Goal: Information Seeking & Learning: Learn about a topic

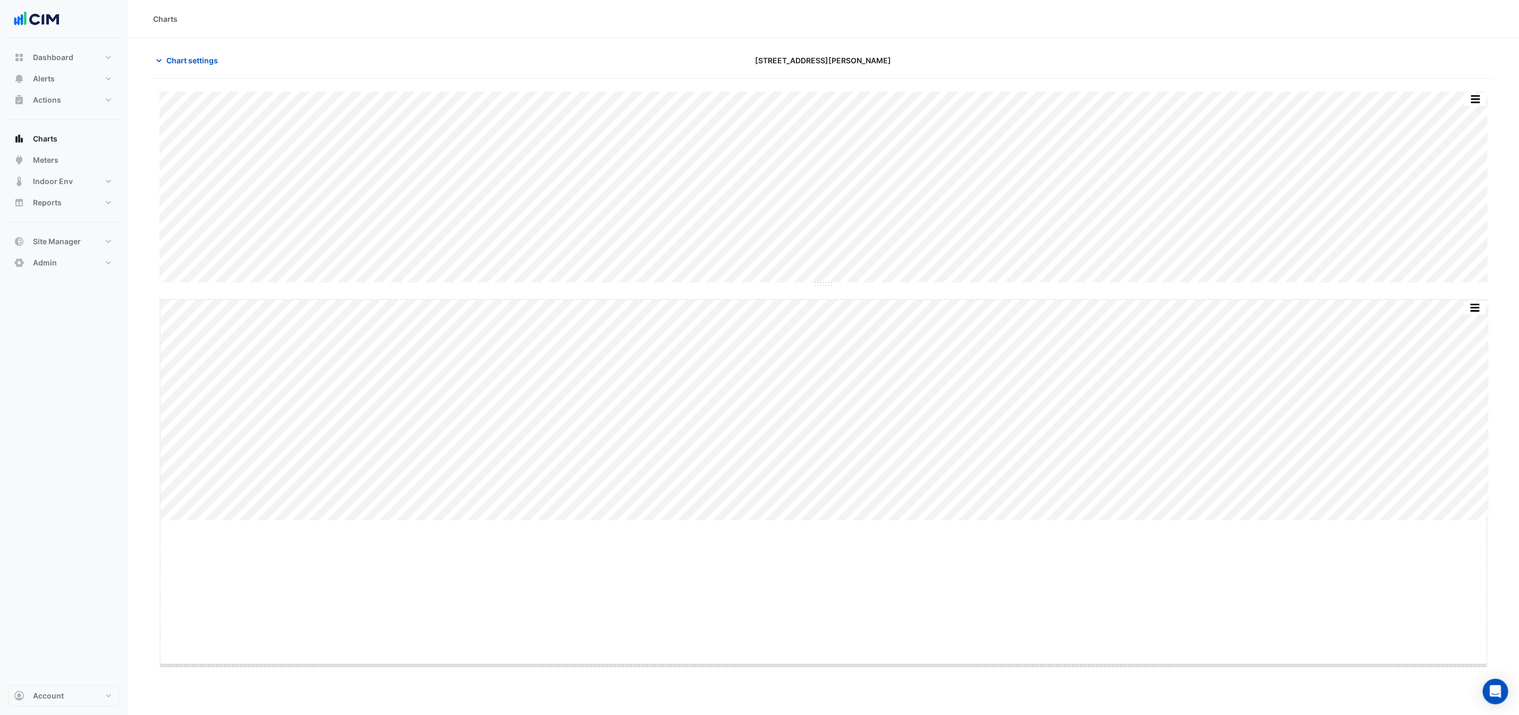
drag, startPoint x: 828, startPoint y: 520, endPoint x: 821, endPoint y: 678, distance: 157.5
drag, startPoint x: 819, startPoint y: 682, endPoint x: 831, endPoint y: 493, distance: 188.6
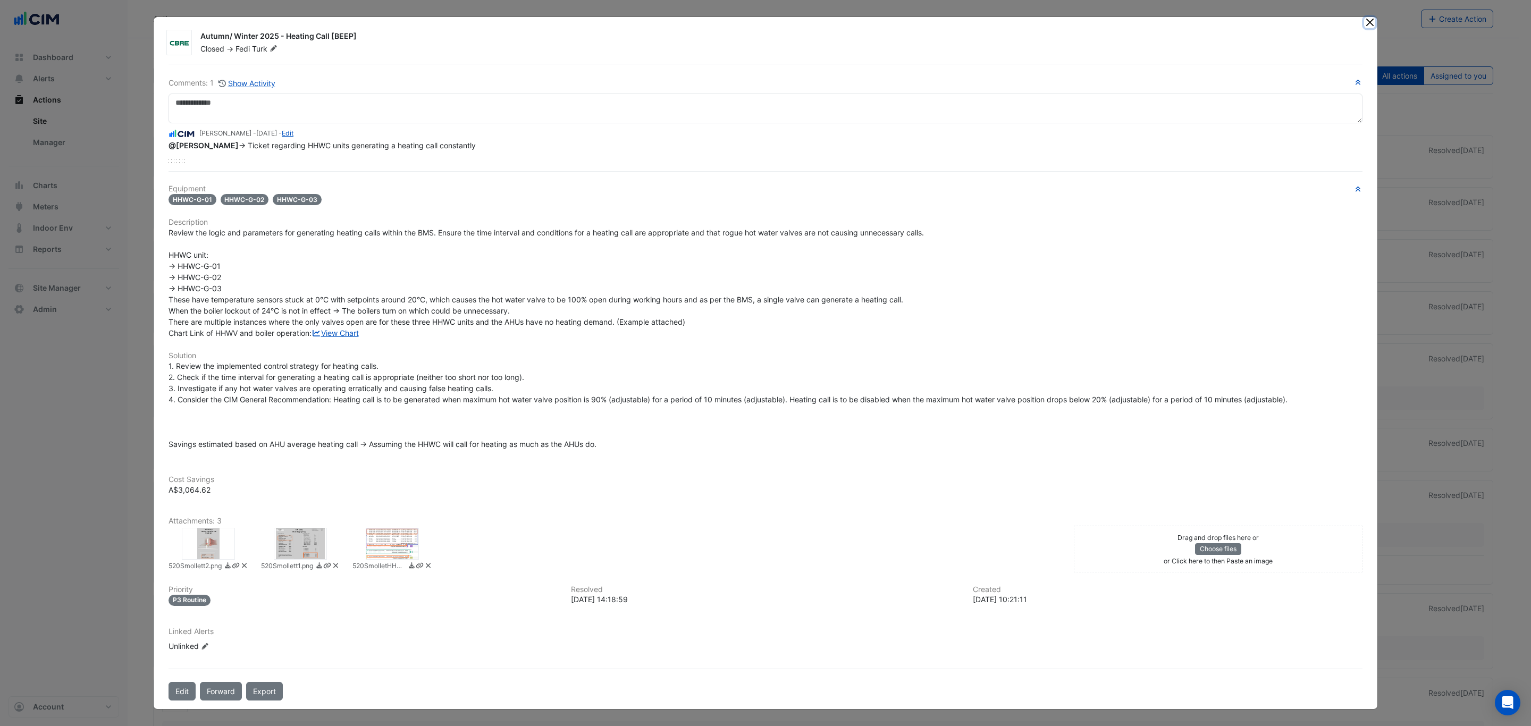
click at [1364, 17] on button "Close" at bounding box center [1369, 22] width 11 height 11
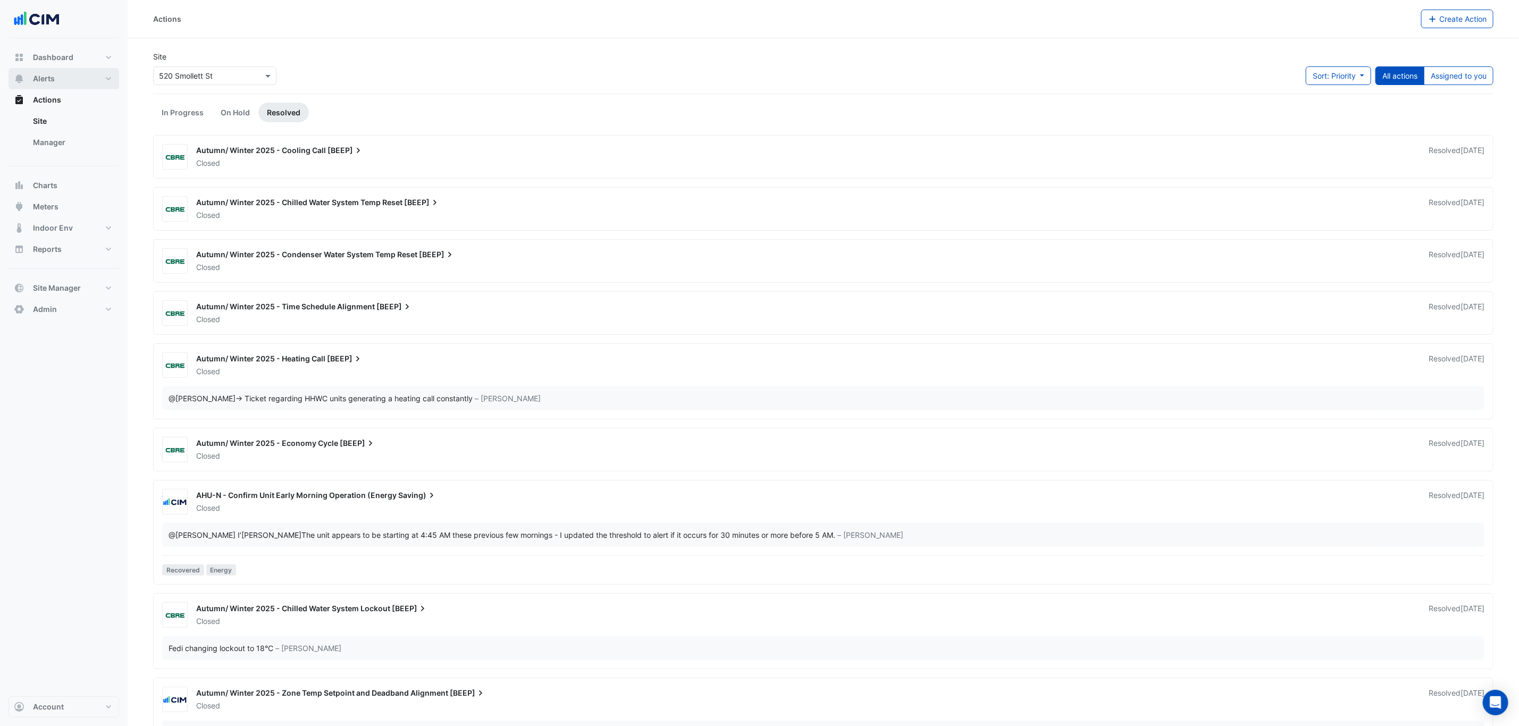
click at [60, 80] on button "Alerts" at bounding box center [64, 78] width 111 height 21
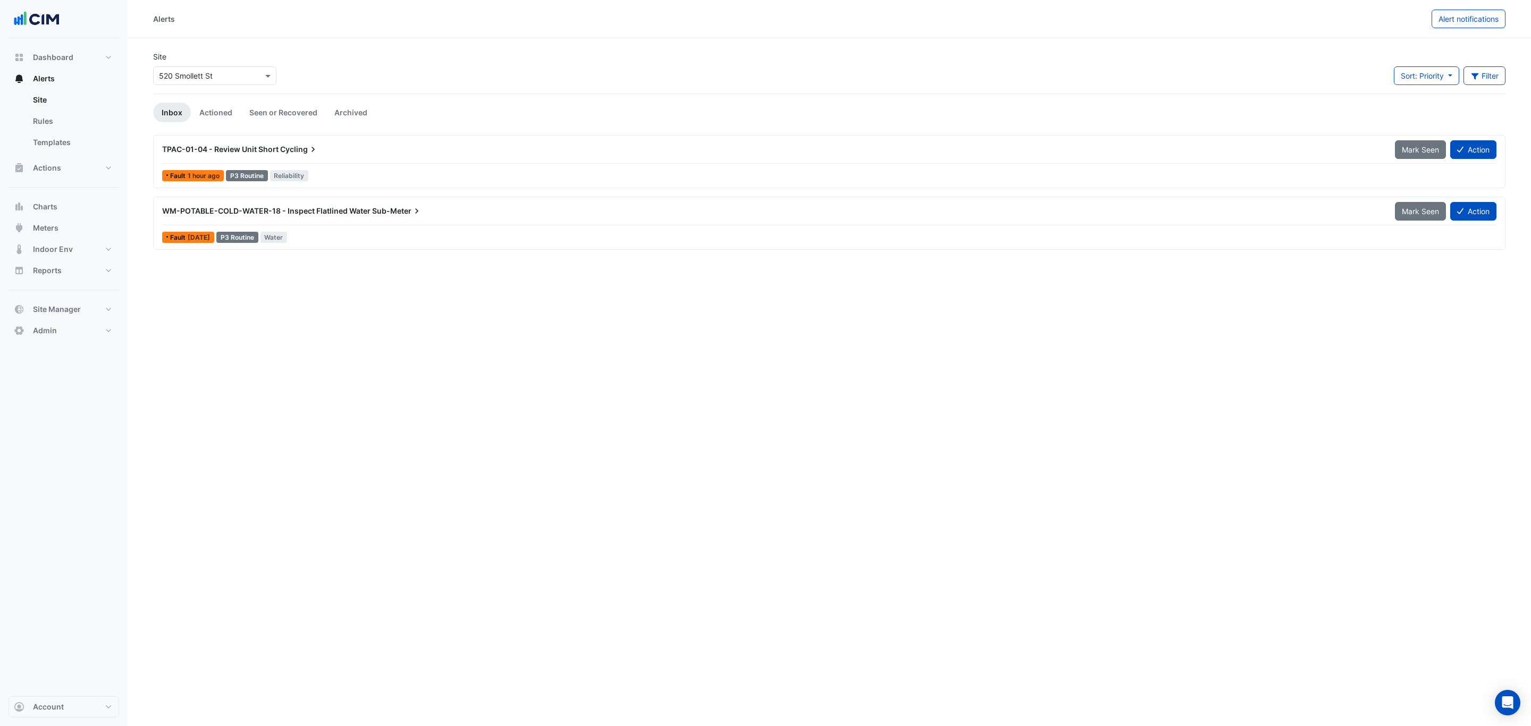
click at [228, 77] on input "text" at bounding box center [204, 76] width 90 height 11
type input "**"
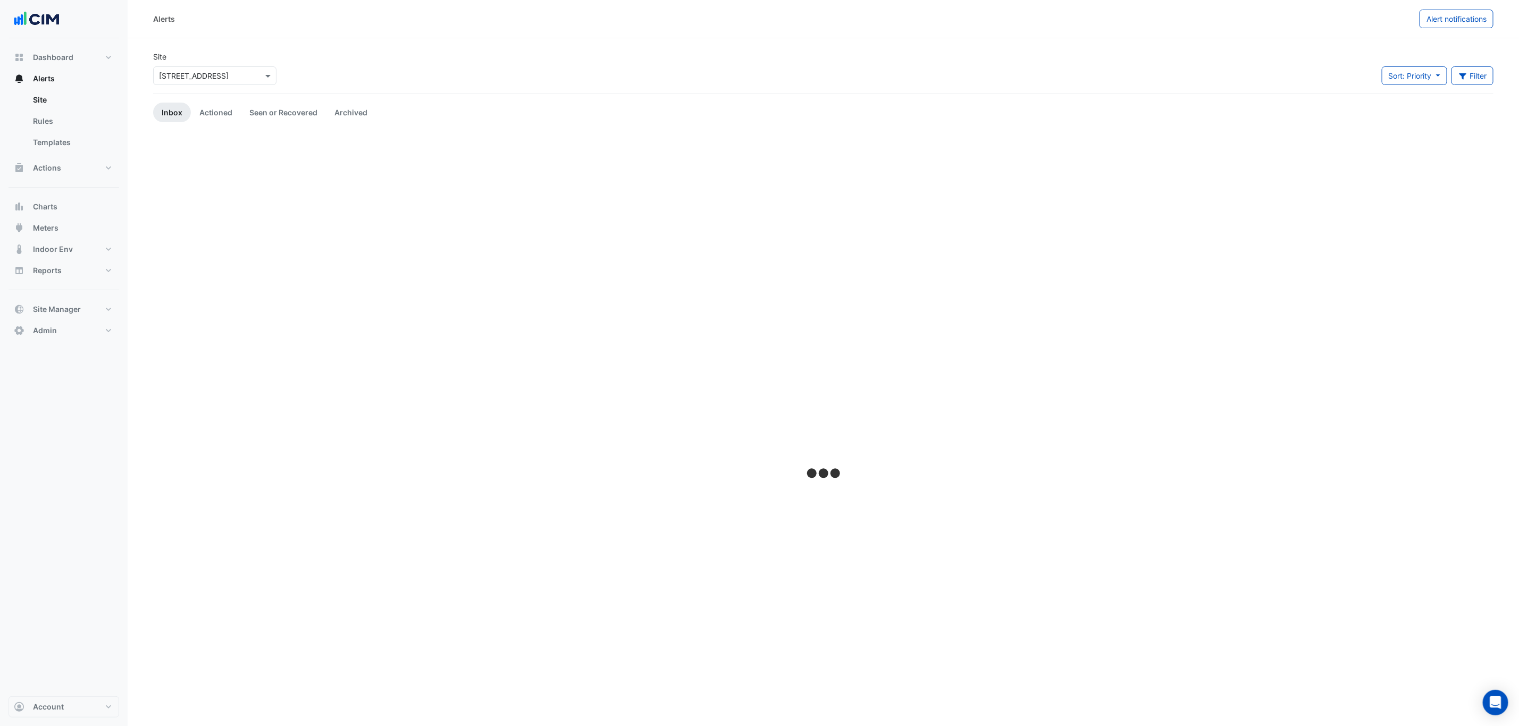
click at [234, 69] on div "× 121 Exhibition Street" at bounding box center [214, 75] width 123 height 19
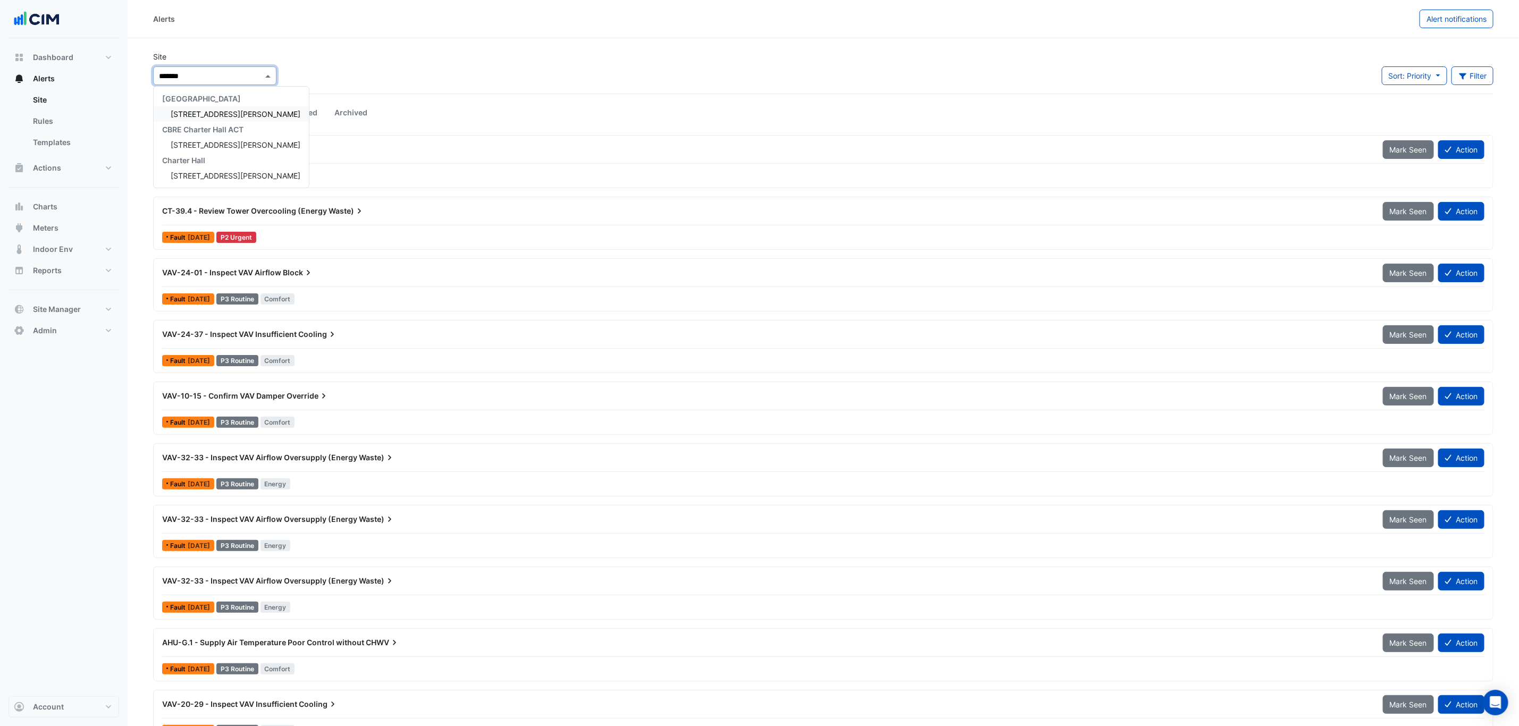
type input "********"
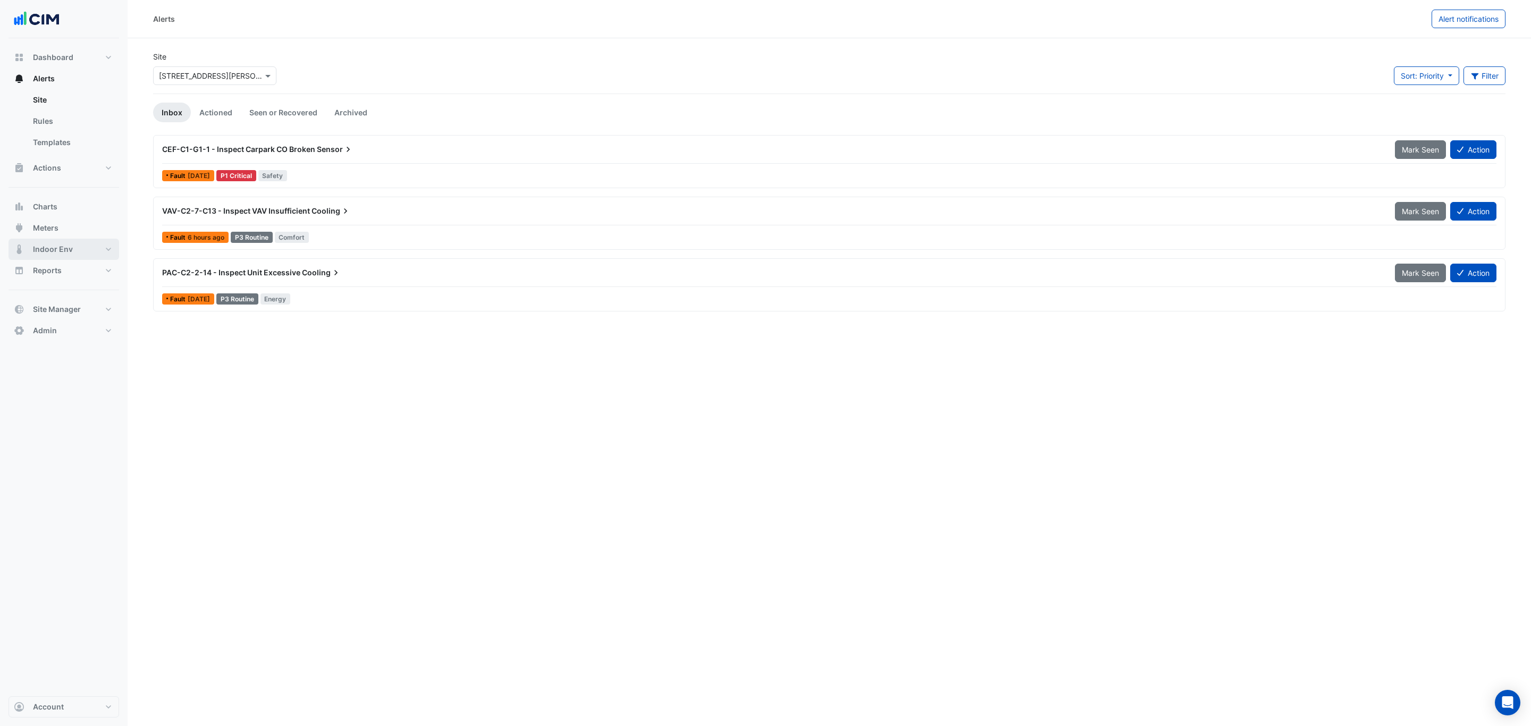
click at [88, 249] on button "Indoor Env" at bounding box center [64, 249] width 111 height 21
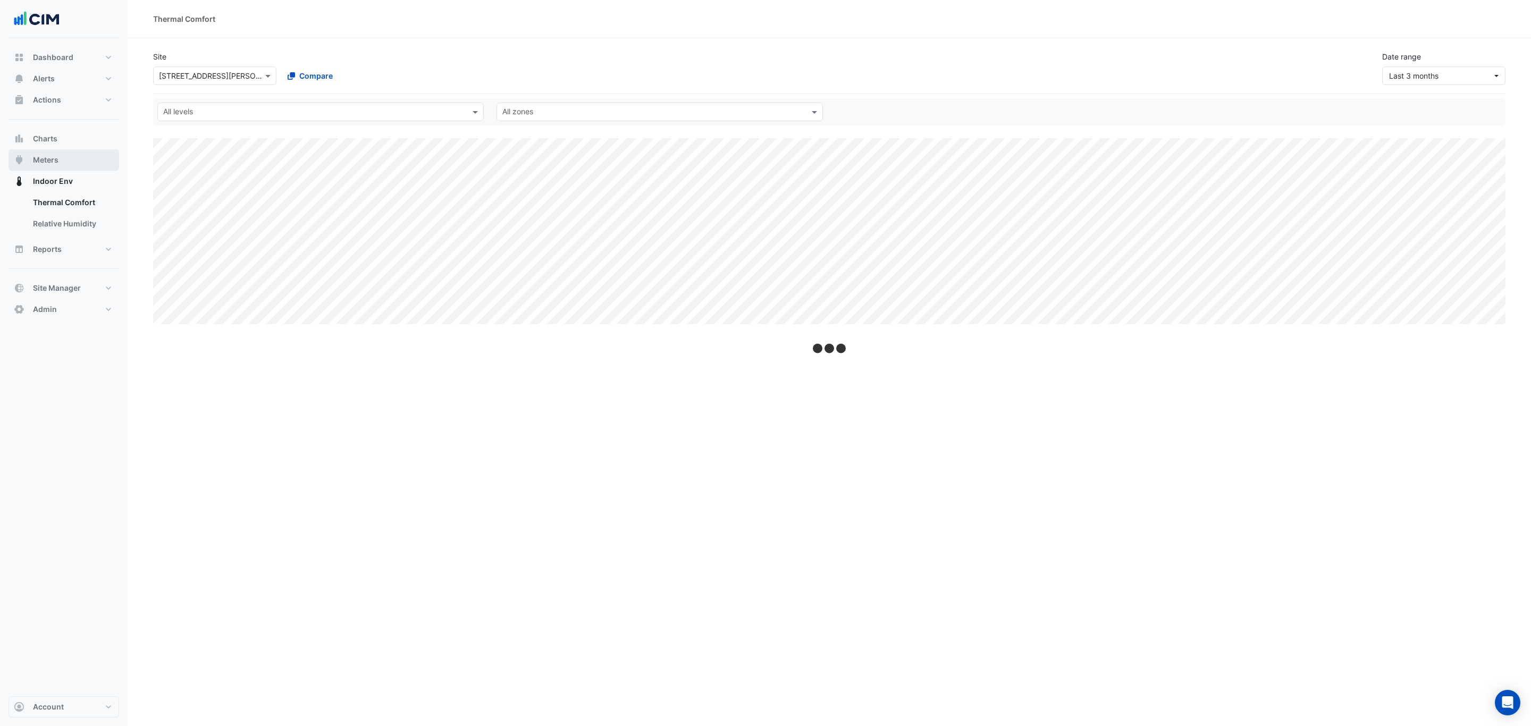
click at [64, 158] on button "Meters" at bounding box center [64, 159] width 111 height 21
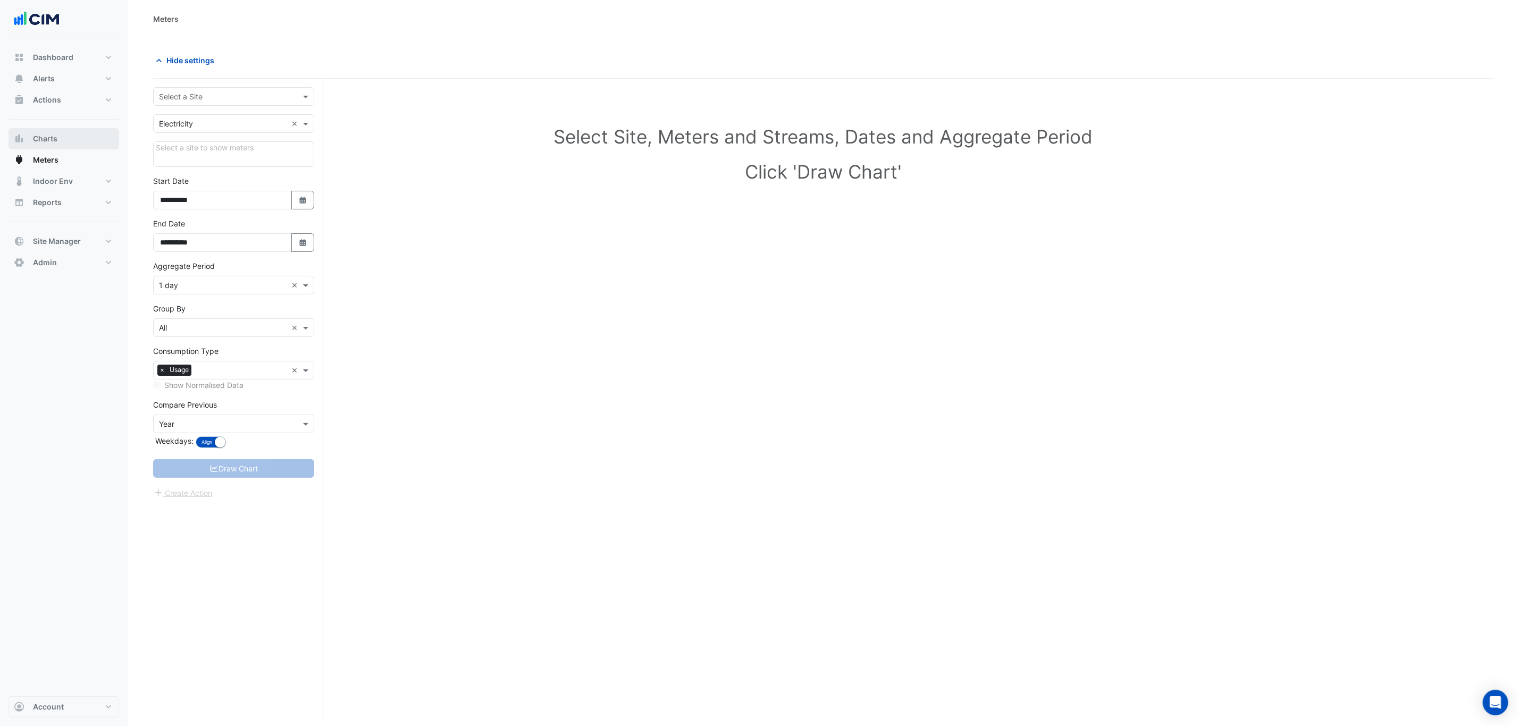
click at [64, 131] on button "Charts" at bounding box center [64, 138] width 111 height 21
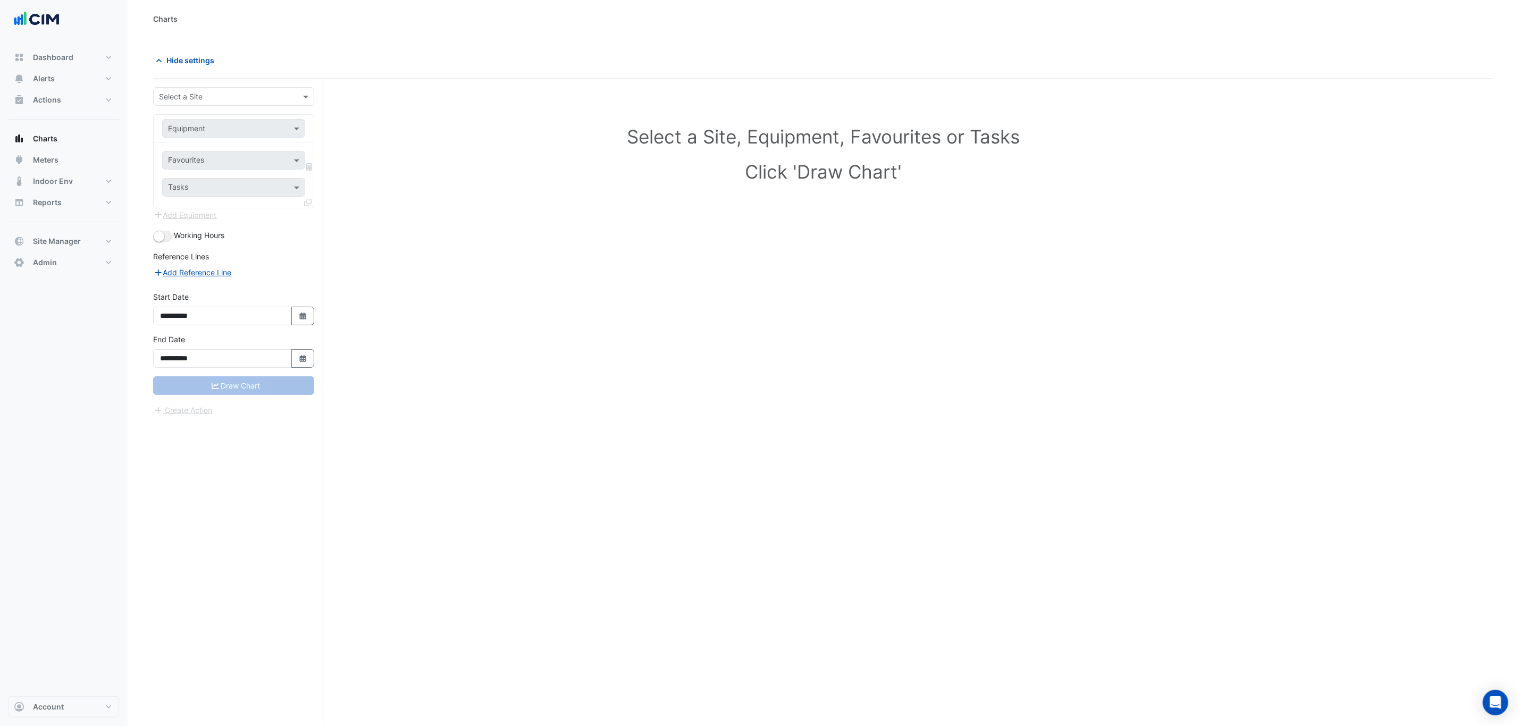
click at [198, 93] on input "text" at bounding box center [223, 96] width 128 height 11
click at [230, 95] on input "text" at bounding box center [223, 96] width 128 height 11
type input "*"
type input "********"
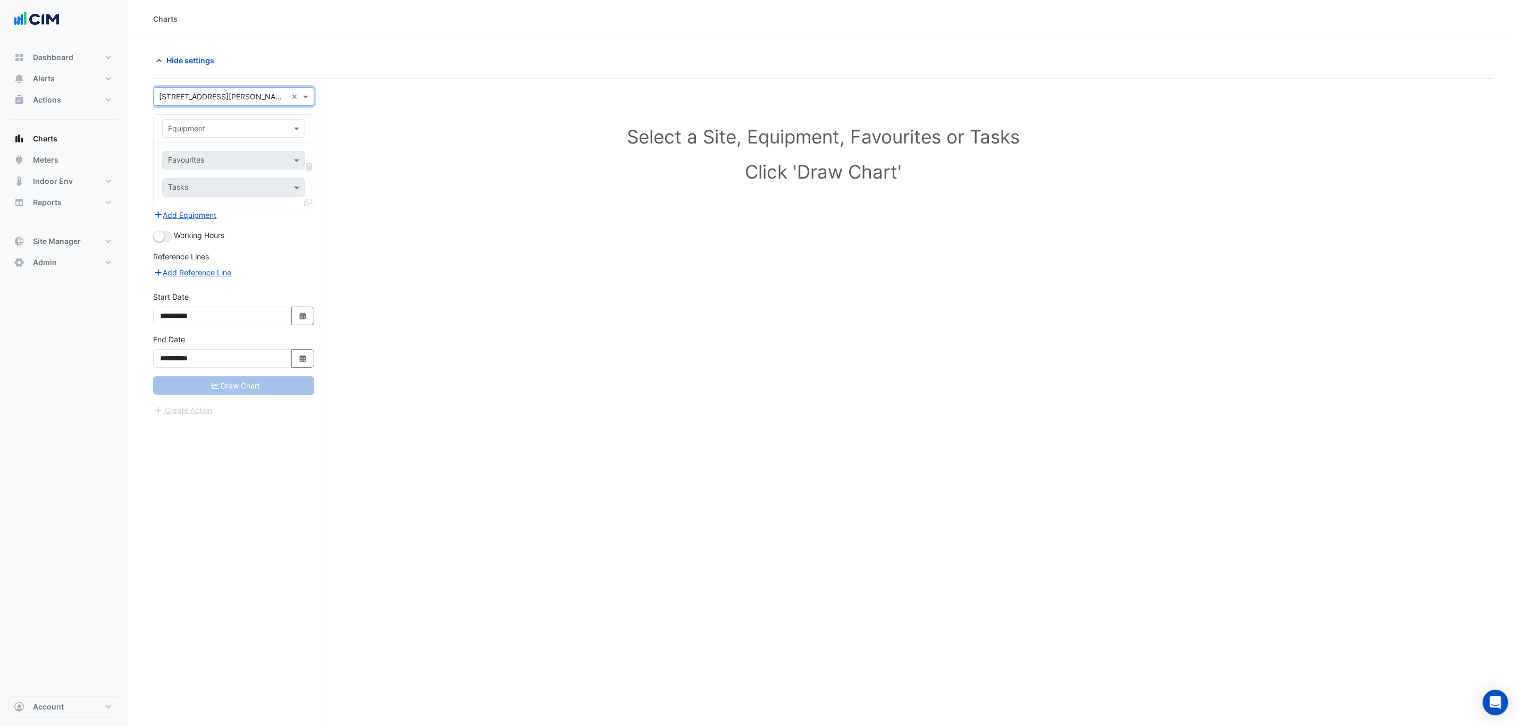
click at [261, 123] on input "text" at bounding box center [223, 128] width 110 height 11
type input "**"
click at [254, 147] on div "CSF-C1-G1-1" at bounding box center [233, 152] width 141 height 15
click at [240, 154] on div "Favourites" at bounding box center [219, 160] width 113 height 16
click at [247, 201] on span "Car Park Supply Air Fan Status - Basement, Carpark" at bounding box center [262, 199] width 182 height 9
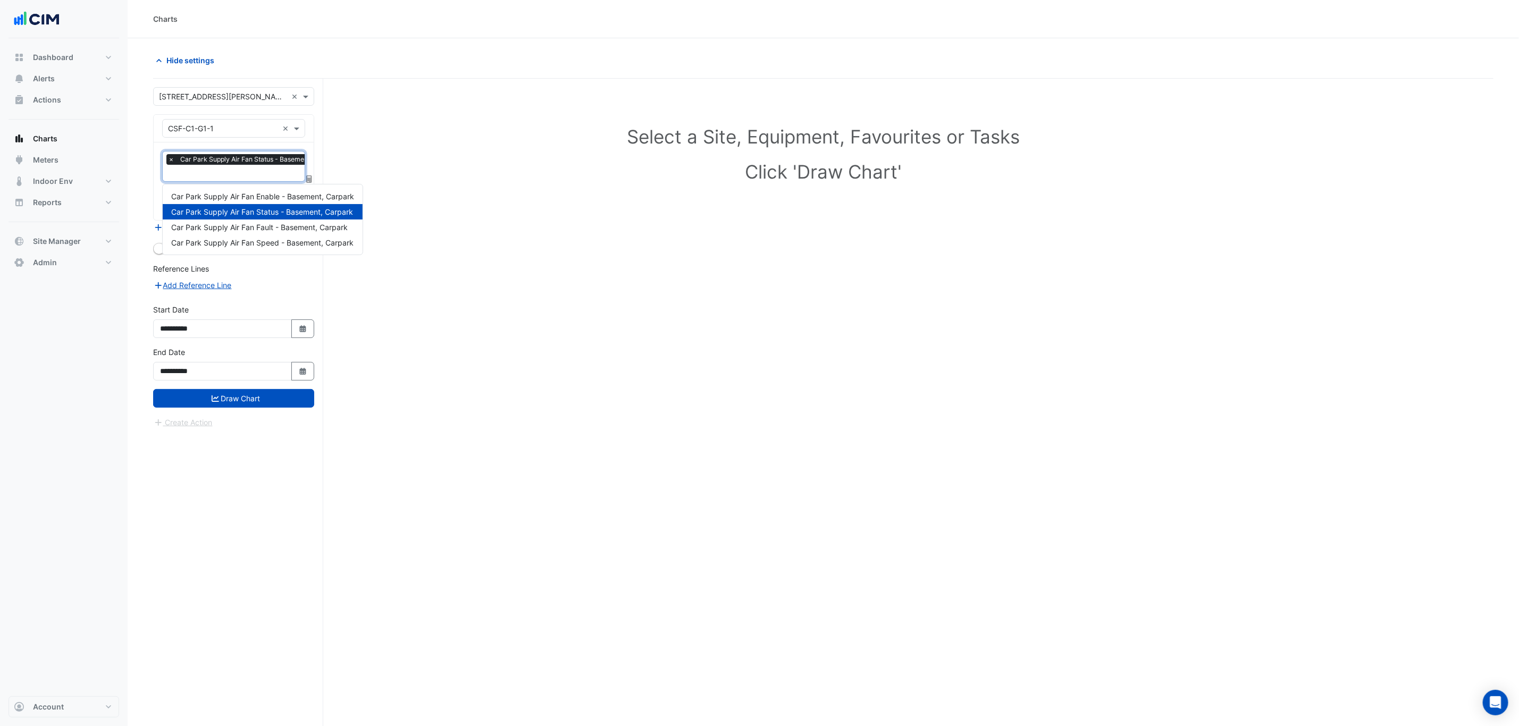
click at [247, 173] on input "text" at bounding box center [255, 174] width 175 height 11
click at [243, 244] on span "Car Park Supply Air Fan Speed - Basement, Carpark" at bounding box center [262, 242] width 182 height 9
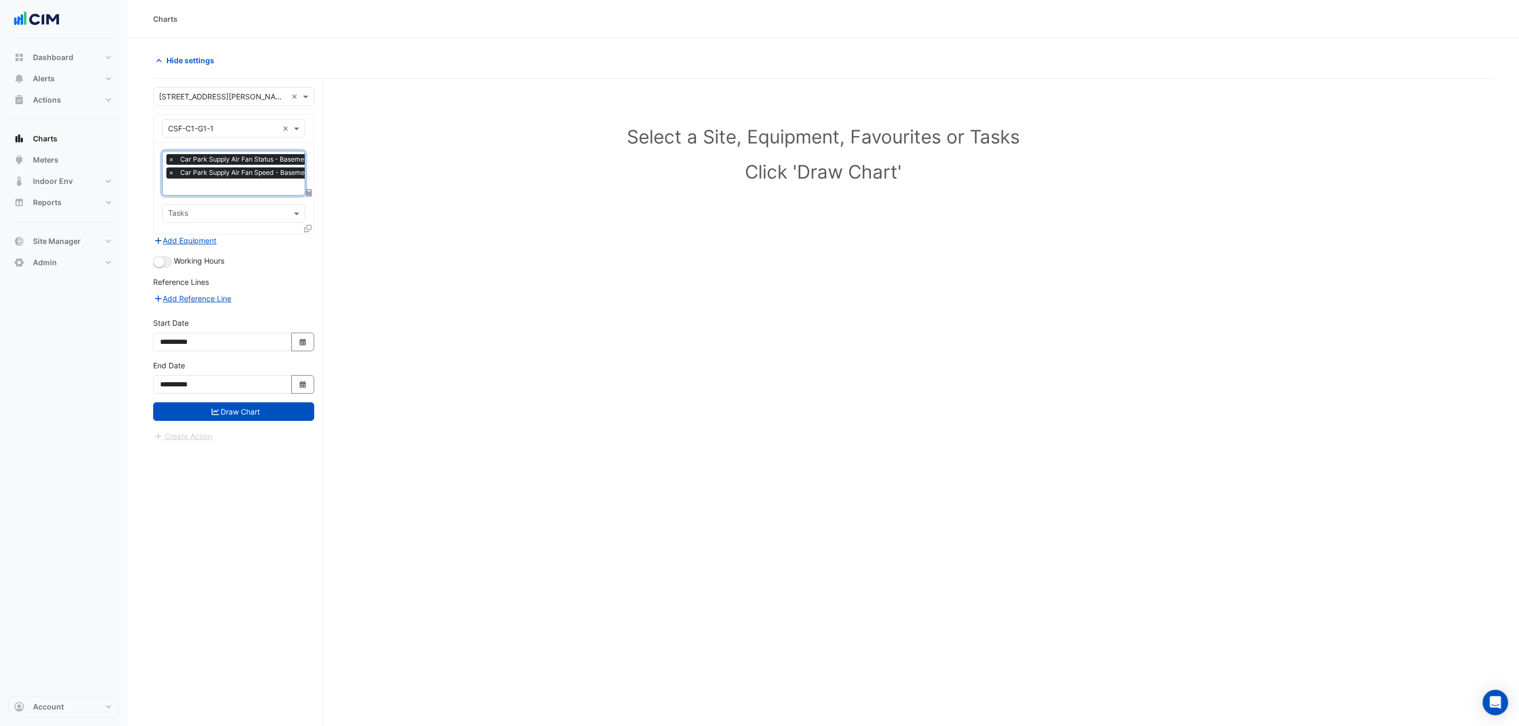
click at [310, 230] on icon at bounding box center [307, 228] width 7 height 7
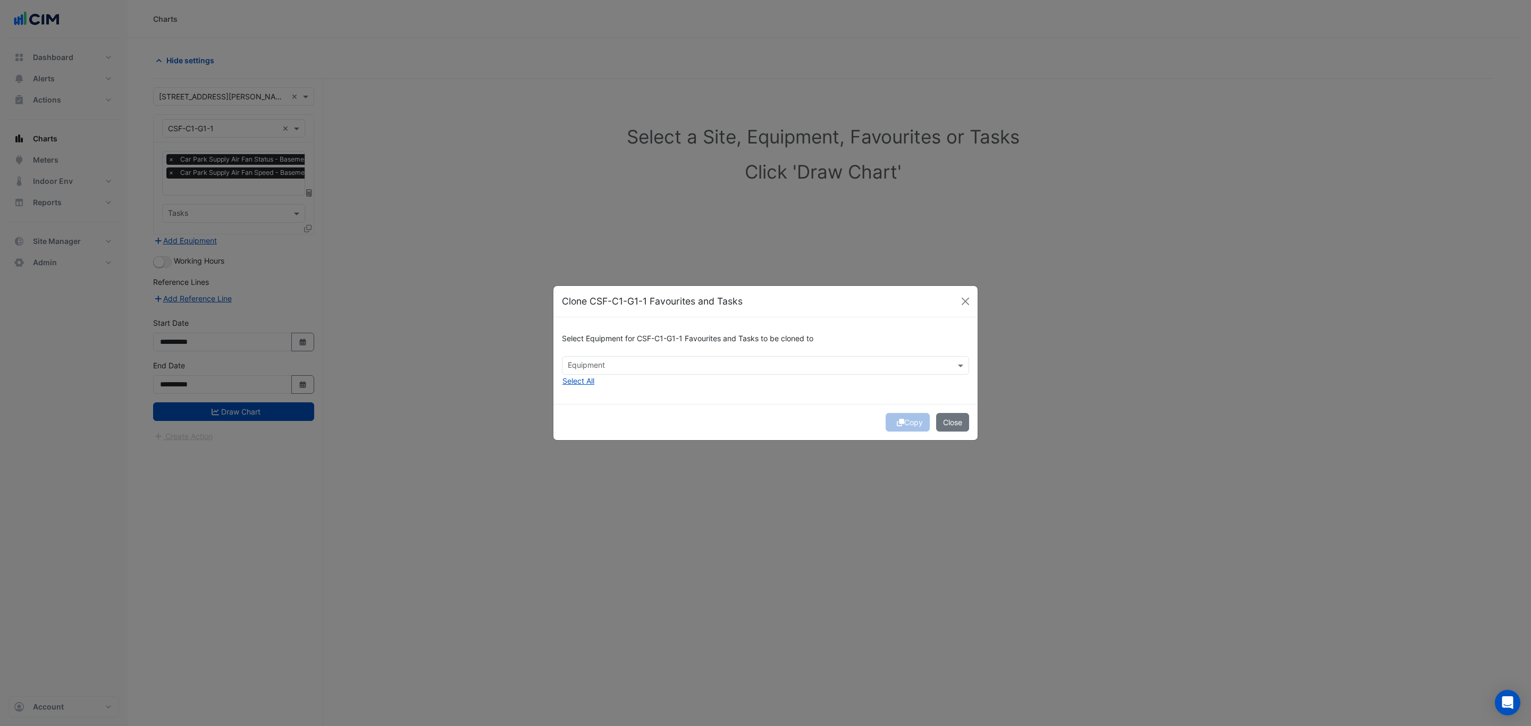
click at [630, 361] on input "text" at bounding box center [759, 366] width 383 height 11
click at [611, 391] on span "CEF-C1-G1-1" at bounding box center [593, 388] width 45 height 9
click at [611, 401] on span "CEF-C2-B1-1" at bounding box center [593, 403] width 45 height 9
type input "***"
click at [728, 405] on div "Copy Close" at bounding box center [765, 422] width 424 height 36
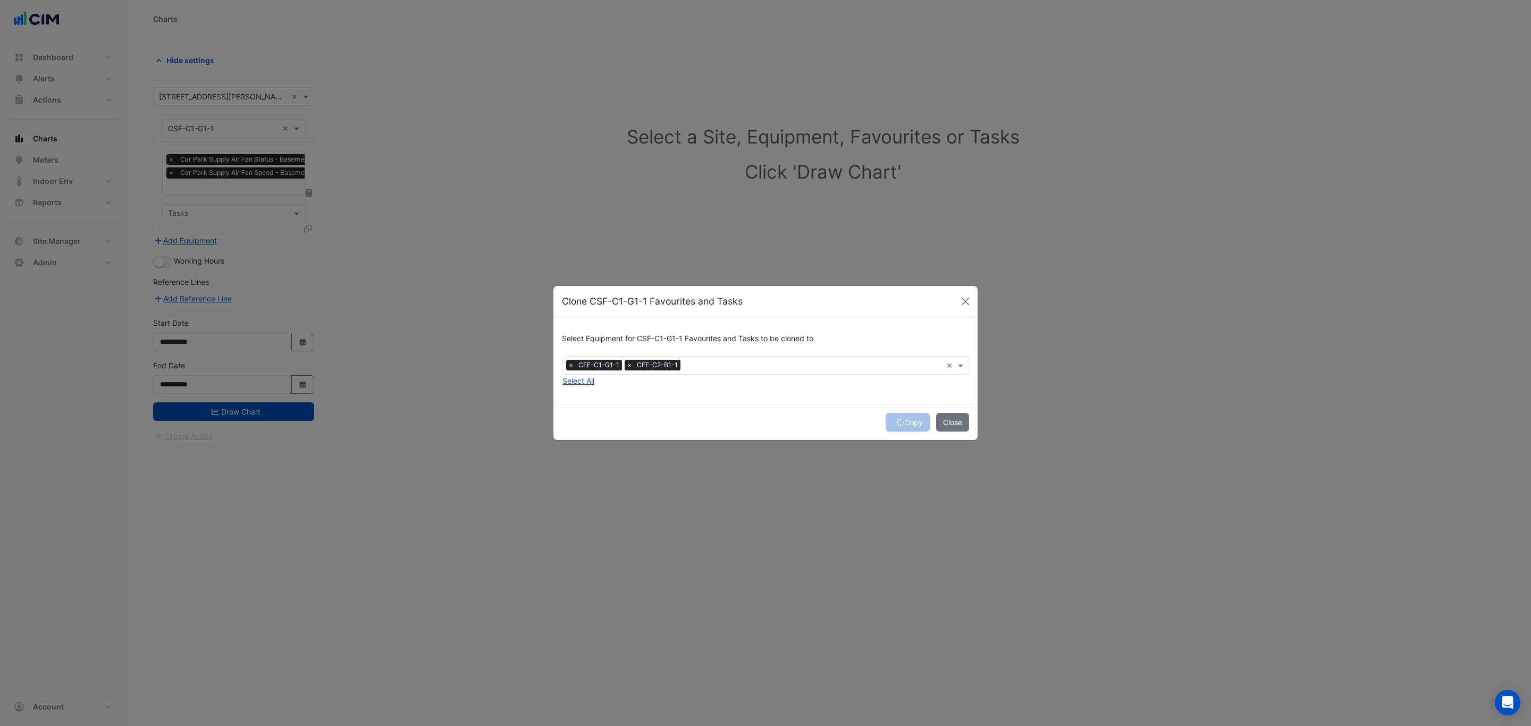
click at [904, 423] on div "Copy Close" at bounding box center [765, 422] width 424 height 36
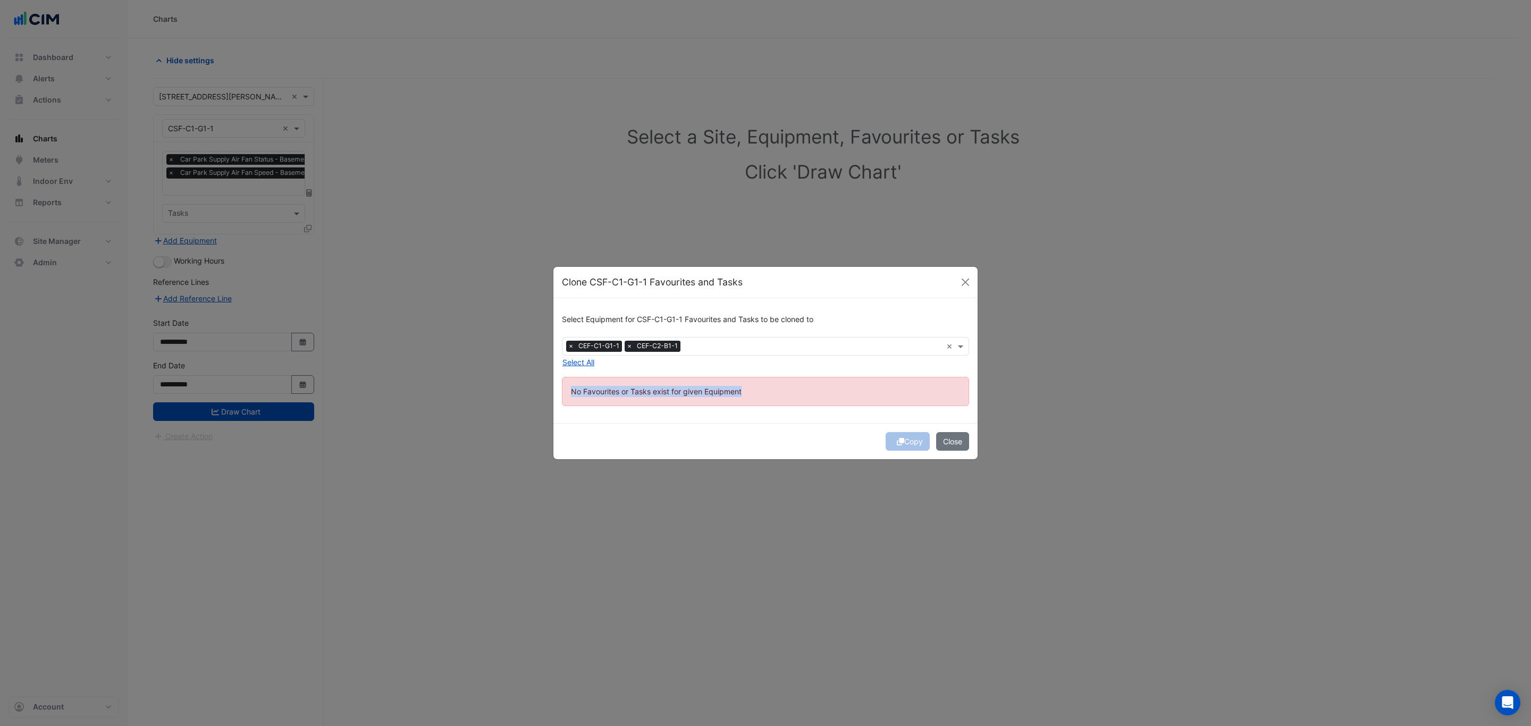
click at [904, 423] on div "Select Equipment for CSF-C1-G1-1 Favourites and Tasks to be cloned to × CEF-C1-…" at bounding box center [765, 360] width 424 height 124
click at [898, 434] on div "Copy Close" at bounding box center [765, 441] width 424 height 36
click at [953, 439] on button "Close" at bounding box center [952, 441] width 33 height 19
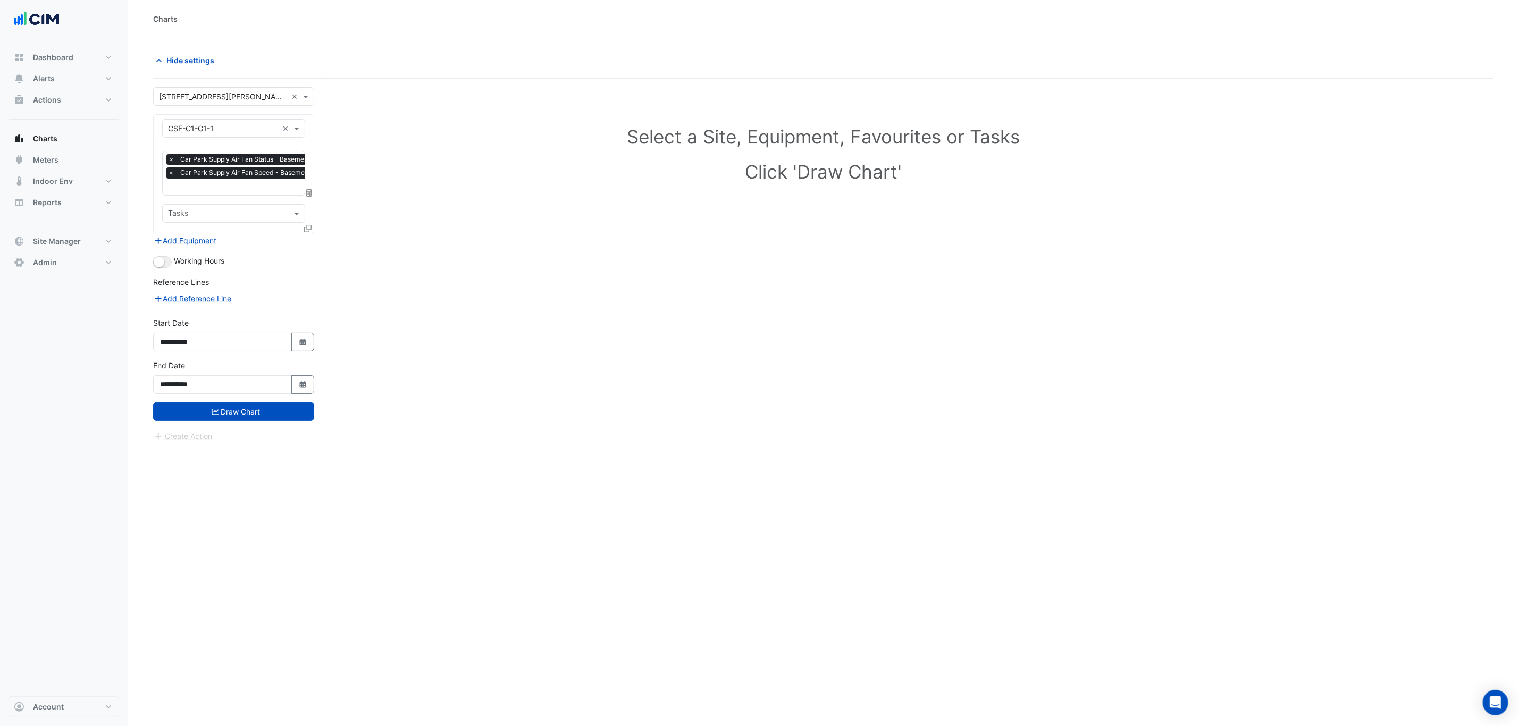
click at [307, 225] on icon at bounding box center [307, 228] width 7 height 7
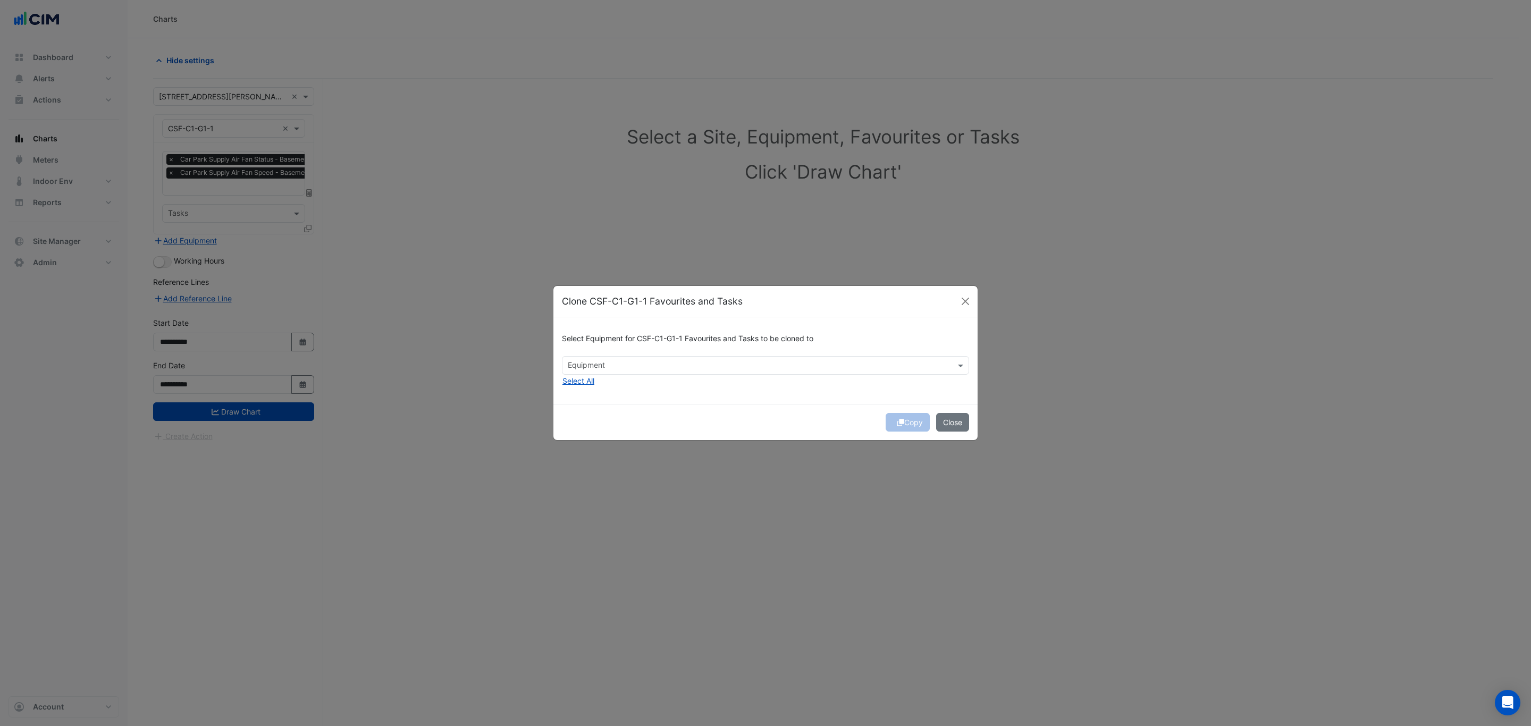
click at [259, 262] on ngb-modal-window "Clone CSF-C1-G1-1 Favourites and Tasks Select Equipment for CSF-C1-G1-1 Favouri…" at bounding box center [765, 363] width 1531 height 726
click at [954, 297] on div "Clone CSF-C1-G1-1 Favourites and Tasks" at bounding box center [765, 301] width 424 height 31
click at [959, 296] on button "Close" at bounding box center [966, 301] width 16 height 16
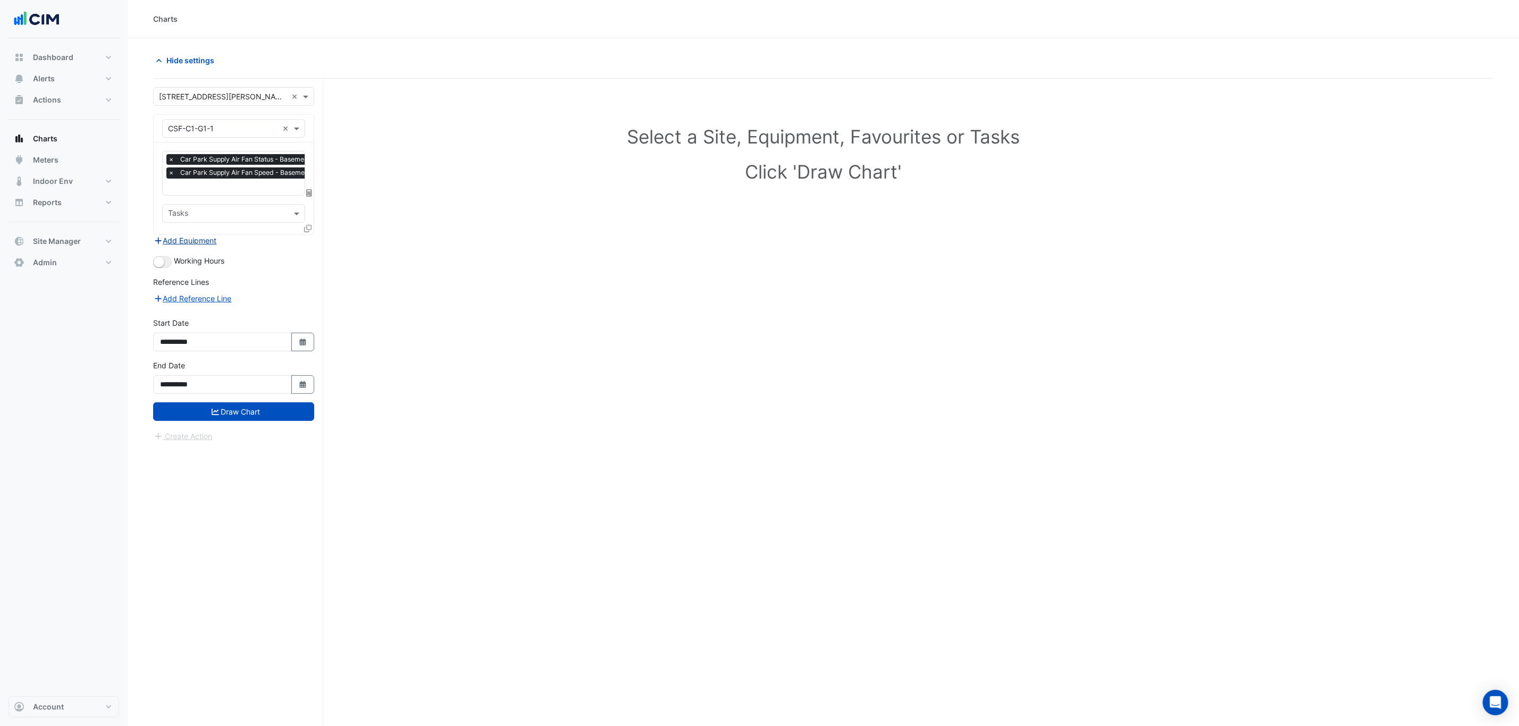
click at [209, 239] on button "Add Equipment" at bounding box center [185, 240] width 64 height 12
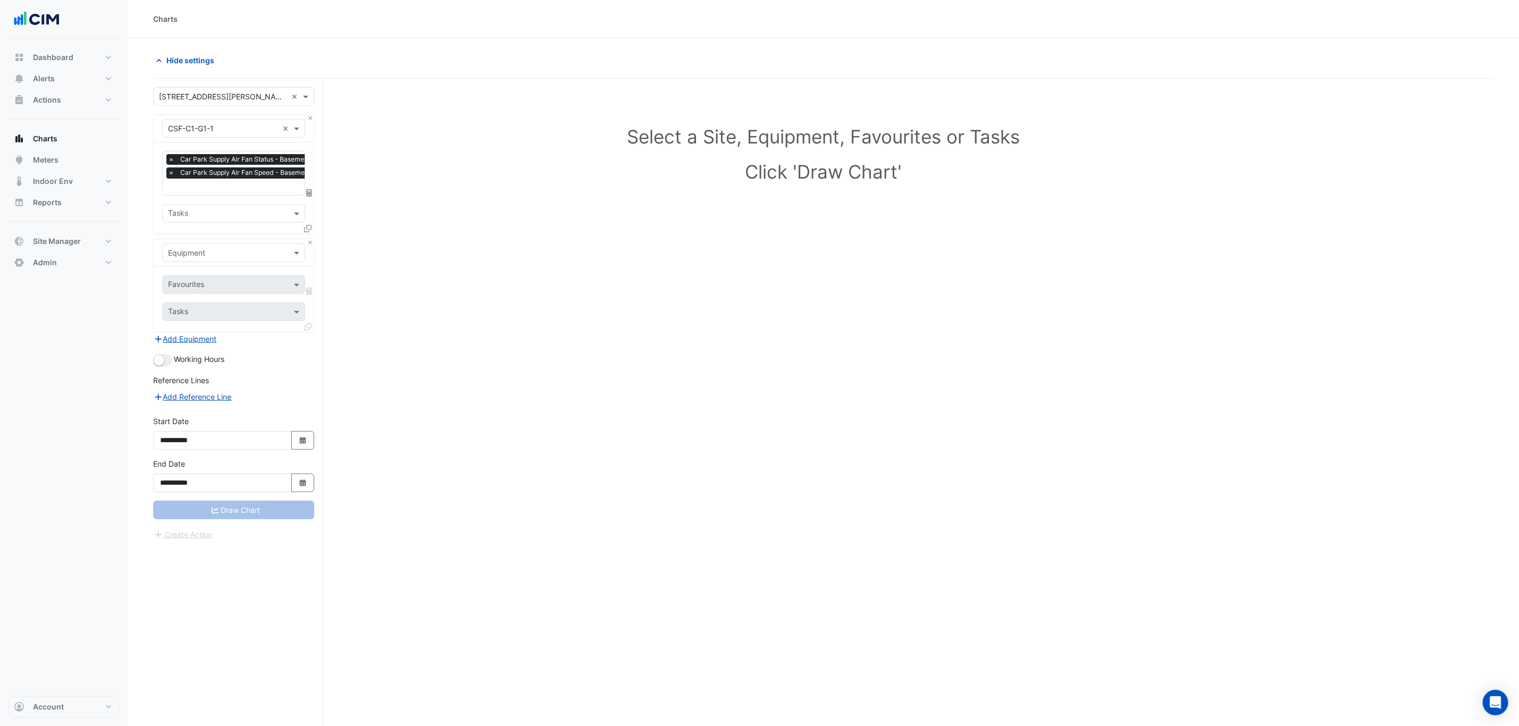
click at [209, 257] on input "text" at bounding box center [223, 253] width 110 height 11
type input "***"
click at [234, 278] on div "CEF-C1-G1-1" at bounding box center [233, 276] width 141 height 15
click at [219, 289] on input "text" at bounding box center [221, 285] width 107 height 11
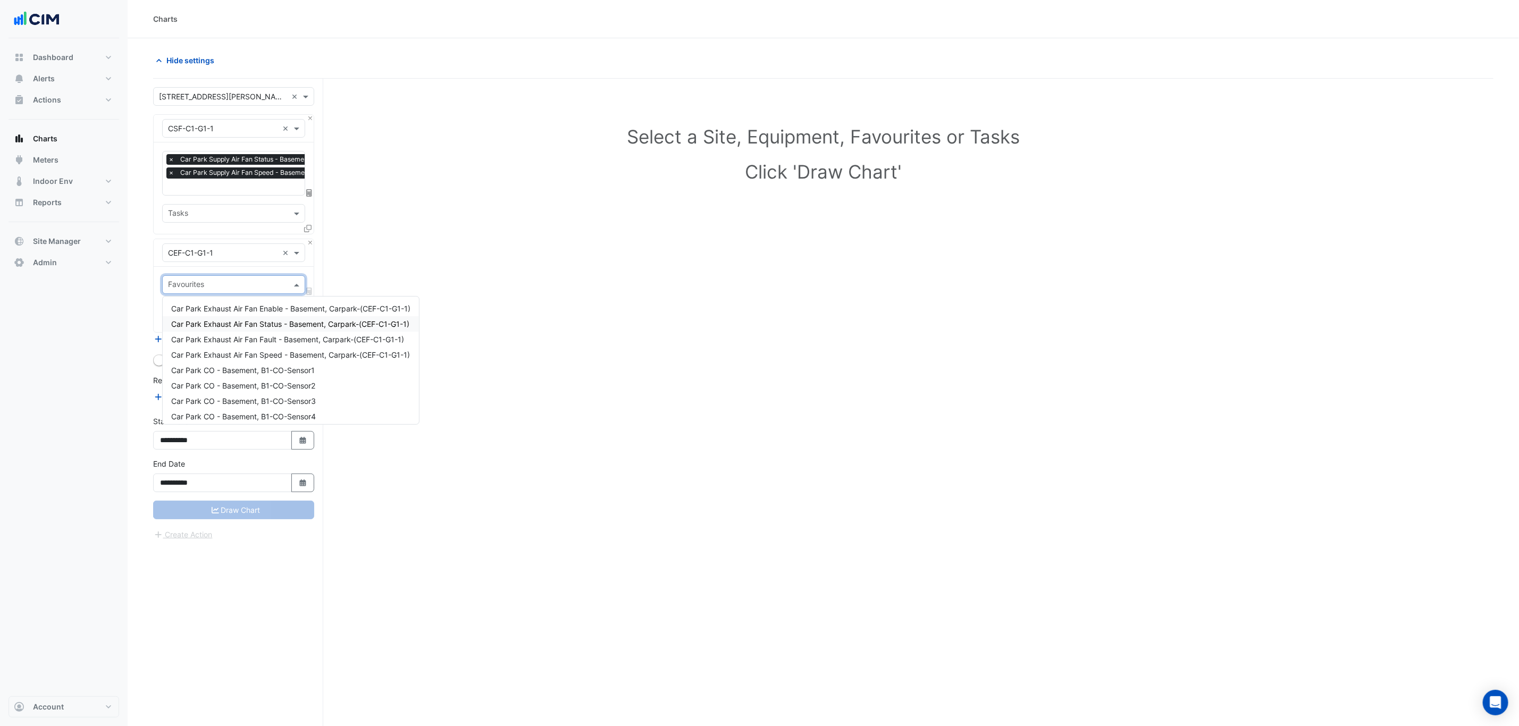
click at [303, 325] on span "Car Park Exhaust Air Fan Status - Basement, Carpark-(CEF-C1-G1-1)" at bounding box center [290, 324] width 238 height 9
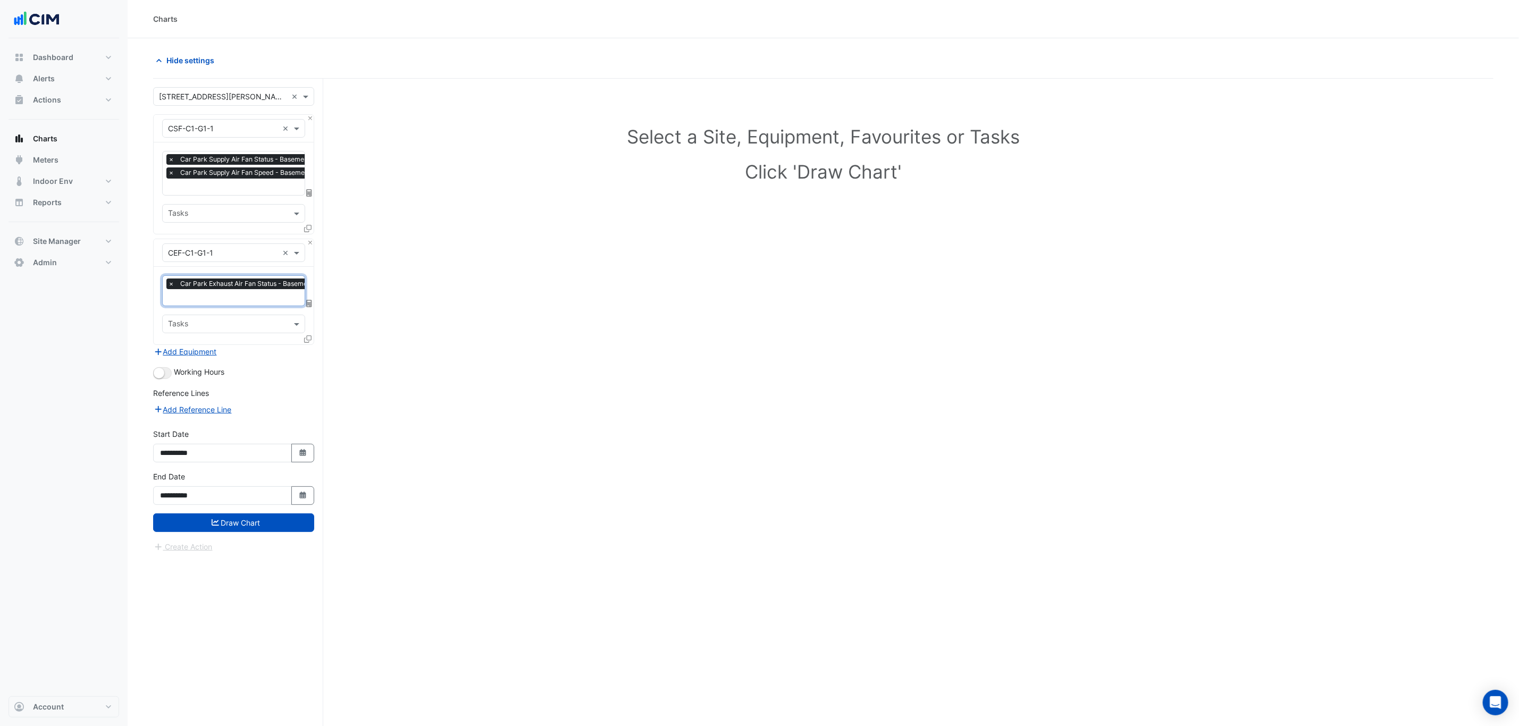
click at [284, 306] on div at bounding box center [280, 299] width 228 height 14
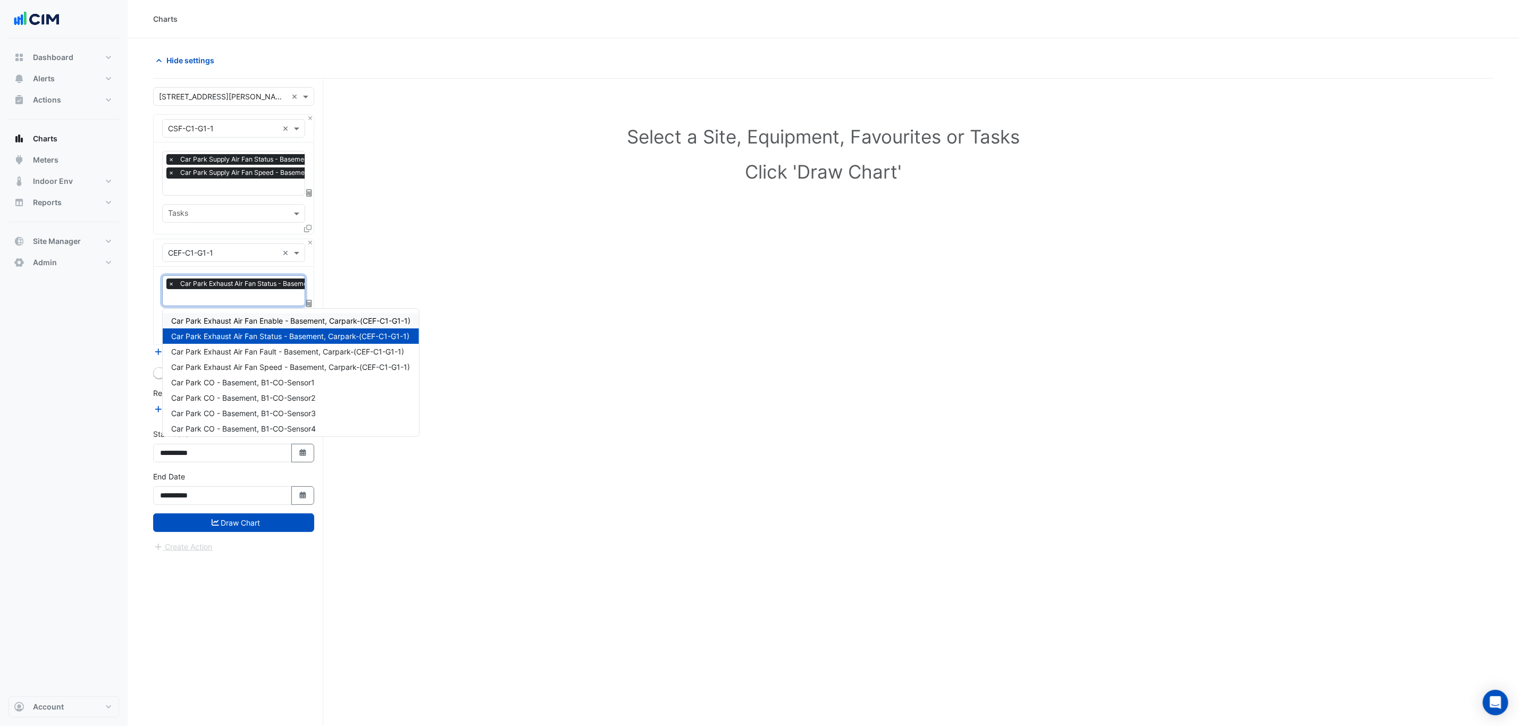
click at [284, 321] on span "Car Park Exhaust Air Fan Enable - Basement, Carpark-(CEF-C1-G1-1)" at bounding box center [290, 320] width 239 height 9
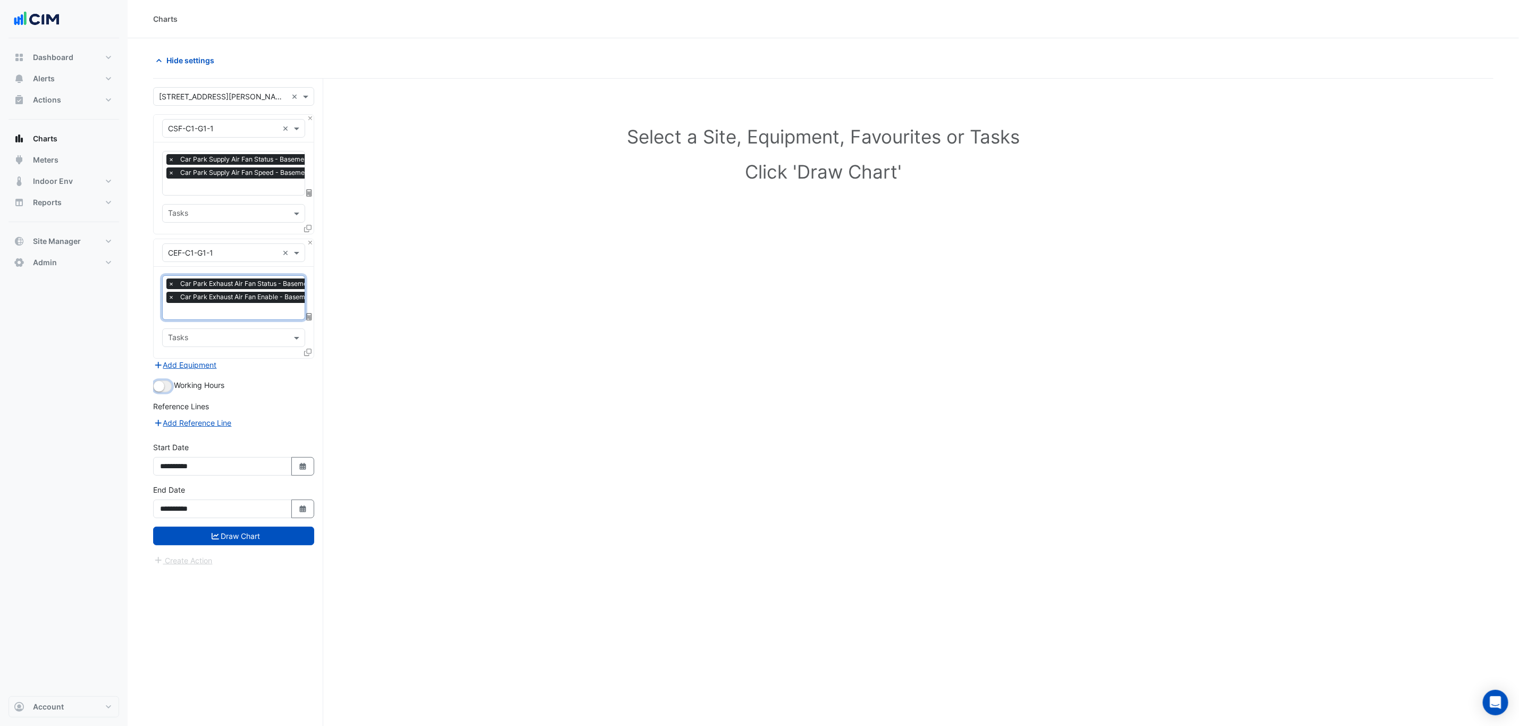
click at [168, 382] on button "button" at bounding box center [162, 387] width 19 height 12
click at [254, 539] on button "Draw Chart" at bounding box center [233, 536] width 161 height 19
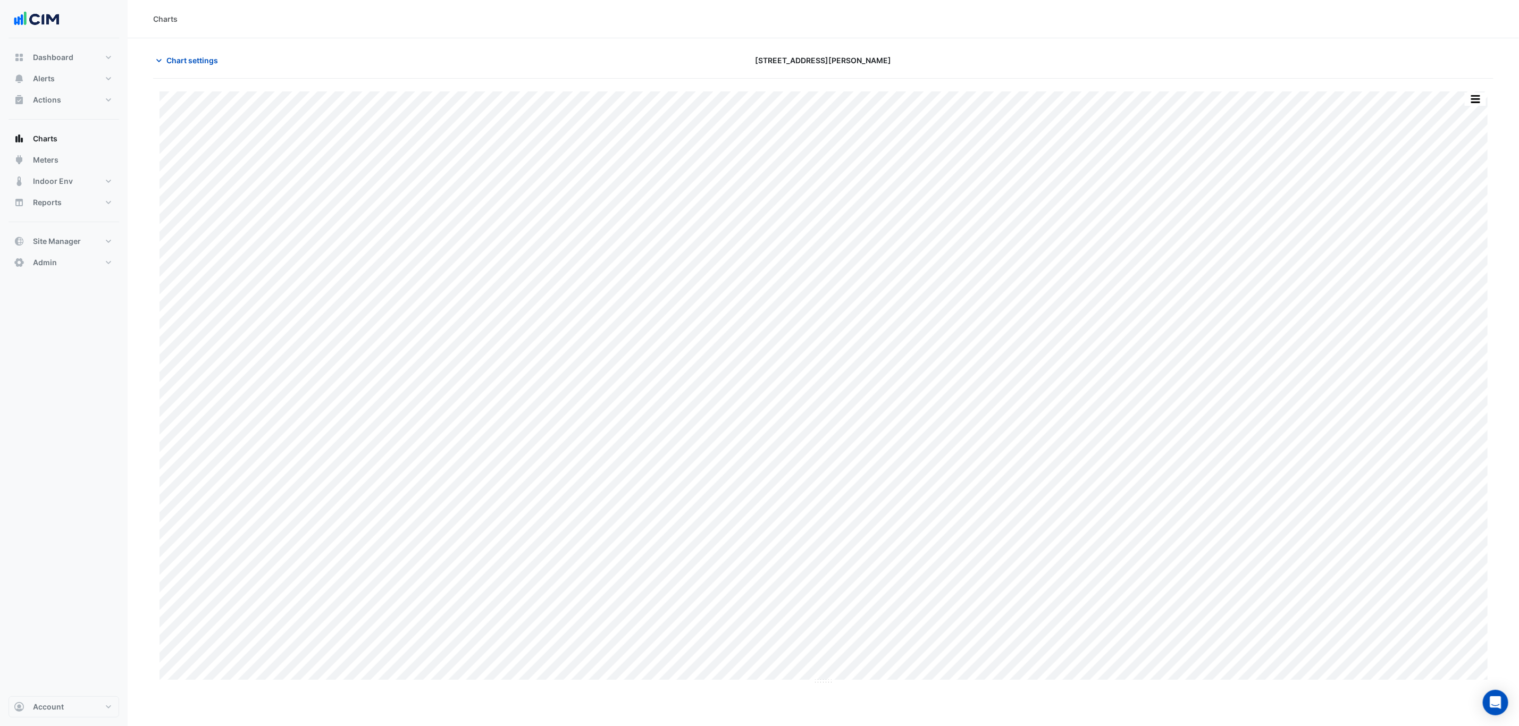
click at [1482, 93] on div "Split by Equip Split by Unit Split All Print Save as JPEG Save as PNG Pivot Dat…" at bounding box center [1475, 99] width 22 height 14
click at [1485, 104] on button "button" at bounding box center [1475, 99] width 21 height 13
click at [1477, 119] on div "Split by Equip" at bounding box center [1454, 117] width 64 height 19
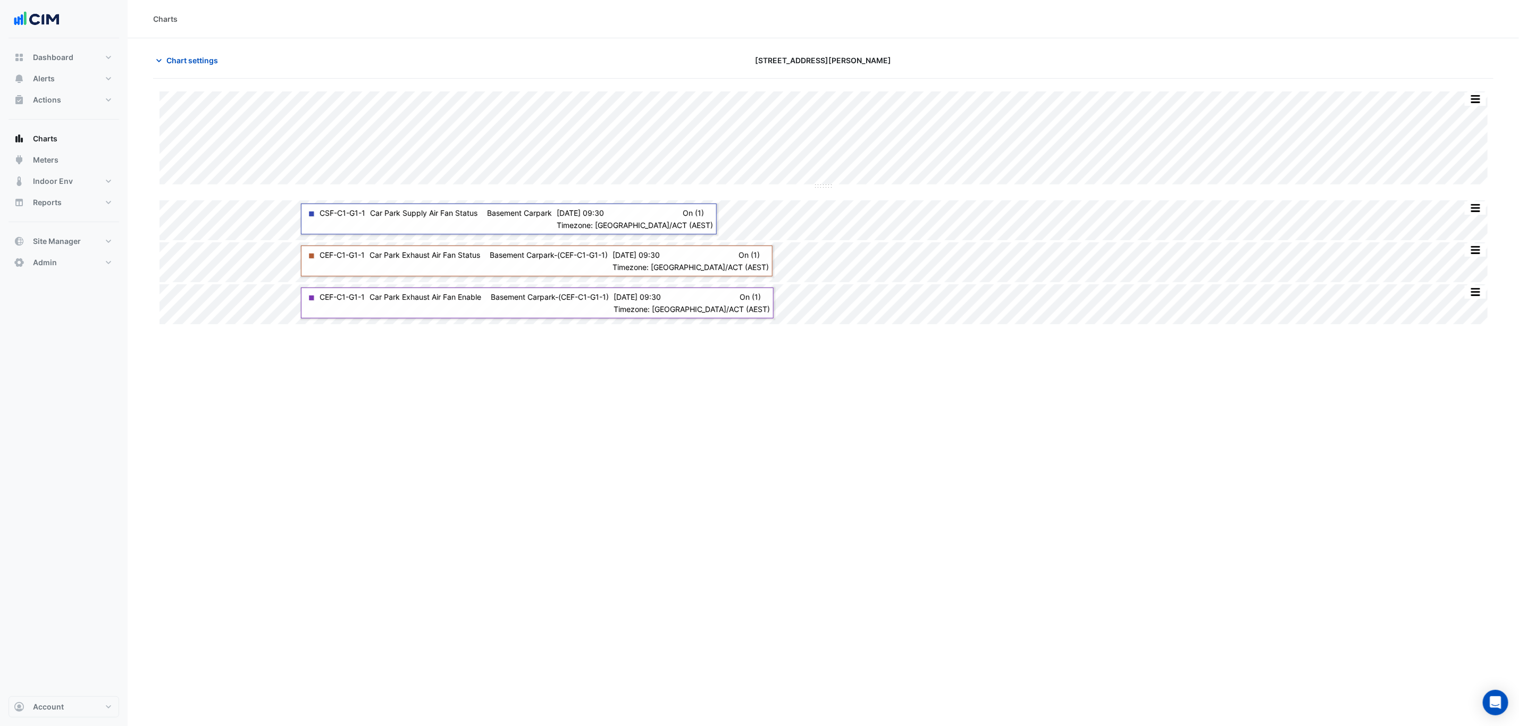
click at [146, 50] on section "Chart settings 21 Genge St Split by Unit Split All Split None Print Save as JPE…" at bounding box center [823, 402] width 1391 height 728
click at [158, 56] on icon "button" at bounding box center [159, 60] width 11 height 11
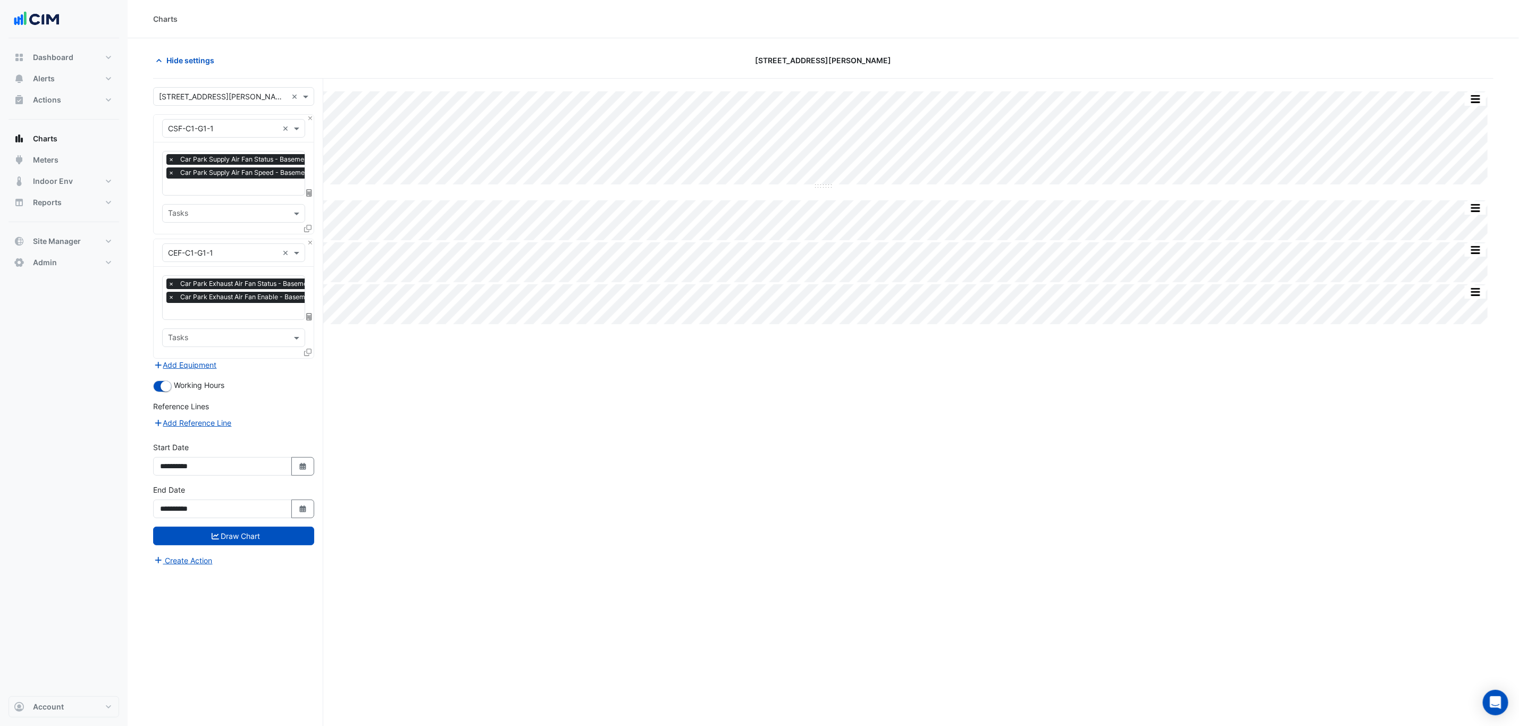
click at [213, 182] on input "text" at bounding box center [256, 187] width 176 height 11
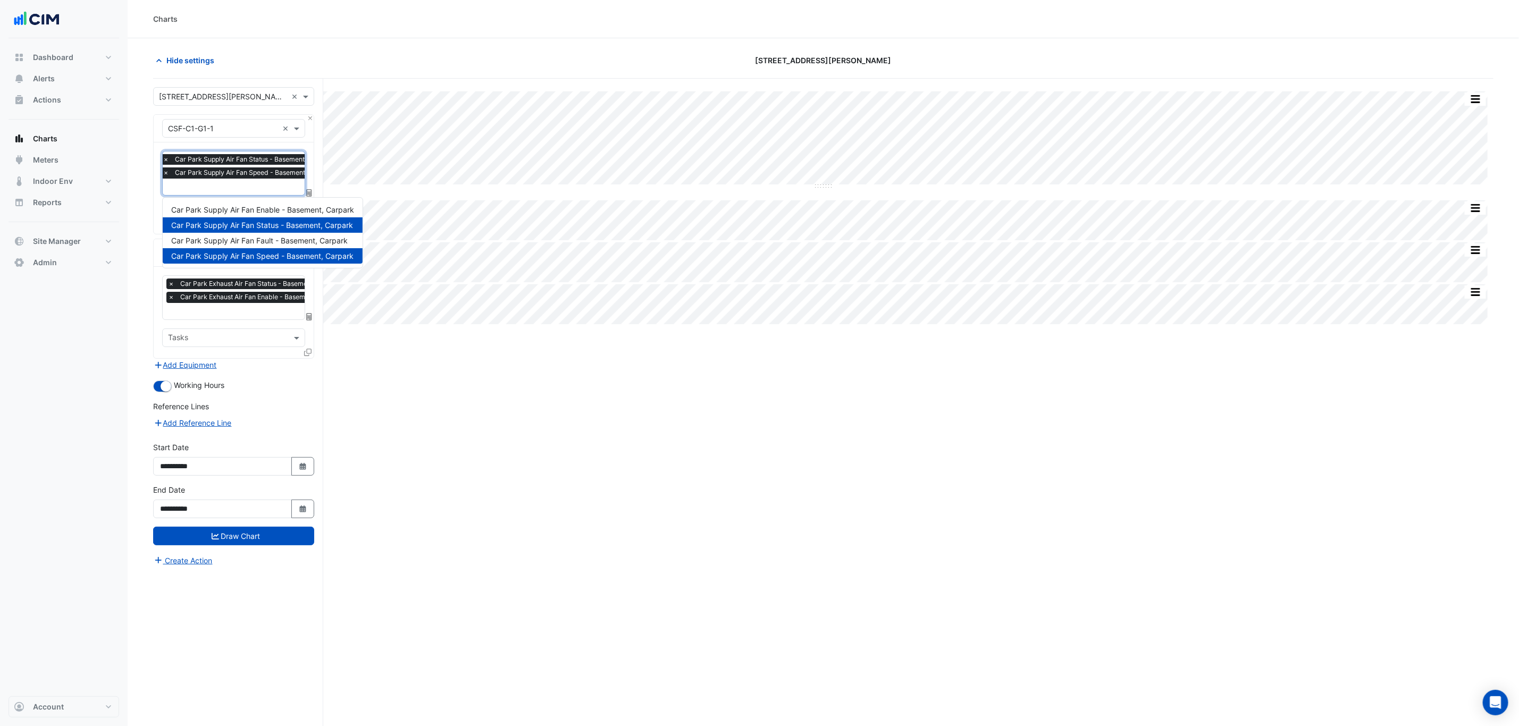
click at [436, 400] on div "Split by Unit Split All Split None Print Save as JPEG Save as PNG Pivot Data Ta…" at bounding box center [823, 423] width 1340 height 688
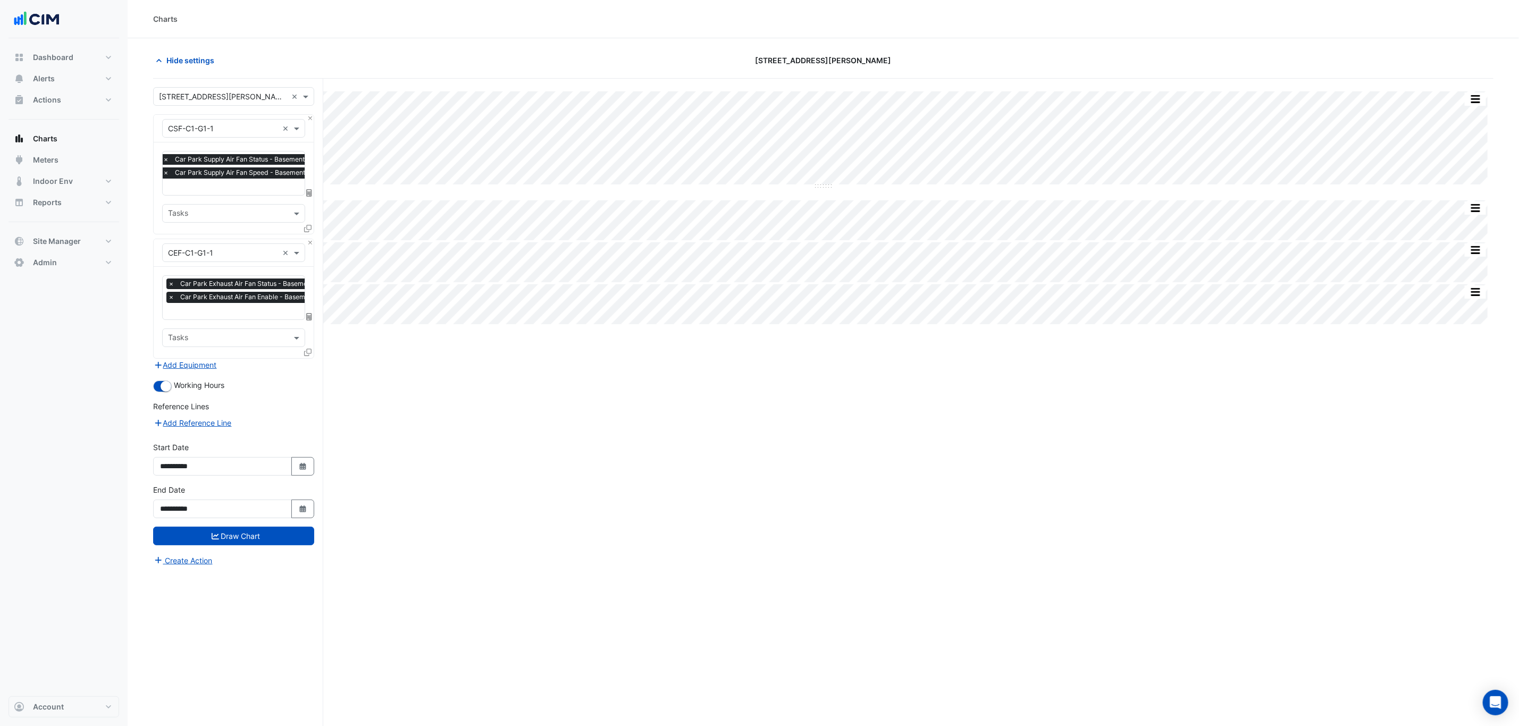
click at [240, 308] on input "text" at bounding box center [282, 312] width 228 height 11
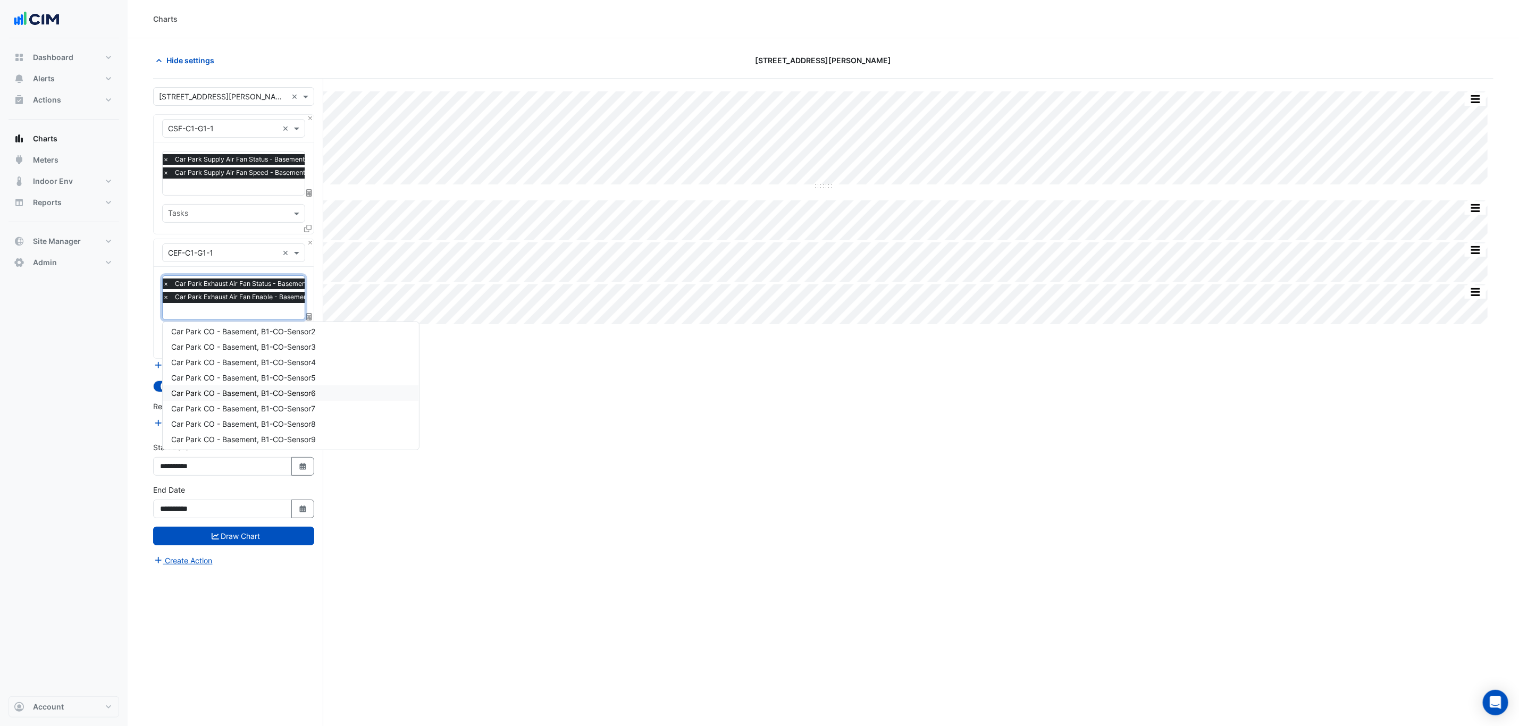
scroll to position [81, 0]
click at [309, 117] on button "Close" at bounding box center [310, 118] width 7 height 7
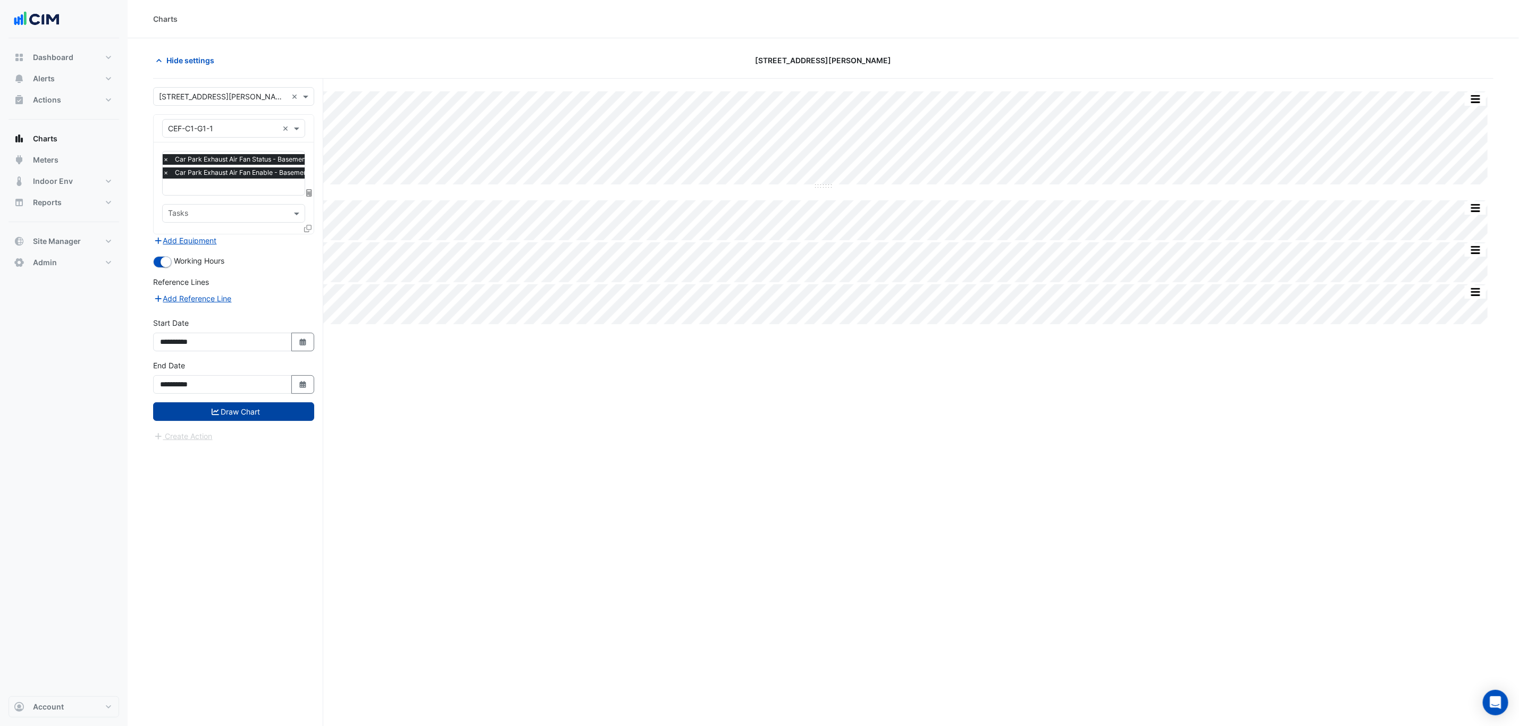
click at [246, 418] on button "Draw Chart" at bounding box center [233, 411] width 161 height 19
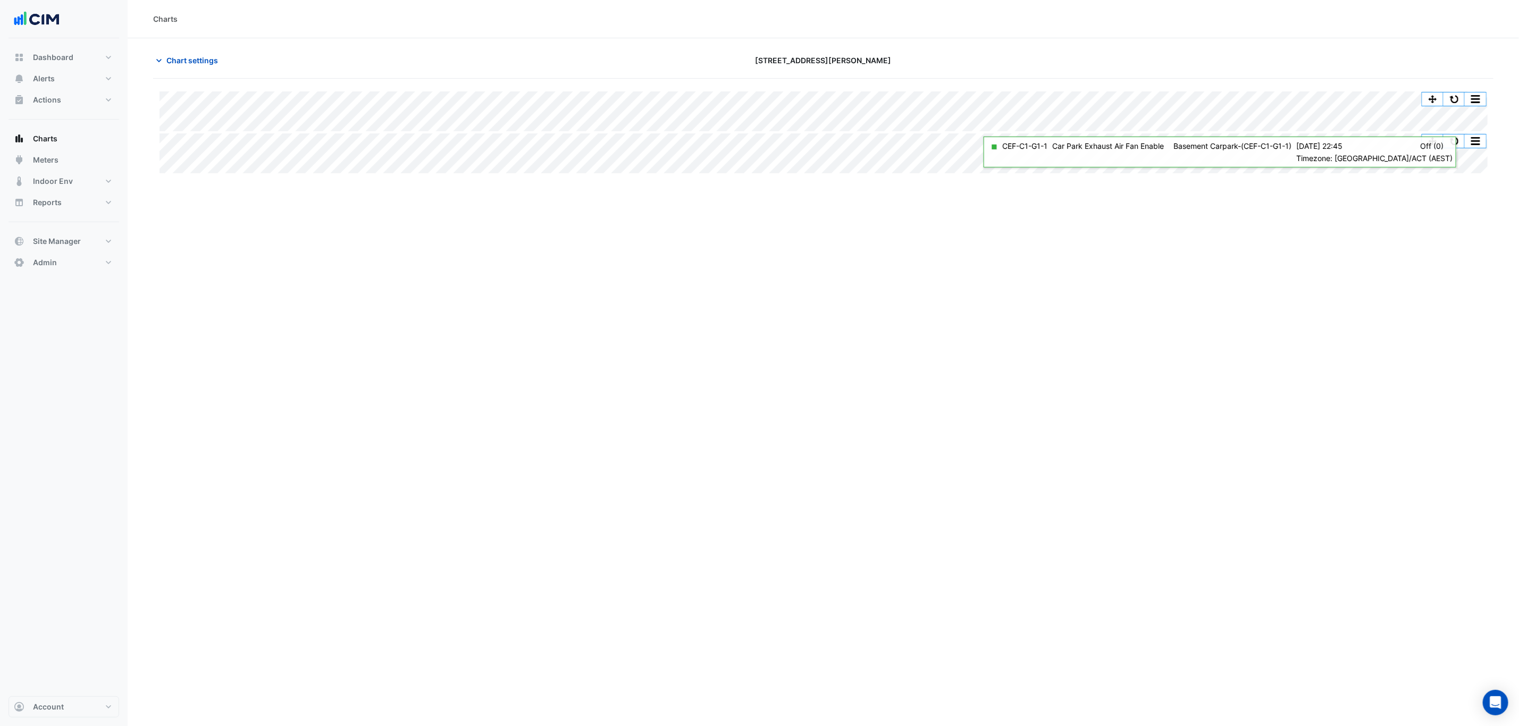
drag, startPoint x: 1467, startPoint y: 134, endPoint x: 1466, endPoint y: 139, distance: 5.6
click at [1467, 136] on div "Split All Split None Print Save as JPEG Save as PNG Pivot Data Table Export CSV…" at bounding box center [1454, 141] width 65 height 14
click at [1463, 141] on button "button" at bounding box center [1453, 141] width 21 height 13
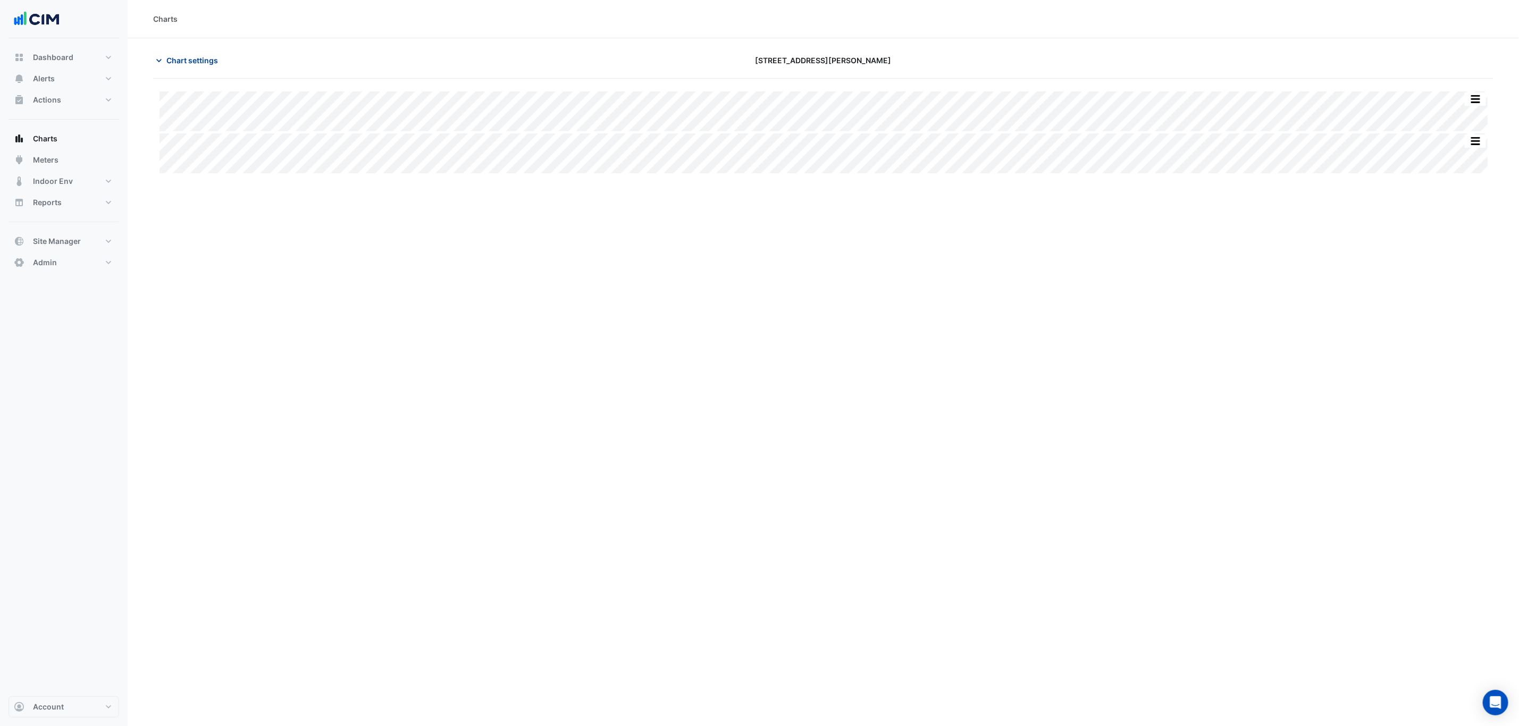
click at [217, 63] on span "Chart settings" at bounding box center [192, 60] width 52 height 11
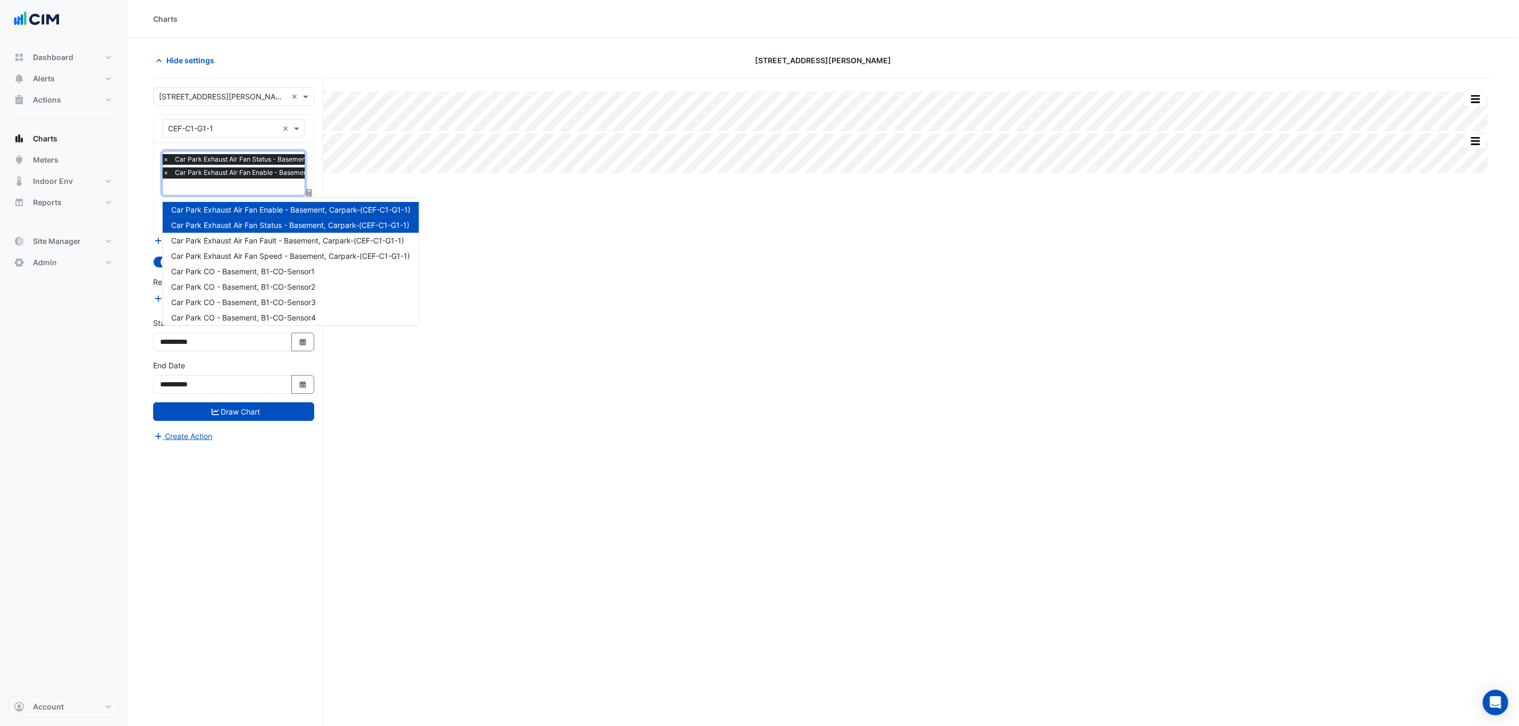
click at [216, 181] on div "× Car Park Exhaust Air Fan Status - Basement, Carpark-(CEF-C1-G1-1) × Car Park …" at bounding box center [276, 167] width 230 height 27
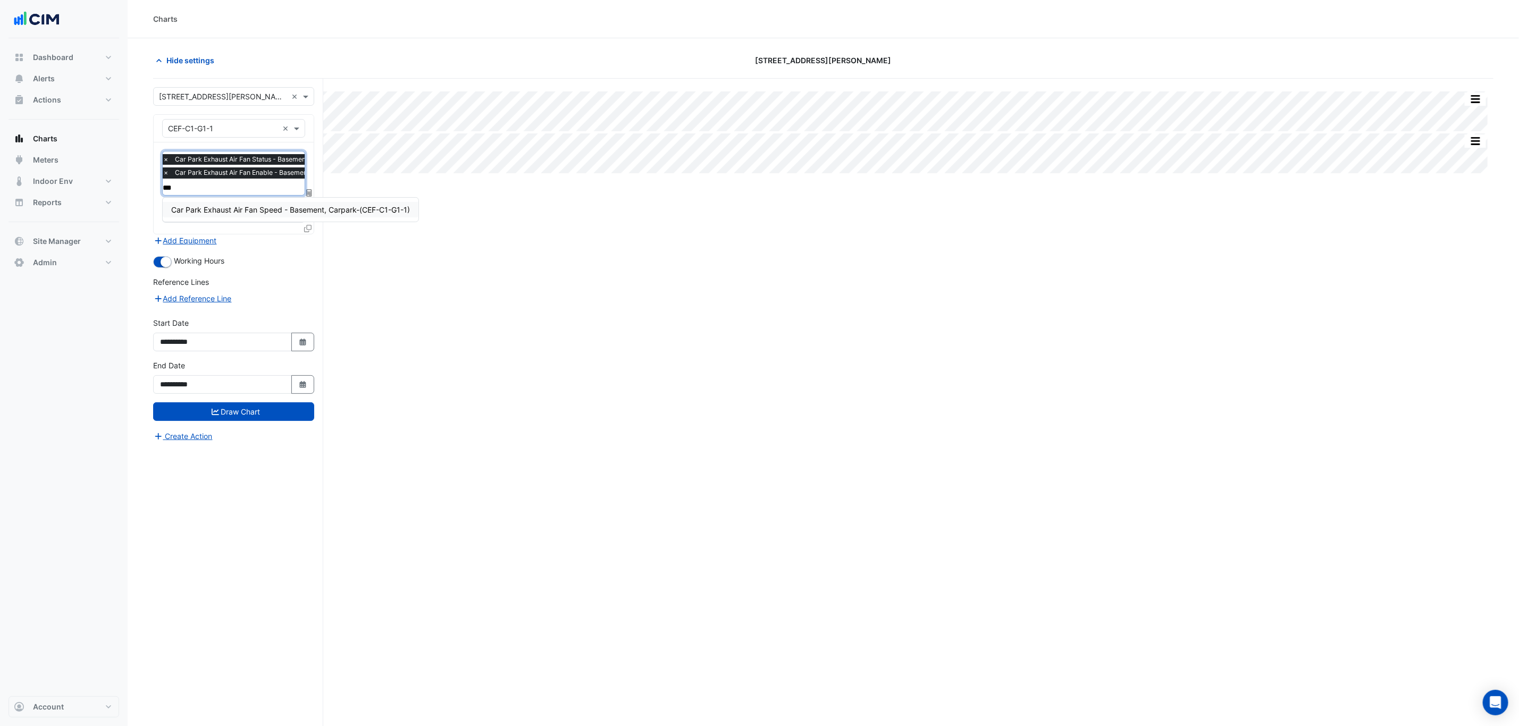
type input "****"
click at [238, 209] on span "Car Park Exhaust Air Fan Speed - Basement, Carpark-(CEF-C1-G1-1)" at bounding box center [290, 209] width 239 height 9
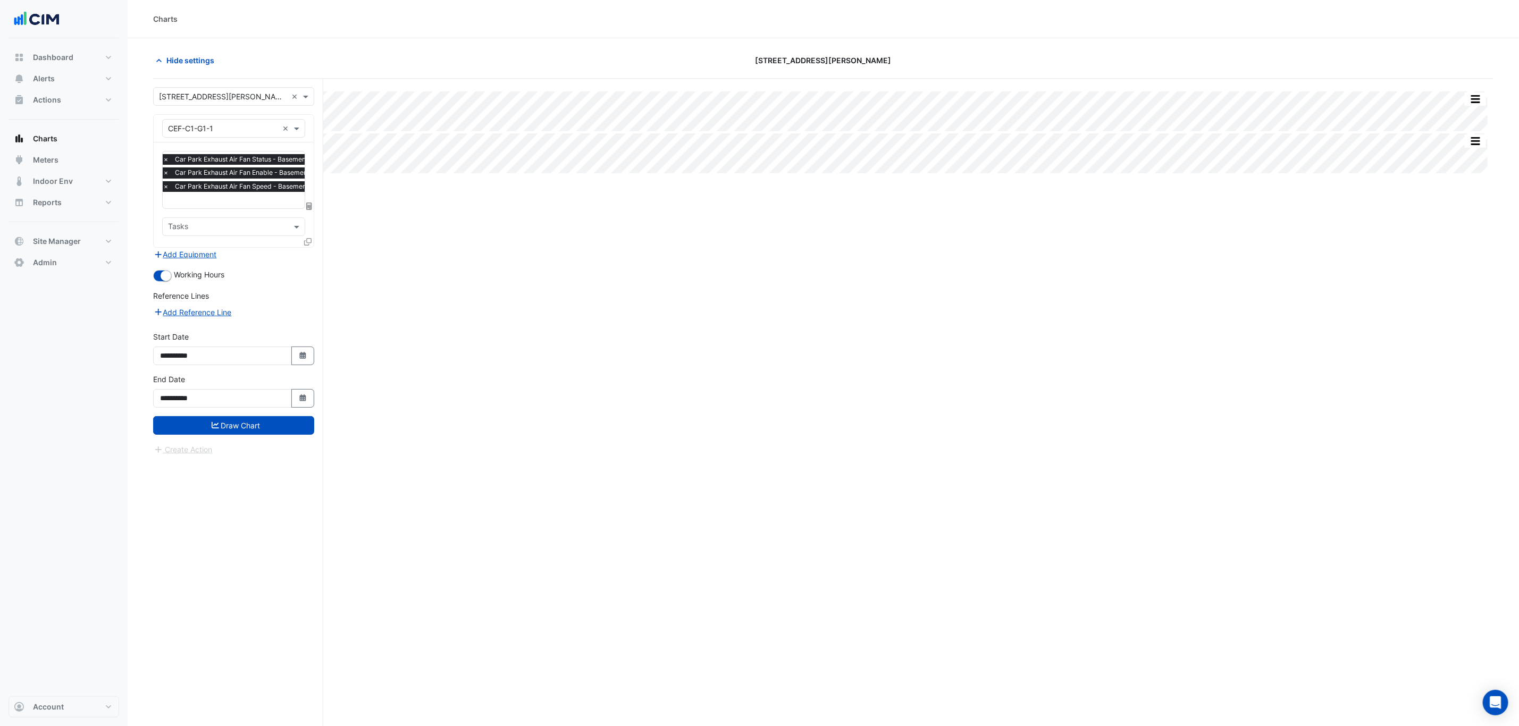
click at [284, 439] on form "**********" at bounding box center [233, 271] width 161 height 368
click at [284, 434] on button "Draw Chart" at bounding box center [233, 425] width 161 height 19
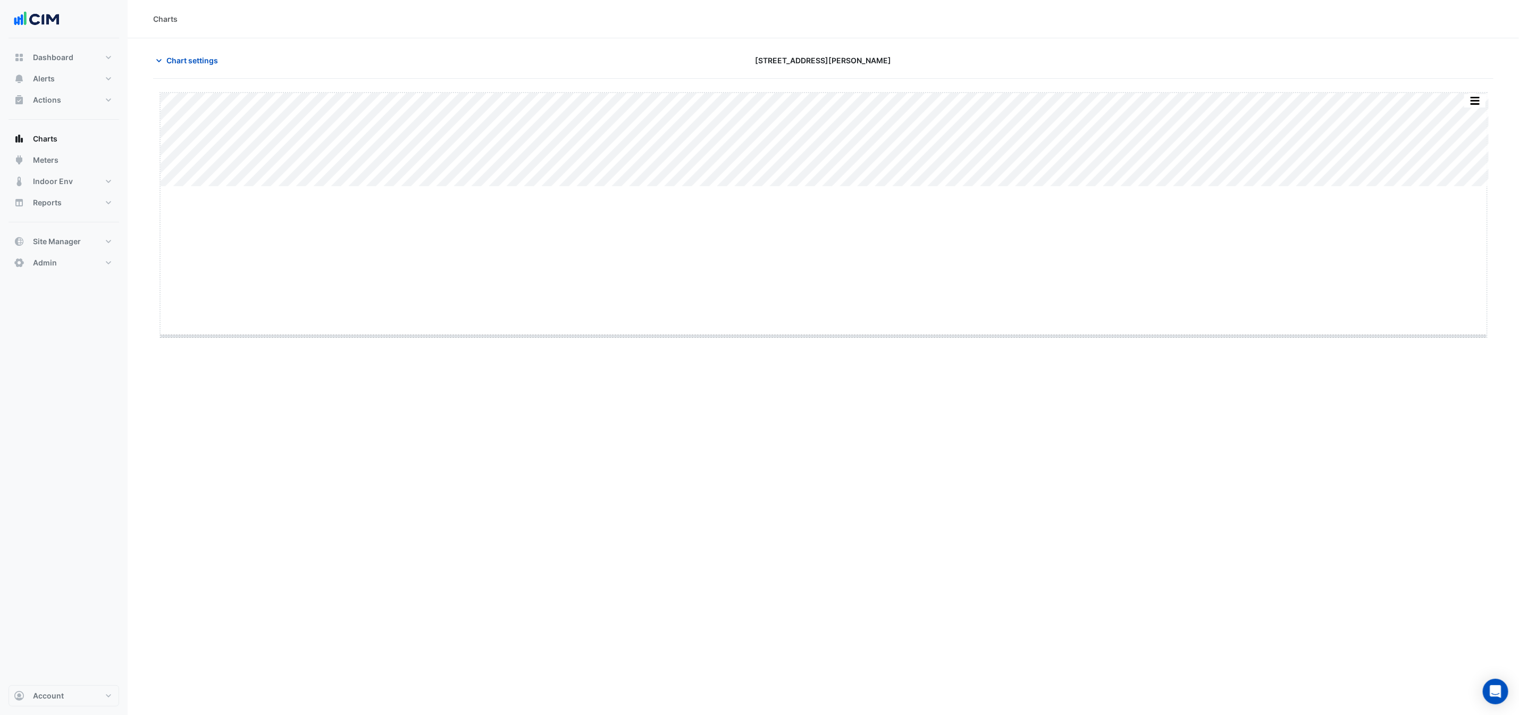
drag, startPoint x: 829, startPoint y: 186, endPoint x: 831, endPoint y: 335, distance: 149.4
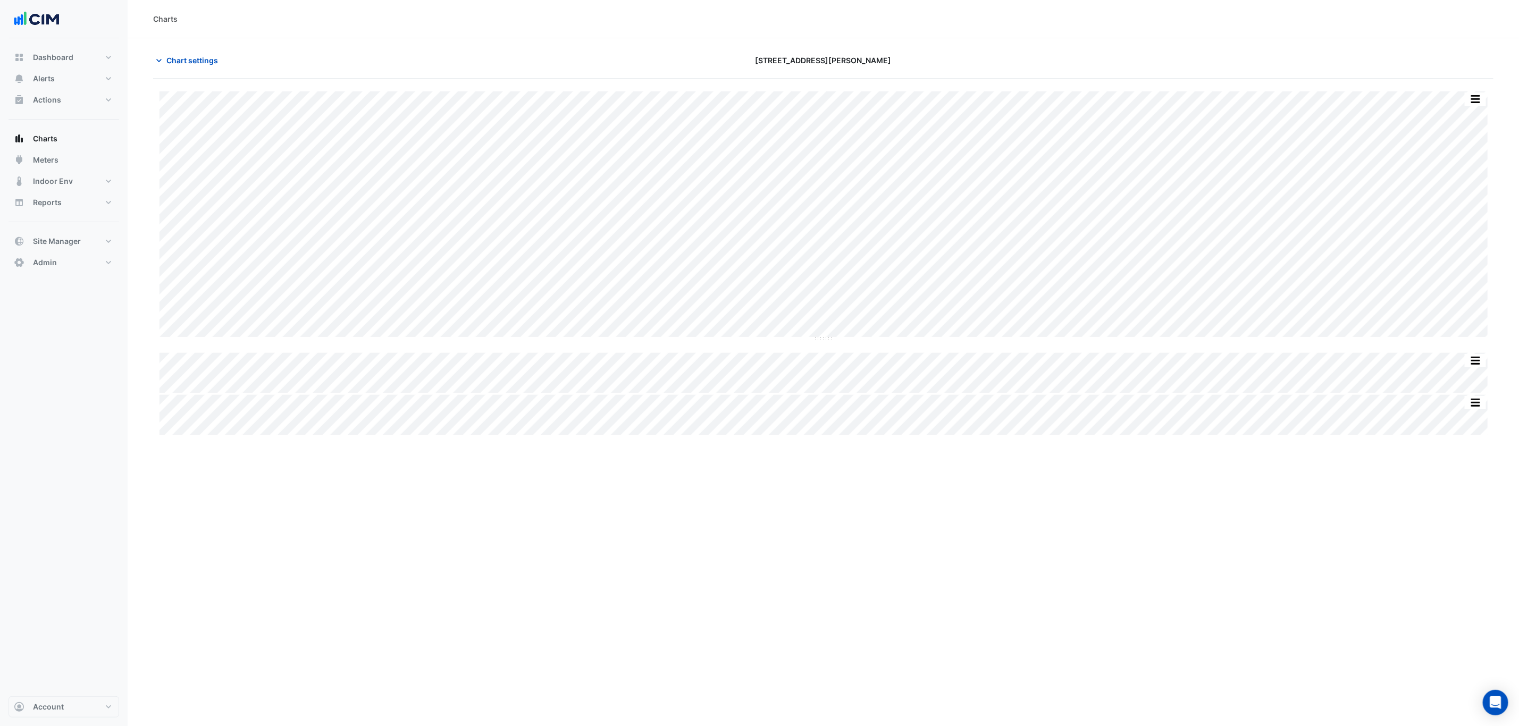
click at [179, 71] on div "Chart settings 21 Genge St" at bounding box center [823, 65] width 1340 height 28
click at [179, 70] on div "Chart settings 21 Genge St" at bounding box center [823, 65] width 1340 height 28
click at [179, 65] on span "Chart settings" at bounding box center [192, 60] width 52 height 11
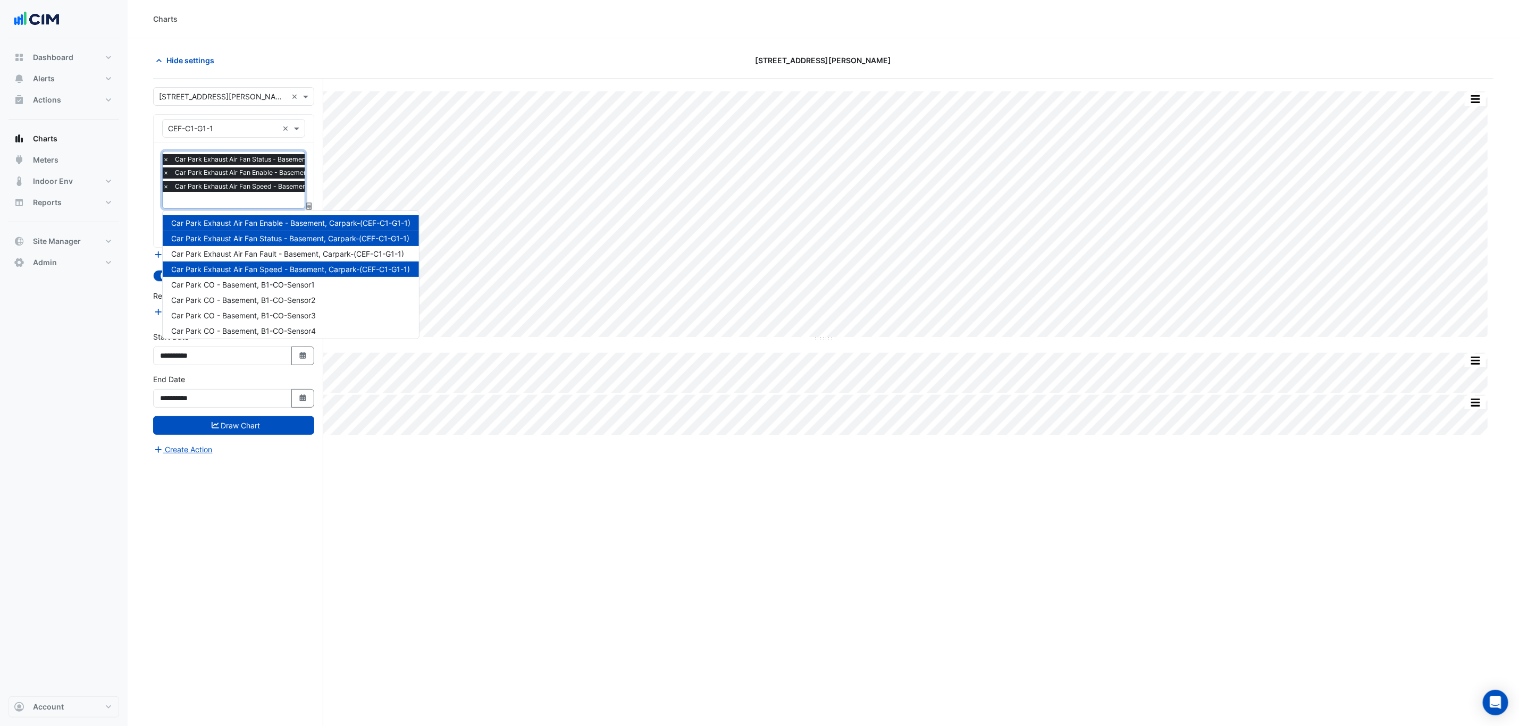
click at [214, 201] on input "text" at bounding box center [277, 201] width 228 height 11
click at [273, 284] on span "Car Park CO - Basement, B1-CO-Sensor1" at bounding box center [243, 284] width 144 height 9
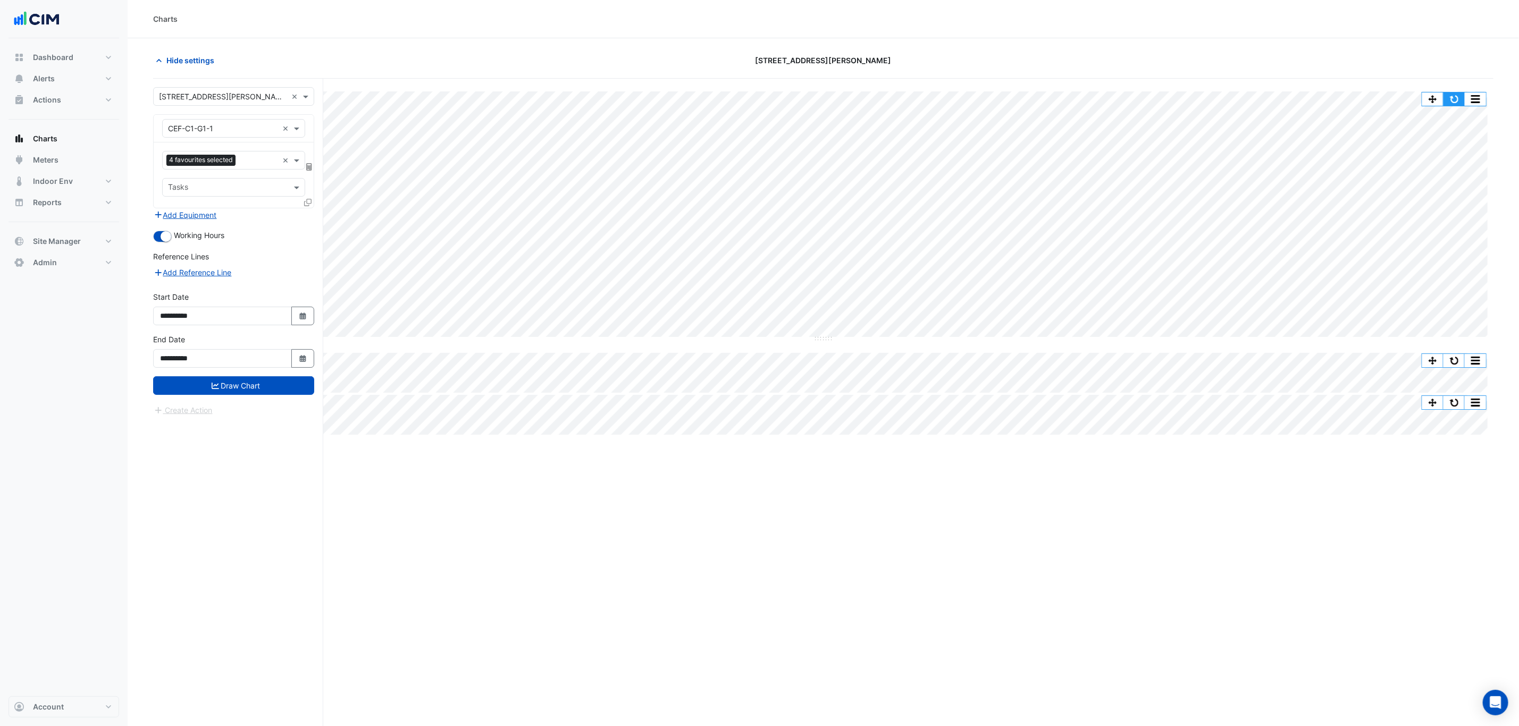
click at [1459, 96] on button "button" at bounding box center [1453, 99] width 21 height 13
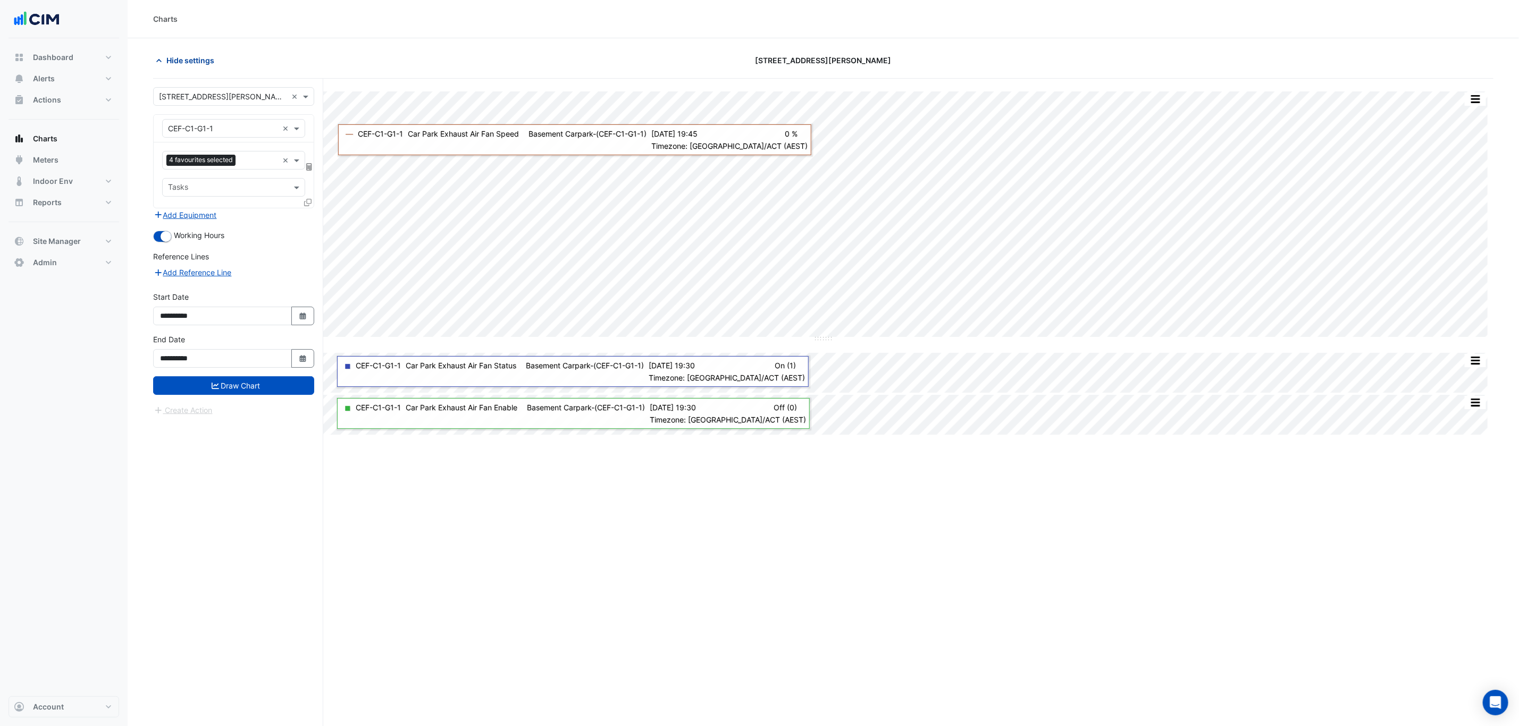
click at [183, 63] on span "Hide settings" at bounding box center [190, 60] width 48 height 11
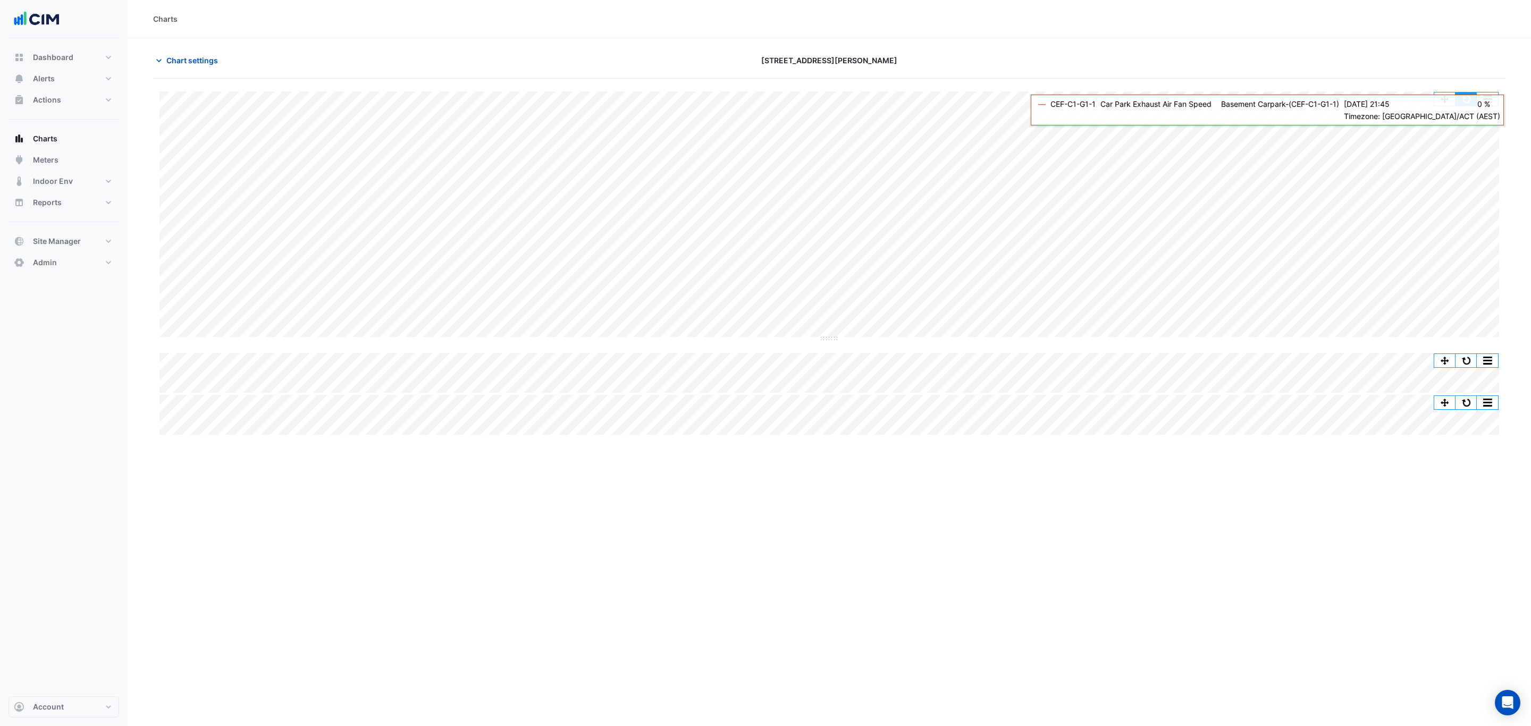
click at [1463, 100] on button "button" at bounding box center [1466, 99] width 21 height 13
click at [1470, 98] on button "button" at bounding box center [1466, 99] width 21 height 13
click at [195, 64] on span "Chart settings" at bounding box center [192, 60] width 52 height 11
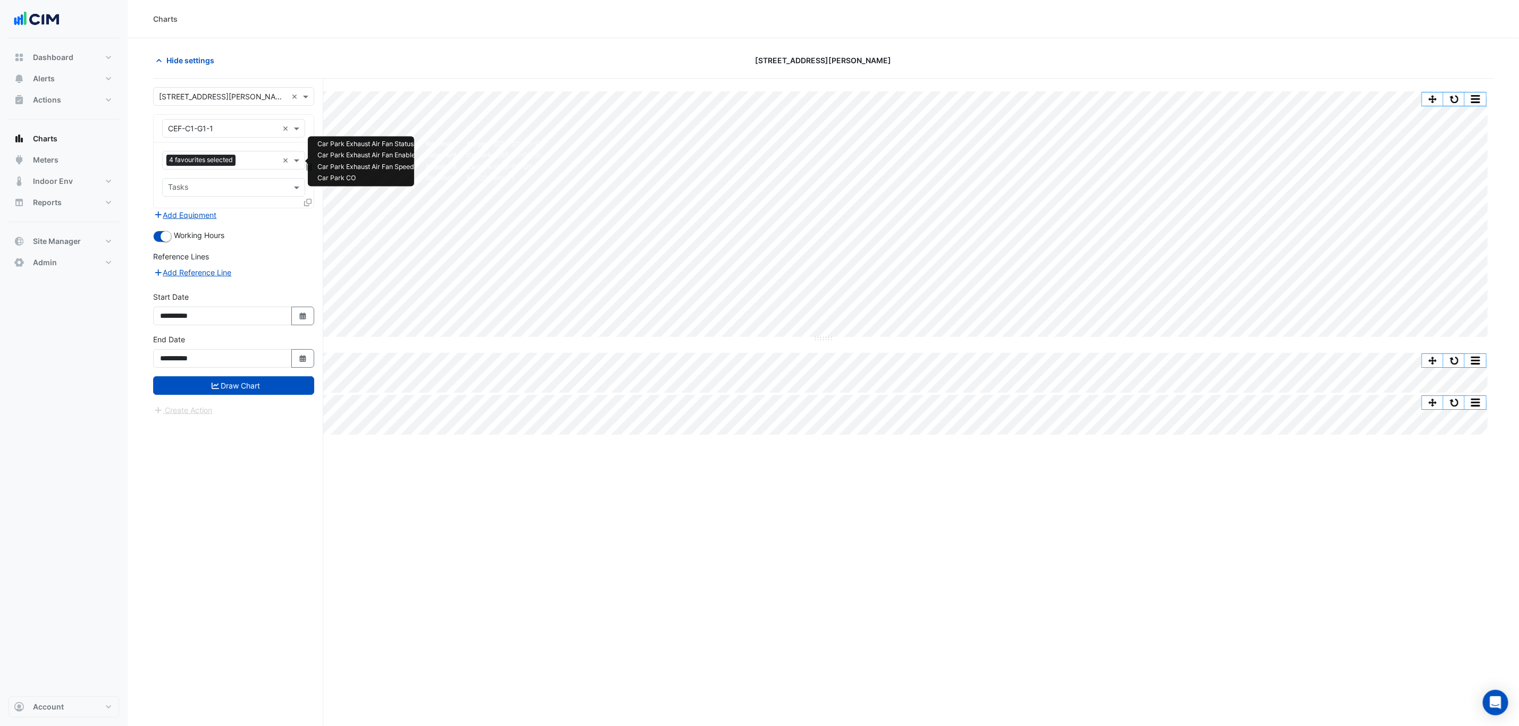
click at [252, 164] on input "text" at bounding box center [259, 161] width 38 height 11
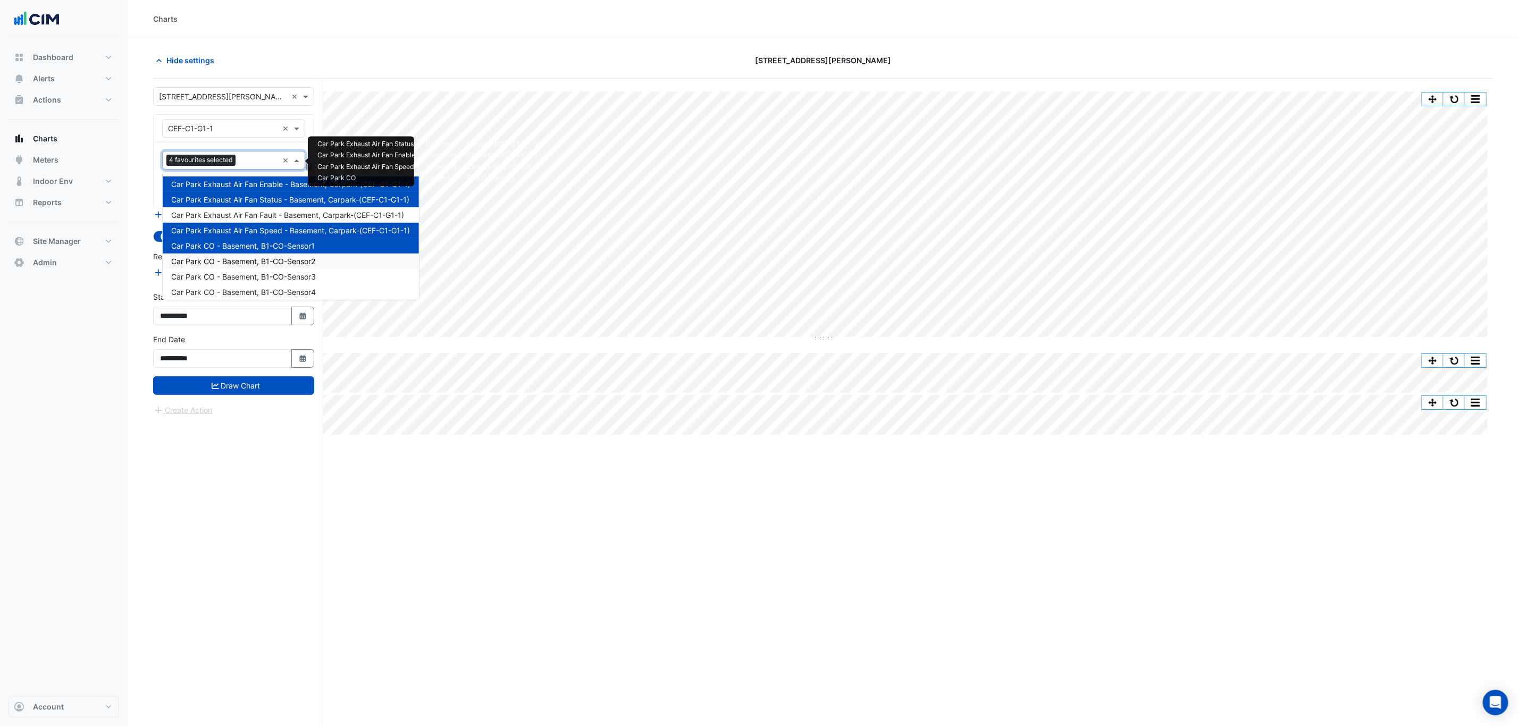
click at [254, 262] on span "Car Park CO - Basement, B1-CO-Sensor2" at bounding box center [243, 261] width 144 height 9
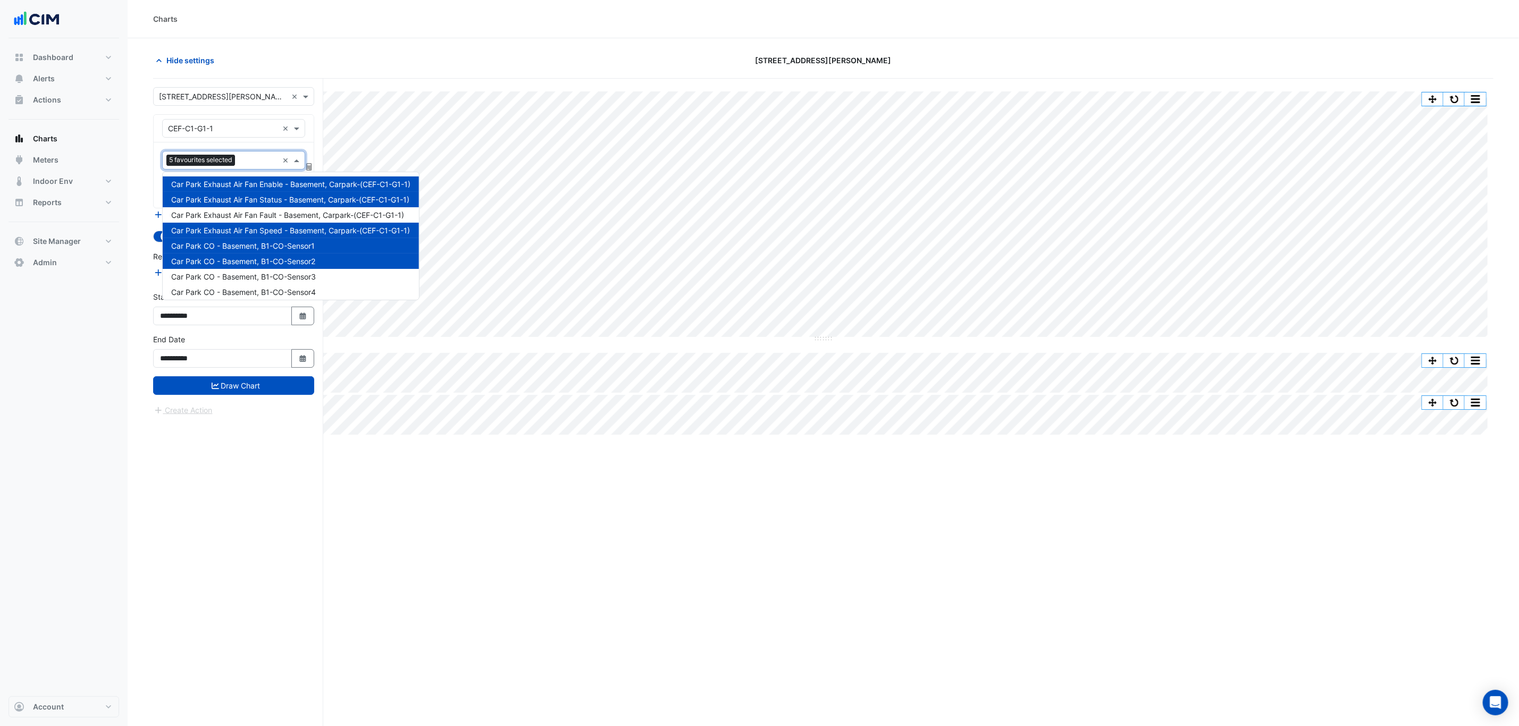
type input "*"
click at [270, 280] on span "Car Park CO - Basement, B1-CO-Sensor3" at bounding box center [243, 276] width 145 height 9
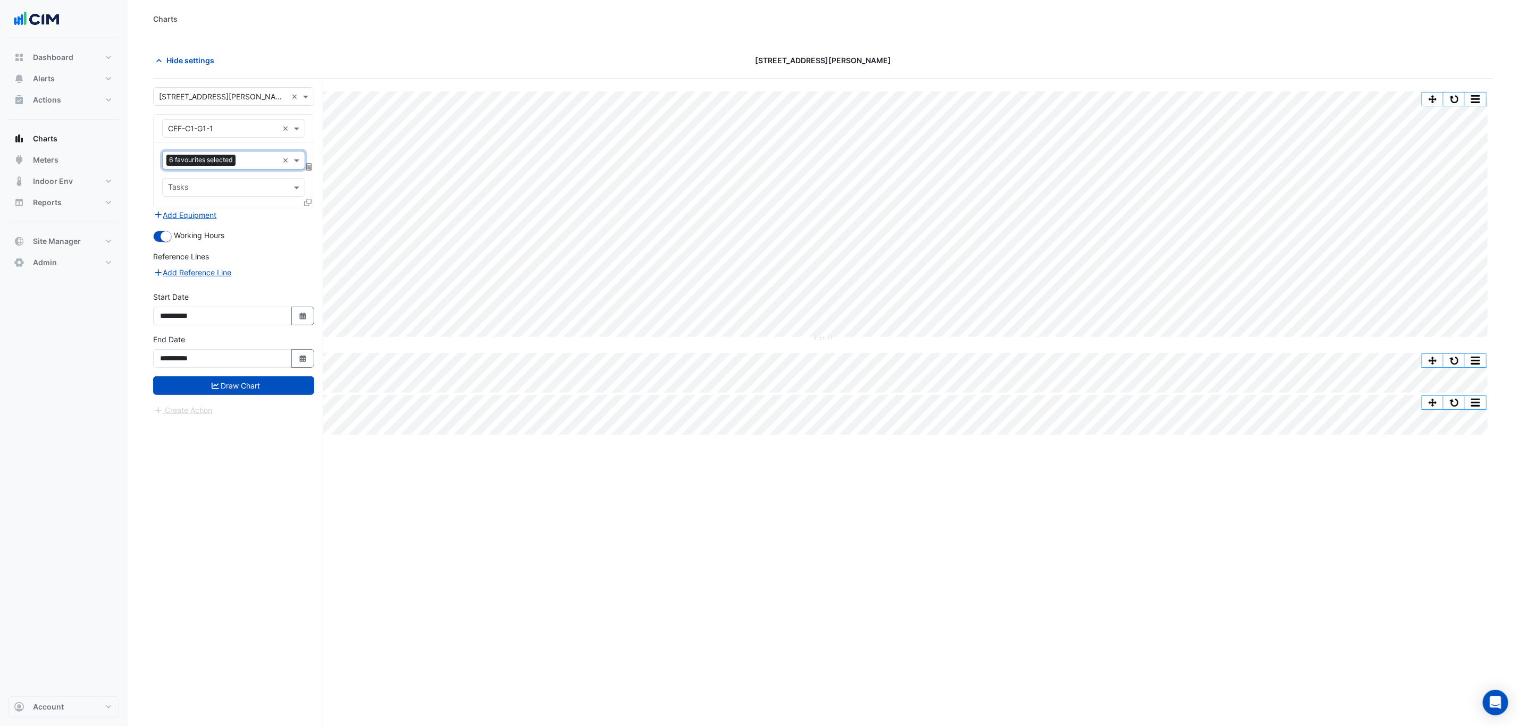
type input "*"
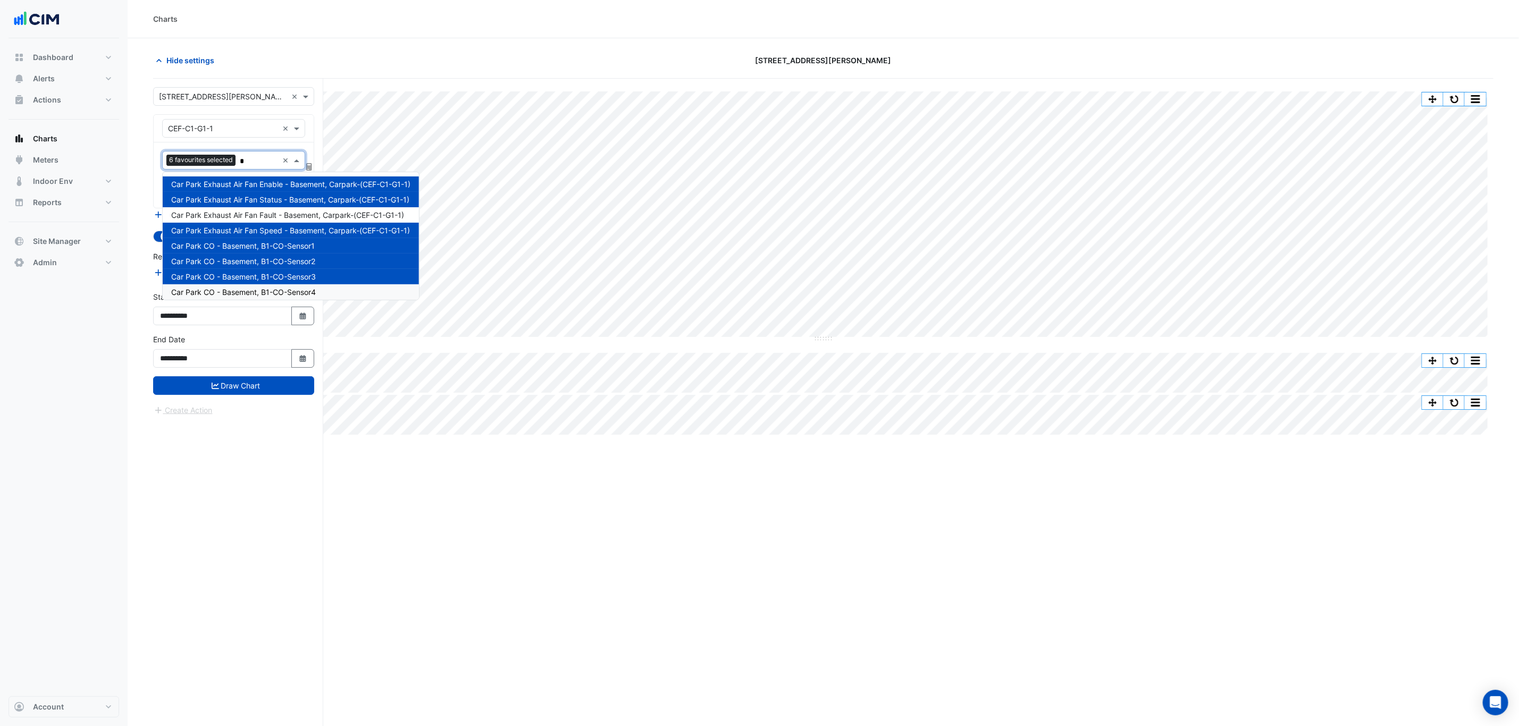
click at [276, 293] on span "Car Park CO - Basement, B1-CO-Sensor4" at bounding box center [243, 292] width 145 height 9
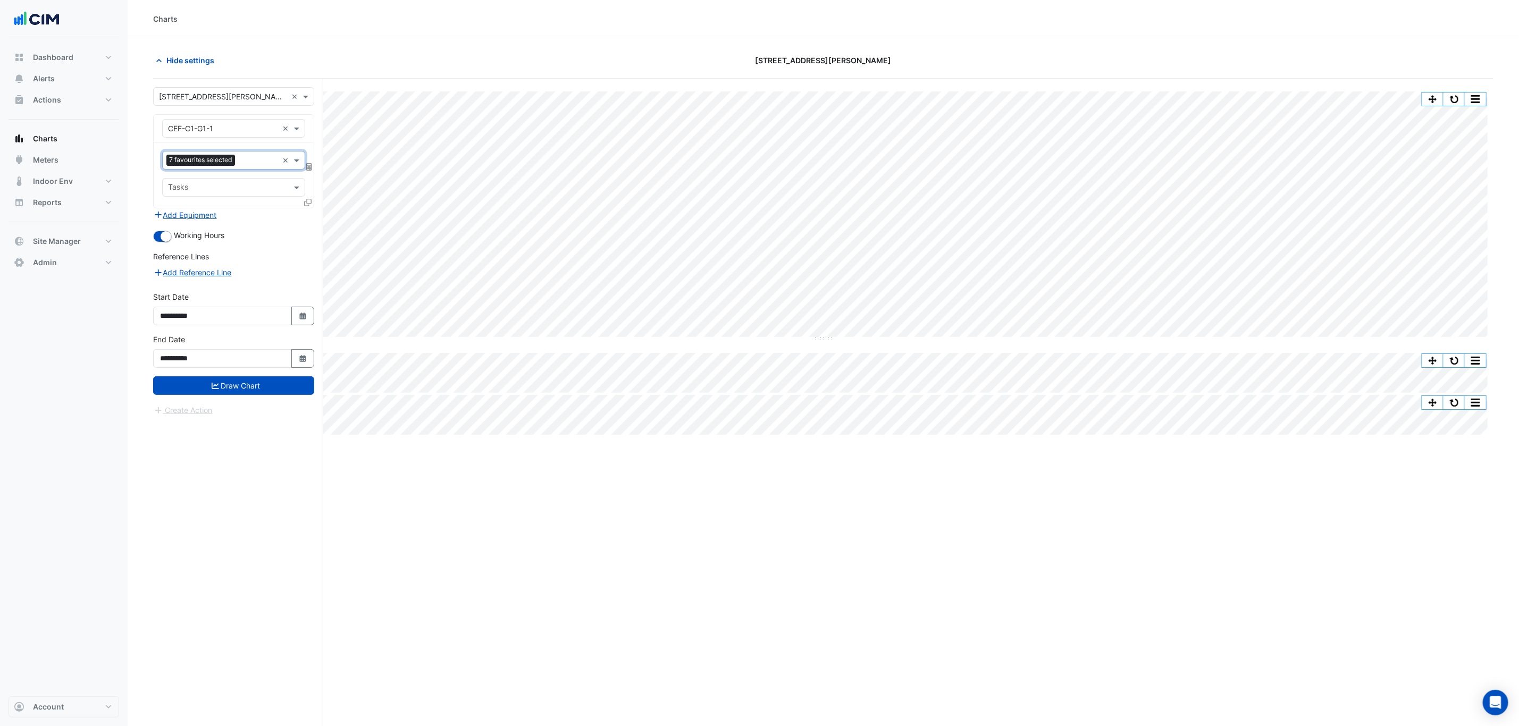
type input "*"
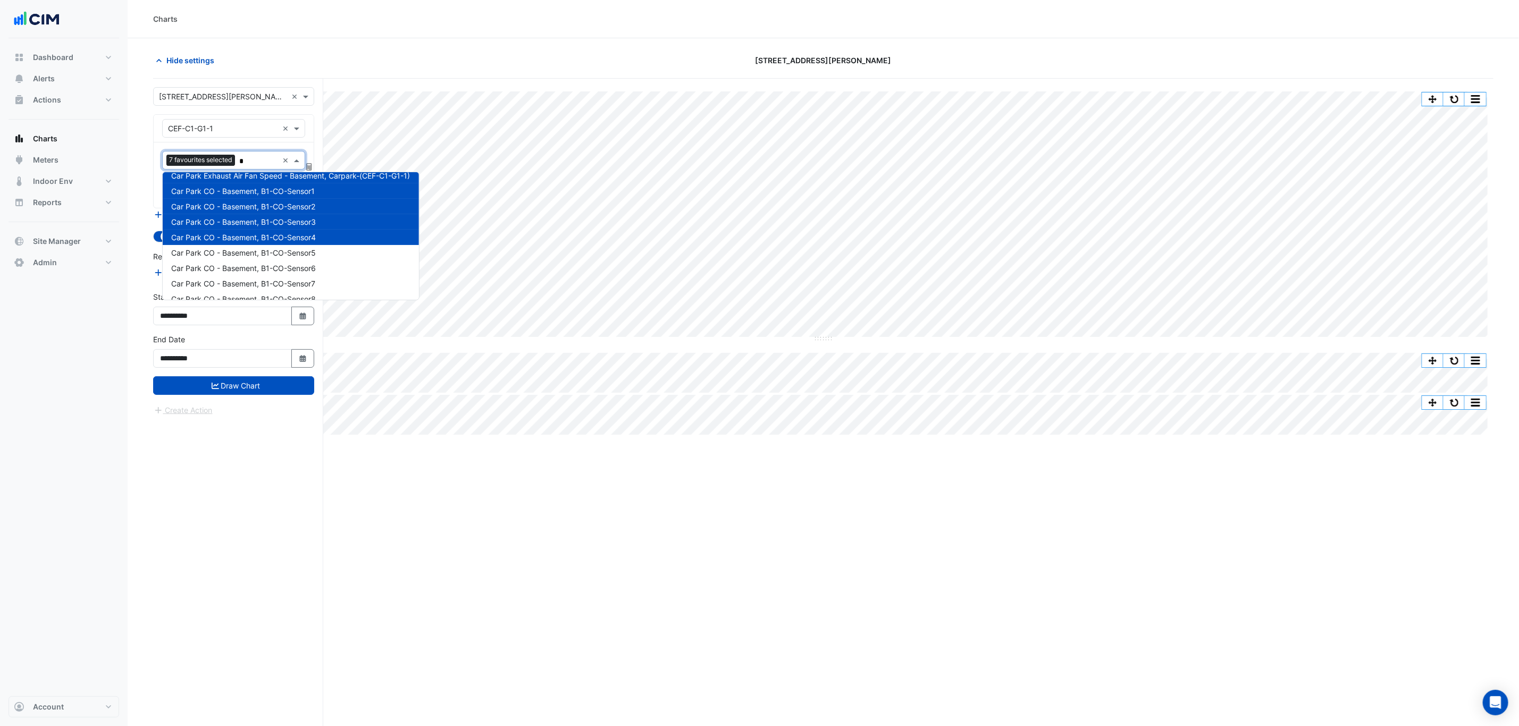
scroll to position [80, 0]
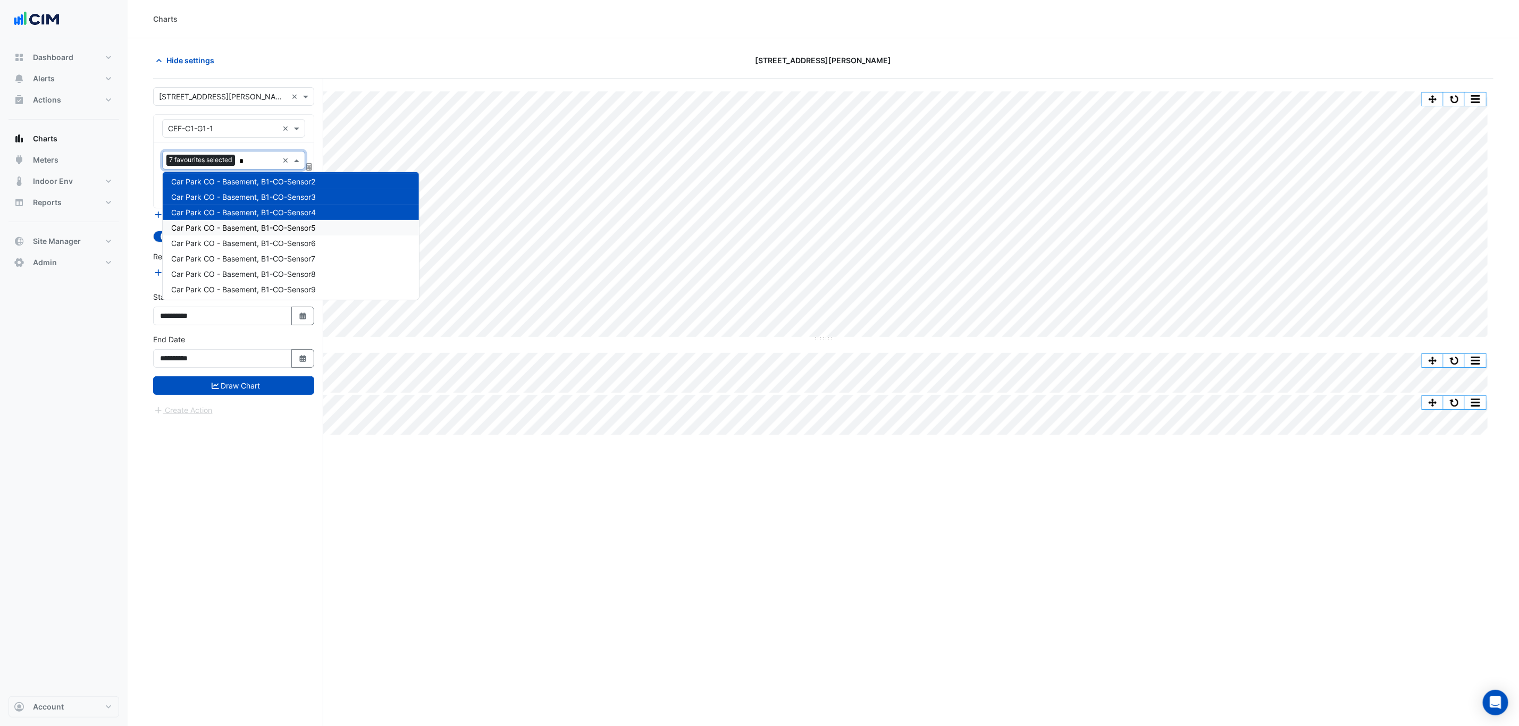
click at [290, 229] on span "Car Park CO - Basement, B1-CO-Sensor5" at bounding box center [243, 227] width 145 height 9
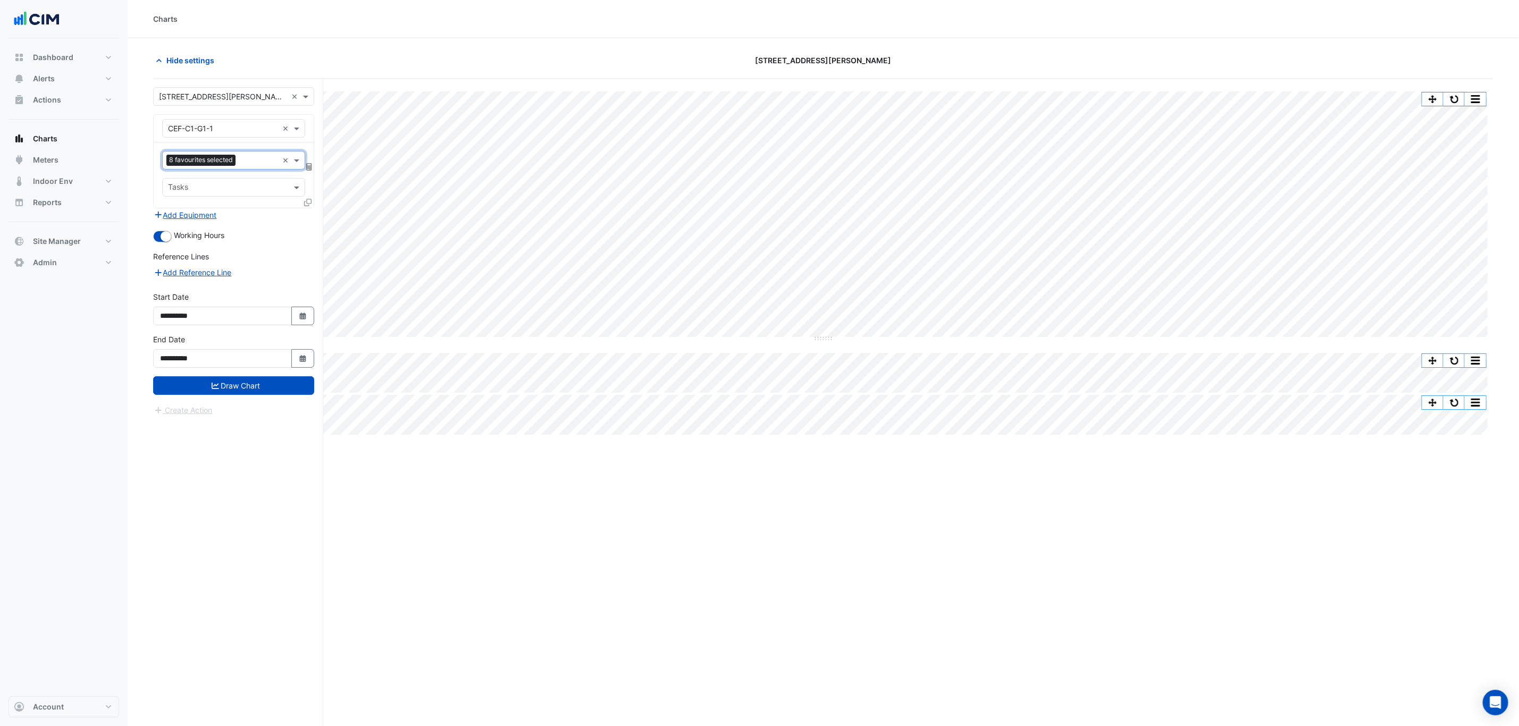
type input "*"
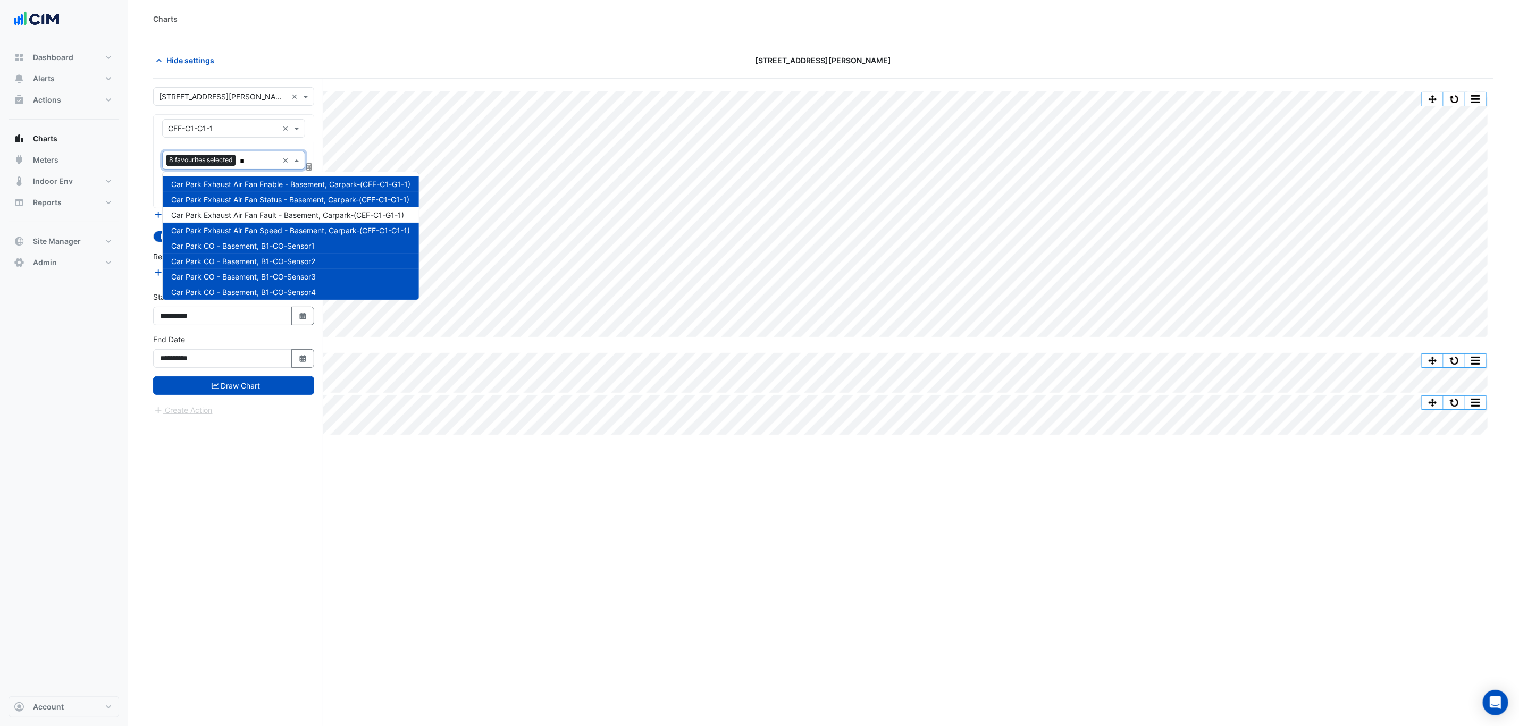
scroll to position [81, 0]
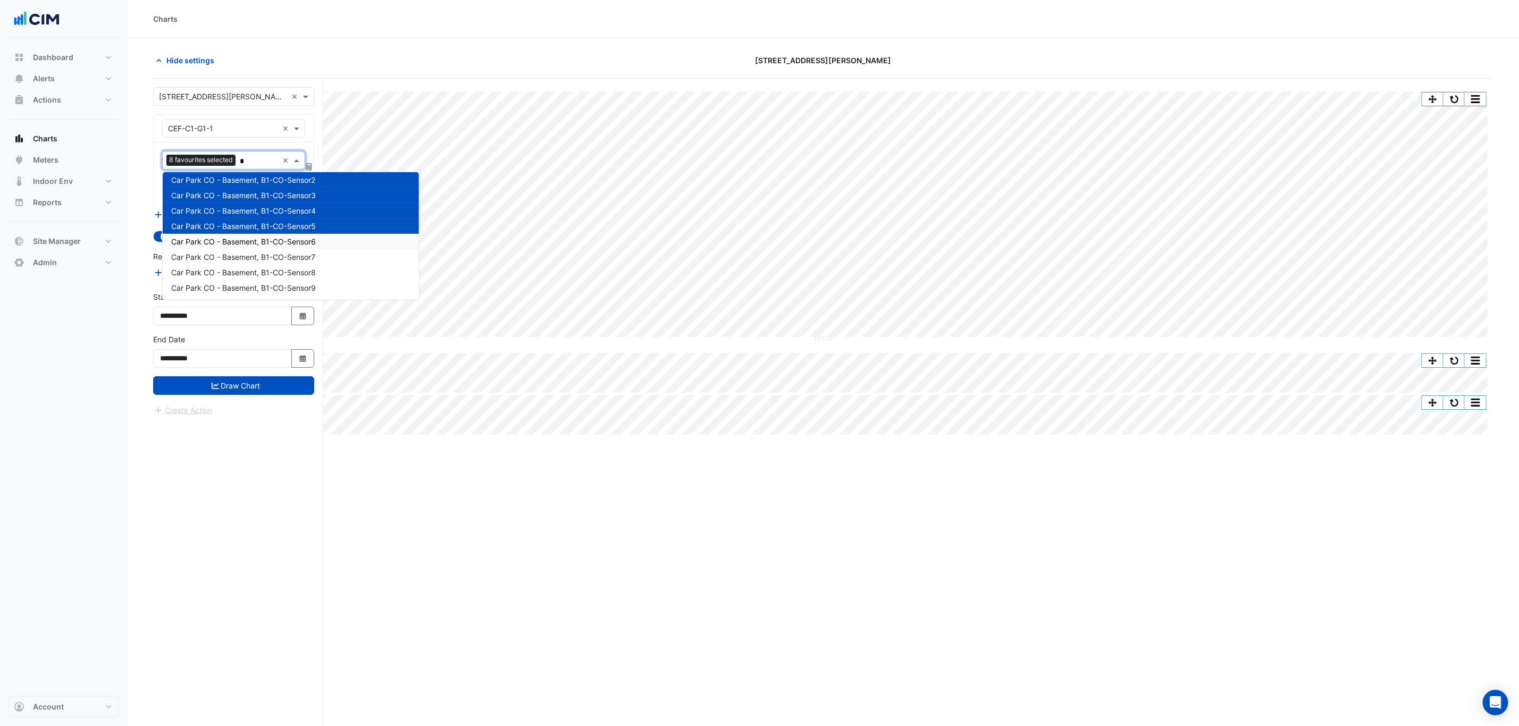
click at [292, 241] on span "Car Park CO - Basement, B1-CO-Sensor6" at bounding box center [243, 241] width 145 height 9
type input "*"
click at [291, 259] on span "Car Park CO - Basement, B1-CO-Sensor7" at bounding box center [243, 257] width 144 height 9
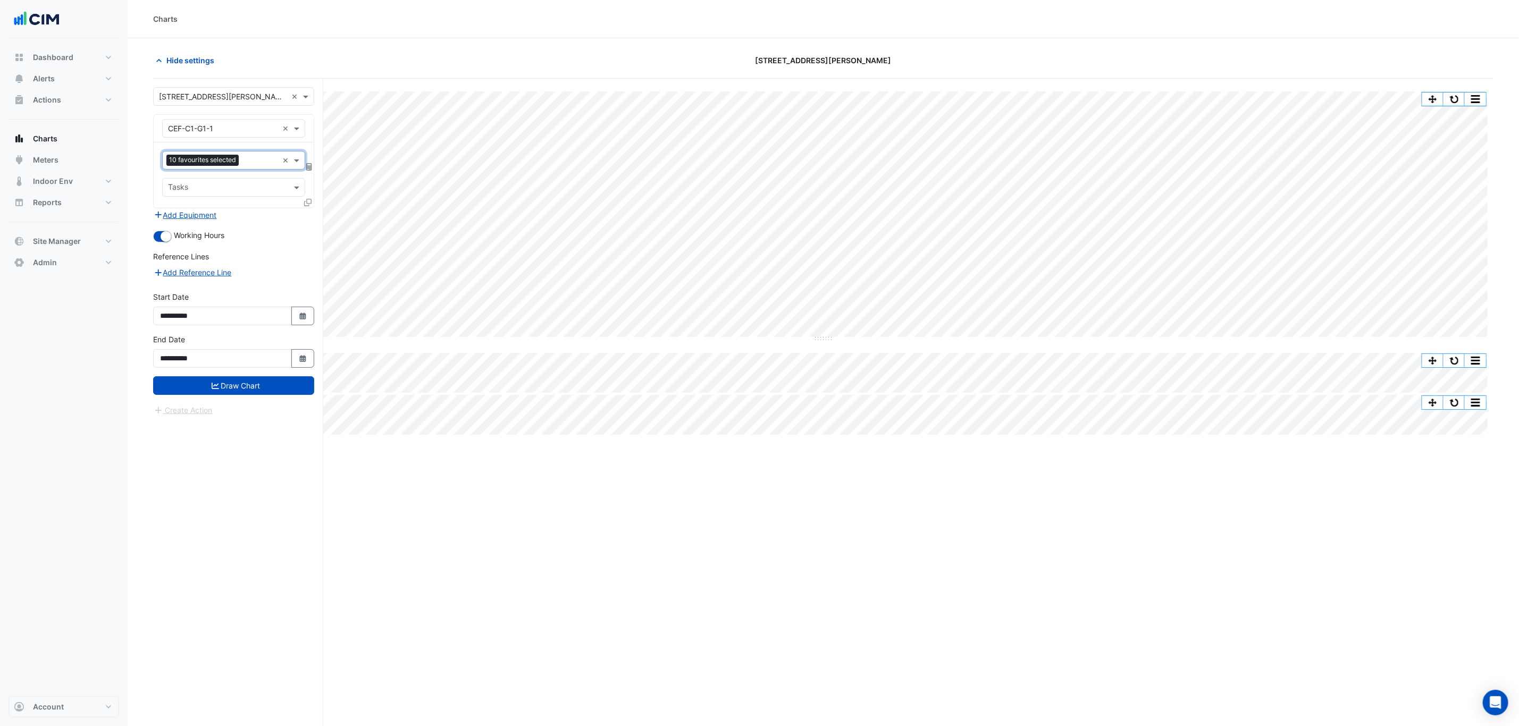
type input "*"
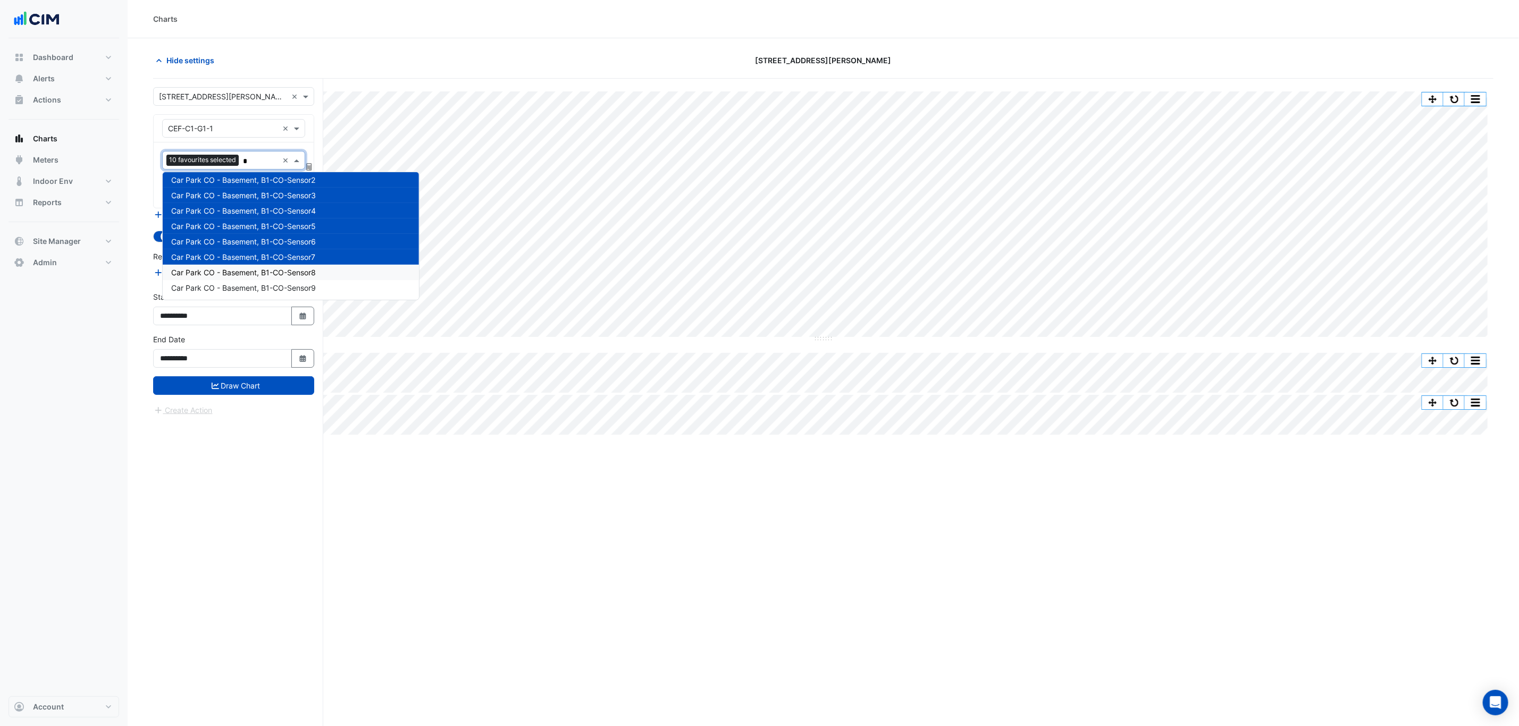
click at [291, 273] on span "Car Park CO - Basement, B1-CO-Sensor8" at bounding box center [243, 272] width 145 height 9
type input "*"
click at [290, 289] on span "Car Park CO - Basement, B1-CO-Sensor9" at bounding box center [243, 287] width 145 height 9
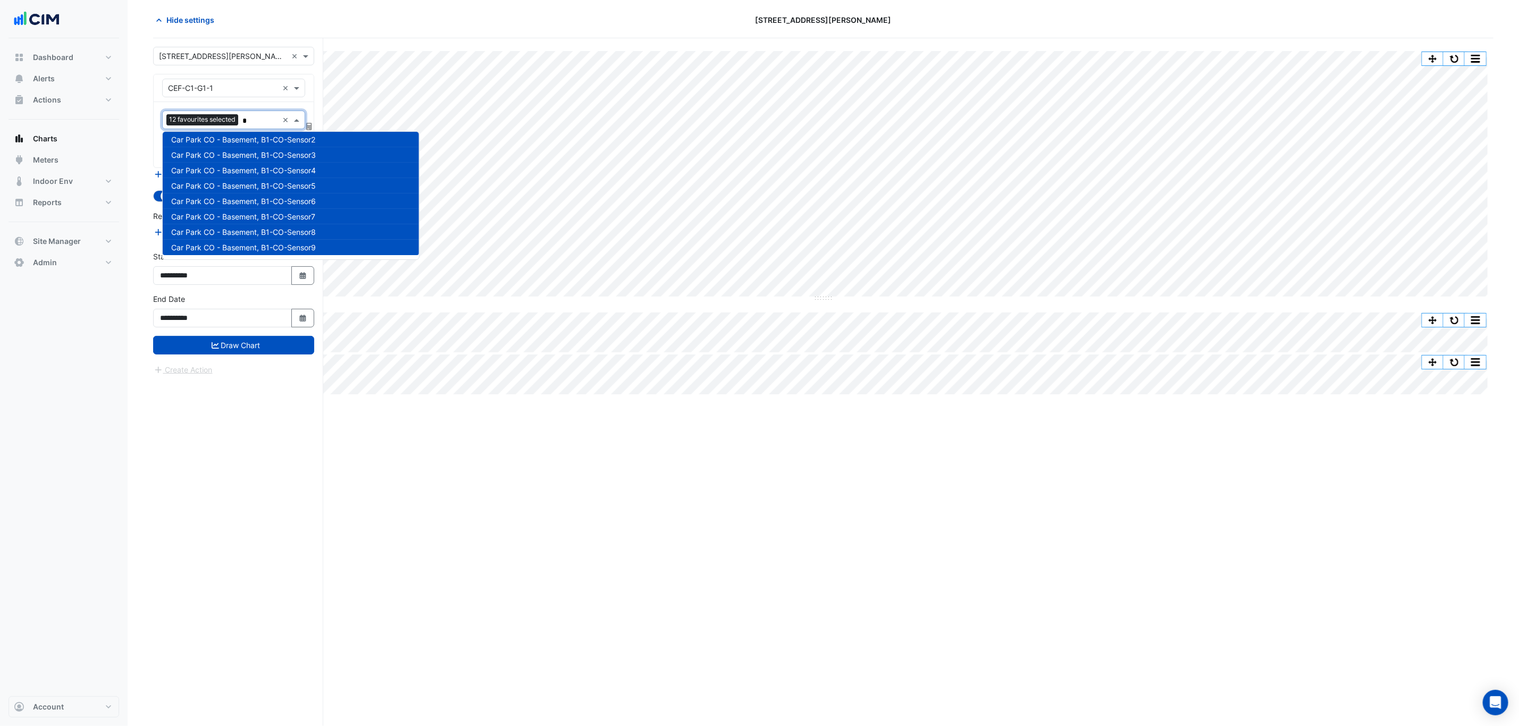
scroll to position [80, 0]
type input "*"
click at [258, 345] on button "Draw Chart" at bounding box center [233, 345] width 161 height 19
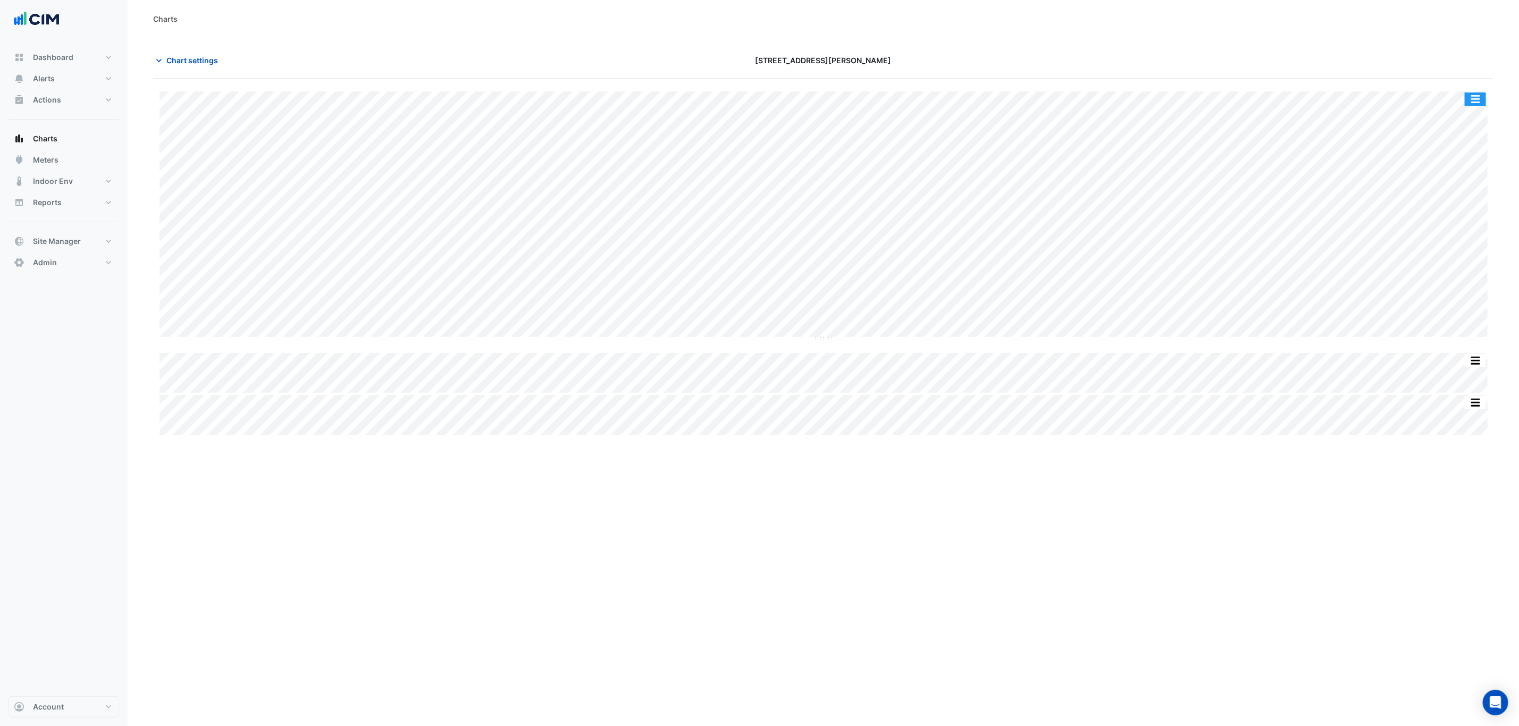
click at [1481, 95] on button "button" at bounding box center [1475, 99] width 21 height 13
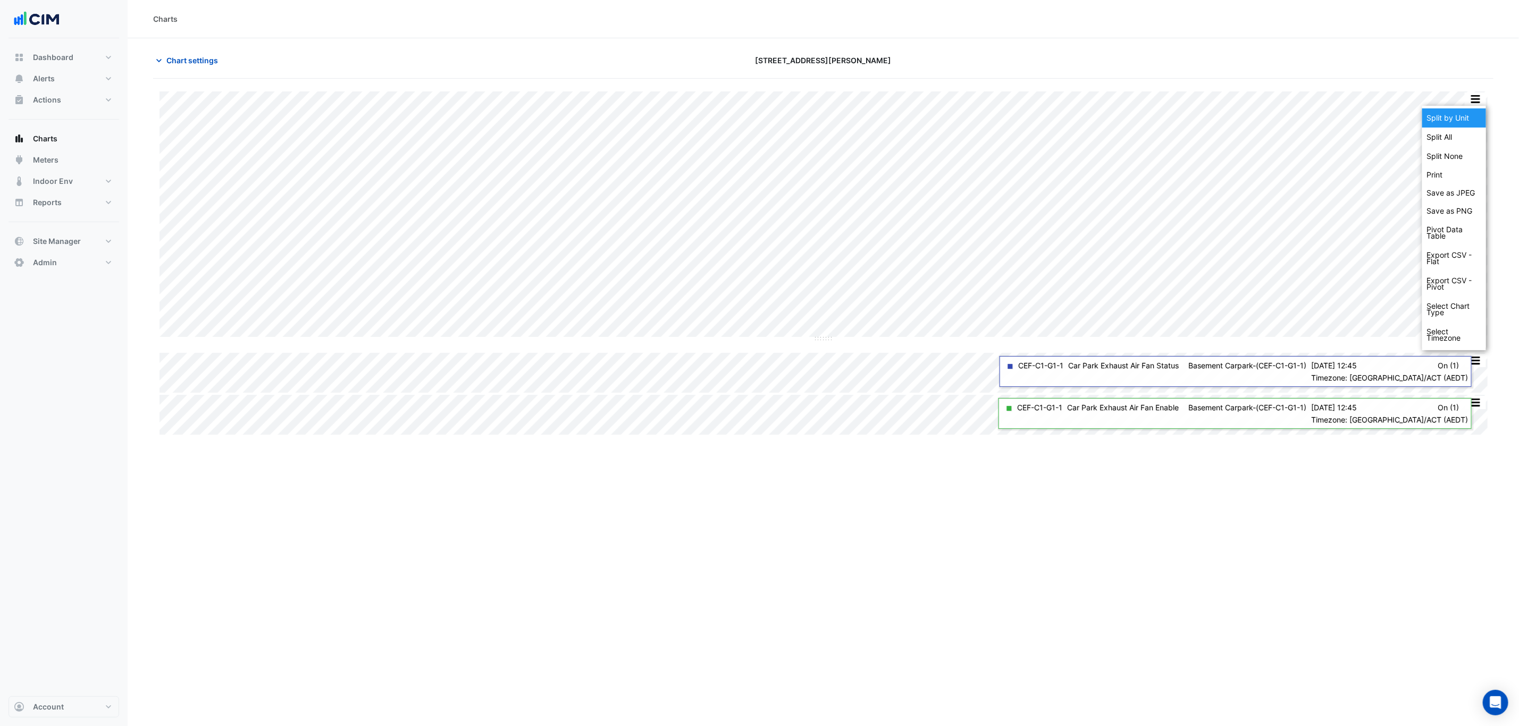
click at [1475, 116] on div "Split by Unit" at bounding box center [1454, 117] width 64 height 19
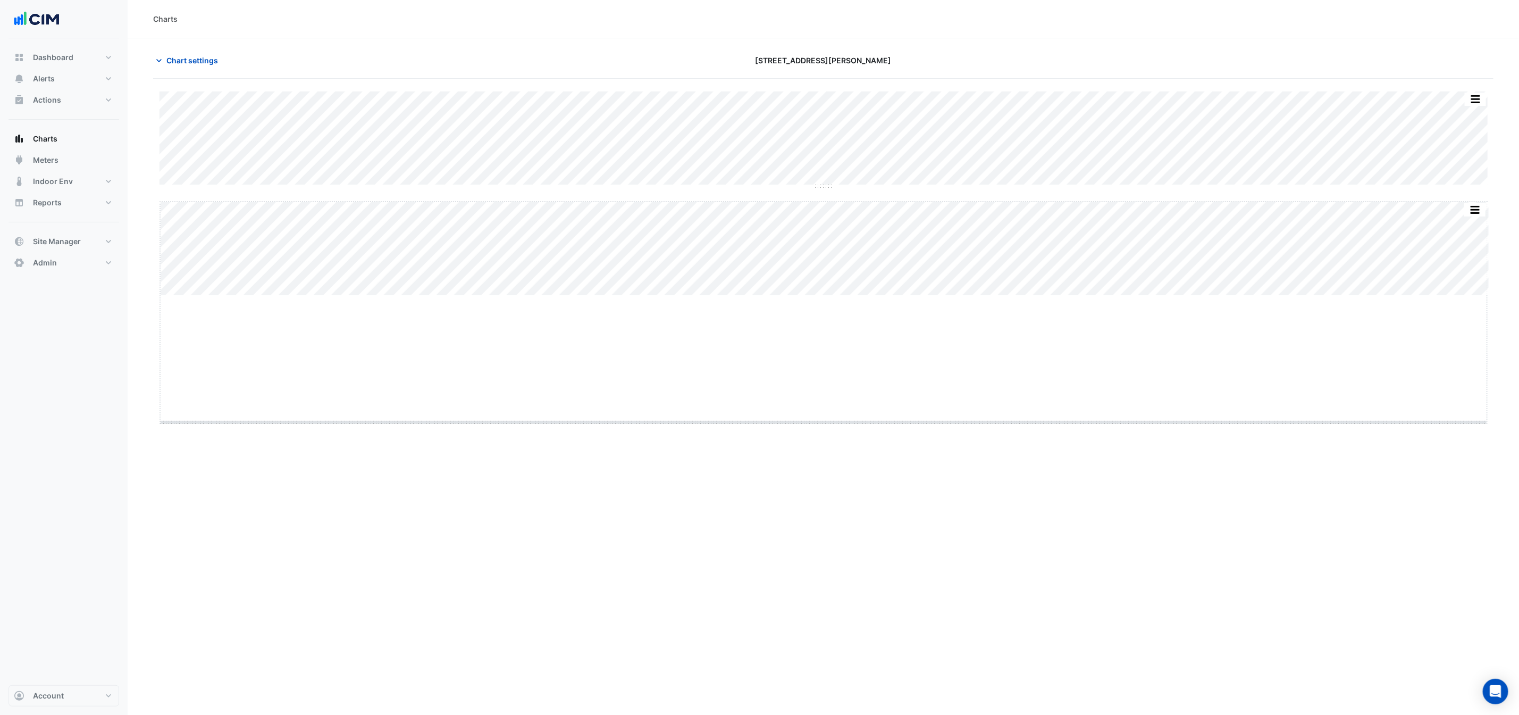
drag, startPoint x: 824, startPoint y: 295, endPoint x: 777, endPoint y: 471, distance: 181.4
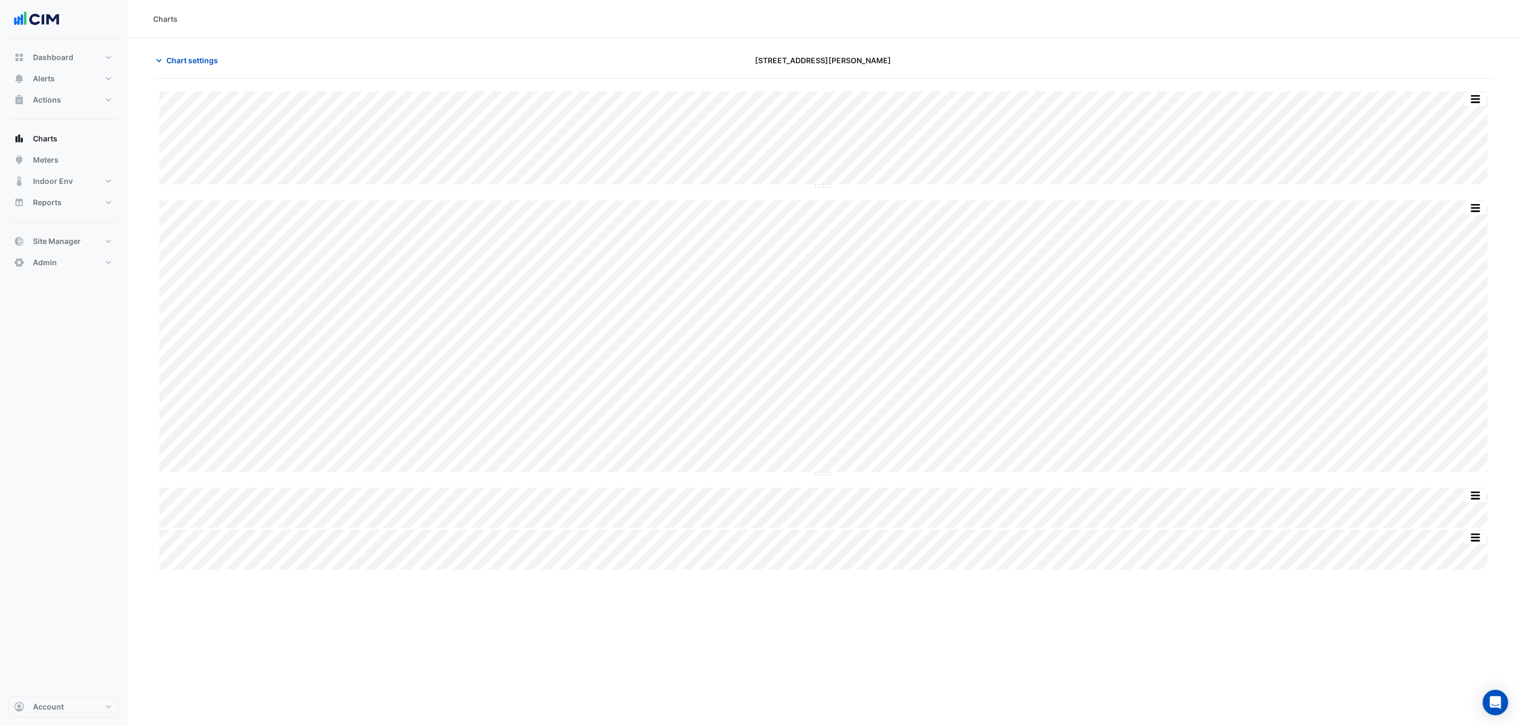
click at [959, 48] on section "Chart settings 21 Genge St Split All Split None Print Save as JPEG Save as PNG …" at bounding box center [823, 402] width 1391 height 728
click at [67, 60] on span "Dashboard" at bounding box center [53, 57] width 40 height 11
select select "***"
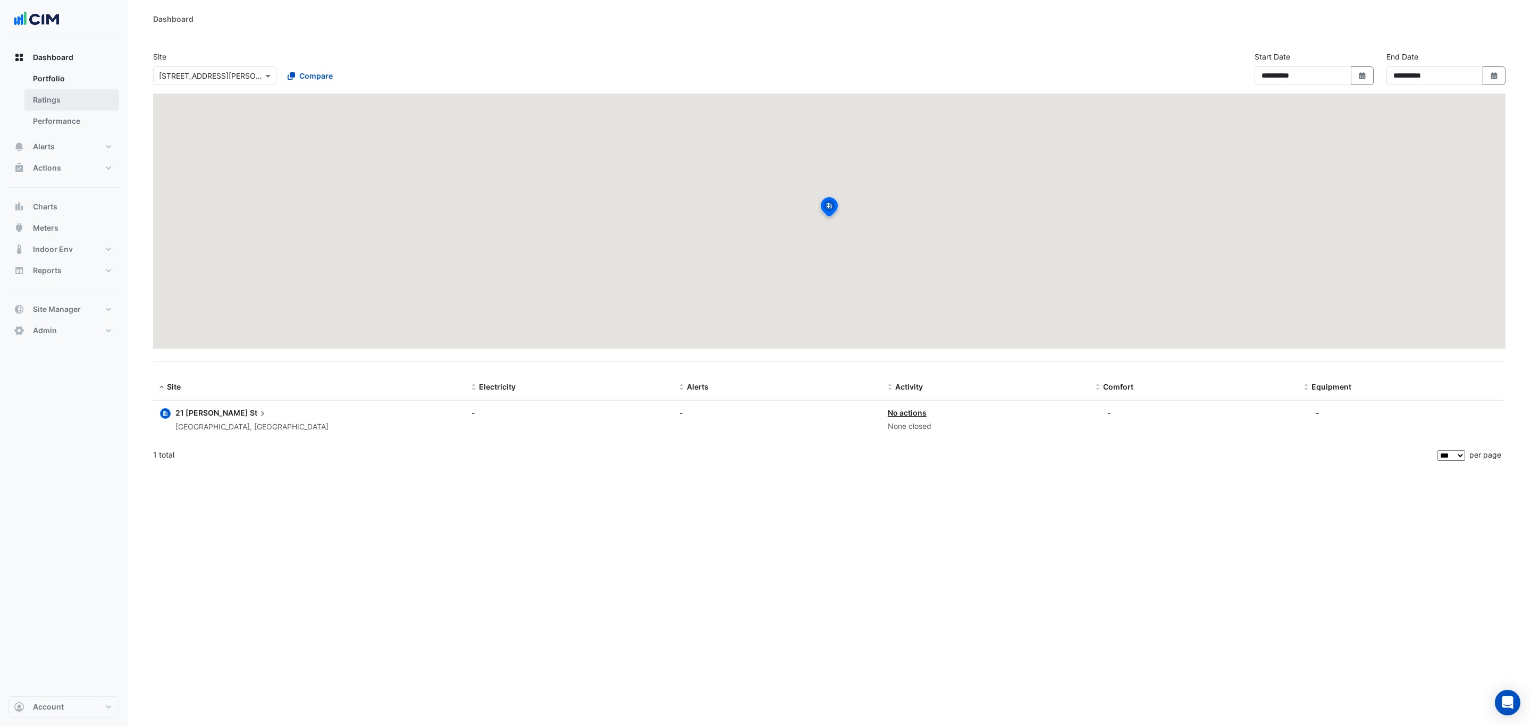
click at [81, 93] on link "Ratings" at bounding box center [71, 99] width 95 height 21
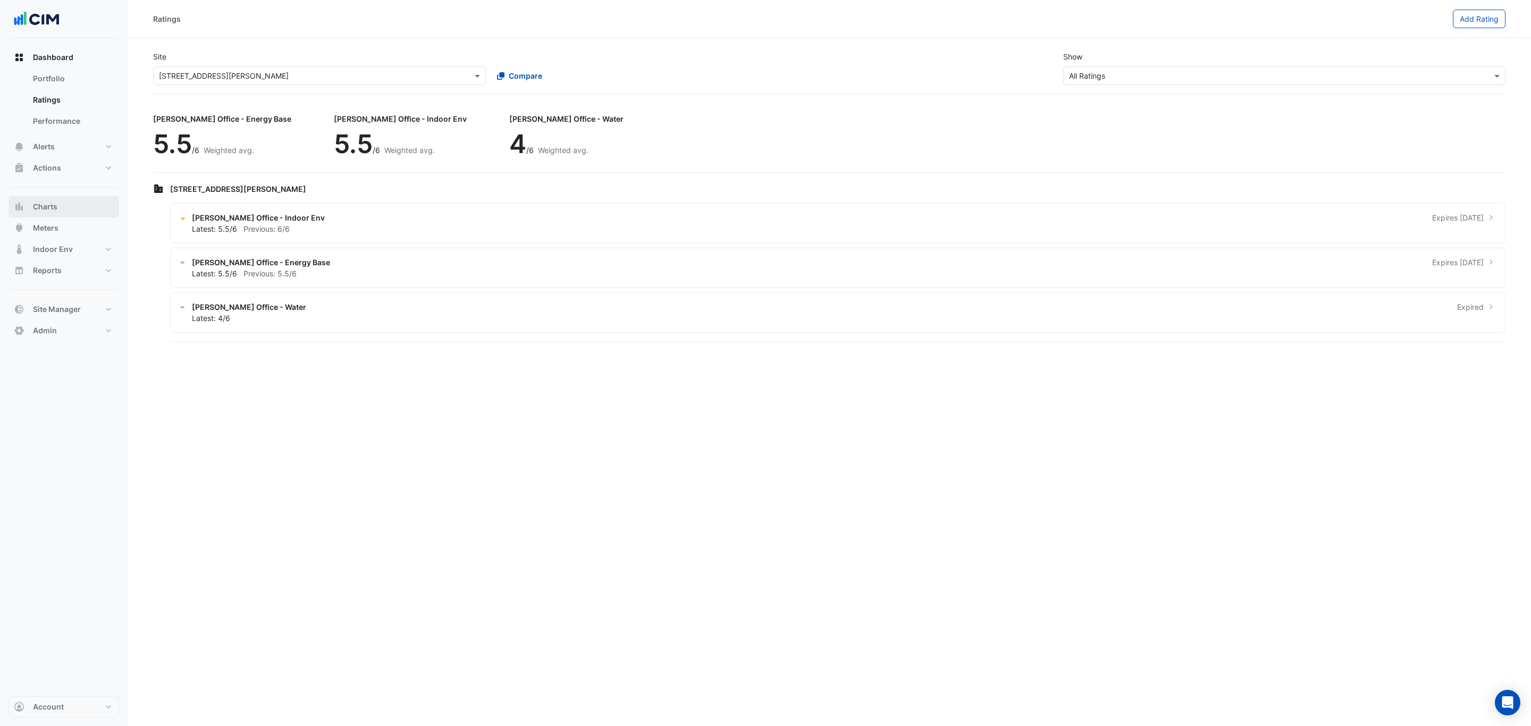
click at [71, 213] on button "Charts" at bounding box center [64, 206] width 111 height 21
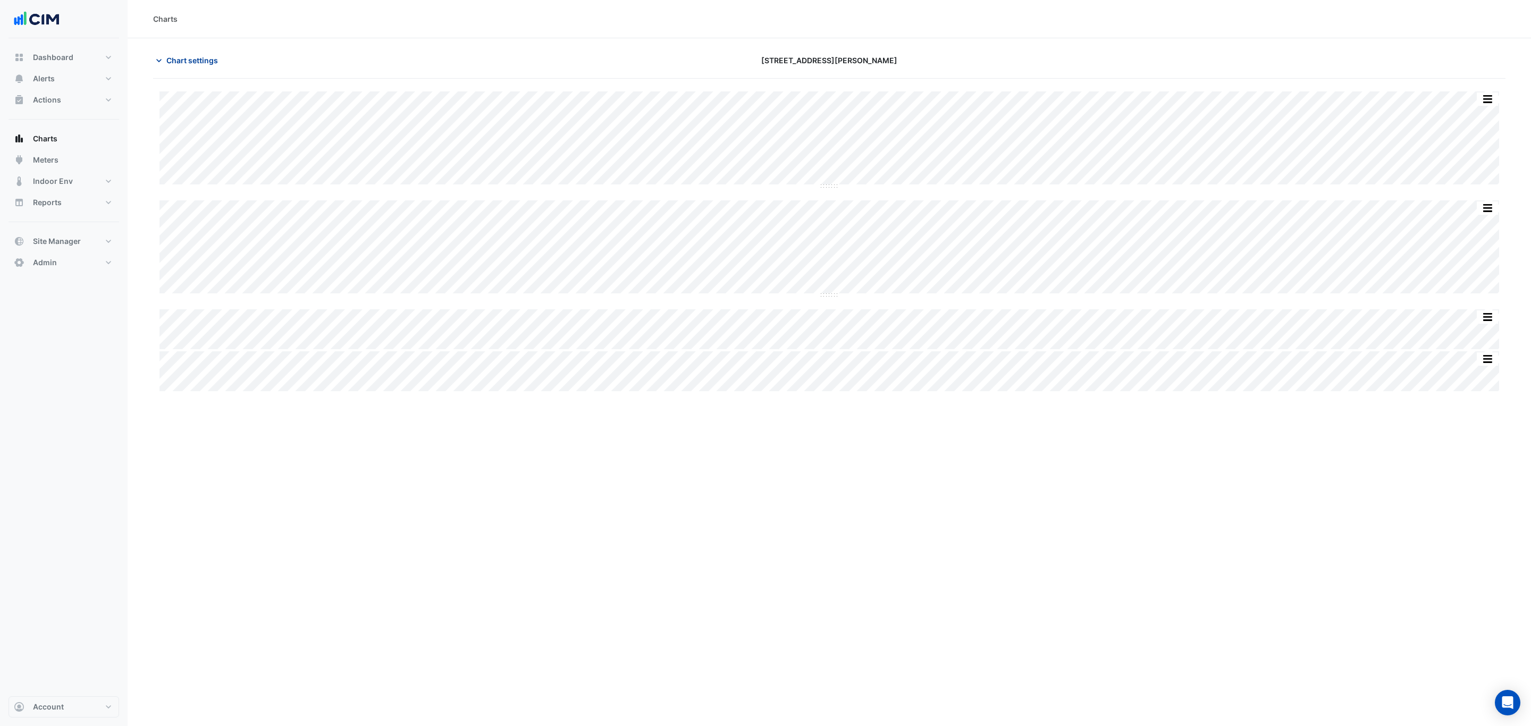
click at [190, 69] on button "Chart settings" at bounding box center [189, 60] width 72 height 19
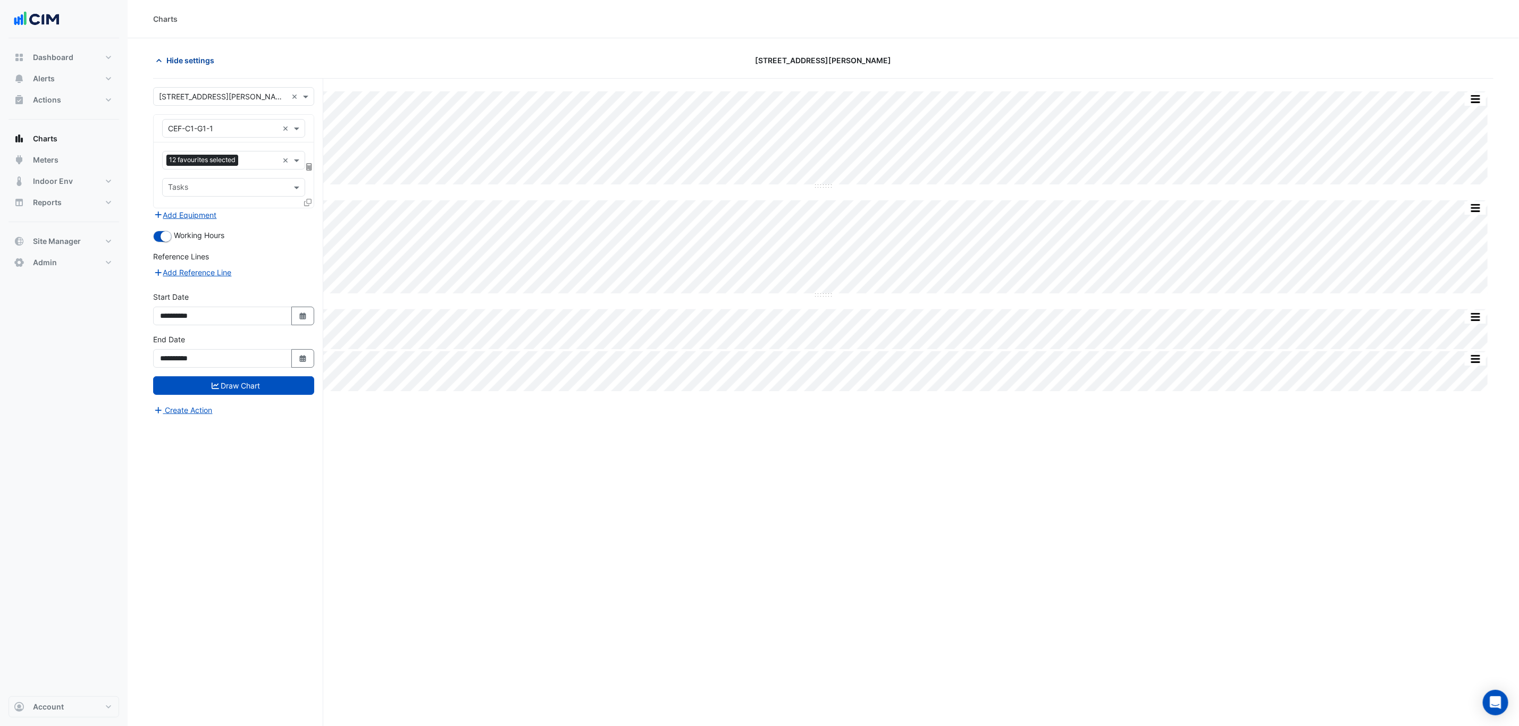
click at [169, 60] on span "Hide settings" at bounding box center [190, 60] width 48 height 11
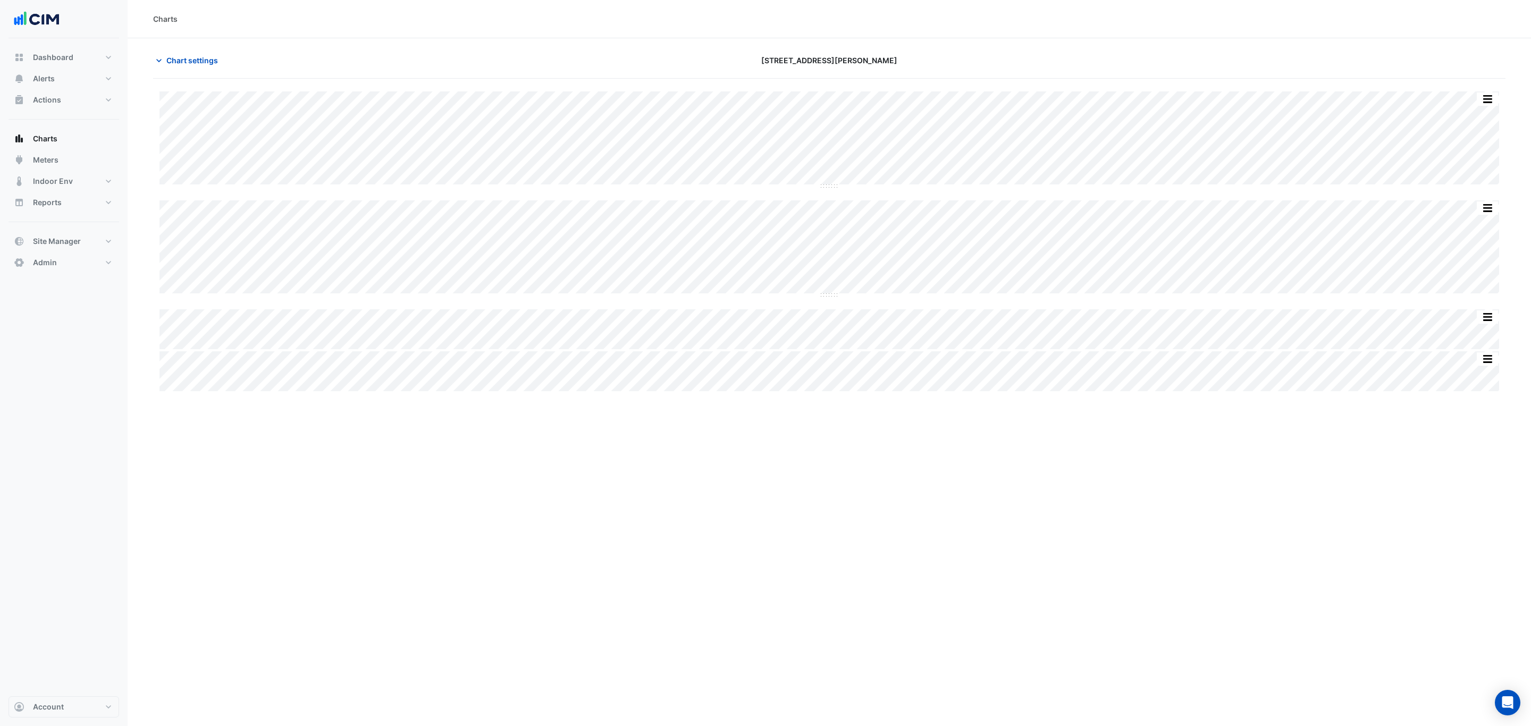
click at [229, 55] on div "Chart settings" at bounding box center [374, 60] width 455 height 19
click at [216, 58] on span "Chart settings" at bounding box center [192, 60] width 52 height 11
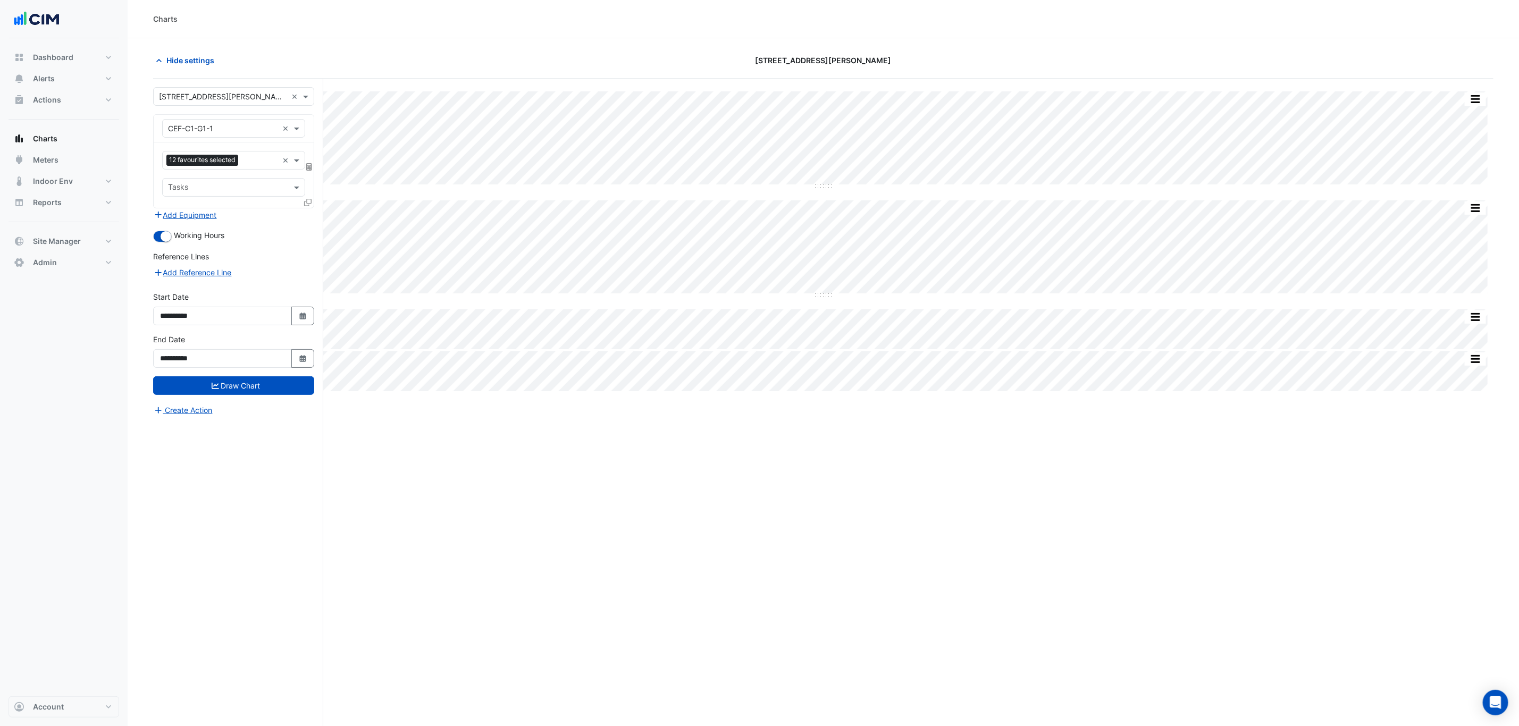
click at [206, 163] on span "12 favourites selected" at bounding box center [202, 160] width 72 height 11
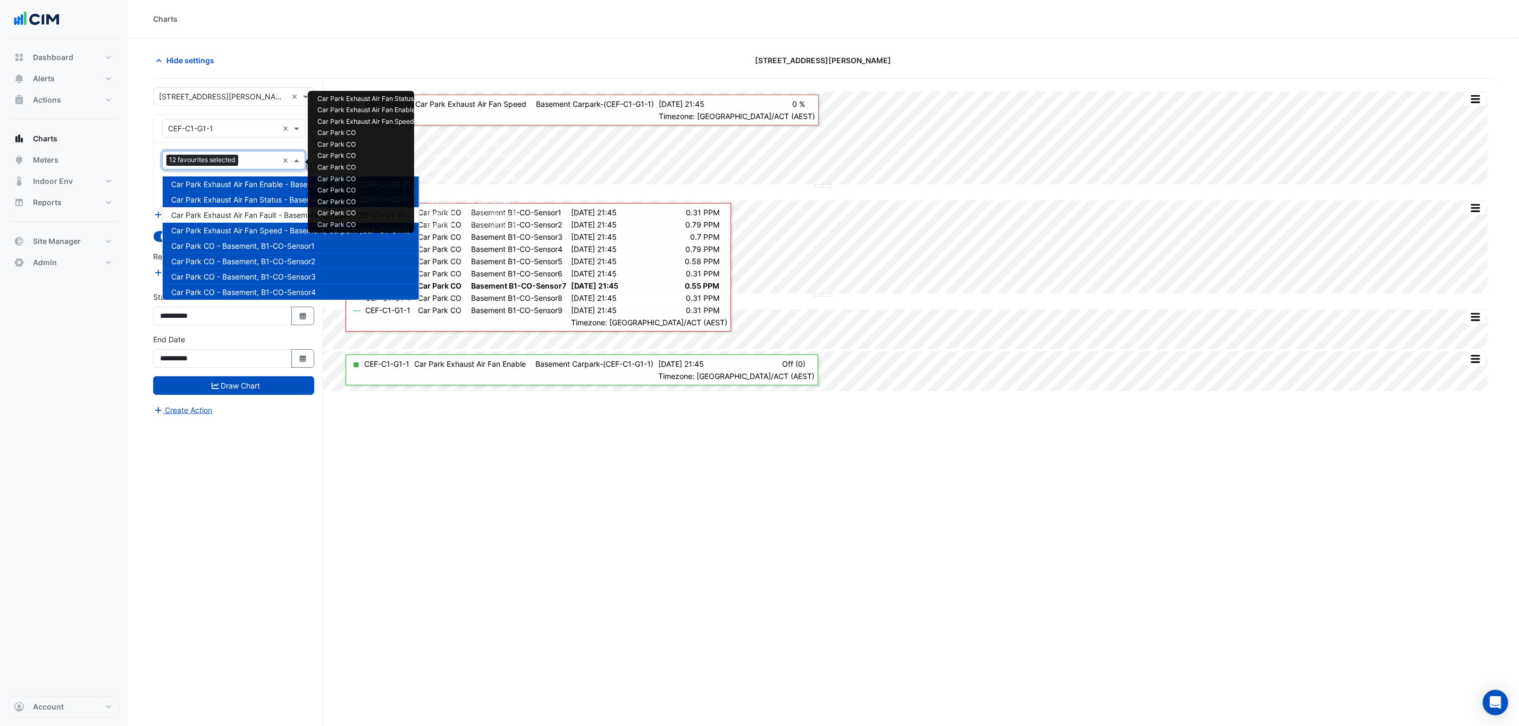
click at [456, 501] on div "Split All Split None Print Save as JPEG Save as PNG Pivot Data Table Export CSV…" at bounding box center [823, 423] width 1340 height 688
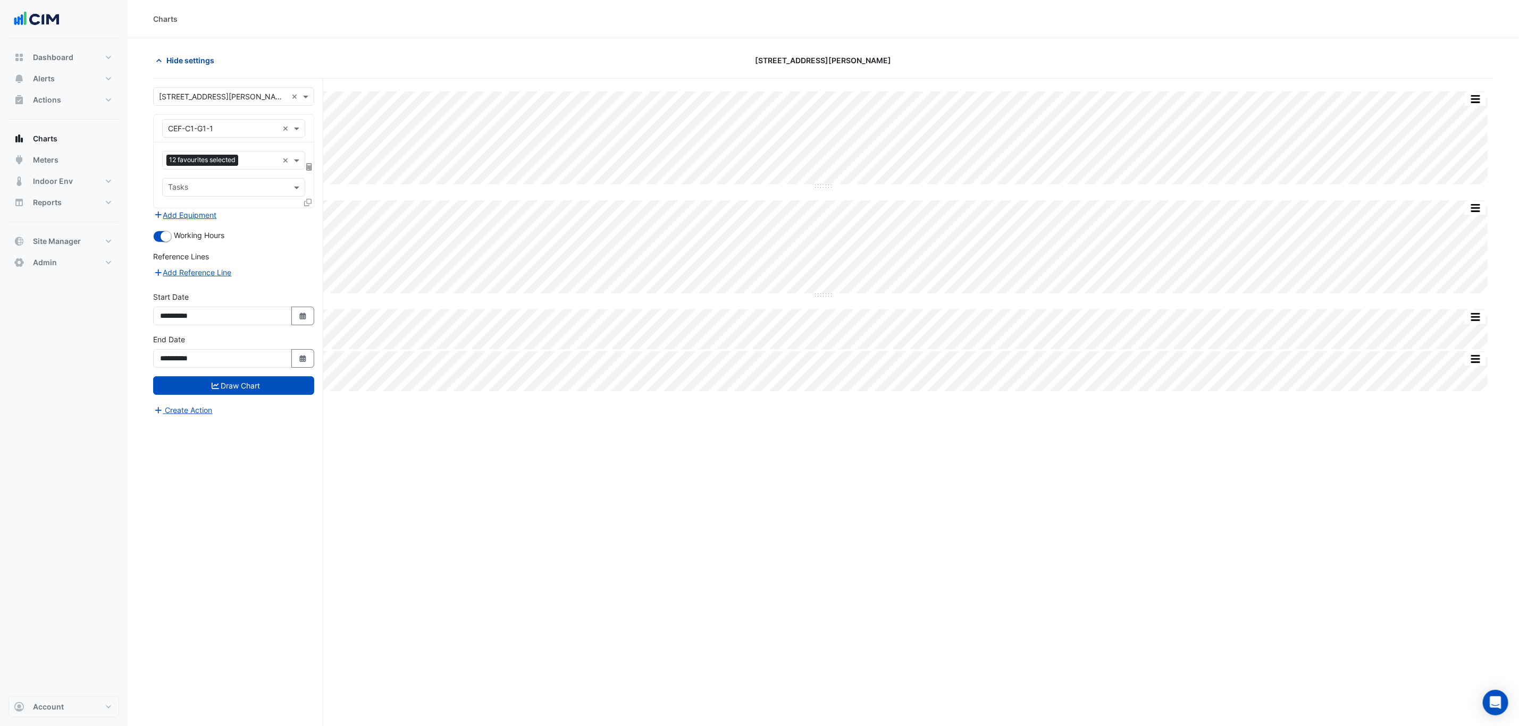
click at [195, 55] on span "Hide settings" at bounding box center [190, 60] width 48 height 11
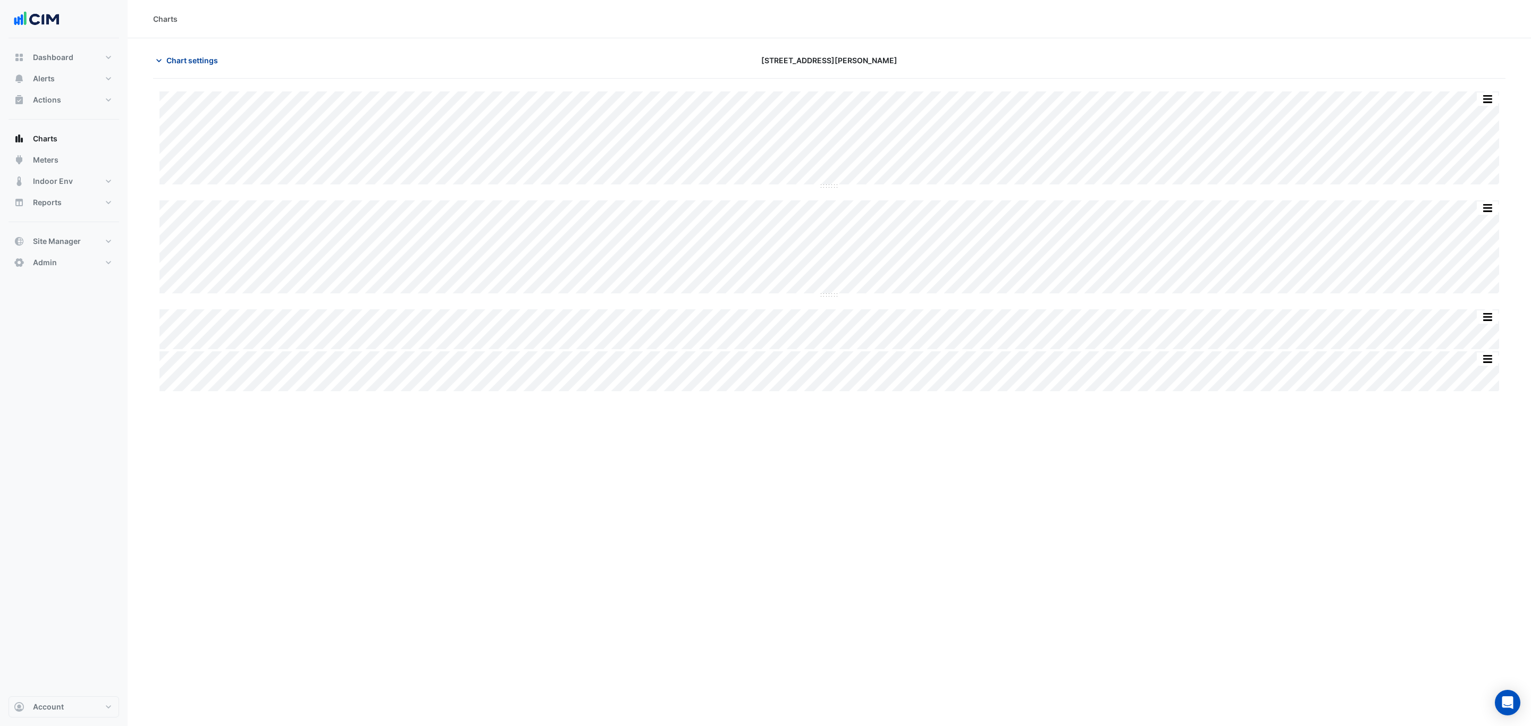
click at [216, 60] on span "Chart settings" at bounding box center [192, 60] width 52 height 11
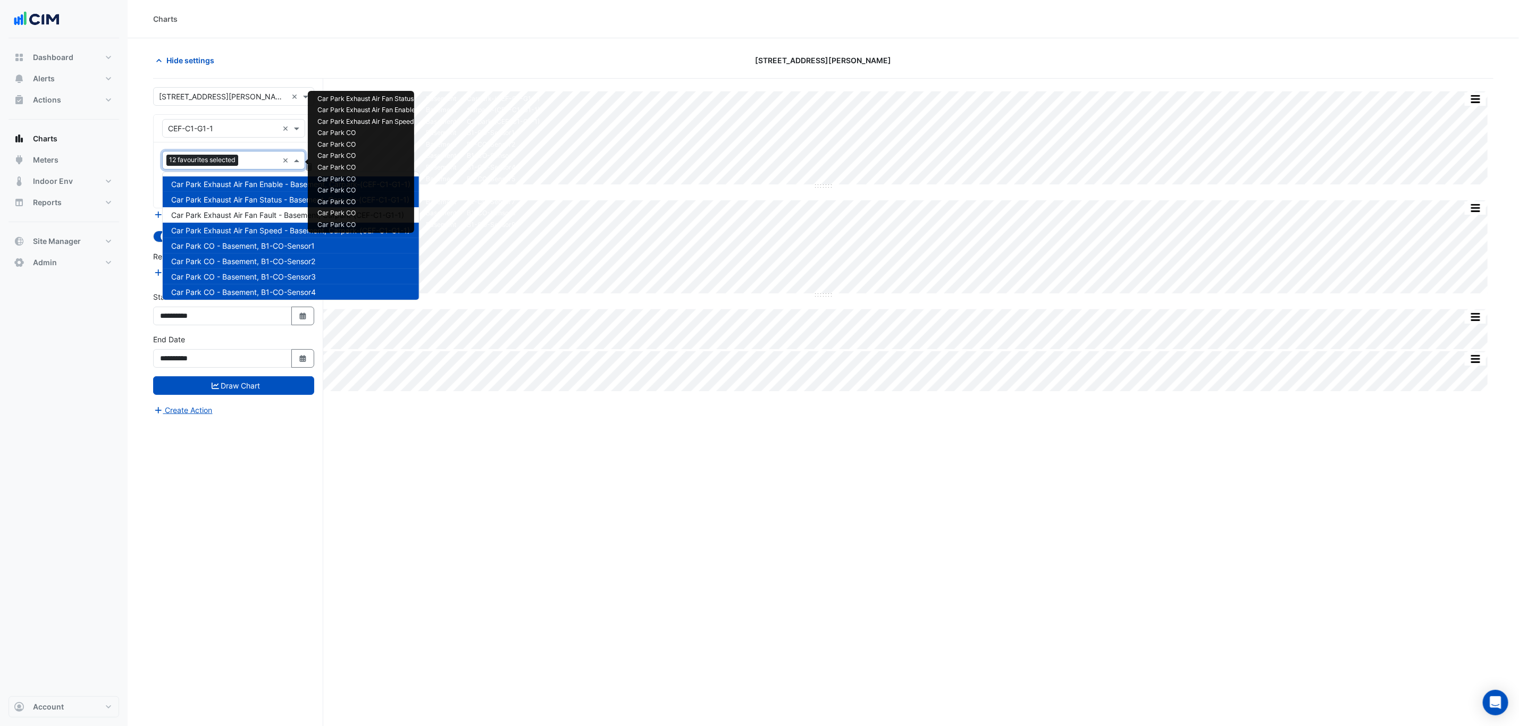
click at [264, 163] on input "text" at bounding box center [260, 161] width 36 height 11
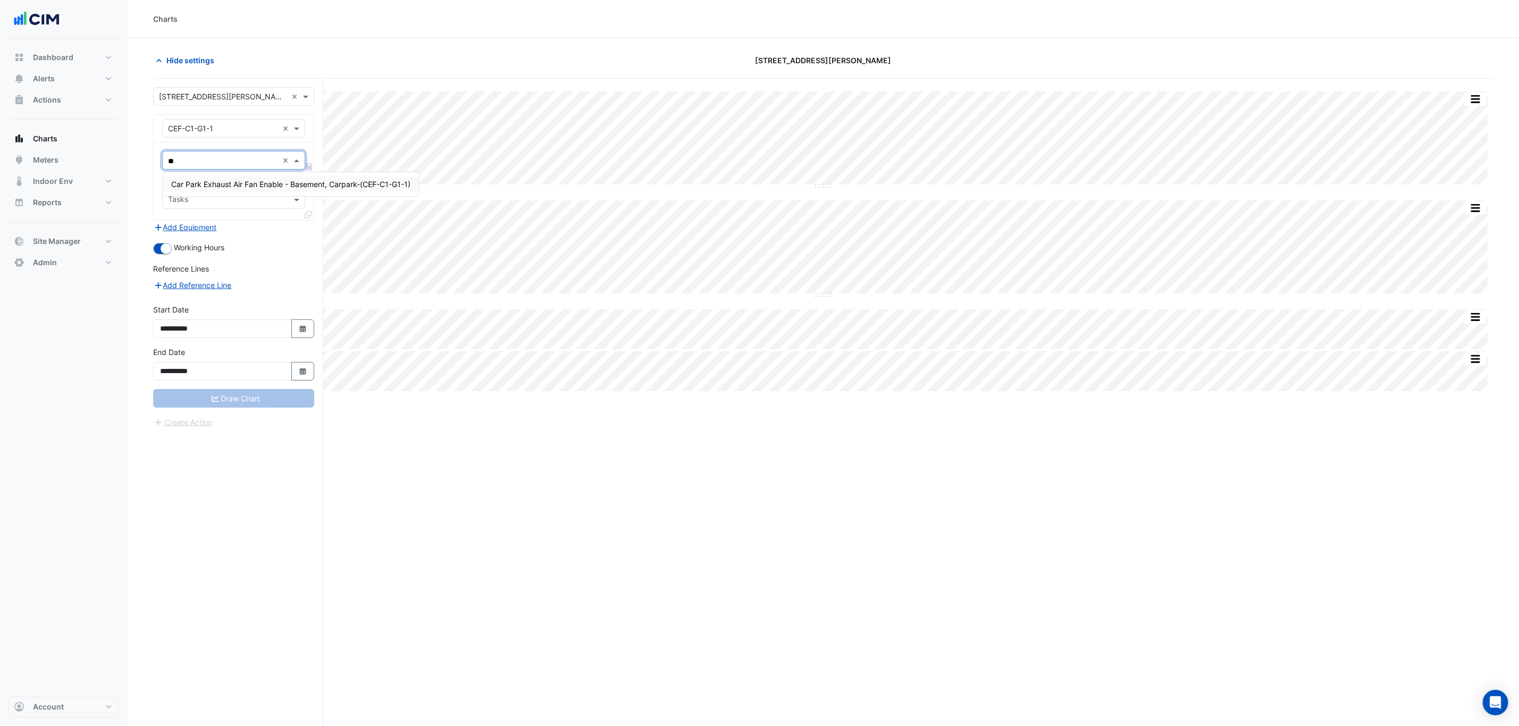
type input "***"
click at [248, 177] on div "Car Park Exhaust Air Fan Enable - Basement, Carpark-(CEF-C1-G1-1)" at bounding box center [291, 184] width 256 height 15
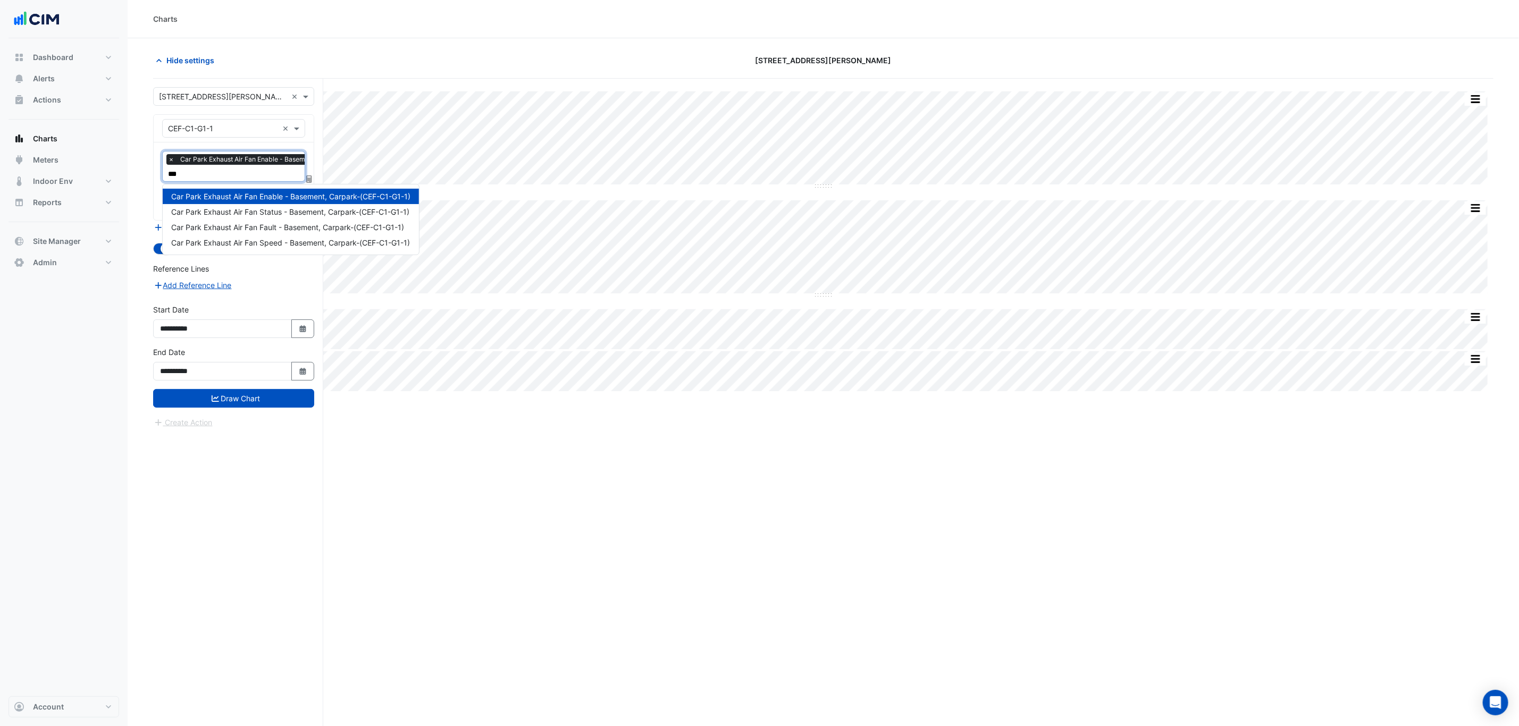
type input "****"
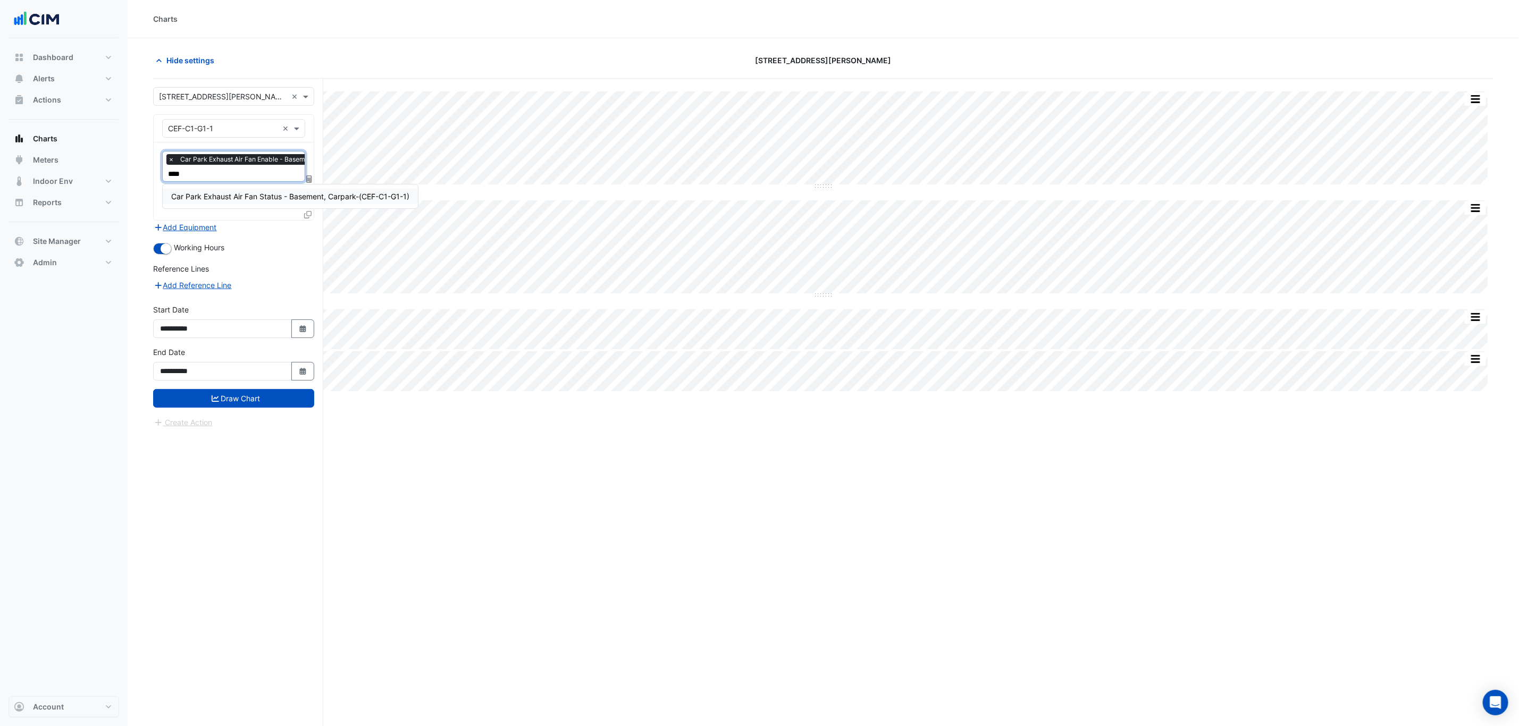
click at [241, 198] on span "Car Park Exhaust Air Fan Status - Basement, Carpark-(CEF-C1-G1-1)" at bounding box center [290, 196] width 238 height 9
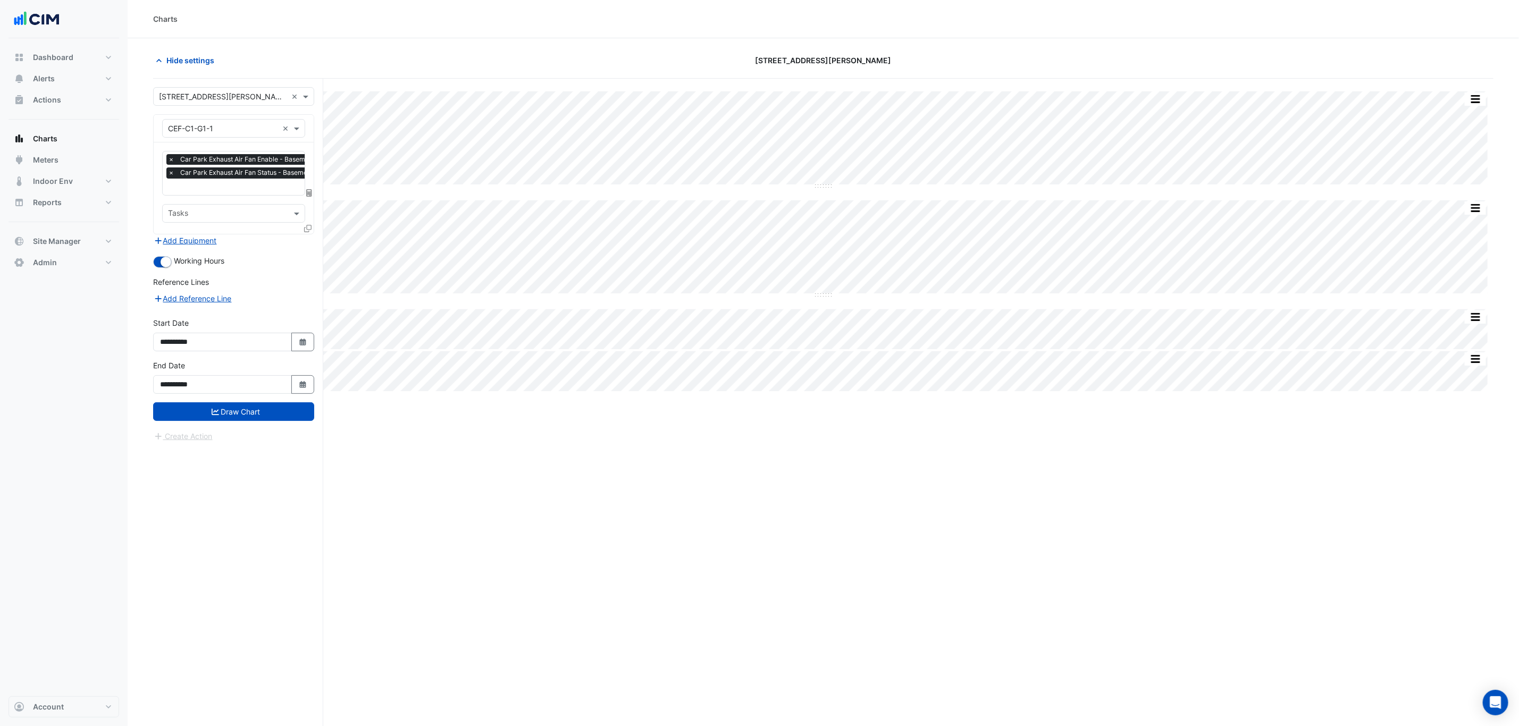
click at [308, 230] on icon at bounding box center [307, 228] width 7 height 7
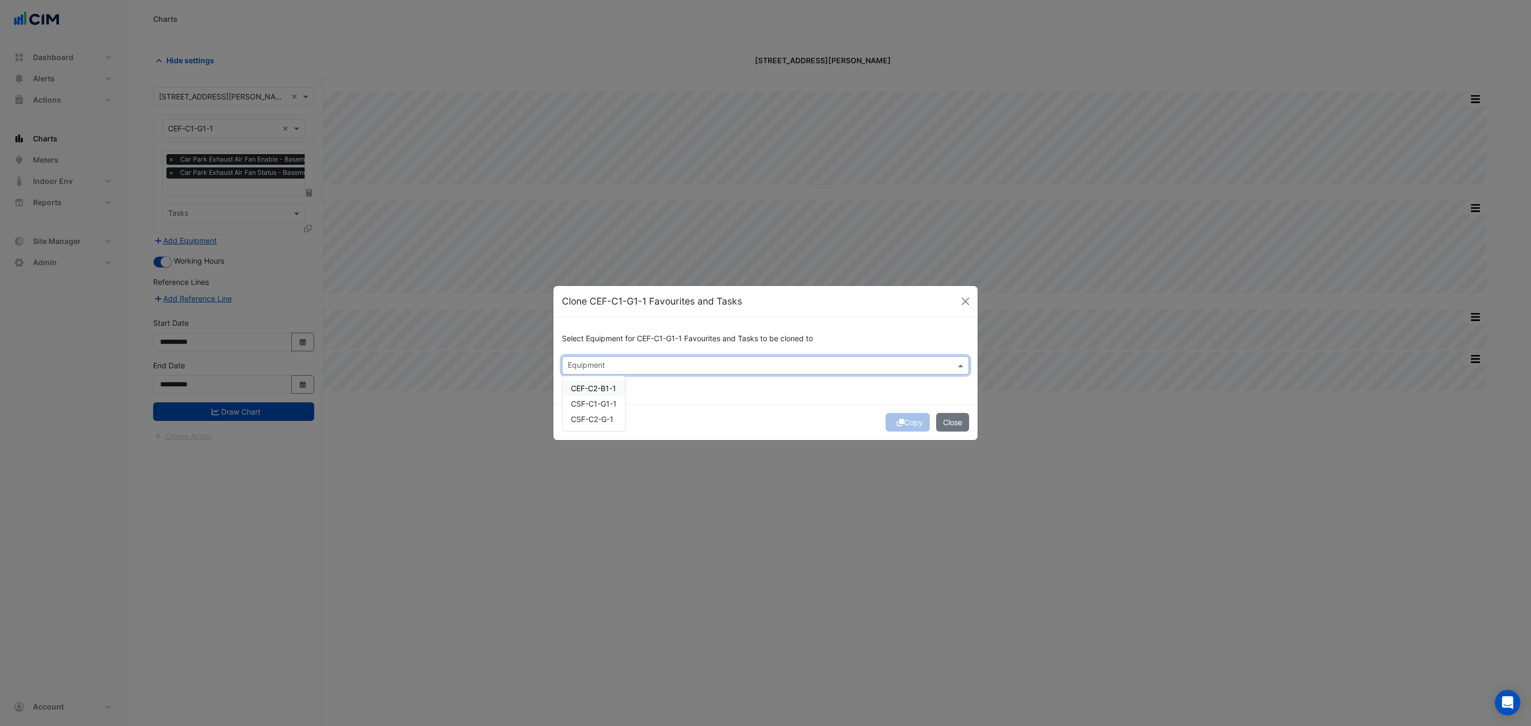
click at [643, 372] on div at bounding box center [758, 367] width 385 height 14
click at [605, 390] on span "CEF-C2-B1-1" at bounding box center [593, 388] width 45 height 9
click at [604, 401] on span "CSF-C1-G1-1" at bounding box center [594, 403] width 46 height 9
click at [603, 418] on span "CSF-C2-G-1" at bounding box center [592, 419] width 43 height 9
click at [582, 407] on span "CSF-C1-G1-1" at bounding box center [594, 403] width 46 height 9
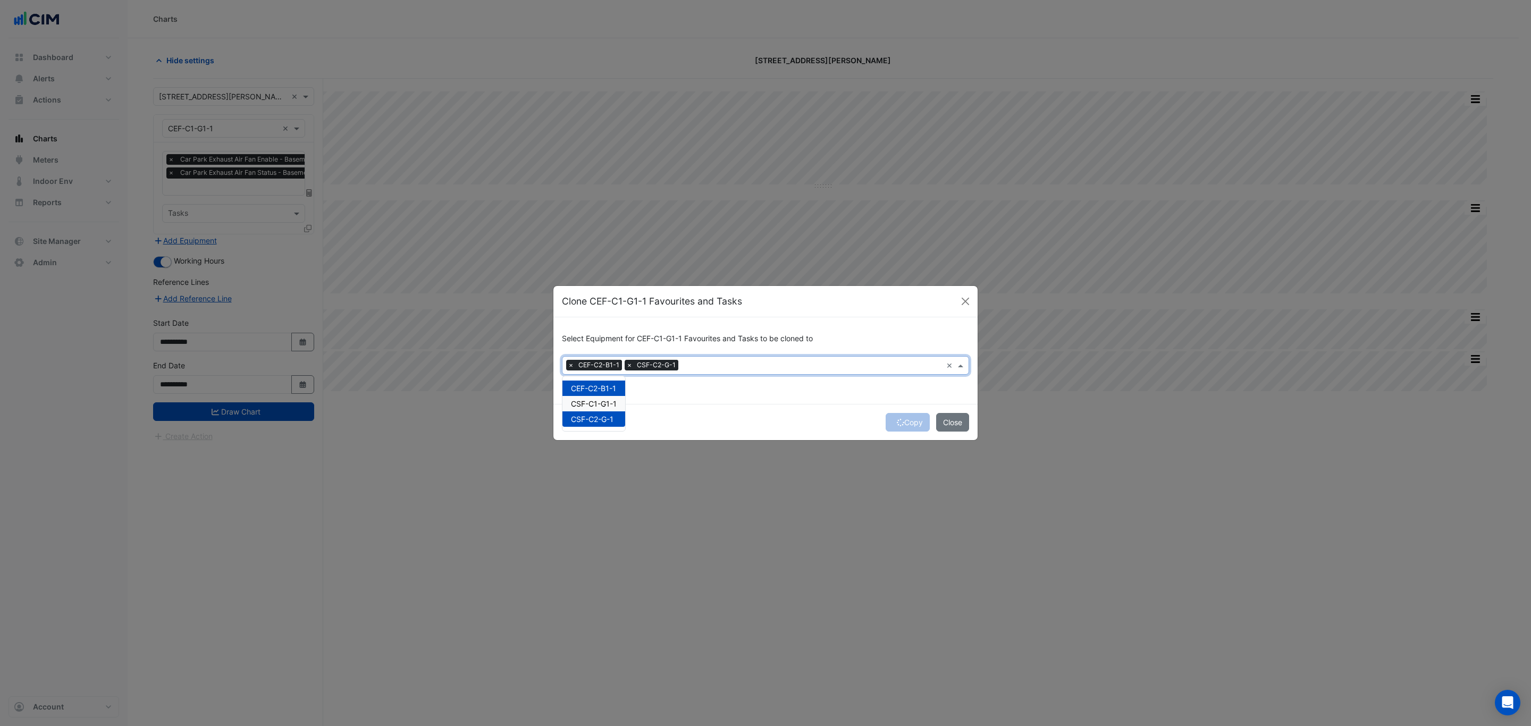
click at [589, 412] on div "CSF-C2-G-1" at bounding box center [593, 419] width 63 height 15
click at [916, 420] on div "Copy Close" at bounding box center [765, 422] width 424 height 36
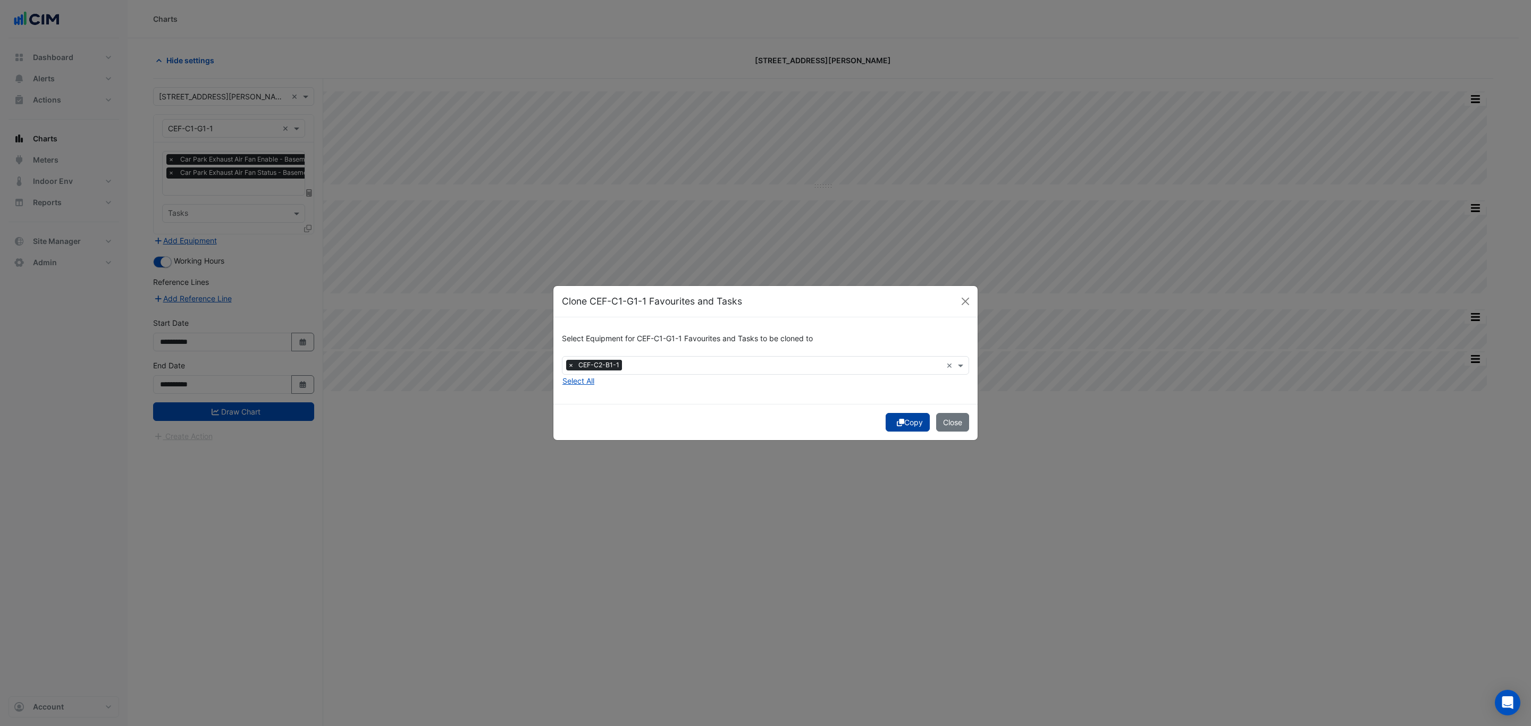
click at [909, 421] on button "Copy" at bounding box center [908, 422] width 44 height 19
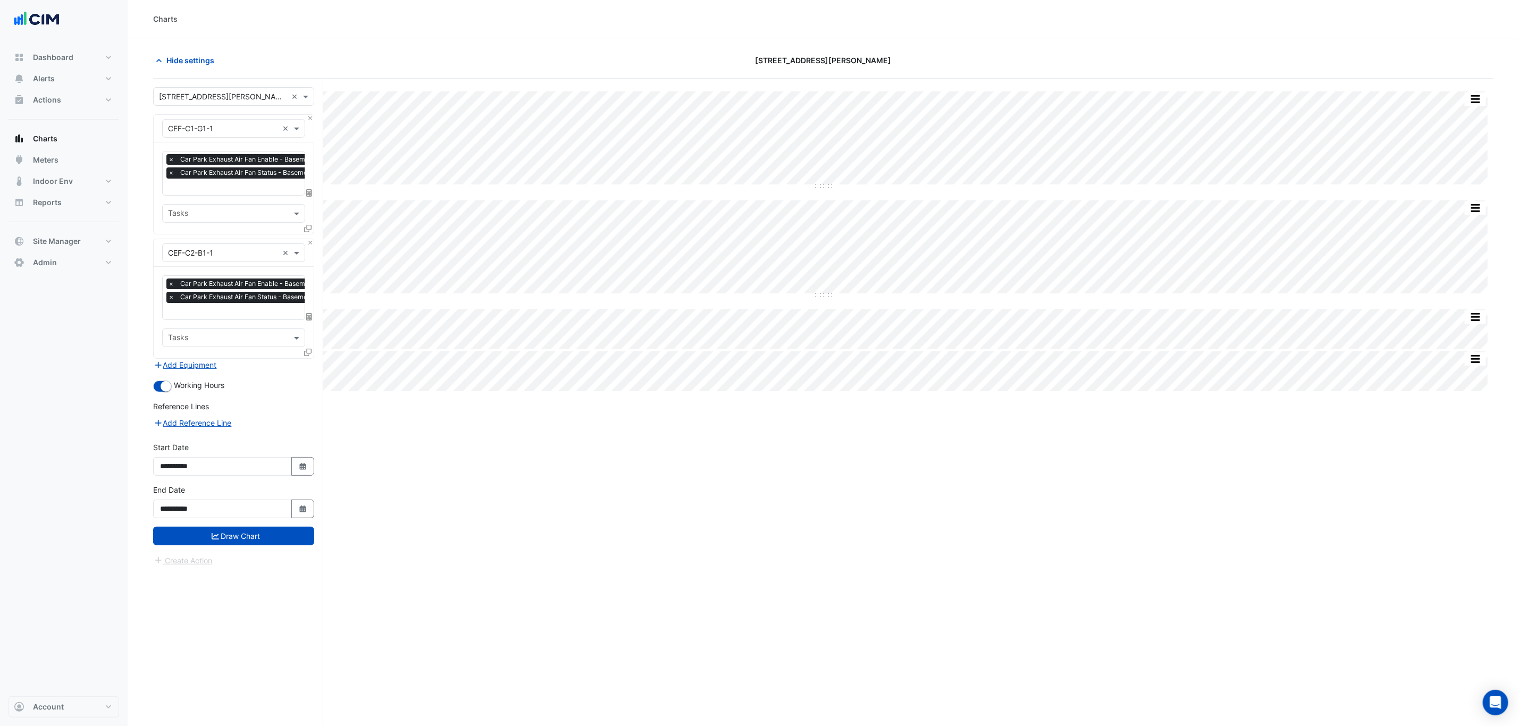
click at [208, 372] on form "× 21 Genge St × × CEF-C1-G1-1 × × Car Park Exhaust Air Fan Enable - Basement, C…" at bounding box center [233, 327] width 161 height 480
click at [208, 370] on button "Add Equipment" at bounding box center [185, 365] width 64 height 12
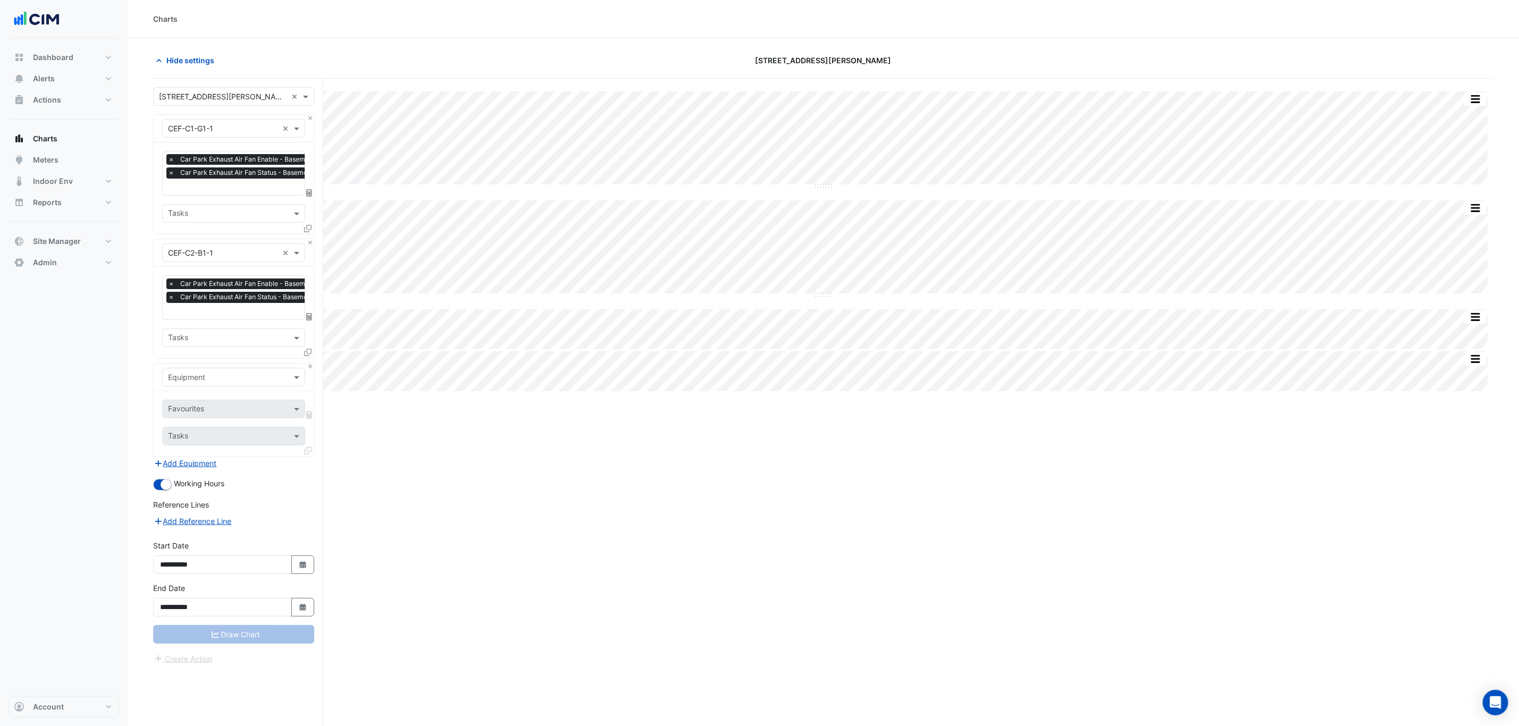
click at [214, 383] on div "Equipment" at bounding box center [225, 377] width 124 height 11
type input "***"
click at [222, 398] on div "CSF-C1-G1-1" at bounding box center [233, 400] width 141 height 15
click at [223, 404] on div "Favourites" at bounding box center [219, 409] width 113 height 16
type input "**"
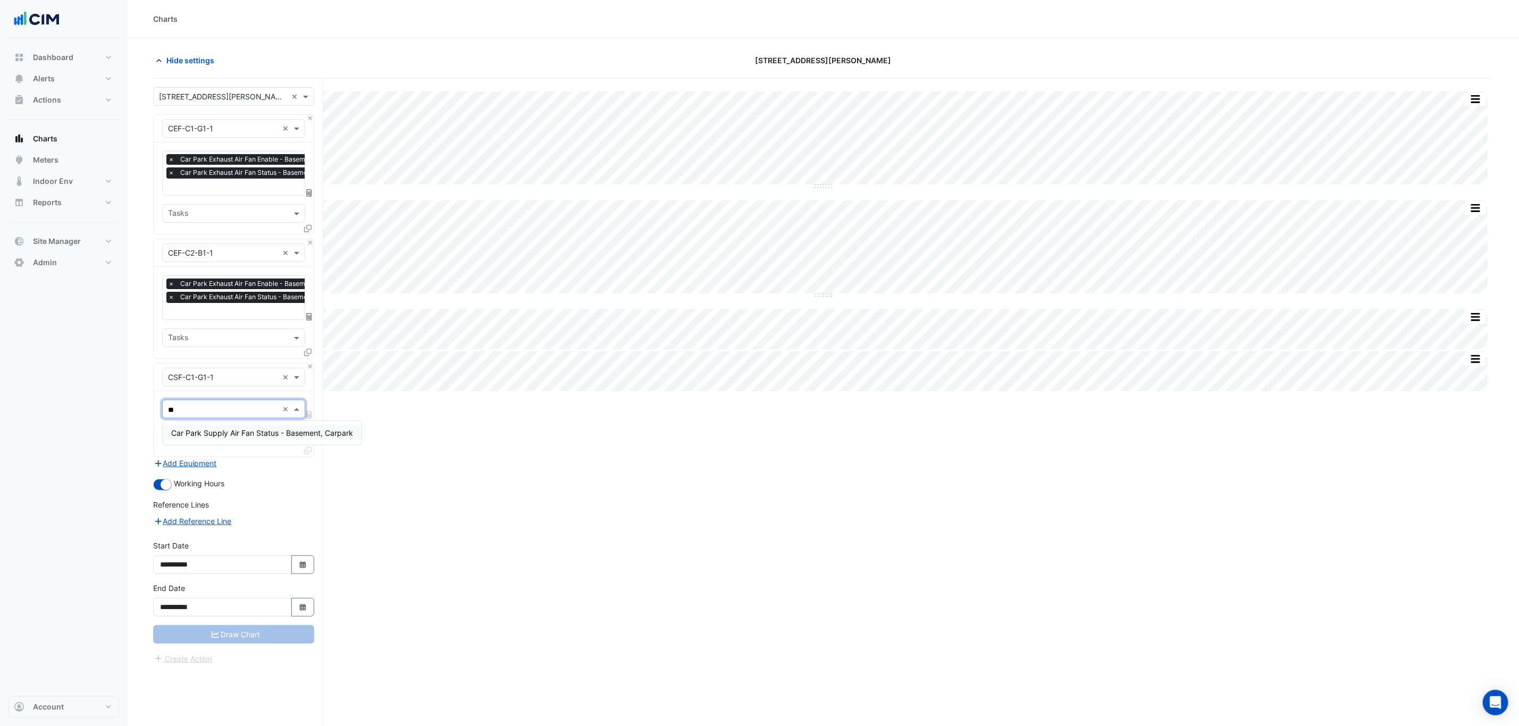
click at [230, 429] on span "Car Park Supply Air Fan Status - Basement, Carpark" at bounding box center [262, 433] width 182 height 9
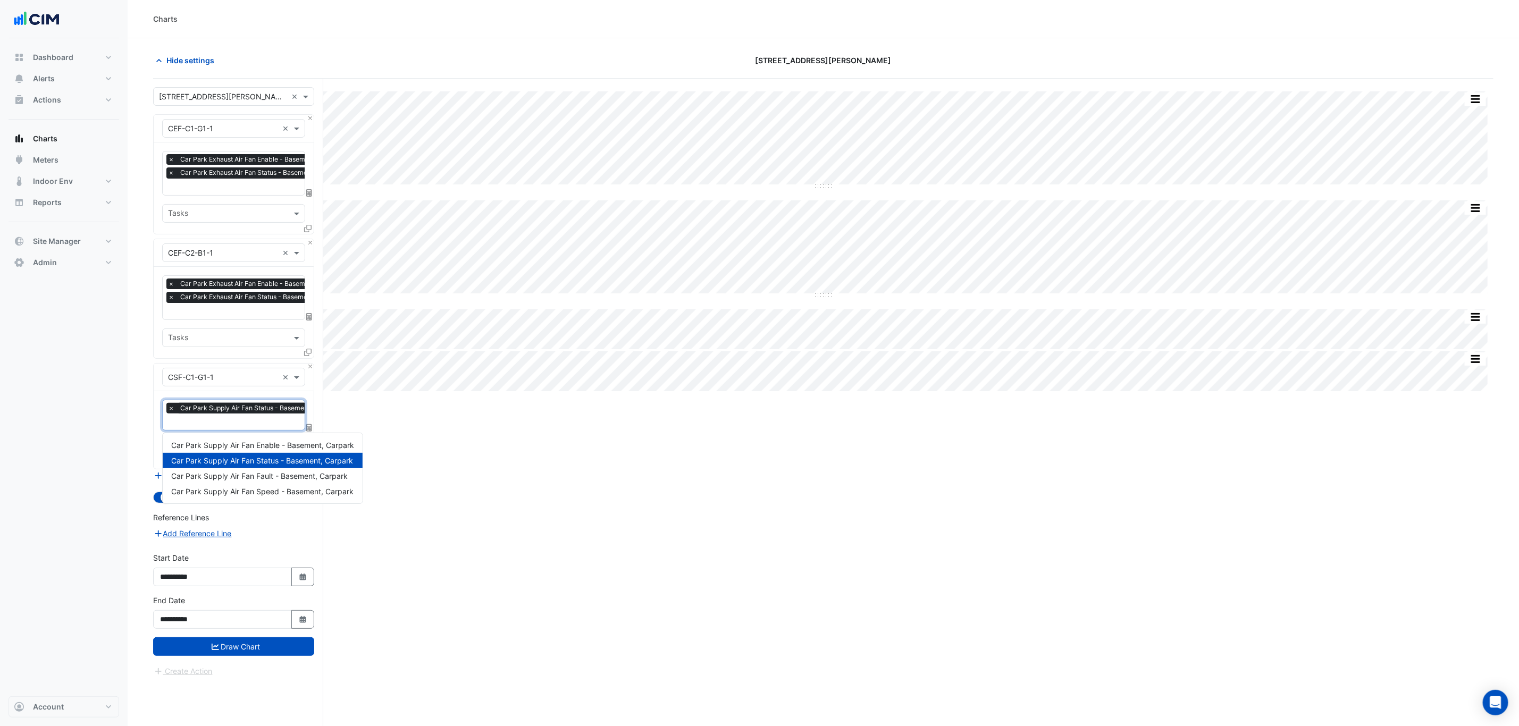
click at [232, 421] on input "text" at bounding box center [255, 422] width 175 height 11
type input "*"
click at [238, 444] on span "Car Park Supply Air Fan Enable - Basement, Carpark" at bounding box center [262, 445] width 183 height 9
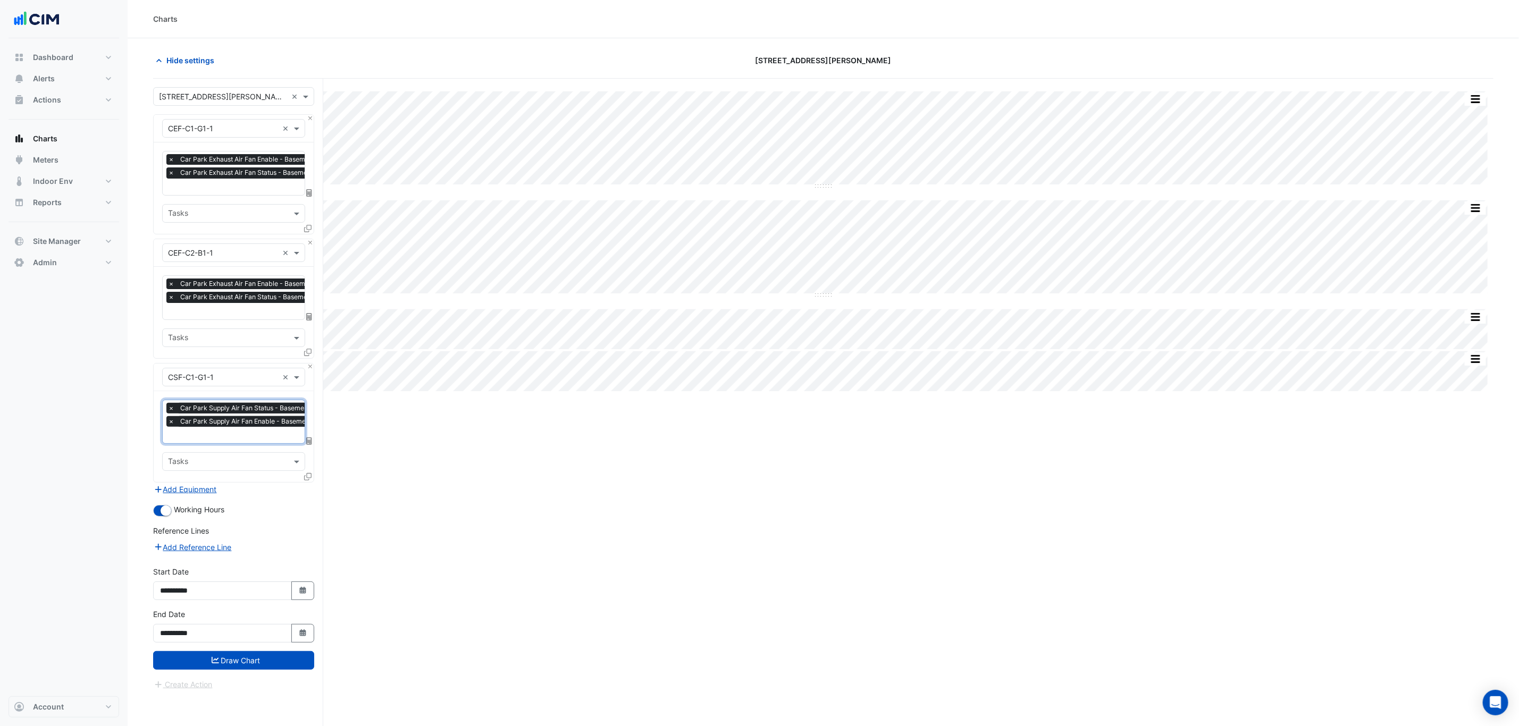
click at [238, 422] on span "Car Park Supply Air Fan Enable - Basement, Carpark" at bounding box center [260, 421] width 165 height 11
type input "*"
click at [258, 504] on span "Car Park Supply Air Fan Speed - Basement, Carpark" at bounding box center [262, 504] width 182 height 9
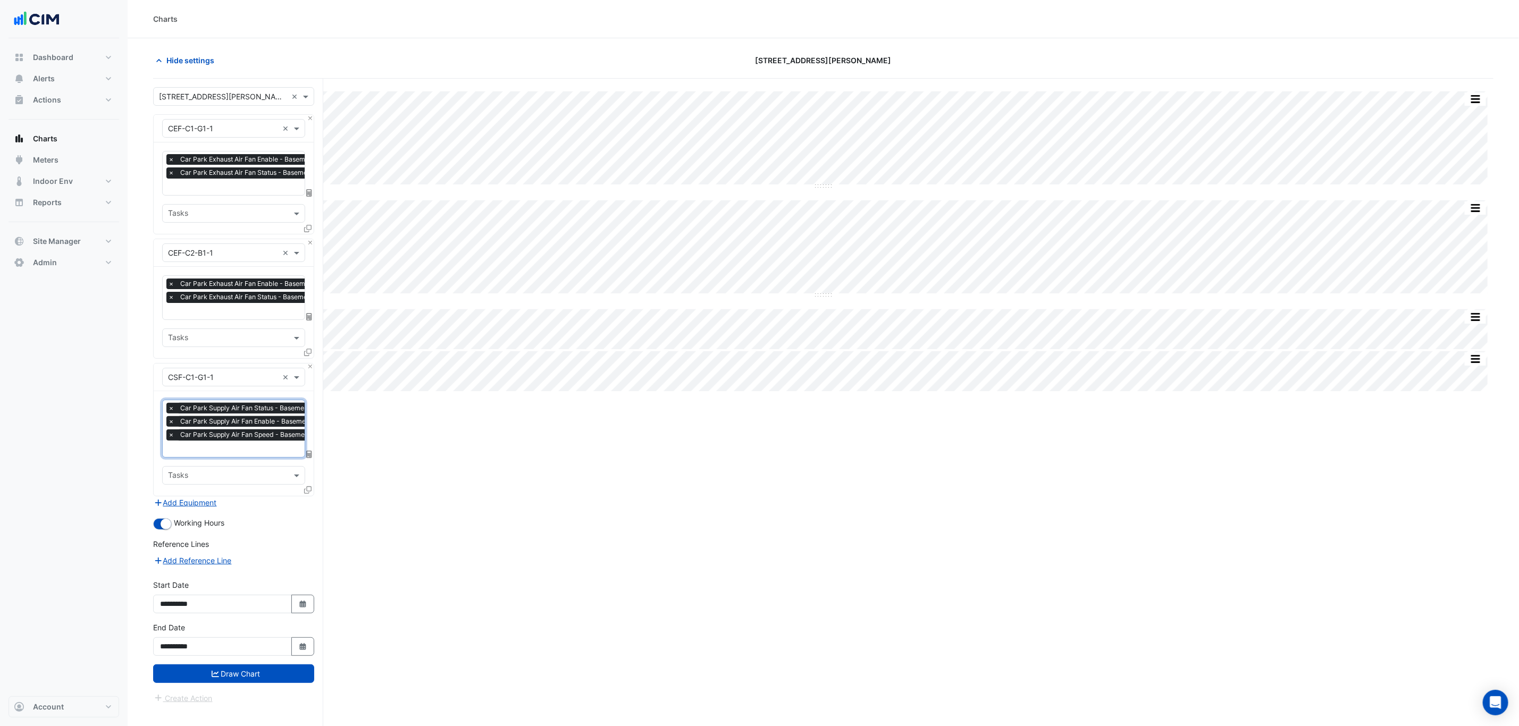
click at [240, 190] on input "text" at bounding box center [282, 187] width 228 height 11
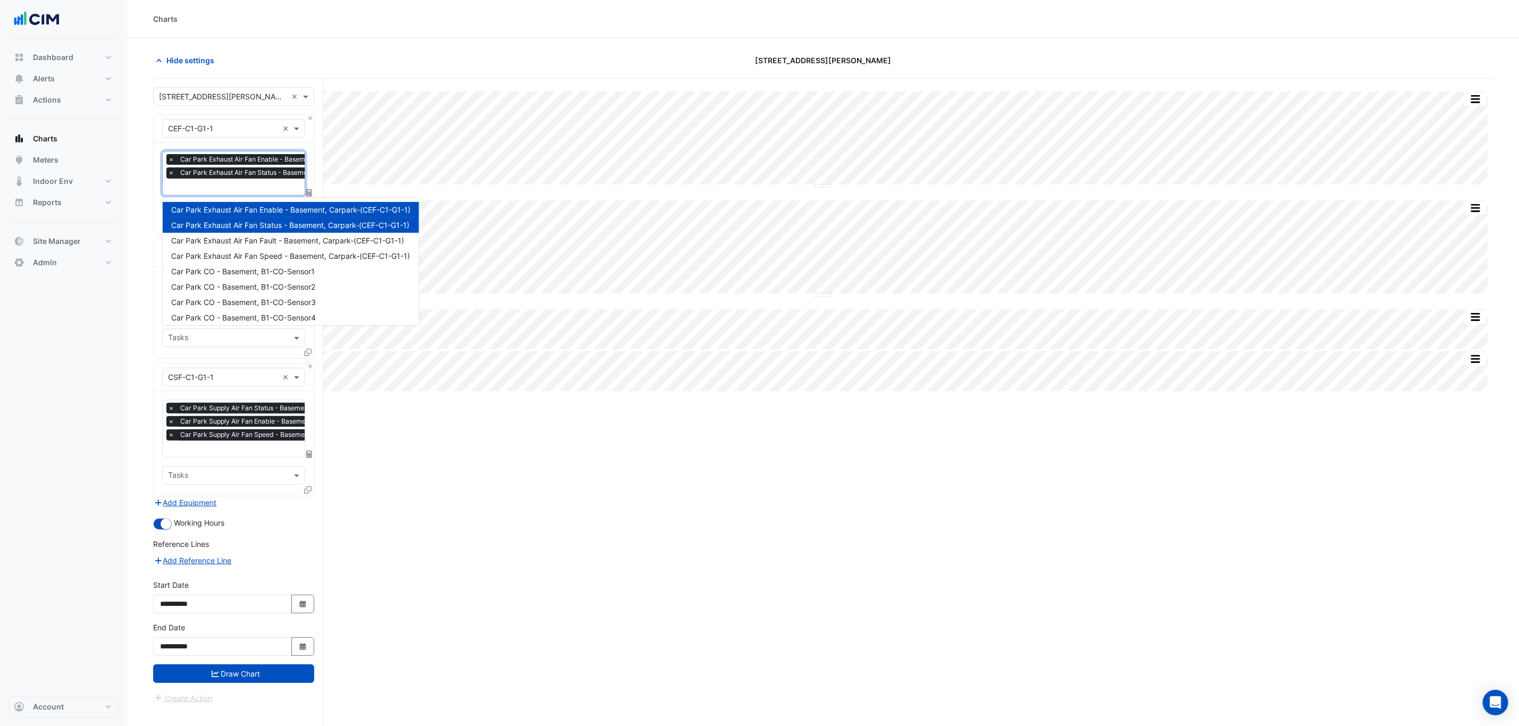
scroll to position [0, 5]
type input "*"
drag, startPoint x: 268, startPoint y: 254, endPoint x: 262, endPoint y: 270, distance: 16.5
click at [268, 256] on span "Car Park Exhaust Air Fan Speed - Basement, Carpark-(CEF-C1-G1-1)" at bounding box center [290, 255] width 239 height 9
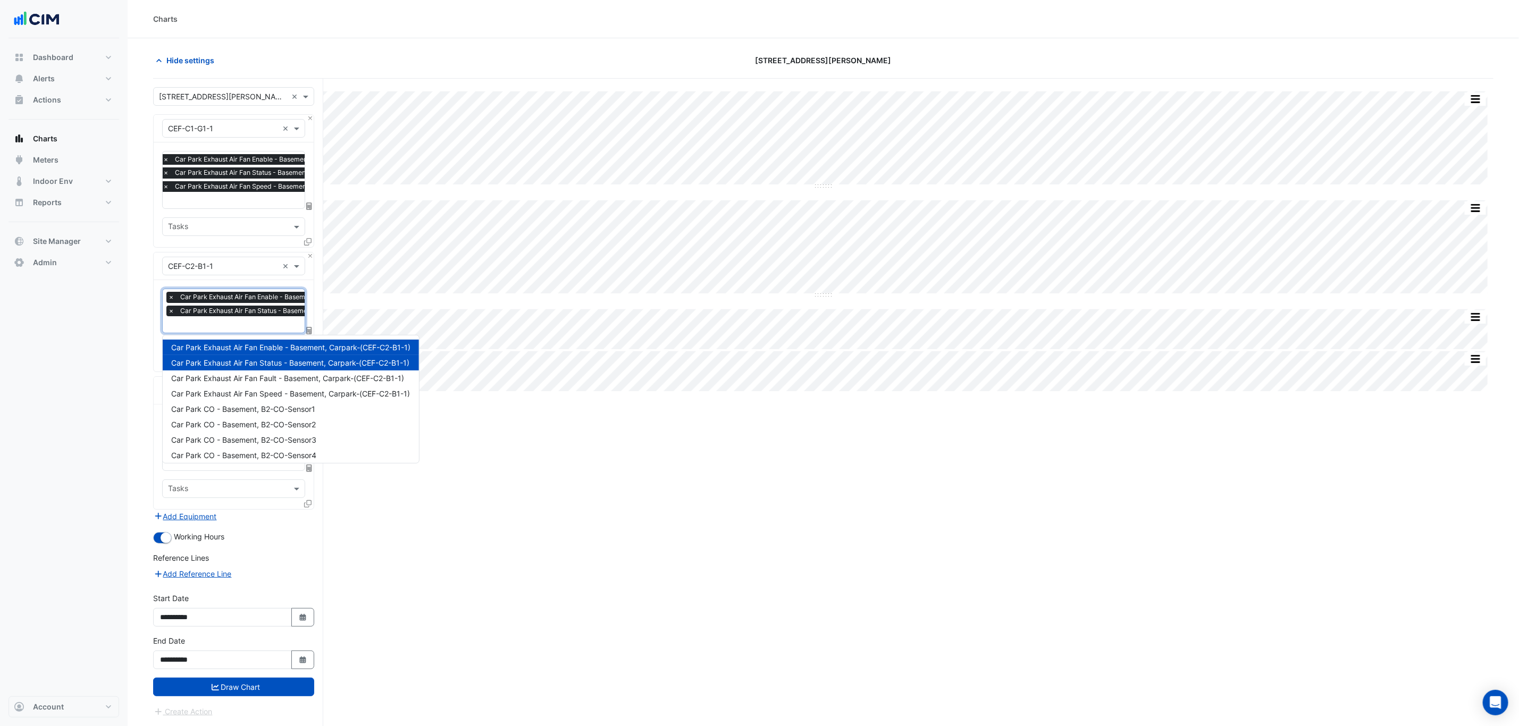
click at [247, 324] on input "text" at bounding box center [282, 325] width 228 height 11
type input "*"
click at [286, 391] on span "Car Park Exhaust Air Fan Speed - Basement, Carpark-(CEF-C2-B1-1)" at bounding box center [290, 393] width 239 height 9
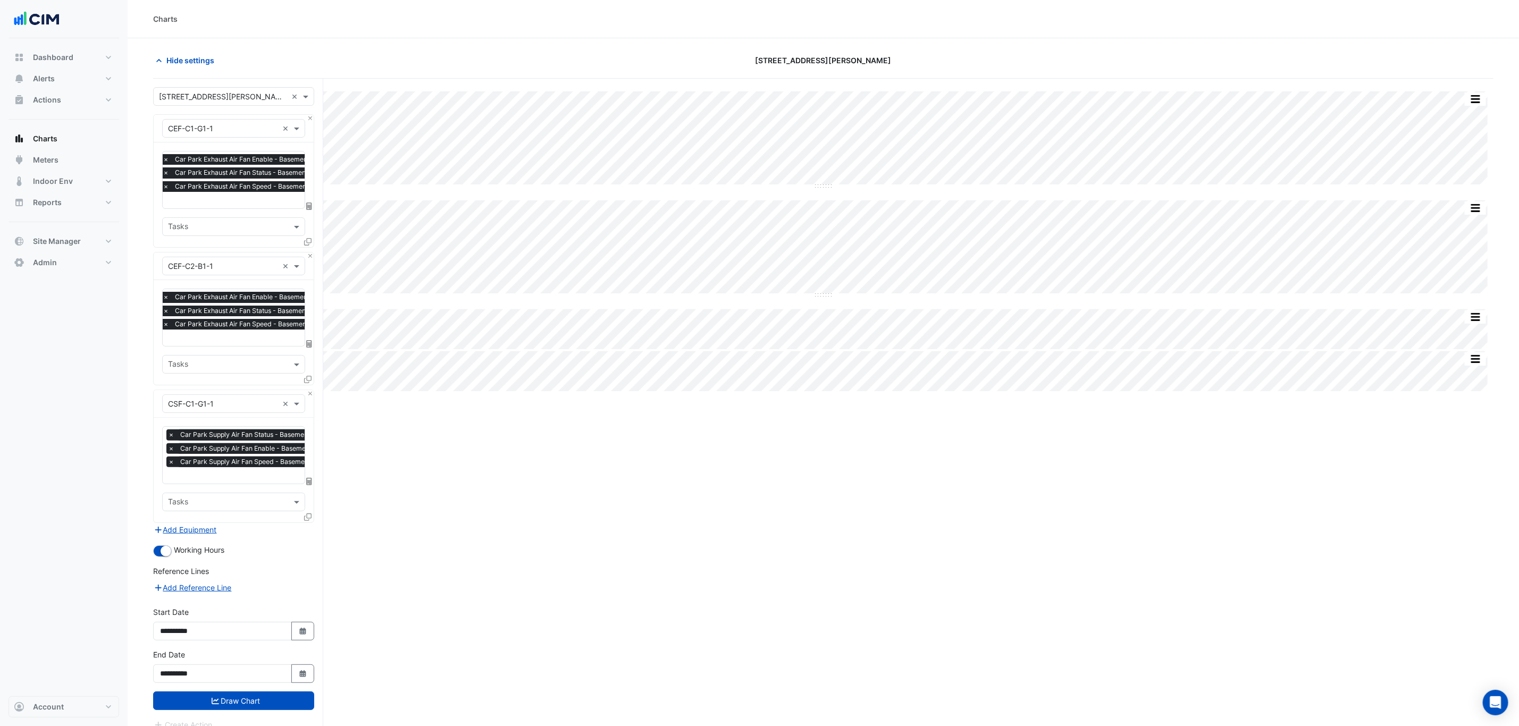
click at [308, 522] on div at bounding box center [309, 518] width 10 height 15
click at [308, 519] on icon at bounding box center [307, 517] width 7 height 7
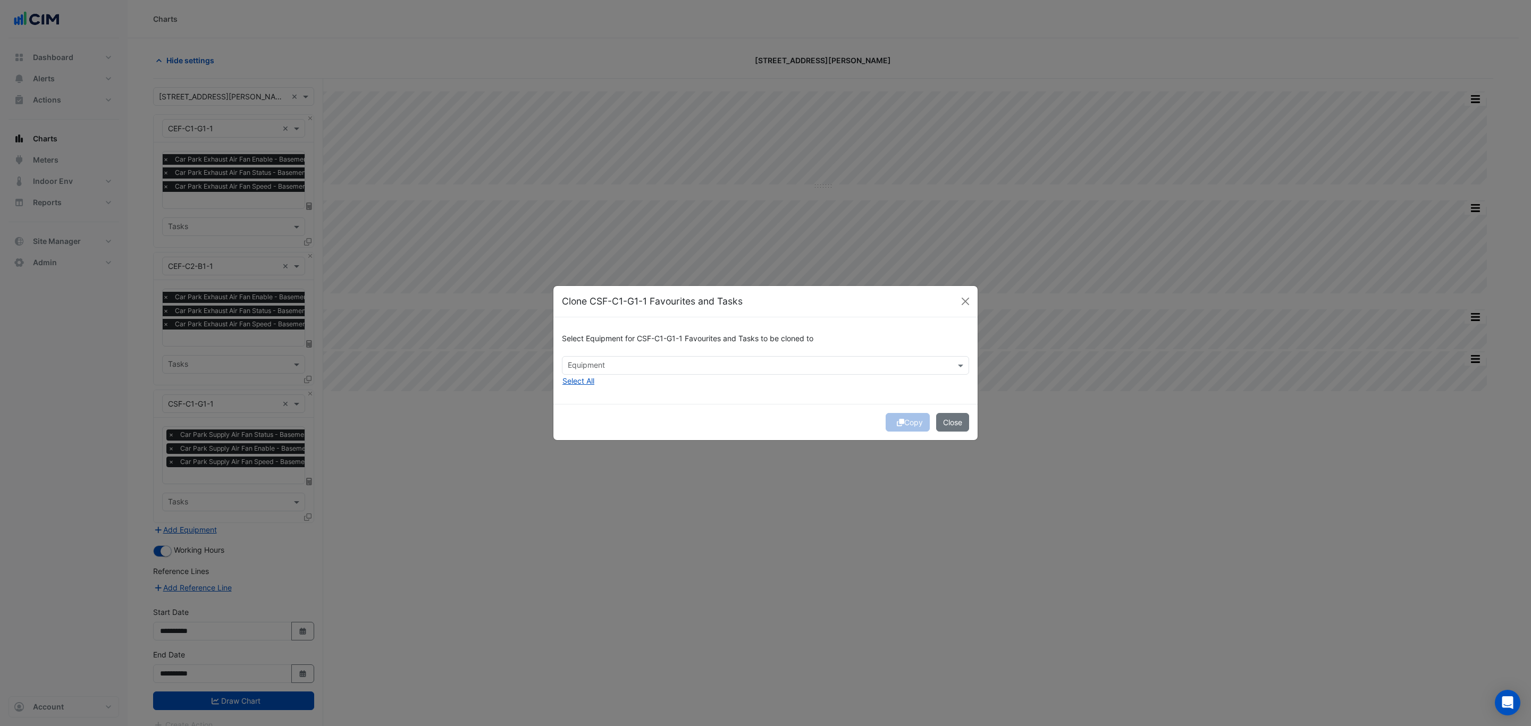
click at [637, 367] on input "text" at bounding box center [759, 366] width 383 height 11
click at [603, 391] on span "CSF-C2-G-1" at bounding box center [592, 388] width 43 height 9
click at [730, 404] on form "Select Equipment for CSF-C1-G1-1 Favourites and Tasks to be cloned to × CSF-C2-…" at bounding box center [765, 378] width 424 height 123
click at [911, 421] on div "Copy Close" at bounding box center [765, 422] width 424 height 36
click at [911, 421] on button "Copy" at bounding box center [908, 422] width 44 height 19
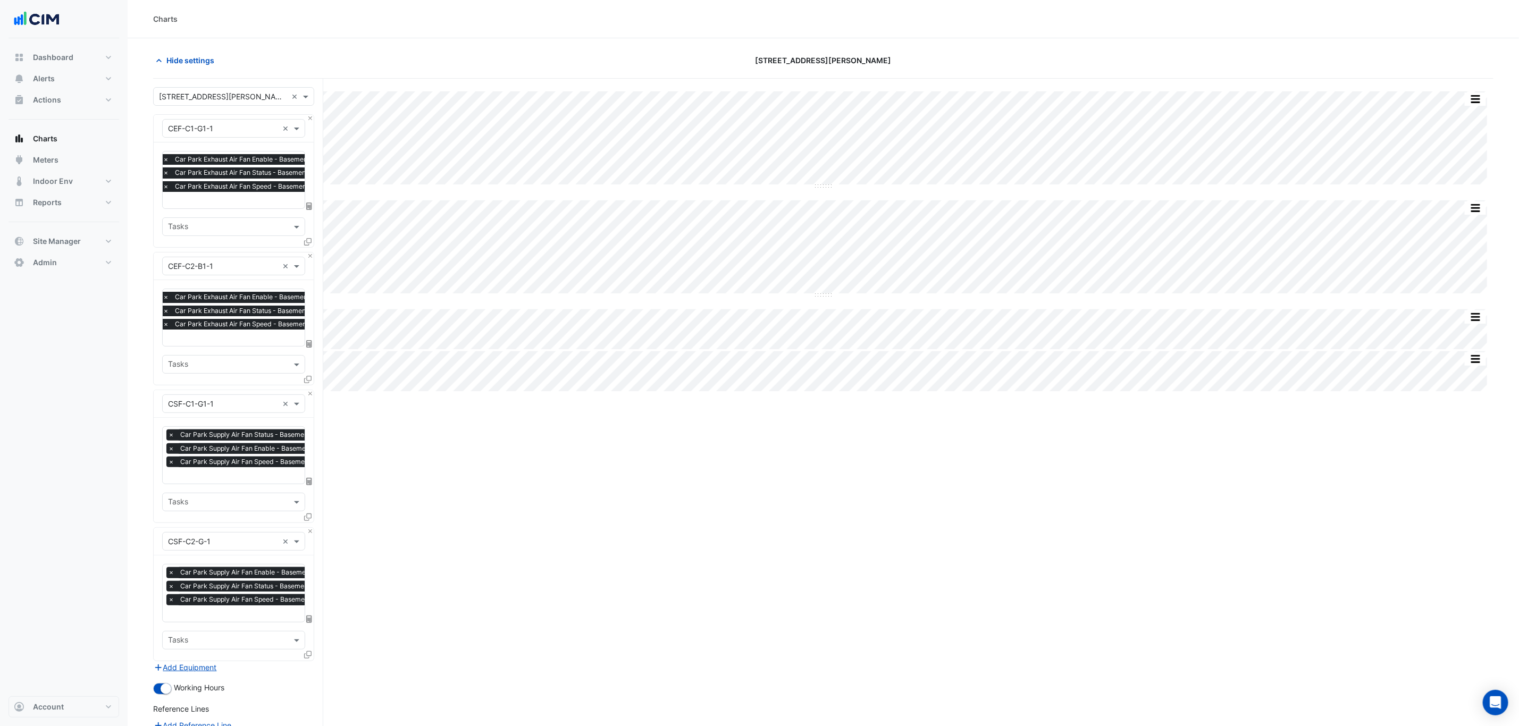
scroll to position [155, 0]
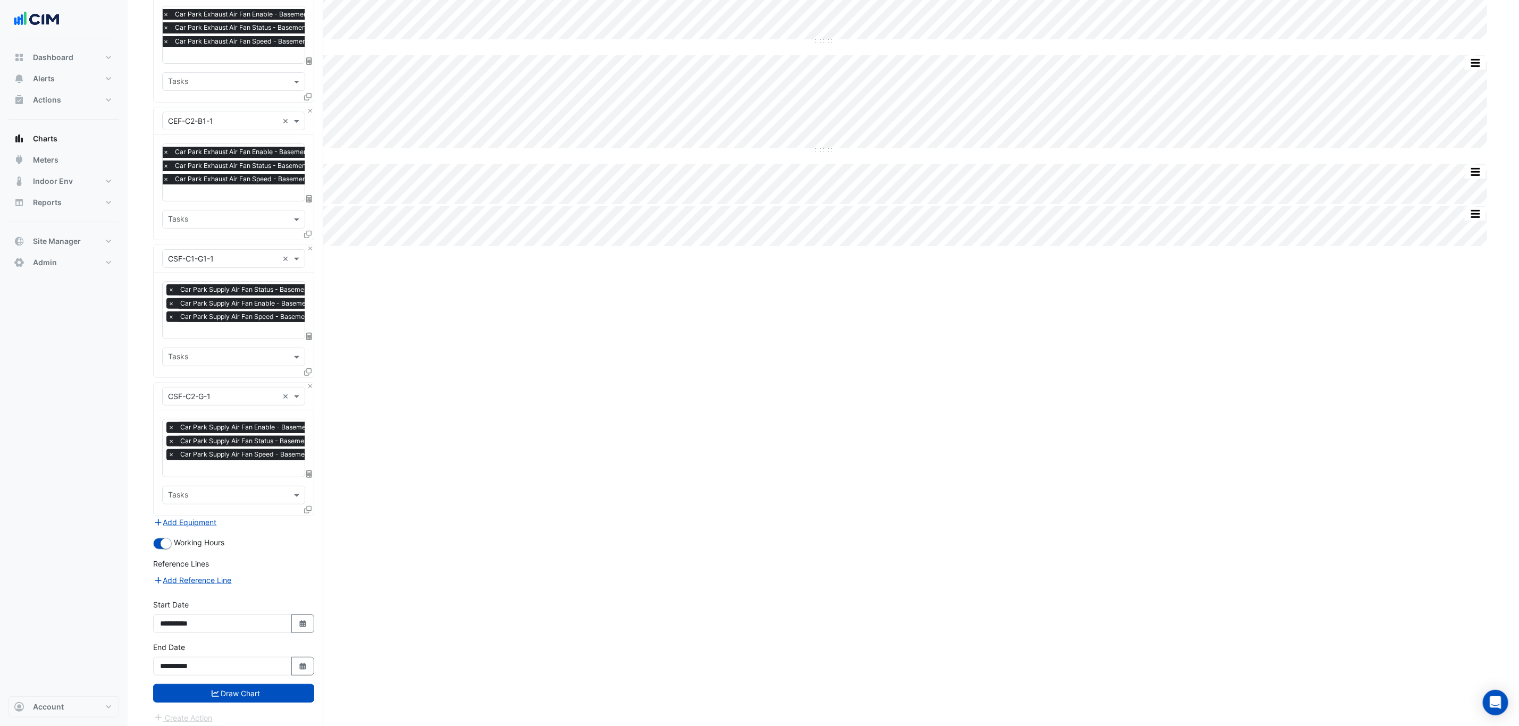
drag, startPoint x: 481, startPoint y: 683, endPoint x: 471, endPoint y: 686, distance: 10.4
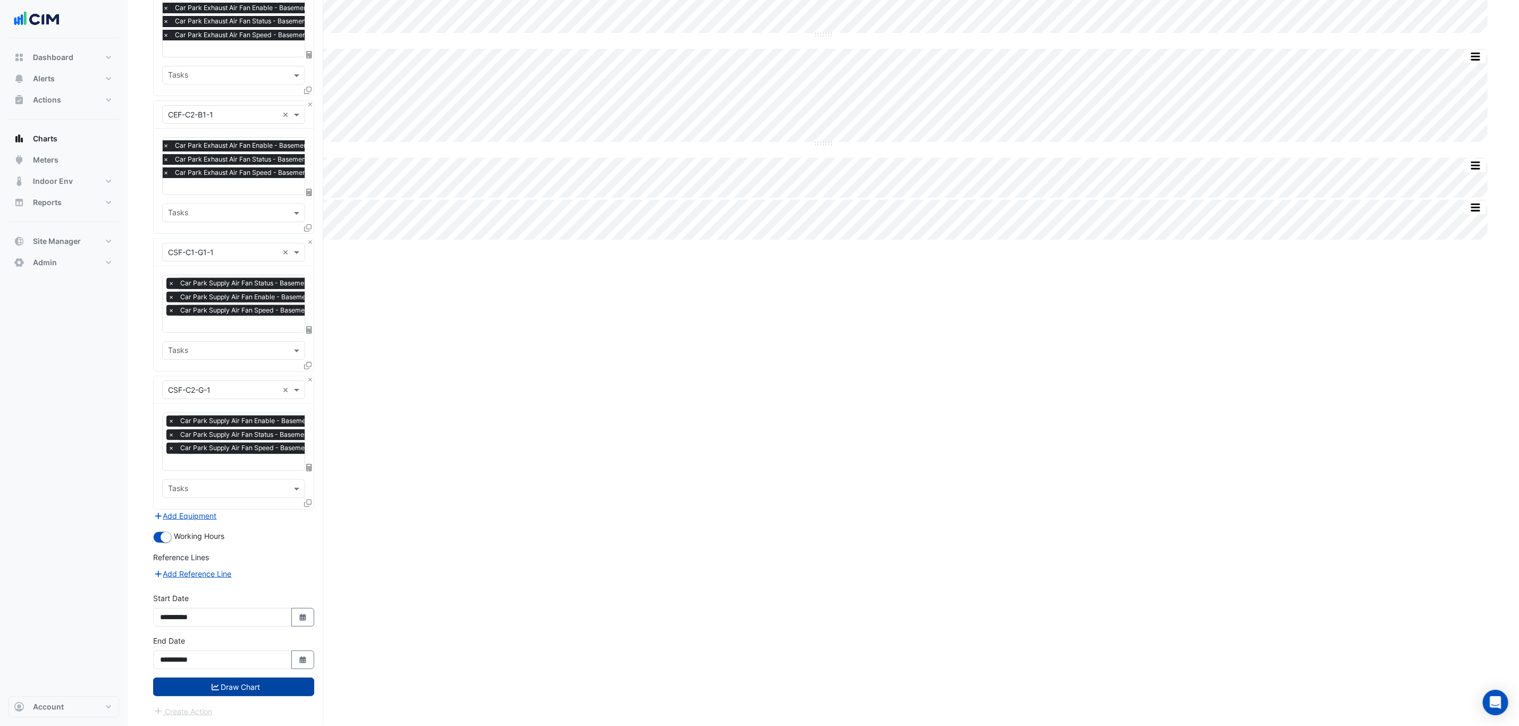
click at [286, 678] on button "Draw Chart" at bounding box center [233, 687] width 161 height 19
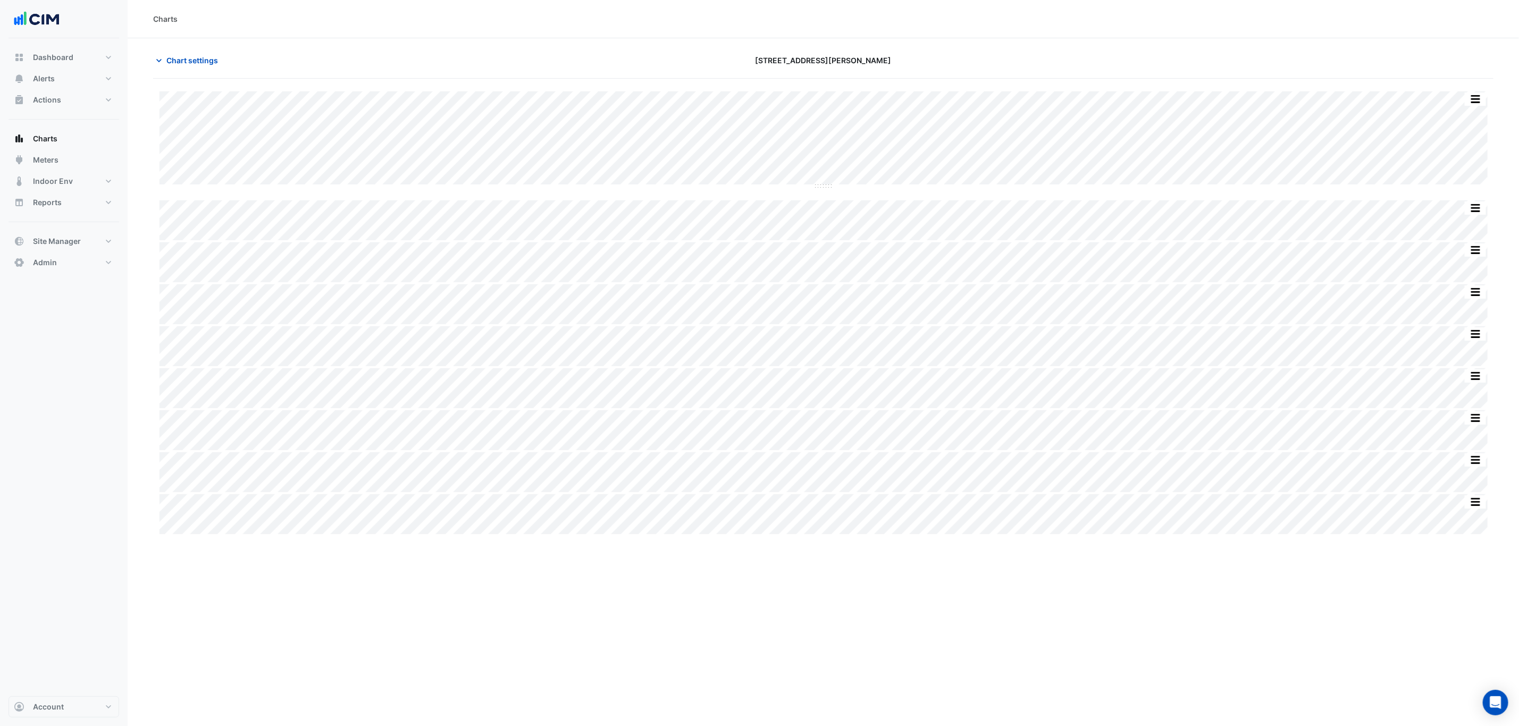
click at [1088, 42] on section "Chart settings 21 Genge St Split by Equip Split All Split None Print Save as JP…" at bounding box center [823, 457] width 1391 height 839
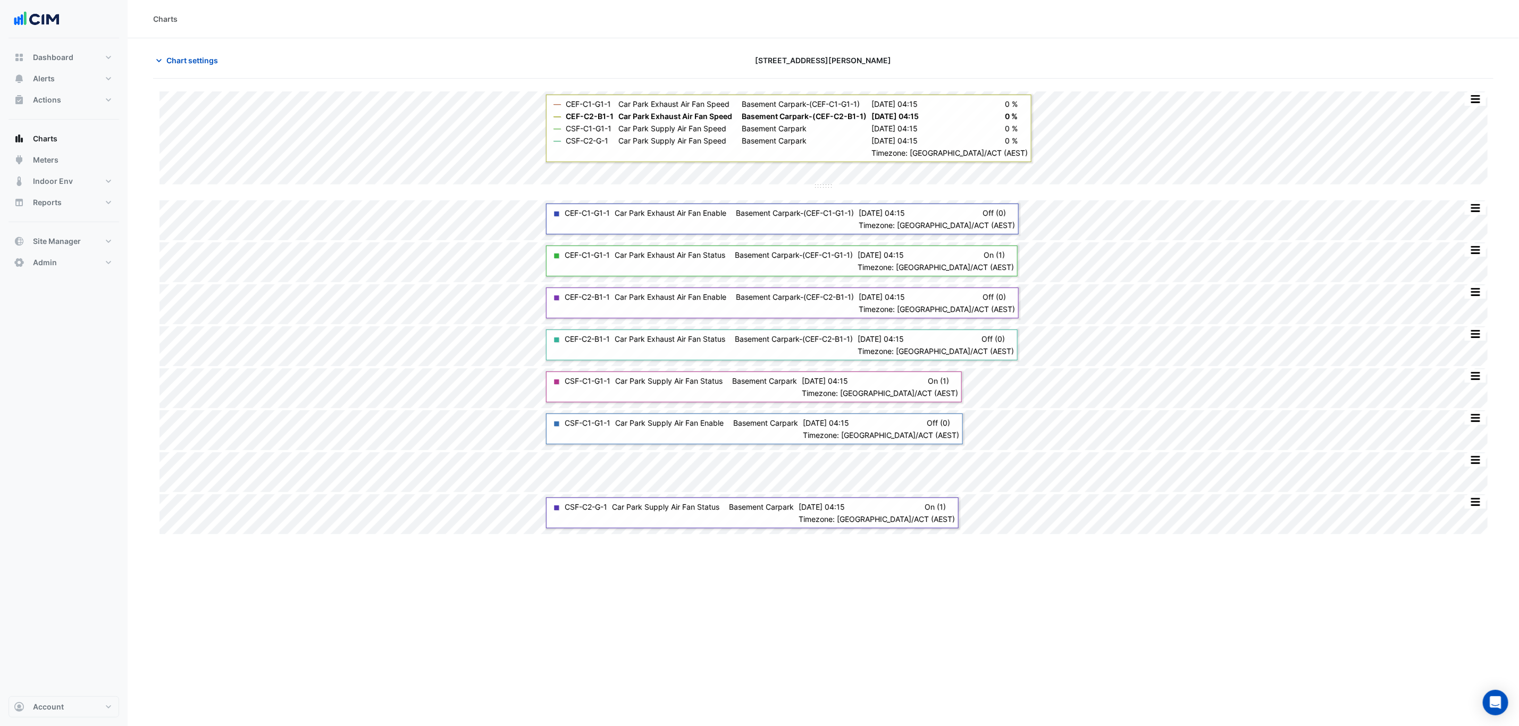
drag, startPoint x: 536, startPoint y: 589, endPoint x: 509, endPoint y: 601, distance: 30.0
click at [535, 589] on div "Split by Equip Split All Split None Print Save as JPEG Save as PNG Pivot Data T…" at bounding box center [823, 478] width 1340 height 799
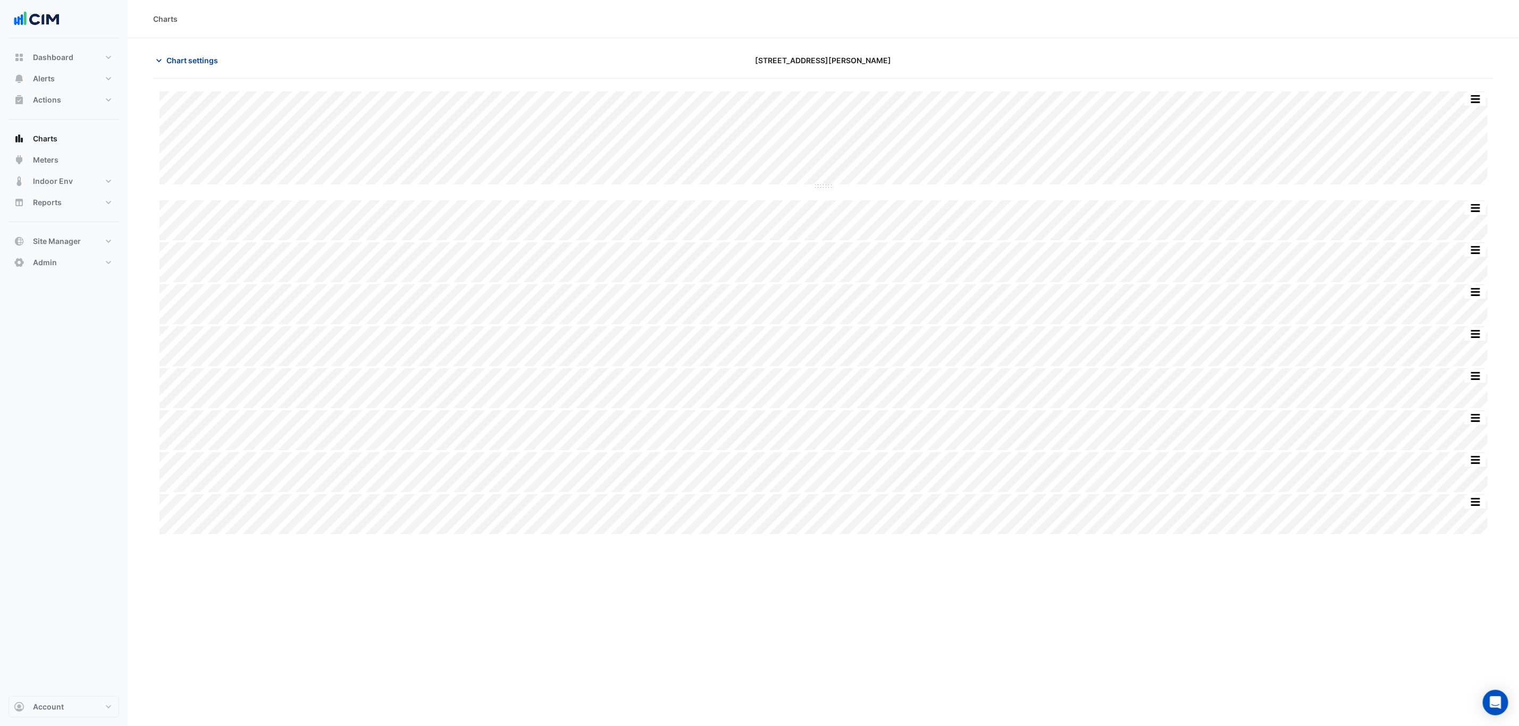
click at [191, 49] on section "Chart settings 21 Genge St Split by Equip Split All Split None Print Save as JP…" at bounding box center [823, 457] width 1391 height 839
click at [201, 62] on span "Chart settings" at bounding box center [192, 60] width 52 height 11
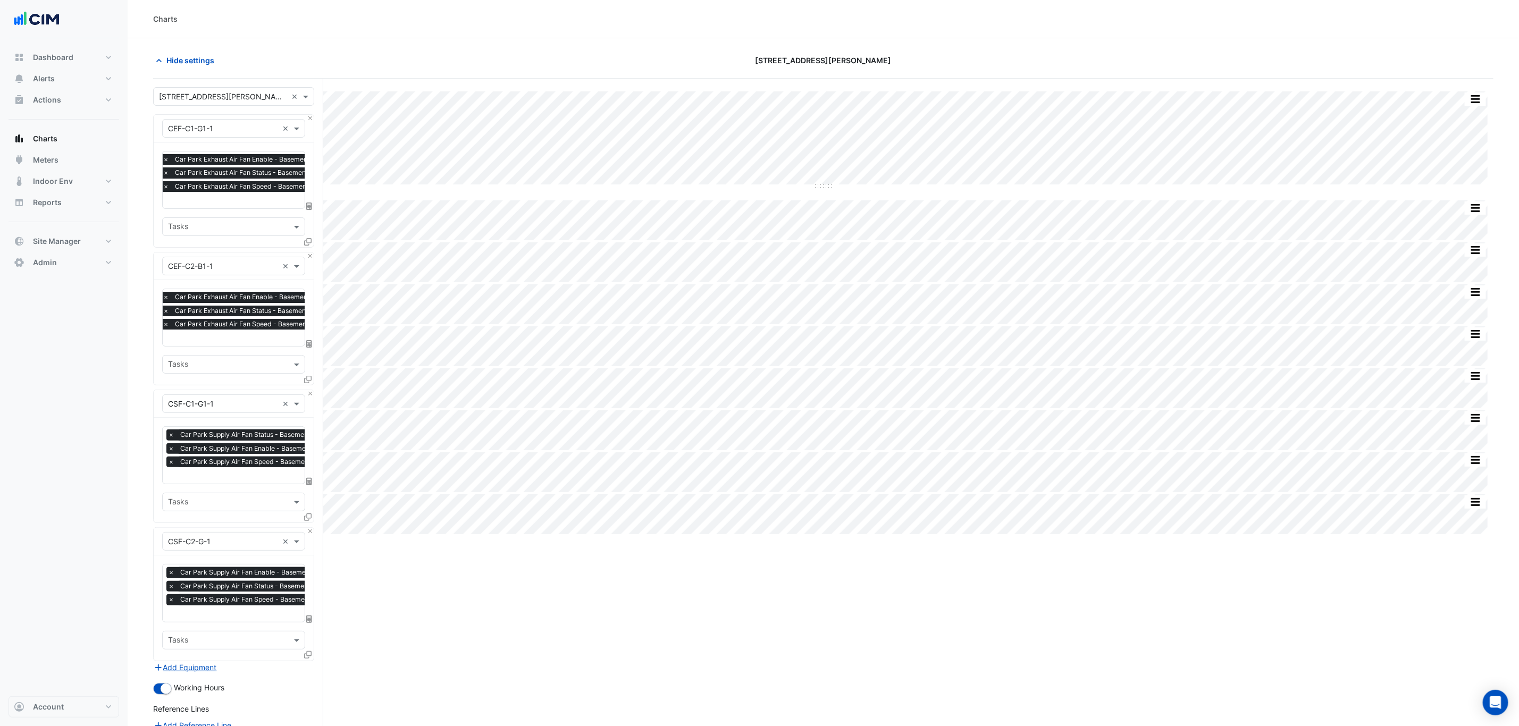
click at [223, 214] on div "× Car Park Exhaust Air Fan Enable - Basement, Carpark-(CEF-C1-G1-1) × Car Park …" at bounding box center [234, 194] width 160 height 105
click at [226, 201] on input "text" at bounding box center [277, 201] width 228 height 11
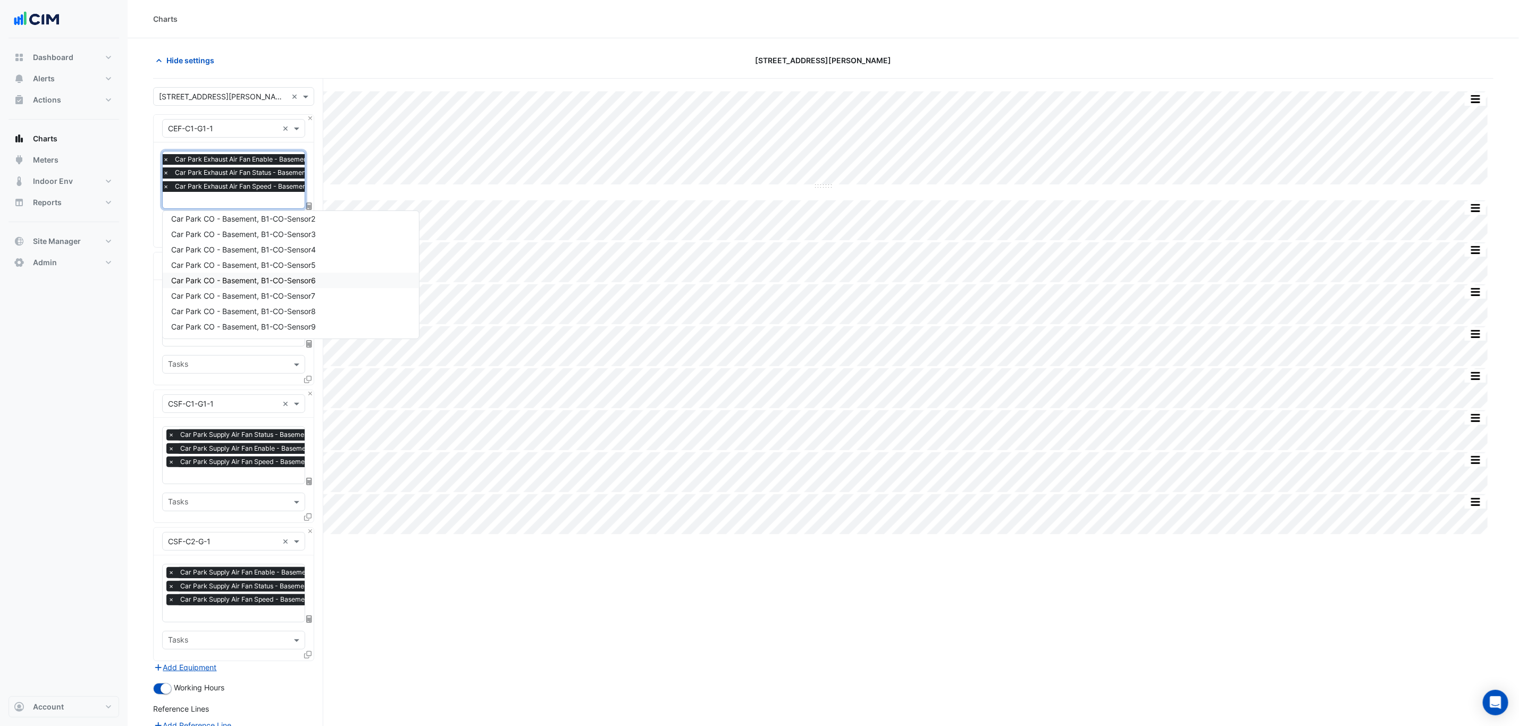
scroll to position [80, 0]
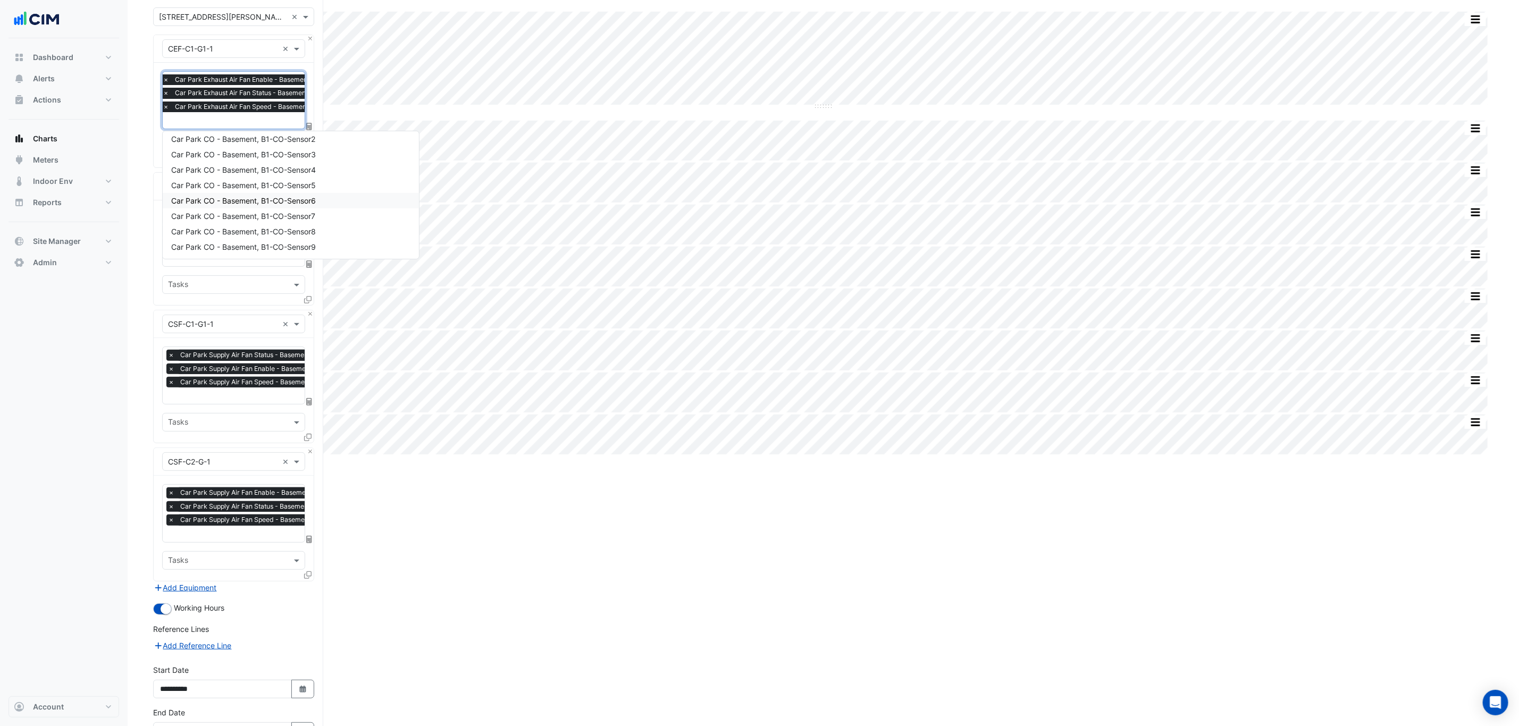
click at [424, 570] on div "Split by Equip Split All Split None Print Save as JPEG Save as PNG Pivot Data T…" at bounding box center [823, 398] width 1340 height 799
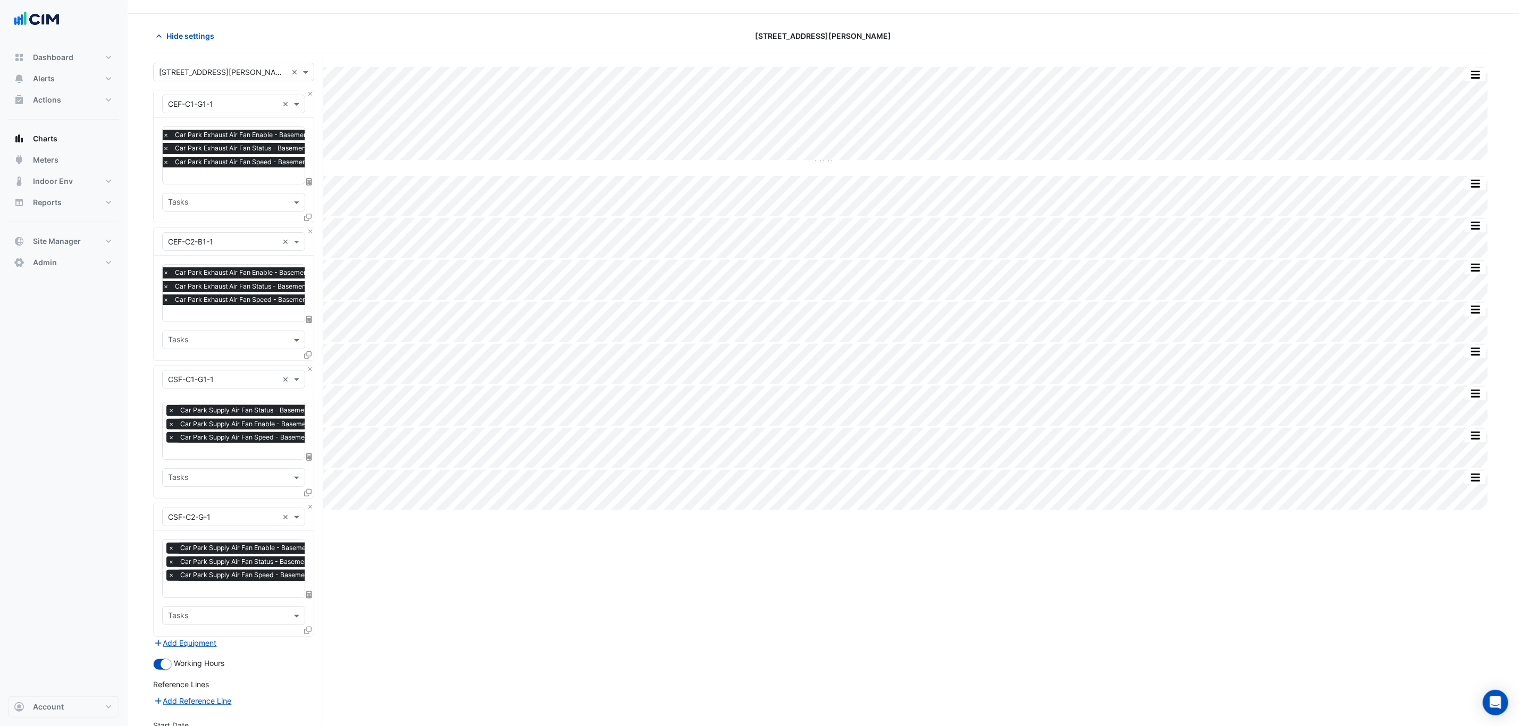
scroll to position [0, 0]
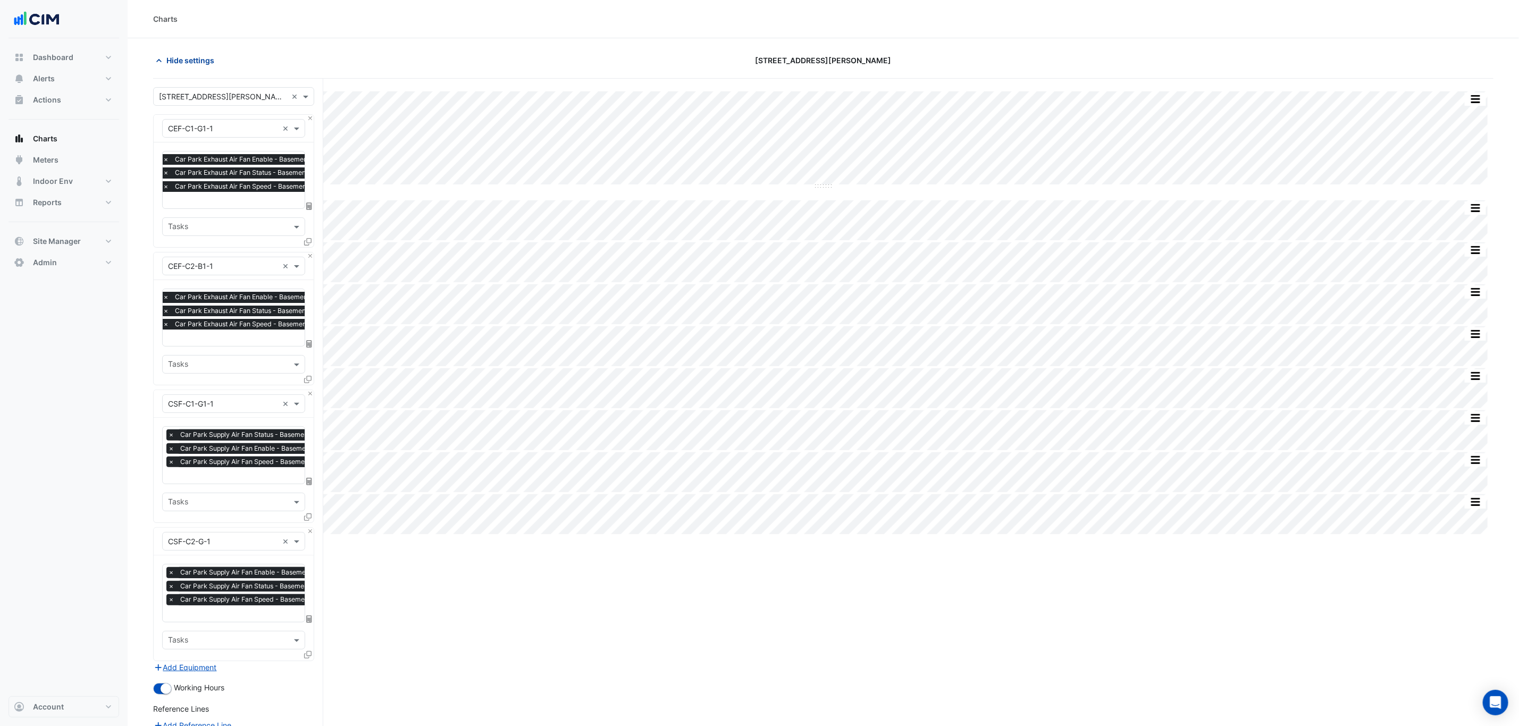
click at [187, 57] on span "Hide settings" at bounding box center [190, 60] width 48 height 11
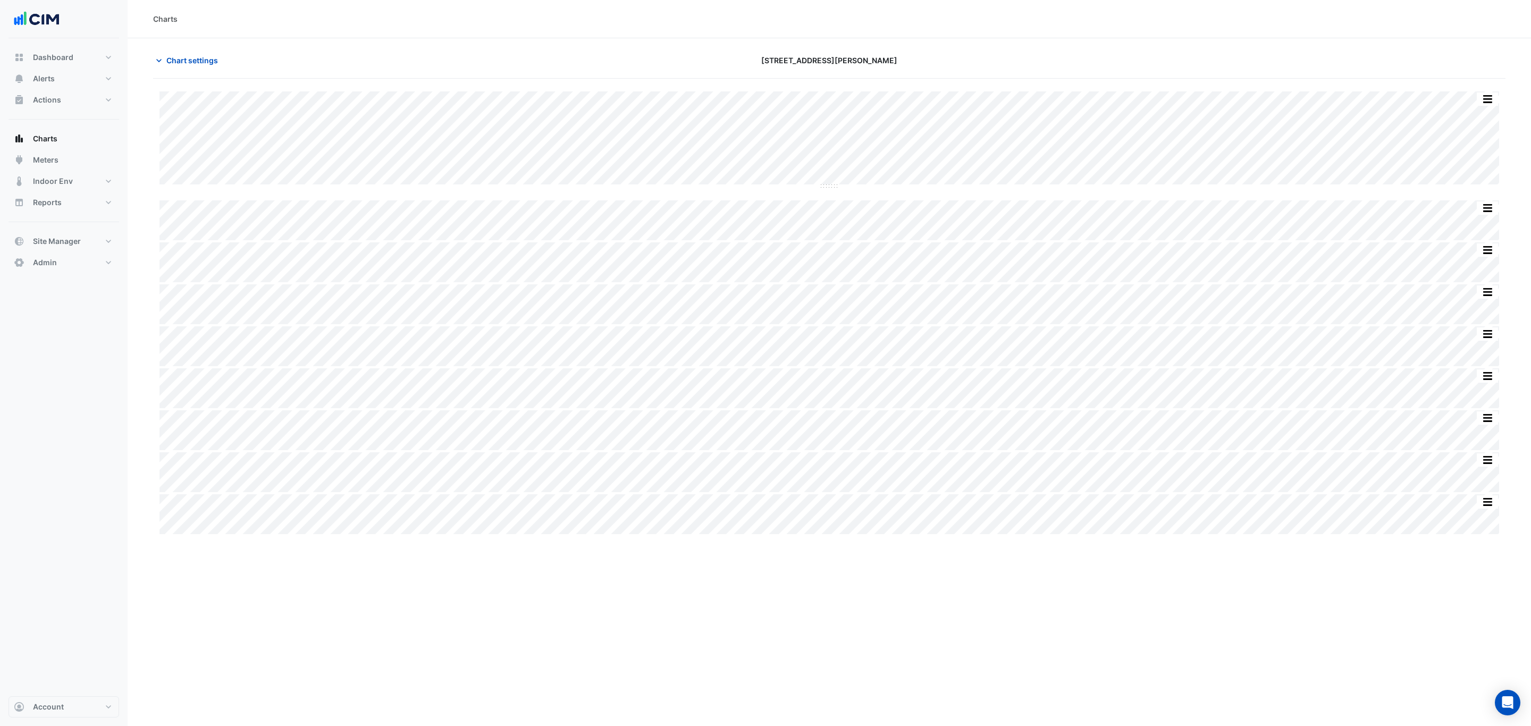
click at [696, 50] on section "Chart settings 21 Genge St Split by Equip Split All Split None Print Save as JP…" at bounding box center [830, 287] width 1404 height 498
drag, startPoint x: 782, startPoint y: 56, endPoint x: 884, endPoint y: 61, distance: 101.7
click at [884, 61] on div "[STREET_ADDRESS][PERSON_NAME]" at bounding box center [829, 60] width 455 height 19
drag, startPoint x: 884, startPoint y: 61, endPoint x: 758, endPoint y: 63, distance: 125.5
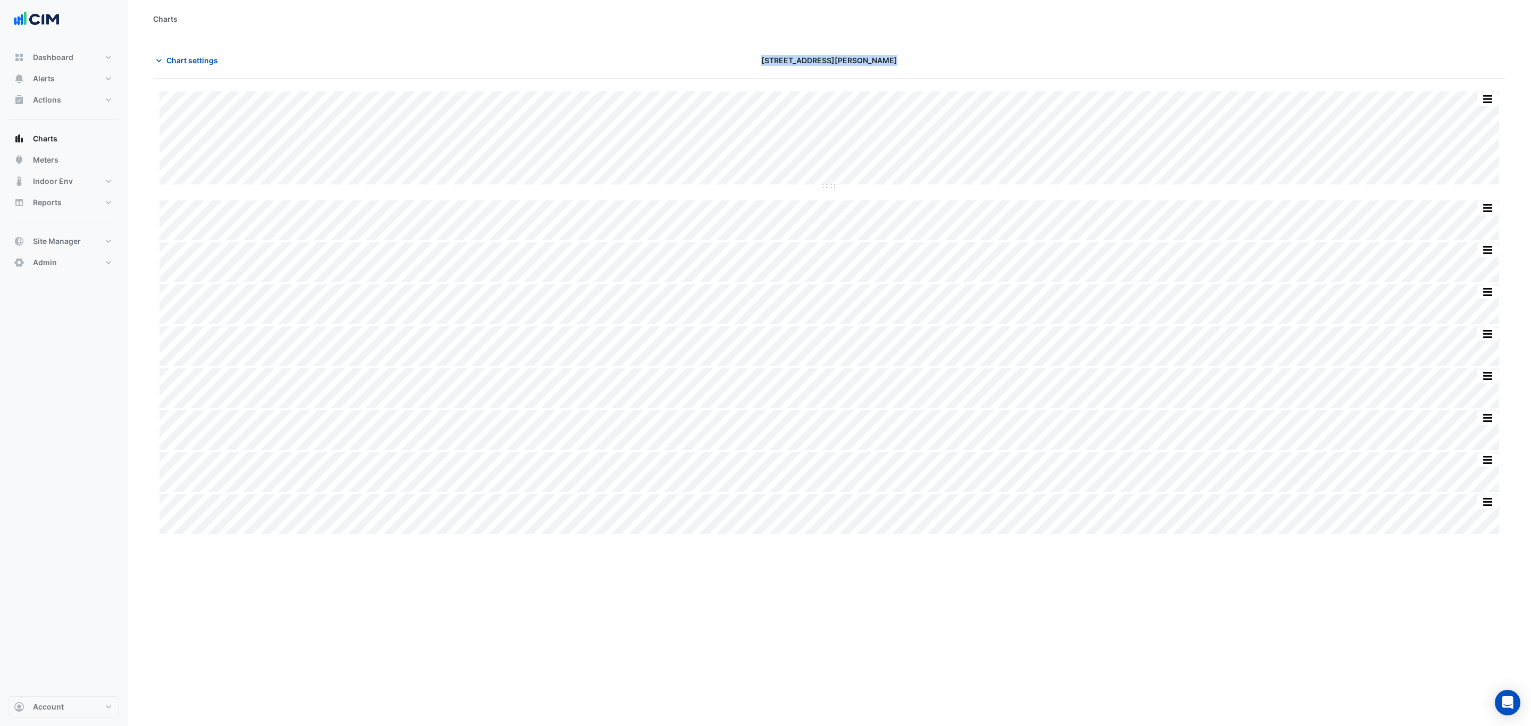
click at [758, 63] on div "[STREET_ADDRESS][PERSON_NAME]" at bounding box center [829, 60] width 455 height 19
click at [758, 62] on div "[STREET_ADDRESS][PERSON_NAME]" at bounding box center [829, 60] width 455 height 19
click at [864, 66] on div "[STREET_ADDRESS][PERSON_NAME]" at bounding box center [829, 60] width 455 height 19
drag, startPoint x: 864, startPoint y: 66, endPoint x: 780, endPoint y: 65, distance: 84.0
click at [780, 65] on div "[STREET_ADDRESS][PERSON_NAME]" at bounding box center [829, 60] width 455 height 19
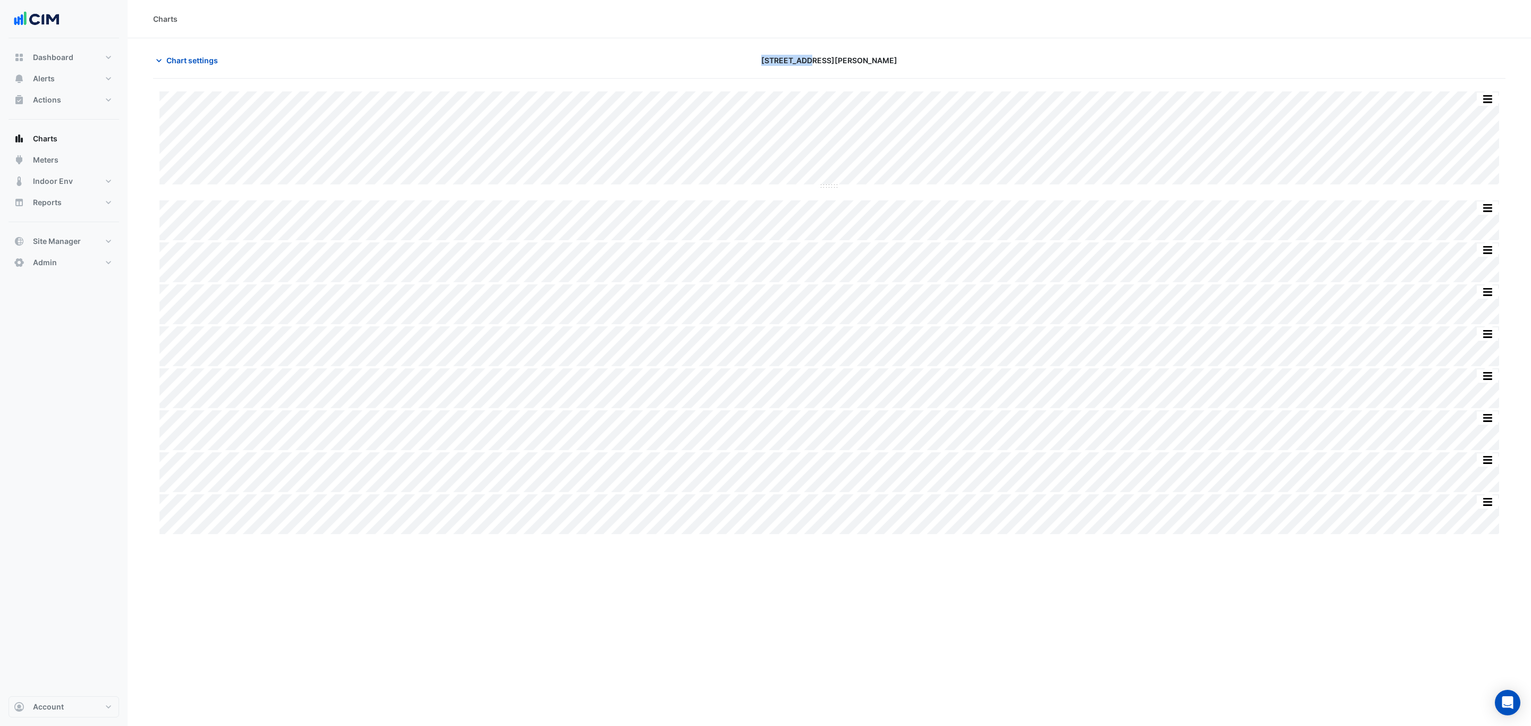
click at [780, 65] on div "[STREET_ADDRESS][PERSON_NAME]" at bounding box center [829, 60] width 455 height 19
click at [795, 56] on div "[STREET_ADDRESS][PERSON_NAME]" at bounding box center [829, 60] width 455 height 19
drag, startPoint x: 795, startPoint y: 56, endPoint x: 863, endPoint y: 56, distance: 68.6
click at [860, 56] on div "[STREET_ADDRESS][PERSON_NAME]" at bounding box center [829, 60] width 455 height 19
click at [869, 57] on div "[STREET_ADDRESS][PERSON_NAME]" at bounding box center [829, 60] width 455 height 19
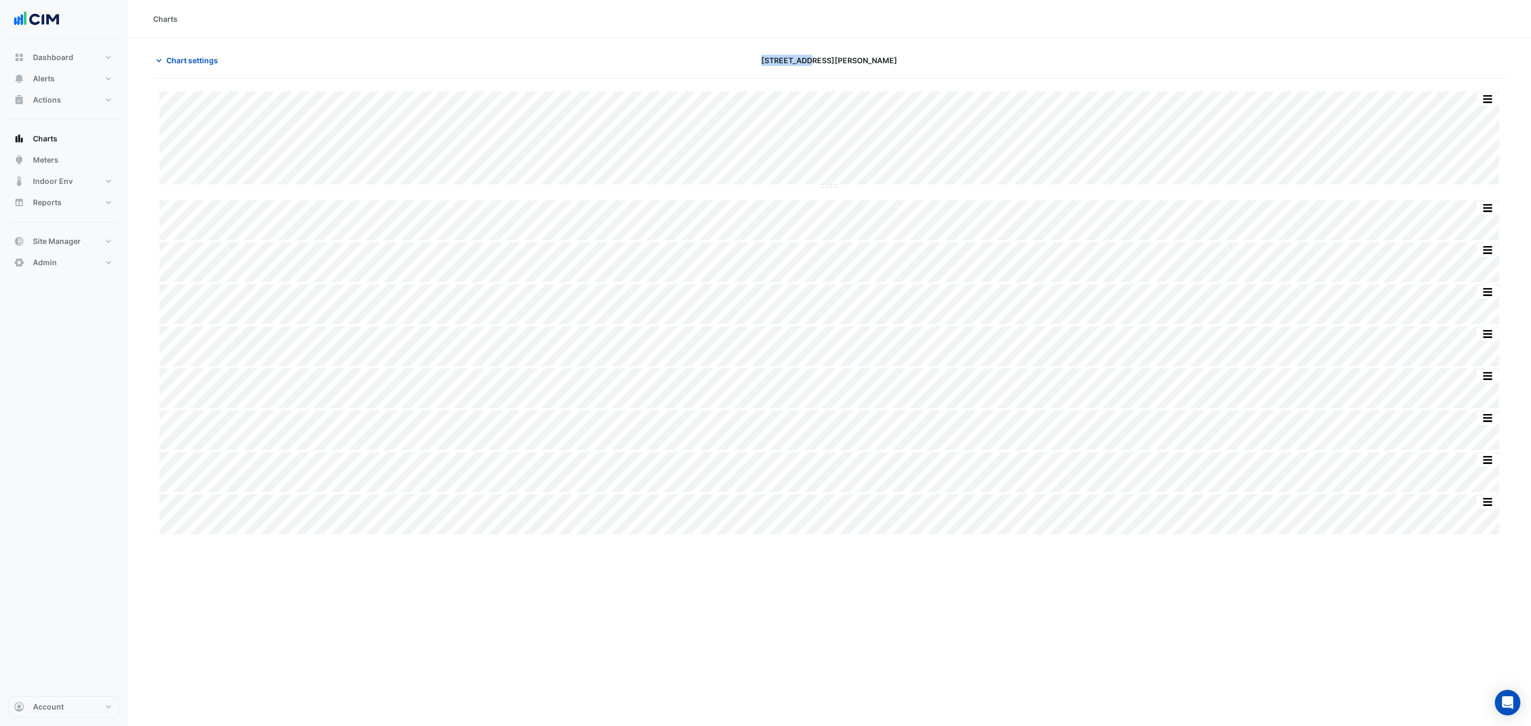
drag, startPoint x: 869, startPoint y: 57, endPoint x: 775, endPoint y: 59, distance: 94.1
click at [775, 59] on div "[STREET_ADDRESS][PERSON_NAME]" at bounding box center [829, 60] width 455 height 19
click at [749, 59] on div "[STREET_ADDRESS][PERSON_NAME]" at bounding box center [829, 60] width 455 height 19
drag, startPoint x: 868, startPoint y: 66, endPoint x: 730, endPoint y: 66, distance: 137.7
click at [730, 66] on div "[STREET_ADDRESS][PERSON_NAME]" at bounding box center [829, 60] width 455 height 19
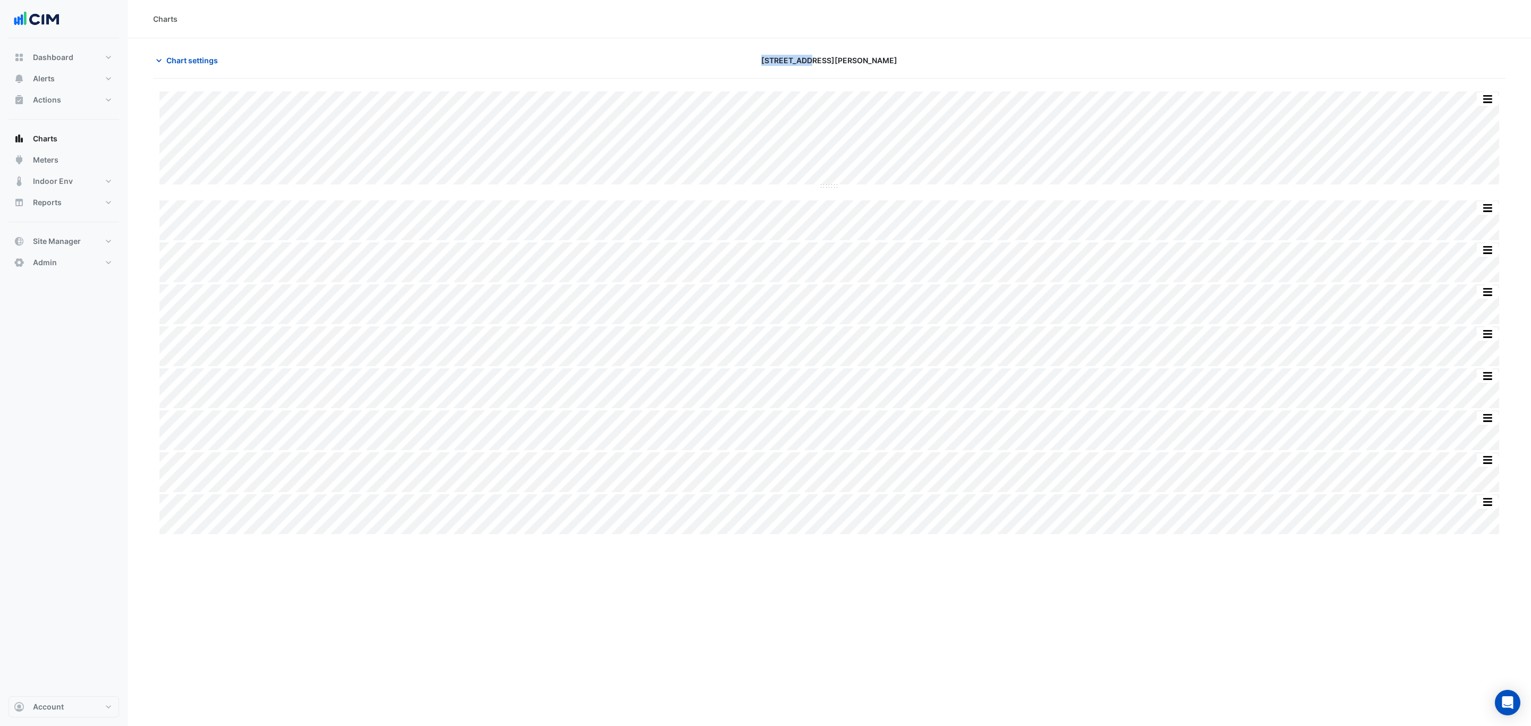
click at [732, 64] on div "[STREET_ADDRESS][PERSON_NAME]" at bounding box center [829, 60] width 455 height 19
click at [205, 56] on span "Chart settings" at bounding box center [192, 60] width 52 height 11
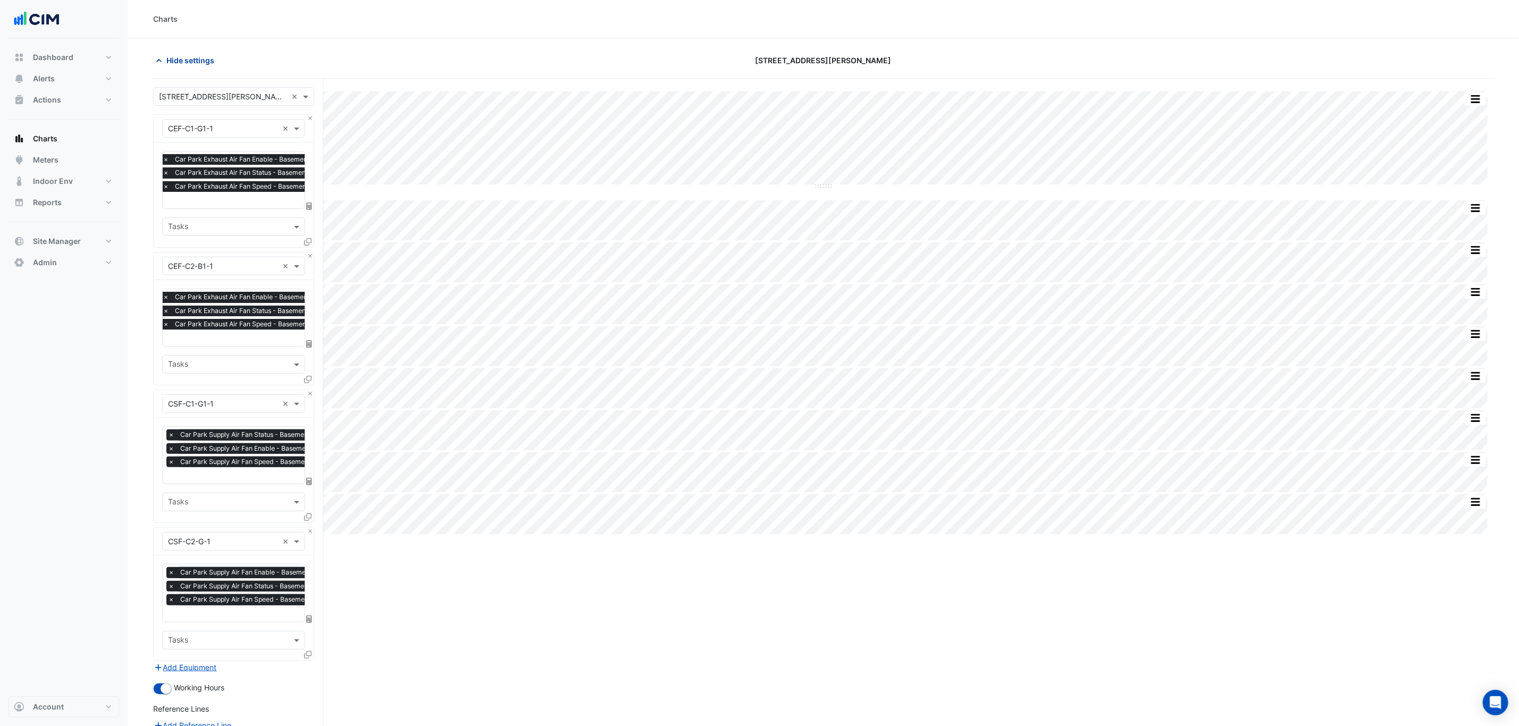
click at [201, 64] on span "Hide settings" at bounding box center [190, 60] width 48 height 11
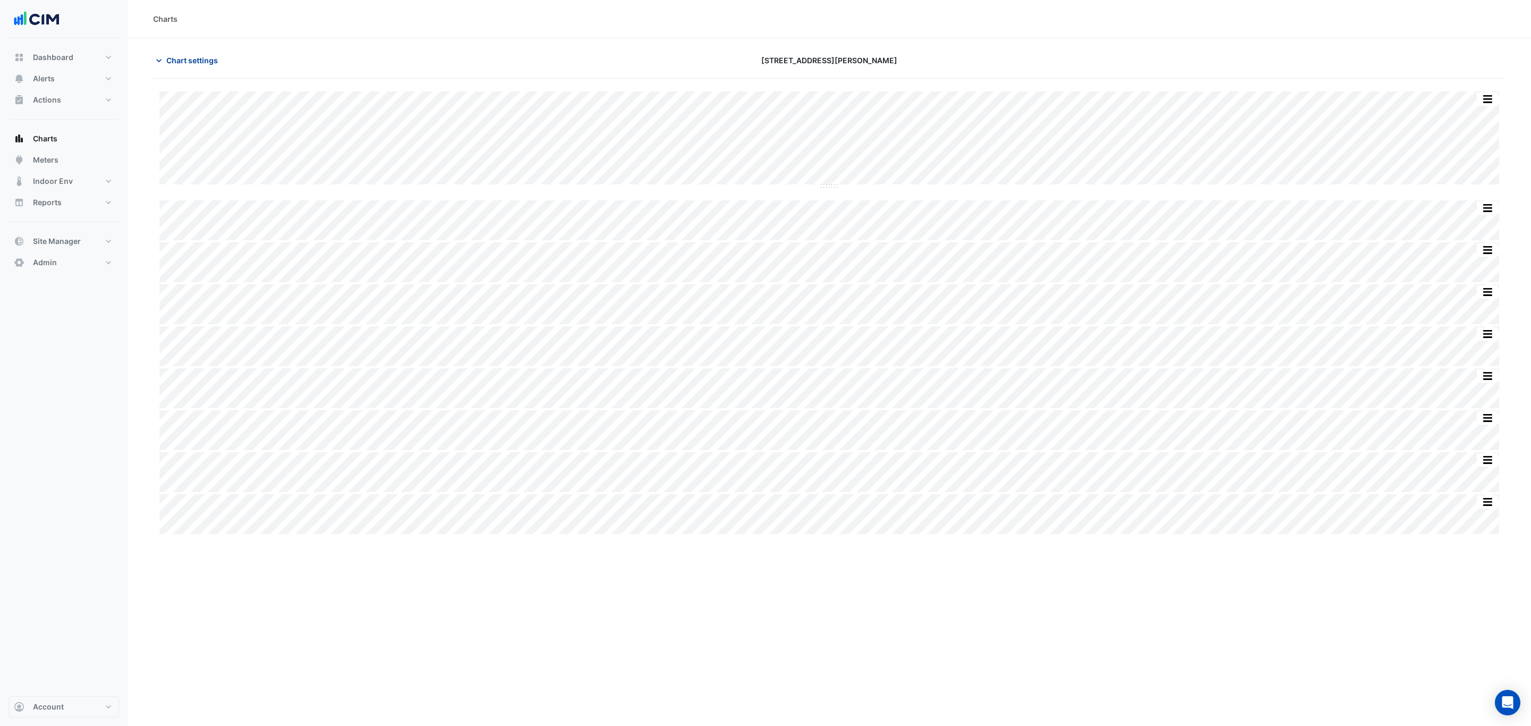
click at [203, 63] on span "Chart settings" at bounding box center [192, 60] width 52 height 11
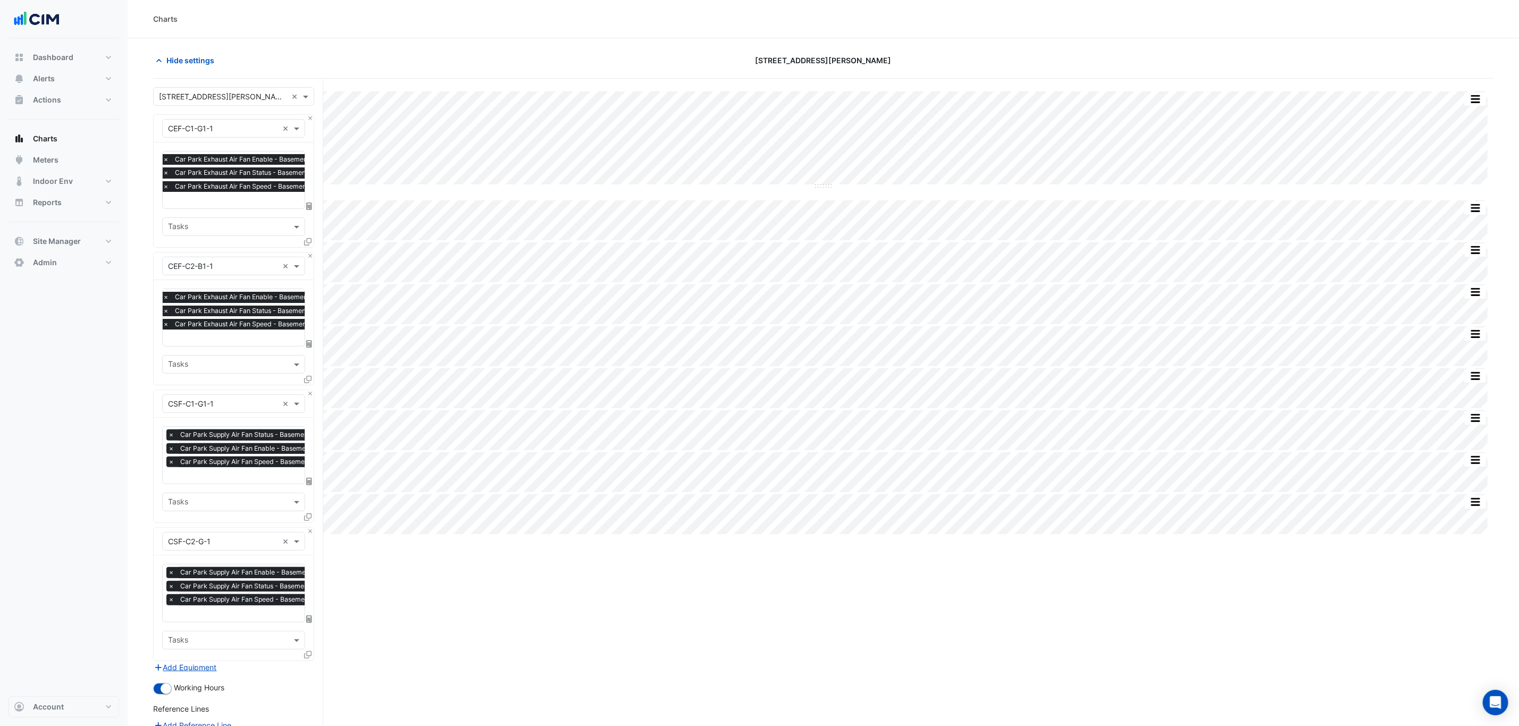
click at [244, 200] on input "text" at bounding box center [277, 201] width 228 height 11
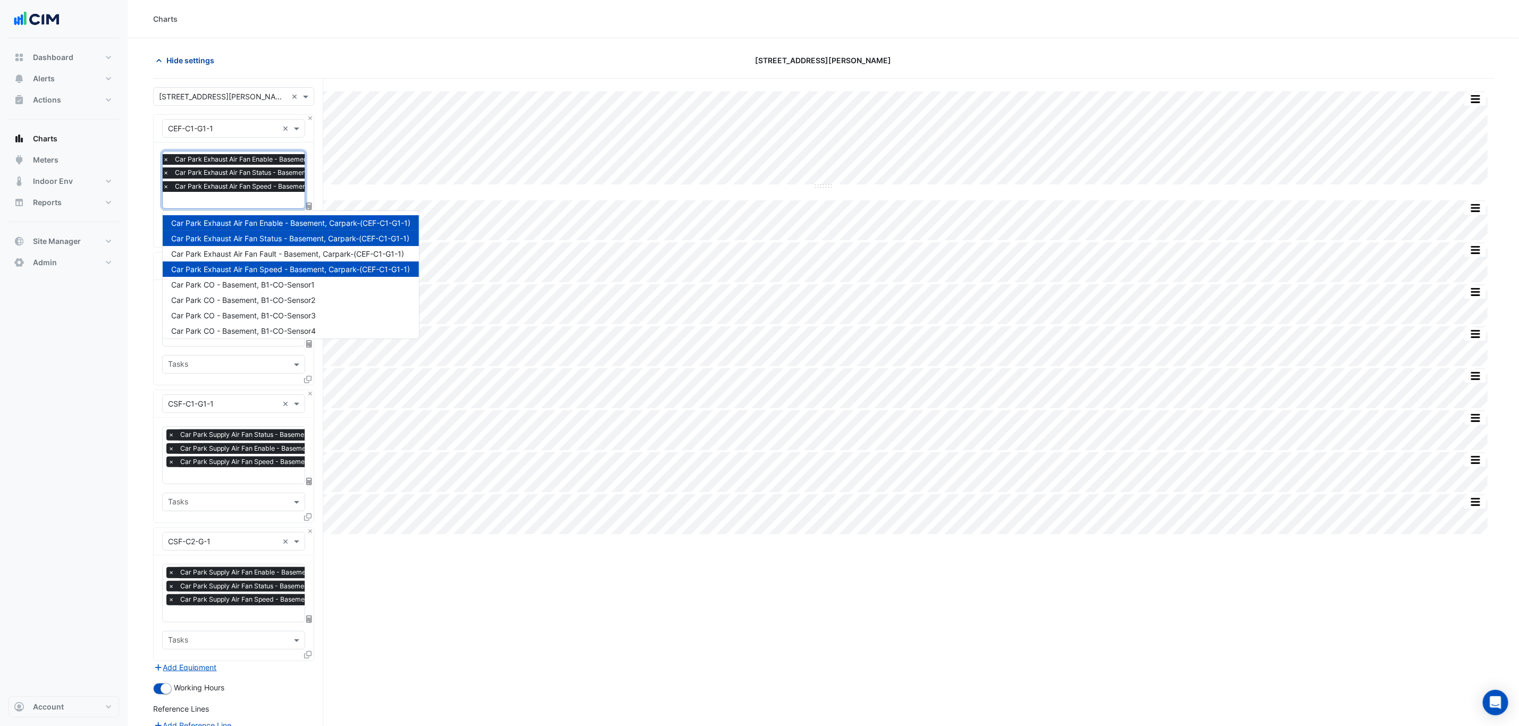
click at [184, 53] on button "Hide settings" at bounding box center [187, 60] width 68 height 19
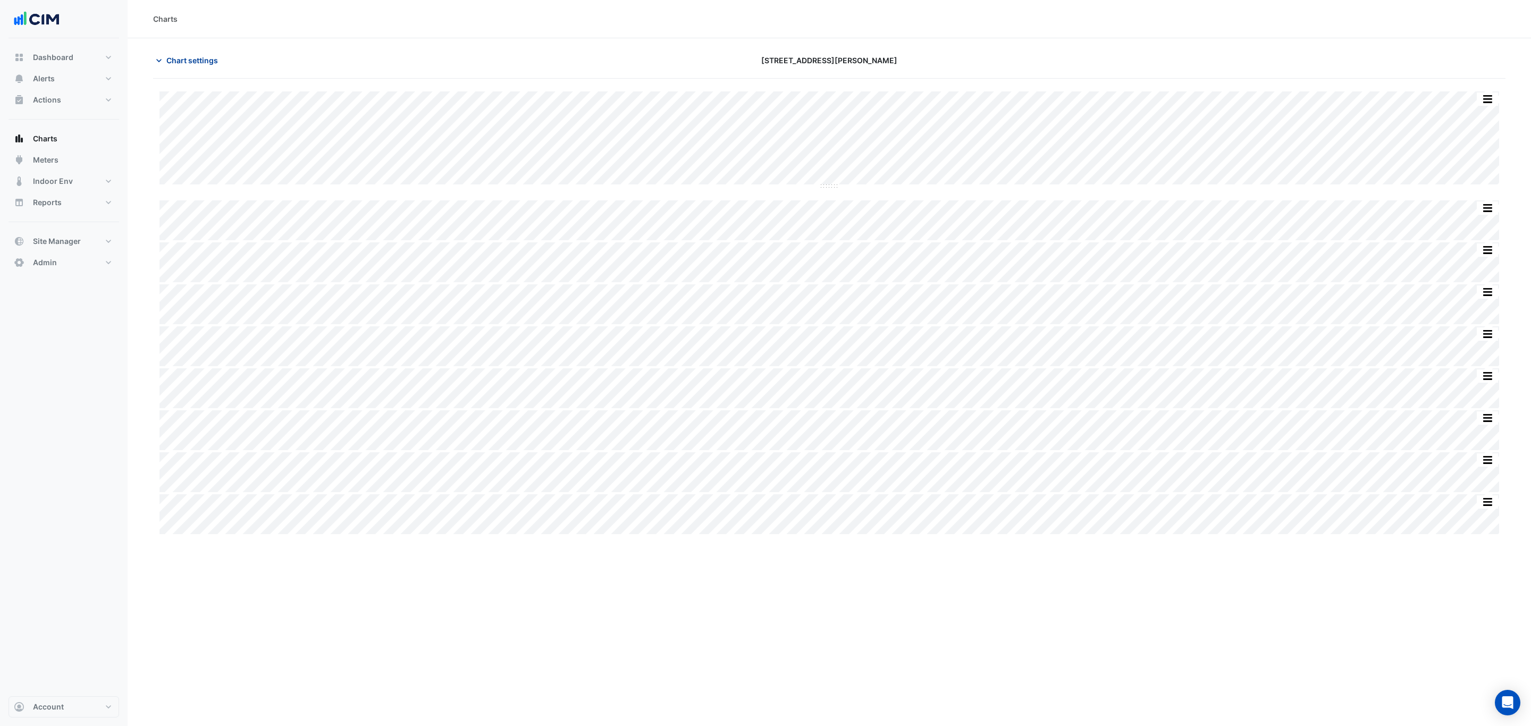
click at [183, 55] on span "Chart settings" at bounding box center [192, 60] width 52 height 11
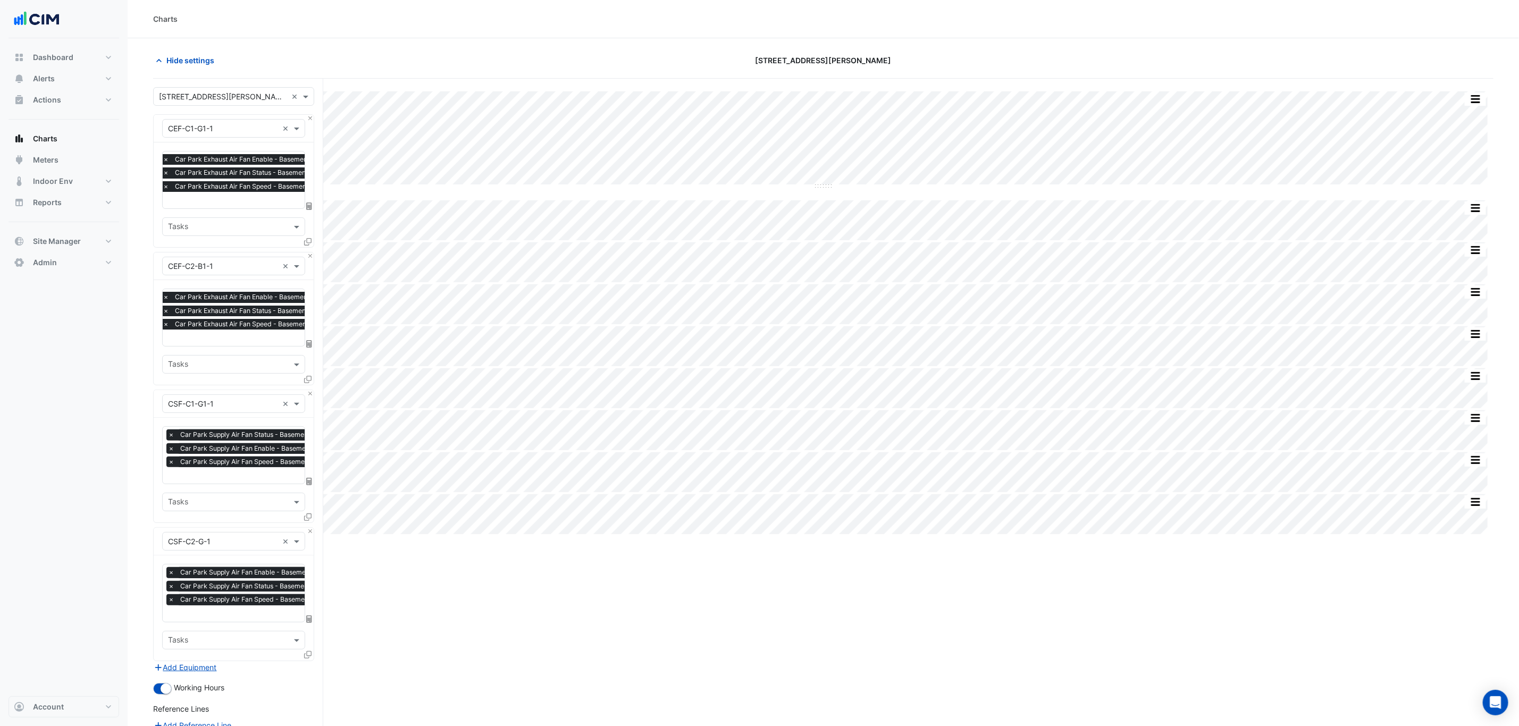
click at [240, 190] on span "Car Park Exhaust Air Fan Speed - Basement, Carpark-(CEF-C1-G1-1)" at bounding box center [279, 186] width 215 height 11
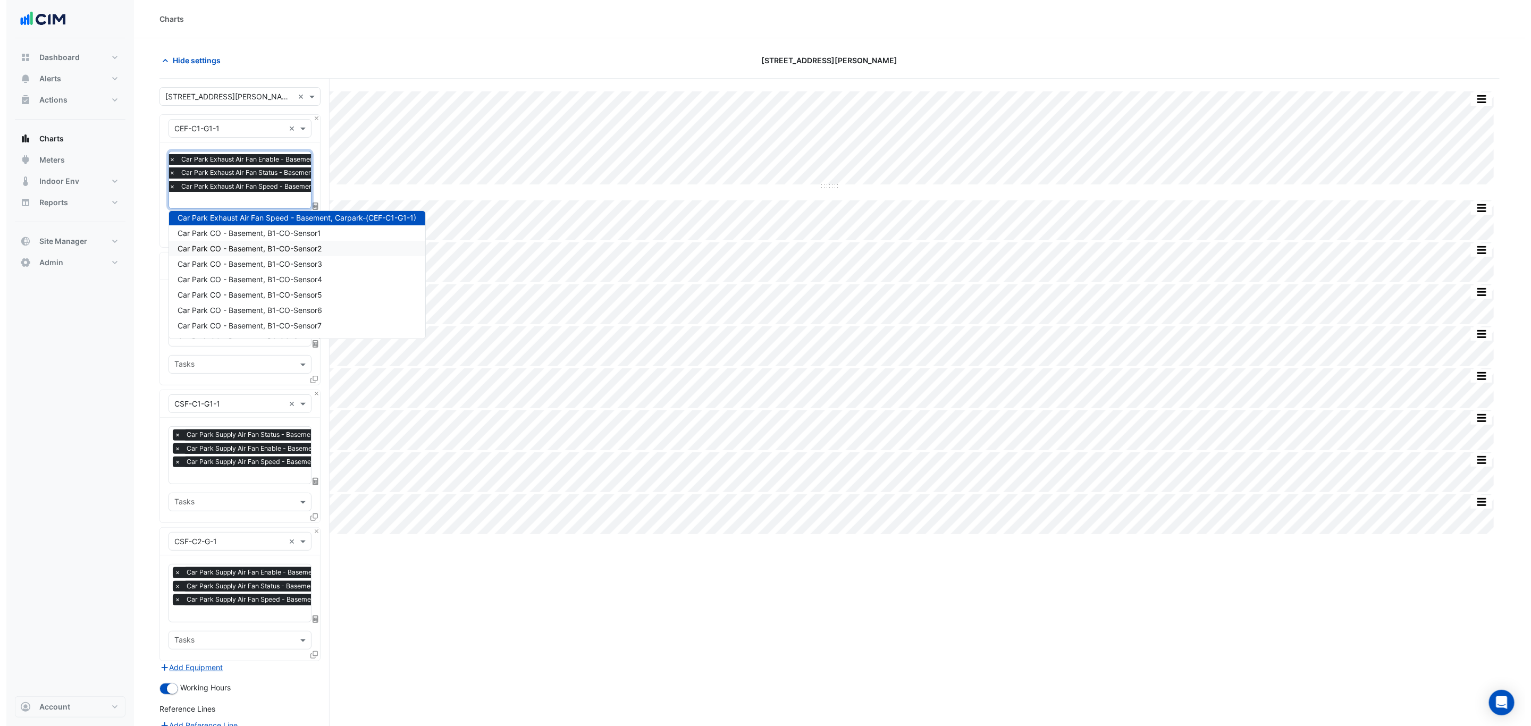
scroll to position [80, 0]
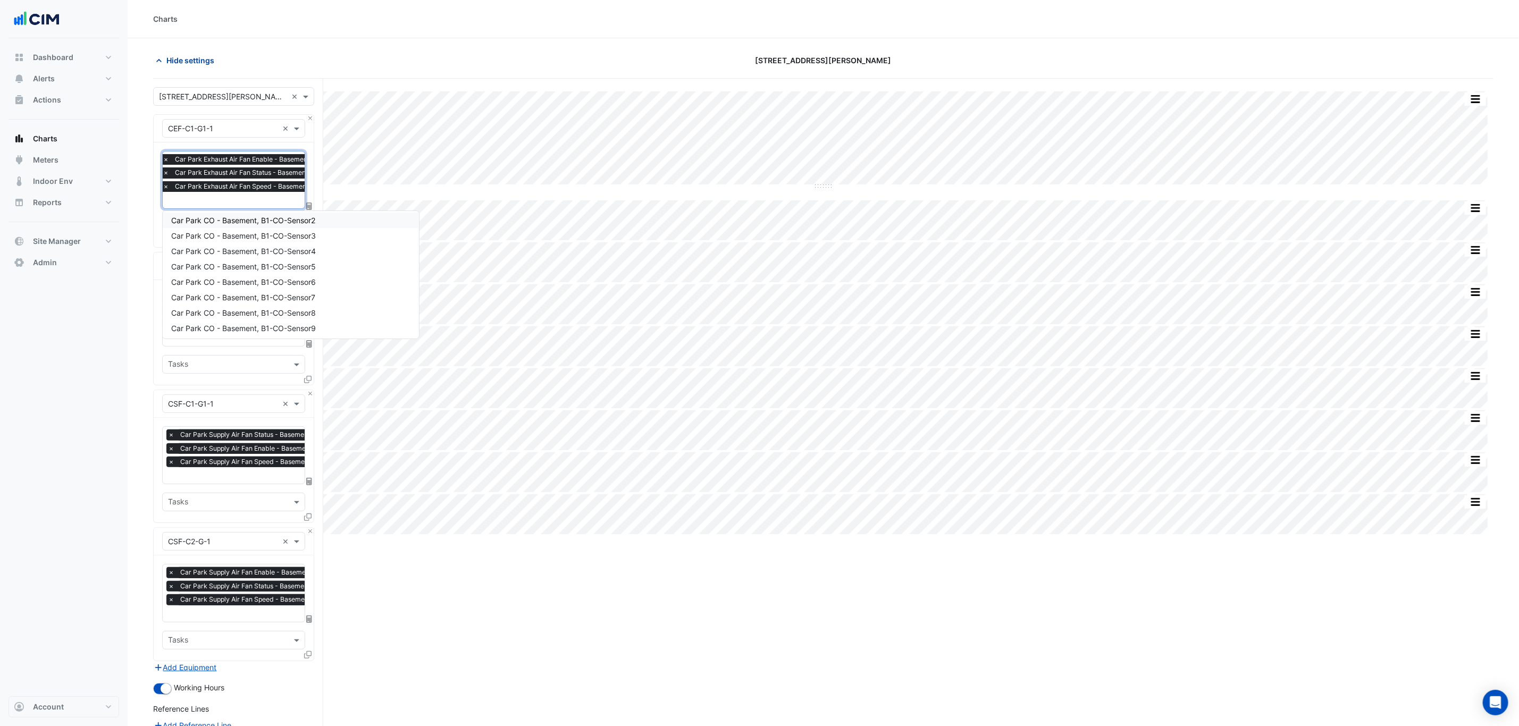
click at [192, 56] on span "Hide settings" at bounding box center [190, 60] width 48 height 11
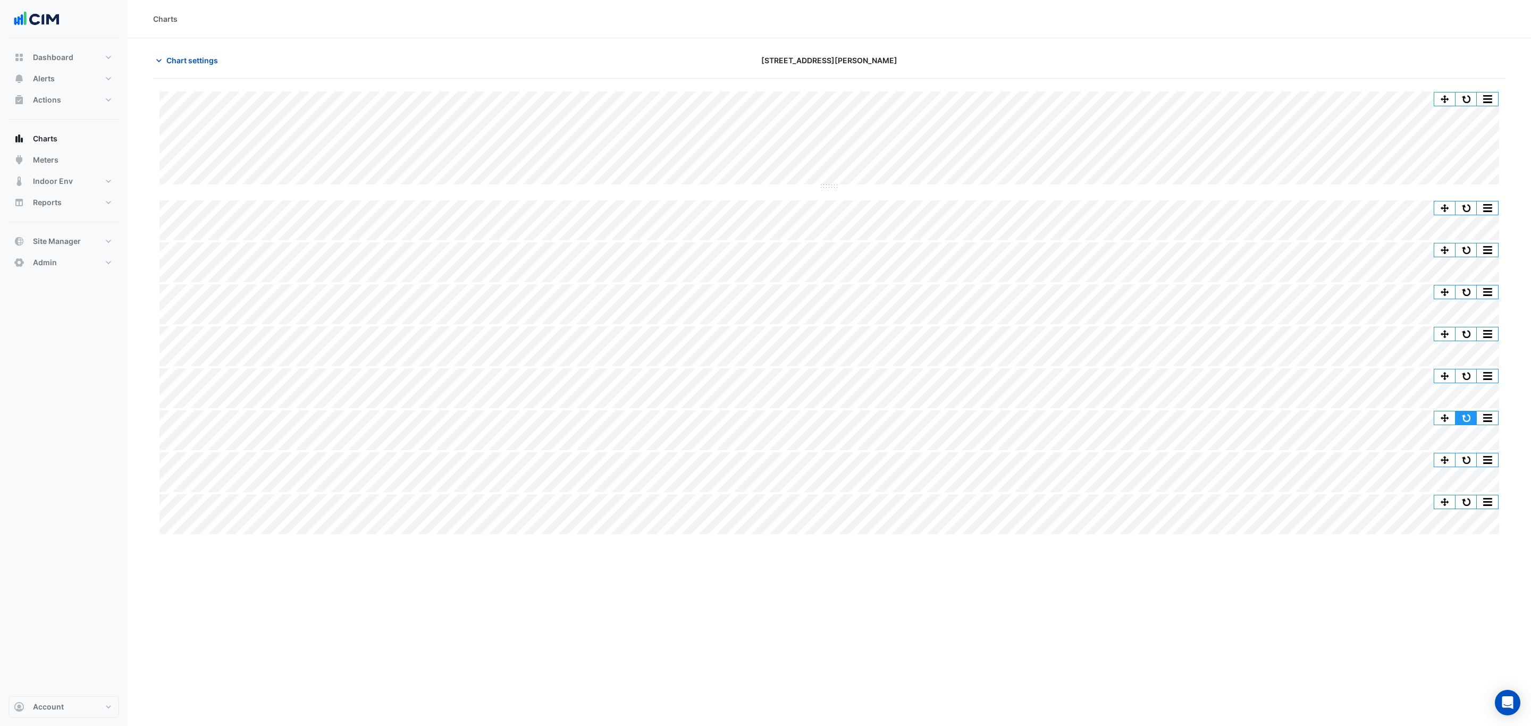
click at [1471, 415] on button "button" at bounding box center [1466, 418] width 21 height 13
click at [1469, 206] on button "button" at bounding box center [1466, 207] width 21 height 13
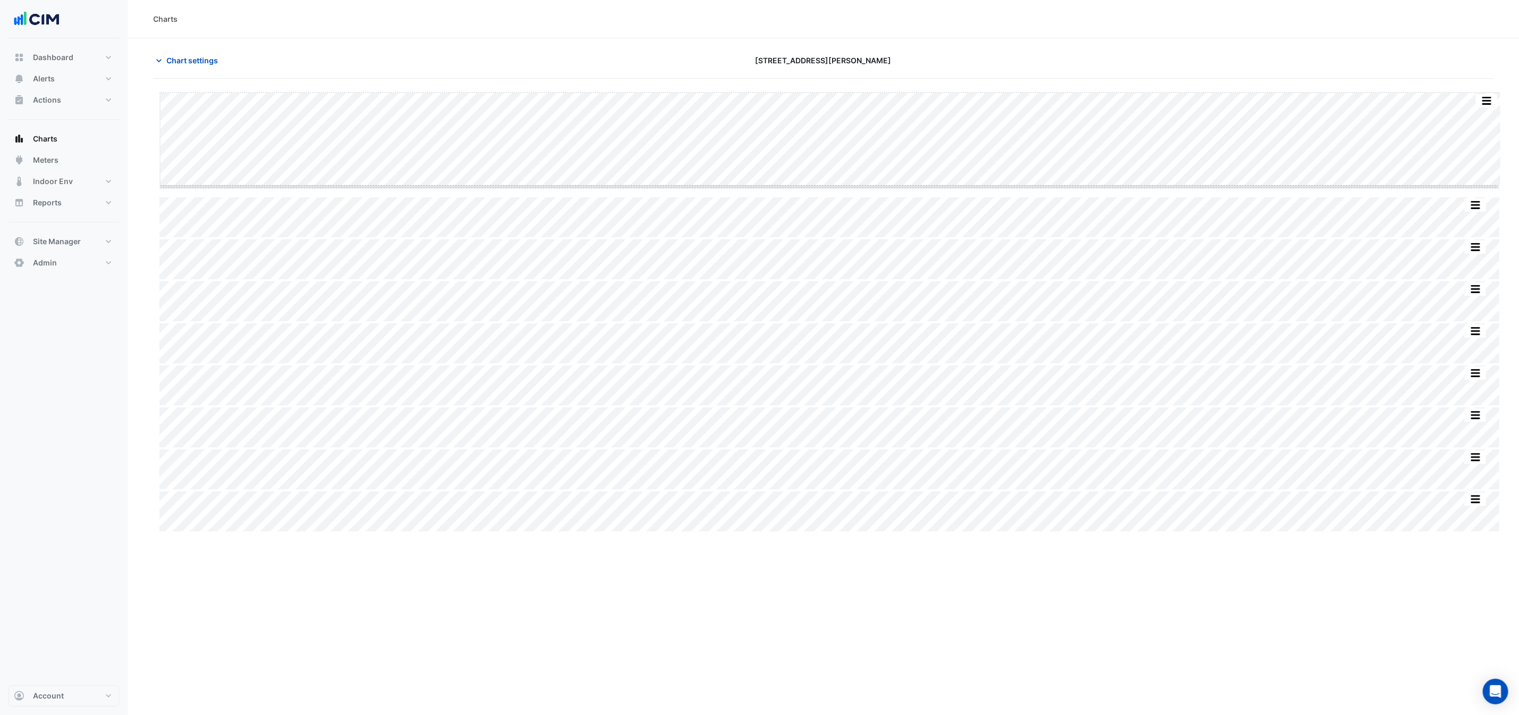
drag, startPoint x: 825, startPoint y: 187, endPoint x: 828, endPoint y: 196, distance: 9.4
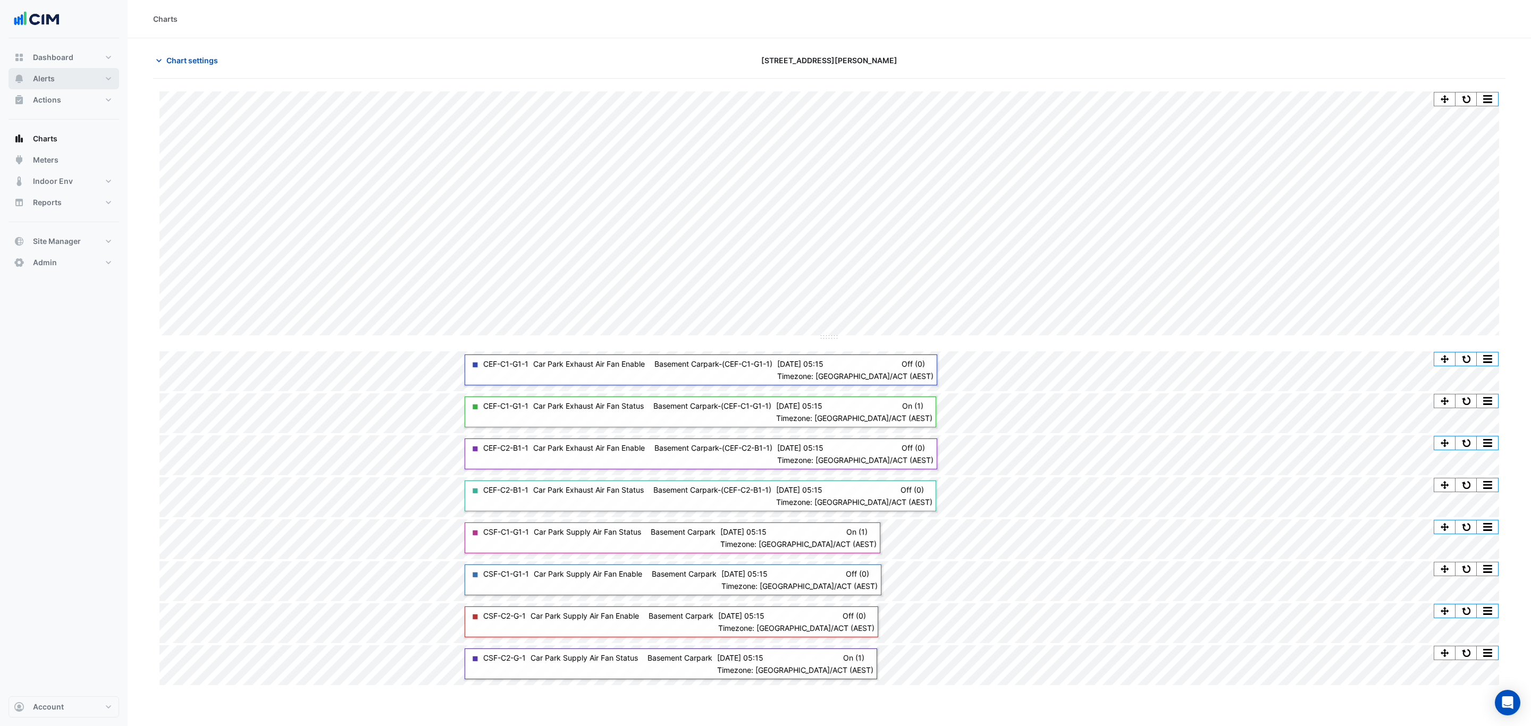
click at [98, 85] on button "Alerts" at bounding box center [64, 78] width 111 height 21
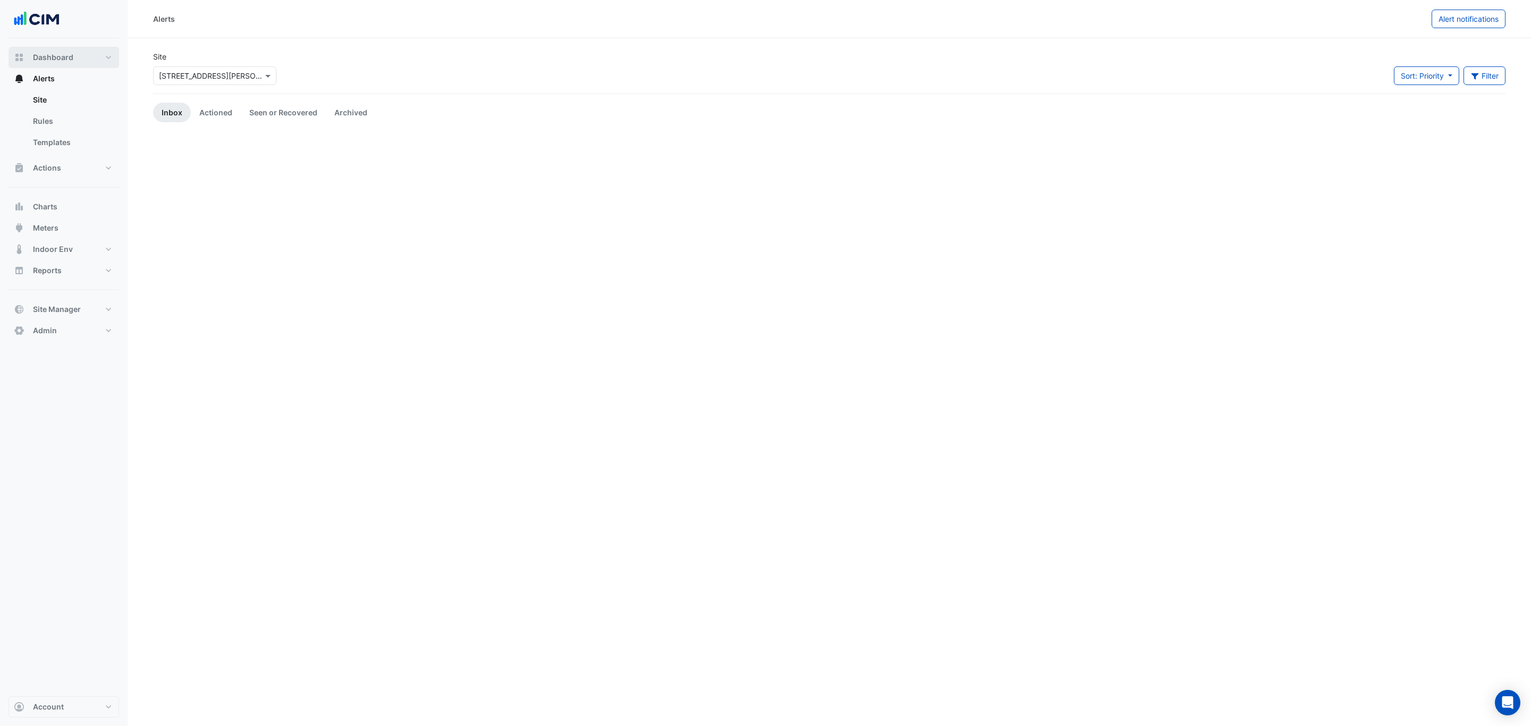
click at [78, 53] on button "Dashboard" at bounding box center [64, 57] width 111 height 21
select select "***"
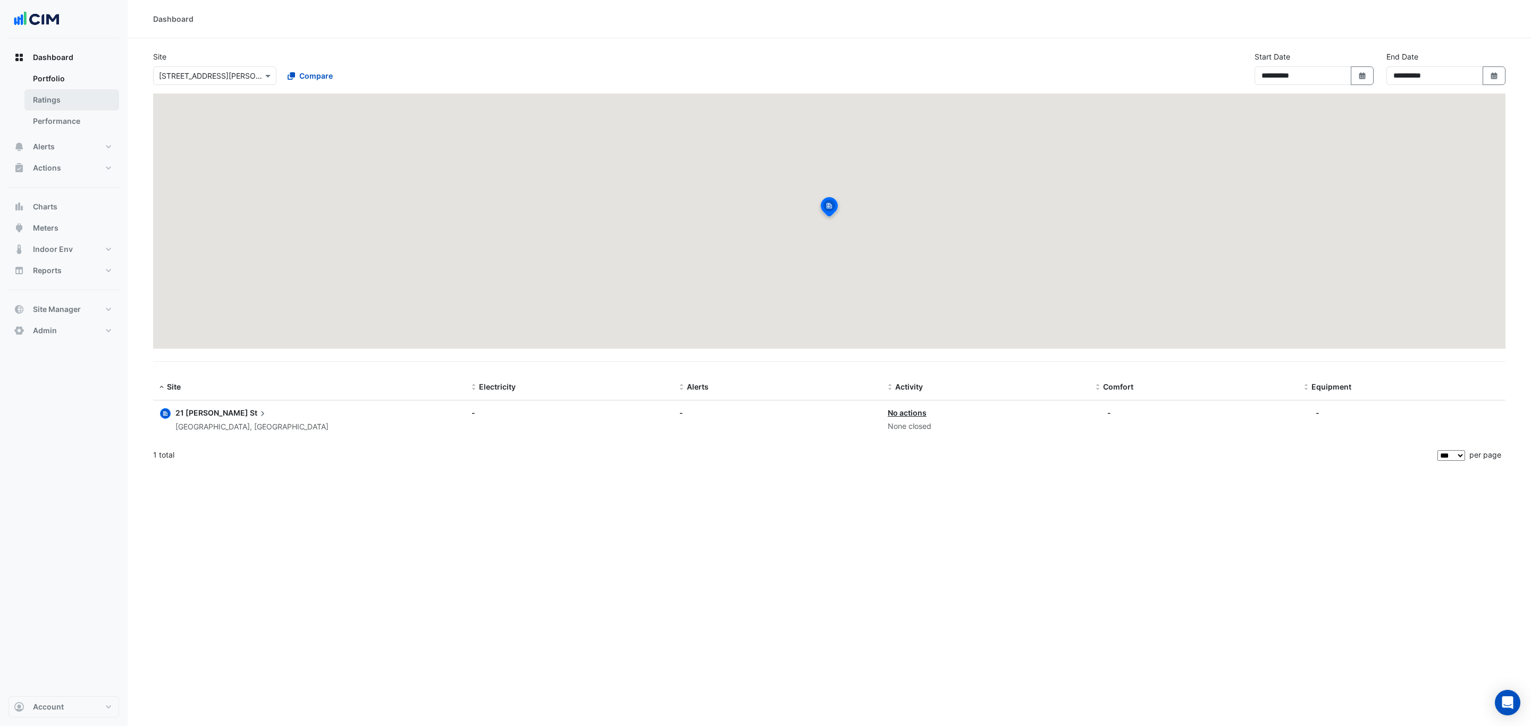
click at [70, 104] on link "Ratings" at bounding box center [71, 99] width 95 height 21
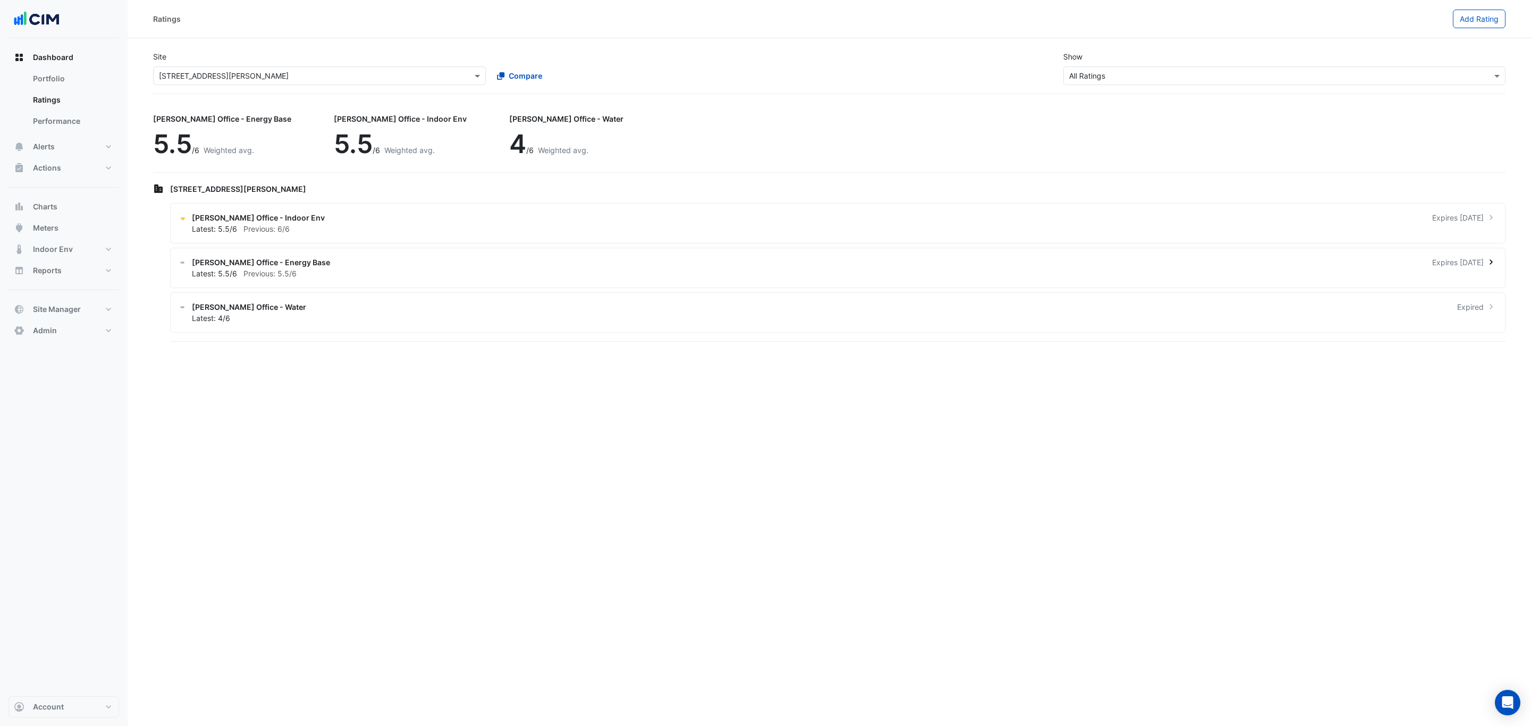
click at [366, 268] on div "Latest: 5.5/6 Previous: 5.5/6" at bounding box center [844, 273] width 1305 height 11
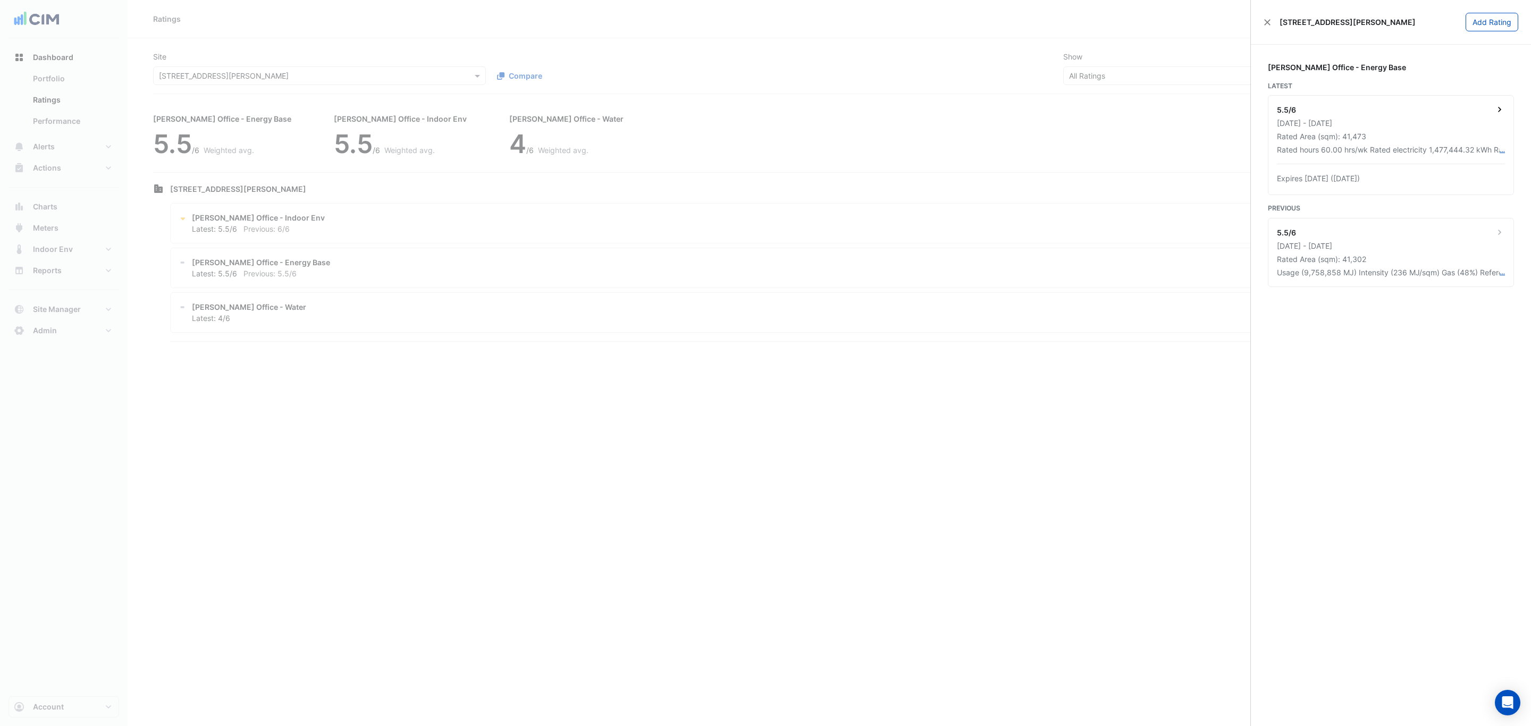
click at [1456, 158] on div "5.5/6 01 Oct 2023 - 30 Sep 2024 Rated Area (sqm): 41,473 Rated hours 60.00 hrs/…" at bounding box center [1391, 145] width 245 height 99
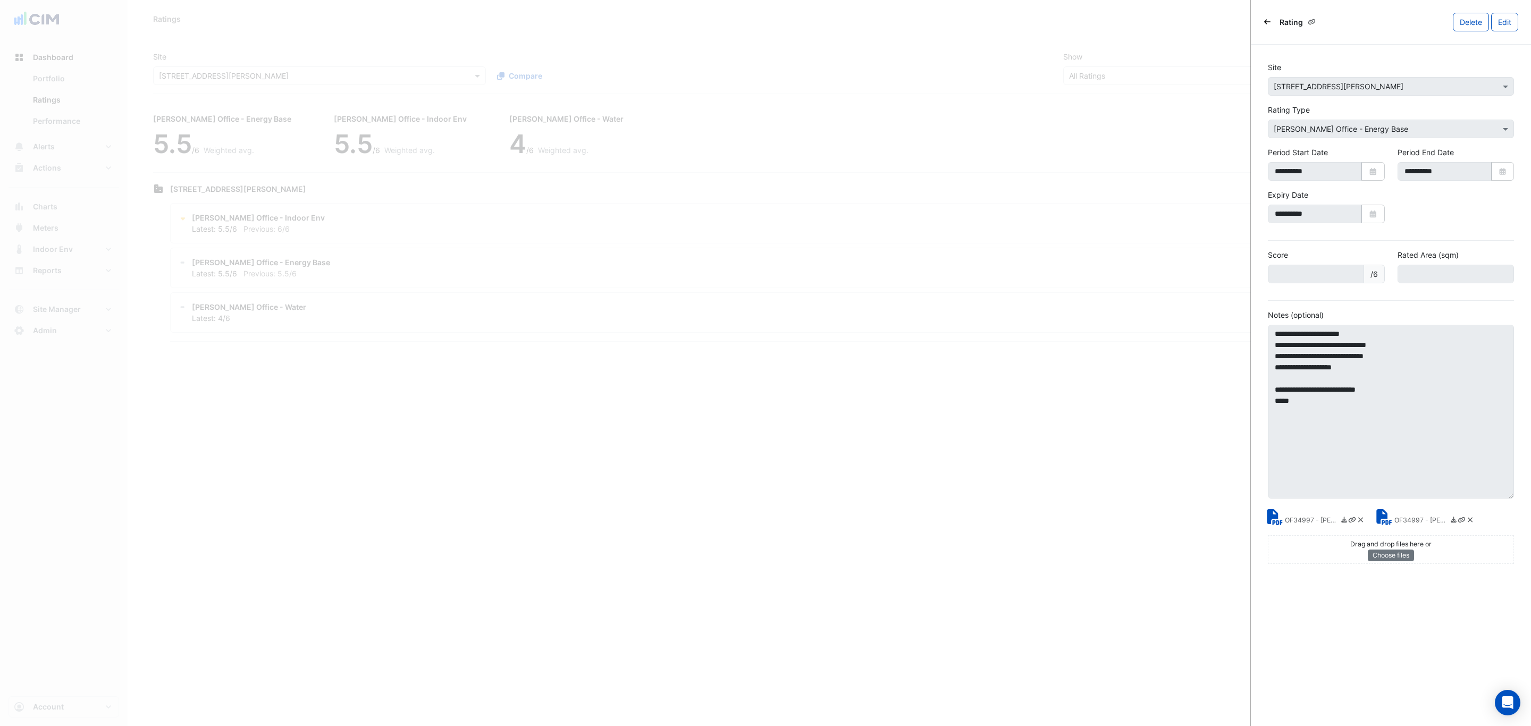
drag, startPoint x: 1513, startPoint y: 365, endPoint x: 1499, endPoint y: 525, distance: 160.1
click at [1499, 499] on textarea "**********" at bounding box center [1391, 412] width 246 height 174
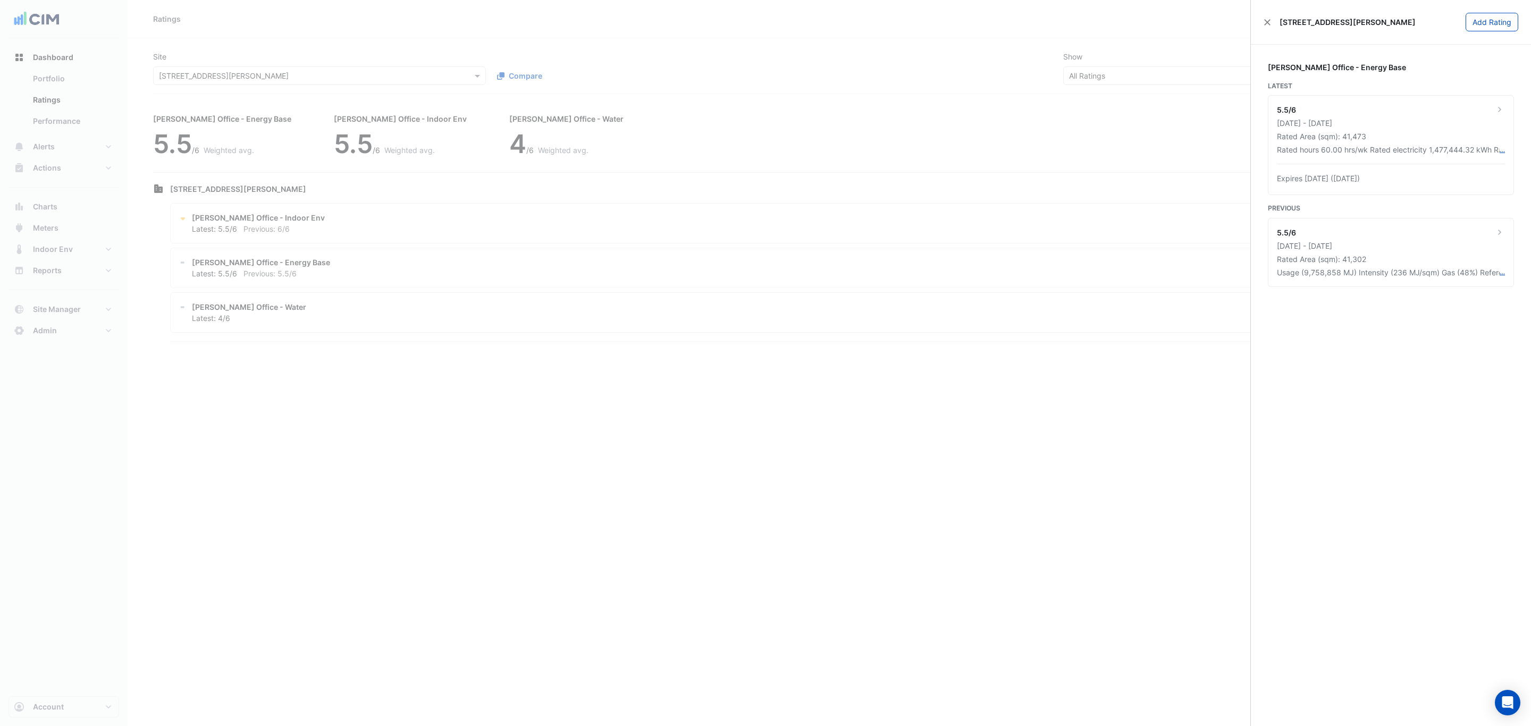
click at [1160, 420] on ngb-offcanvas-backdrop at bounding box center [765, 363] width 1531 height 726
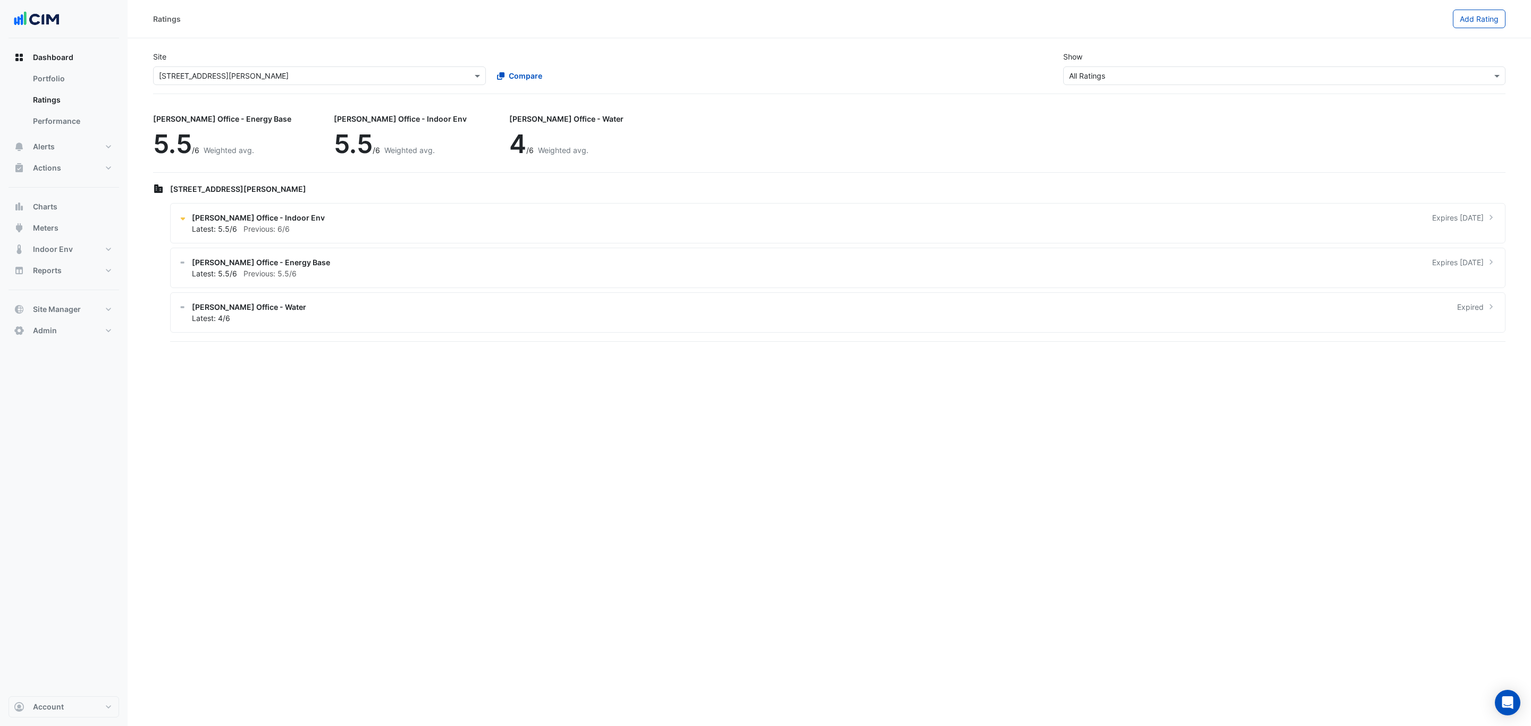
click at [65, 90] on ngb-offcanvas-backdrop at bounding box center [765, 363] width 1531 height 726
click at [73, 207] on button "Charts" at bounding box center [64, 206] width 111 height 21
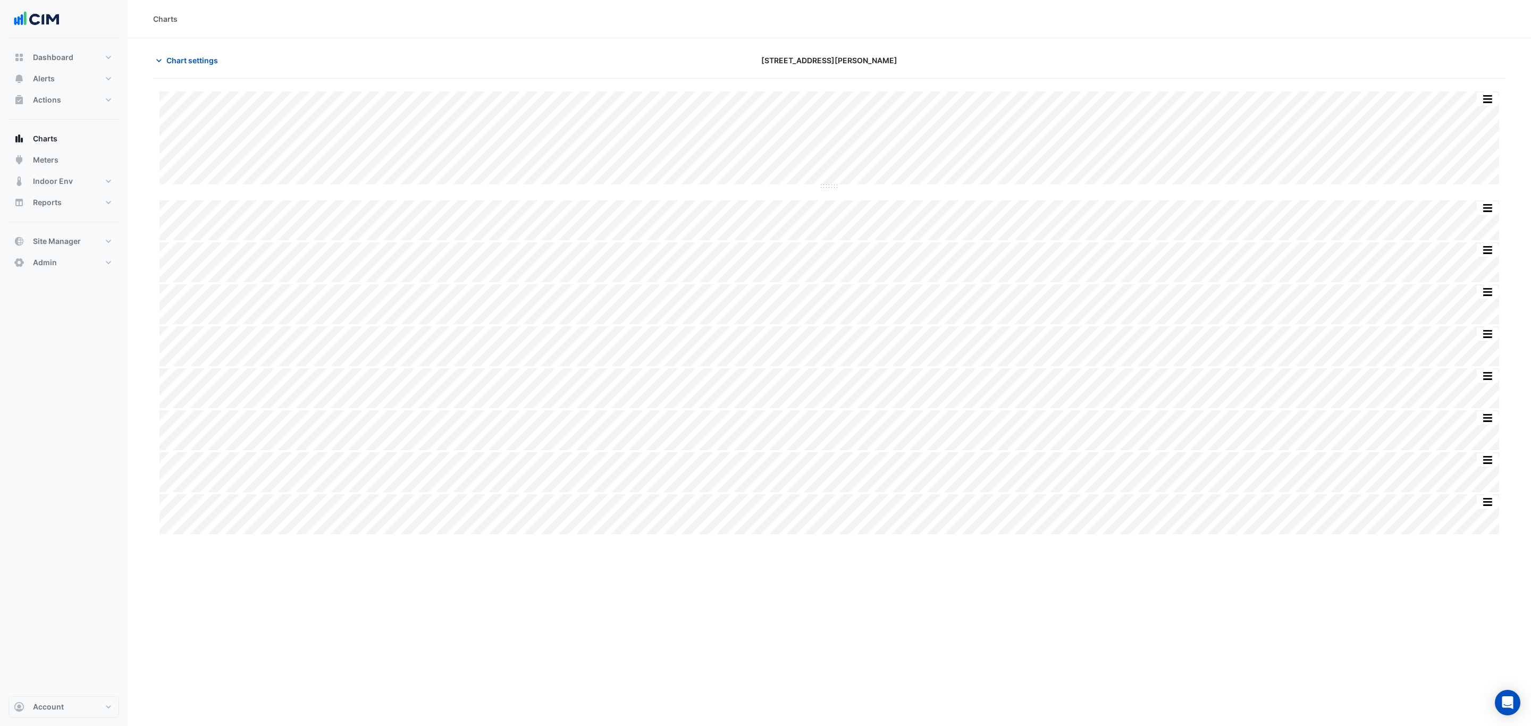
click at [196, 50] on section "Chart settings 21 Genge St Split by Equip Split All Split None Print Save as JP…" at bounding box center [830, 287] width 1404 height 498
click at [204, 60] on span "Chart settings" at bounding box center [192, 60] width 52 height 11
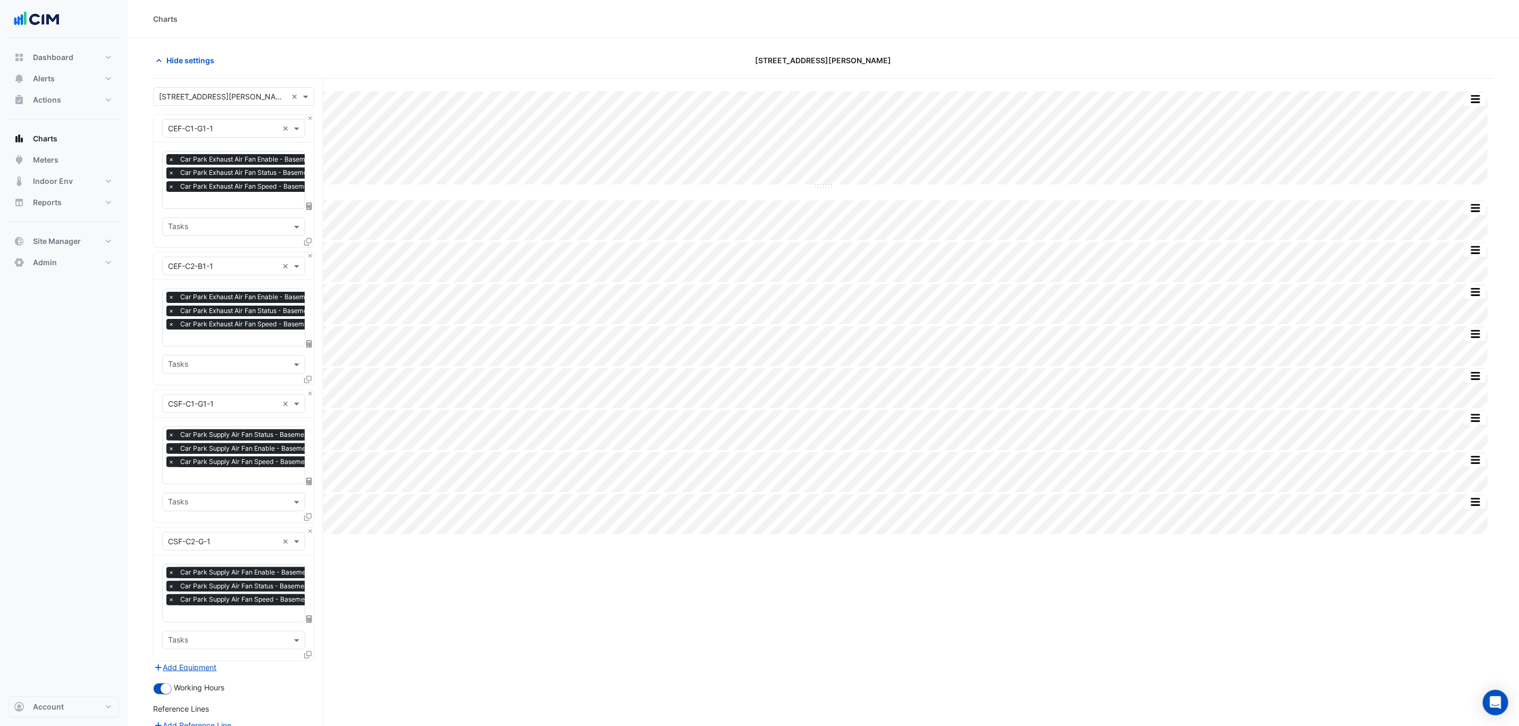
click at [167, 174] on span "×" at bounding box center [171, 172] width 10 height 11
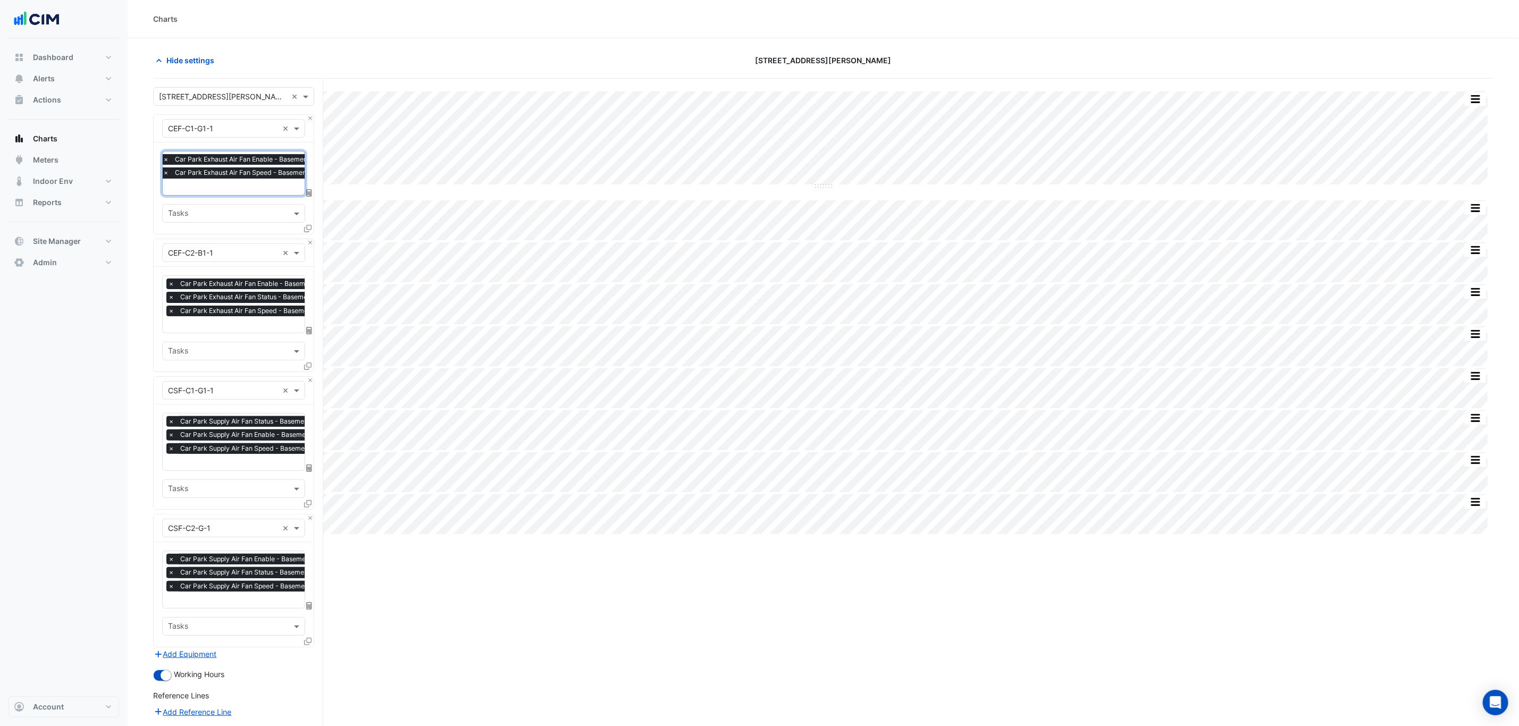
click at [171, 297] on span "×" at bounding box center [171, 297] width 10 height 11
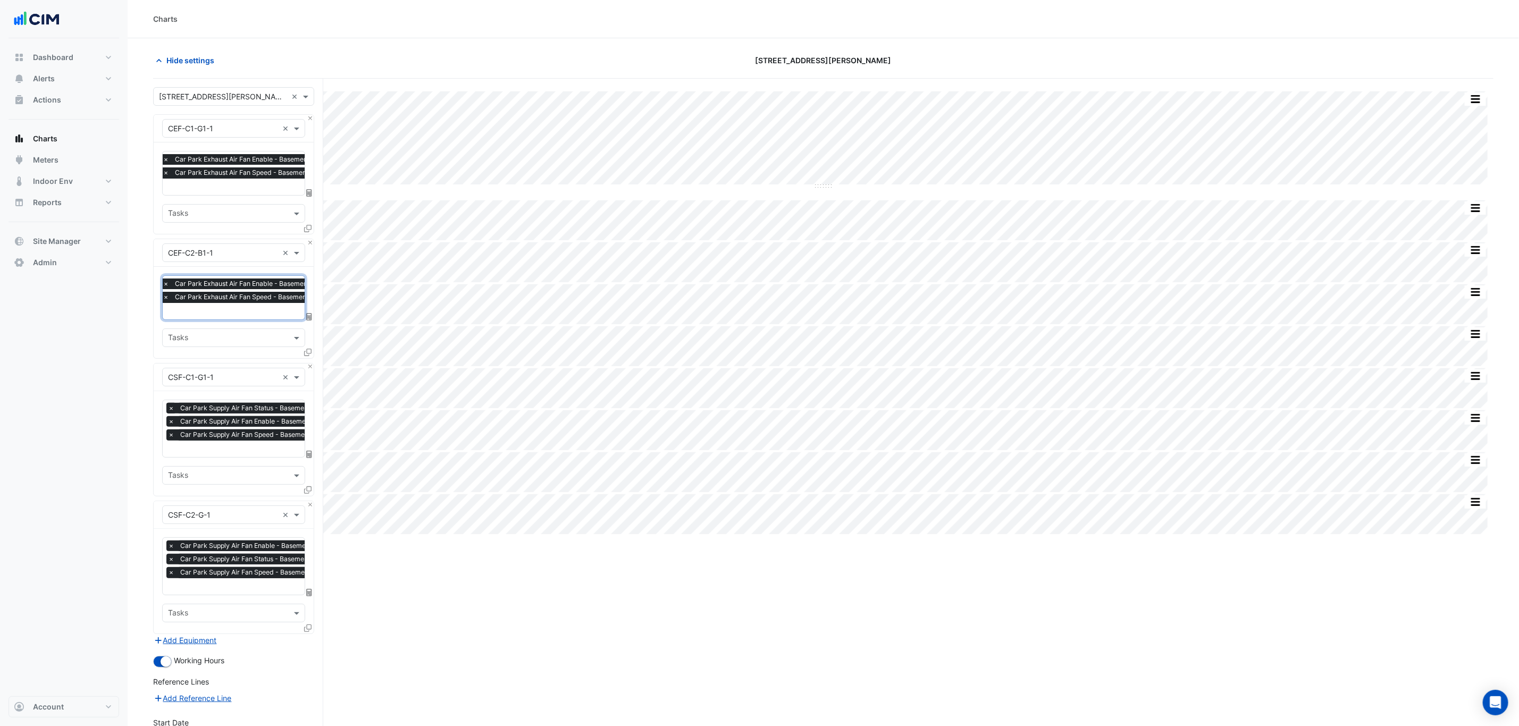
click at [171, 406] on span "×" at bounding box center [171, 408] width 10 height 11
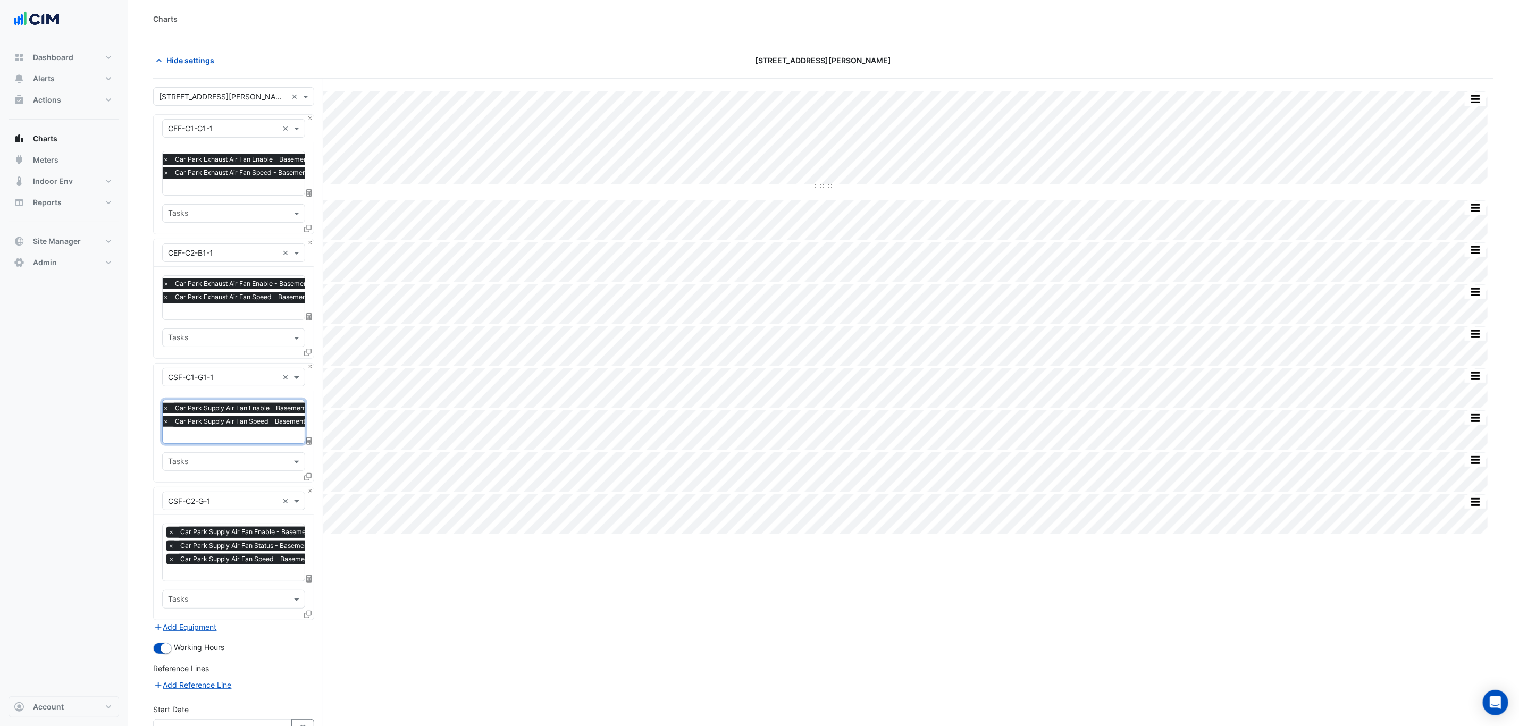
click at [174, 550] on span "×" at bounding box center [171, 546] width 10 height 11
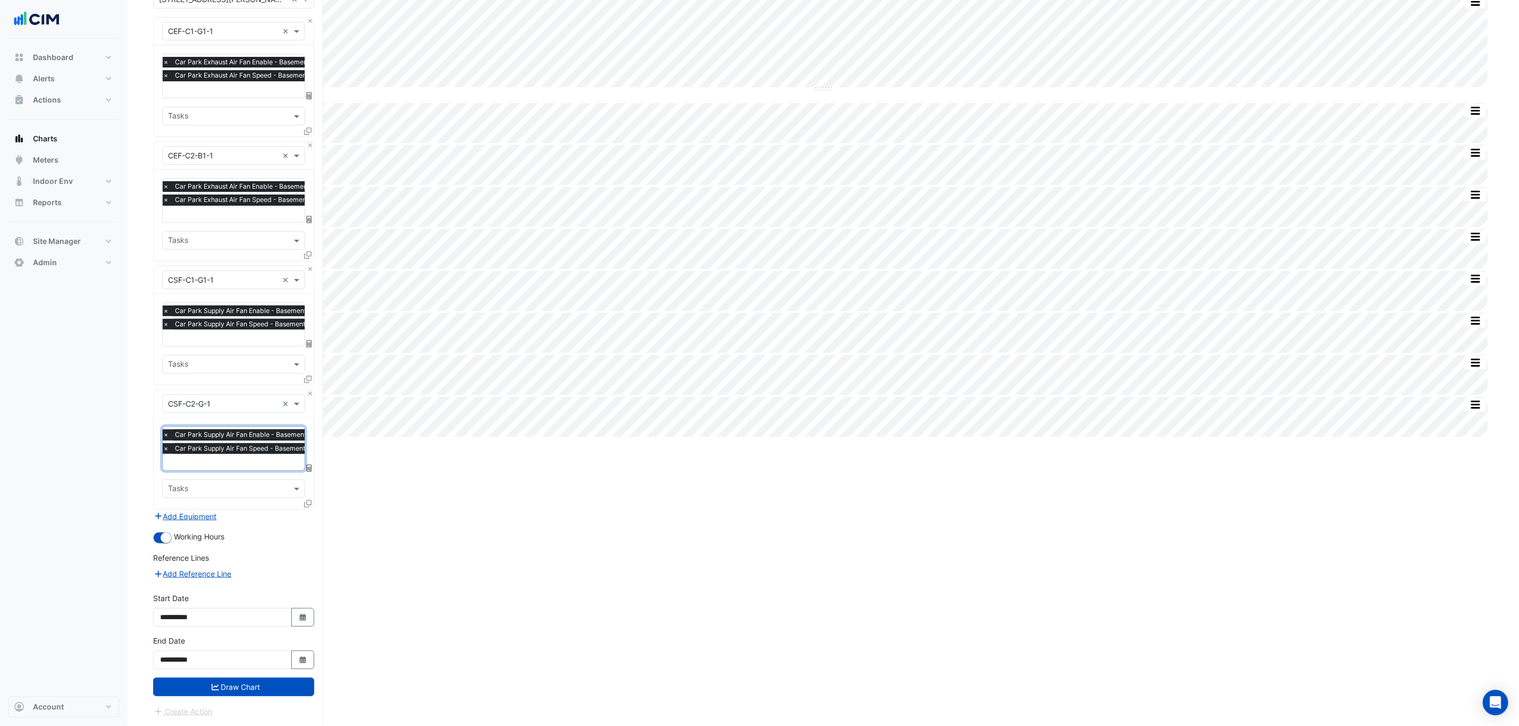
scroll to position [100, 0]
click at [254, 694] on button "Draw Chart" at bounding box center [233, 687] width 161 height 19
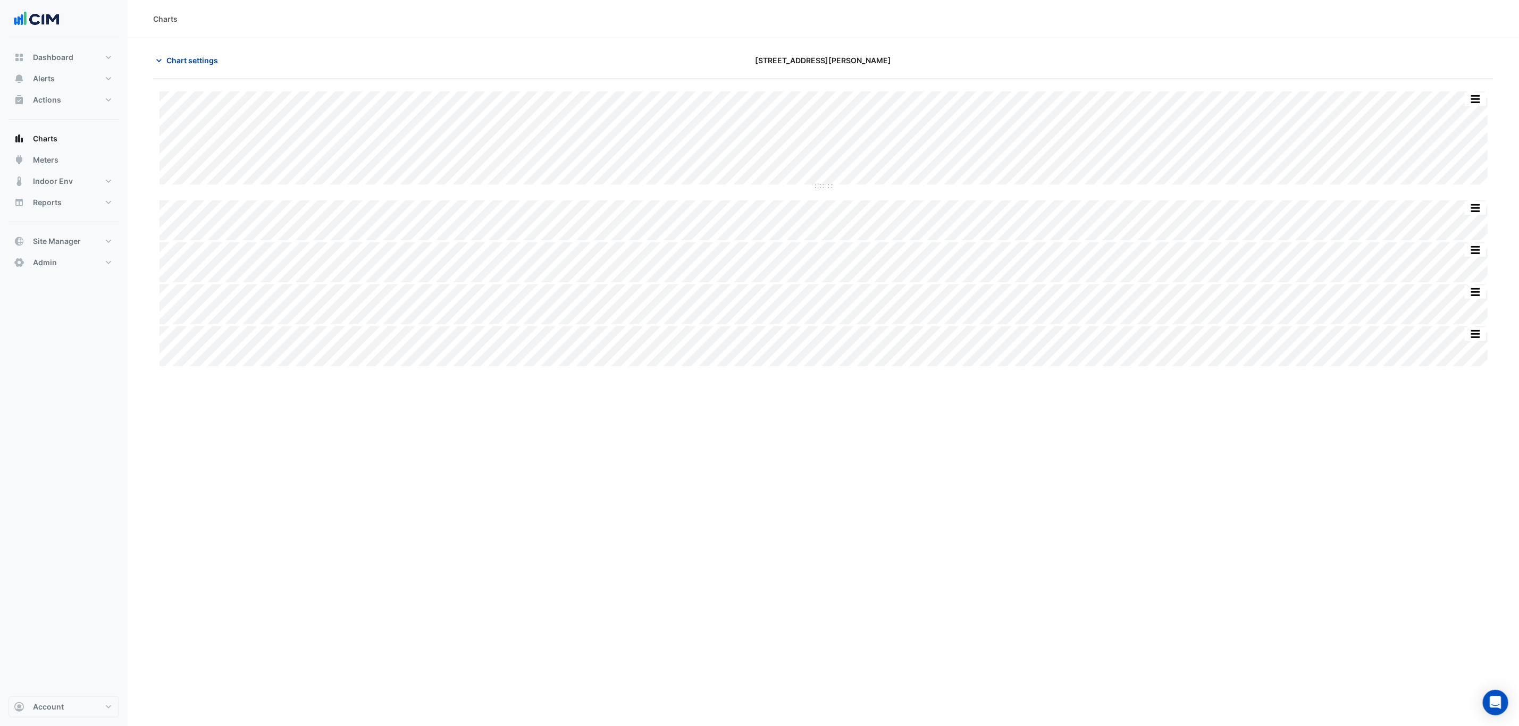
drag, startPoint x: 195, startPoint y: 43, endPoint x: 195, endPoint y: 56, distance: 13.3
click at [195, 43] on section "Chart settings 21 Genge St Split by Equip Split All Split None Print Save as JP…" at bounding box center [823, 430] width 1391 height 785
click at [195, 60] on span "Chart settings" at bounding box center [192, 60] width 52 height 11
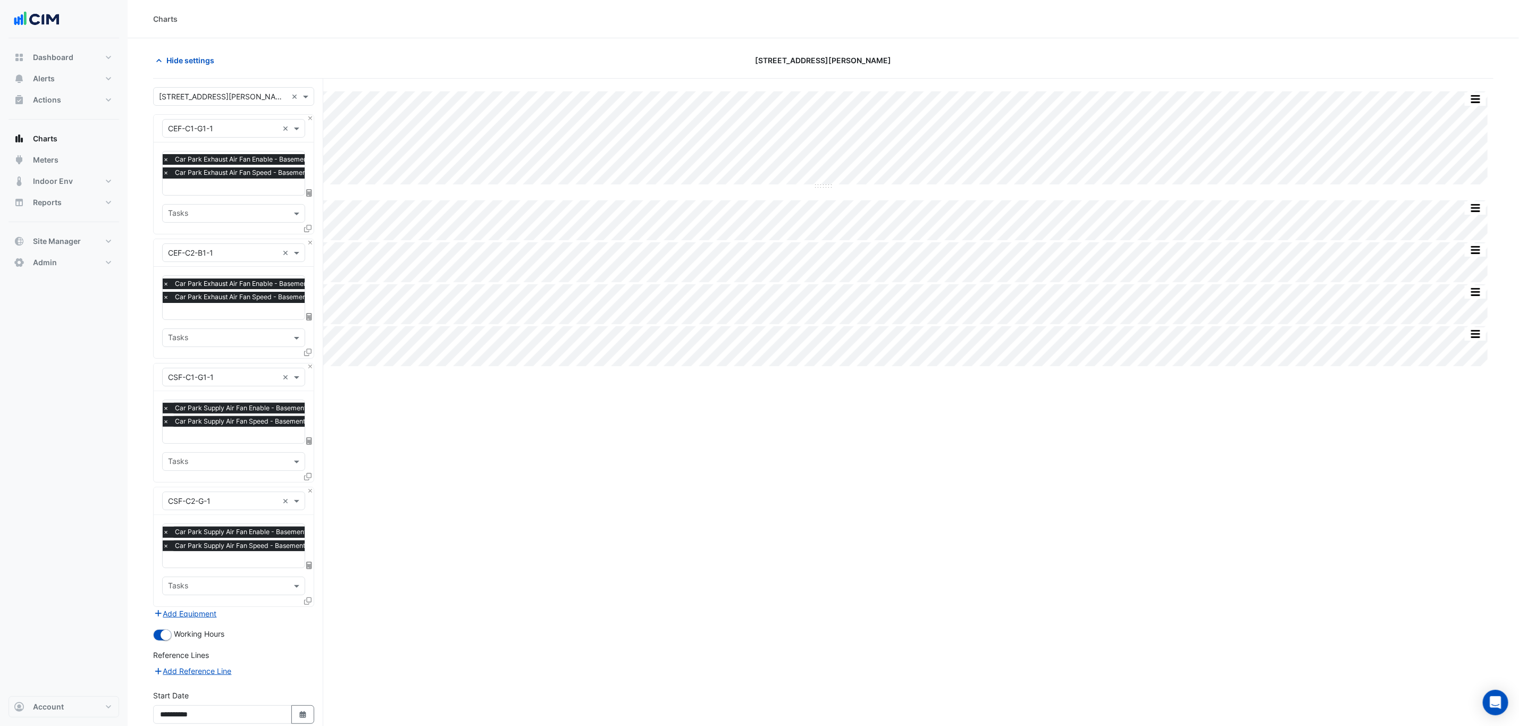
click at [233, 184] on input "text" at bounding box center [277, 187] width 228 height 11
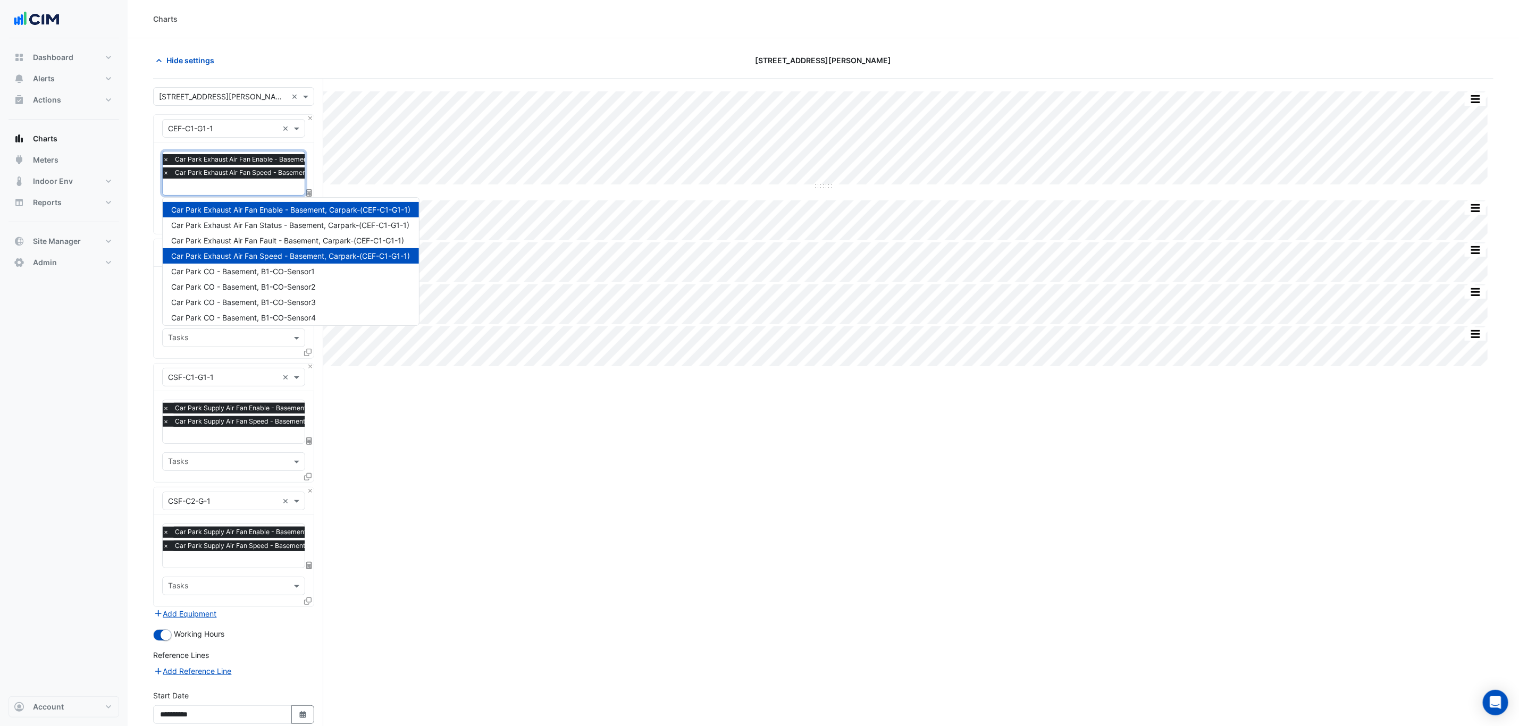
scroll to position [81, 0]
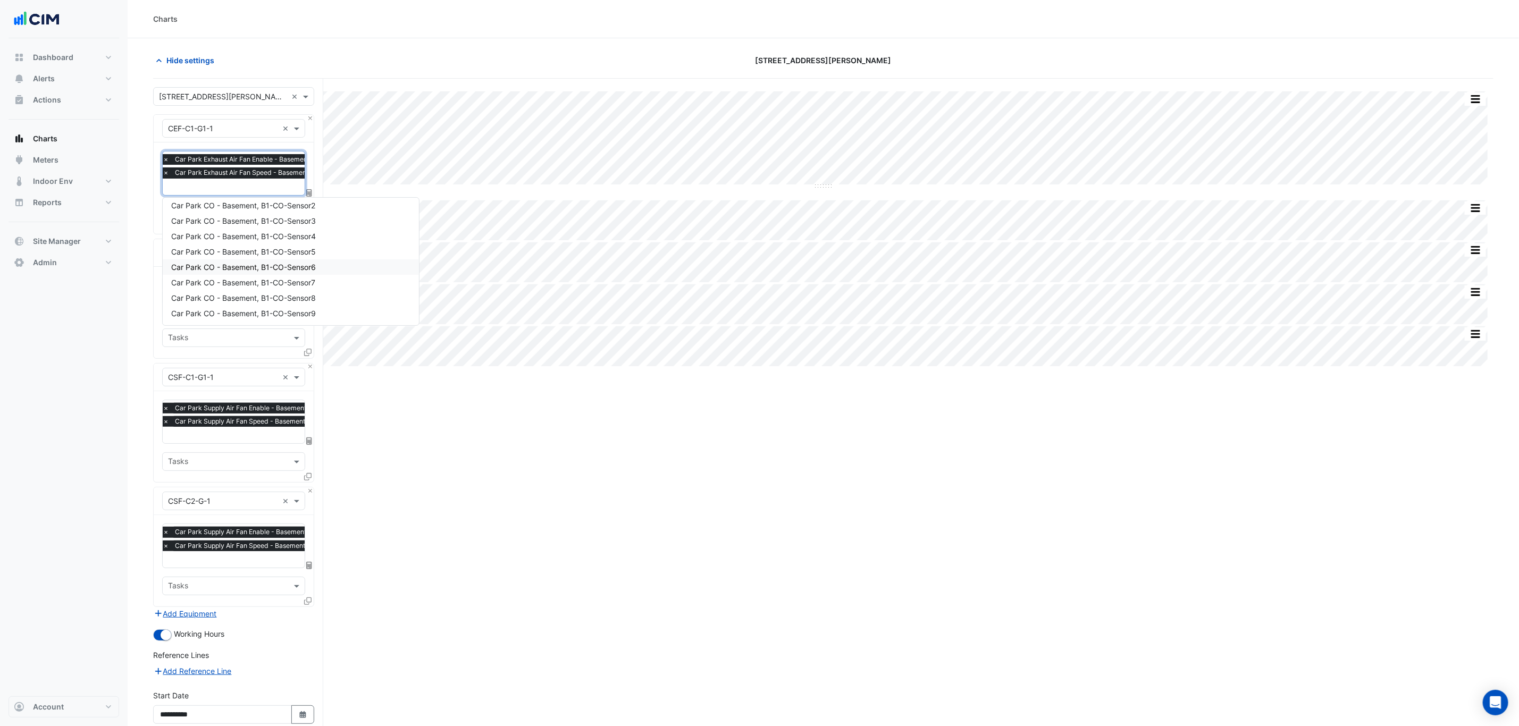
click at [127, 298] on nav "Dashboard Portfolio Ratings Performance Alerts Site Rules Templates Actions Sit…" at bounding box center [64, 363] width 128 height 726
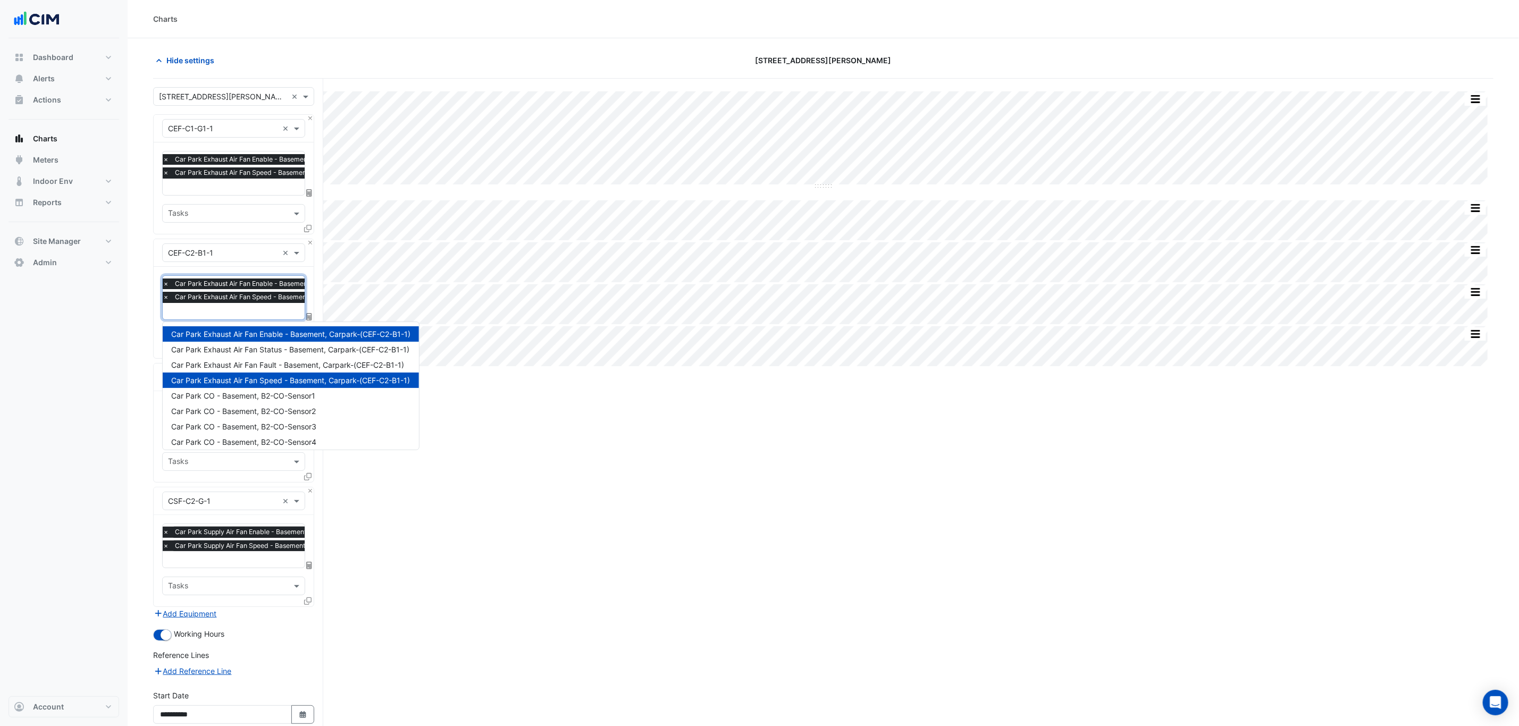
click at [221, 313] on input "text" at bounding box center [277, 312] width 228 height 11
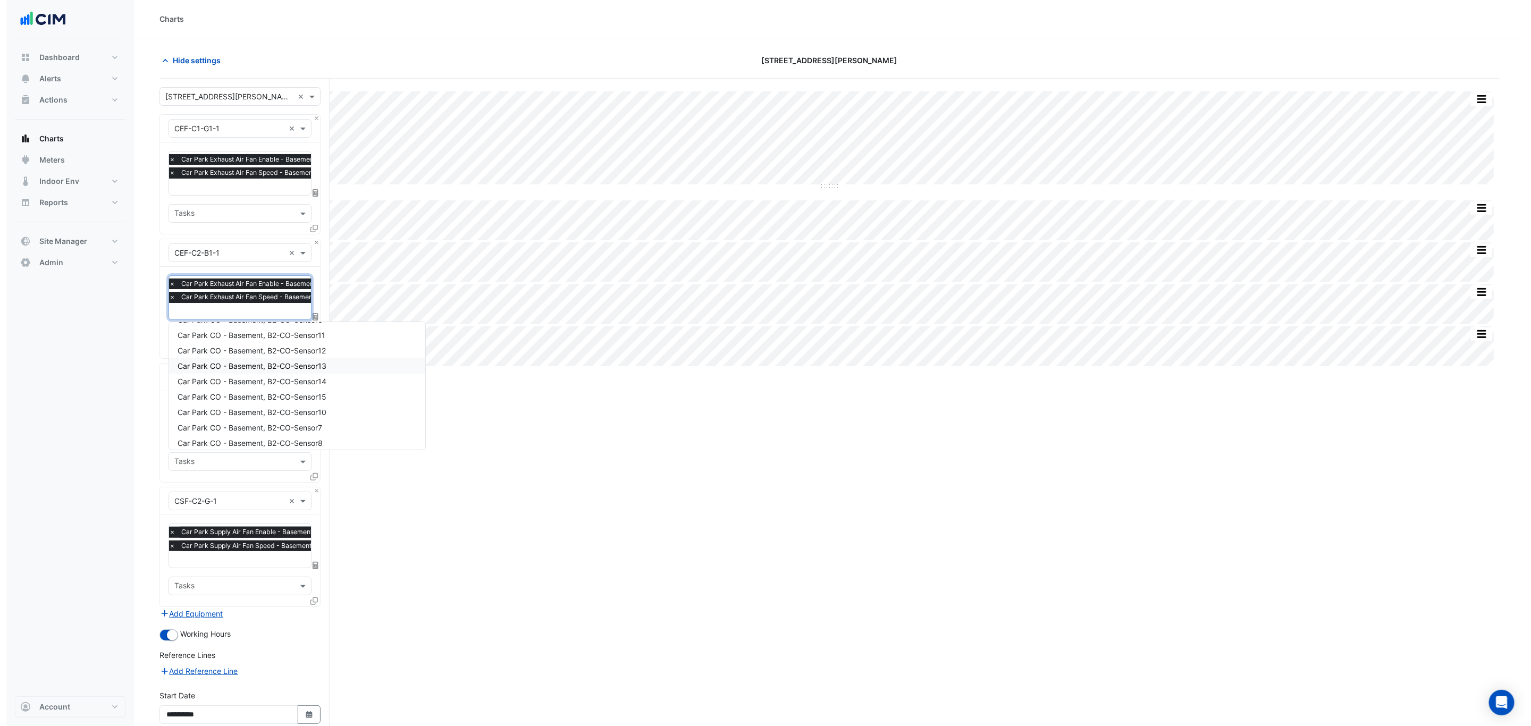
scroll to position [159, 0]
click at [135, 383] on section "Hide settings 21 Genge St Split by Equip Split All Split None Print Save as JPE…" at bounding box center [823, 430] width 1391 height 785
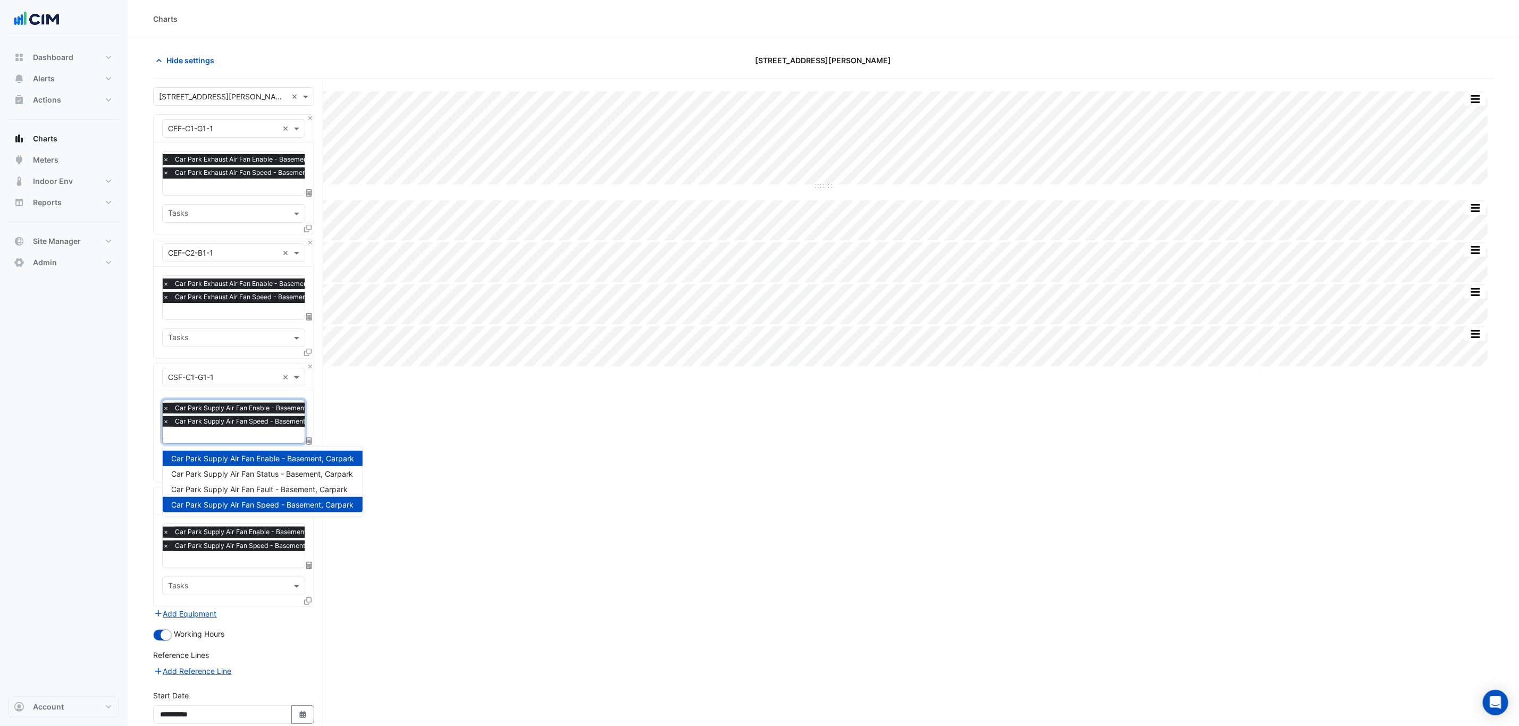
click at [198, 417] on div "× Car Park Supply Air Fan Enable - Basement, Carpark × Car Park Supply Air Fan …" at bounding box center [250, 416] width 179 height 27
click at [138, 422] on section "Hide settings 21 Genge St Split by Equip Split All Split None Print Save as JPE…" at bounding box center [823, 430] width 1391 height 785
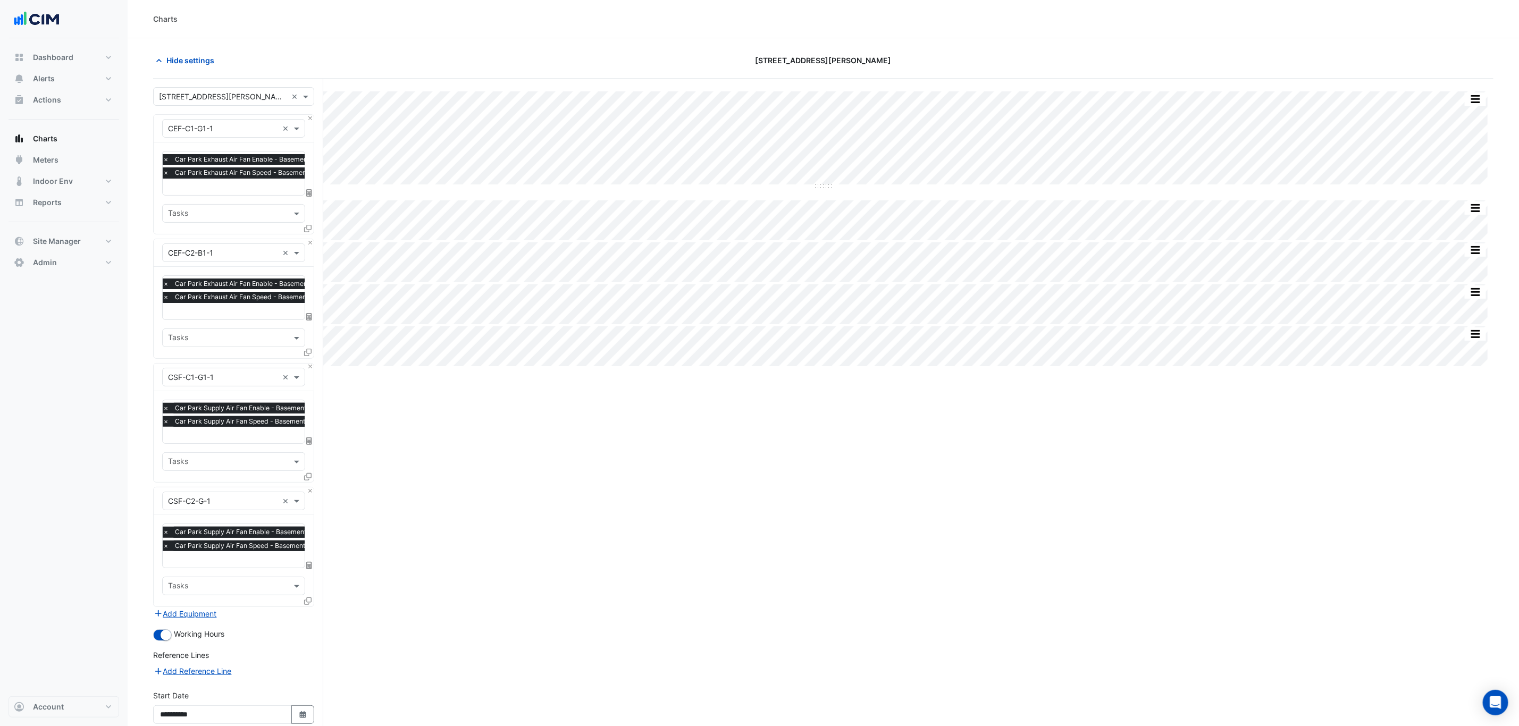
drag, startPoint x: 615, startPoint y: 32, endPoint x: 552, endPoint y: 16, distance: 64.2
click at [614, 32] on div "Charts" at bounding box center [823, 19] width 1391 height 38
click at [168, 27] on div "Charts" at bounding box center [823, 19] width 1391 height 38
click at [197, 59] on span "Hide settings" at bounding box center [190, 60] width 48 height 11
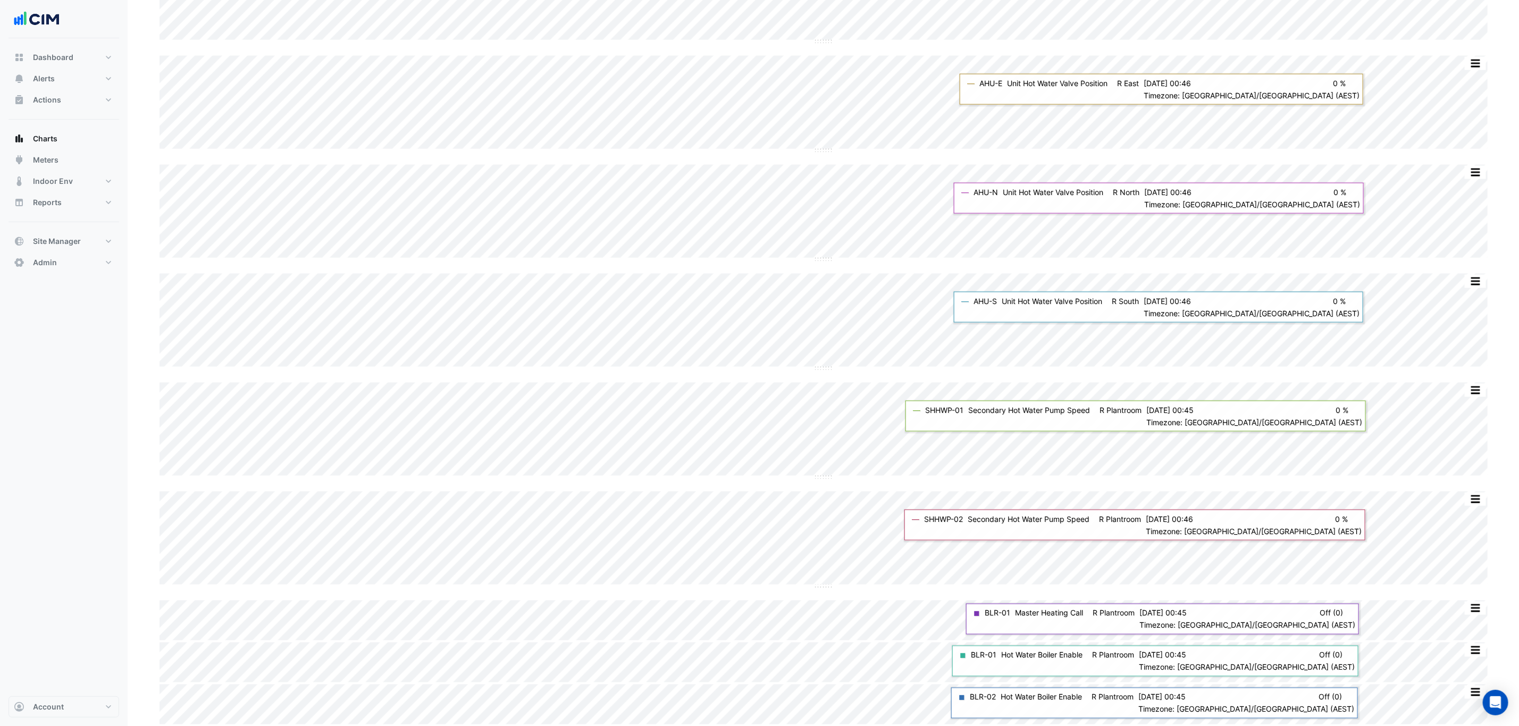
scroll to position [0, 1]
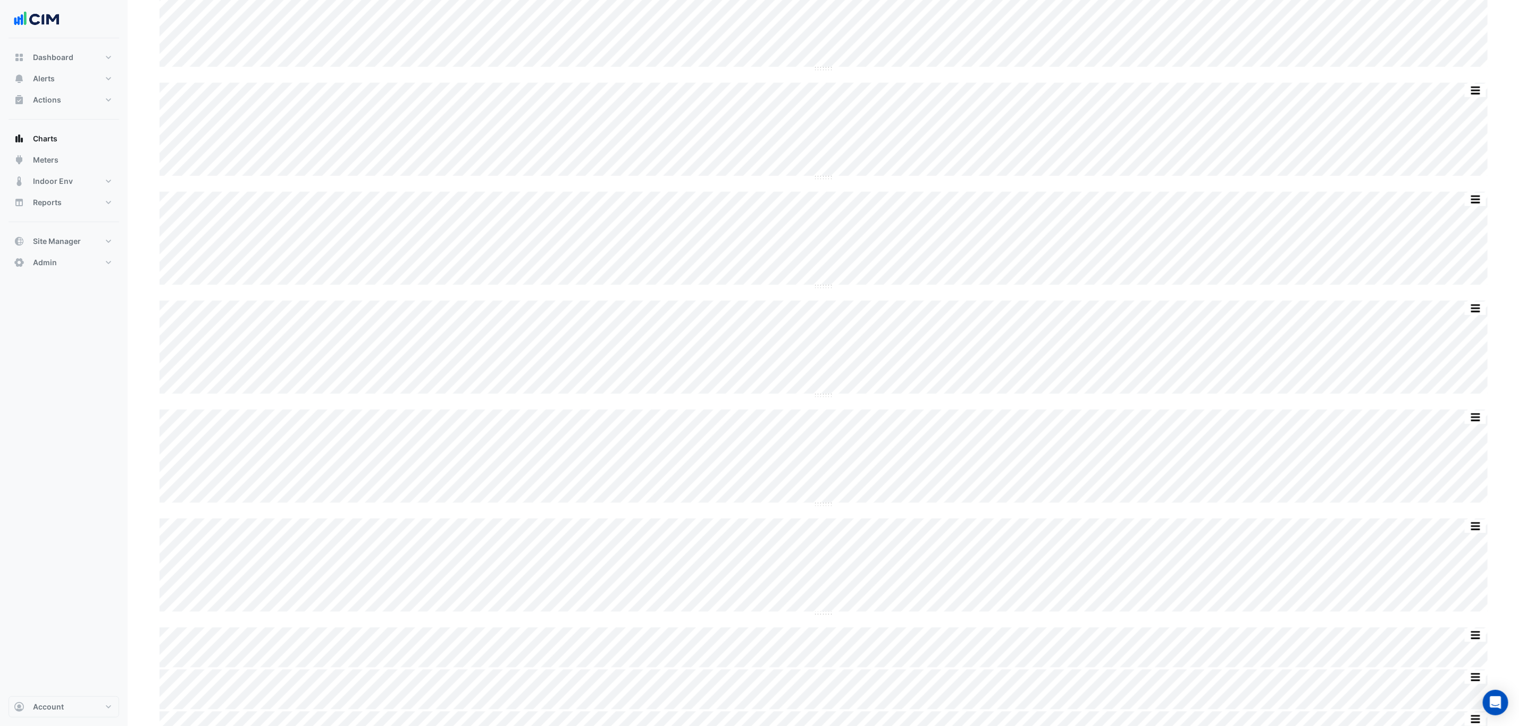
scroll to position [949, 0]
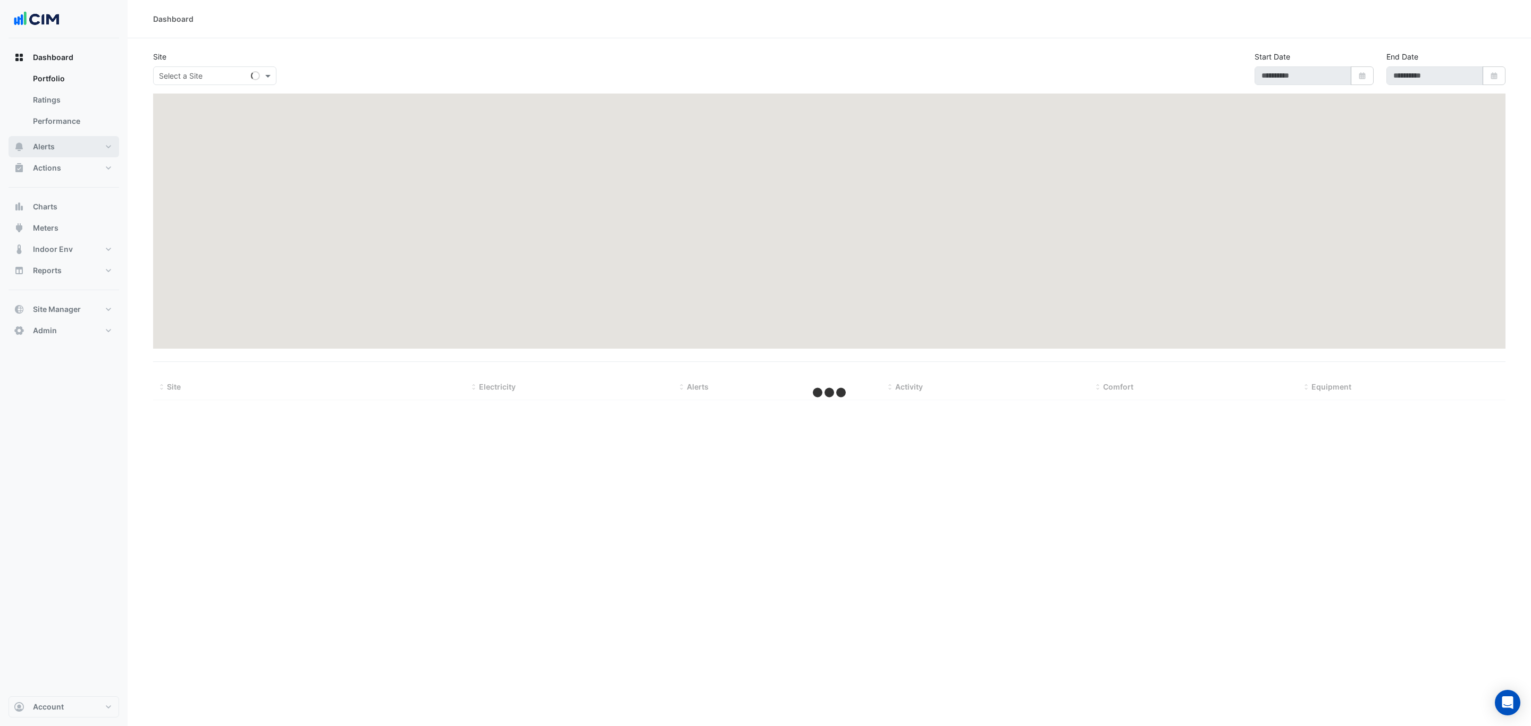
click at [69, 150] on button "Alerts" at bounding box center [64, 146] width 111 height 21
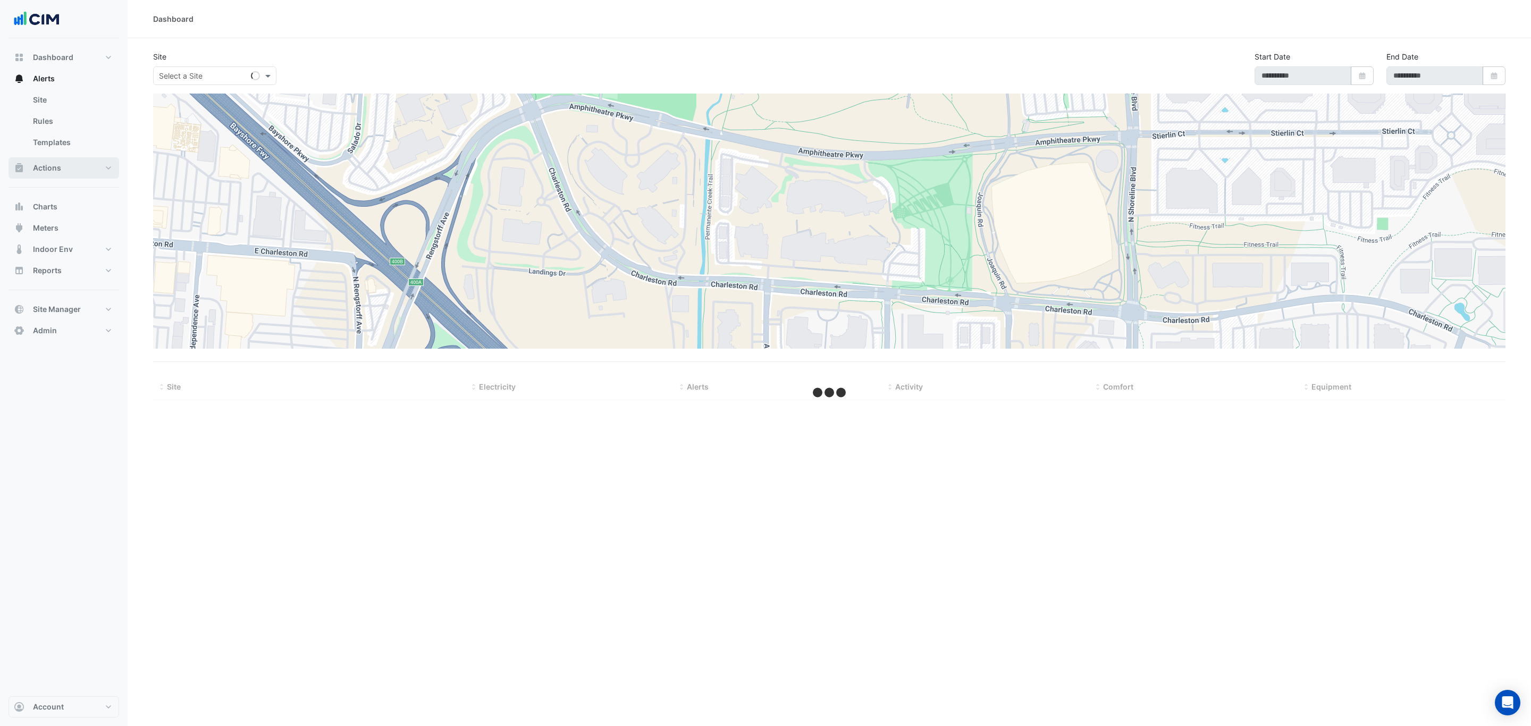
click at [61, 163] on button "Actions" at bounding box center [64, 167] width 111 height 21
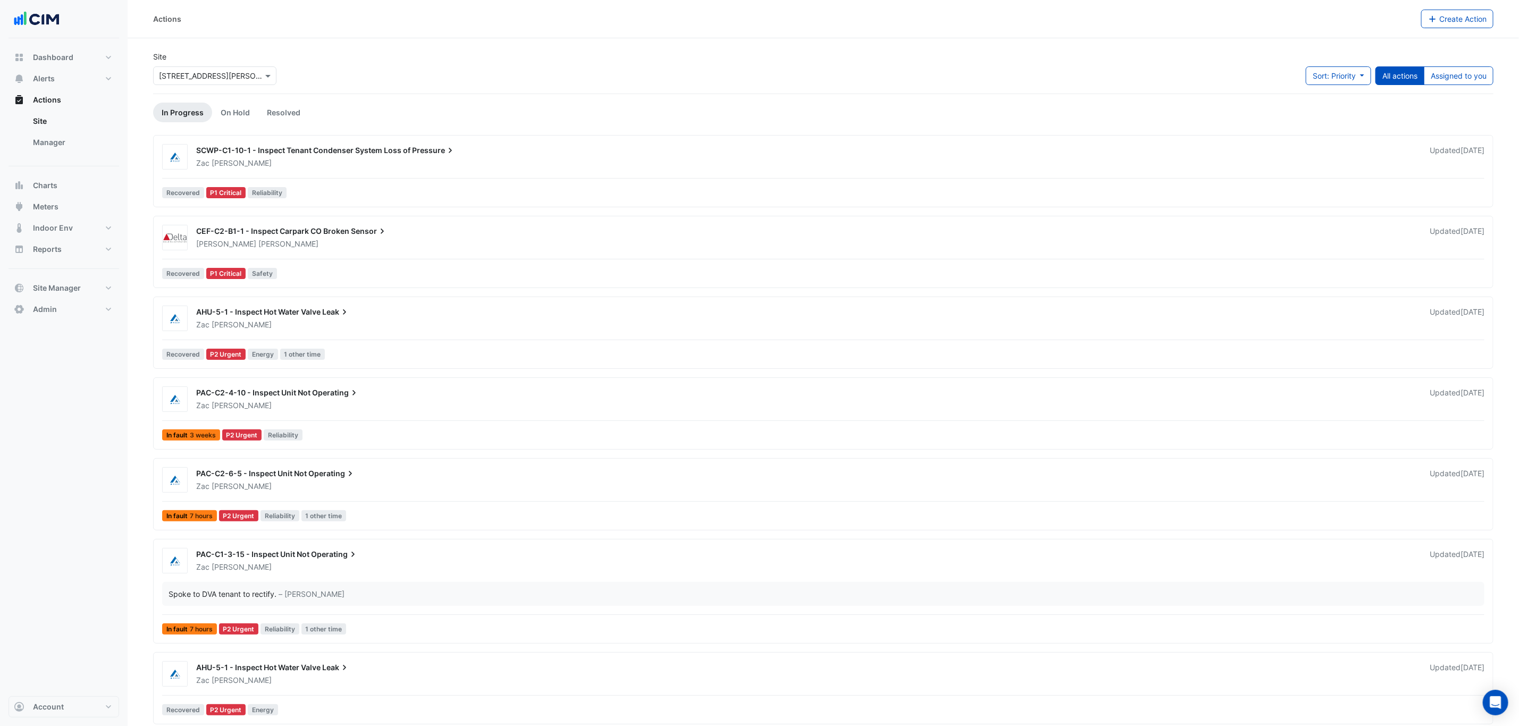
click at [1453, 7] on div "Actions Create Action" at bounding box center [823, 19] width 1391 height 38
click at [1447, 18] on span "Create Action" at bounding box center [1462, 18] width 47 height 9
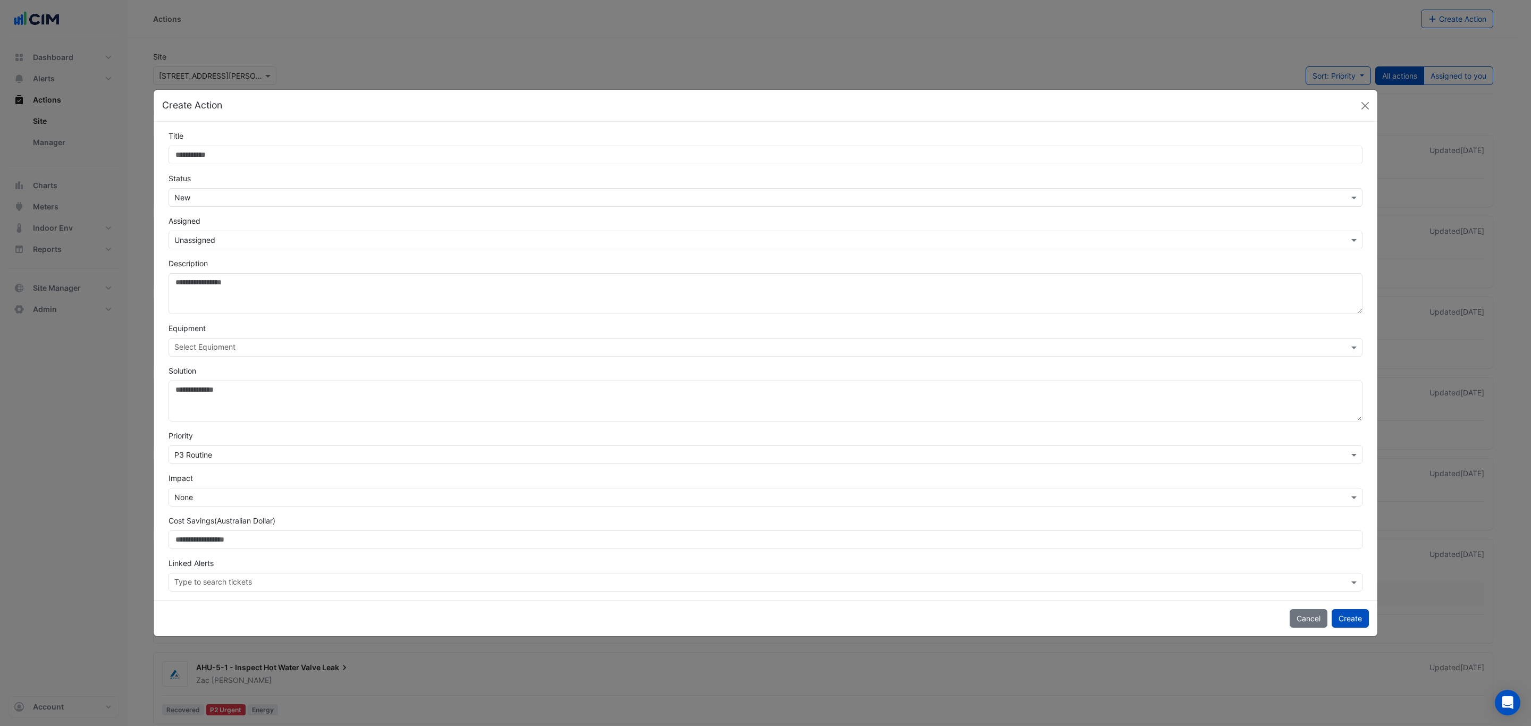
click at [300, 142] on div "Title" at bounding box center [765, 147] width 1207 height 34
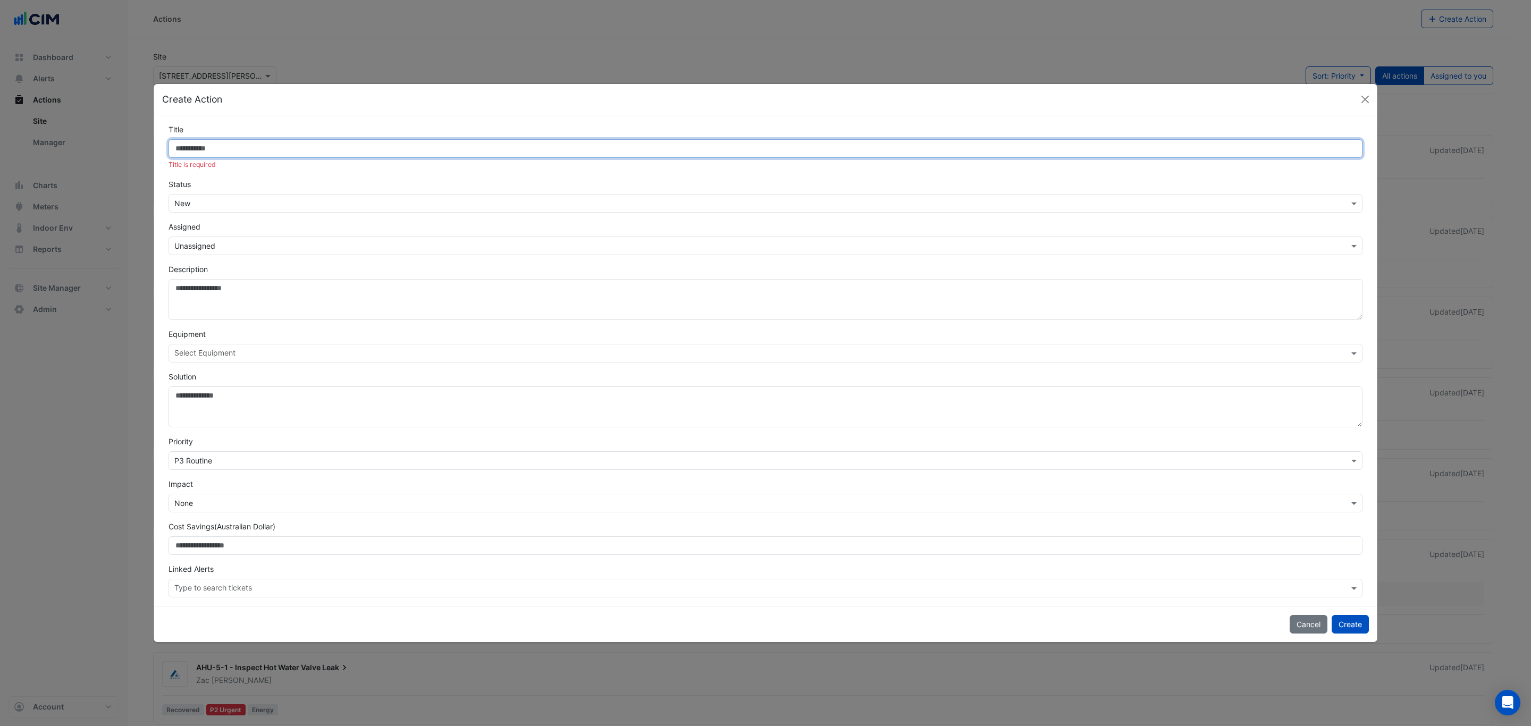
click at [291, 152] on input "Title" at bounding box center [766, 148] width 1194 height 19
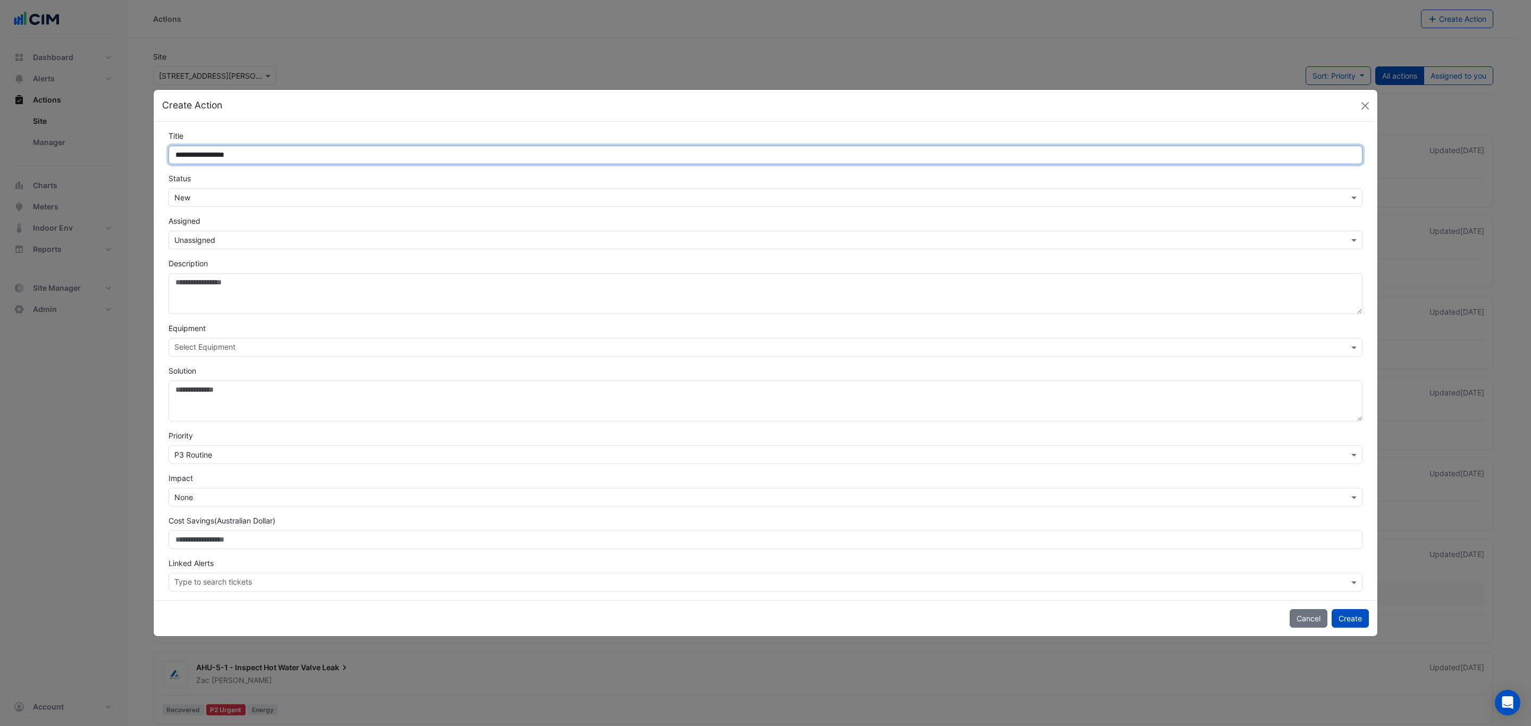
type input "**********"
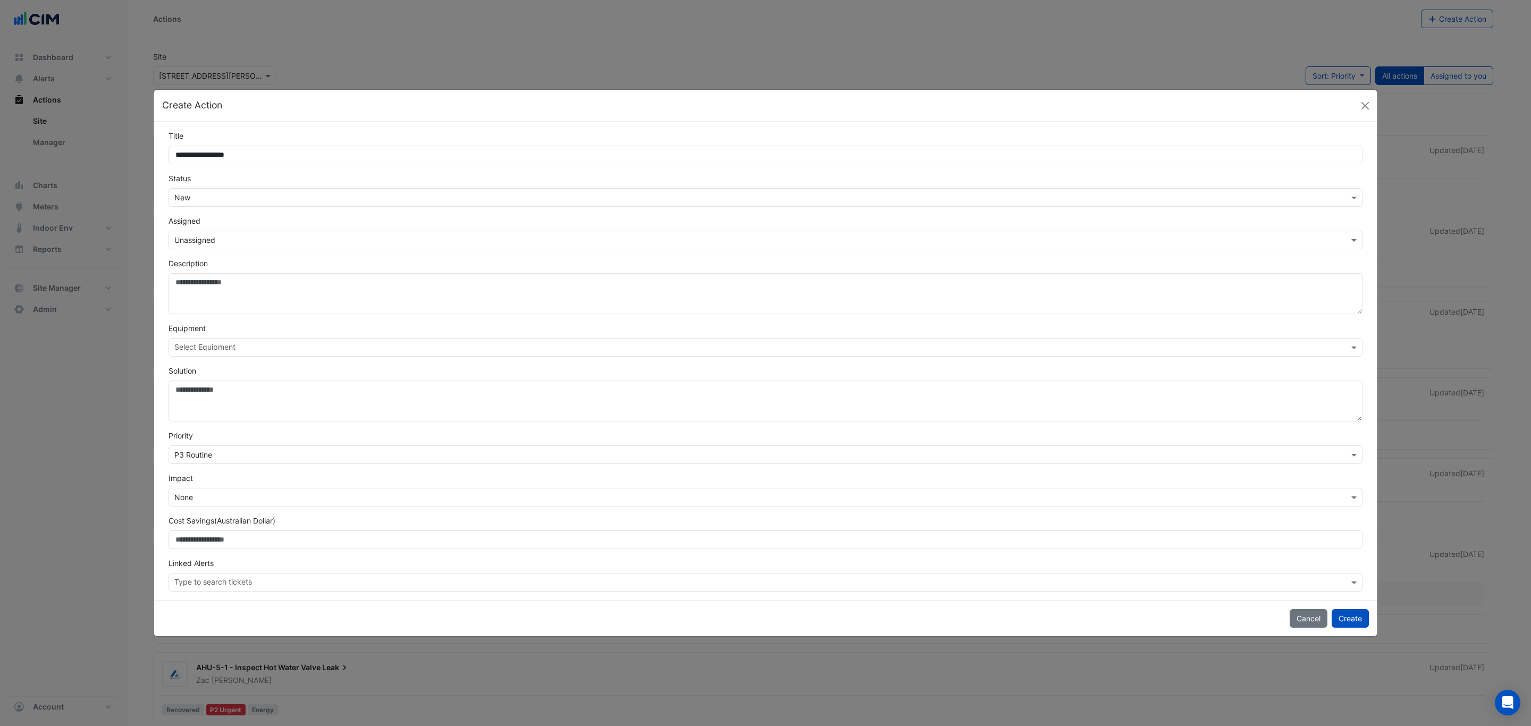
click at [283, 190] on div "× New" at bounding box center [766, 197] width 1194 height 19
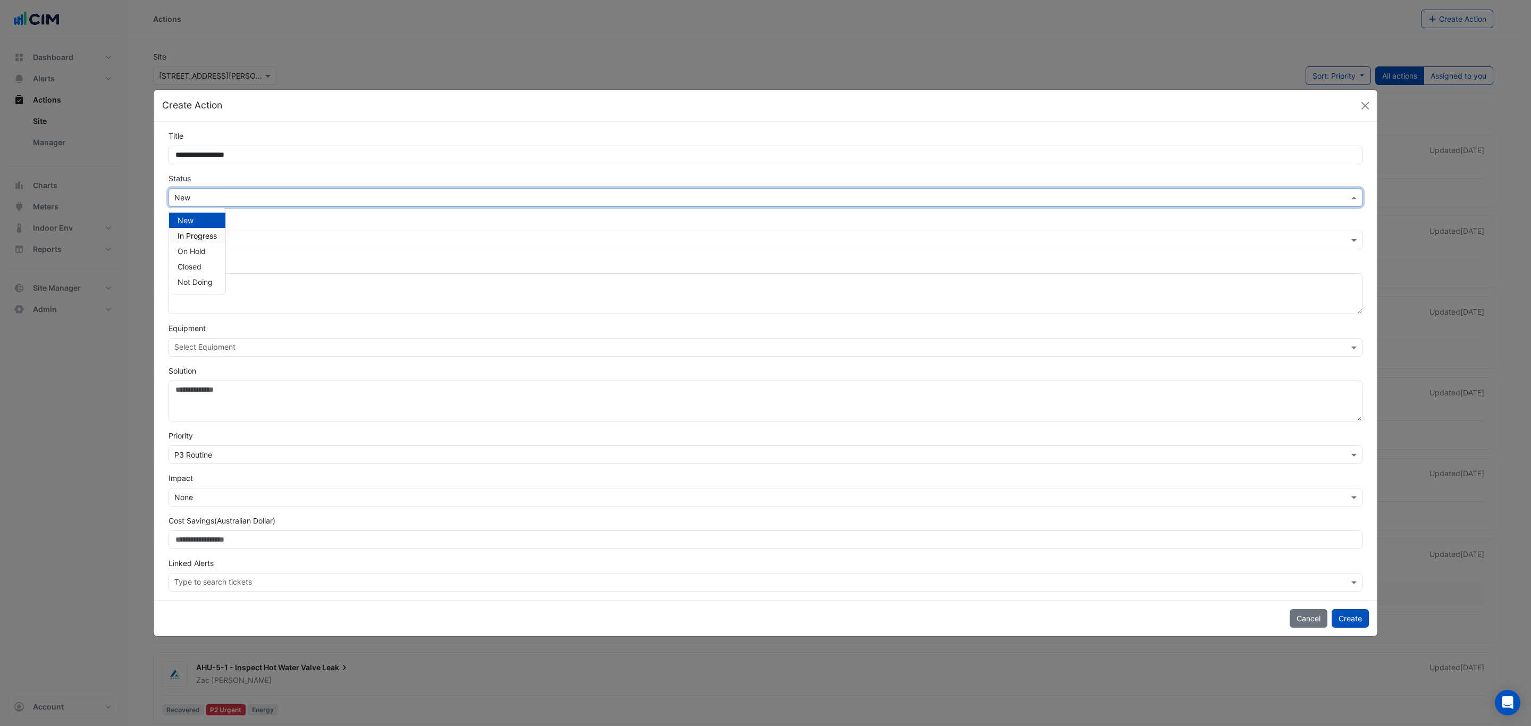
click at [212, 228] on div "In Progress" at bounding box center [197, 235] width 56 height 15
click at [217, 244] on input "text" at bounding box center [754, 240] width 1161 height 11
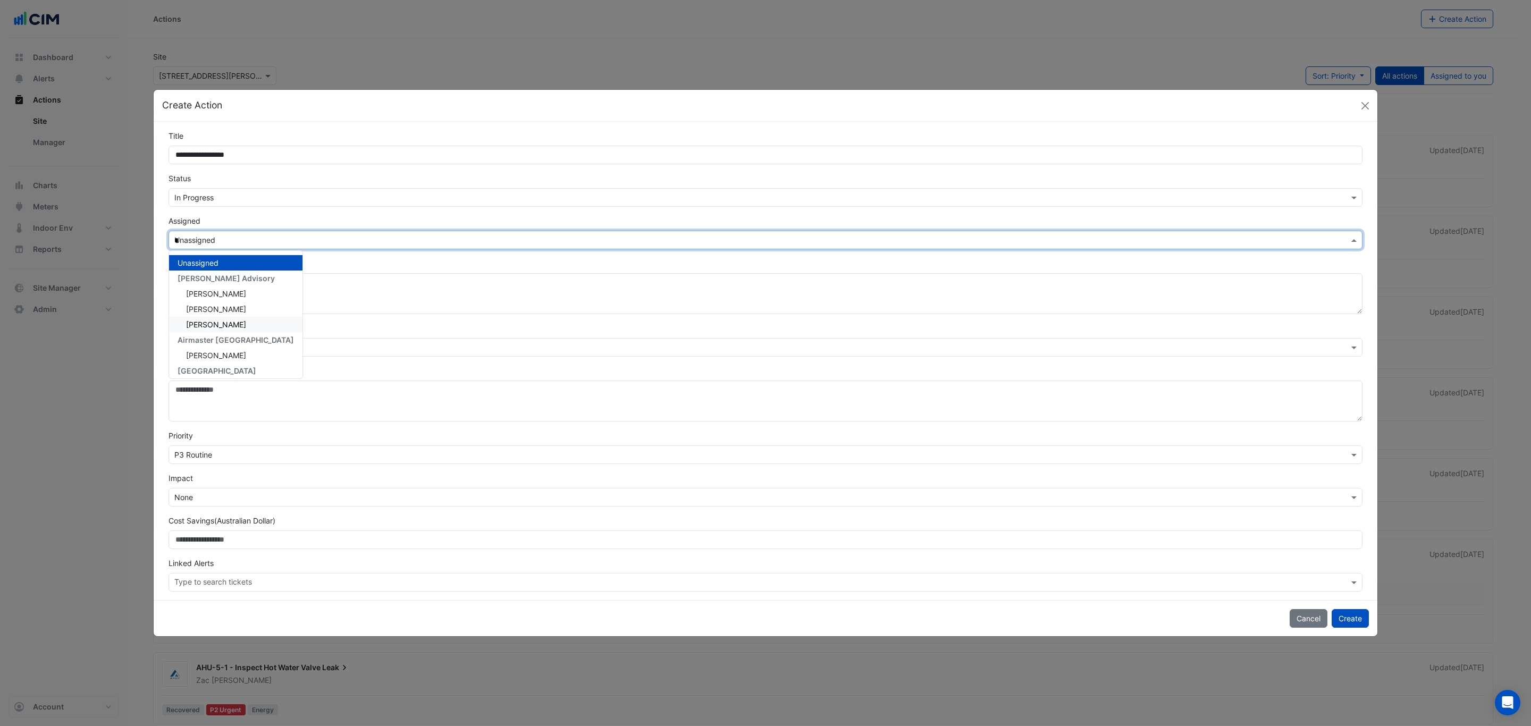
type input "**"
click at [217, 272] on div "[PERSON_NAME]" at bounding box center [217, 278] width 96 height 15
click at [222, 297] on textarea "Description" at bounding box center [766, 293] width 1194 height 41
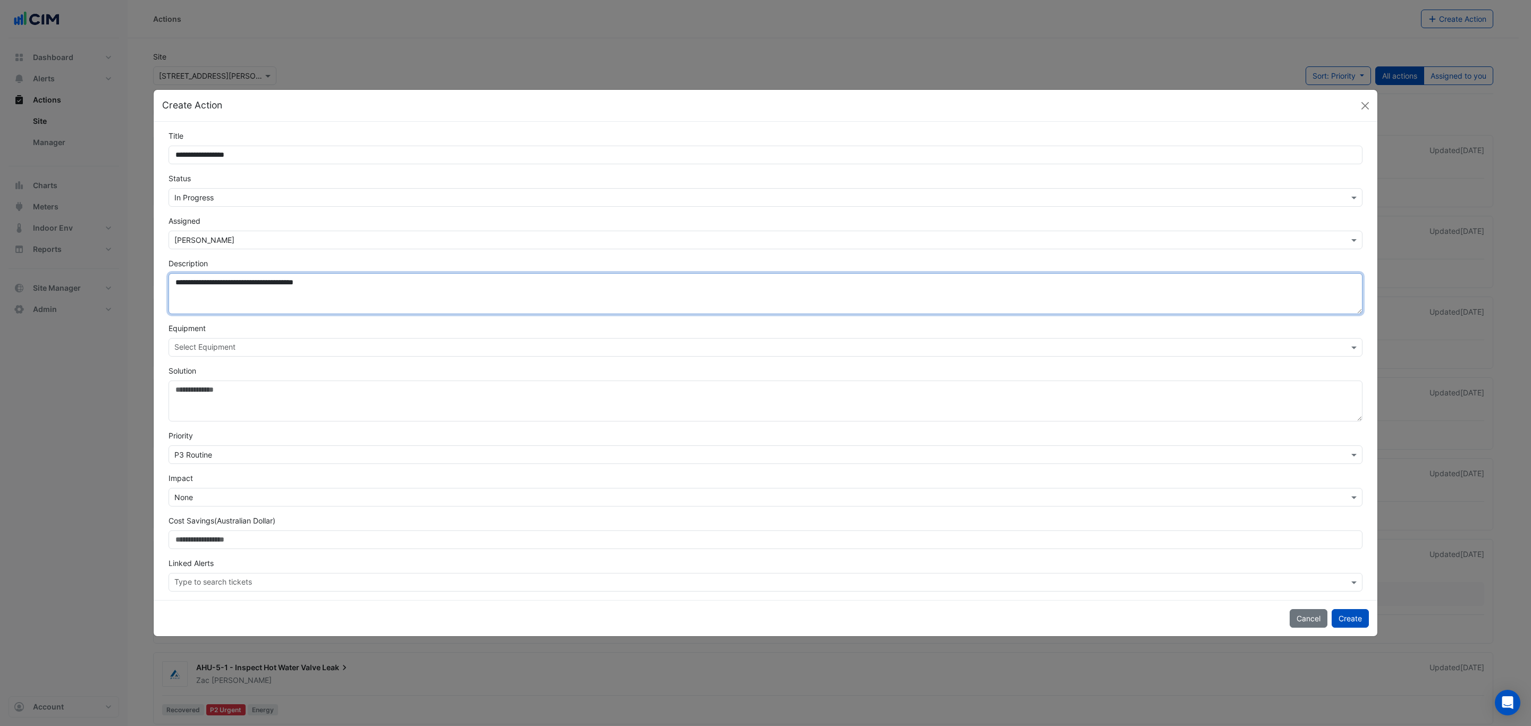
click at [375, 287] on textarea "**********" at bounding box center [766, 293] width 1194 height 41
click at [329, 281] on textarea "**********" at bounding box center [766, 293] width 1194 height 41
click at [401, 289] on textarea "**********" at bounding box center [766, 293] width 1194 height 41
paste textarea "**********"
type textarea "**********"
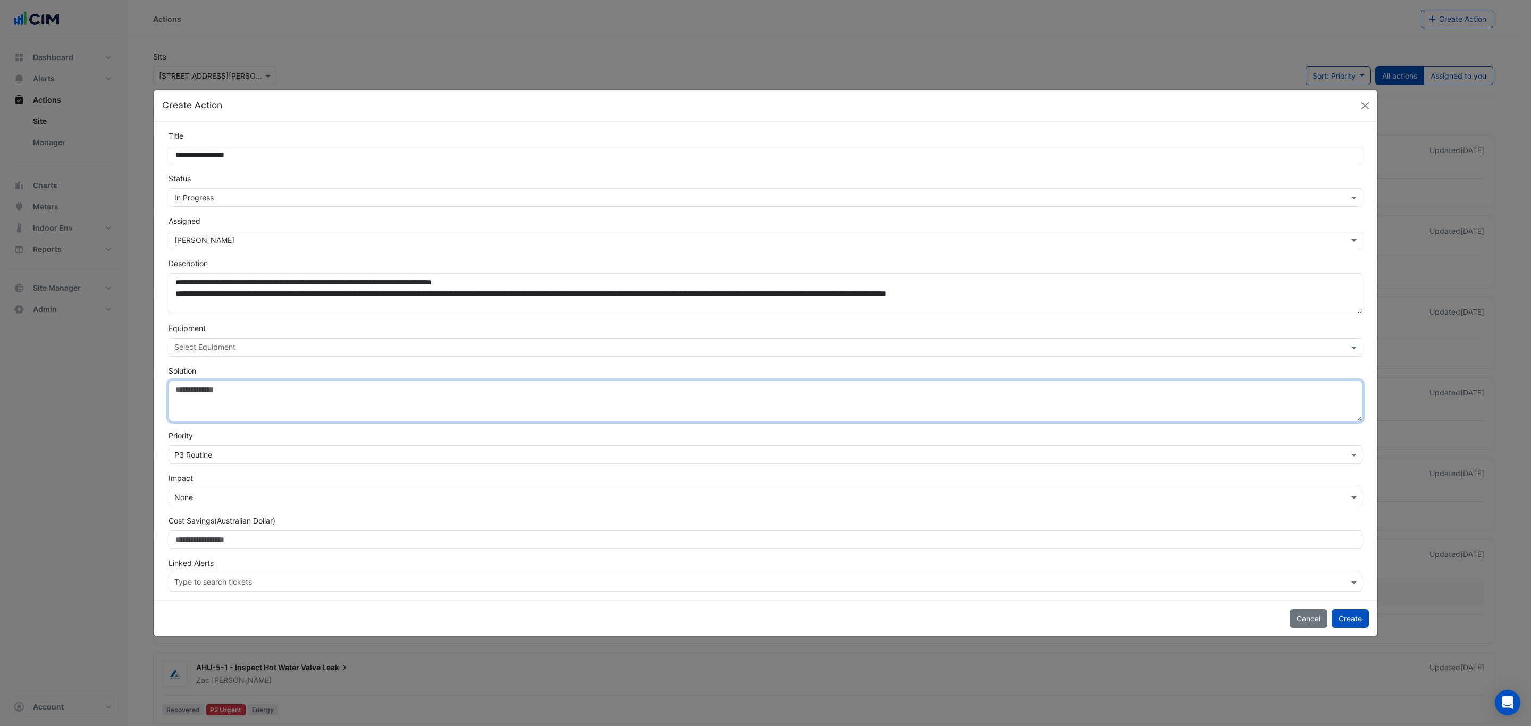
click at [205, 396] on textarea "Solution" at bounding box center [766, 401] width 1194 height 41
click at [491, 388] on textarea "**********" at bounding box center [766, 401] width 1194 height 41
click at [563, 388] on textarea "**********" at bounding box center [766, 401] width 1194 height 41
click at [622, 388] on textarea "**********" at bounding box center [766, 401] width 1194 height 41
type textarea "**********"
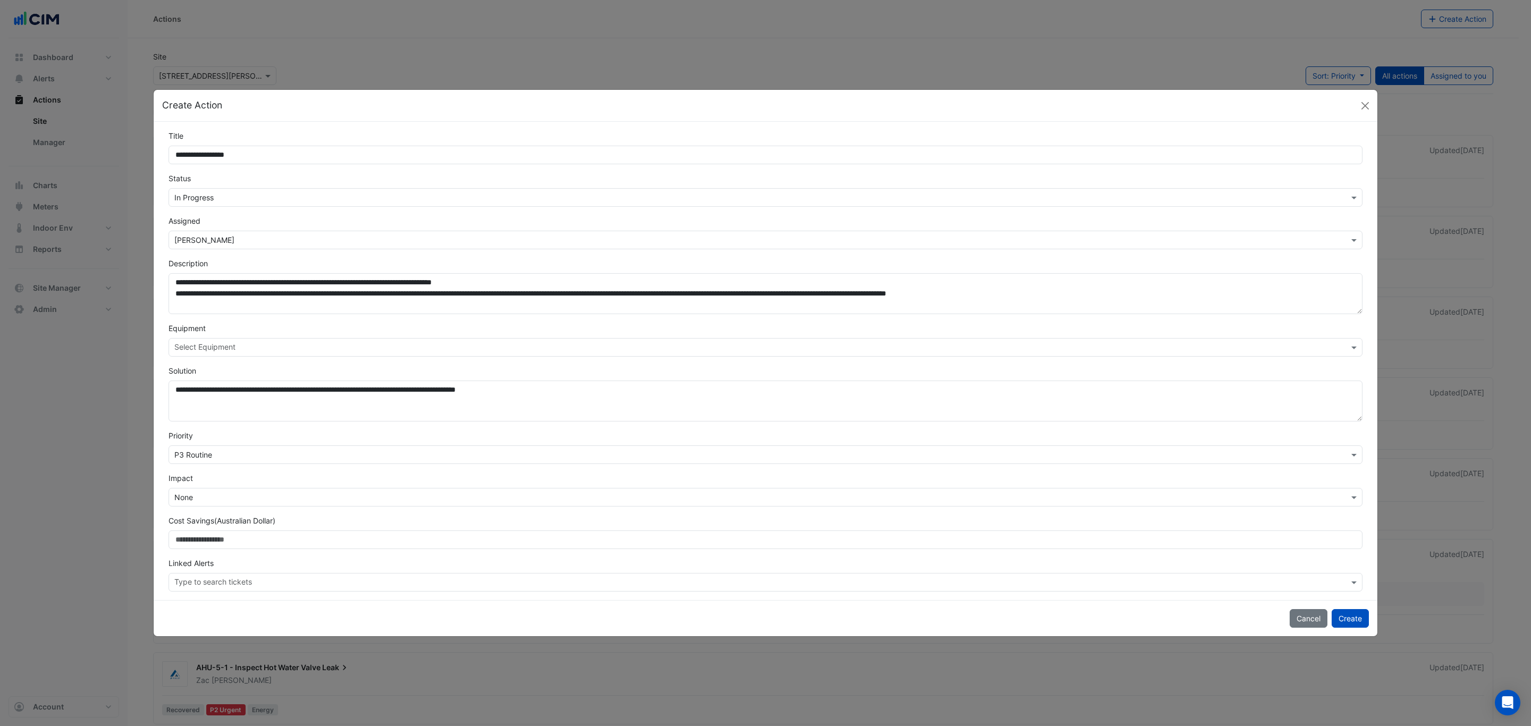
click at [409, 453] on input "text" at bounding box center [754, 455] width 1161 height 11
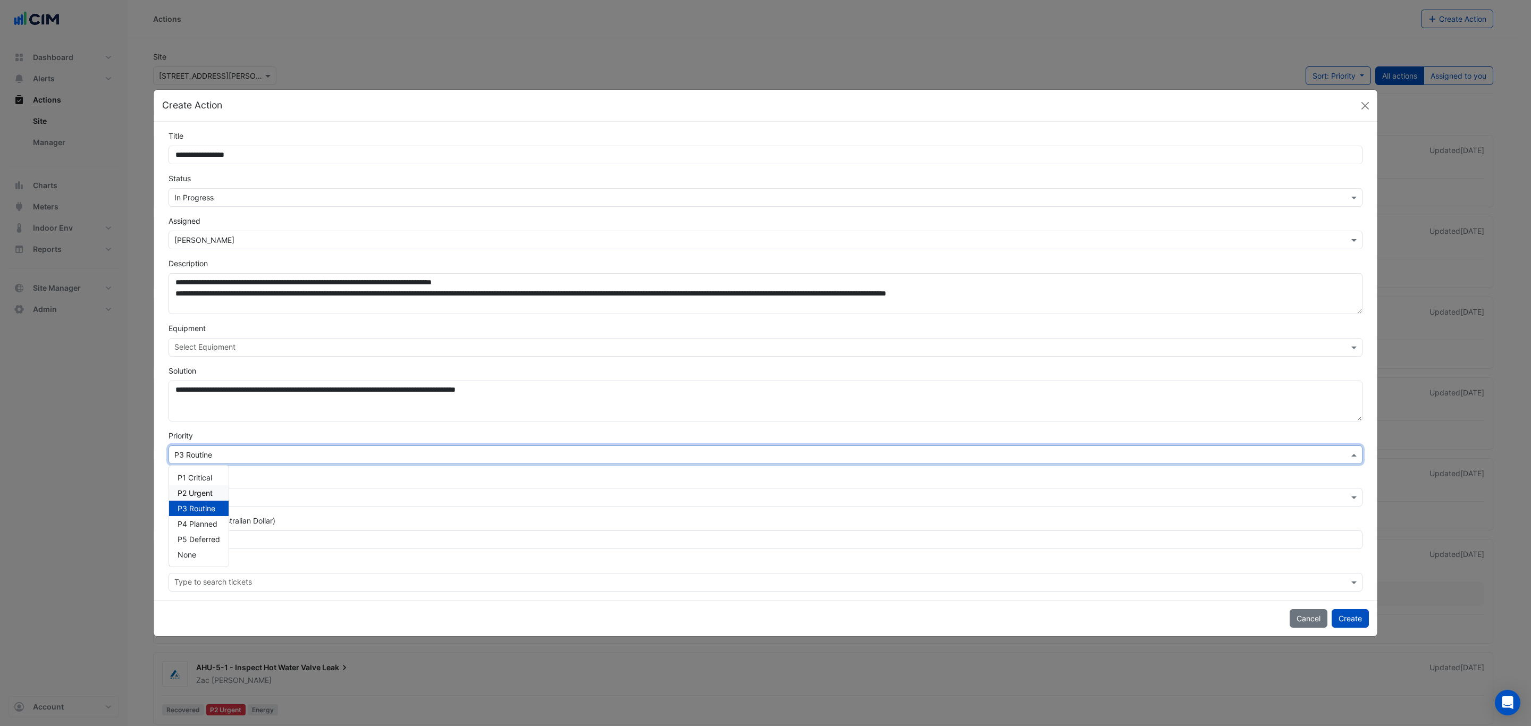
click at [183, 489] on span "P2 Urgent" at bounding box center [195, 493] width 35 height 9
click at [258, 358] on form "**********" at bounding box center [766, 360] width 1194 height 461
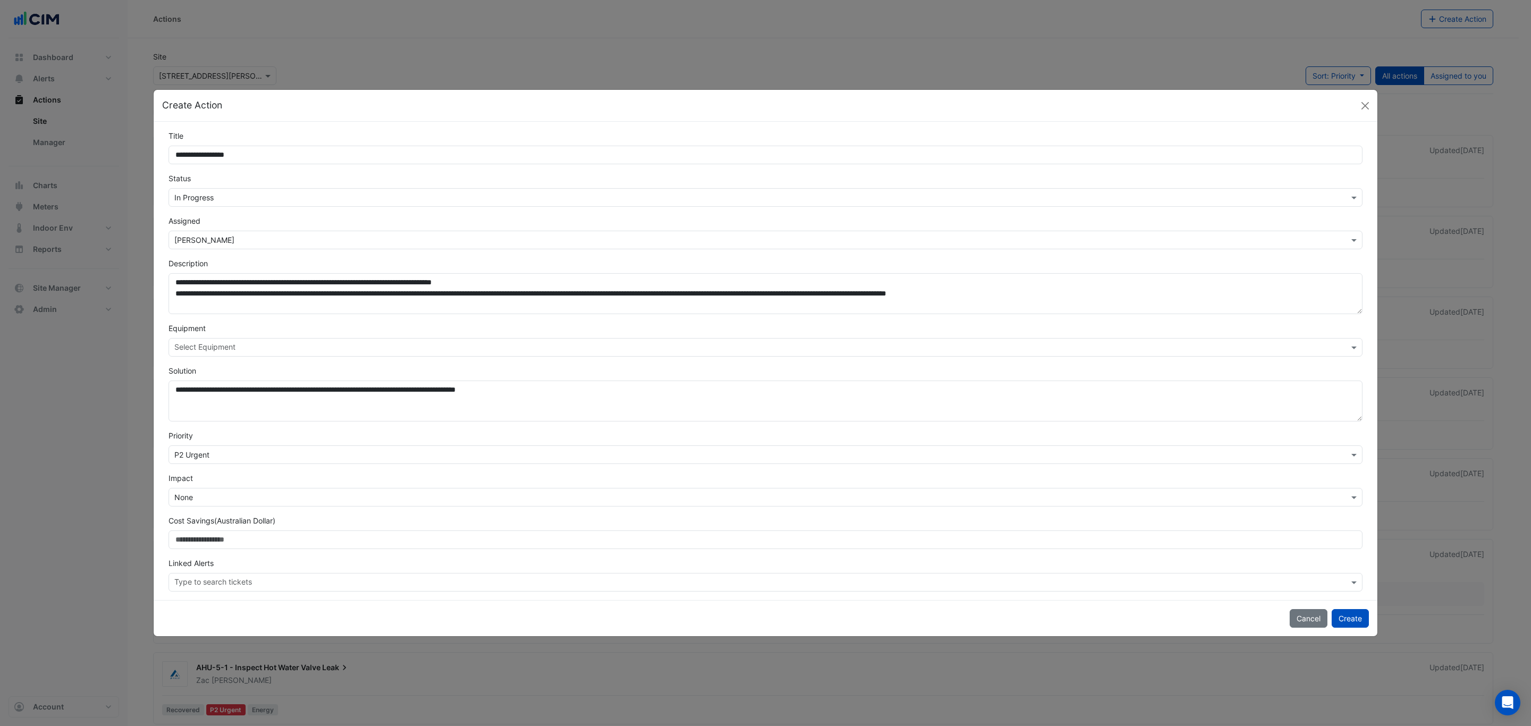
click at [257, 346] on input "text" at bounding box center [759, 348] width 1170 height 11
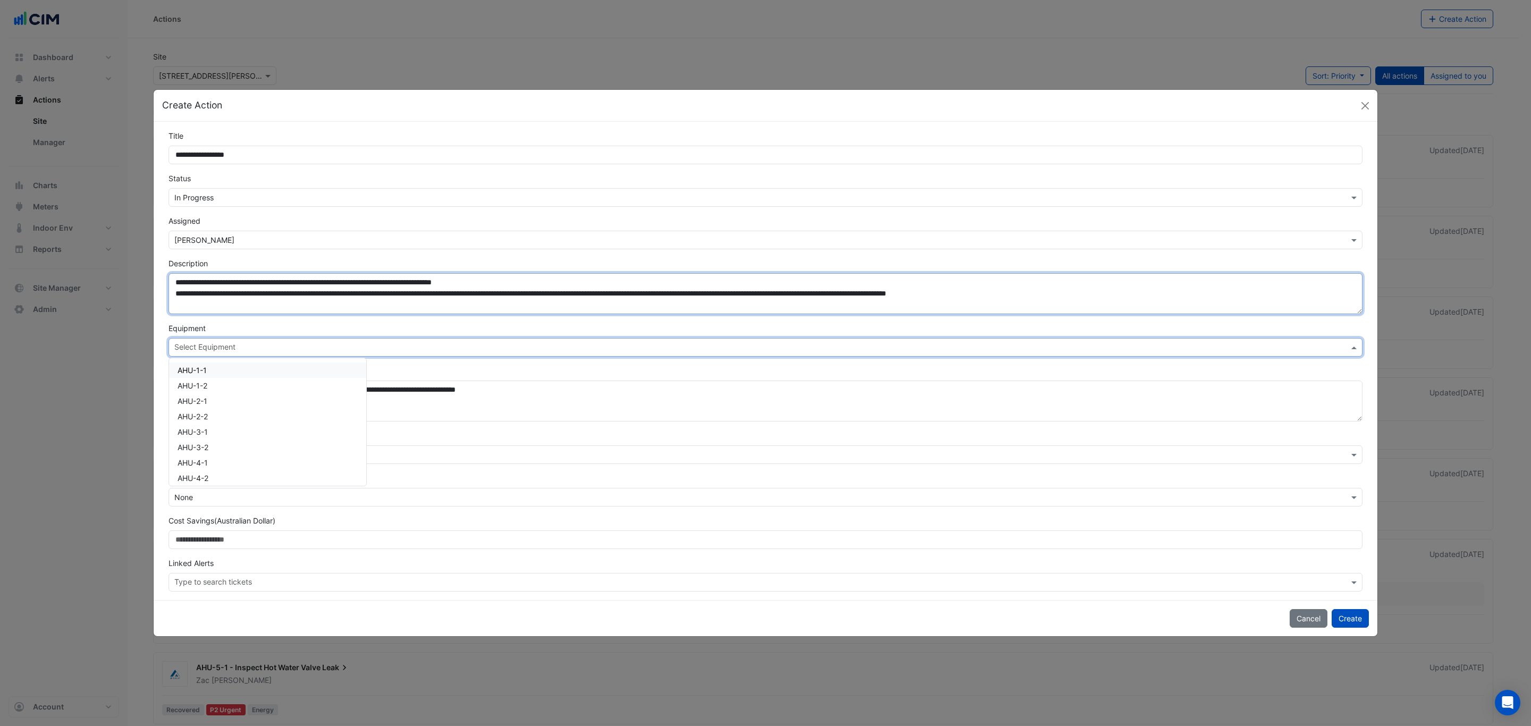
drag, startPoint x: 219, startPoint y: 283, endPoint x: 149, endPoint y: 281, distance: 70.2
click at [149, 281] on ngb-modal-window "**********" at bounding box center [765, 363] width 1531 height 726
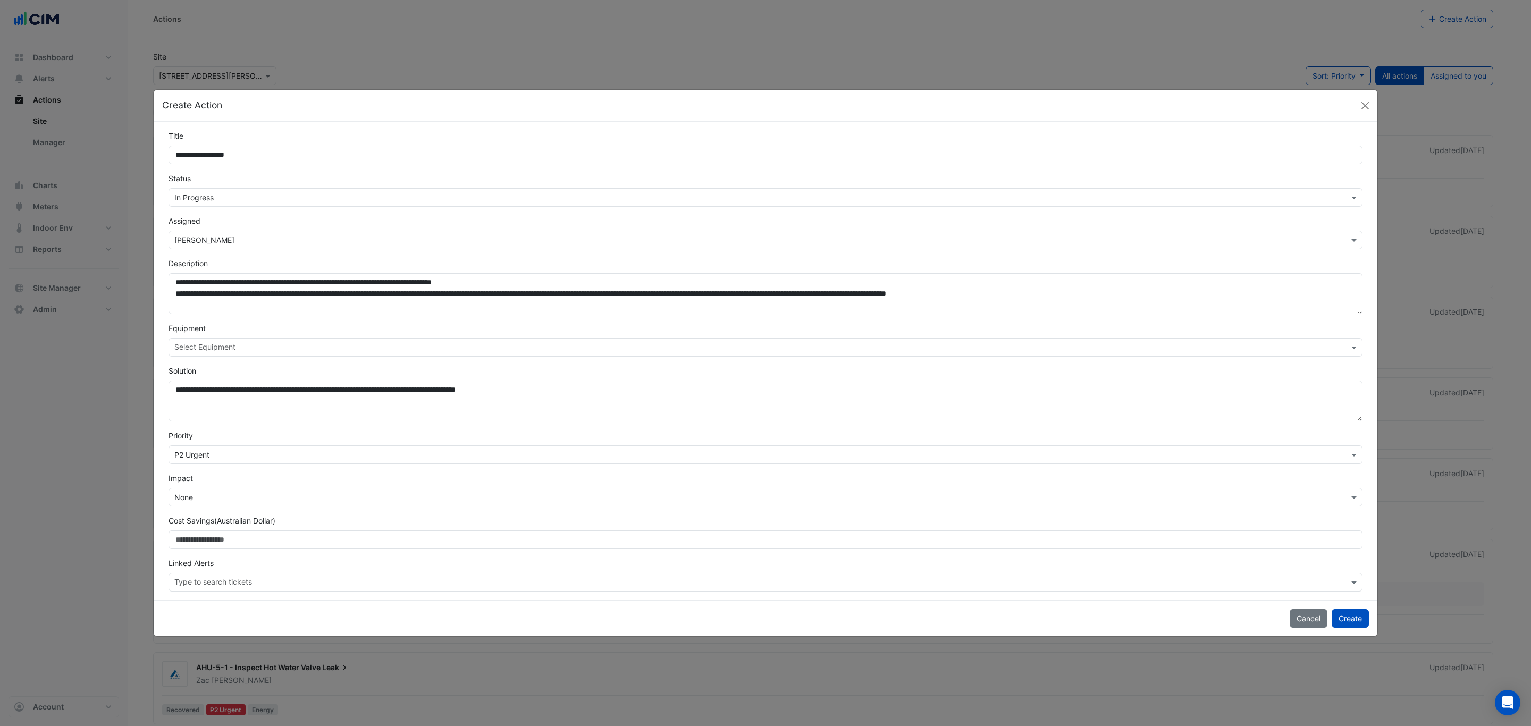
click at [256, 340] on div "Select Equipment" at bounding box center [766, 347] width 1194 height 19
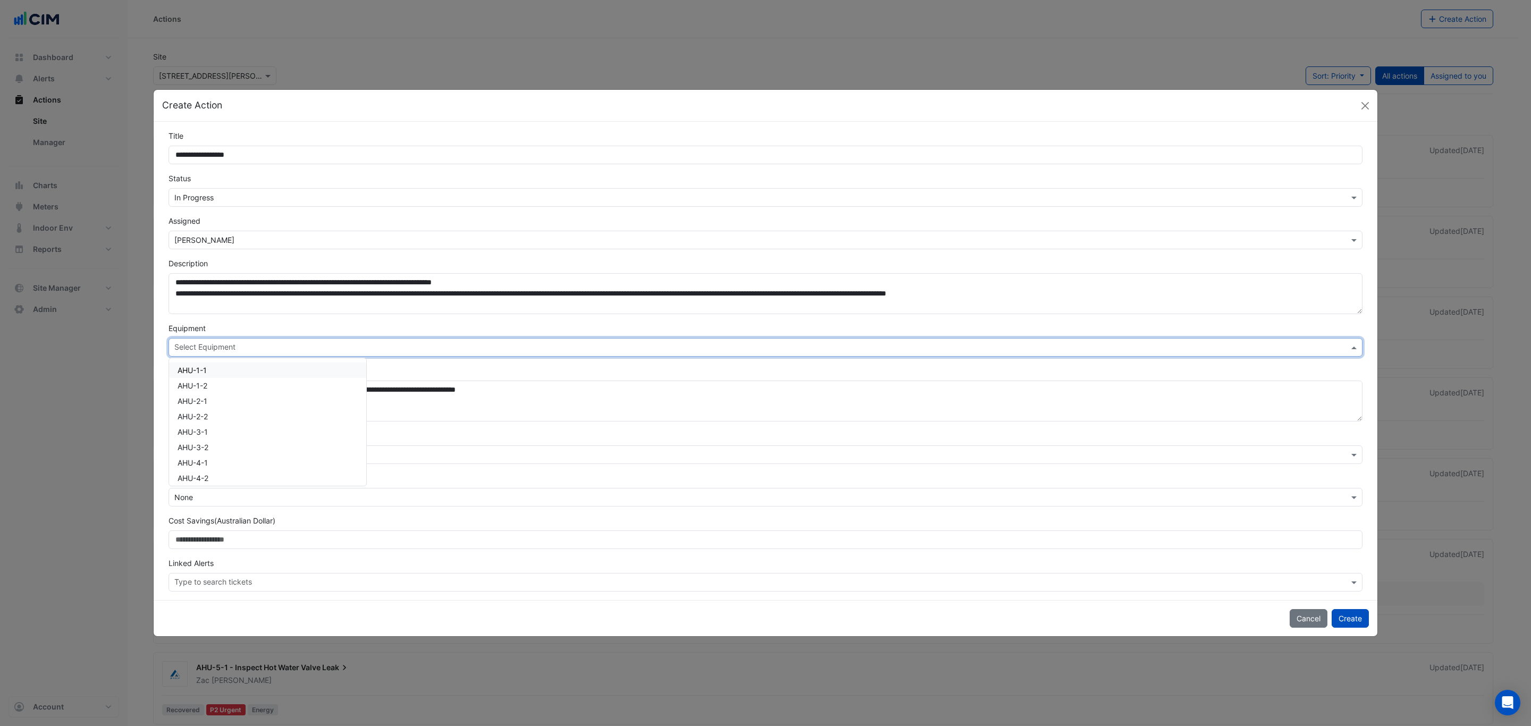
paste input "*********"
click at [213, 374] on span "AHU-C1-M8" at bounding box center [199, 370] width 42 height 9
type input "*********"
drag, startPoint x: 281, startPoint y: 278, endPoint x: 237, endPoint y: 280, distance: 44.7
click at [237, 280] on textarea "**********" at bounding box center [766, 293] width 1194 height 41
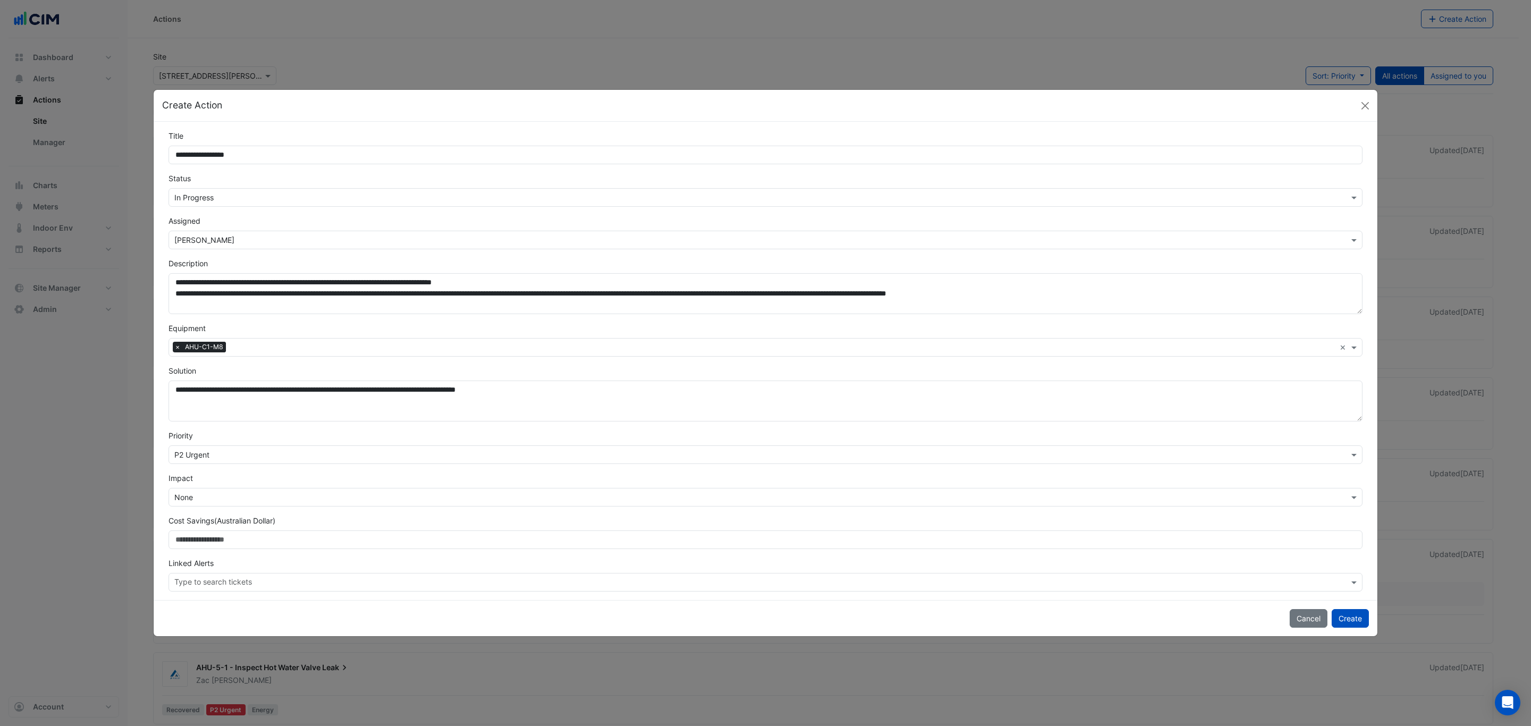
click at [273, 348] on input "text" at bounding box center [782, 348] width 1105 height 11
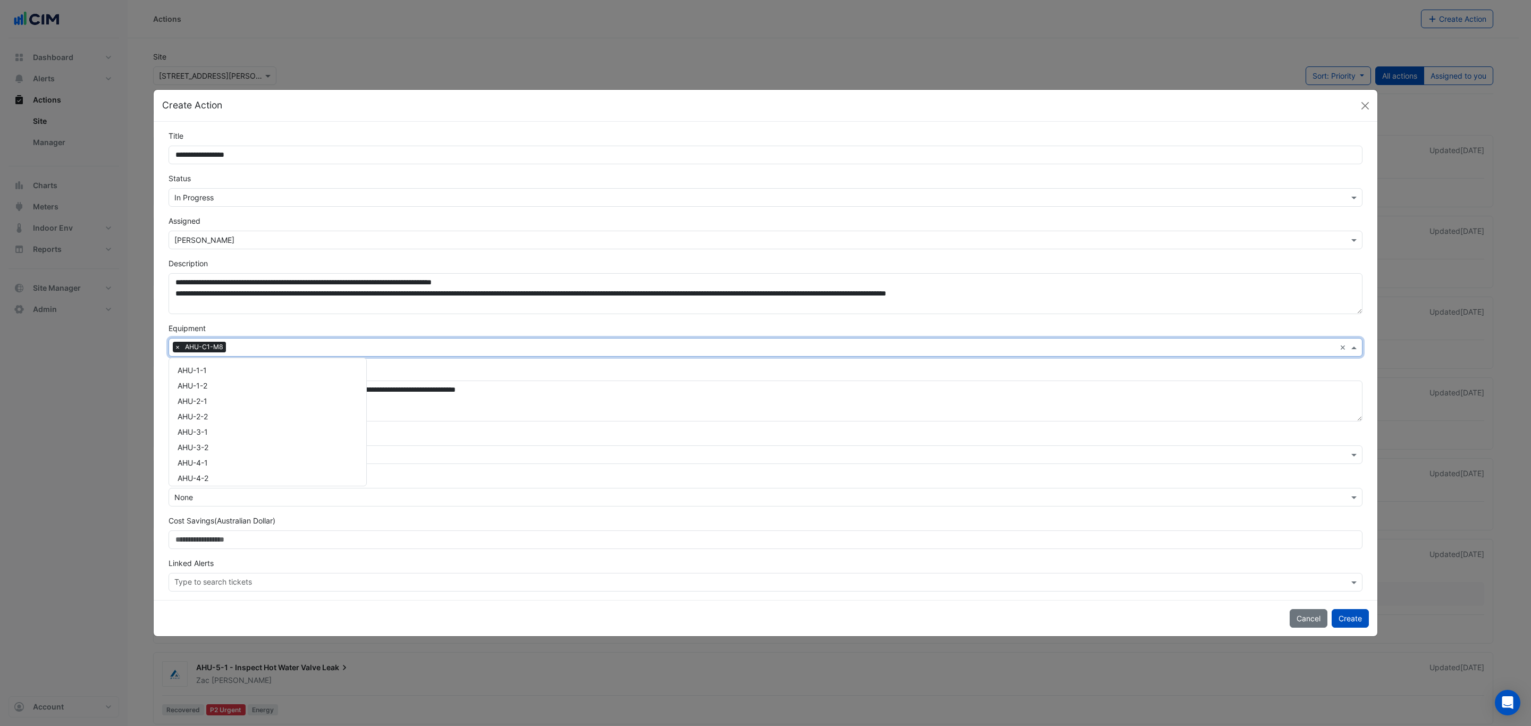
paste input "*********"
click at [222, 366] on div "AHU-C2-G6" at bounding box center [198, 370] width 58 height 15
type input "*********"
click at [1356, 620] on button "Create" at bounding box center [1350, 618] width 37 height 19
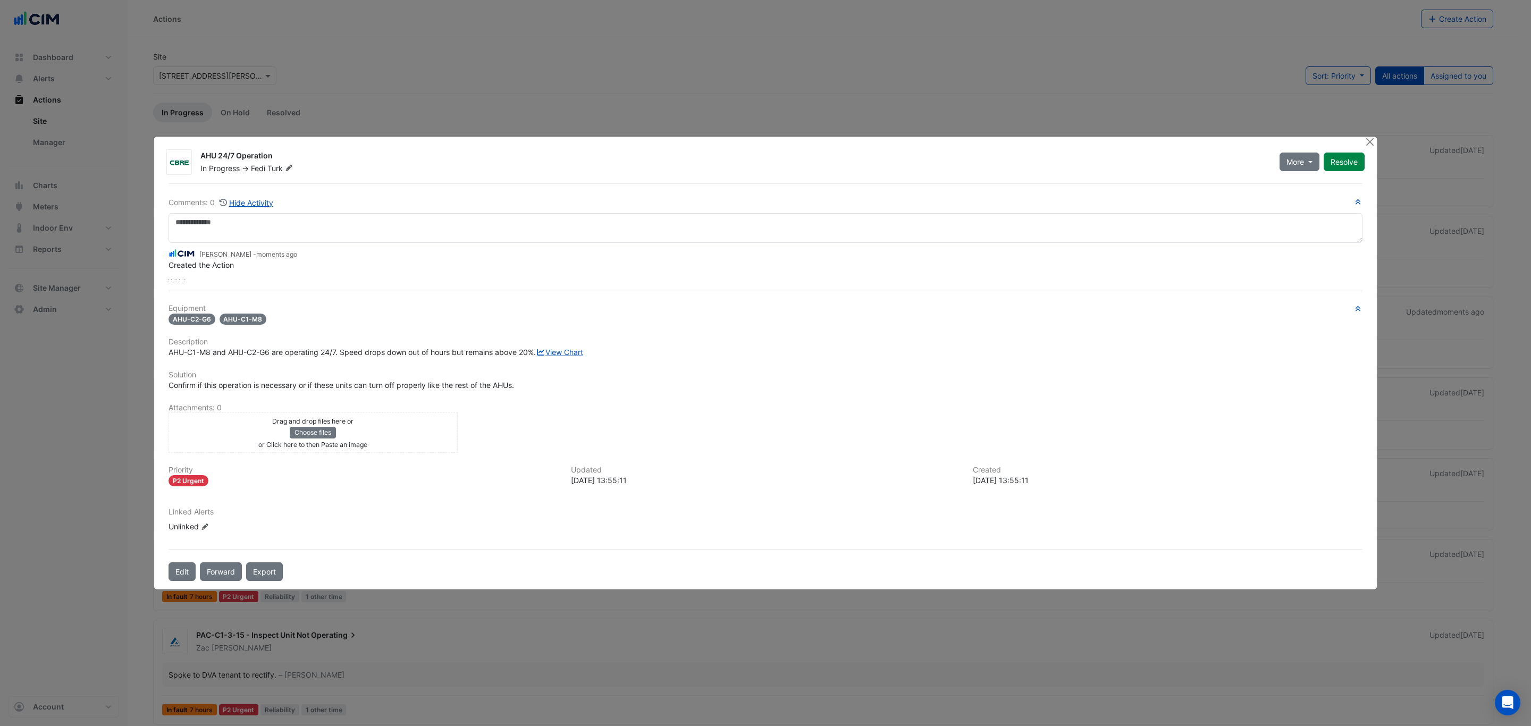
drag, startPoint x: 835, startPoint y: 79, endPoint x: 962, endPoint y: 85, distance: 127.2
click at [842, 80] on ngb-modal-window "AHU 24/7 Operation In Progress -> Fedi Turk More On Hold Not Doing Resolve" at bounding box center [765, 363] width 1531 height 726
click at [1372, 137] on button "Close" at bounding box center [1369, 142] width 11 height 11
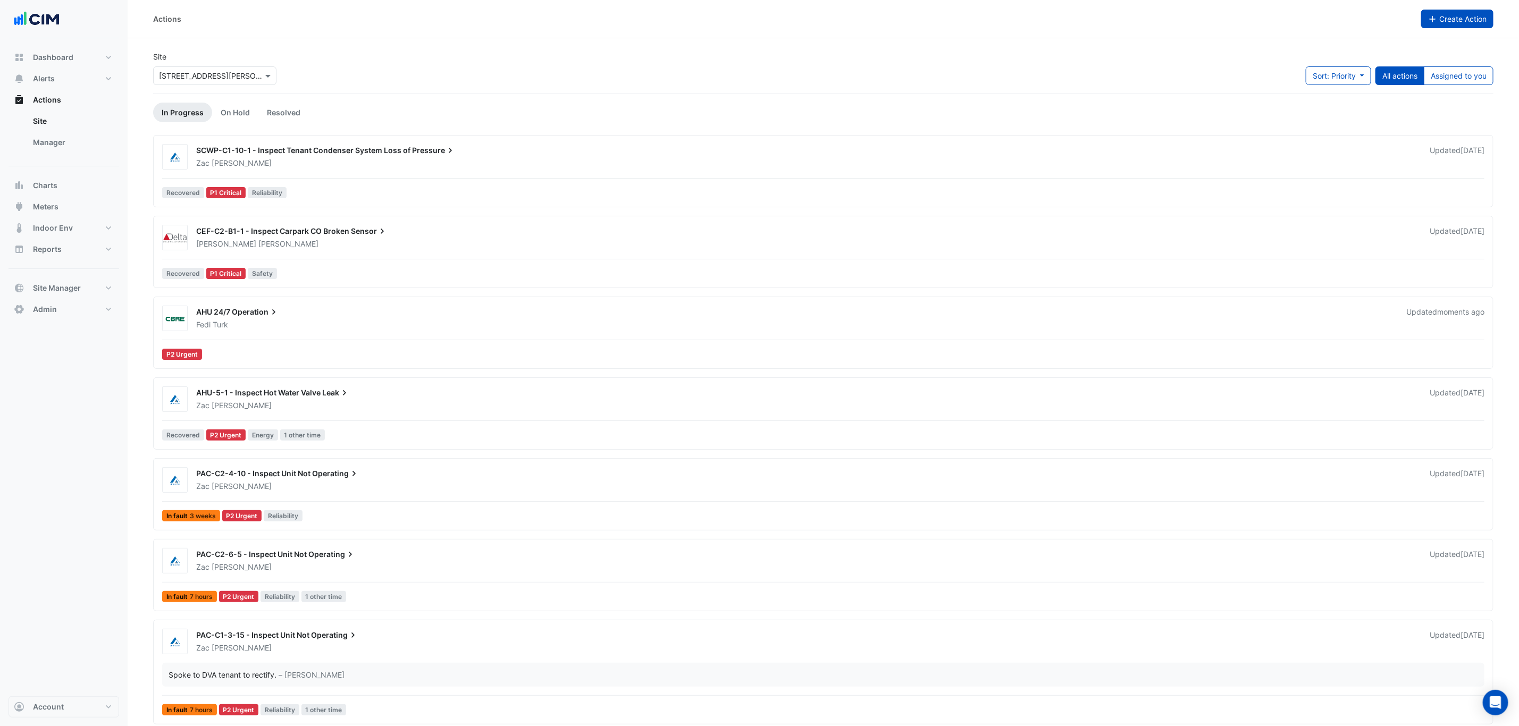
click at [1454, 14] on span "Create Action" at bounding box center [1462, 18] width 47 height 9
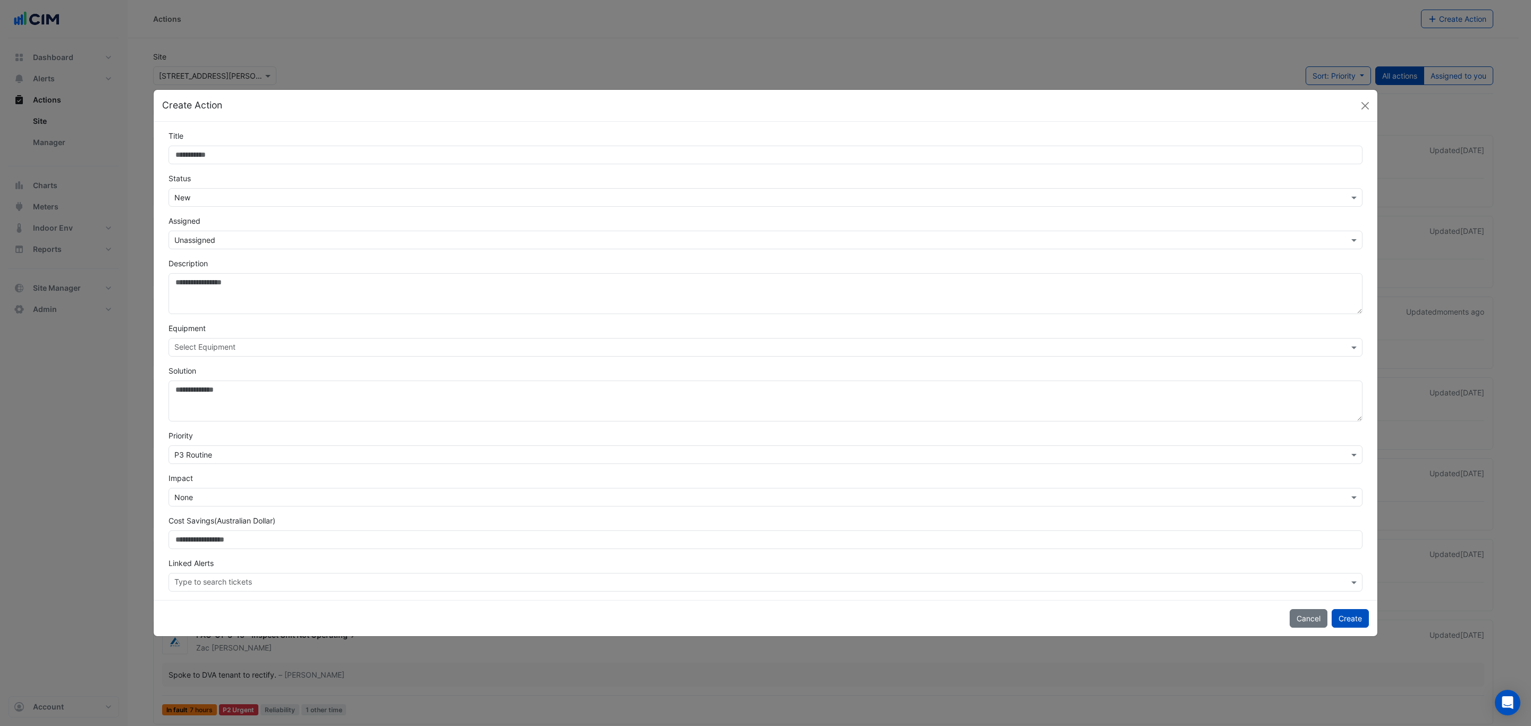
click at [270, 153] on input "Title" at bounding box center [766, 155] width 1194 height 19
type input "**********"
click at [237, 198] on input "text" at bounding box center [754, 197] width 1161 height 11
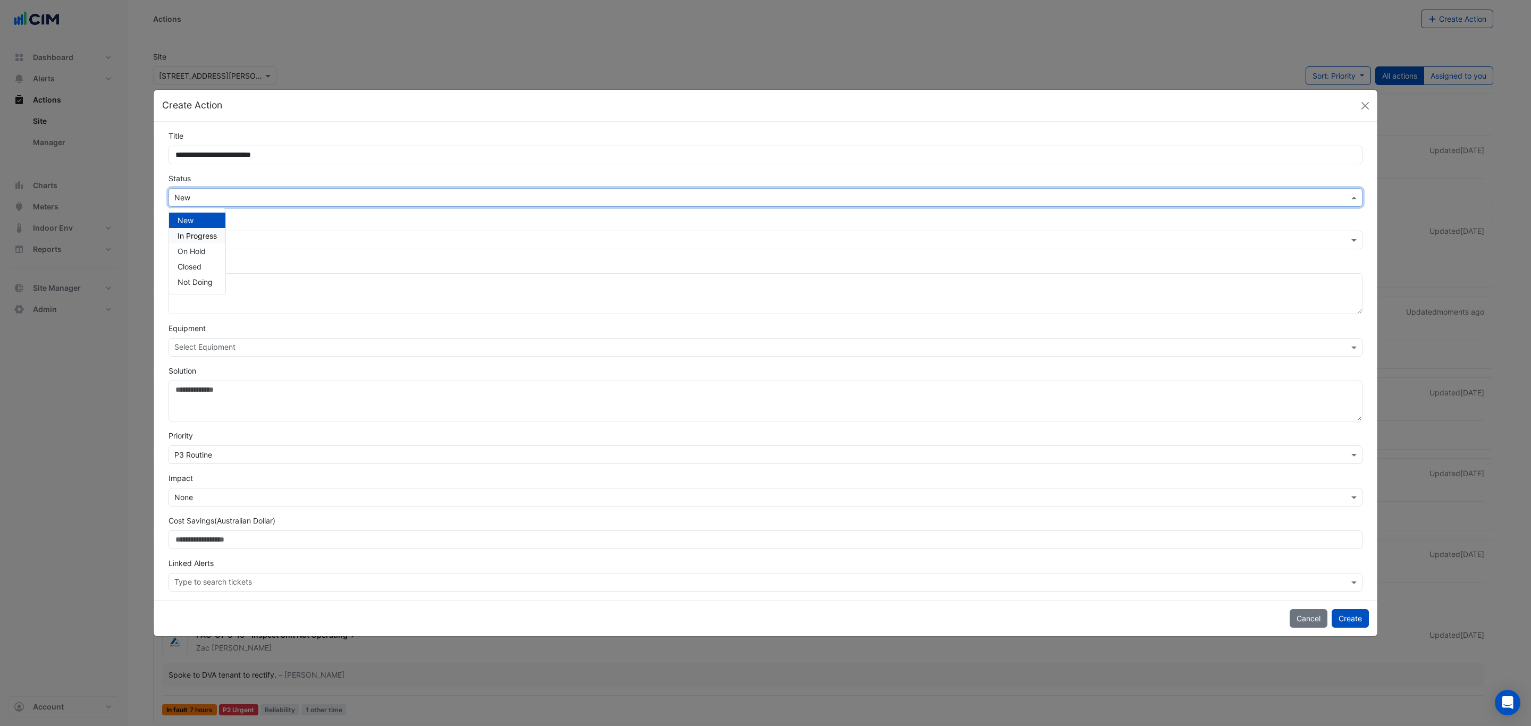
click at [208, 233] on span "In Progress" at bounding box center [197, 235] width 39 height 9
click at [224, 241] on input "text" at bounding box center [754, 240] width 1161 height 11
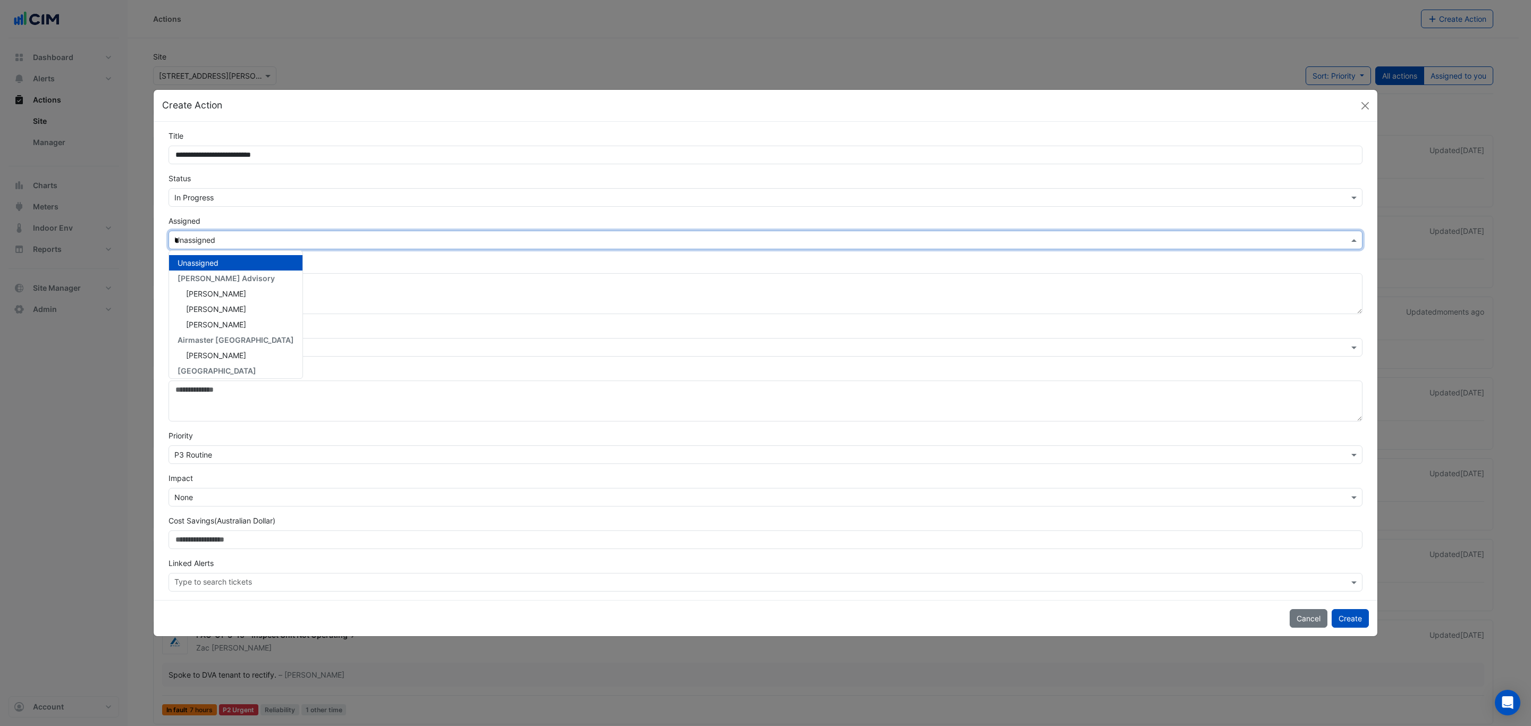
type input "**"
click at [215, 274] on span "Fedi Turk" at bounding box center [216, 278] width 60 height 9
click at [281, 297] on textarea "Description" at bounding box center [766, 293] width 1194 height 41
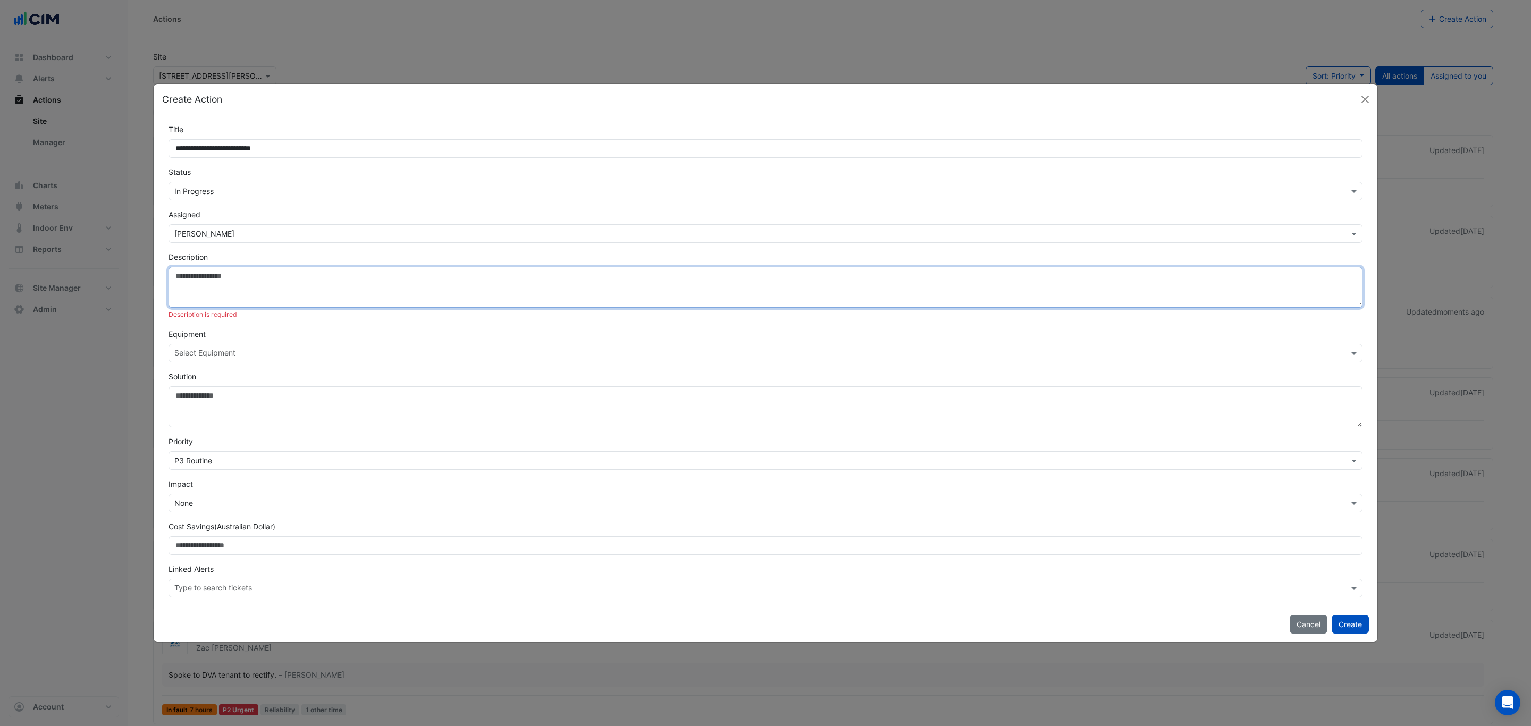
click at [430, 283] on textarea "Description" at bounding box center [766, 287] width 1194 height 41
paste textarea "**********"
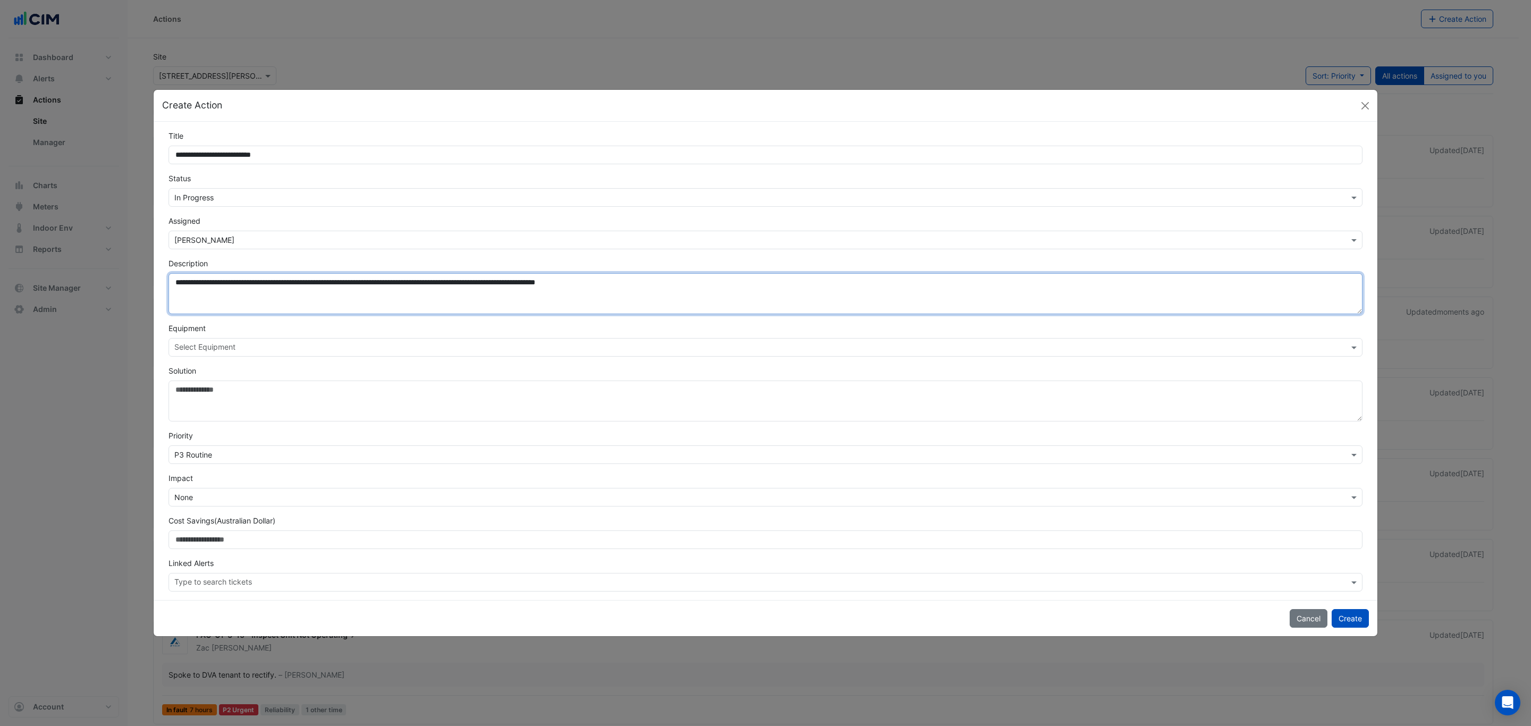
click at [423, 308] on textarea "**********" at bounding box center [766, 293] width 1194 height 41
click at [459, 295] on textarea "**********" at bounding box center [766, 293] width 1194 height 41
click at [515, 306] on textarea "**********" at bounding box center [766, 293] width 1194 height 41
type textarea "**********"
click at [515, 331] on div "Equipment Select Equipment" at bounding box center [765, 340] width 1207 height 34
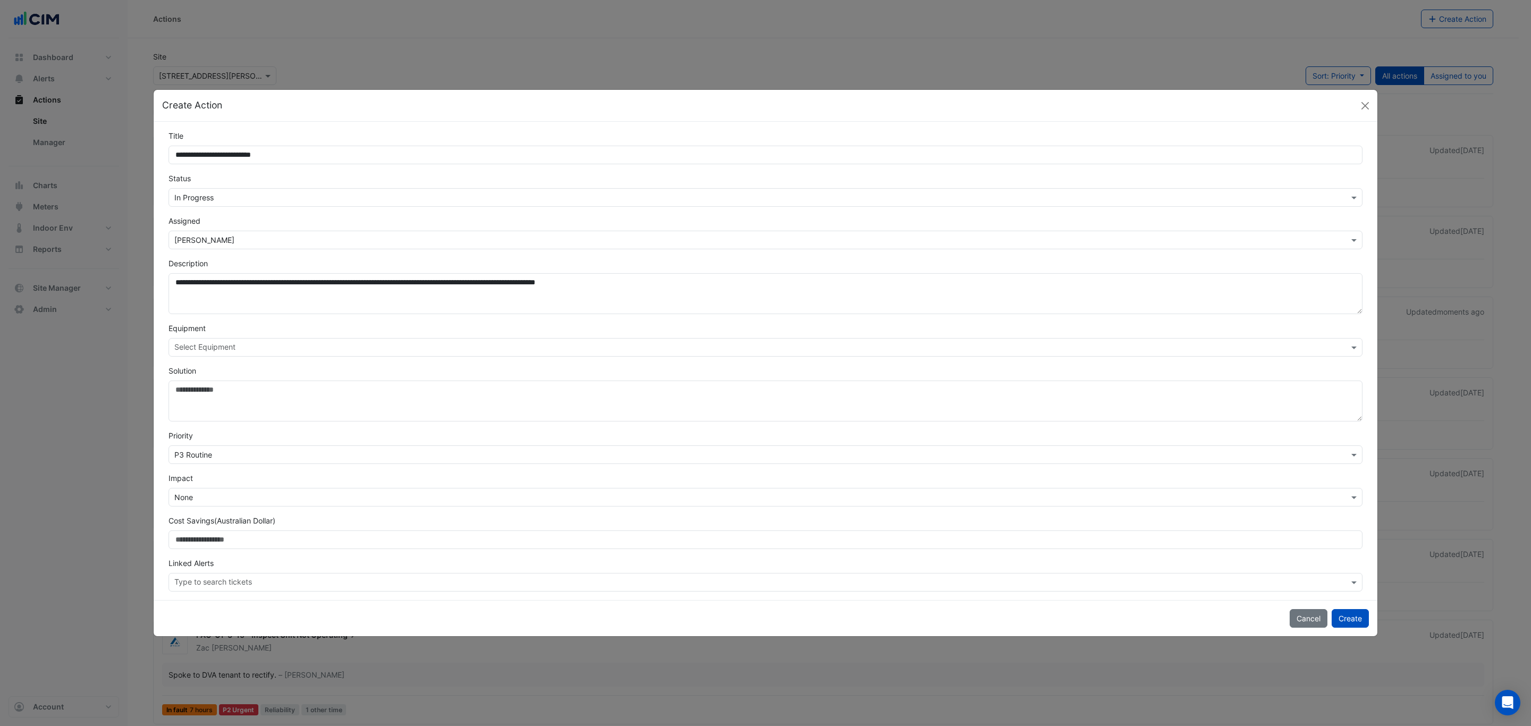
drag, startPoint x: 536, startPoint y: 326, endPoint x: 465, endPoint y: 329, distance: 71.3
click at [532, 324] on div "Equipment Select Equipment" at bounding box center [765, 340] width 1207 height 34
click at [398, 339] on div "Select Equipment" at bounding box center [756, 347] width 1175 height 16
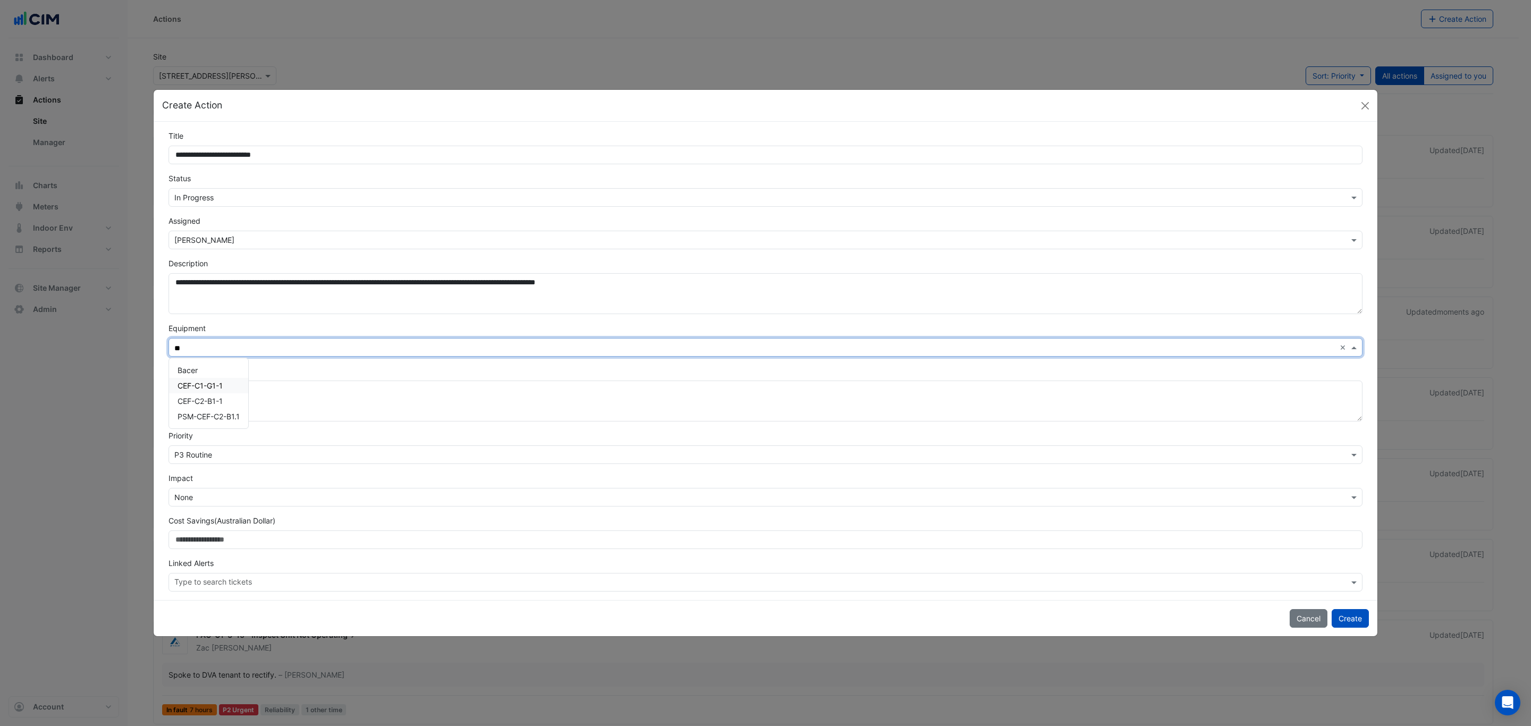
click at [199, 383] on span "CEF-C1-G1-1" at bounding box center [200, 385] width 45 height 9
click at [228, 407] on div "CEF-C2-B1-1" at bounding box center [208, 400] width 79 height 15
click at [228, 376] on div "CSF-C1-G1-1 CSF-C2-G-1 PSM-CSF-C2-G.1" at bounding box center [207, 386] width 77 height 46
click at [222, 386] on div "CSF-C2-G-1" at bounding box center [207, 385] width 77 height 15
click at [231, 369] on div "CSF-C1-G1-1" at bounding box center [207, 370] width 77 height 15
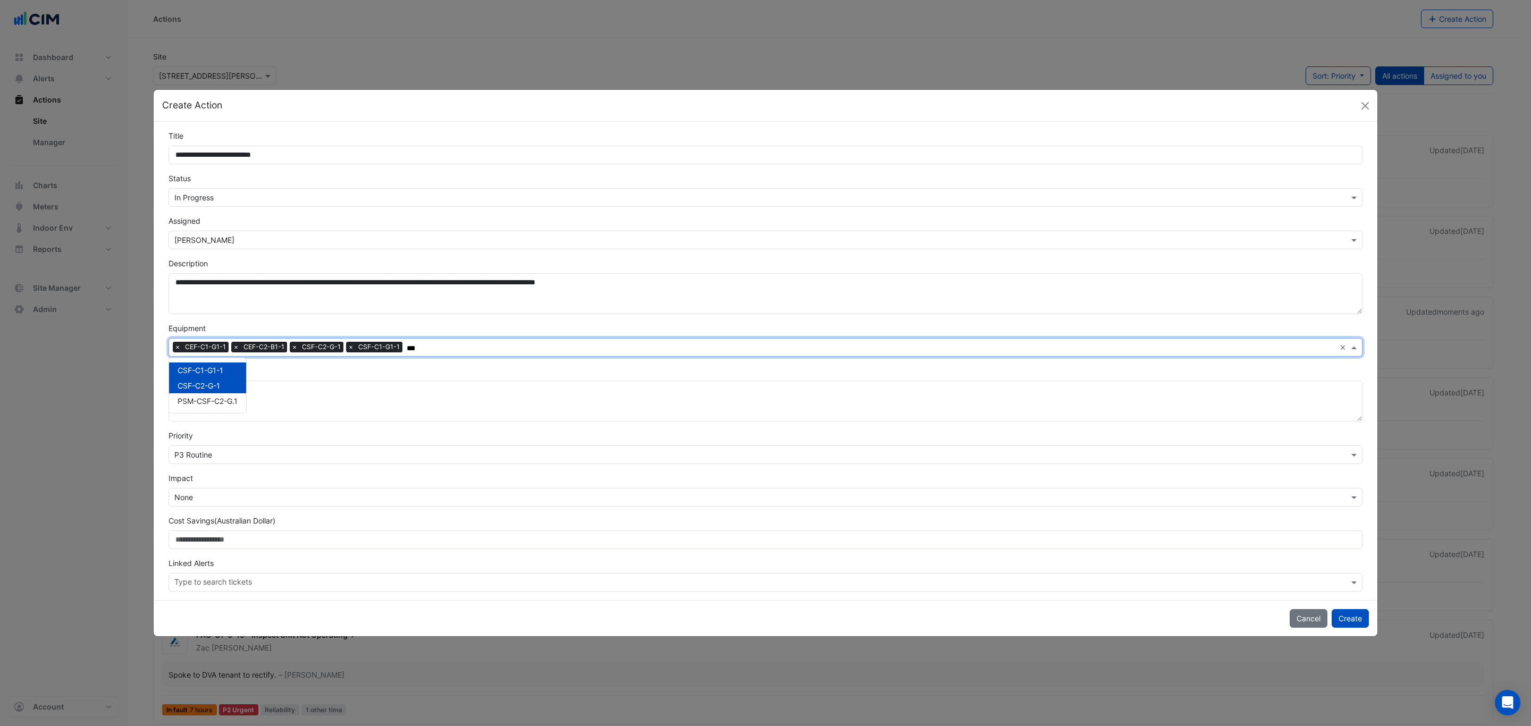
click at [225, 390] on div "CSF-C2-G-1" at bounding box center [207, 385] width 77 height 15
type input "***"
click at [299, 375] on div "Solution" at bounding box center [765, 393] width 1207 height 56
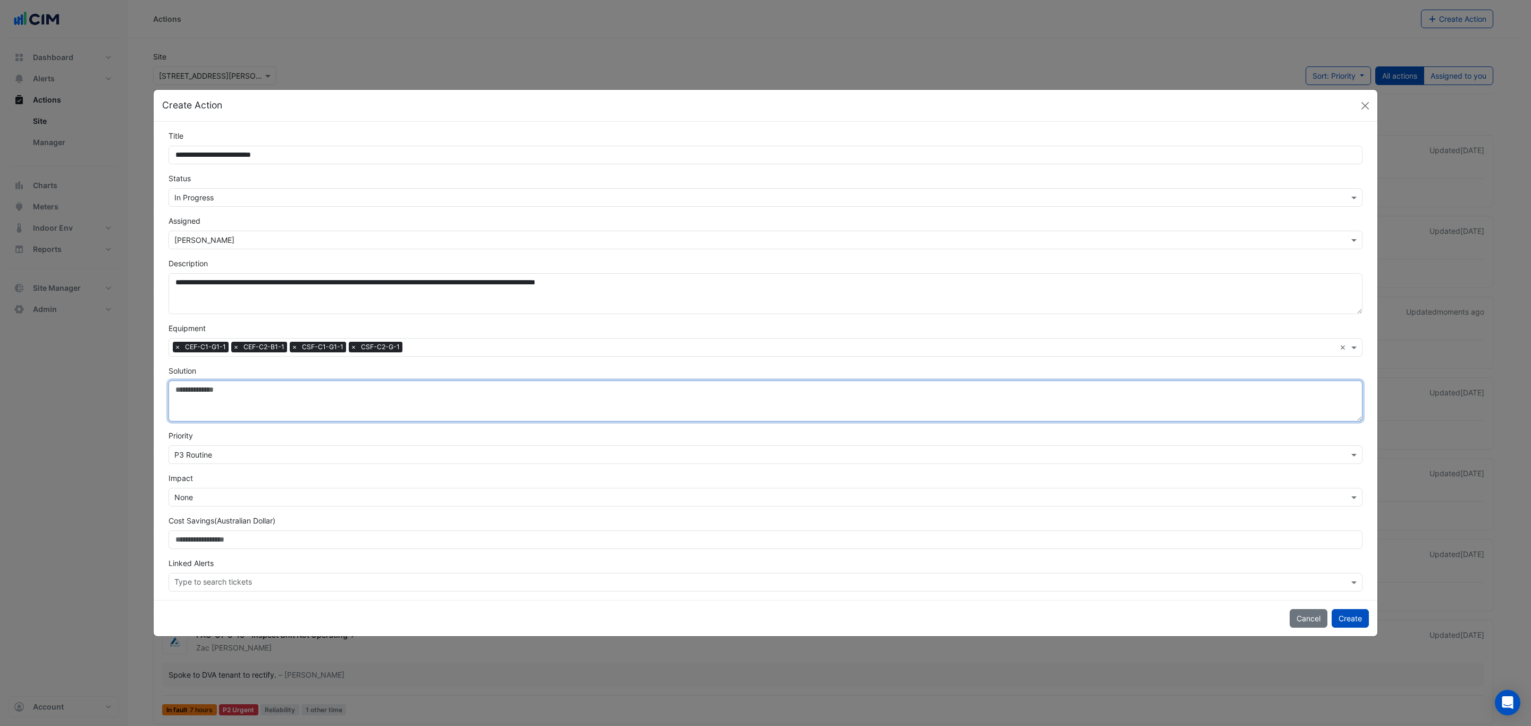
click at [237, 413] on textarea "Solution" at bounding box center [766, 401] width 1194 height 41
type textarea "**********"
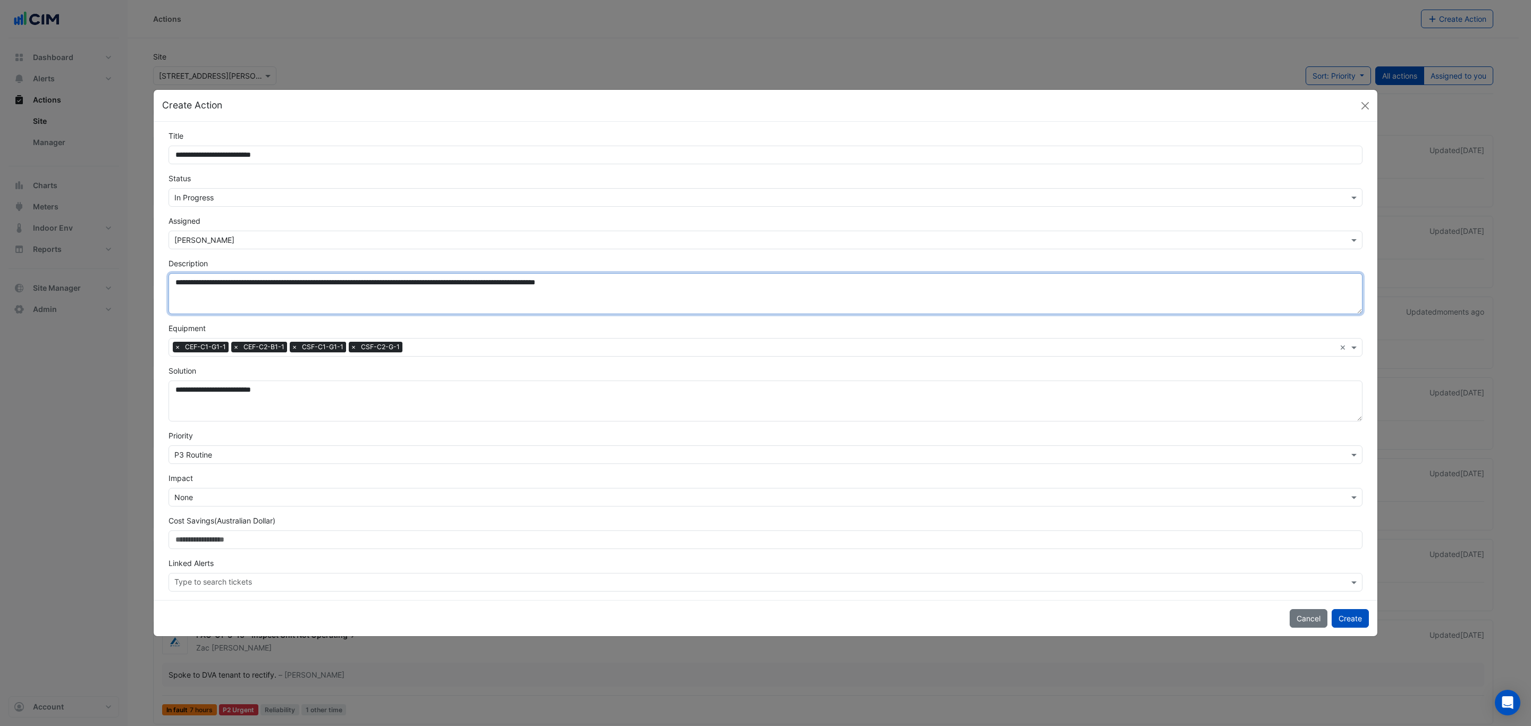
click at [671, 297] on textarea "**********" at bounding box center [766, 293] width 1194 height 41
paste textarea "**********"
type textarea "**********"
drag, startPoint x: 240, startPoint y: 453, endPoint x: 229, endPoint y: 461, distance: 14.0
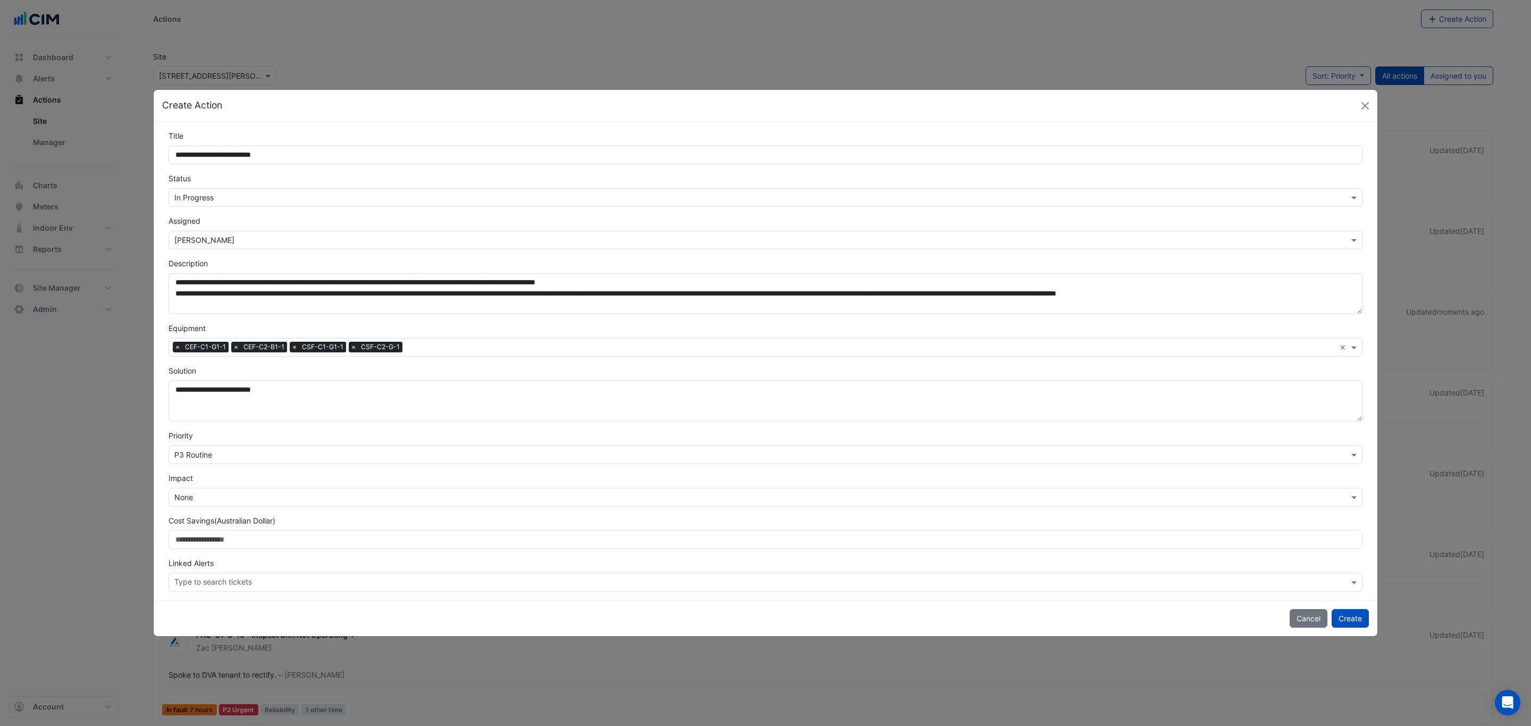
click at [240, 453] on input "text" at bounding box center [754, 455] width 1161 height 11
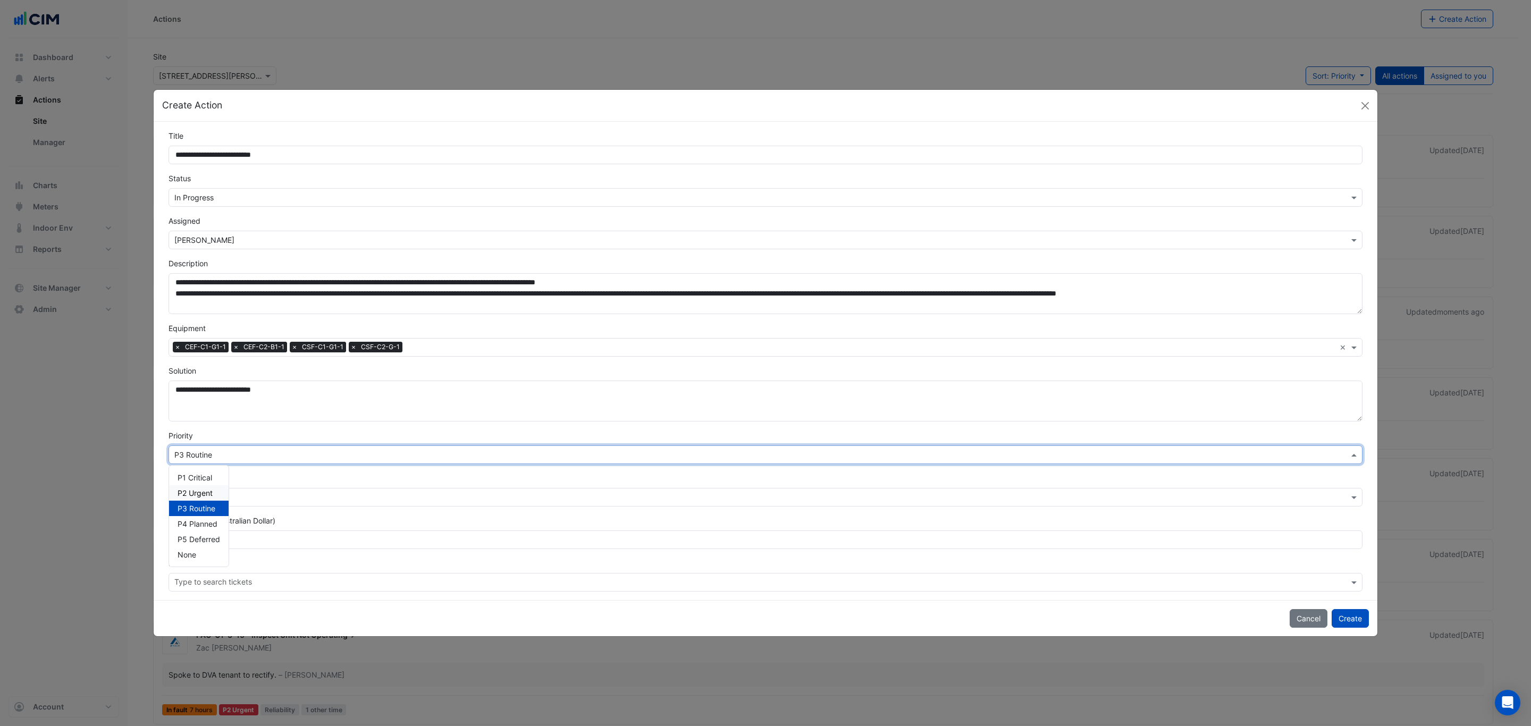
click at [195, 494] on span "P2 Urgent" at bounding box center [195, 493] width 35 height 9
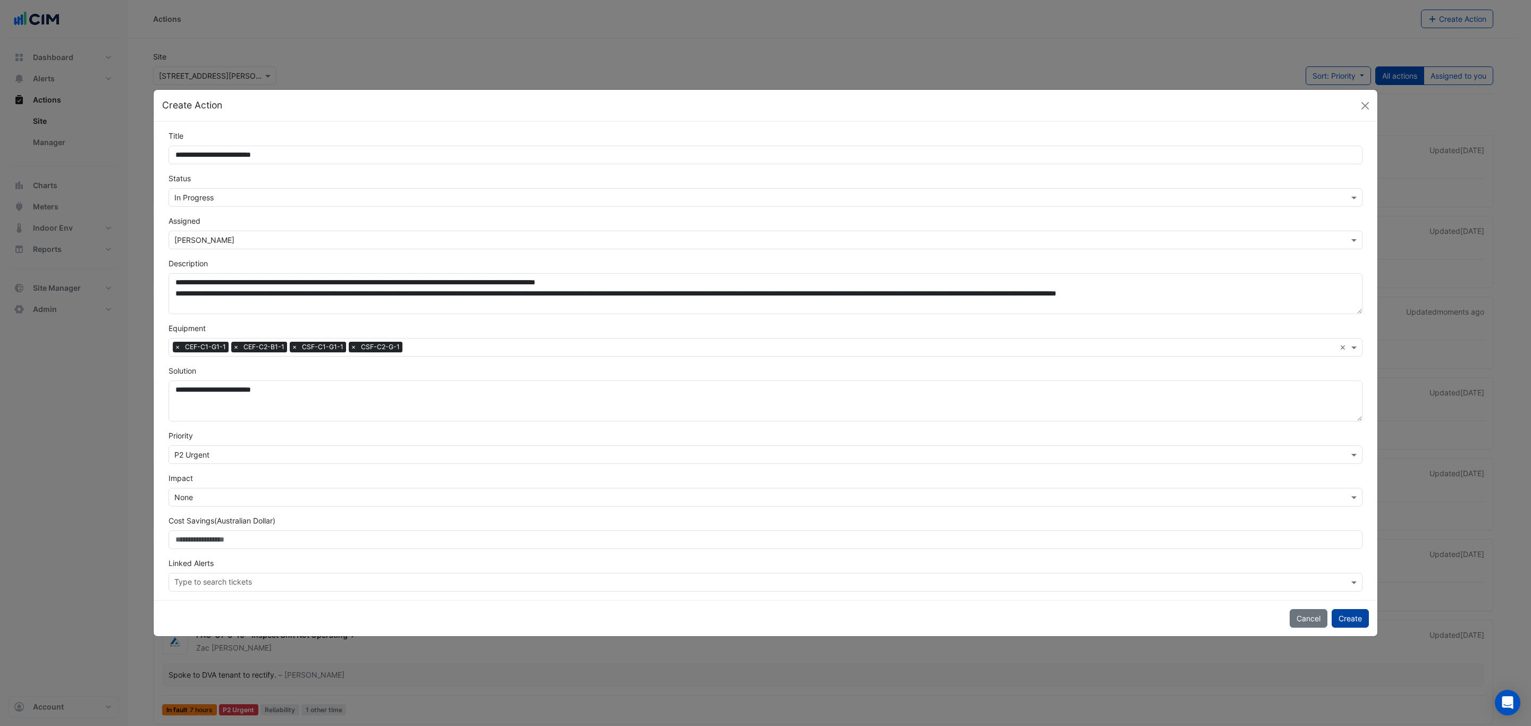
click at [1349, 616] on button "Create" at bounding box center [1350, 618] width 37 height 19
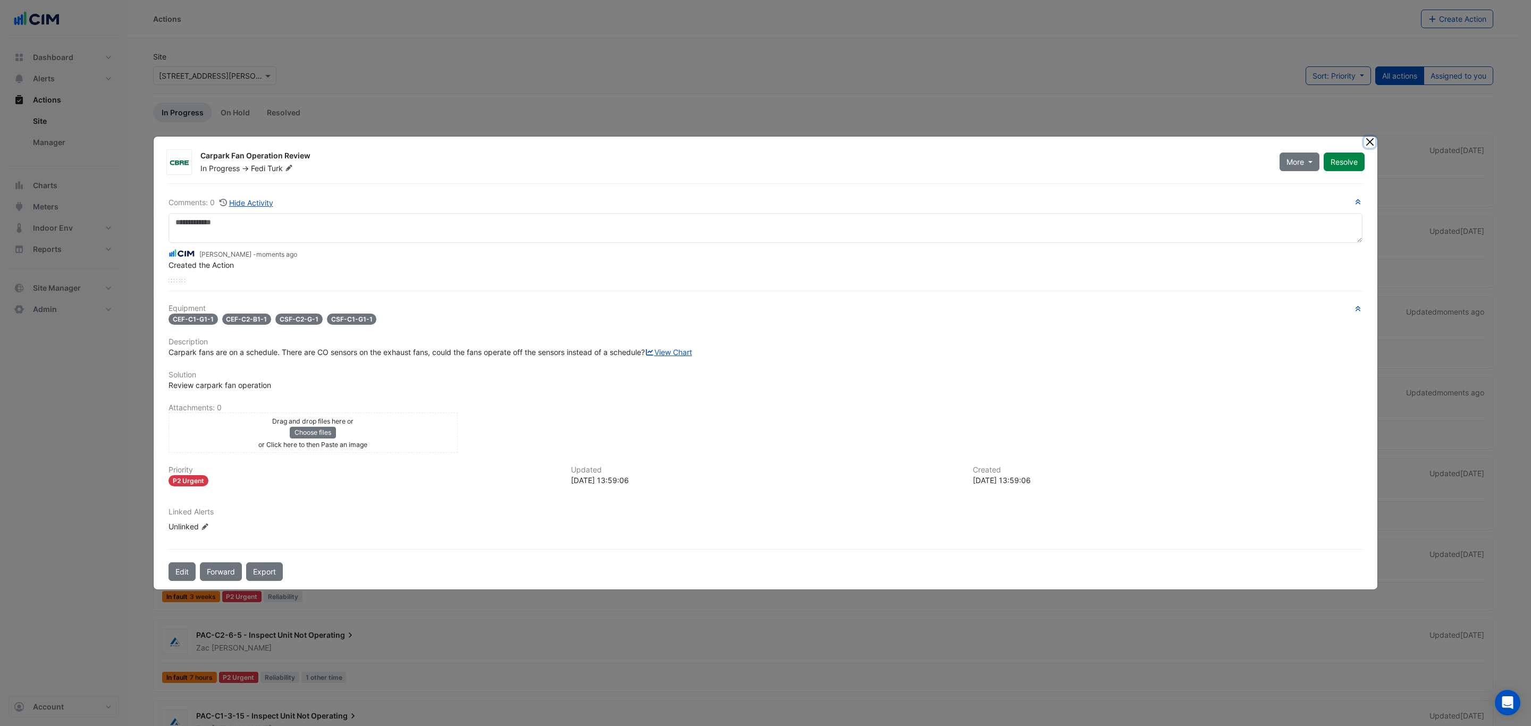
click at [1374, 137] on button "Close" at bounding box center [1369, 142] width 11 height 11
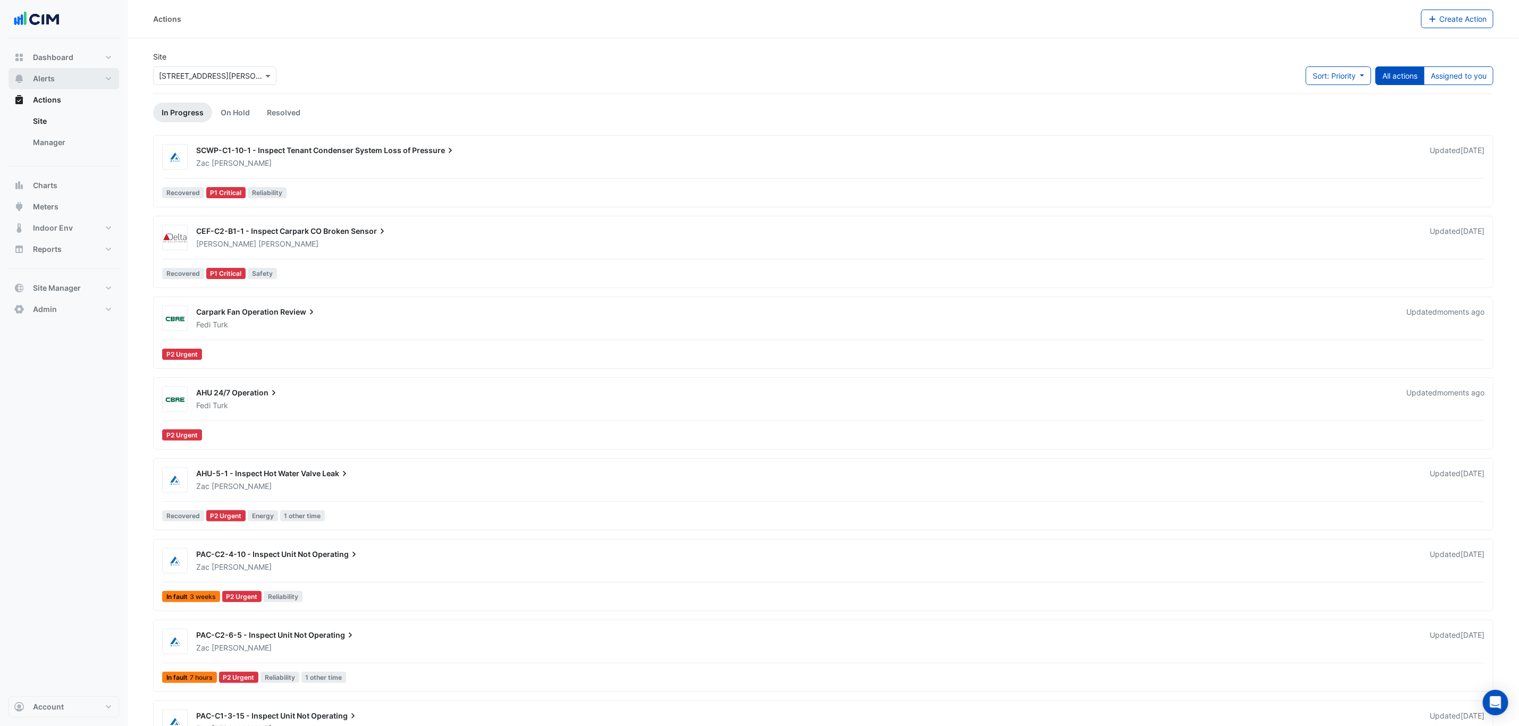
click at [70, 74] on button "Alerts" at bounding box center [64, 78] width 111 height 21
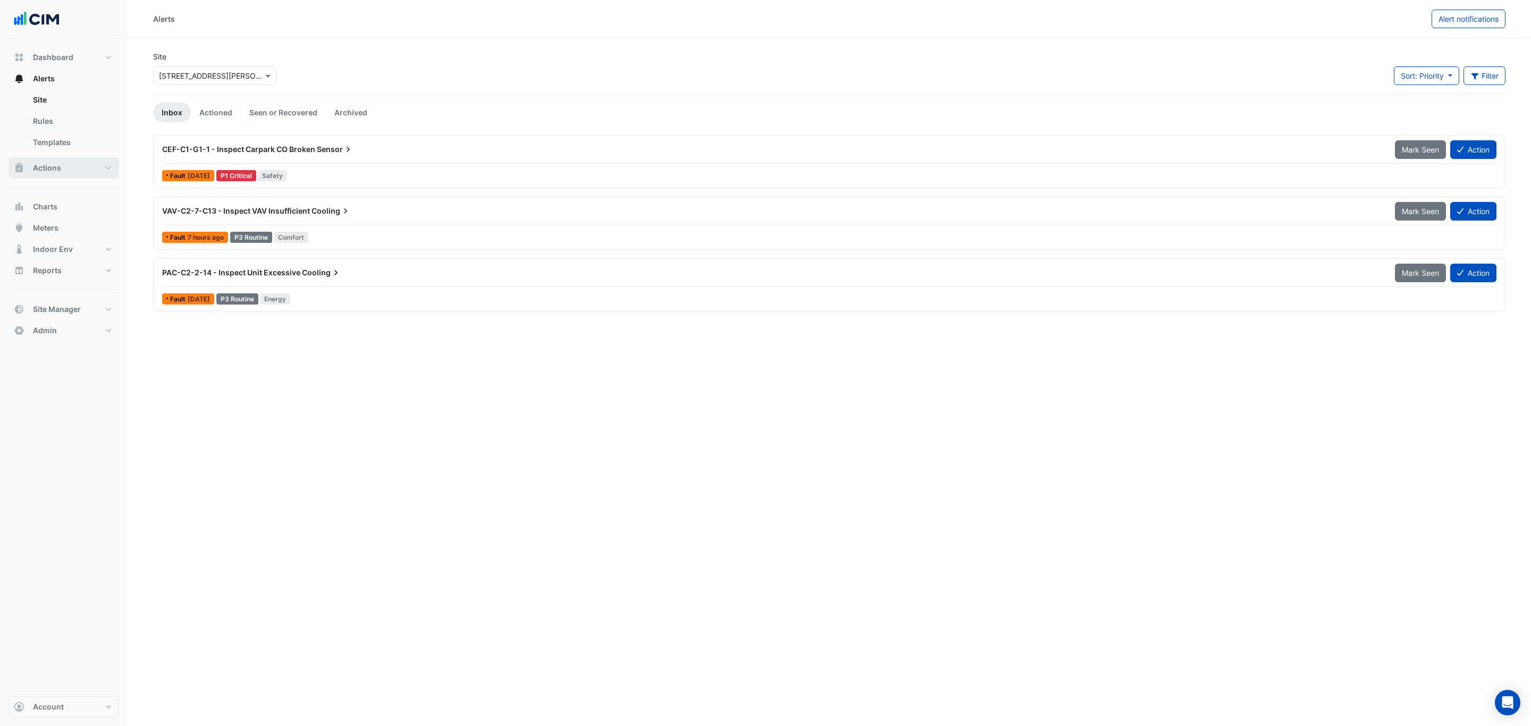
click at [53, 164] on span "Actions" at bounding box center [47, 168] width 28 height 11
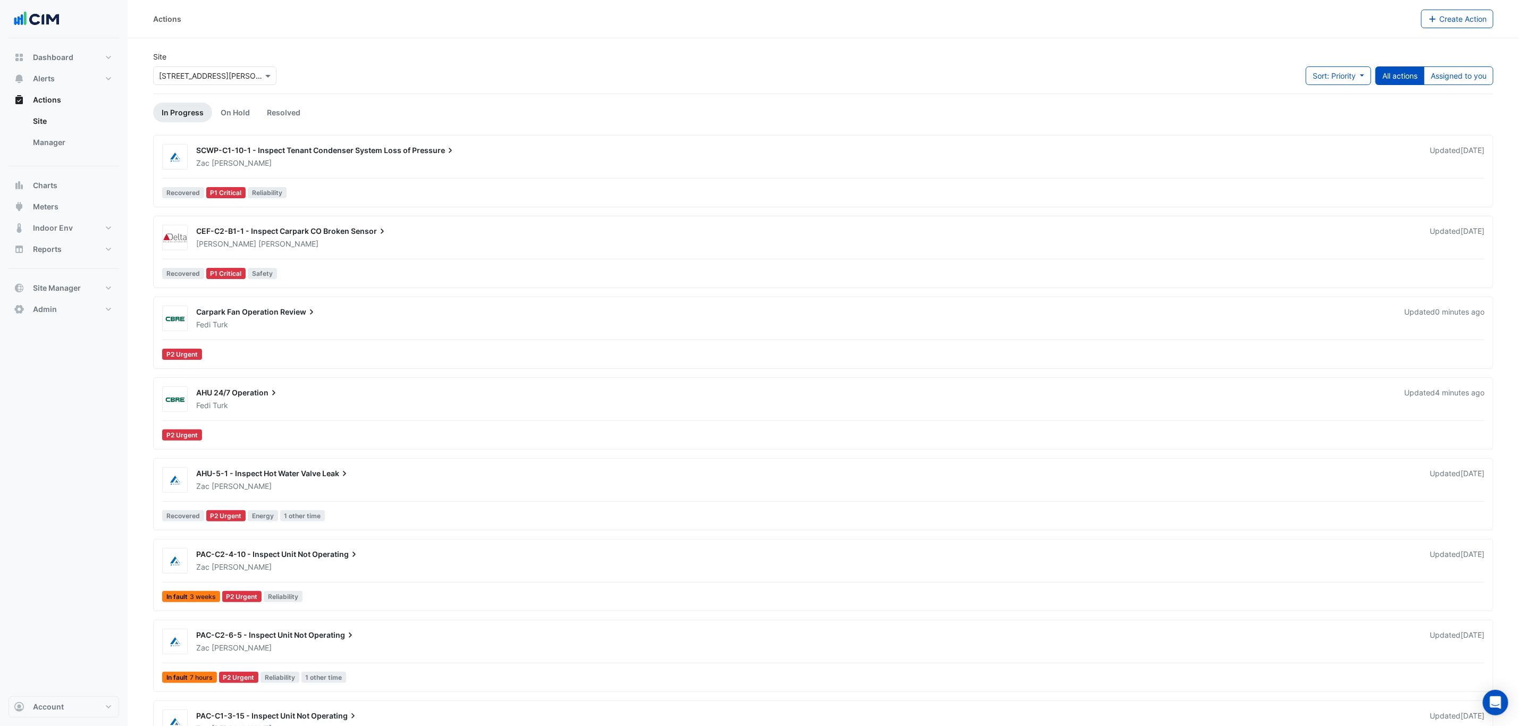
click at [469, 254] on div "CEF-C2-B1-1 - Inspect Carpark CO Broken Sensor Chris Coyle Updated 3 months ago…" at bounding box center [823, 254] width 1331 height 58
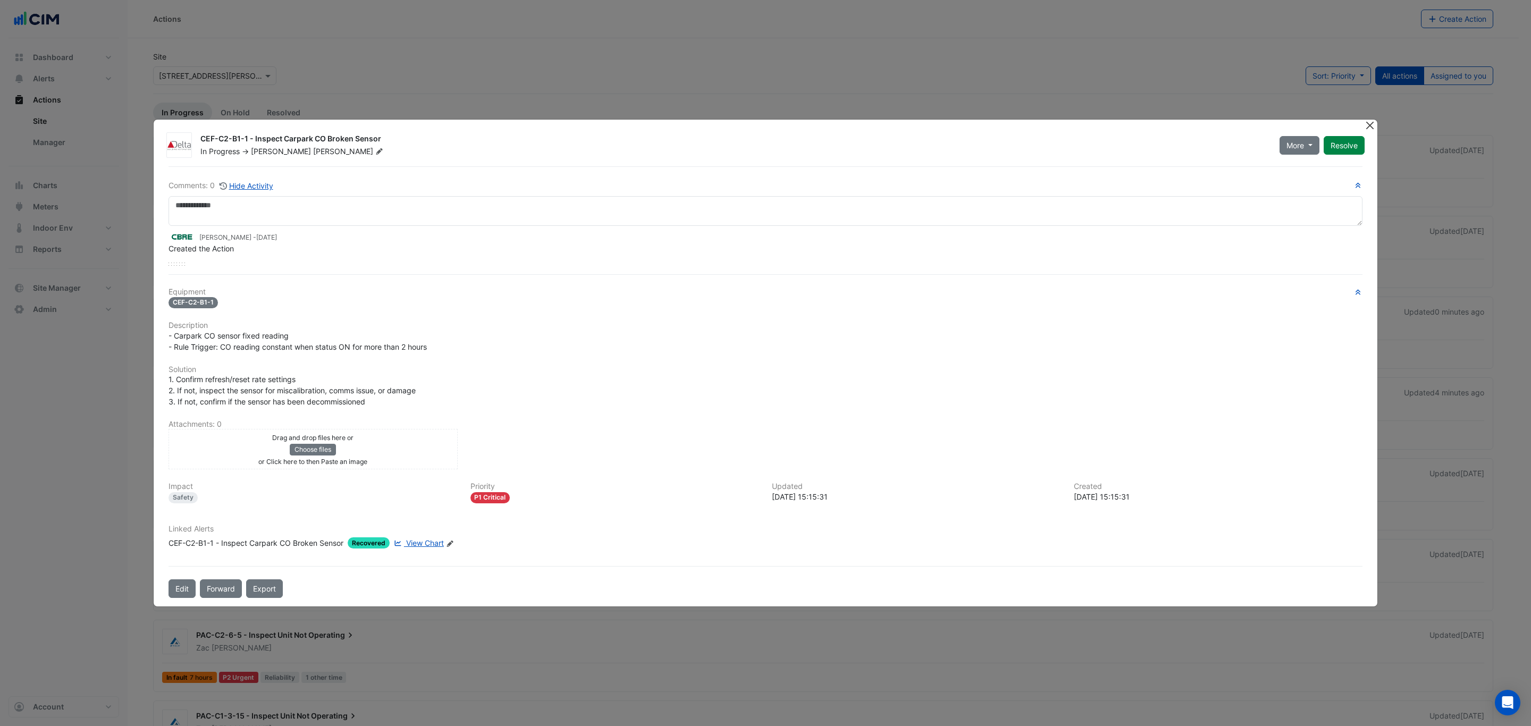
click at [1365, 121] on button "Close" at bounding box center [1369, 125] width 11 height 11
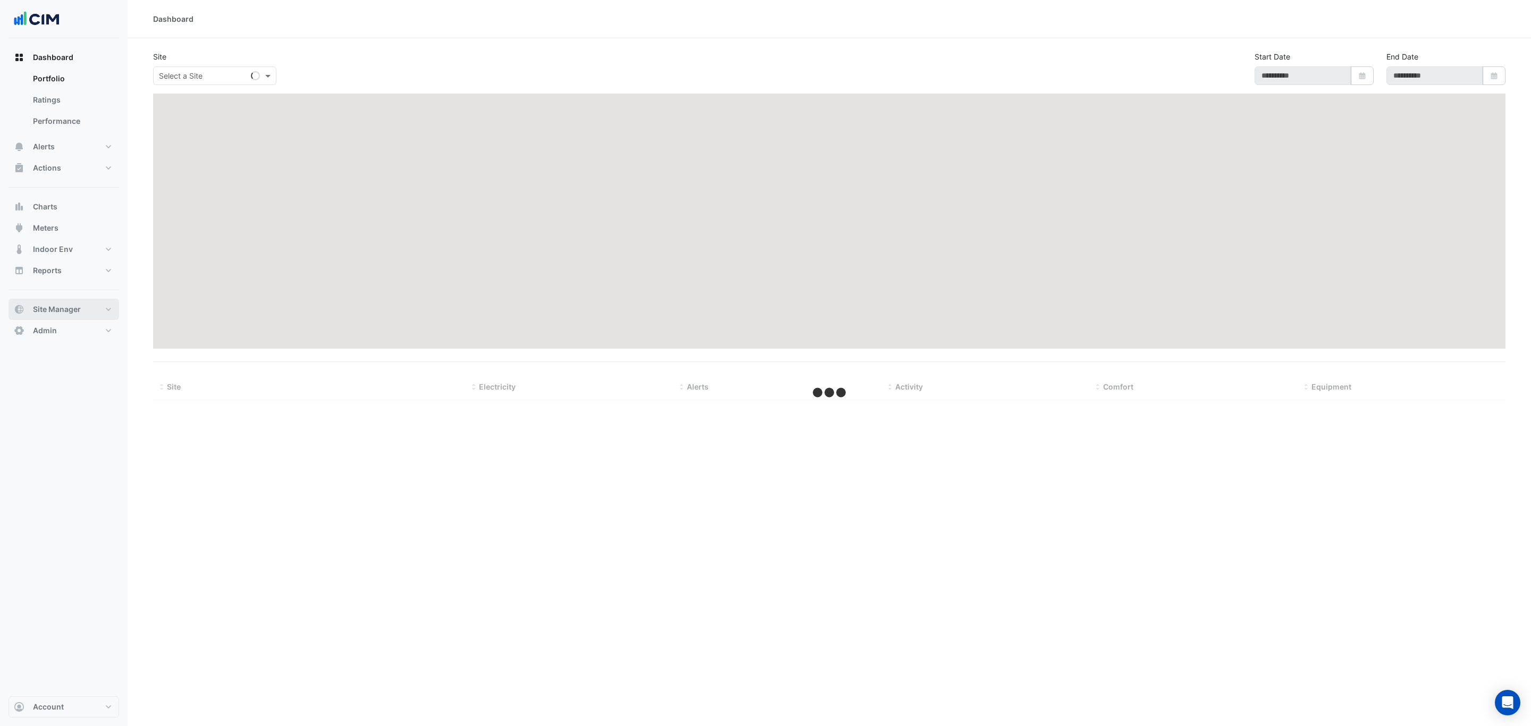
click at [82, 312] on button "Site Manager" at bounding box center [64, 309] width 111 height 21
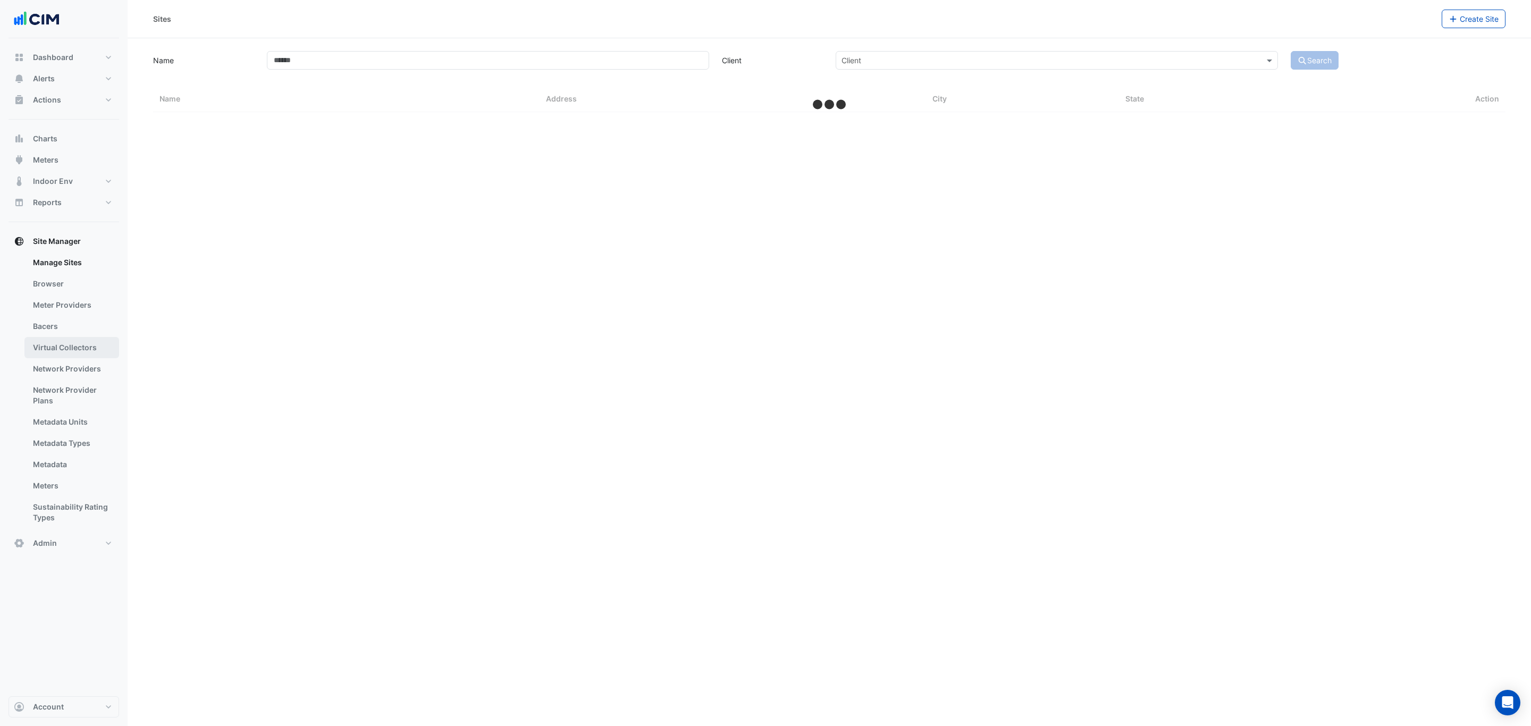
click at [64, 343] on link "Virtual Collectors" at bounding box center [71, 347] width 95 height 21
click at [67, 332] on link "Bacers" at bounding box center [71, 326] width 95 height 21
click at [586, 61] on div "Select a Site" at bounding box center [829, 69] width 676 height 19
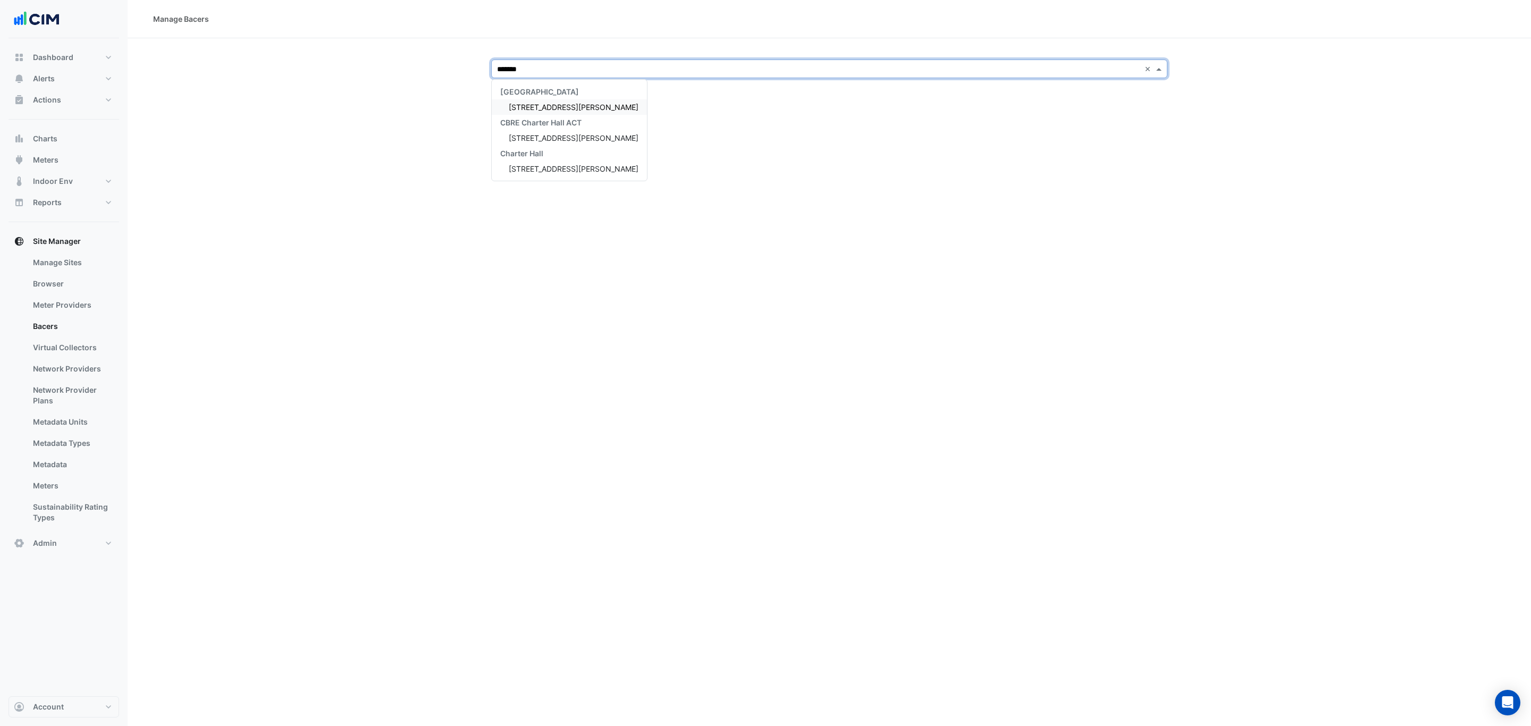
type input "********"
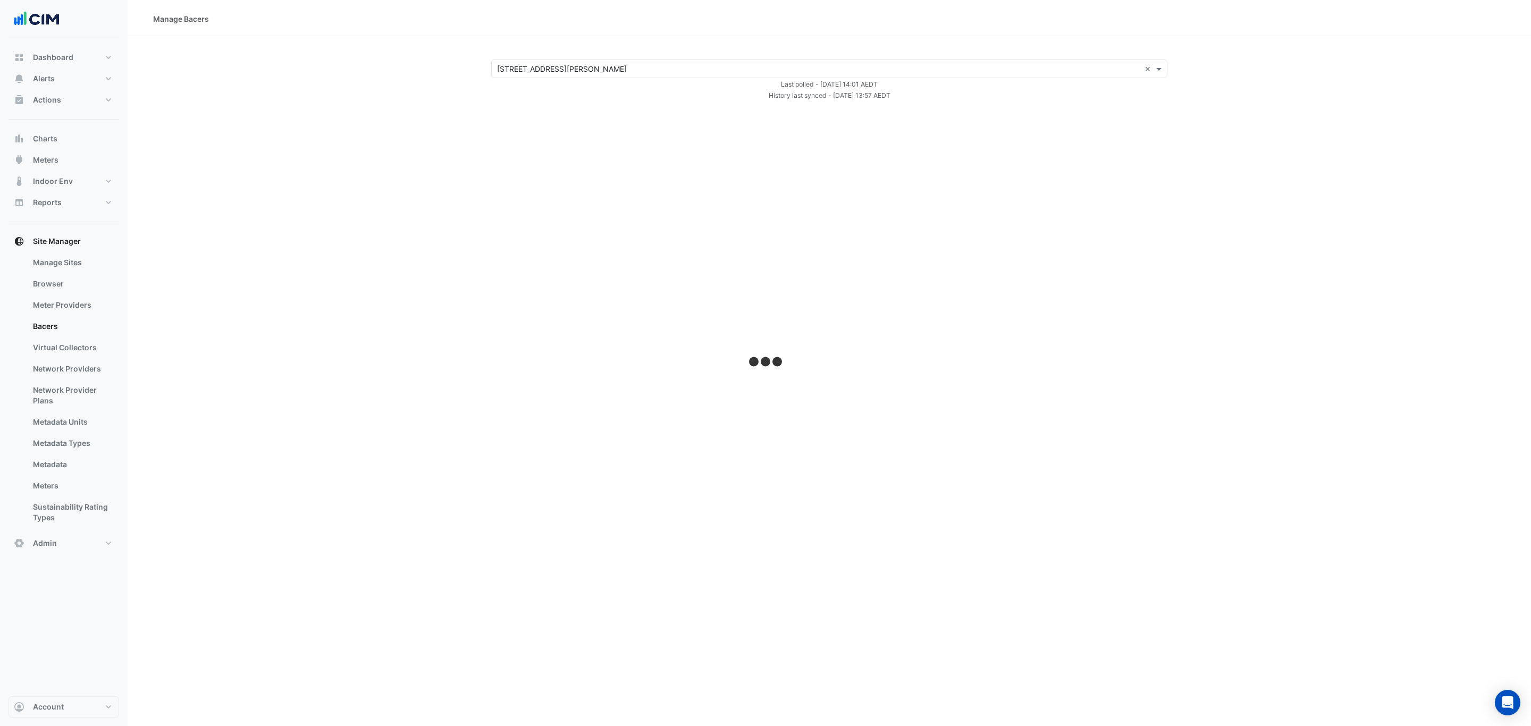
select select "***"
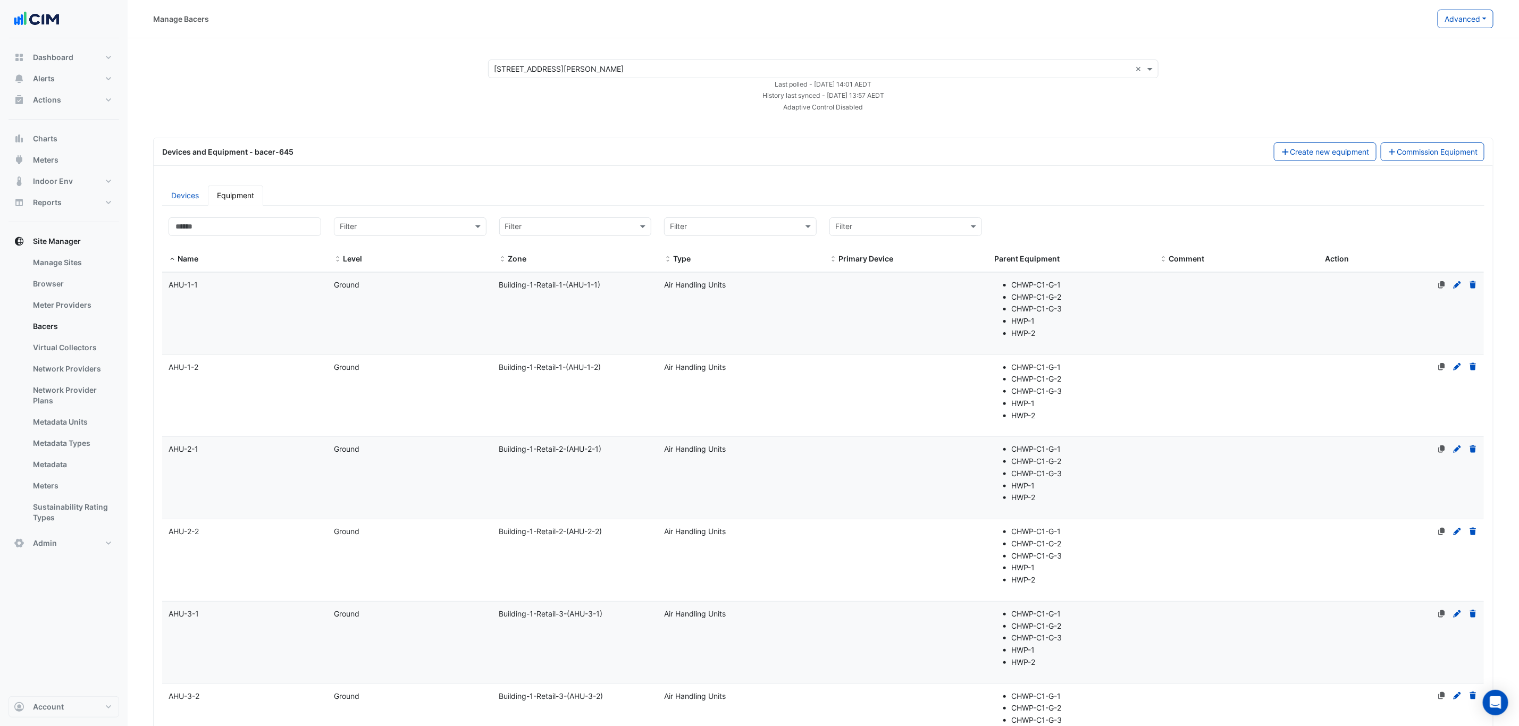
click at [163, 189] on link "Devices" at bounding box center [185, 195] width 46 height 21
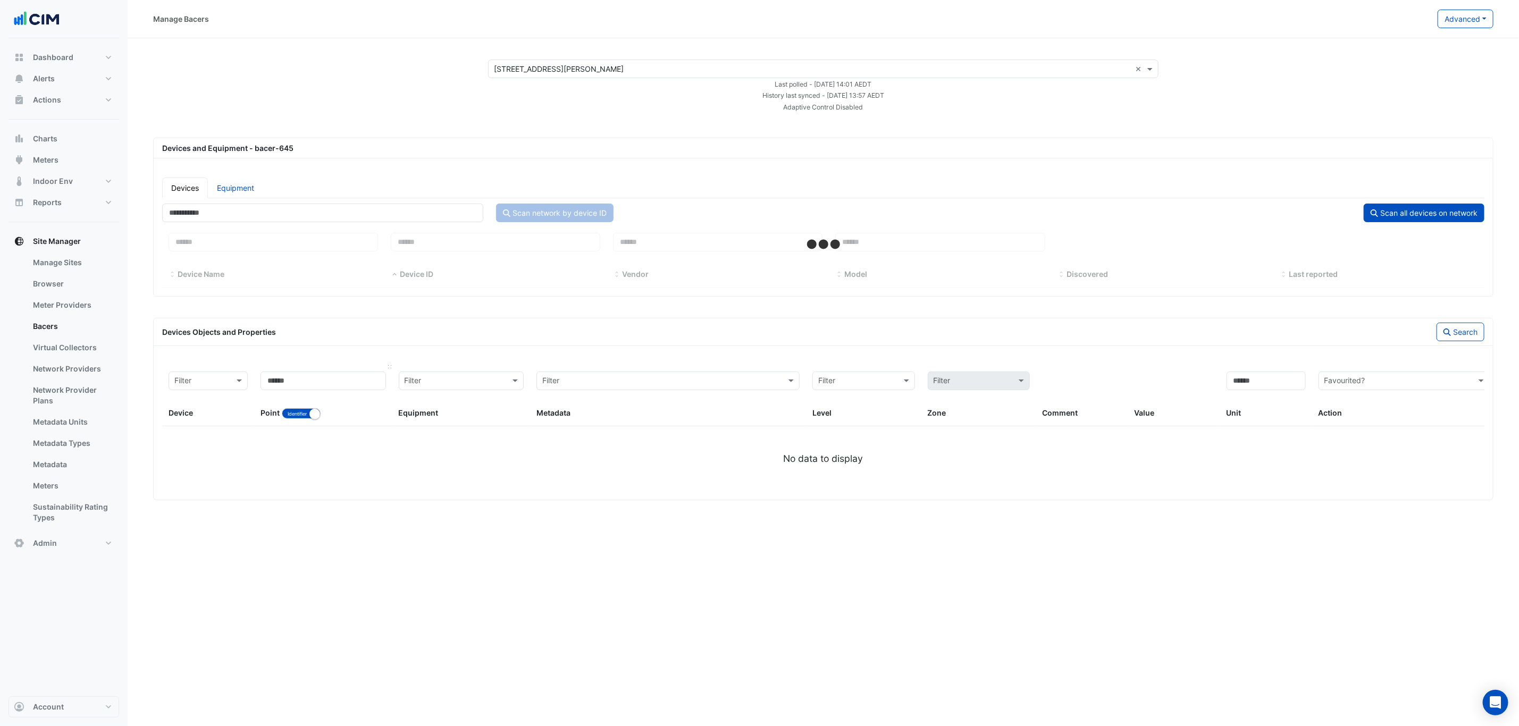
select select "***"
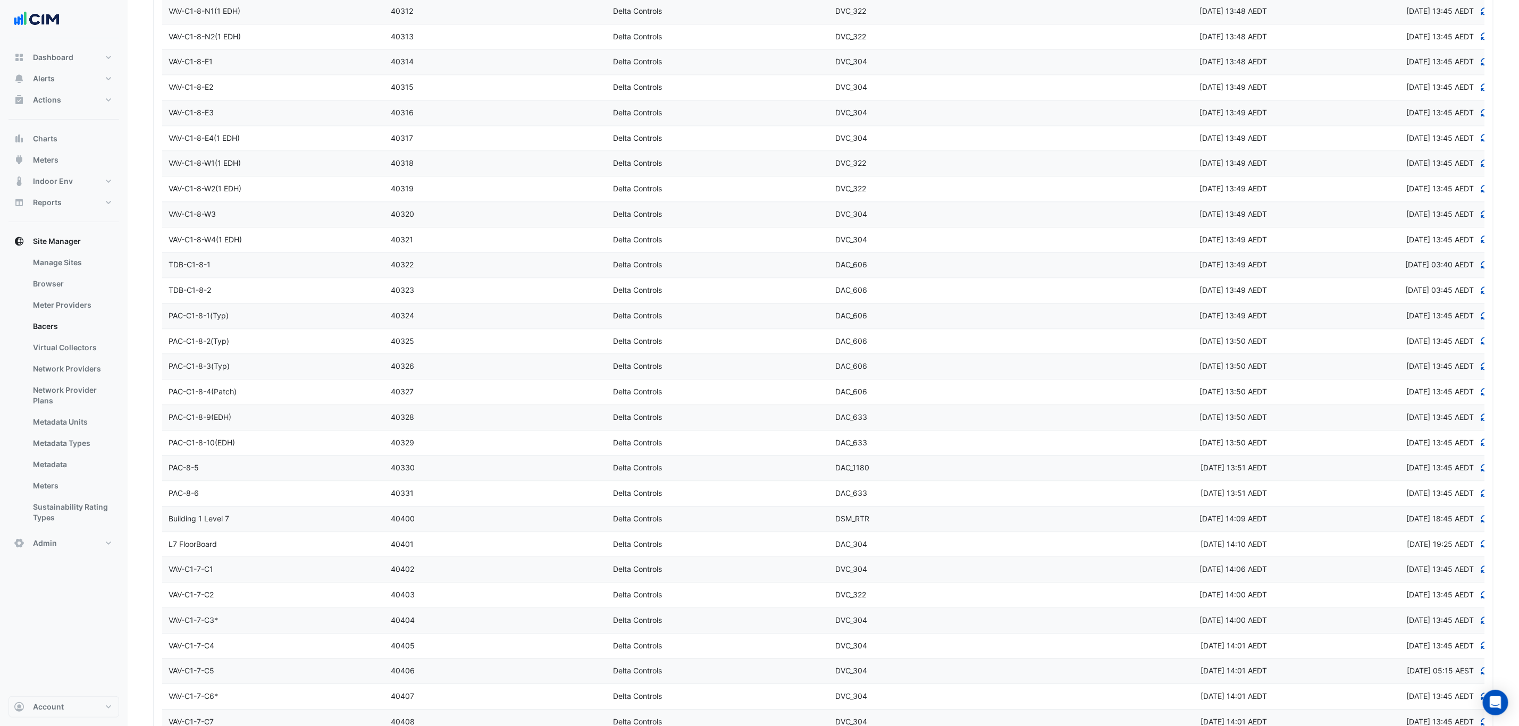
scroll to position [2393, 0]
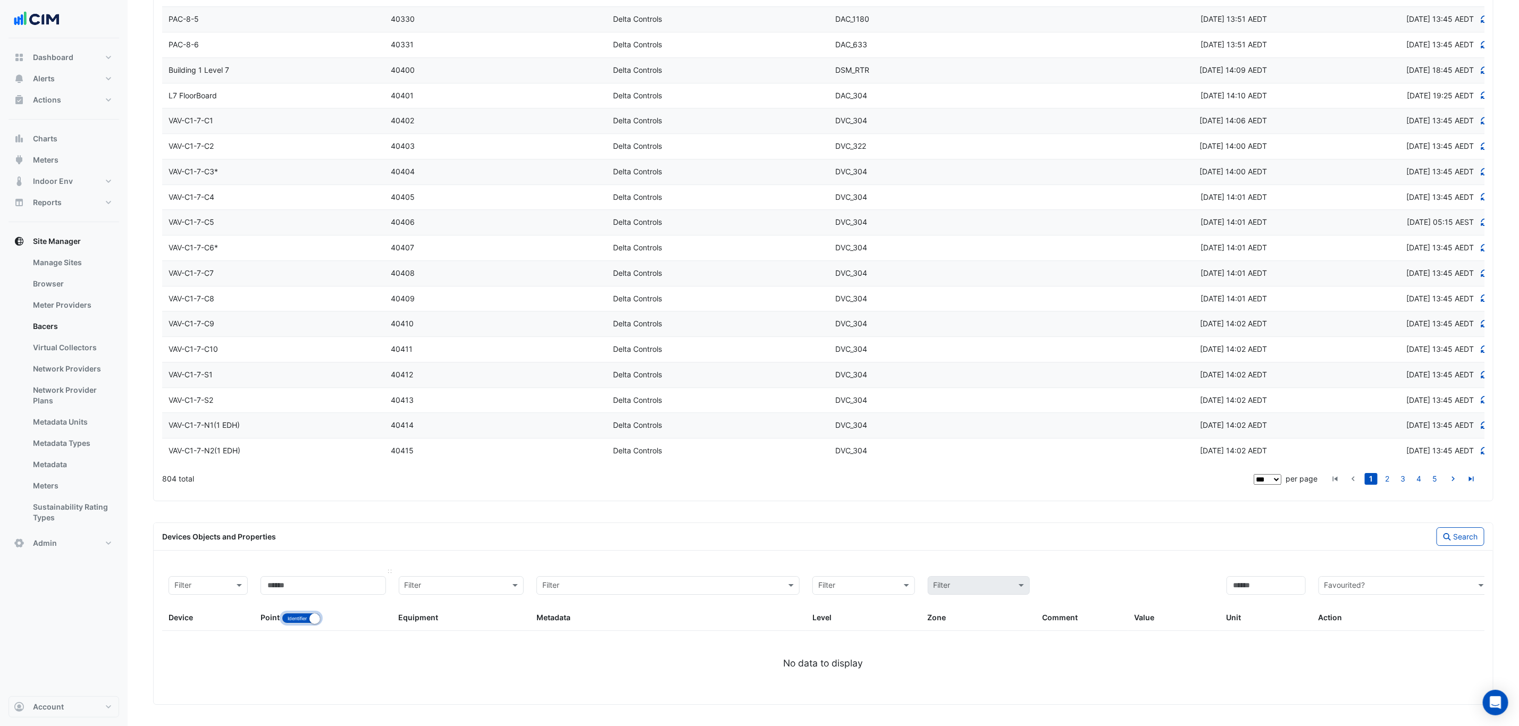
click at [286, 613] on button "Identifier Name" at bounding box center [301, 618] width 39 height 11
click at [296, 578] on input at bounding box center [323, 585] width 125 height 19
type input "**"
click at [1467, 532] on button "Search" at bounding box center [1461, 536] width 48 height 19
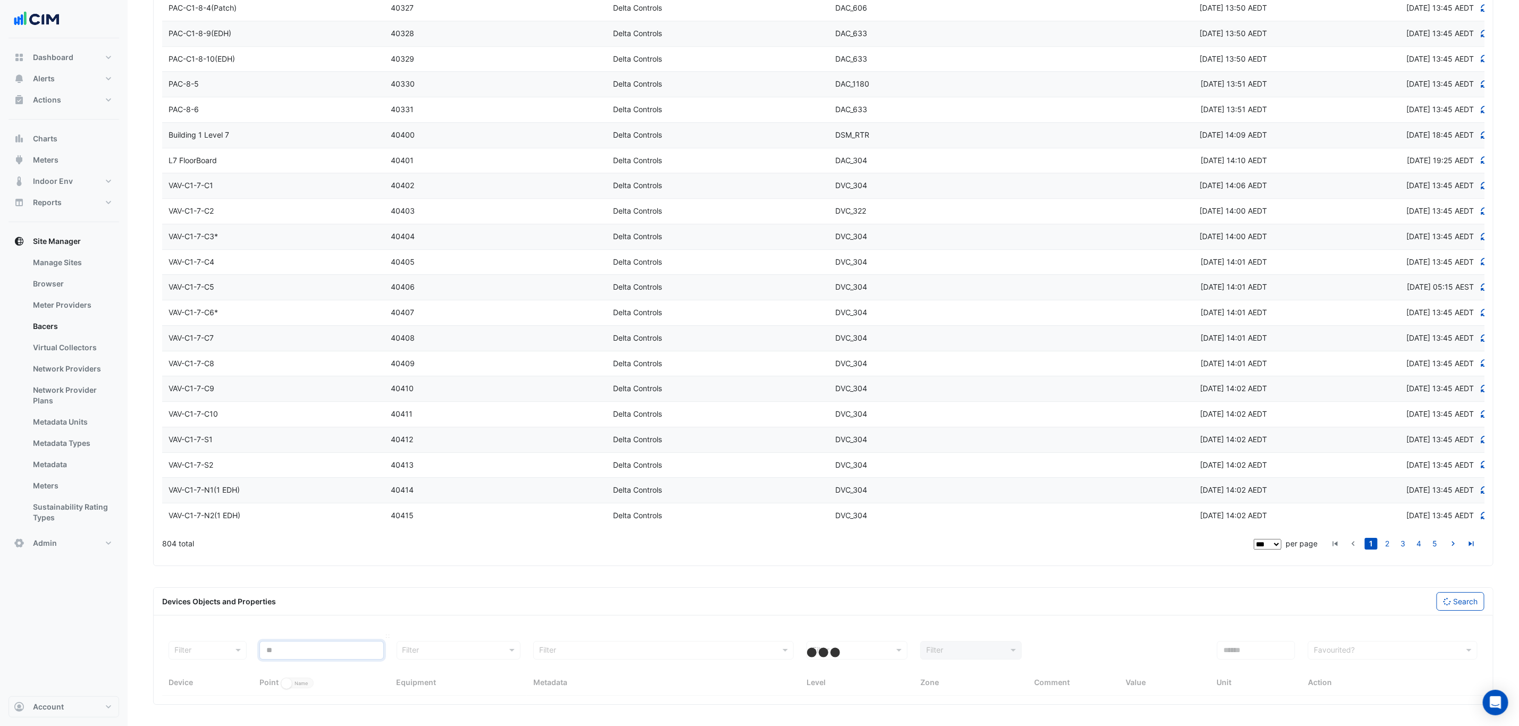
click at [341, 651] on input "**" at bounding box center [321, 650] width 124 height 19
select select "***"
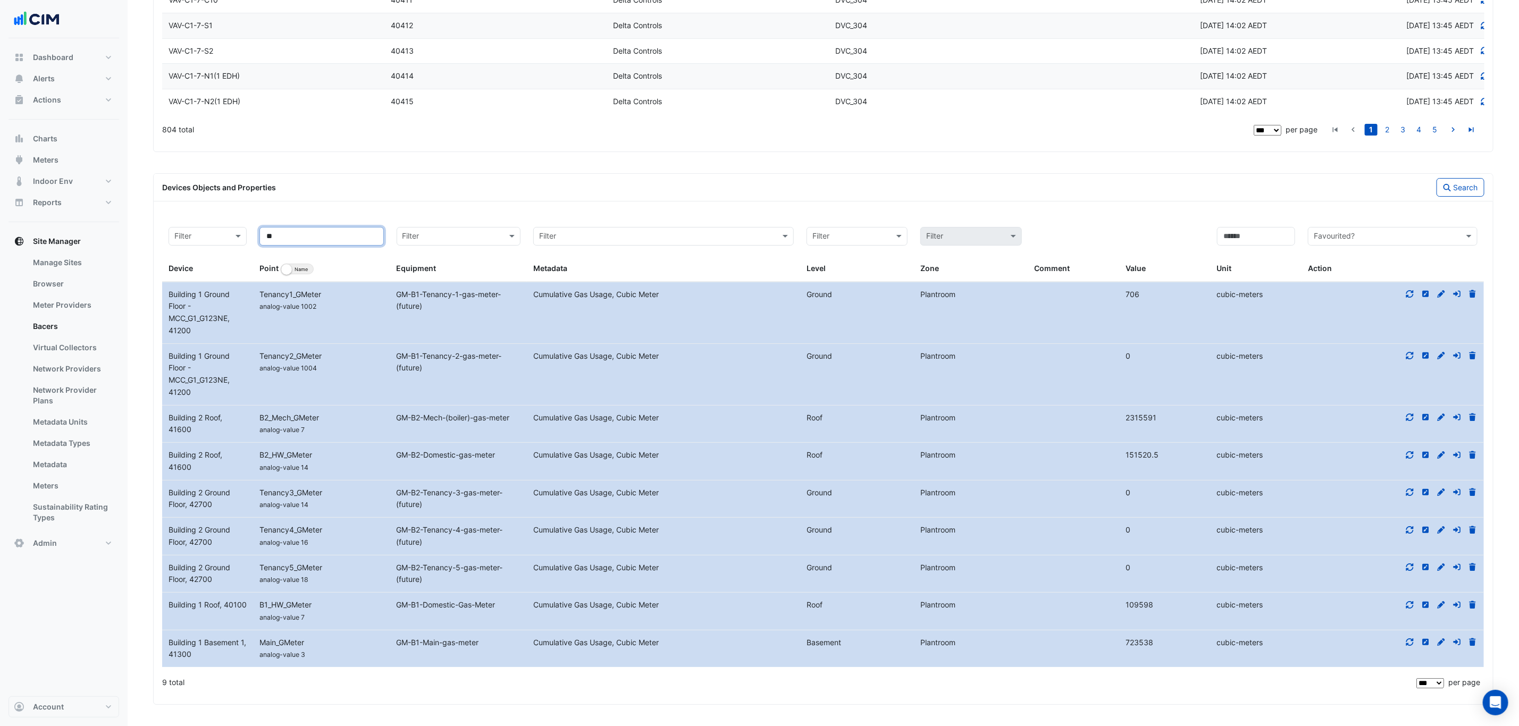
scroll to position [2745, 0]
drag, startPoint x: 522, startPoint y: 601, endPoint x: 735, endPoint y: 619, distance: 214.0
click at [731, 621] on div "Device Building 1 Roof, 40100 Name B1_HW_GMeter analog-value 7 Equipment GM-B1-…" at bounding box center [823, 611] width 1322 height 37
click at [735, 619] on datatable-body-cell "Metadata Cumulative Gas Usage, Cubic Meter" at bounding box center [663, 611] width 273 height 37
drag, startPoint x: 654, startPoint y: 644, endPoint x: 525, endPoint y: 645, distance: 129.7
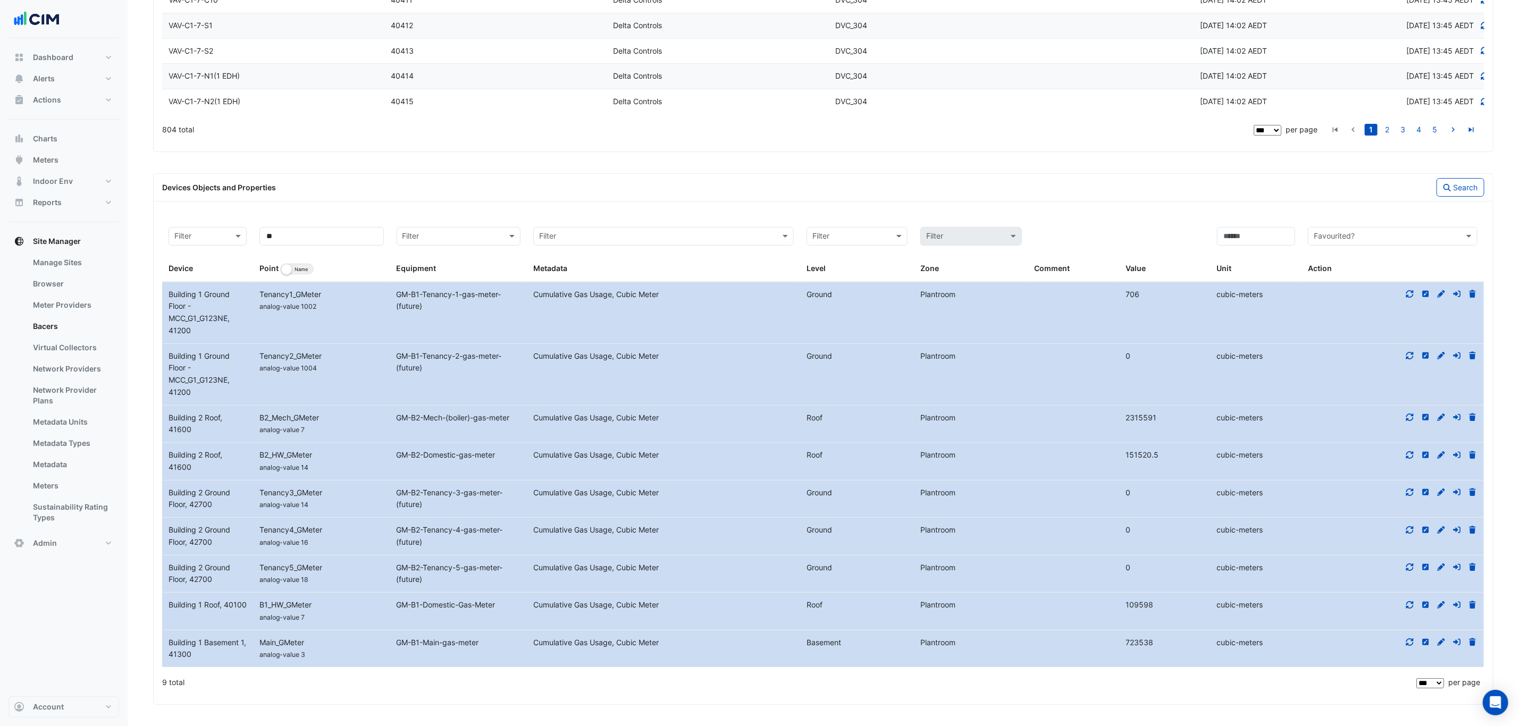
click at [525, 645] on div "Device Building 1 Basement 1, 41300 Name Main_GMeter analog-value 3 Equipment G…" at bounding box center [823, 649] width 1322 height 37
click at [729, 641] on div "Cumulative Gas Usage, Cubic Meter" at bounding box center [663, 643] width 273 height 12
click at [1190, 350] on div "0" at bounding box center [1164, 356] width 91 height 12
drag, startPoint x: 442, startPoint y: 372, endPoint x: 380, endPoint y: 314, distance: 85.0
click at [380, 314] on datatable-scroller "Device Building 1 Ground Floor - MCC_G1_G123NE, 41200 Name Tenancy1_GMeter anal…" at bounding box center [823, 475] width 1322 height 386
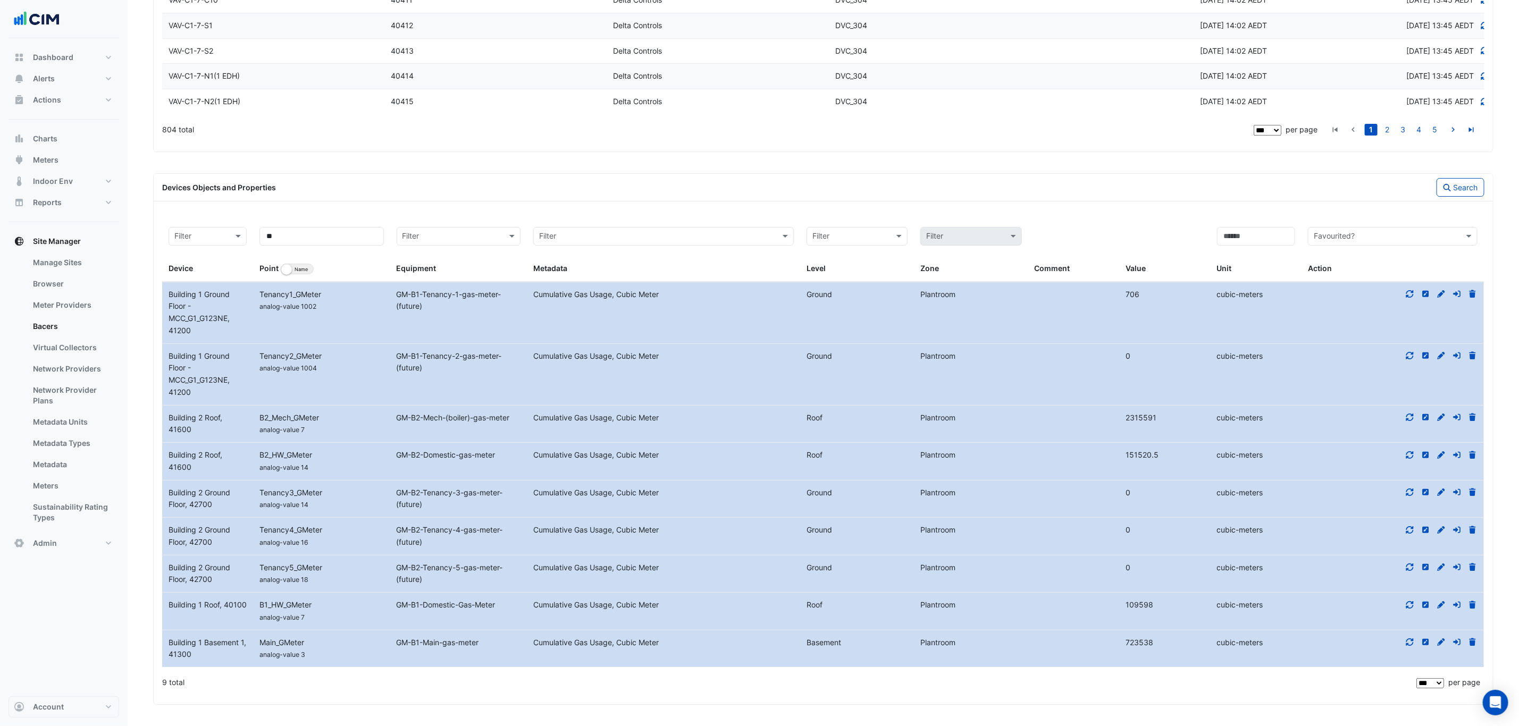
click at [380, 314] on datatable-body-cell "Name Tenancy1_GMeter analog-value 1002" at bounding box center [321, 312] width 137 height 61
drag, startPoint x: 1153, startPoint y: 292, endPoint x: 1107, endPoint y: 297, distance: 45.9
click at [1107, 297] on div "Device Building 1 Ground Floor - MCC_G1_G123NE, 41200 Name Tenancy1_GMeter anal…" at bounding box center [823, 312] width 1322 height 61
click at [1404, 289] on div at bounding box center [1392, 295] width 182 height 12
click at [1406, 290] on icon at bounding box center [1410, 293] width 10 height 7
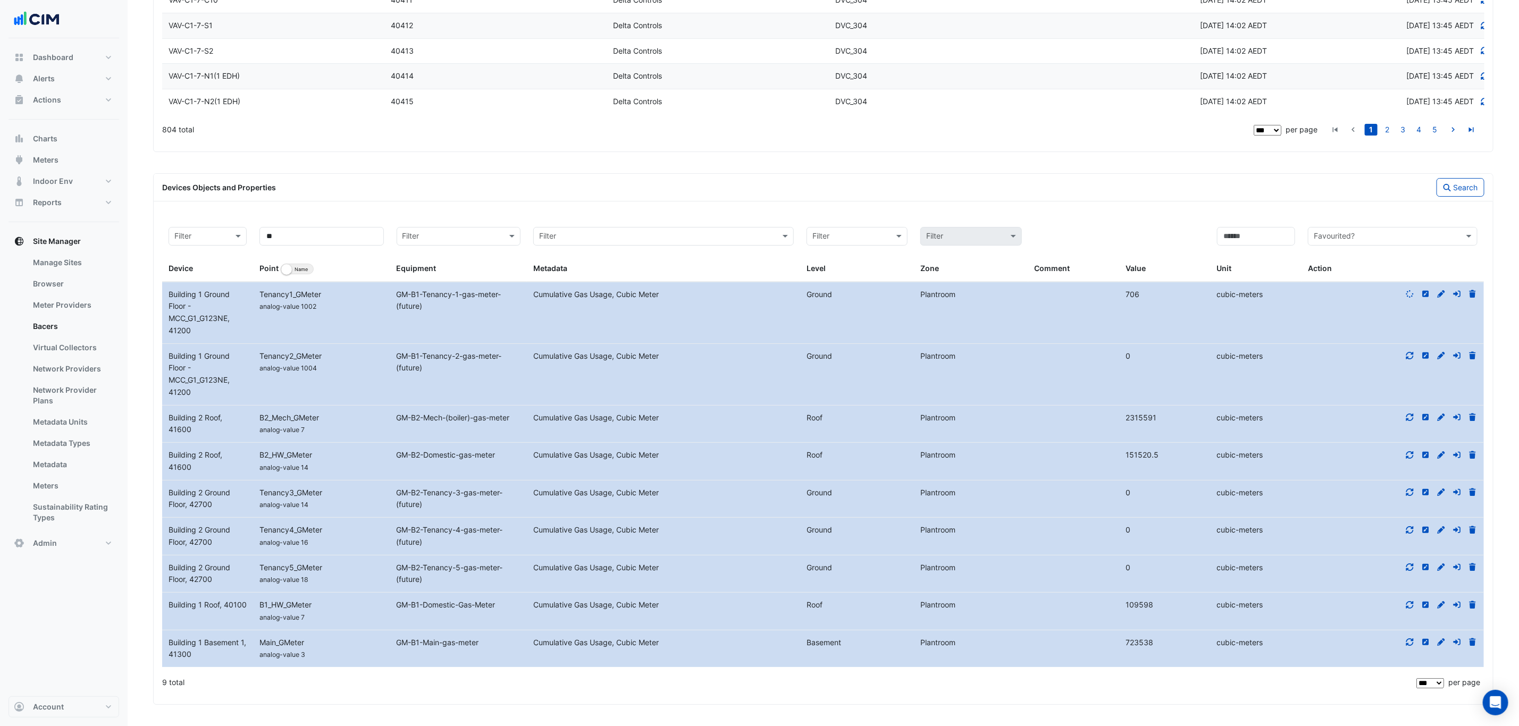
drag, startPoint x: 1408, startPoint y: 288, endPoint x: 1408, endPoint y: 335, distance: 47.3
click at [1408, 289] on icon at bounding box center [1410, 294] width 11 height 10
click at [1410, 353] on icon at bounding box center [1410, 355] width 10 height 7
click at [73, 134] on button "Charts" at bounding box center [64, 138] width 111 height 21
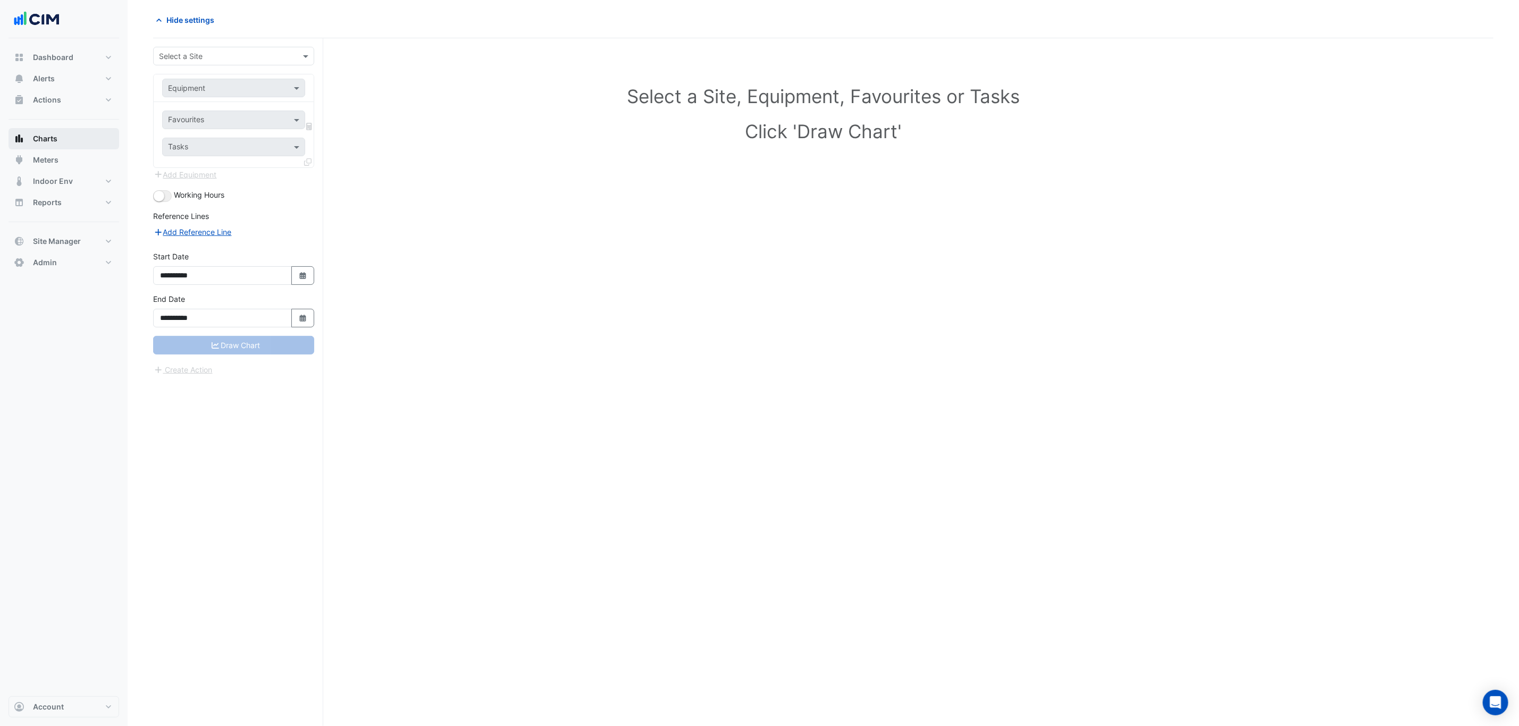
scroll to position [41, 0]
click at [78, 85] on button "Alerts" at bounding box center [64, 78] width 111 height 21
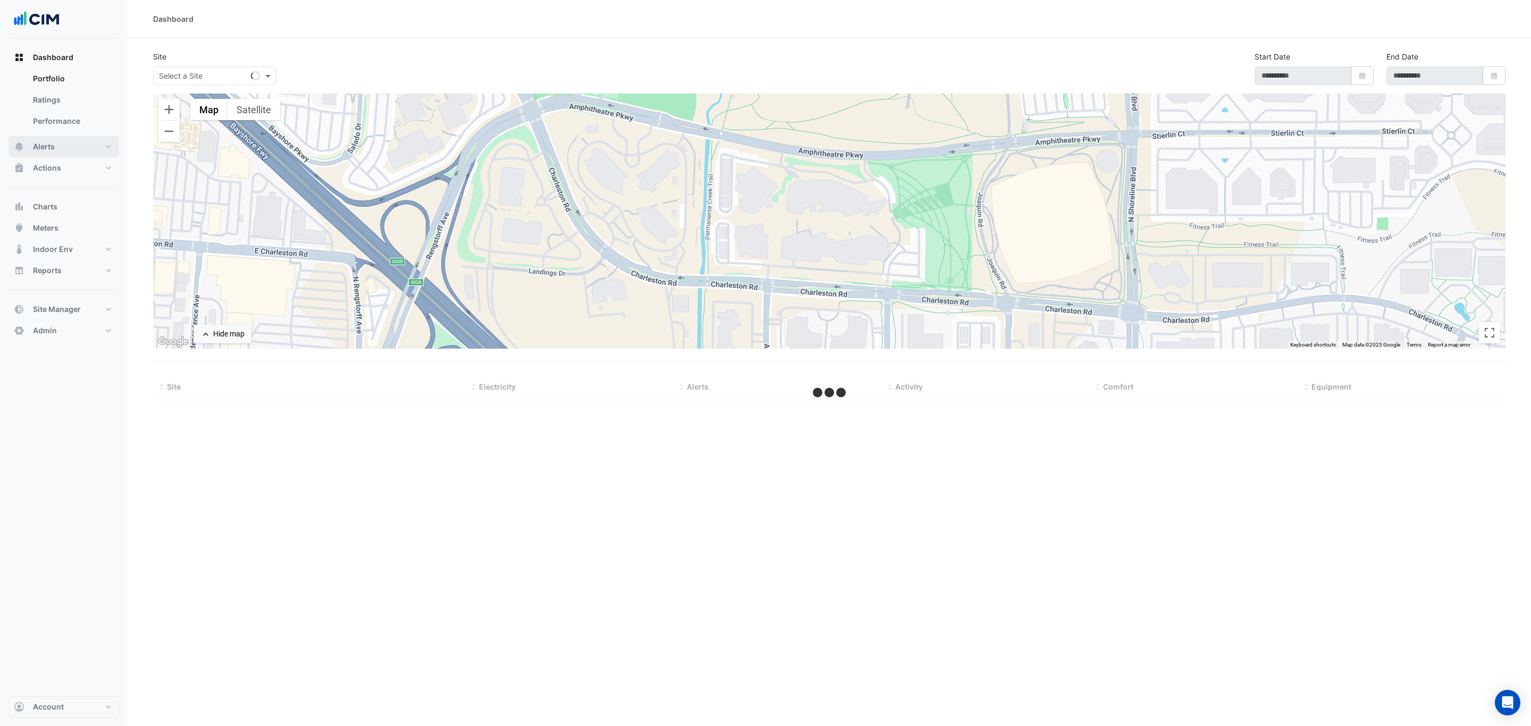
click at [88, 144] on button "Alerts" at bounding box center [64, 146] width 111 height 21
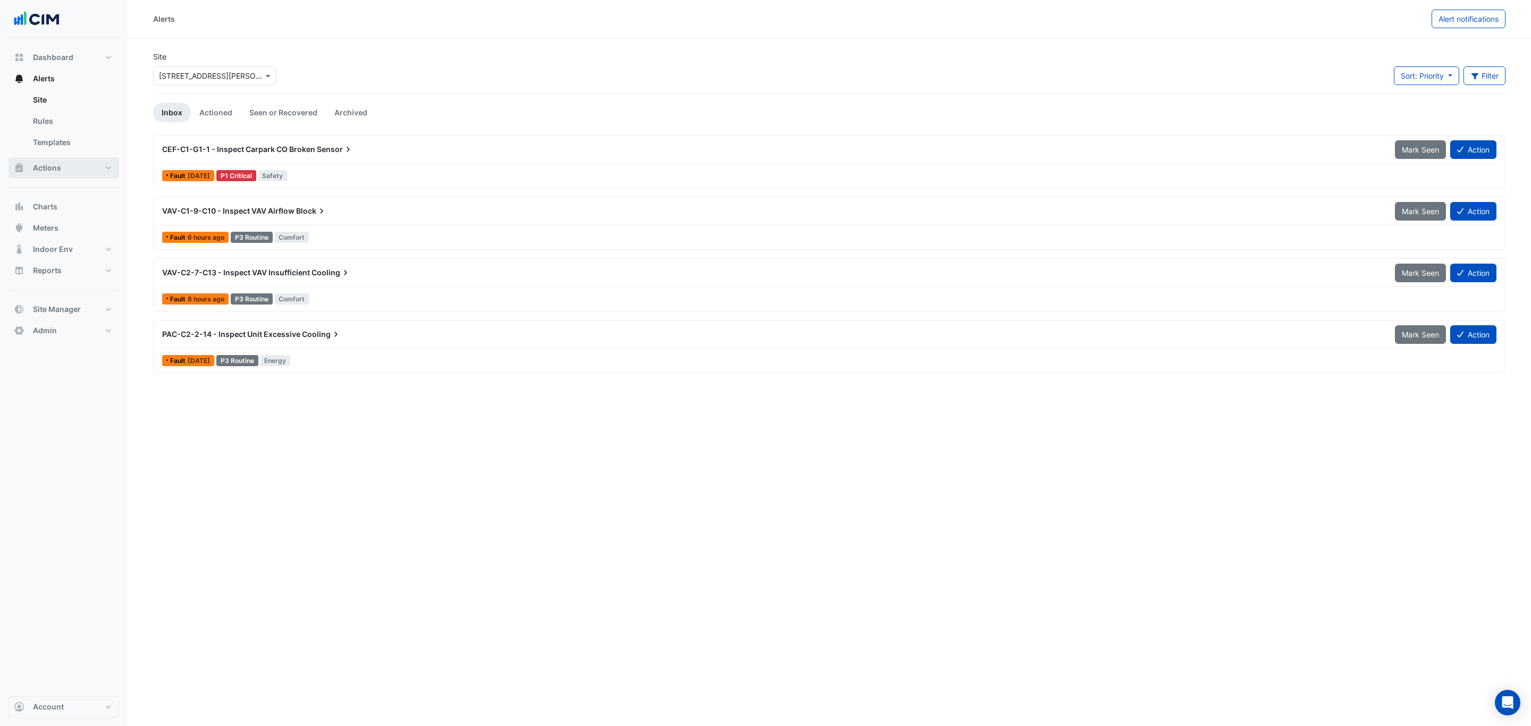
click at [77, 158] on button "Actions" at bounding box center [64, 167] width 111 height 21
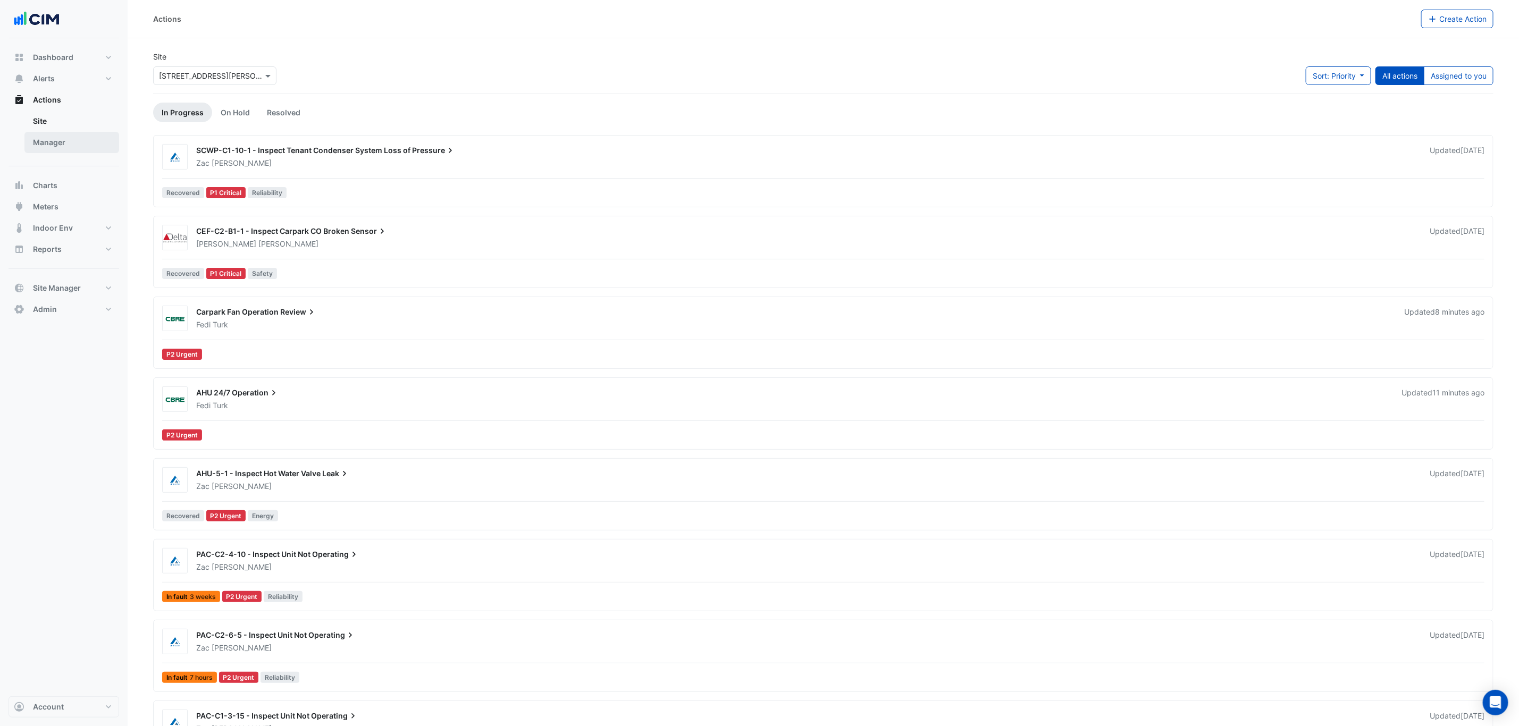
click at [77, 142] on link "Manager" at bounding box center [71, 142] width 95 height 21
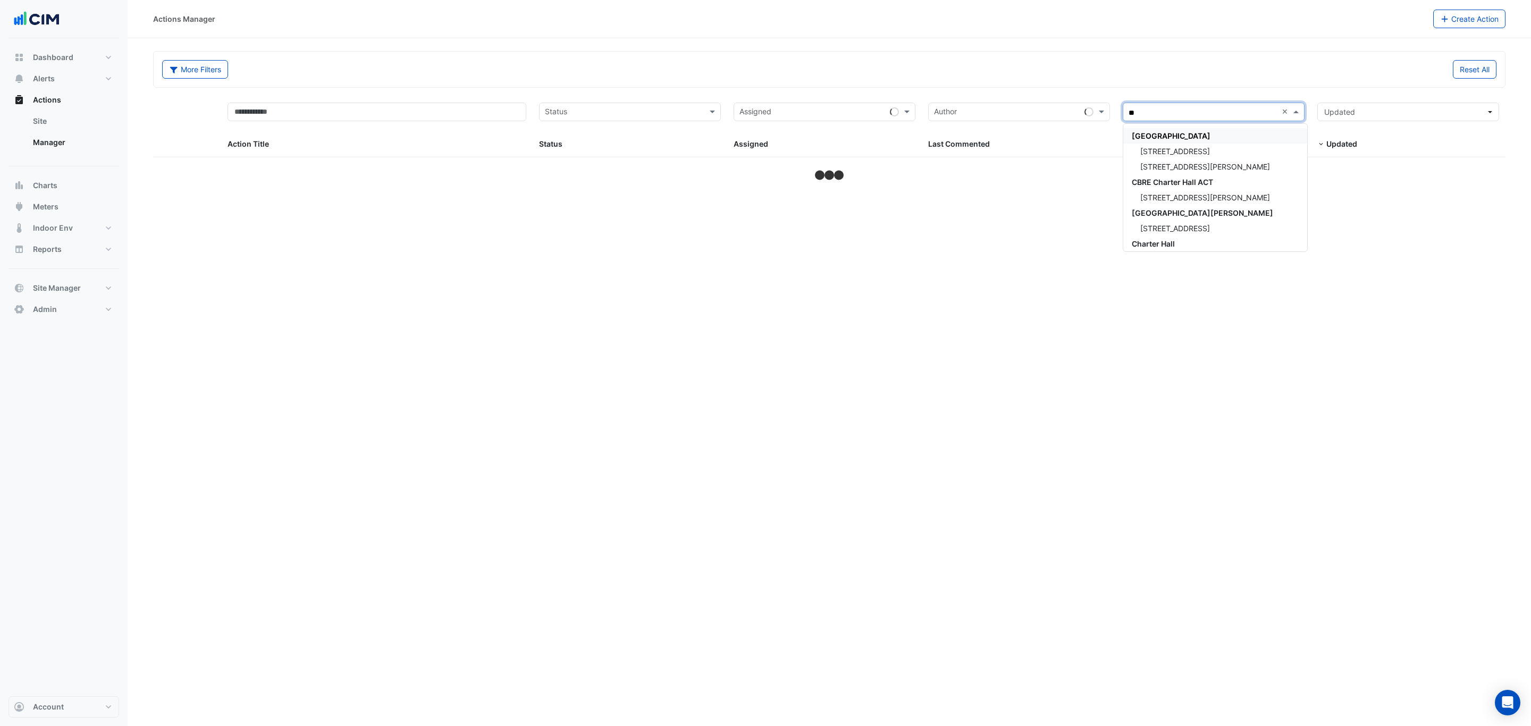
type input "**"
click at [1199, 170] on div "[STREET_ADDRESS][PERSON_NAME]" at bounding box center [1213, 166] width 181 height 15
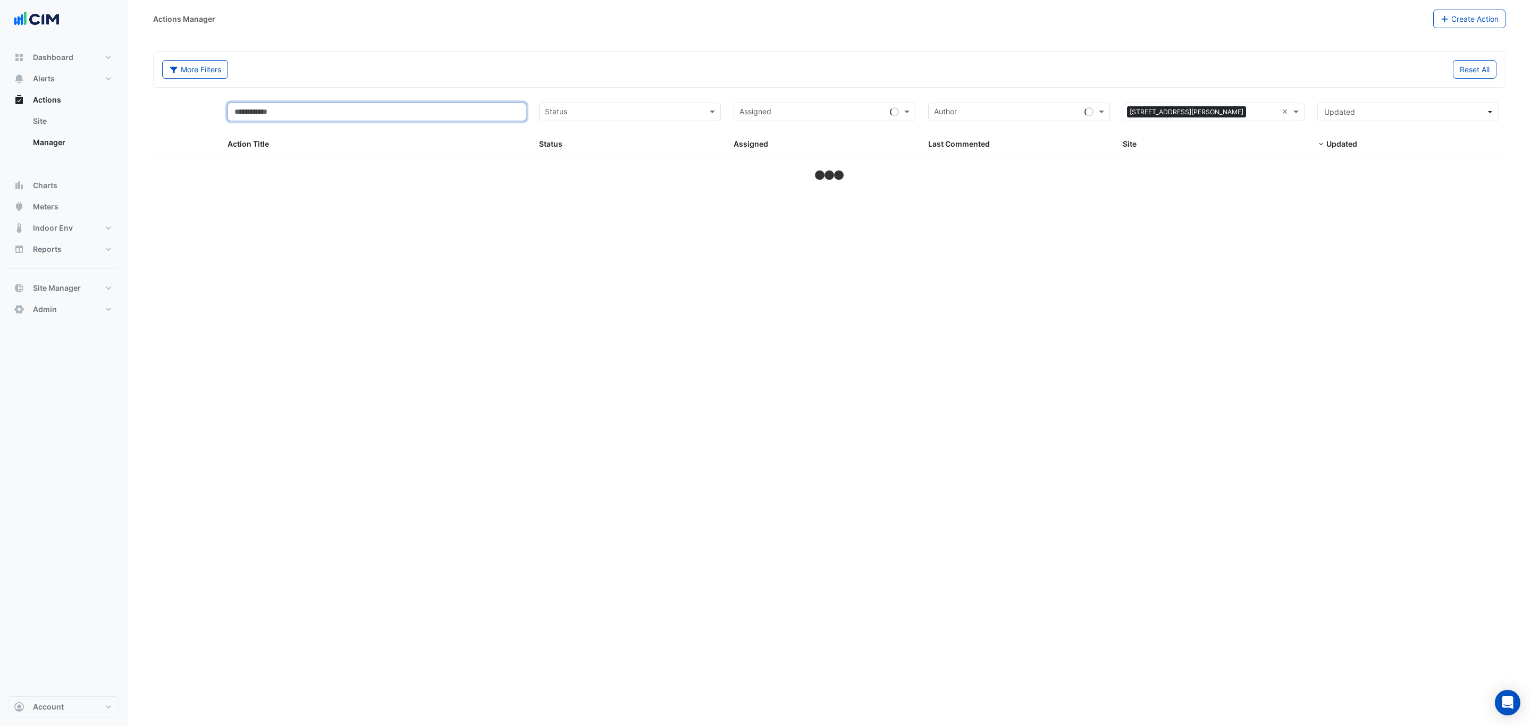
click at [289, 117] on input "text" at bounding box center [377, 112] width 299 height 19
type input "*****"
select select "***"
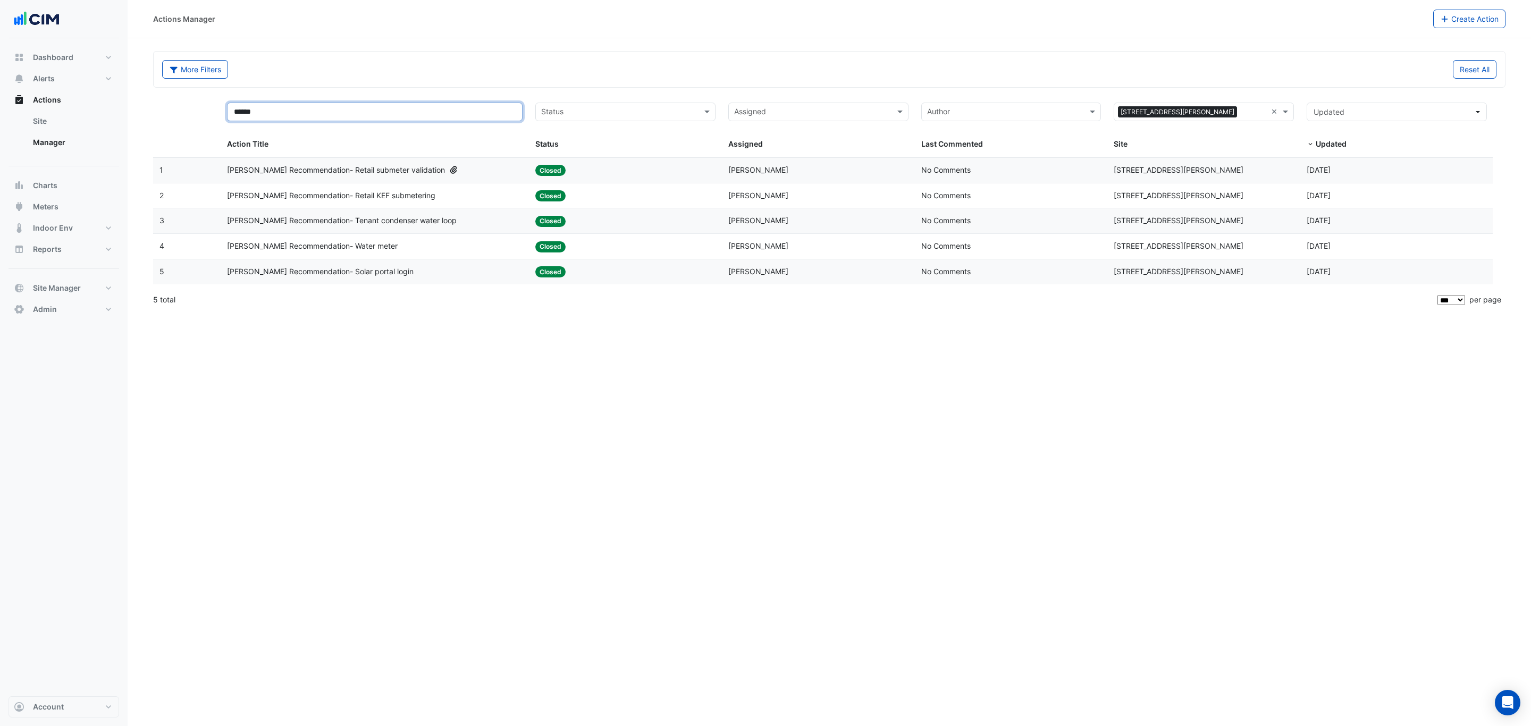
type input "******"
click at [443, 168] on div "[PERSON_NAME] Recommendation- Retail submeter validation" at bounding box center [375, 170] width 296 height 12
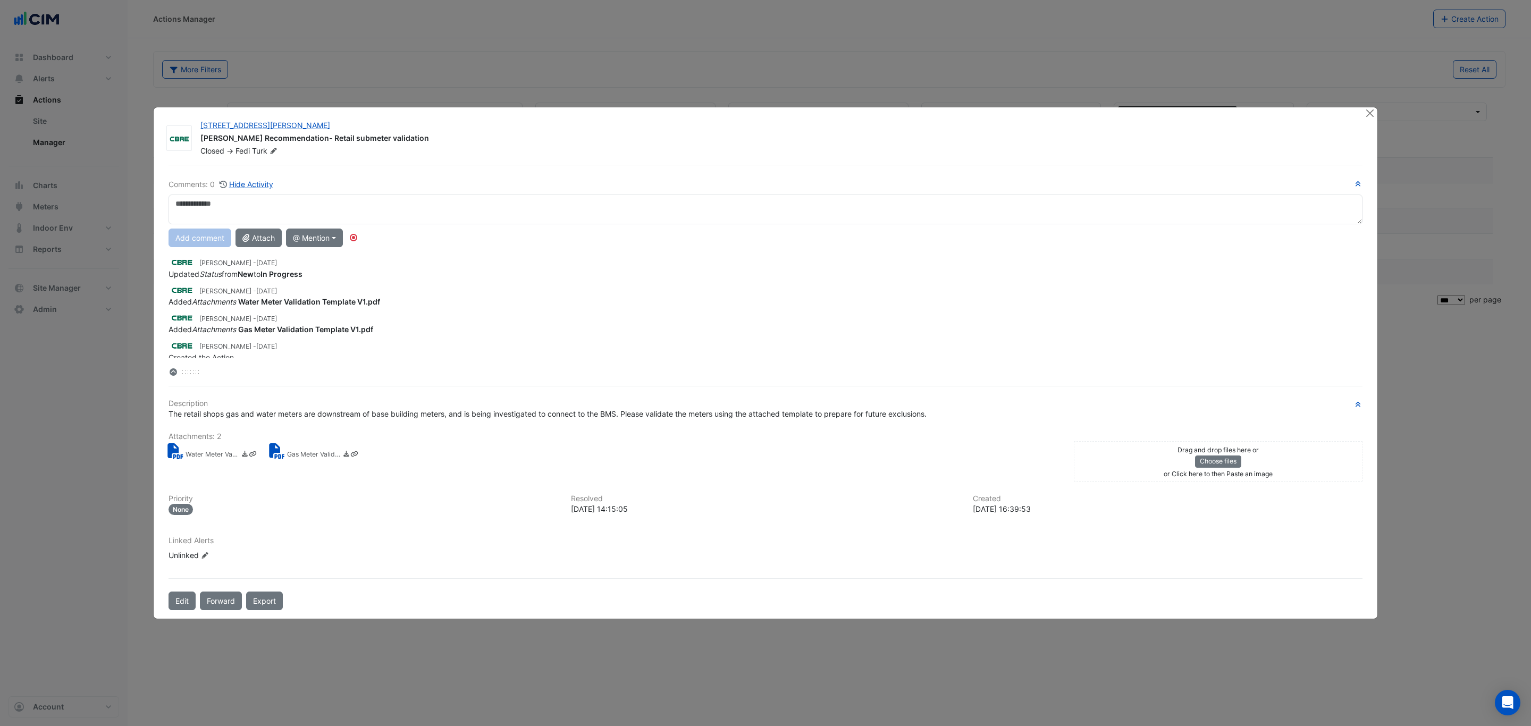
scroll to position [96, 0]
click at [313, 456] on small "Gas Meter Validation Template V1.pdf" at bounding box center [313, 455] width 53 height 11
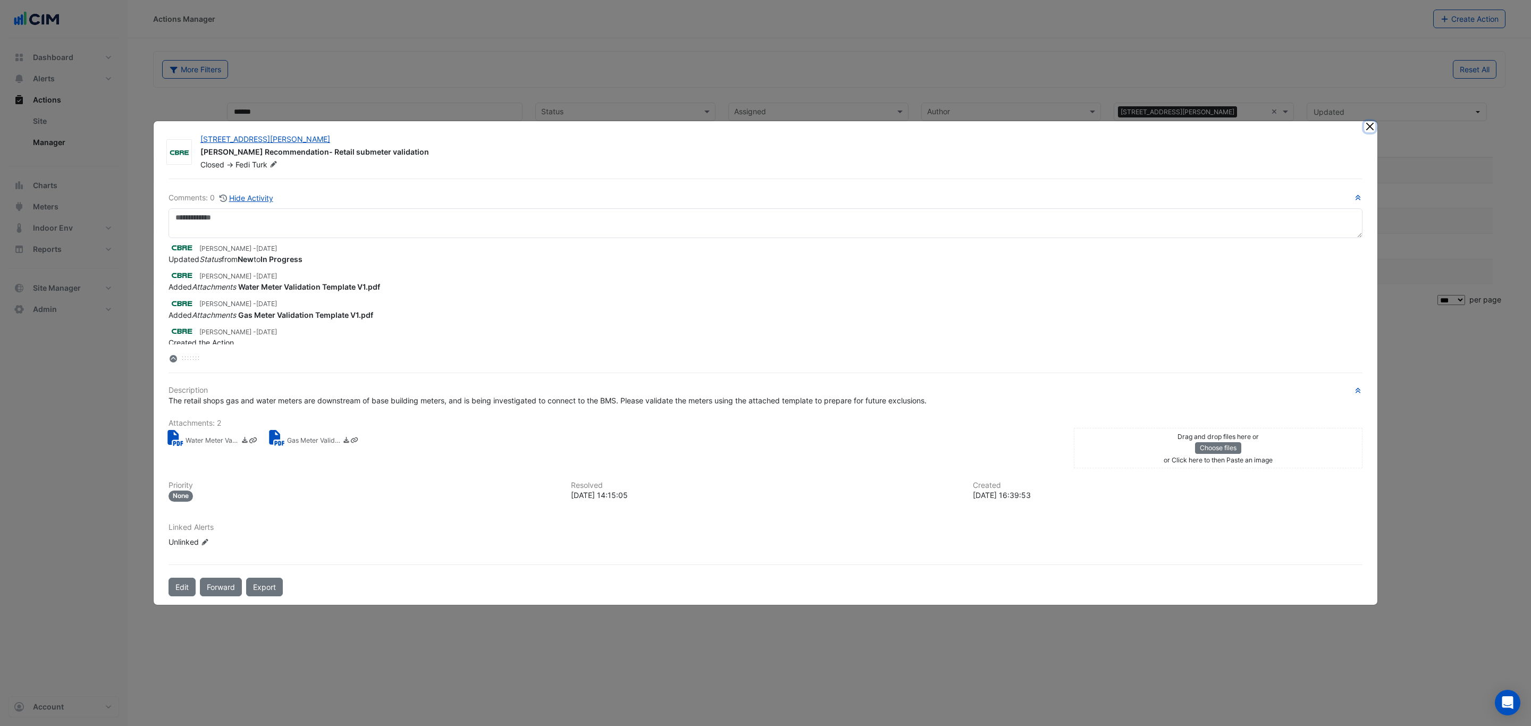
click at [1372, 126] on button "Close" at bounding box center [1369, 126] width 11 height 11
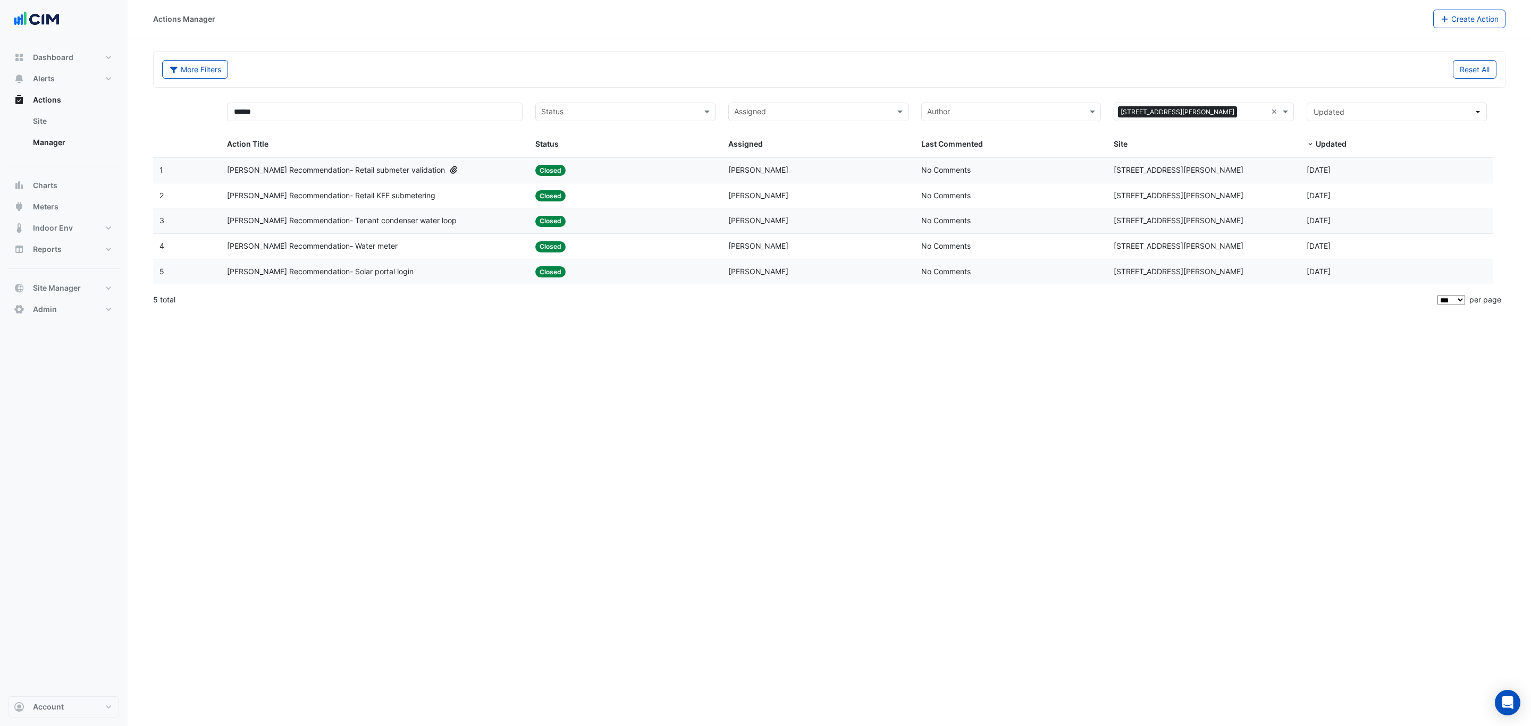
click at [576, 434] on div "Actions Manager Create Action More Filters Reset All ****** Status Assigned × 2…" at bounding box center [830, 363] width 1404 height 726
click at [842, 278] on div "Assigned: [PERSON_NAME]" at bounding box center [818, 272] width 180 height 12
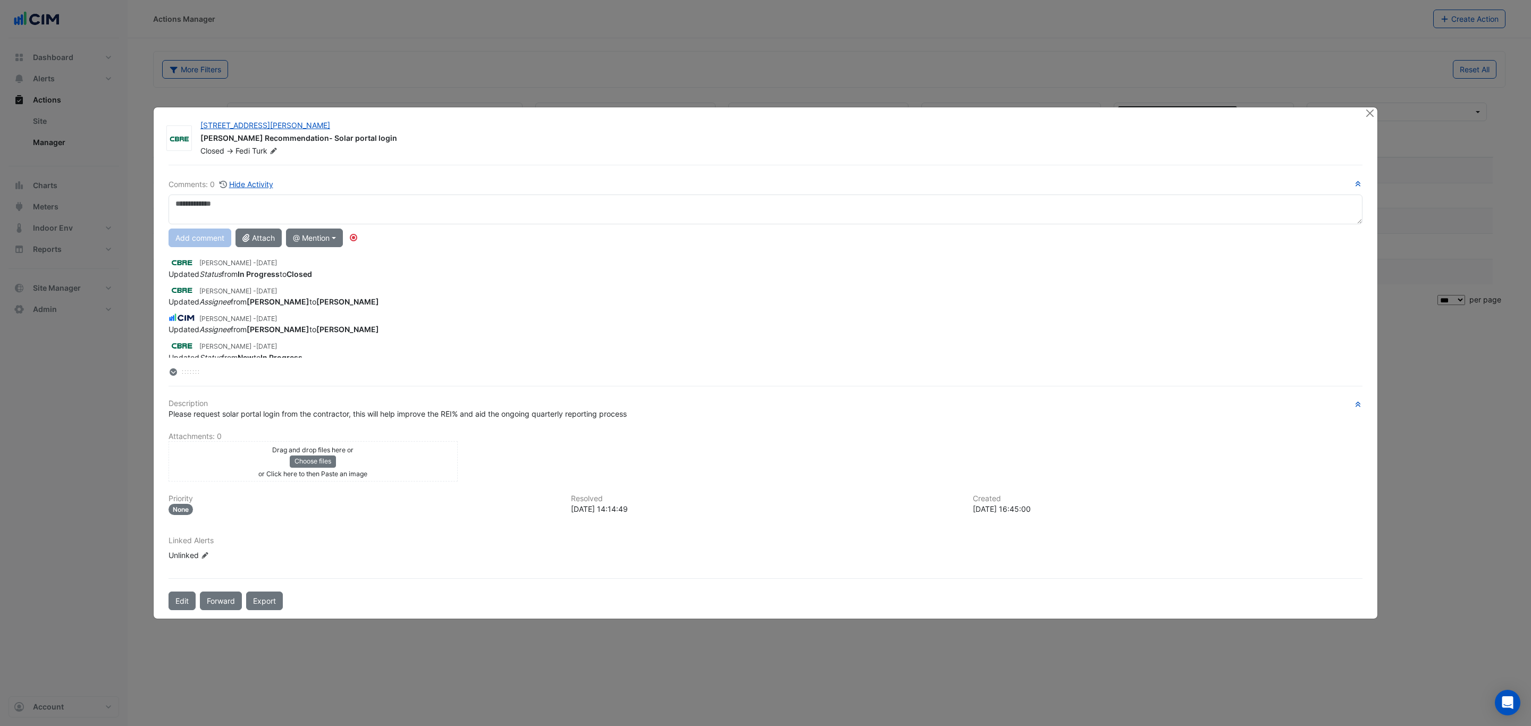
click at [1376, 110] on div at bounding box center [1370, 113] width 13 height 12
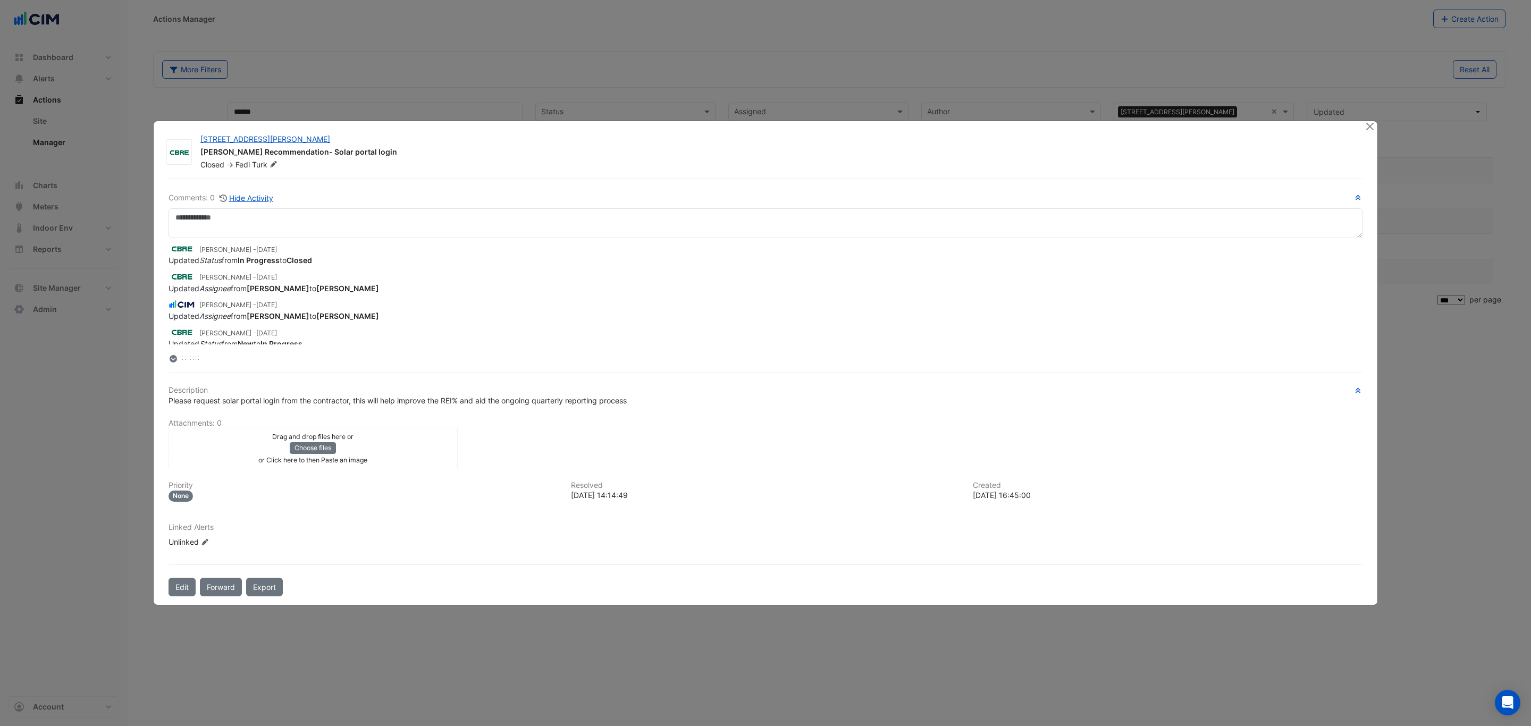
click at [1373, 110] on ngb-modal-window "[STREET_ADDRESS][PERSON_NAME] [PERSON_NAME] Recommendation- Solar portal login …" at bounding box center [765, 363] width 1531 height 726
click at [1372, 126] on button "Close" at bounding box center [1369, 126] width 11 height 11
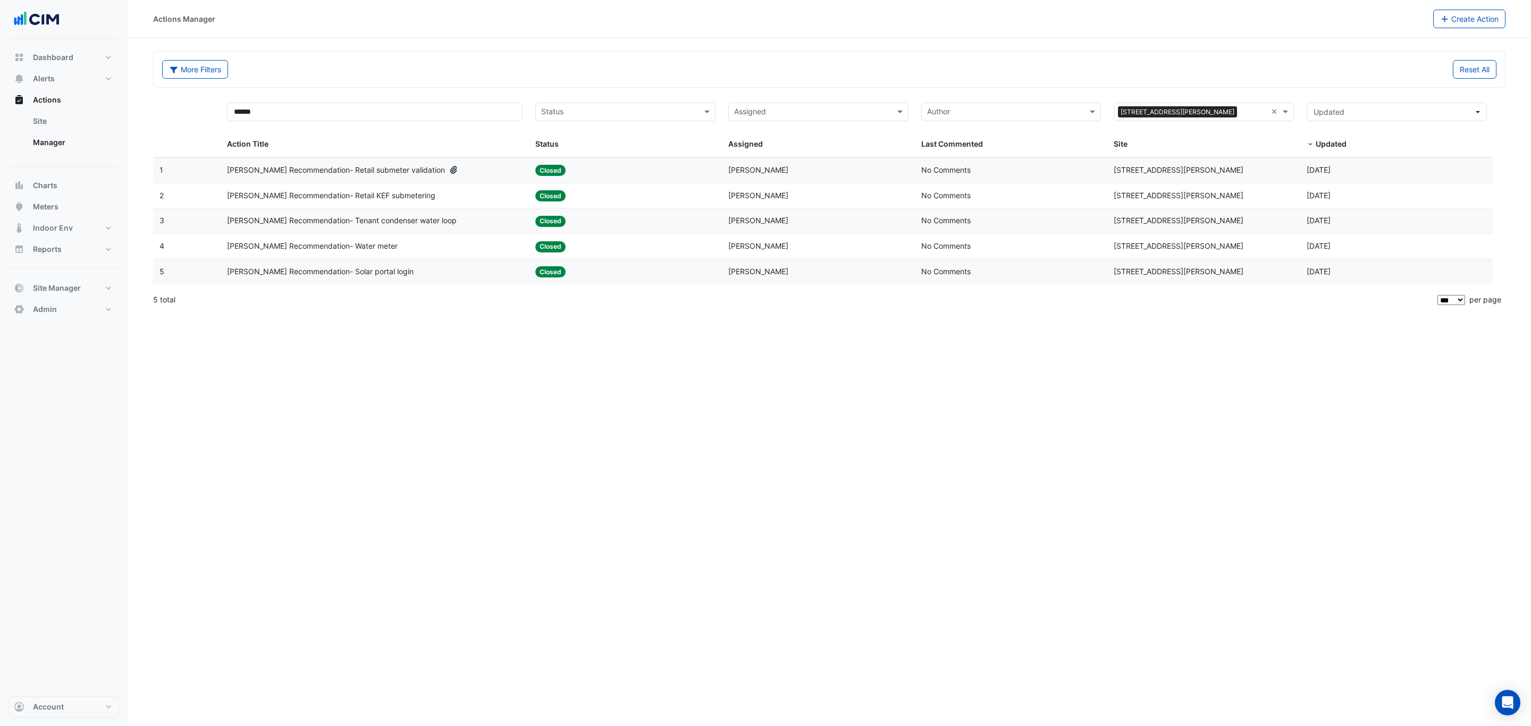
click at [385, 195] on span "[PERSON_NAME] Recommendation- Retail KEF submetering" at bounding box center [331, 196] width 208 height 12
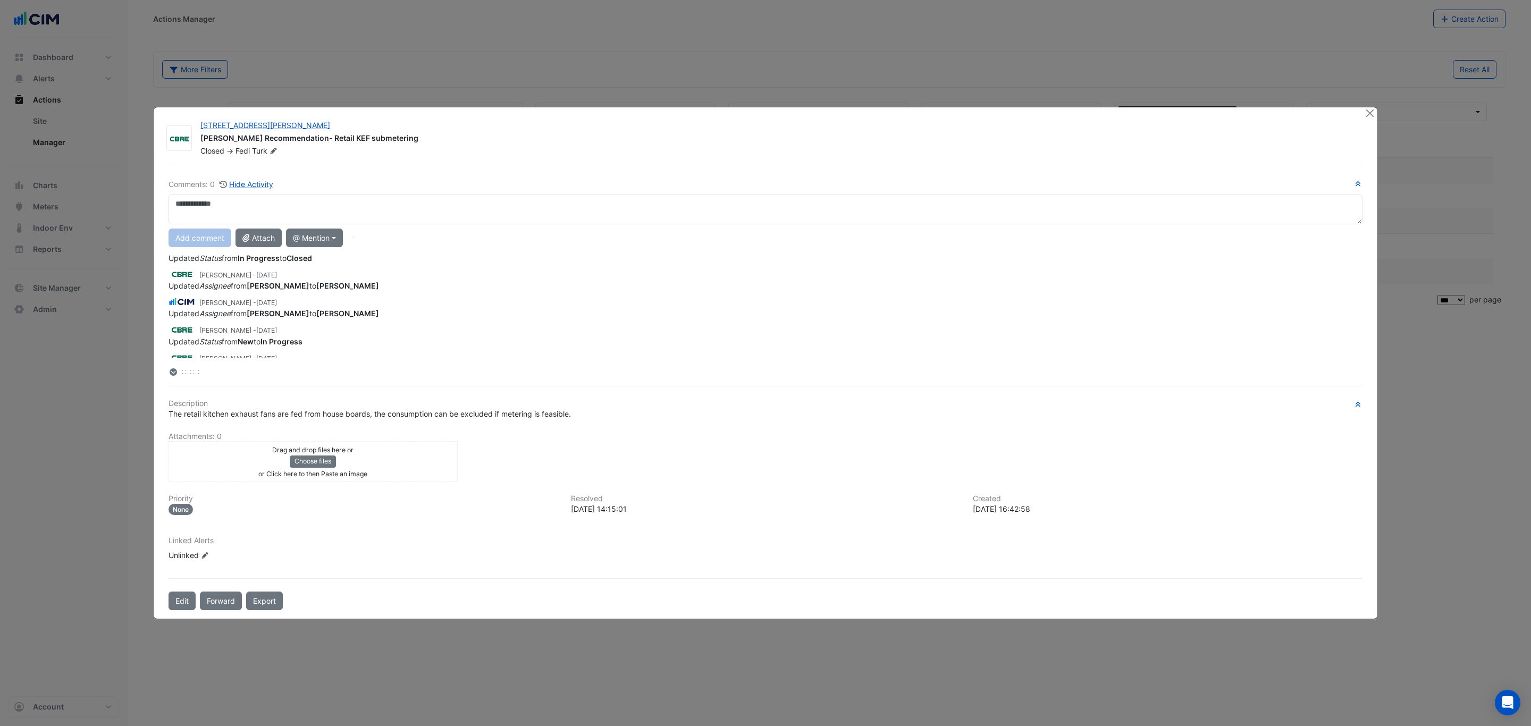
scroll to position [41, 0]
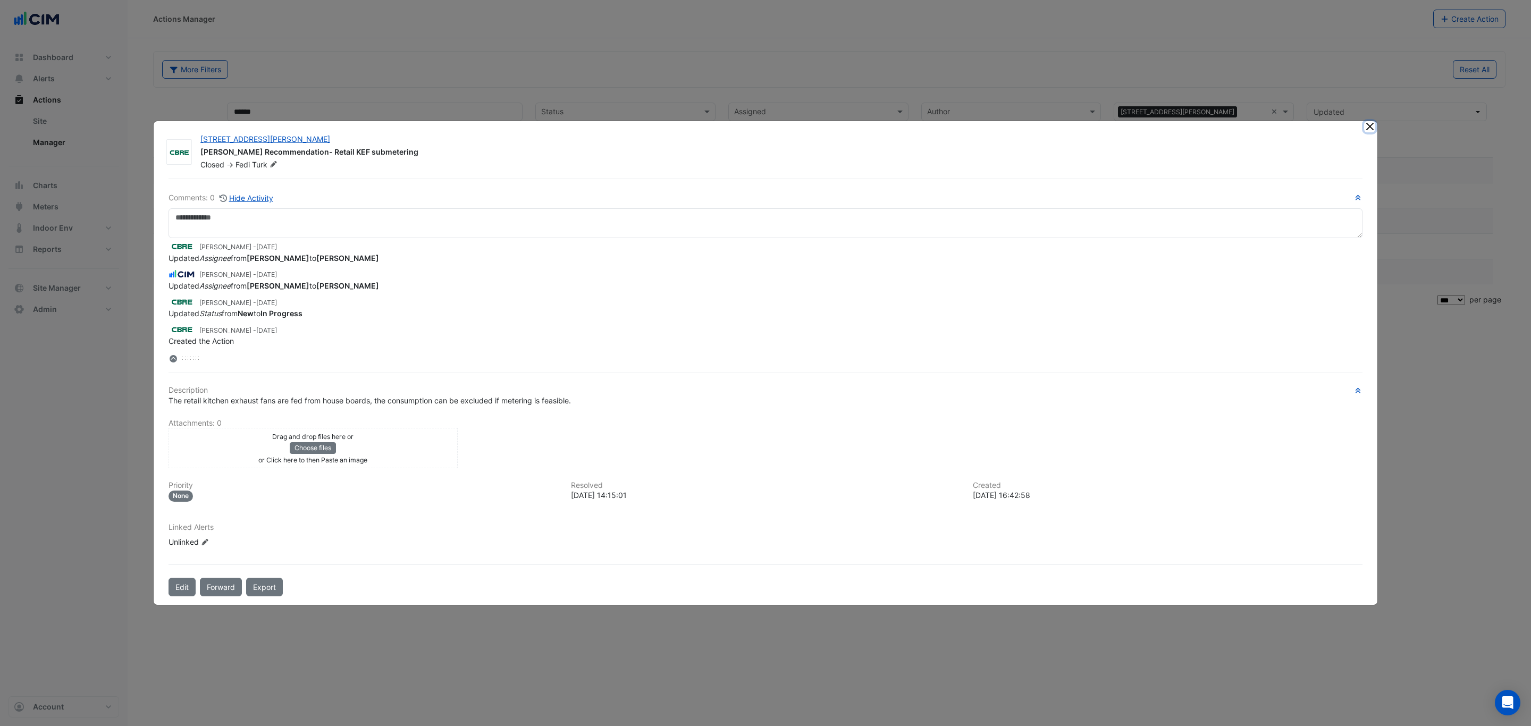
click at [1368, 123] on button "Close" at bounding box center [1369, 126] width 11 height 11
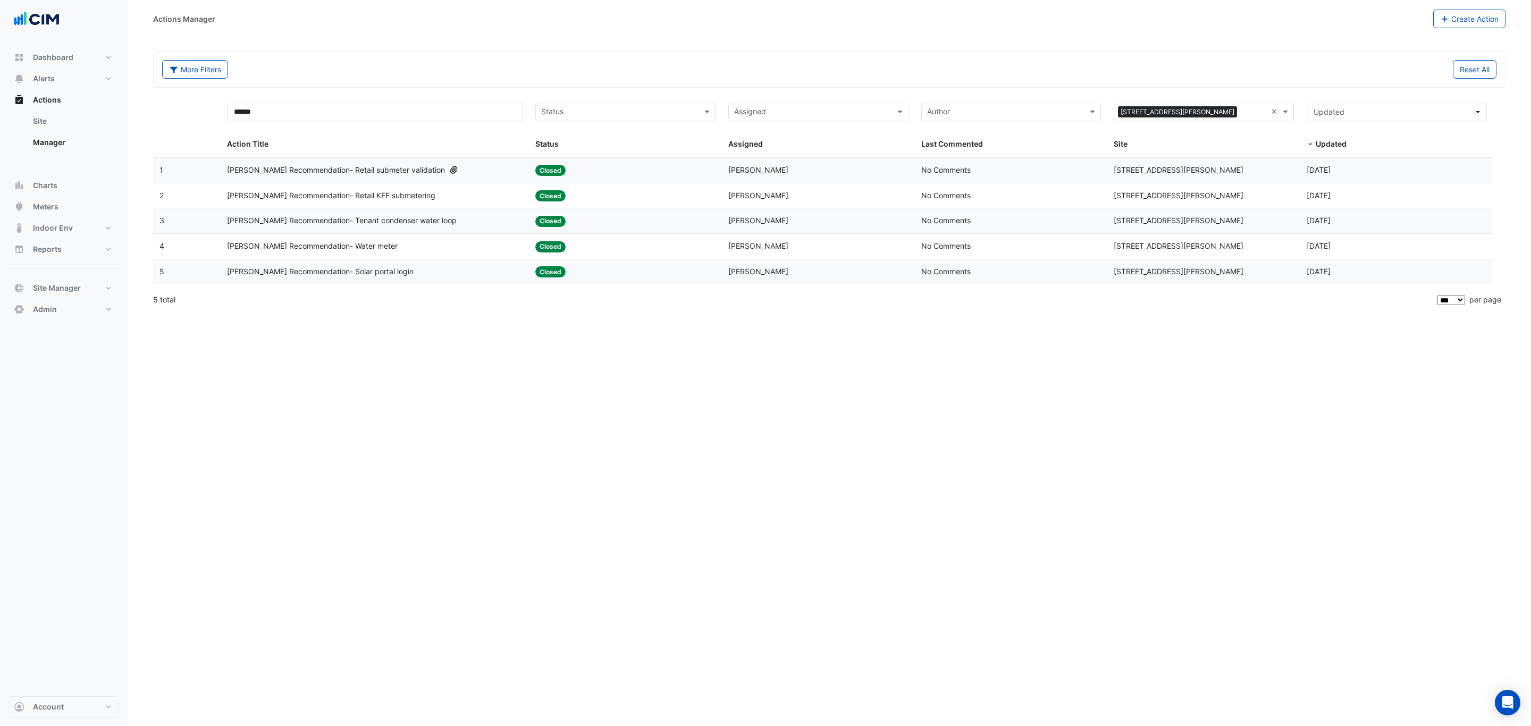
click at [1161, 404] on div "Actions Manager Create Action More Filters Reset All ****** Status Assigned × 2…" at bounding box center [830, 363] width 1404 height 726
type input "*********"
drag, startPoint x: 1174, startPoint y: 104, endPoint x: 1085, endPoint y: 102, distance: 89.3
click at [1085, 102] on div "****** Action Title Status Status Assigned Assigned Author Last Commented *****…" at bounding box center [823, 126] width 1340 height 61
click at [1158, 107] on input "text" at bounding box center [1198, 113] width 156 height 12
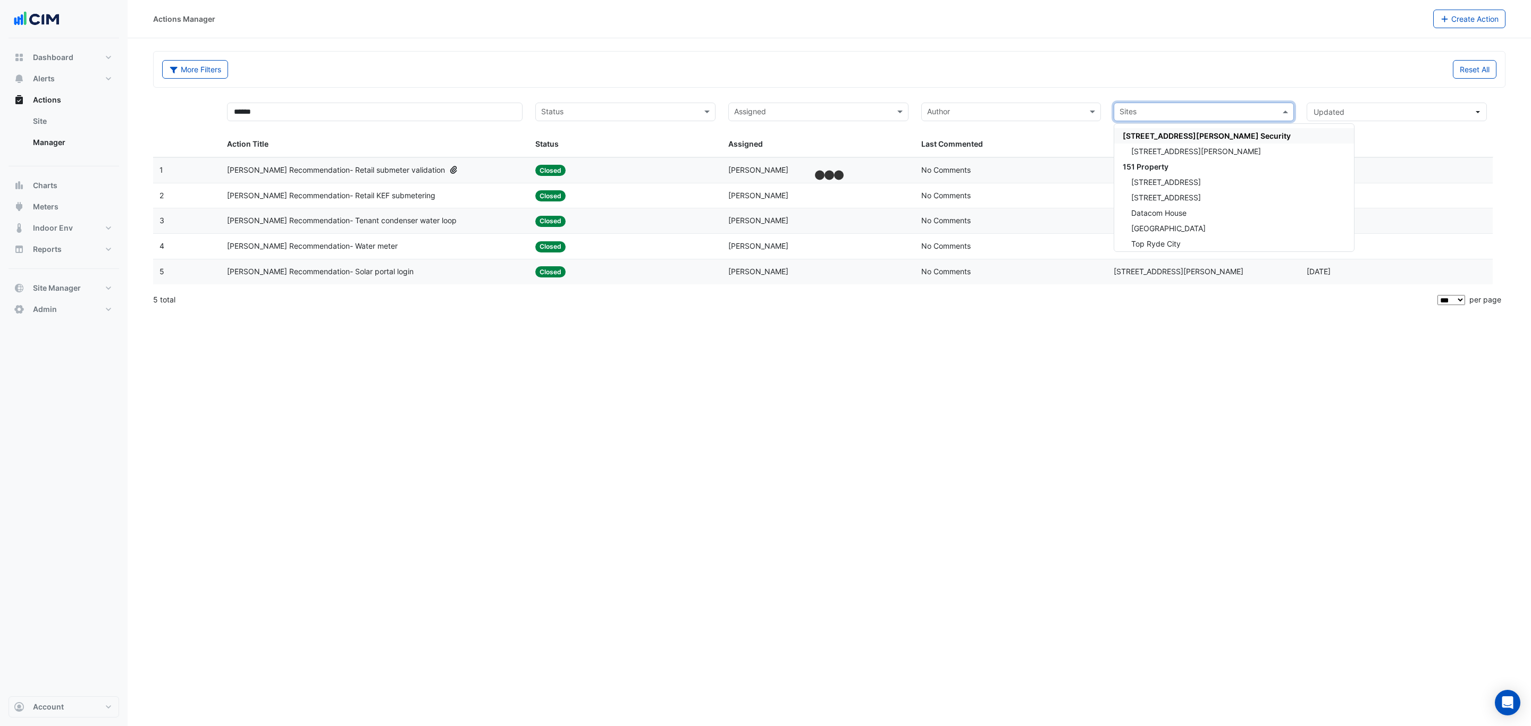
click at [1158, 107] on input "text" at bounding box center [1198, 113] width 156 height 12
type input "*******"
click at [1160, 148] on span "520 Smollett St" at bounding box center [1158, 151] width 54 height 9
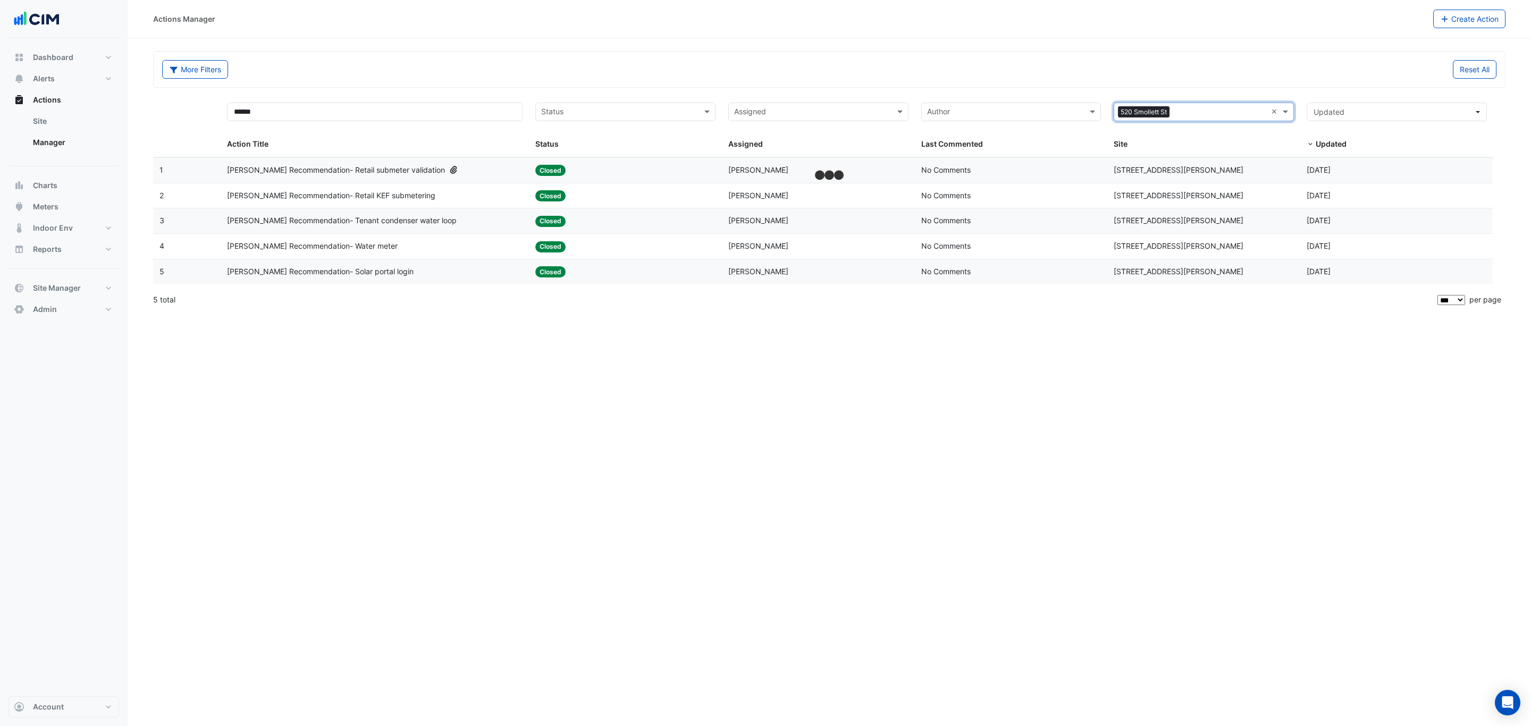
click at [656, 80] on div "More Filters Reset All" at bounding box center [829, 71] width 1347 height 23
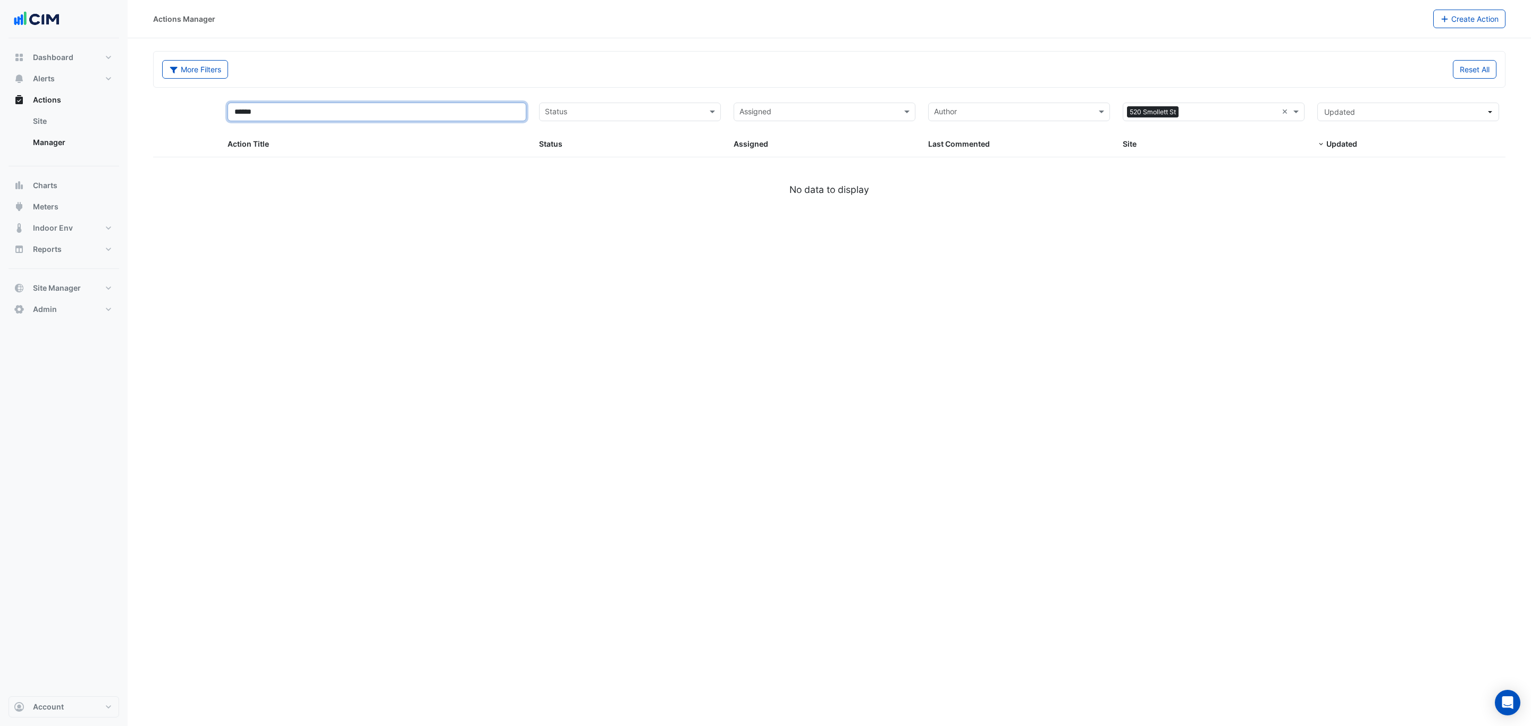
click at [313, 112] on input "******" at bounding box center [377, 112] width 299 height 19
type input "****"
select select "***"
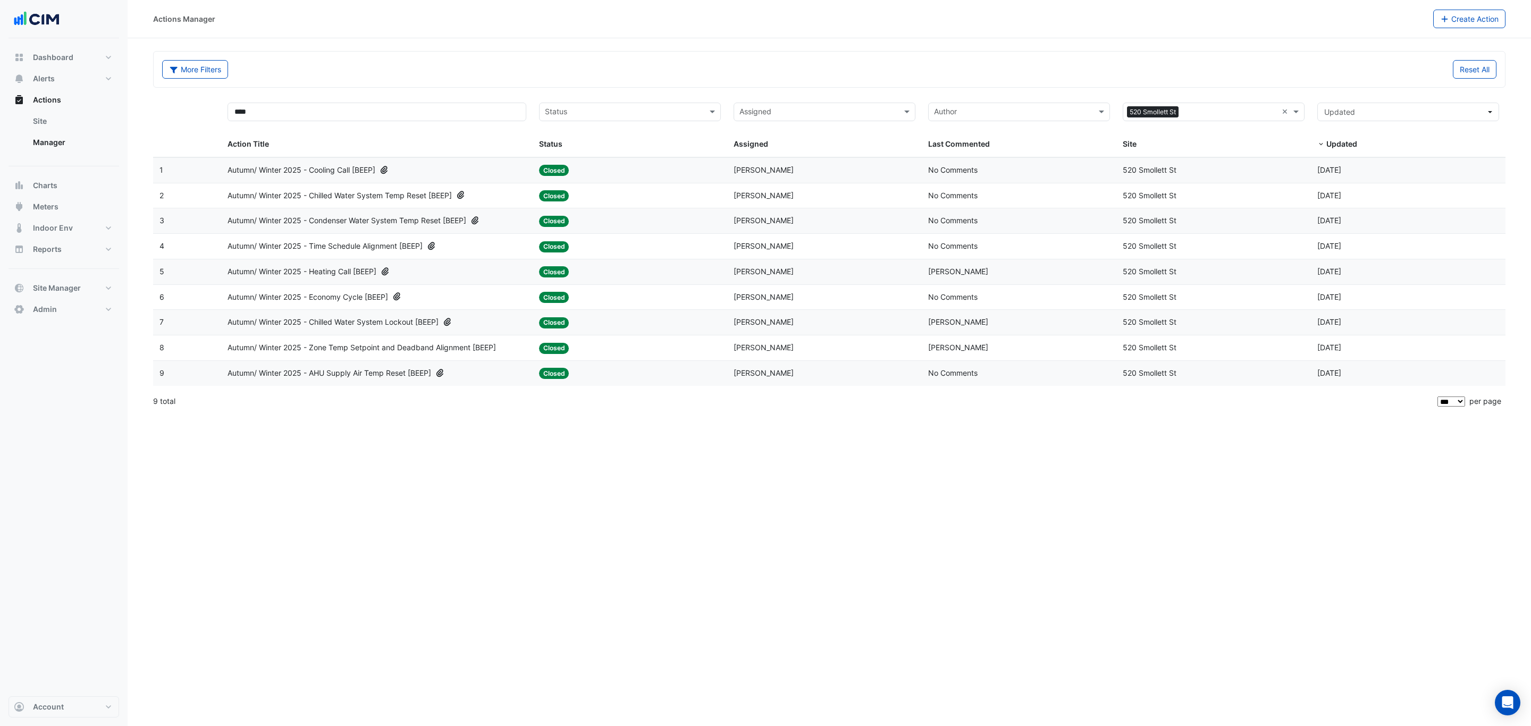
click at [400, 278] on div "Autumn/ Winter 2025 - Heating Call [BEEP]" at bounding box center [377, 272] width 299 height 12
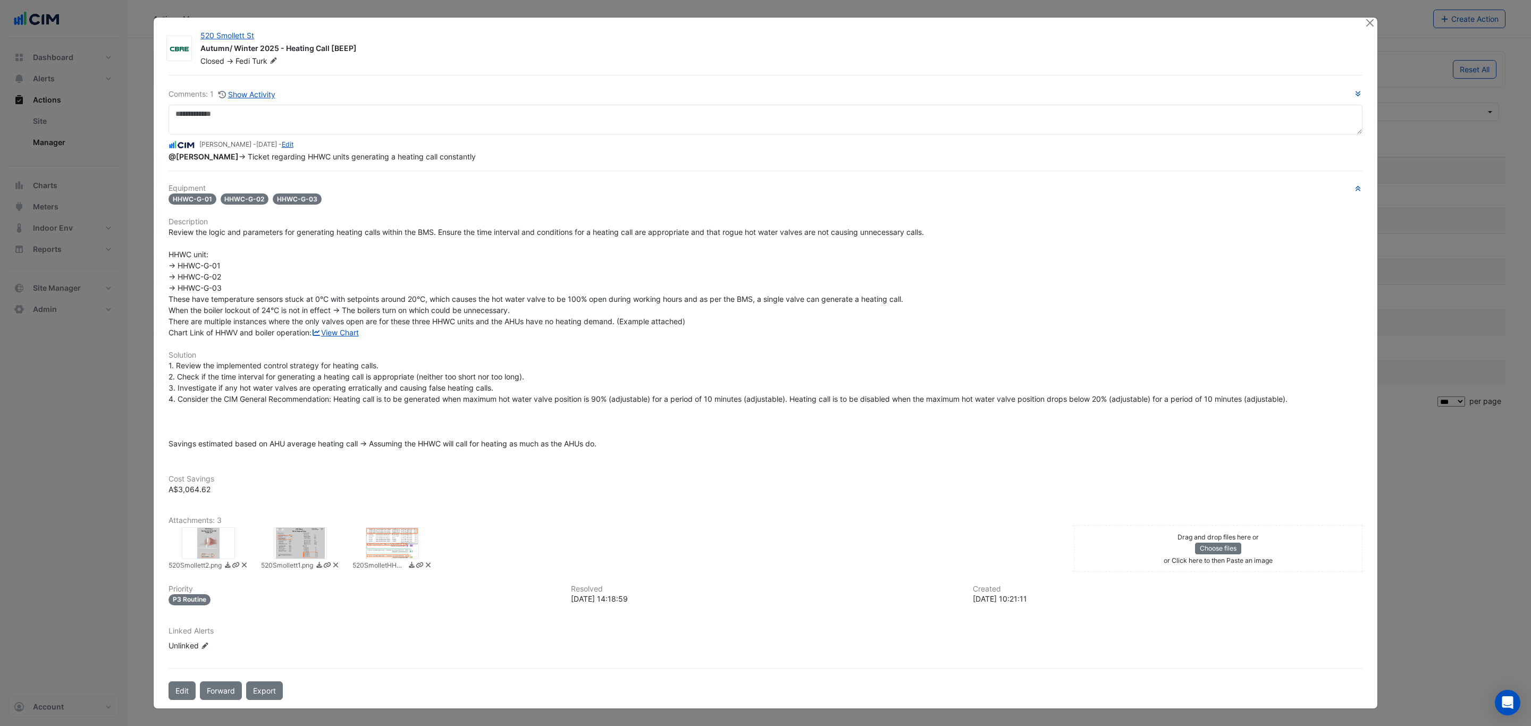
click at [564, 375] on div "1. Review the implemented control strategy for heating calls. 2. Check if the t…" at bounding box center [766, 404] width 1194 height 89
click at [293, 541] on div at bounding box center [300, 543] width 53 height 32
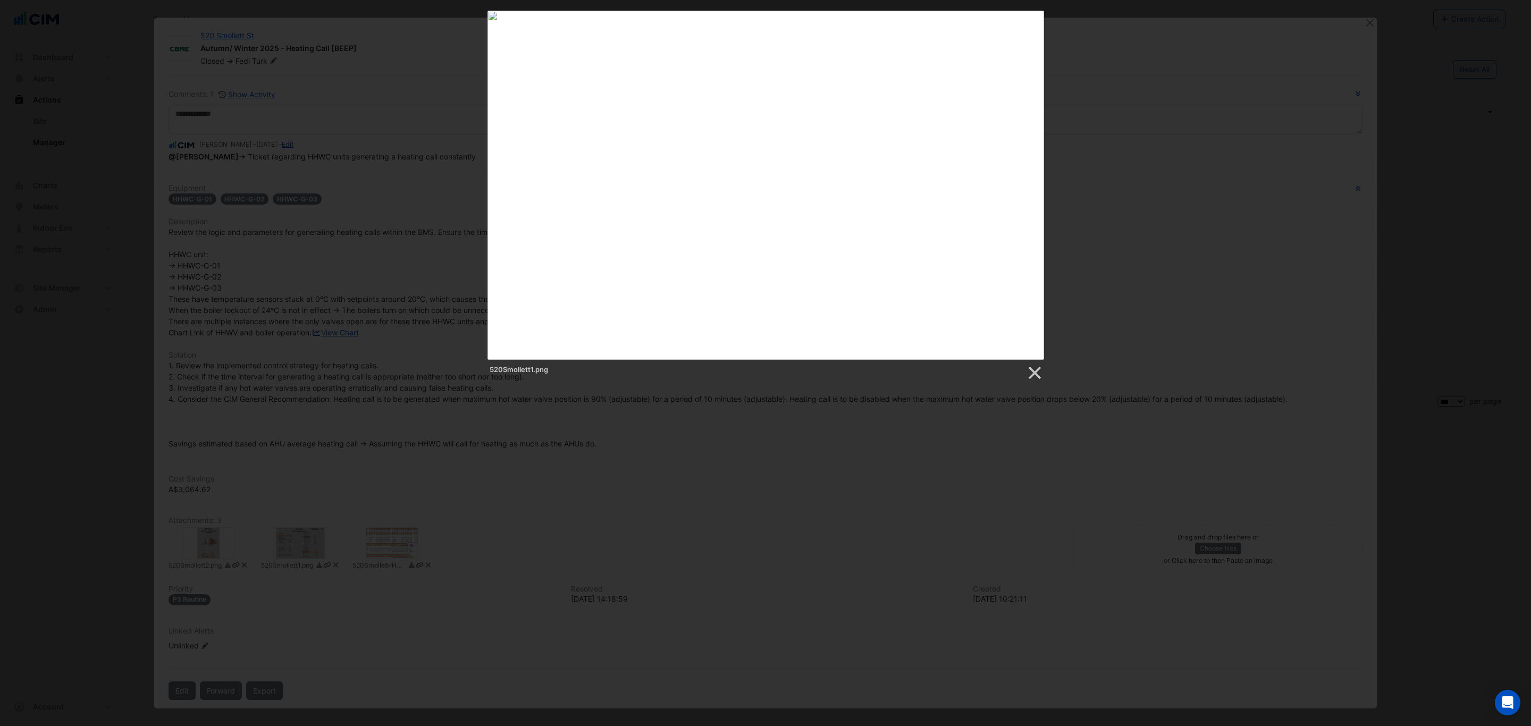
click at [480, 479] on div at bounding box center [765, 440] width 1531 height 880
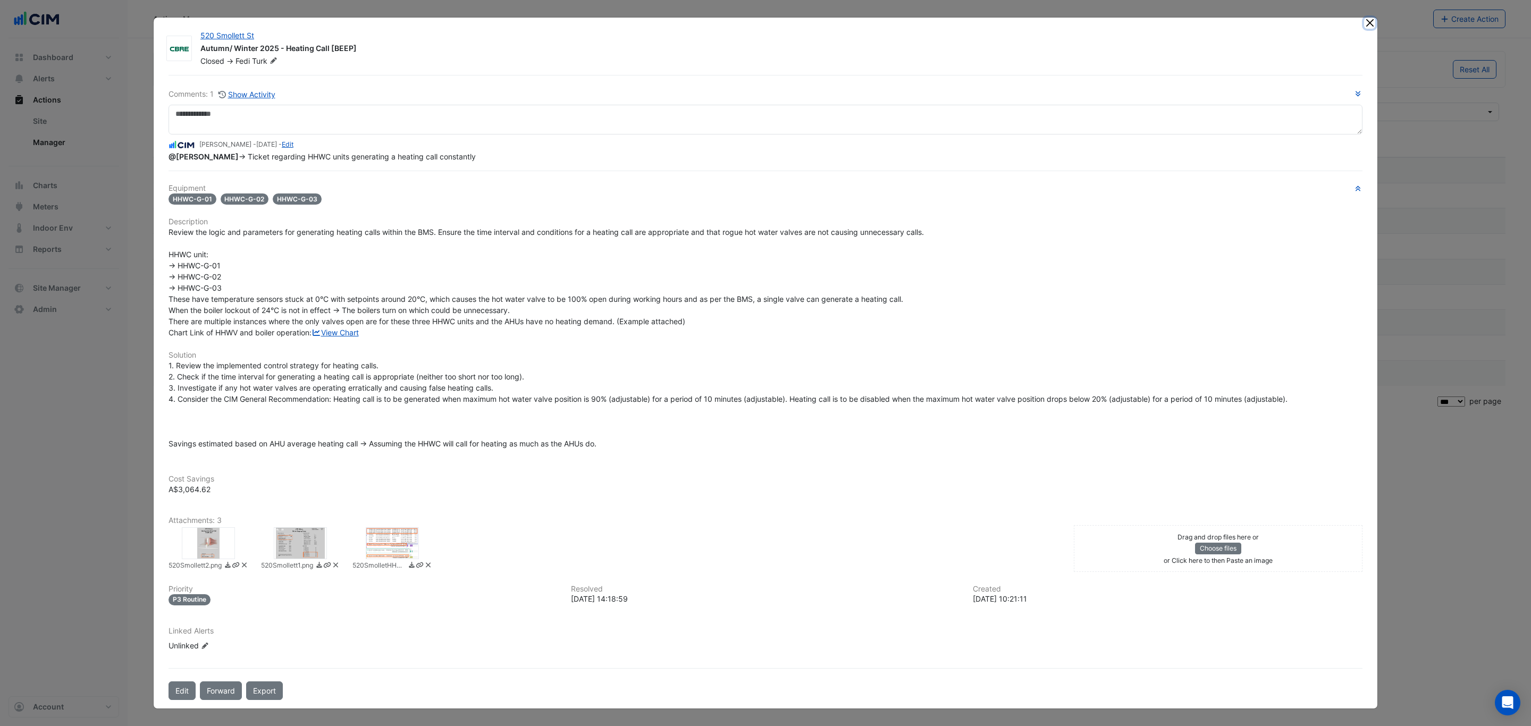
click at [1366, 18] on button "Close" at bounding box center [1369, 23] width 11 height 11
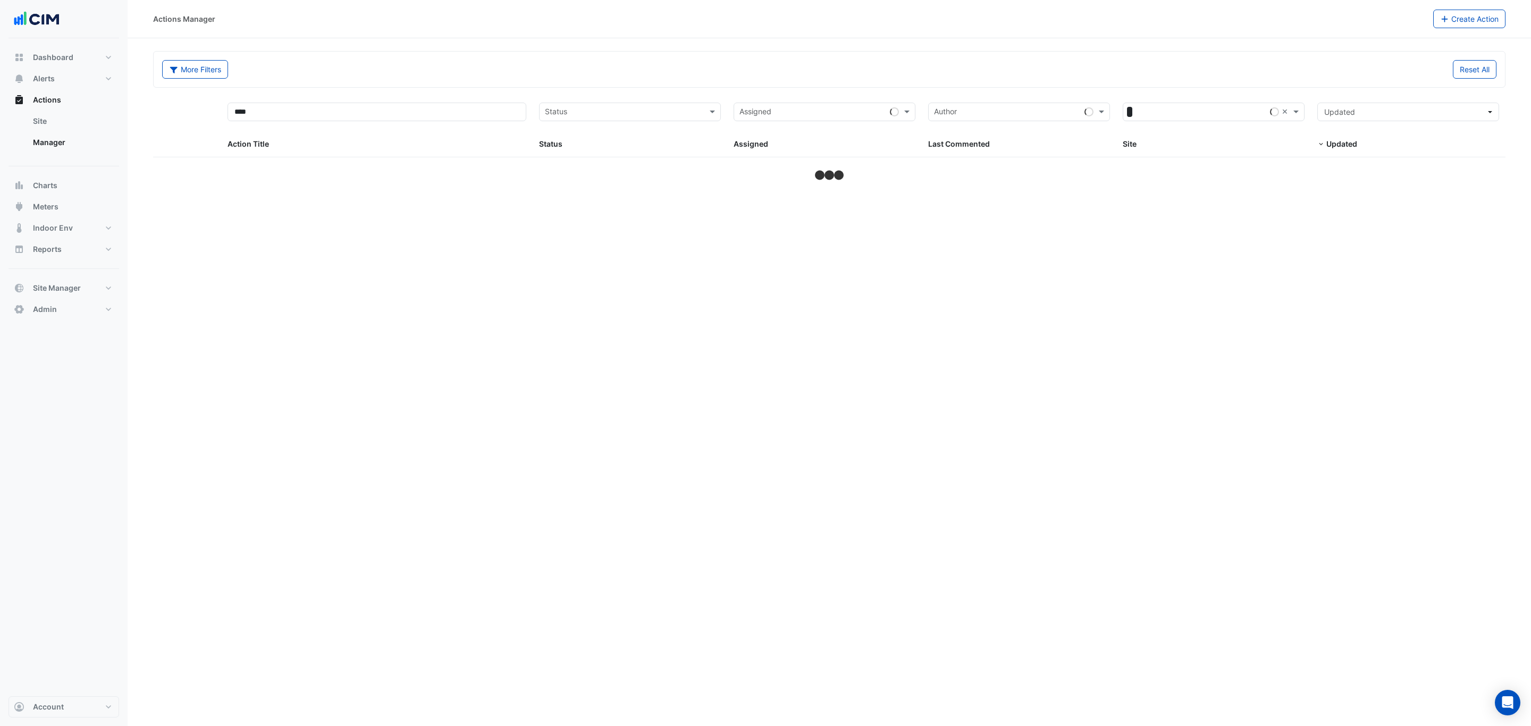
select select "***"
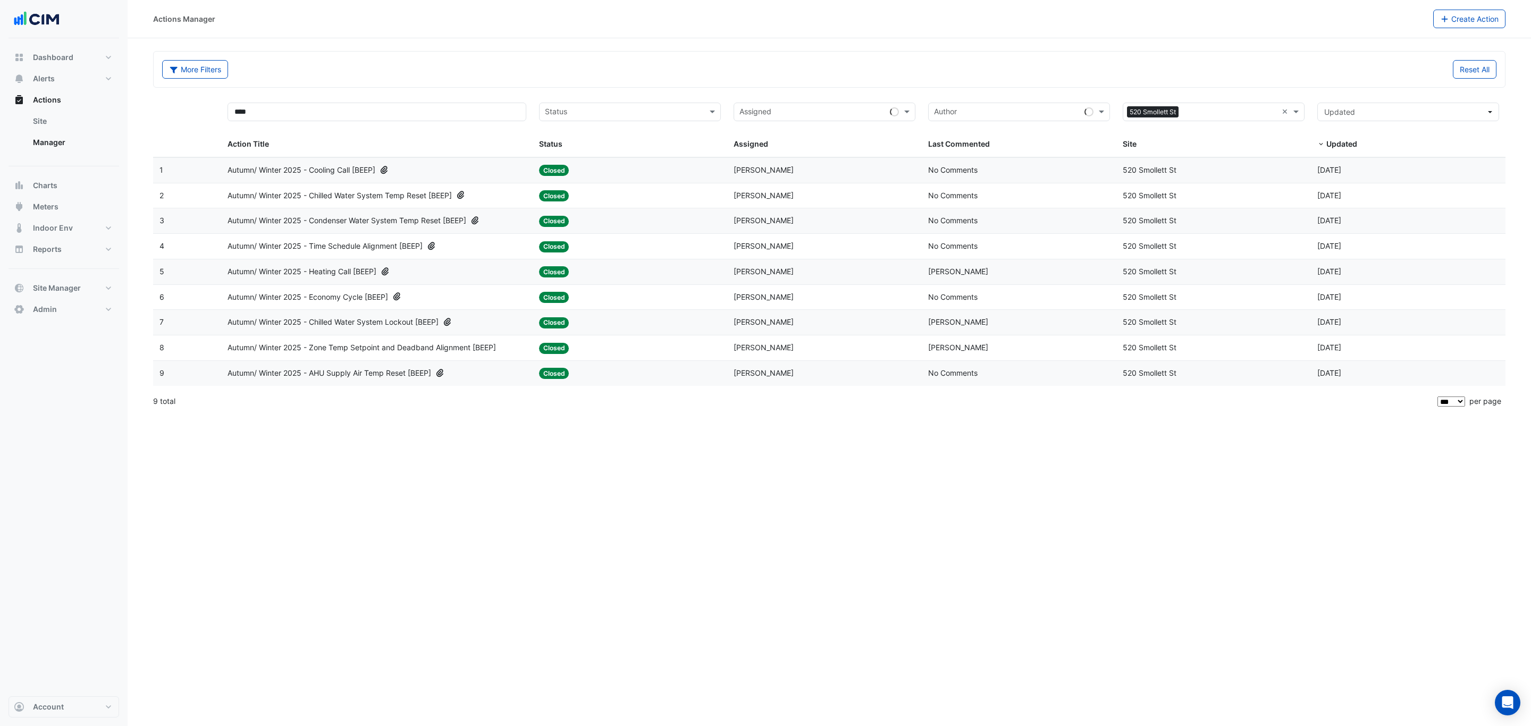
click at [367, 276] on span "Autumn/ Winter 2025 - Heating Call [BEEP]" at bounding box center [302, 272] width 149 height 12
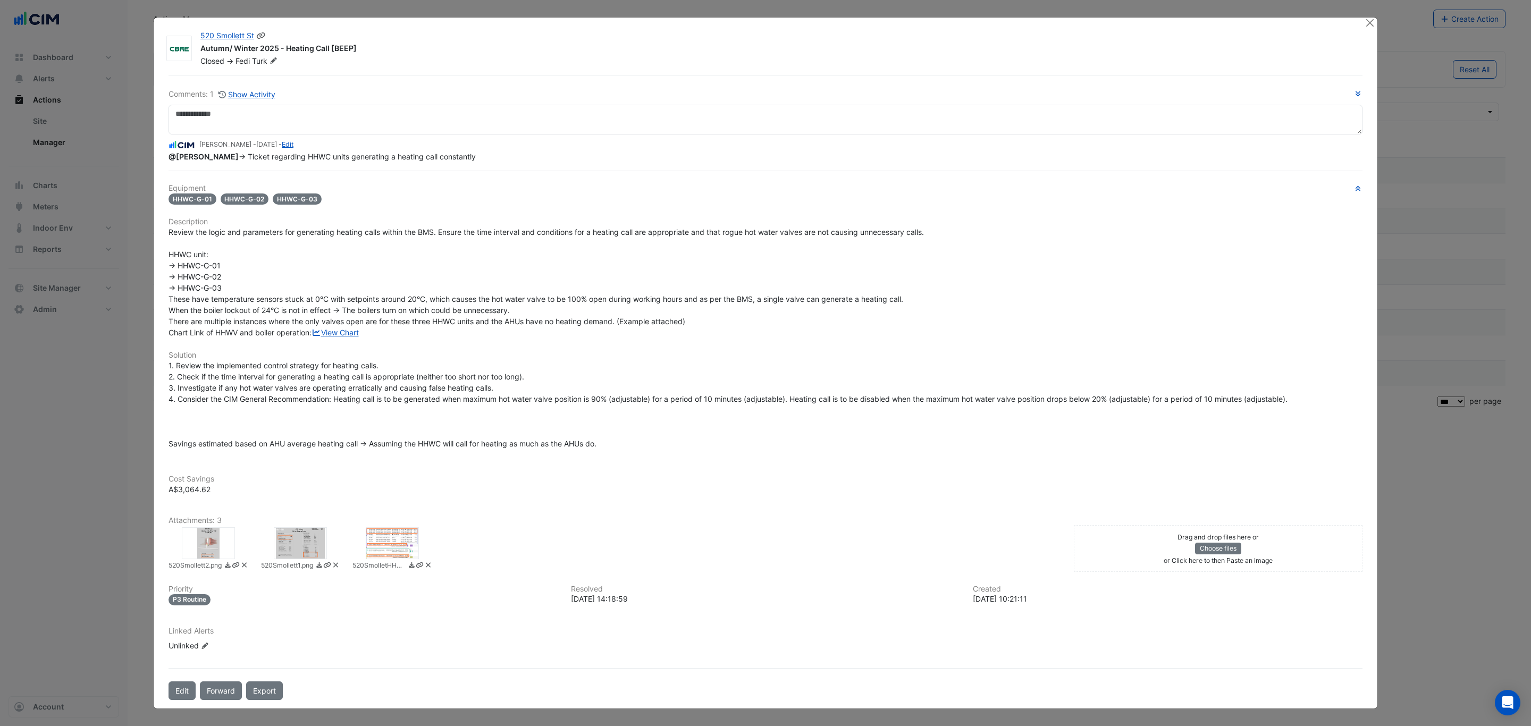
drag, startPoint x: 357, startPoint y: 47, endPoint x: 197, endPoint y: 45, distance: 160.6
click at [200, 45] on div "Autumn/ Winter 2025 - Heating Call [BEEP]" at bounding box center [776, 49] width 1152 height 13
copy div "Autumn/ Winter 2025 - Heating Call [BEEP]"
drag, startPoint x: 1370, startPoint y: 18, endPoint x: 1363, endPoint y: 19, distance: 7.5
click at [1369, 18] on div at bounding box center [1370, 24] width 13 height 12
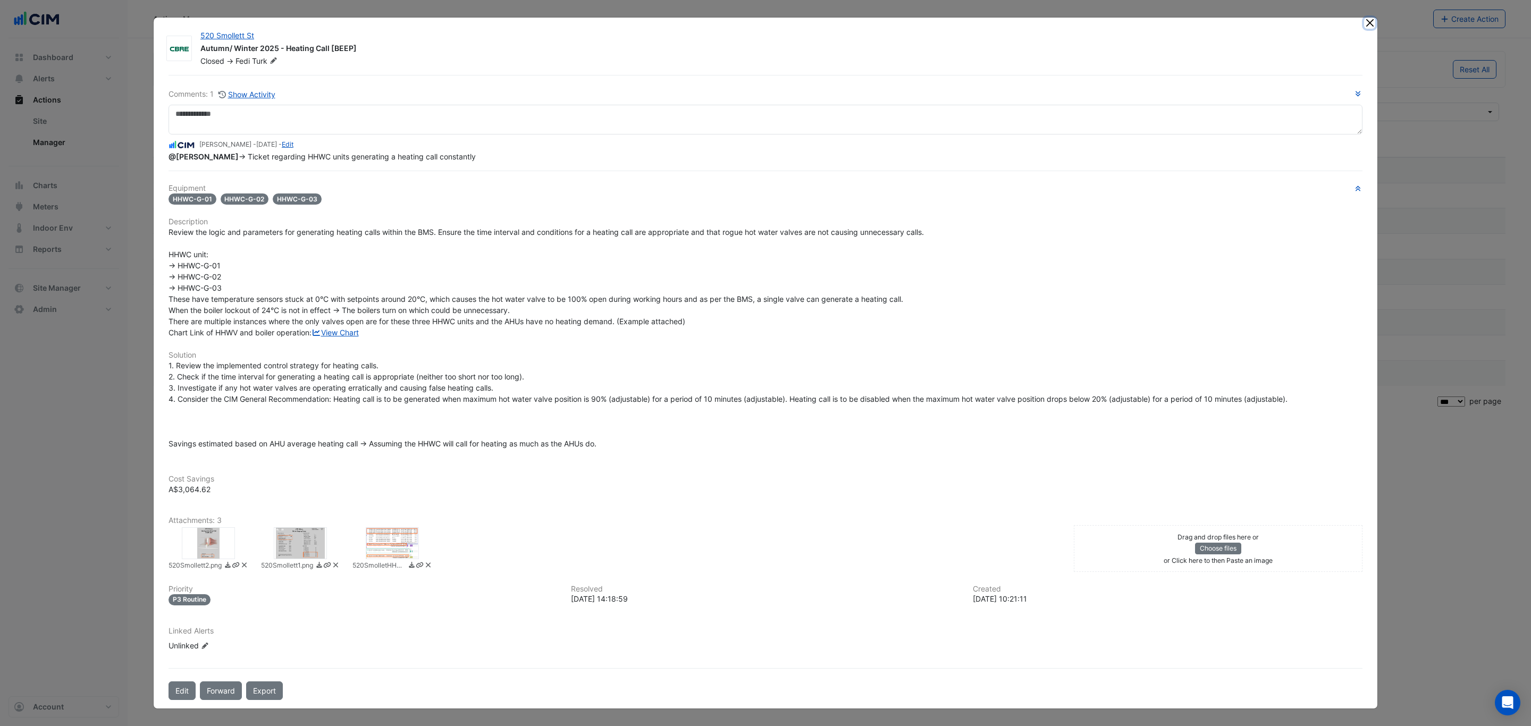
click at [1364, 19] on button "Close" at bounding box center [1369, 23] width 11 height 11
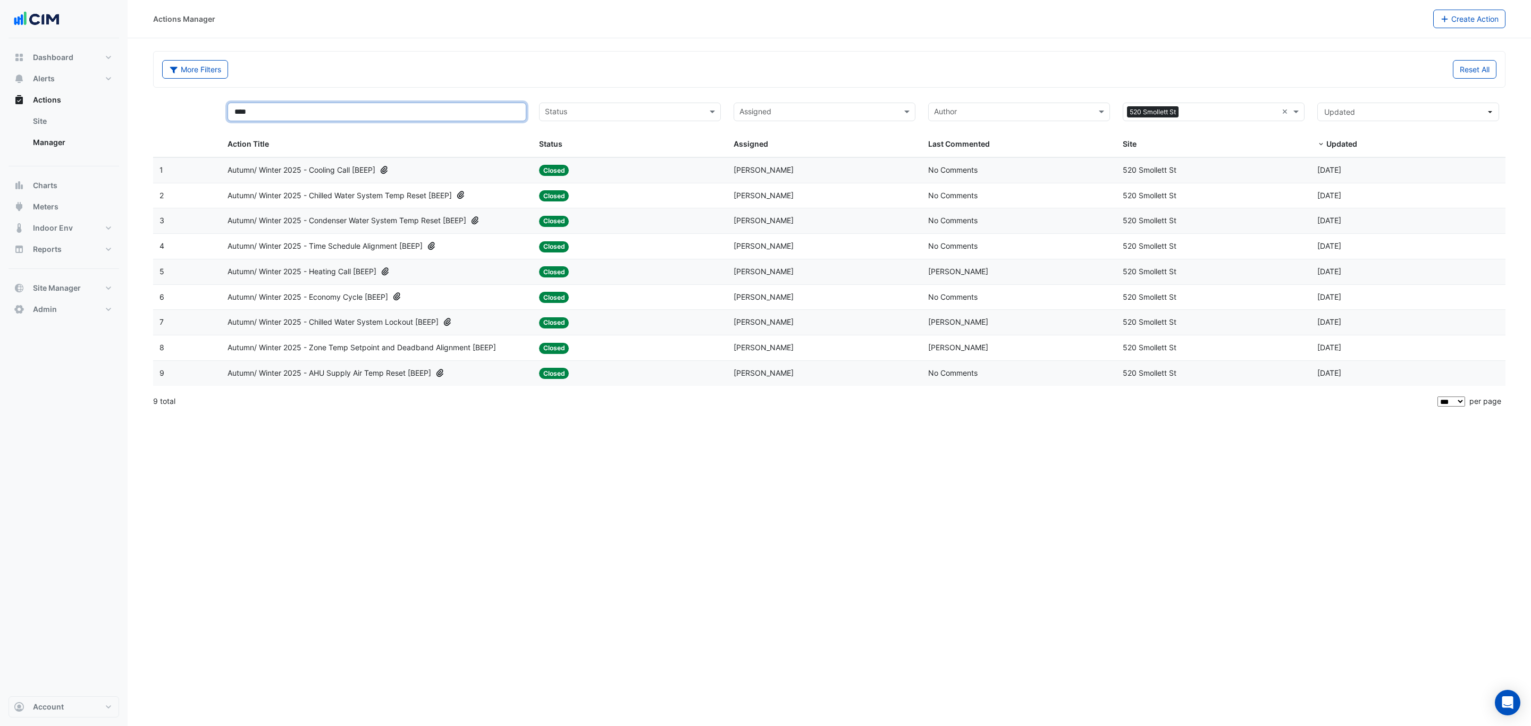
drag, startPoint x: 404, startPoint y: 111, endPoint x: 160, endPoint y: 101, distance: 243.7
click at [163, 101] on div "**** Action Title Status Status Assigned Assigned Author Last Commented × [STRE…" at bounding box center [829, 126] width 1353 height 61
paste input "**********"
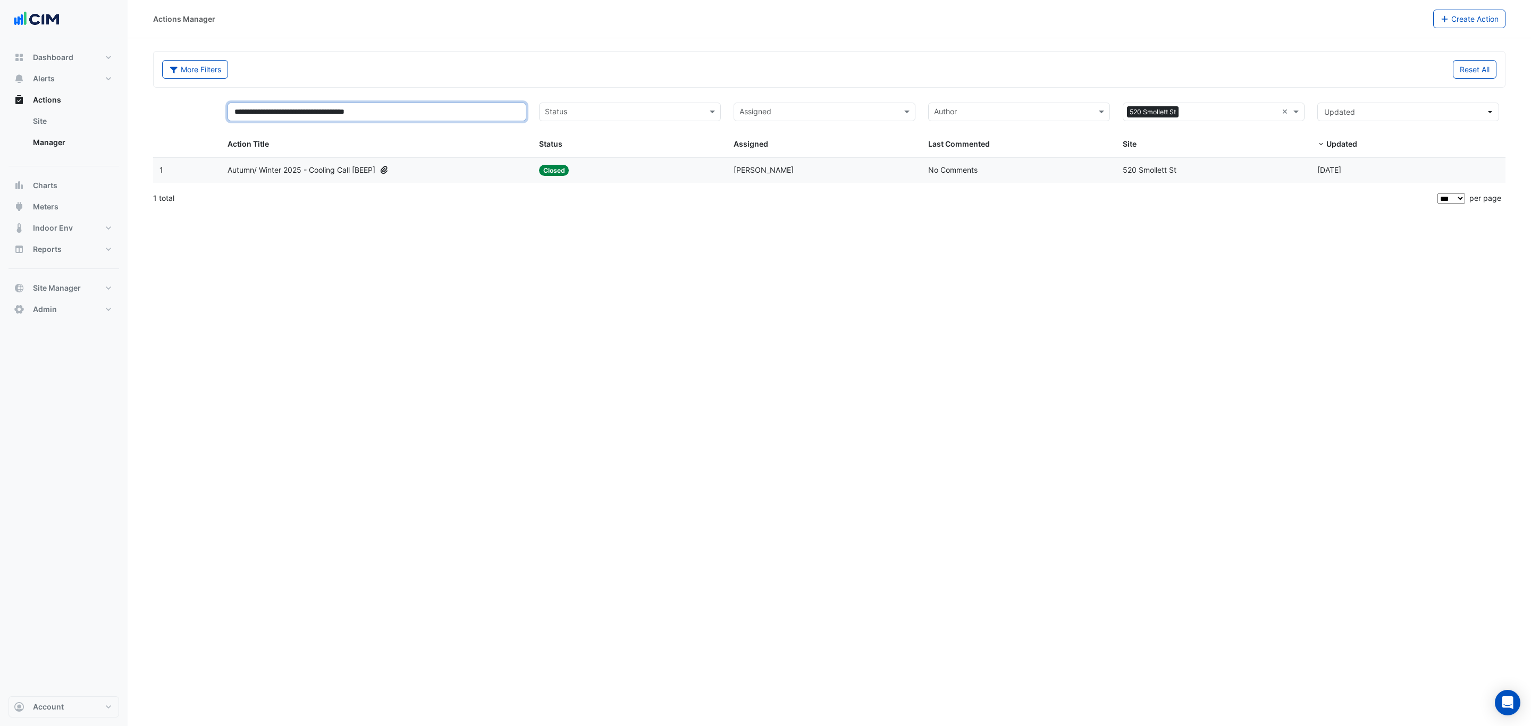
type input "**********"
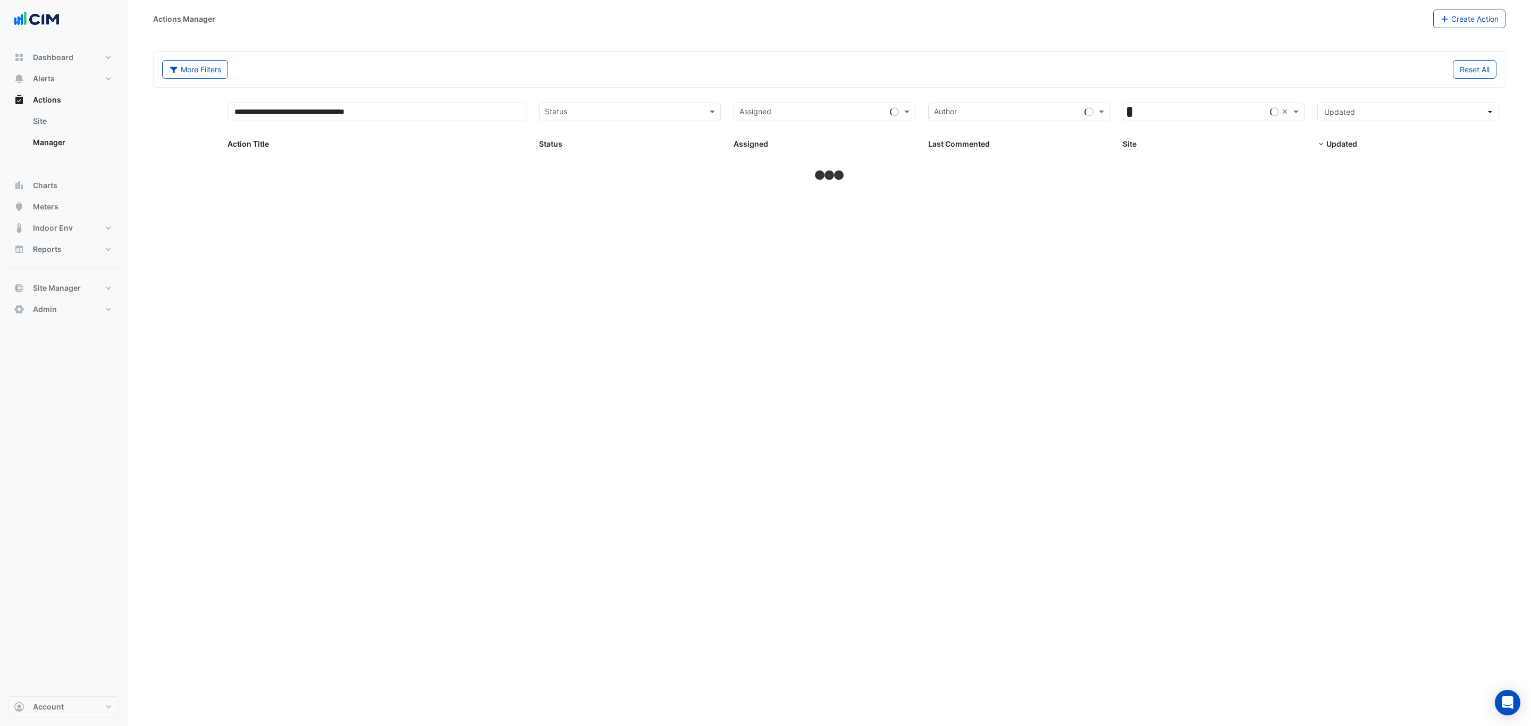
select select "***"
click at [800, 169] on div "Assigned: [PERSON_NAME]" at bounding box center [825, 170] width 182 height 12
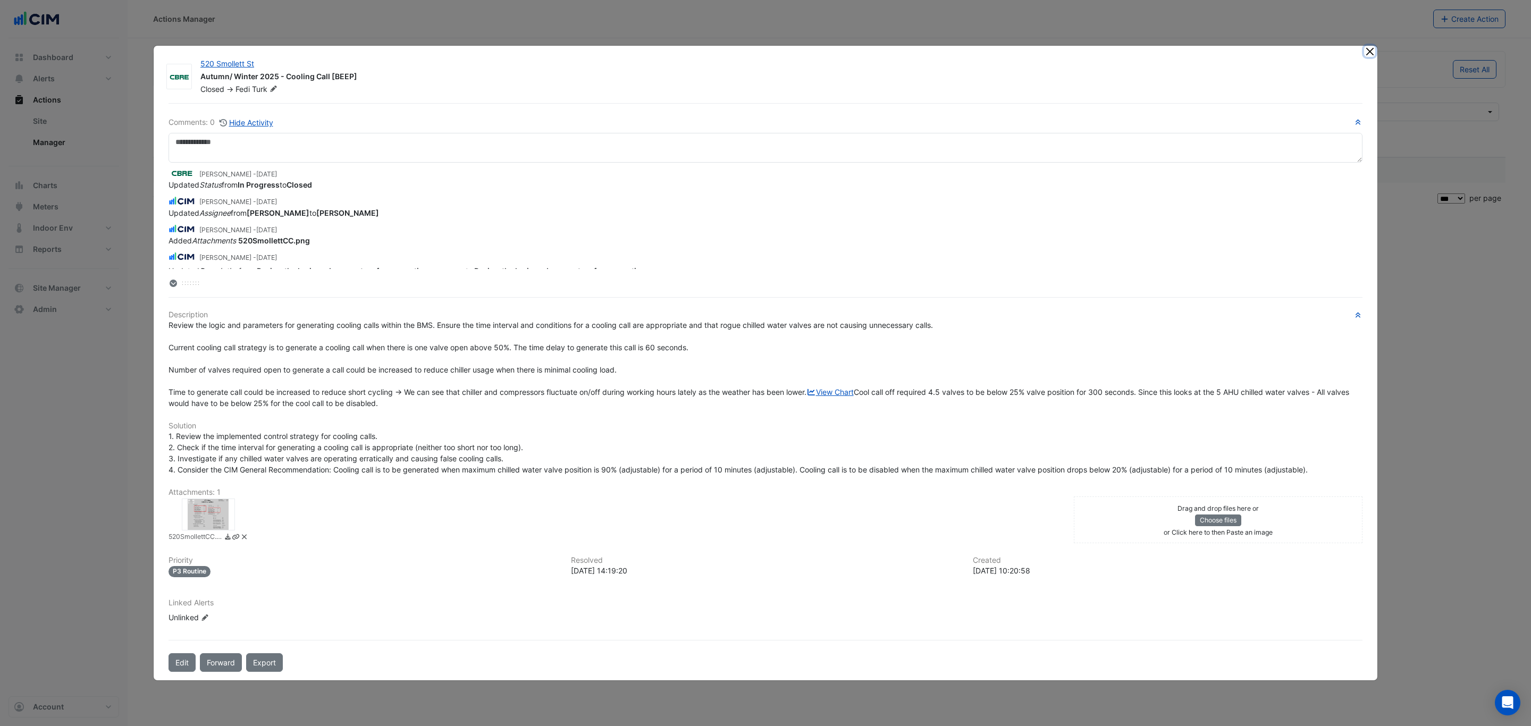
click at [1366, 46] on button "Close" at bounding box center [1369, 51] width 11 height 11
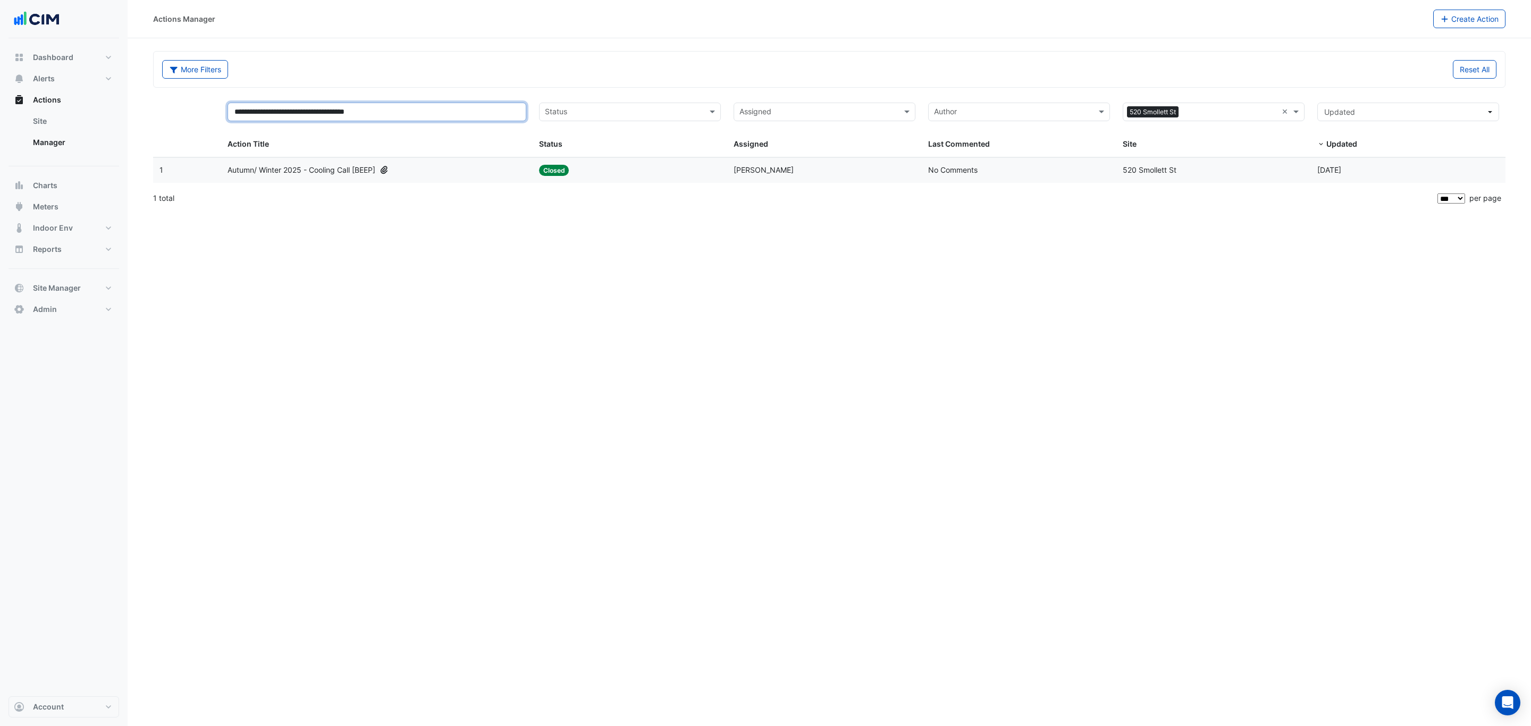
click at [343, 115] on input "**********" at bounding box center [377, 112] width 299 height 19
drag, startPoint x: 316, startPoint y: 115, endPoint x: 423, endPoint y: 109, distance: 106.5
click at [423, 109] on input "**********" at bounding box center [377, 112] width 299 height 19
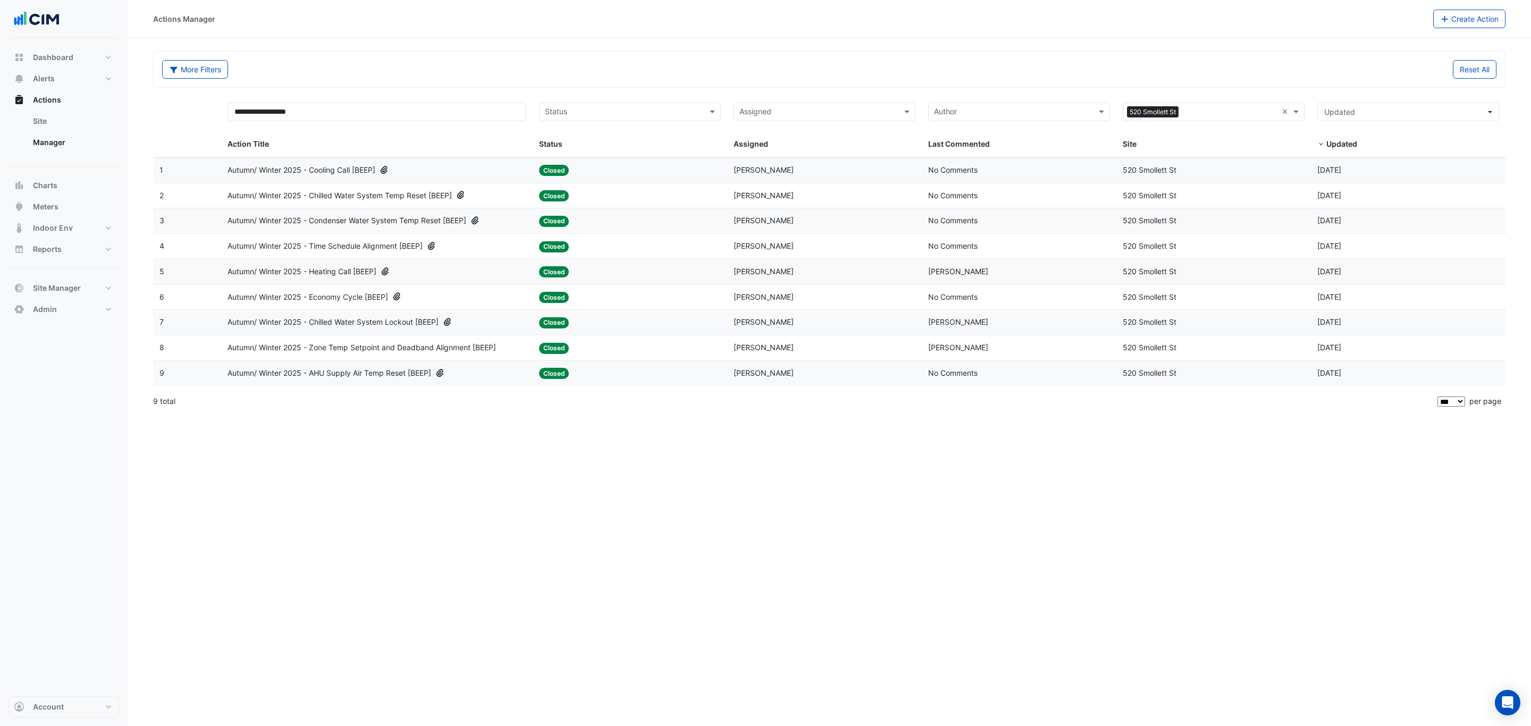
click at [367, 273] on span "Autumn/ Winter 2025 - Heating Call [BEEP]" at bounding box center [302, 272] width 149 height 12
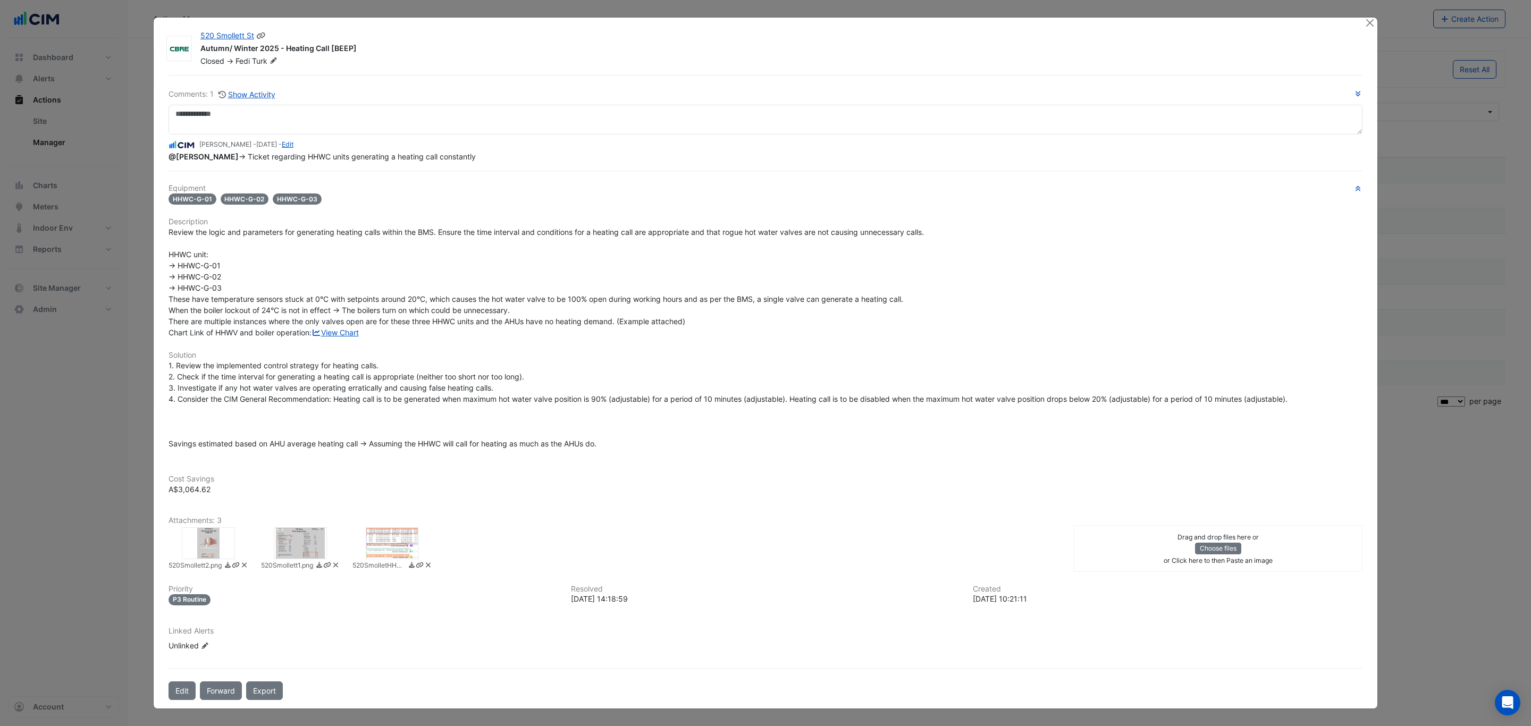
drag, startPoint x: 365, startPoint y: 41, endPoint x: 190, endPoint y: 49, distance: 175.1
click at [194, 49] on div "520 Smollett St Autumn/ Winter 2025 - Heating Call [BEEP] Closed -> [PERSON_NAM…" at bounding box center [776, 48] width 1164 height 36
copy div "Autumn/ Winter 2025 - Heating Call [BEEP]"
click at [1367, 20] on button "Close" at bounding box center [1369, 23] width 11 height 11
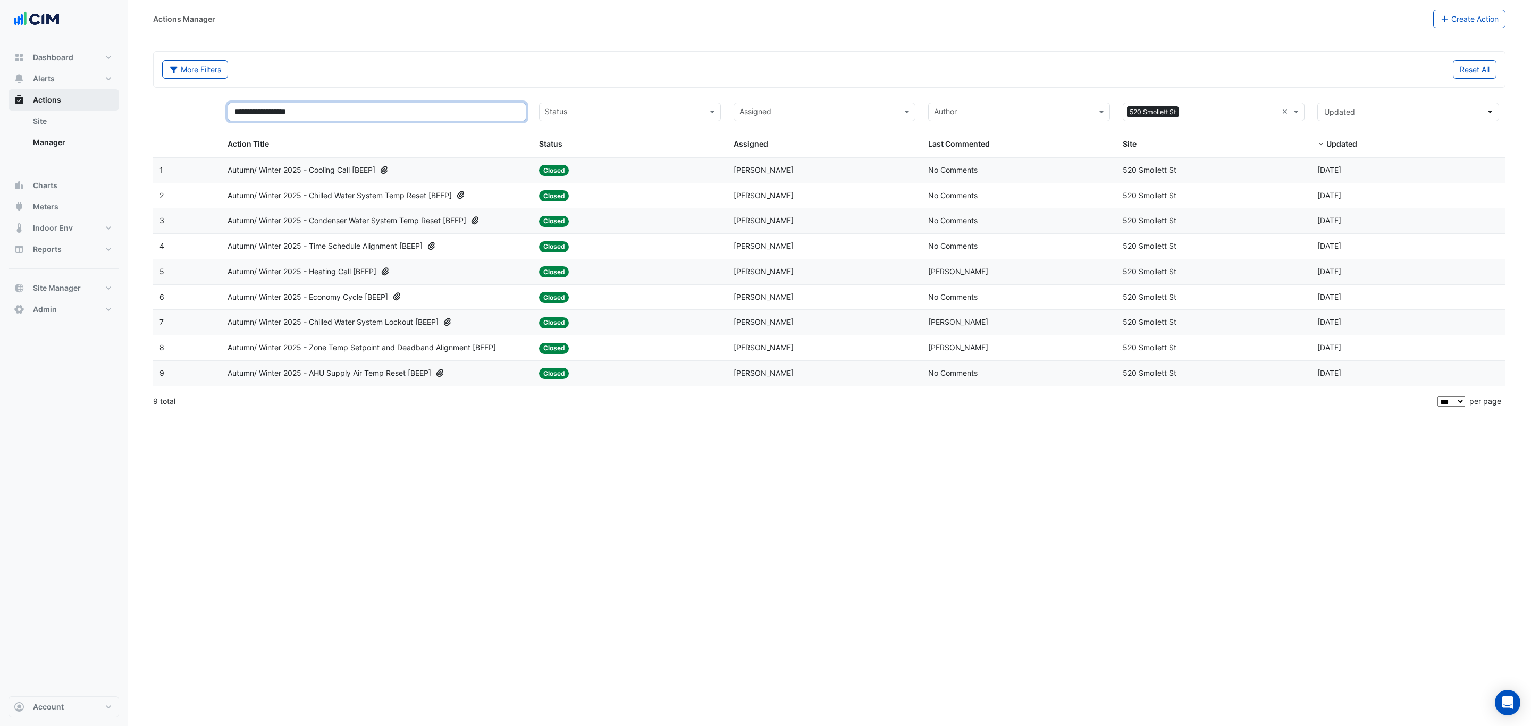
drag, startPoint x: 316, startPoint y: 115, endPoint x: 90, endPoint y: 106, distance: 226.7
click at [126, 107] on div "**********" at bounding box center [765, 363] width 1531 height 726
paste input "**********"
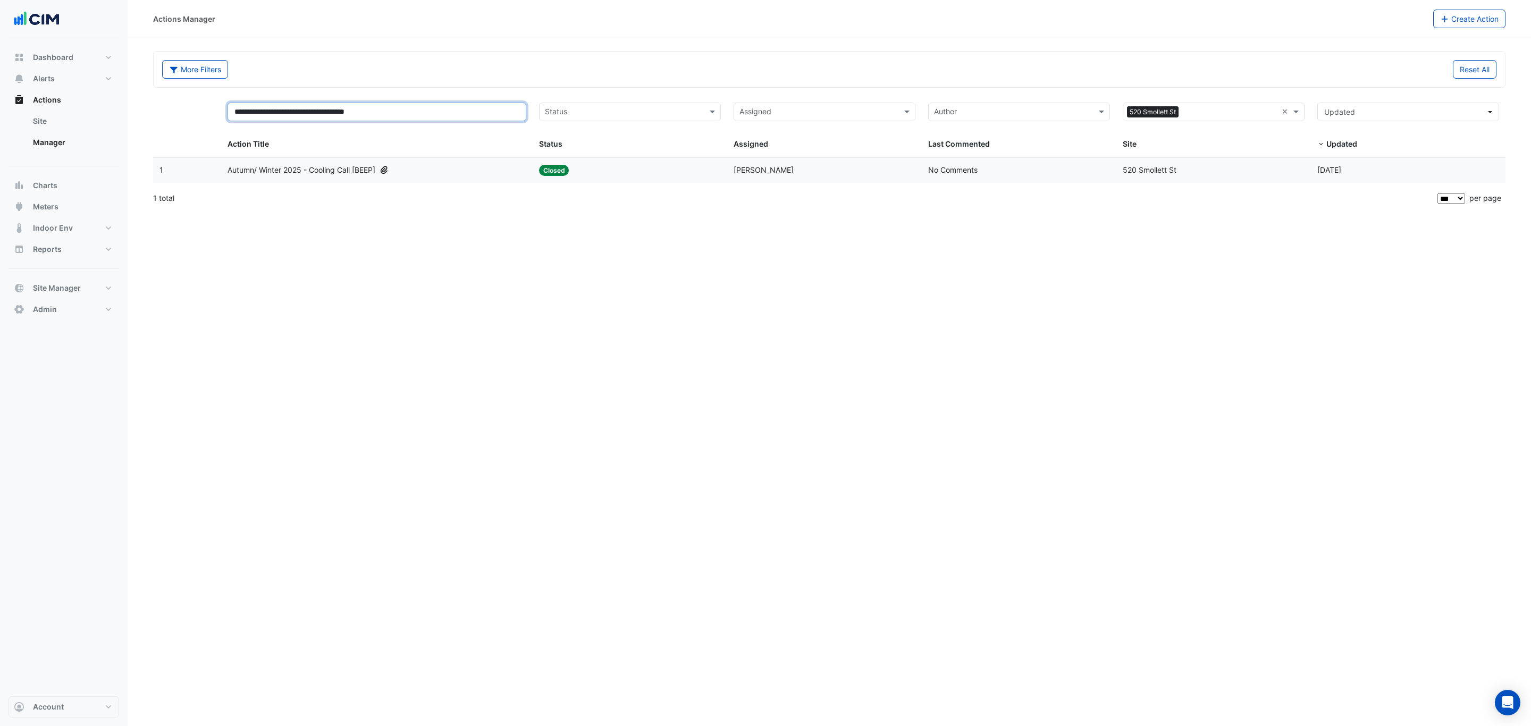
drag, startPoint x: 316, startPoint y: 112, endPoint x: 206, endPoint y: 112, distance: 109.5
click at [206, 112] on div "**********" at bounding box center [829, 126] width 1353 height 61
type input "**********"
click at [341, 175] on span "Autumn/ Winter 2025 - Heating Call [BEEP]" at bounding box center [302, 170] width 149 height 12
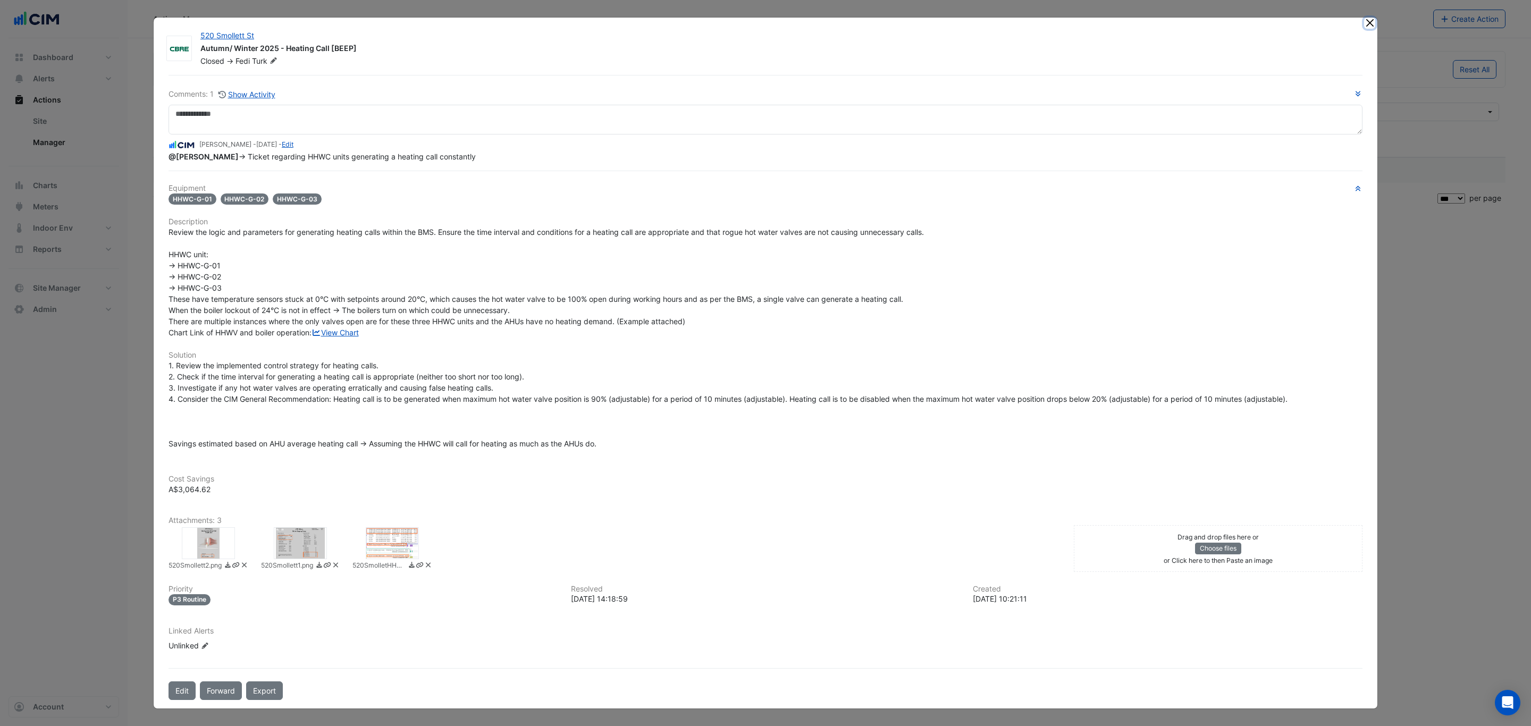
click at [1365, 19] on button "Close" at bounding box center [1369, 23] width 11 height 11
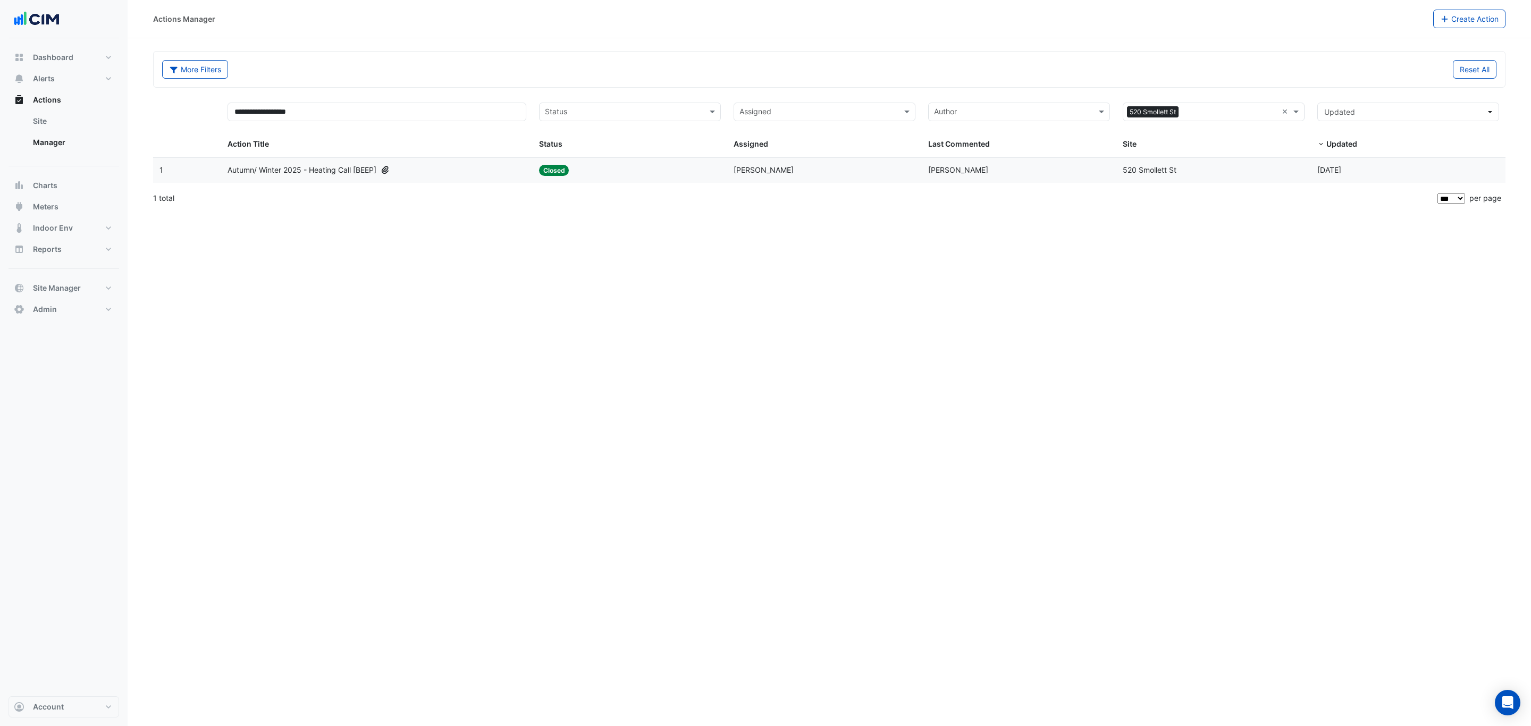
click at [780, 184] on datatable-selection "1 Action Title: Autumn/ Winter 2025 - Heating Call [BEEP] Status: Closed Assign…" at bounding box center [893, 179] width 1480 height 9
drag, startPoint x: 429, startPoint y: 199, endPoint x: 426, endPoint y: 185, distance: 14.6
click at [428, 197] on div "1 total" at bounding box center [794, 198] width 1282 height 27
click at [426, 184] on datatable-selection "1 Action Title: Autumn/ Winter 2025 - Heating Call [BEEP] Status: Closed Assign…" at bounding box center [893, 179] width 1480 height 9
click at [423, 182] on datatable-body-cell "Action Title: Autumn/ Winter 2025 - Heating Call [BEEP]" at bounding box center [377, 170] width 312 height 25
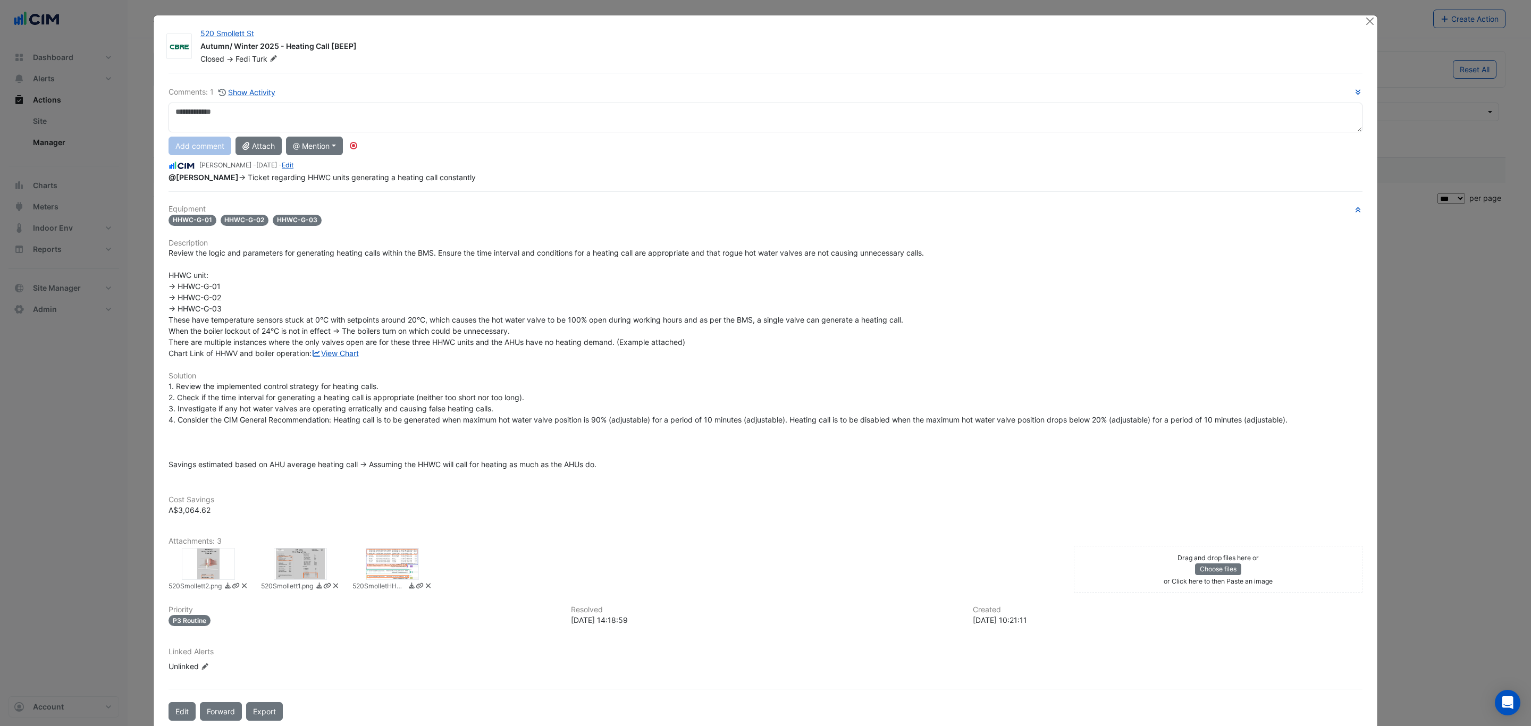
click at [217, 566] on div at bounding box center [208, 564] width 53 height 32
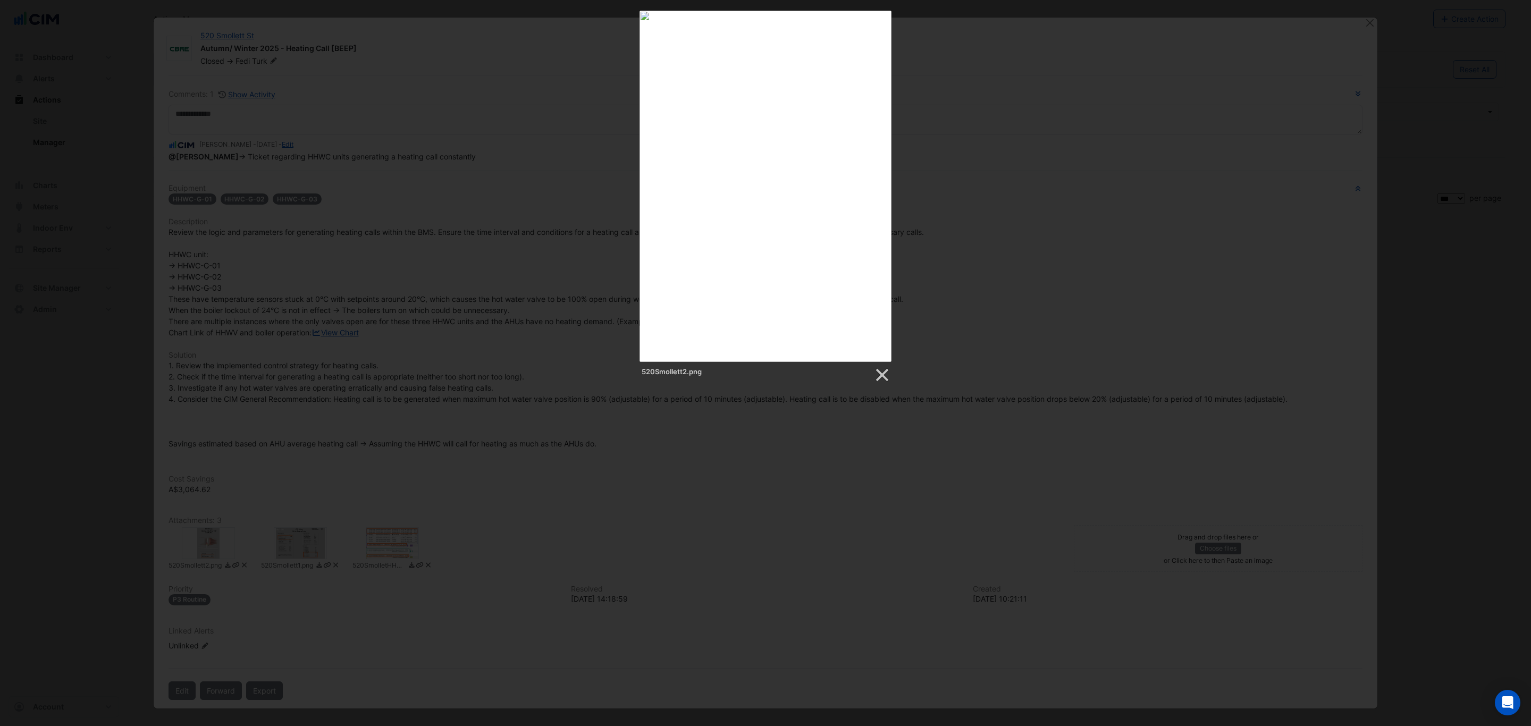
click at [1052, 249] on div "520Smollett2.png" at bounding box center [765, 197] width 1531 height 373
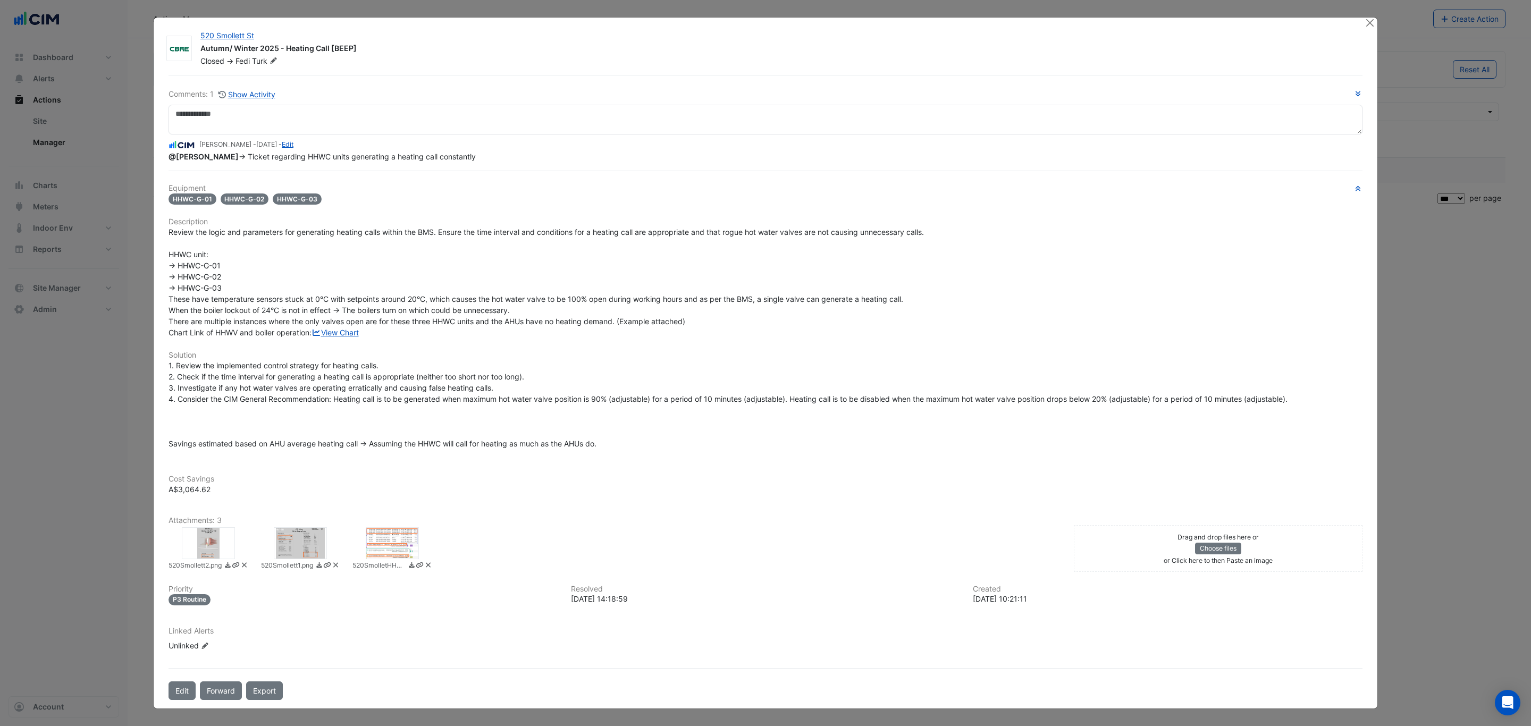
click at [293, 552] on div at bounding box center [300, 543] width 53 height 32
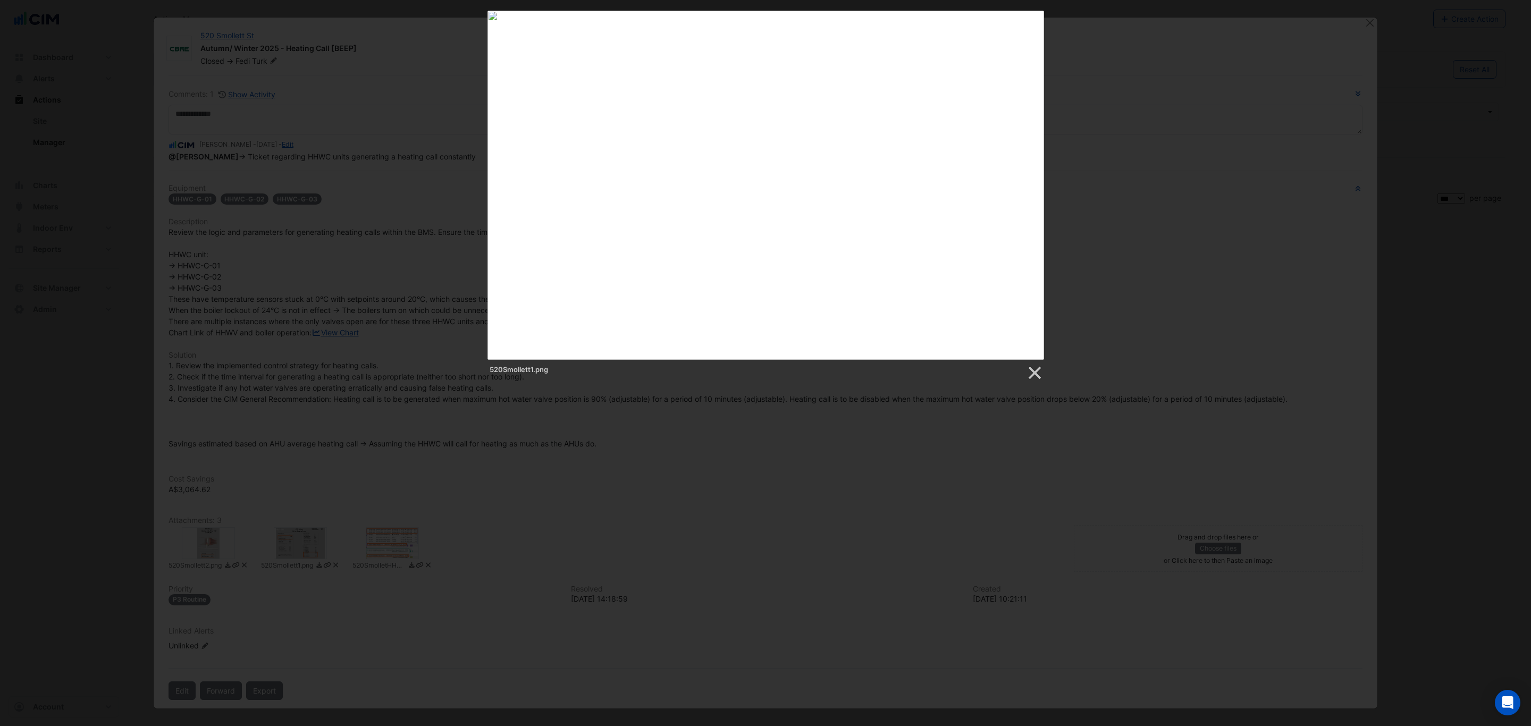
click at [1155, 197] on div "520Smollett1.png" at bounding box center [765, 196] width 1531 height 371
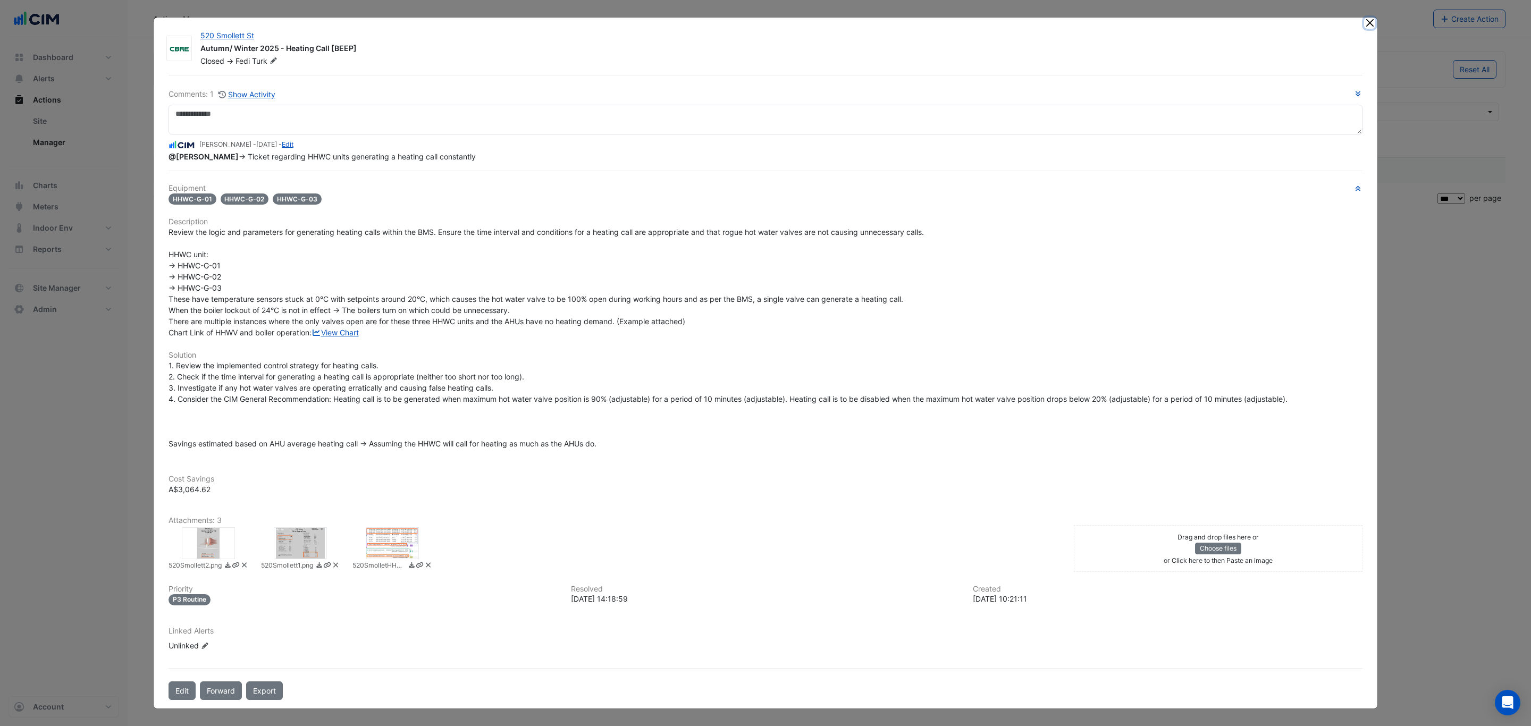
click at [1366, 18] on button "Close" at bounding box center [1369, 23] width 11 height 11
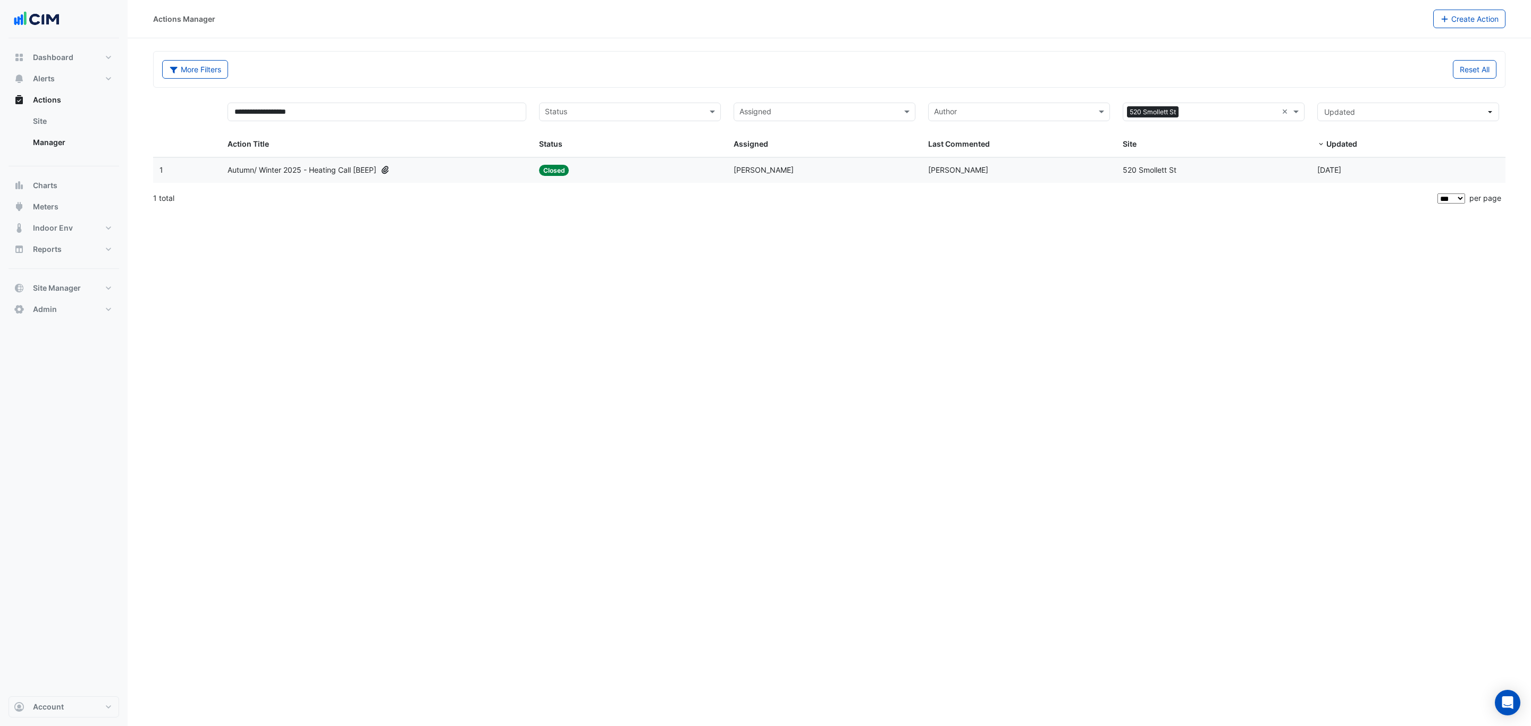
click at [461, 172] on div "Autumn/ Winter 2025 - Heating Call [BEEP]" at bounding box center [377, 170] width 299 height 12
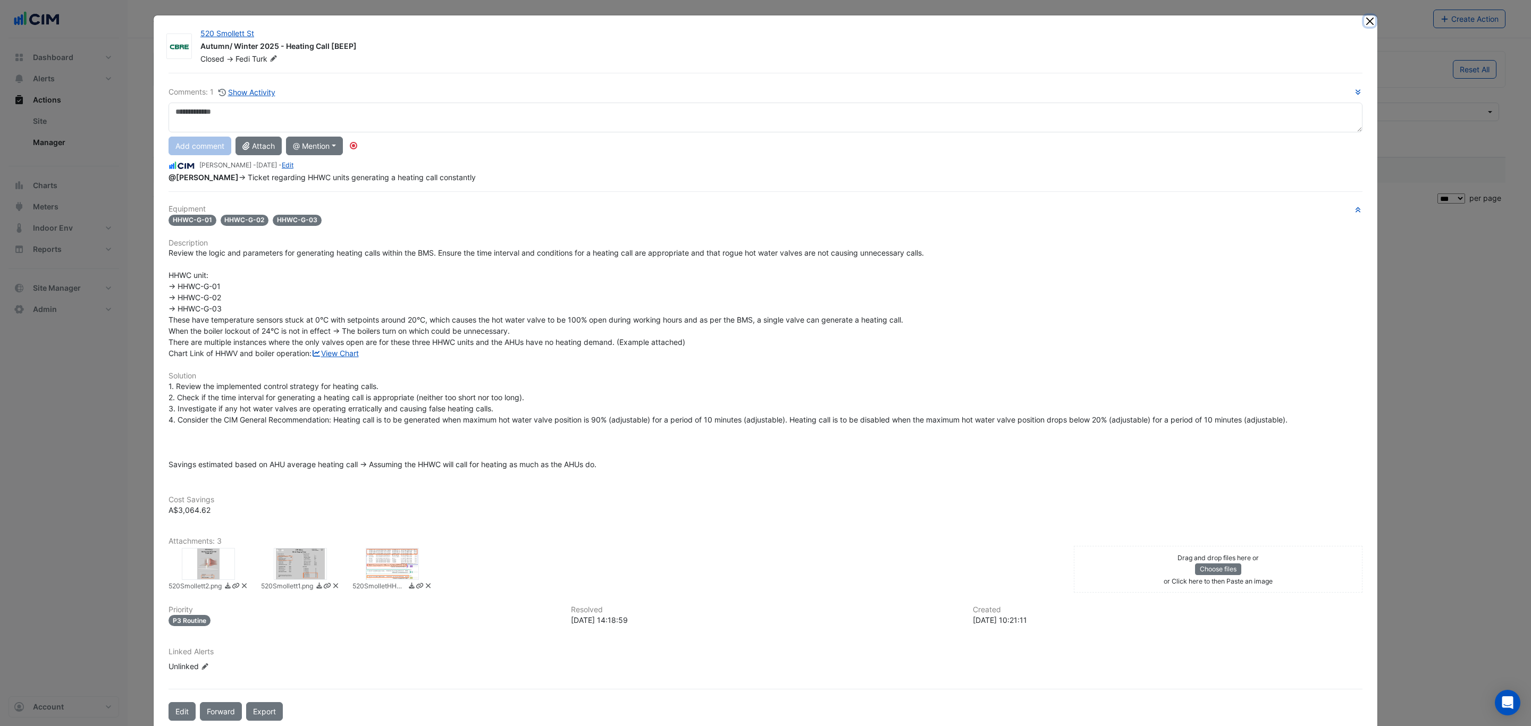
click at [1364, 19] on button "Close" at bounding box center [1369, 20] width 11 height 11
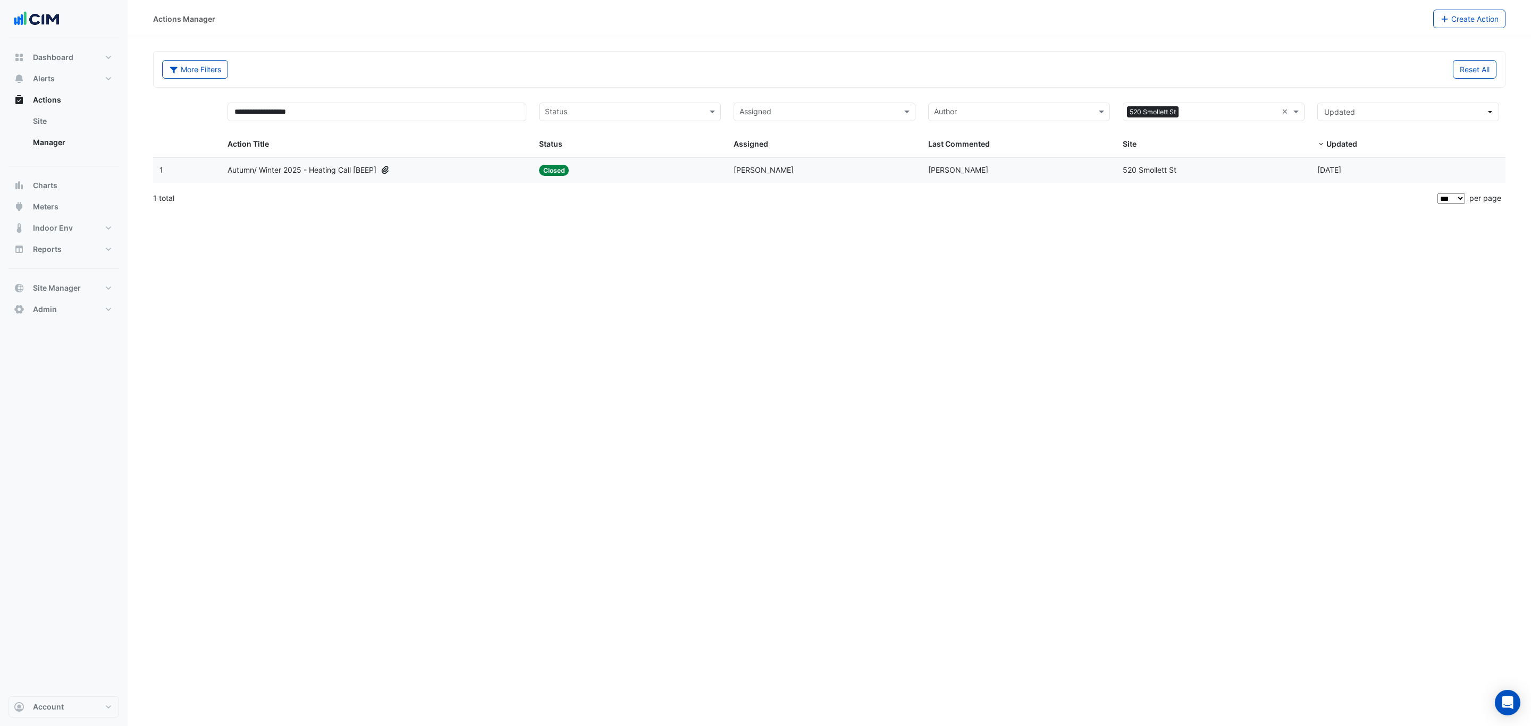
click at [420, 166] on div "Autumn/ Winter 2025 - Heating Call [BEEP]" at bounding box center [377, 170] width 299 height 12
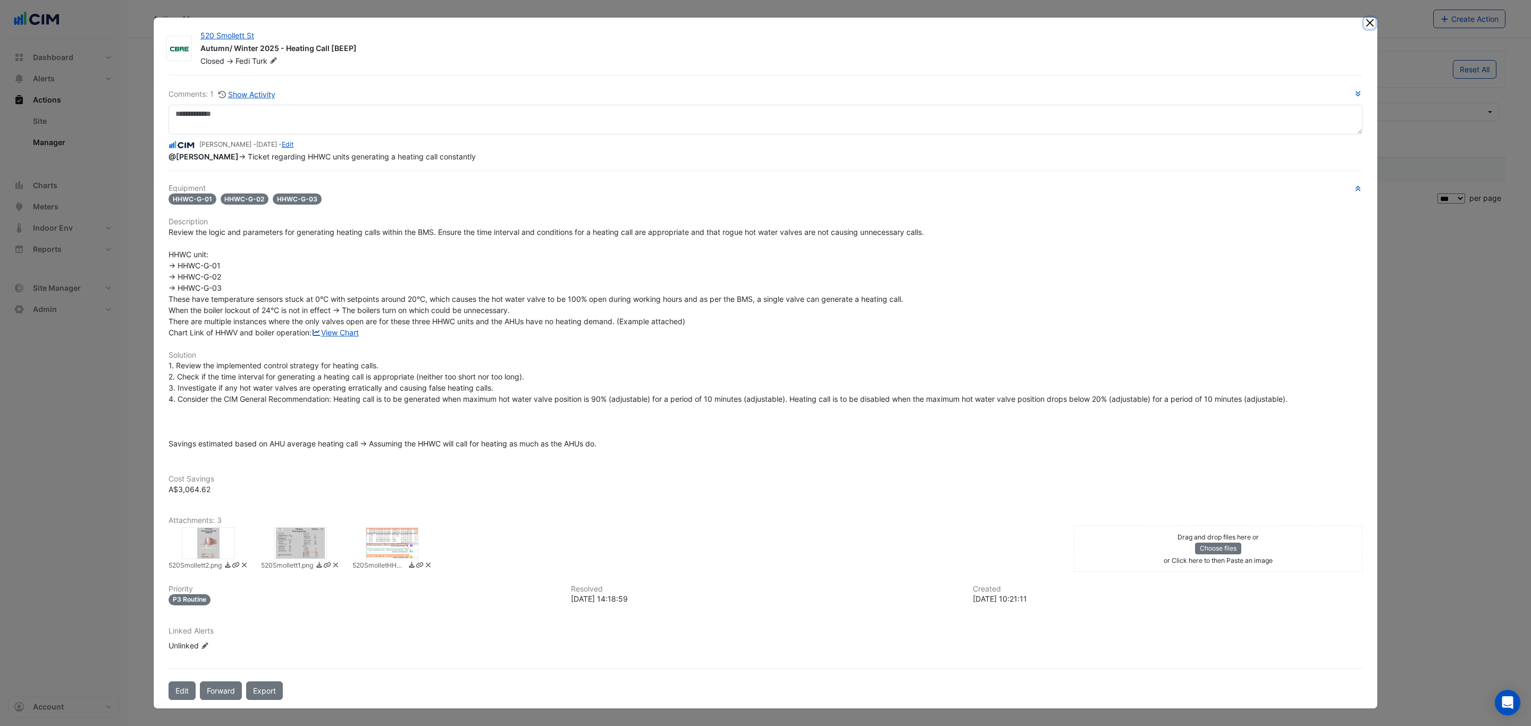
click at [1364, 20] on button "Close" at bounding box center [1369, 23] width 11 height 11
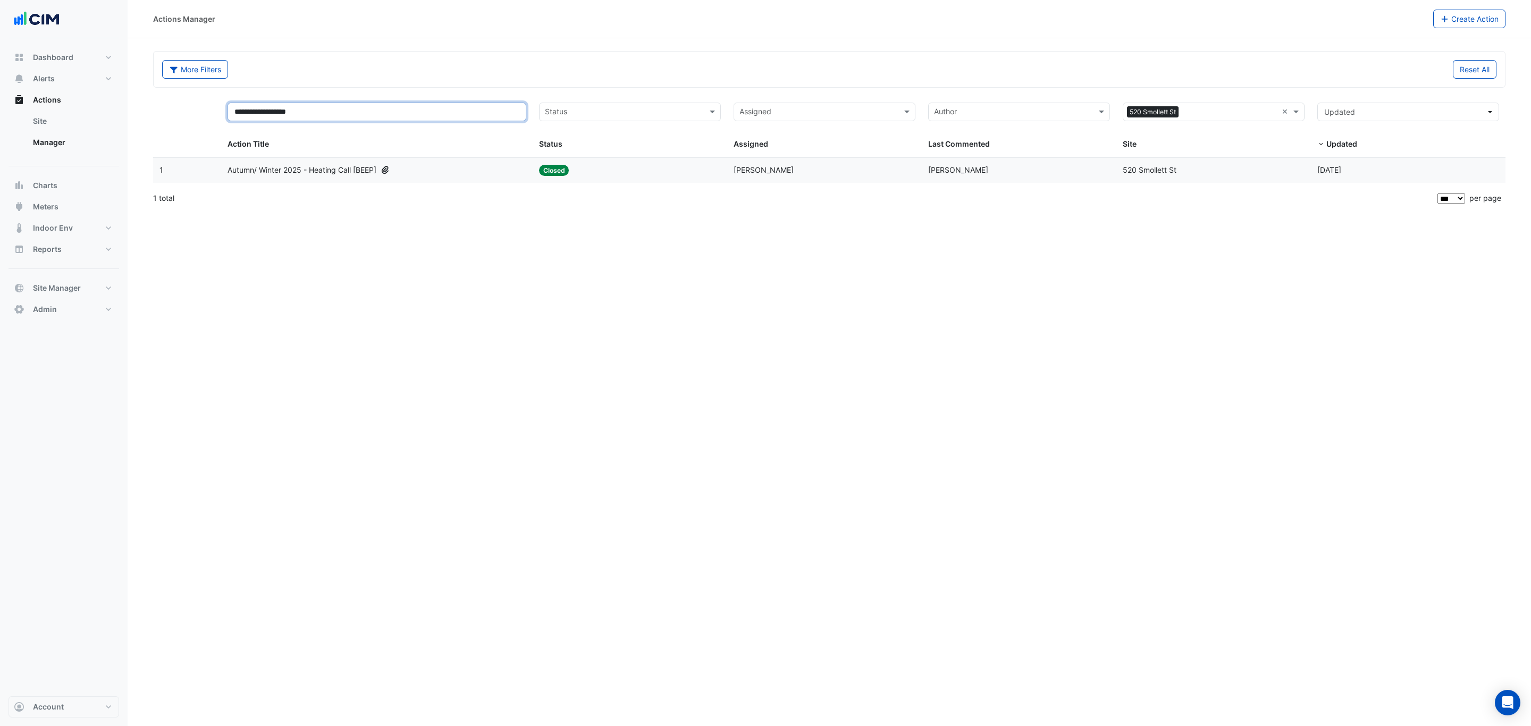
click at [332, 107] on input "**********" at bounding box center [377, 112] width 299 height 19
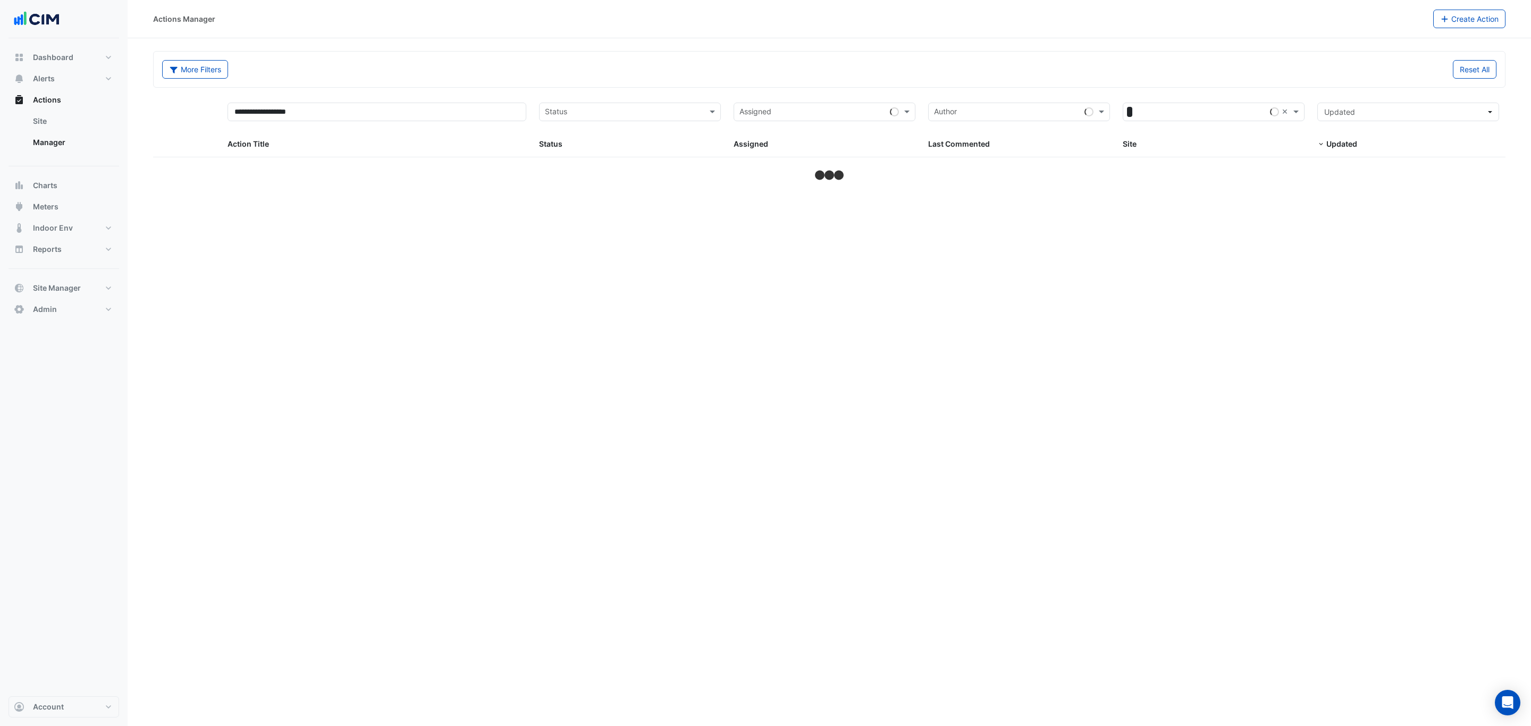
select select "***"
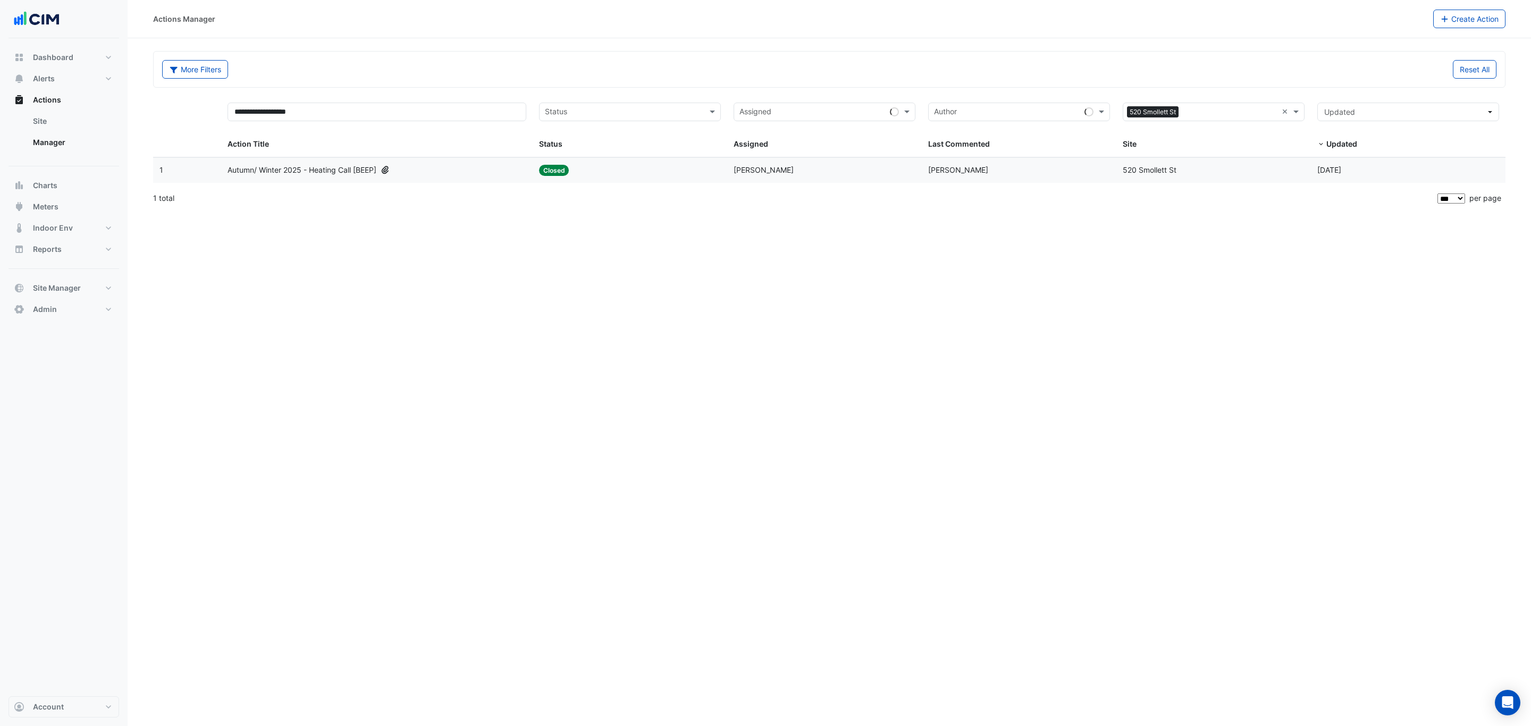
click at [1302, 169] on div "Site: [STREET_ADDRESS]" at bounding box center [1214, 170] width 182 height 12
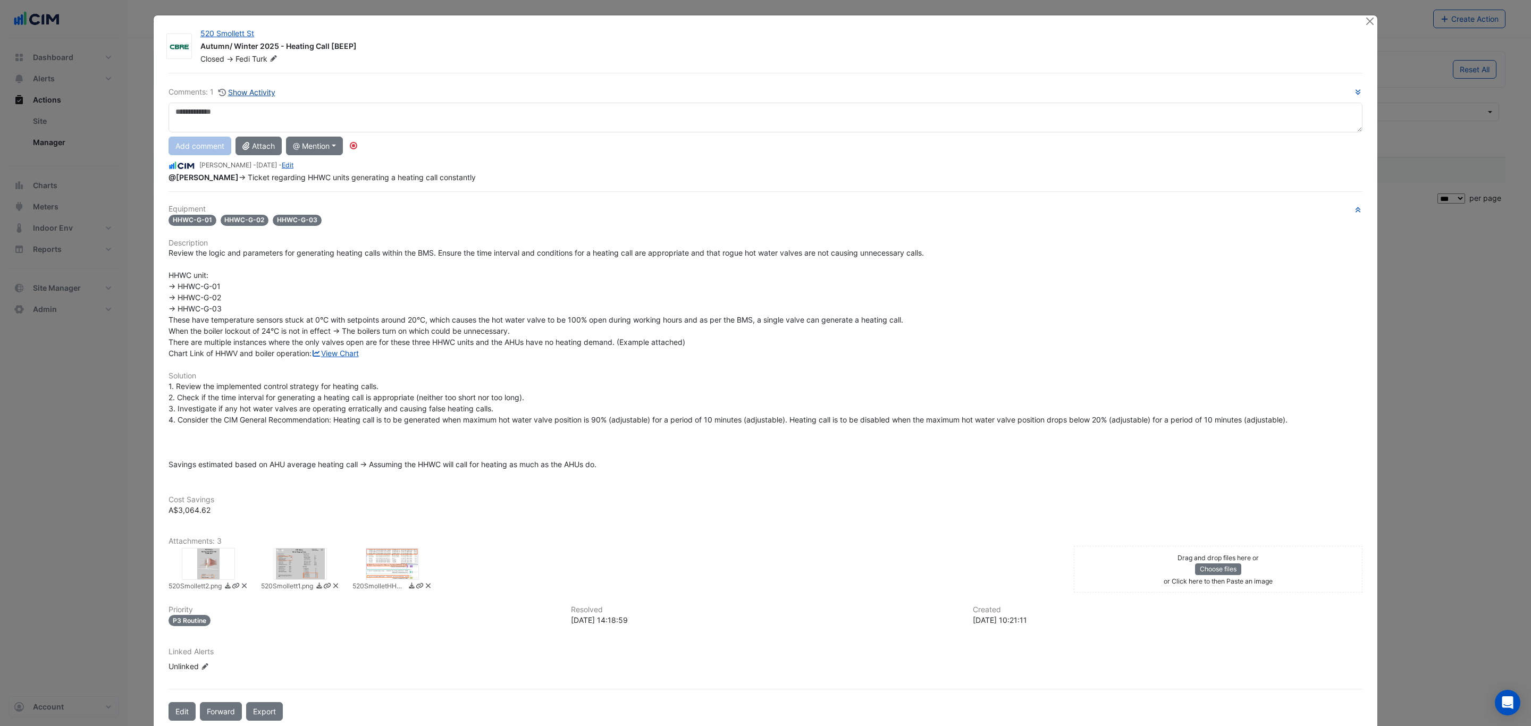
click at [235, 93] on button "Show Activity" at bounding box center [247, 92] width 58 height 12
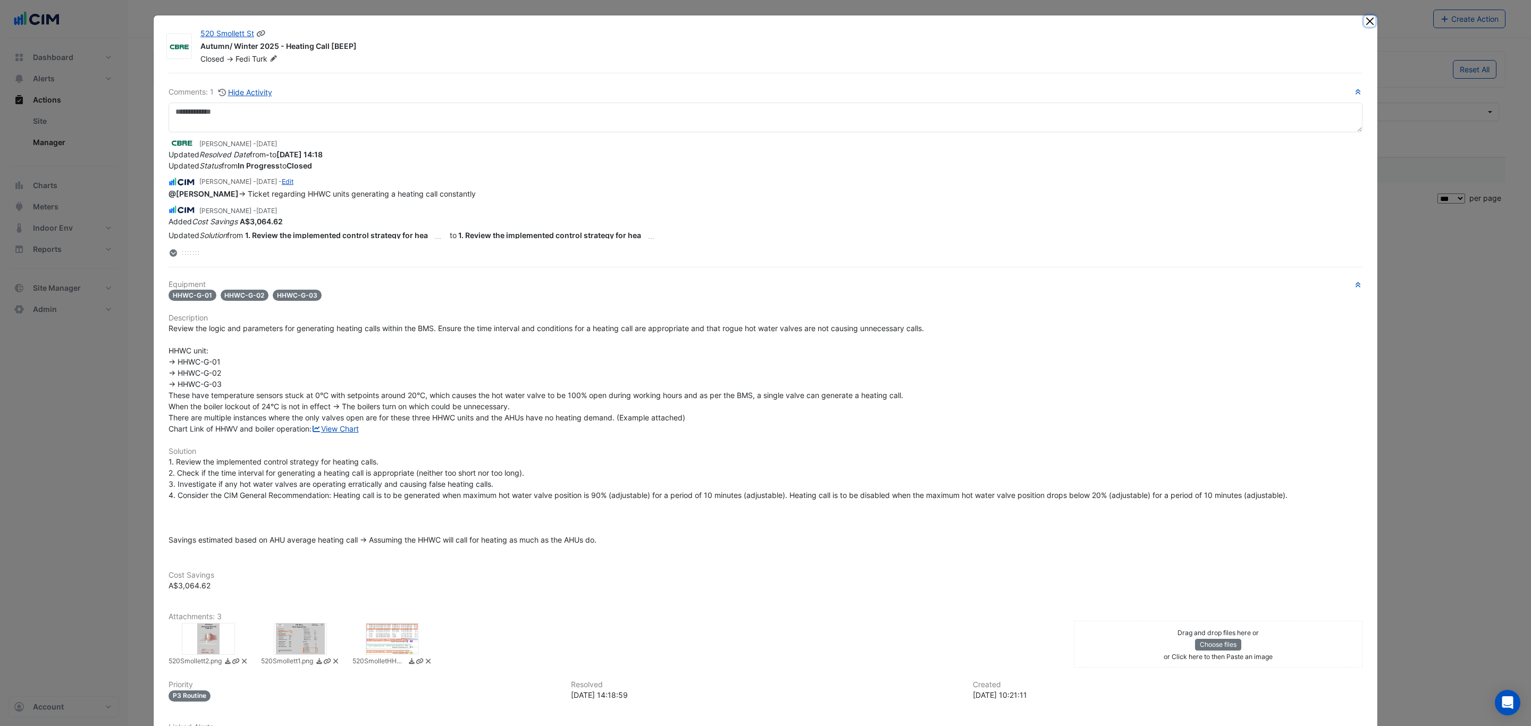
click at [1364, 21] on button "Close" at bounding box center [1369, 20] width 11 height 11
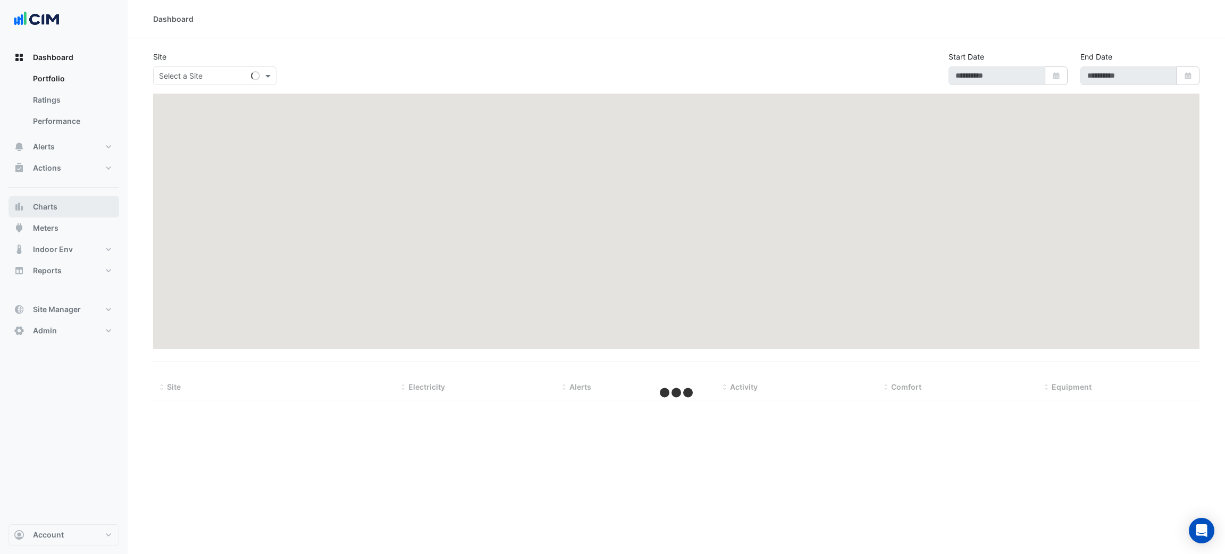
click at [71, 208] on button "Charts" at bounding box center [64, 206] width 111 height 21
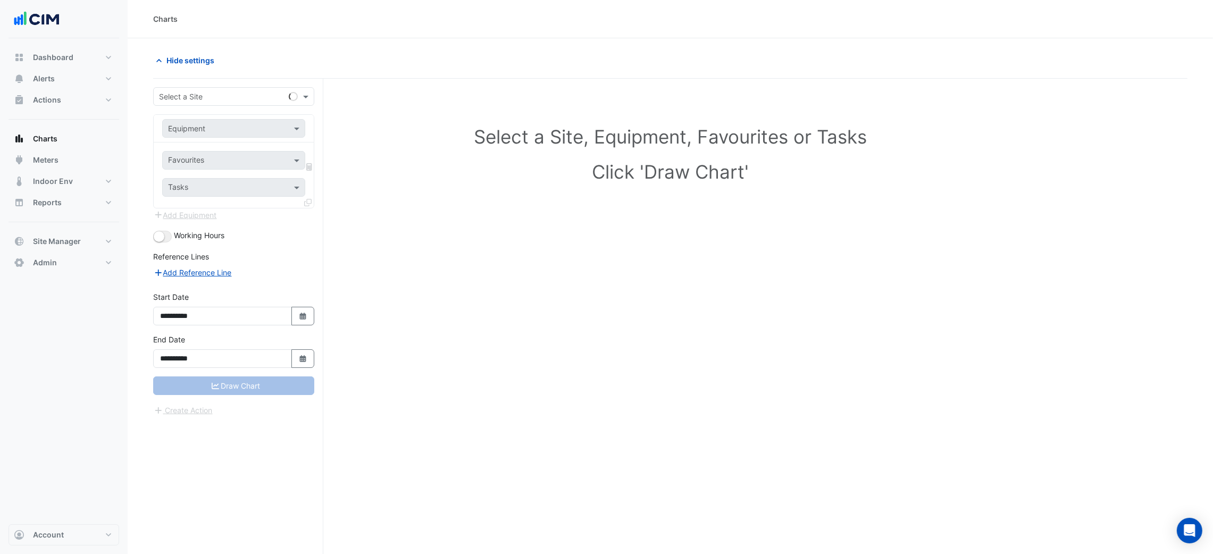
click at [189, 102] on div "Select a Site" at bounding box center [233, 96] width 161 height 19
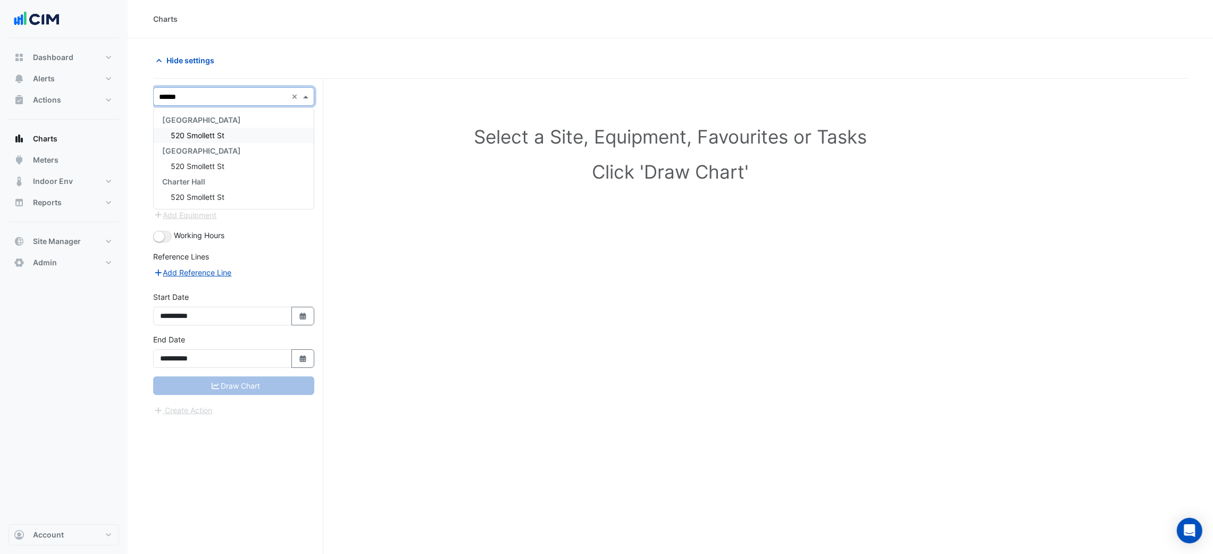
type input "*******"
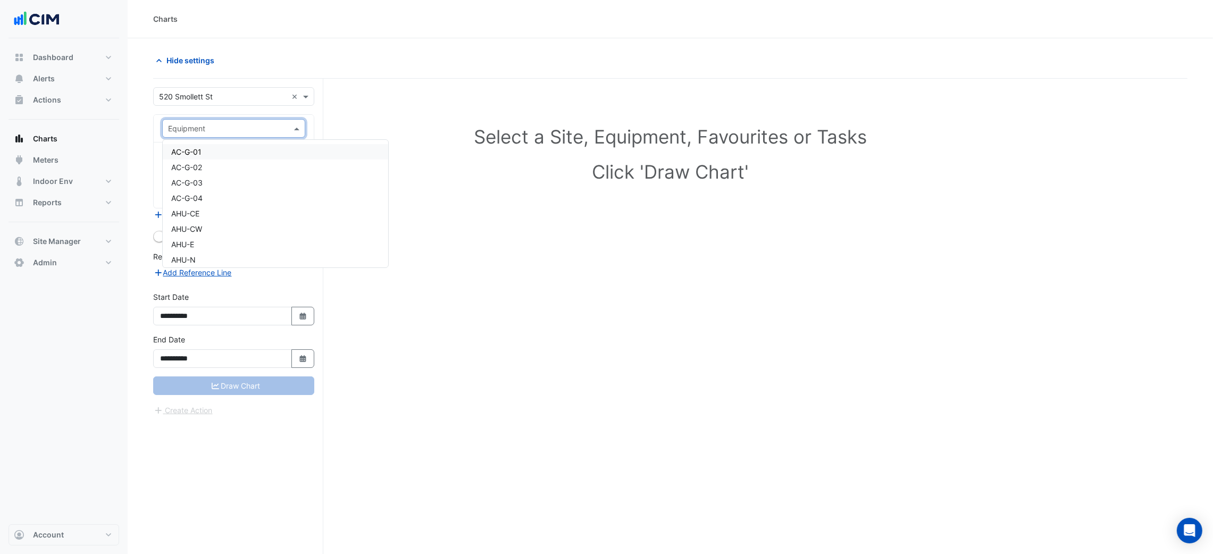
click at [196, 123] on input "text" at bounding box center [223, 128] width 110 height 11
type input "*"
click at [316, 170] on div "BLR-01" at bounding box center [275, 166] width 225 height 15
click at [266, 165] on input "text" at bounding box center [221, 161] width 107 height 11
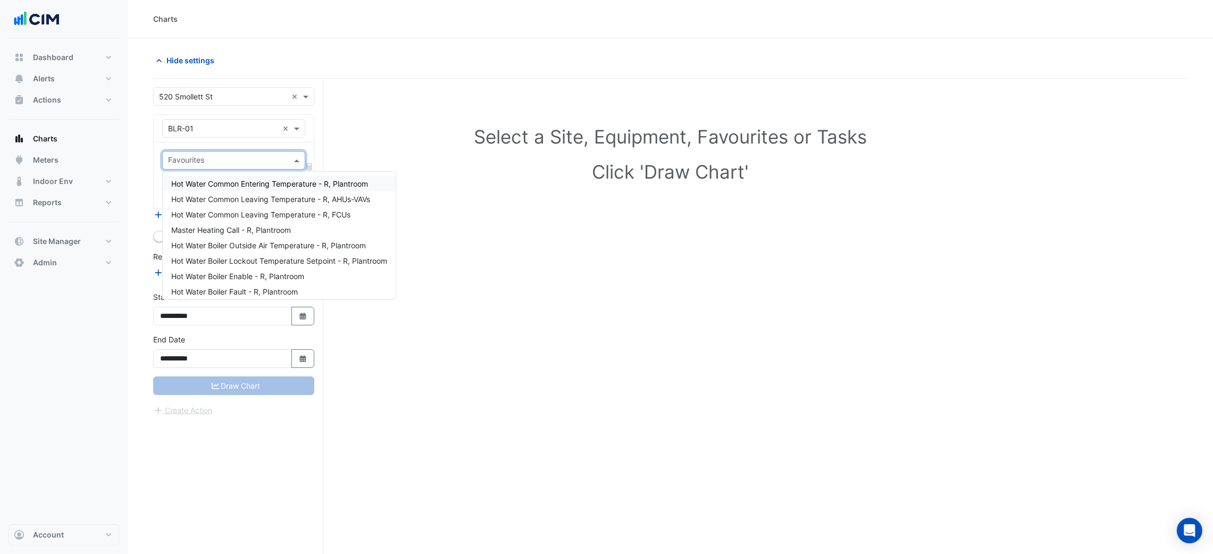
click at [161, 146] on div "Favourites Tasks" at bounding box center [234, 174] width 160 height 65
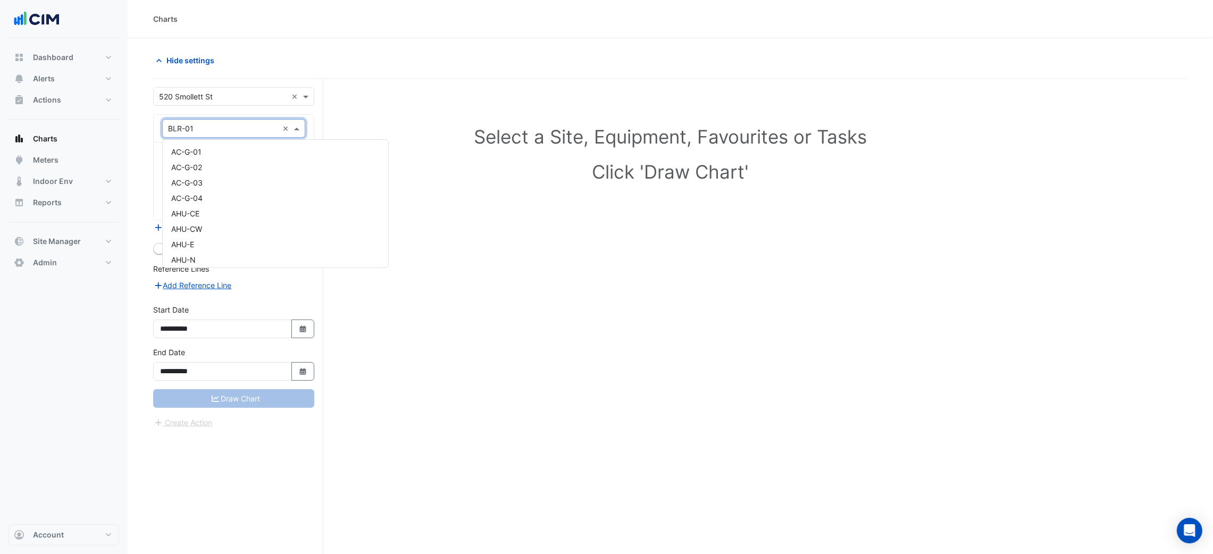
click at [174, 133] on input "text" at bounding box center [223, 128] width 110 height 11
type input "***"
click at [221, 180] on div "SHHWP-01" at bounding box center [233, 182] width 141 height 15
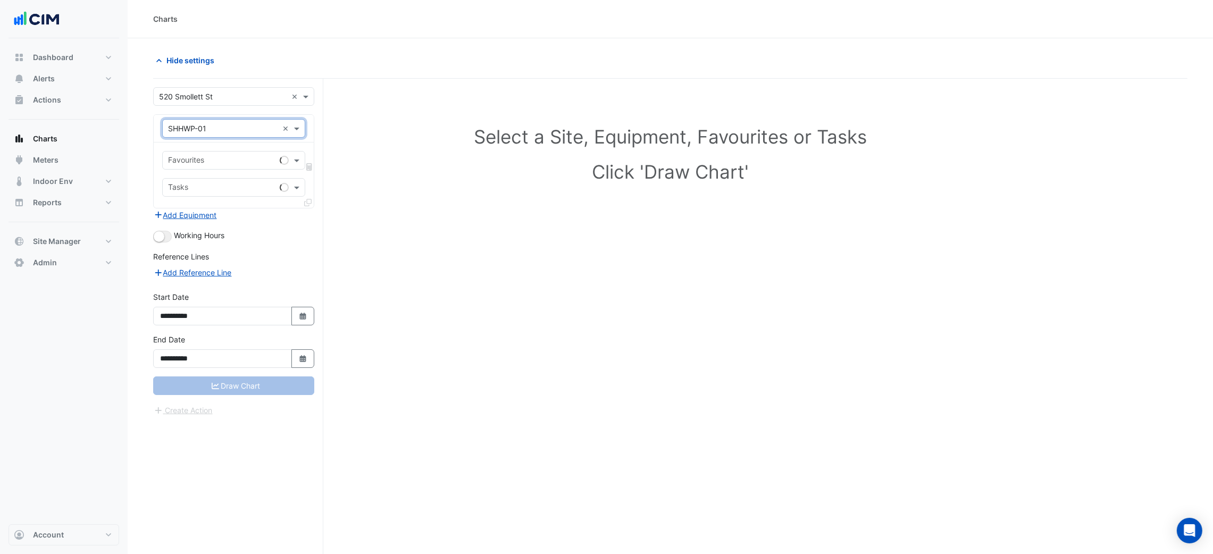
click at [215, 153] on div "Favourites" at bounding box center [219, 160] width 113 height 16
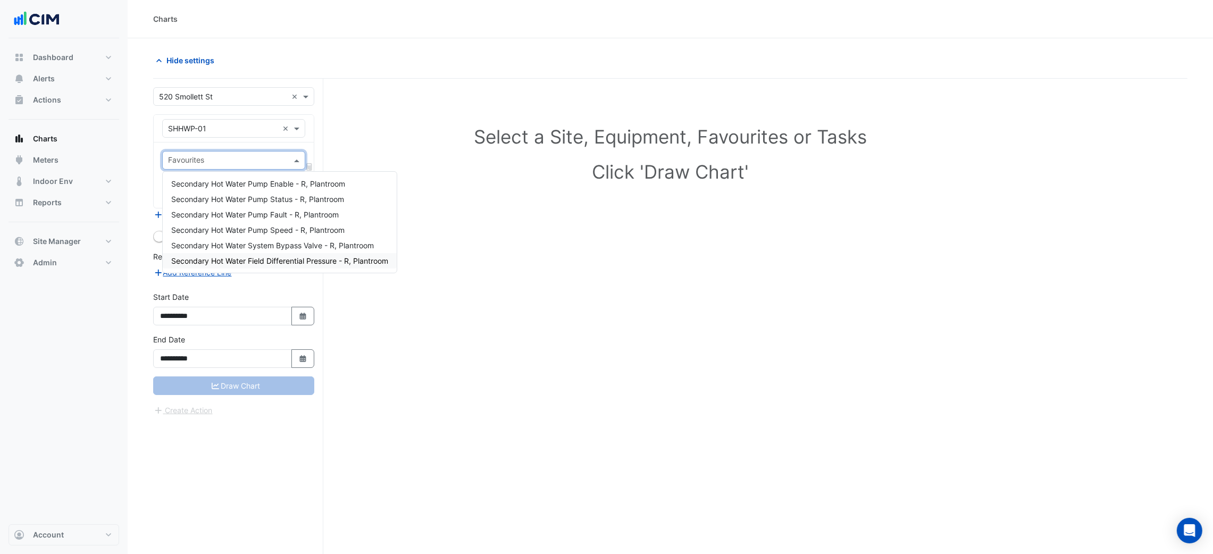
click at [313, 263] on span "Secondary Hot Water Field Differential Pressure - R, Plantroom" at bounding box center [279, 260] width 217 height 9
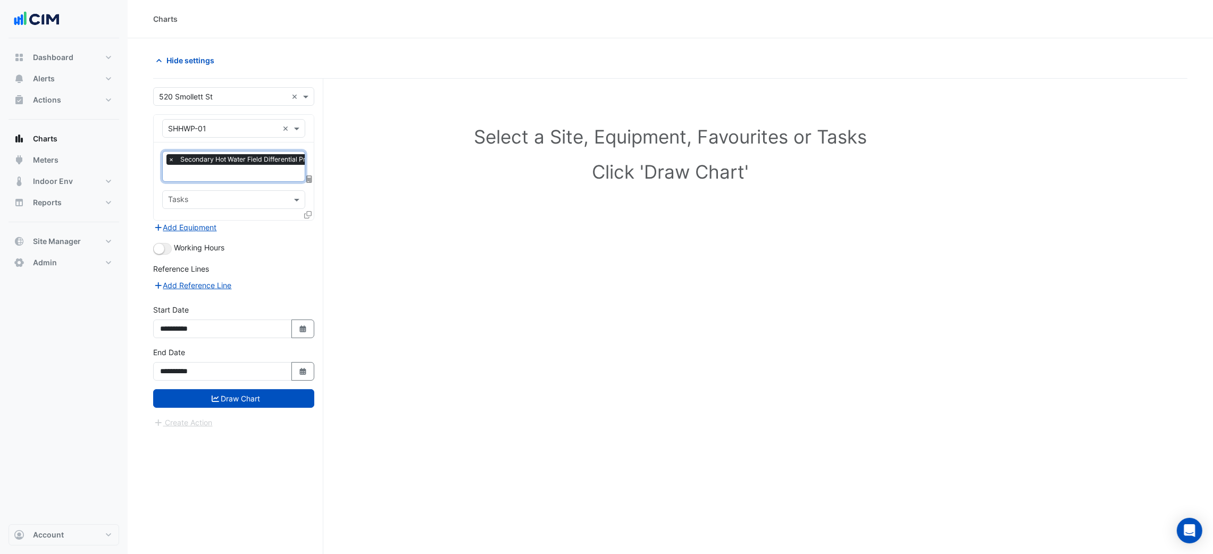
click at [263, 164] on span "Secondary Hot Water Field Differential Pressure - R, Plantroom" at bounding box center [276, 159] width 196 height 11
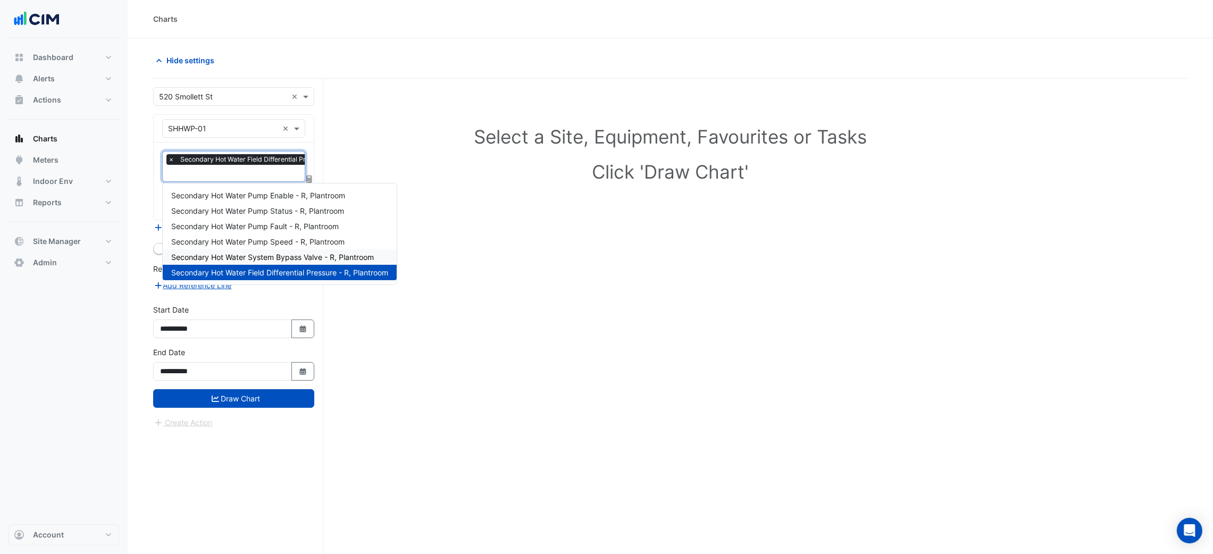
scroll to position [40, 0]
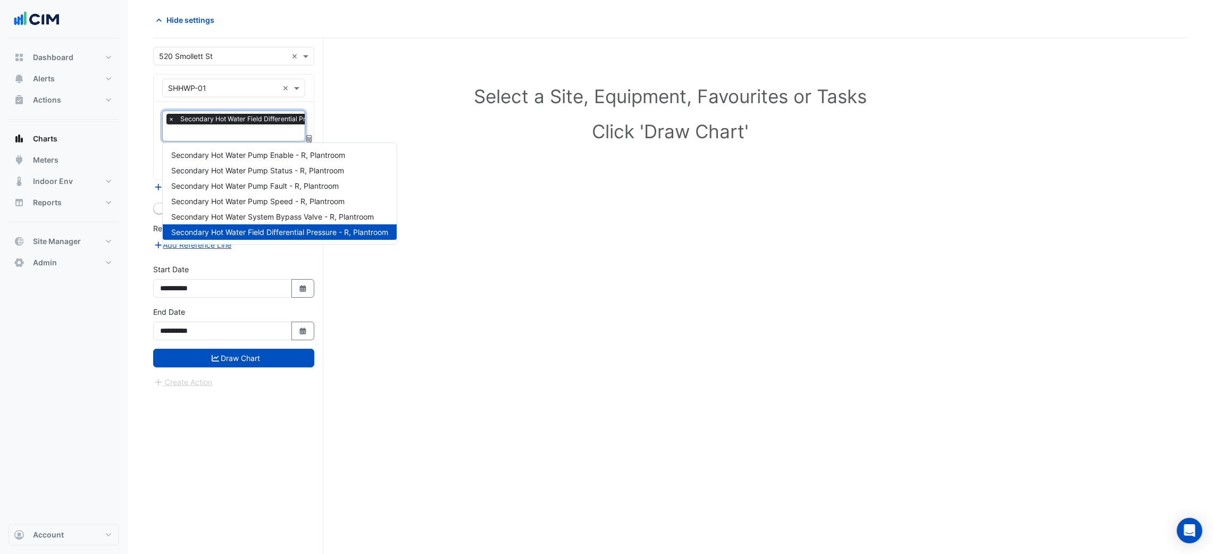
click at [212, 270] on div "**********" at bounding box center [233, 281] width 161 height 34
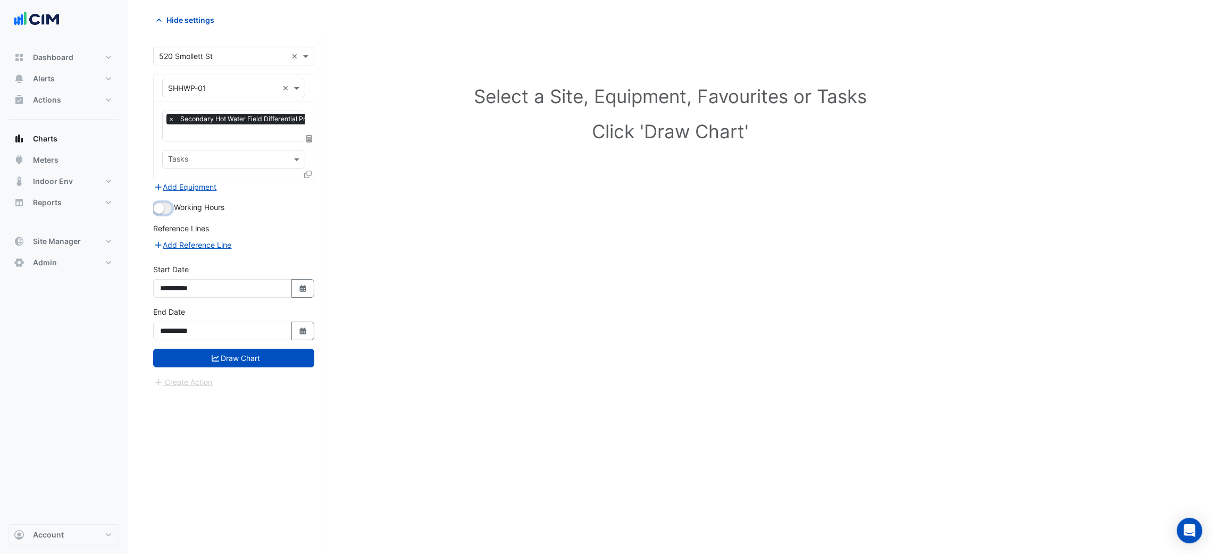
click at [170, 206] on button "button" at bounding box center [162, 209] width 19 height 12
click at [253, 349] on button "Draw Chart" at bounding box center [233, 358] width 161 height 19
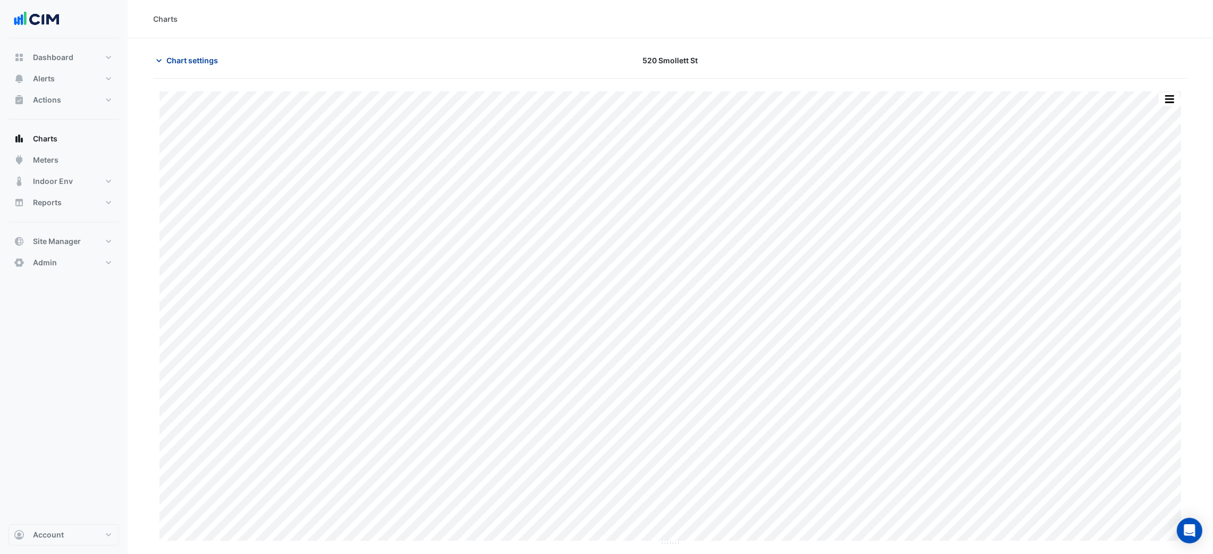
click at [196, 65] on button "Chart settings" at bounding box center [189, 60] width 72 height 19
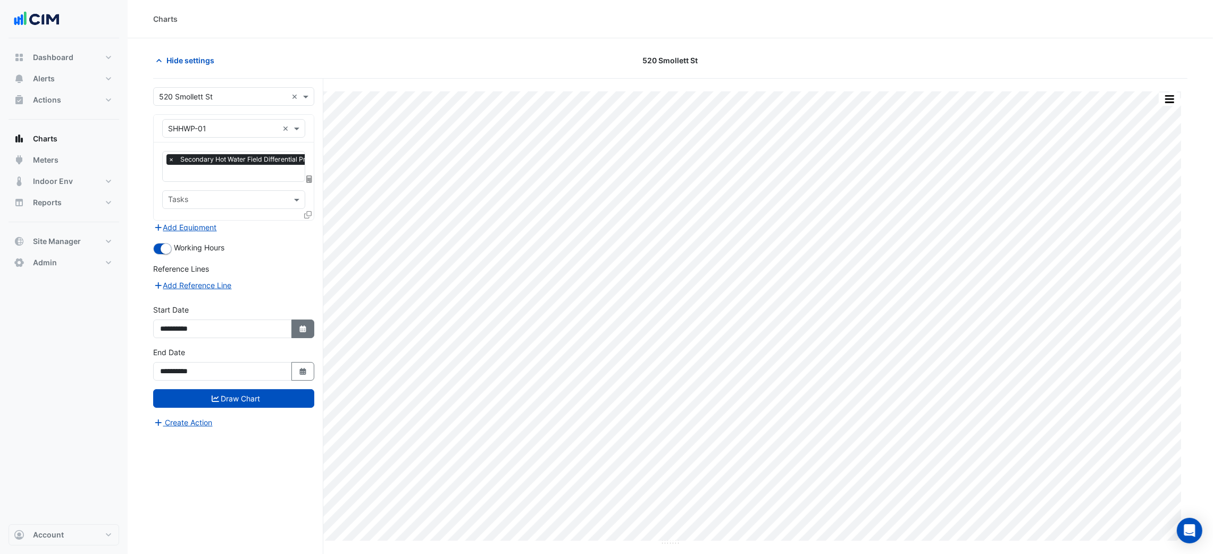
click at [307, 326] on button "Select Date" at bounding box center [302, 329] width 23 height 19
select select "*"
select select "****"
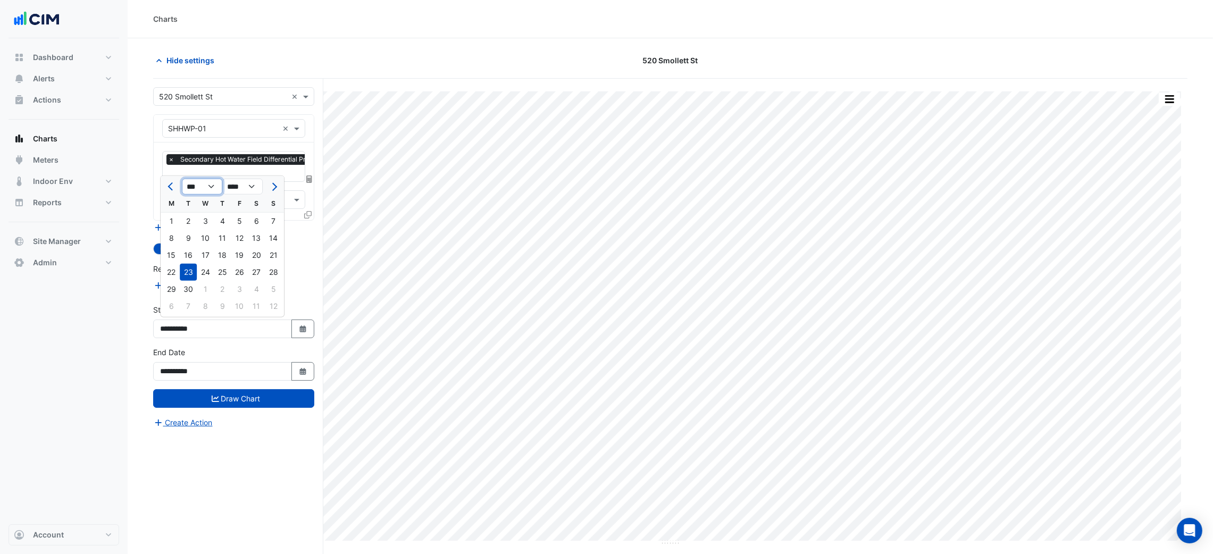
click at [192, 183] on select "*** *** *** *** *** *** *** *** *** ***" at bounding box center [202, 187] width 40 height 16
click at [182, 179] on select "*** *** *** *** *** *** *** *** *** ***" at bounding box center [202, 187] width 40 height 16
click at [170, 194] on button "Previous month" at bounding box center [171, 186] width 13 height 17
select select "**"
select select "****"
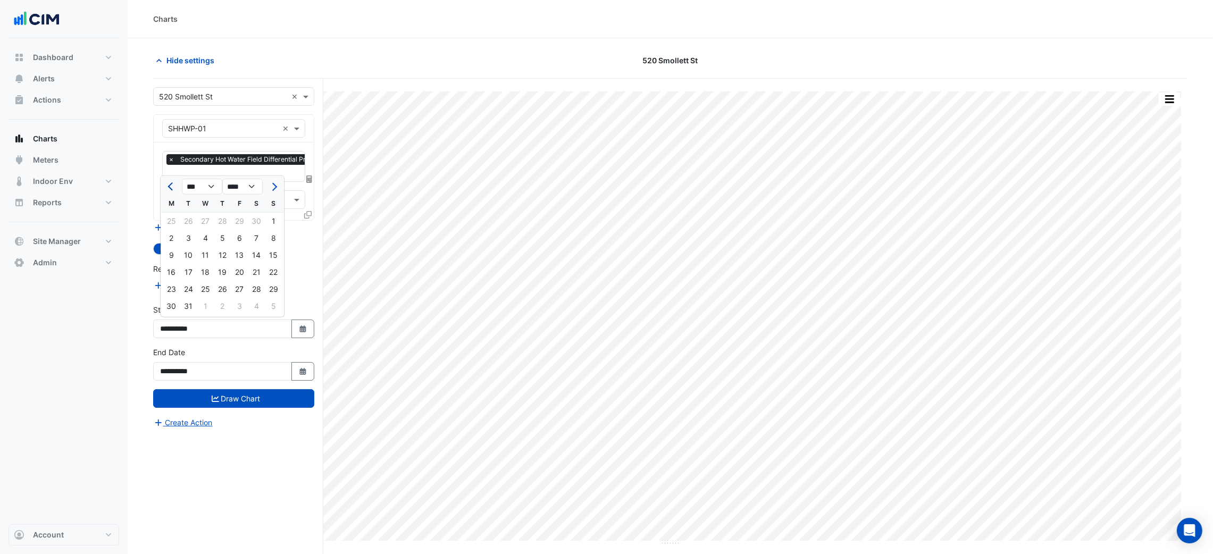
click at [171, 193] on button "Previous month" at bounding box center [171, 186] width 13 height 17
select select "**"
click at [178, 194] on div at bounding box center [171, 186] width 21 height 17
click at [231, 220] on div "1" at bounding box center [239, 221] width 17 height 17
type input "**********"
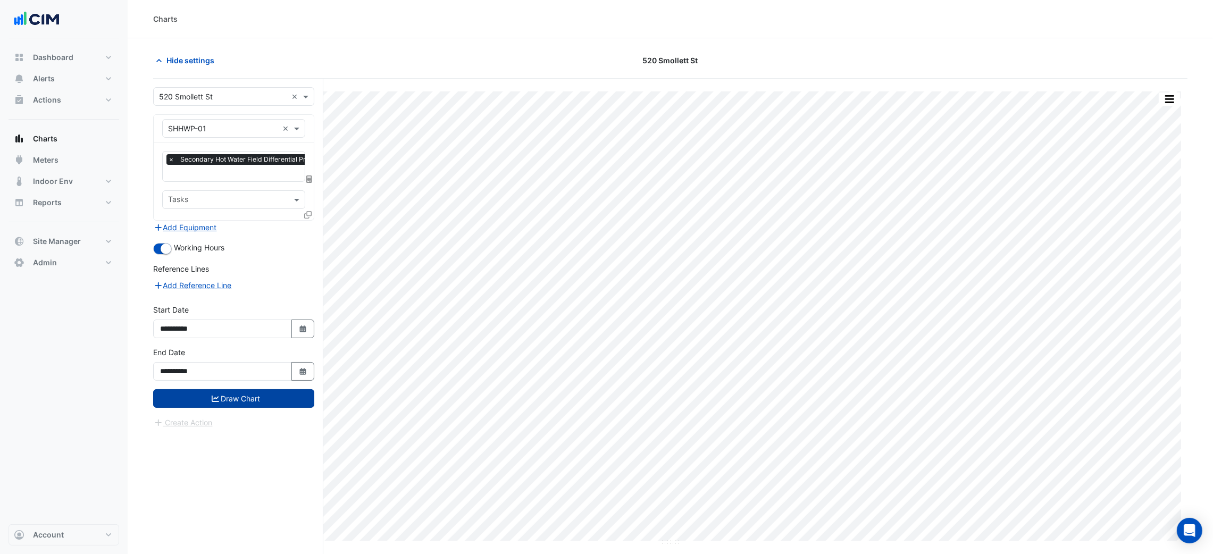
click at [287, 391] on button "Draw Chart" at bounding box center [233, 398] width 161 height 19
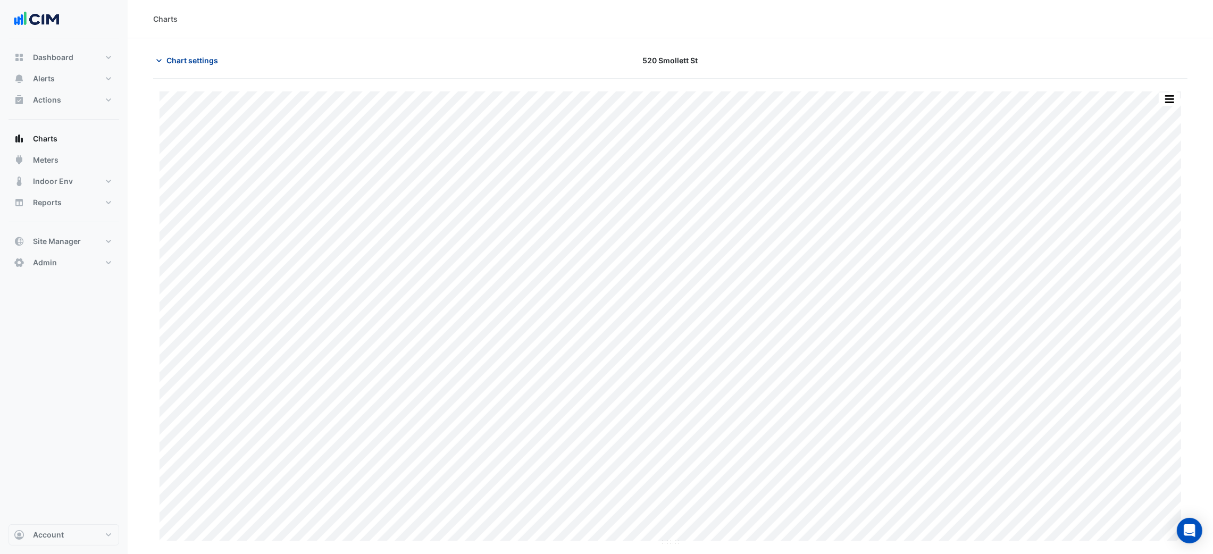
click at [196, 64] on span "Chart settings" at bounding box center [192, 60] width 52 height 11
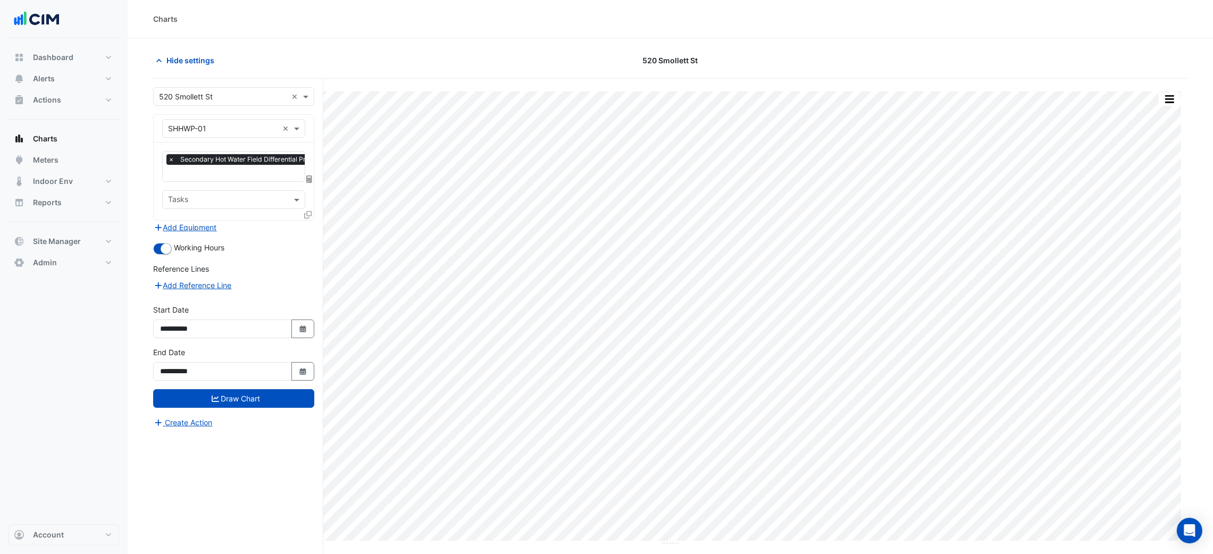
click at [206, 169] on input "text" at bounding box center [272, 174] width 208 height 11
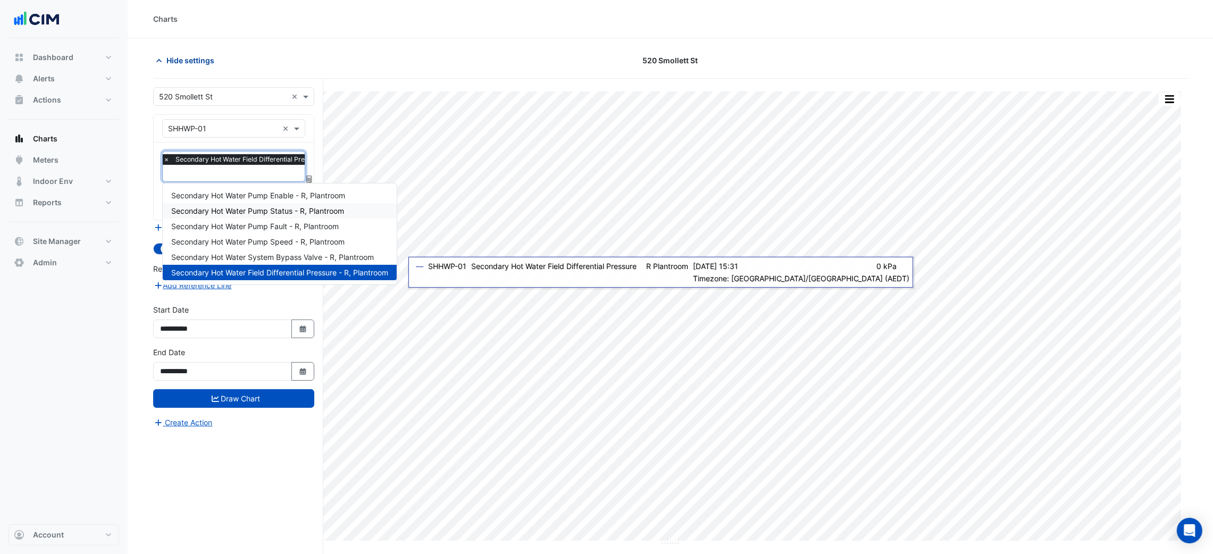
click at [205, 60] on span "Hide settings" at bounding box center [190, 60] width 48 height 11
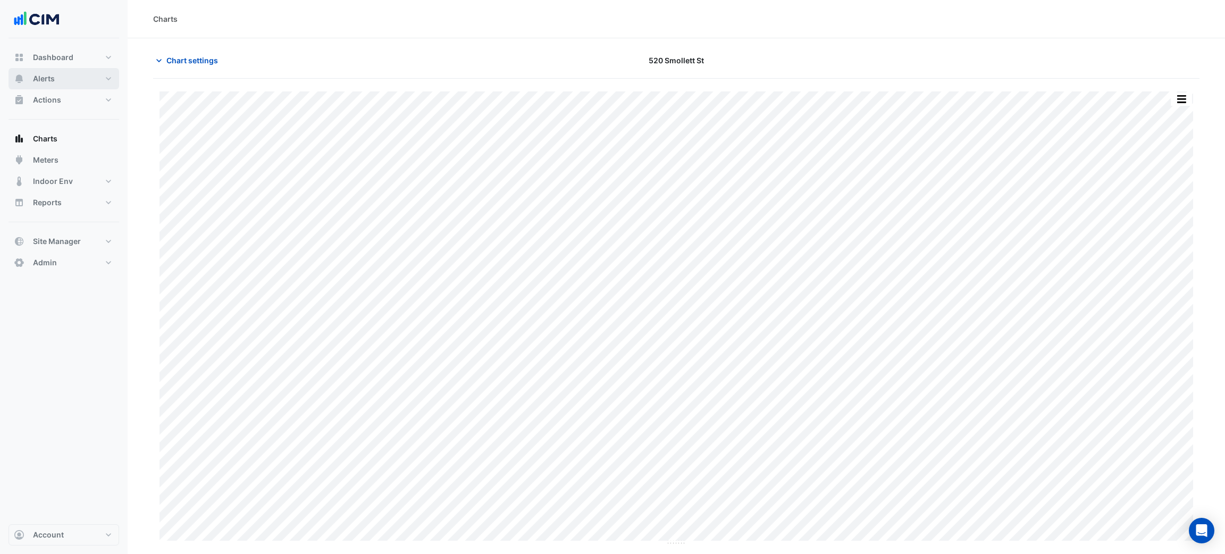
click at [76, 79] on button "Alerts" at bounding box center [64, 78] width 111 height 21
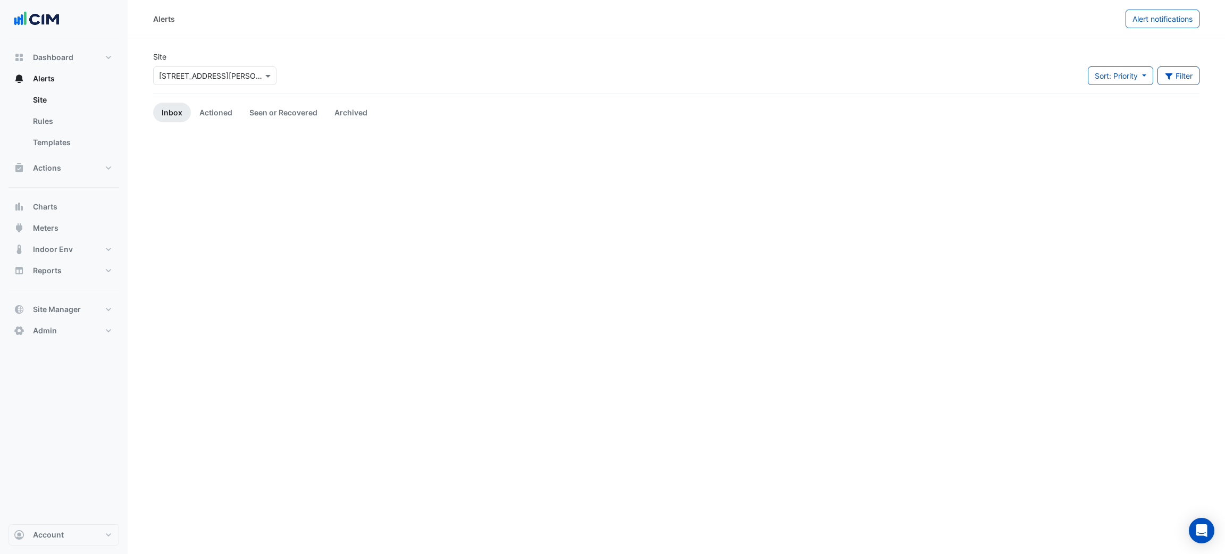
click at [180, 71] on input "text" at bounding box center [204, 76] width 90 height 11
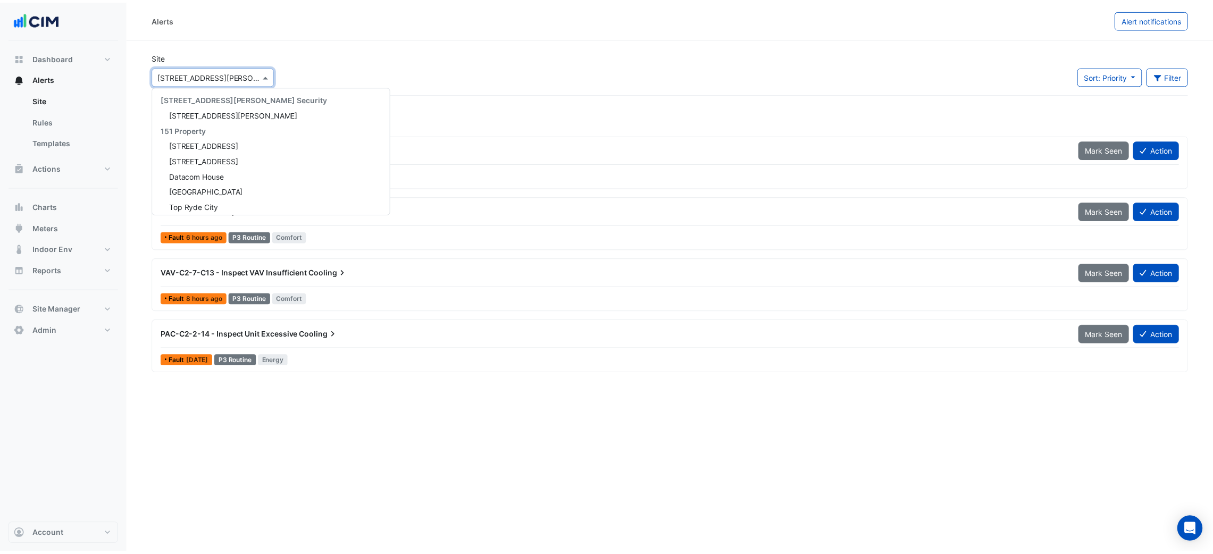
scroll to position [2378, 0]
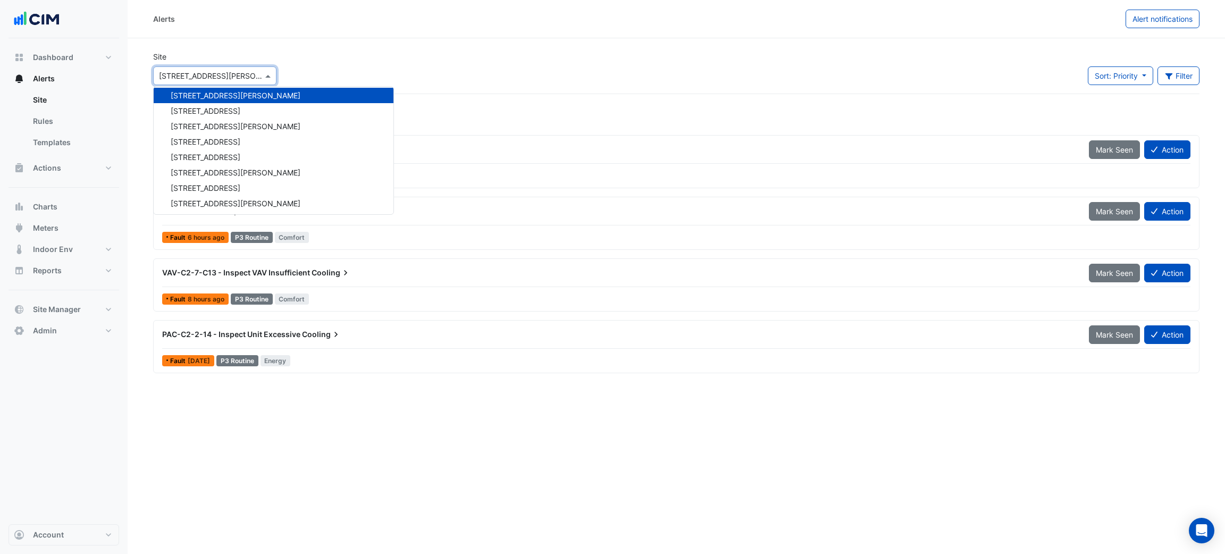
click at [424, 62] on div "Site × [STREET_ADDRESS][GEOGRAPHIC_DATA][PERSON_NAME][STREET_ADDRESS][PERSON_NA…" at bounding box center [676, 72] width 1059 height 43
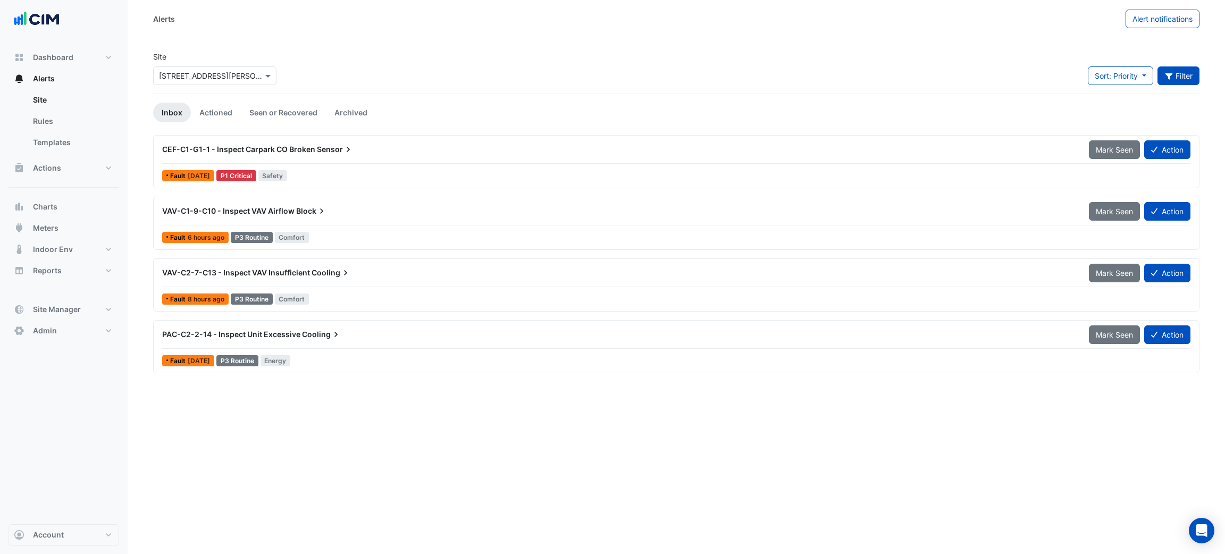
click at [1171, 73] on icon "button" at bounding box center [1168, 76] width 7 height 6
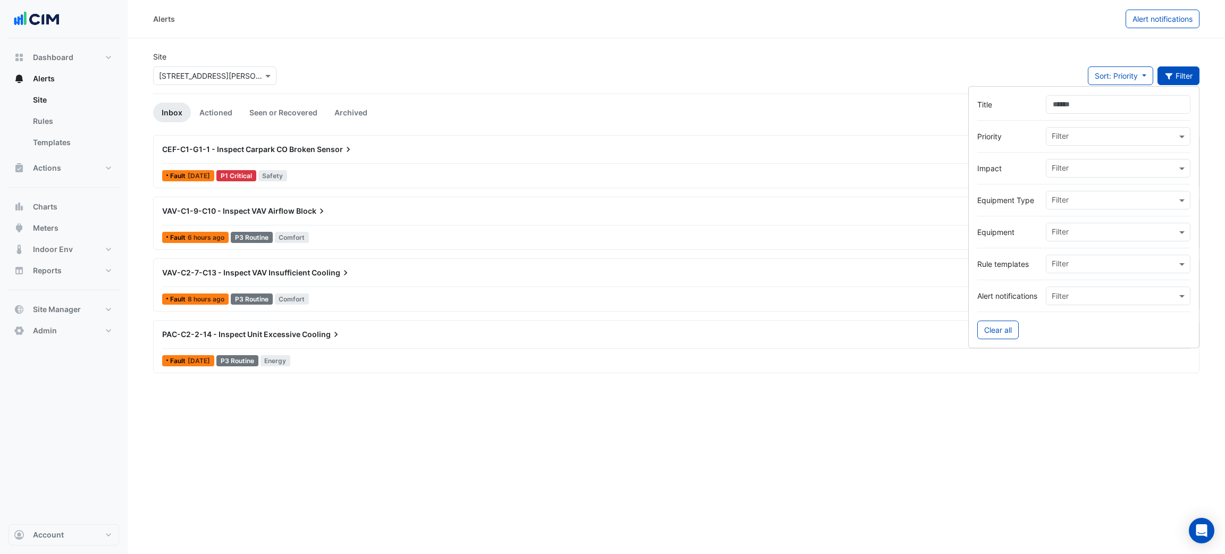
type input "*"
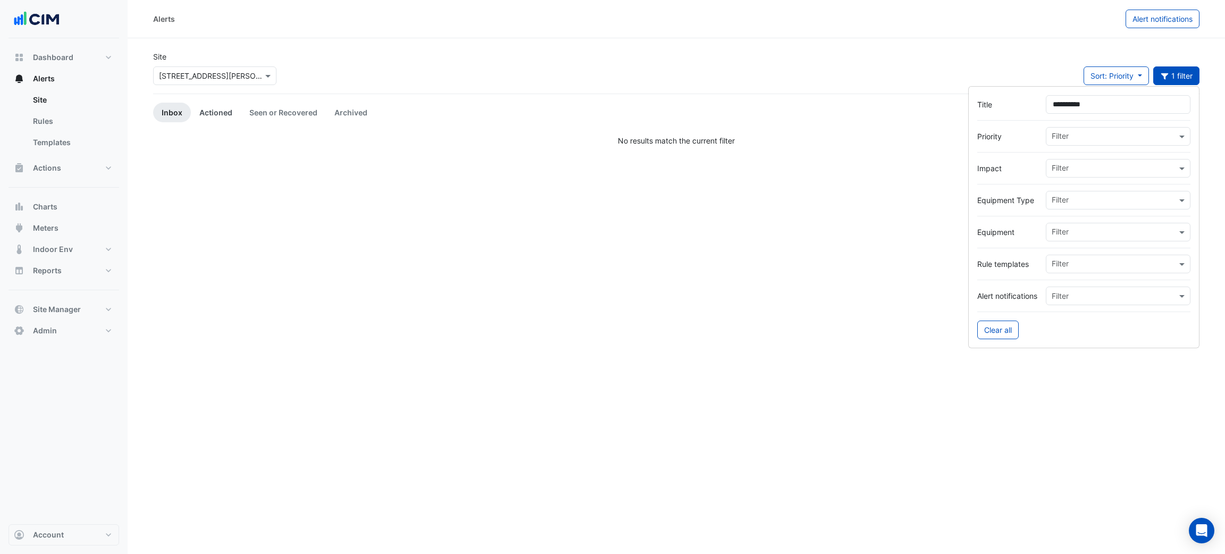
type input "**********"
click at [224, 104] on link "Actioned" at bounding box center [216, 113] width 50 height 20
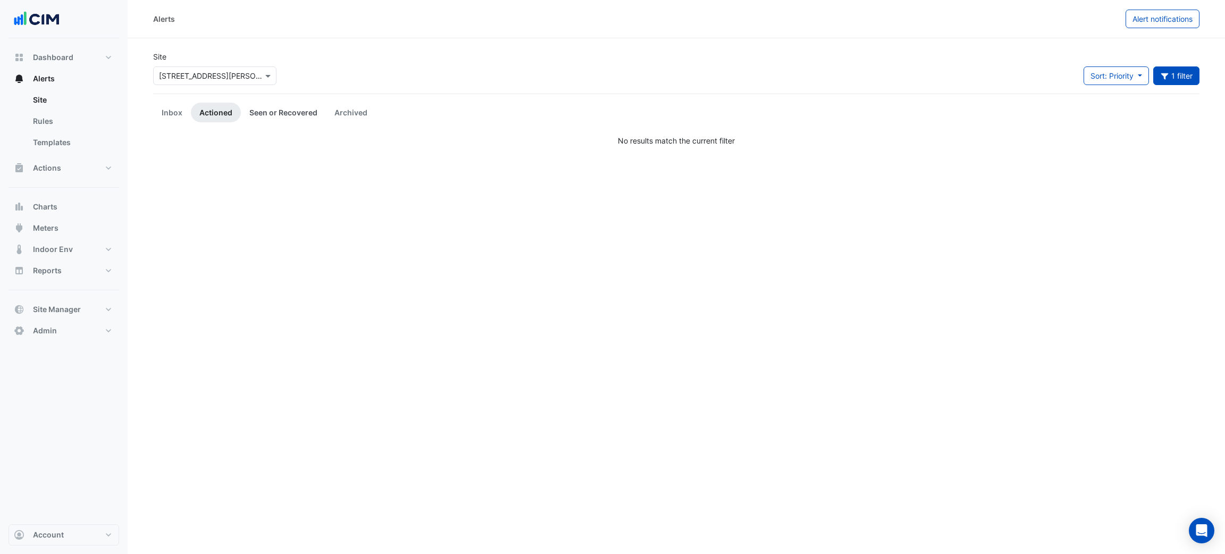
click at [269, 112] on link "Seen or Recovered" at bounding box center [283, 113] width 85 height 20
drag, startPoint x: 215, startPoint y: 112, endPoint x: 261, endPoint y: 112, distance: 45.2
click at [215, 111] on link "Actioned" at bounding box center [216, 113] width 50 height 20
click at [1188, 81] on button "1 filter" at bounding box center [1176, 75] width 47 height 19
drag, startPoint x: 1112, startPoint y: 103, endPoint x: 1056, endPoint y: 104, distance: 55.3
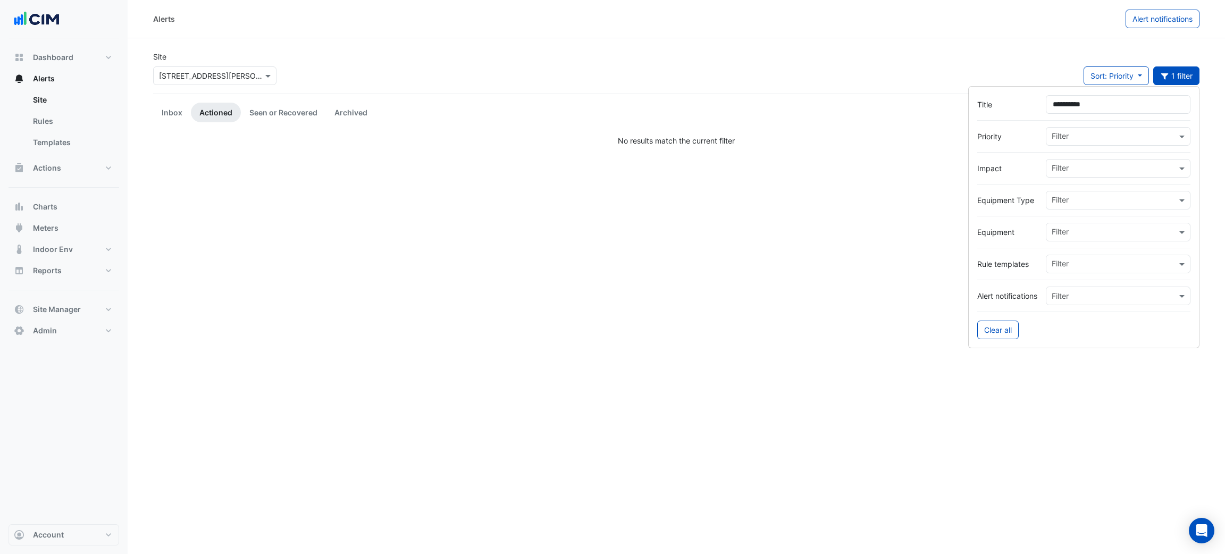
click at [1056, 104] on input "**********" at bounding box center [1118, 104] width 145 height 19
type input "*"
type input "****"
click at [298, 107] on link "Seen or Recovered" at bounding box center [283, 113] width 85 height 20
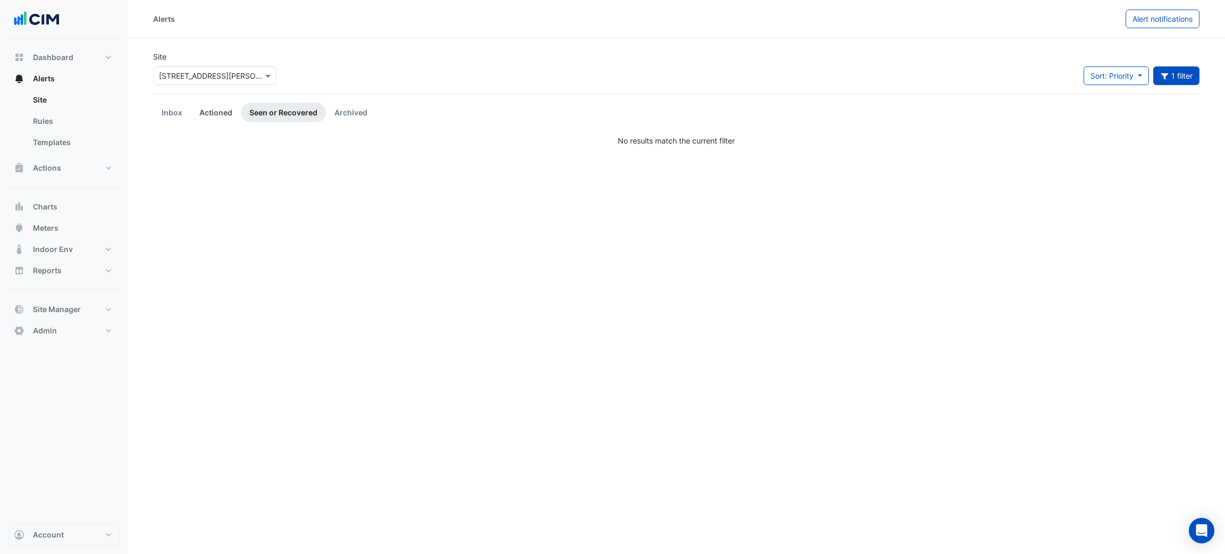
click at [216, 110] on link "Actioned" at bounding box center [216, 113] width 50 height 20
click at [173, 114] on link "Inbox" at bounding box center [172, 113] width 38 height 20
click at [1190, 87] on div "Sort: Priority Priority Updated 1 filter Title **** Priority Filter Impact Filt…" at bounding box center [1142, 79] width 116 height 27
click at [1189, 84] on button "1 filter" at bounding box center [1176, 75] width 47 height 19
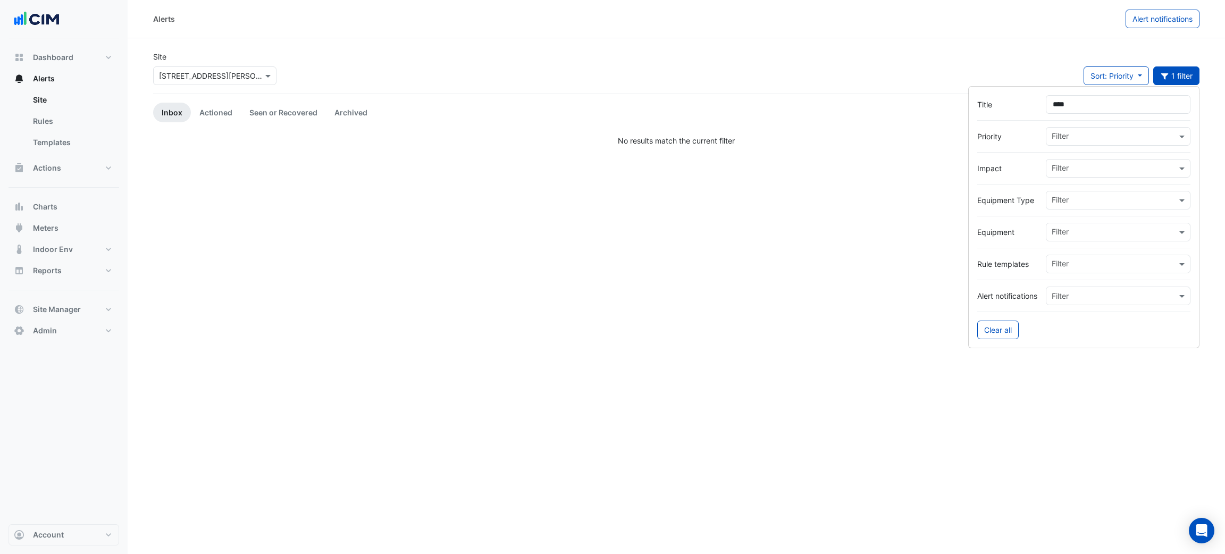
drag, startPoint x: 979, startPoint y: 106, endPoint x: 964, endPoint y: 106, distance: 14.4
click at [968, 106] on form "Title **** Priority Filter Impact Filter Equipment Type Filter Equipment Filter…" at bounding box center [1083, 217] width 231 height 262
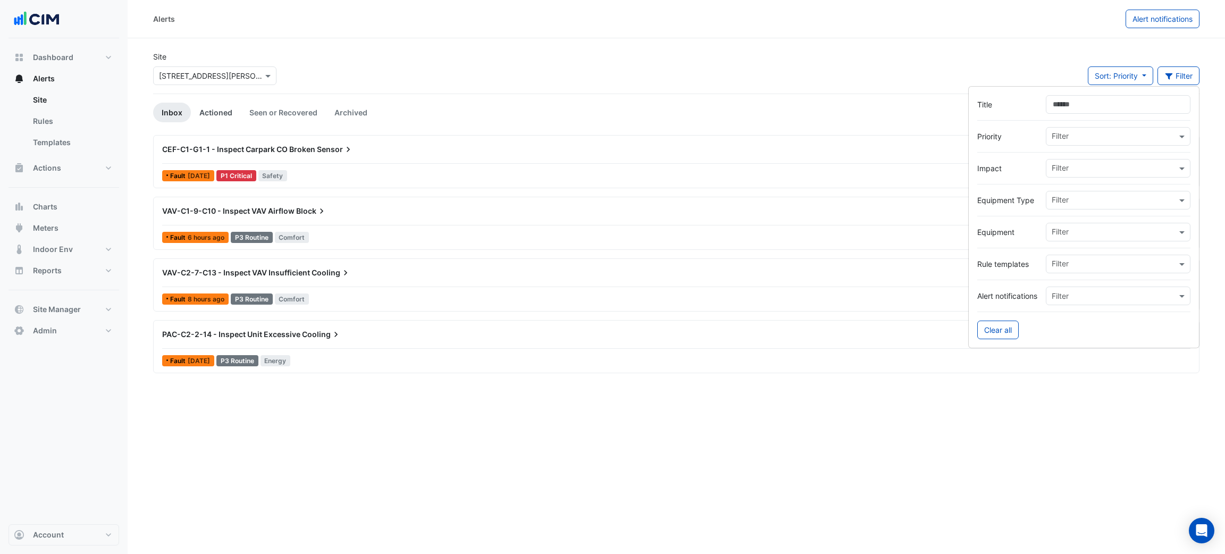
click at [228, 113] on link "Actioned" at bounding box center [216, 113] width 50 height 20
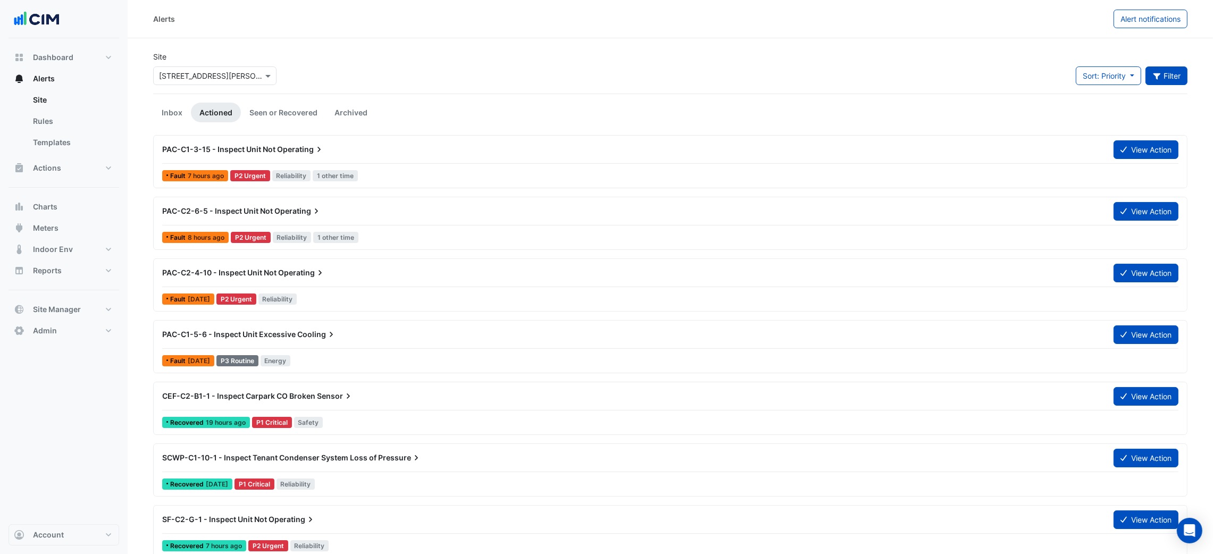
click at [1165, 77] on button "Filter" at bounding box center [1166, 75] width 43 height 19
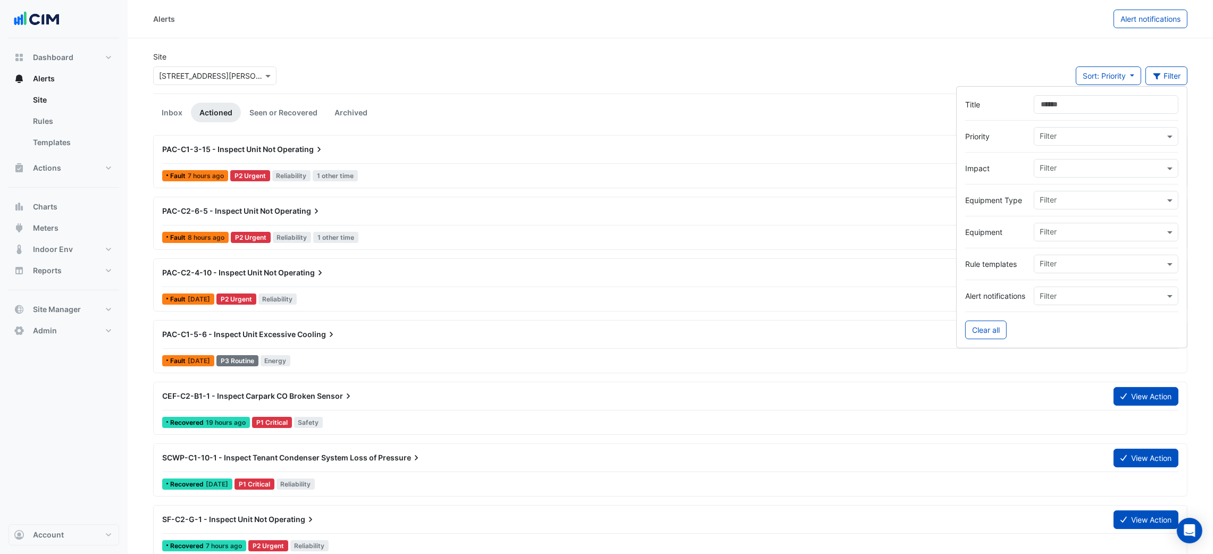
click at [1073, 225] on div "Filter" at bounding box center [1099, 232] width 130 height 16
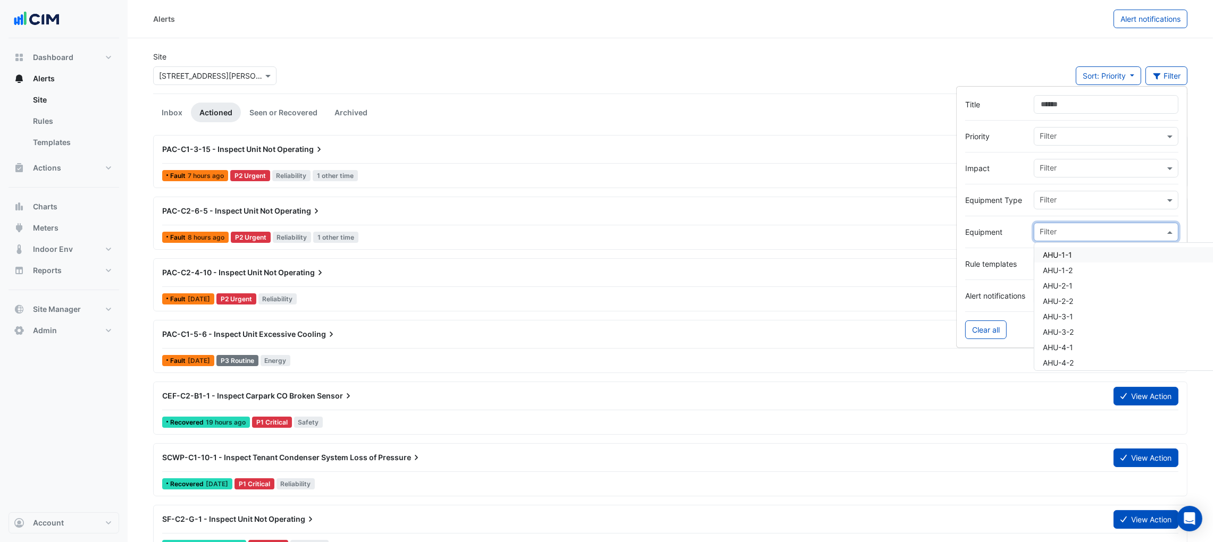
click at [1081, 199] on input "text" at bounding box center [1101, 201] width 125 height 11
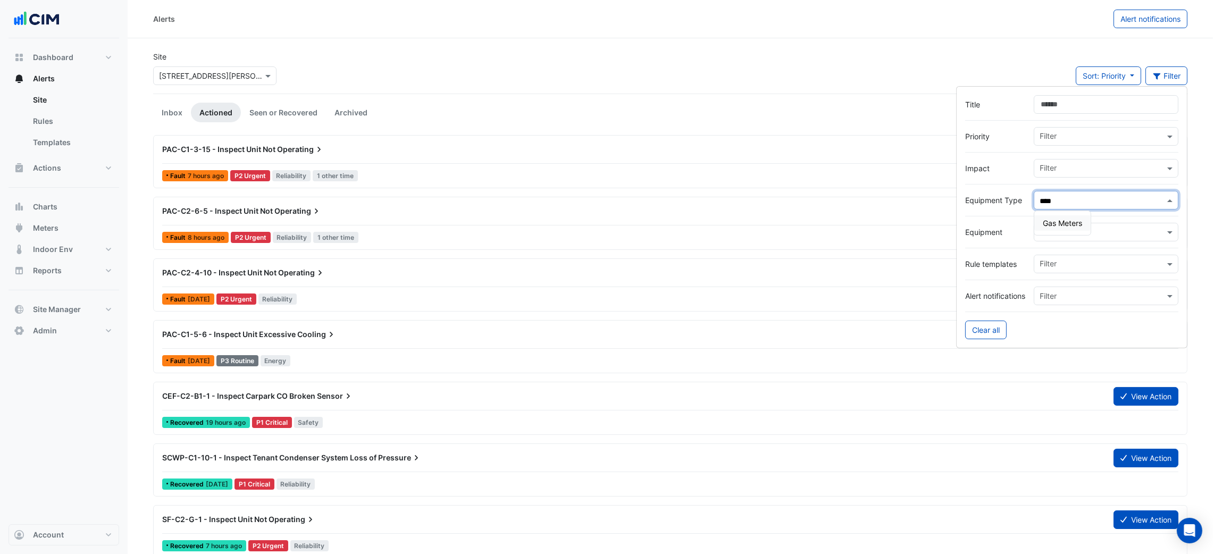
click at [1077, 219] on span "Gas Meters" at bounding box center [1062, 223] width 39 height 9
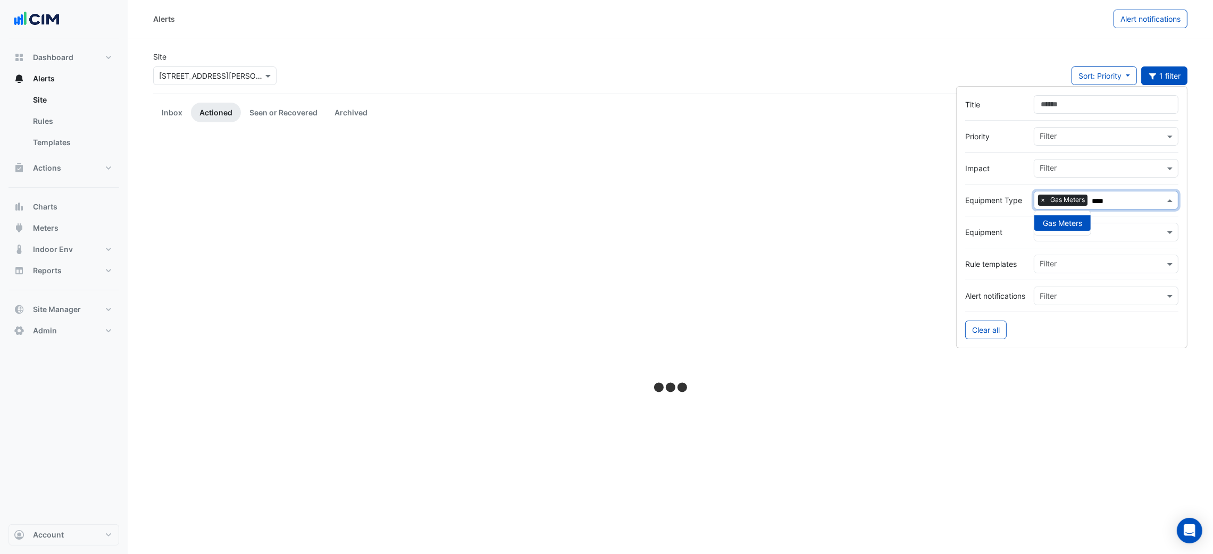
type input "***"
click at [749, 85] on div "Site × [STREET_ADDRESS][PERSON_NAME] Sort: Priority Priority Updated 1 filter" at bounding box center [670, 72] width 1047 height 43
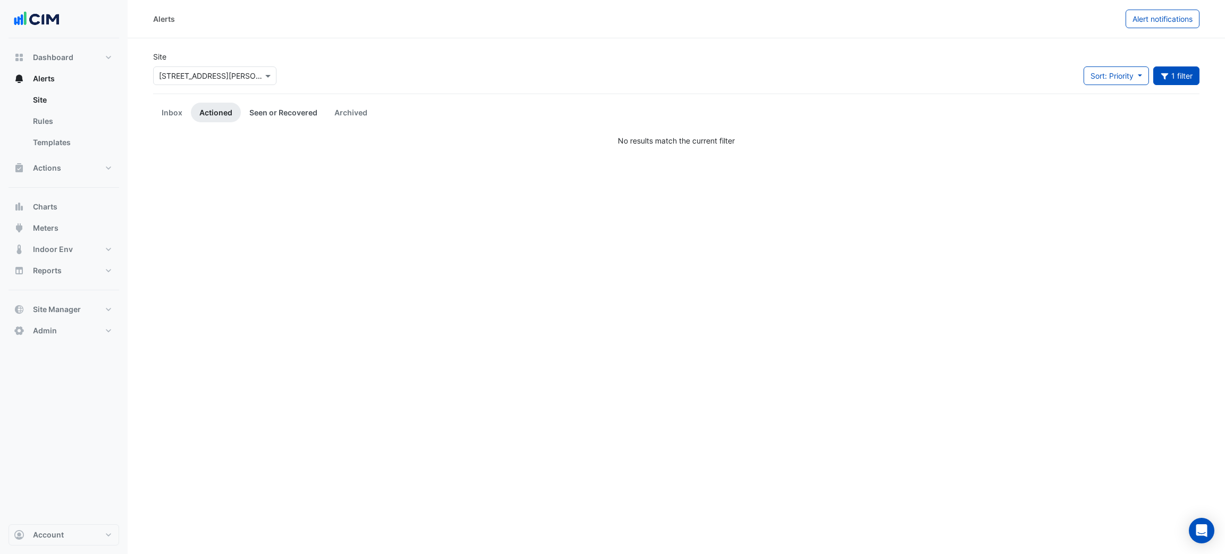
click at [302, 108] on link "Seen or Recovered" at bounding box center [283, 113] width 85 height 20
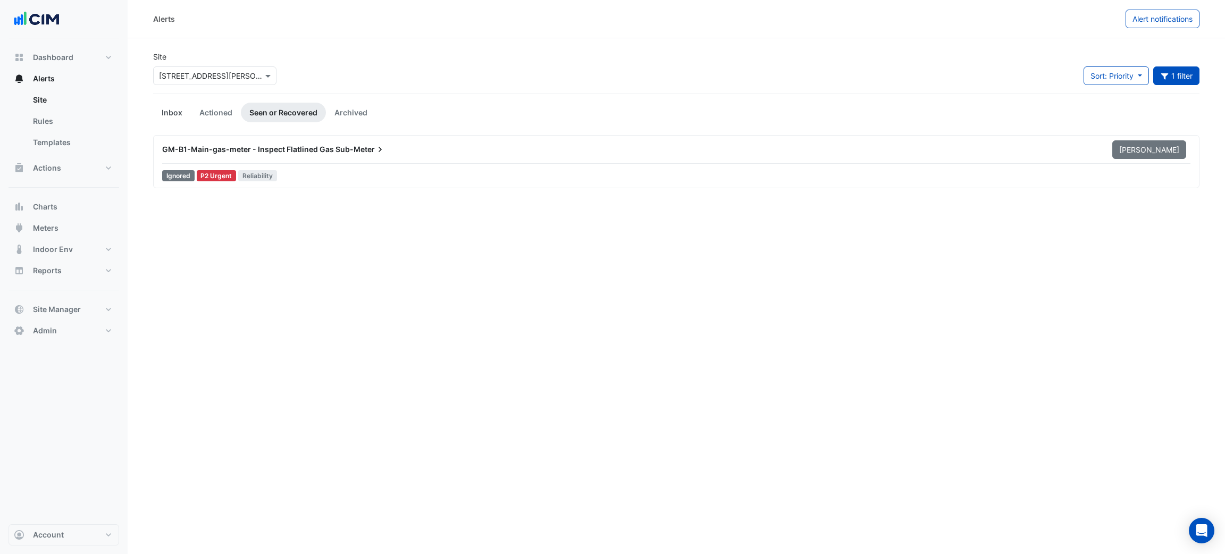
click at [162, 115] on link "Inbox" at bounding box center [172, 113] width 38 height 20
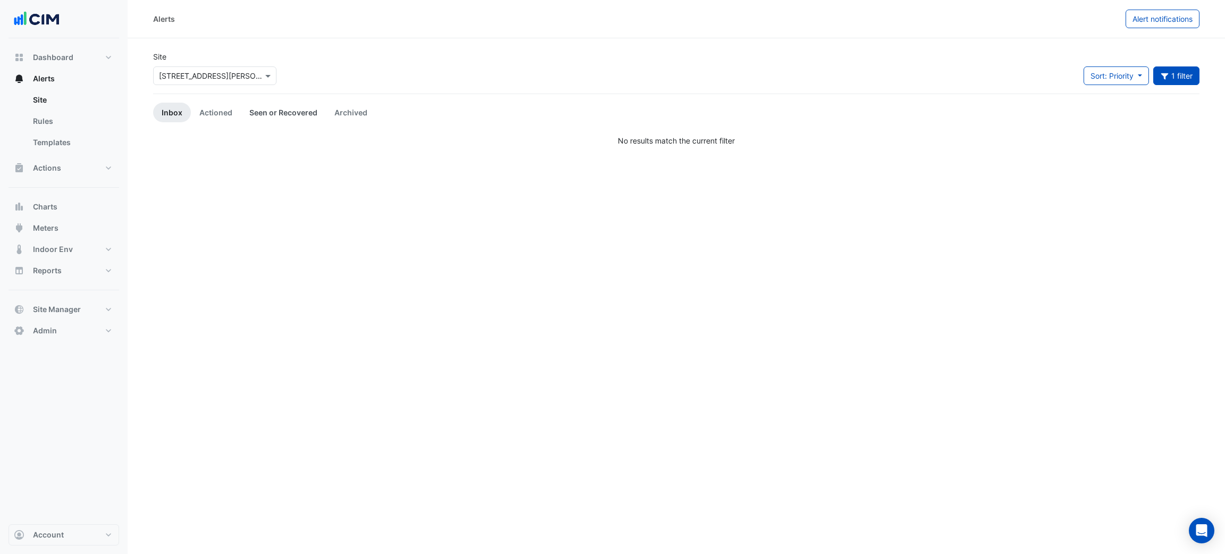
click at [270, 113] on link "Seen or Recovered" at bounding box center [283, 113] width 85 height 20
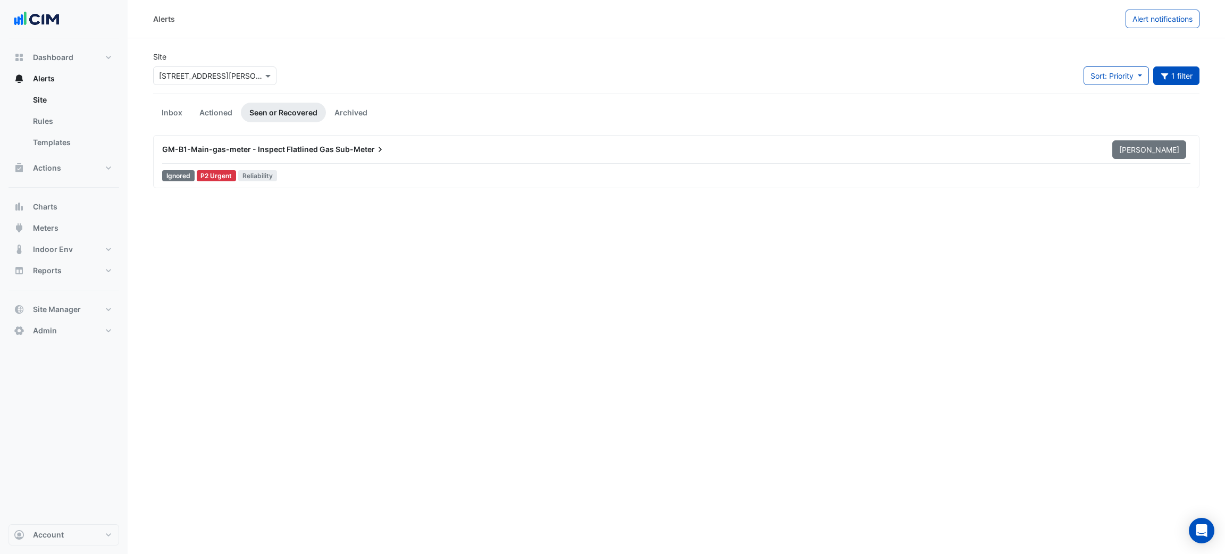
click at [302, 170] on div "Ignored P2 Urgent Reliability" at bounding box center [676, 175] width 1030 height 15
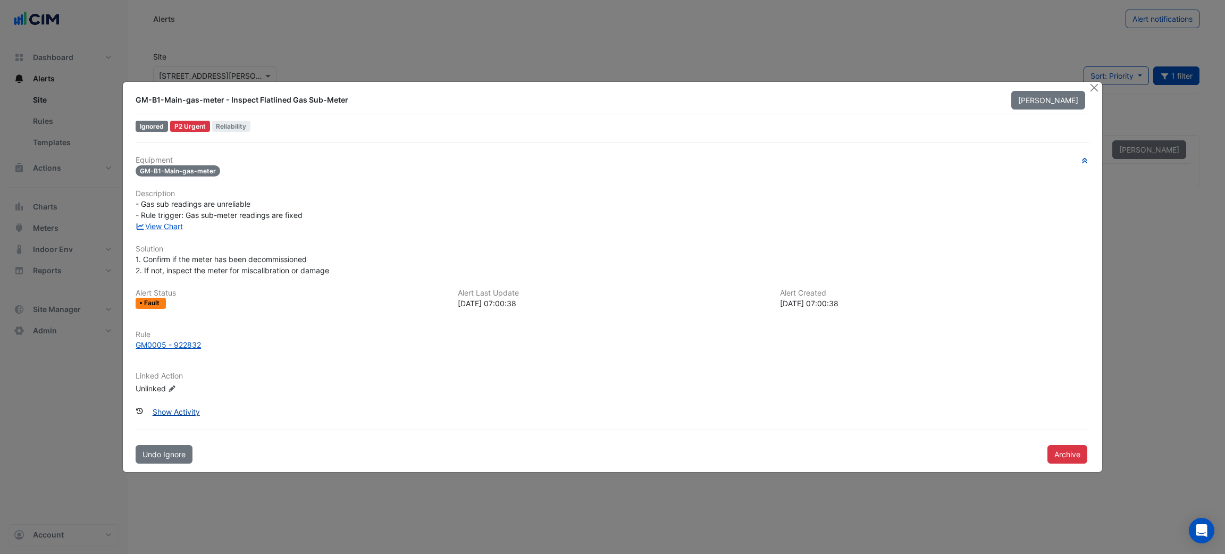
click at [166, 407] on button "Show Activity" at bounding box center [176, 411] width 61 height 19
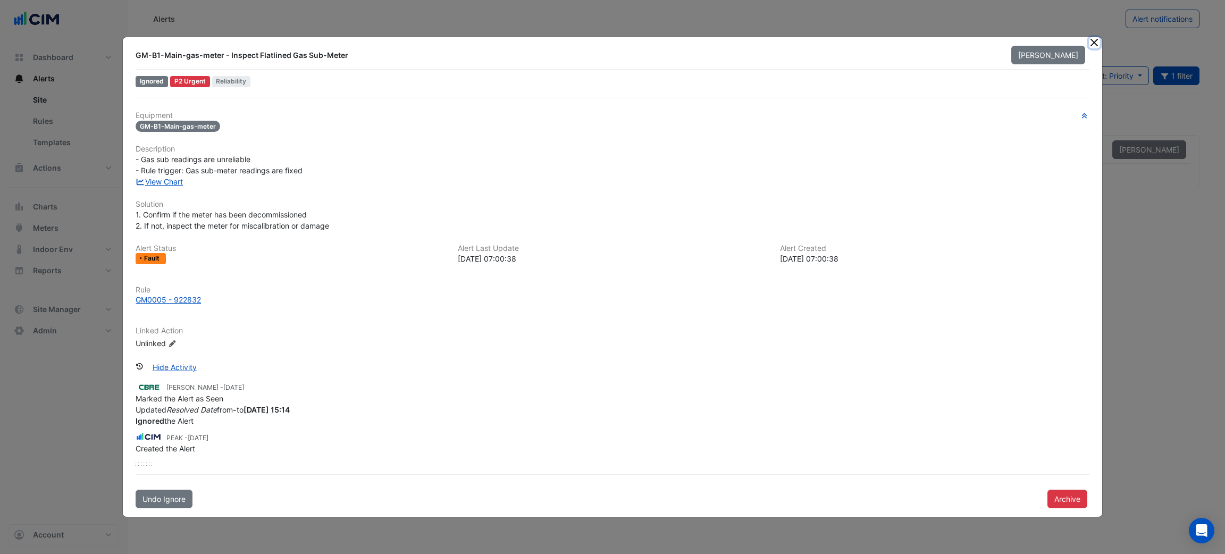
click at [1096, 41] on button "Close" at bounding box center [1094, 42] width 11 height 11
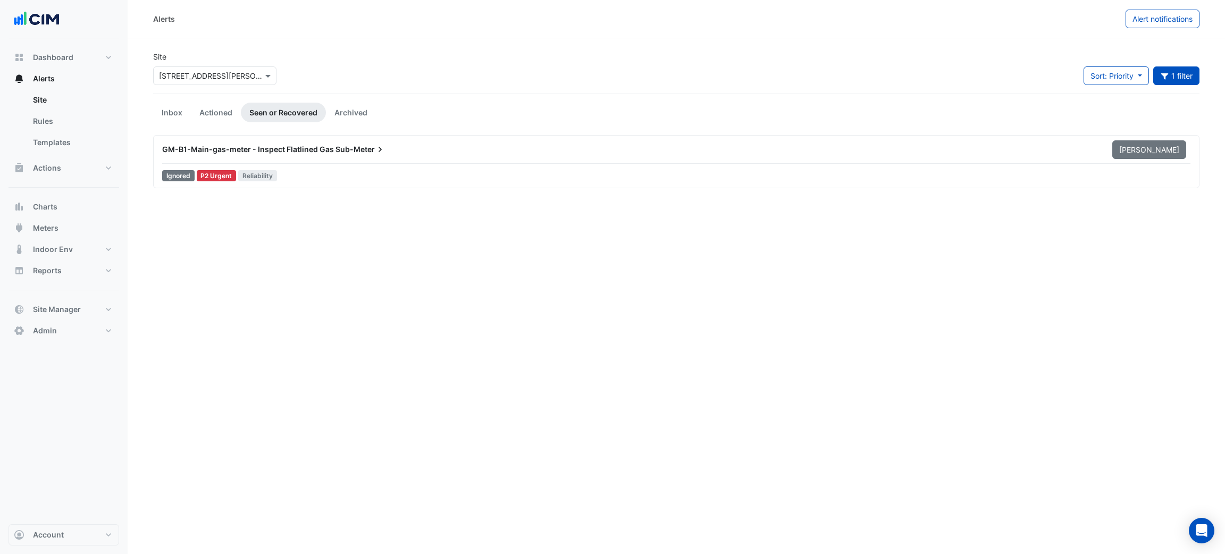
click at [431, 180] on div "Ignored P2 Urgent Reliability" at bounding box center [676, 175] width 1030 height 15
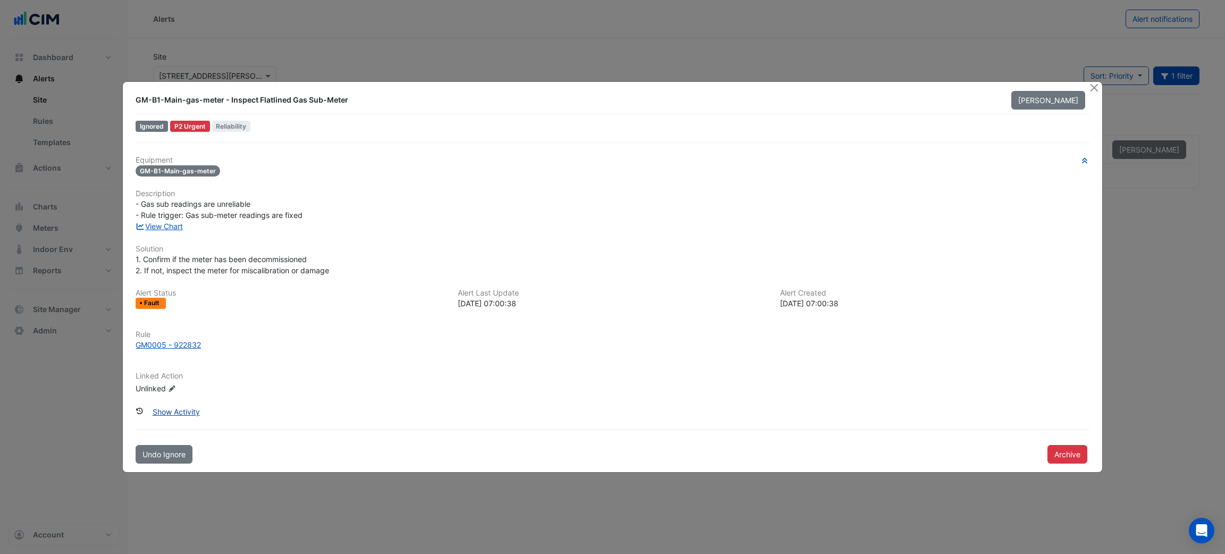
click at [160, 416] on button "Show Activity" at bounding box center [176, 411] width 61 height 19
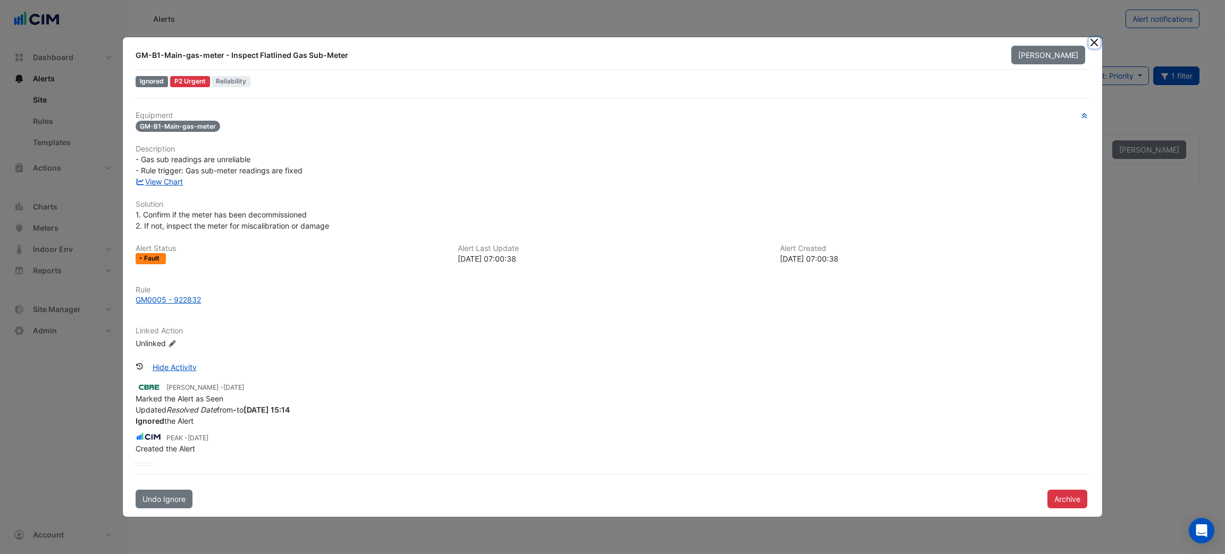
click at [1096, 38] on button "Close" at bounding box center [1094, 42] width 11 height 11
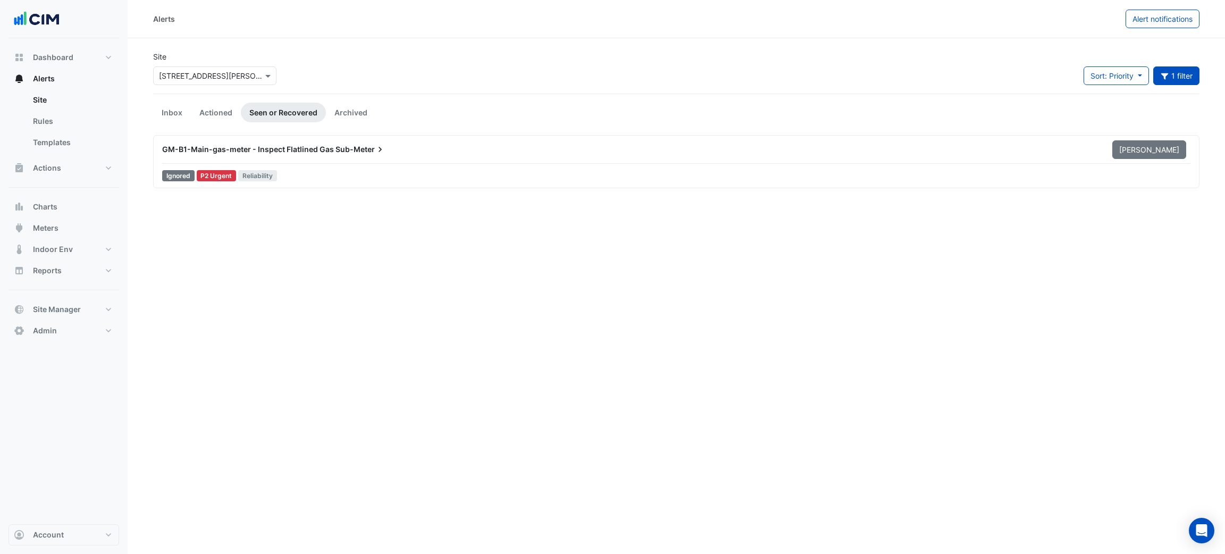
click at [1096, 38] on app-alert-ticket-details-modal "GM-B1-Main-gas-meter - Inspect Flatlined Gas Sub-Meter [PERSON_NAME] Ignored P2…" at bounding box center [612, 251] width 979 height 480
click at [451, 155] on div "GM-B1-Main-gas-meter - Inspect Flatlined Gas Sub-Meter" at bounding box center [631, 149] width 950 height 19
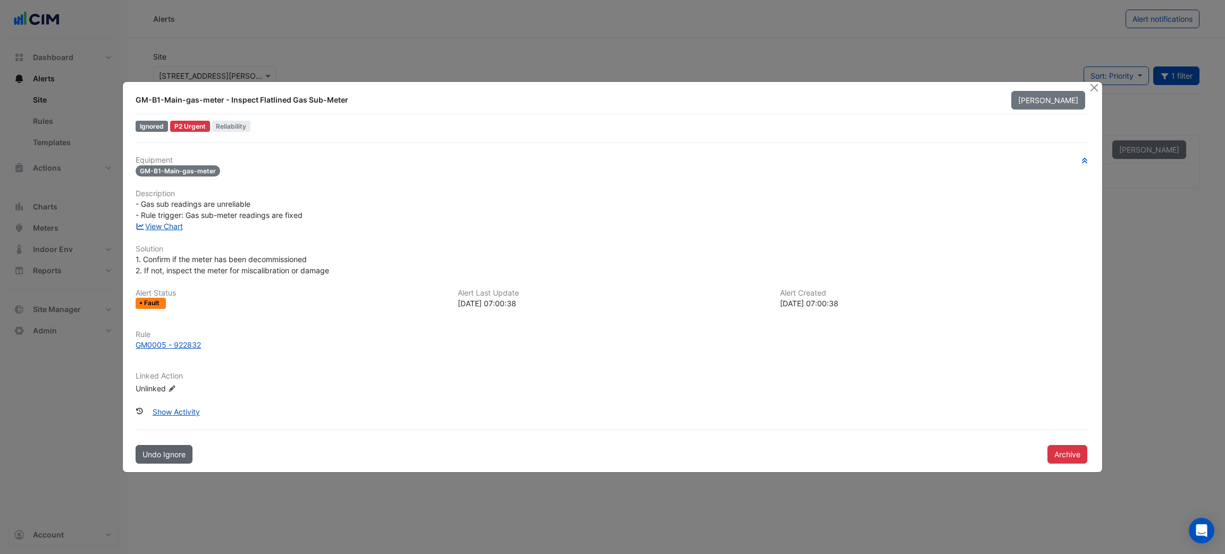
click at [174, 455] on span "Undo Ignore" at bounding box center [163, 454] width 43 height 9
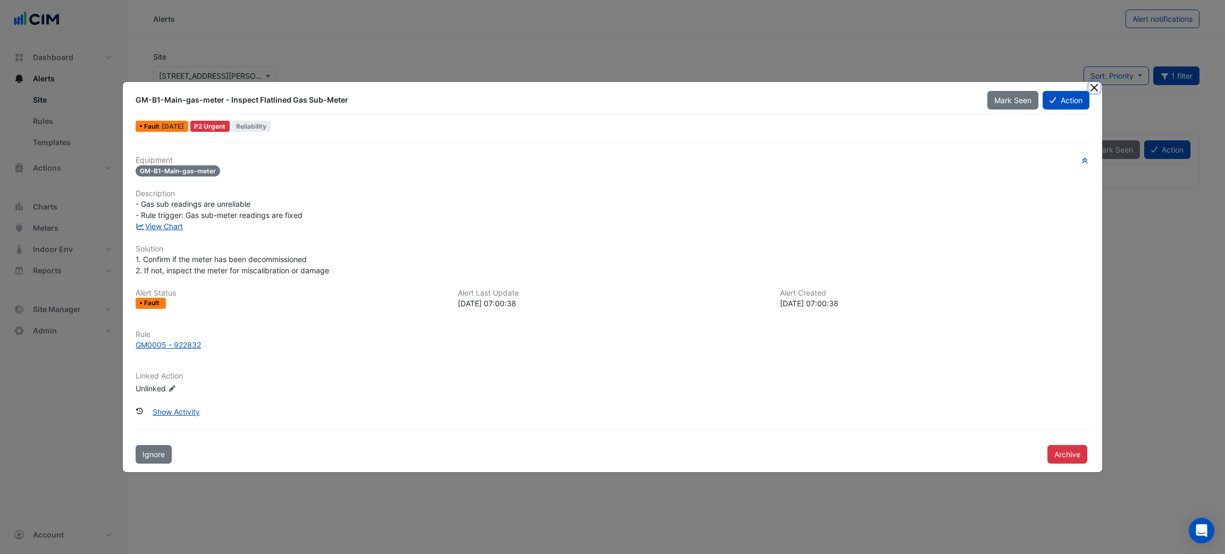
click at [1096, 86] on button "Close" at bounding box center [1094, 87] width 11 height 11
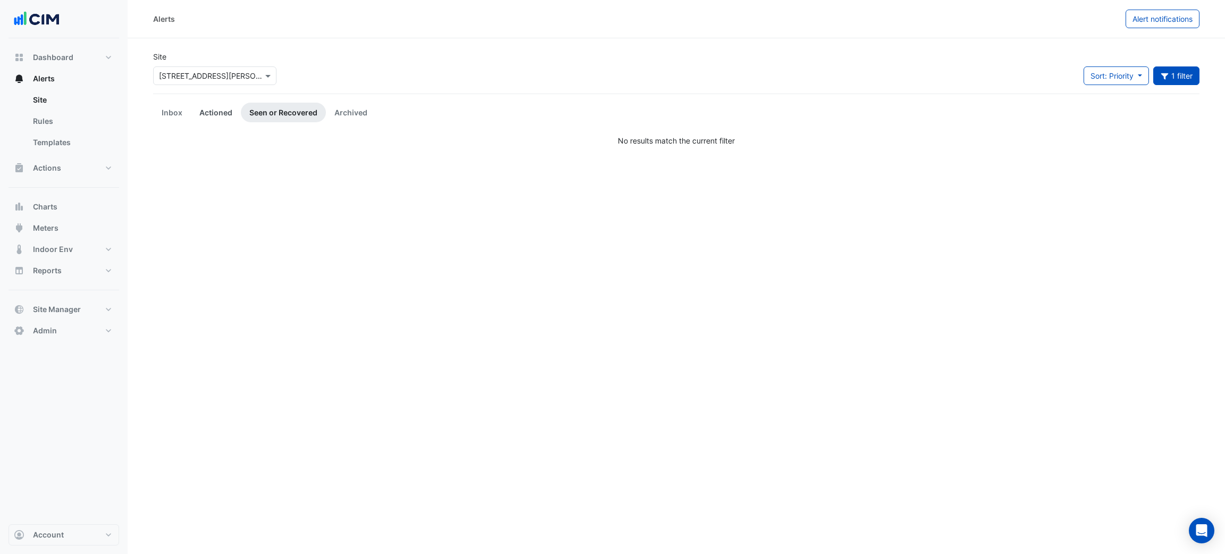
click at [210, 105] on link "Actioned" at bounding box center [216, 113] width 50 height 20
click at [179, 114] on link "Inbox" at bounding box center [172, 113] width 38 height 20
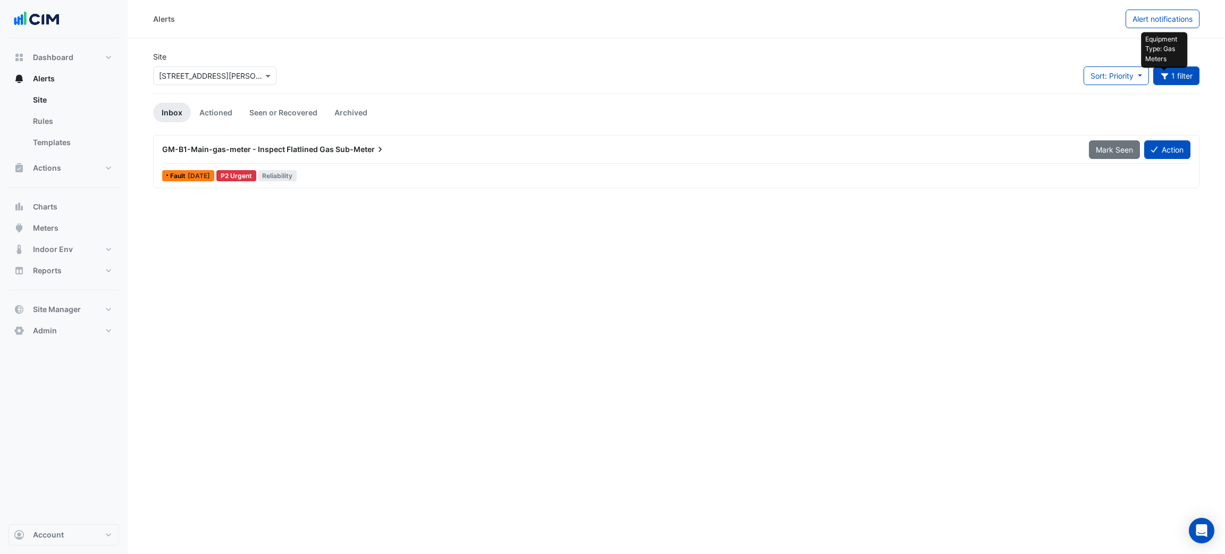
click at [1167, 72] on icon "button" at bounding box center [1165, 75] width 10 height 7
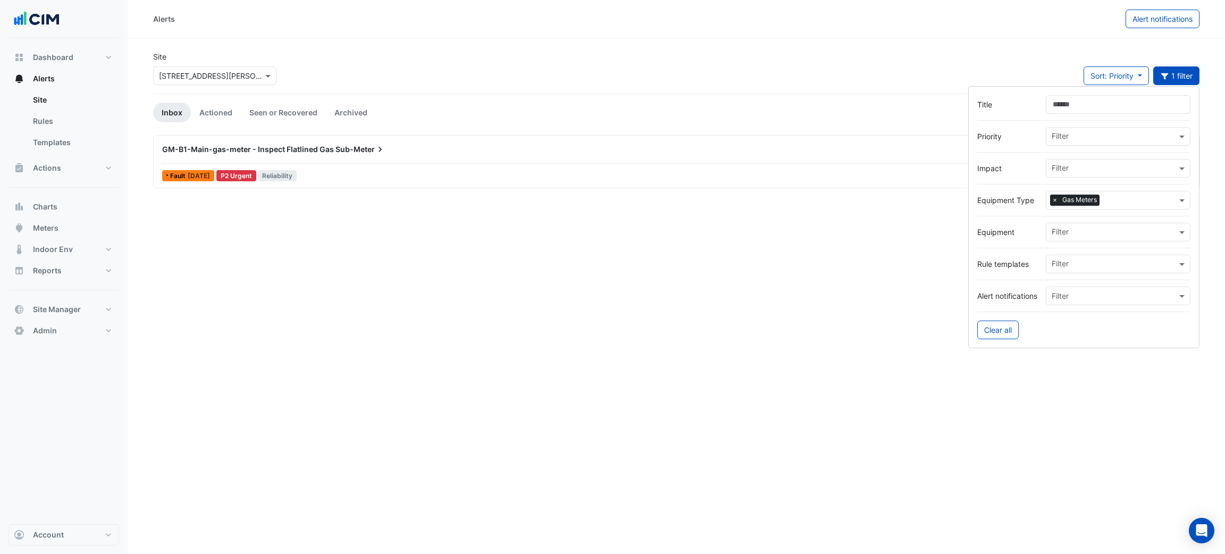
click at [1055, 200] on span "×" at bounding box center [1055, 200] width 10 height 11
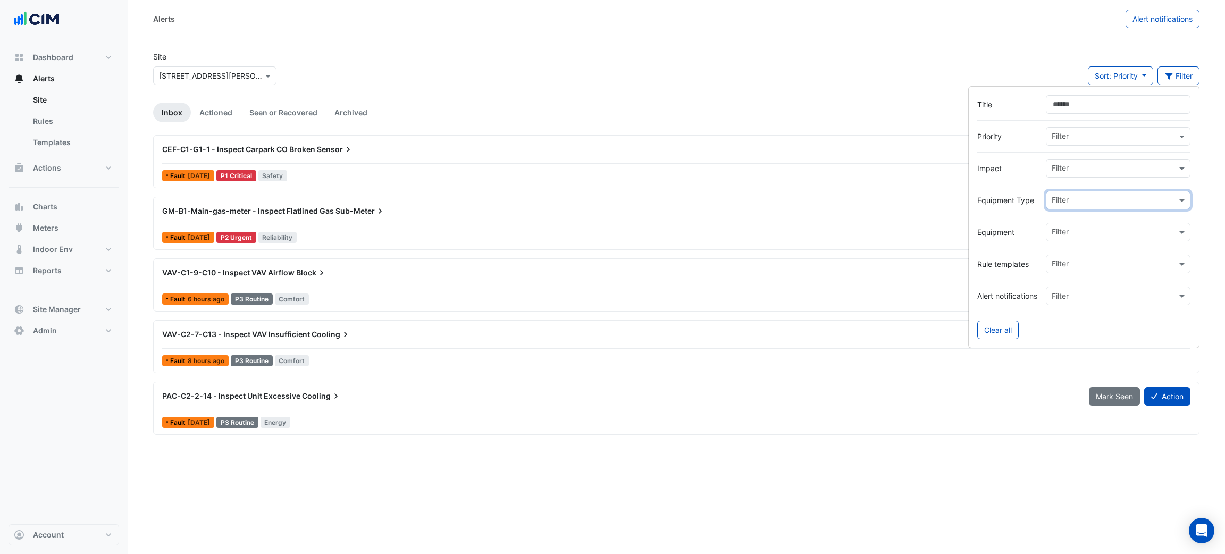
click at [754, 54] on div "Site × [STREET_ADDRESS][PERSON_NAME] Sort: Priority Priority Updated Filter" at bounding box center [676, 72] width 1059 height 43
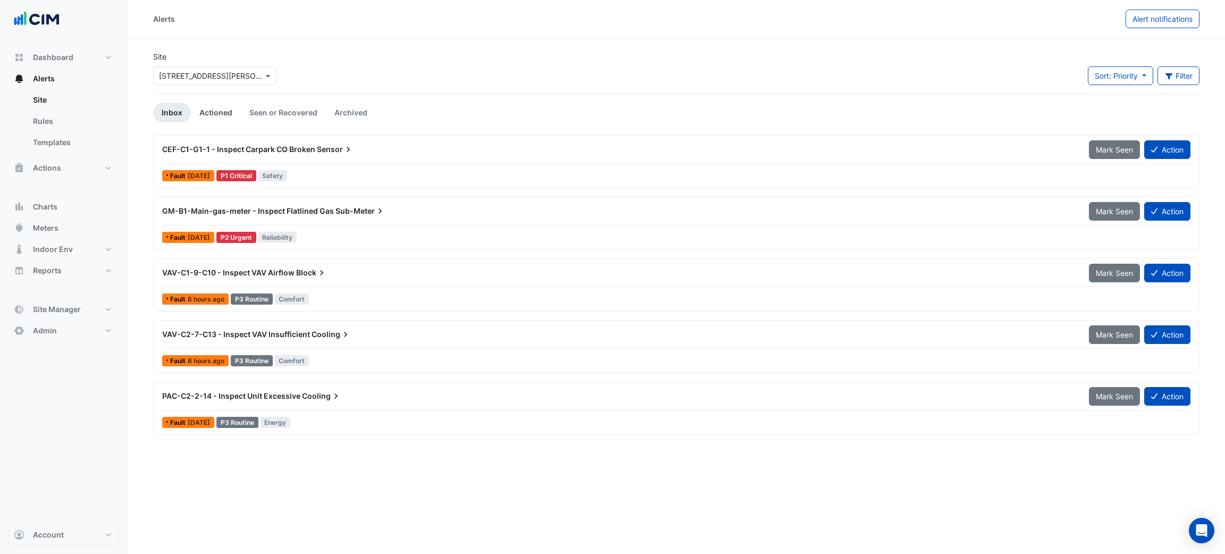
click at [215, 112] on link "Actioned" at bounding box center [216, 113] width 50 height 20
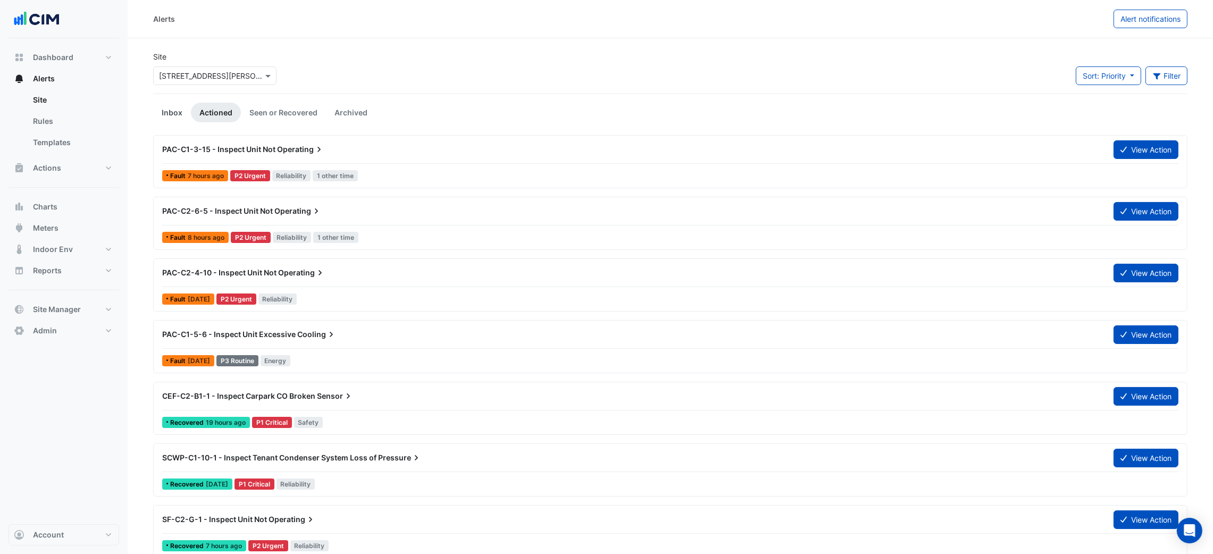
click at [172, 111] on link "Inbox" at bounding box center [172, 113] width 38 height 20
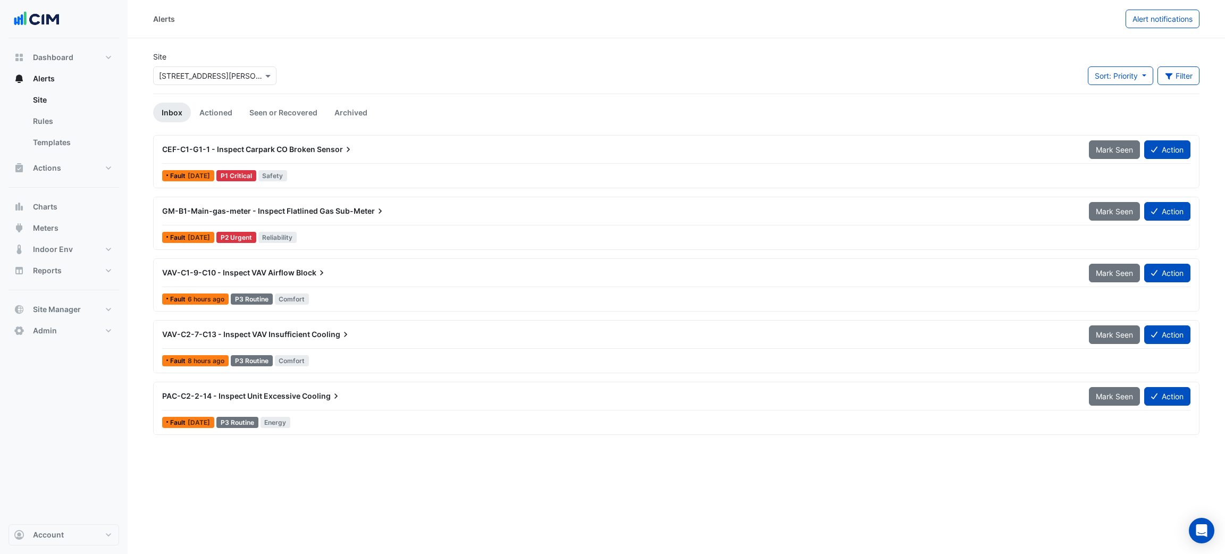
click at [172, 111] on link "Inbox" at bounding box center [172, 113] width 38 height 20
click at [438, 114] on ul "Inbox Actioned Seen or Recovered Archived" at bounding box center [676, 113] width 1046 height 20
click at [326, 207] on span "GM-B1-Main-gas-meter - Inspect Flatlined Gas" at bounding box center [248, 210] width 172 height 9
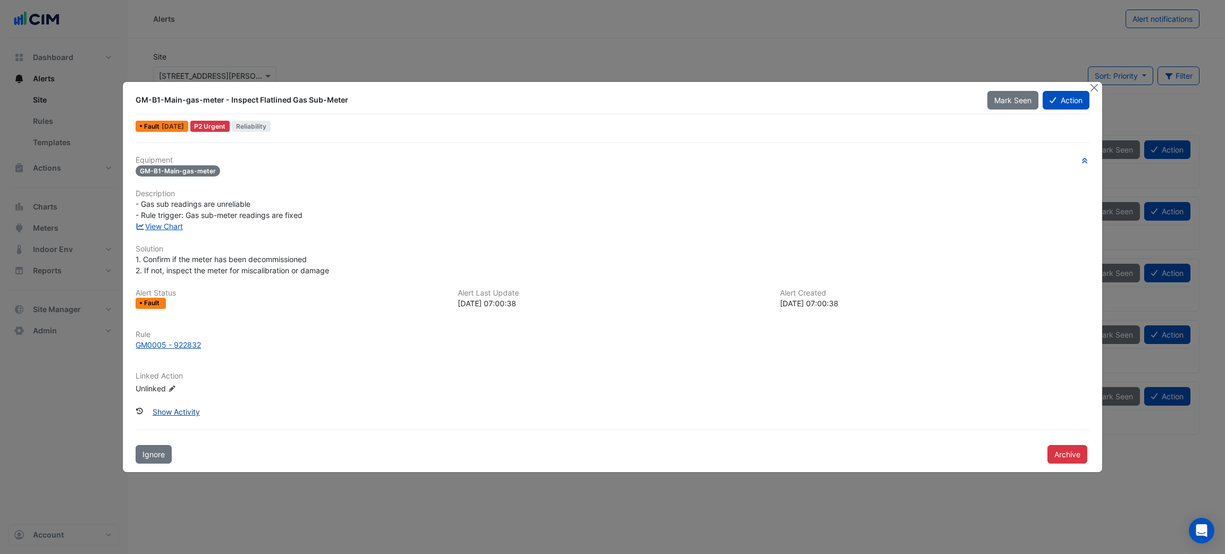
click at [179, 419] on button "Show Activity" at bounding box center [176, 411] width 61 height 19
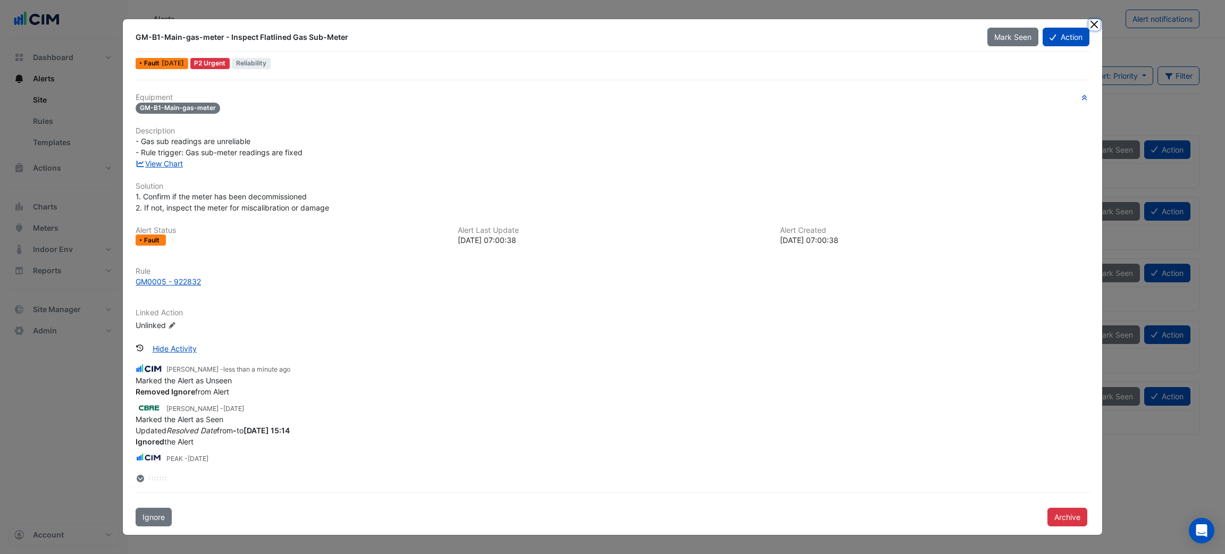
click at [1096, 22] on button "Close" at bounding box center [1094, 24] width 11 height 11
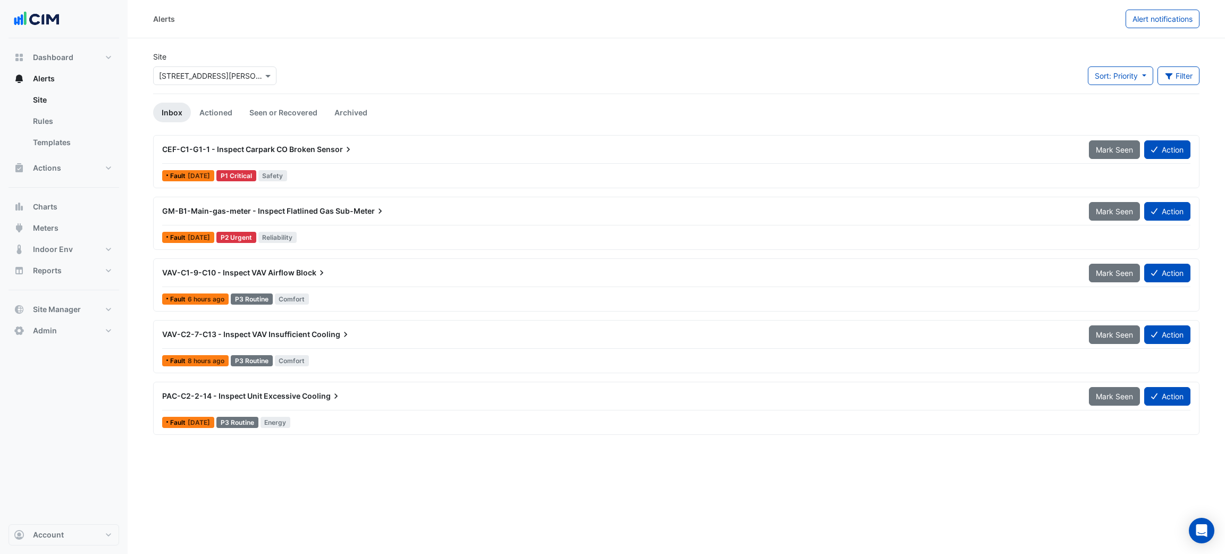
click at [827, 84] on div "Site × [STREET_ADDRESS][PERSON_NAME] Sort: Priority Priority Updated Filter Tit…" at bounding box center [676, 72] width 1059 height 43
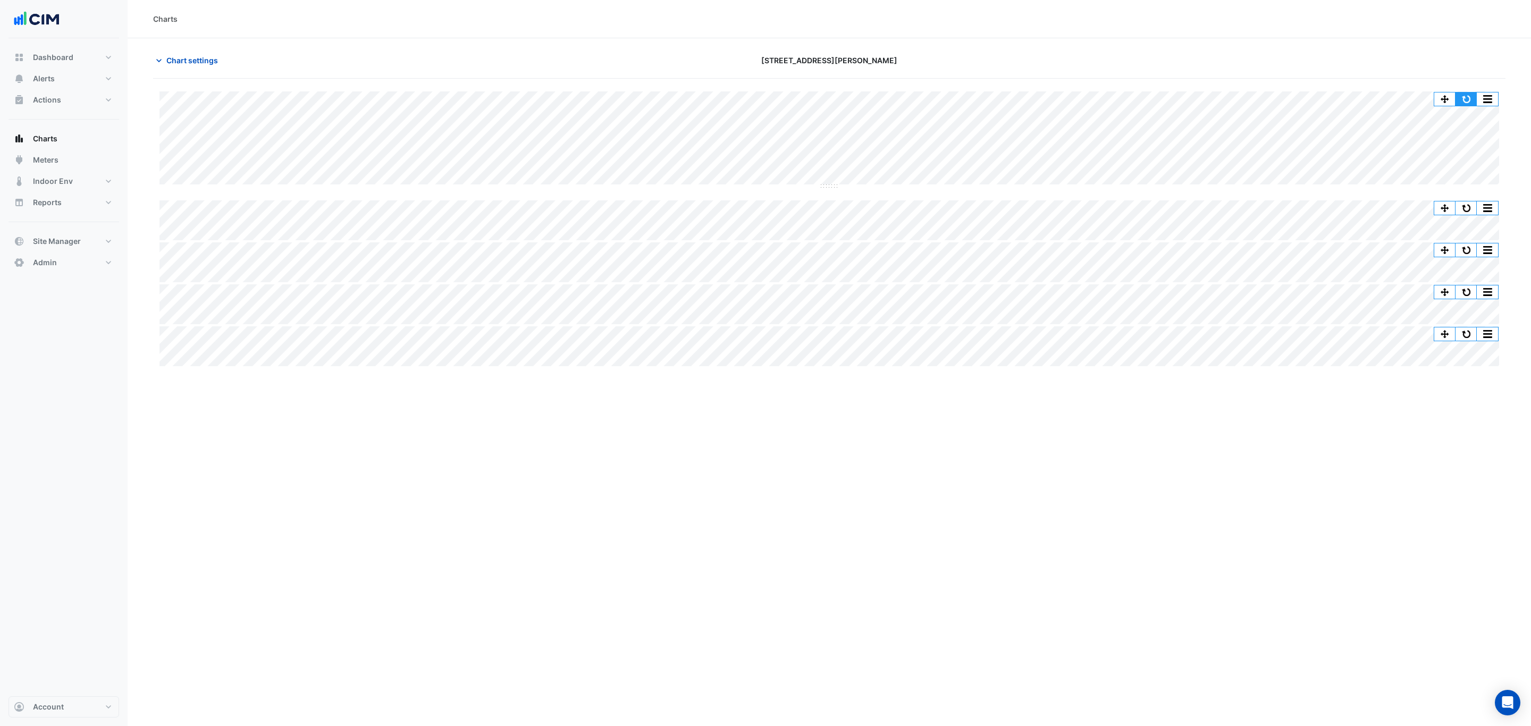
click at [1471, 98] on button "button" at bounding box center [1466, 99] width 21 height 13
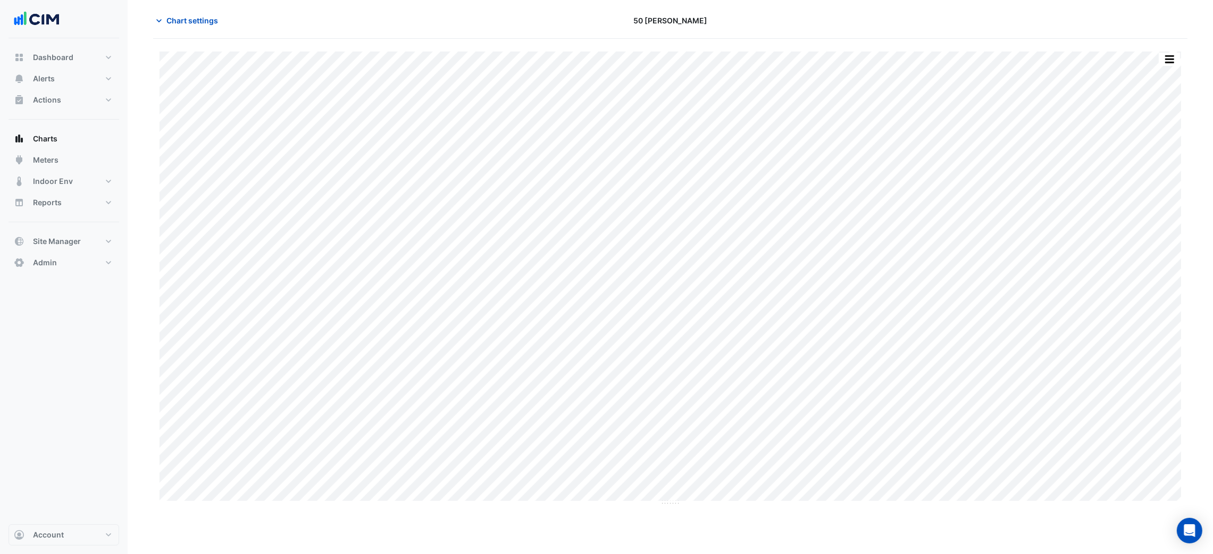
scroll to position [40, 0]
click at [173, 24] on span "Chart settings" at bounding box center [192, 20] width 52 height 11
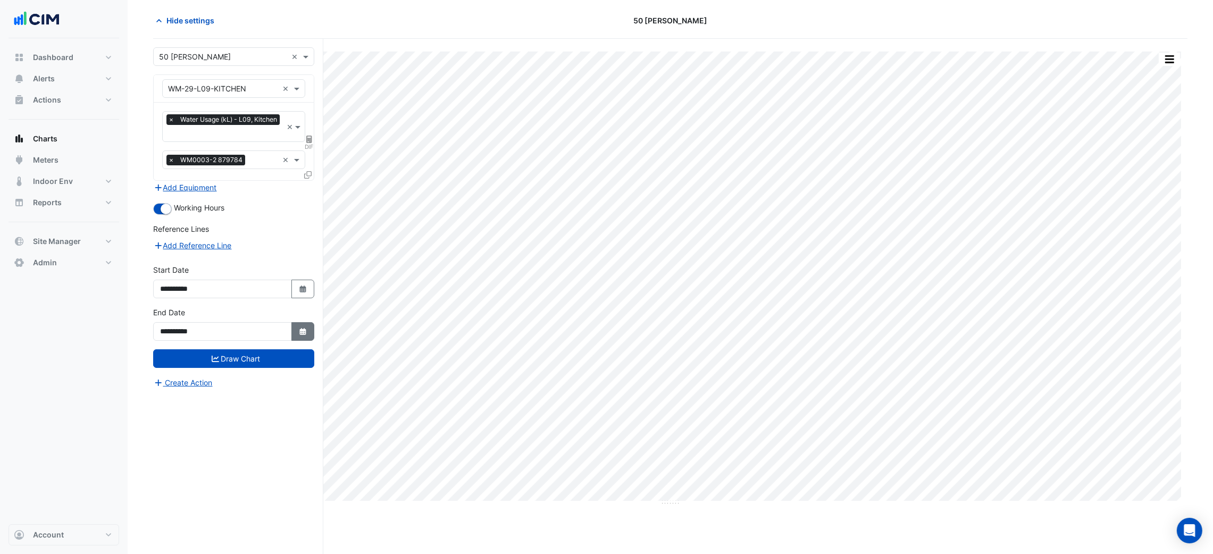
click at [294, 332] on button "Select Date" at bounding box center [302, 331] width 23 height 19
select select "**"
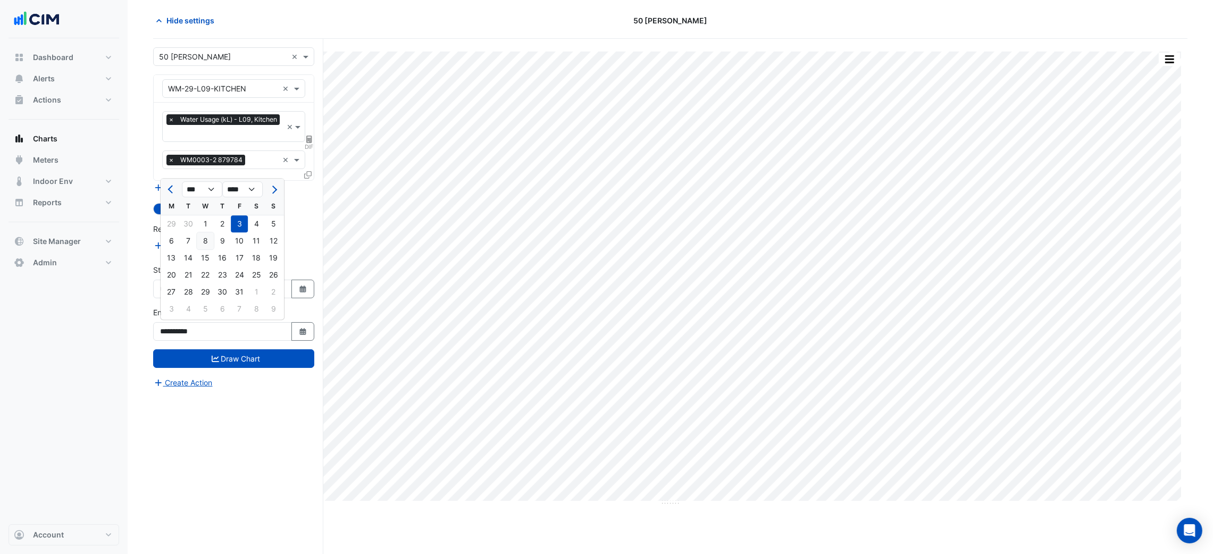
click at [207, 243] on div "8" at bounding box center [205, 240] width 17 height 17
type input "**********"
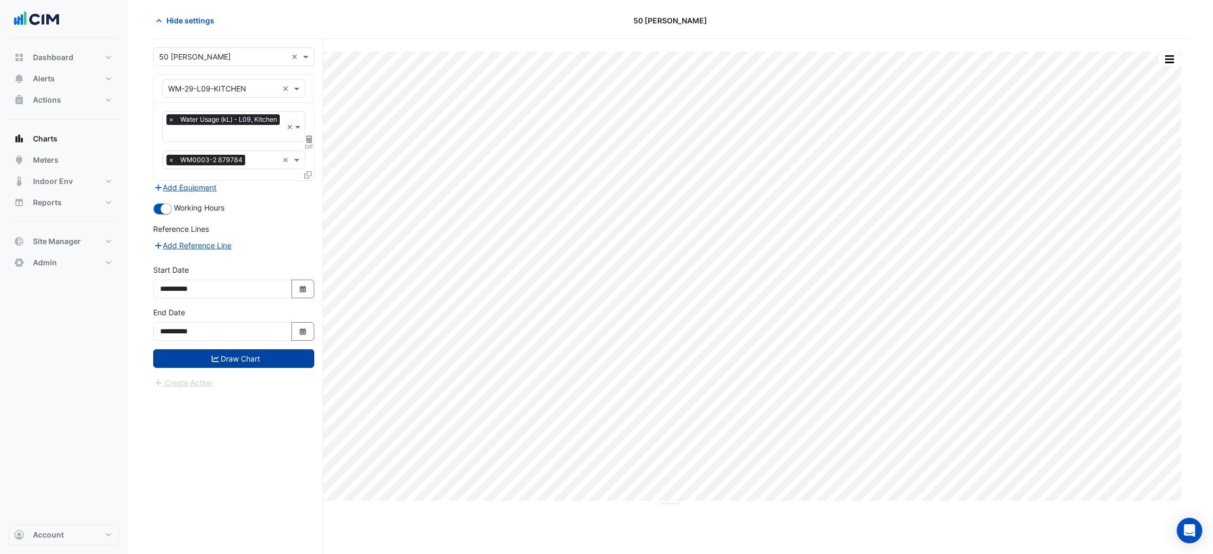
click at [261, 357] on button "Draw Chart" at bounding box center [233, 358] width 161 height 19
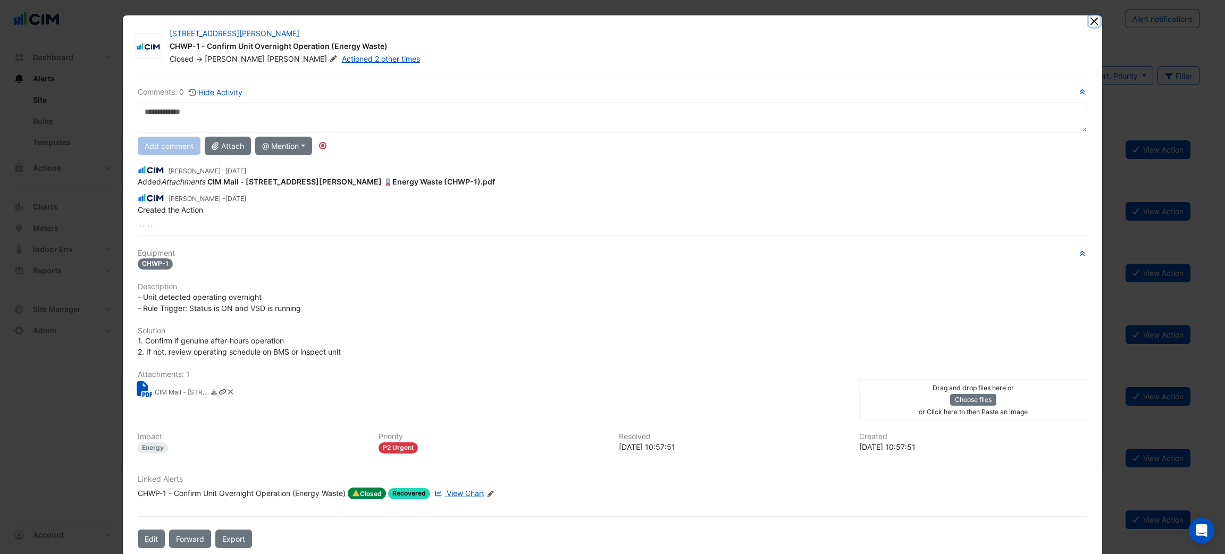
click at [1089, 16] on button "Close" at bounding box center [1094, 20] width 11 height 11
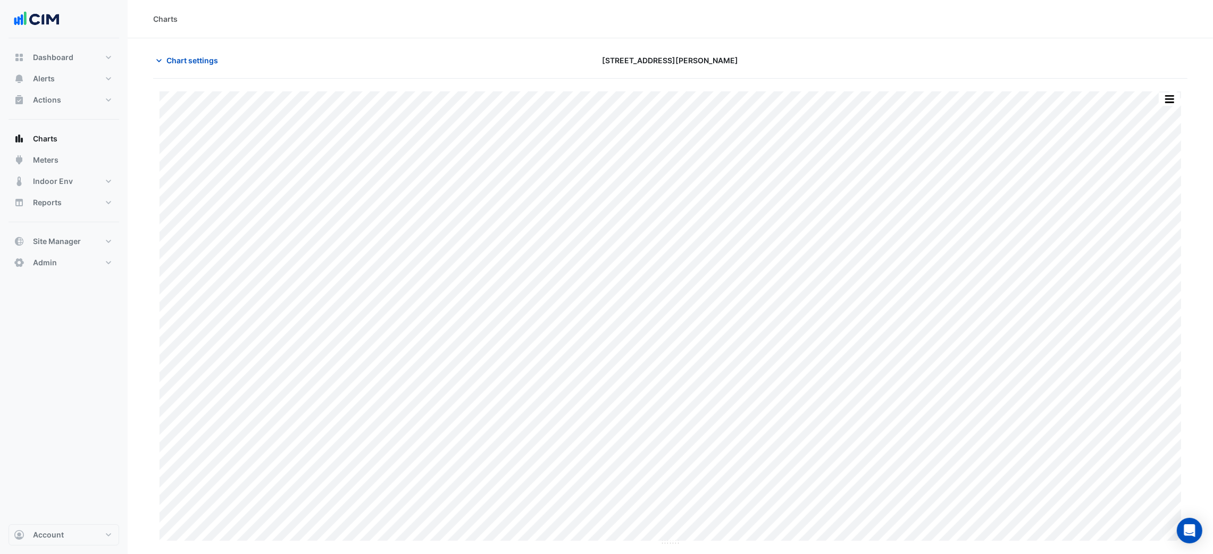
scroll to position [0, 5]
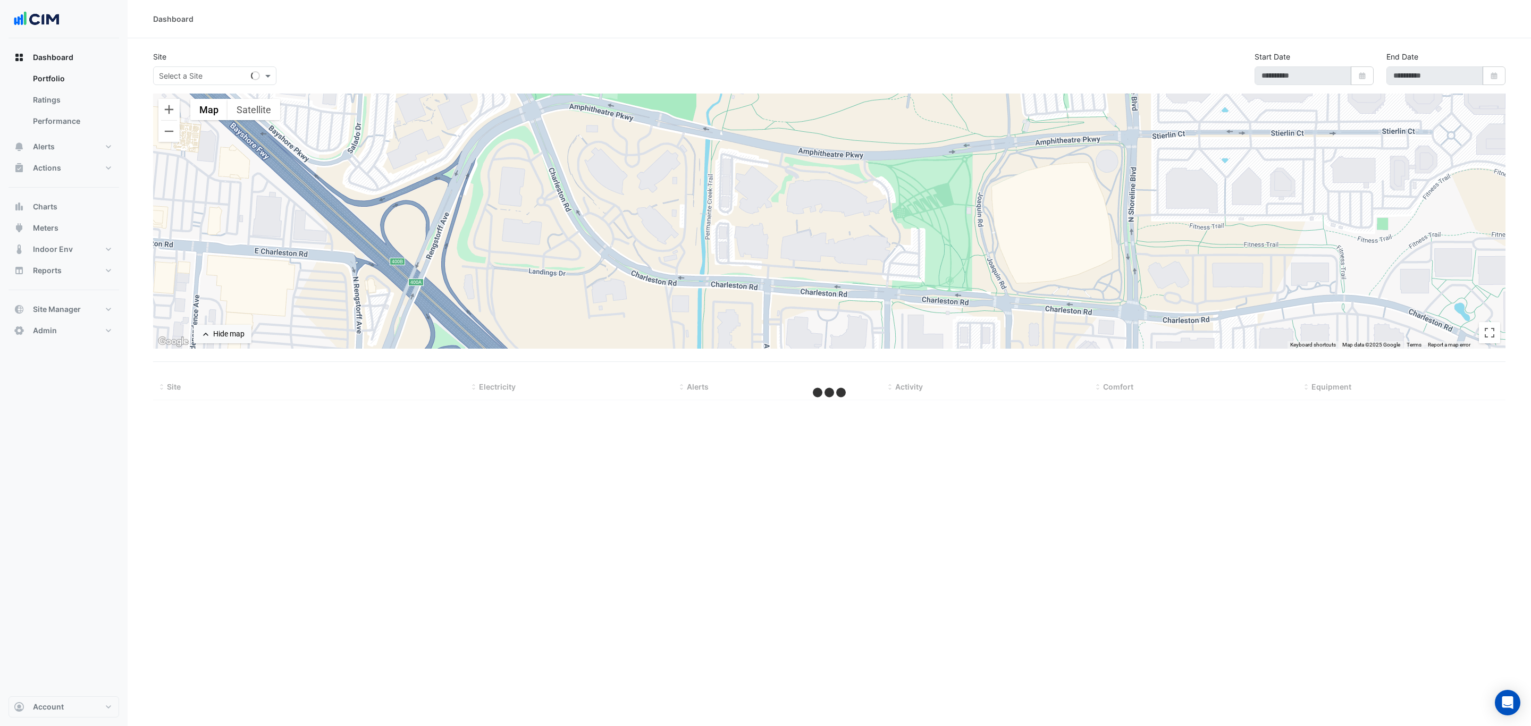
type input "**********"
select select "***"
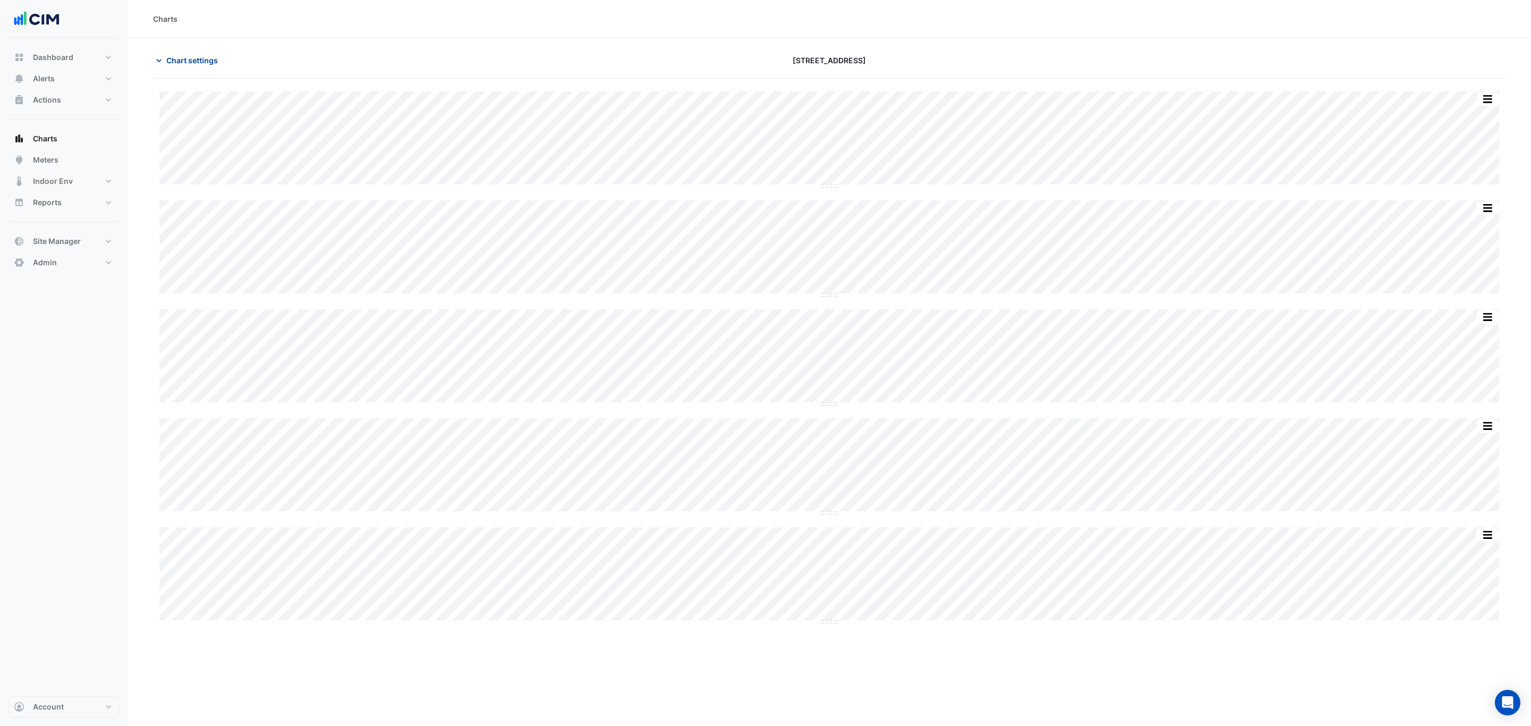
click at [171, 63] on span "Chart settings" at bounding box center [192, 60] width 52 height 11
click at [198, 60] on span "Chart settings" at bounding box center [192, 60] width 52 height 11
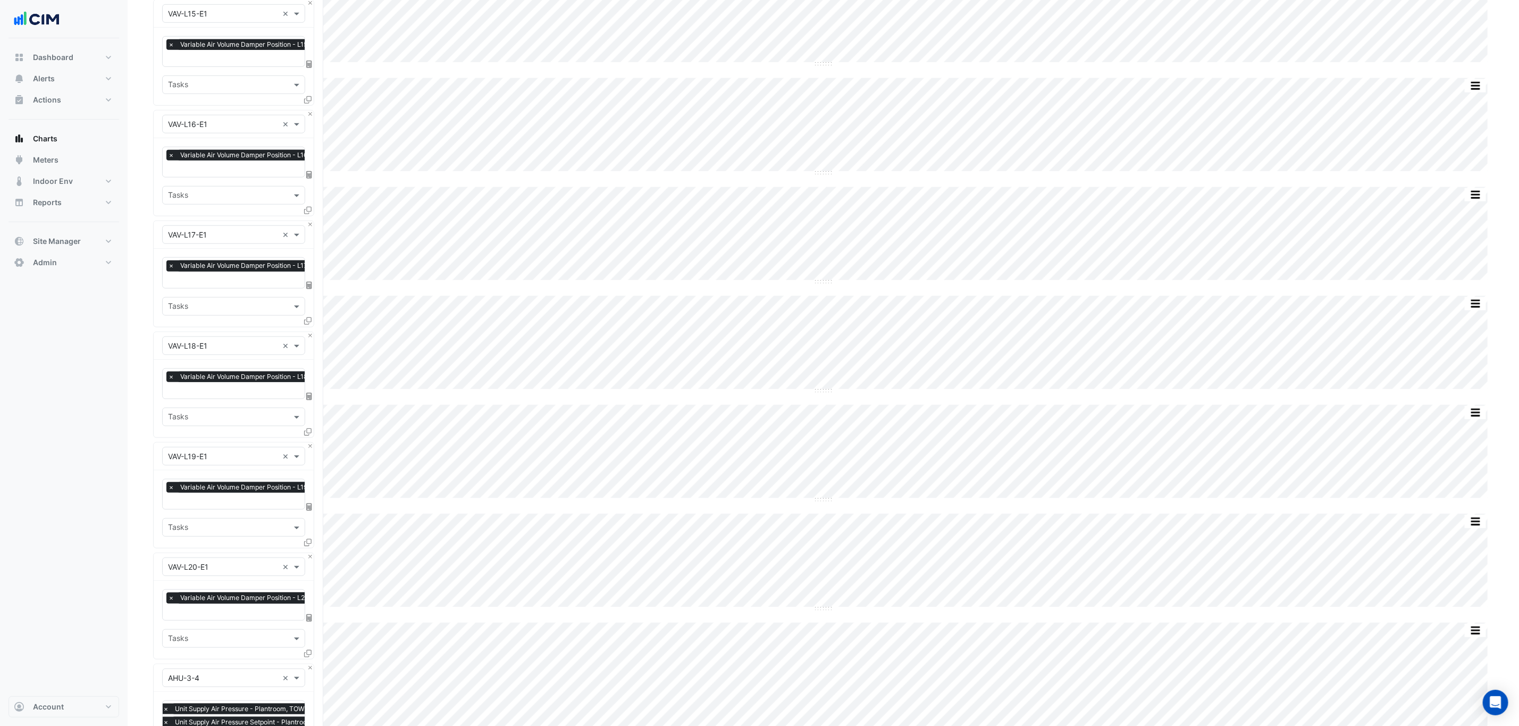
scroll to position [850, 0]
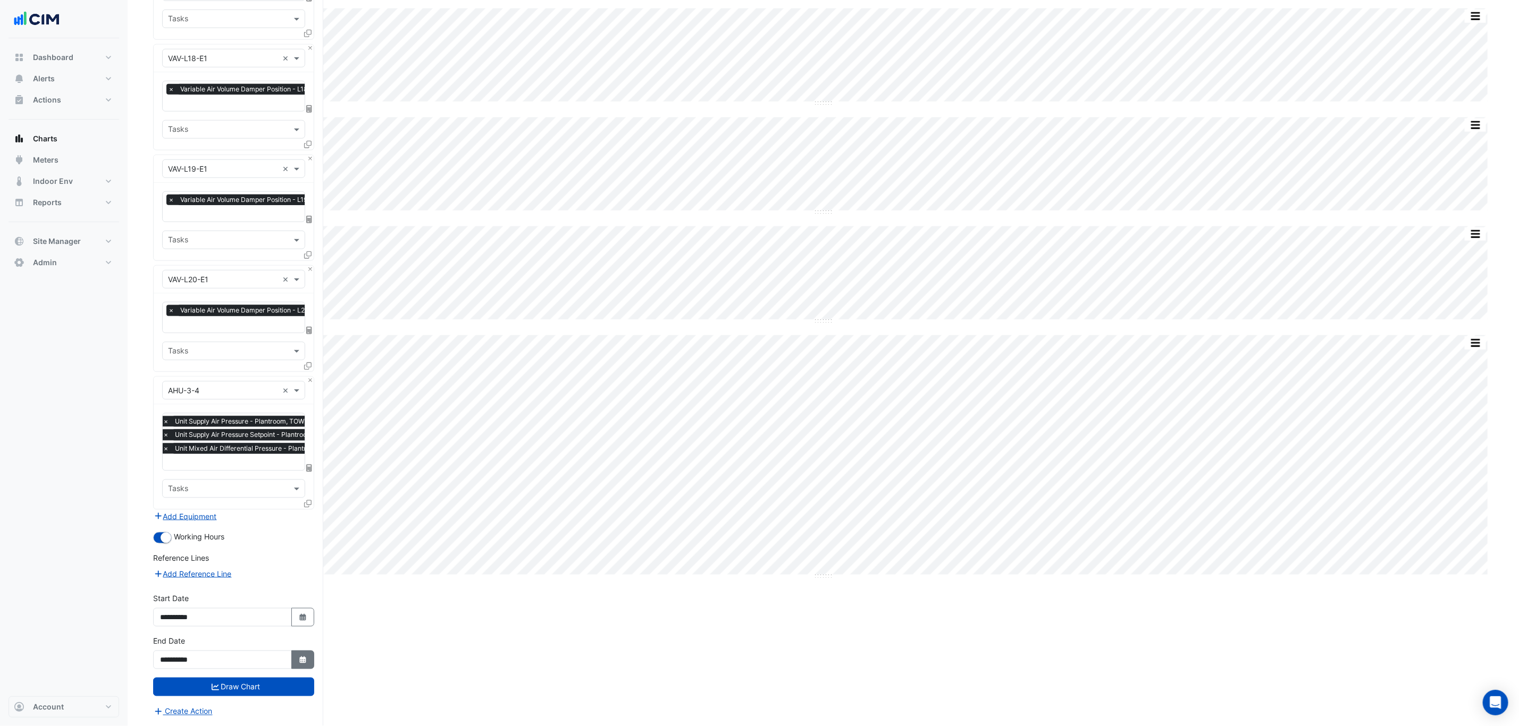
click at [303, 665] on button "Select Date" at bounding box center [302, 660] width 23 height 19
select select "**"
click at [207, 569] on div "8" at bounding box center [204, 574] width 17 height 17
type input "**********"
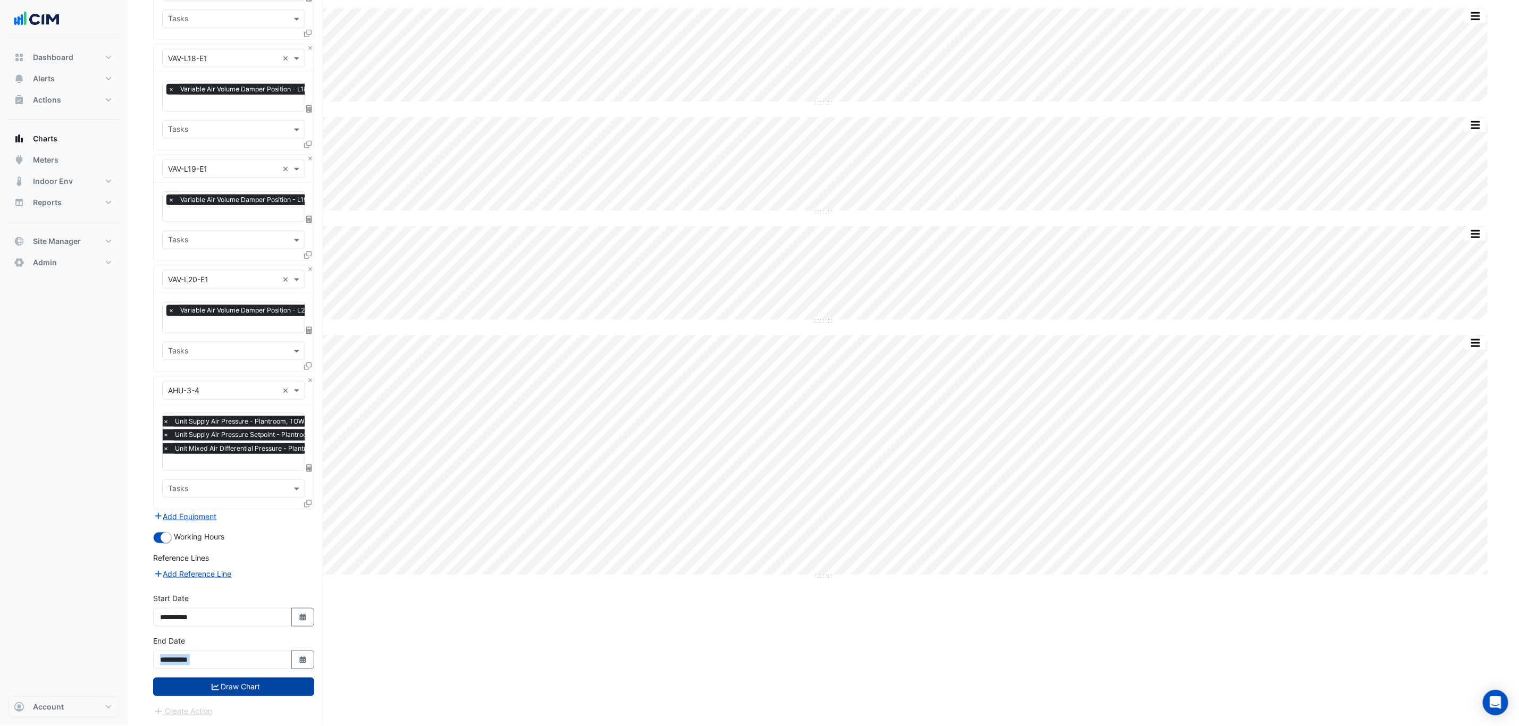
click at [242, 679] on button "Draw Chart" at bounding box center [233, 687] width 161 height 19
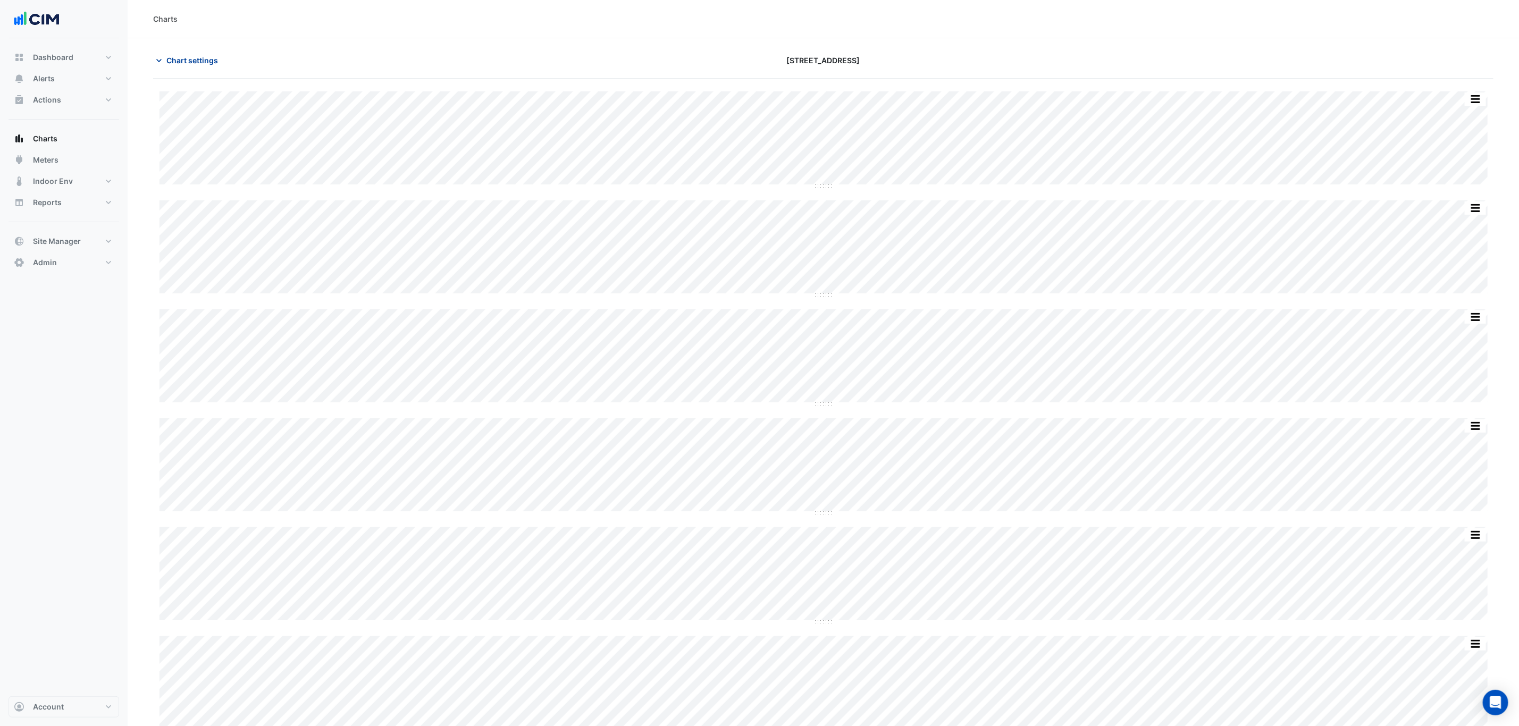
click at [205, 57] on span "Chart settings" at bounding box center [192, 60] width 52 height 11
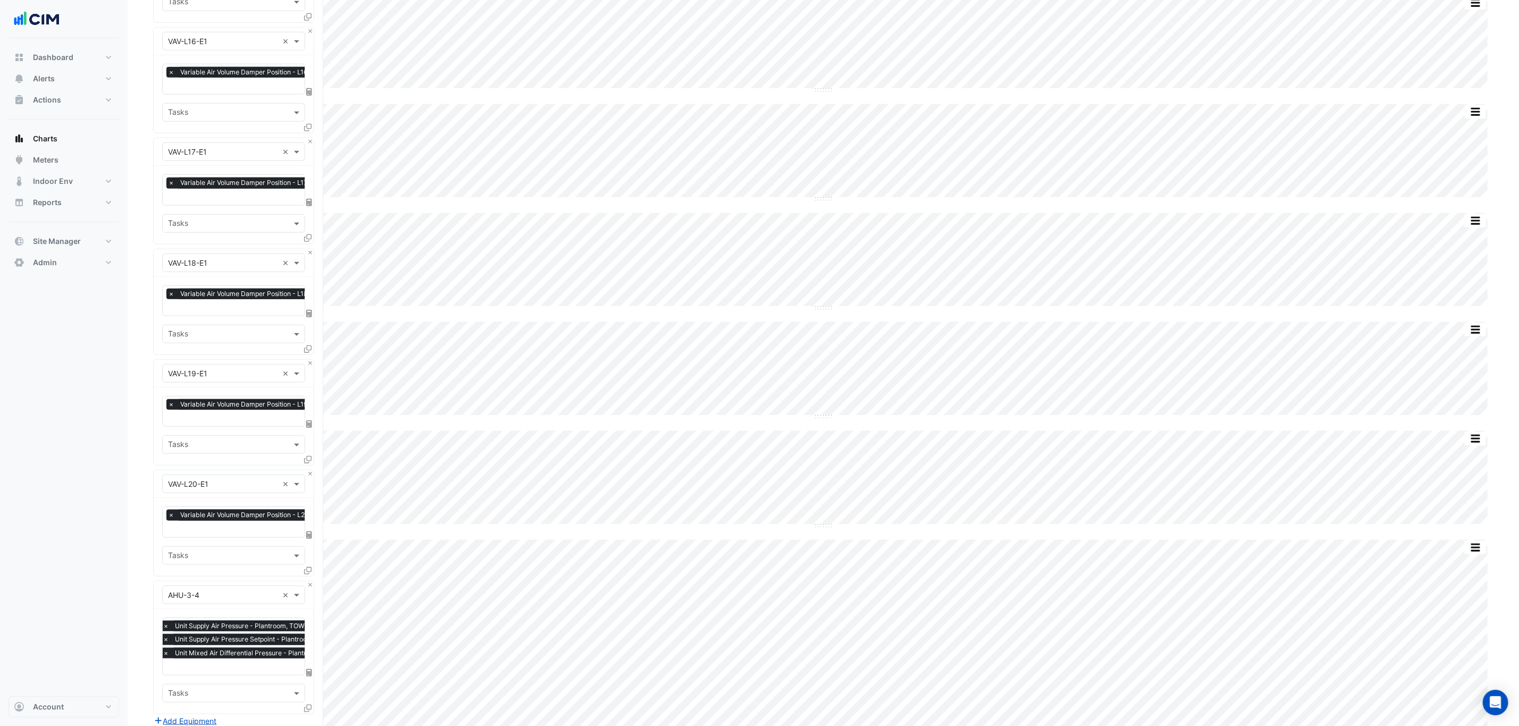
scroll to position [850, 0]
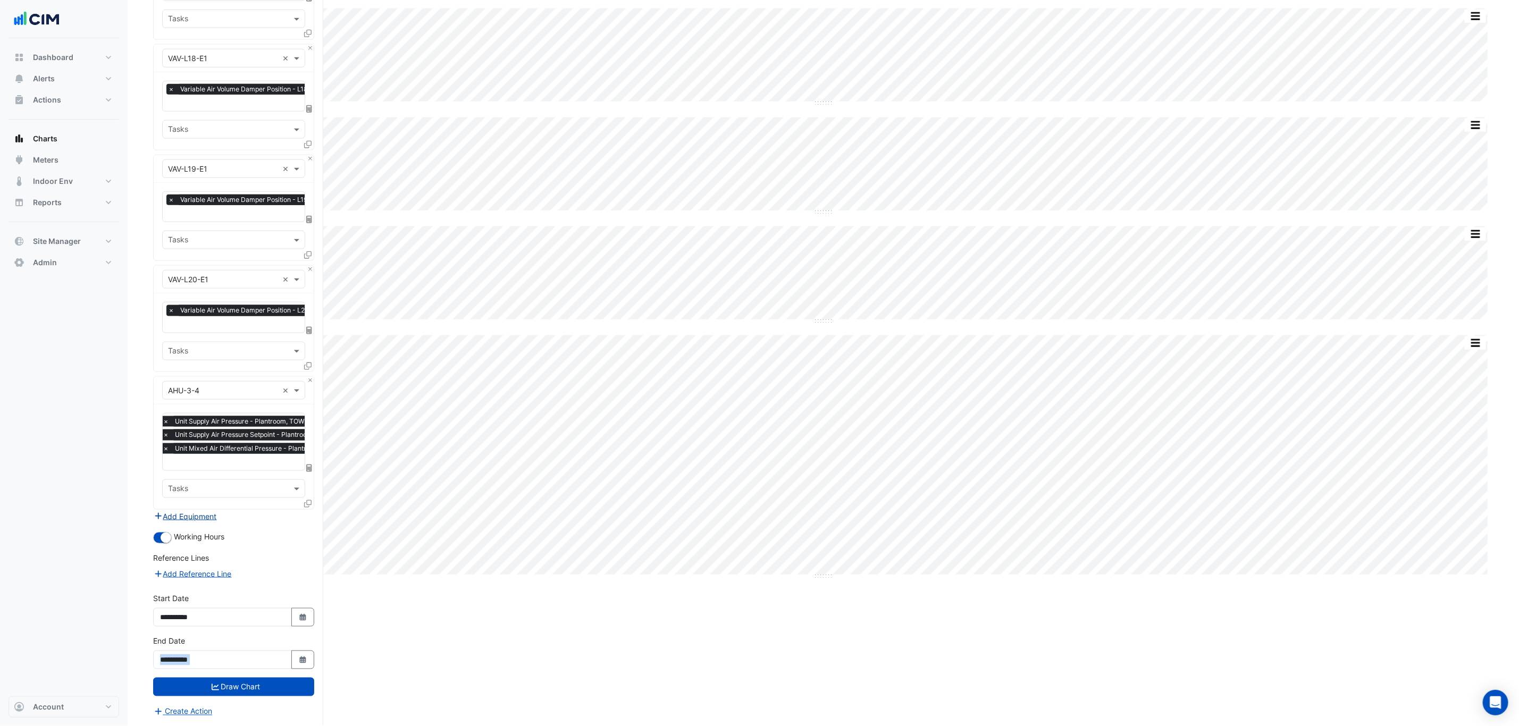
click at [197, 513] on button "Add Equipment" at bounding box center [185, 516] width 64 height 12
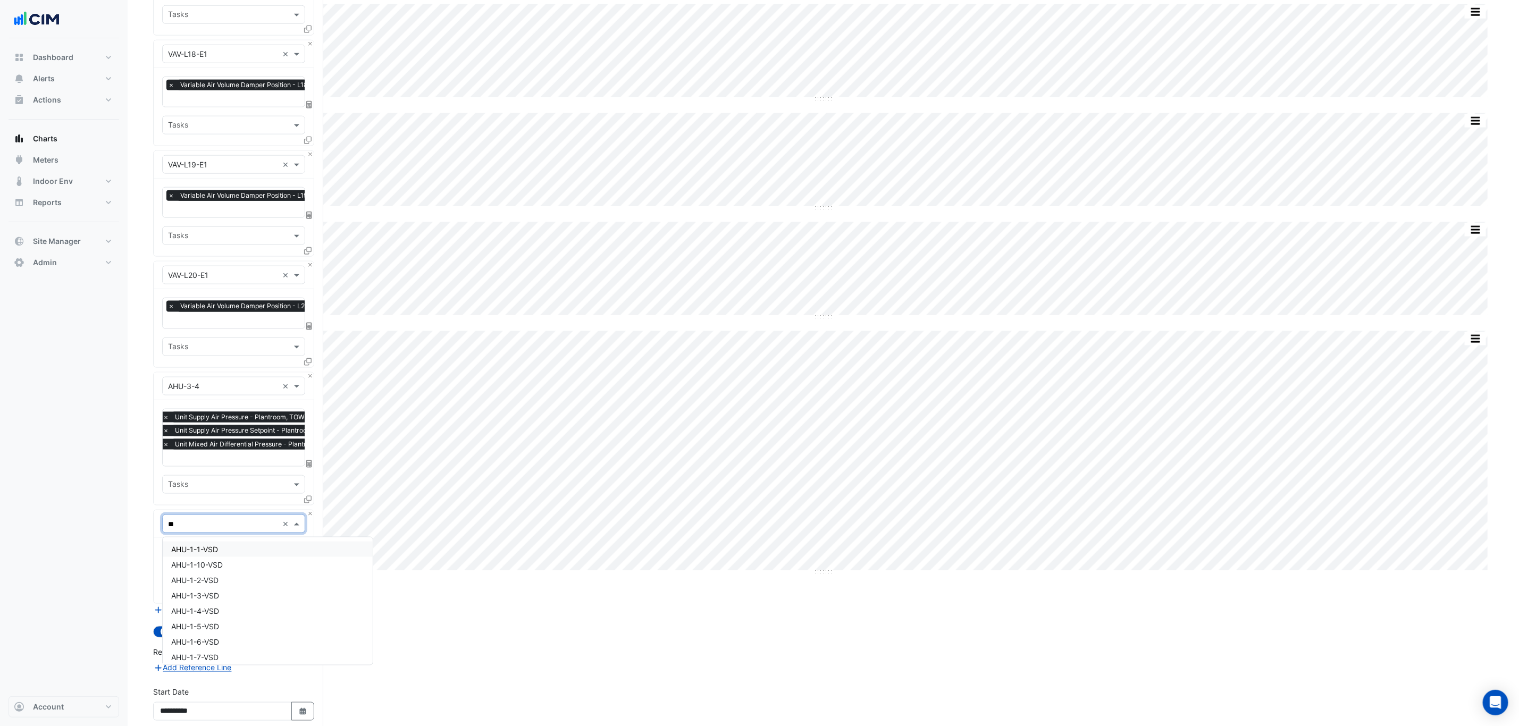
type input "***"
click at [224, 586] on div "AHU-3-4-VSD" at bounding box center [233, 587] width 141 height 15
click at [217, 558] on input "text" at bounding box center [221, 556] width 107 height 11
type input "*********"
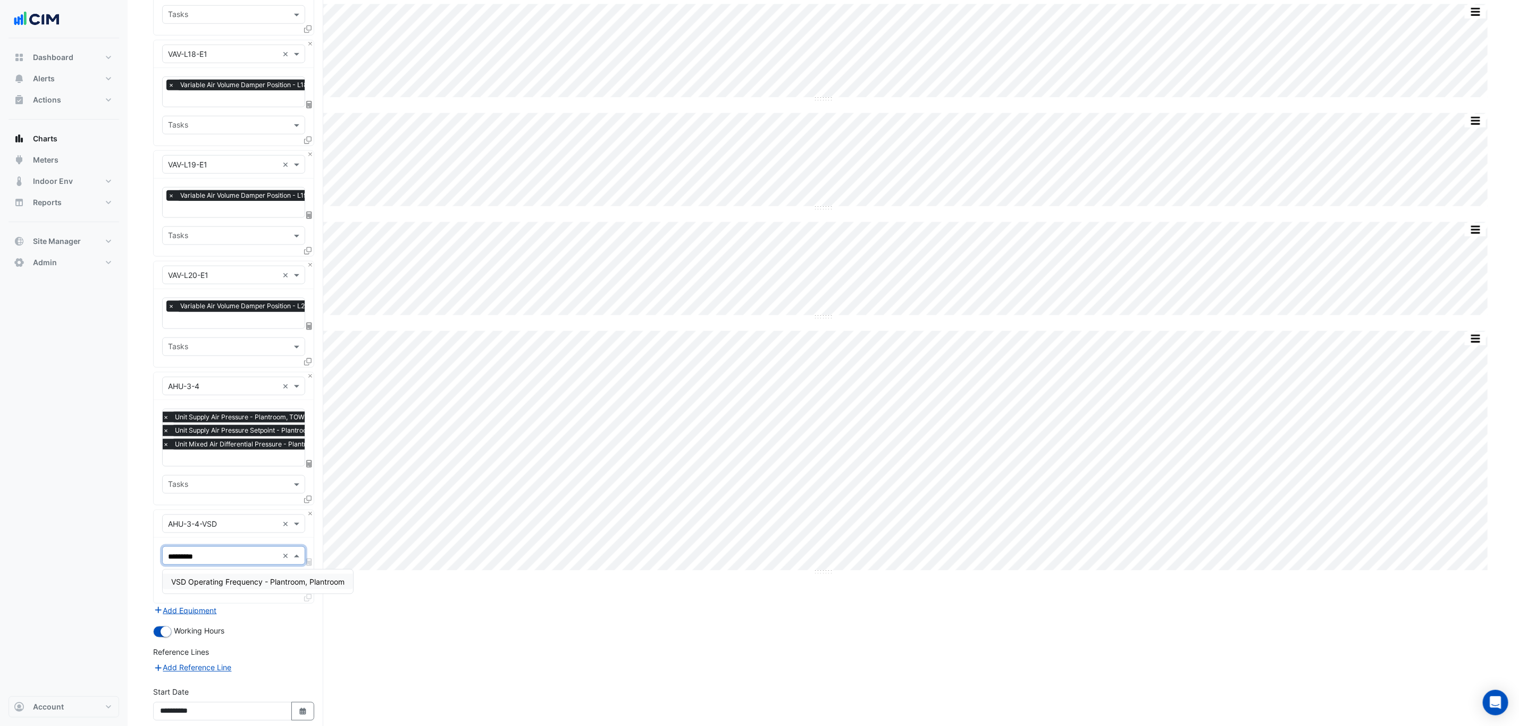
click at [199, 575] on div "VSD Operating Frequency - Plantroom, Plantroom" at bounding box center [258, 581] width 190 height 15
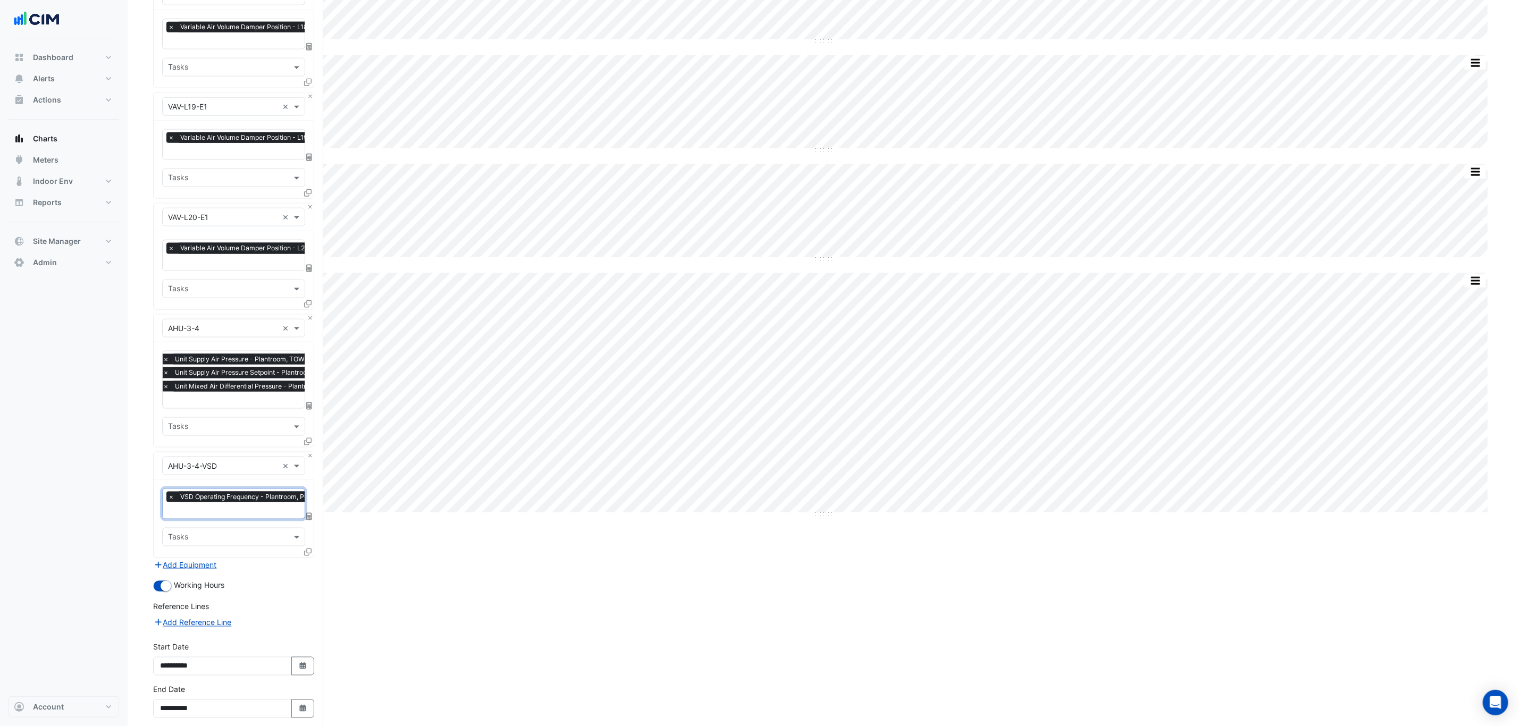
scroll to position [961, 0]
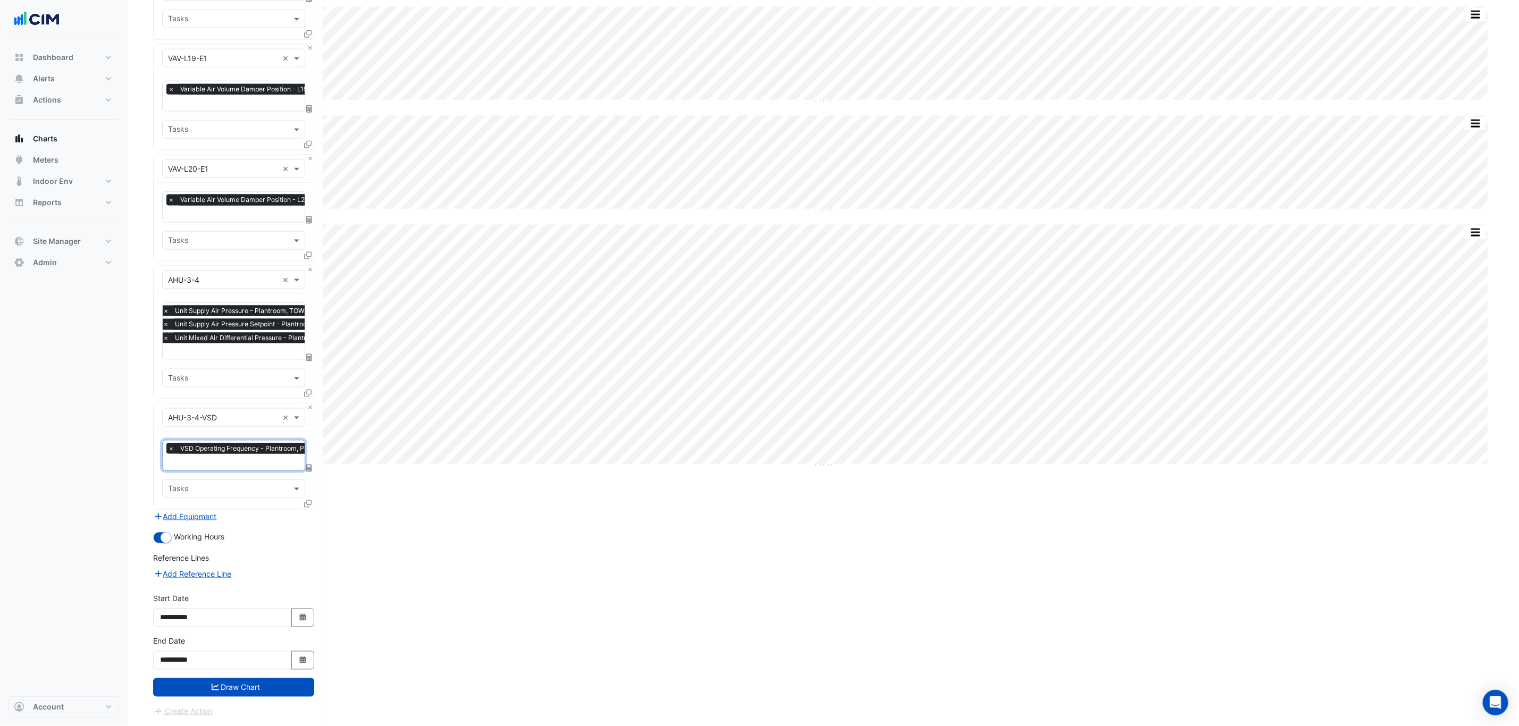
click at [283, 691] on button "Draw Chart" at bounding box center [233, 687] width 161 height 19
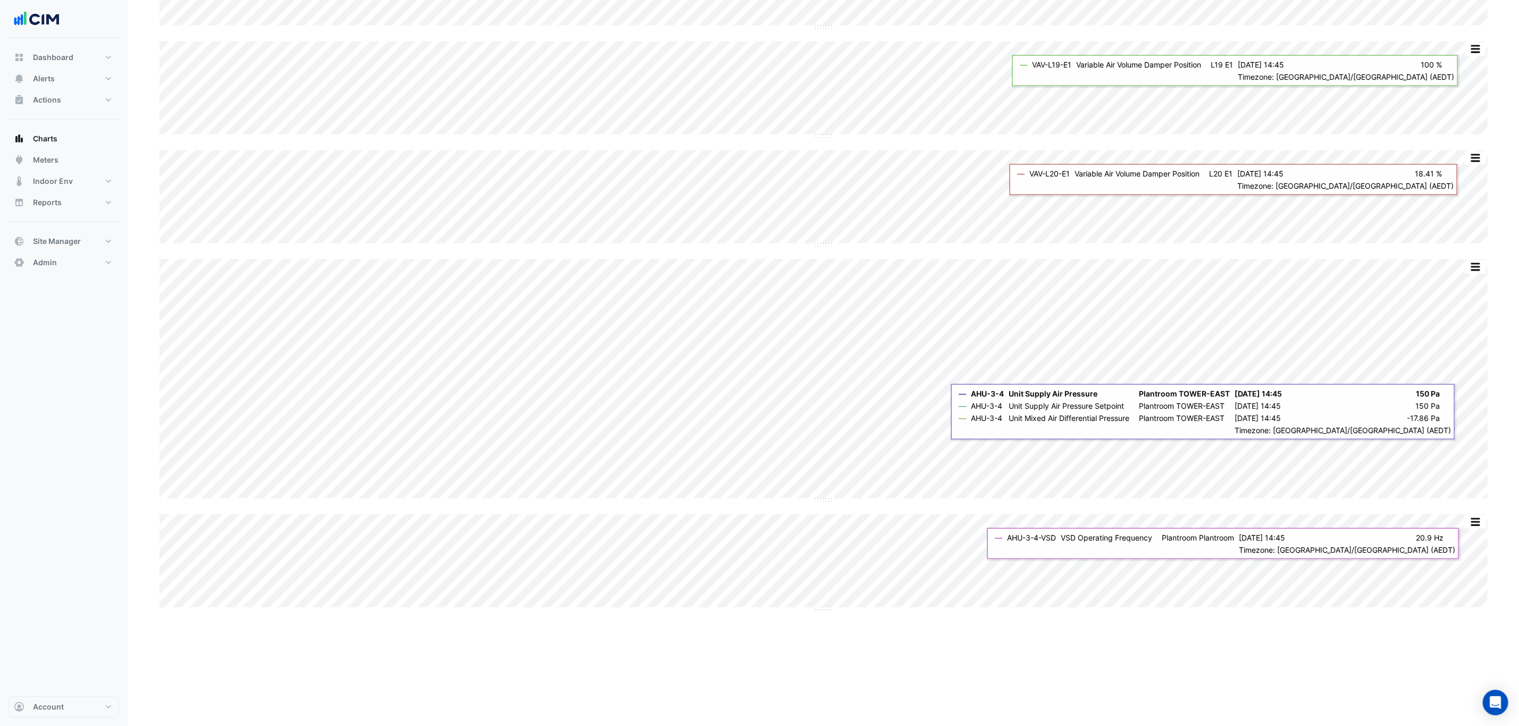
scroll to position [961, 0]
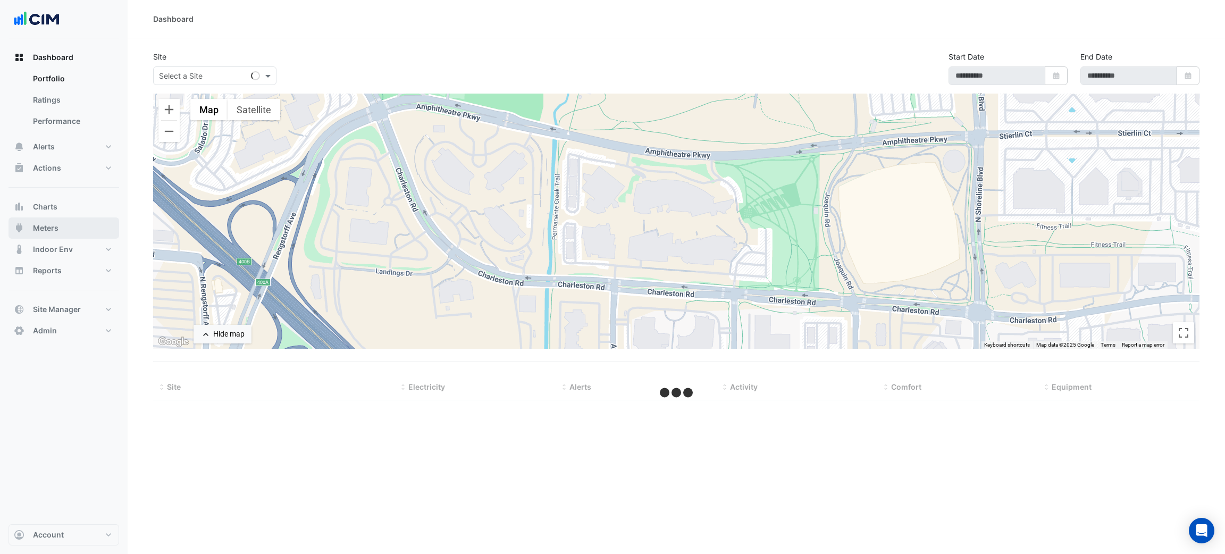
click at [66, 231] on button "Meters" at bounding box center [64, 227] width 111 height 21
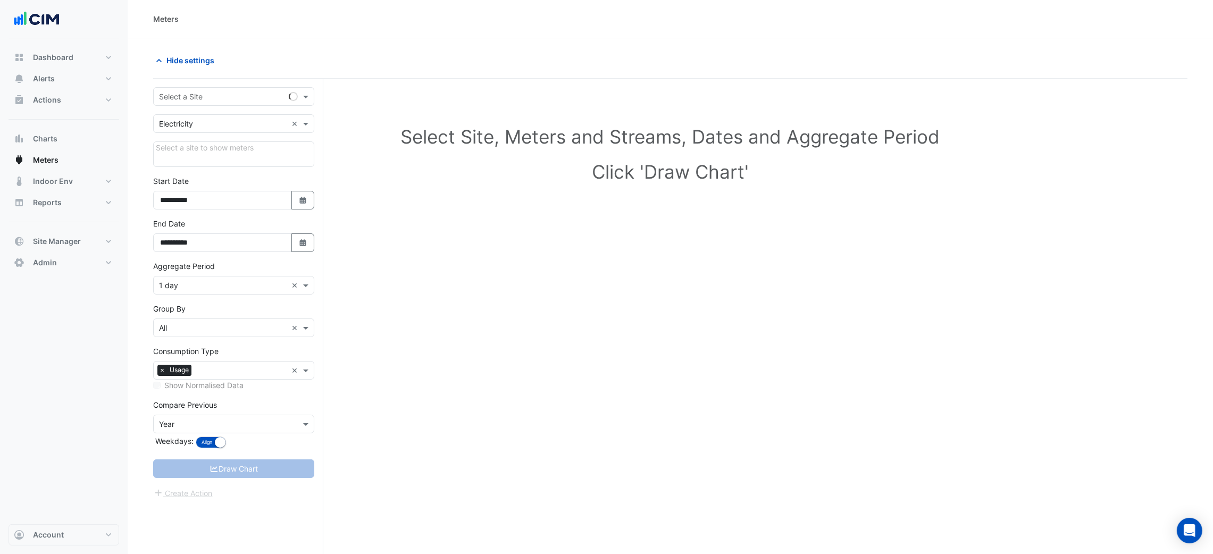
click at [205, 94] on input "text" at bounding box center [223, 96] width 128 height 11
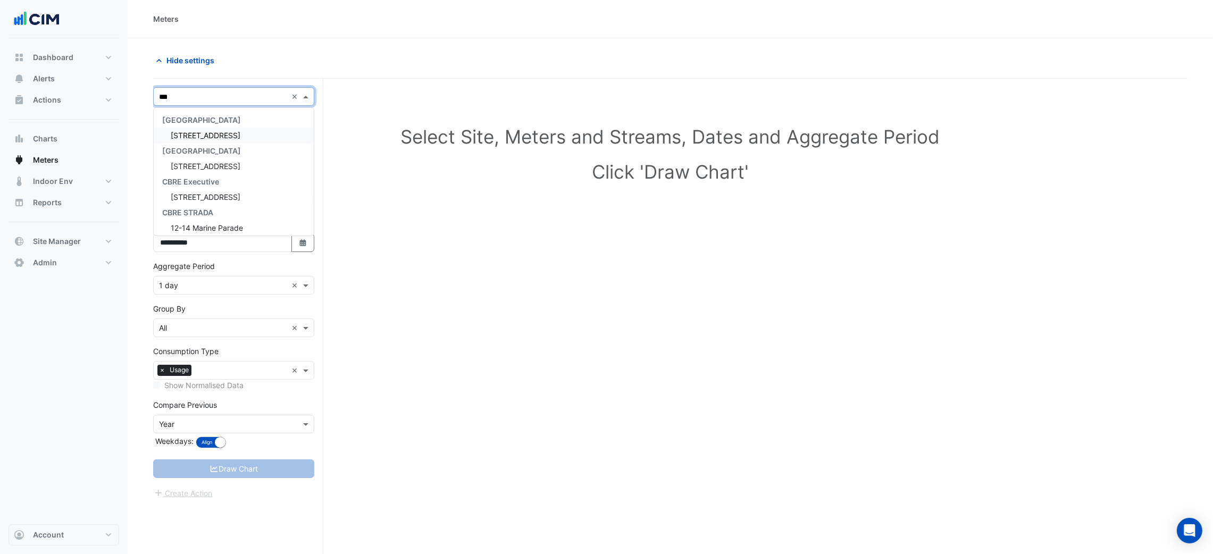
type input "****"
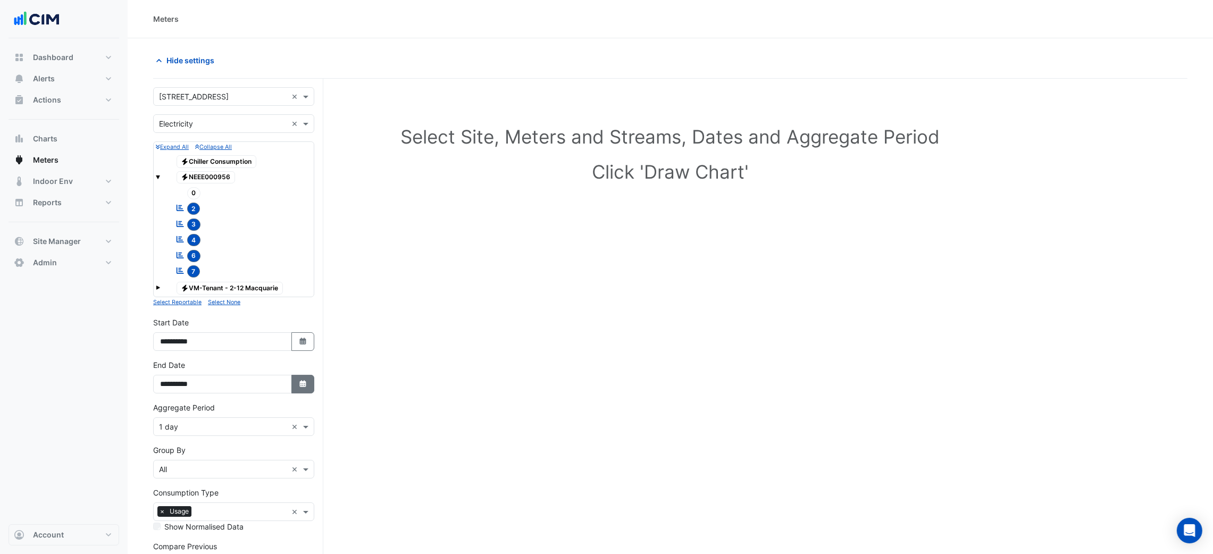
click at [298, 381] on icon "Select Date" at bounding box center [303, 383] width 10 height 7
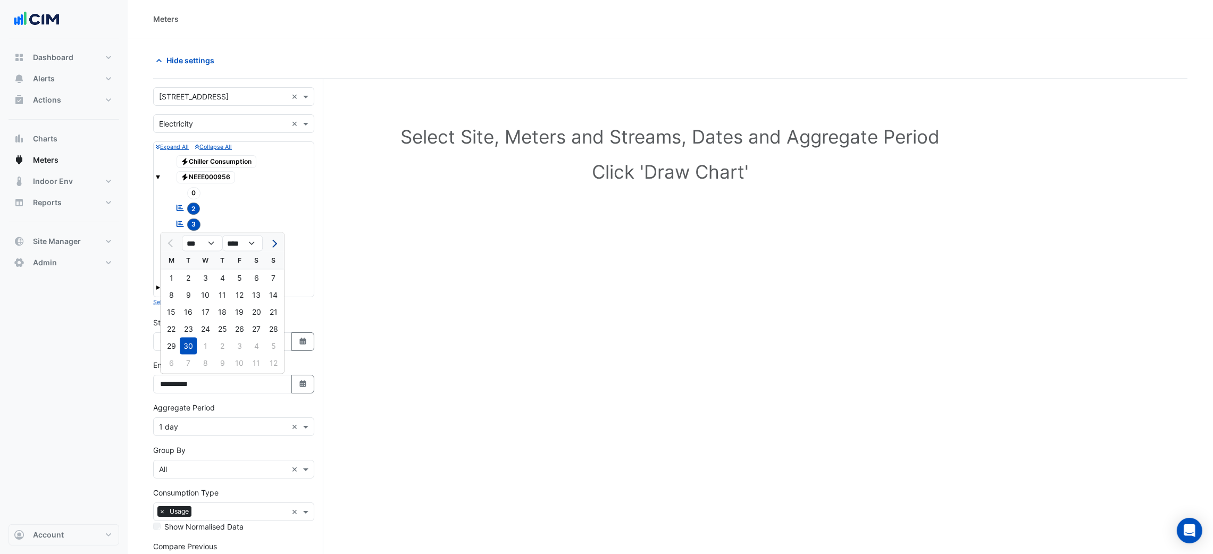
click at [273, 238] on button "Next month" at bounding box center [273, 243] width 13 height 17
select select "**"
click at [190, 296] on div "7" at bounding box center [188, 295] width 17 height 17
type input "**********"
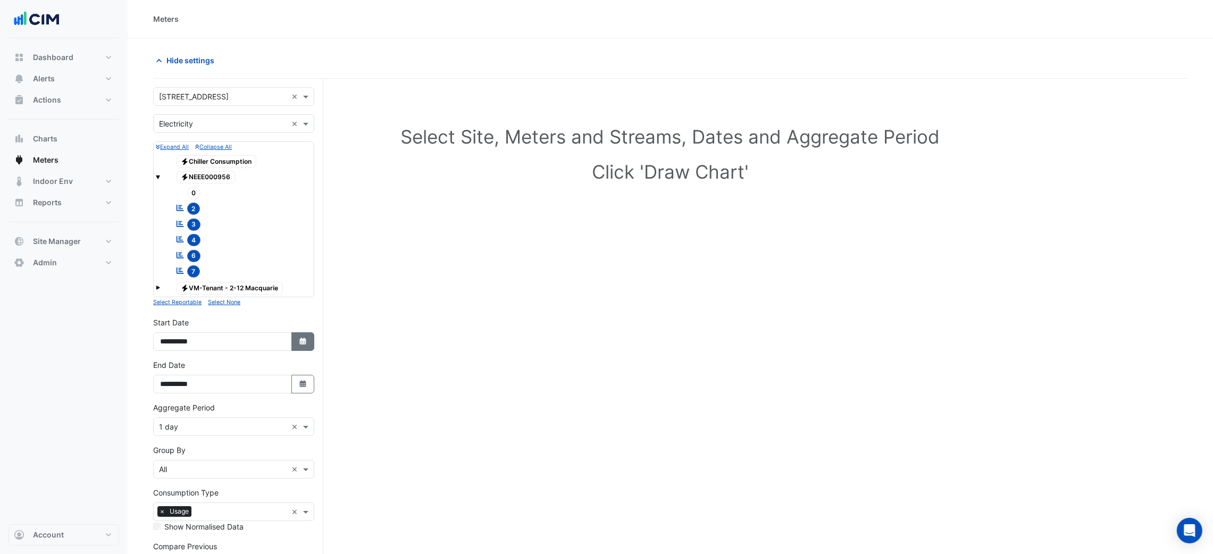
click at [299, 339] on icon "Select Date" at bounding box center [303, 341] width 10 height 7
select select "*"
select select "****"
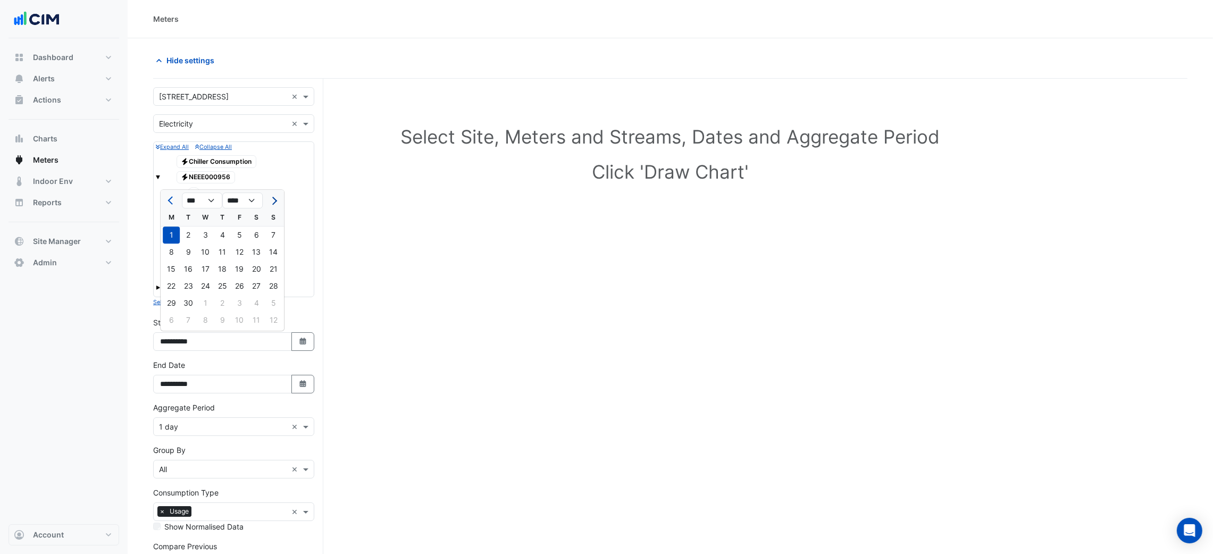
click at [267, 204] on button "Next month" at bounding box center [273, 200] width 13 height 17
select select "**"
click at [173, 234] on div "29" at bounding box center [171, 234] width 17 height 17
type input "**********"
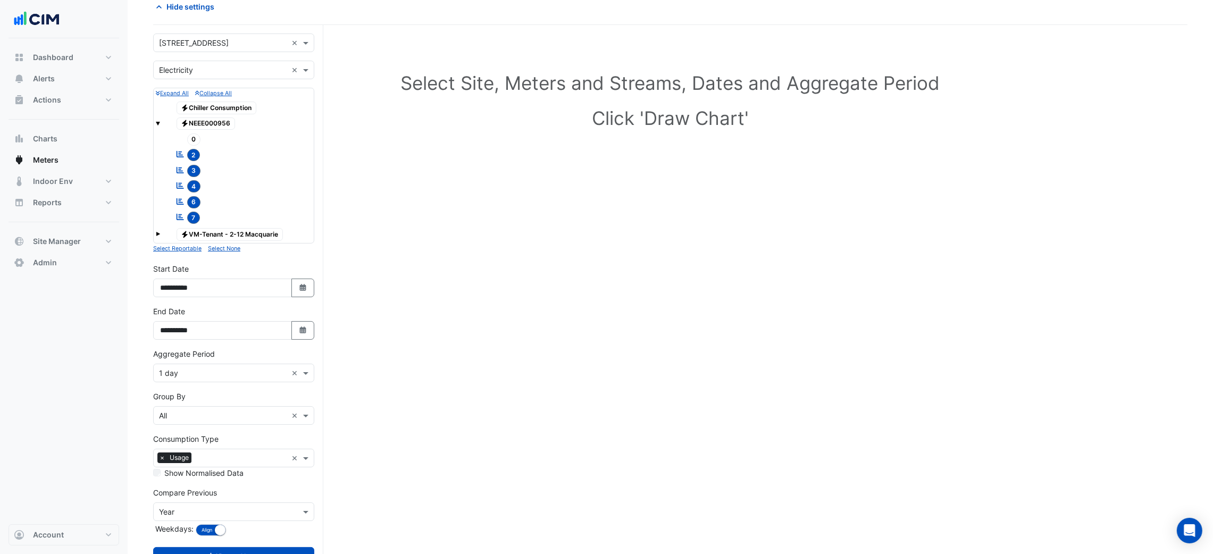
scroll to position [95, 0]
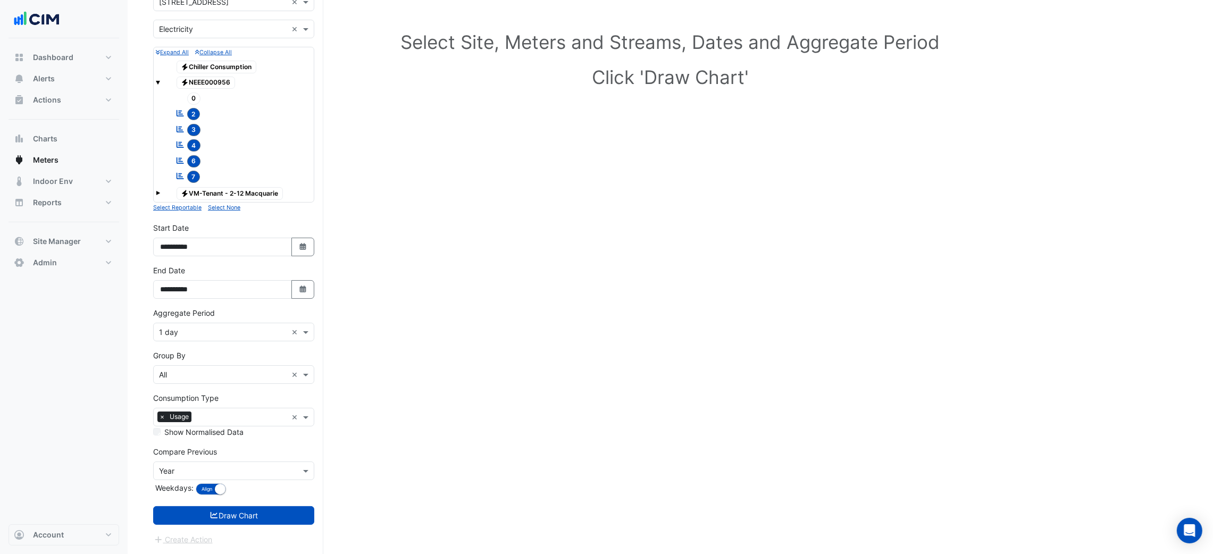
drag, startPoint x: 212, startPoint y: 343, endPoint x: 209, endPoint y: 329, distance: 14.6
click at [212, 341] on form "× 2-12 Macquarie St × × Electricity × Expand All Collapse All Electricity Chill…" at bounding box center [233, 269] width 161 height 553
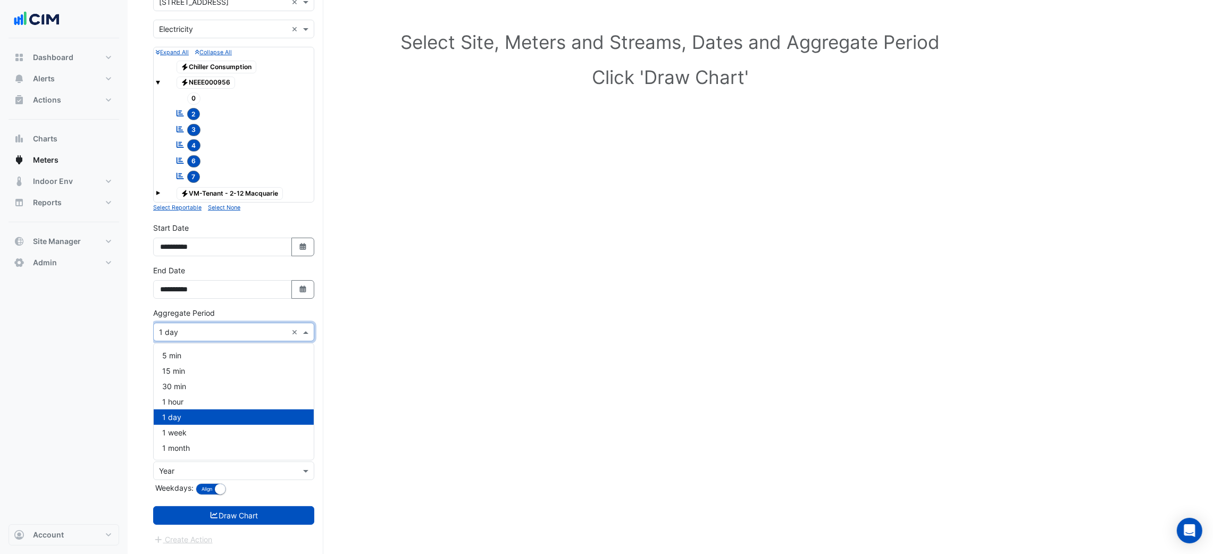
click at [209, 329] on input "text" at bounding box center [223, 332] width 128 height 11
click at [195, 394] on div "1 hour" at bounding box center [234, 401] width 160 height 15
click at [191, 376] on input "text" at bounding box center [223, 375] width 128 height 11
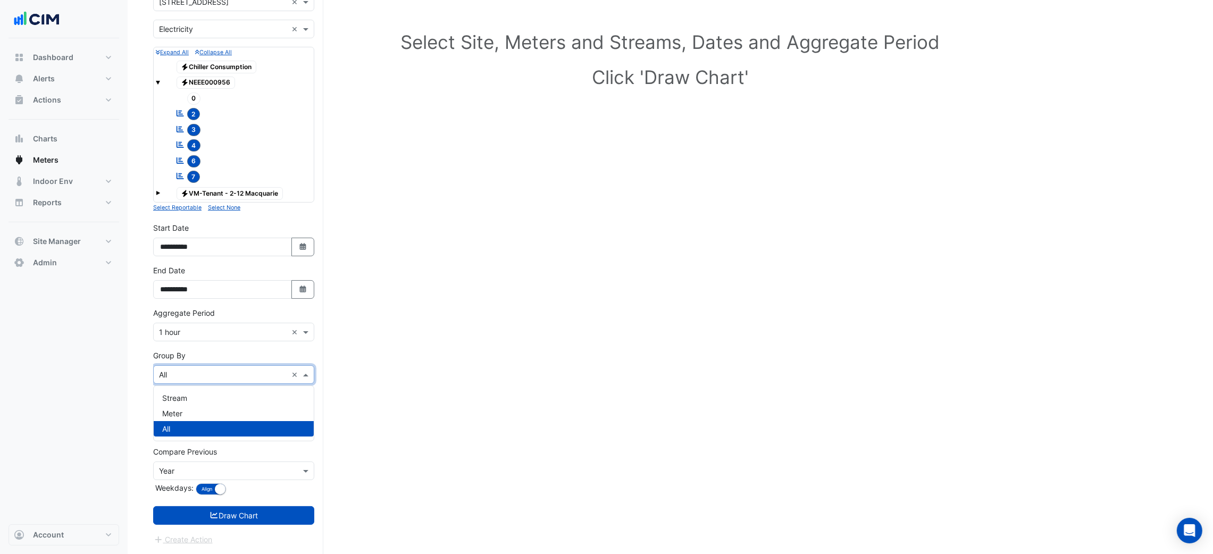
click at [200, 354] on div "Group By × All ×" at bounding box center [233, 367] width 161 height 34
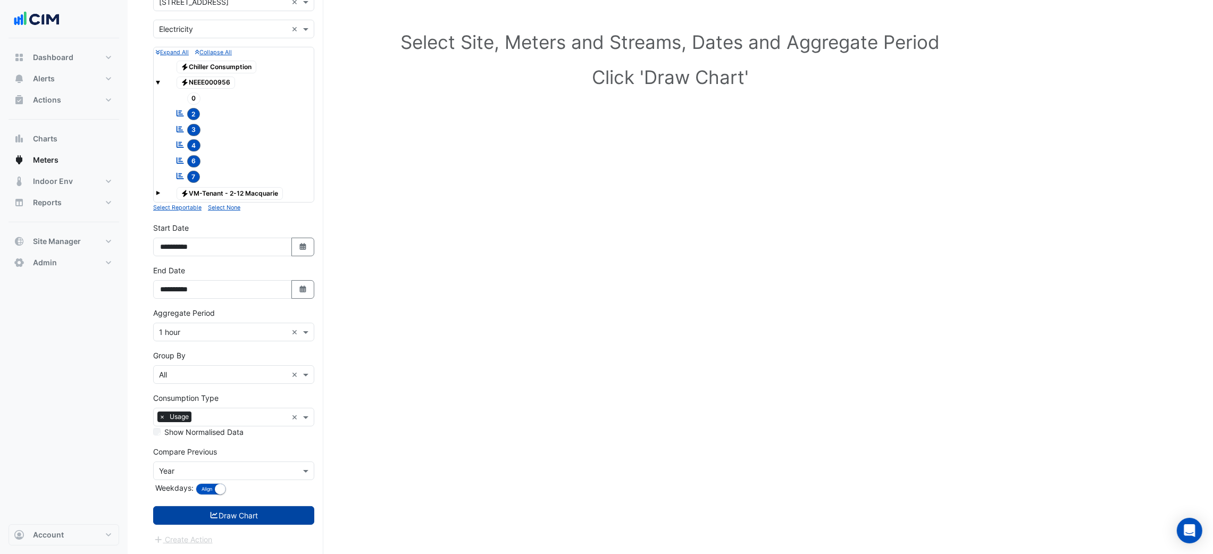
click at [261, 517] on button "Draw Chart" at bounding box center [233, 515] width 161 height 19
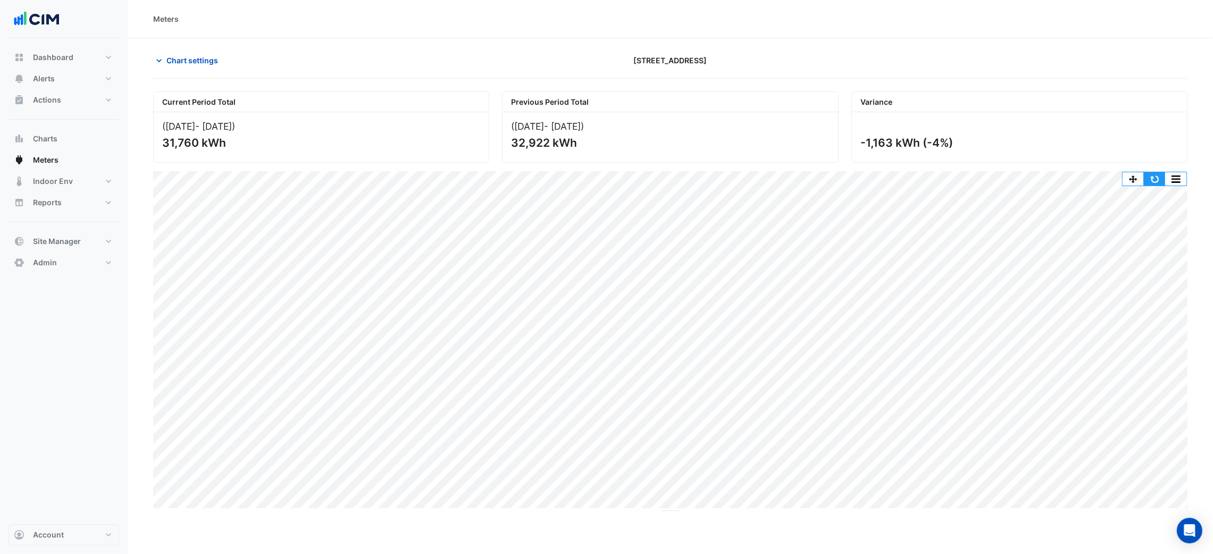
click at [1159, 186] on button "button" at bounding box center [1154, 178] width 21 height 13
click at [206, 65] on span "Chart settings" at bounding box center [192, 60] width 52 height 11
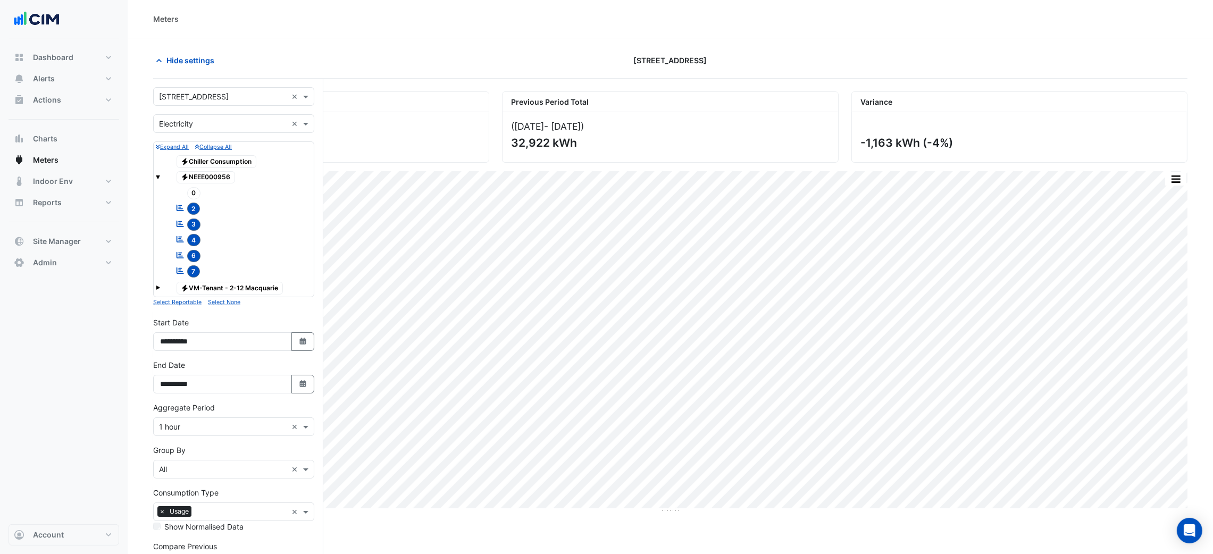
click at [224, 127] on input "text" at bounding box center [223, 124] width 128 height 11
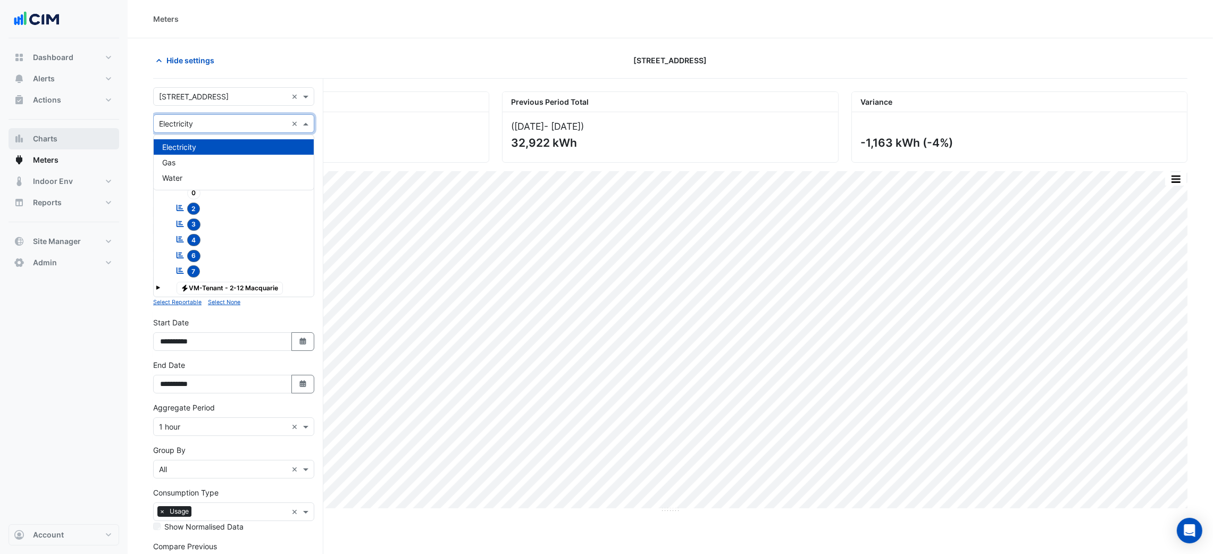
click at [61, 144] on button "Charts" at bounding box center [64, 138] width 111 height 21
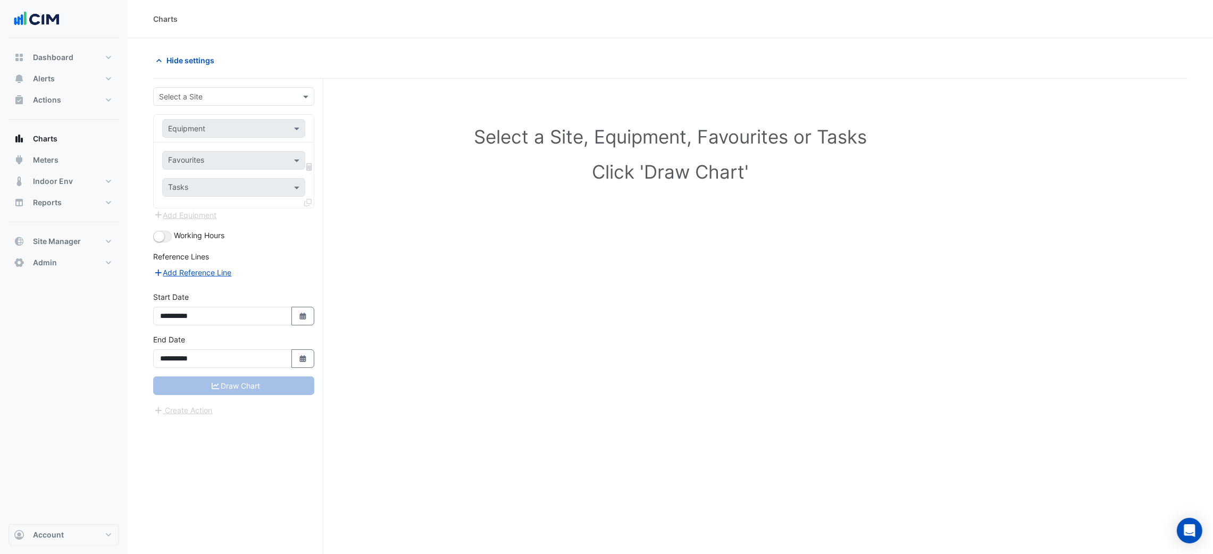
click at [245, 102] on div "Select a Site" at bounding box center [233, 96] width 161 height 19
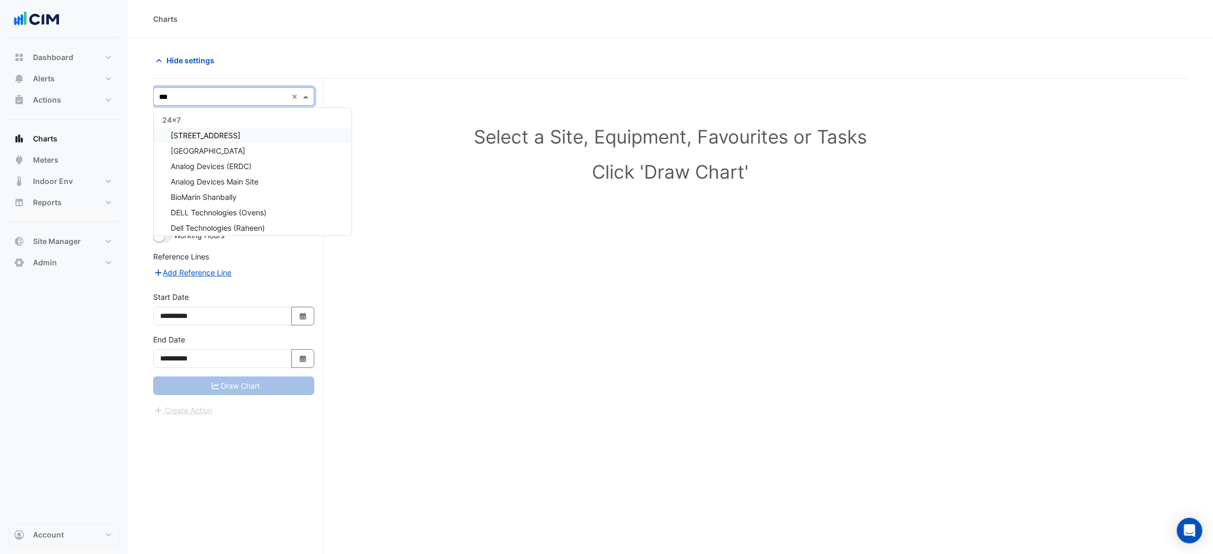
type input "****"
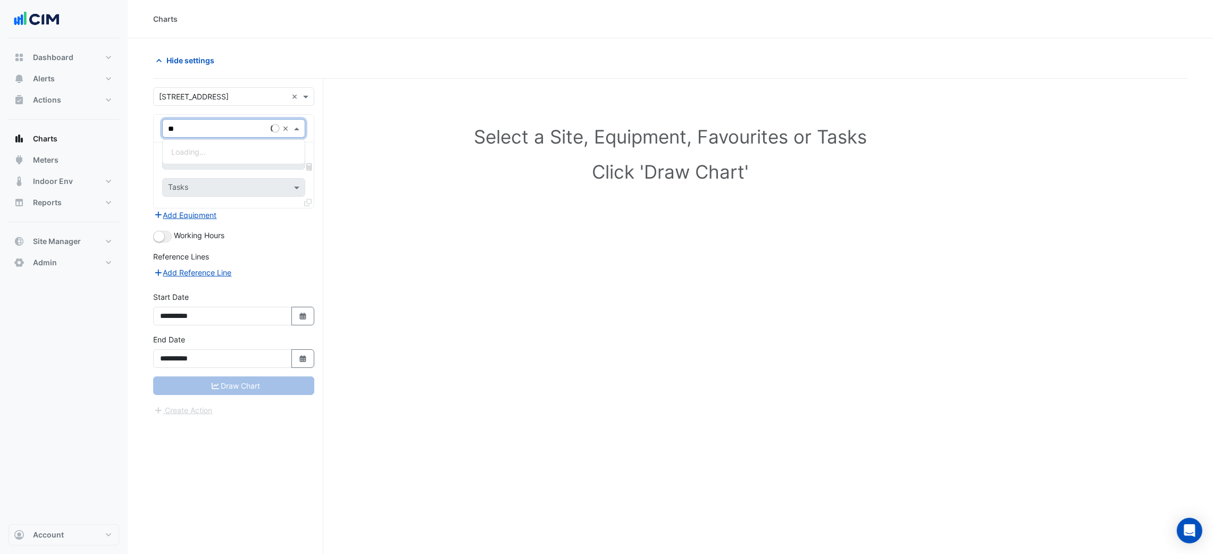
type input "***"
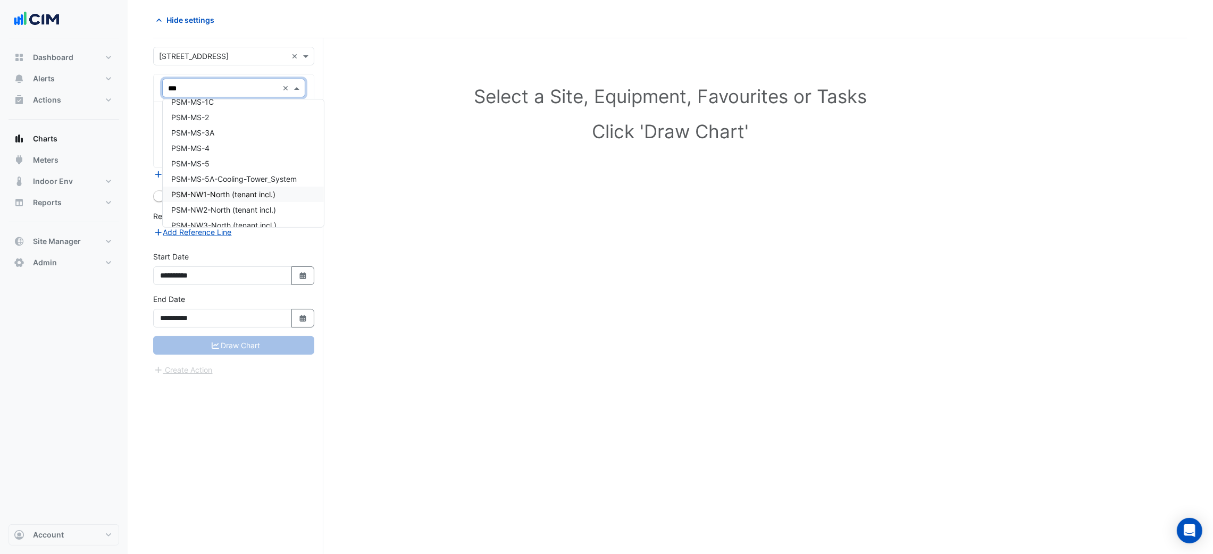
scroll to position [141, 0]
click at [241, 169] on div "PSM-MS-3A" at bounding box center [243, 170] width 161 height 15
click at [226, 132] on div "Favourites Tasks" at bounding box center [234, 134] width 160 height 65
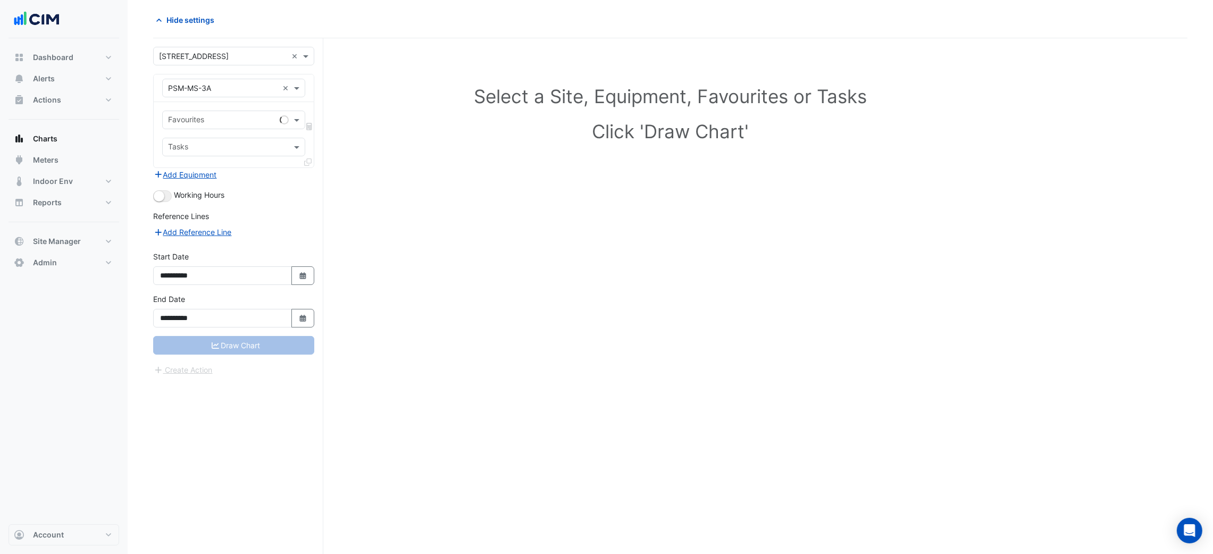
click at [222, 121] on input "text" at bounding box center [221, 120] width 107 height 11
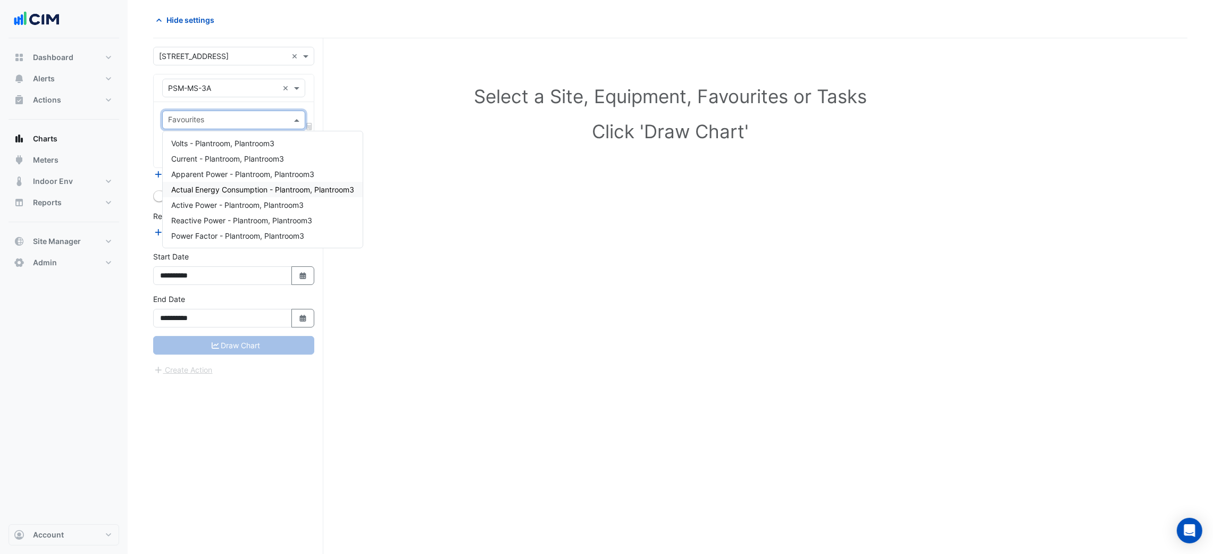
click at [288, 188] on span "Actual Energy Consumption - Plantroom, Plantroom3" at bounding box center [262, 189] width 183 height 9
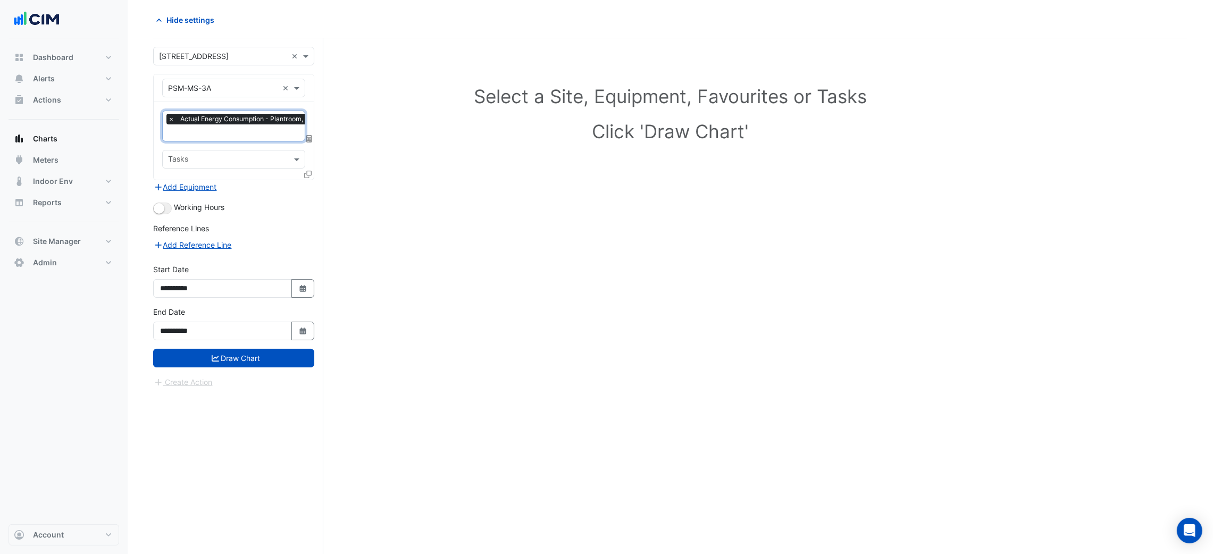
click at [307, 140] on icon at bounding box center [309, 138] width 6 height 7
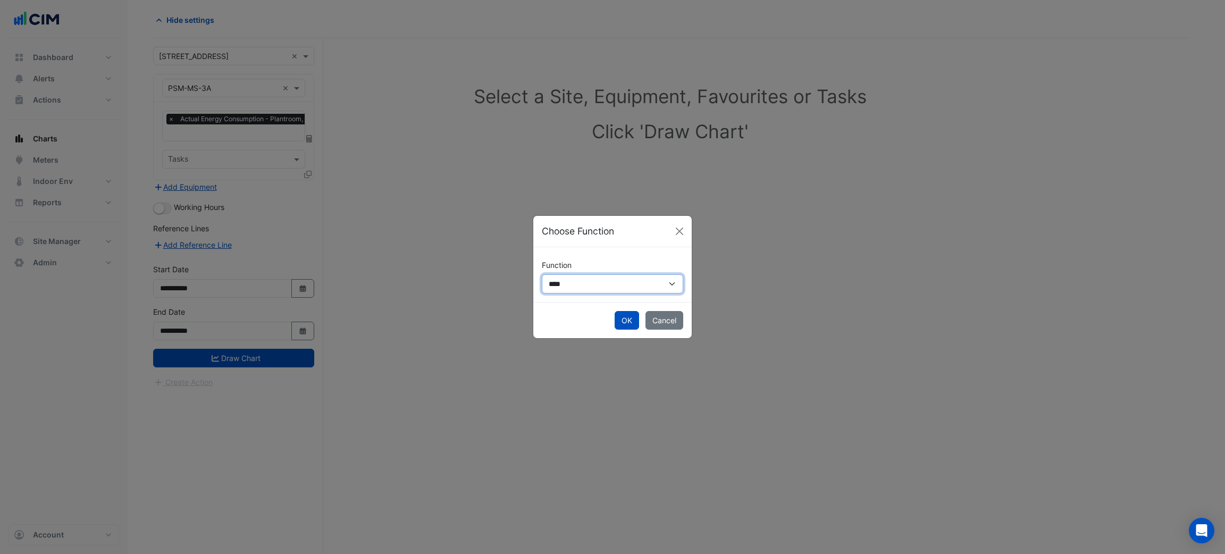
drag, startPoint x: 637, startPoint y: 289, endPoint x: 618, endPoint y: 292, distance: 20.0
click at [637, 289] on select "**********" at bounding box center [612, 283] width 141 height 19
select select "******"
click at [542, 274] on select "**********" at bounding box center [612, 283] width 141 height 19
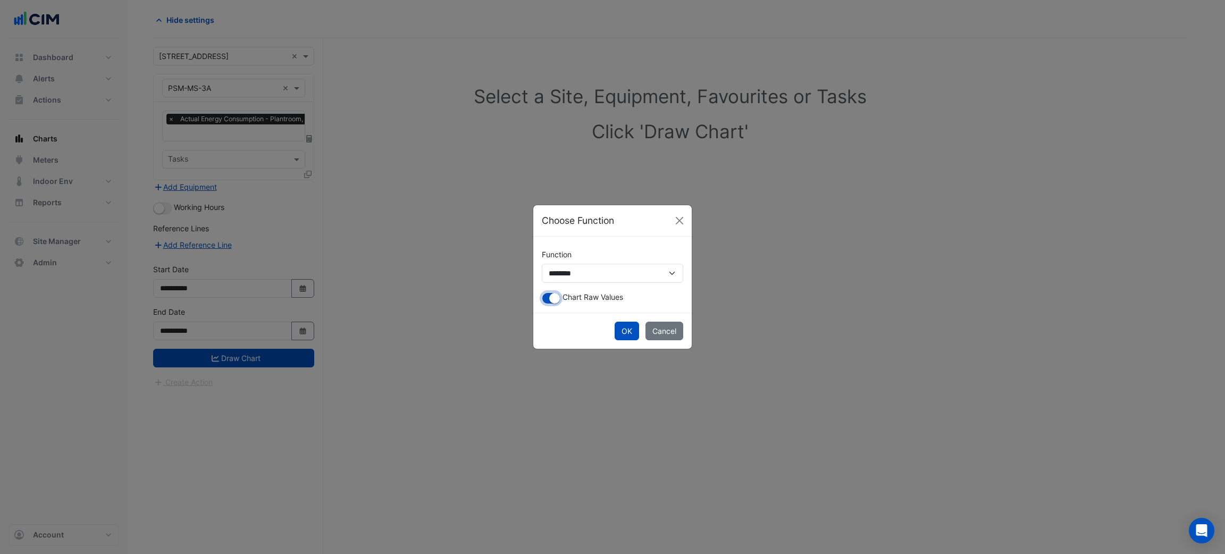
click at [552, 296] on small "button" at bounding box center [554, 298] width 11 height 11
click at [615, 329] on button "OK" at bounding box center [627, 331] width 24 height 19
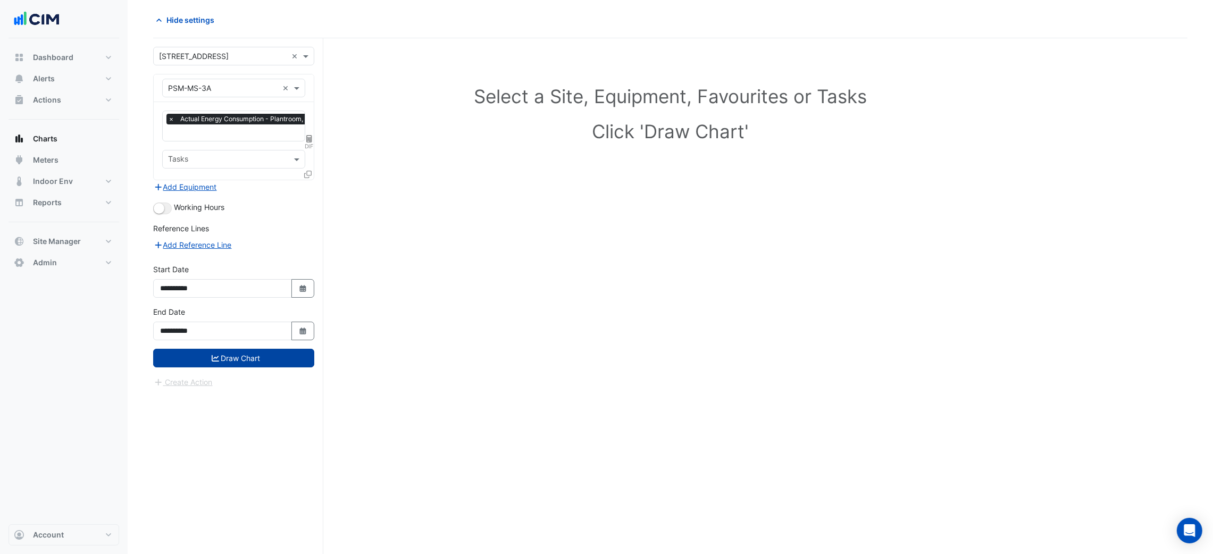
click at [242, 349] on button "Draw Chart" at bounding box center [233, 358] width 161 height 19
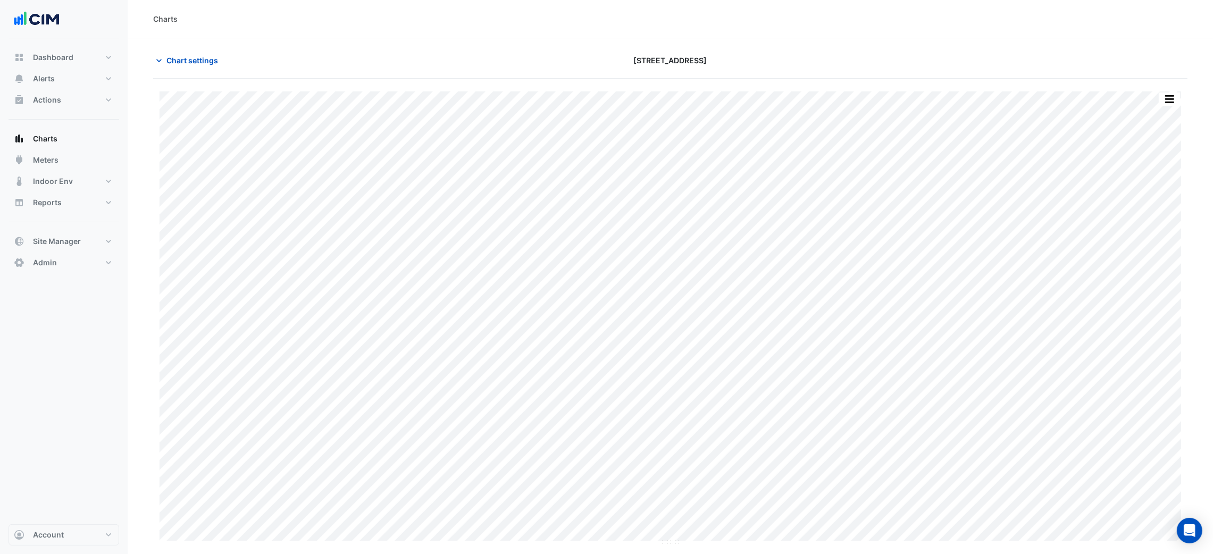
scroll to position [40, 0]
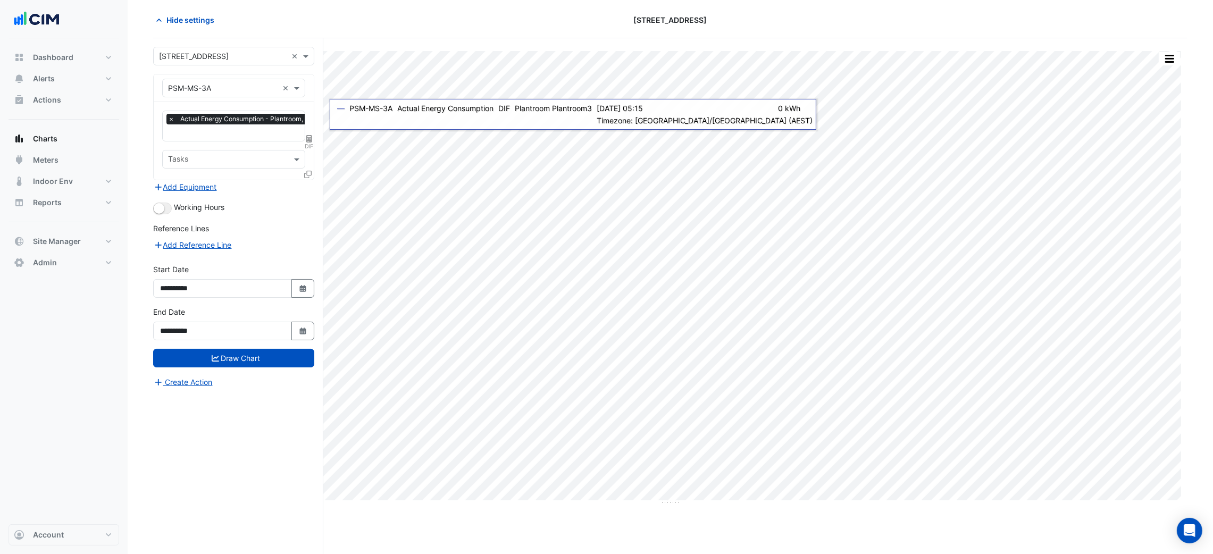
click at [268, 137] on input "text" at bounding box center [257, 133] width 178 height 11
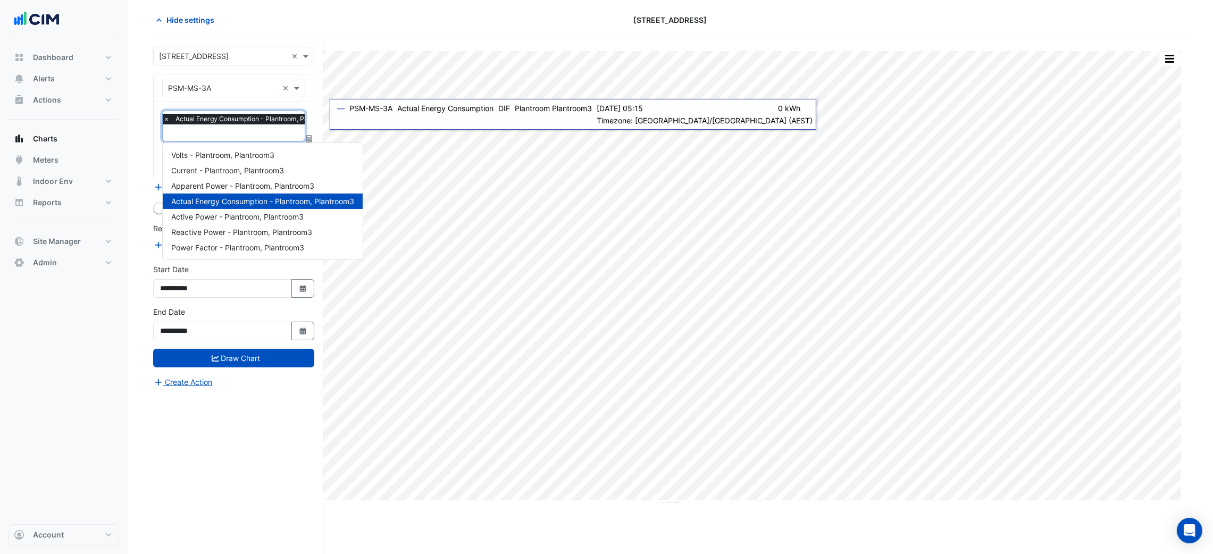
click at [270, 136] on input "text" at bounding box center [252, 133] width 178 height 11
click at [228, 86] on input "text" at bounding box center [223, 88] width 110 height 11
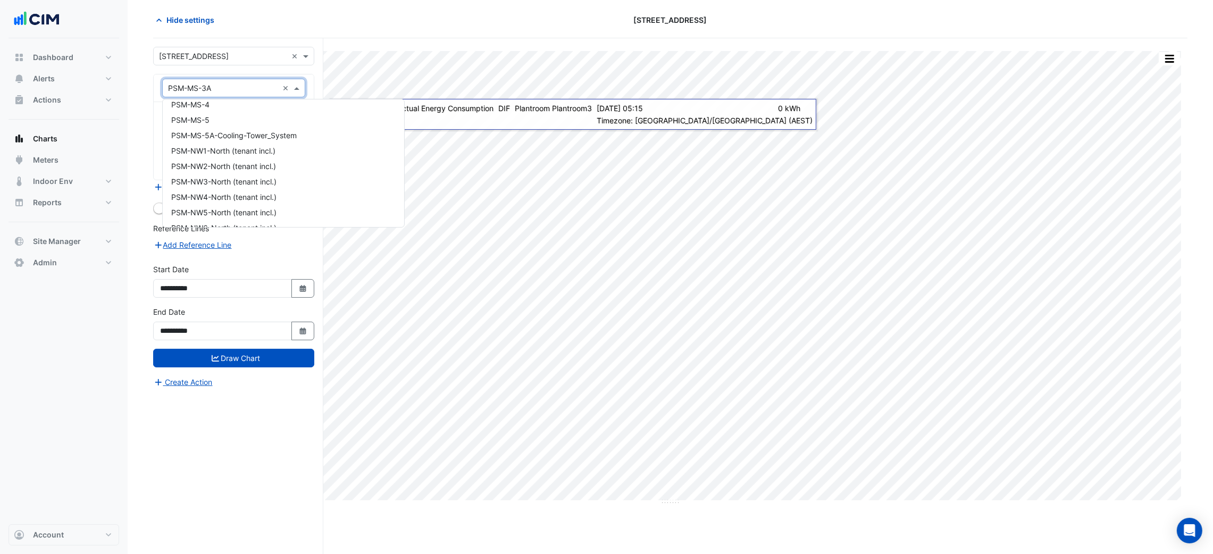
scroll to position [3823, 0]
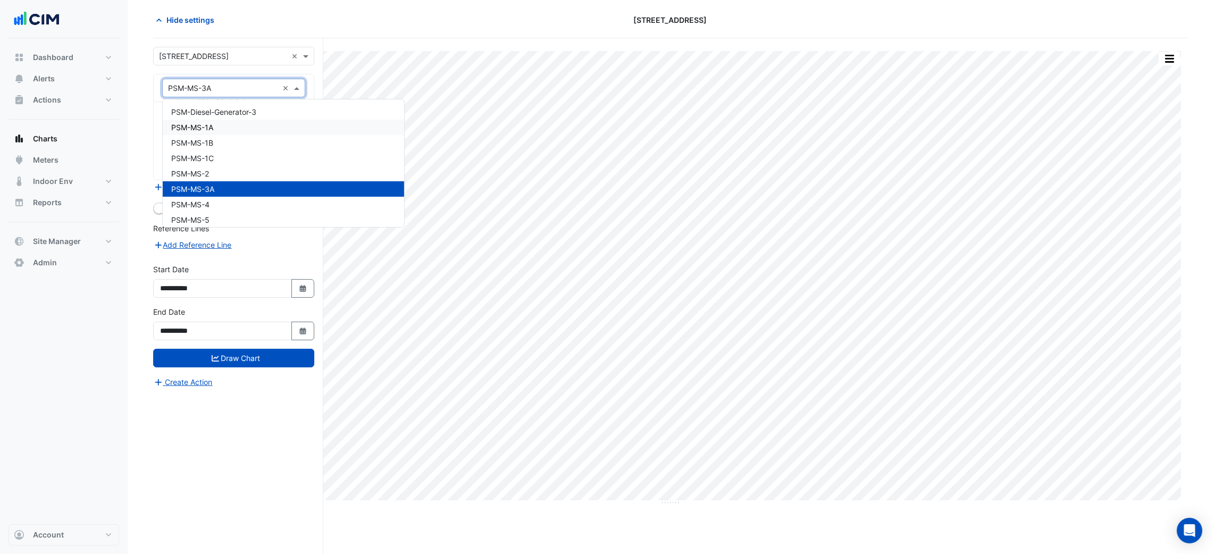
click at [535, 43] on div "Print Save as JPEG Save as PNG Pivot Data Table Export CSV - Flat Export CSV - …" at bounding box center [670, 296] width 1034 height 516
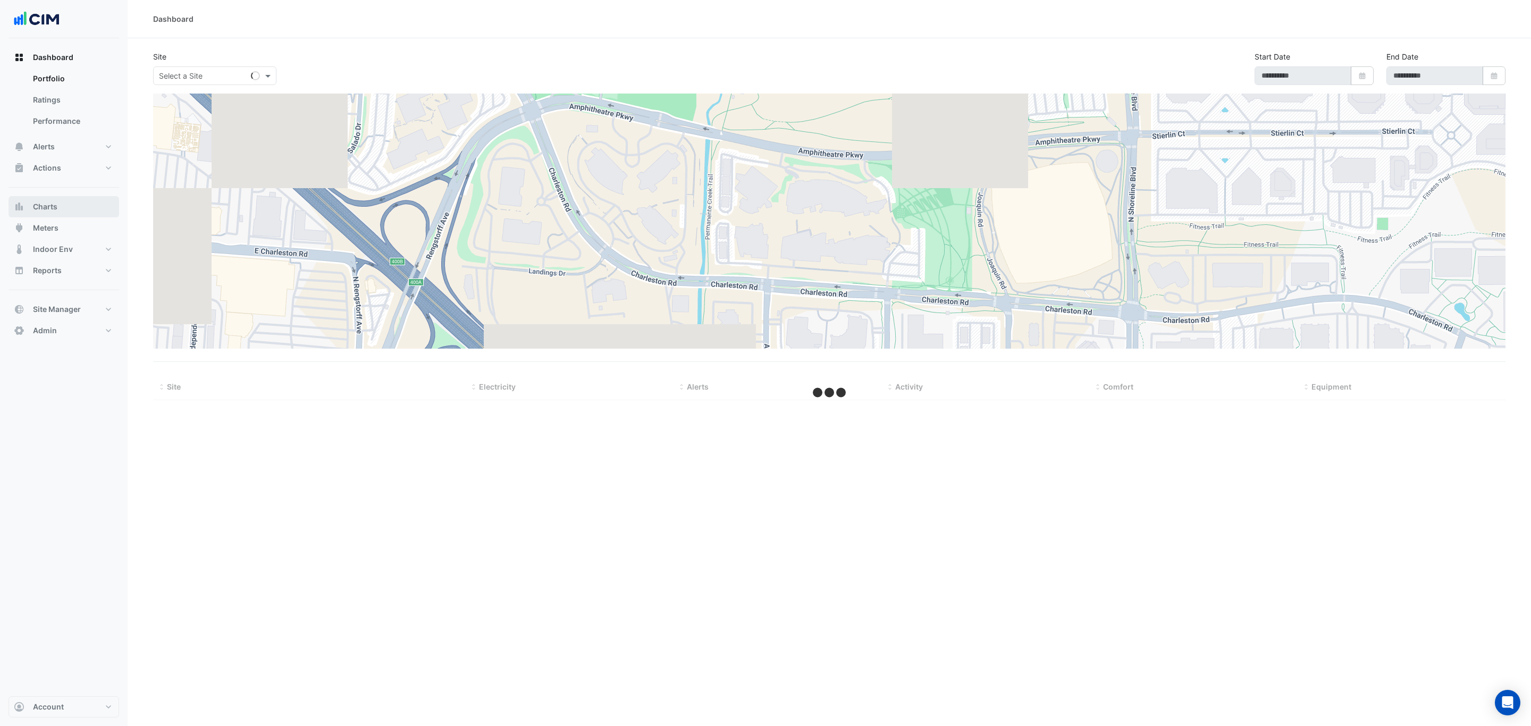
click at [65, 209] on button "Charts" at bounding box center [64, 206] width 111 height 21
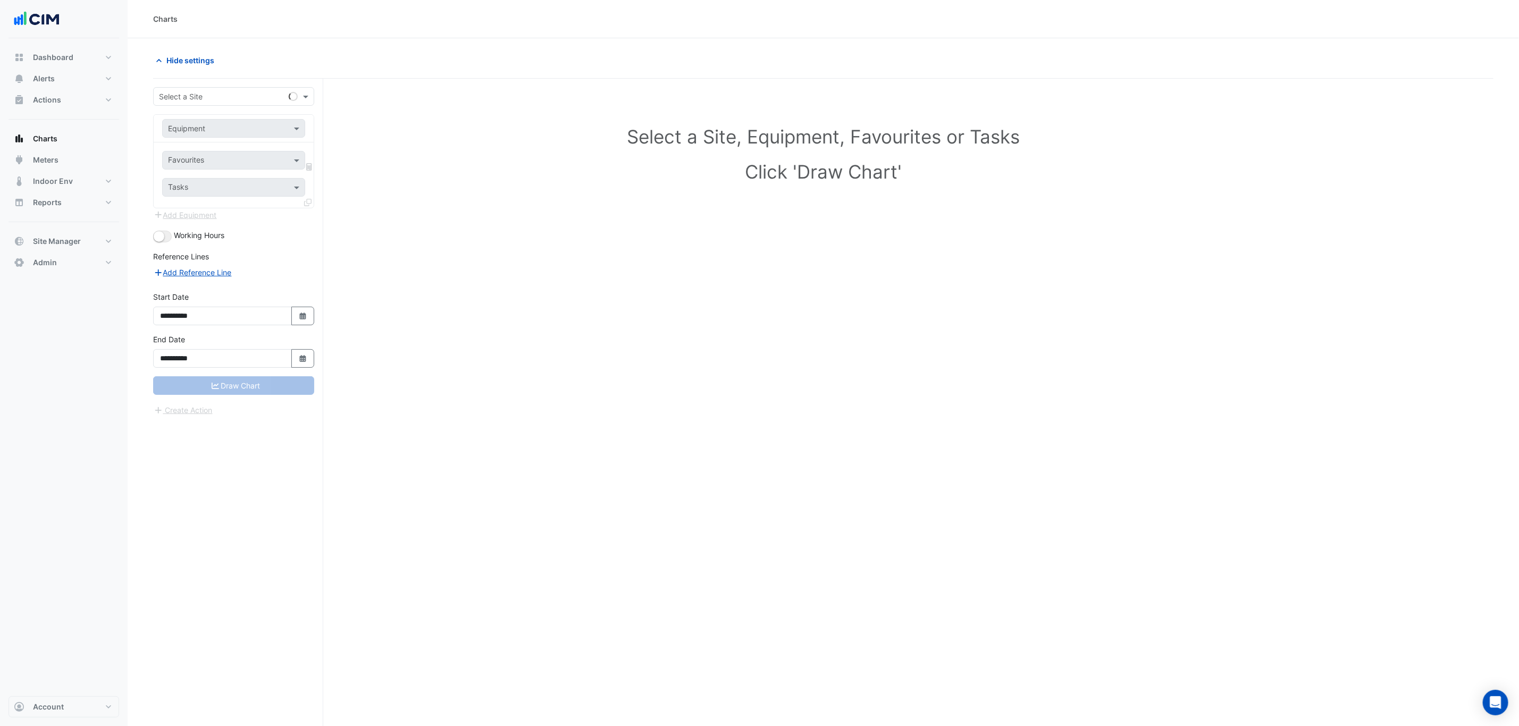
click at [230, 99] on input "text" at bounding box center [223, 96] width 128 height 11
type input "****"
type input "*********"
type input "*"
type input "*****"
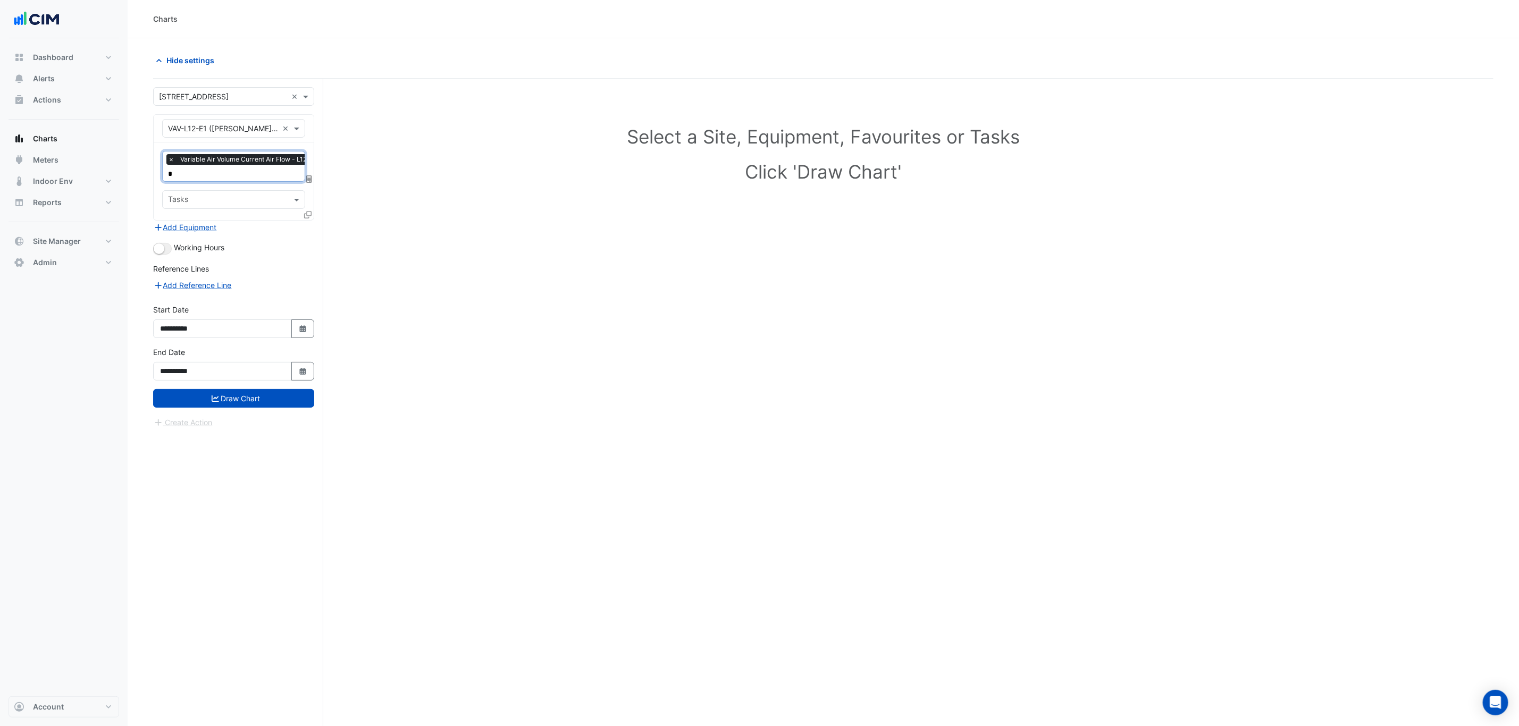
type input "**"
click at [254, 192] on span "Variable Air Volume Damper Position - L12 ([PERSON_NAME] IE), E1" at bounding box center [287, 196] width 232 height 9
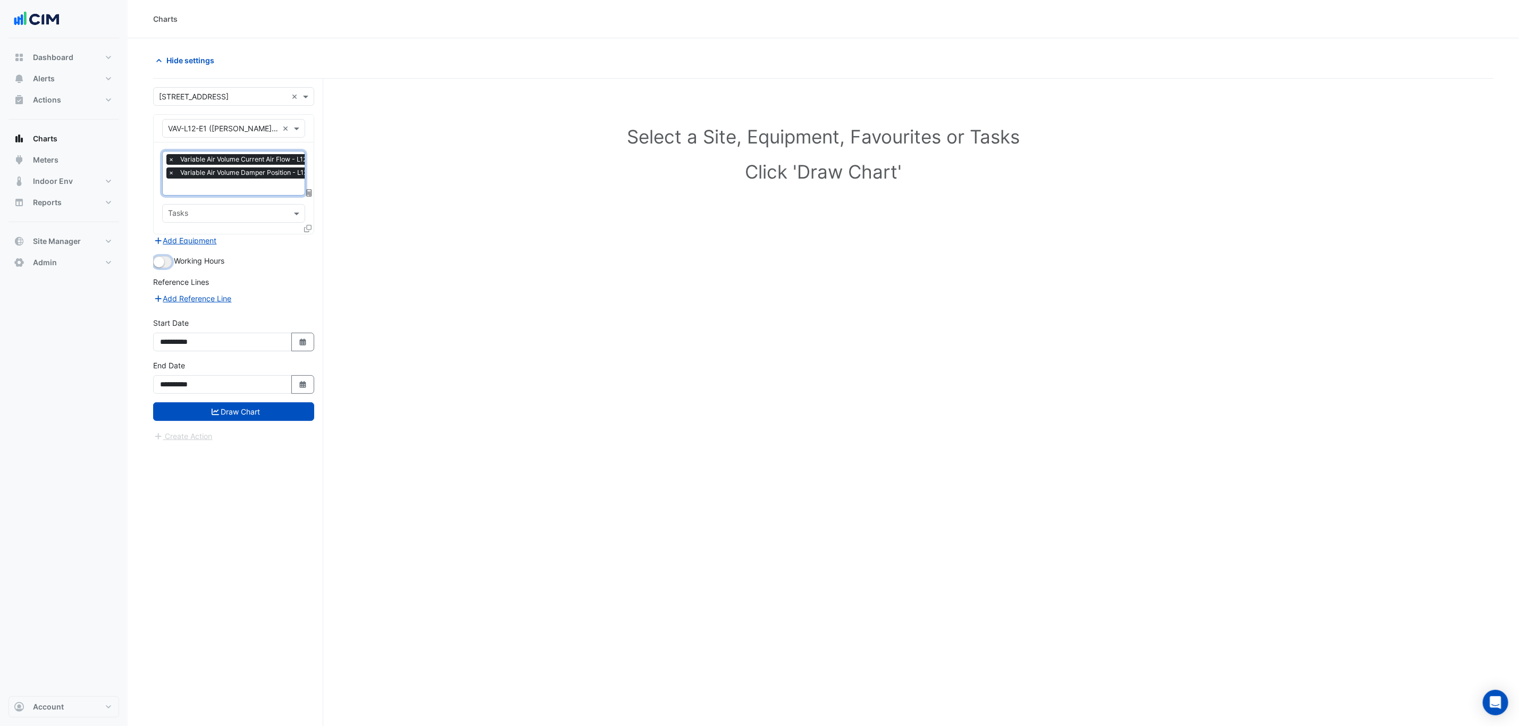
click at [166, 267] on button "button" at bounding box center [162, 262] width 19 height 12
click at [308, 233] on div at bounding box center [309, 230] width 10 height 15
click at [308, 225] on icon at bounding box center [307, 228] width 7 height 7
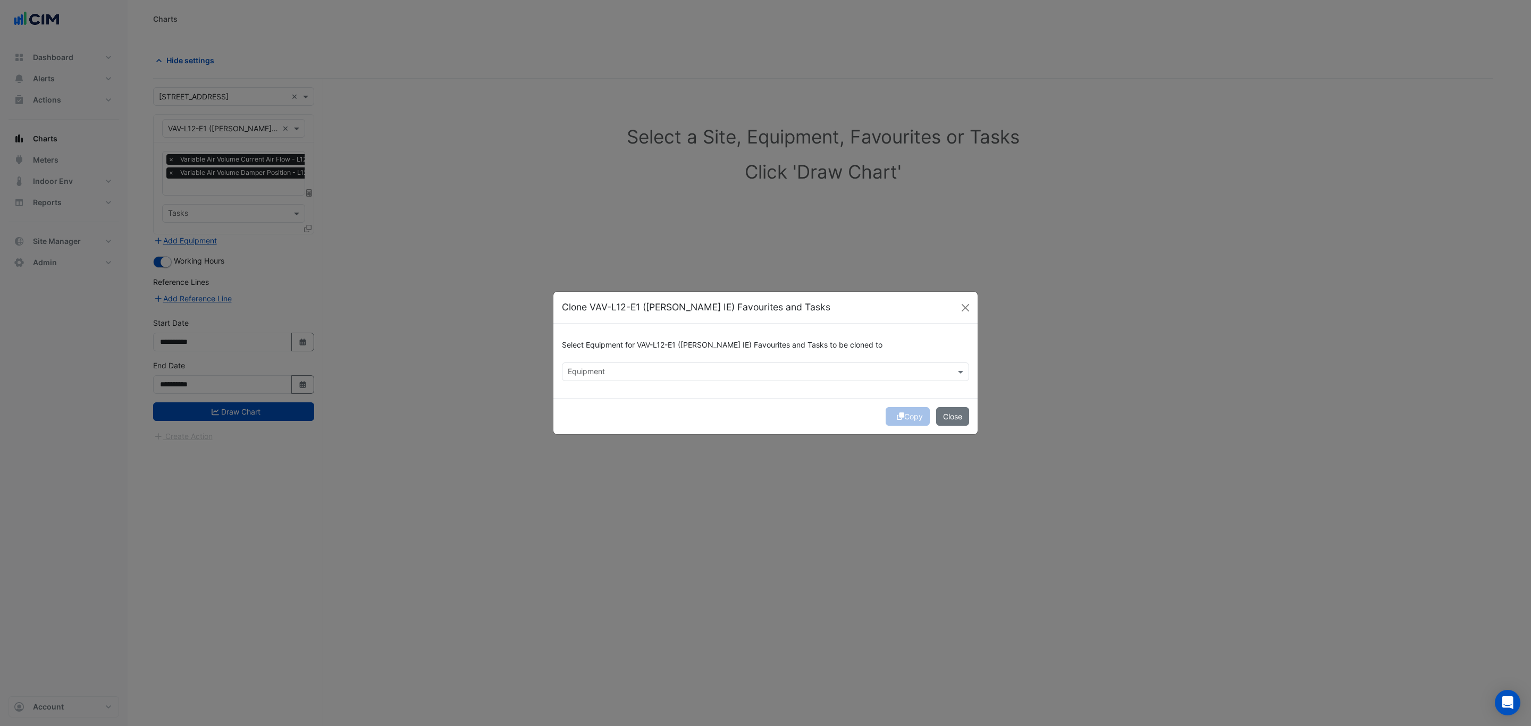
click at [628, 383] on div "Select Equipment for VAV-L12-E1 ([PERSON_NAME] IE) Favourites and Tasks to be c…" at bounding box center [765, 361] width 424 height 74
click at [625, 364] on div "Equipment" at bounding box center [756, 372] width 389 height 16
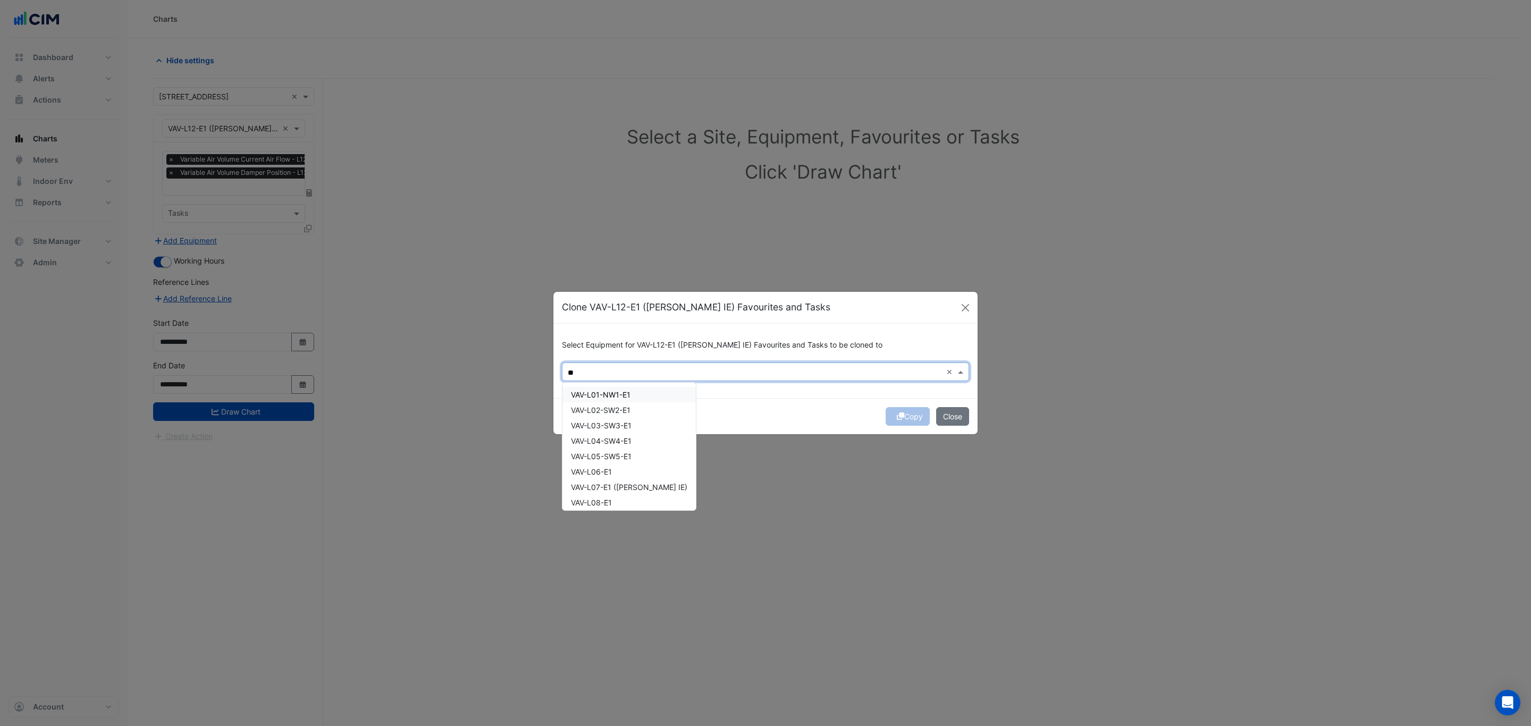
type input "*"
click at [619, 455] on div "VAV-L13-E1" at bounding box center [629, 456] width 135 height 15
click at [612, 469] on div "VAV-L14-E1" at bounding box center [629, 471] width 135 height 15
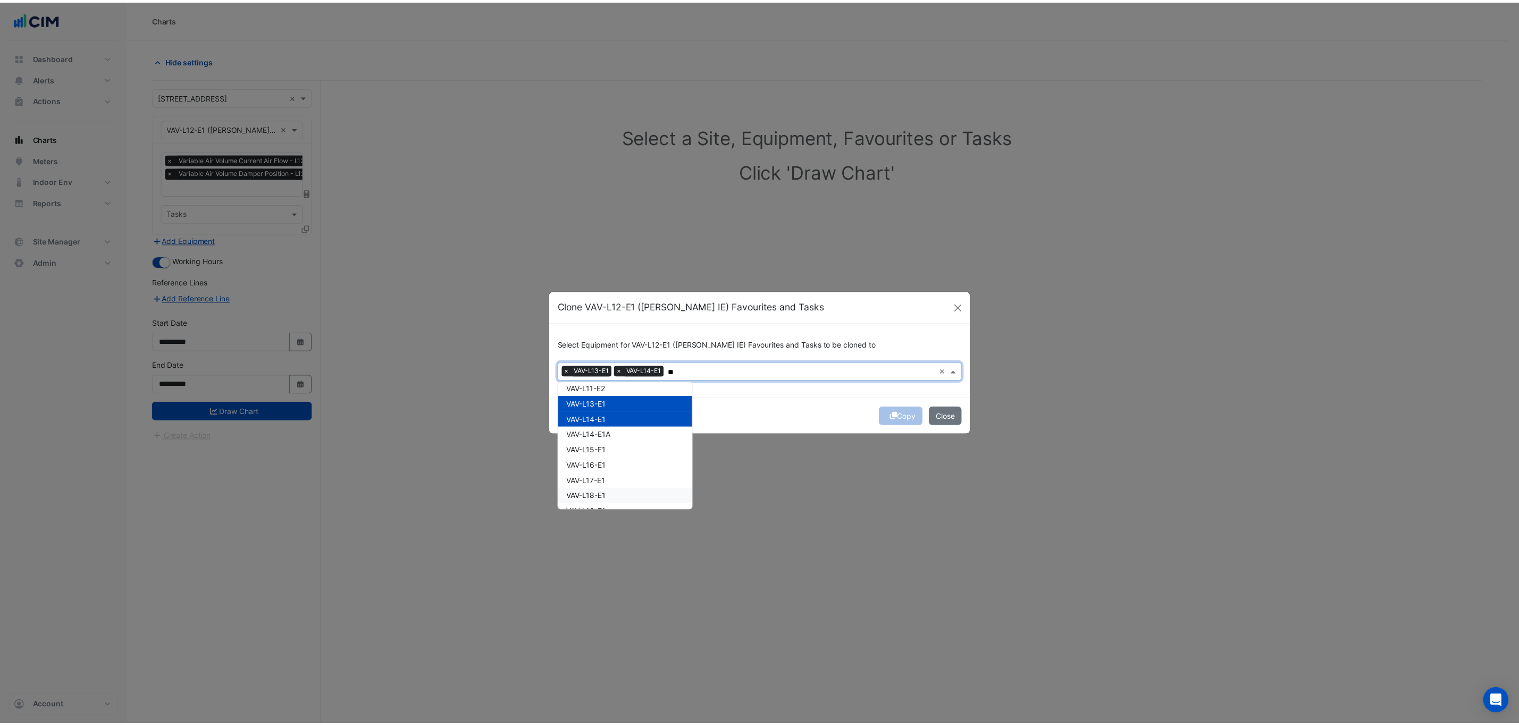
scroll to position [619, 0]
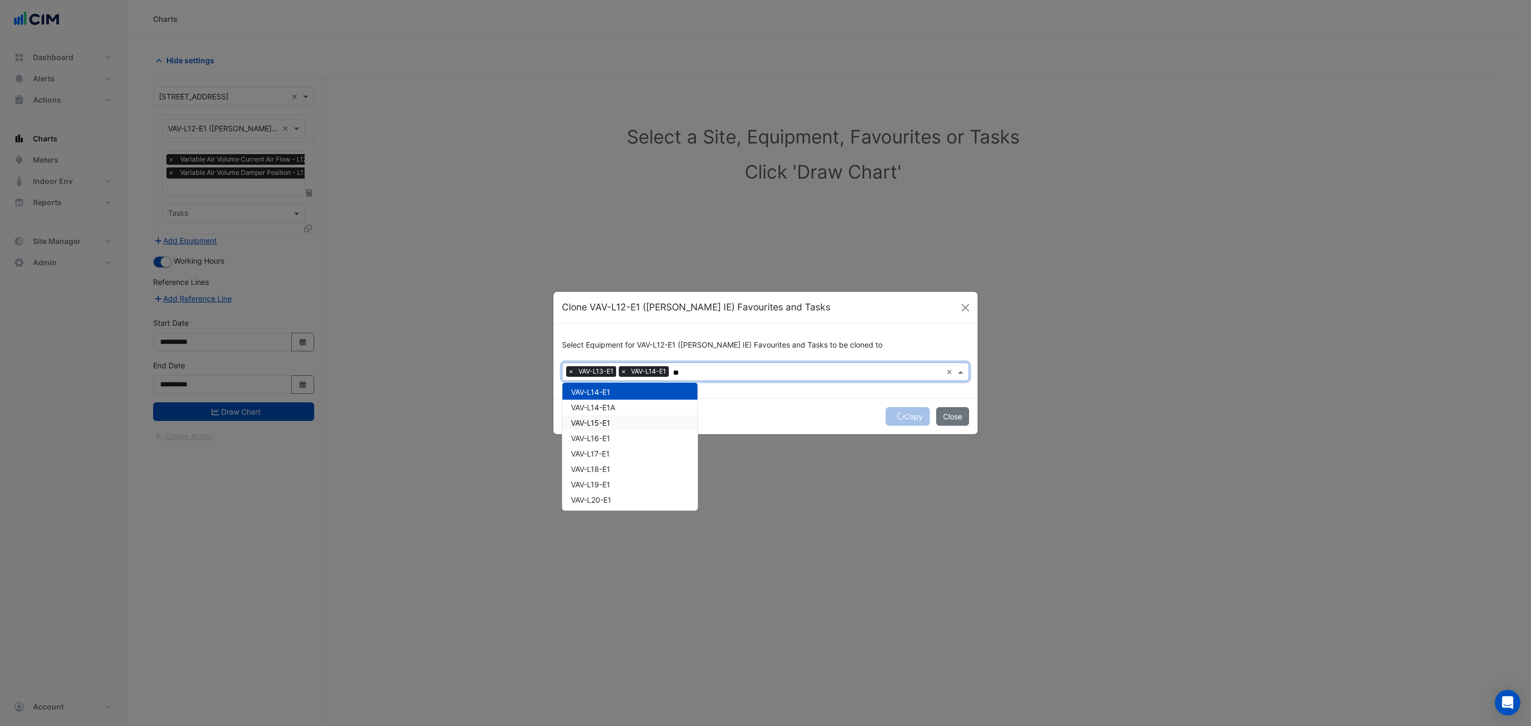
click at [625, 423] on div "VAV-L15-E1" at bounding box center [629, 422] width 135 height 15
click at [620, 446] on div "VAV-L17-E1" at bounding box center [629, 453] width 135 height 15
click at [622, 439] on div "VAV-L16-E1" at bounding box center [629, 438] width 135 height 15
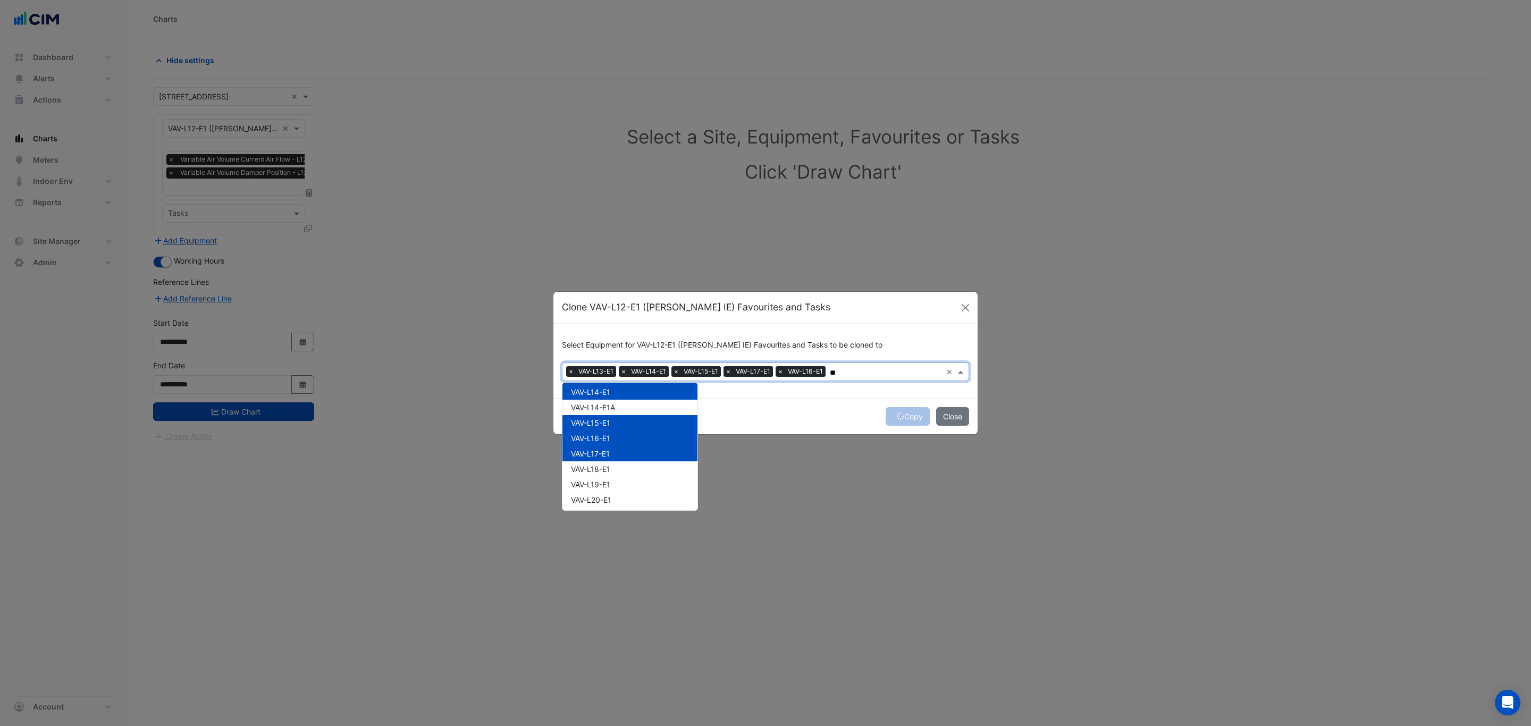
click at [624, 450] on div "VAV-L17-E1" at bounding box center [629, 453] width 135 height 15
click at [624, 456] on div "VAV-L17-E1" at bounding box center [629, 453] width 135 height 15
click at [623, 463] on div "VAV-L18-E1" at bounding box center [629, 468] width 135 height 15
click at [619, 482] on div "VAV-L19-E1" at bounding box center [629, 484] width 135 height 15
click at [619, 501] on div "VAV-L20-E1" at bounding box center [629, 499] width 135 height 15
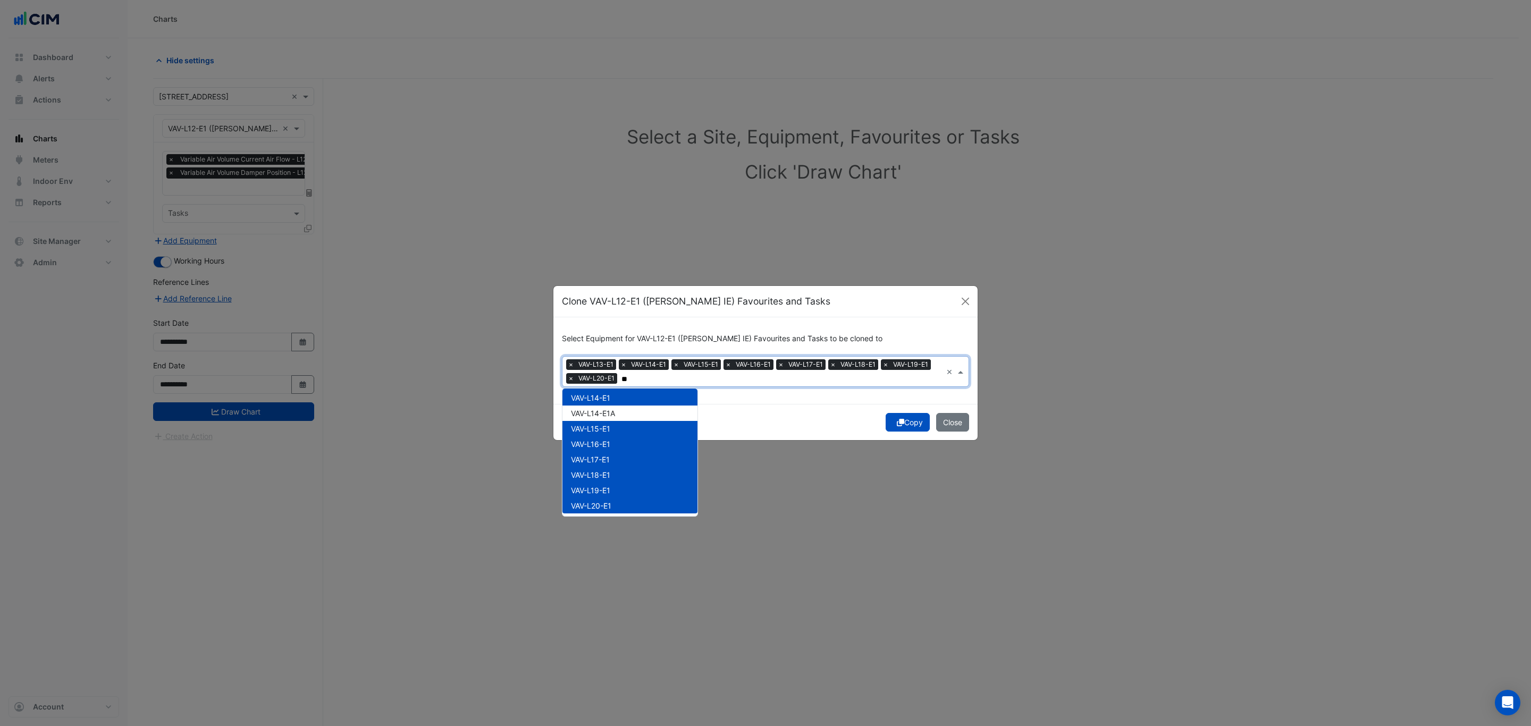
type input "**"
click at [753, 415] on div "Copy Close" at bounding box center [765, 422] width 424 height 36
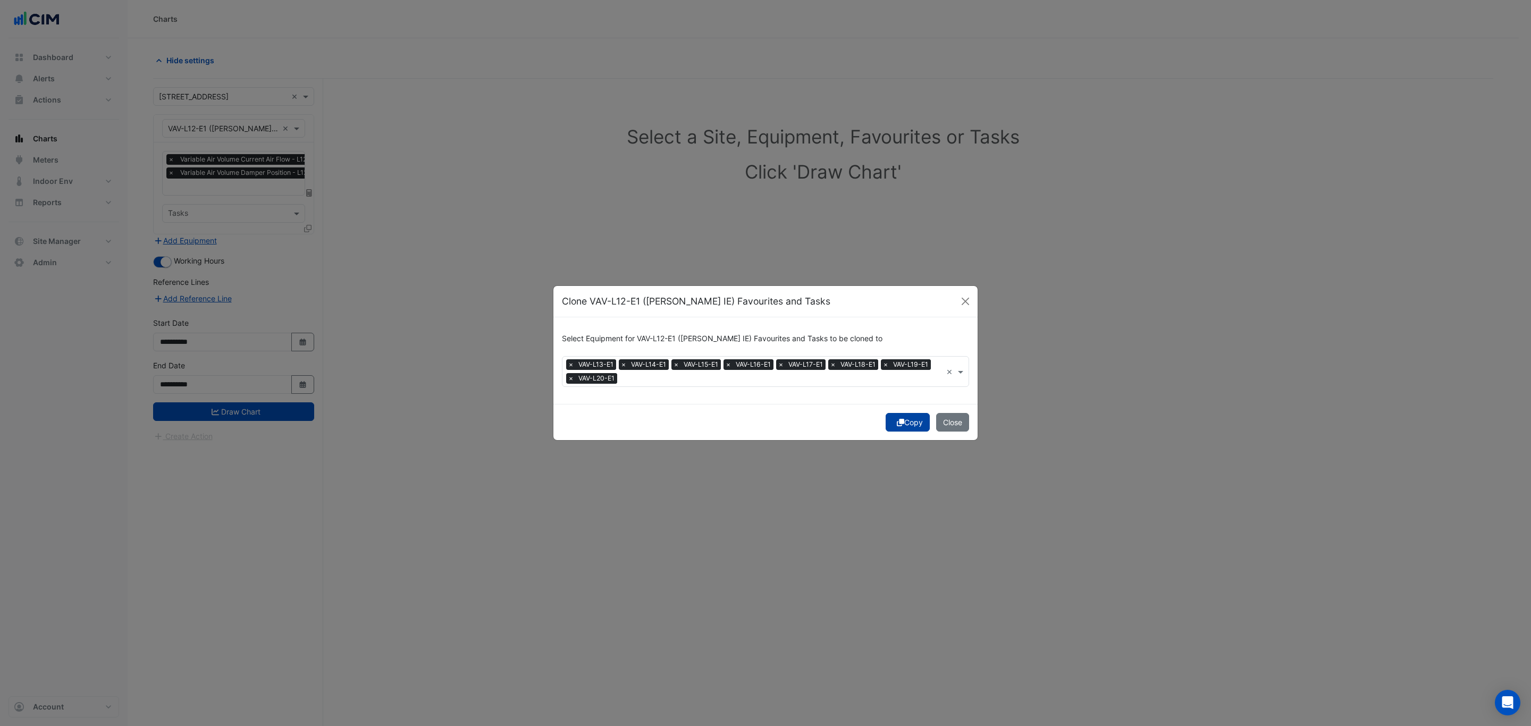
click at [897, 415] on button "Copy" at bounding box center [908, 422] width 44 height 19
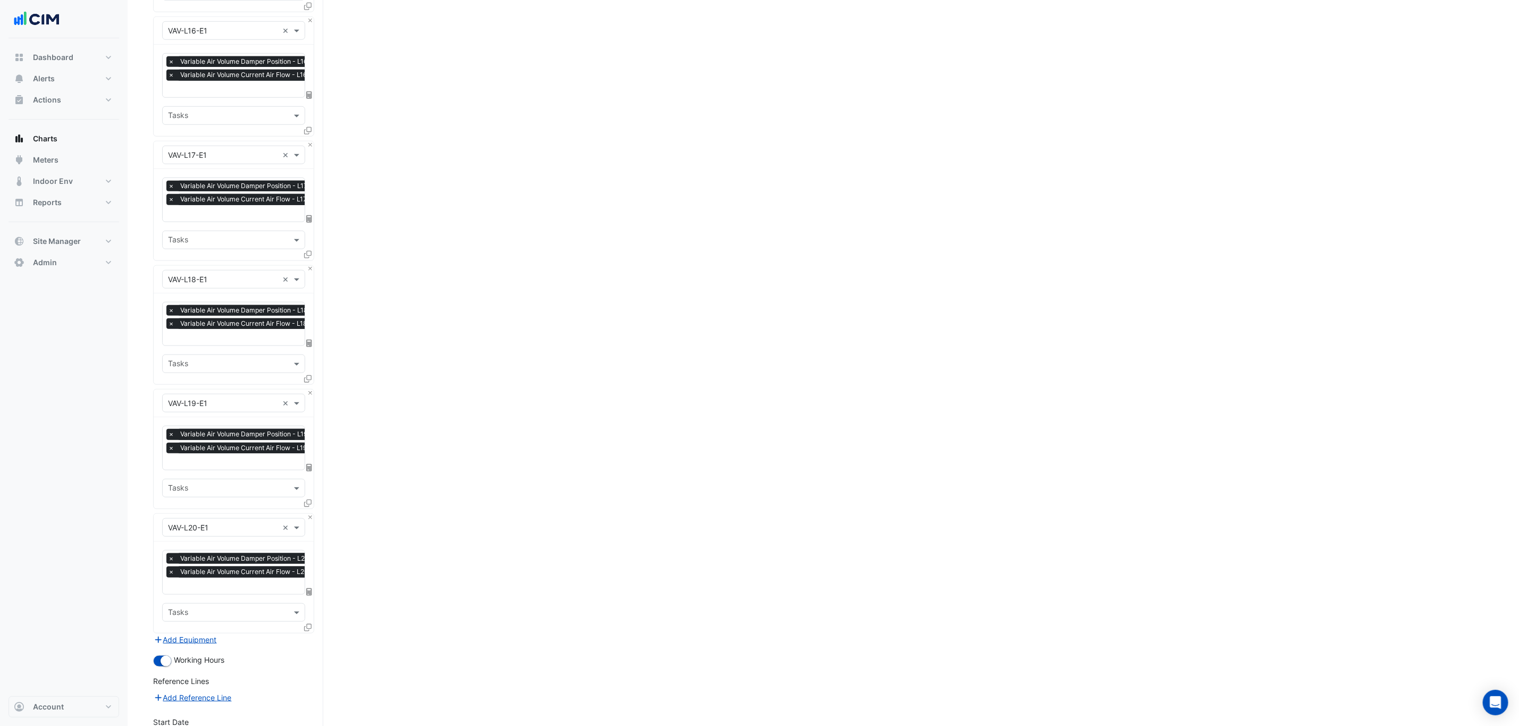
drag, startPoint x: 495, startPoint y: 415, endPoint x: 450, endPoint y: 682, distance: 270.6
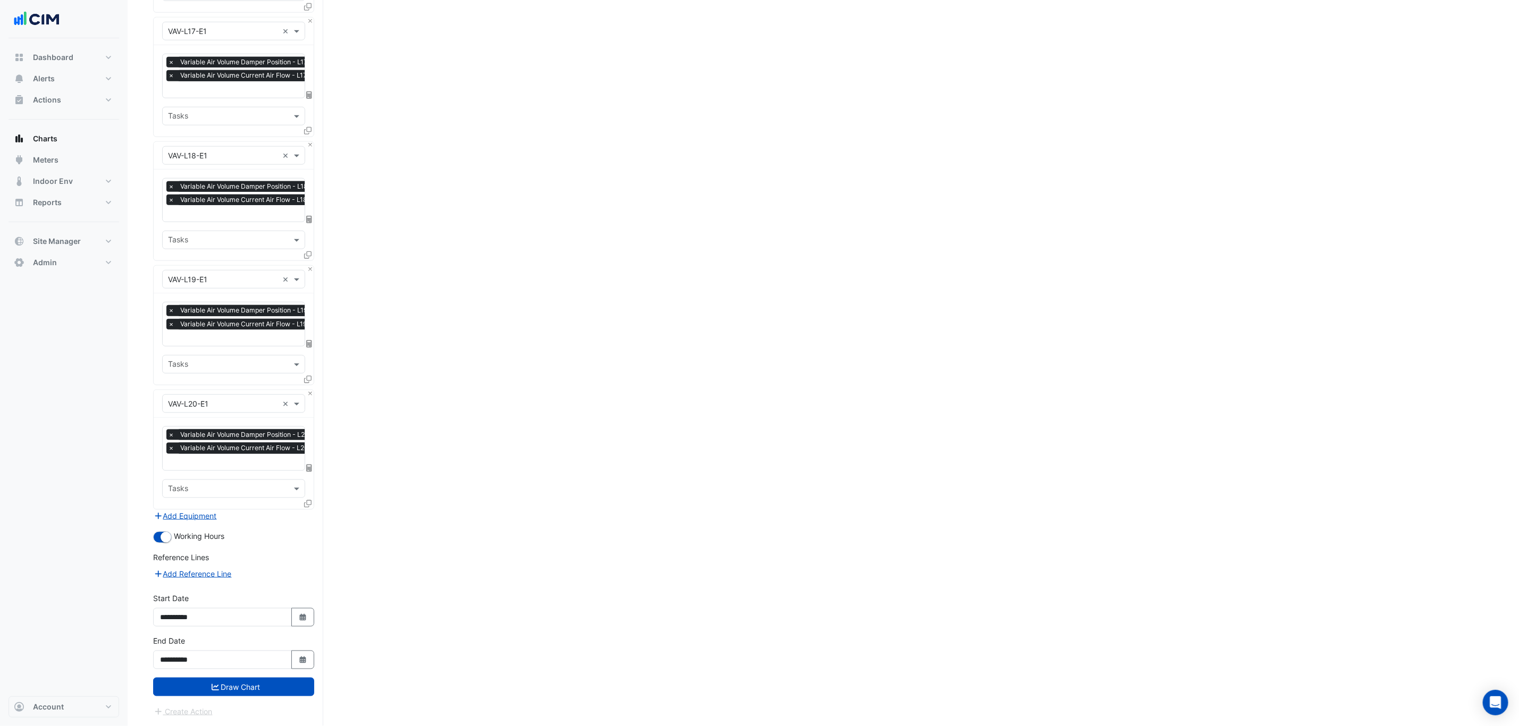
click at [259, 675] on div "**********" at bounding box center [234, 656] width 174 height 43
click at [262, 681] on button "Draw Chart" at bounding box center [233, 687] width 161 height 19
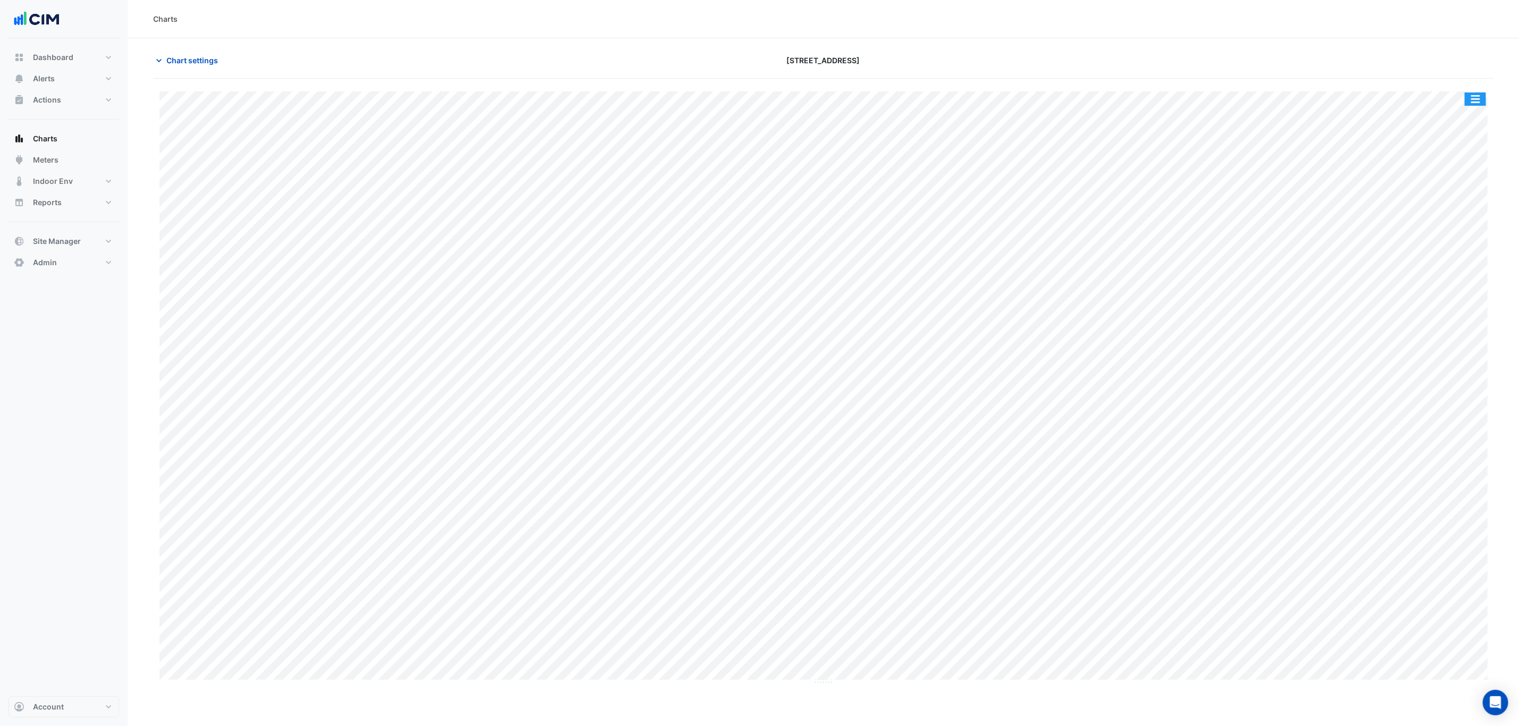
click at [1474, 96] on button "button" at bounding box center [1475, 99] width 21 height 13
click at [1474, 103] on button "button" at bounding box center [1475, 99] width 21 height 13
click at [1479, 96] on button "button" at bounding box center [1475, 99] width 21 height 13
click at [1467, 113] on div "Split by Equip" at bounding box center [1454, 117] width 64 height 19
click at [185, 58] on span "Chart settings" at bounding box center [192, 60] width 52 height 11
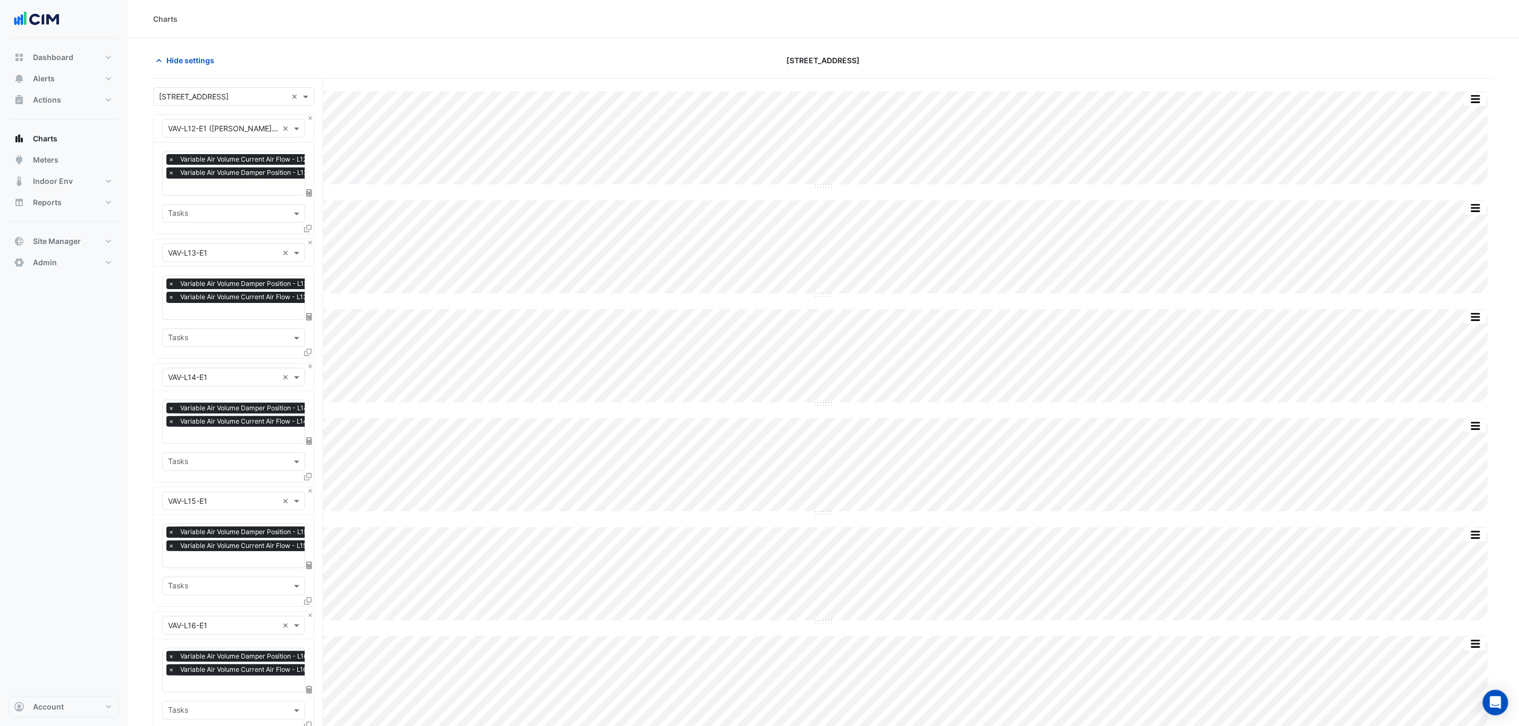
click at [170, 173] on span "×" at bounding box center [171, 172] width 10 height 11
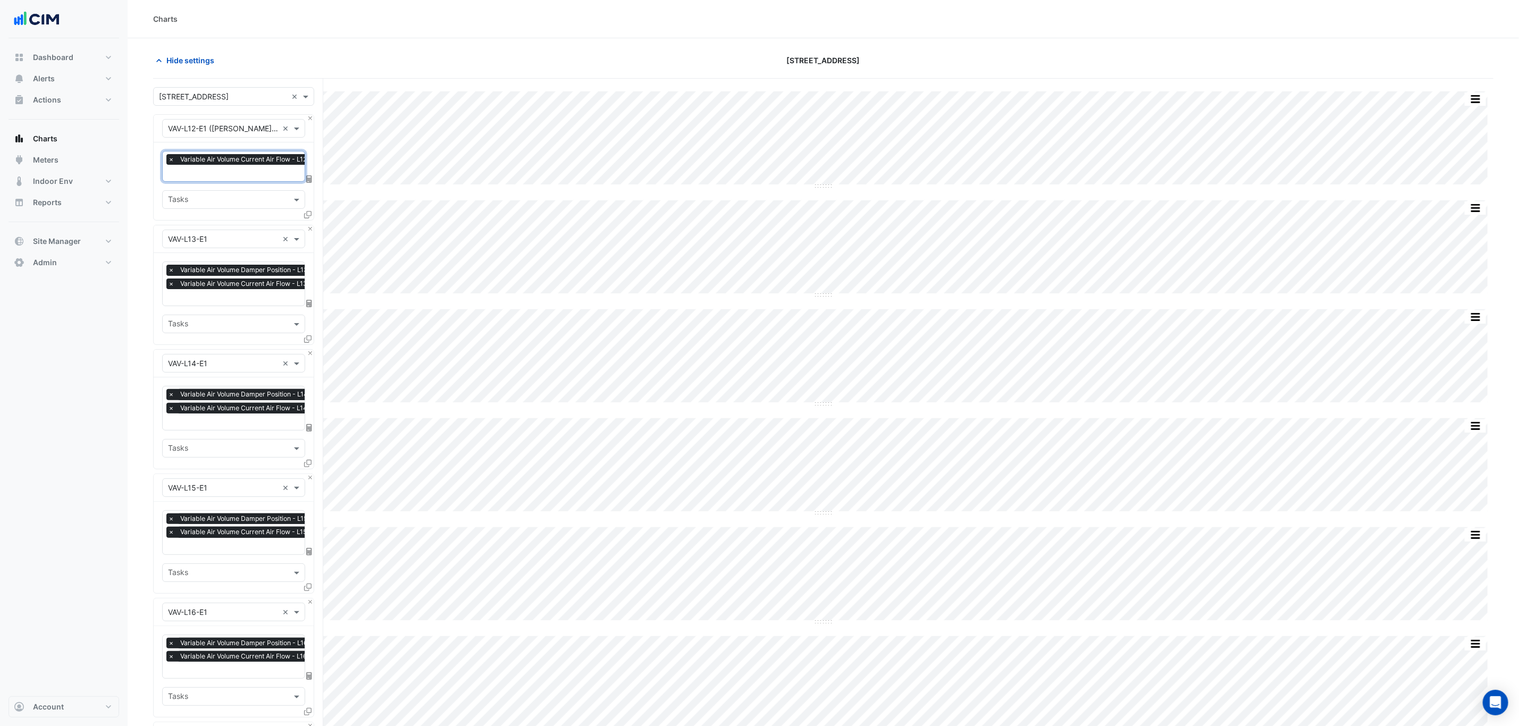
scroll to position [0, 5]
click at [171, 281] on span "×" at bounding box center [171, 284] width 10 height 11
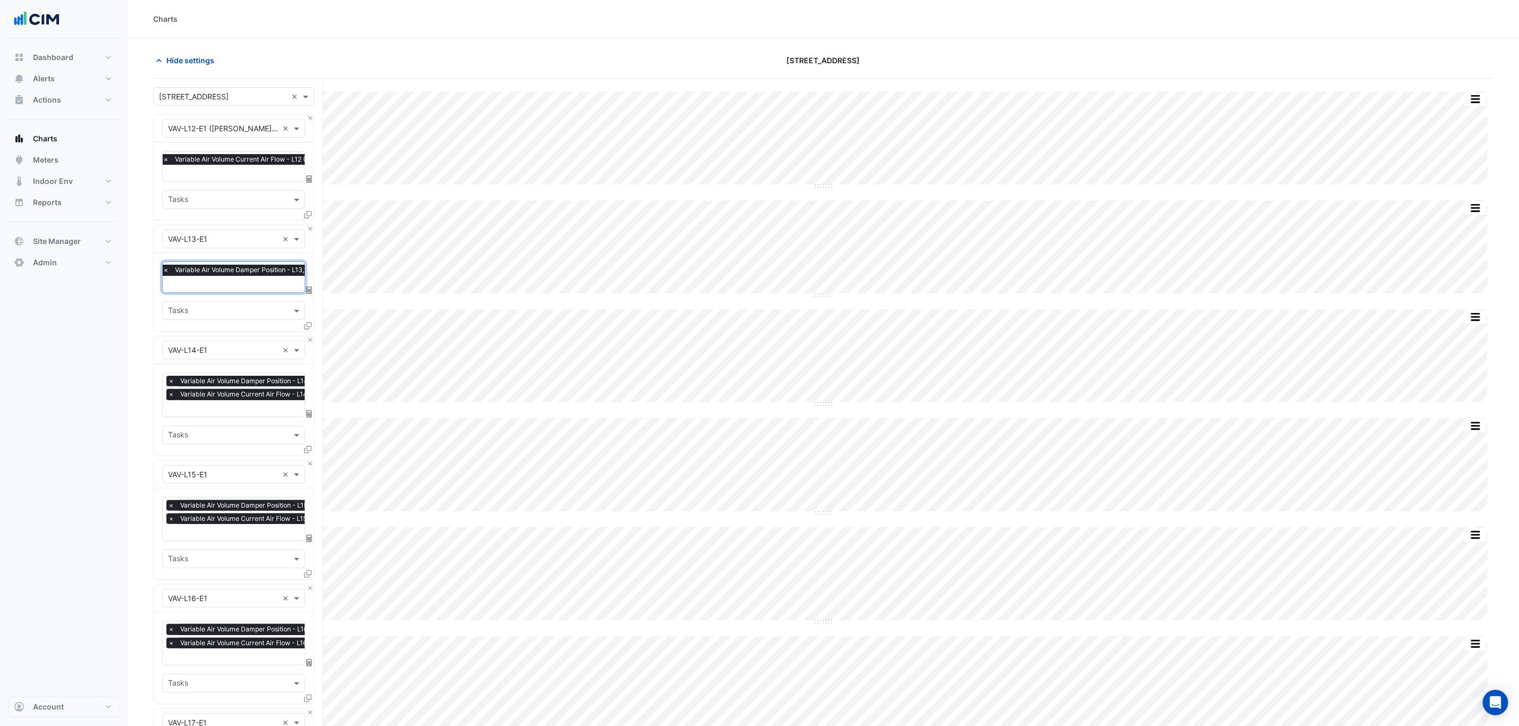
click at [173, 398] on span "×" at bounding box center [171, 394] width 10 height 11
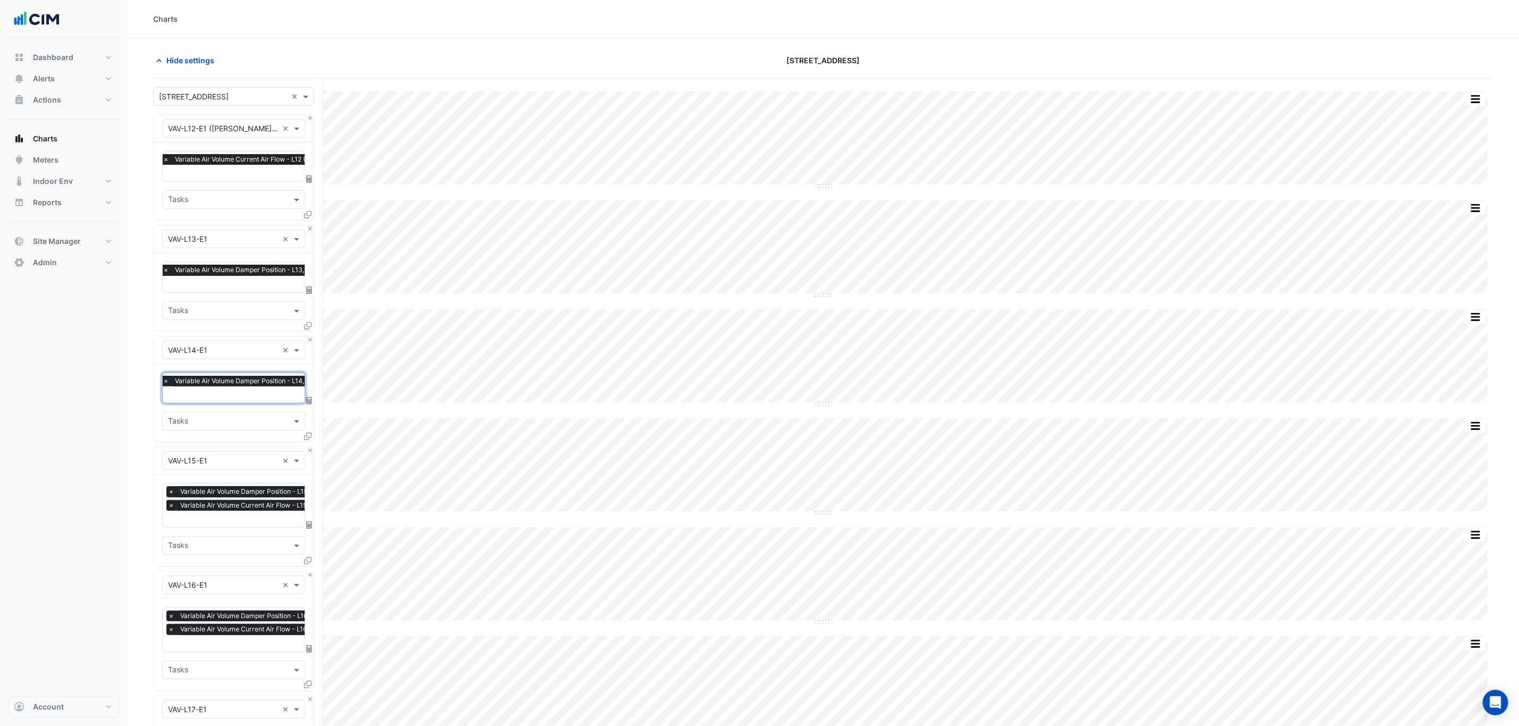
click at [168, 506] on span "×" at bounding box center [171, 505] width 10 height 11
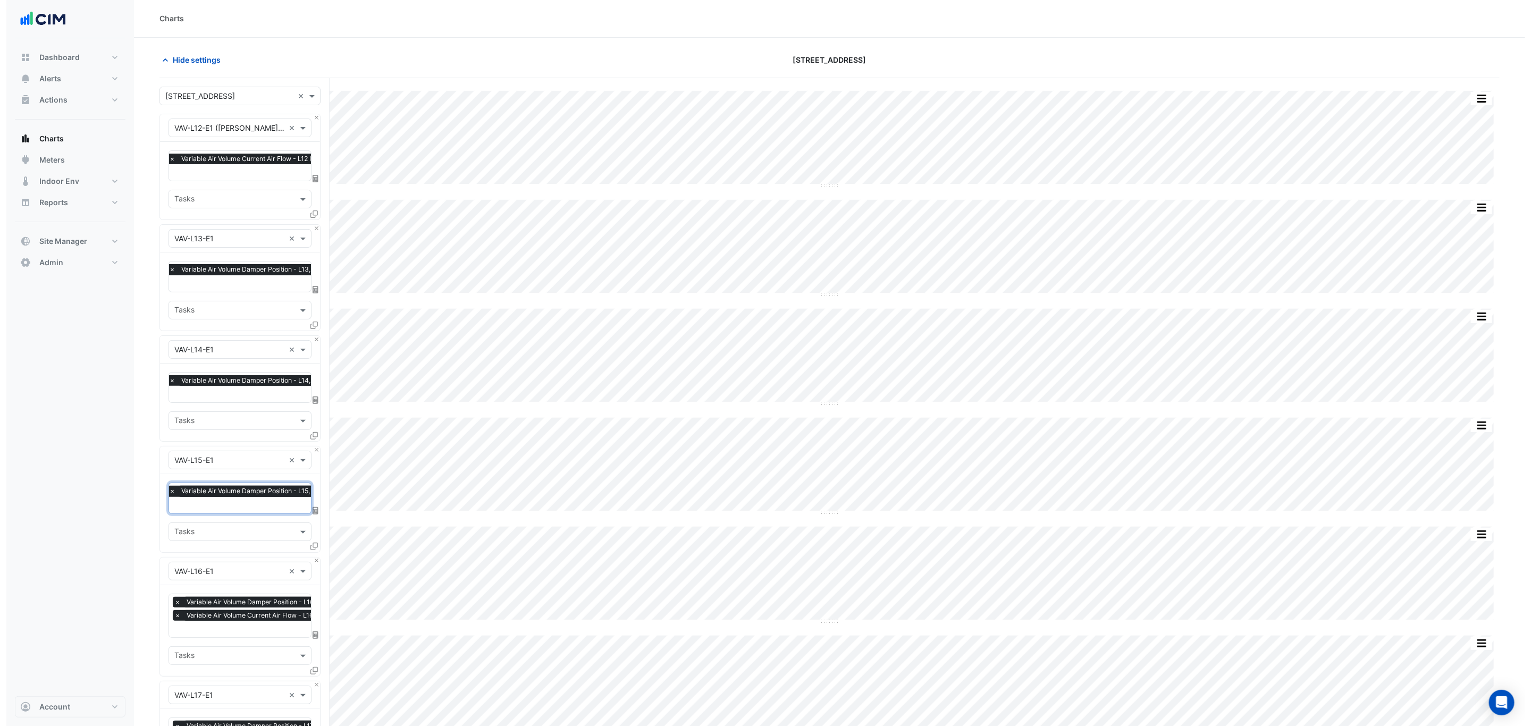
scroll to position [0, 0]
click at [311, 224] on div at bounding box center [309, 216] width 10 height 15
click at [311, 227] on button "Close" at bounding box center [310, 228] width 7 height 7
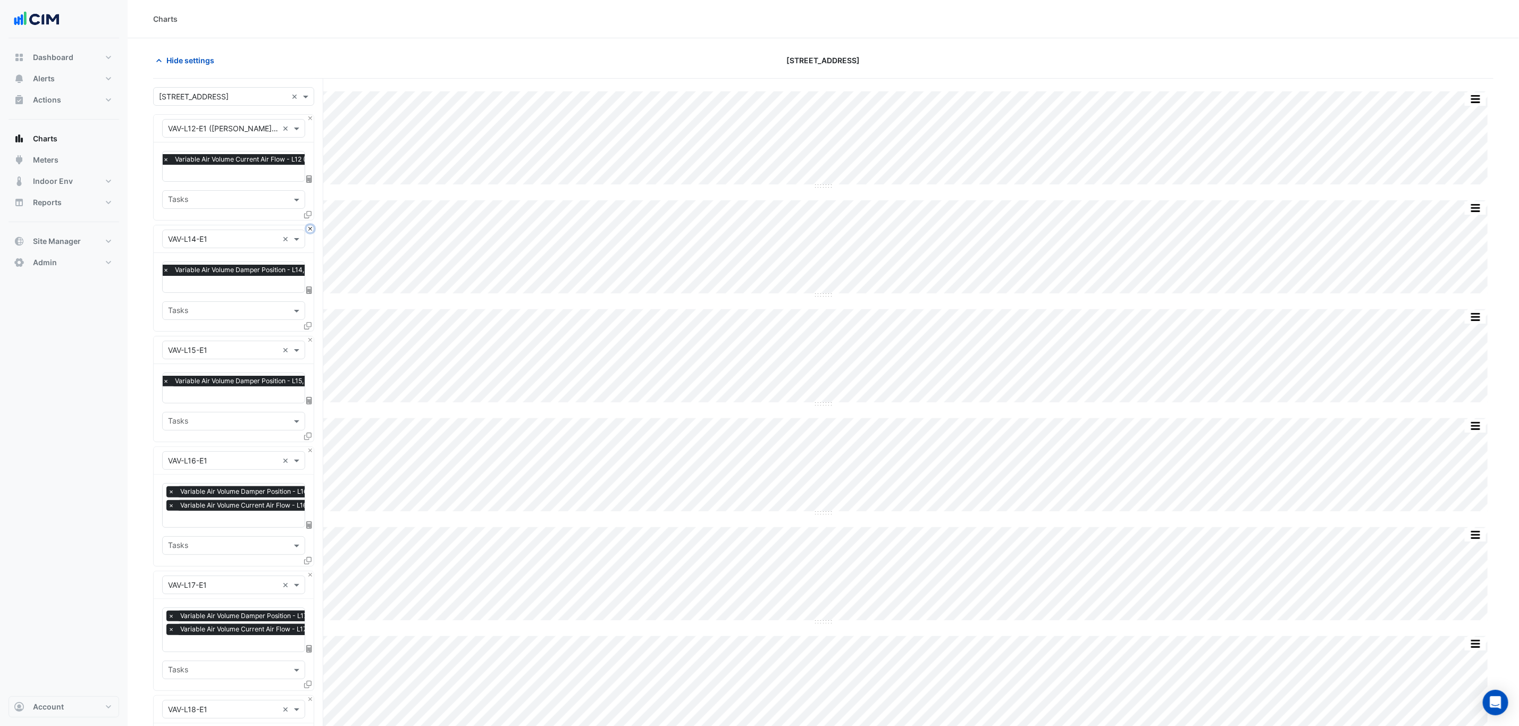
click at [311, 228] on button "Close" at bounding box center [310, 228] width 7 height 7
click at [311, 337] on button "Close" at bounding box center [310, 340] width 7 height 7
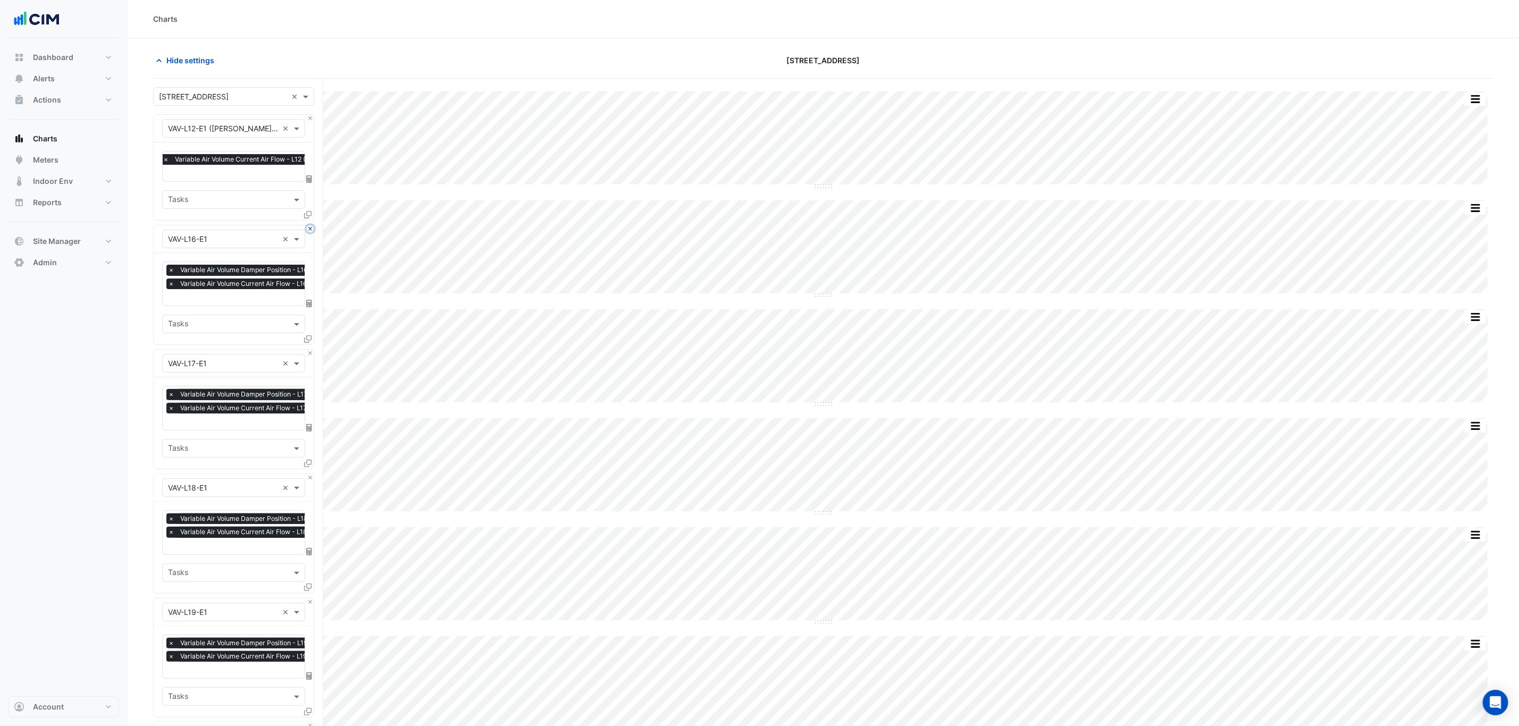
click at [311, 228] on button "Close" at bounding box center [310, 228] width 7 height 7
click at [311, 350] on button "Close" at bounding box center [310, 353] width 7 height 7
click at [311, 228] on button "Close" at bounding box center [310, 228] width 7 height 7
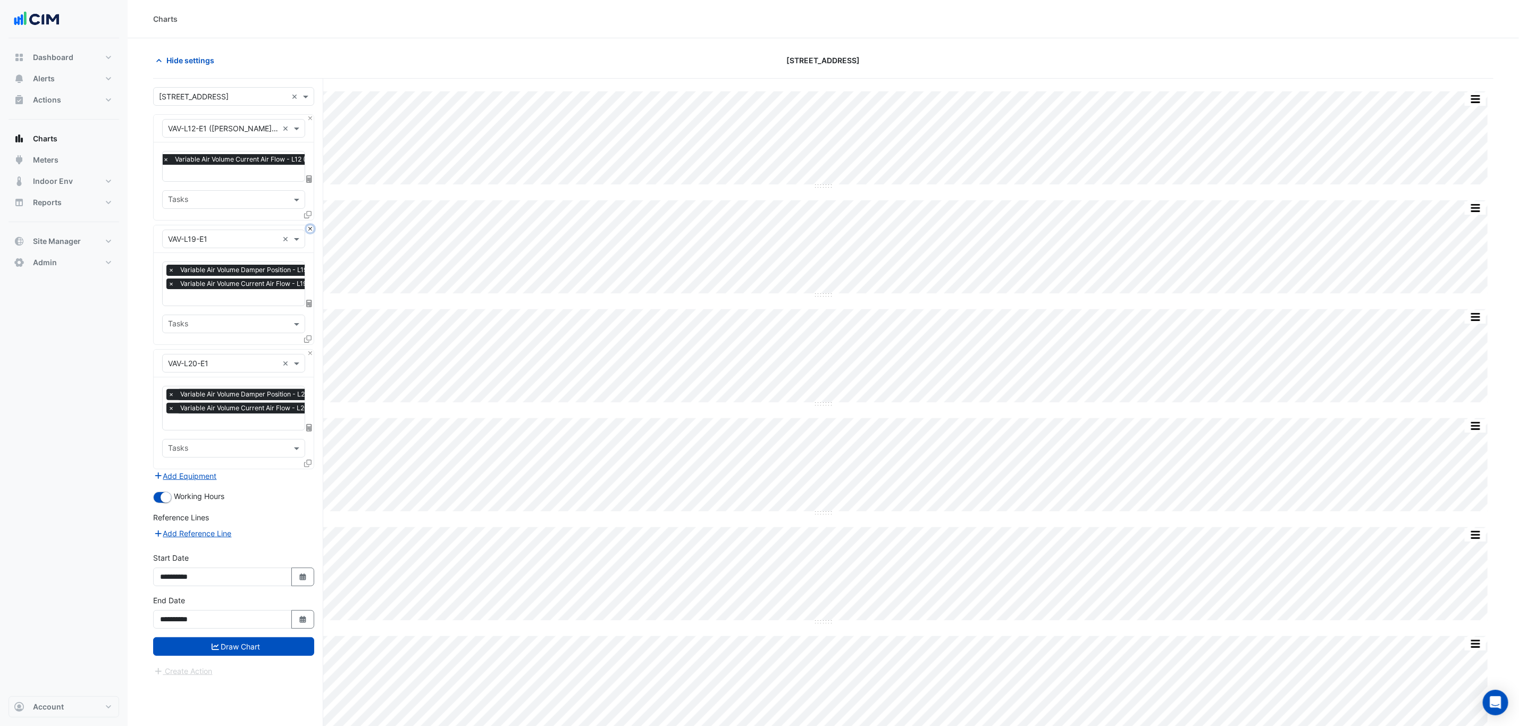
click at [311, 228] on button "Close" at bounding box center [310, 228] width 7 height 7
click at [311, 350] on button "Close" at bounding box center [310, 353] width 7 height 7
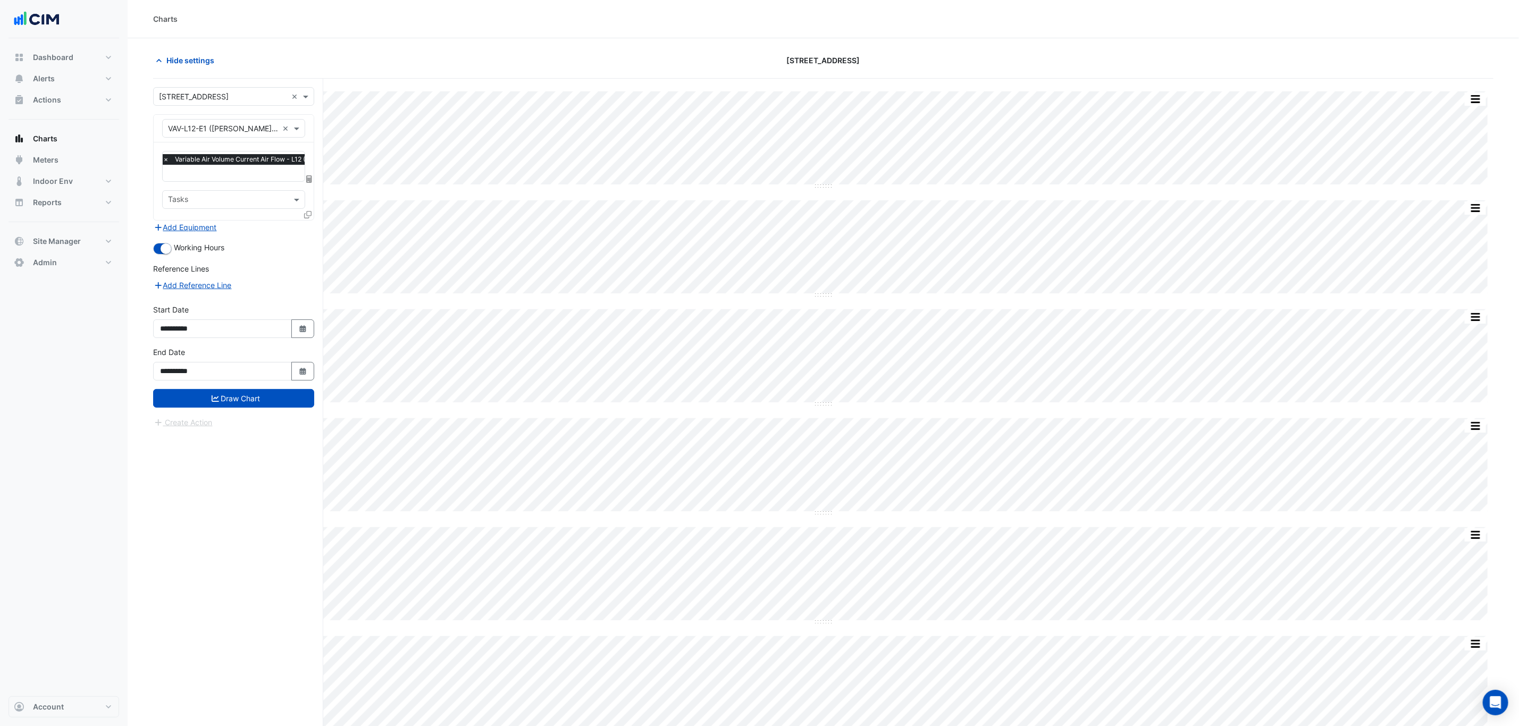
click at [311, 228] on div "Add Equipment" at bounding box center [233, 227] width 161 height 13
click at [311, 216] on icon at bounding box center [307, 214] width 7 height 7
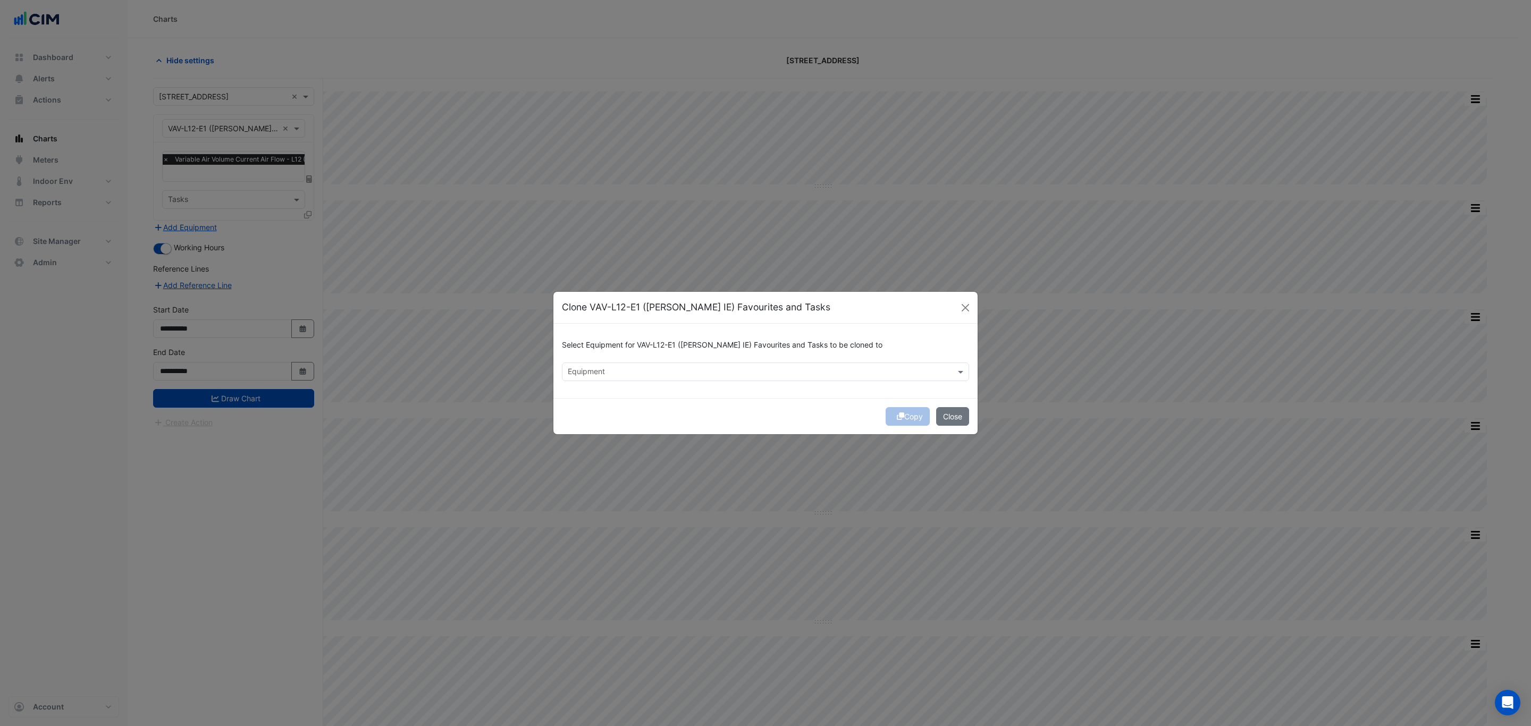
click at [751, 375] on input "text" at bounding box center [759, 372] width 383 height 11
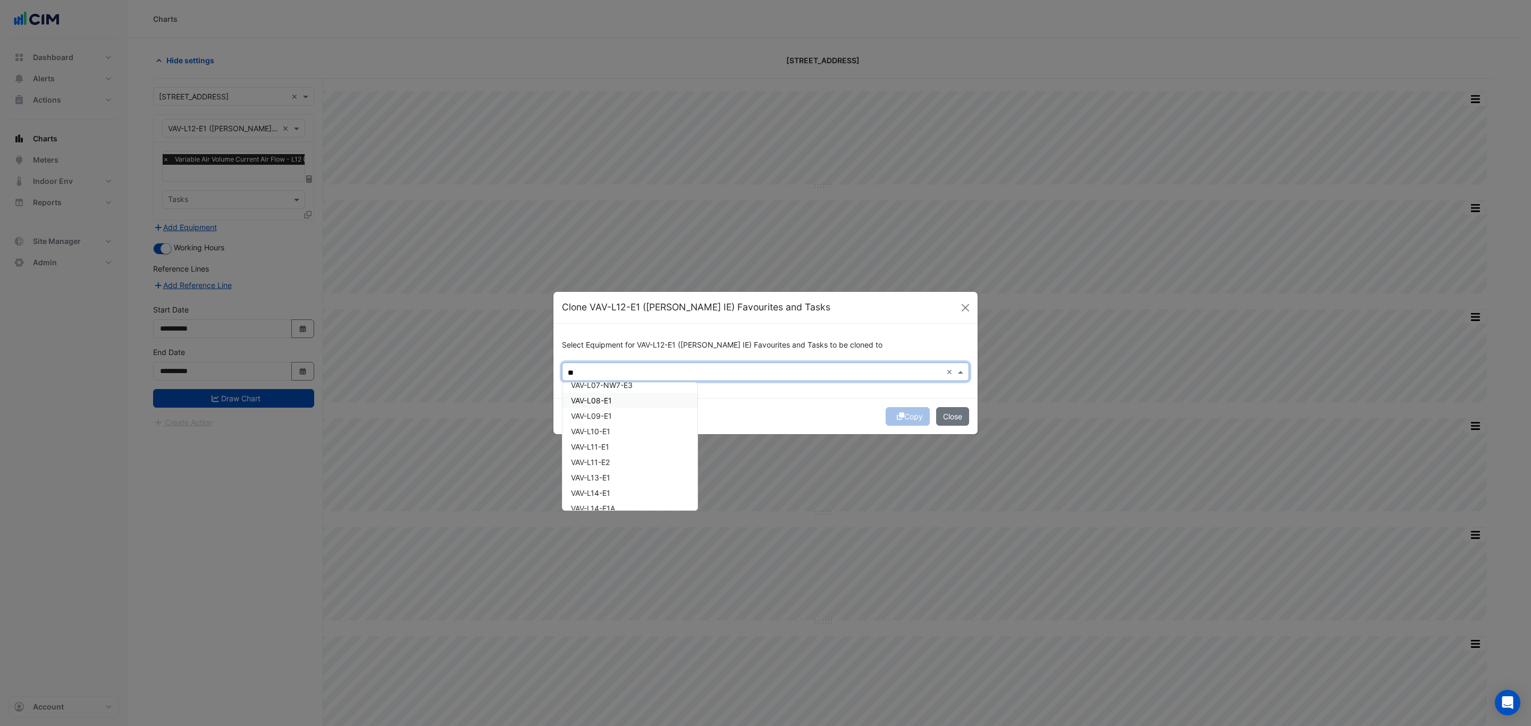
scroll to position [558, 0]
click at [619, 435] on div "VAV-L13-E1" at bounding box center [629, 437] width 135 height 15
click at [617, 453] on div "VAV-L14-E1" at bounding box center [629, 453] width 135 height 15
click at [615, 482] on div "VAV-L15-E1" at bounding box center [629, 483] width 135 height 15
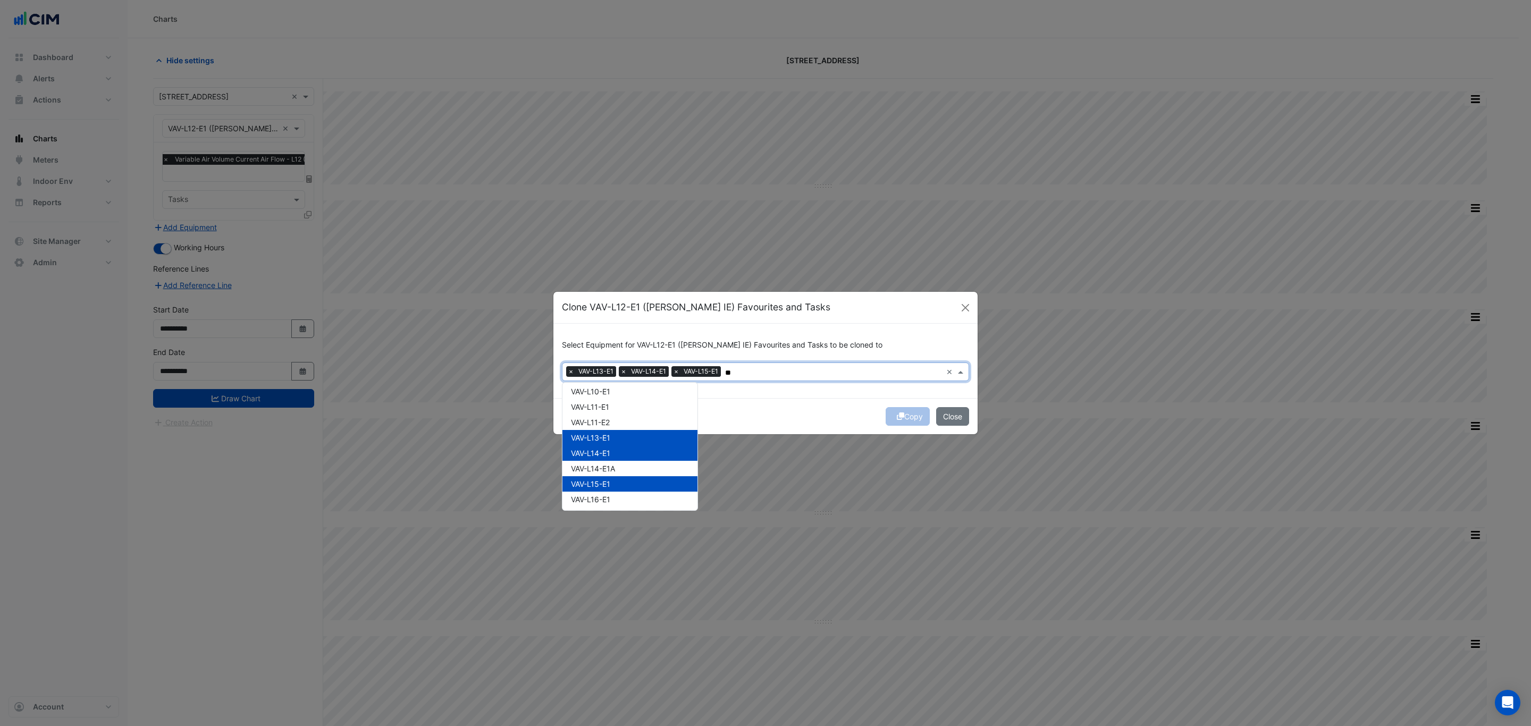
click at [615, 505] on div "VAV-L16-E1" at bounding box center [629, 499] width 135 height 15
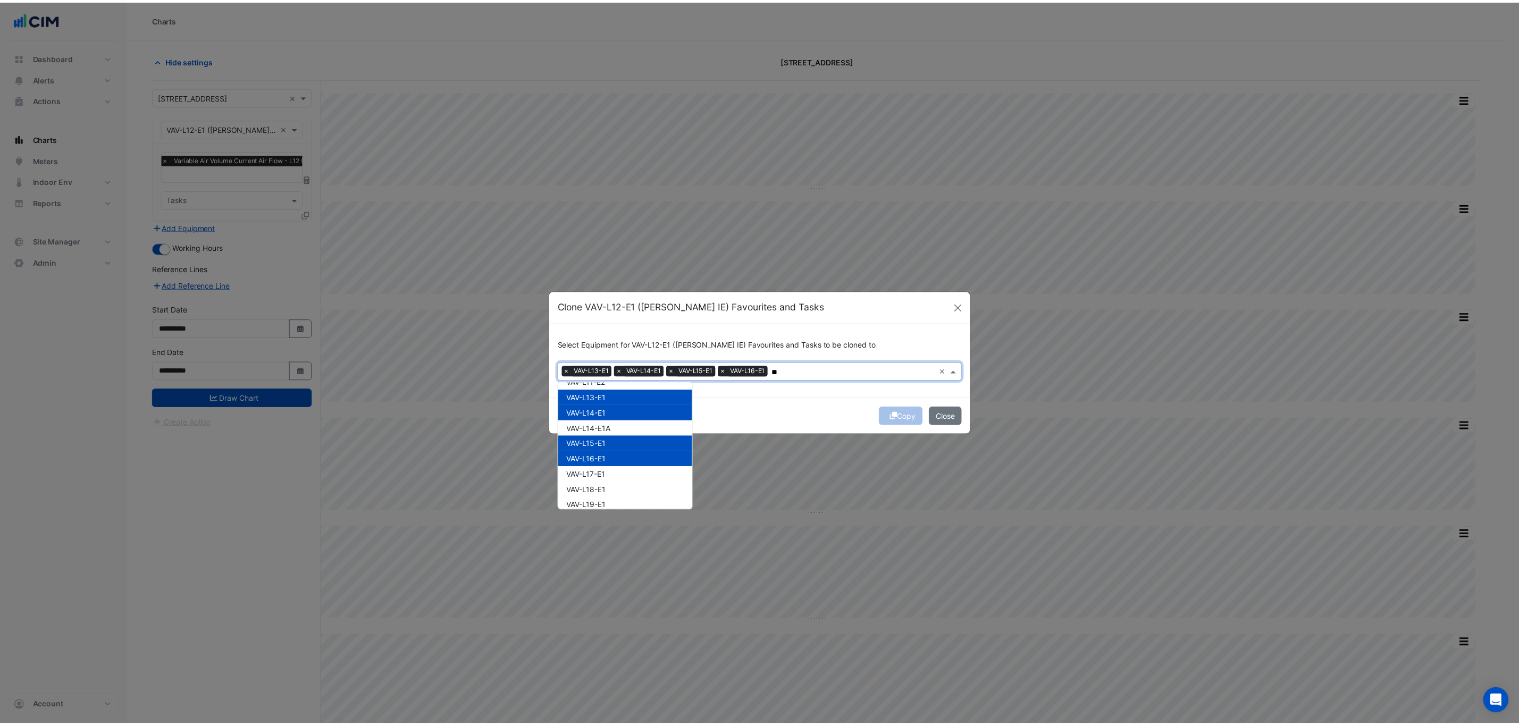
scroll to position [619, 0]
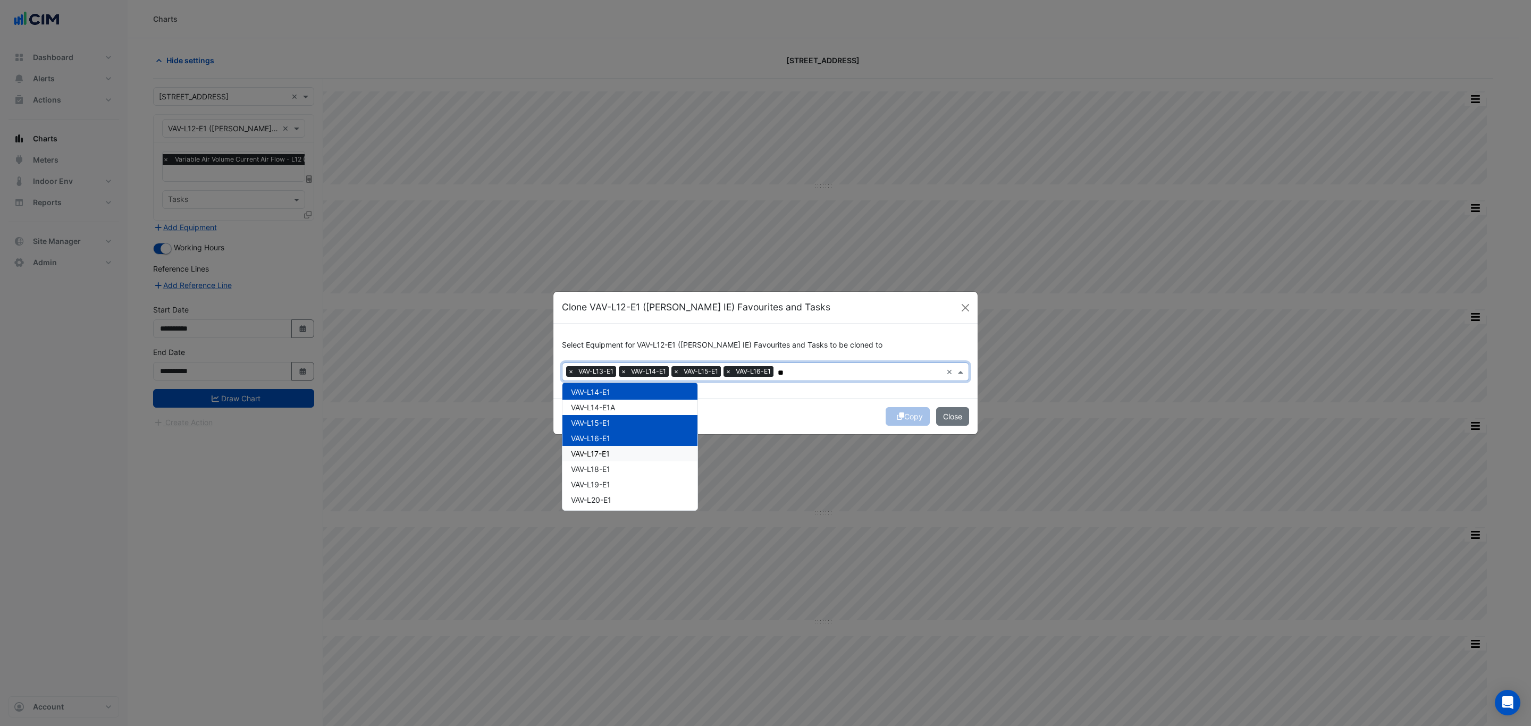
click at [624, 447] on div "VAV-L17-E1" at bounding box center [629, 453] width 135 height 15
click at [624, 461] on div "VAV-L18-E1" at bounding box center [629, 468] width 135 height 15
click at [620, 479] on div "VAV-L19-E1" at bounding box center [629, 484] width 135 height 15
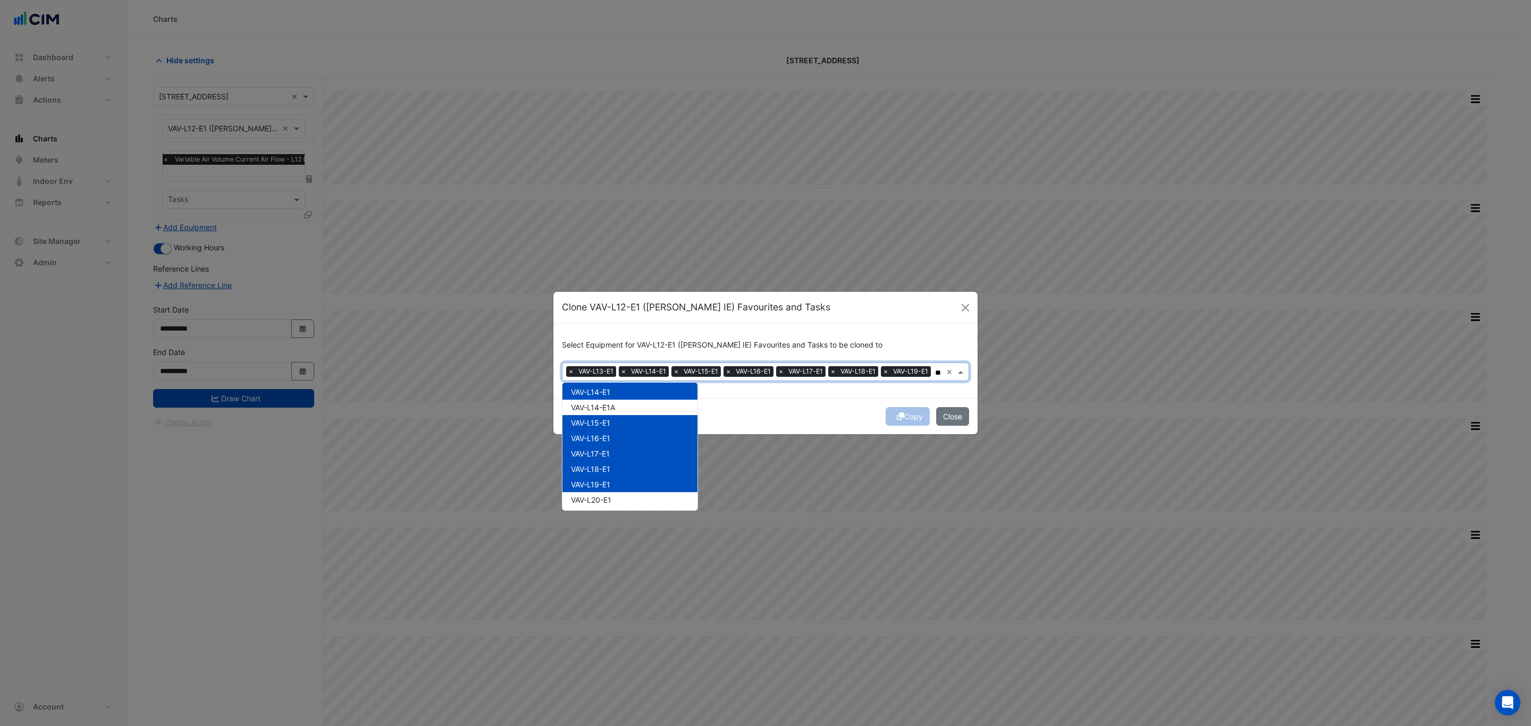
click at [619, 497] on div "VAV-L20-E1" at bounding box center [629, 499] width 135 height 15
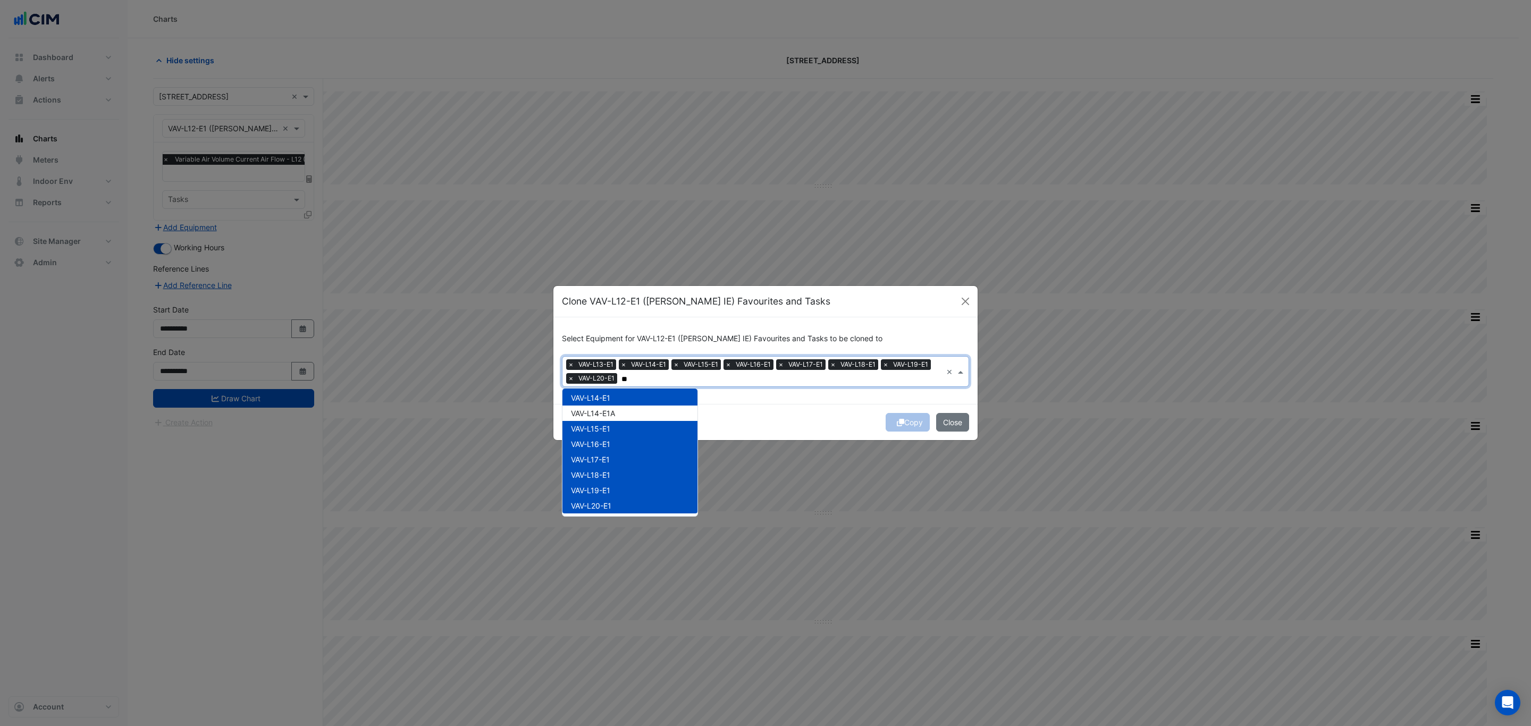
type input "**"
click at [784, 402] on div "Select Equipment for VAV-L12-E1 (NABERS IE) Favourites and Tasks to be cloned t…" at bounding box center [765, 360] width 424 height 87
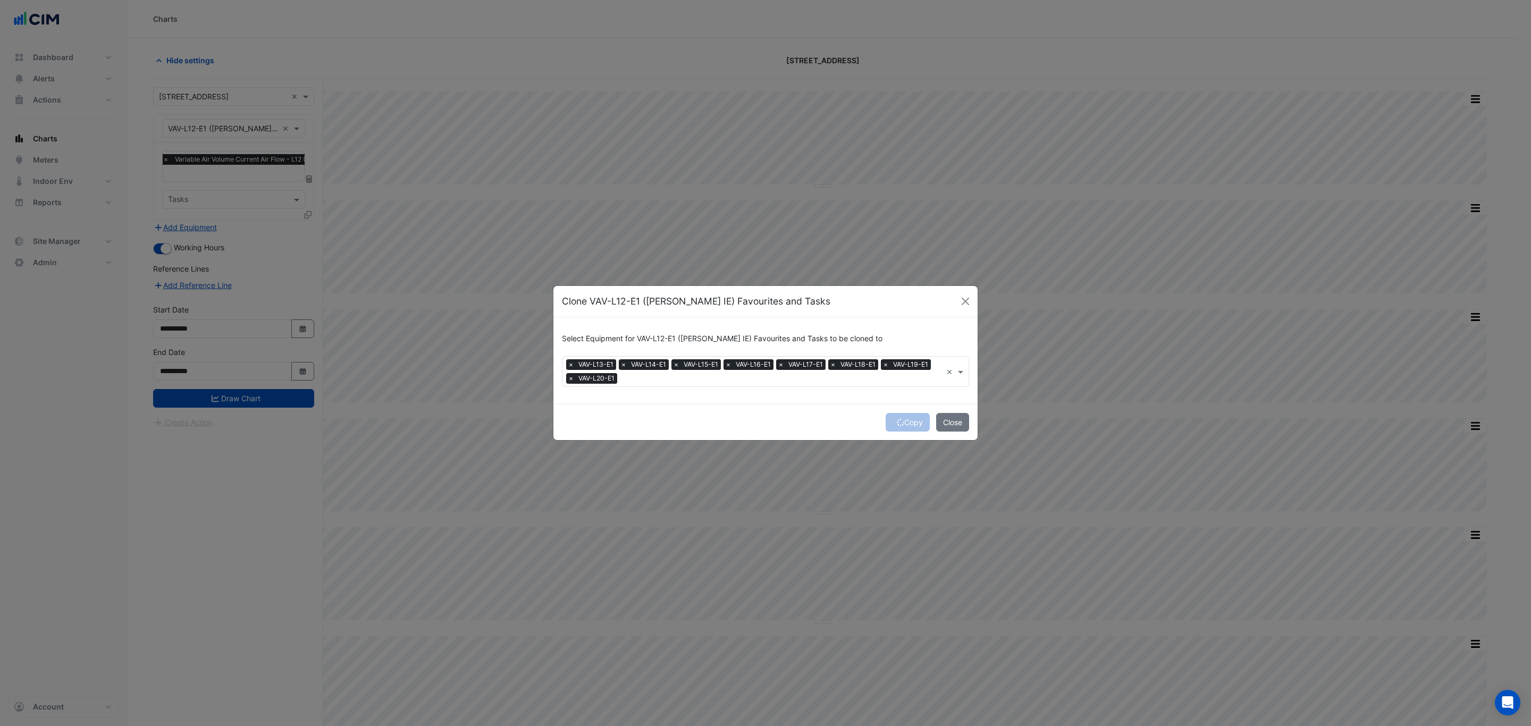
click at [896, 422] on div "Copy Close" at bounding box center [765, 422] width 424 height 36
click at [897, 422] on icon "submit" at bounding box center [900, 422] width 7 height 7
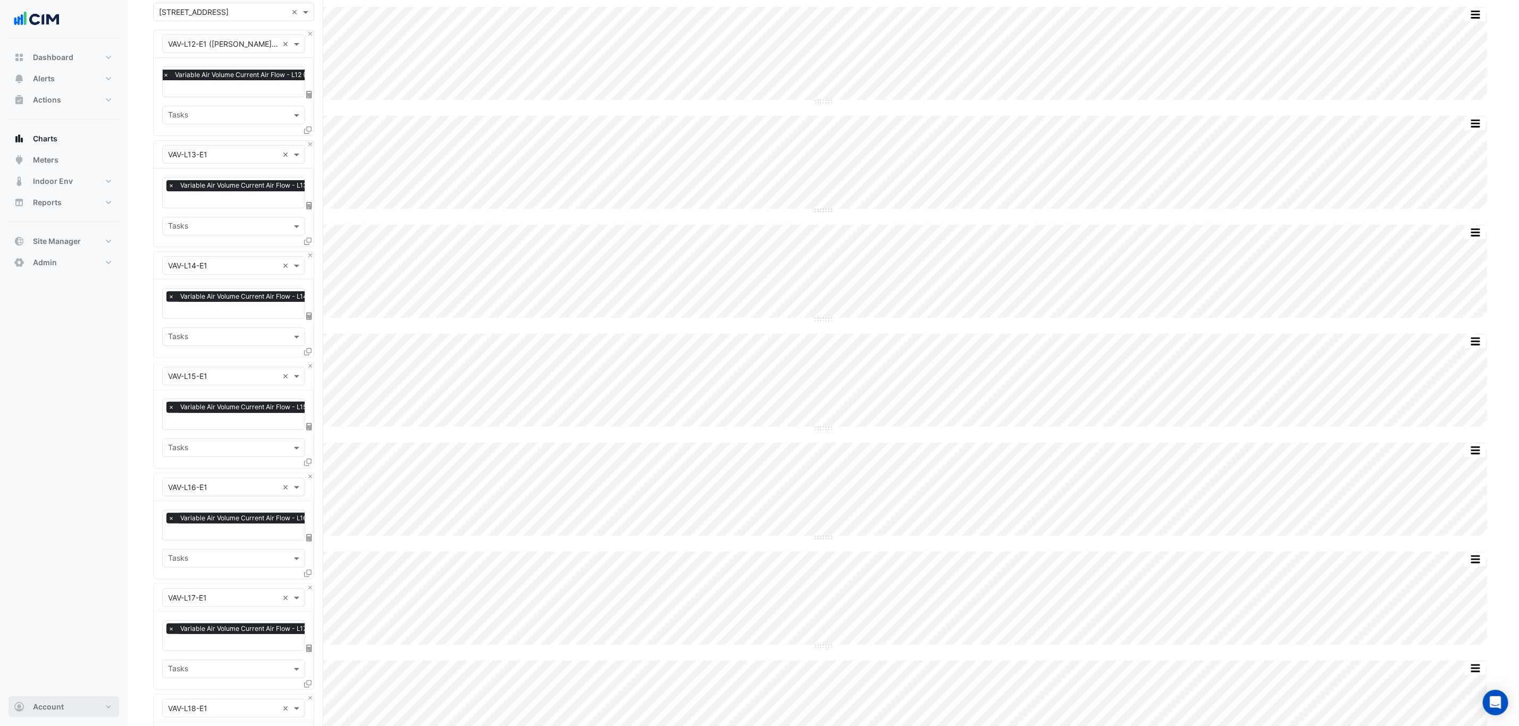
drag, startPoint x: 72, startPoint y: 669, endPoint x: 72, endPoint y: 702, distance: 33.0
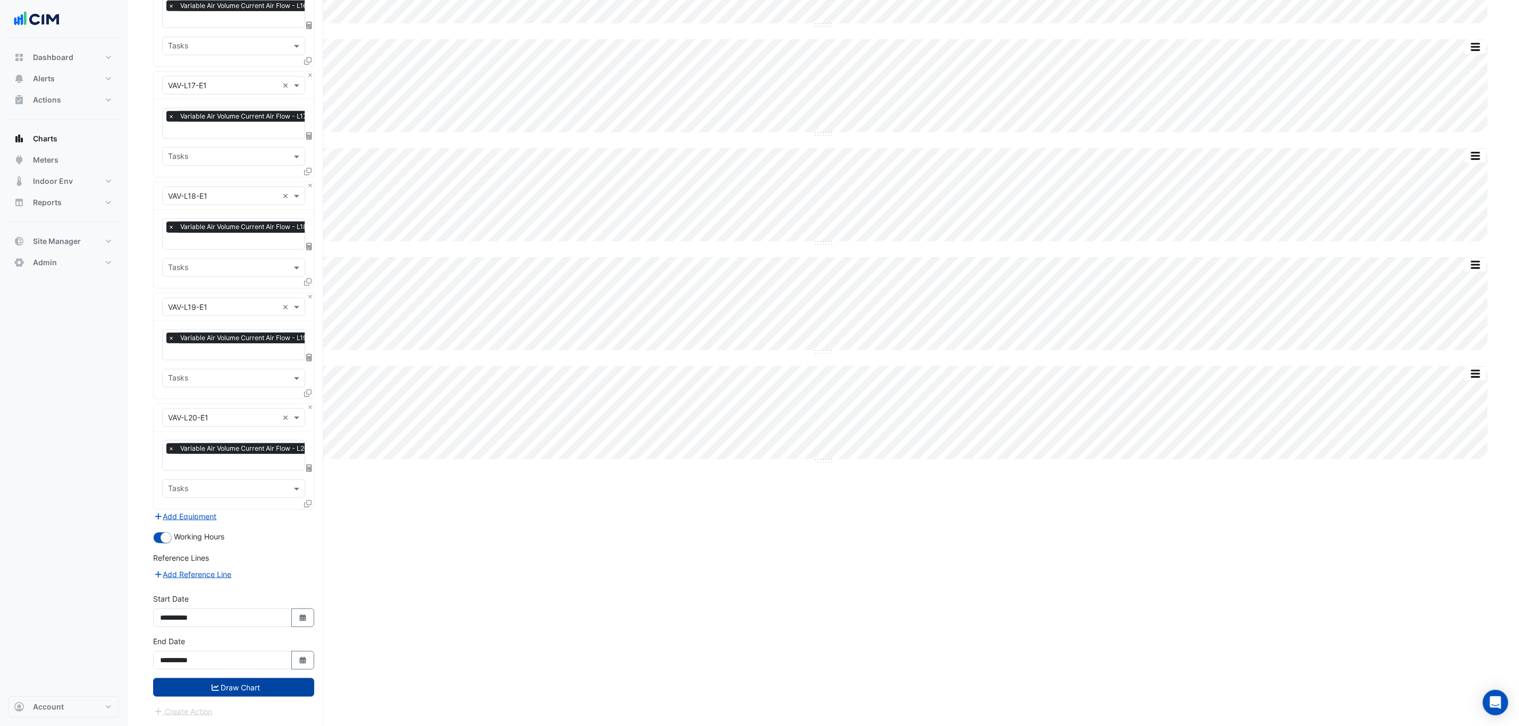
click at [226, 691] on button "Draw Chart" at bounding box center [233, 687] width 161 height 19
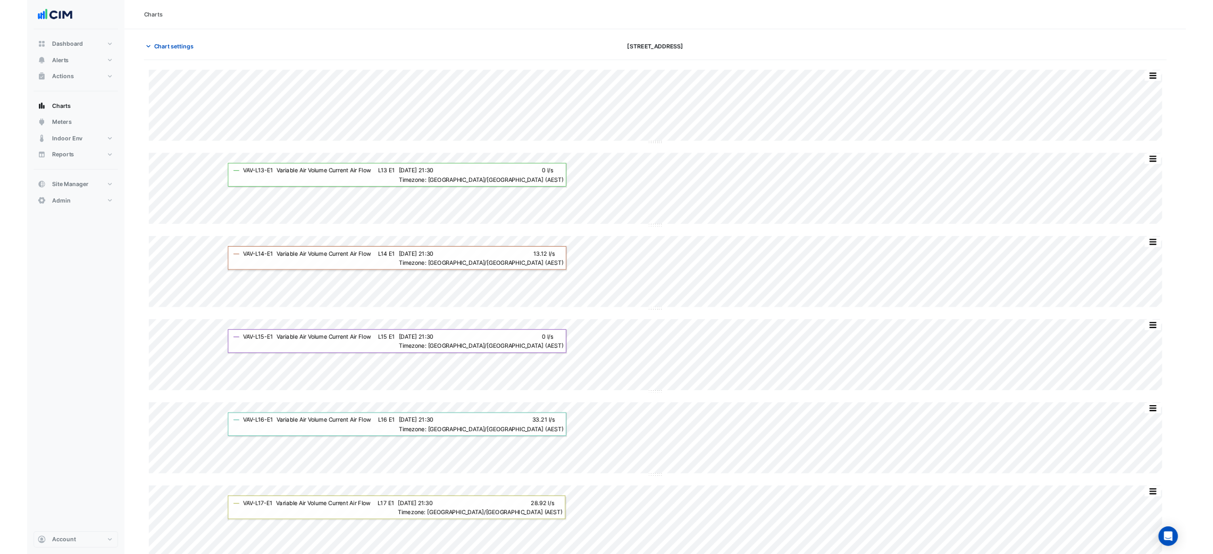
scroll to position [0, 5]
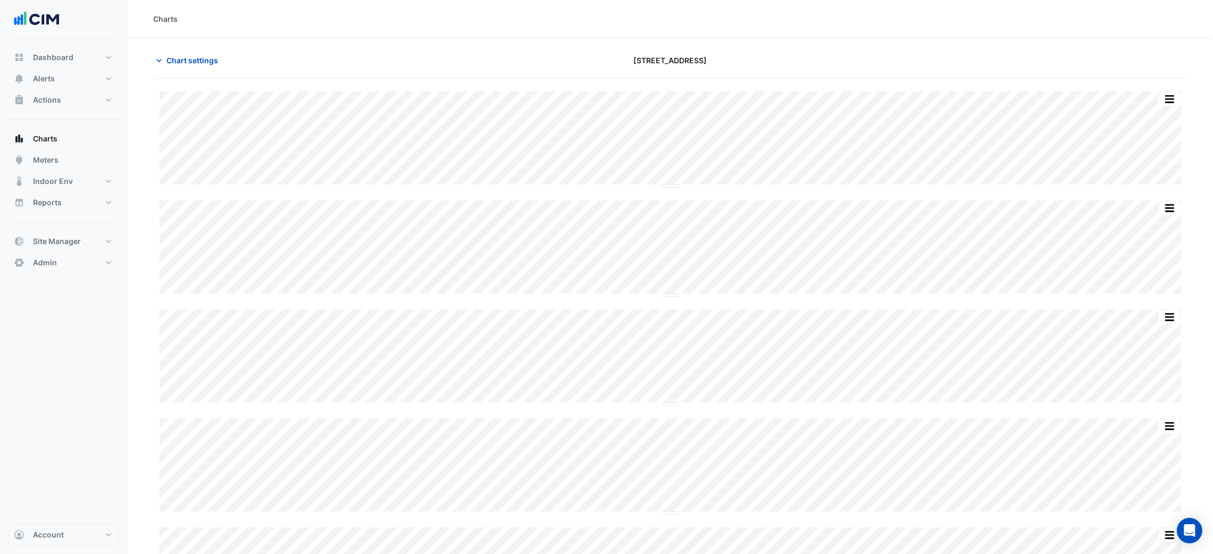
click at [1116, 30] on div "Charts" at bounding box center [670, 19] width 1085 height 38
click at [998, 64] on div at bounding box center [1019, 60] width 349 height 19
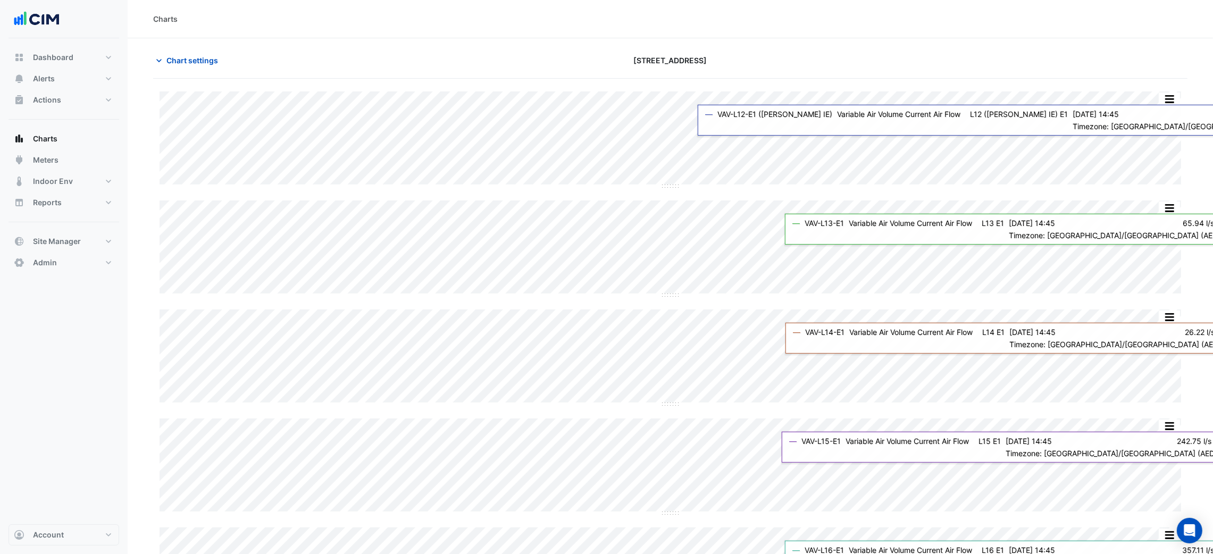
click at [937, 25] on div "Charts" at bounding box center [670, 19] width 1085 height 38
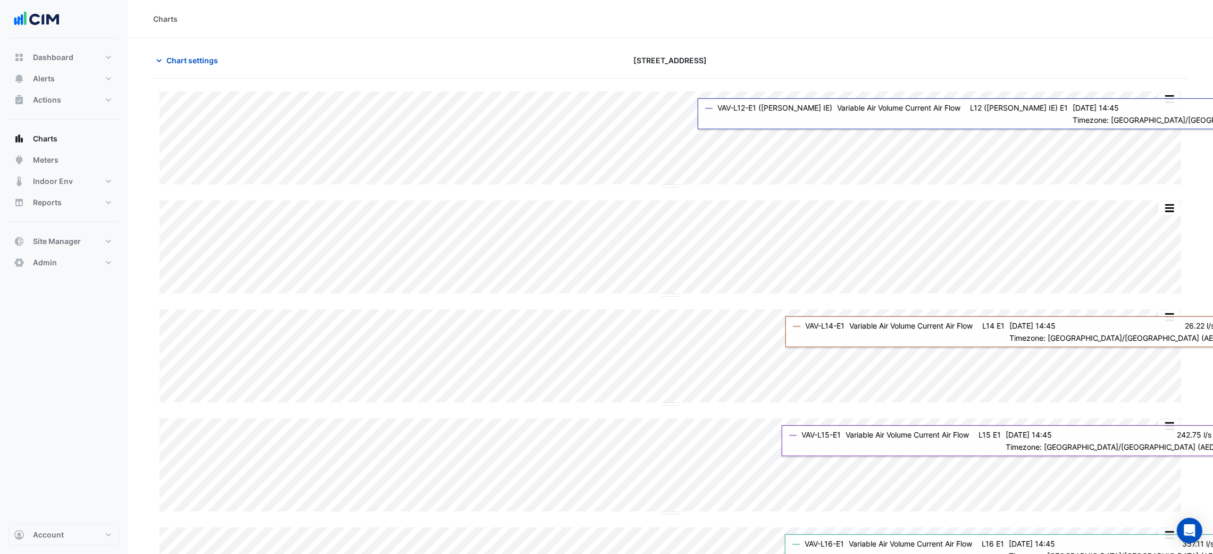
click at [812, 29] on div "Charts" at bounding box center [670, 19] width 1085 height 38
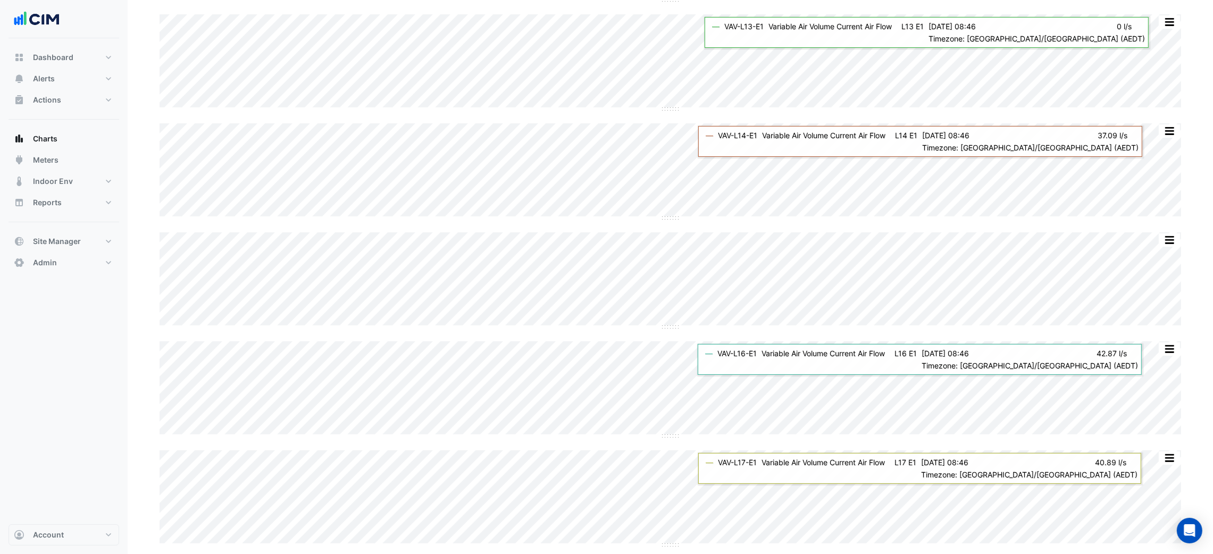
scroll to position [159, 0]
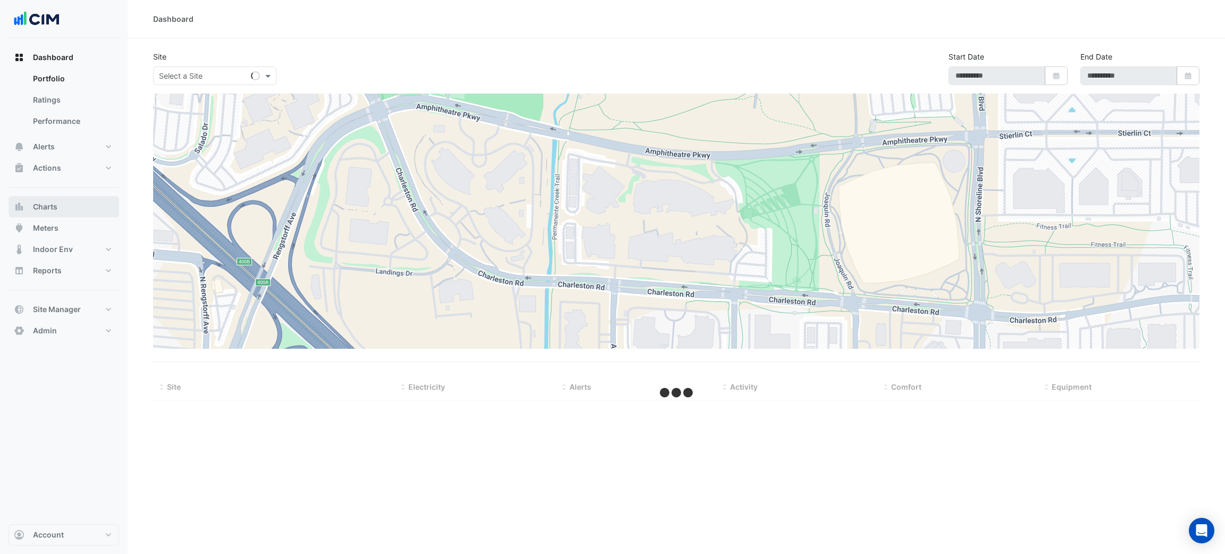
click at [81, 210] on button "Charts" at bounding box center [64, 206] width 111 height 21
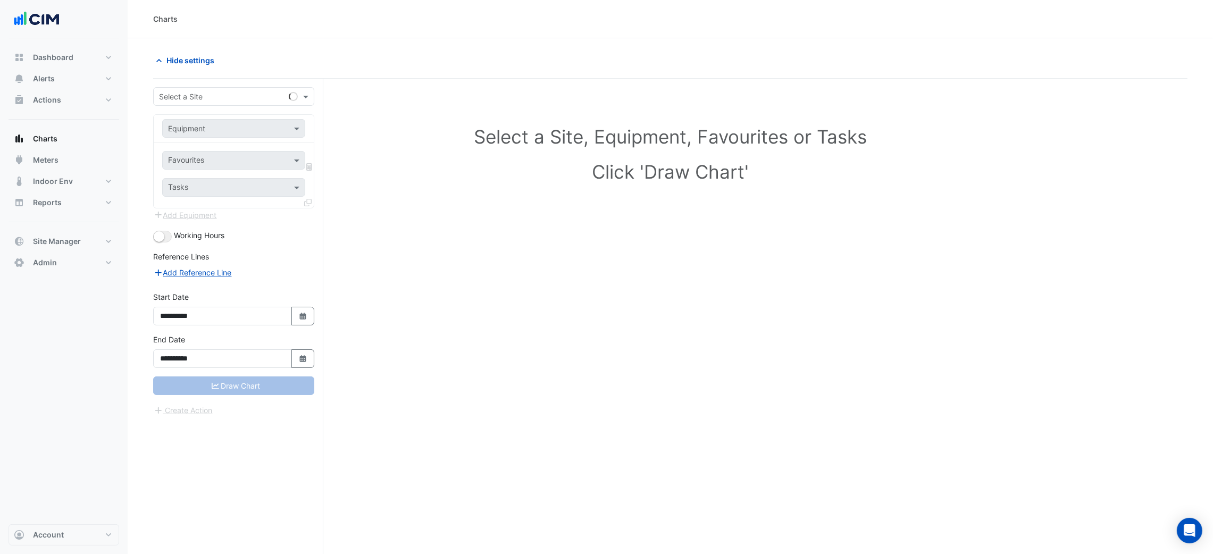
click at [165, 108] on form "**********" at bounding box center [233, 251] width 161 height 329
click at [174, 100] on input "text" at bounding box center [223, 96] width 128 height 11
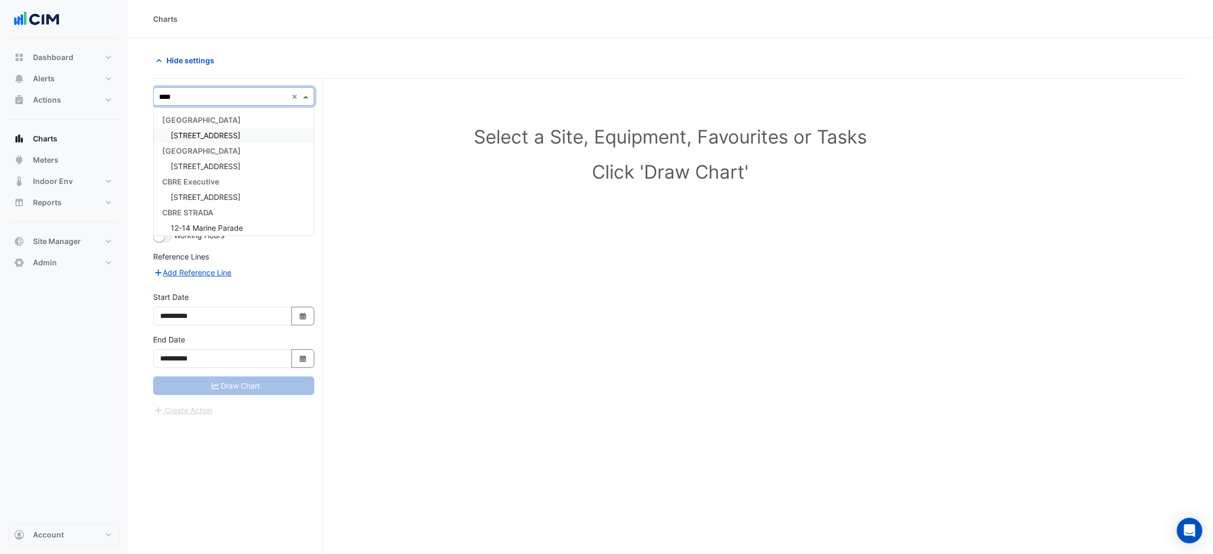
type input "****"
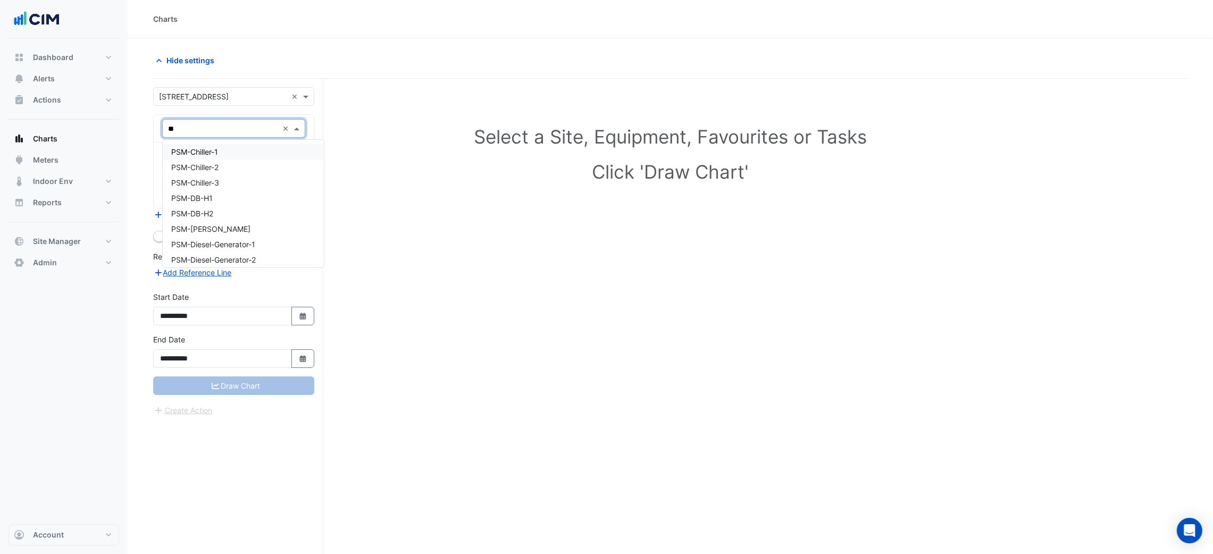
type input "***"
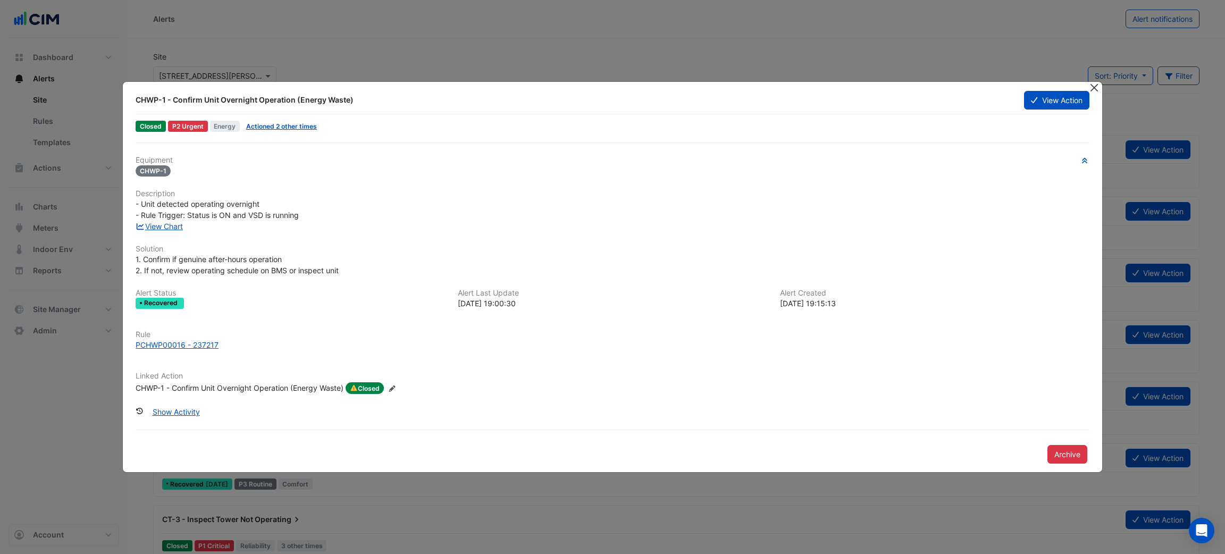
click at [1097, 82] on div at bounding box center [1095, 88] width 13 height 12
click at [1096, 83] on button "Close" at bounding box center [1094, 87] width 11 height 11
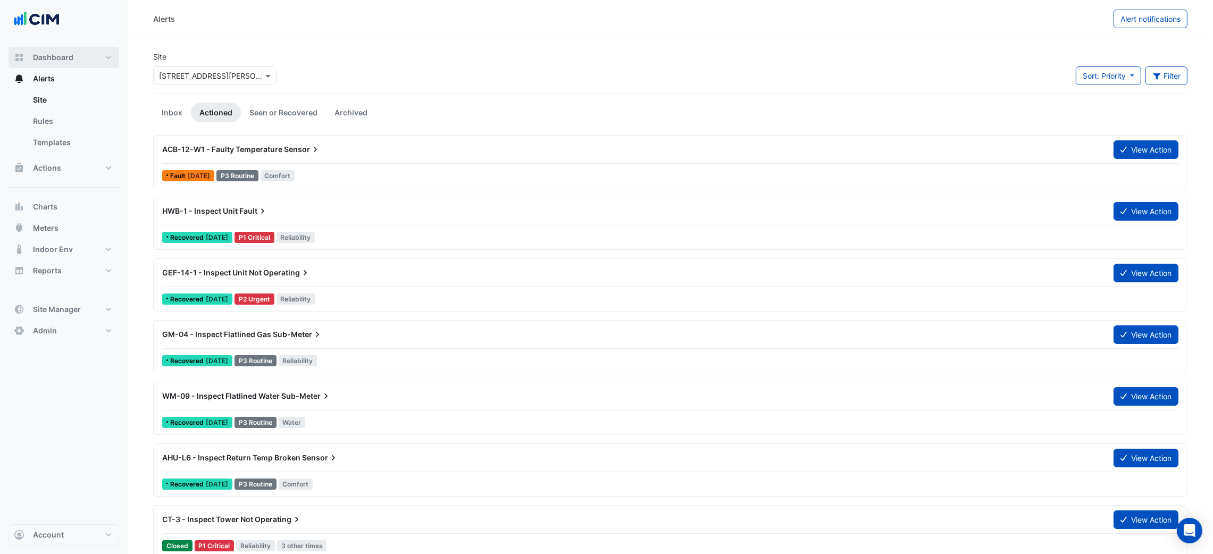
click at [50, 51] on button "Dashboard" at bounding box center [64, 57] width 111 height 21
select select "***"
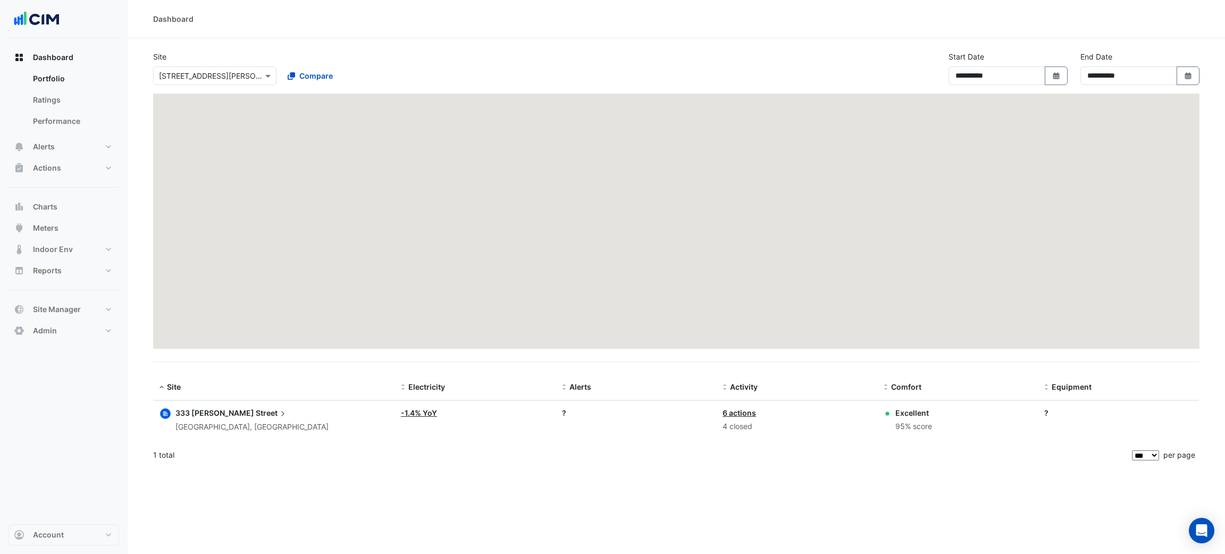
click at [231, 79] on input "text" at bounding box center [204, 76] width 90 height 11
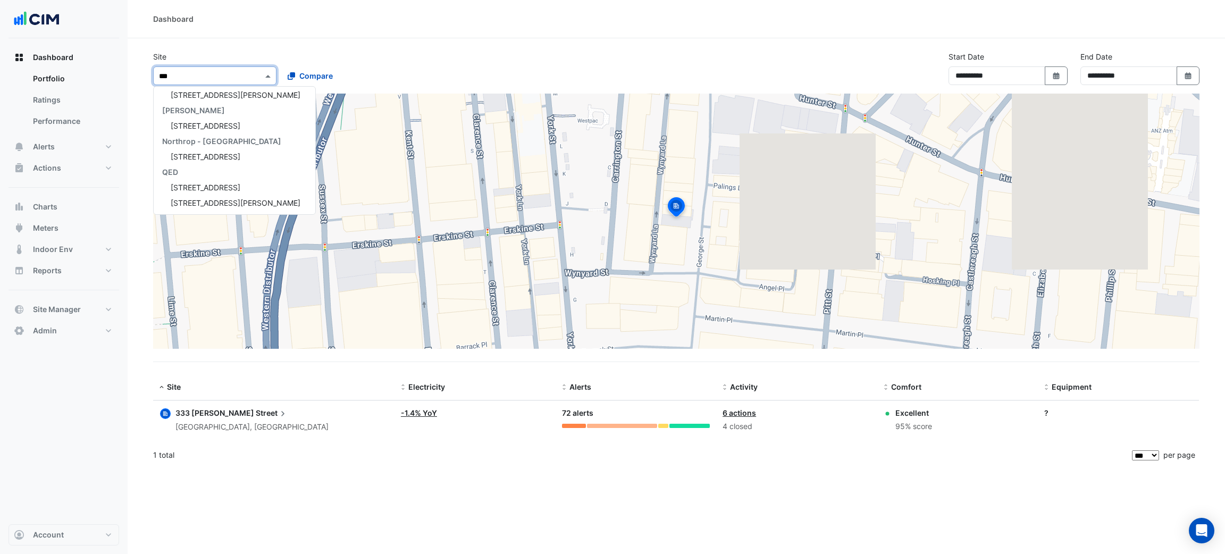
type input "****"
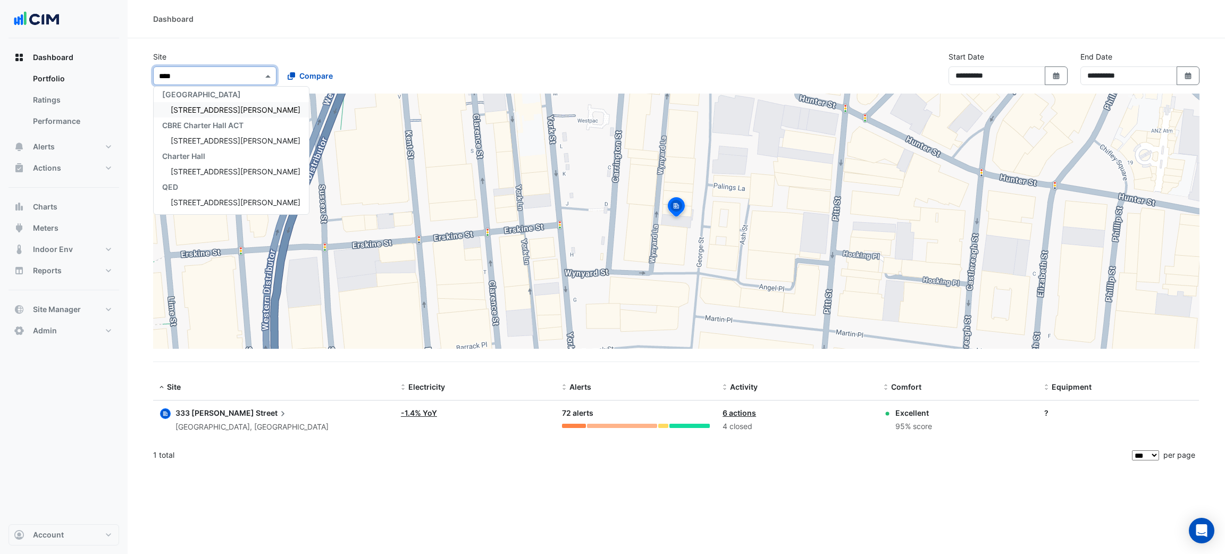
scroll to position [4, 0]
click at [221, 107] on span "[STREET_ADDRESS][PERSON_NAME]" at bounding box center [236, 109] width 130 height 9
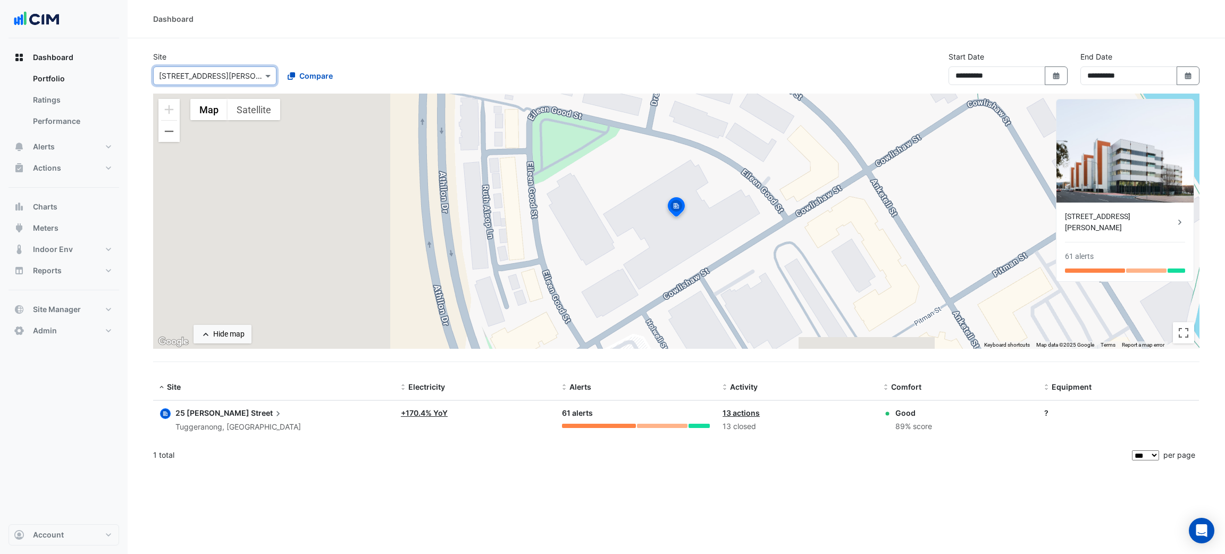
click at [203, 432] on div "Tuggeranong, Australian Capital Territory" at bounding box center [237, 427] width 125 height 12
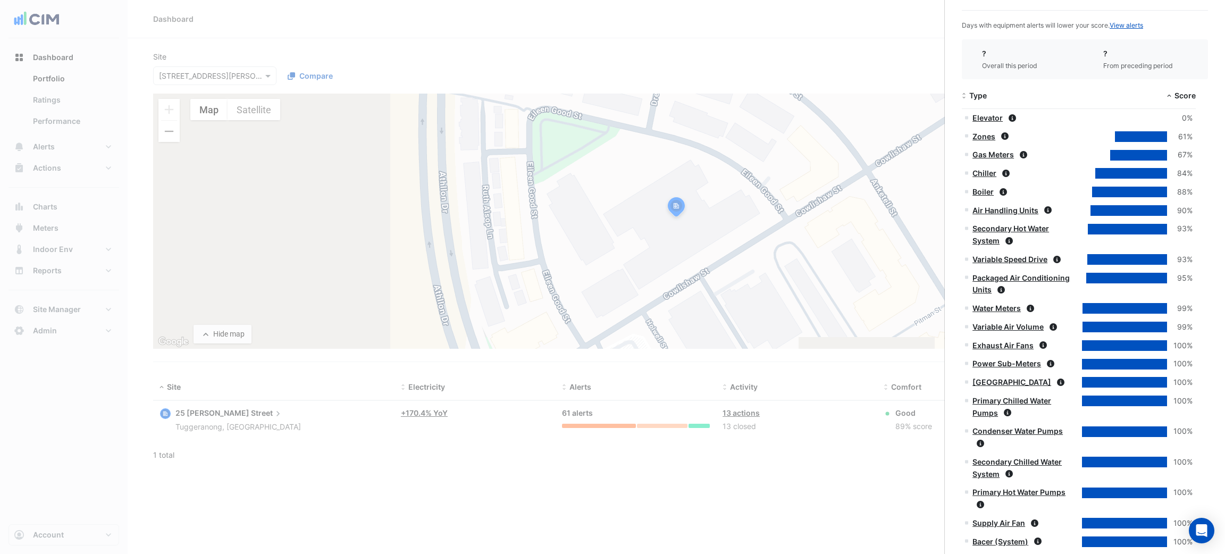
scroll to position [1026, 0]
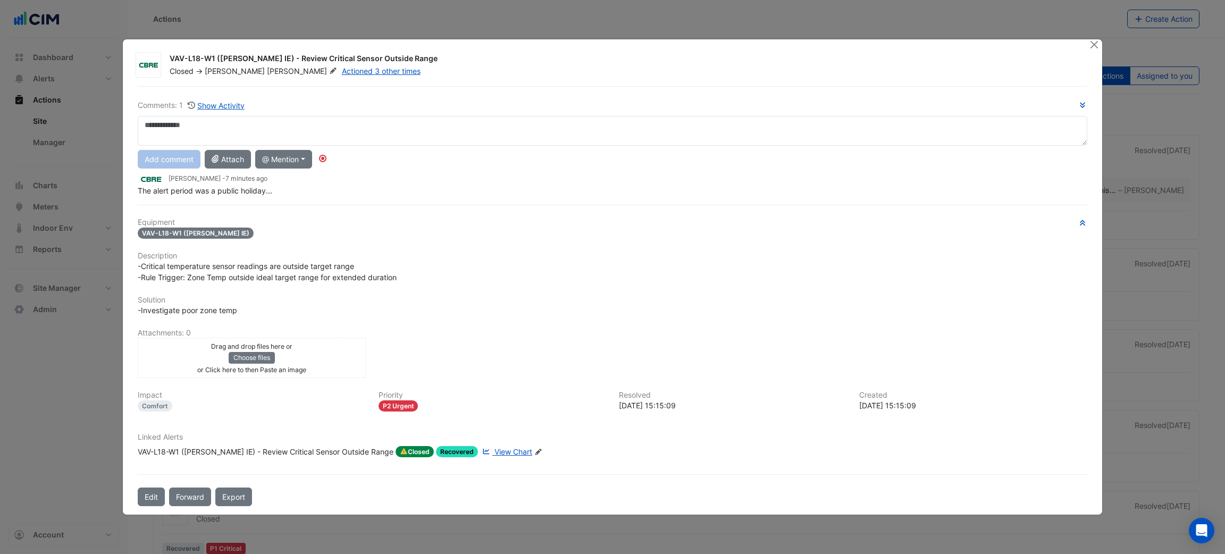
click at [1087, 44] on div "VAV-L18-W1 (NABERS IE) - Review Critical Sensor Outside Range Closed -> Daniel …" at bounding box center [612, 277] width 979 height 476
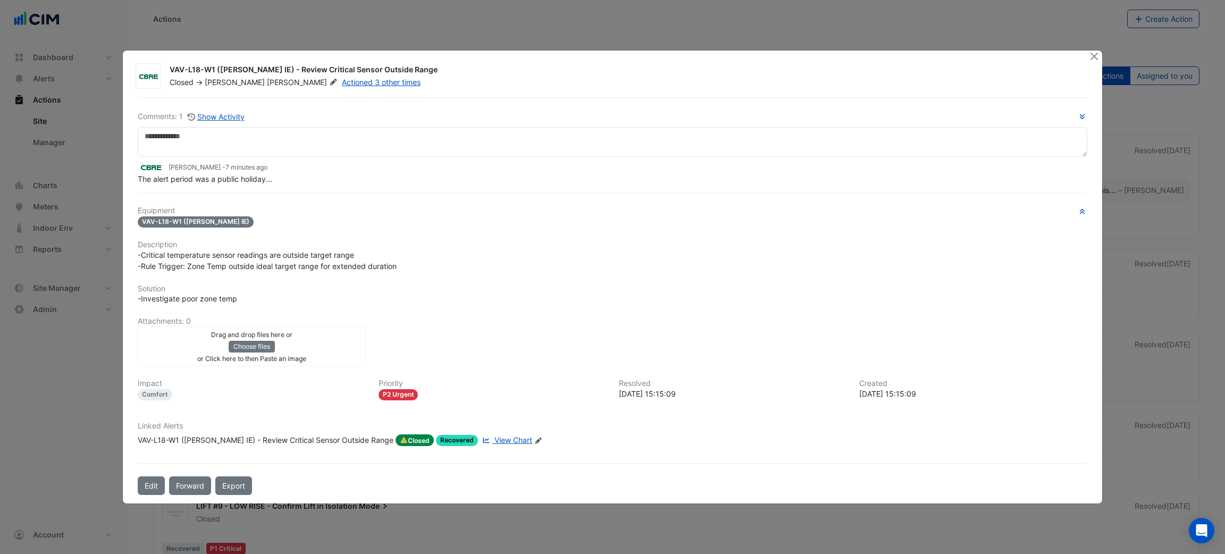
click at [1093, 44] on ngb-modal-window "VAV-L18-W1 (NABERS IE) - Review Critical Sensor Outside Range Closed -> Daniel …" at bounding box center [612, 277] width 1225 height 554
click at [1094, 63] on div at bounding box center [1095, 57] width 13 height 12
click at [1095, 57] on button "Close" at bounding box center [1094, 56] width 11 height 11
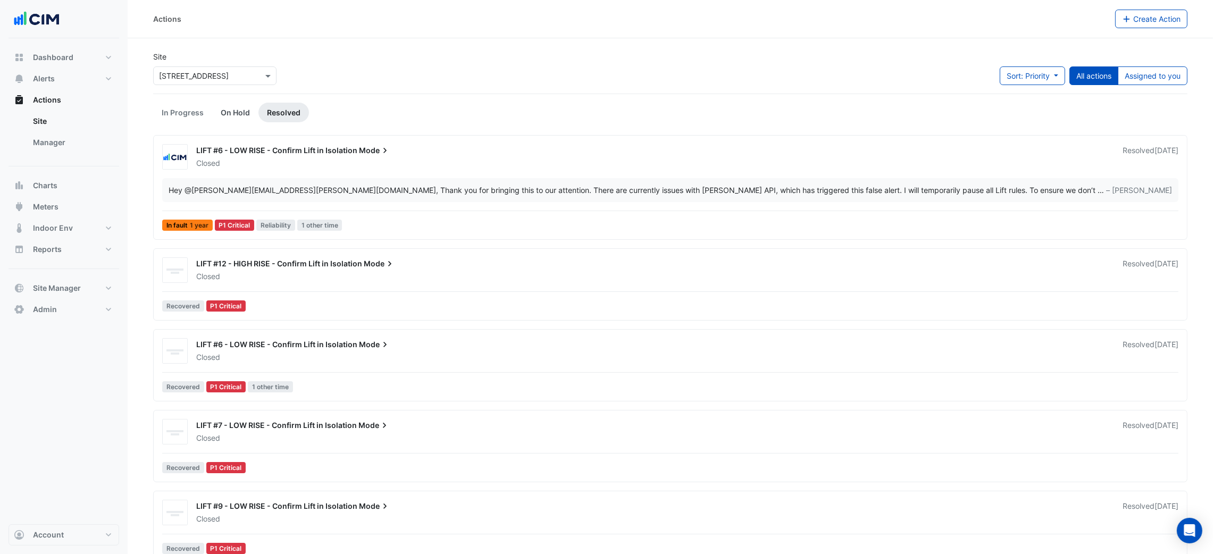
click at [229, 116] on link "On Hold" at bounding box center [235, 113] width 46 height 20
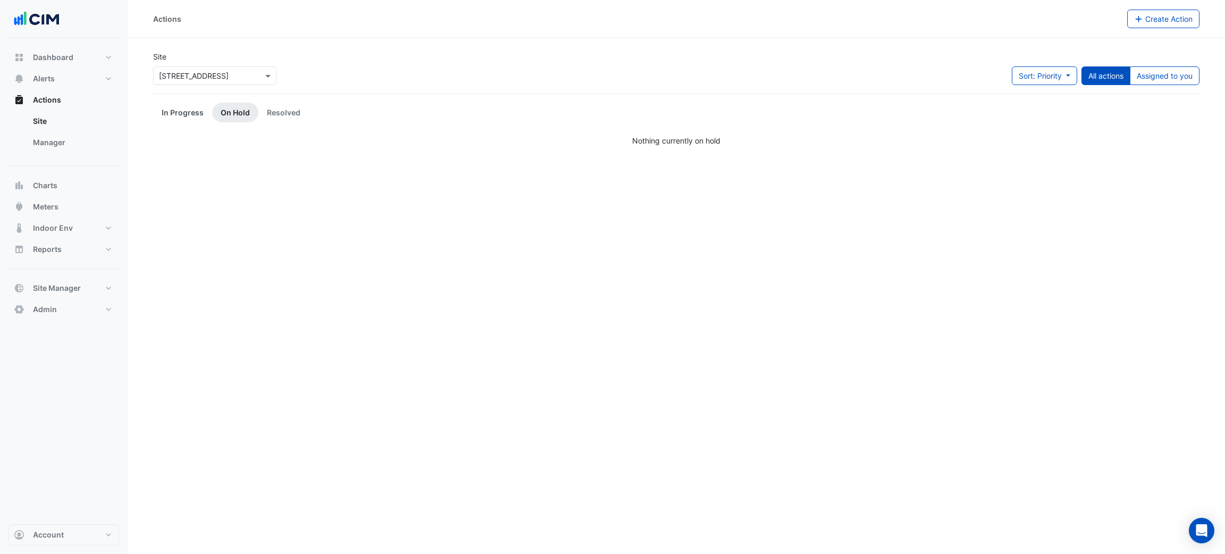
click at [189, 114] on link "In Progress" at bounding box center [182, 113] width 59 height 20
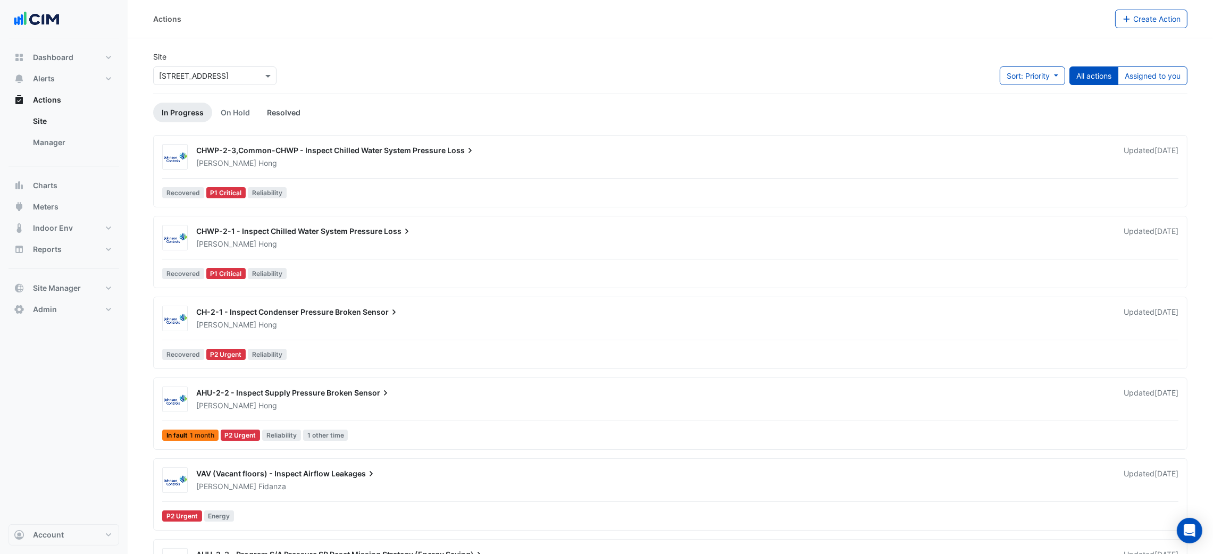
click at [286, 110] on link "Resolved" at bounding box center [283, 113] width 51 height 20
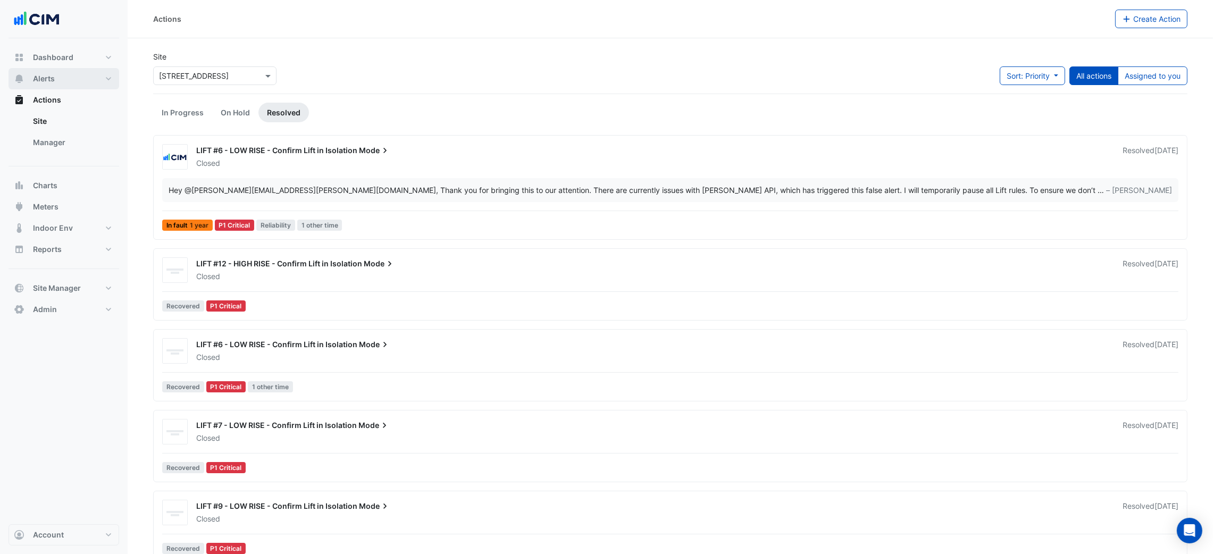
click at [80, 81] on button "Alerts" at bounding box center [64, 78] width 111 height 21
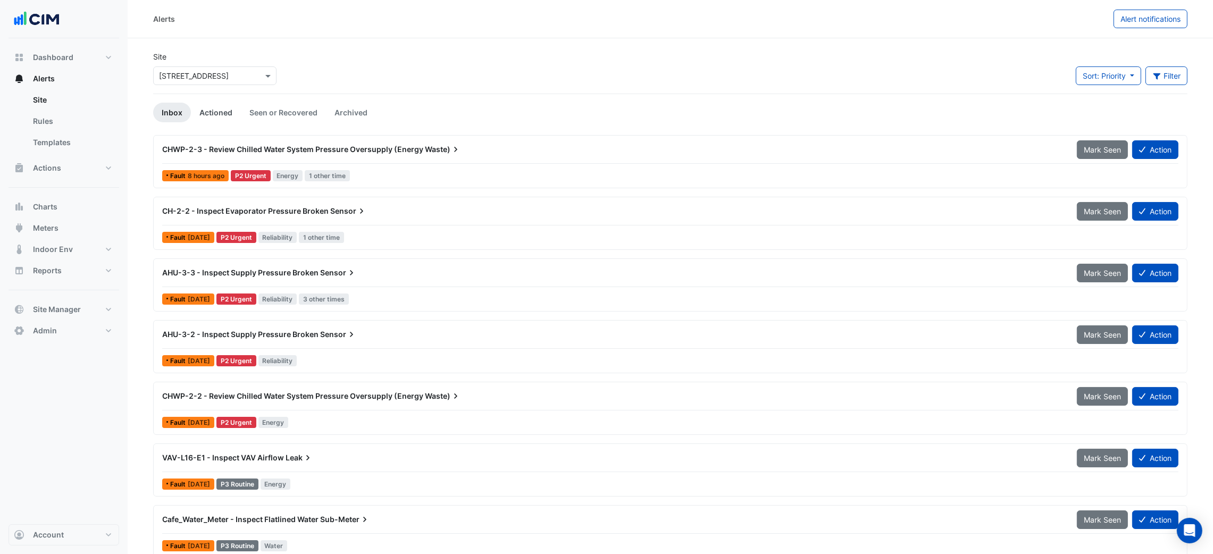
click at [225, 110] on link "Actioned" at bounding box center [216, 113] width 50 height 20
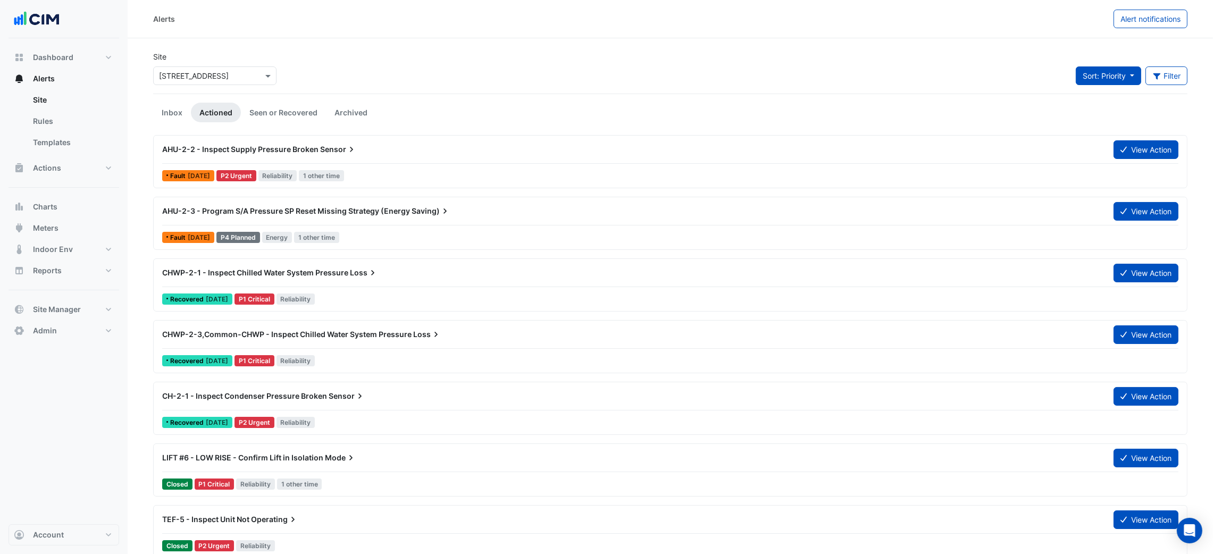
click at [1093, 67] on button "Sort: Priority" at bounding box center [1108, 75] width 65 height 19
drag, startPoint x: 1095, startPoint y: 93, endPoint x: 1093, endPoint y: 105, distance: 12.9
click at [1095, 97] on li "Priority" at bounding box center [1116, 98] width 84 height 15
click at [1093, 105] on ul "Inbox Actioned Seen or Recovered Archived" at bounding box center [670, 113] width 1034 height 20
drag, startPoint x: 1103, startPoint y: 73, endPoint x: 1102, endPoint y: 102, distance: 29.3
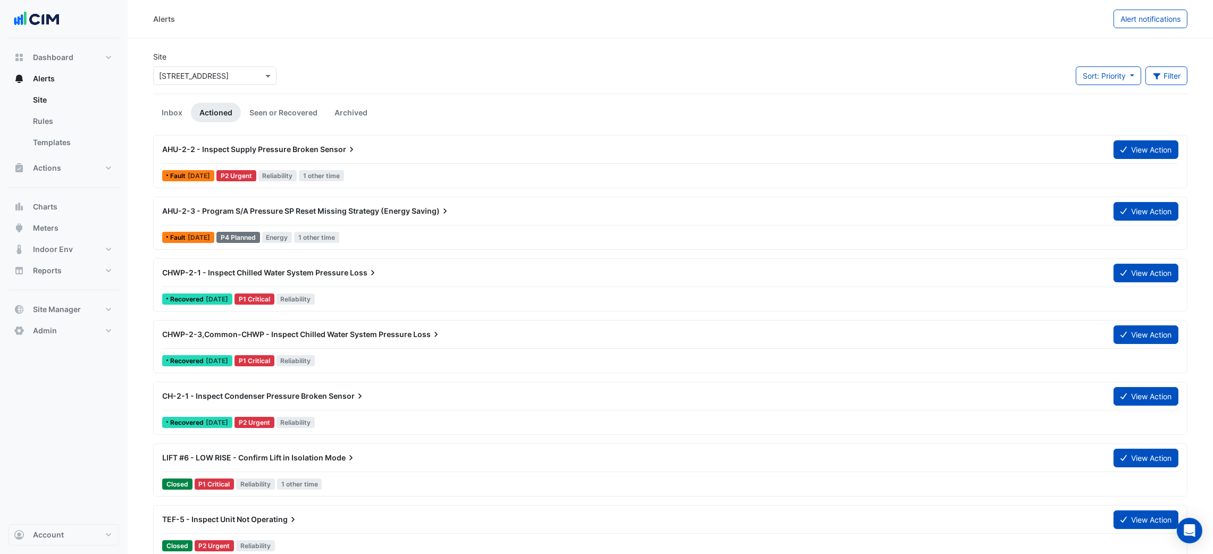
click at [1103, 73] on span "Sort: Priority" at bounding box center [1103, 75] width 43 height 9
click at [1099, 113] on li "Updated" at bounding box center [1116, 113] width 84 height 15
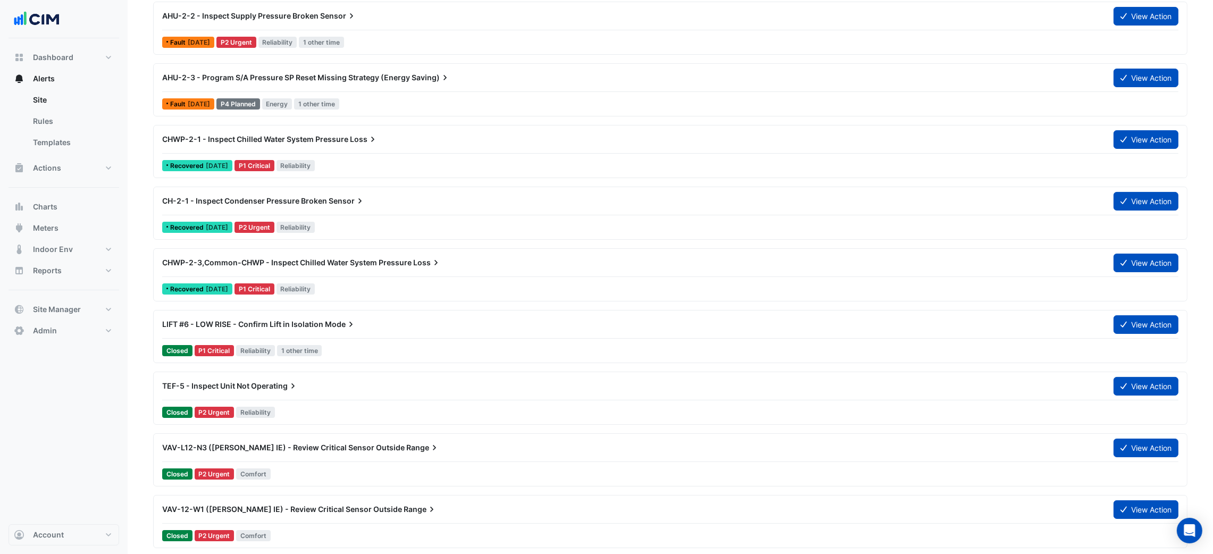
scroll to position [159, 0]
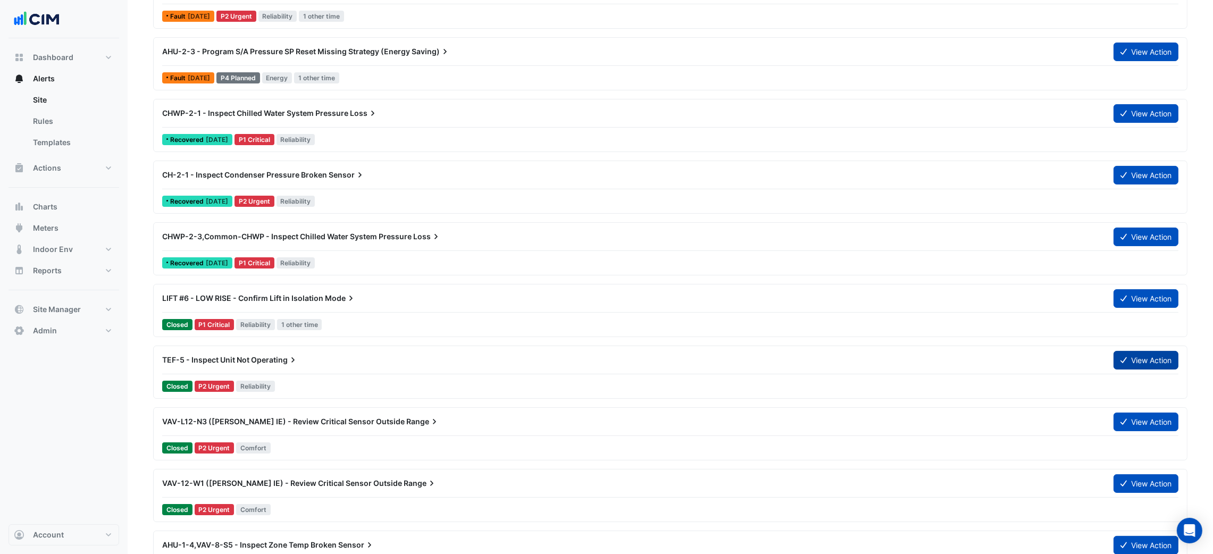
click at [1144, 362] on button "View Action" at bounding box center [1145, 360] width 65 height 19
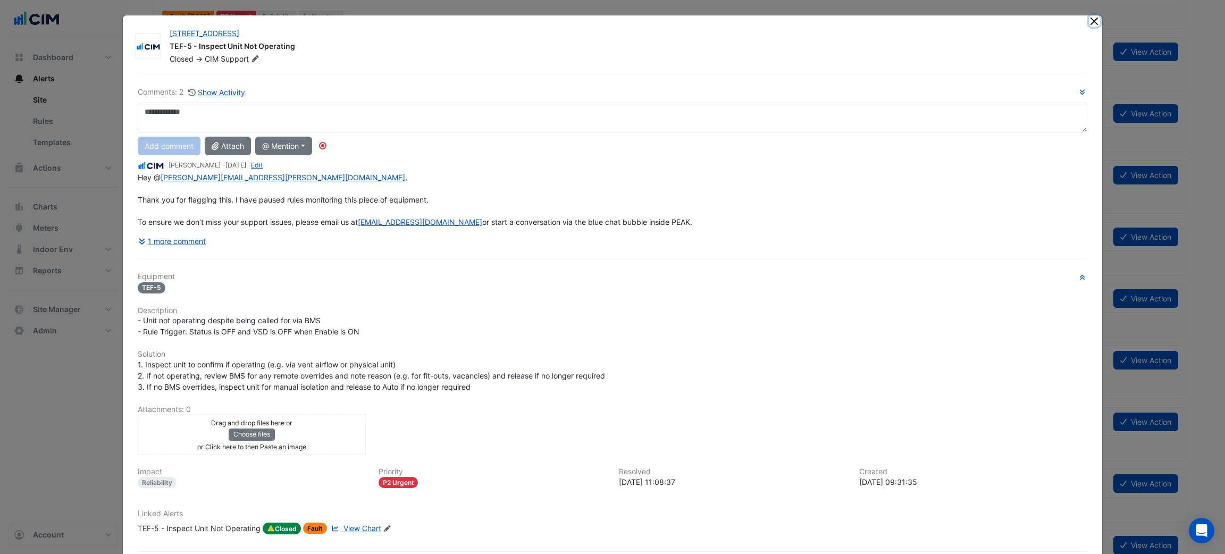
click at [1092, 19] on button "Close" at bounding box center [1094, 20] width 11 height 11
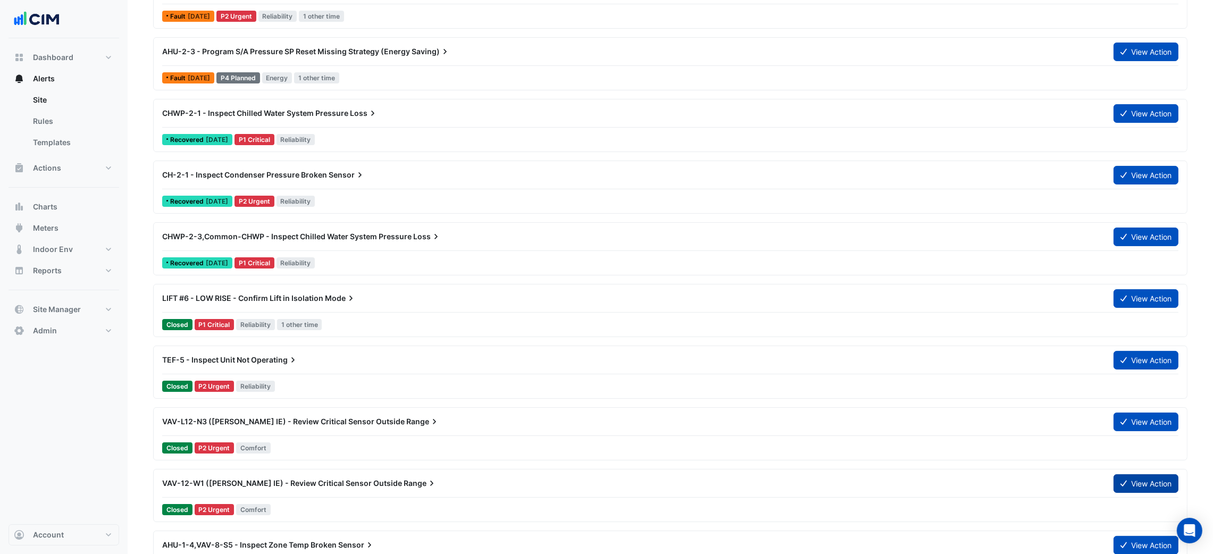
click at [1128, 483] on button "View Action" at bounding box center [1145, 483] width 65 height 19
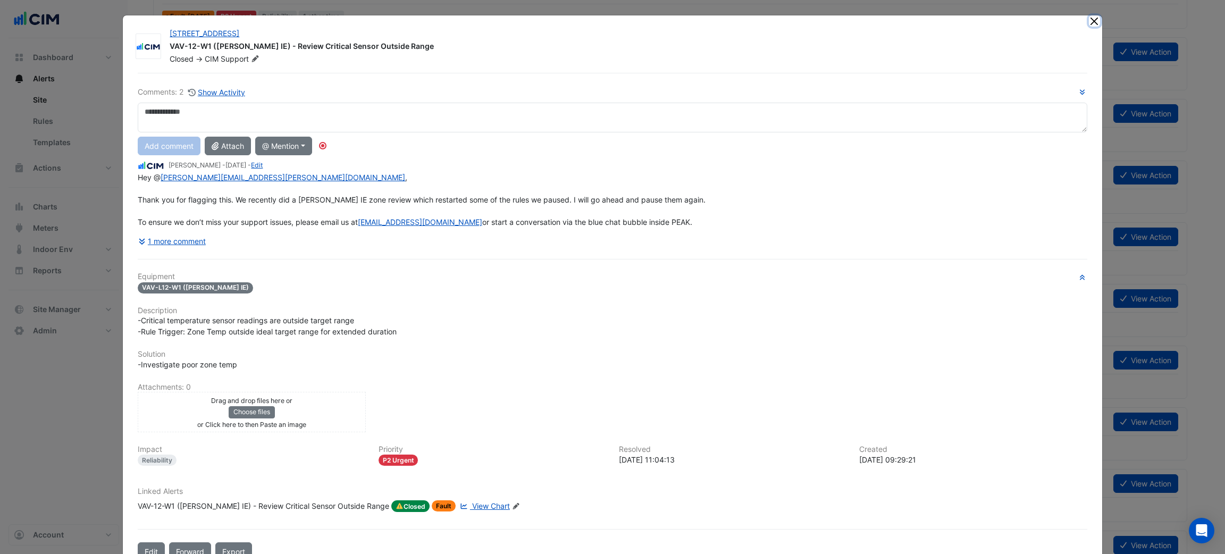
click at [1090, 23] on button "Close" at bounding box center [1094, 20] width 11 height 11
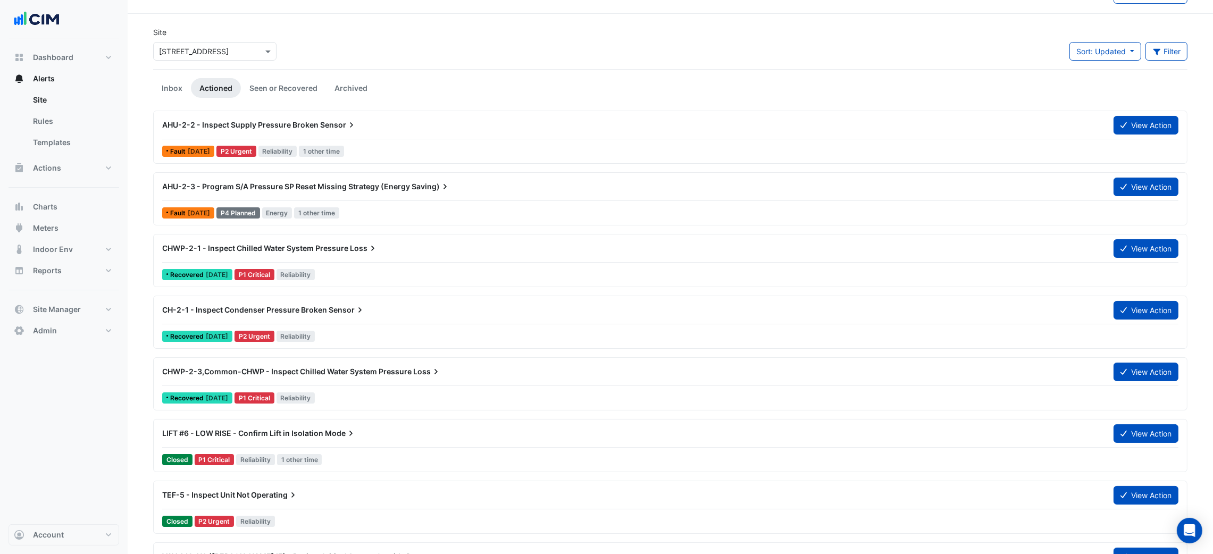
scroll to position [0, 0]
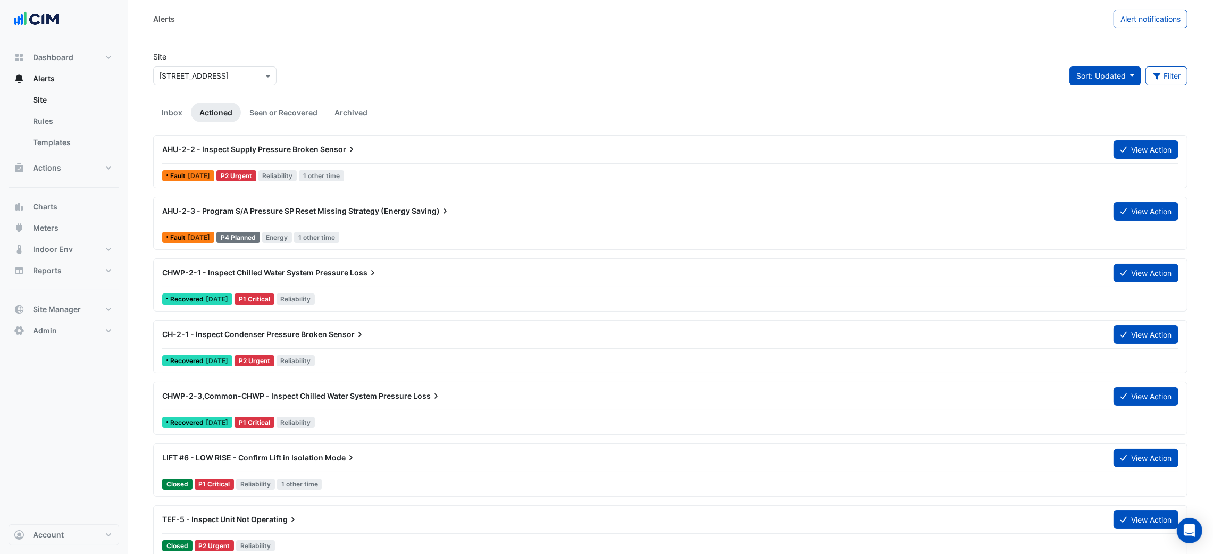
click at [1079, 78] on span "Sort: Updated" at bounding box center [1100, 75] width 49 height 9
click at [1088, 98] on li "Priority" at bounding box center [1111, 98] width 84 height 15
click at [308, 107] on link "Seen or Recovered" at bounding box center [283, 113] width 85 height 20
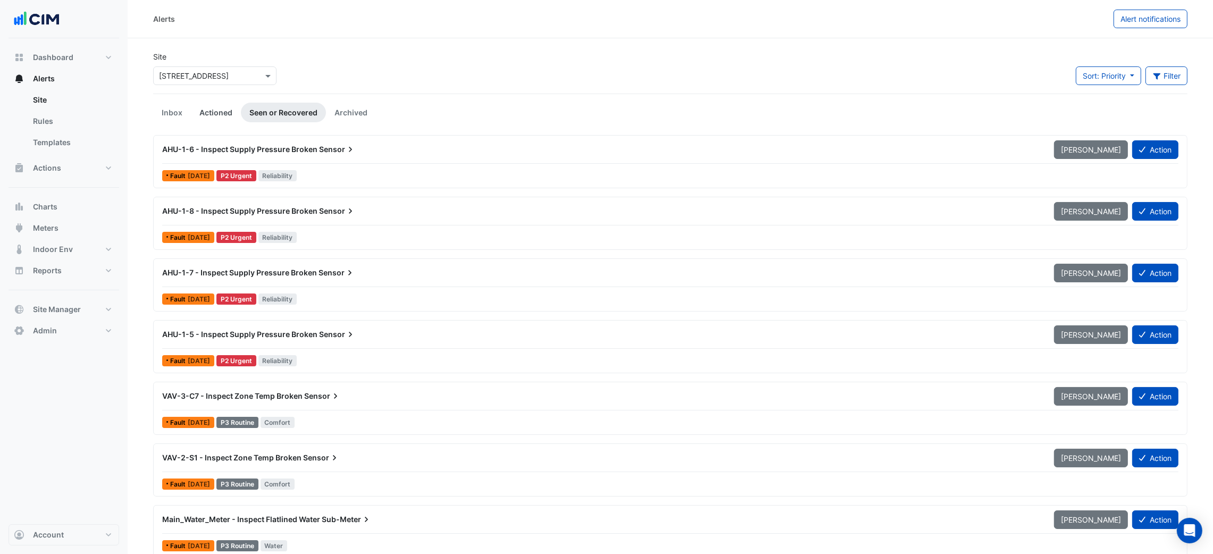
click at [213, 111] on link "Actioned" at bounding box center [216, 113] width 50 height 20
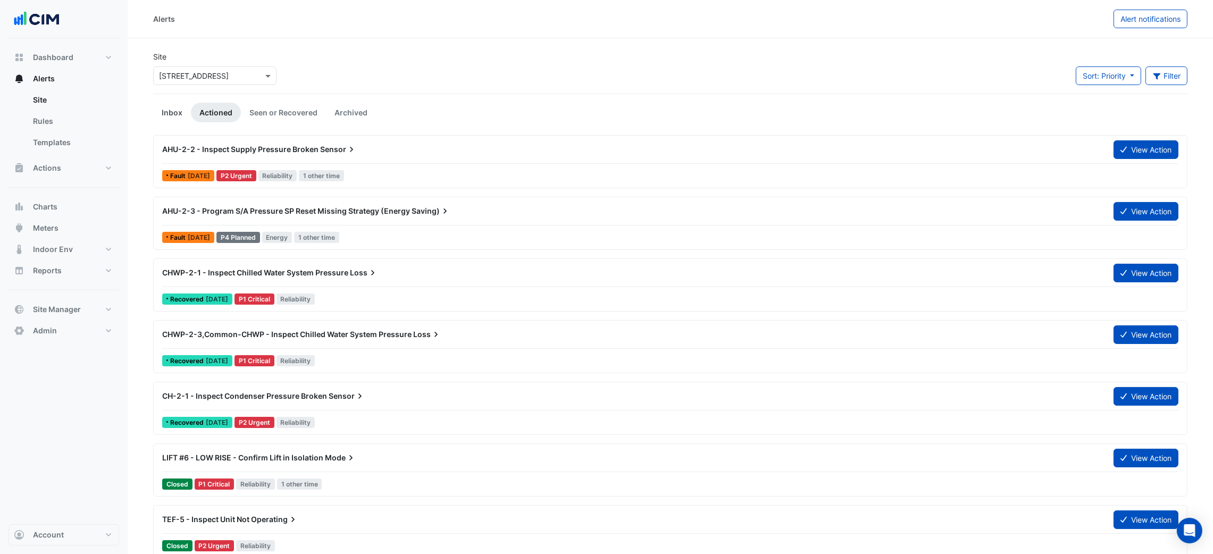
click at [178, 112] on link "Inbox" at bounding box center [172, 113] width 38 height 20
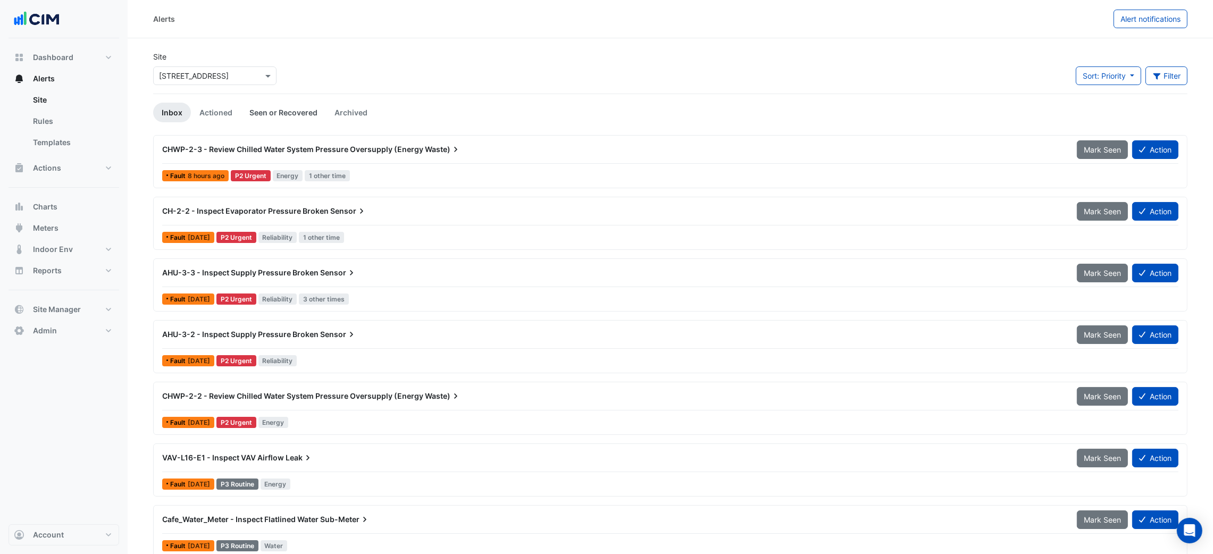
click at [308, 116] on link "Seen or Recovered" at bounding box center [283, 113] width 85 height 20
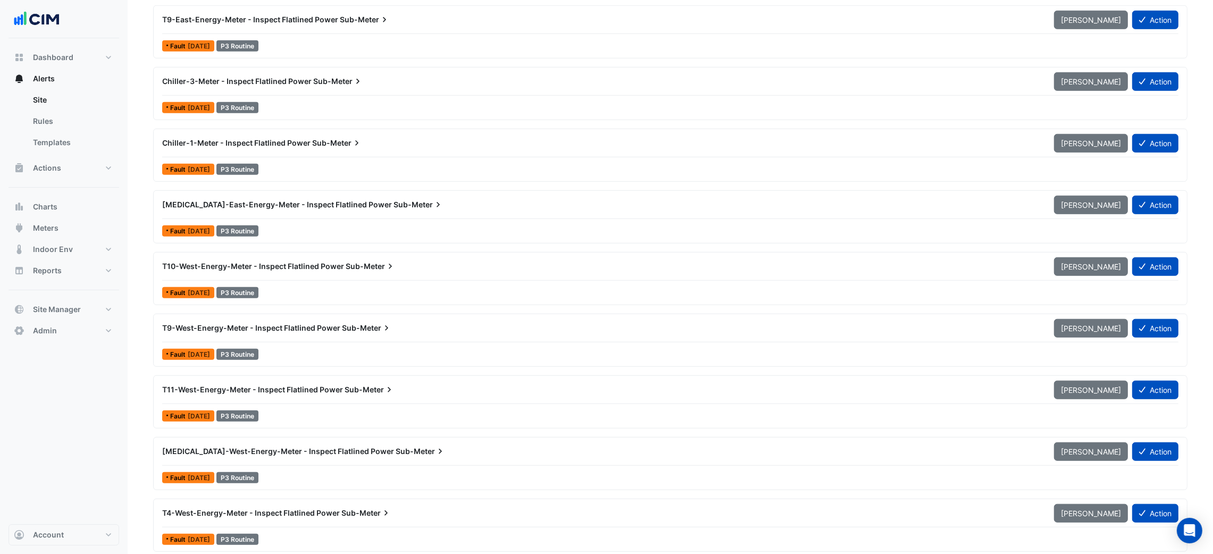
scroll to position [1036, 0]
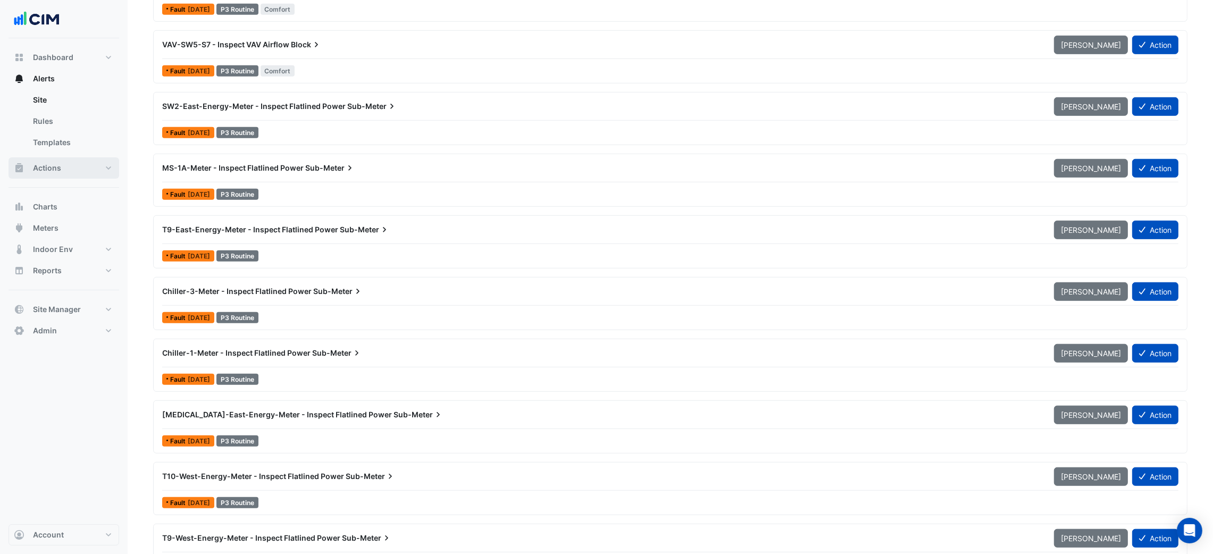
click at [88, 162] on button "Actions" at bounding box center [64, 167] width 111 height 21
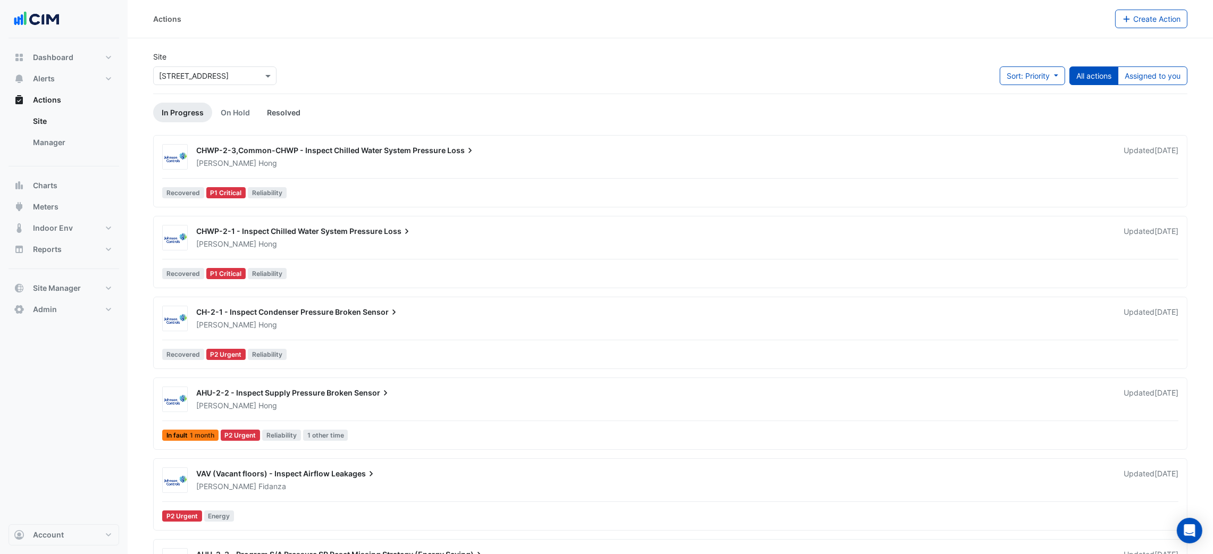
click at [264, 111] on link "Resolved" at bounding box center [283, 113] width 51 height 20
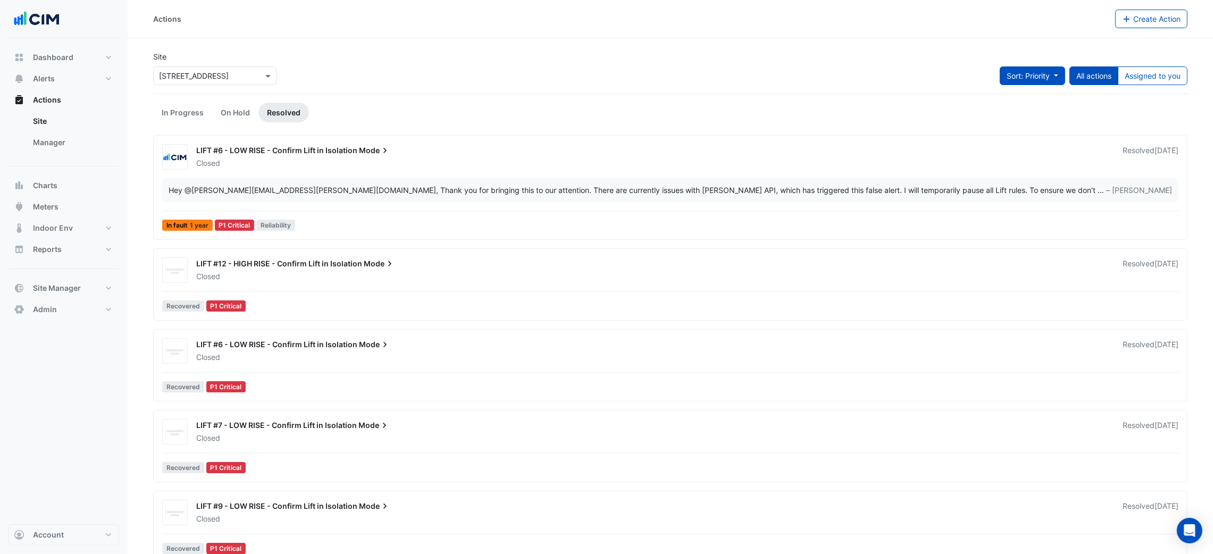
click at [1019, 76] on span "Sort: Priority" at bounding box center [1027, 75] width 43 height 9
click at [1023, 113] on li "Updated" at bounding box center [1020, 113] width 84 height 15
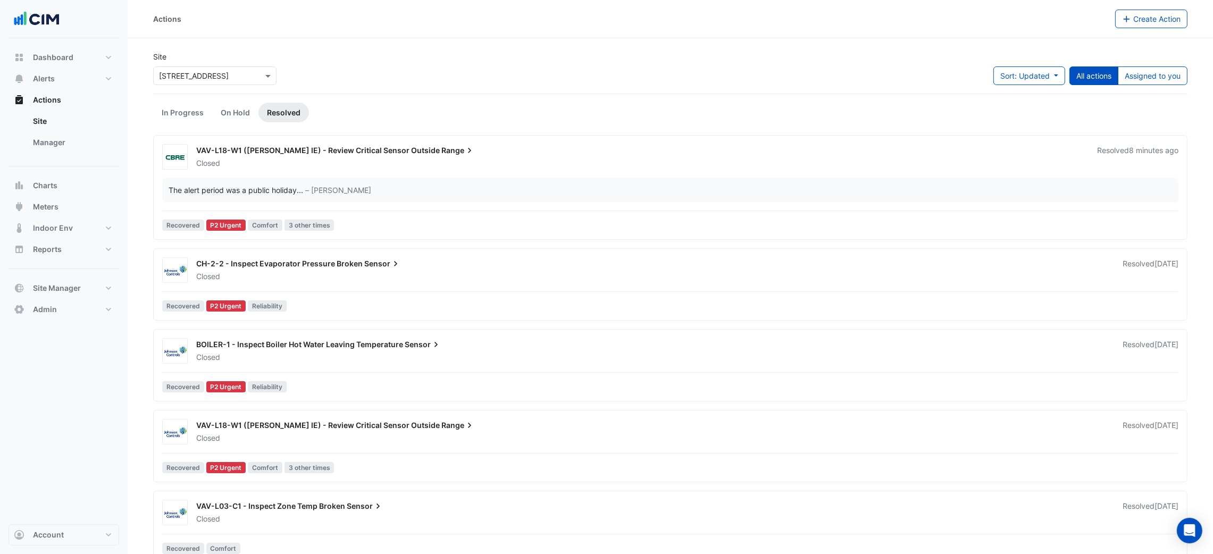
click at [869, 144] on div "VAV-L18-W1 (NABERS IE) - Review Critical Sensor Outside Range Closed Resolved 8…" at bounding box center [687, 155] width 995 height 28
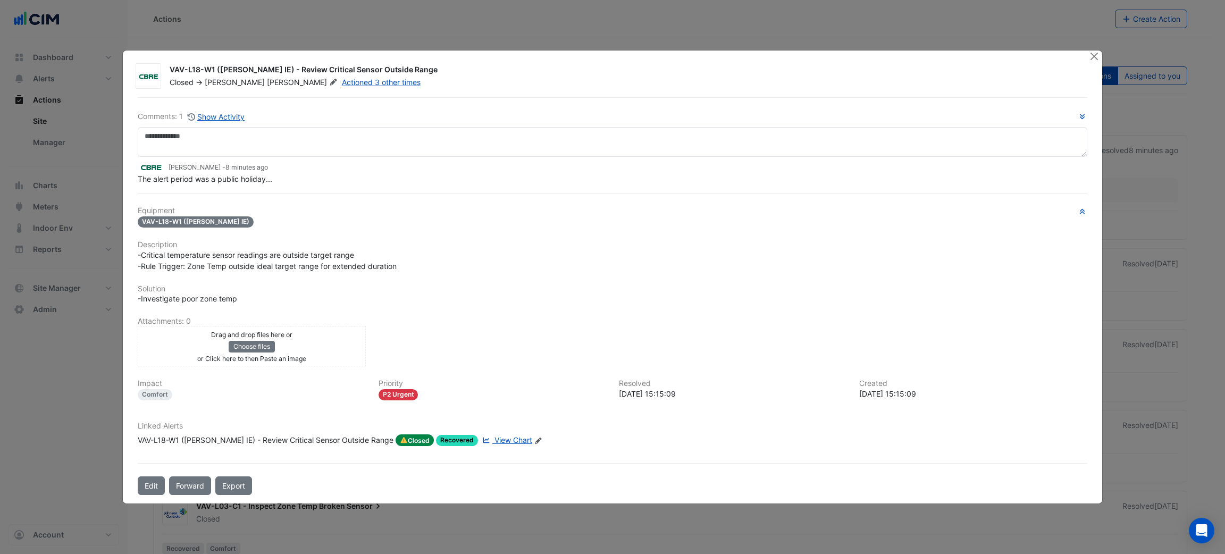
click at [249, 437] on div "VAV-L18-W1 (NABERS IE) - Review Critical Sensor Outside Range" at bounding box center [266, 440] width 256 height 12
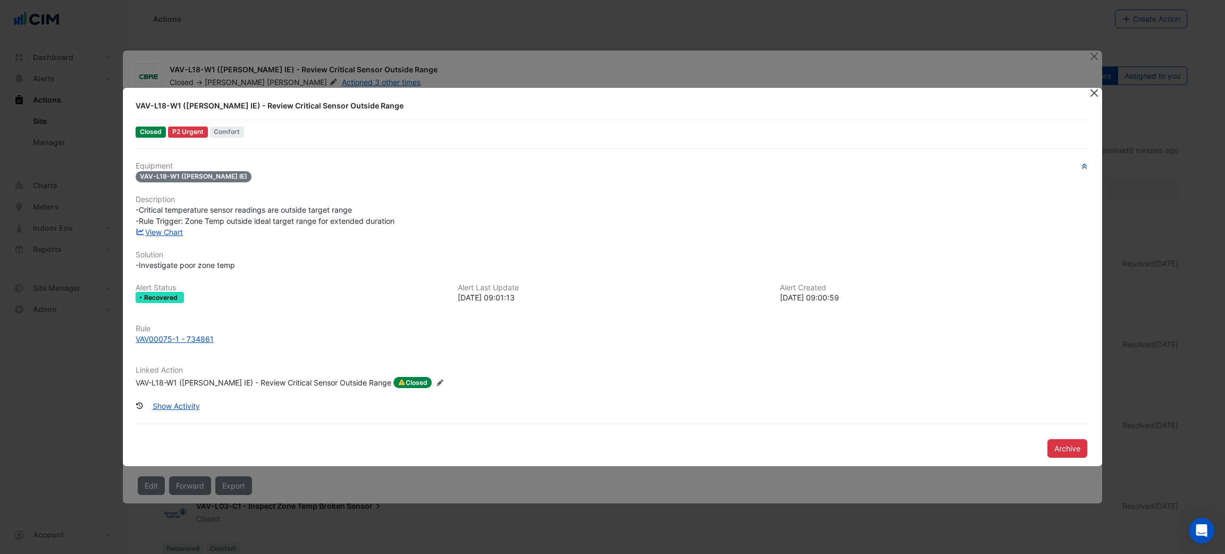
click at [1089, 94] on button "Close" at bounding box center [1094, 93] width 11 height 11
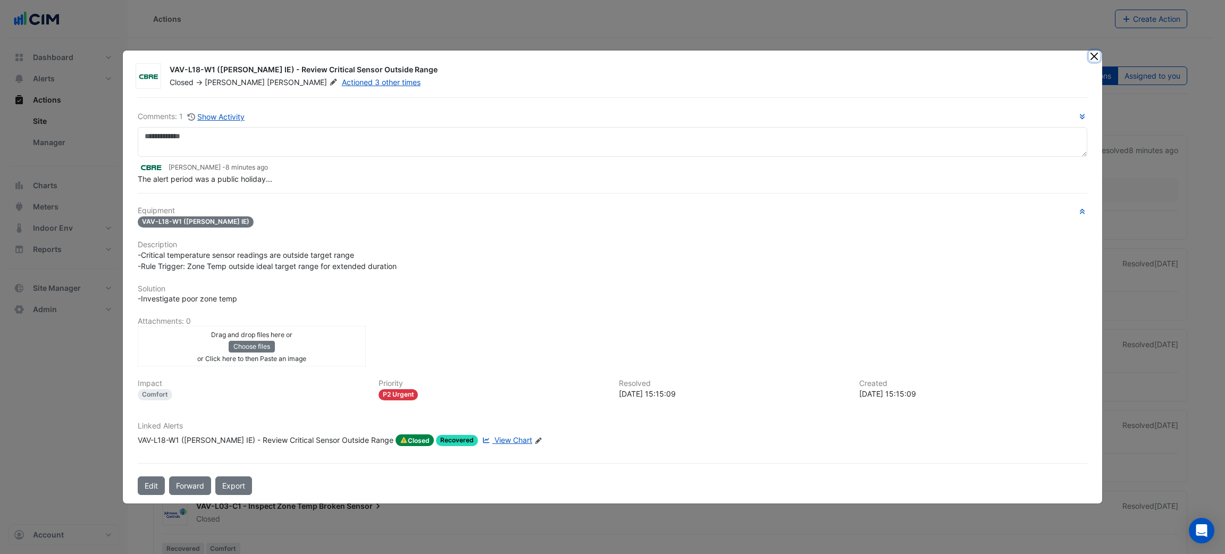
click at [1097, 53] on button "Close" at bounding box center [1094, 56] width 11 height 11
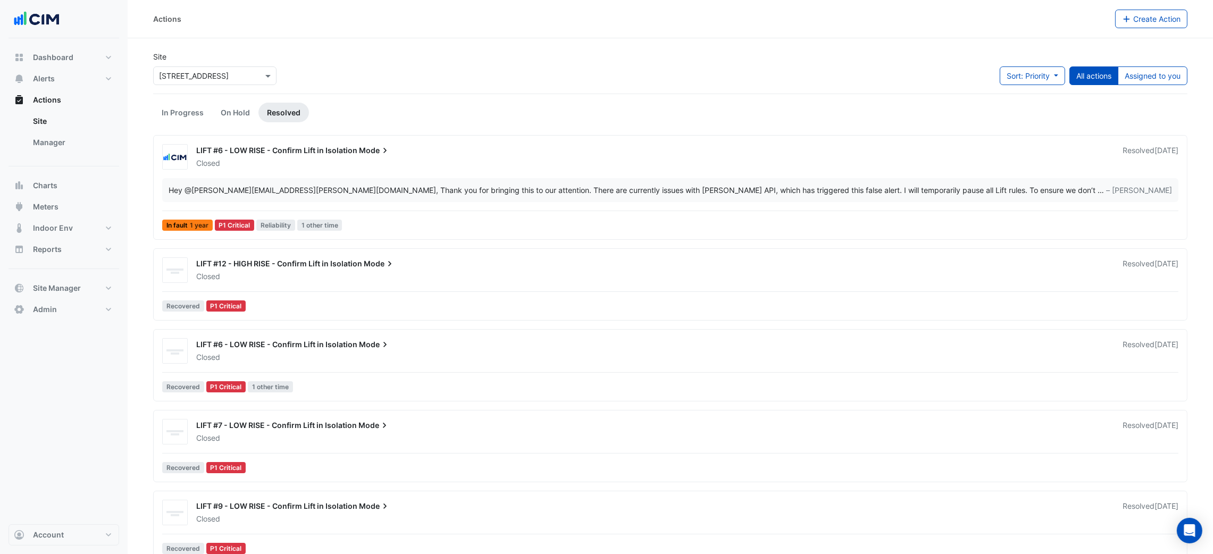
click at [477, 64] on div "Site × 2-12 Macquarie St Sort: Priority Priority Updated All actions Assigned t…" at bounding box center [670, 72] width 1047 height 43
click at [74, 79] on button "Alerts" at bounding box center [64, 78] width 111 height 21
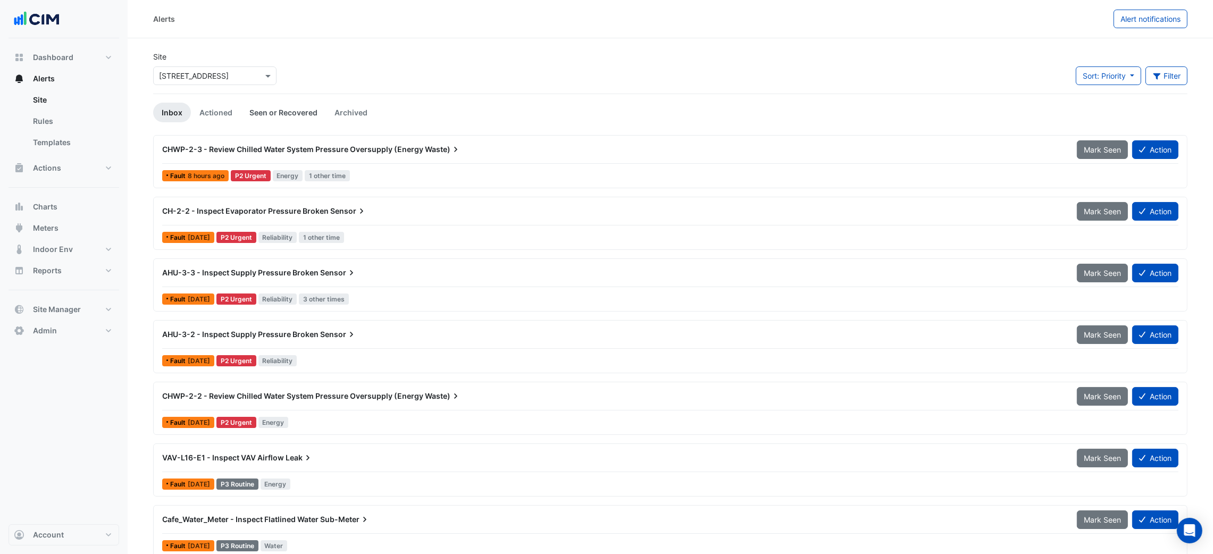
click at [295, 105] on link "Seen or Recovered" at bounding box center [283, 113] width 85 height 20
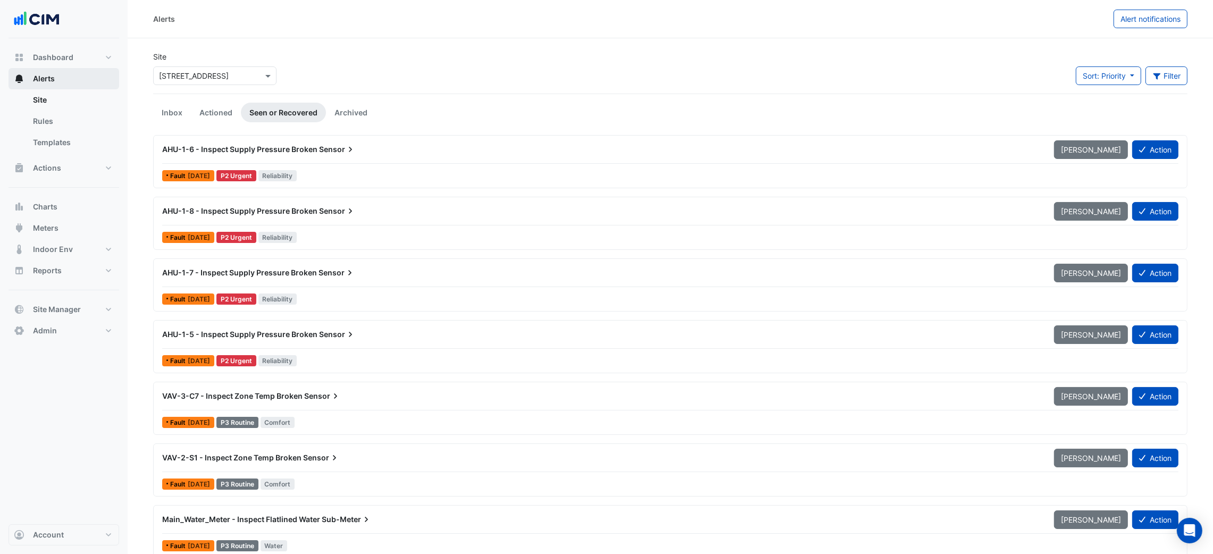
click at [63, 68] on button "Alerts" at bounding box center [64, 78] width 111 height 21
click at [63, 65] on button "Dashboard" at bounding box center [64, 57] width 111 height 21
select select "***"
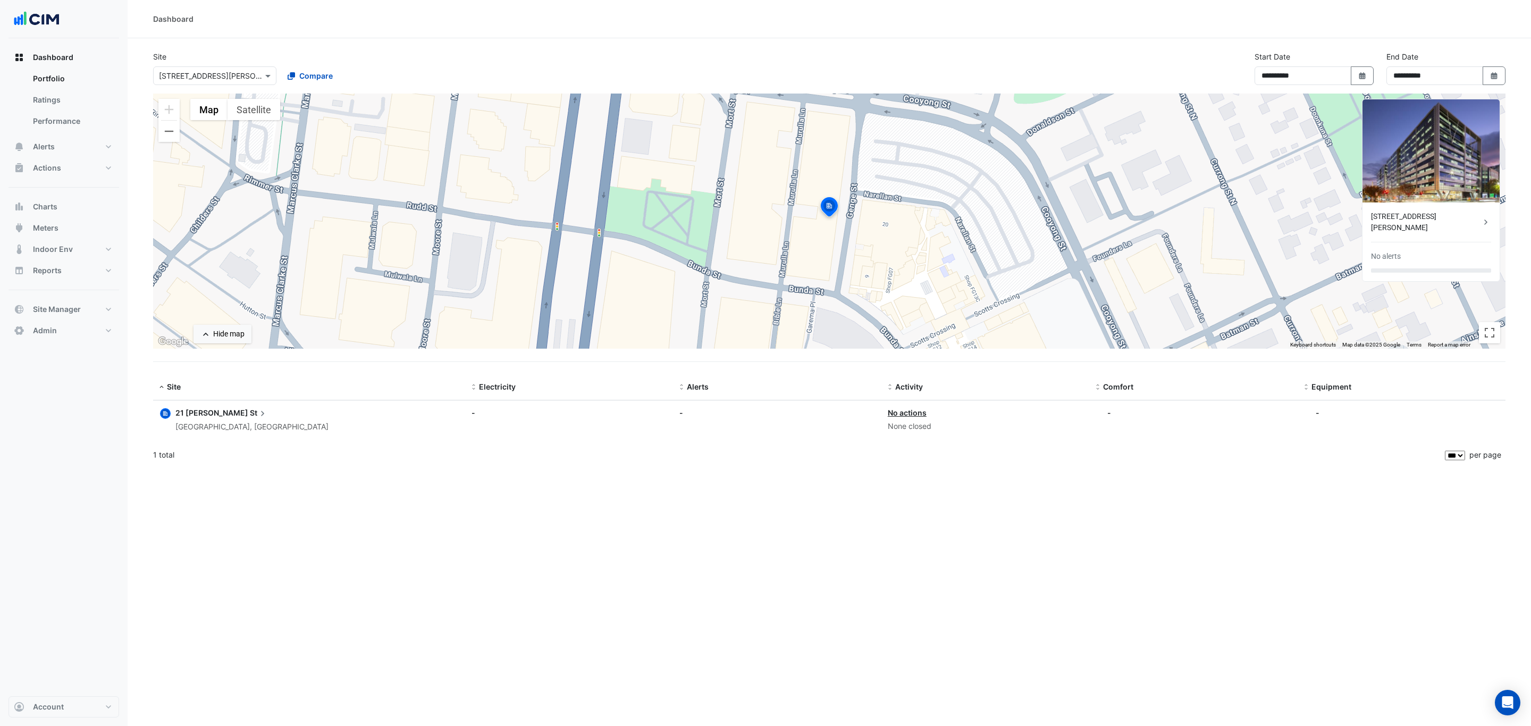
select select "***"
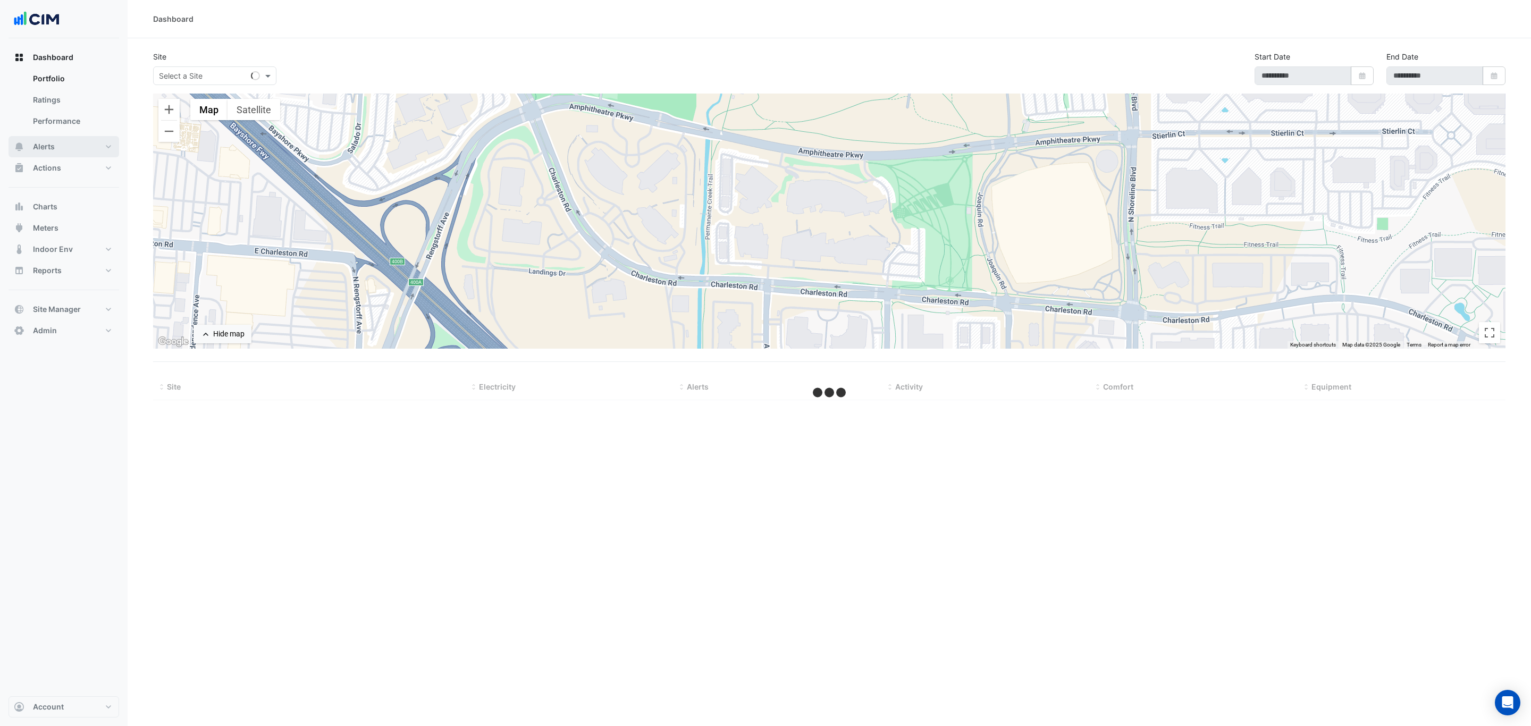
click at [71, 149] on button "Alerts" at bounding box center [64, 146] width 111 height 21
click at [80, 167] on button "Actions" at bounding box center [64, 167] width 111 height 21
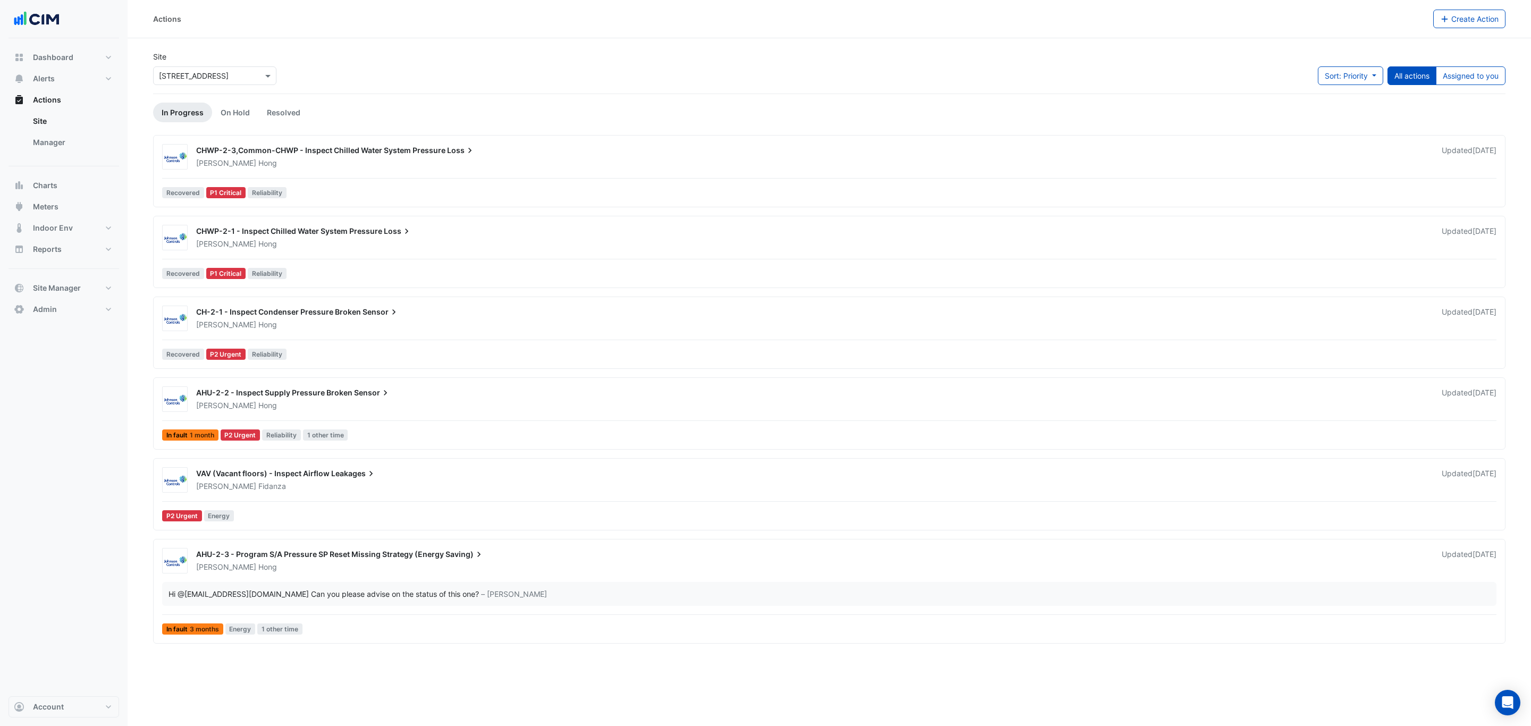
click at [180, 78] on input "text" at bounding box center [204, 76] width 90 height 11
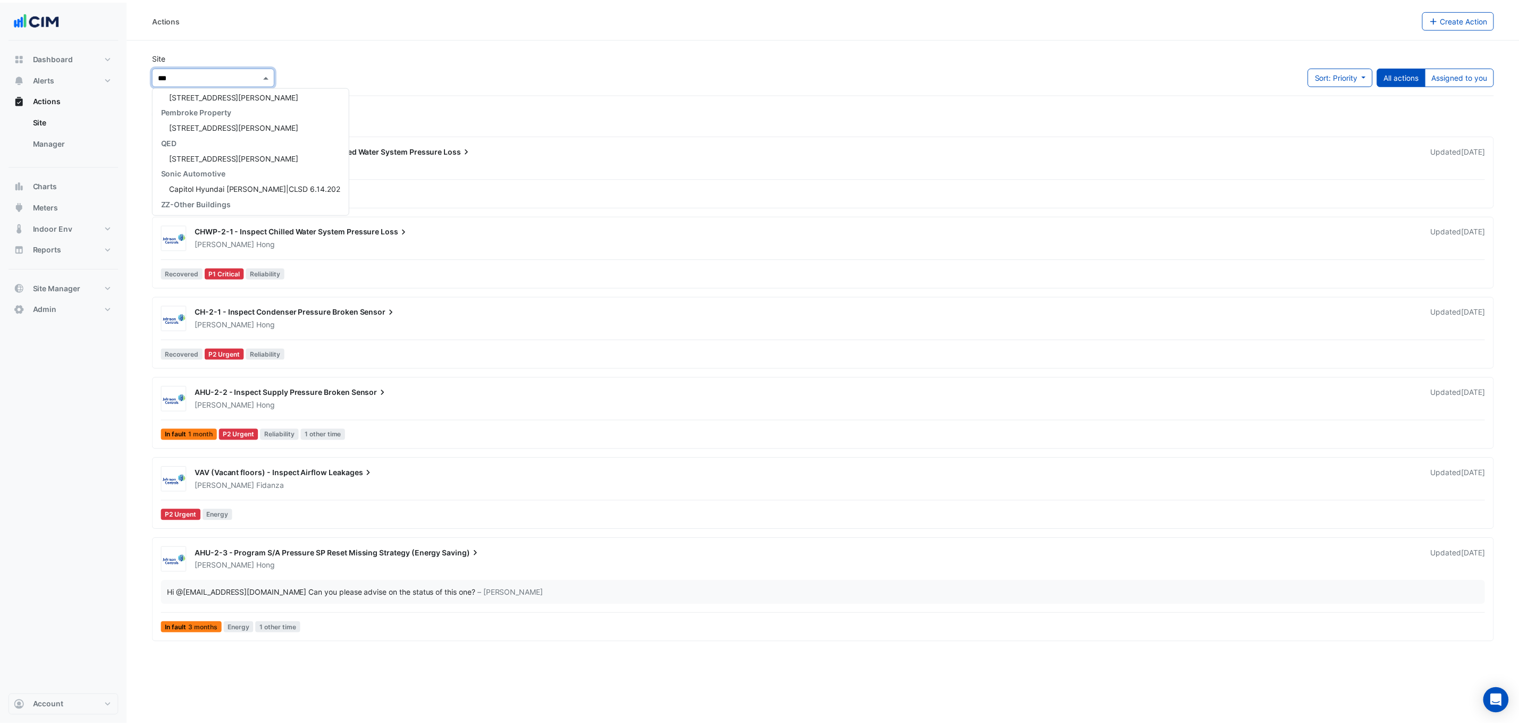
scroll to position [5, 0]
type input "********"
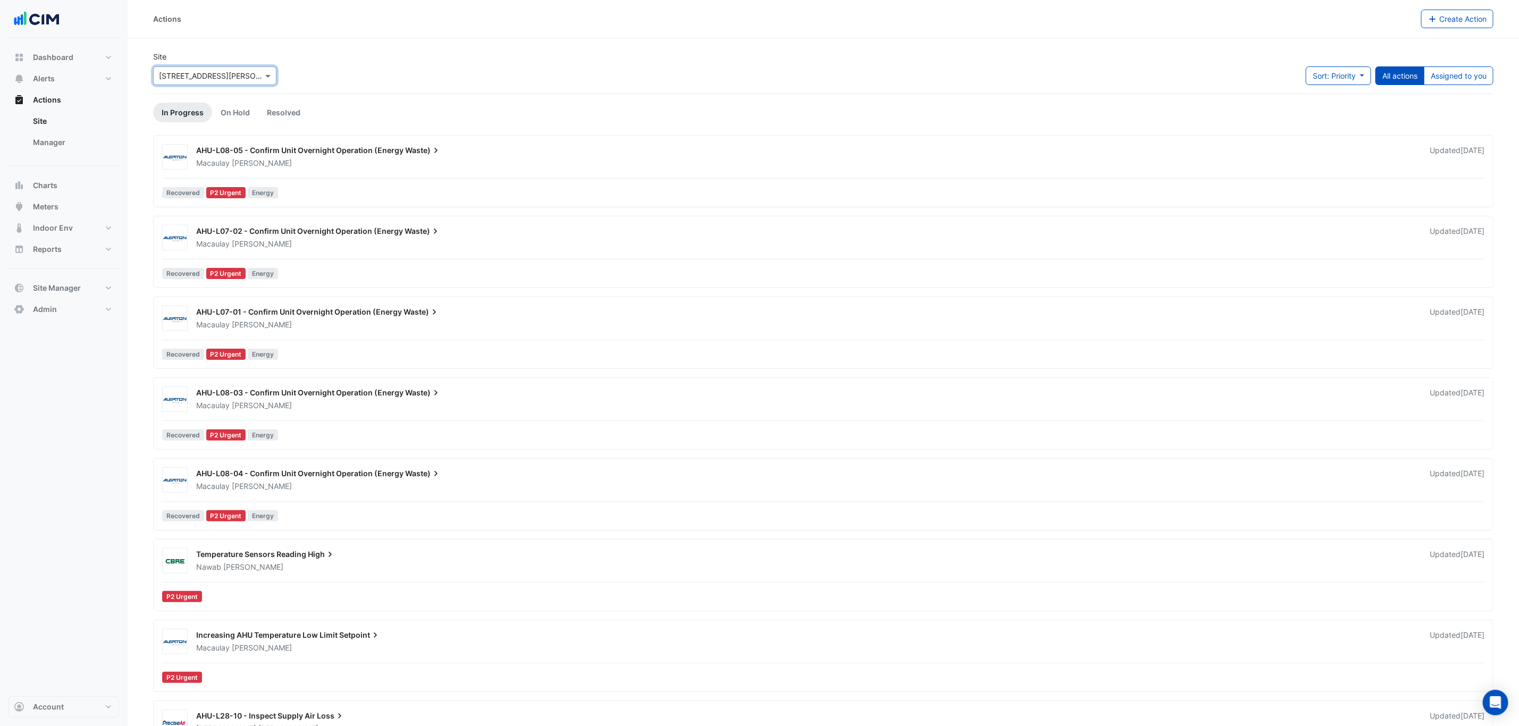
click at [868, 163] on div "[PERSON_NAME]" at bounding box center [806, 163] width 1223 height 11
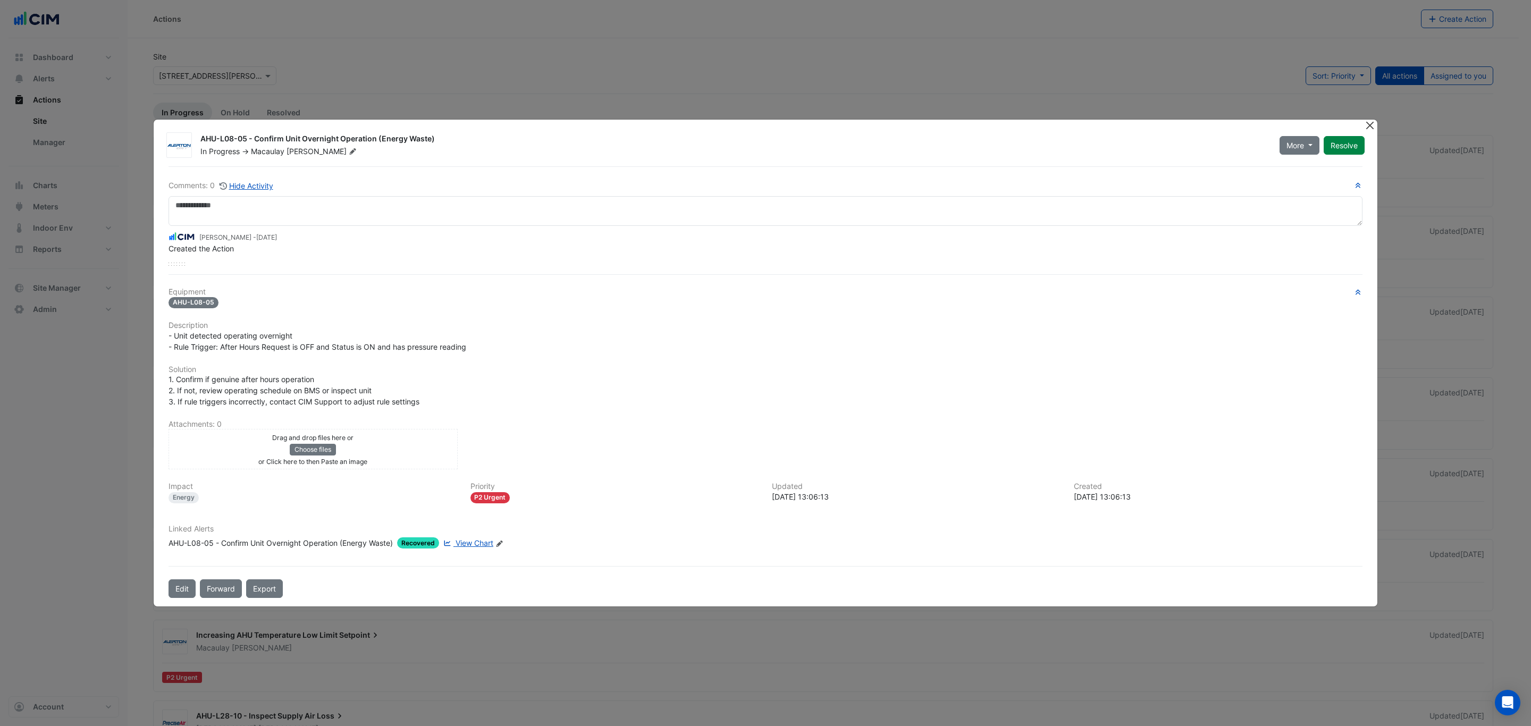
click at [1367, 124] on button "Close" at bounding box center [1369, 125] width 11 height 11
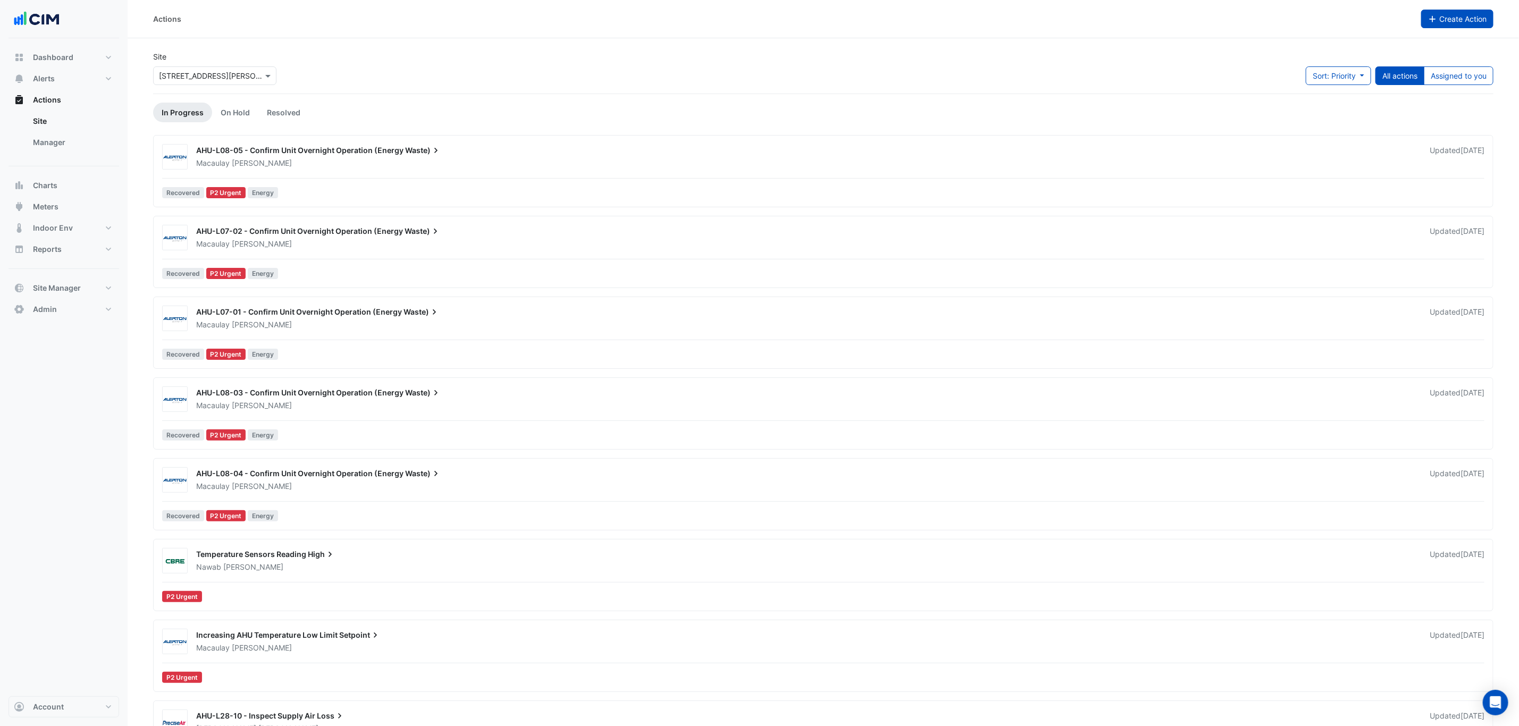
click at [1455, 16] on span "Create Action" at bounding box center [1462, 18] width 47 height 9
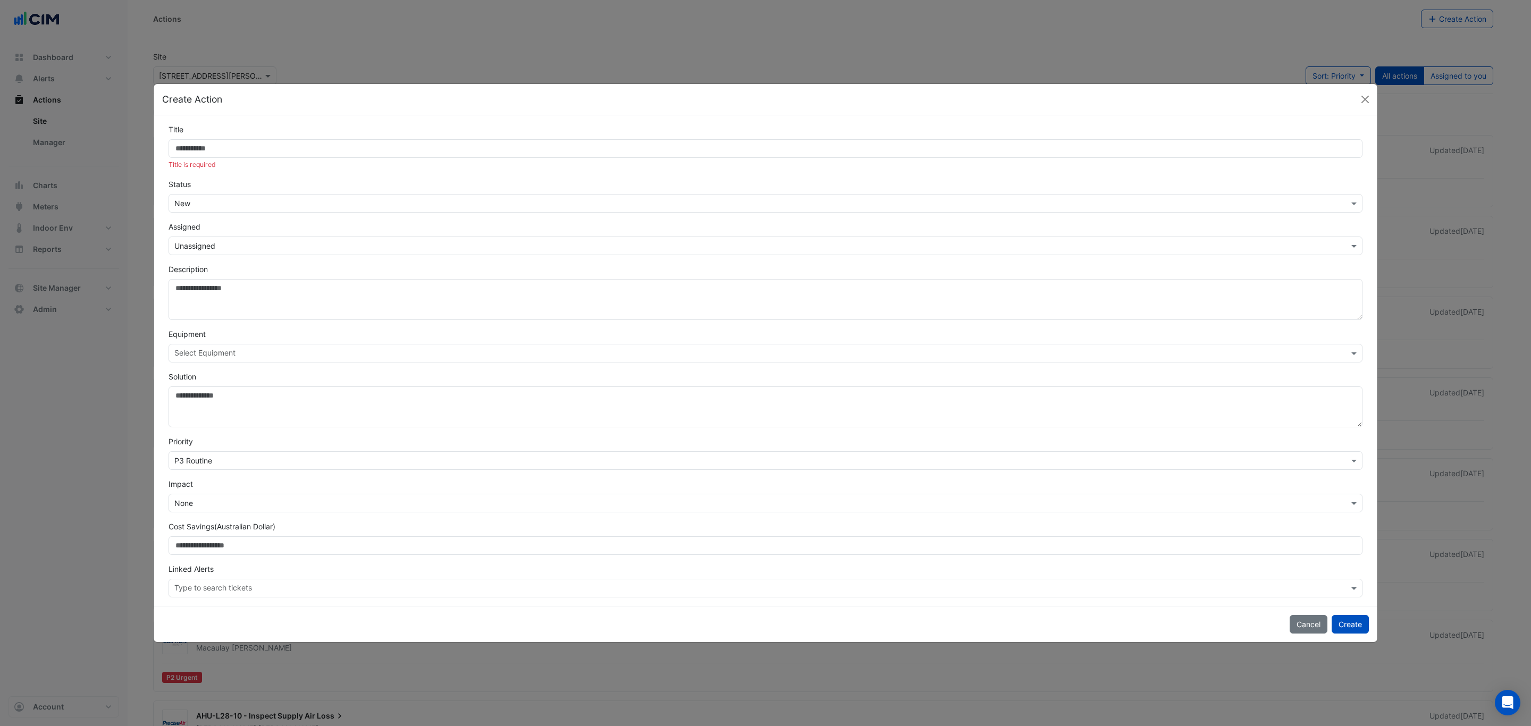
click at [364, 165] on form "Title Title is required Status × New Assigned × Unassigned Description Equipmen…" at bounding box center [766, 360] width 1194 height 473
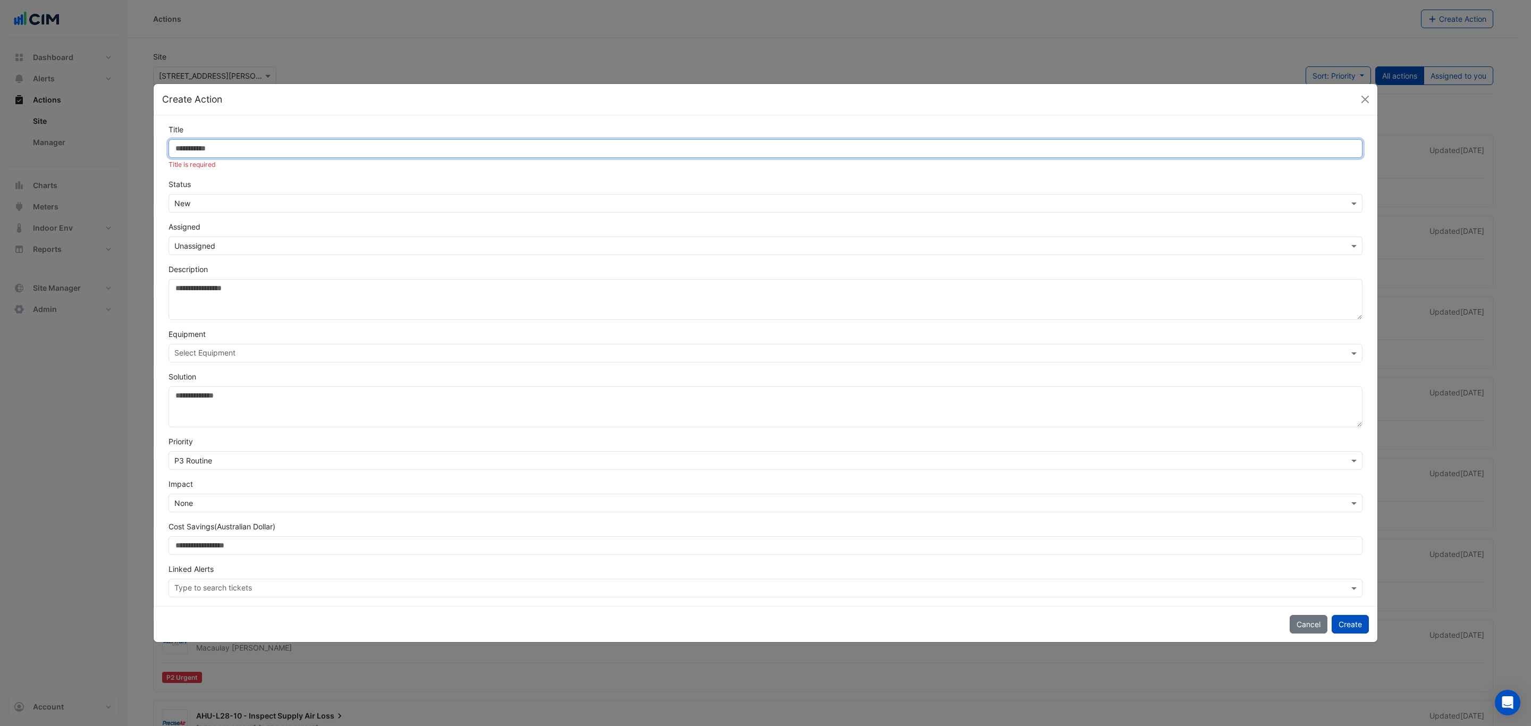
click at [364, 152] on input "Title" at bounding box center [766, 148] width 1194 height 19
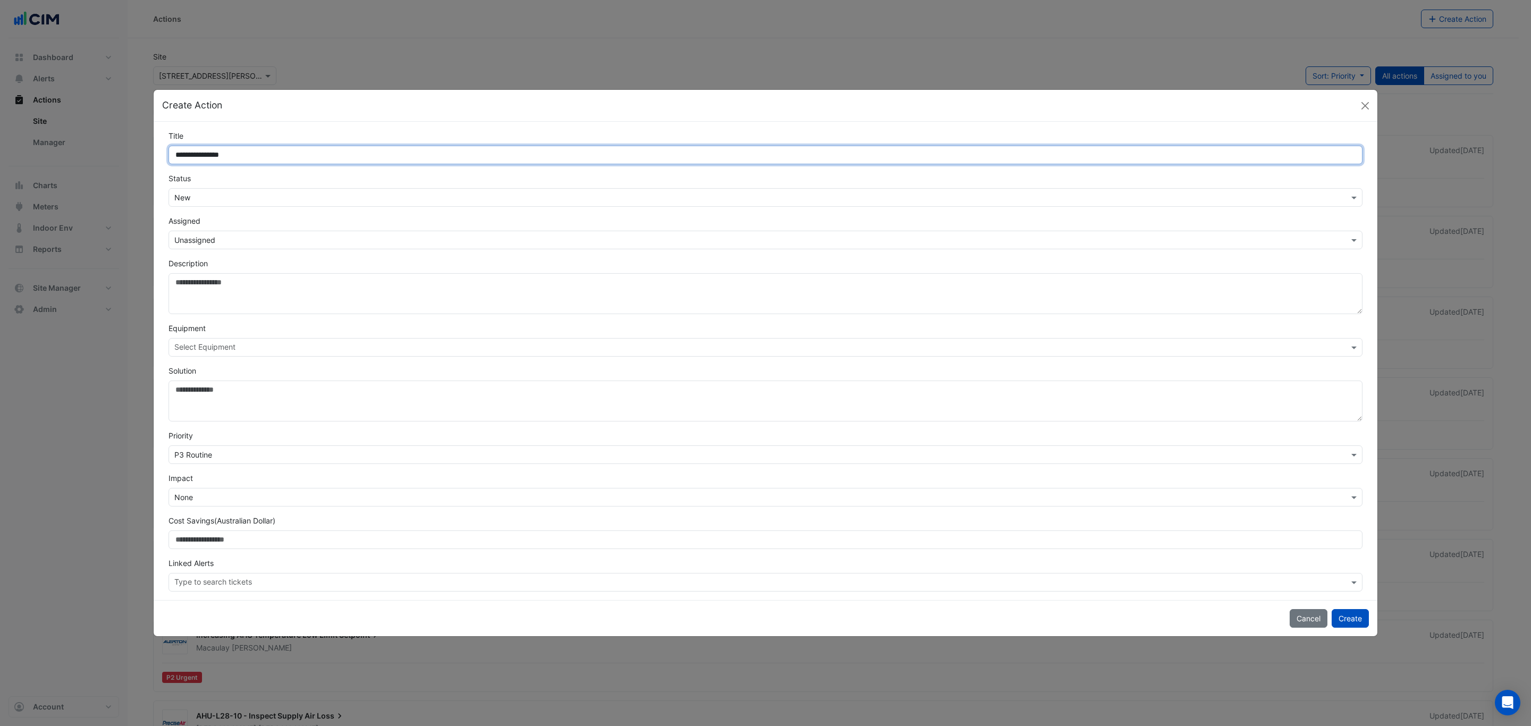
type input "**********"
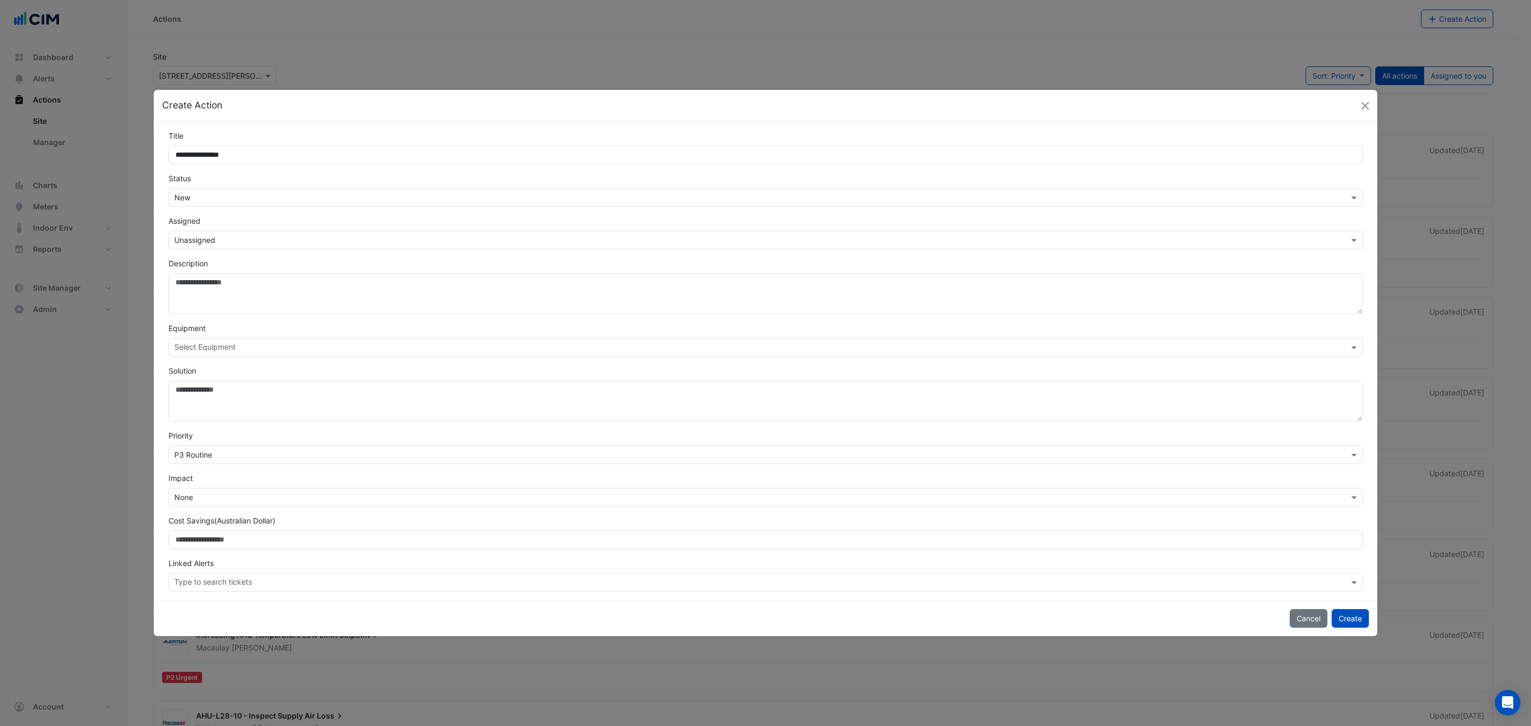
click at [273, 197] on input "text" at bounding box center [754, 197] width 1161 height 11
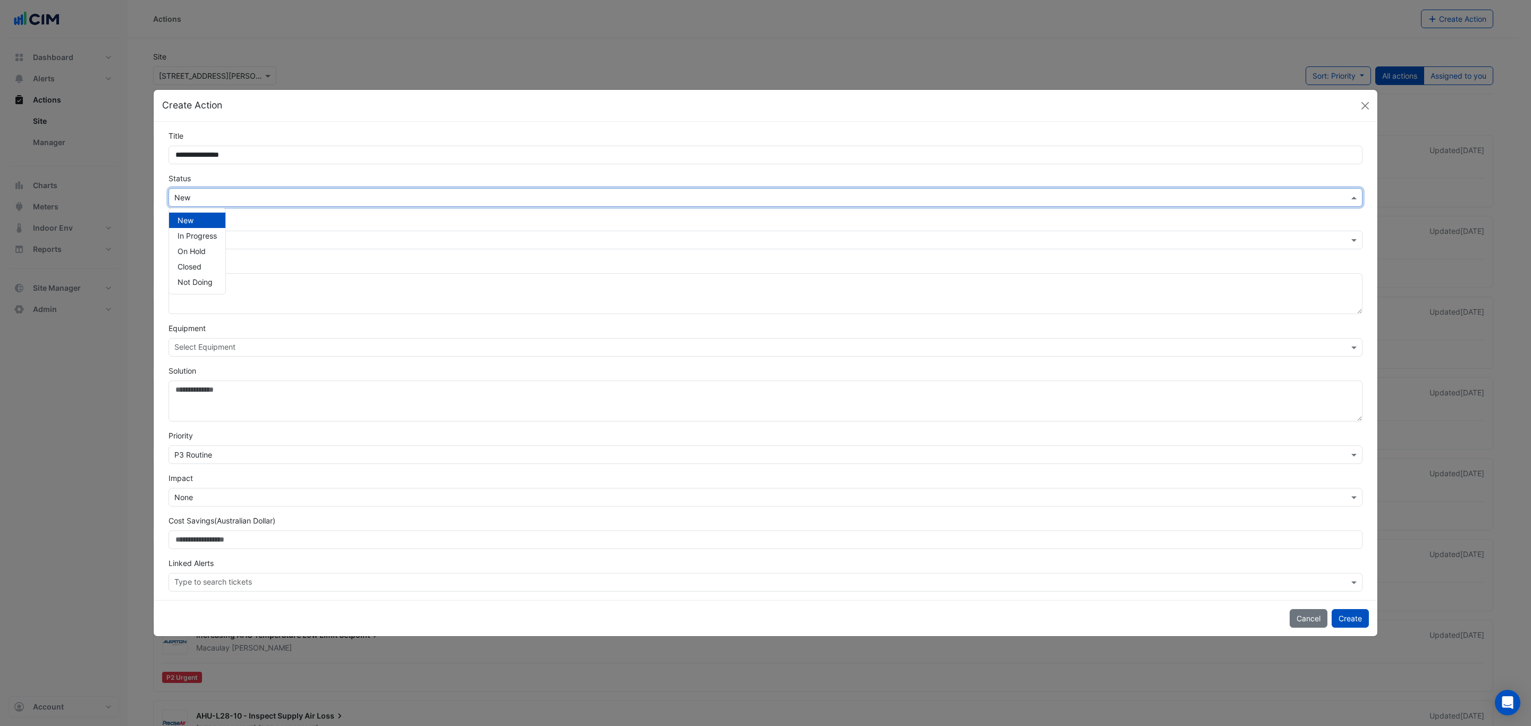
click at [264, 221] on div "Assigned × Unassigned" at bounding box center [765, 232] width 1207 height 34
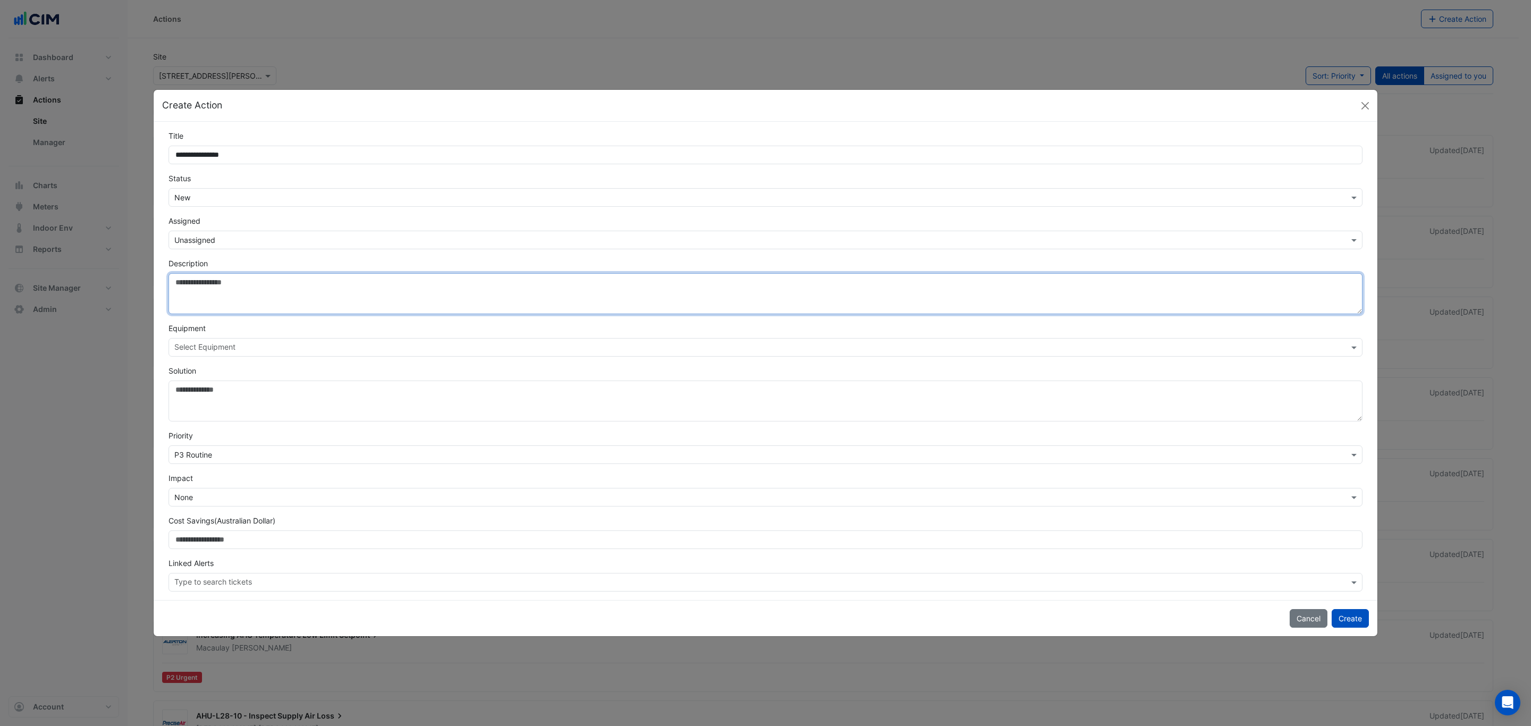
click at [224, 278] on textarea "Description" at bounding box center [766, 293] width 1194 height 41
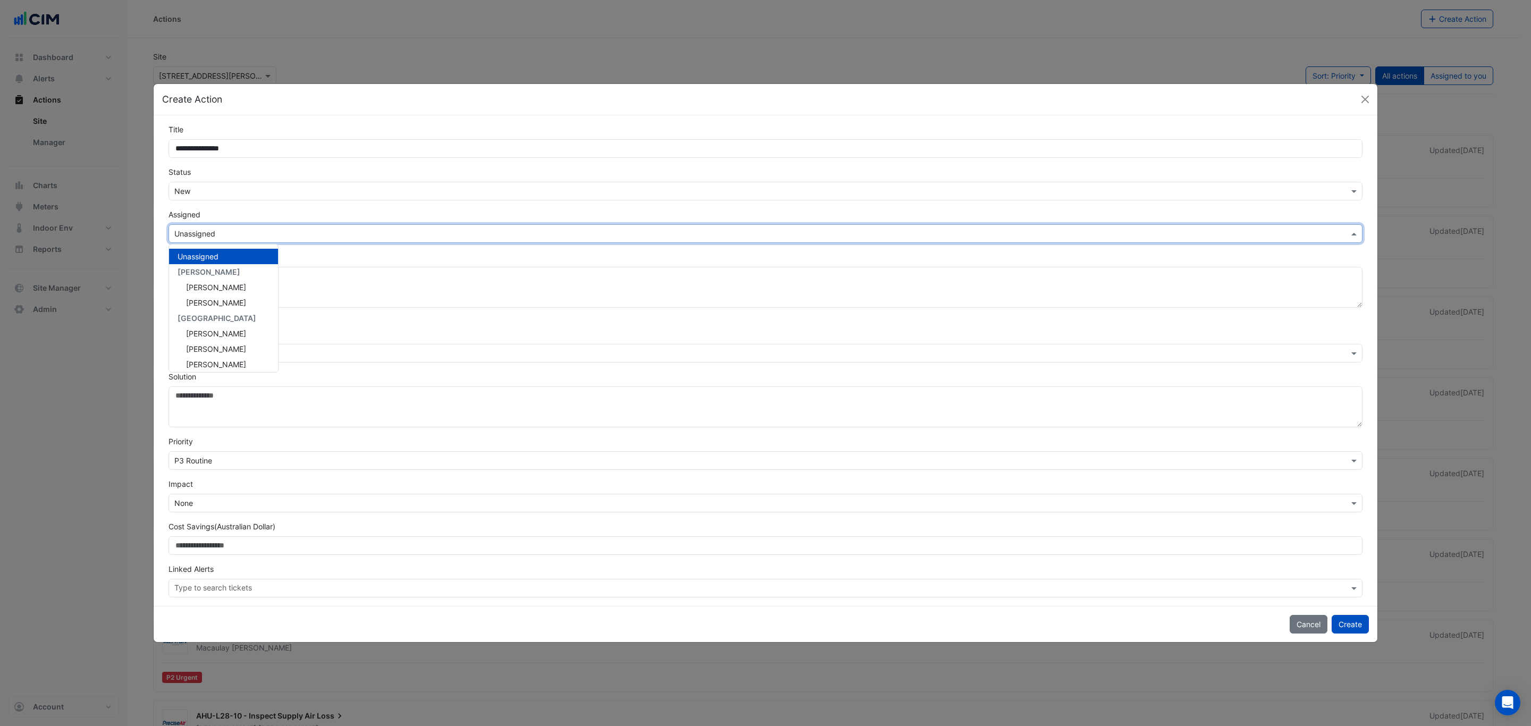
click at [225, 234] on input "text" at bounding box center [754, 234] width 1161 height 11
click at [219, 191] on input "text" at bounding box center [754, 191] width 1161 height 11
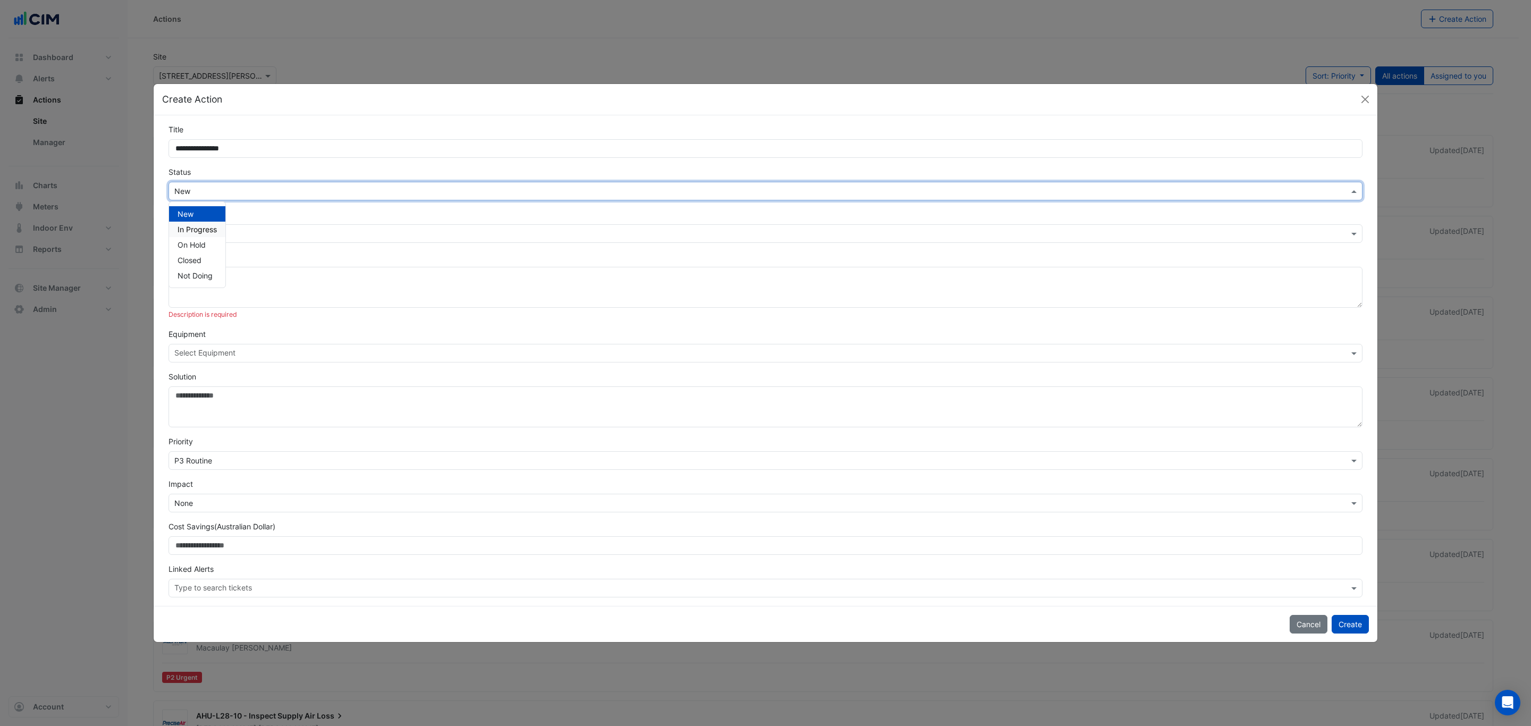
click at [211, 222] on div "In Progress" at bounding box center [197, 229] width 56 height 15
click at [237, 229] on input "text" at bounding box center [754, 234] width 1161 height 11
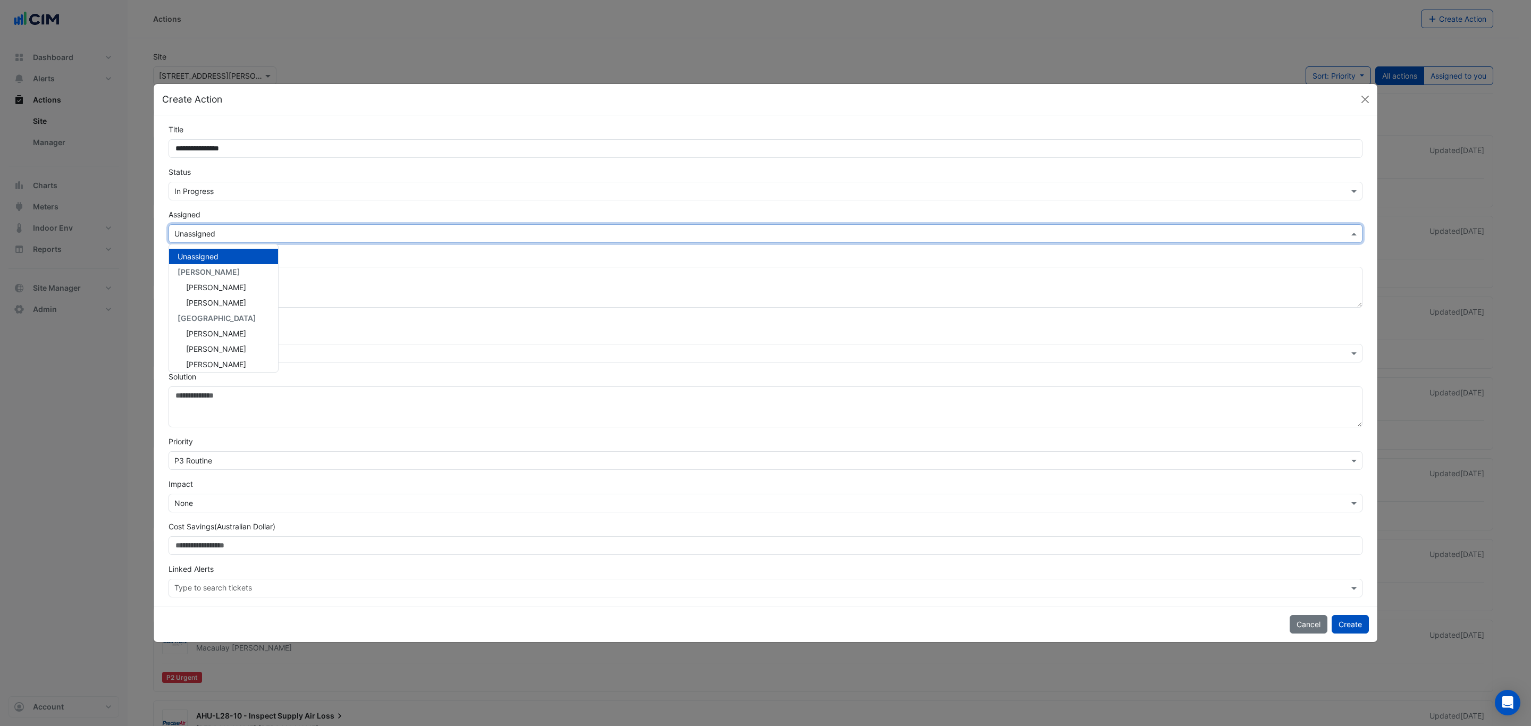
click at [255, 213] on div "Assigned × Unassigned Unassigned [PERSON_NAME] Friend [PERSON_NAME] CBRE Charte…" at bounding box center [765, 226] width 1207 height 34
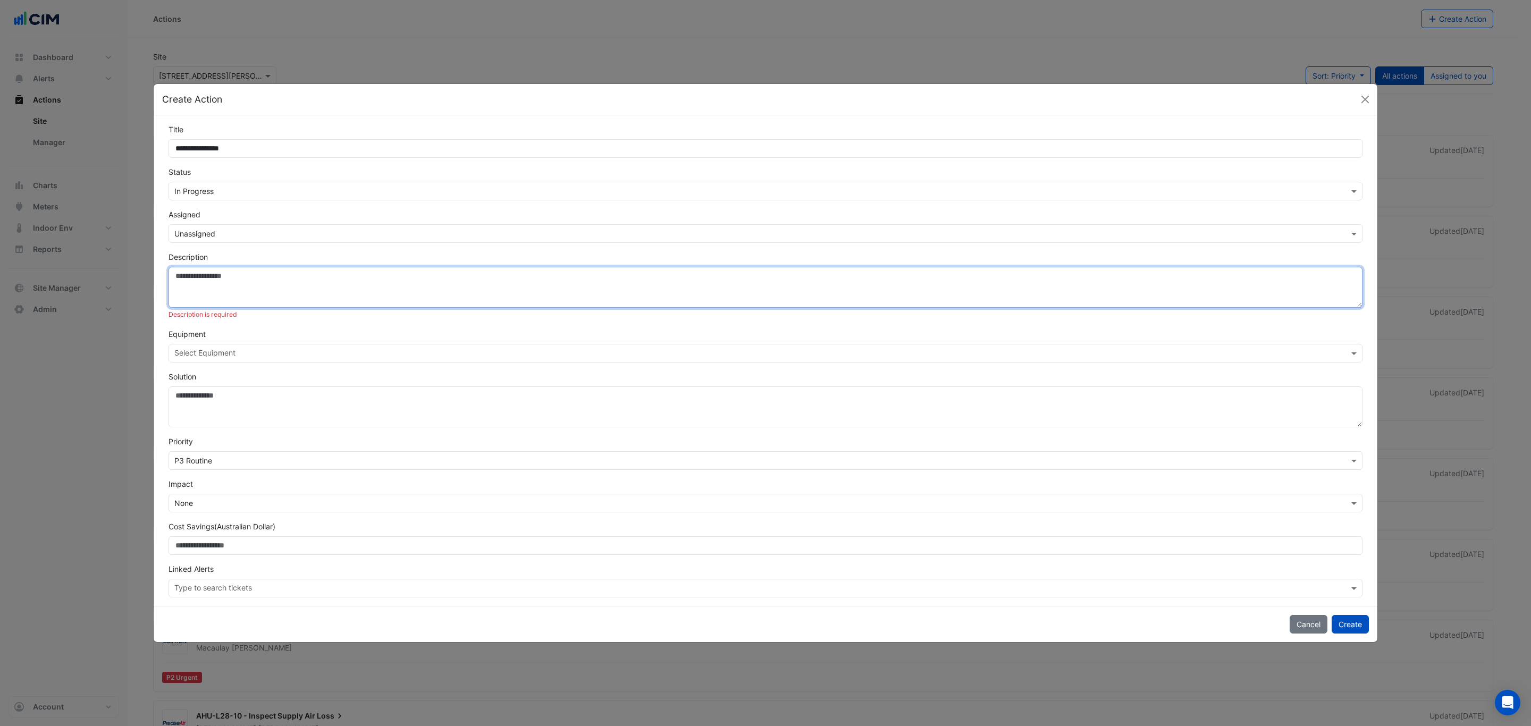
click at [257, 281] on textarea "Description" at bounding box center [766, 287] width 1194 height 41
click at [251, 289] on textarea "Description" at bounding box center [766, 287] width 1194 height 41
click at [233, 286] on textarea "Description" at bounding box center [766, 287] width 1194 height 41
click at [213, 274] on textarea "Description" at bounding box center [766, 287] width 1194 height 41
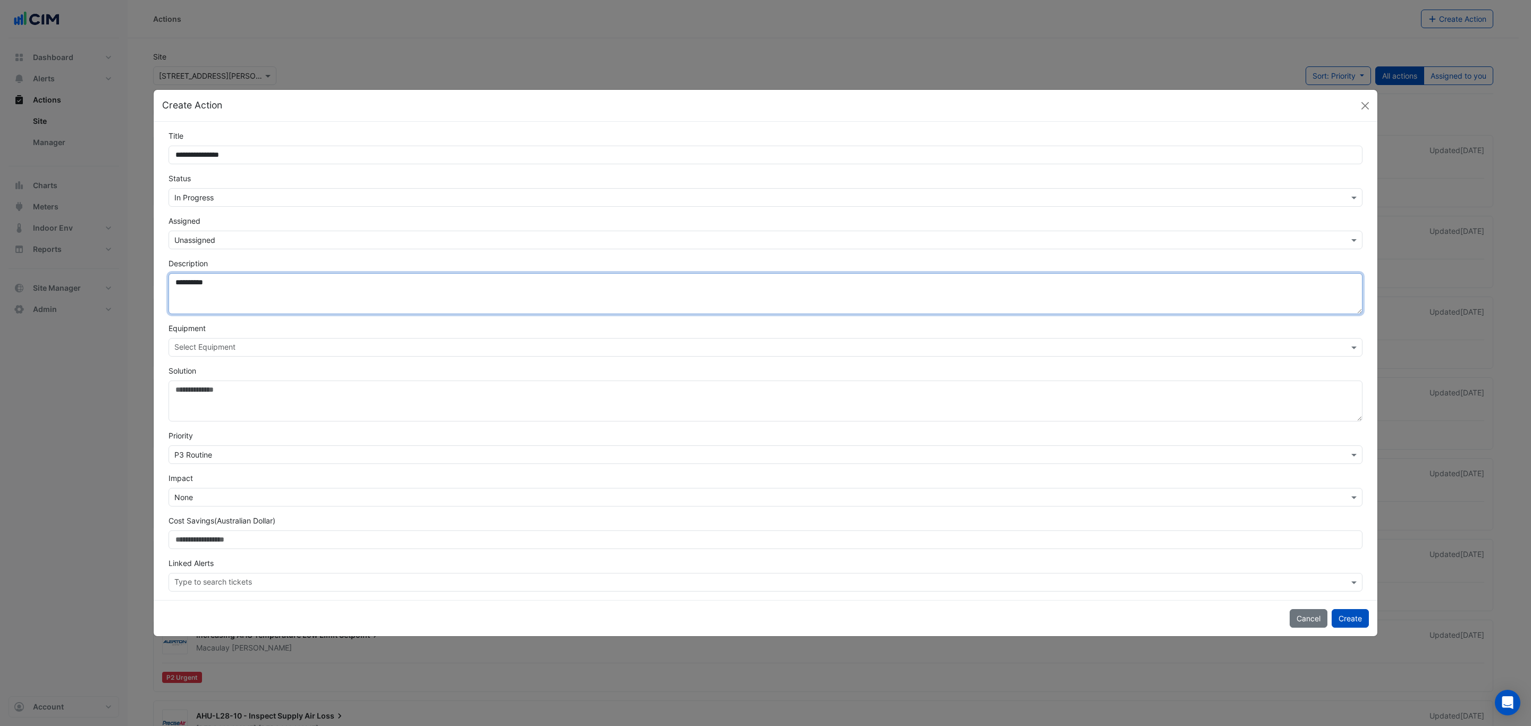
drag, startPoint x: 262, startPoint y: 300, endPoint x: 144, endPoint y: 291, distance: 117.8
click at [144, 291] on ngb-modal-window "**********" at bounding box center [765, 363] width 1531 height 726
type textarea "*"
click at [362, 310] on textarea "**********" at bounding box center [766, 293] width 1194 height 41
click at [595, 291] on textarea "**********" at bounding box center [766, 293] width 1194 height 41
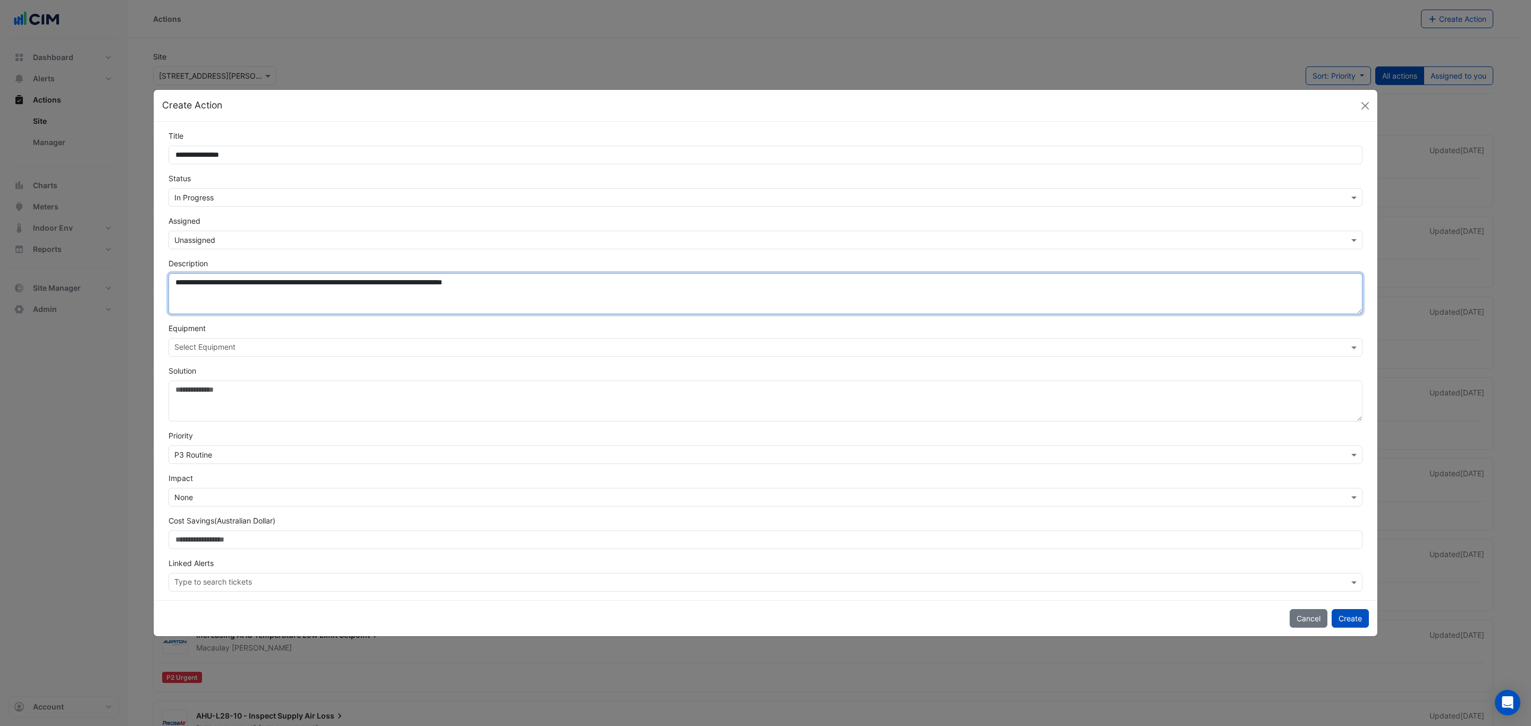
paste textarea "**********"
type textarea "**********"
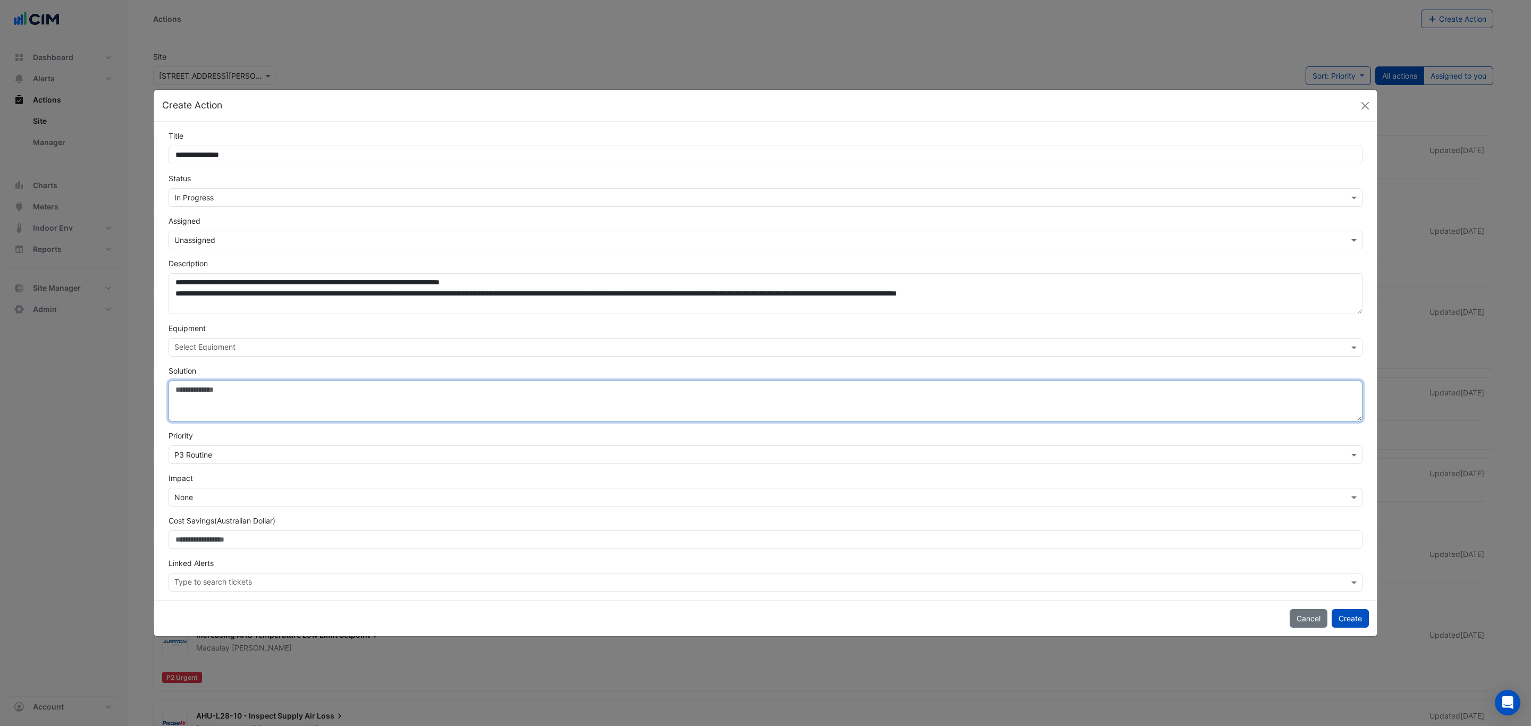
click at [320, 398] on textarea "Solution" at bounding box center [766, 401] width 1194 height 41
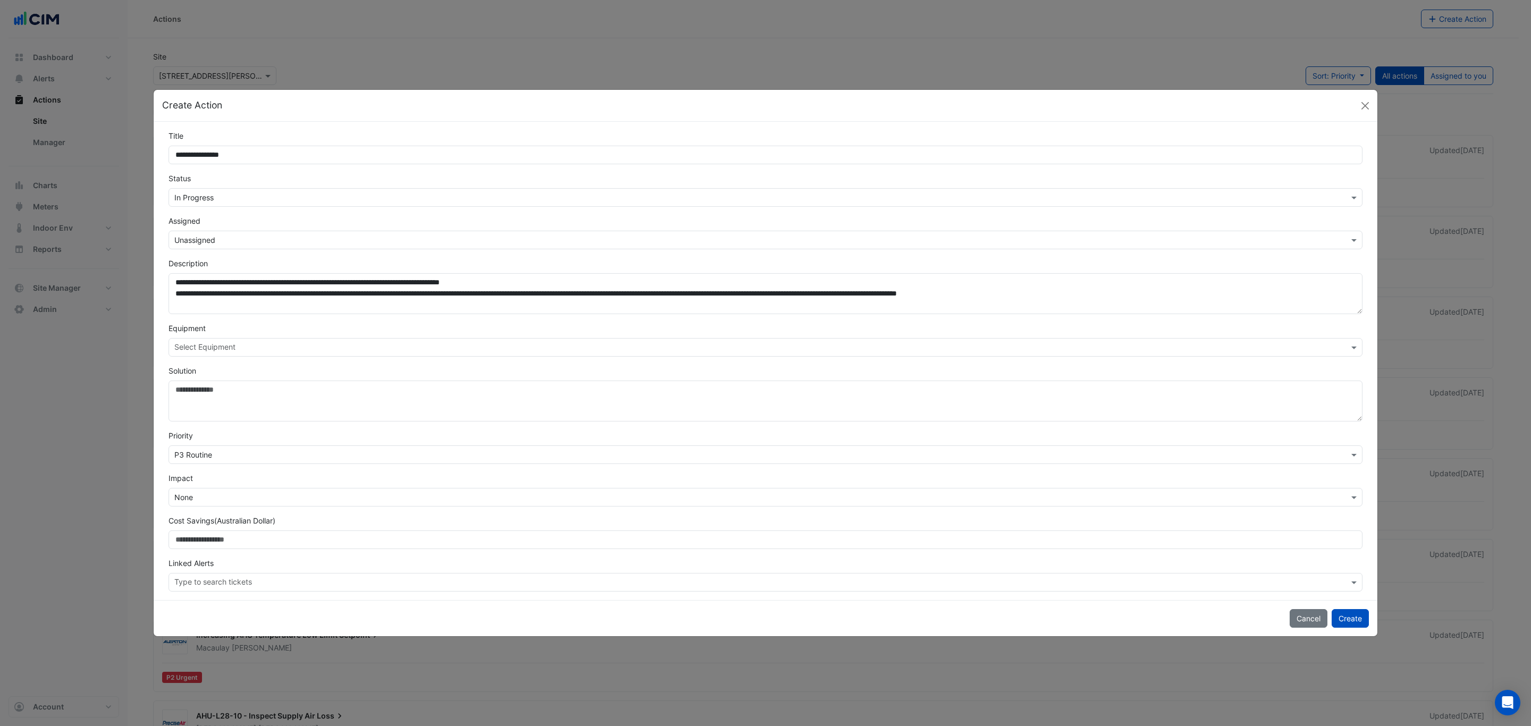
click at [329, 375] on div "Solution" at bounding box center [765, 393] width 1207 height 56
click at [219, 455] on input "text" at bounding box center [754, 455] width 1161 height 11
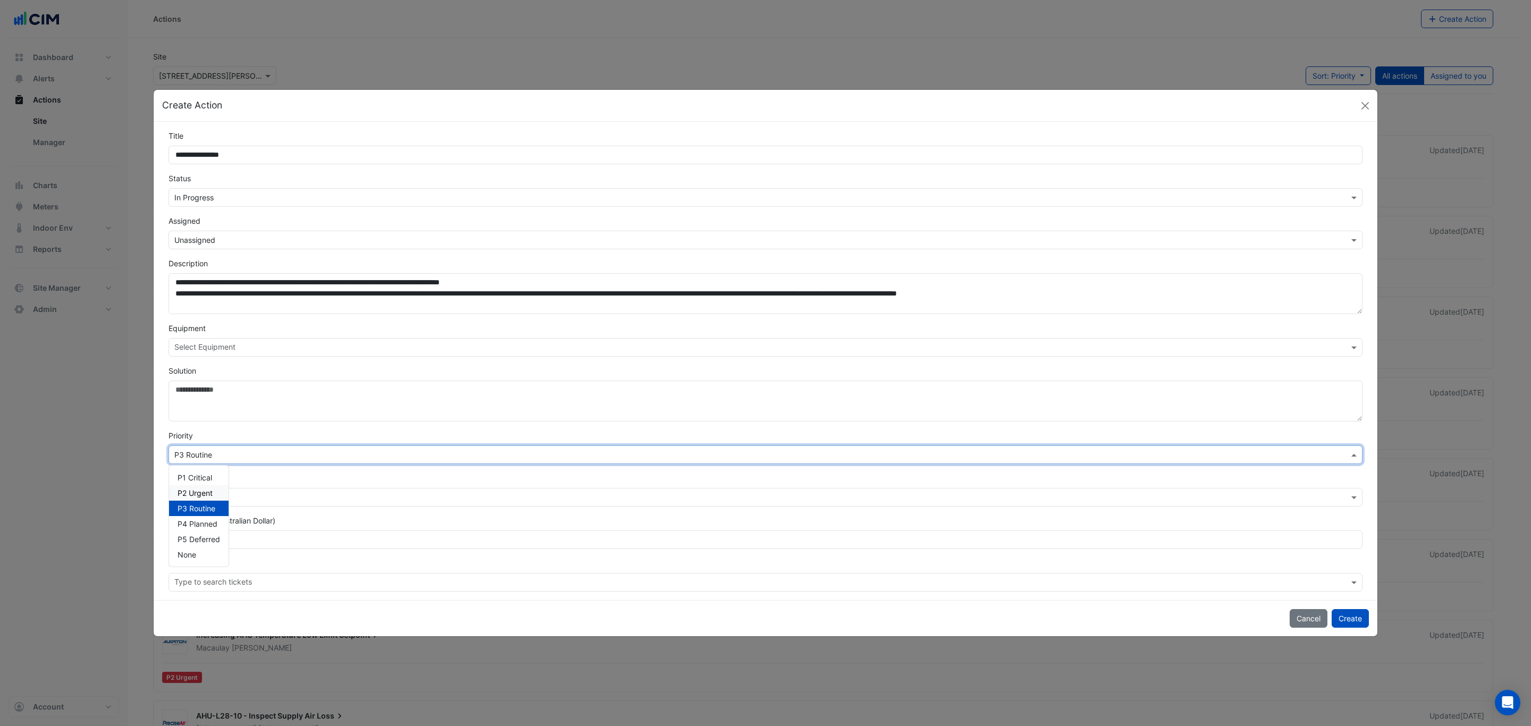
click at [209, 493] on span "P2 Urgent" at bounding box center [195, 493] width 35 height 9
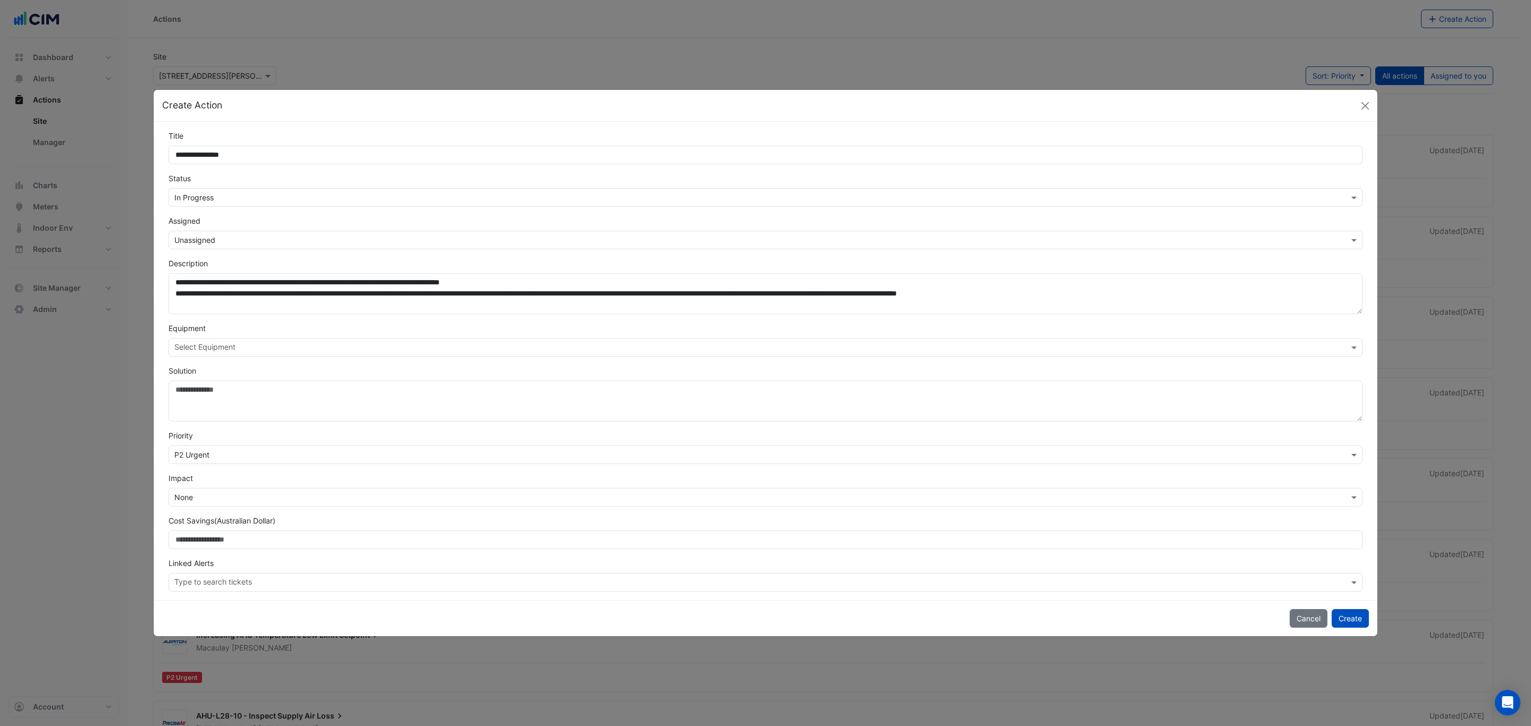
click at [290, 482] on div "Impact × None" at bounding box center [765, 490] width 1207 height 34
click at [1343, 624] on button "Create" at bounding box center [1350, 618] width 37 height 19
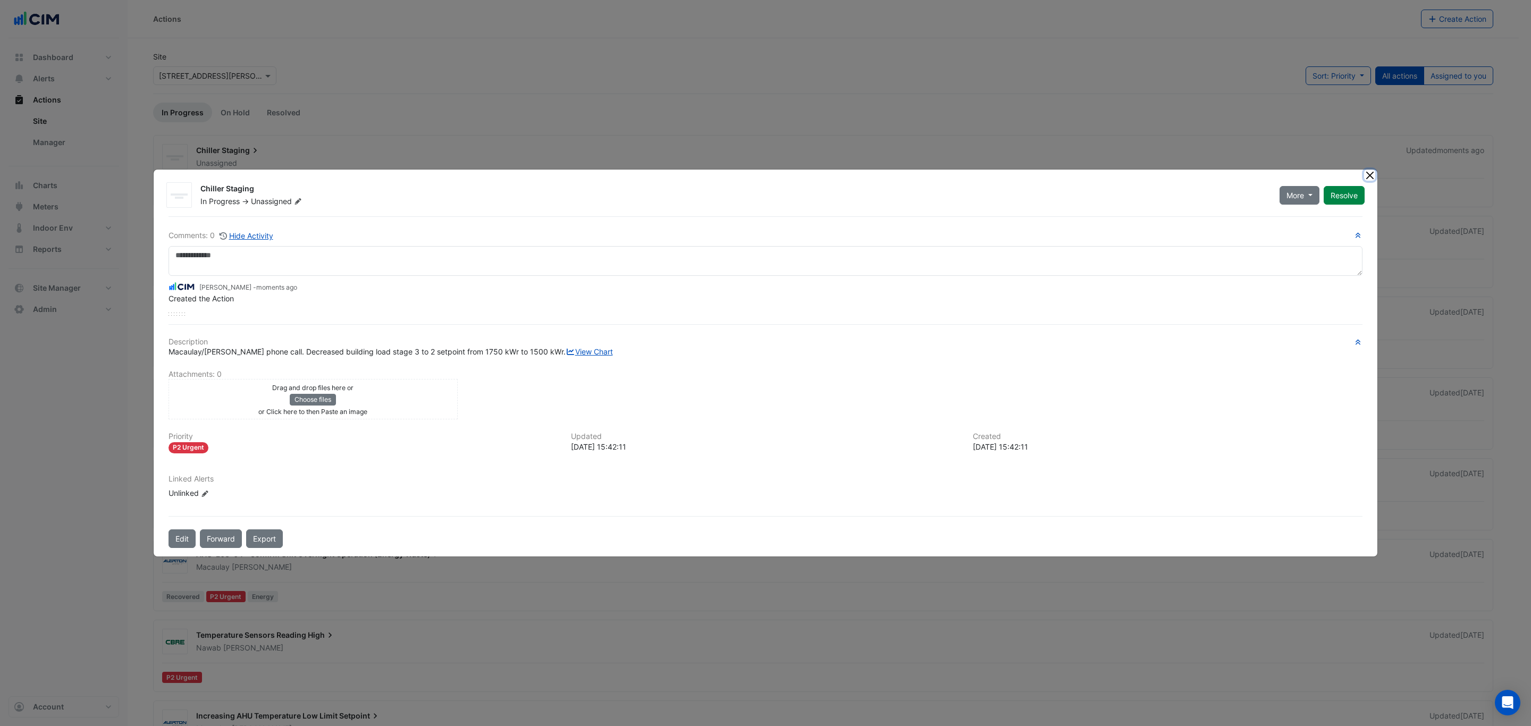
click at [1369, 170] on button "Close" at bounding box center [1369, 175] width 11 height 11
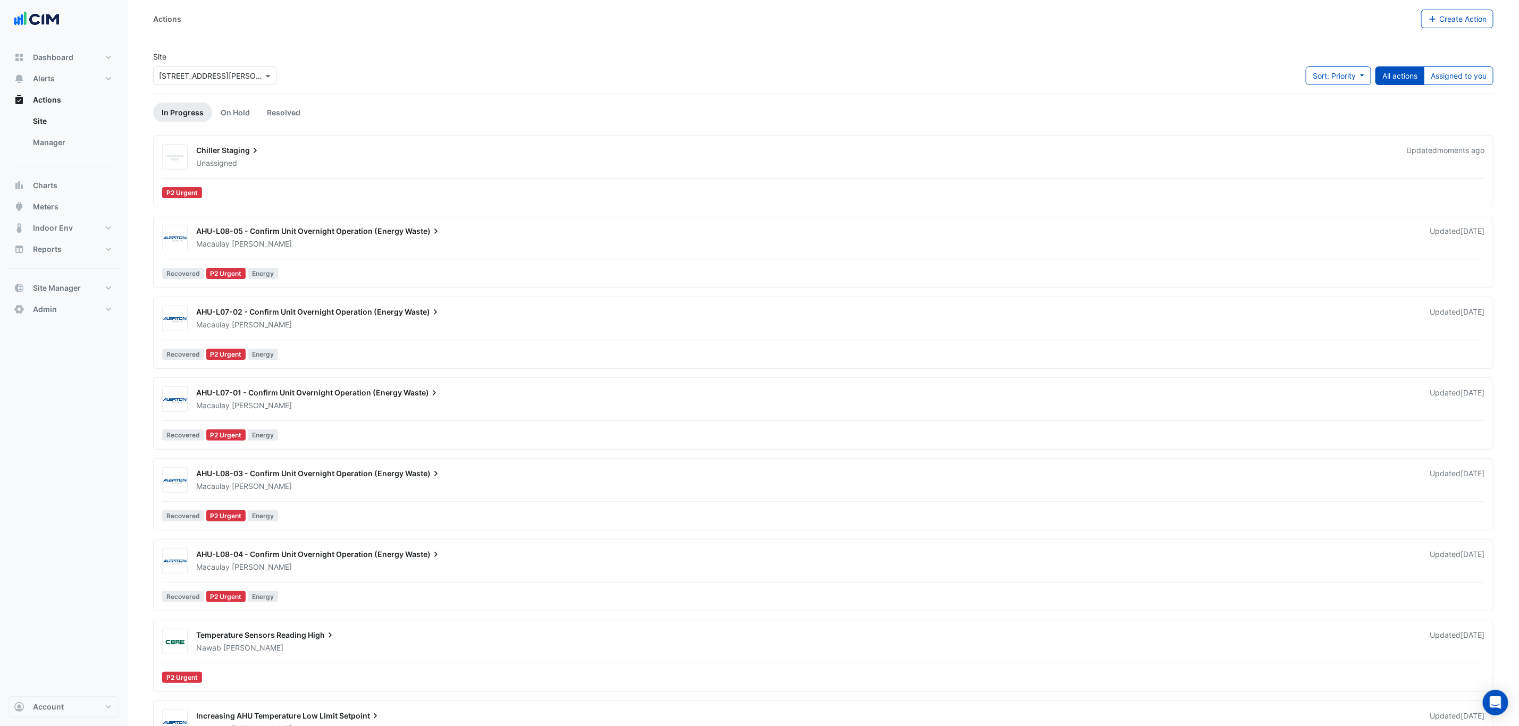
click at [954, 75] on div "Site × [STREET_ADDRESS][PERSON_NAME] Sort: Priority Priority Updated All action…" at bounding box center [823, 72] width 1353 height 43
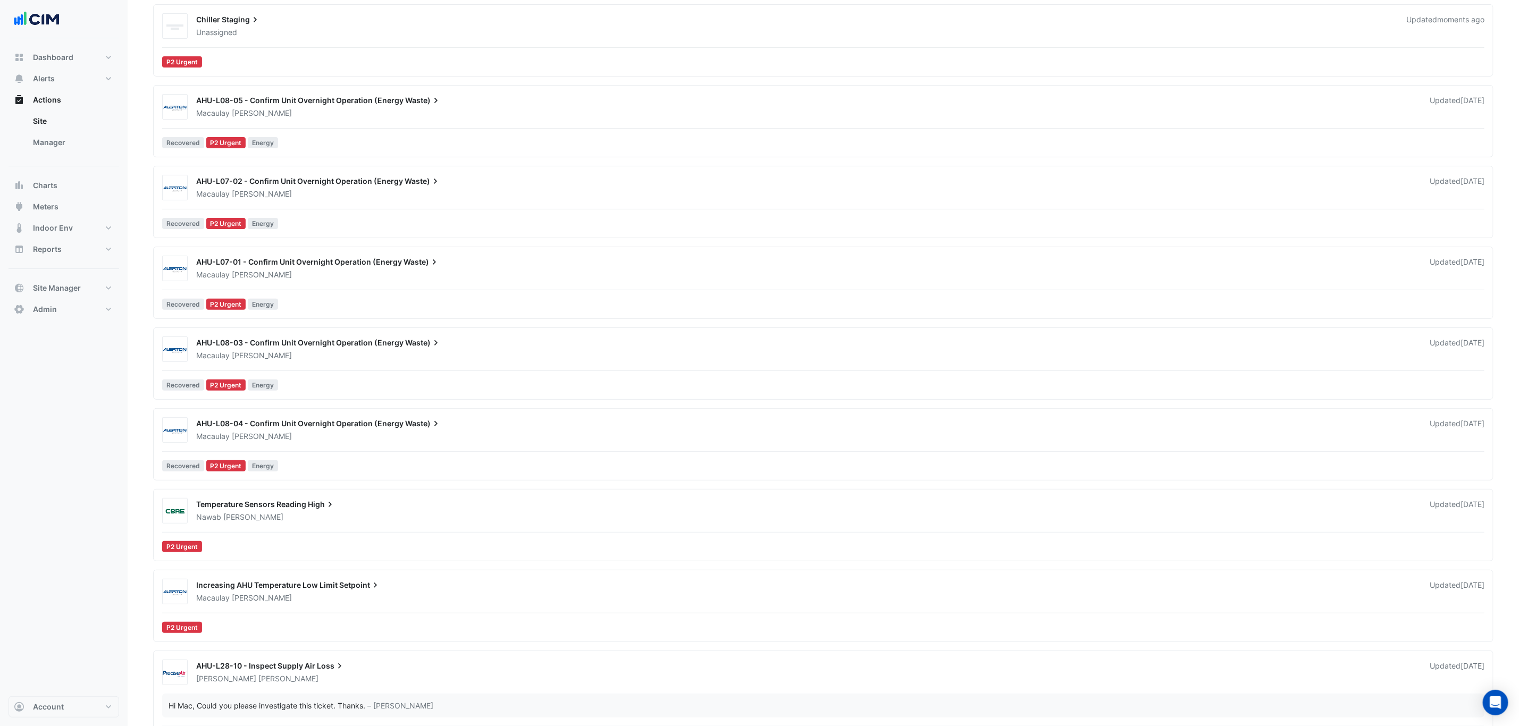
scroll to position [159, 0]
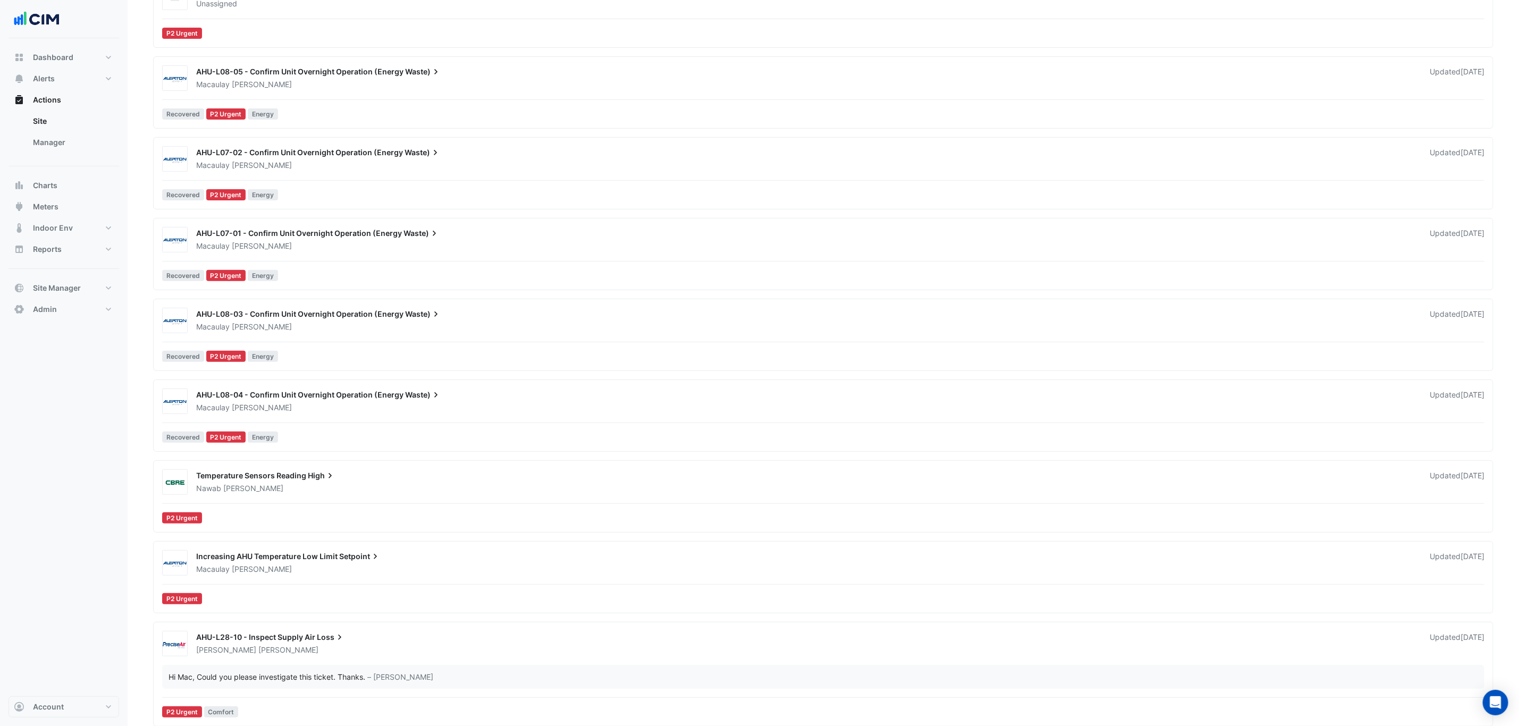
click at [469, 494] on div "[PERSON_NAME]" at bounding box center [806, 488] width 1223 height 11
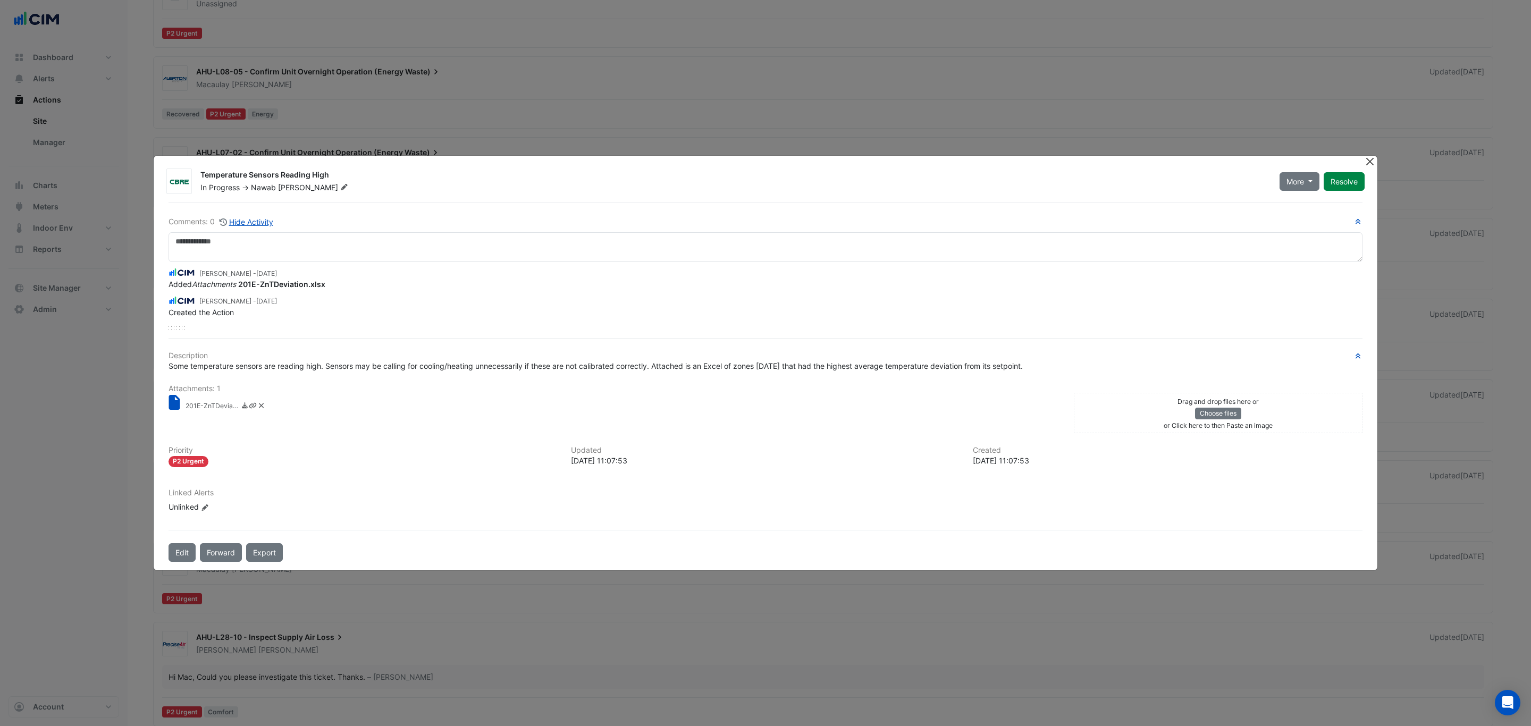
click at [1370, 163] on button "Close" at bounding box center [1369, 161] width 11 height 11
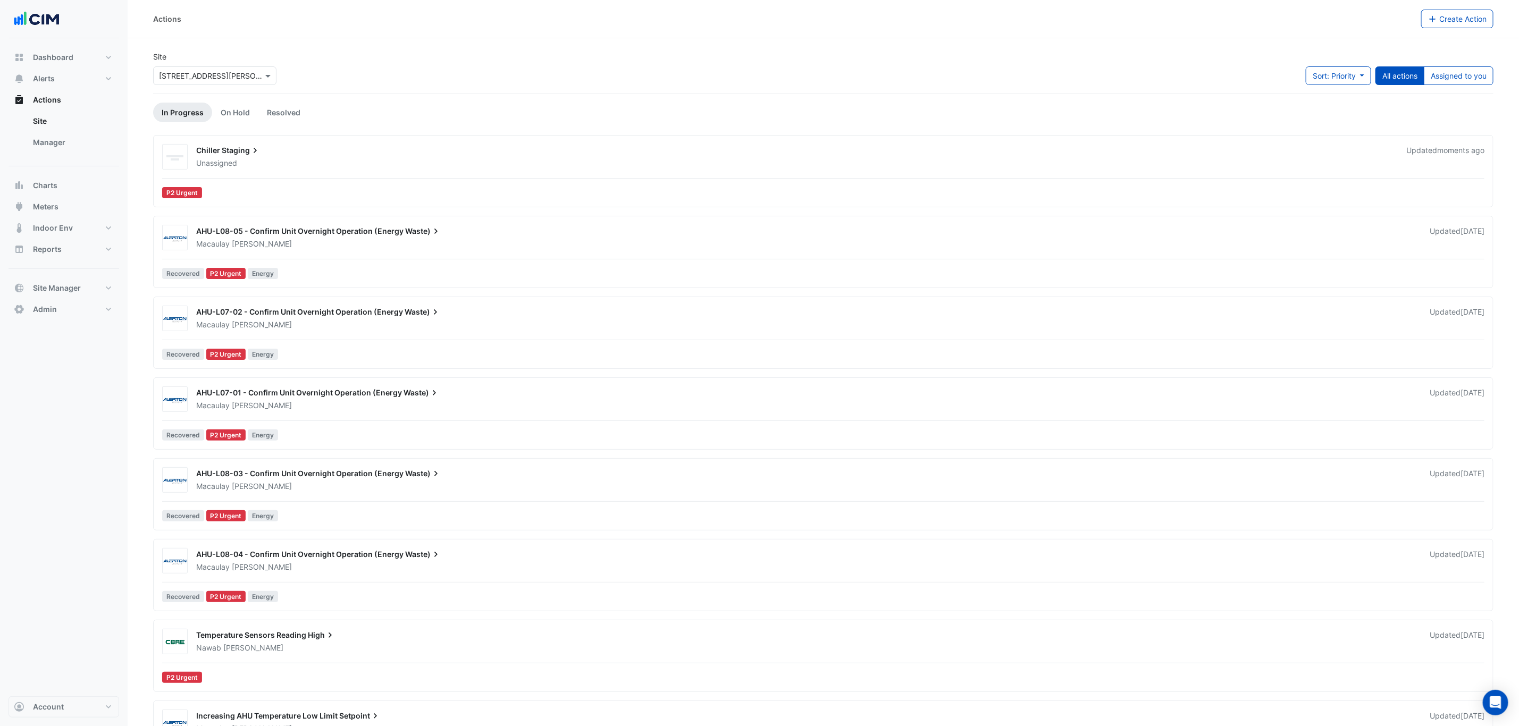
click at [400, 169] on div "Unassigned" at bounding box center [794, 163] width 1199 height 11
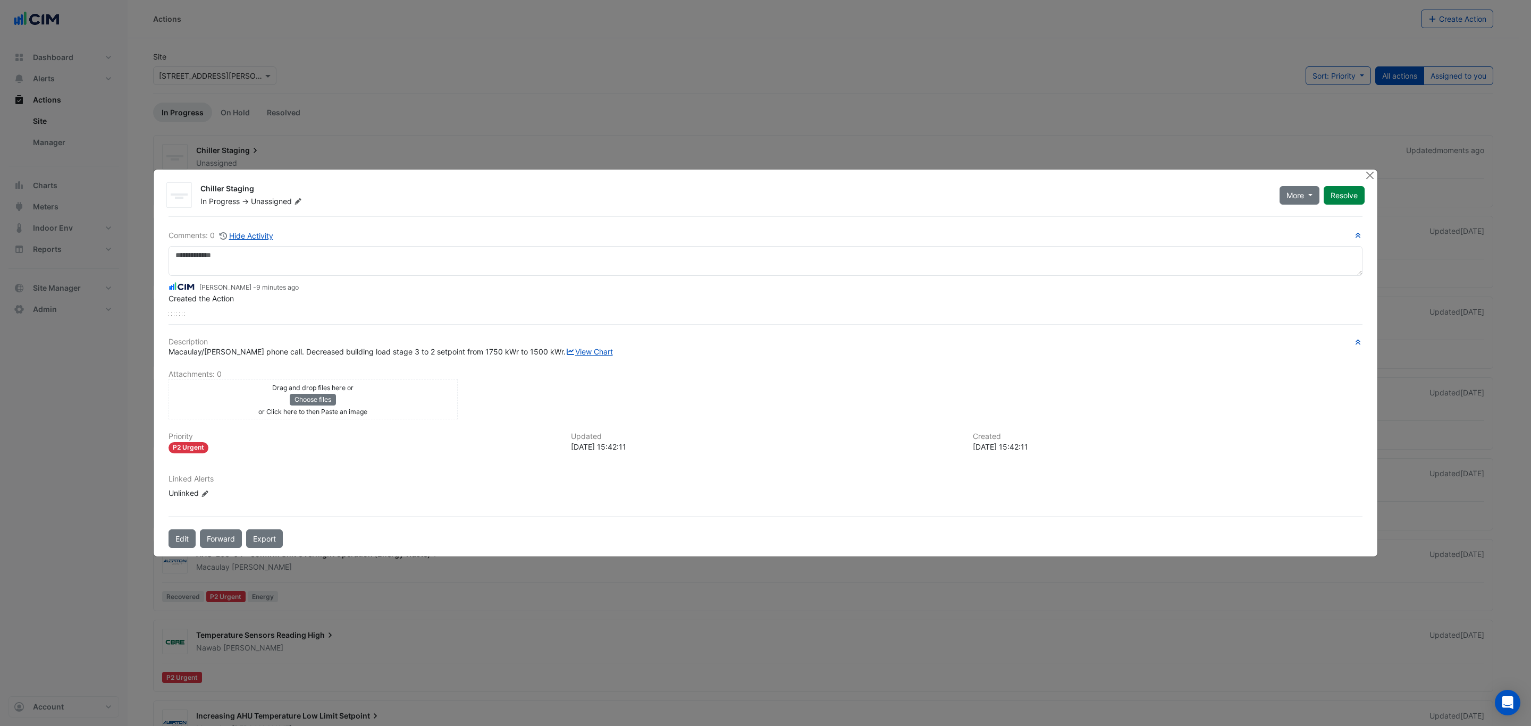
click at [493, 300] on div "[PERSON_NAME] - 9 minutes ago Created the Action" at bounding box center [766, 295] width 1194 height 39
click at [1367, 170] on button "Close" at bounding box center [1369, 175] width 11 height 11
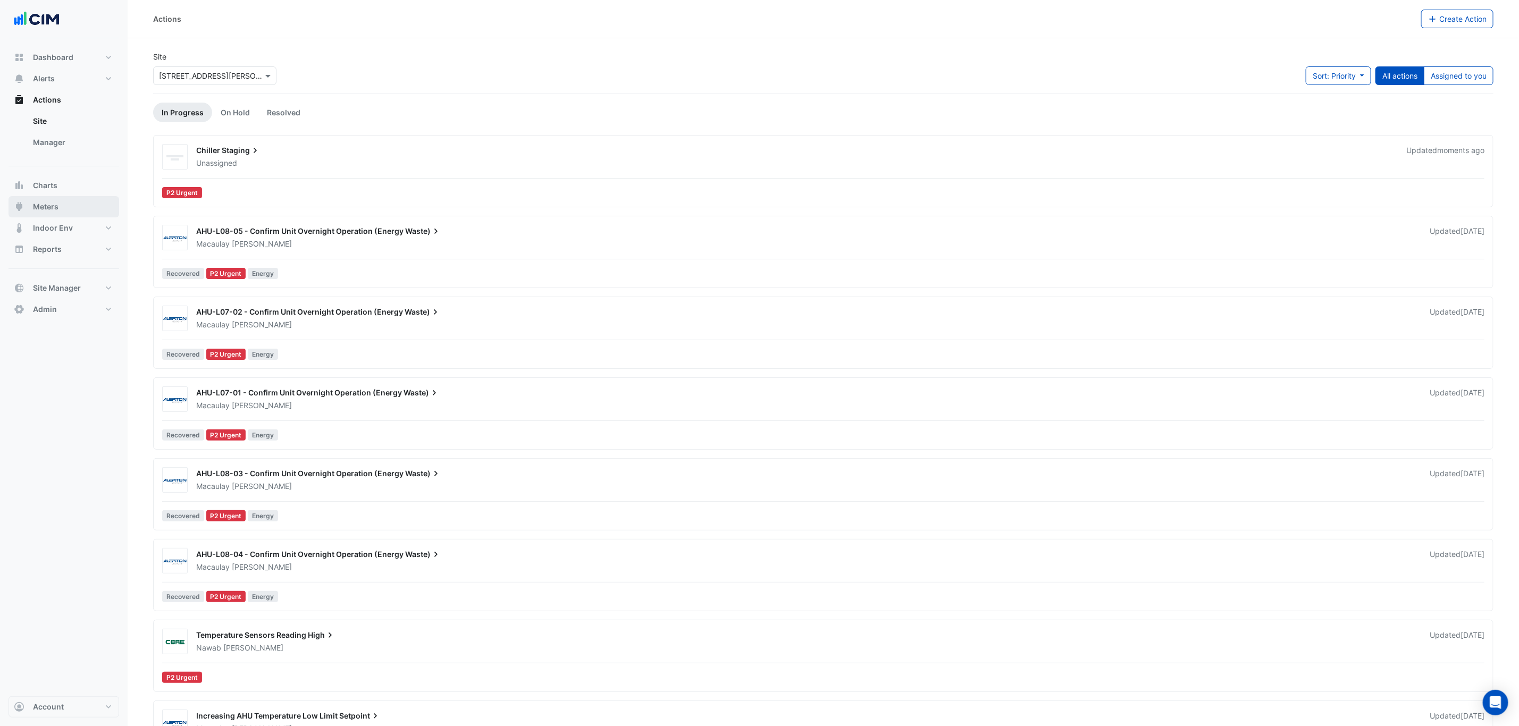
click at [55, 207] on span "Meters" at bounding box center [46, 206] width 26 height 11
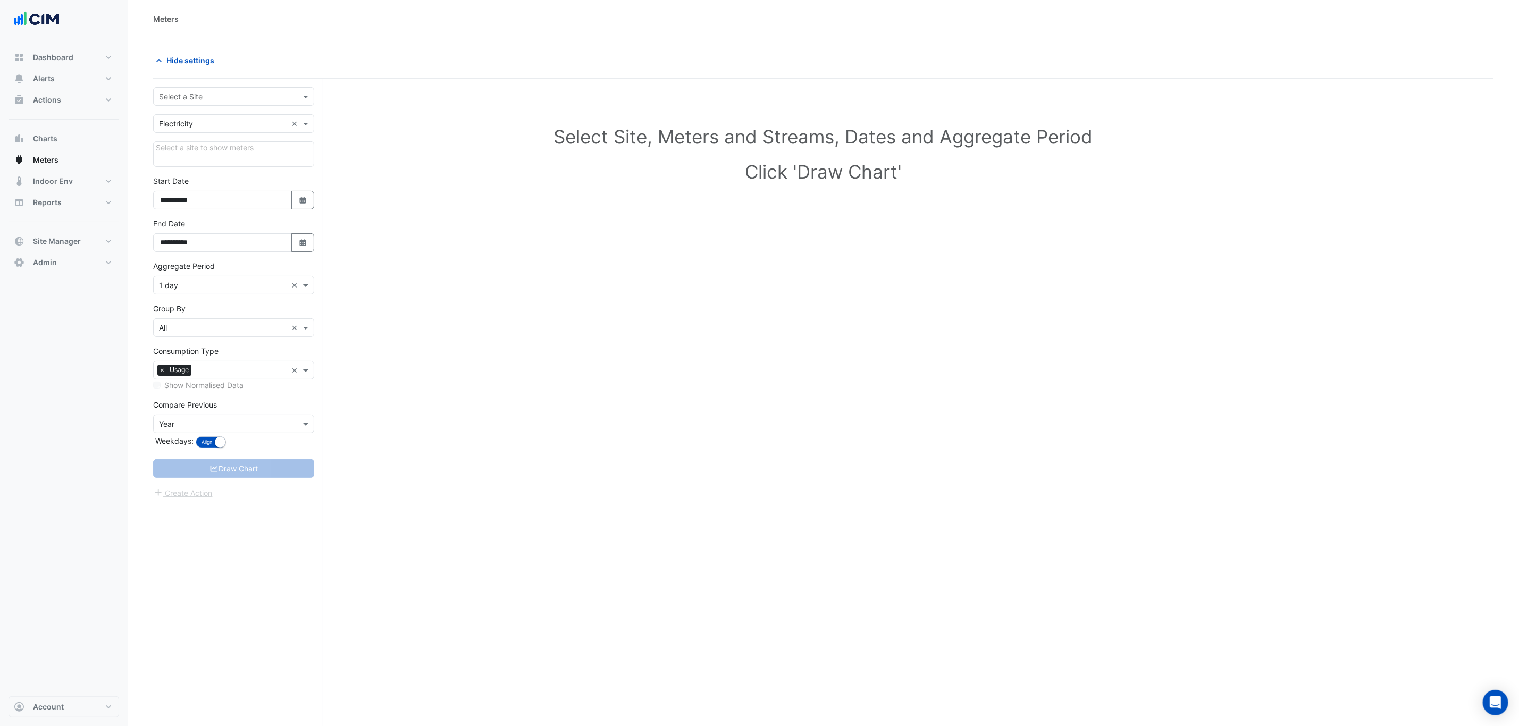
click at [179, 91] on input "text" at bounding box center [223, 96] width 128 height 11
click at [69, 134] on button "Charts" at bounding box center [64, 138] width 111 height 21
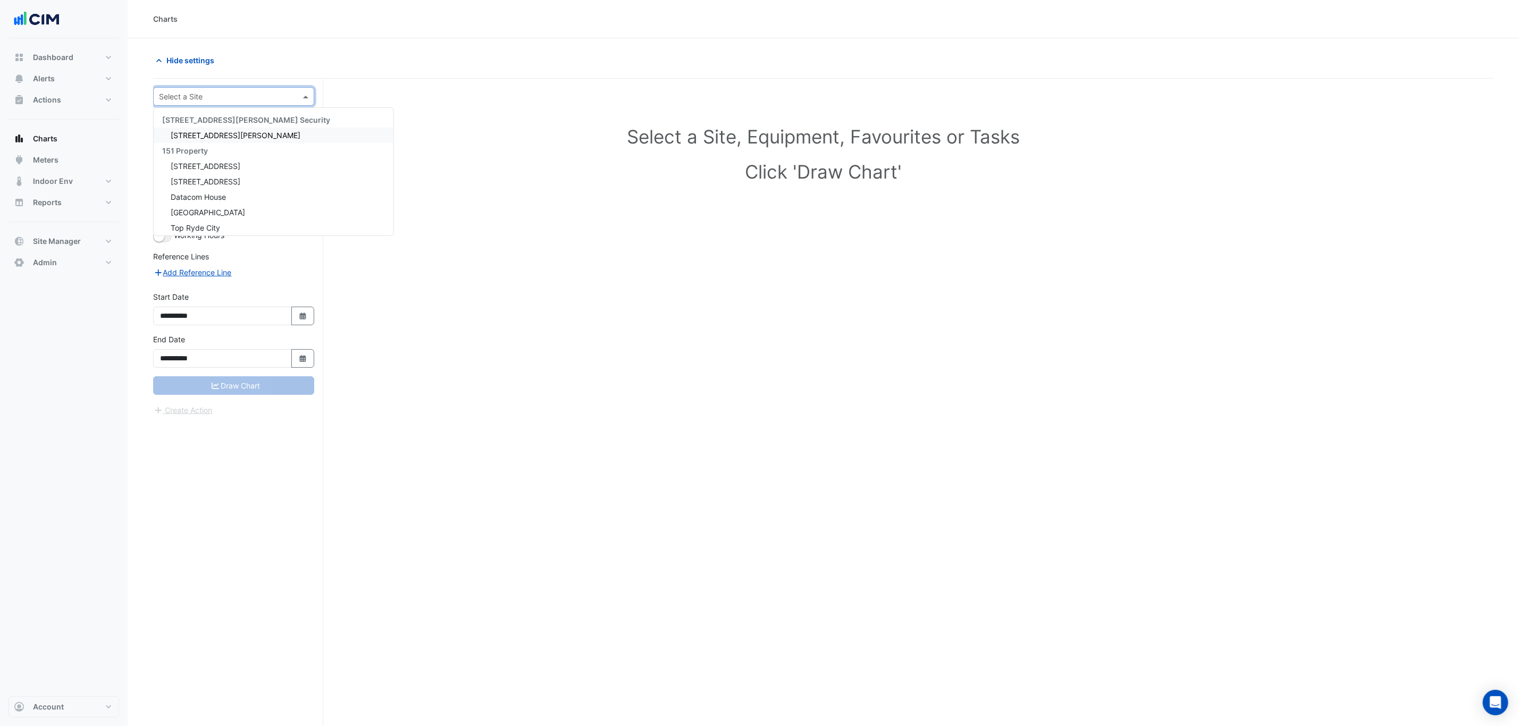
click at [181, 101] on input "text" at bounding box center [223, 96] width 128 height 11
type input "****"
type input "*******"
click at [171, 172] on div "Favourites Tasks" at bounding box center [234, 174] width 160 height 65
click at [231, 161] on input "text" at bounding box center [227, 161] width 119 height 11
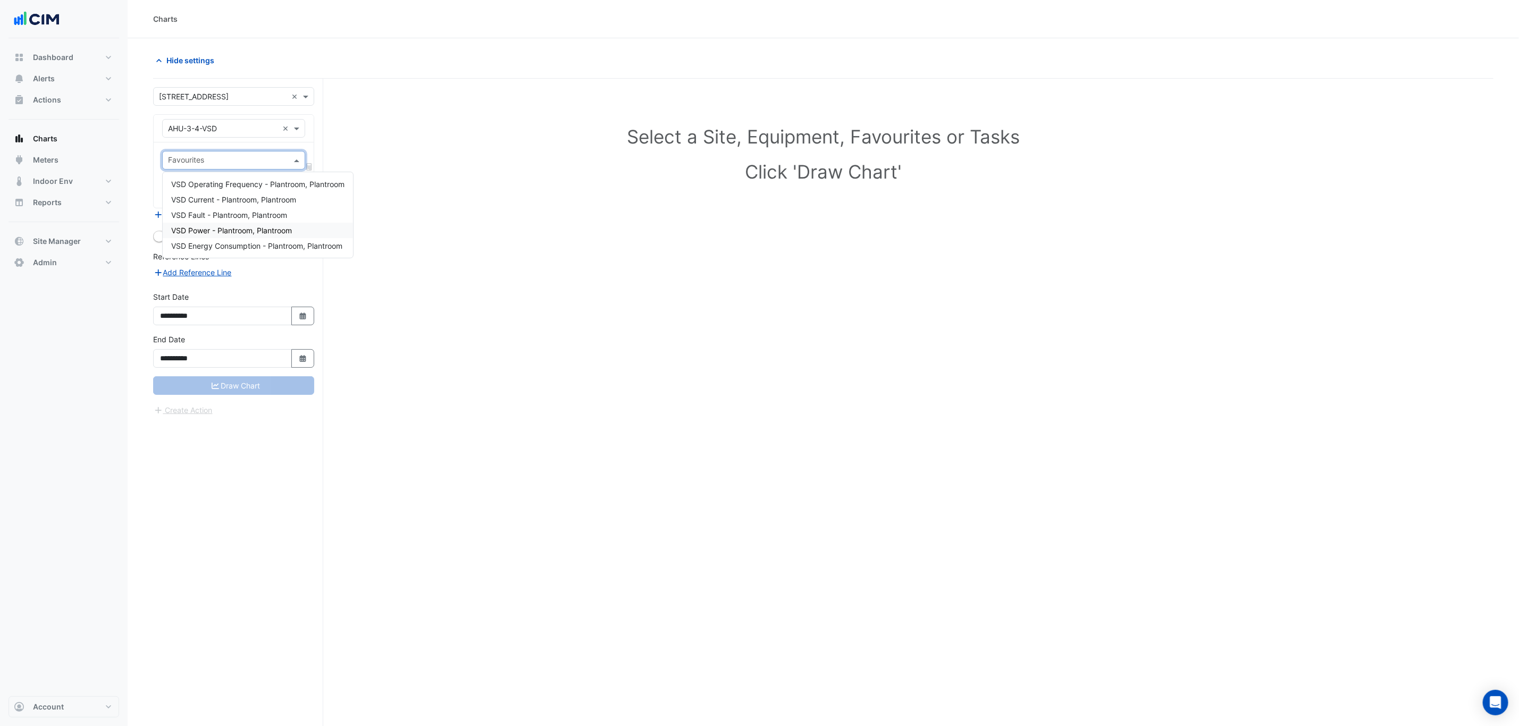
click at [253, 226] on span "VSD Power - Plantroom, Plantroom" at bounding box center [231, 230] width 121 height 9
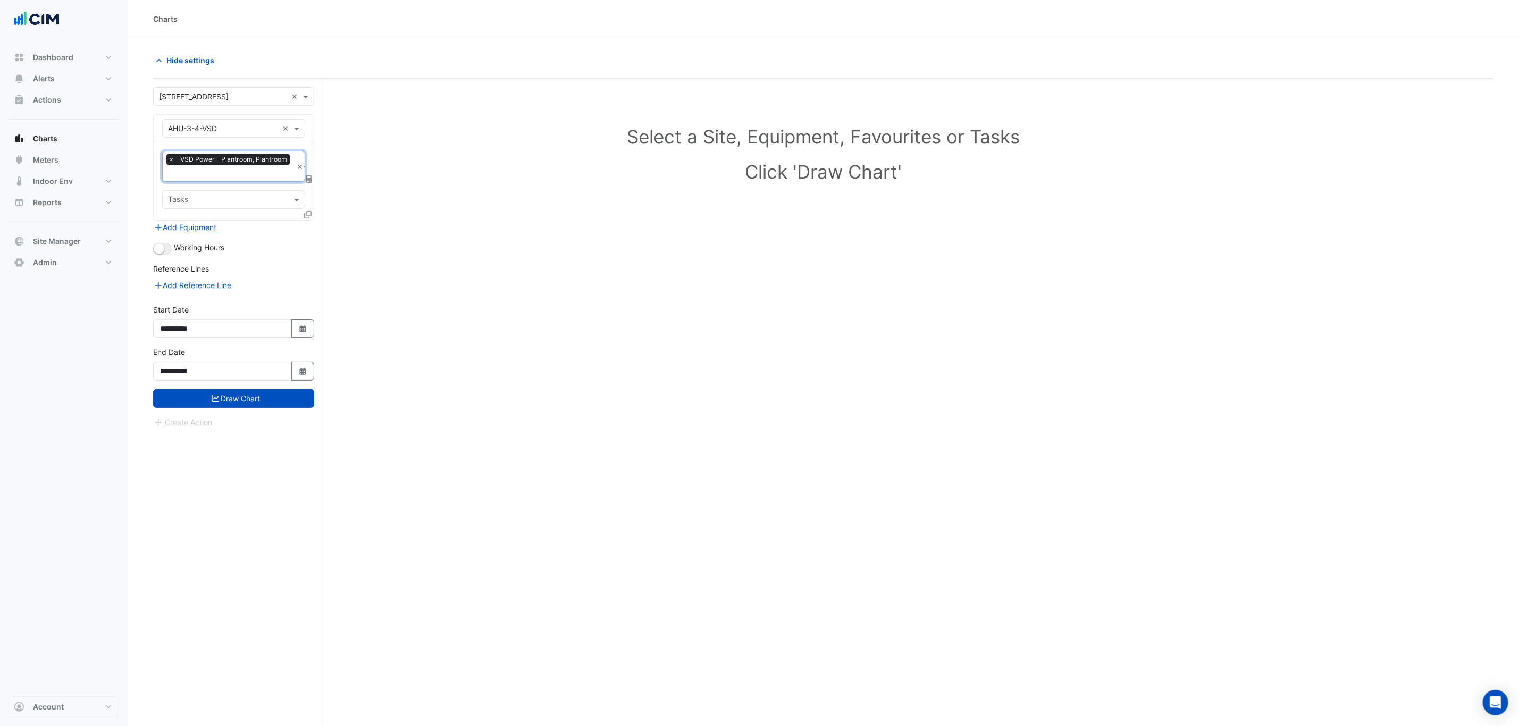
click at [254, 173] on input "text" at bounding box center [230, 174] width 124 height 11
click at [257, 257] on span "VSD Energy Consumption - Plantroom, Plantroom" at bounding box center [256, 258] width 171 height 9
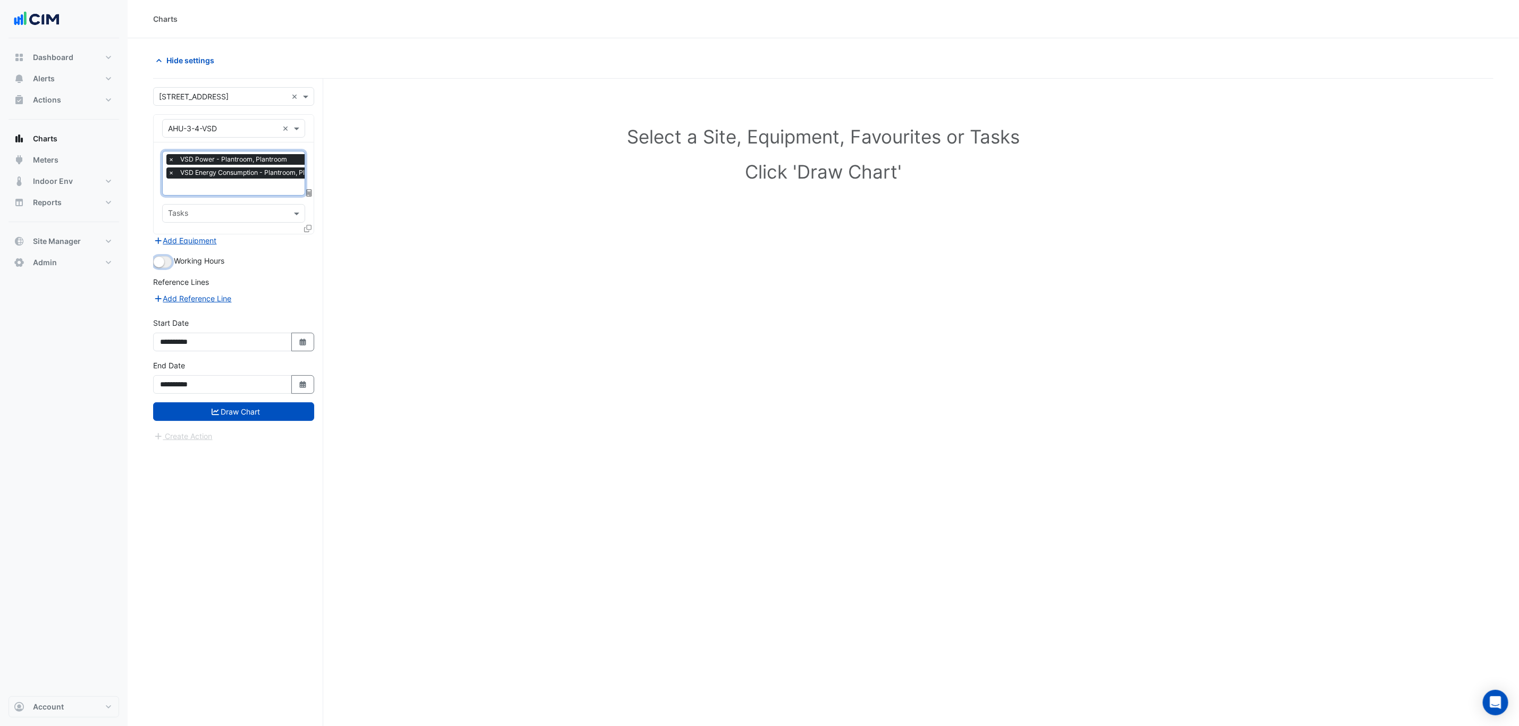
click at [160, 261] on small "button" at bounding box center [159, 262] width 11 height 11
click at [279, 407] on button "Draw Chart" at bounding box center [233, 411] width 161 height 19
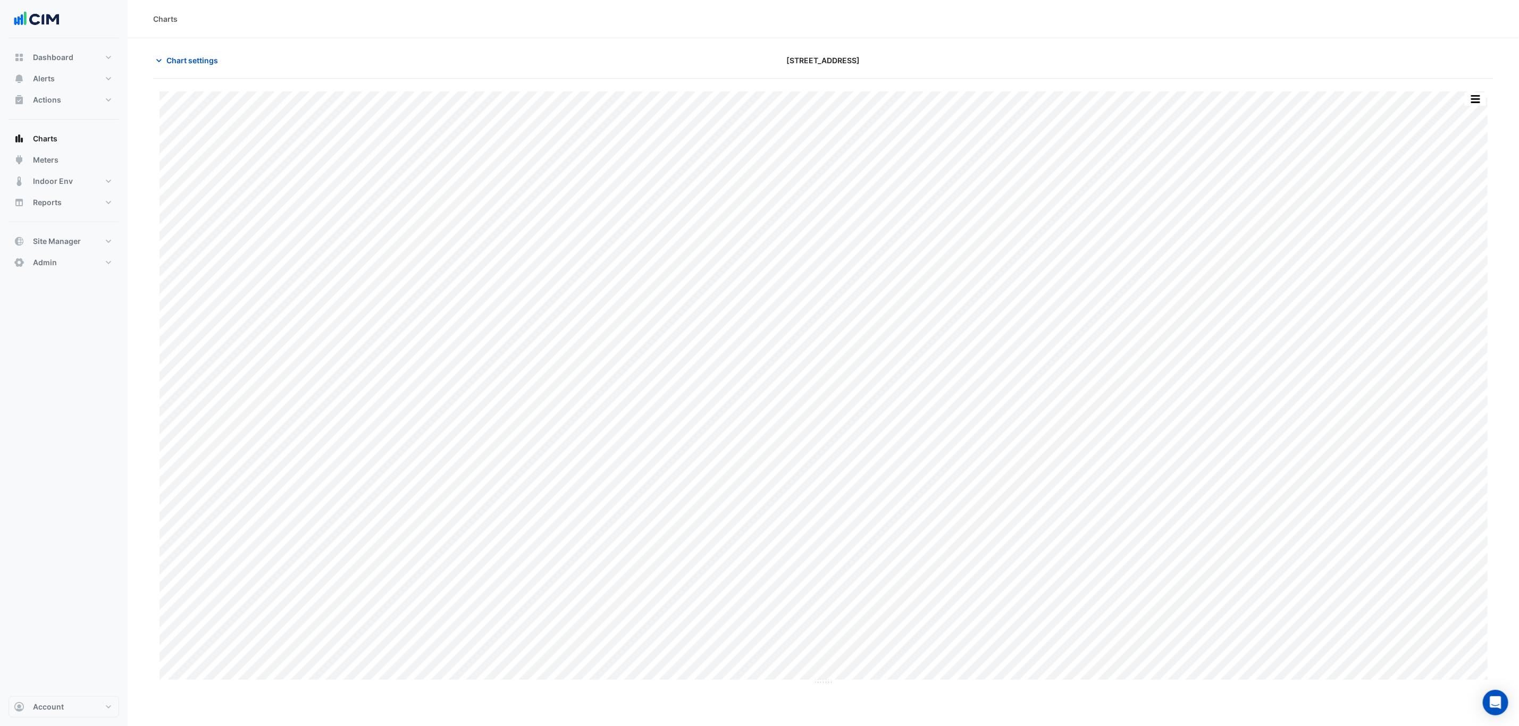
click at [1480, 98] on button "button" at bounding box center [1475, 99] width 21 height 13
click at [1482, 111] on div "Split by Unit" at bounding box center [1454, 117] width 64 height 19
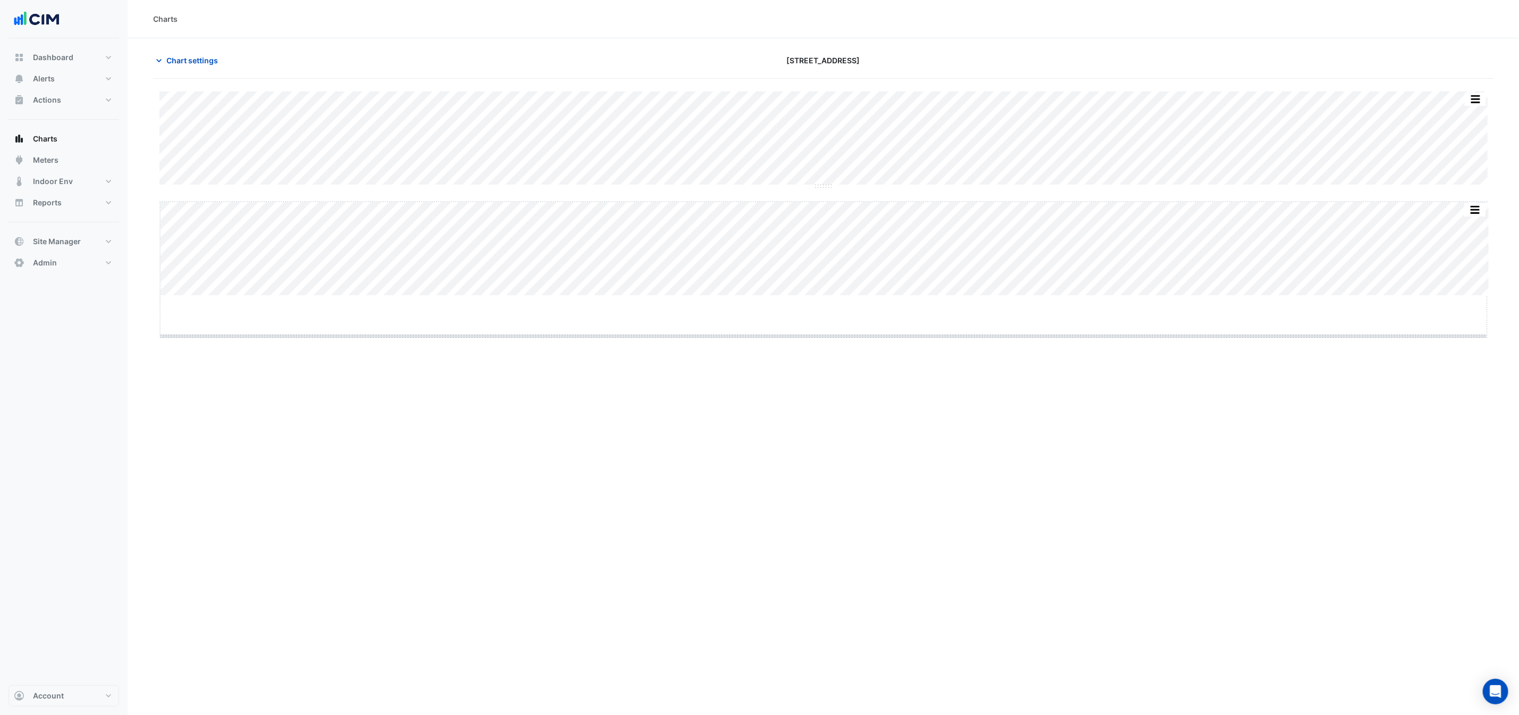
drag, startPoint x: 824, startPoint y: 297, endPoint x: 847, endPoint y: 490, distance: 194.4
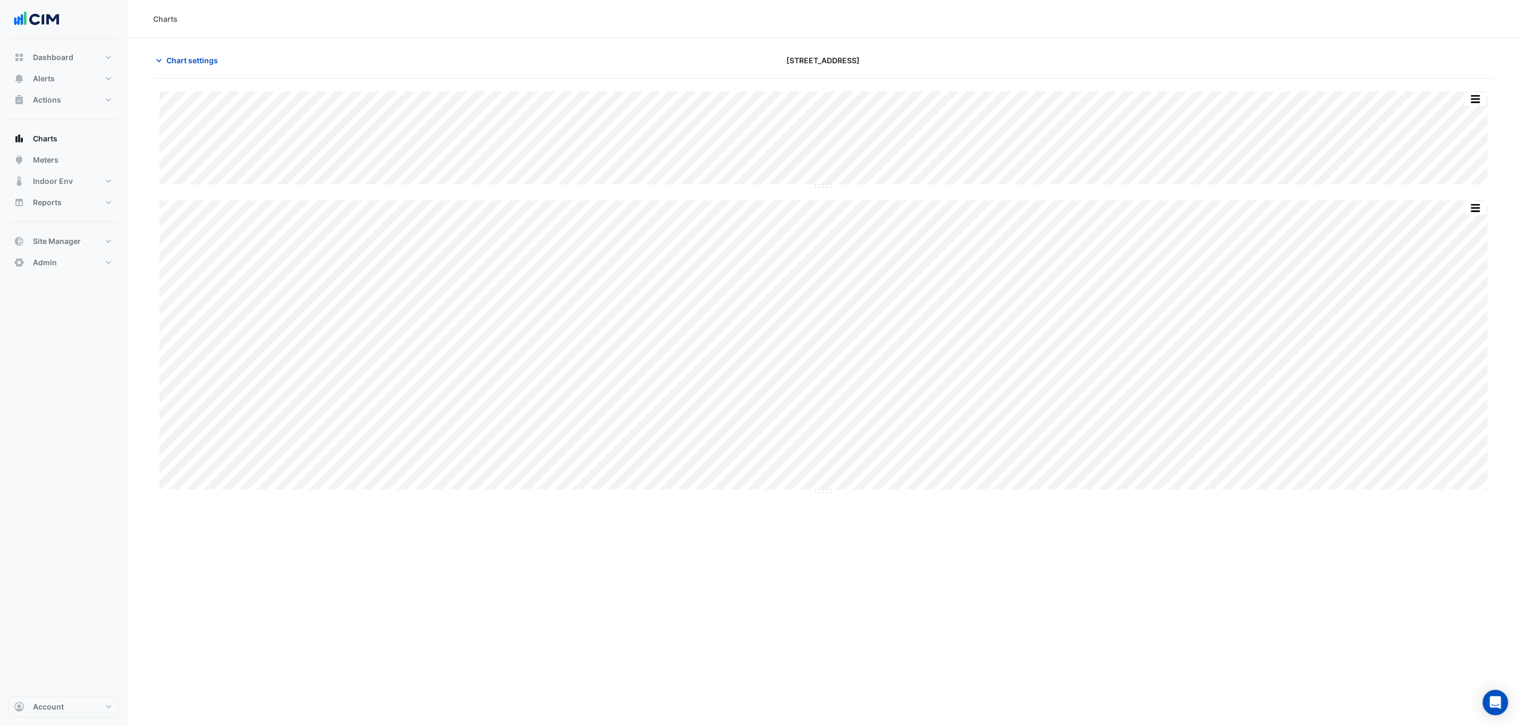
click at [828, 207] on div "Split All Split None Print Save as JPEG Save as PNG Pivot Data Table Export CSV…" at bounding box center [823, 291] width 1340 height 401
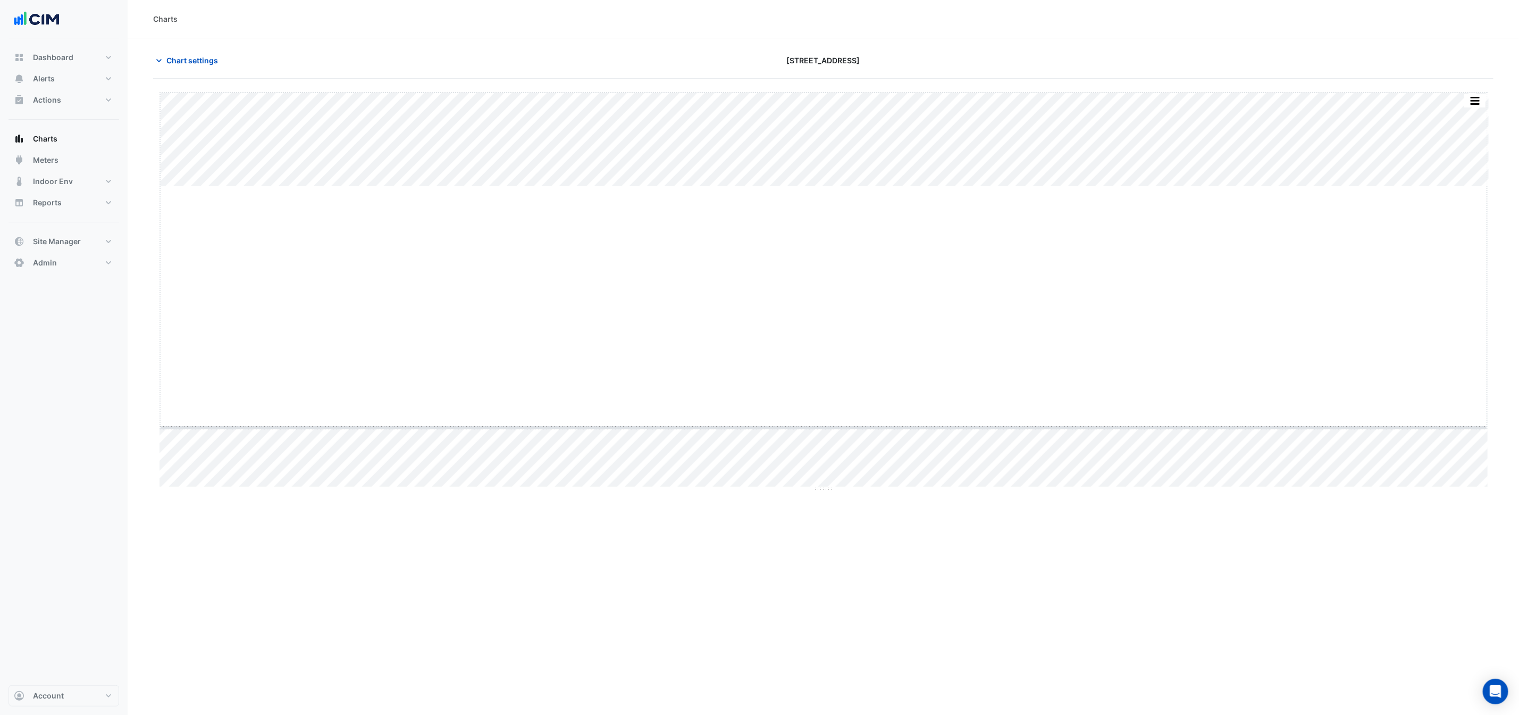
drag, startPoint x: 823, startPoint y: 187, endPoint x: 826, endPoint y: 517, distance: 330.7
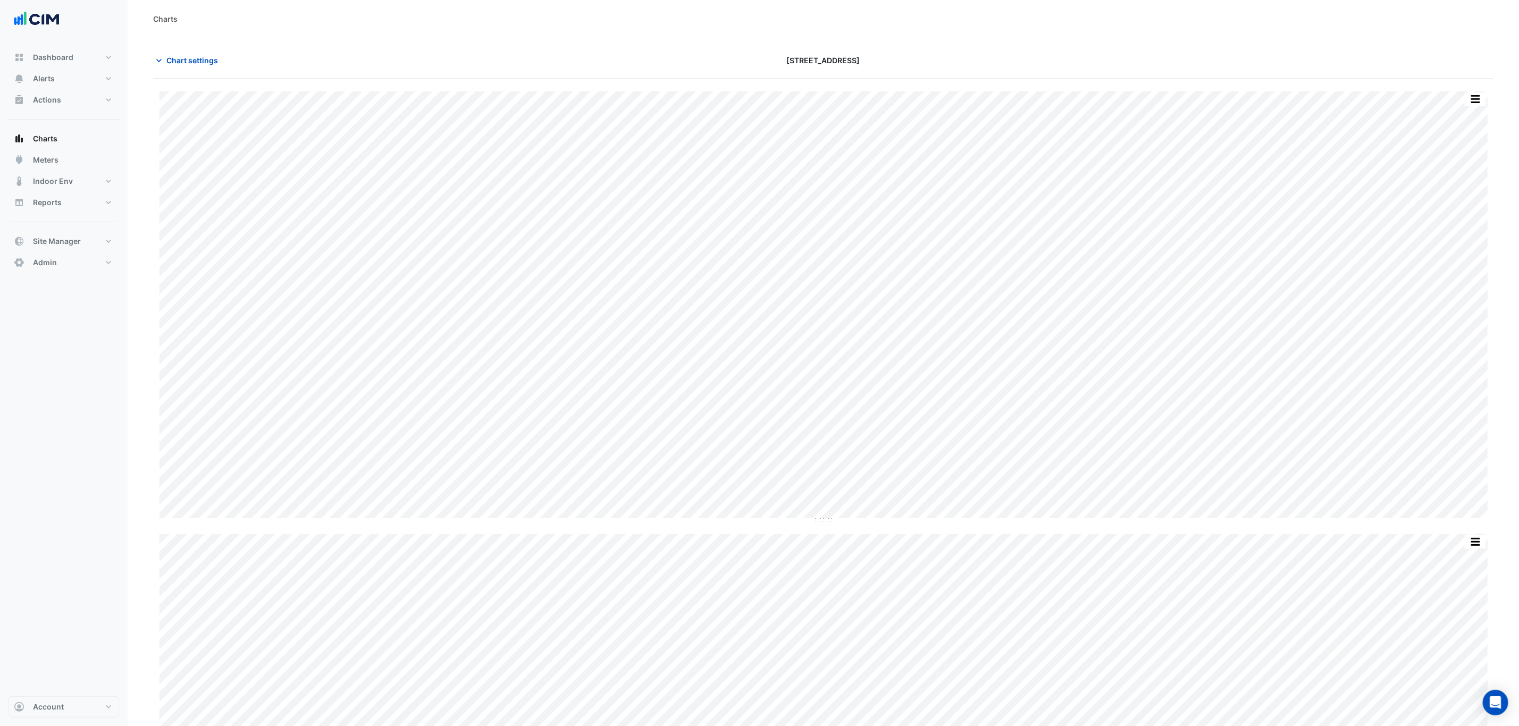
click at [198, 74] on div "Chart settings [STREET_ADDRESS]" at bounding box center [823, 65] width 1340 height 28
drag, startPoint x: 195, startPoint y: 62, endPoint x: 186, endPoint y: 64, distance: 9.7
click at [189, 62] on span "Chart settings" at bounding box center [192, 60] width 52 height 11
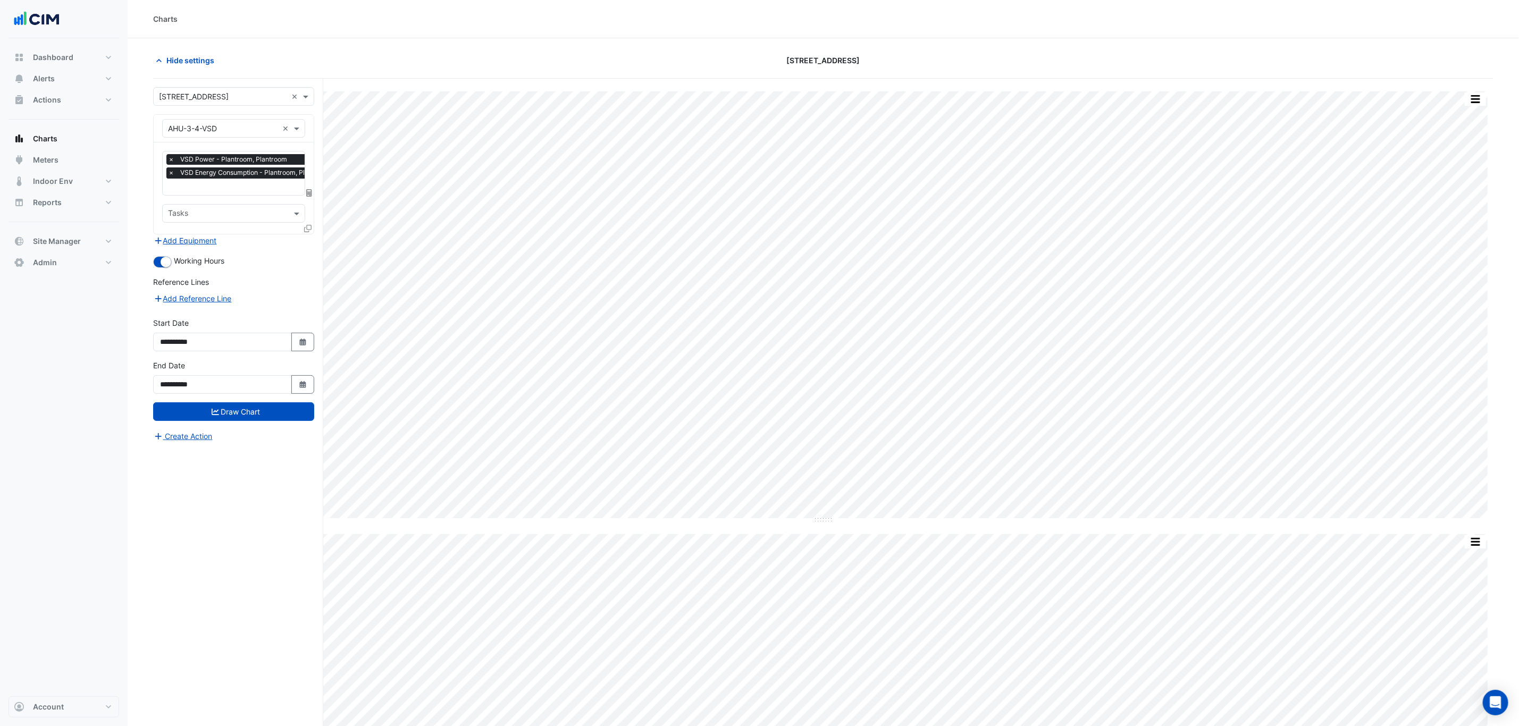
click at [168, 178] on span "×" at bounding box center [171, 172] width 10 height 11
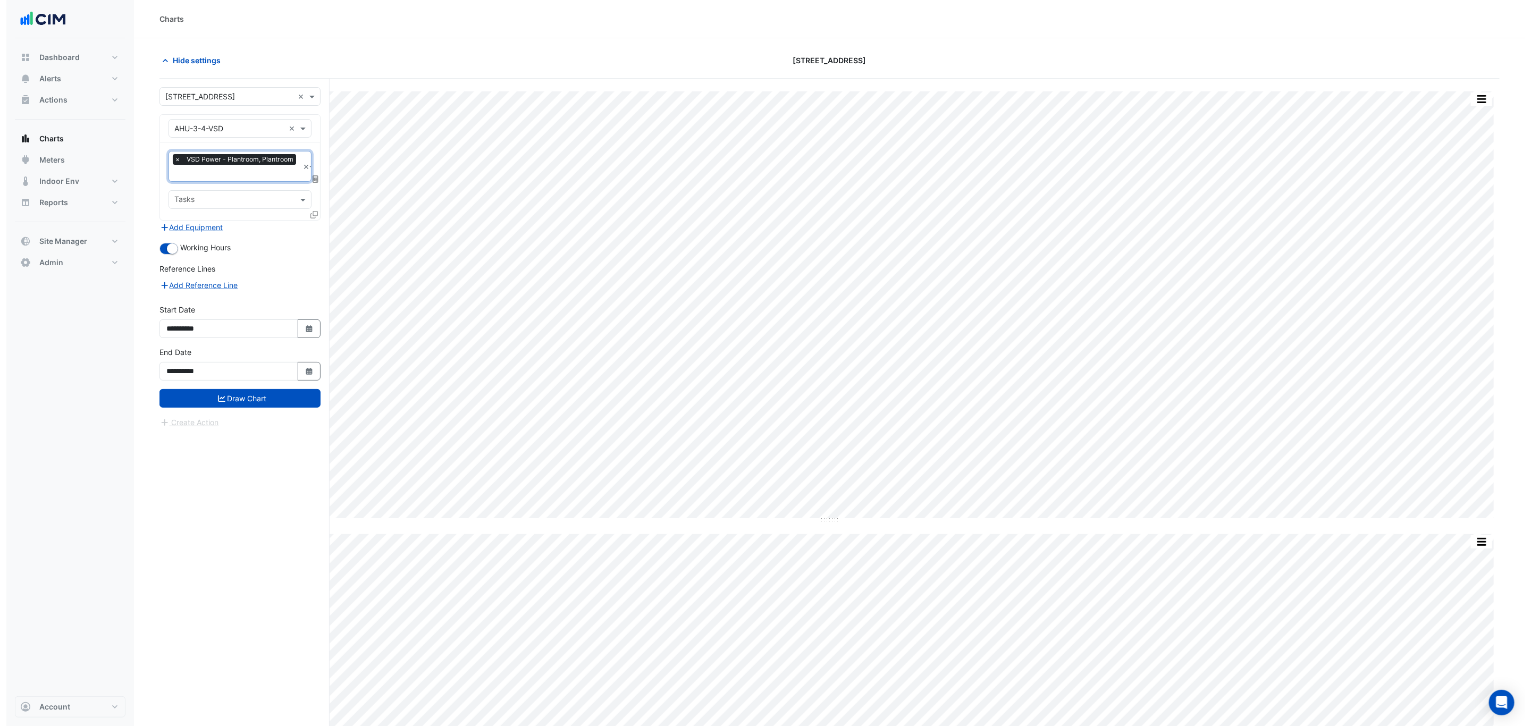
scroll to position [0, 5]
click at [307, 214] on icon at bounding box center [307, 214] width 7 height 7
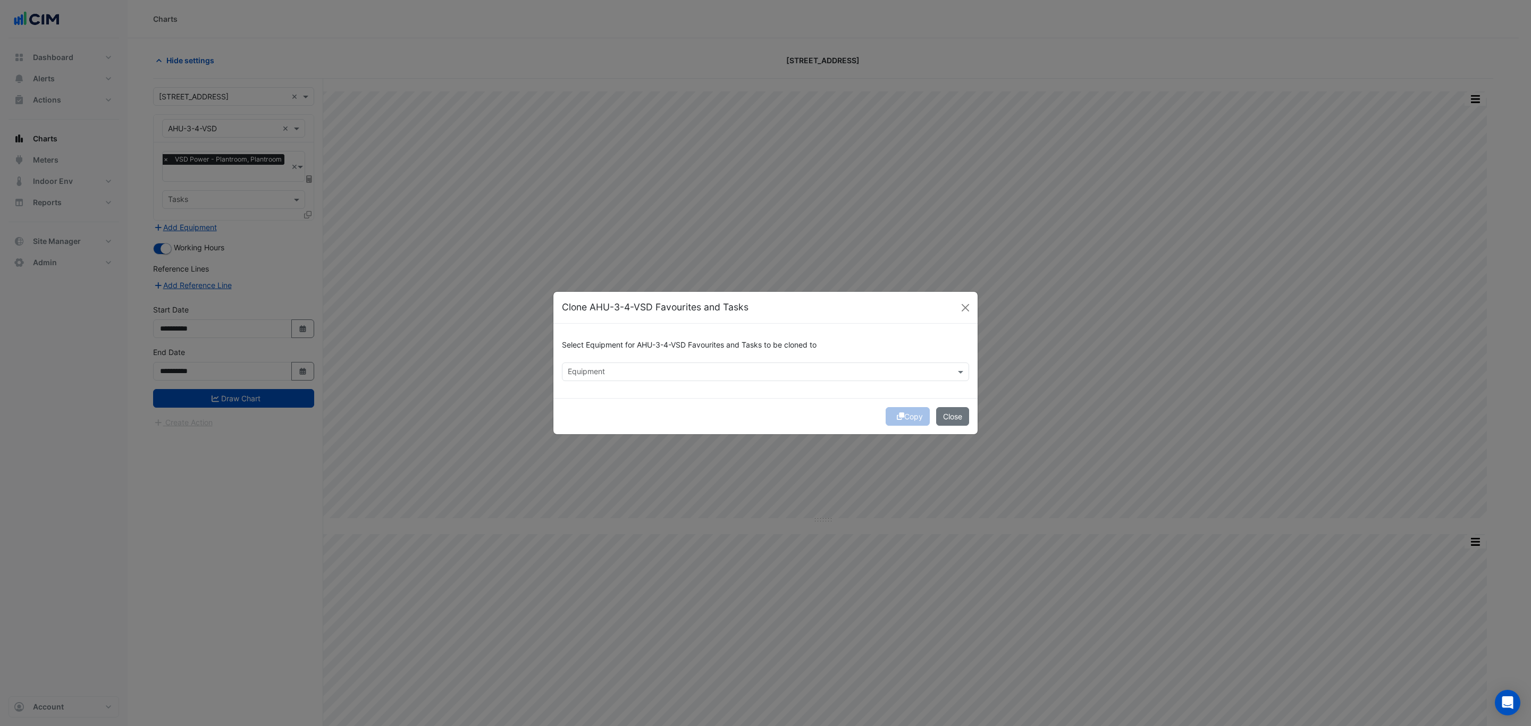
click at [686, 372] on input "text" at bounding box center [759, 372] width 383 height 11
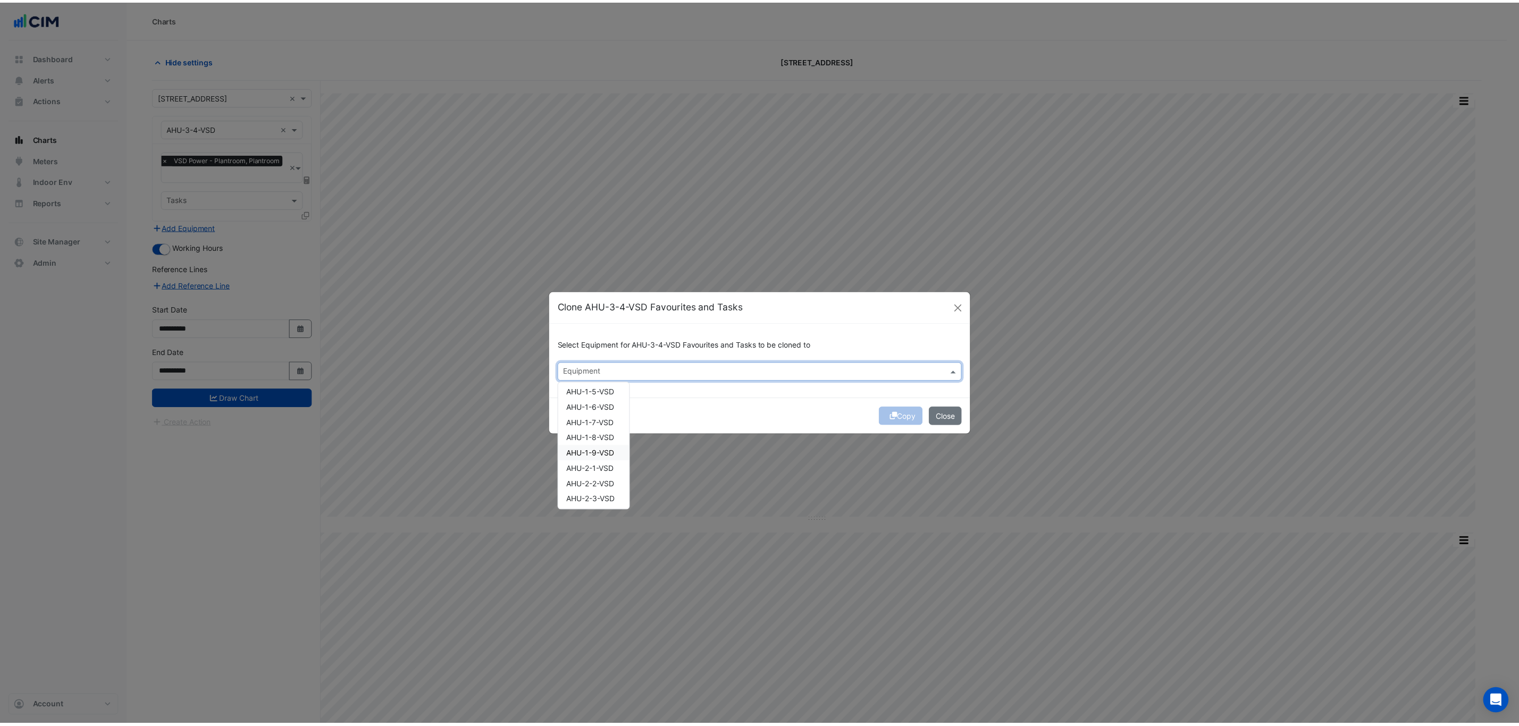
scroll to position [159, 0]
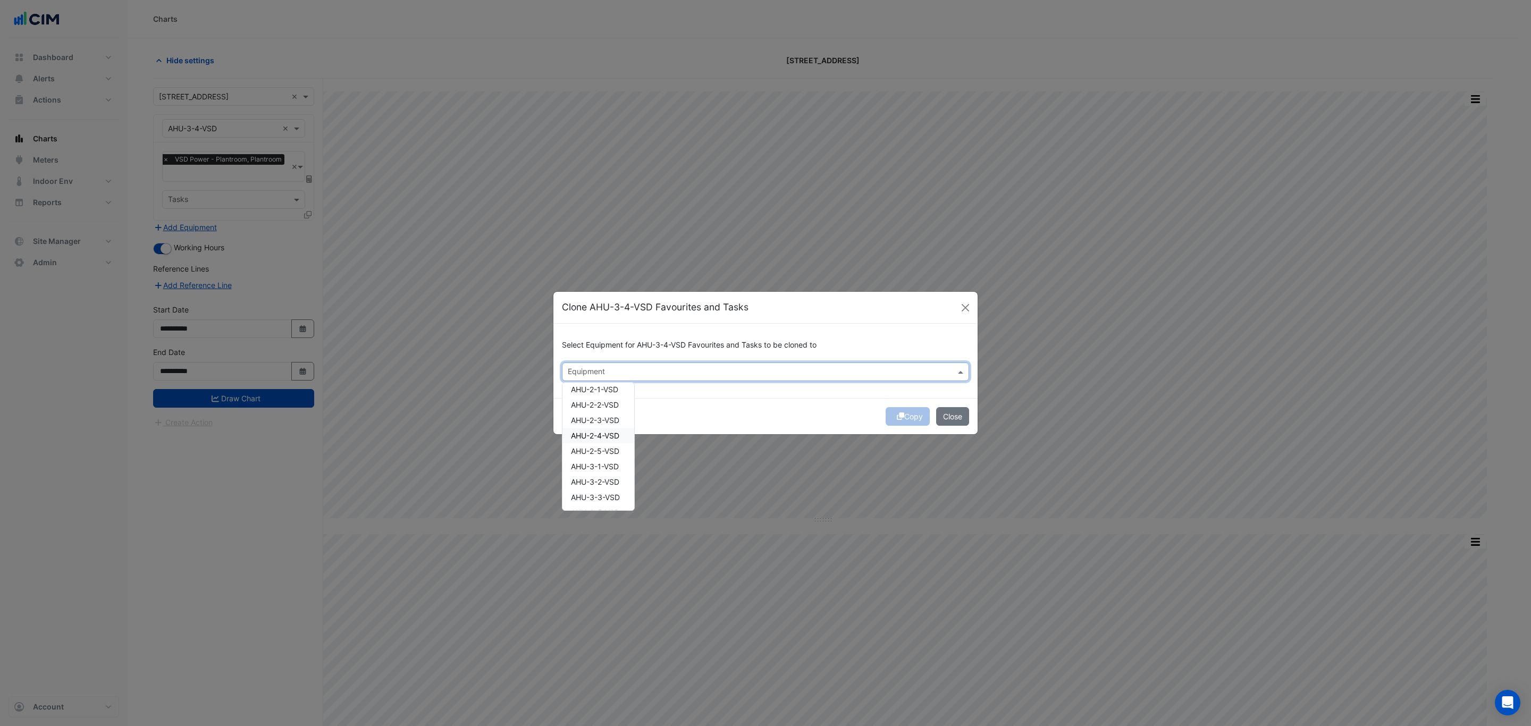
click at [615, 437] on span "AHU-2-4-VSD" at bounding box center [595, 435] width 48 height 9
click at [754, 415] on div "Copy Close" at bounding box center [765, 416] width 424 height 36
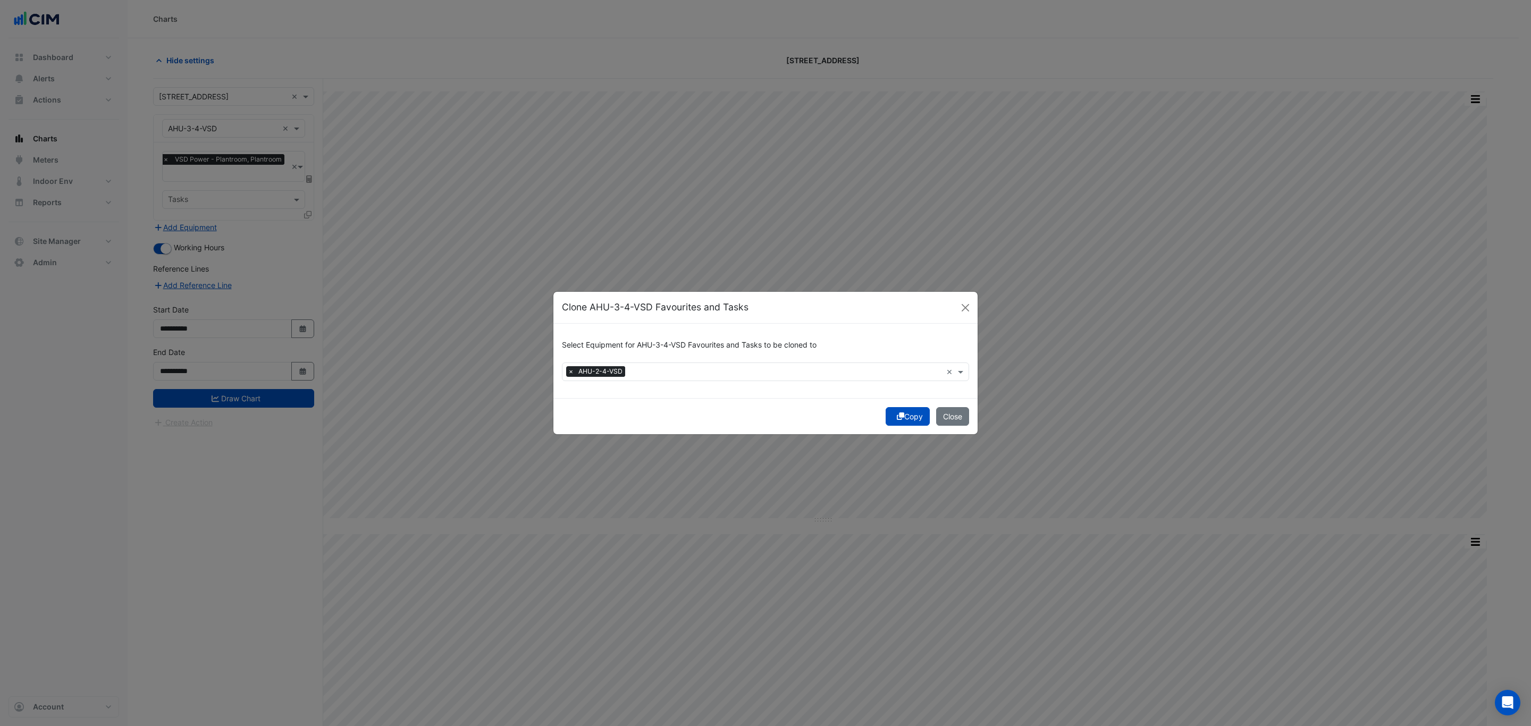
click at [903, 413] on button "Copy" at bounding box center [908, 416] width 44 height 19
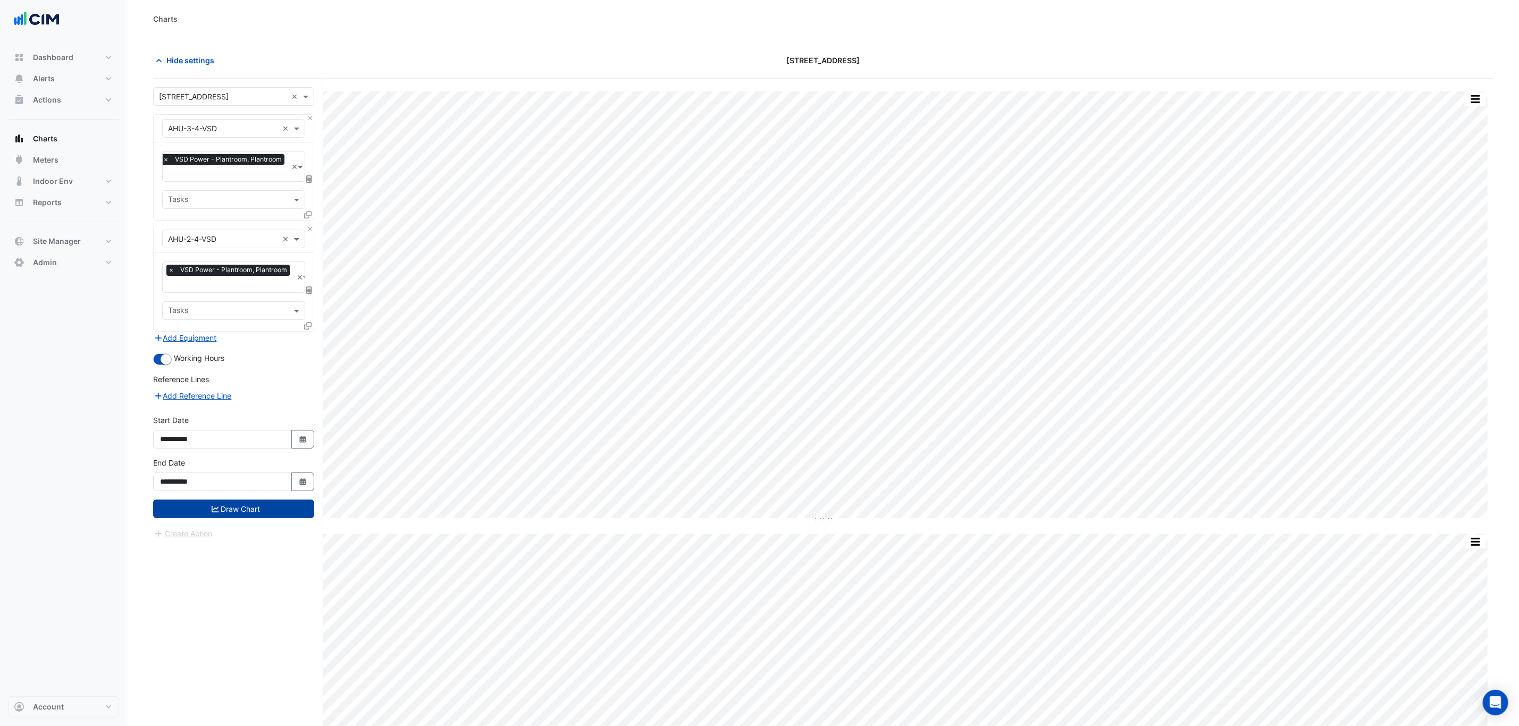
click at [229, 507] on button "Draw Chart" at bounding box center [233, 509] width 161 height 19
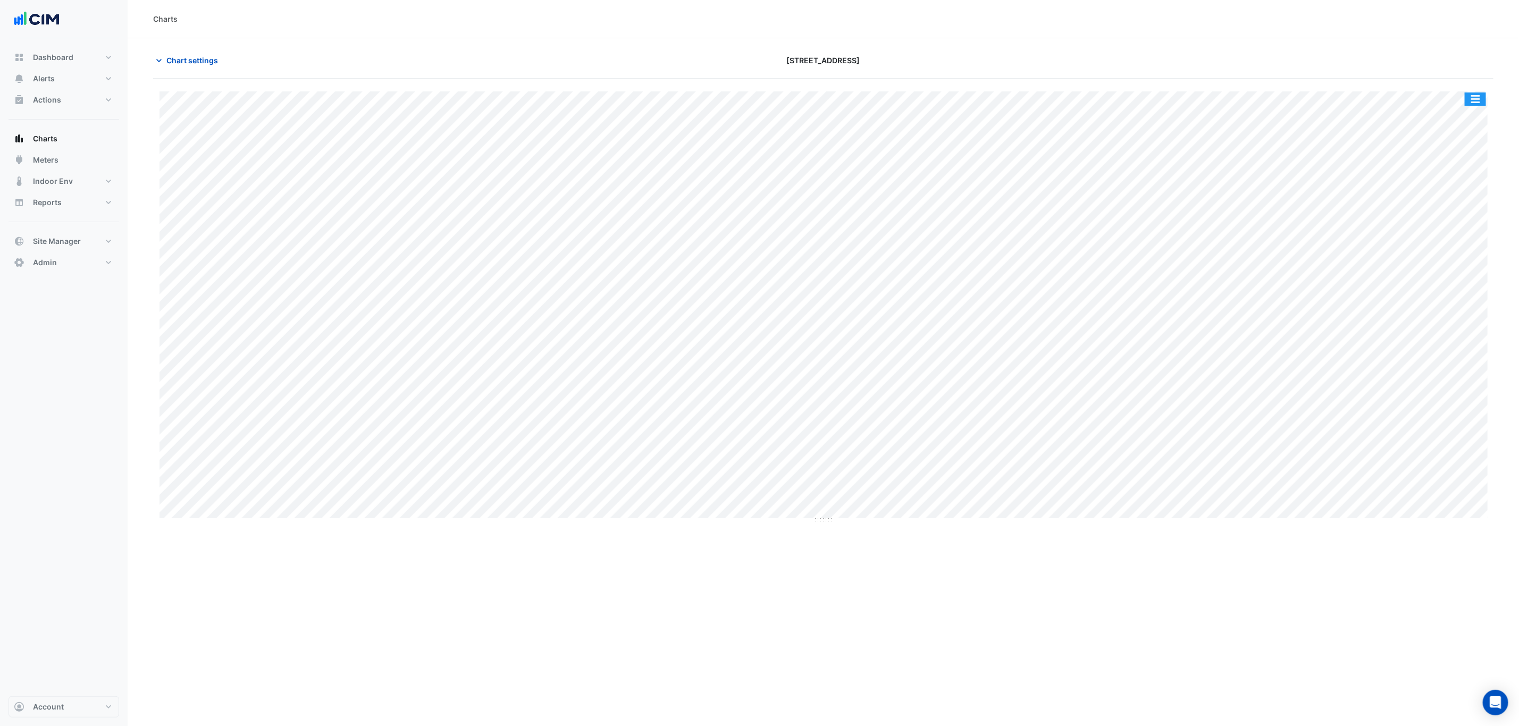
click at [1470, 98] on button "button" at bounding box center [1475, 99] width 21 height 13
click at [1443, 114] on div "Split by Equip" at bounding box center [1454, 117] width 64 height 19
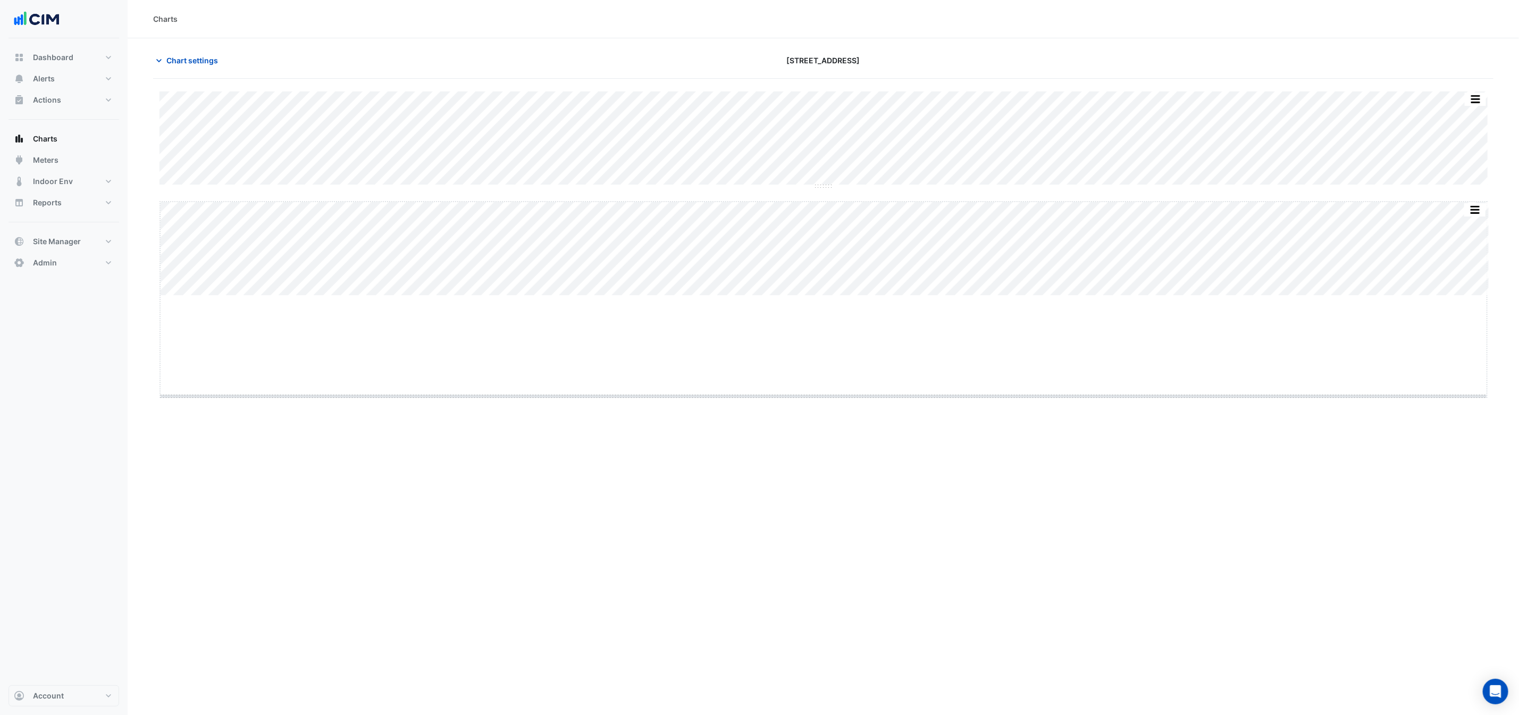
drag, startPoint x: 823, startPoint y: 297, endPoint x: 817, endPoint y: 440, distance: 143.7
drag, startPoint x: 824, startPoint y: 187, endPoint x: 824, endPoint y: 196, distance: 9.6
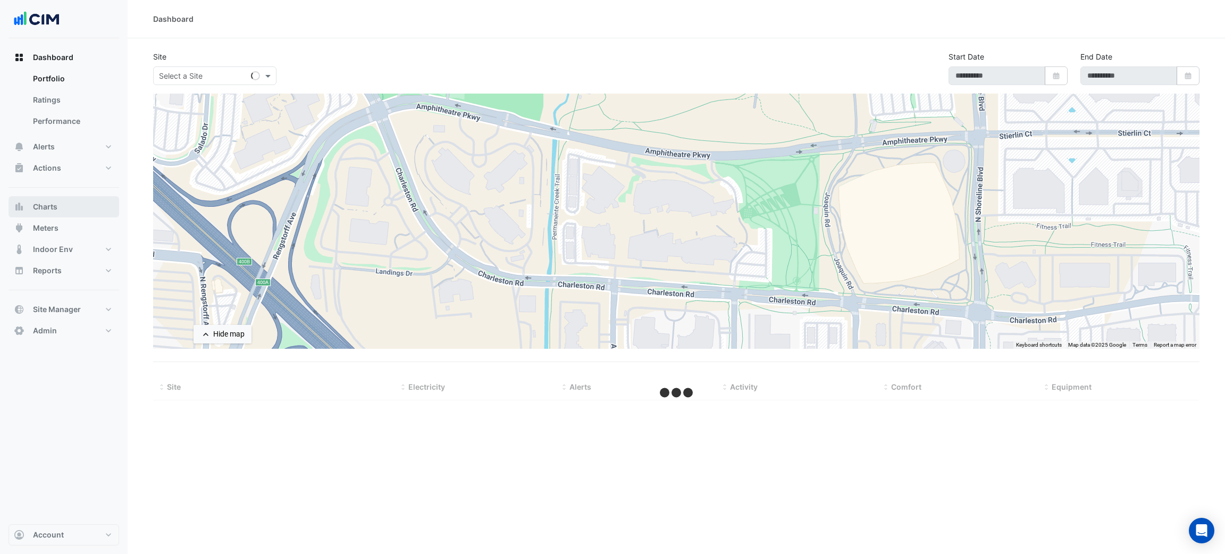
click at [68, 200] on button "Charts" at bounding box center [64, 206] width 111 height 21
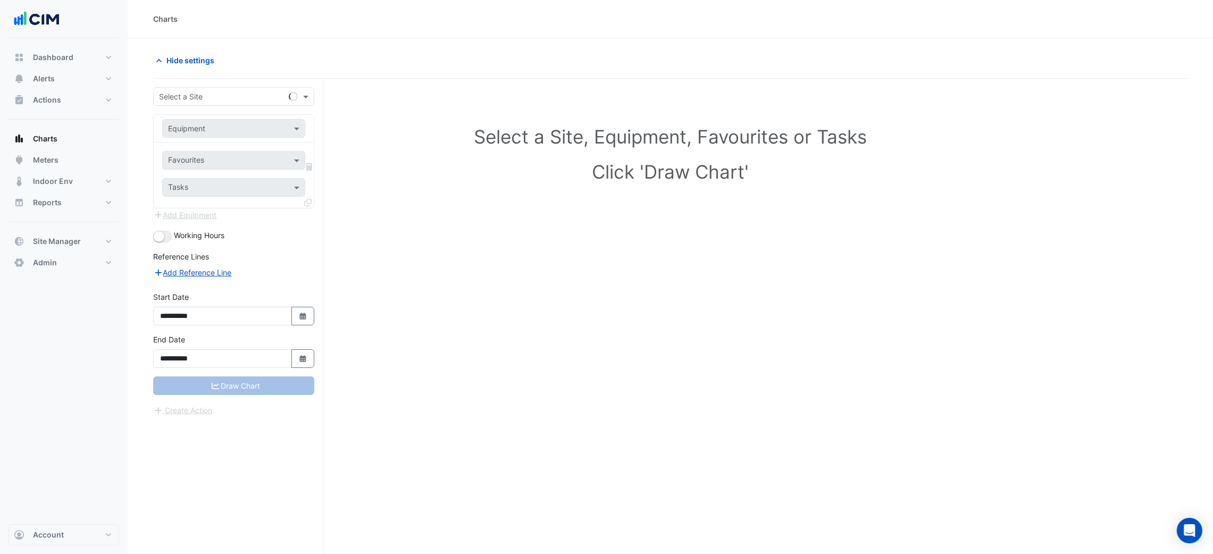
click at [187, 98] on input "text" at bounding box center [223, 96] width 128 height 11
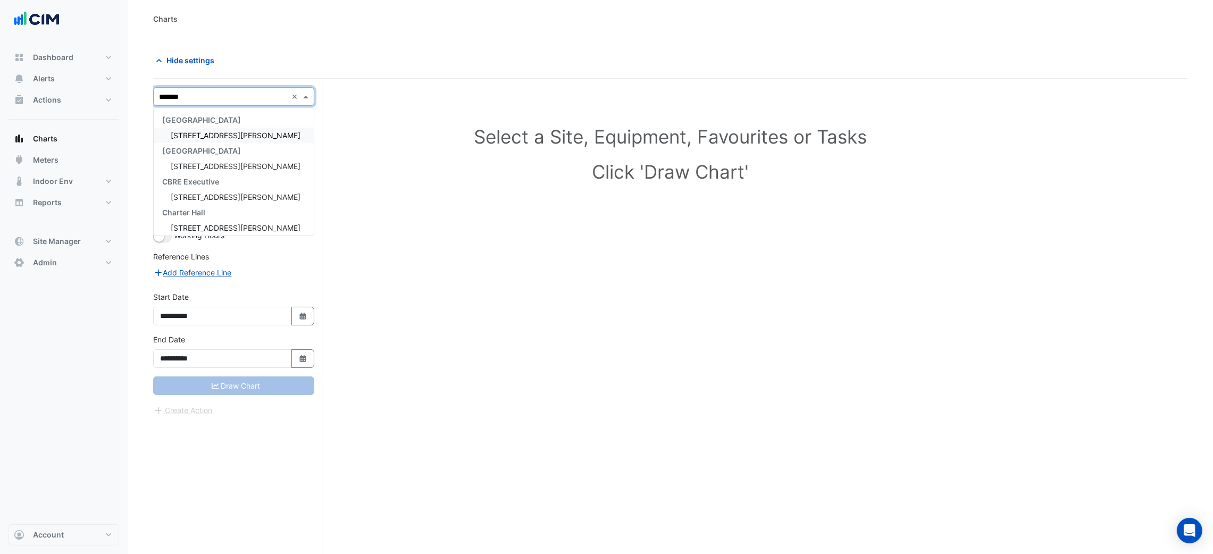
type input "********"
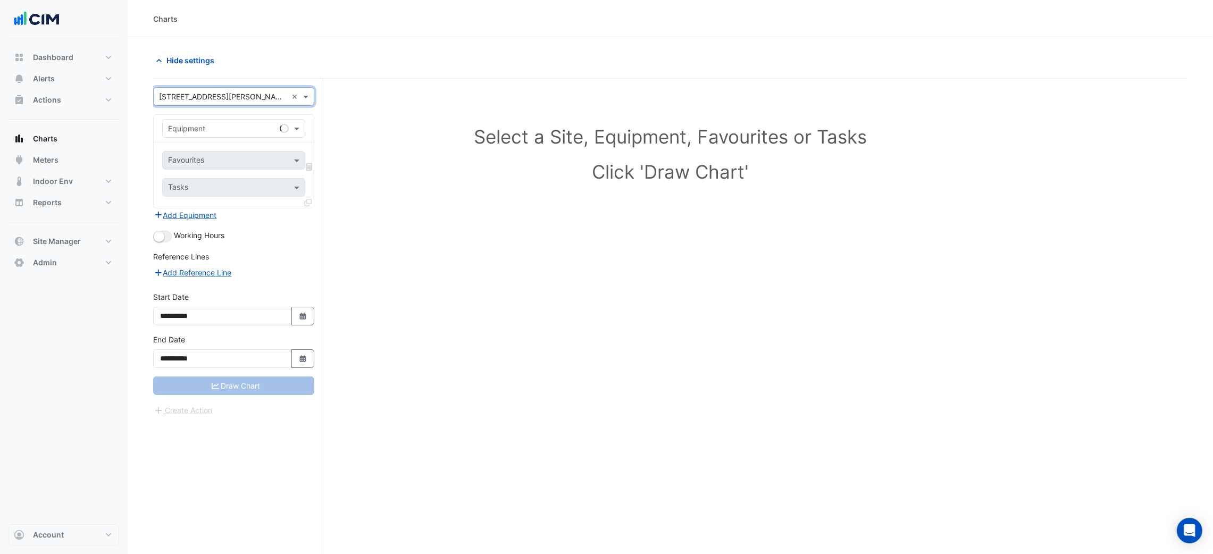
click at [192, 124] on input "text" at bounding box center [223, 128] width 110 height 11
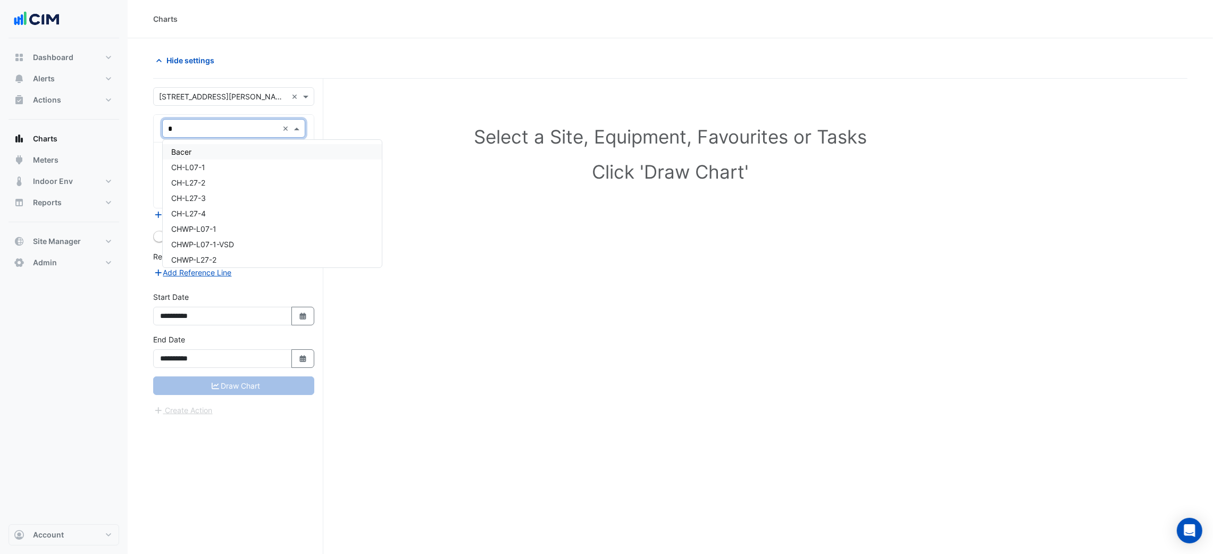
type input "**"
click at [208, 167] on div "CH-L27-2" at bounding box center [267, 166] width 208 height 15
click at [208, 167] on div at bounding box center [220, 162] width 109 height 14
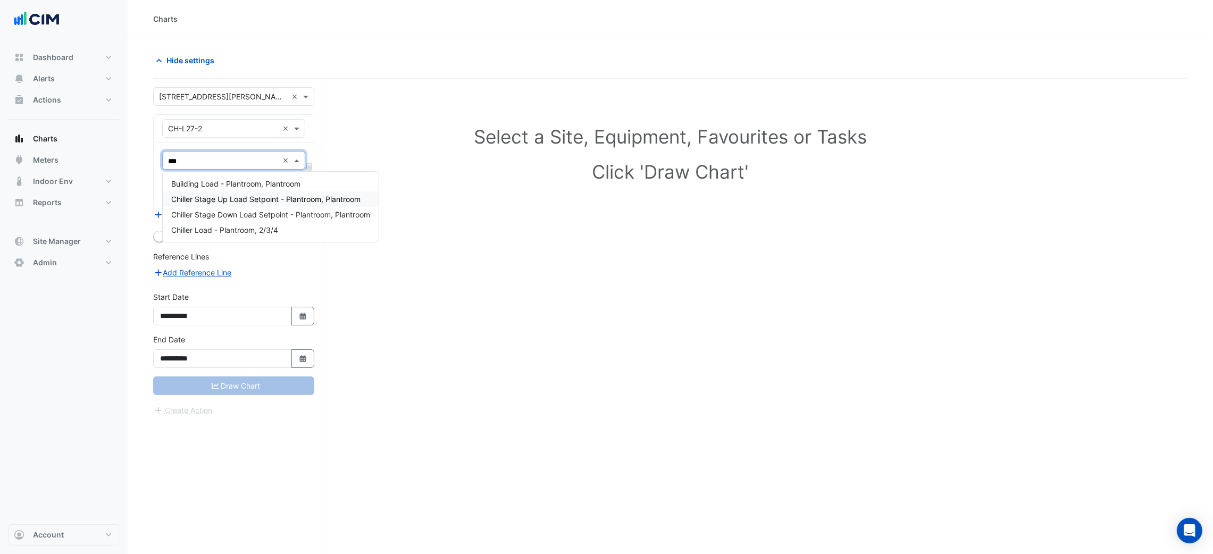
type input "****"
click at [261, 187] on span "Building Load - Plantroom, Plantroom" at bounding box center [235, 183] width 129 height 9
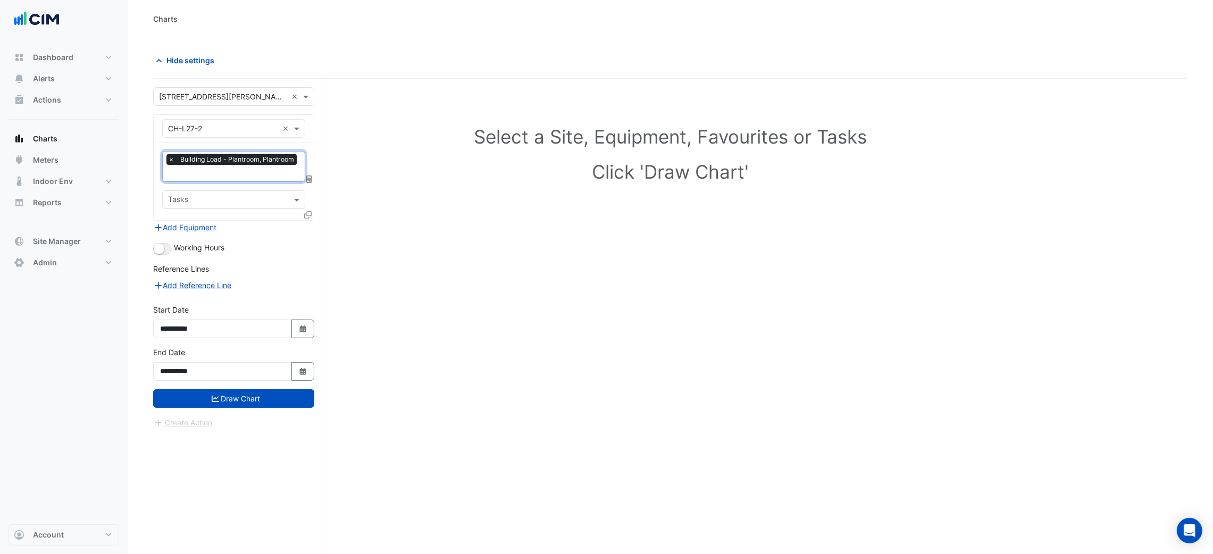
click at [307, 217] on fa-icon at bounding box center [307, 214] width 7 height 9
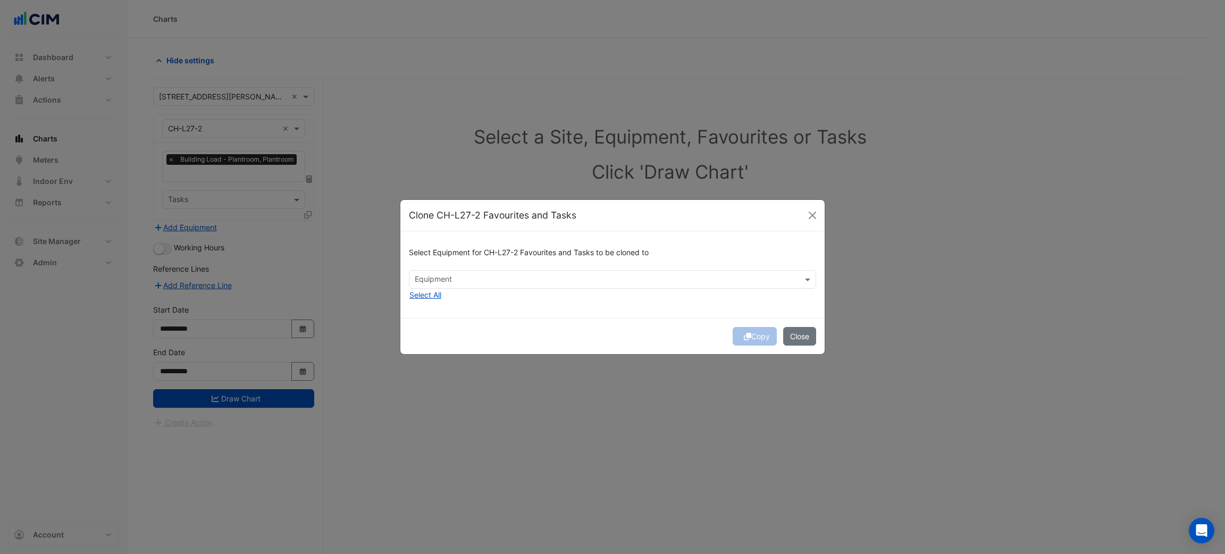
drag, startPoint x: 526, startPoint y: 263, endPoint x: 522, endPoint y: 273, distance: 10.5
click at [527, 264] on div "Select Equipment for CH-L27-2 Favourites and Tasks to be cloned to" at bounding box center [612, 255] width 407 height 30
drag, startPoint x: 519, startPoint y: 276, endPoint x: 467, endPoint y: 287, distance: 53.7
click at [519, 277] on input "text" at bounding box center [606, 280] width 383 height 11
click at [449, 317] on span "CH-L27-3" at bounding box center [435, 317] width 35 height 9
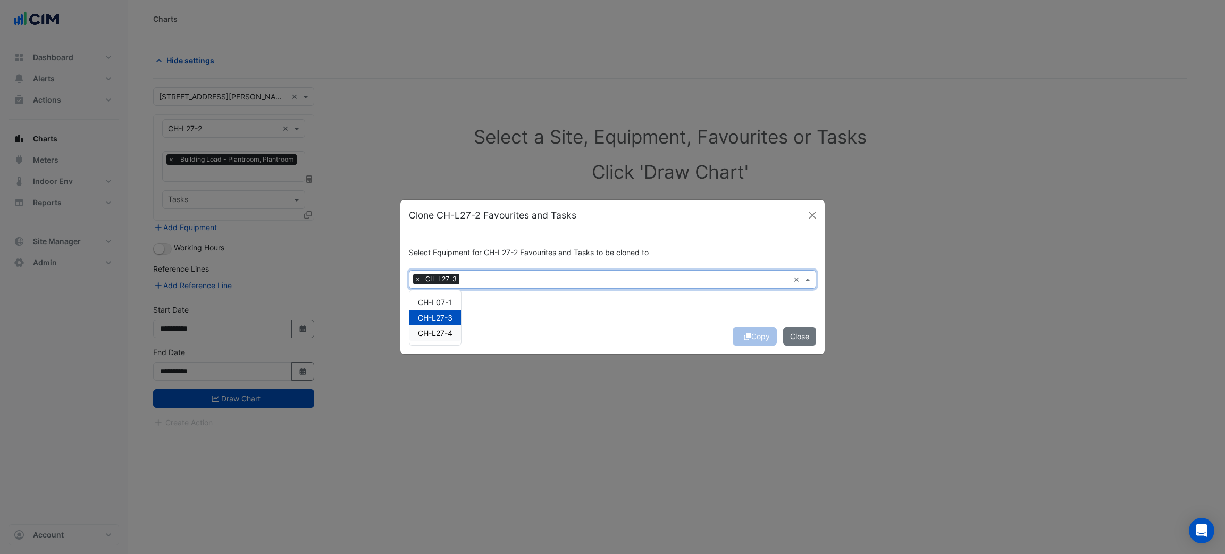
click at [448, 334] on span "CH-L27-4" at bounding box center [435, 333] width 35 height 9
click at [741, 336] on div "Copy Close" at bounding box center [612, 336] width 424 height 36
click at [750, 338] on div "Copy Close" at bounding box center [612, 336] width 424 height 36
click at [751, 338] on div "Copy Close" at bounding box center [612, 336] width 424 height 36
click at [750, 338] on div "Copy Close" at bounding box center [612, 336] width 424 height 36
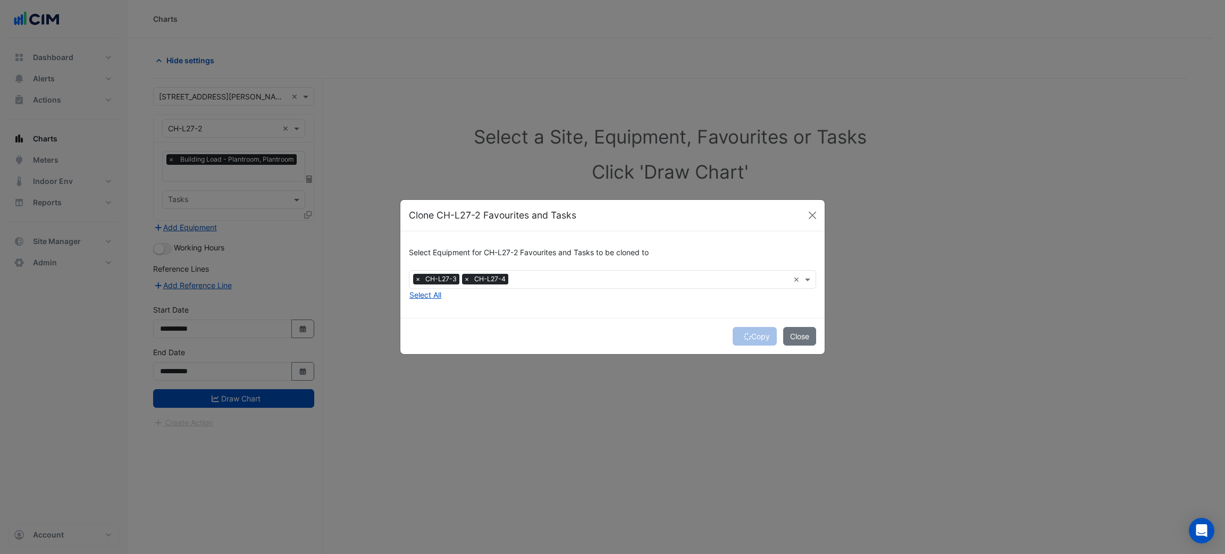
click at [748, 337] on div "Copy Close" at bounding box center [612, 336] width 424 height 36
click at [745, 336] on icon "submit" at bounding box center [747, 336] width 7 height 7
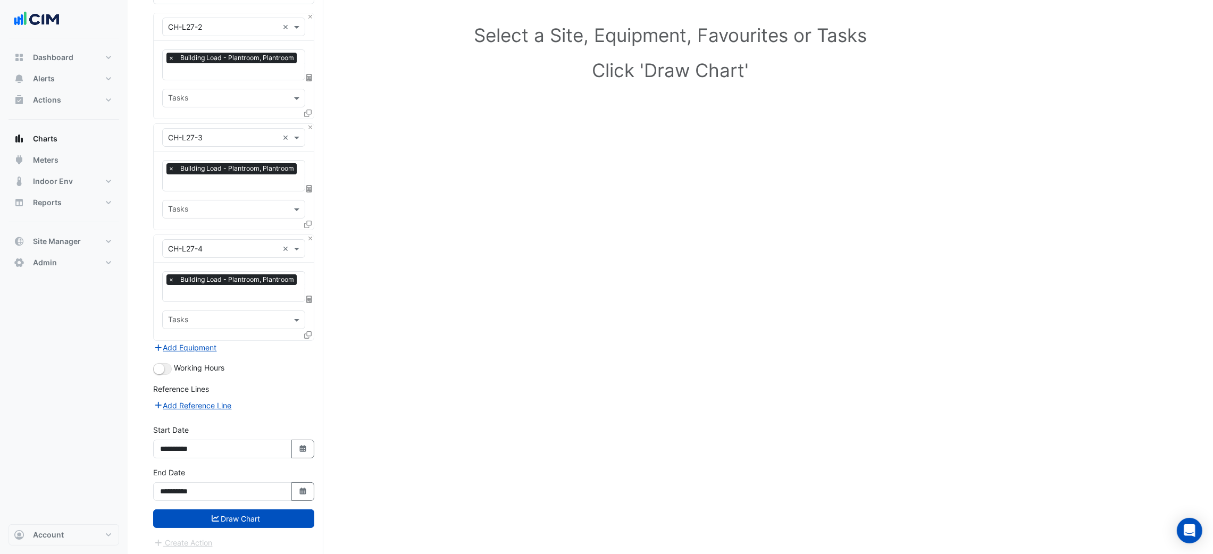
scroll to position [103, 0]
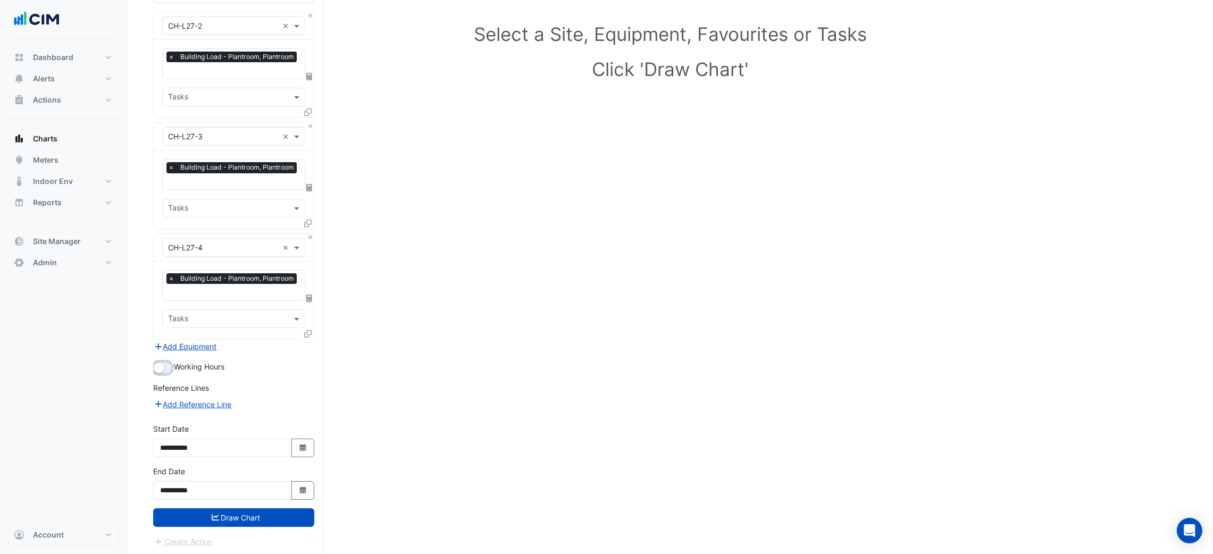
drag, startPoint x: 163, startPoint y: 366, endPoint x: 181, endPoint y: 389, distance: 29.2
click at [161, 366] on small "button" at bounding box center [159, 368] width 11 height 11
click at [229, 512] on button "Draw Chart" at bounding box center [233, 517] width 161 height 19
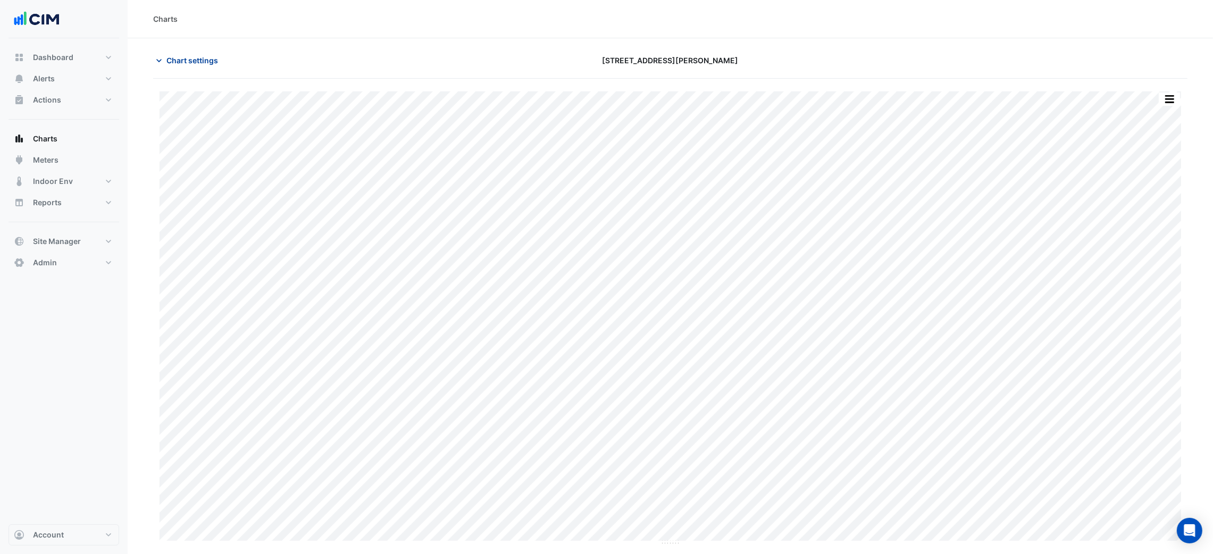
click at [180, 66] on button "Chart settings" at bounding box center [189, 60] width 72 height 19
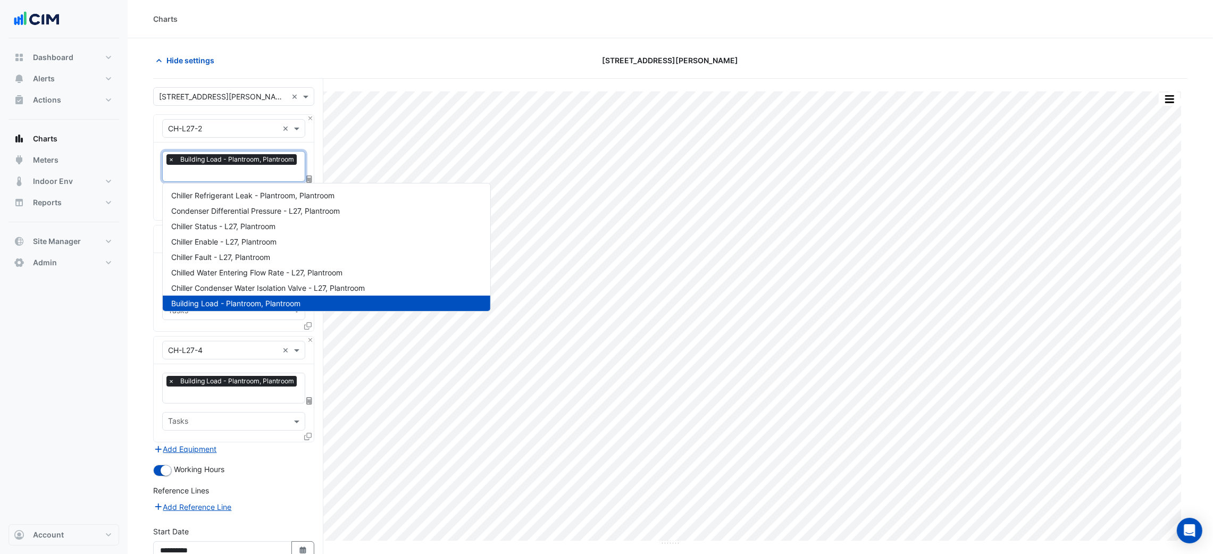
click at [223, 172] on input "text" at bounding box center [233, 174] width 131 height 11
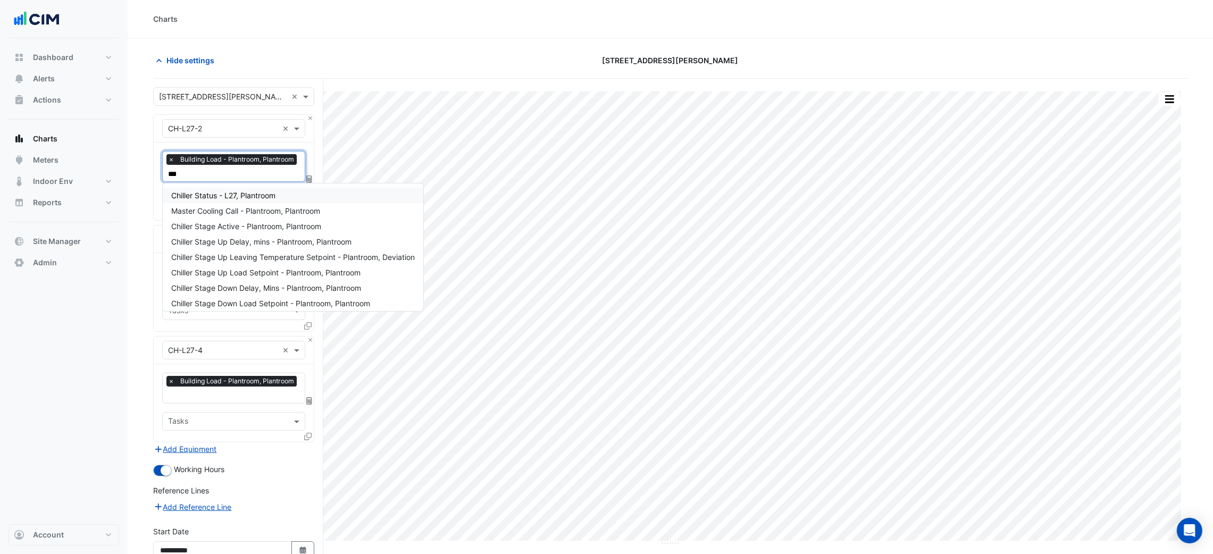
type input "****"
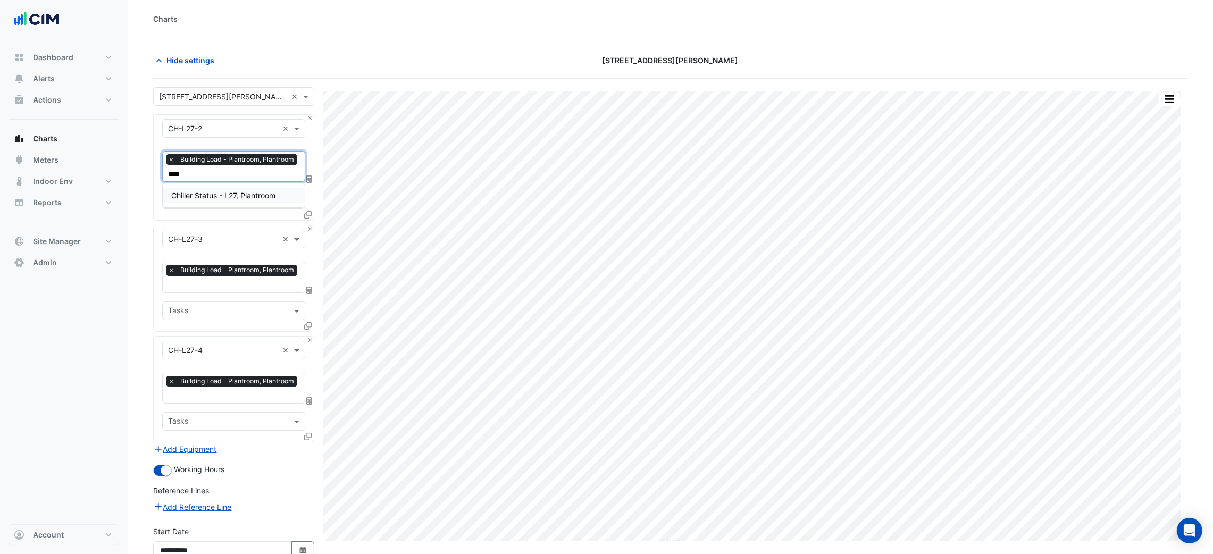
drag, startPoint x: 250, startPoint y: 191, endPoint x: 237, endPoint y: 220, distance: 31.9
click at [250, 191] on span "Chiller Status - L27, Plantroom" at bounding box center [223, 195] width 104 height 9
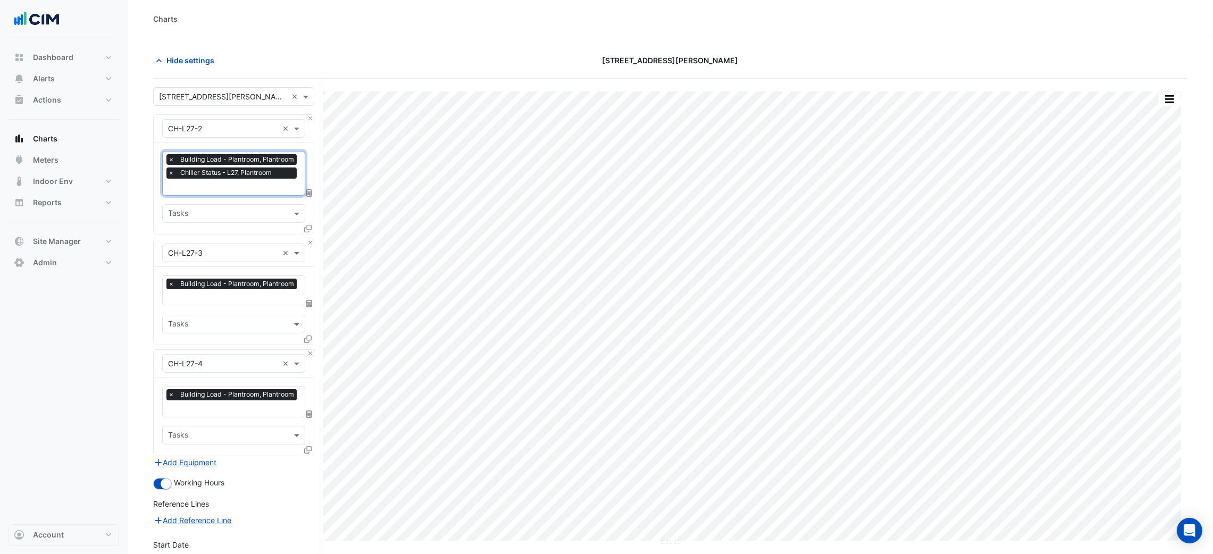
click at [221, 293] on input "text" at bounding box center [233, 298] width 131 height 11
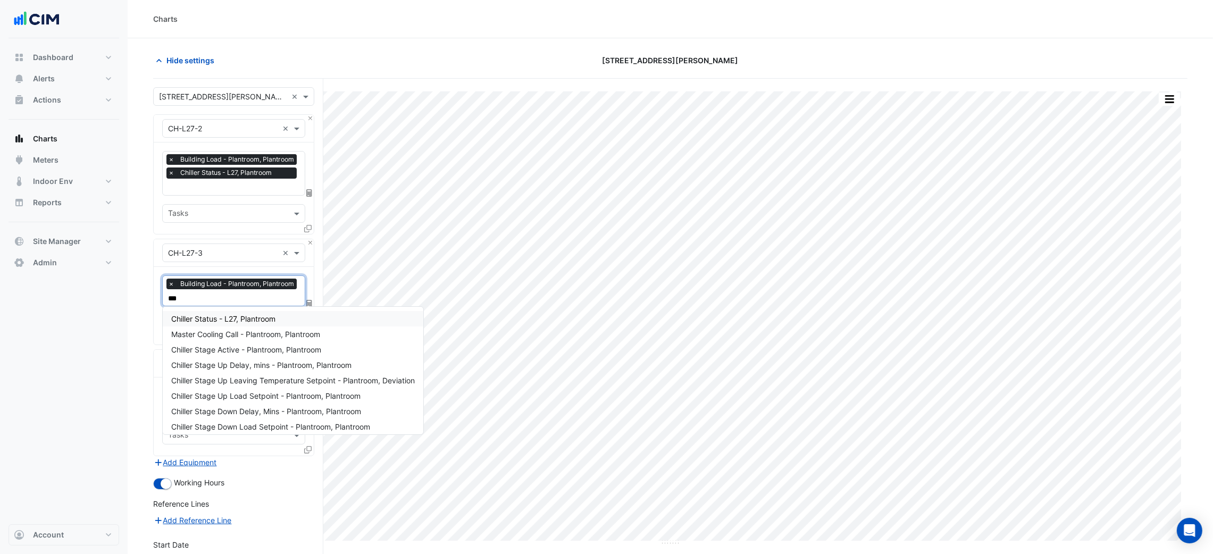
type input "****"
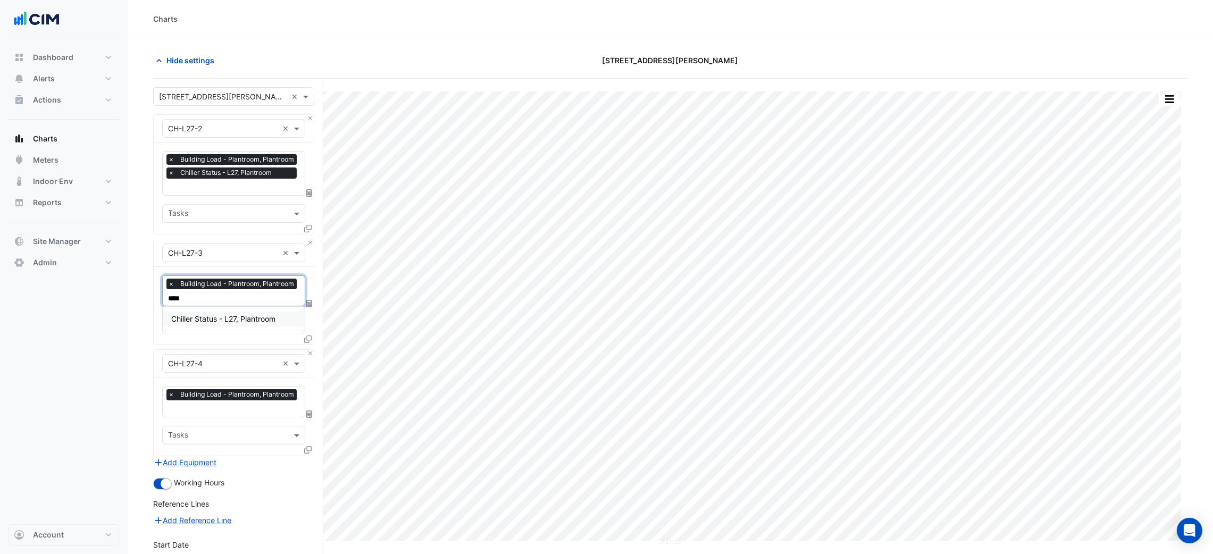
click at [225, 319] on span "Chiller Status - L27, Plantroom" at bounding box center [223, 318] width 104 height 9
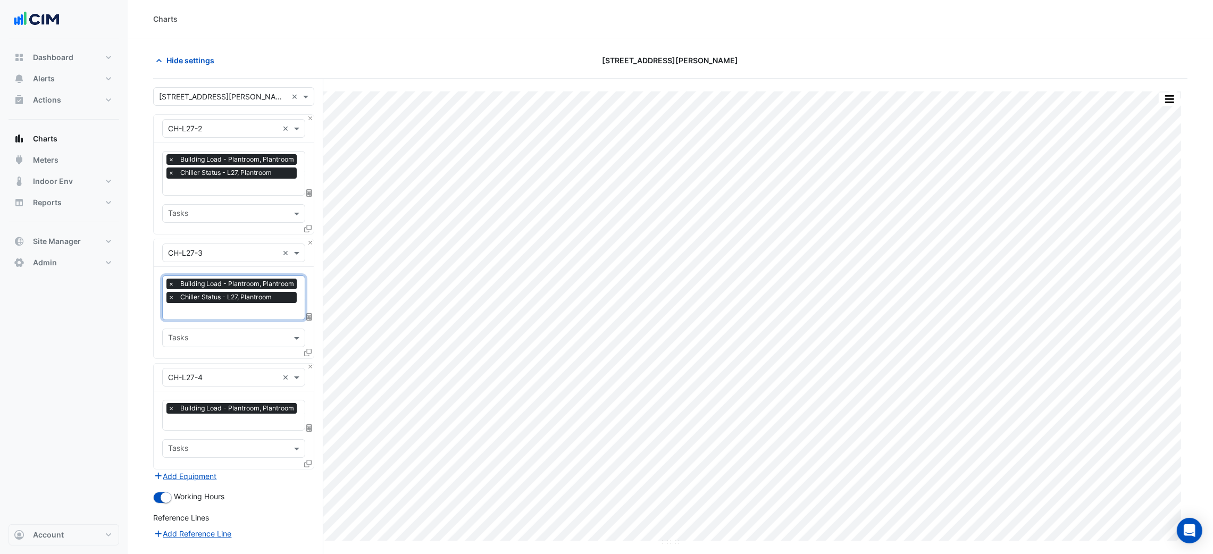
click at [216, 417] on div "× Building Load - Plantroom, Plantroom" at bounding box center [231, 415] width 137 height 30
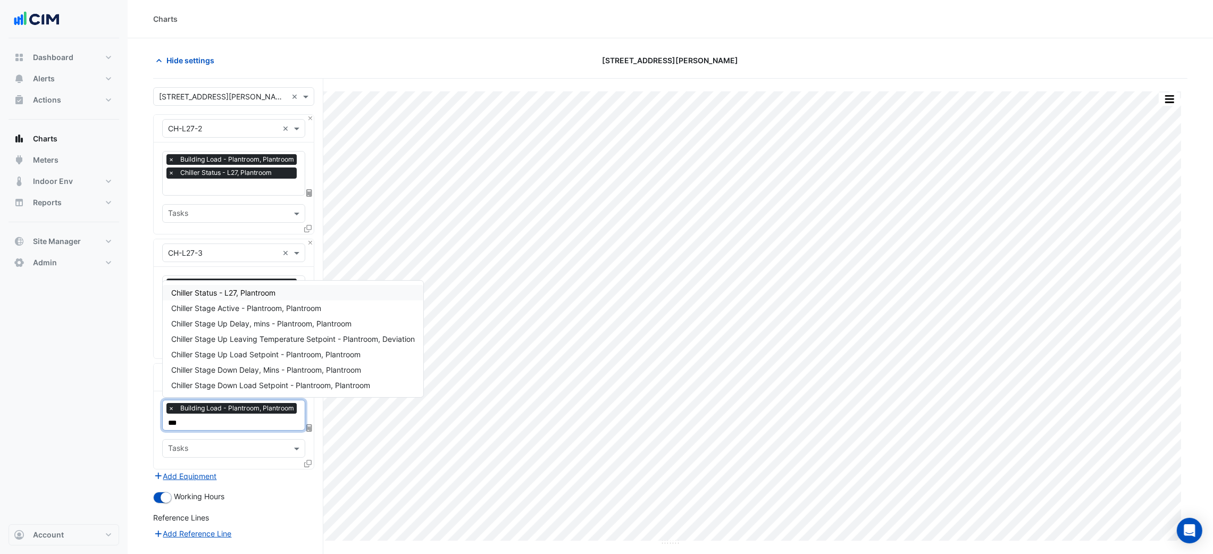
type input "****"
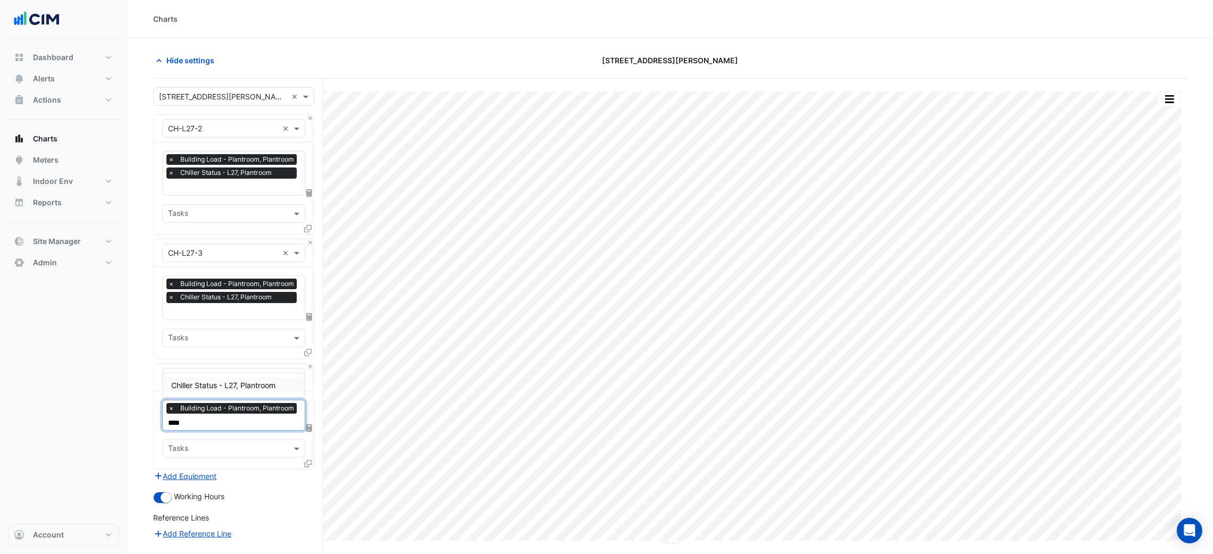
click at [229, 391] on div "Chiller Status - L27, Plantroom" at bounding box center [233, 384] width 141 height 15
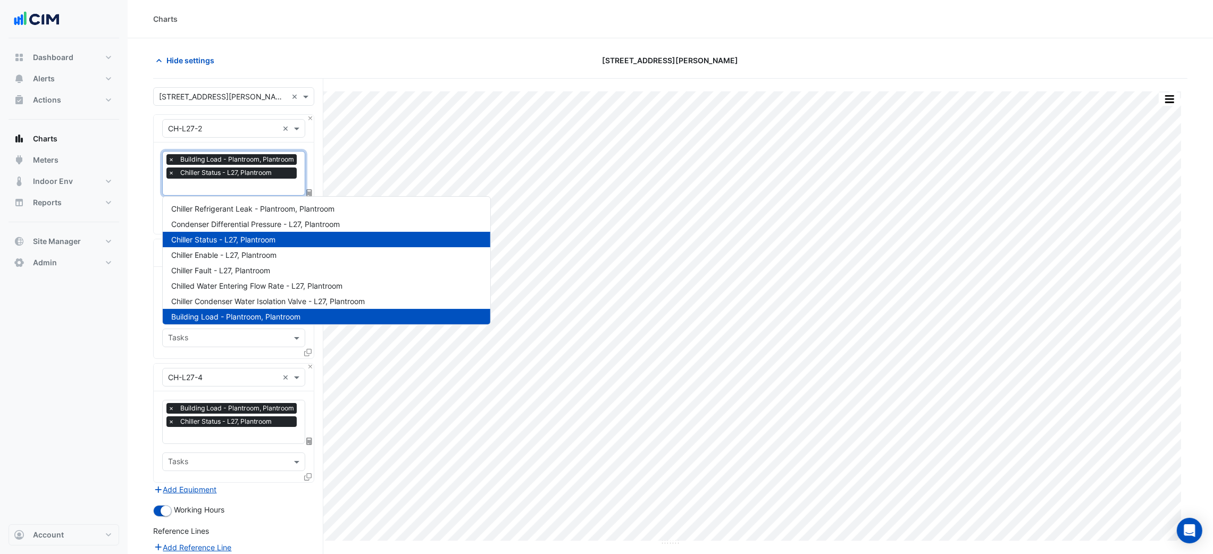
click at [239, 187] on input "text" at bounding box center [233, 187] width 131 height 11
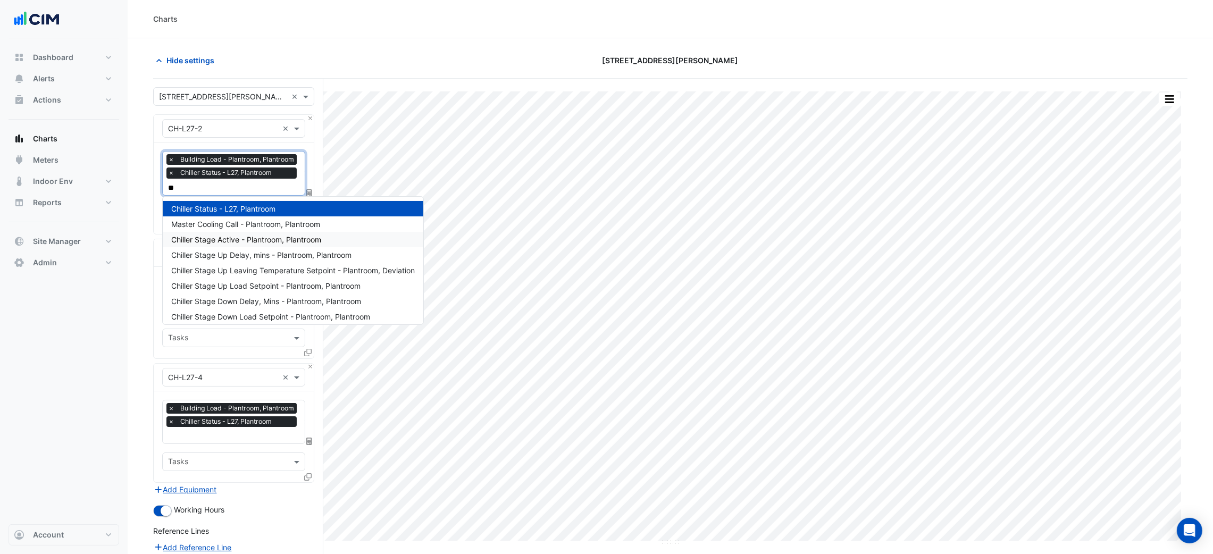
type input "***"
click at [254, 220] on span "Chiller Stage Active - Plantroom, Plantroom" at bounding box center [246, 224] width 150 height 9
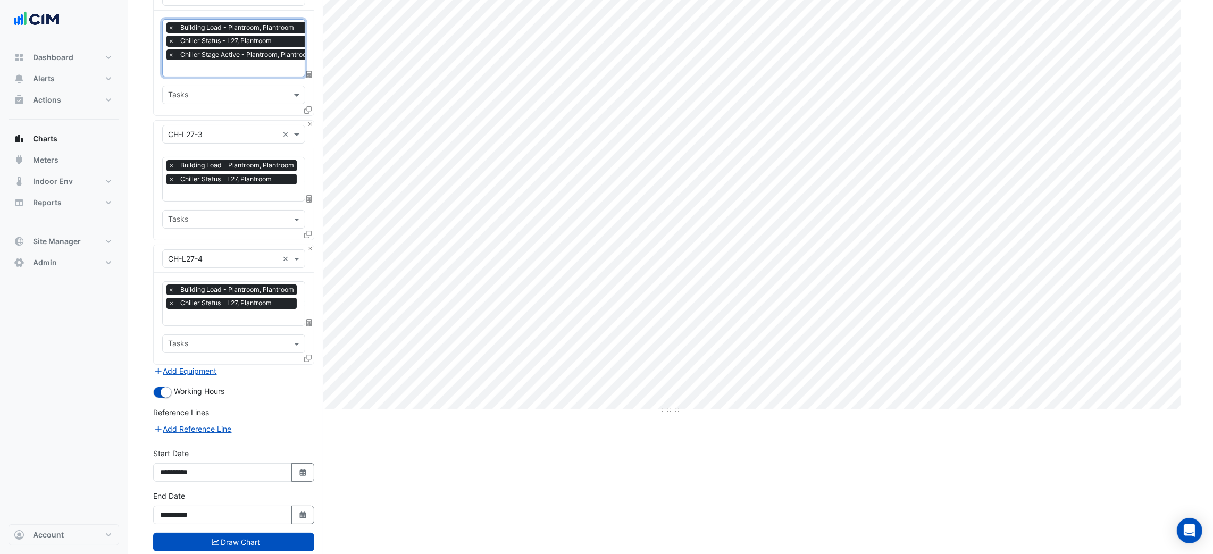
scroll to position [157, 0]
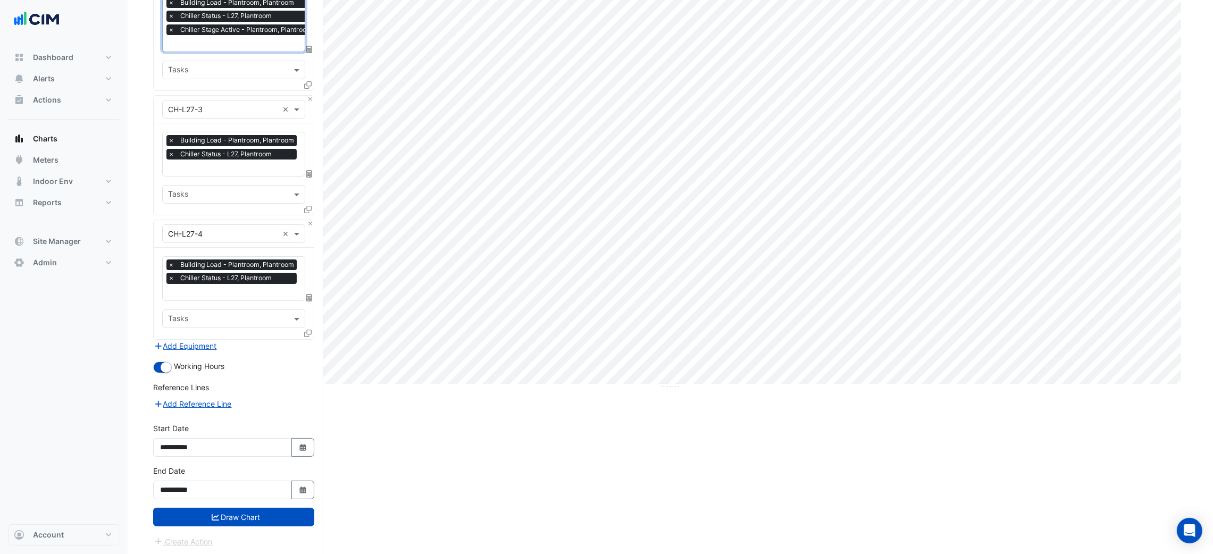
click at [248, 515] on button "Draw Chart" at bounding box center [233, 517] width 161 height 19
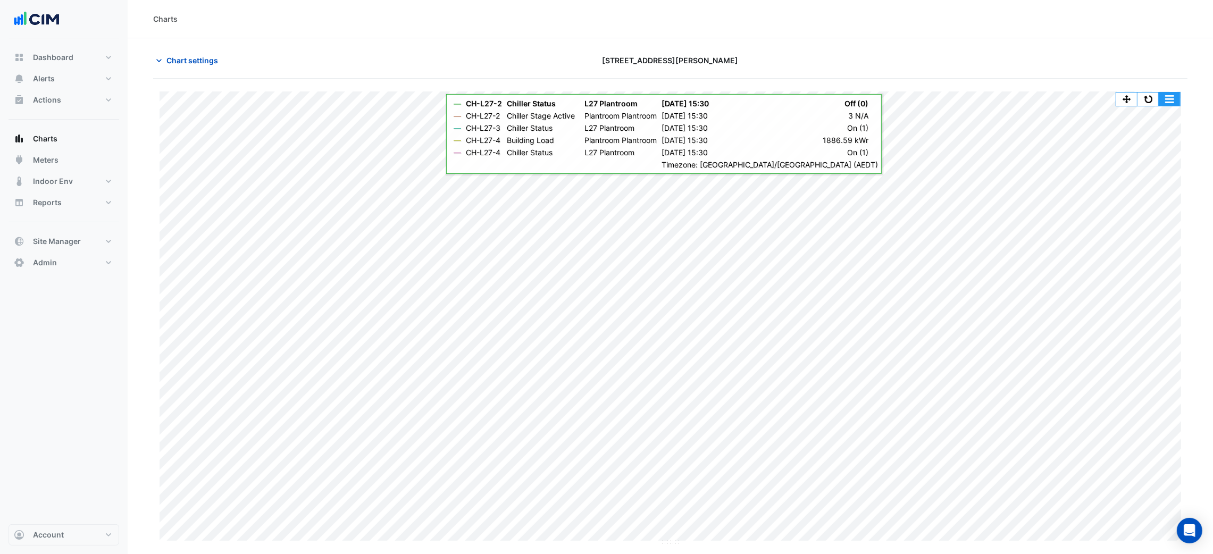
click at [1166, 101] on button "button" at bounding box center [1168, 99] width 21 height 13
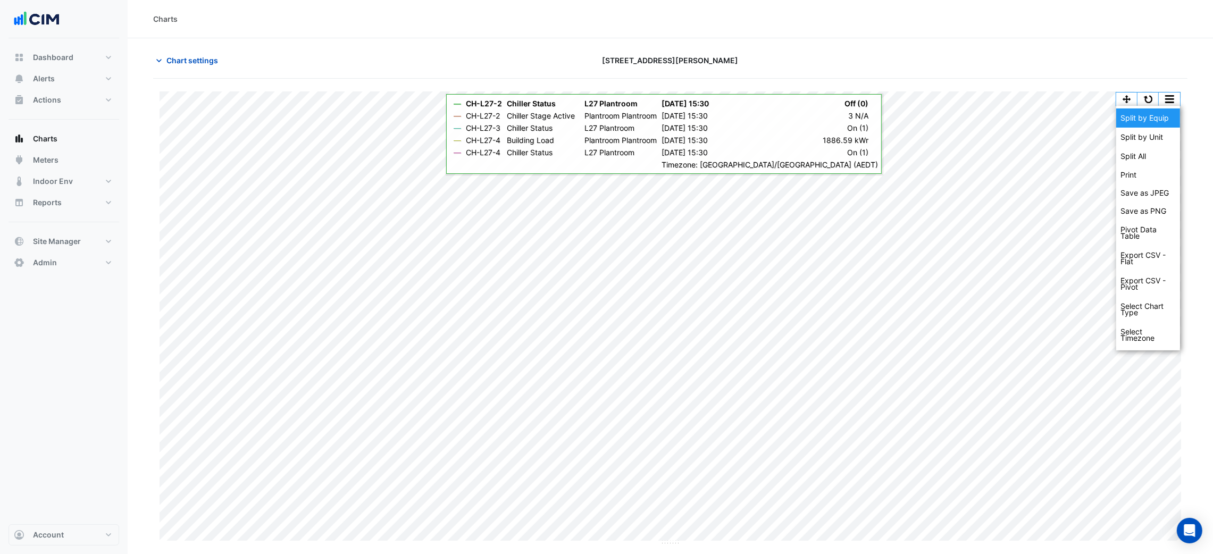
click at [1166, 114] on div "Split by Equip" at bounding box center [1148, 117] width 64 height 19
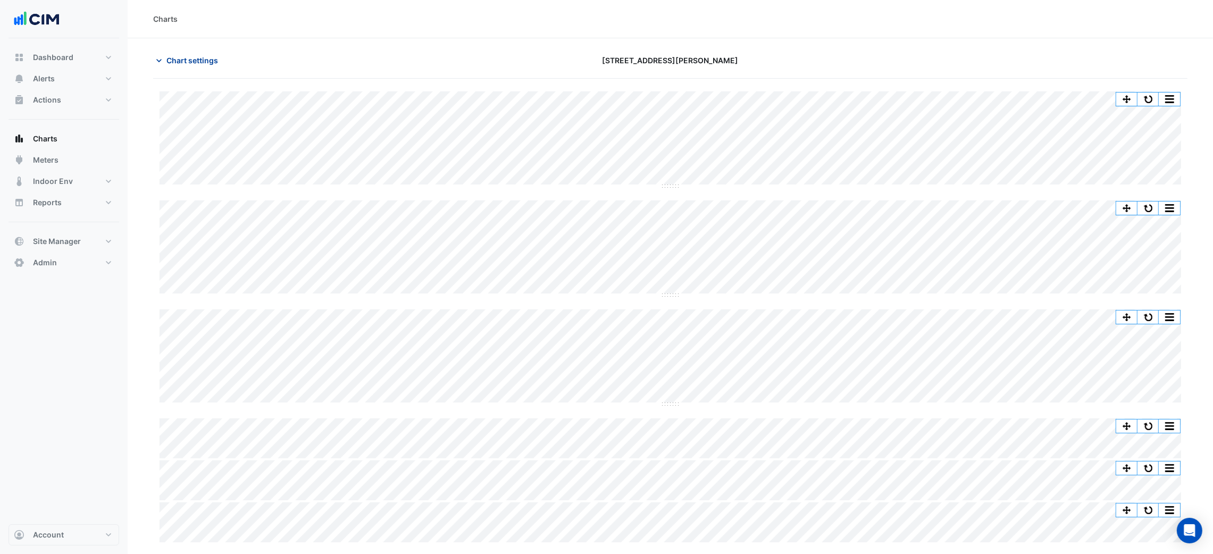
click at [212, 57] on span "Chart settings" at bounding box center [192, 60] width 52 height 11
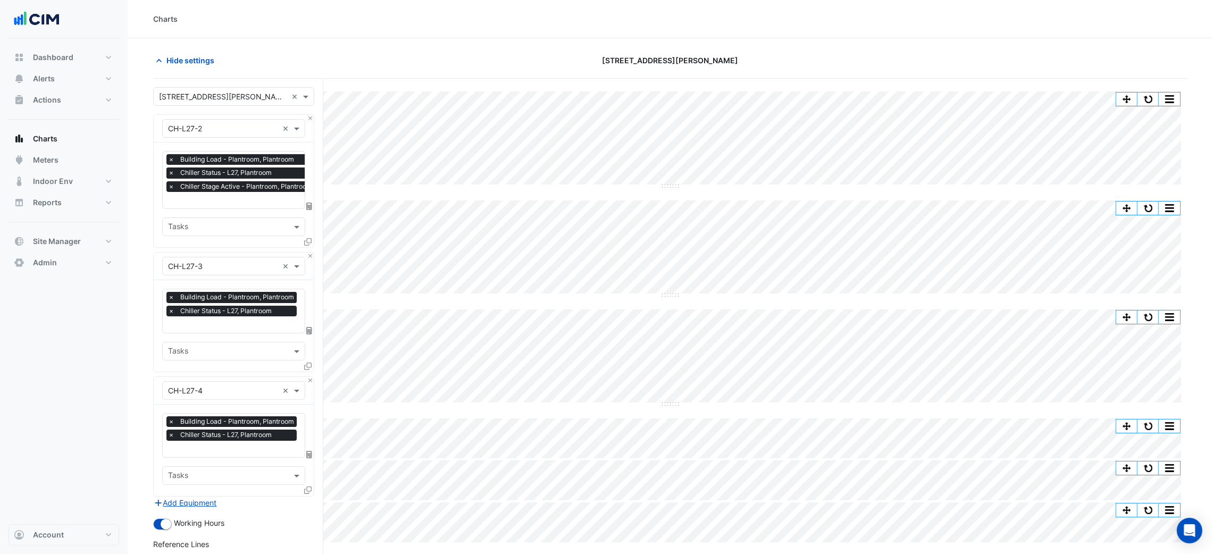
click at [167, 159] on span "×" at bounding box center [171, 159] width 10 height 11
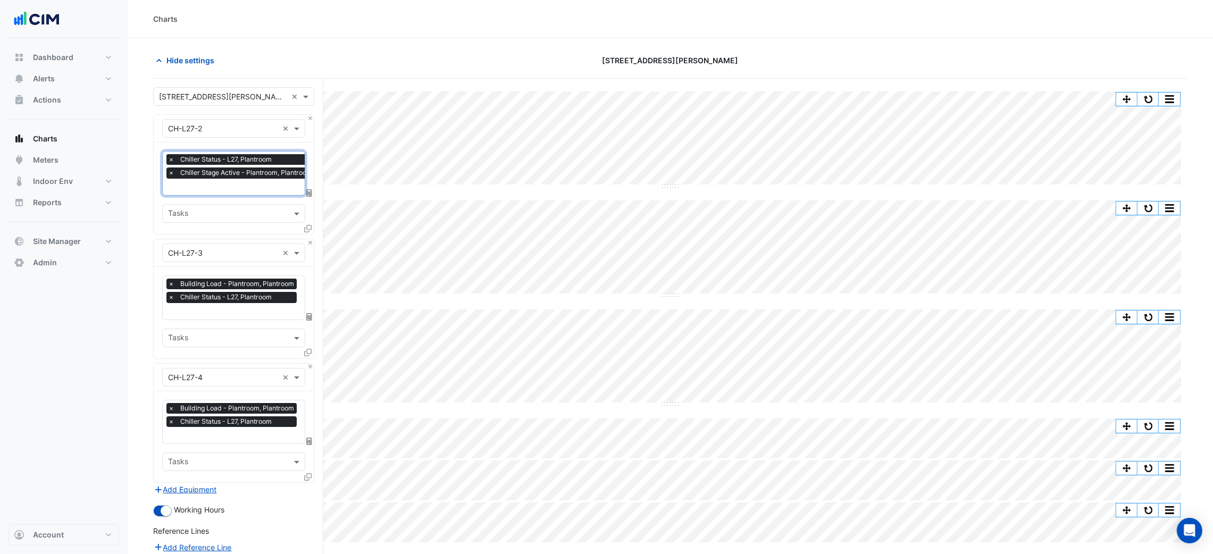
scroll to position [0, 5]
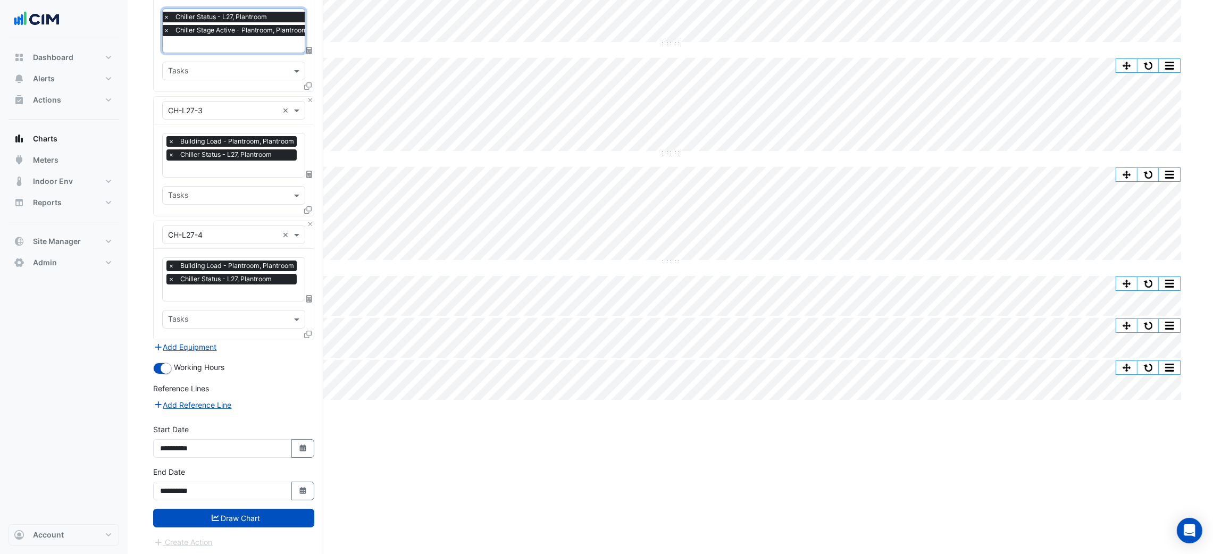
click at [170, 140] on span "×" at bounding box center [171, 141] width 10 height 11
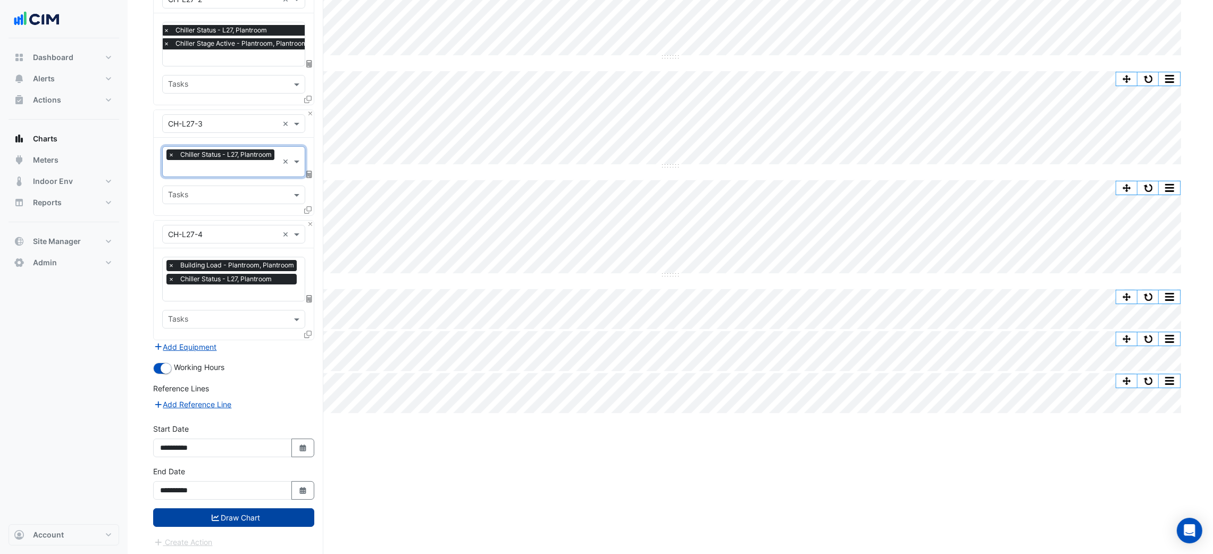
click at [250, 515] on button "Draw Chart" at bounding box center [233, 517] width 161 height 19
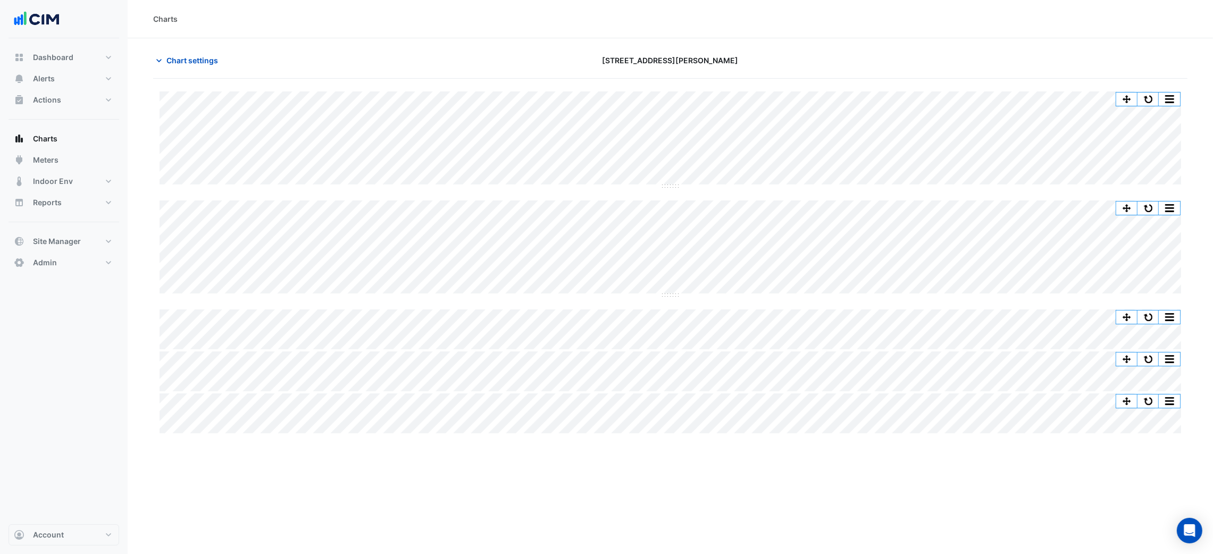
click at [1149, 94] on button "button" at bounding box center [1147, 99] width 21 height 13
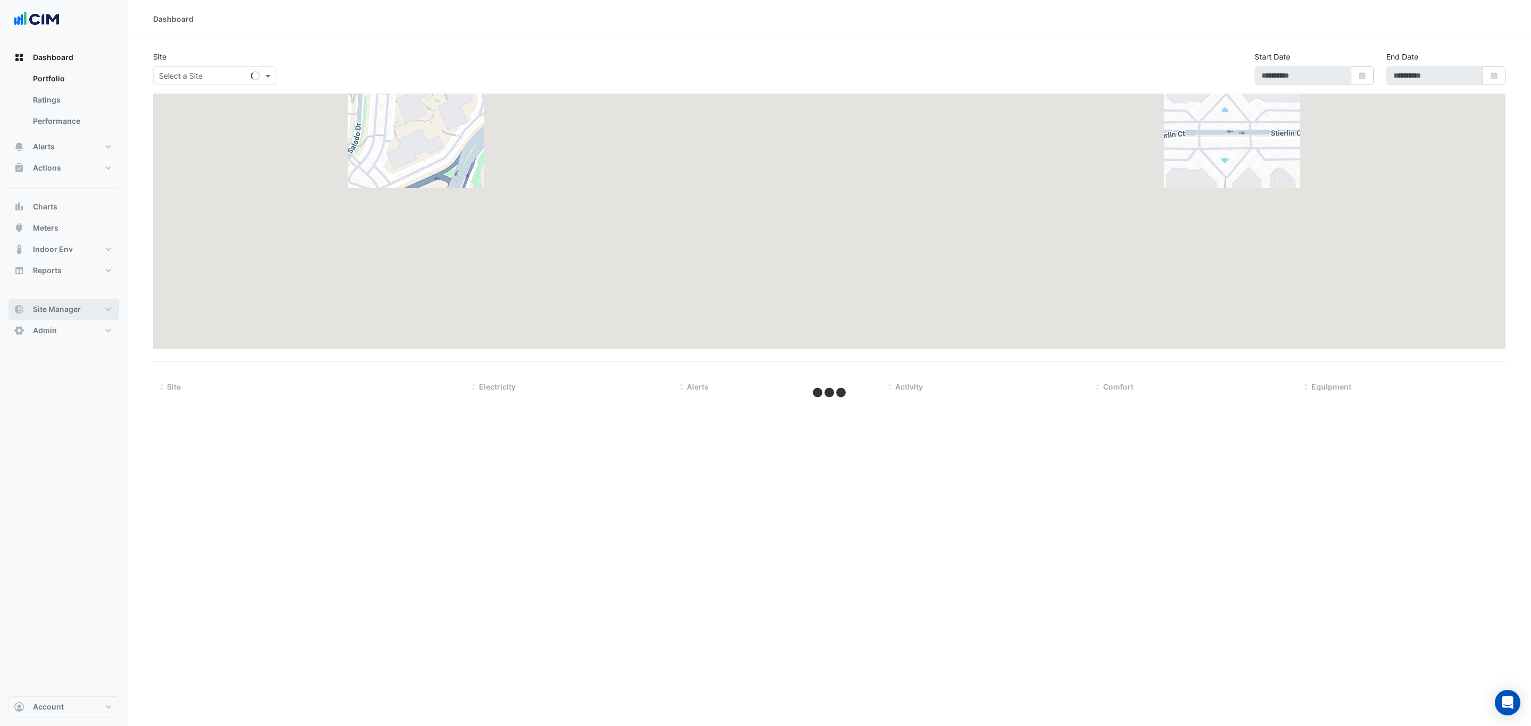
click at [58, 311] on span "Site Manager" at bounding box center [57, 309] width 48 height 11
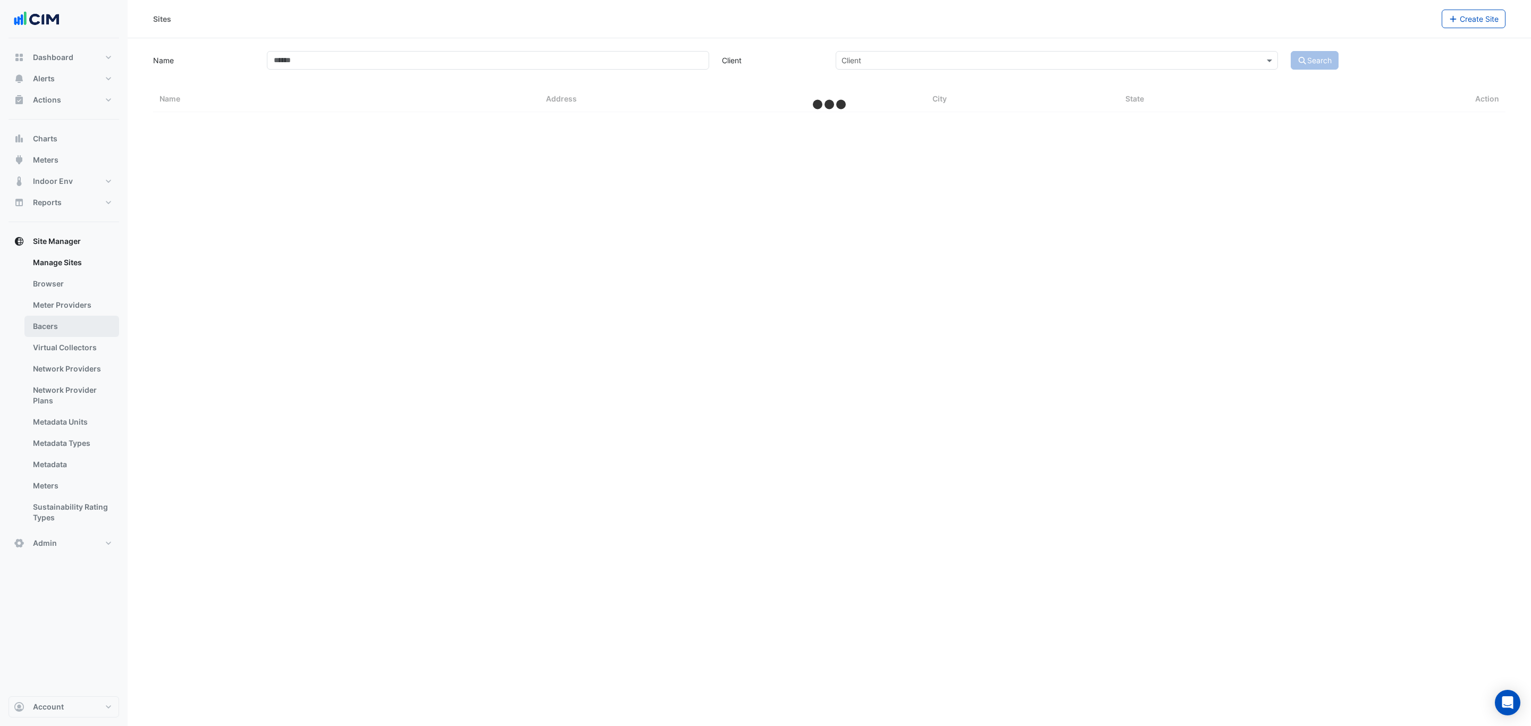
click at [65, 321] on link "Bacers" at bounding box center [71, 326] width 95 height 21
click at [550, 77] on div "Select a Site" at bounding box center [829, 69] width 676 height 19
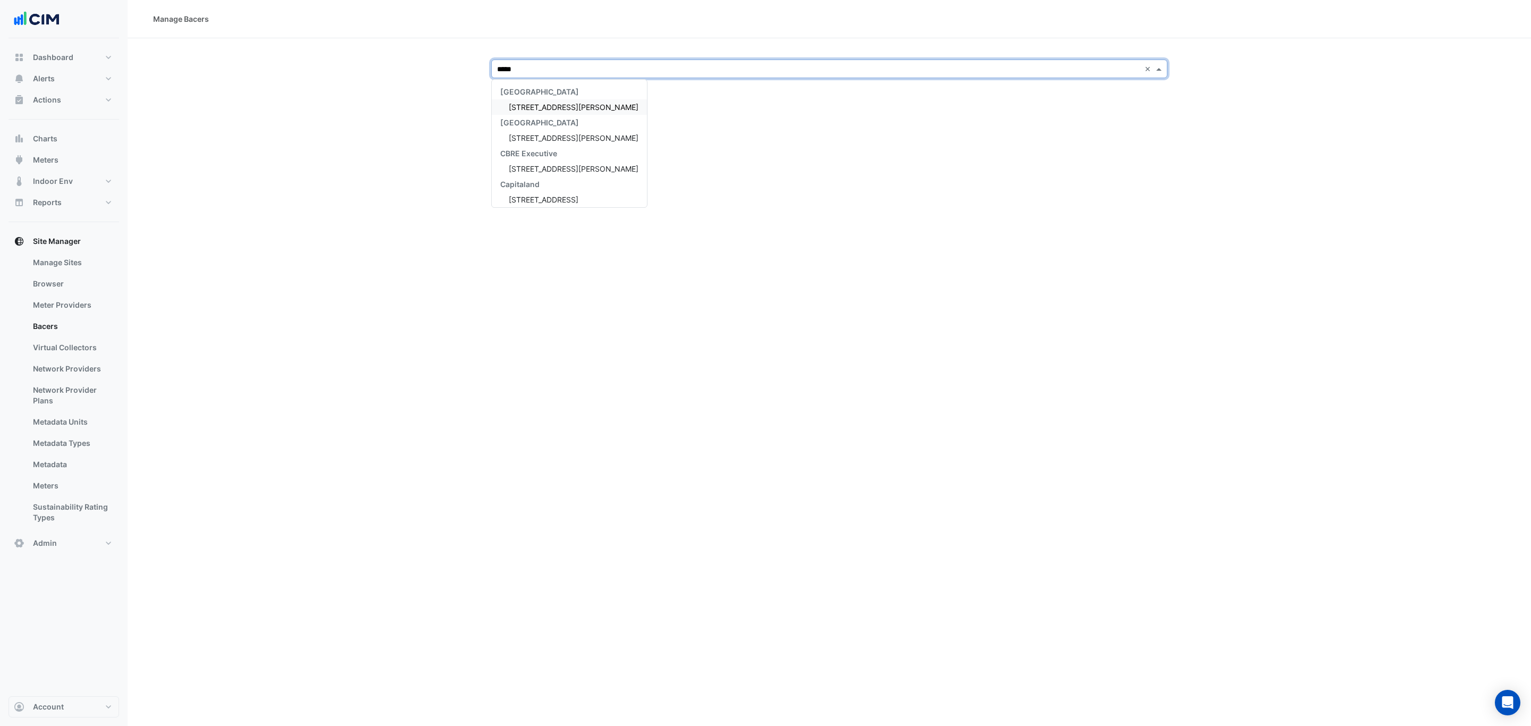
type input "******"
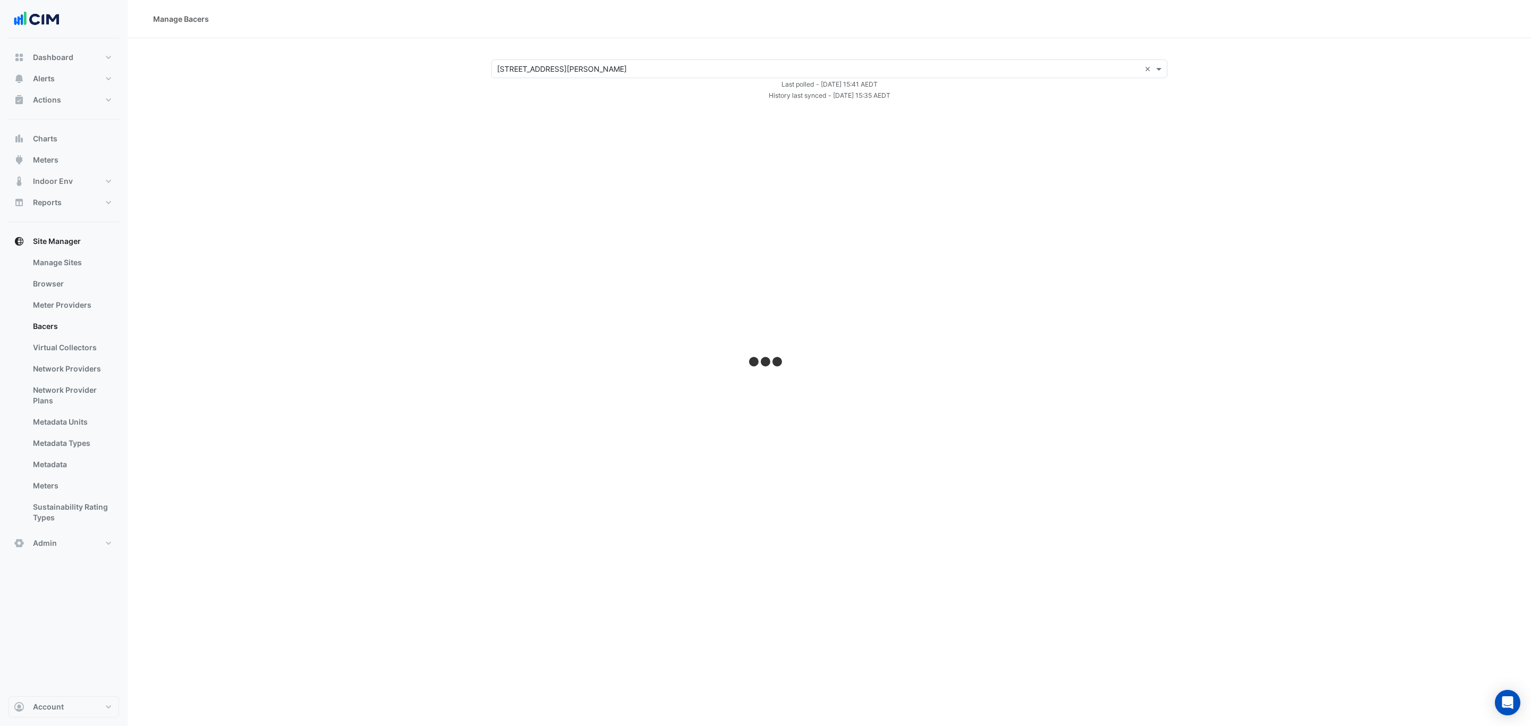
select select "***"
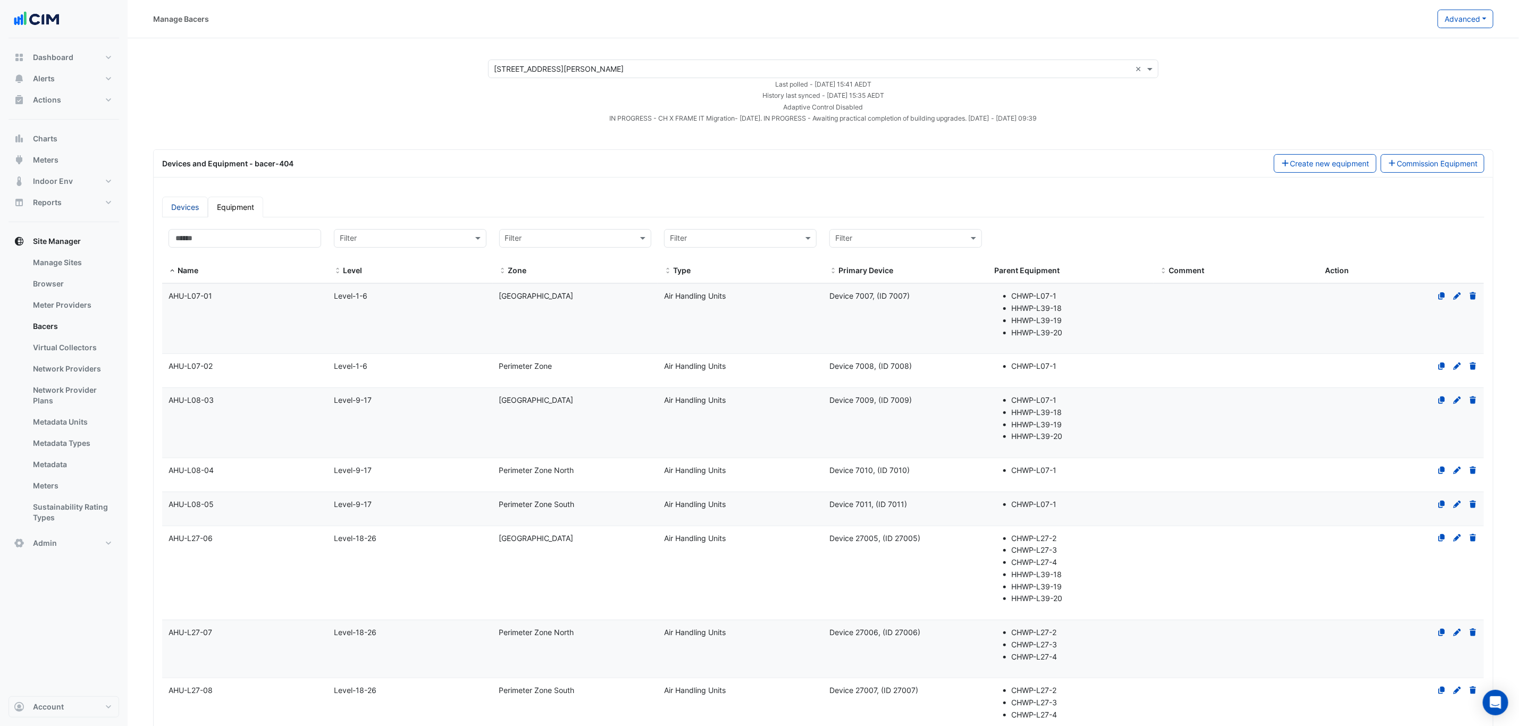
click at [195, 198] on link "Devices" at bounding box center [185, 207] width 46 height 21
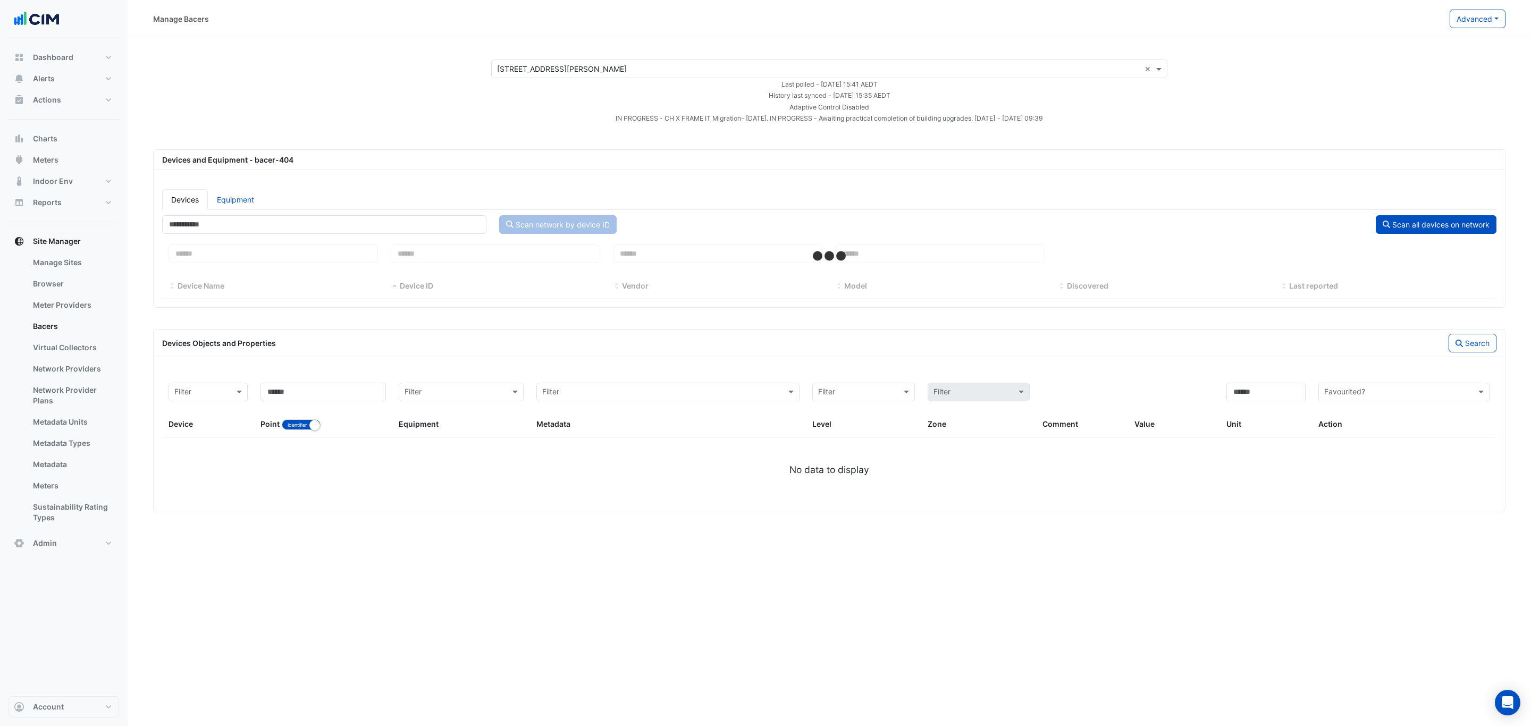
select select "***"
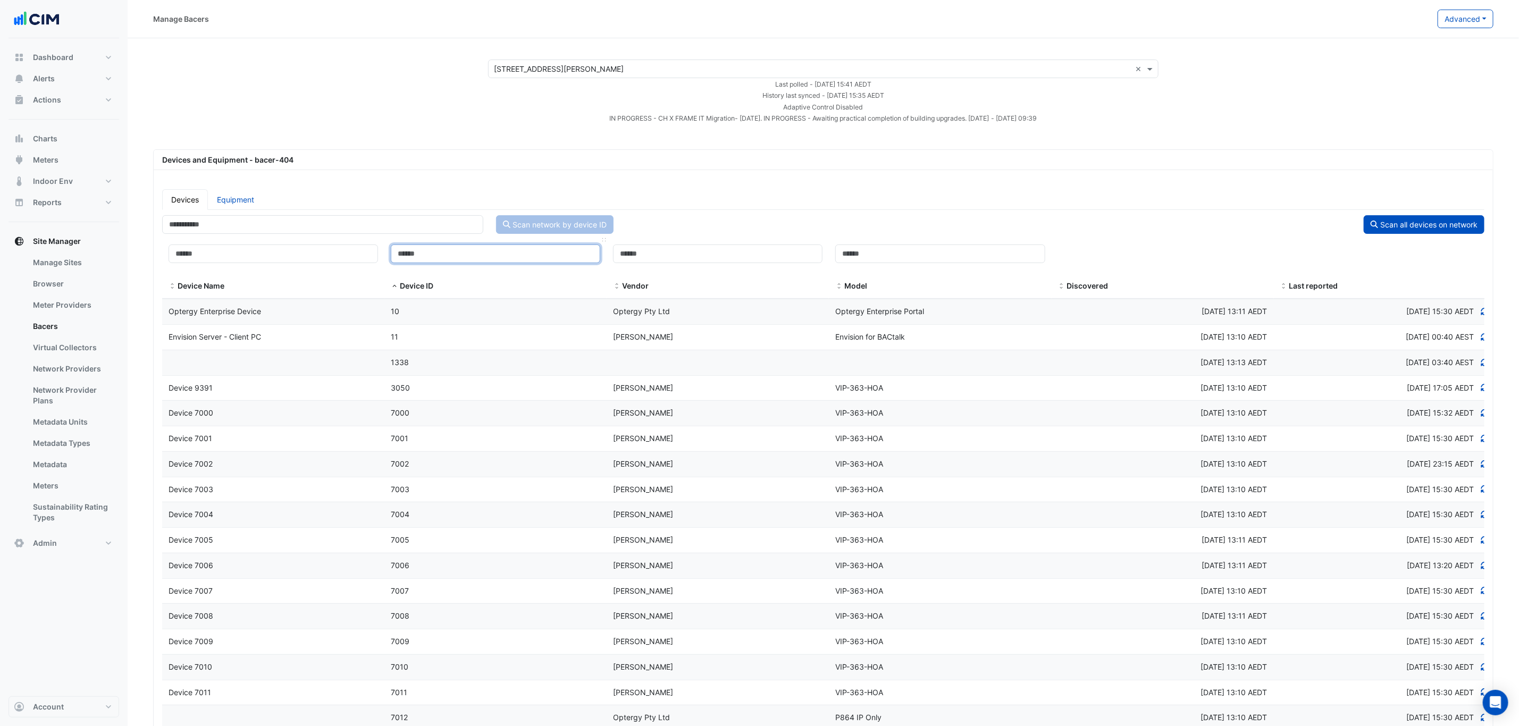
click at [444, 248] on input at bounding box center [495, 254] width 209 height 19
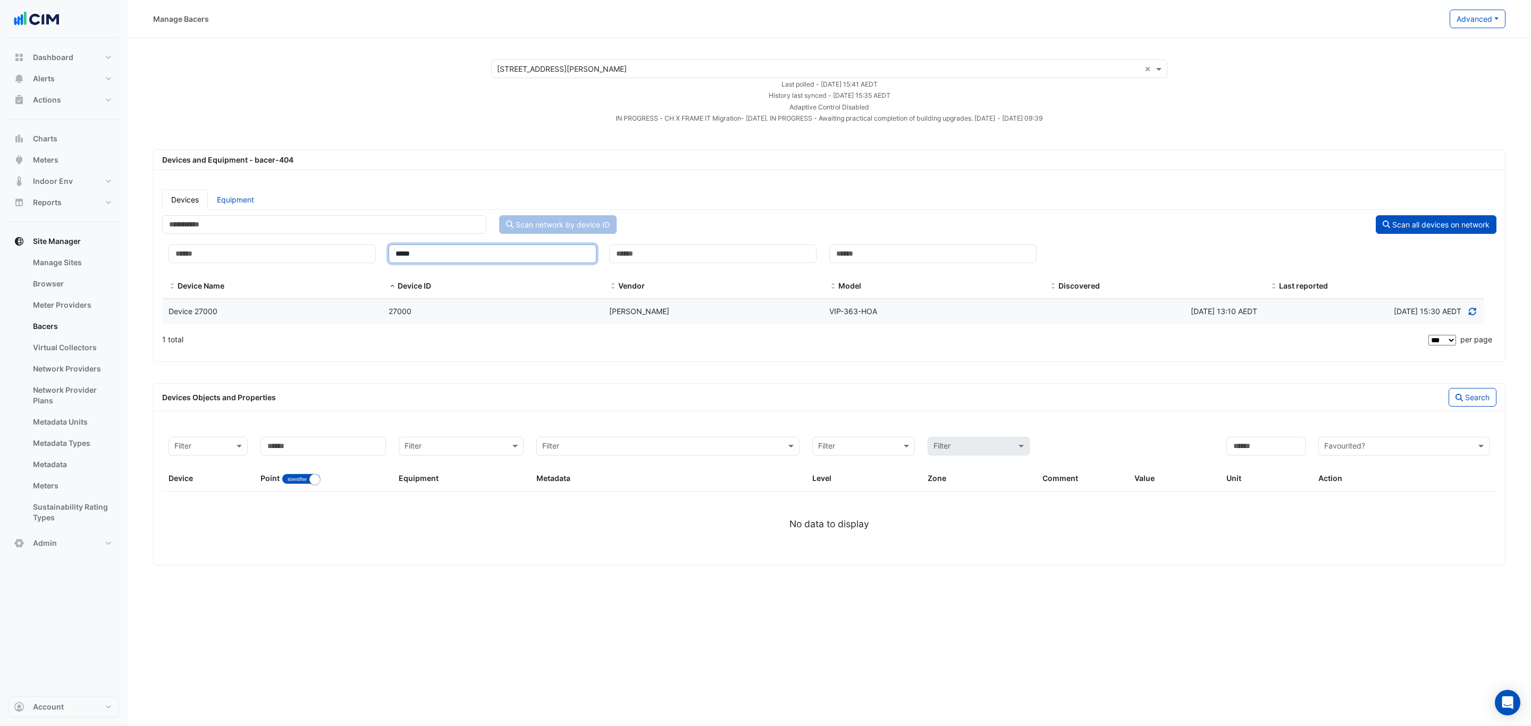
type input "*****"
click at [390, 316] on span "27000" at bounding box center [400, 311] width 23 height 9
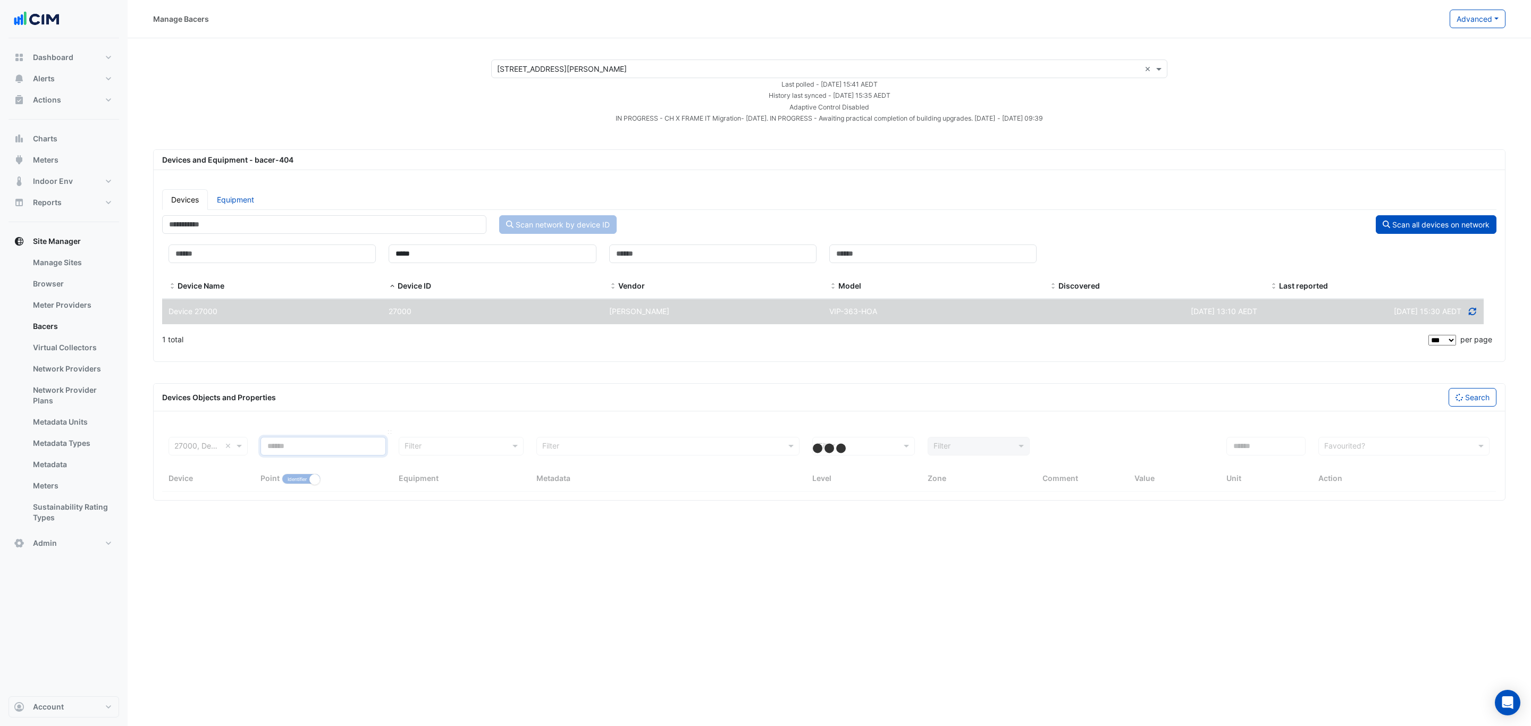
click at [319, 455] on input at bounding box center [323, 446] width 125 height 19
select select "***"
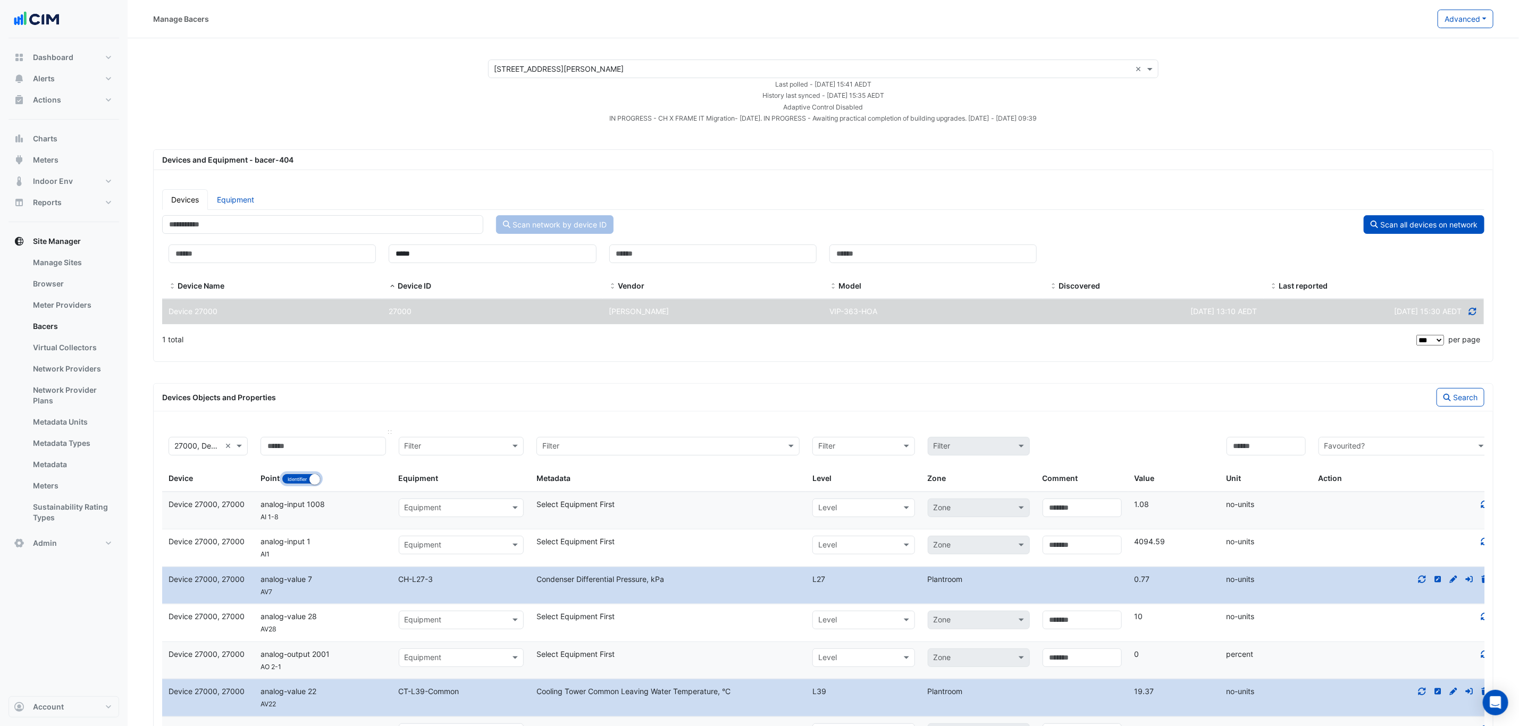
click at [302, 481] on button "Identifier Name" at bounding box center [301, 479] width 39 height 11
click at [319, 454] on input at bounding box center [323, 446] width 125 height 19
type input "*****"
click at [1450, 392] on button "Search" at bounding box center [1461, 397] width 48 height 19
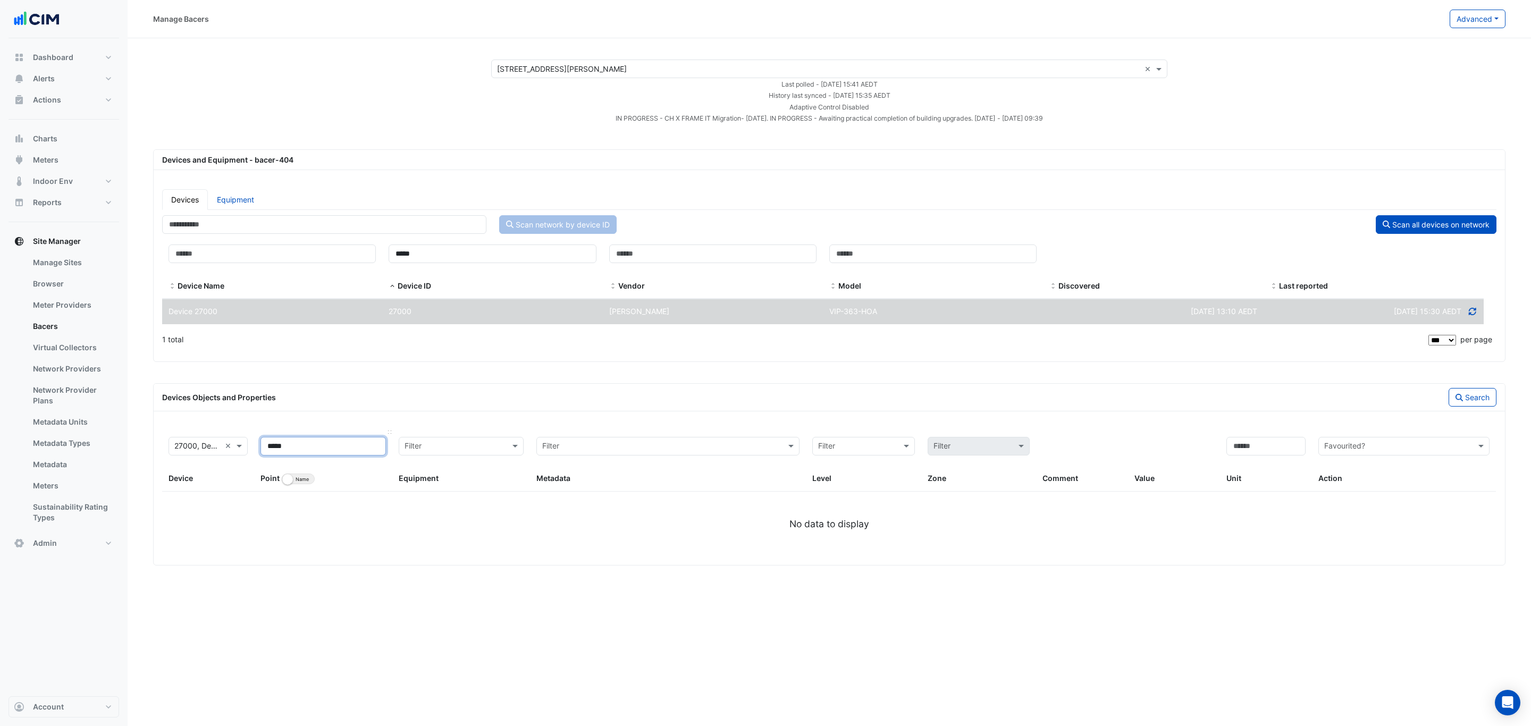
click at [348, 448] on input "*****" at bounding box center [323, 446] width 125 height 19
drag, startPoint x: 299, startPoint y: 449, endPoint x: 256, endPoint y: 447, distance: 43.1
click at [257, 447] on datatable-header-cell "***** Point Identifier Name" at bounding box center [323, 461] width 138 height 61
click at [292, 481] on button "Identifier Name" at bounding box center [298, 479] width 33 height 11
click at [304, 452] on input at bounding box center [323, 446] width 125 height 19
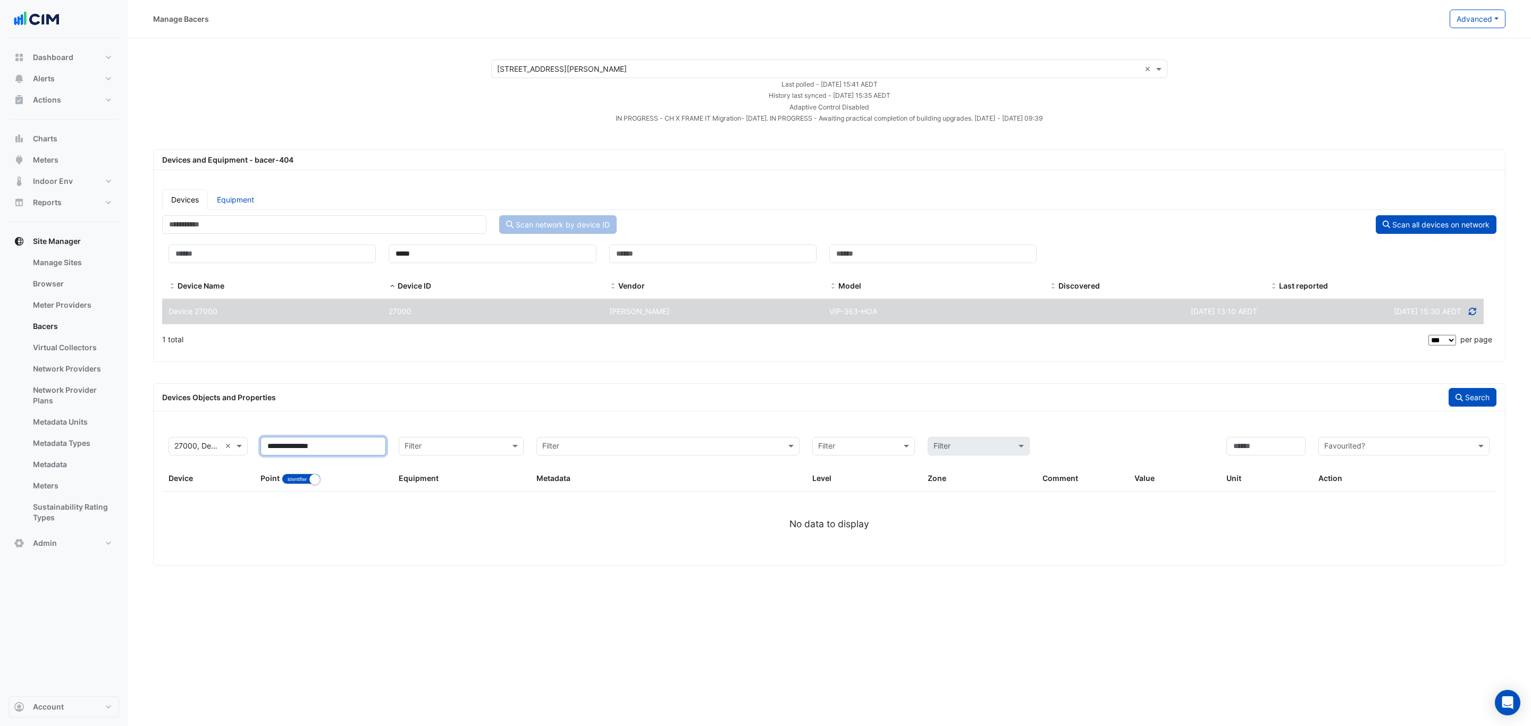
type input "**********"
click at [1457, 404] on button "Search" at bounding box center [1473, 397] width 48 height 19
select select "***"
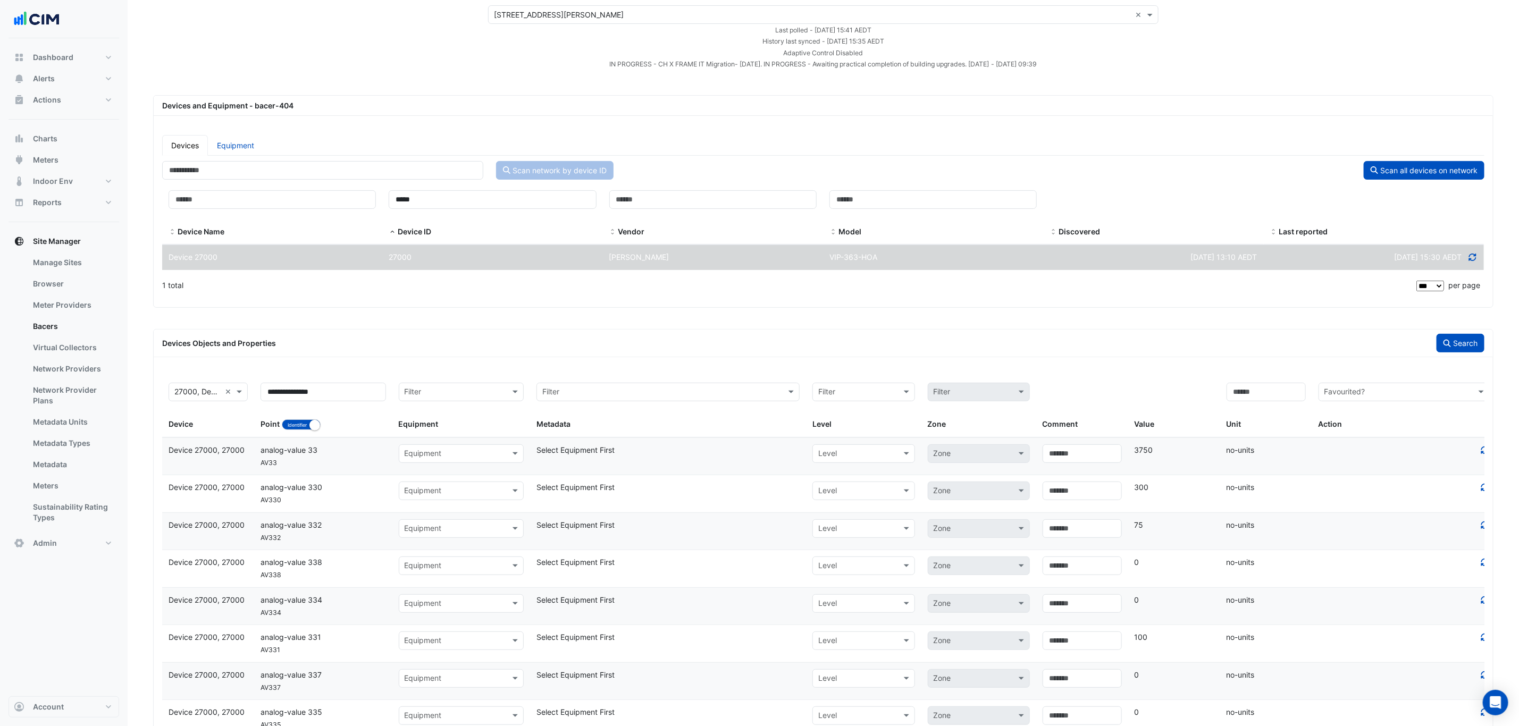
scroll to position [80, 0]
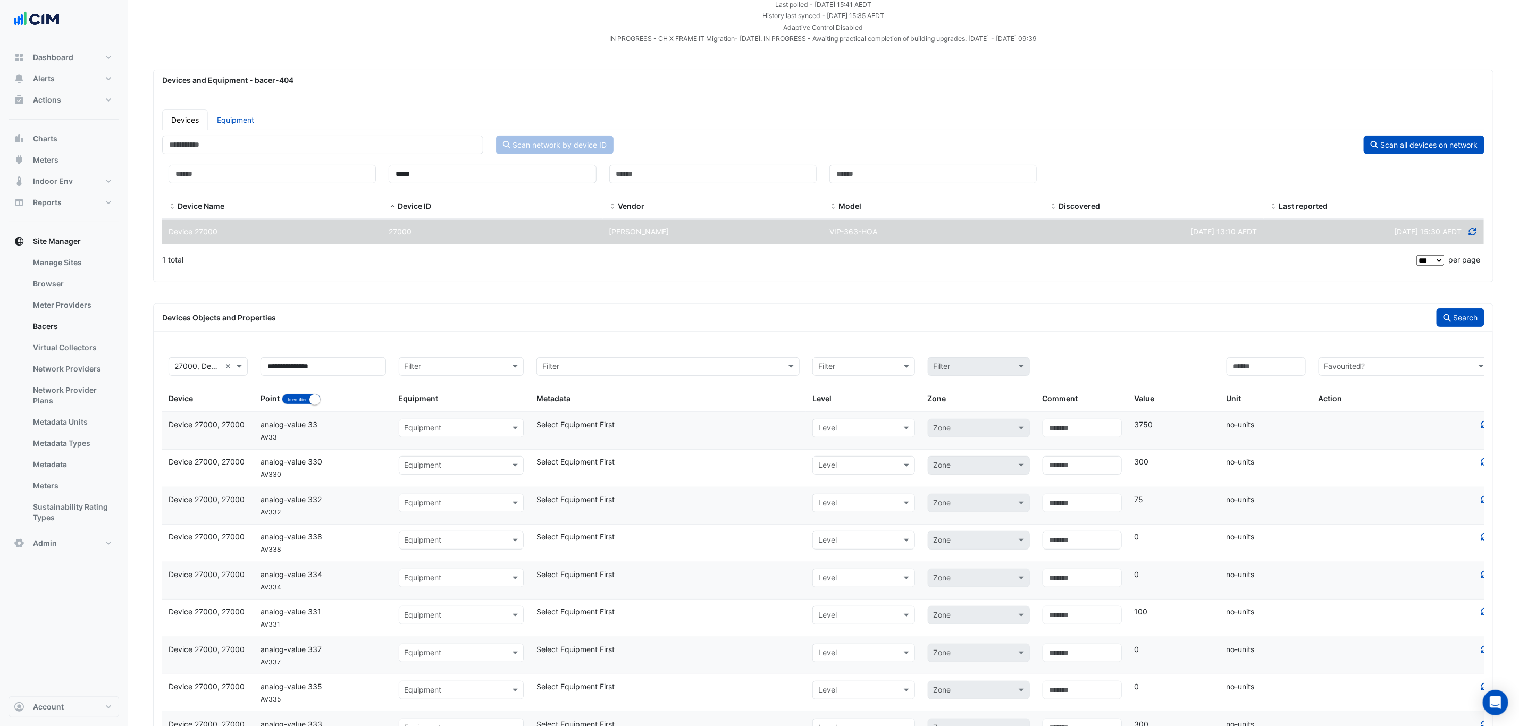
click at [501, 435] on div at bounding box center [461, 428] width 124 height 13
type input "**"
click at [515, 485] on div "CH-L27-2/3/4-Common" at bounding box center [503, 486] width 208 height 15
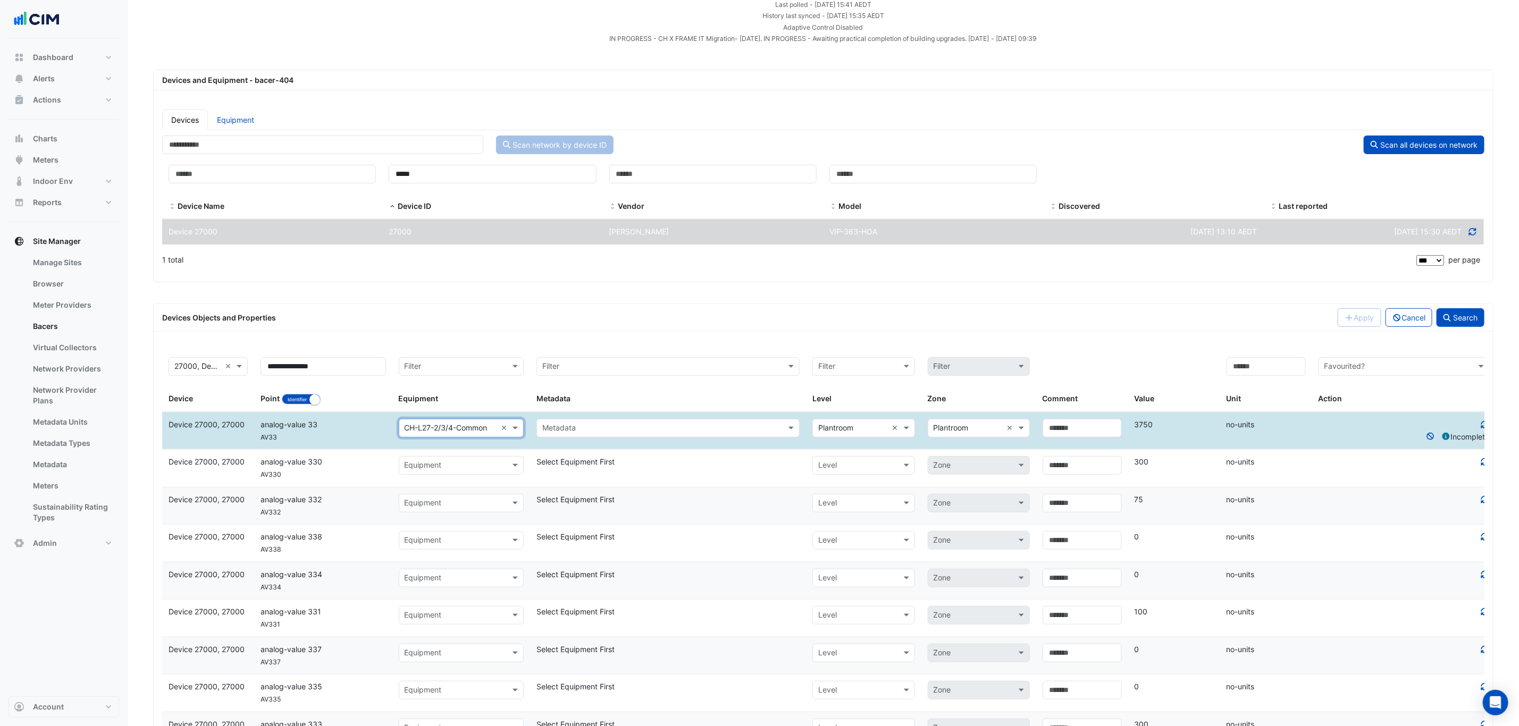
click at [549, 428] on input "text" at bounding box center [657, 429] width 230 height 12
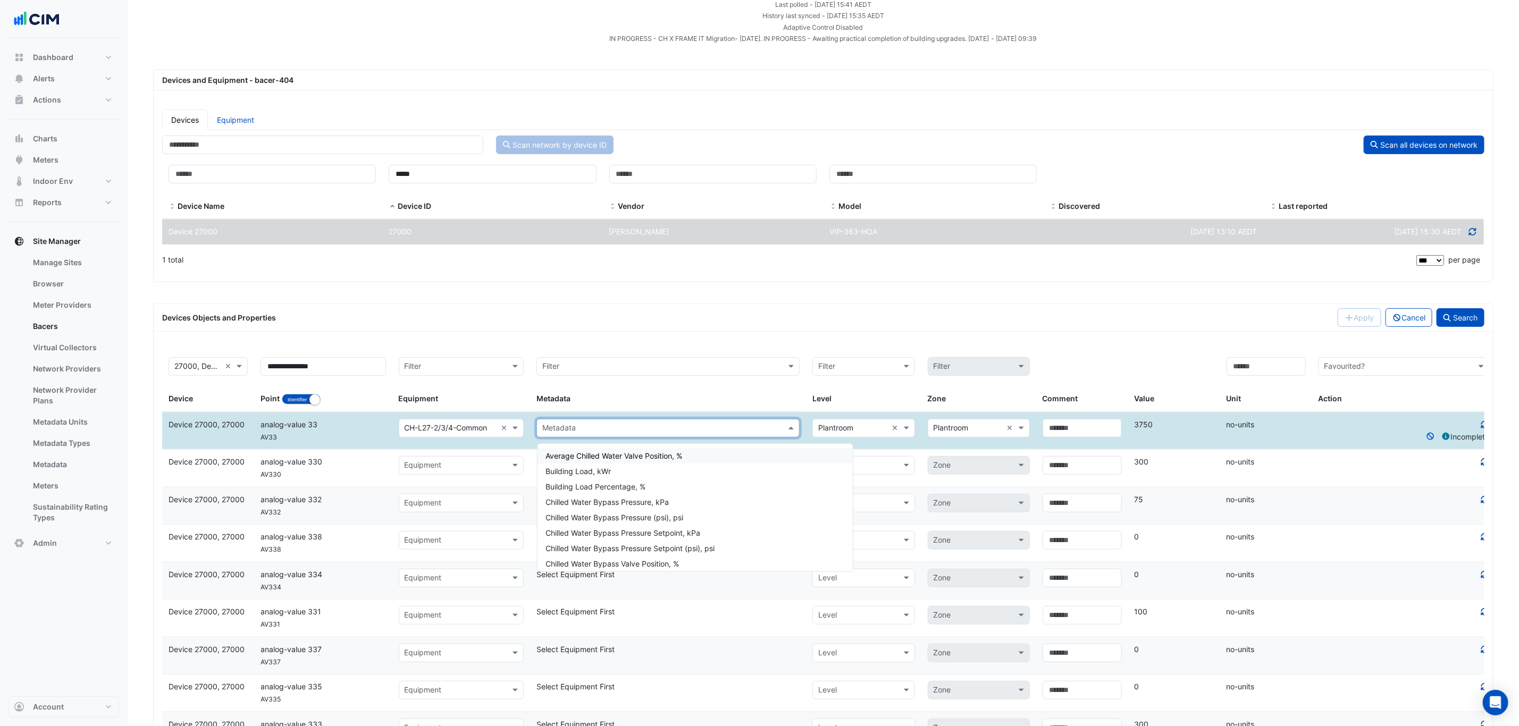
click at [475, 438] on div "× CH-L27-2/3/4-Common ×" at bounding box center [461, 428] width 125 height 19
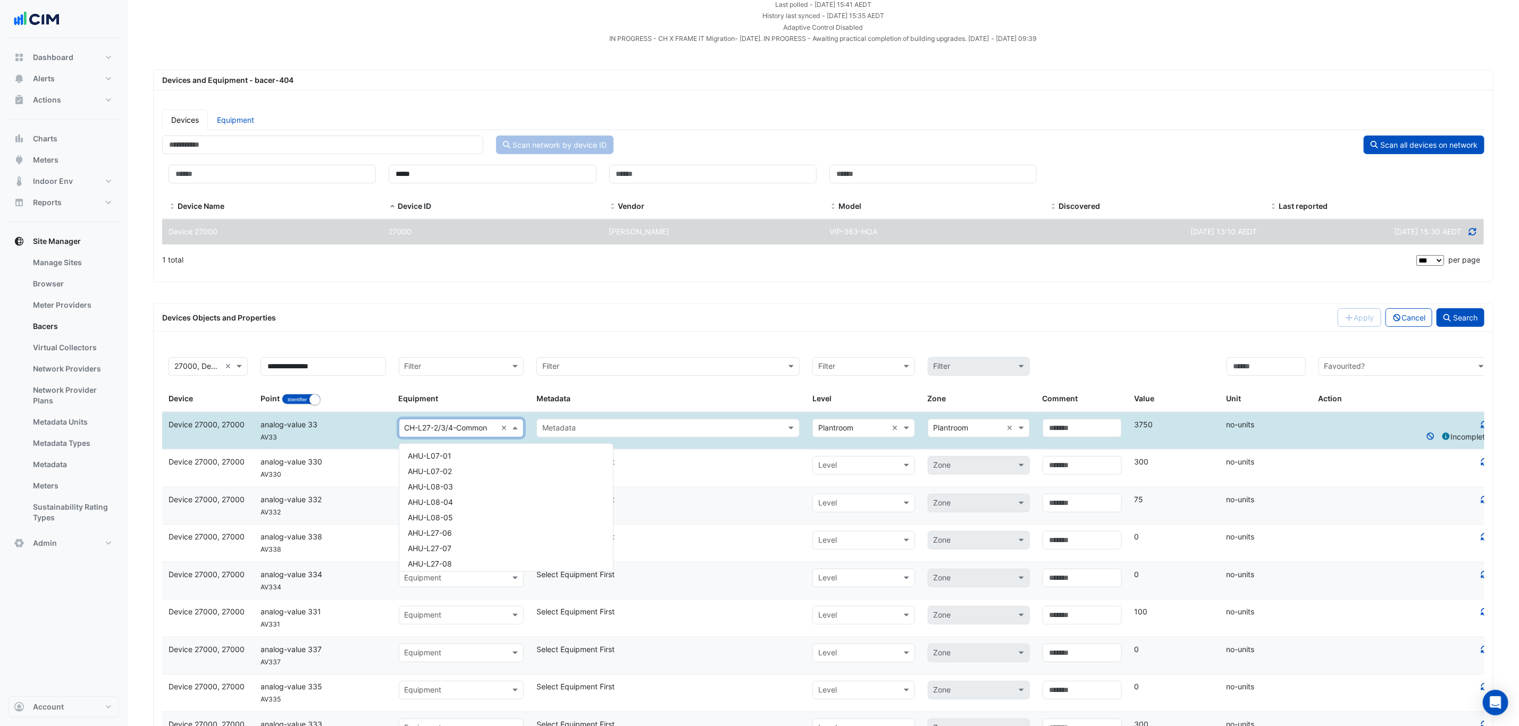
scroll to position [250, 0]
click at [949, 428] on input "text" at bounding box center [968, 429] width 69 height 12
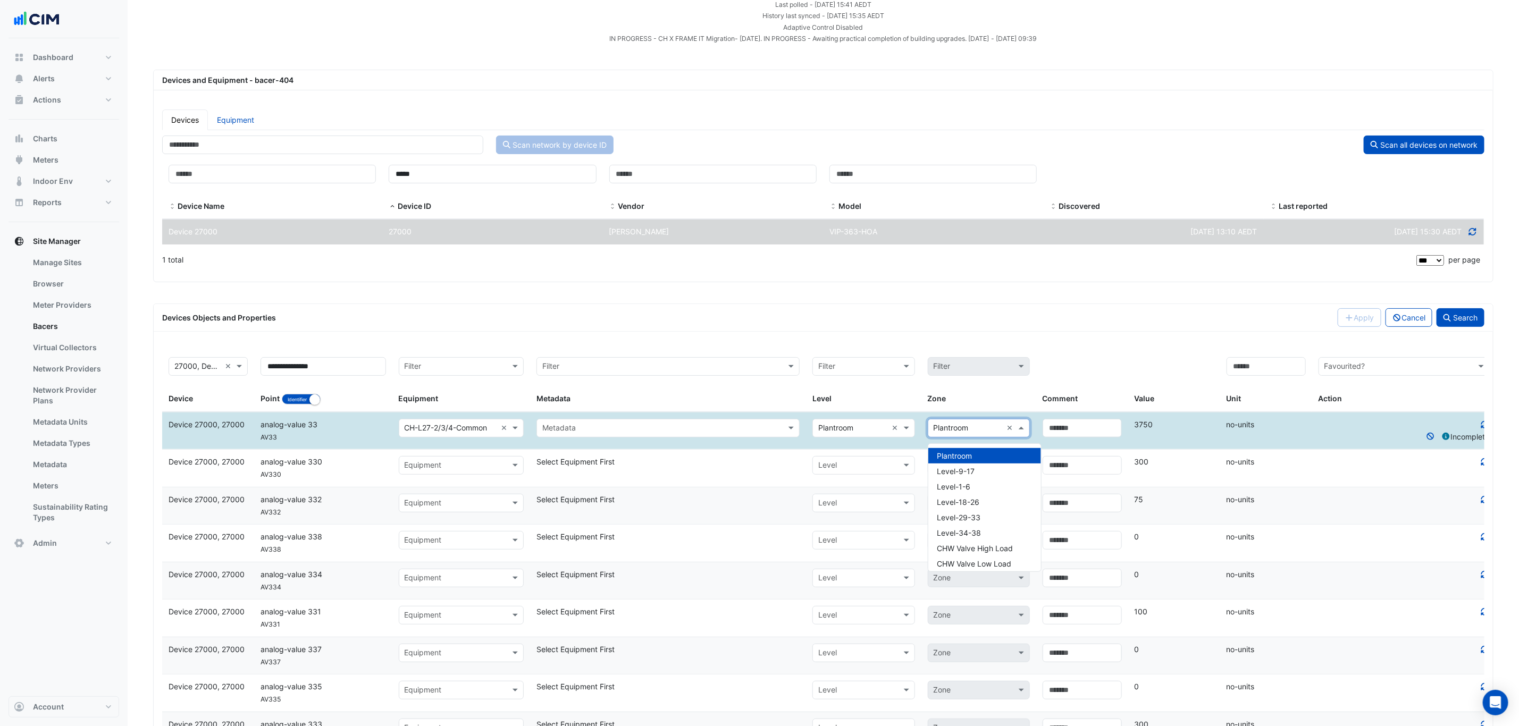
type input "*"
click at [968, 488] on div "3/4" at bounding box center [978, 486] width 101 height 15
click at [702, 438] on div "Metadata" at bounding box center [667, 428] width 263 height 19
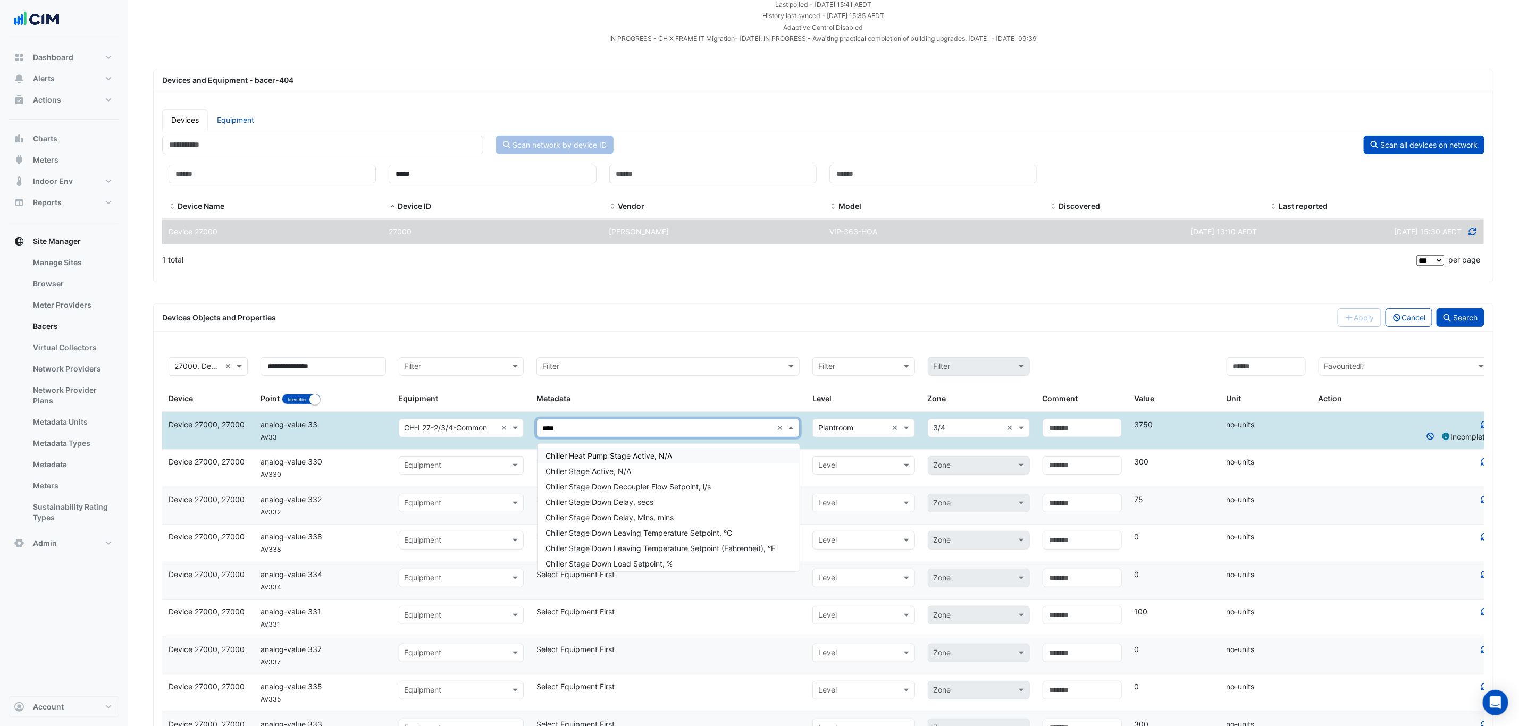
type input "*****"
drag, startPoint x: 526, startPoint y: 431, endPoint x: 494, endPoint y: 430, distance: 31.9
click at [494, 430] on div "Device Device 27000, 27000 Identifier analog-value 33 AV33 Select equipment × C…" at bounding box center [829, 431] width 1334 height 37
type input "****"
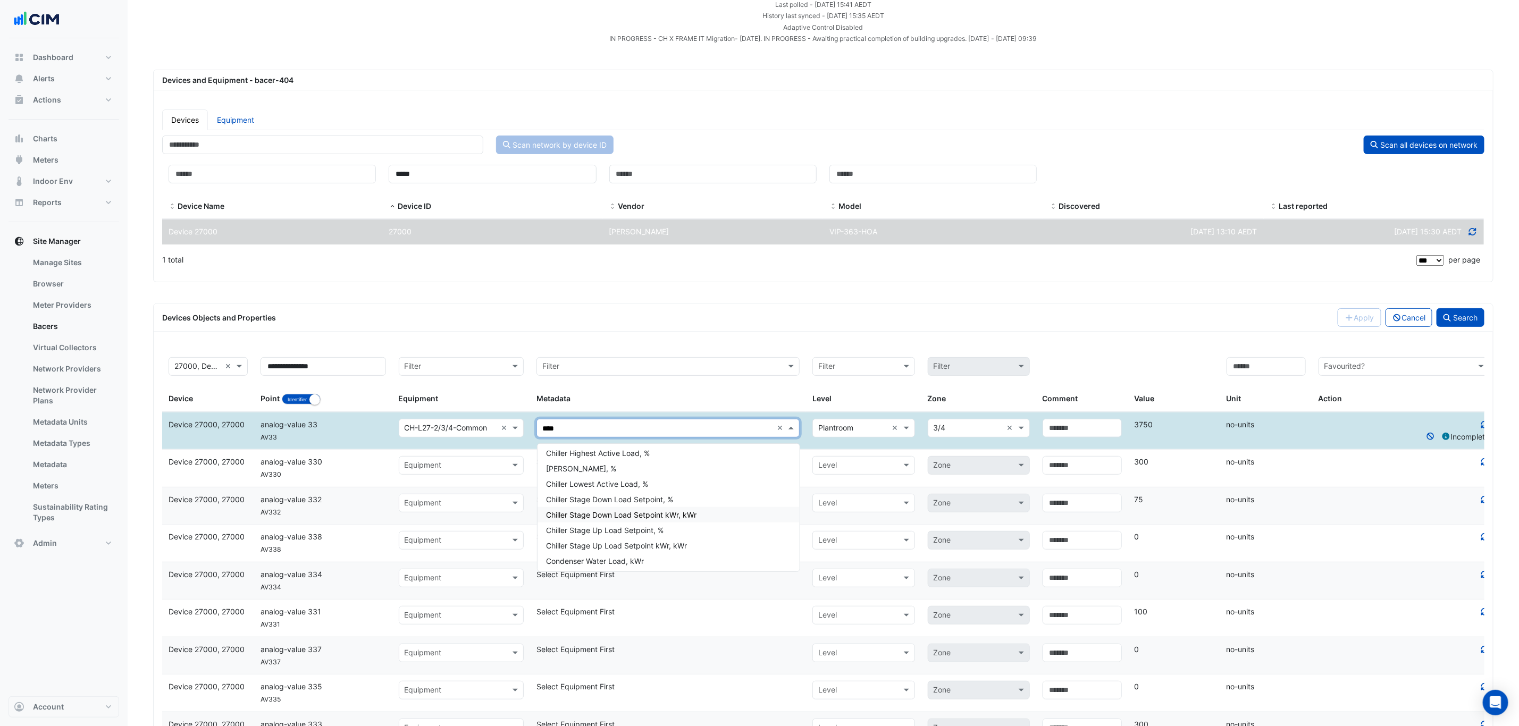
click at [737, 514] on div "Chiller Stage Down Load Setpoint kWr, kWr" at bounding box center [669, 514] width 262 height 15
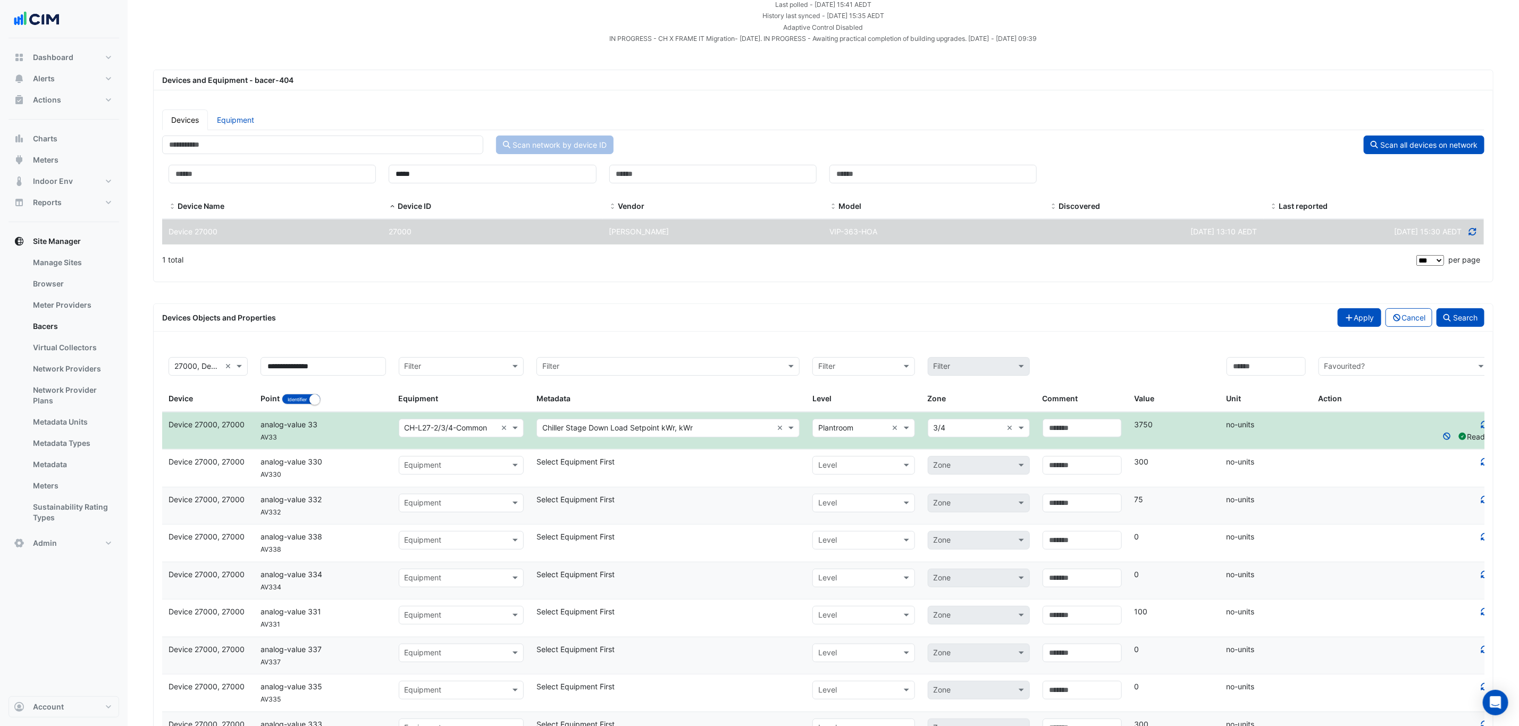
click at [1345, 321] on icon "button" at bounding box center [1350, 317] width 10 height 7
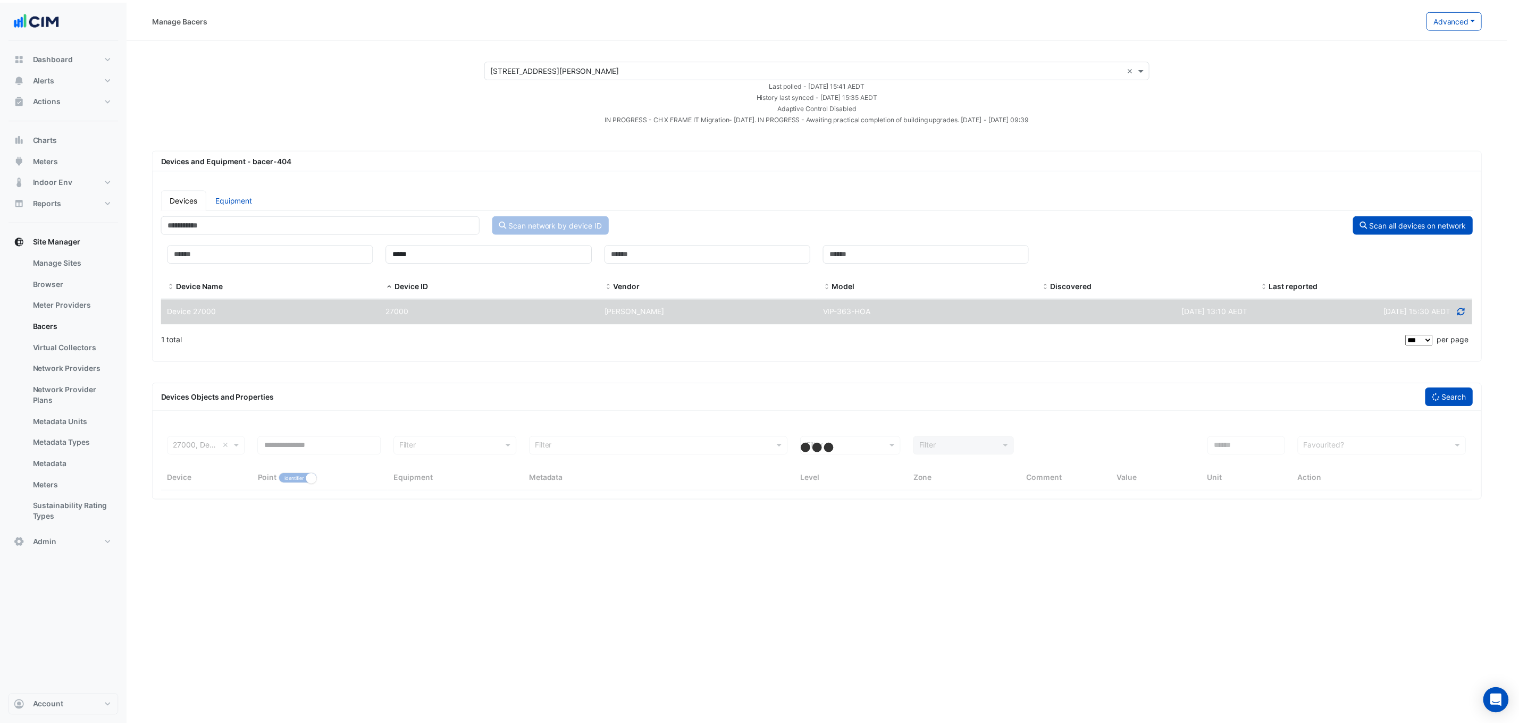
scroll to position [0, 0]
click at [337, 447] on input "**********" at bounding box center [321, 446] width 124 height 19
select select "***"
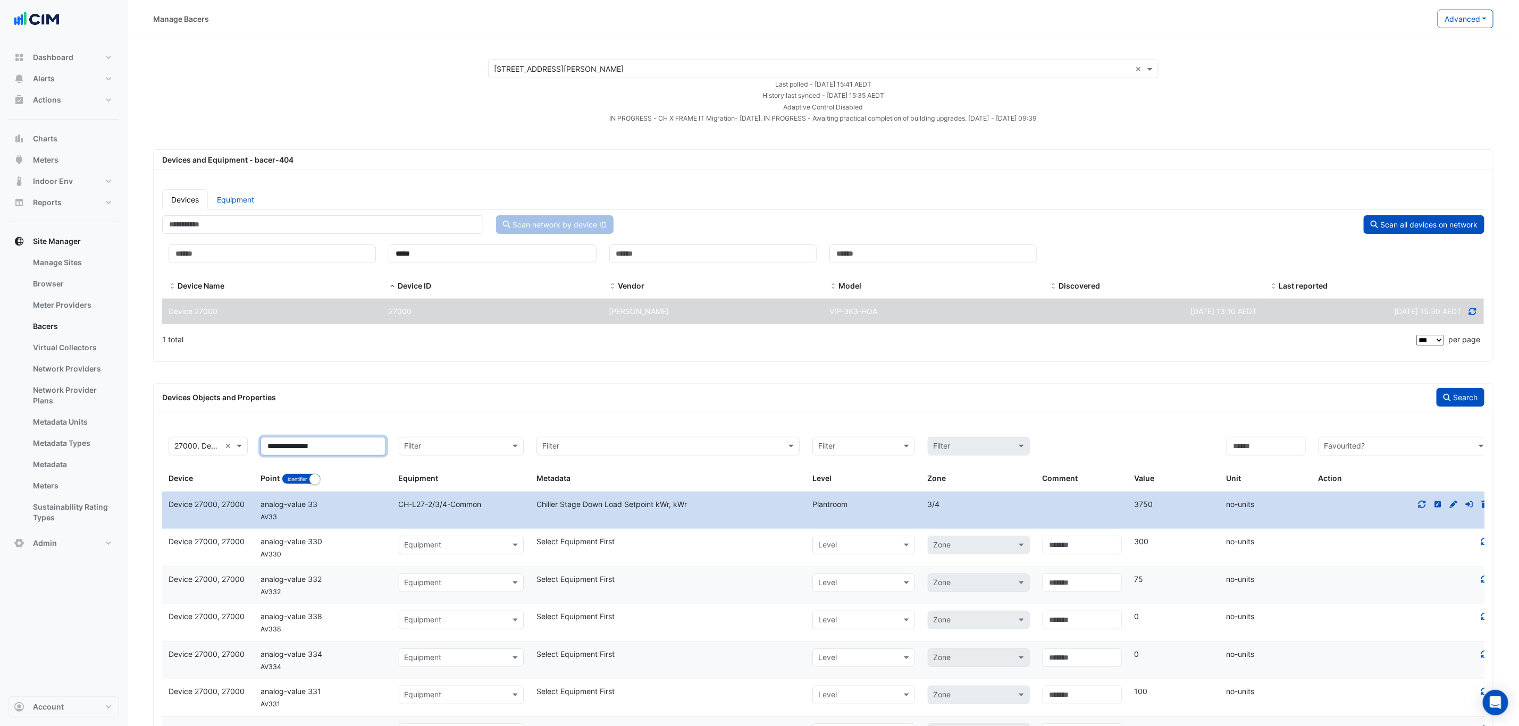
type input "**********"
click at [1443, 396] on fa-icon "button" at bounding box center [1446, 397] width 7 height 9
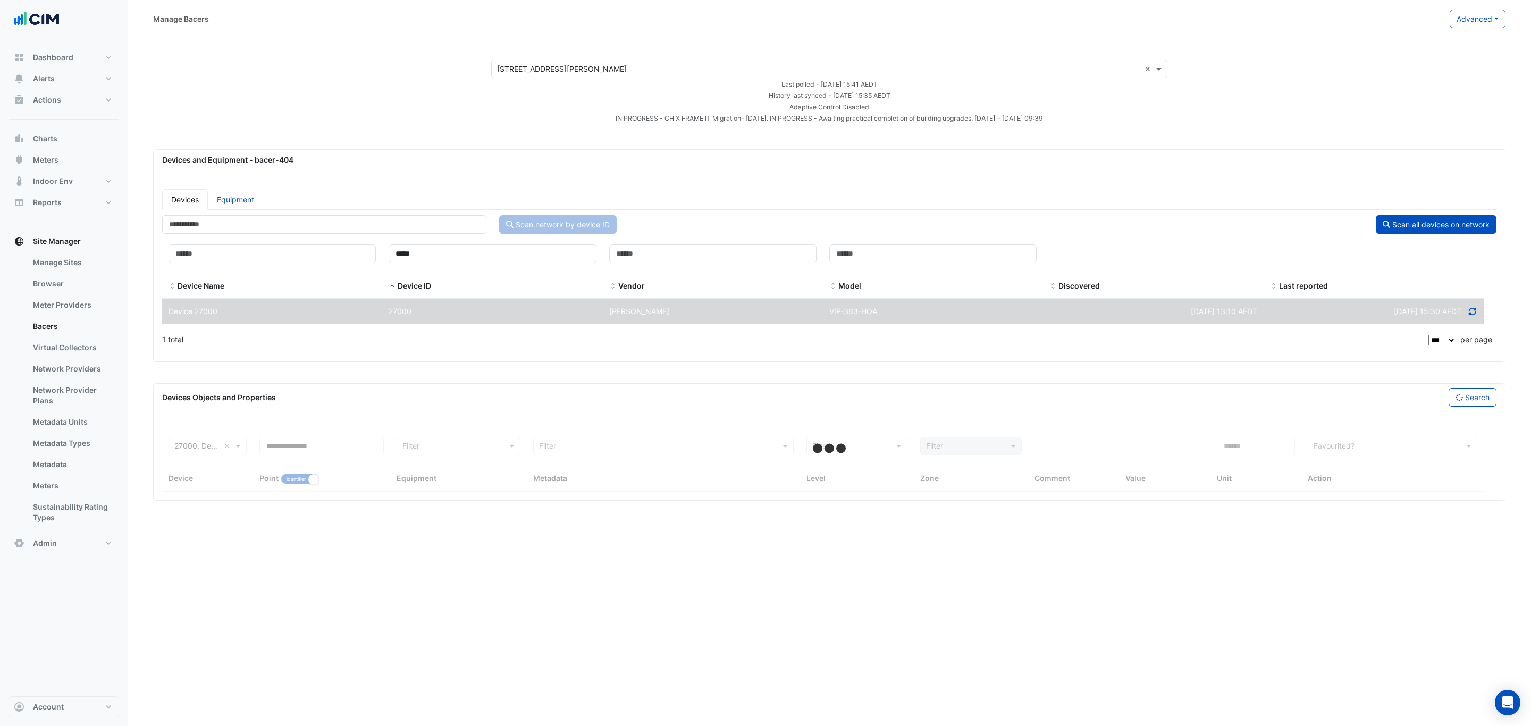
select select "***"
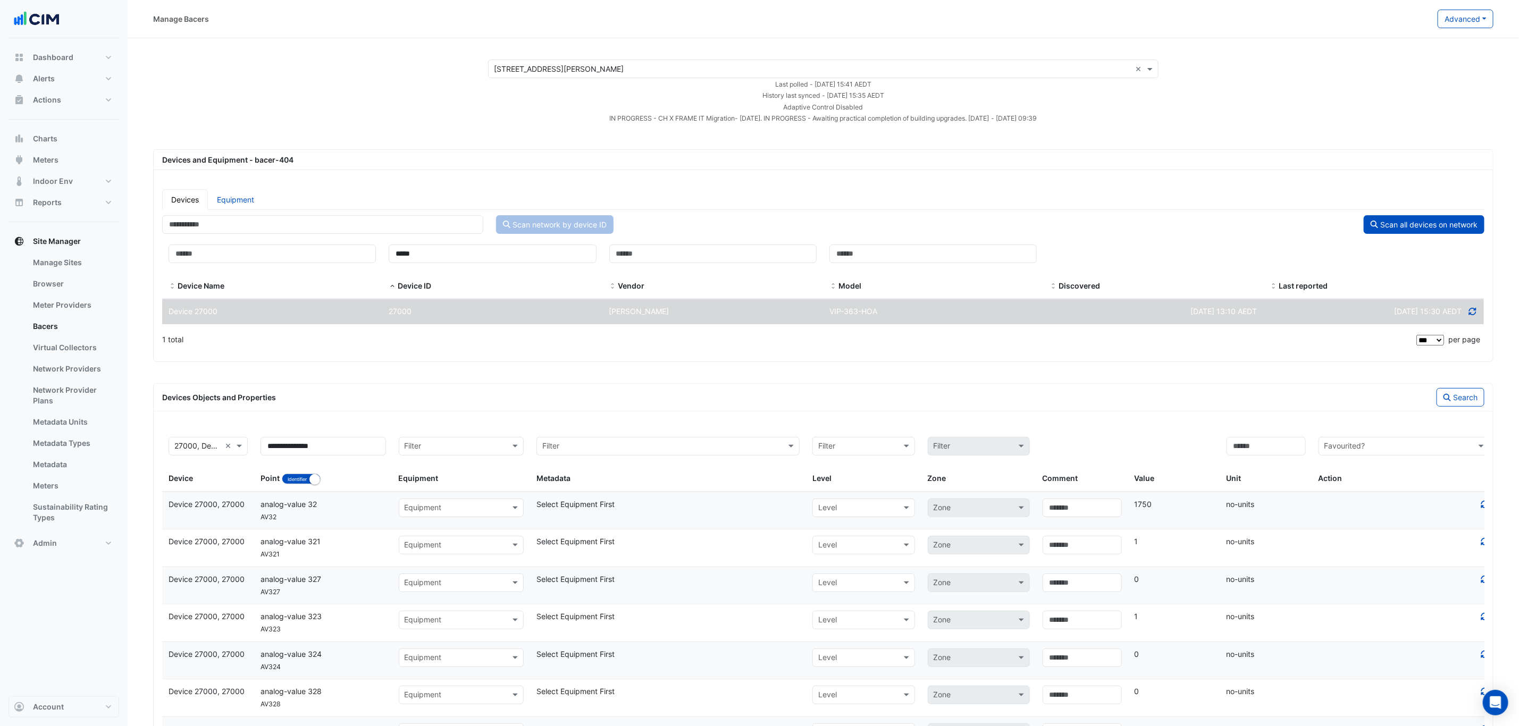
click at [444, 513] on input "text" at bounding box center [451, 508] width 93 height 12
type input "**"
click at [499, 567] on div "CH-L27-2/3/4-Common" at bounding box center [503, 566] width 208 height 15
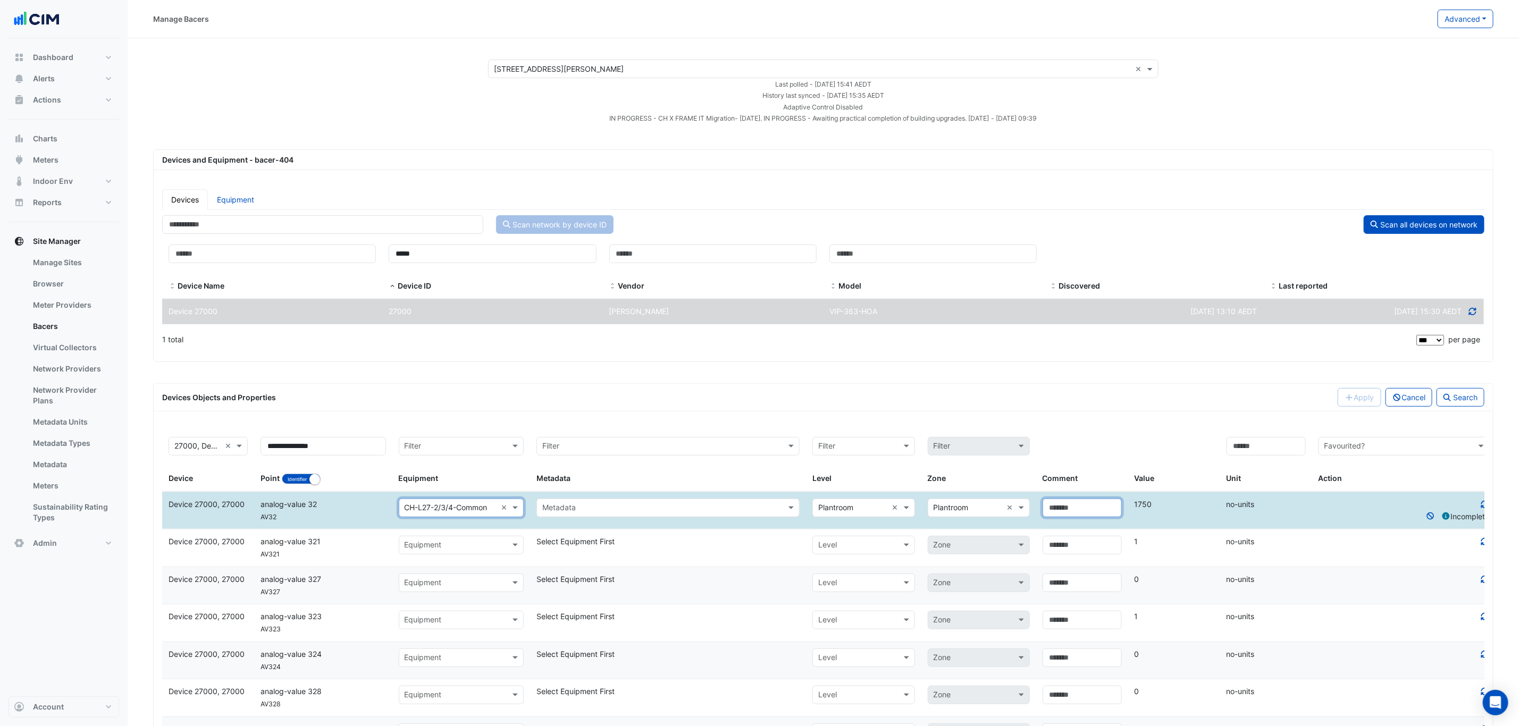
click at [1077, 506] on input "text" at bounding box center [1082, 508] width 79 height 19
click at [998, 513] on input "text" at bounding box center [968, 508] width 69 height 12
type input "*"
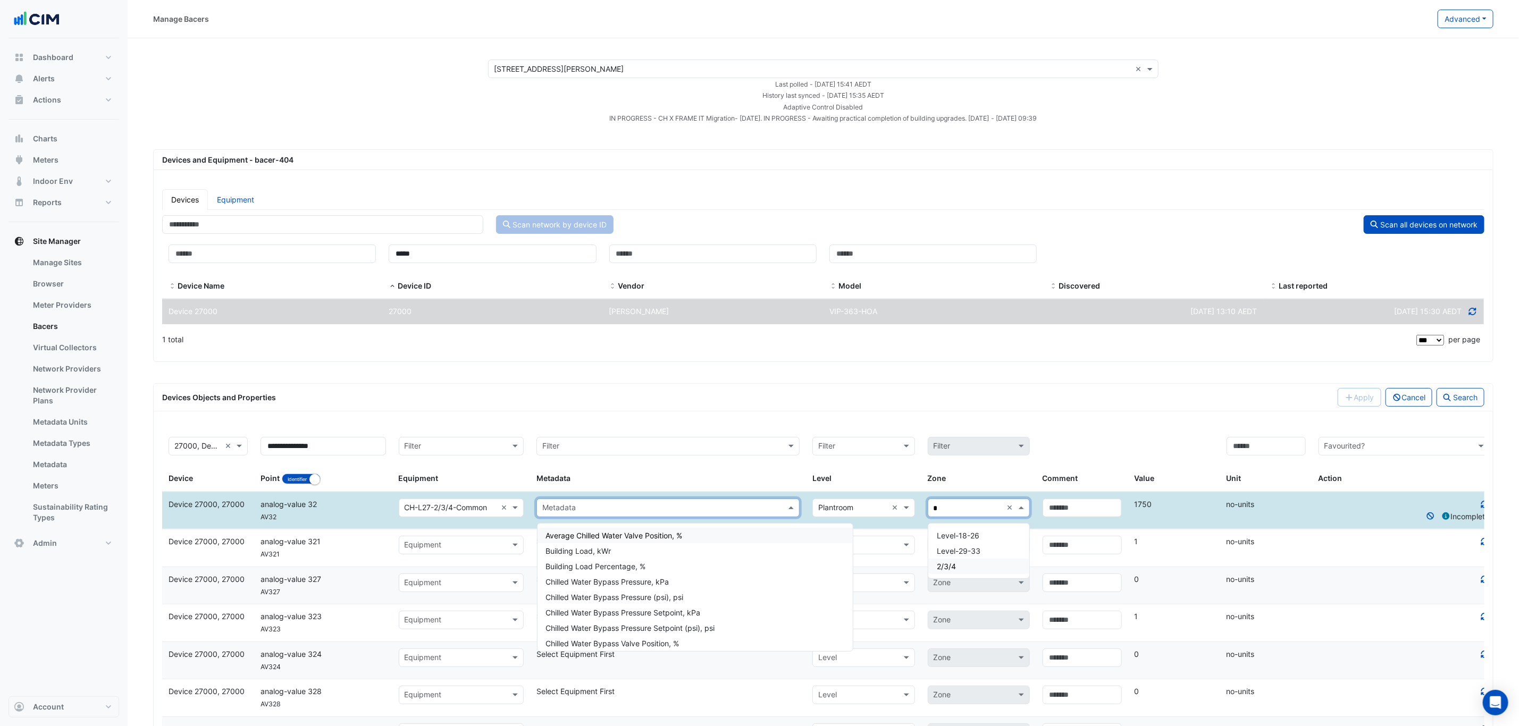
click at [629, 515] on input "text" at bounding box center [657, 508] width 230 height 12
click at [797, 388] on div "Devices Objects and Properties Apply Cancel Search" at bounding box center [823, 398] width 1339 height 28
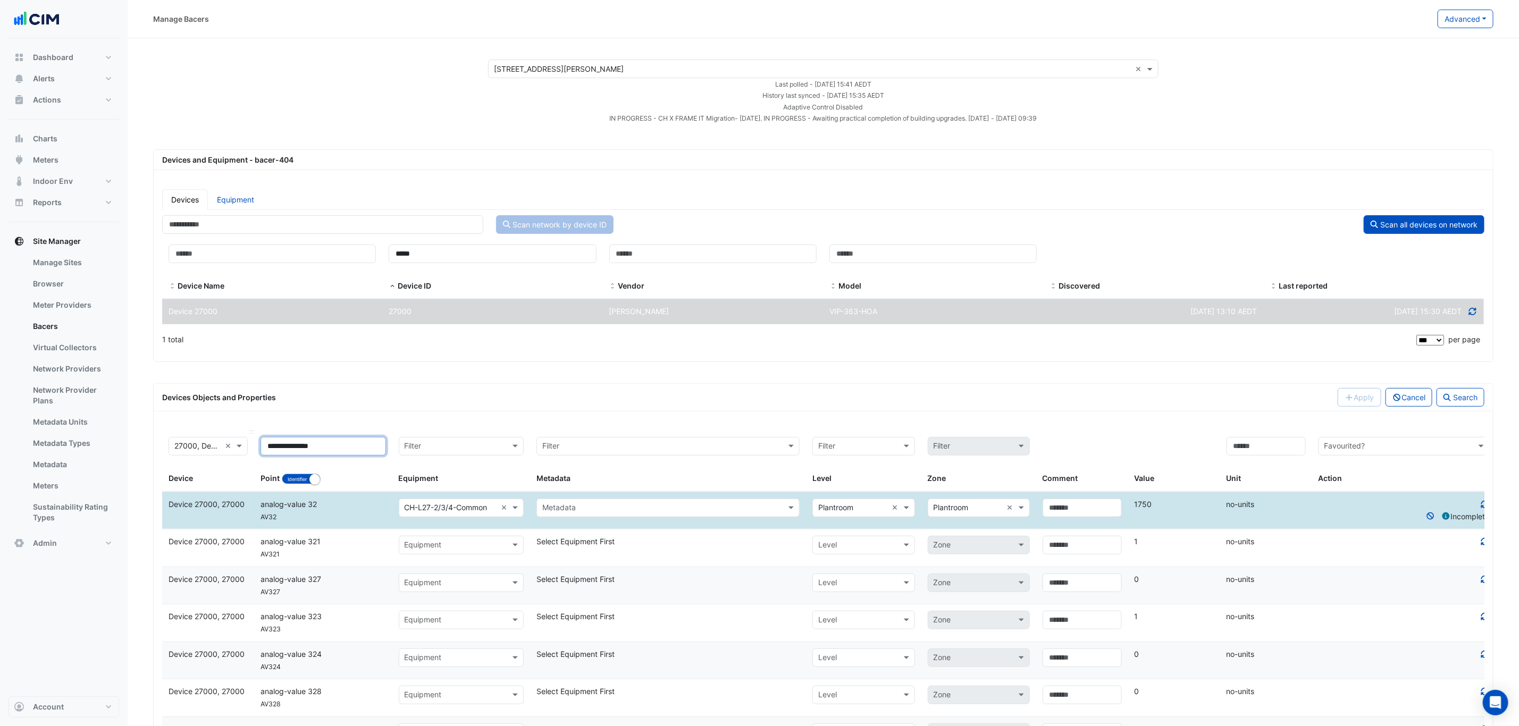
drag, startPoint x: 337, startPoint y: 449, endPoint x: 249, endPoint y: 434, distance: 88.4
click at [232, 449] on div "**********" at bounding box center [829, 461] width 1334 height 61
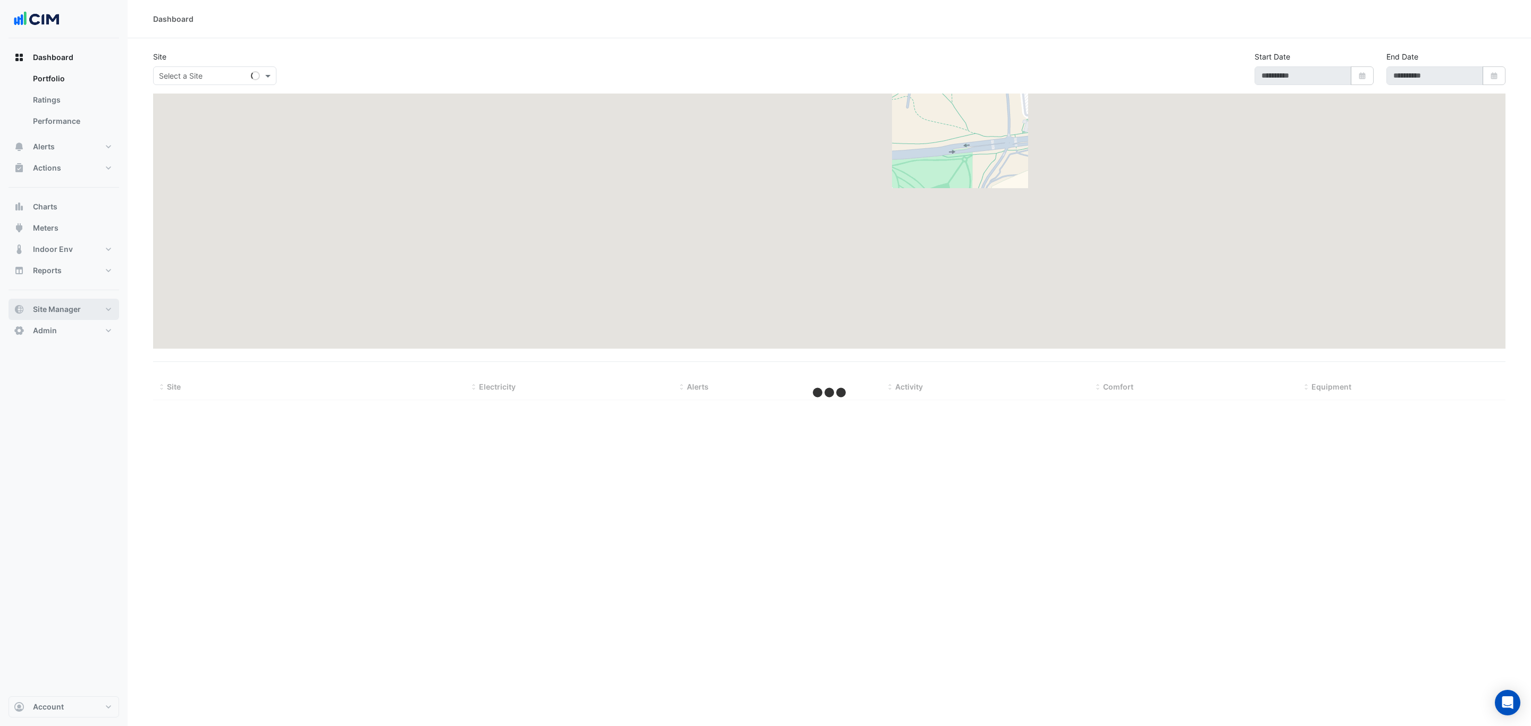
click at [58, 305] on span "Site Manager" at bounding box center [57, 309] width 48 height 11
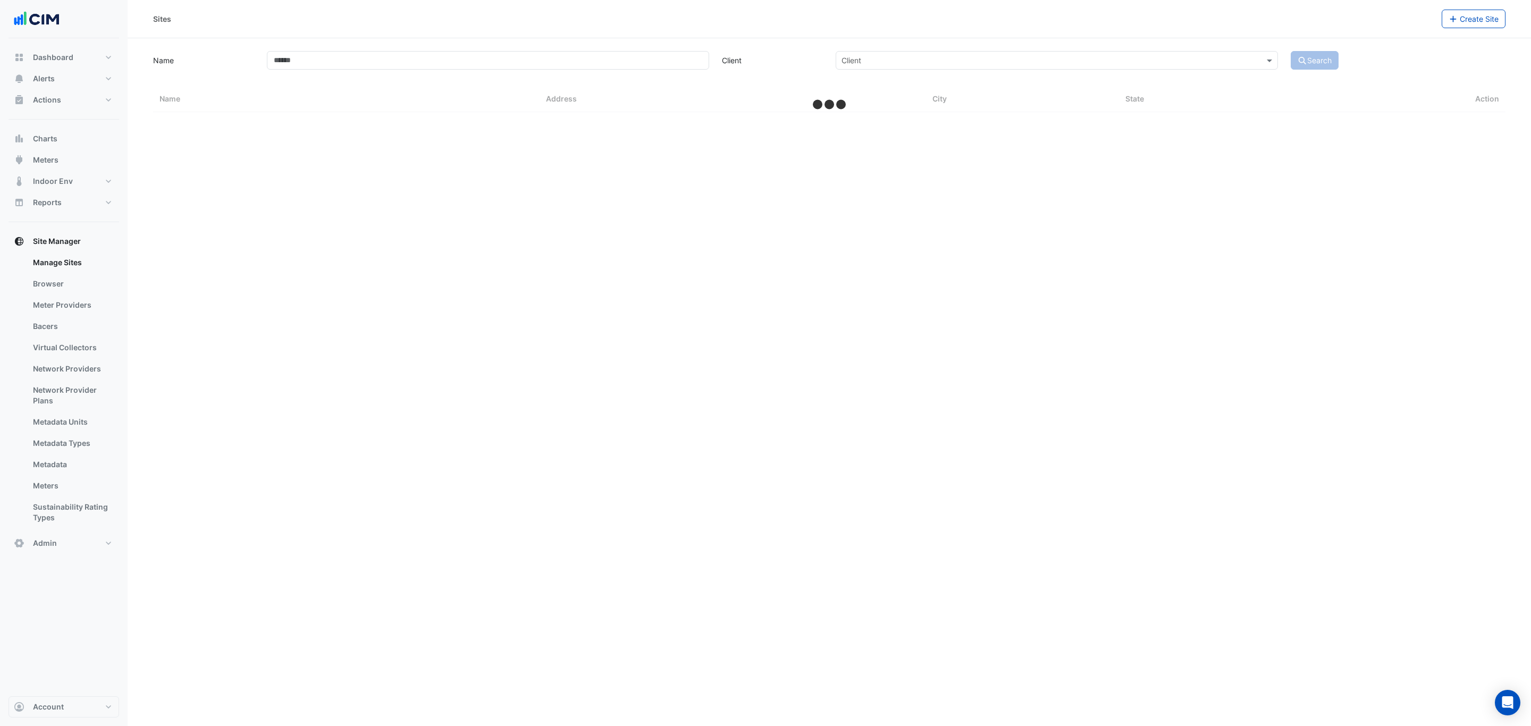
click at [366, 49] on div "Name Client Client Search" at bounding box center [829, 59] width 1365 height 21
click at [366, 56] on input "Name" at bounding box center [488, 60] width 442 height 19
type input "********"
select select "***"
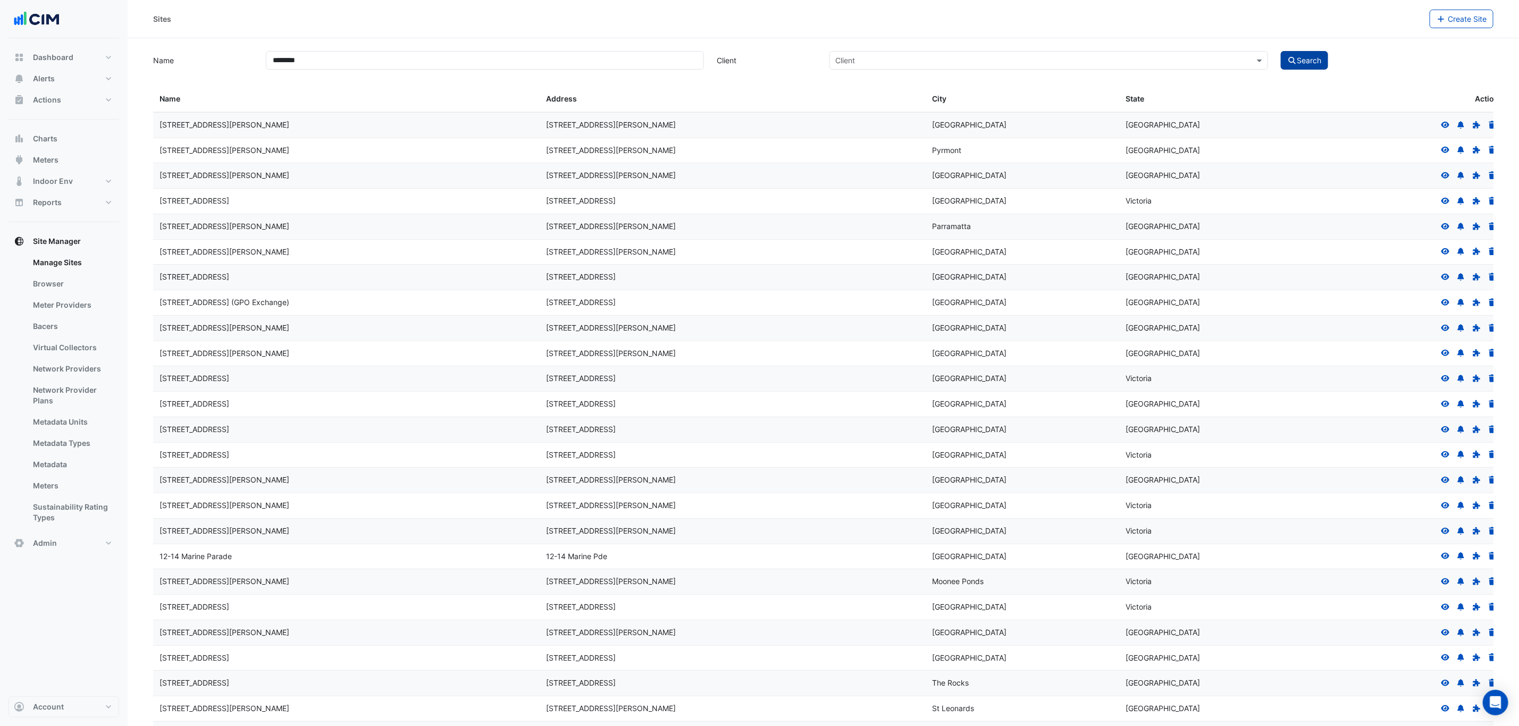
click at [1313, 66] on button "Search" at bounding box center [1305, 60] width 48 height 19
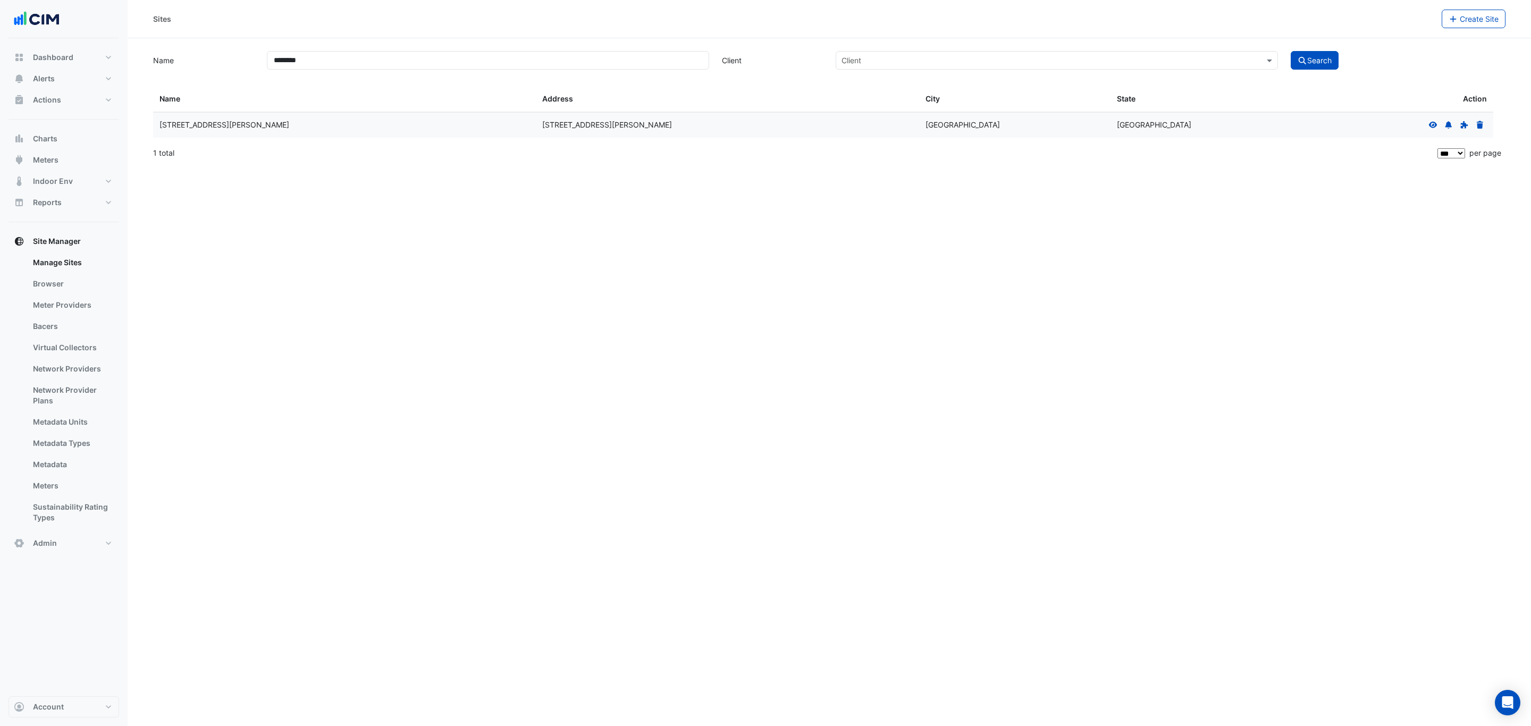
click at [1434, 122] on icon at bounding box center [1434, 124] width 10 height 7
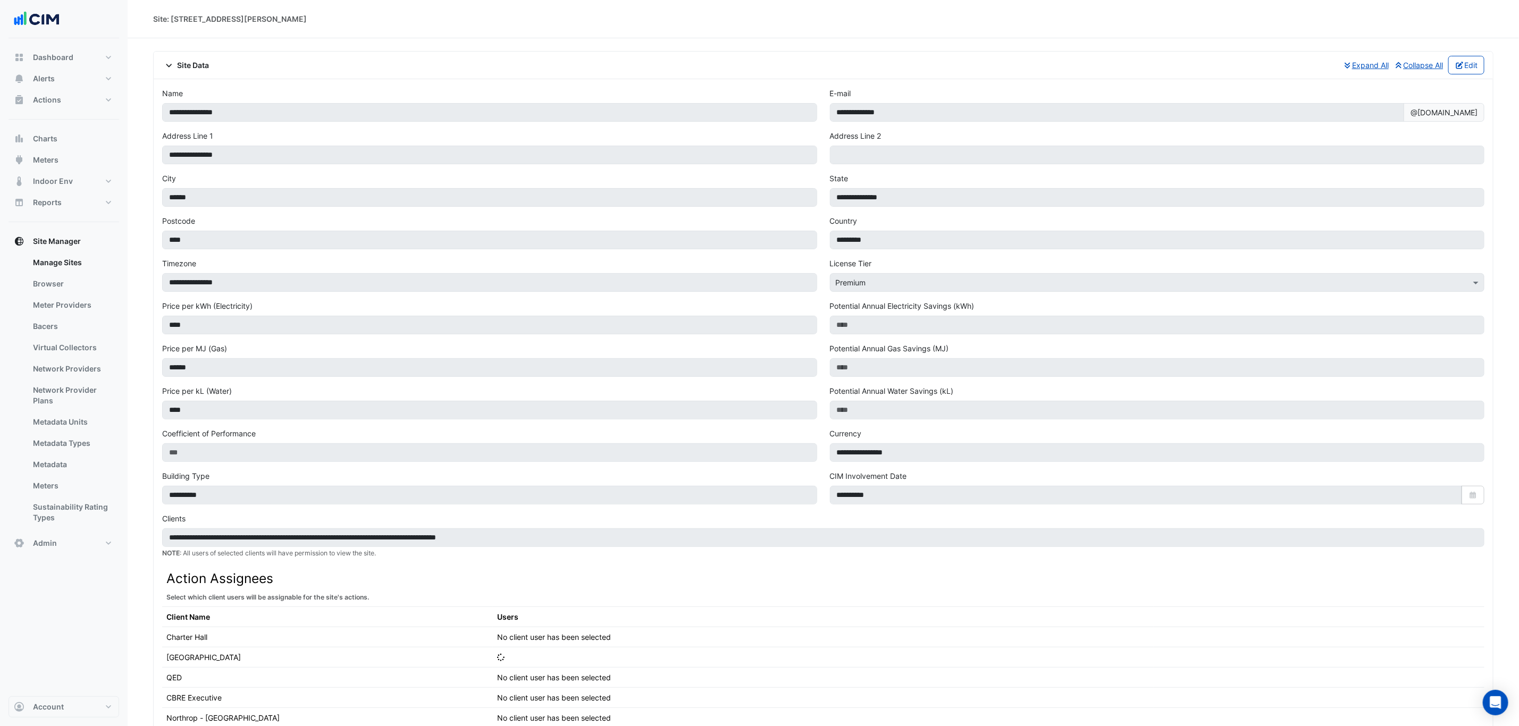
scroll to position [482, 0]
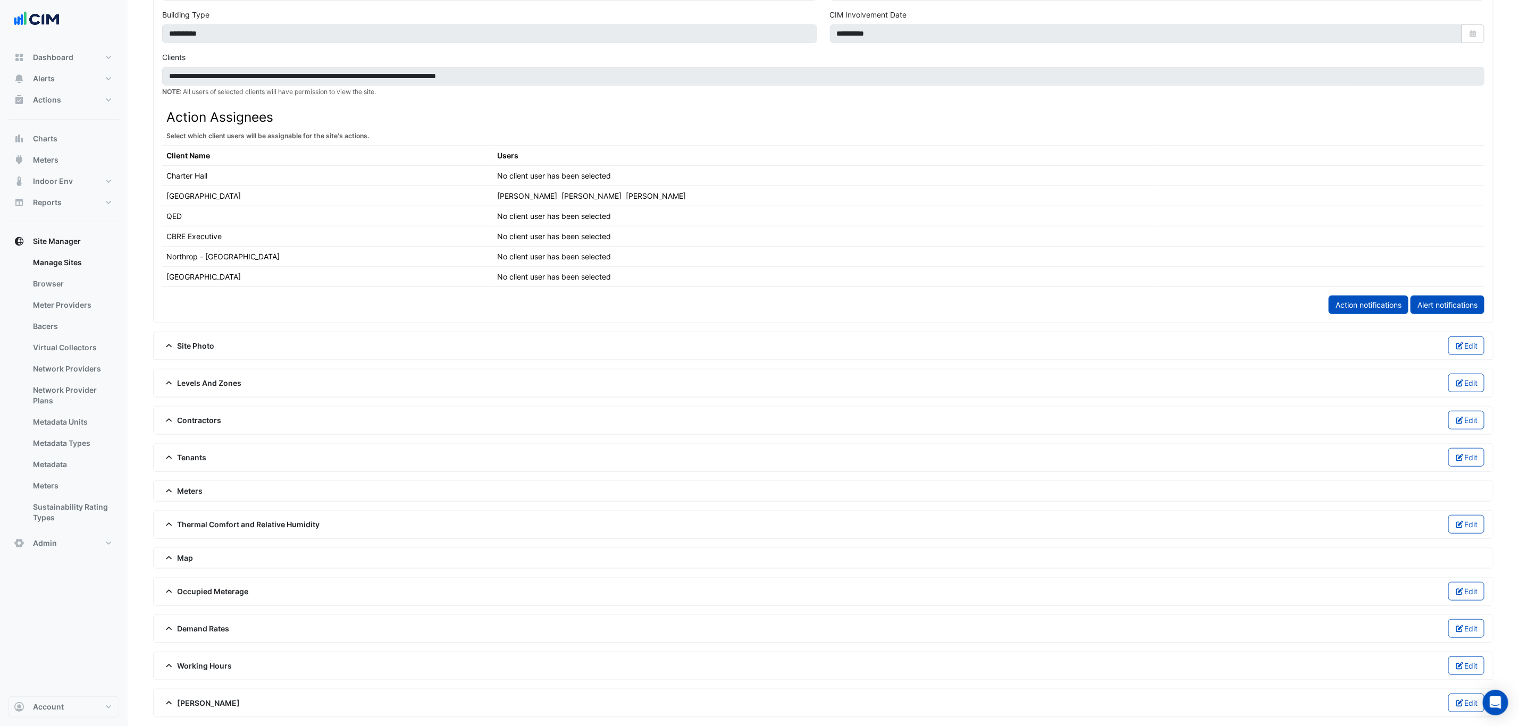
click at [206, 377] on span "Levels And Zones" at bounding box center [202, 382] width 80 height 11
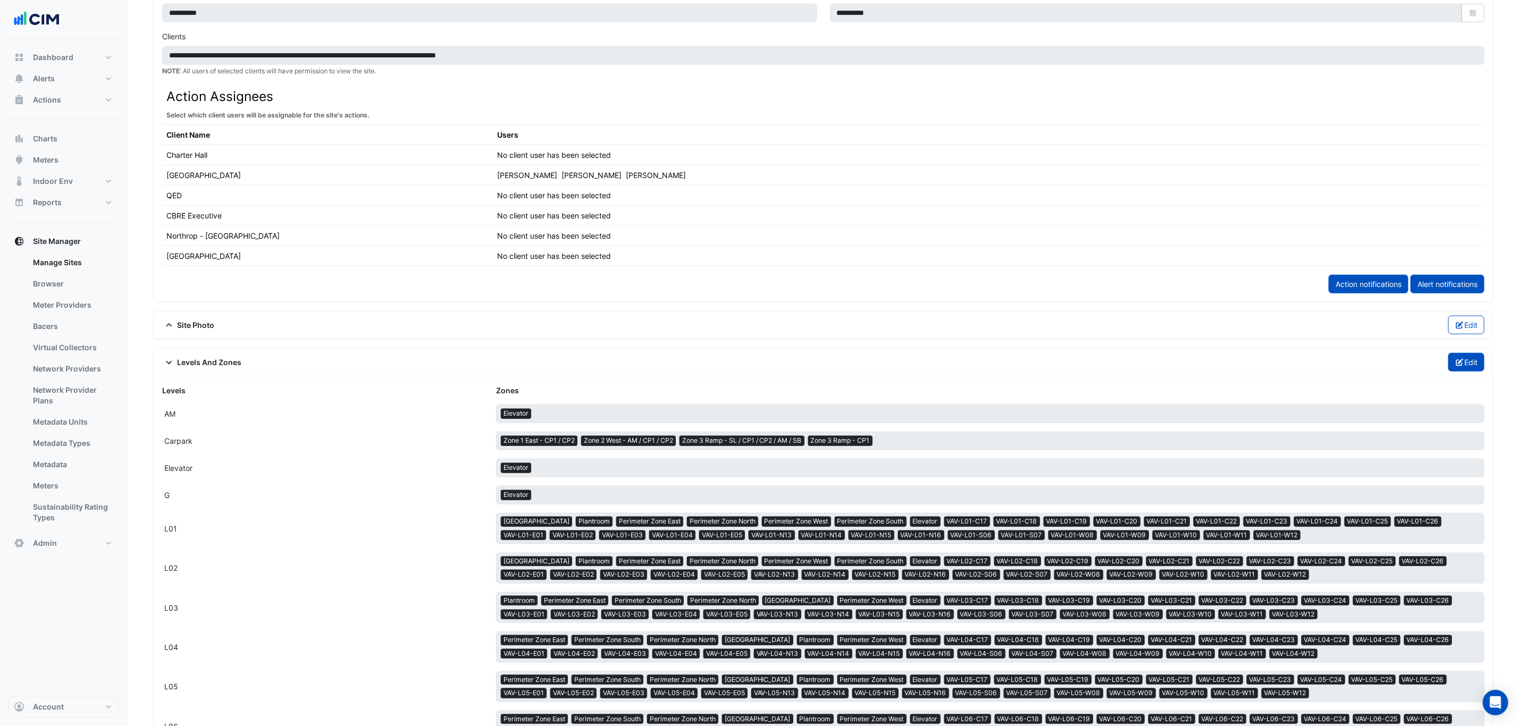
drag, startPoint x: 1479, startPoint y: 381, endPoint x: 1472, endPoint y: 380, distance: 6.6
click at [1477, 372] on button "Edit" at bounding box center [1466, 362] width 37 height 19
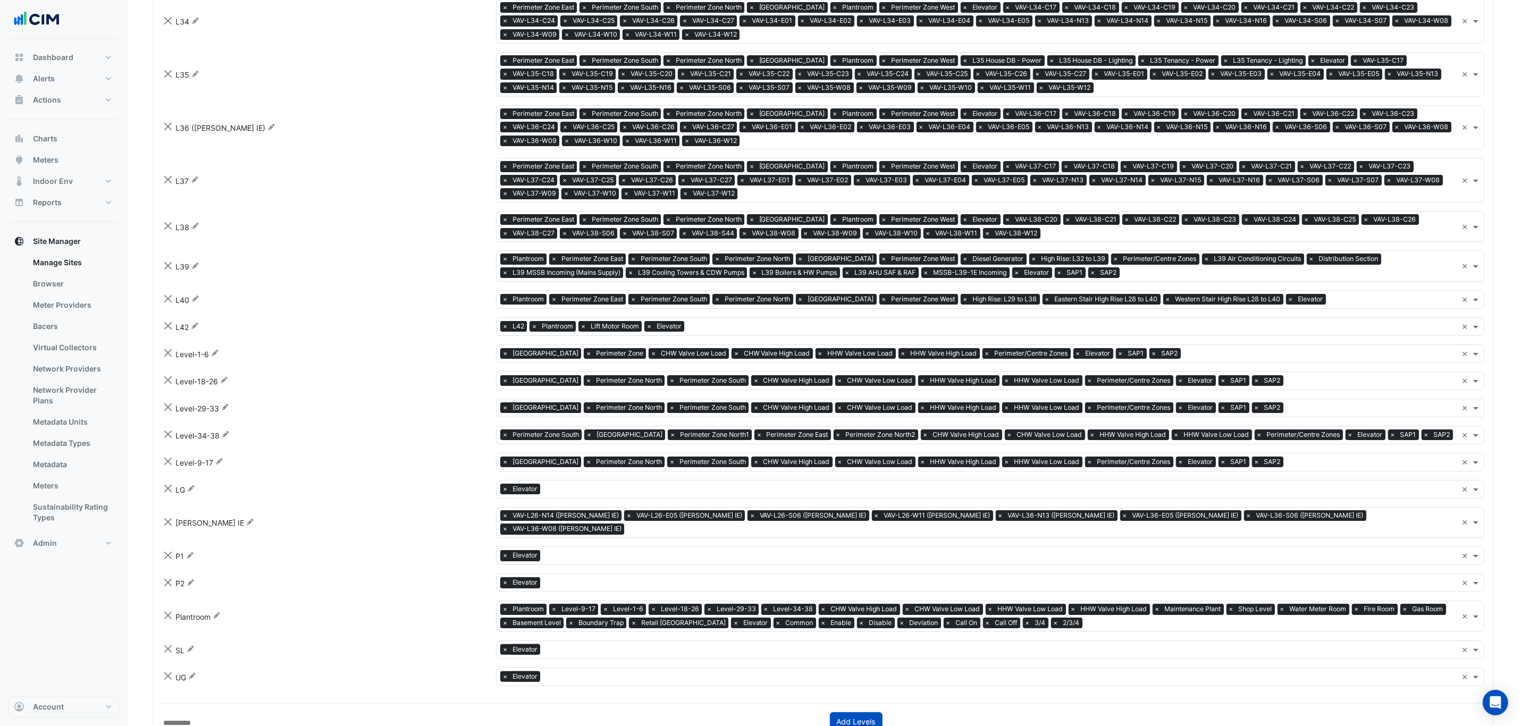
scroll to position [2868, 0]
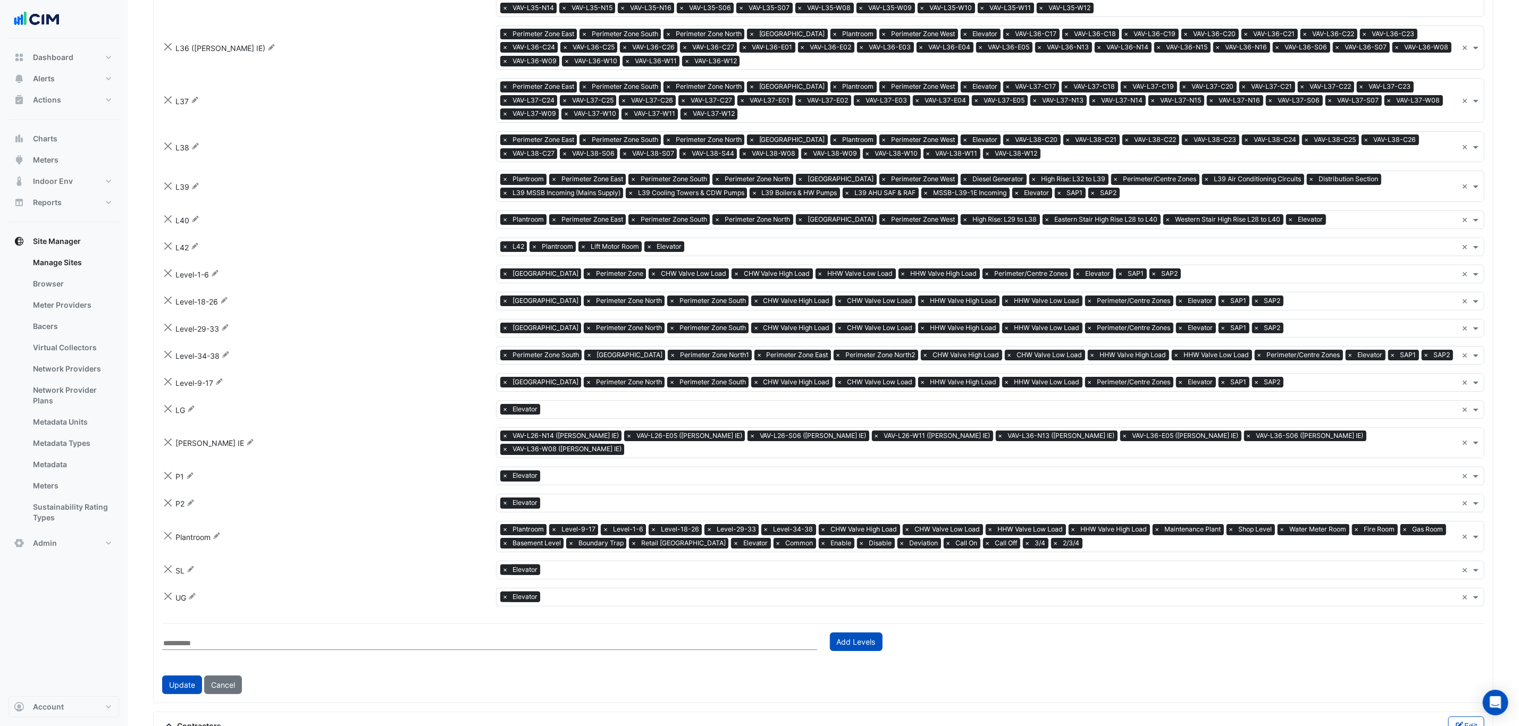
click at [1126, 543] on input "text" at bounding box center [1272, 544] width 371 height 11
type input "*********"
click at [536, 560] on span "Add item "Stage 4-3"" at bounding box center [536, 562] width 72 height 9
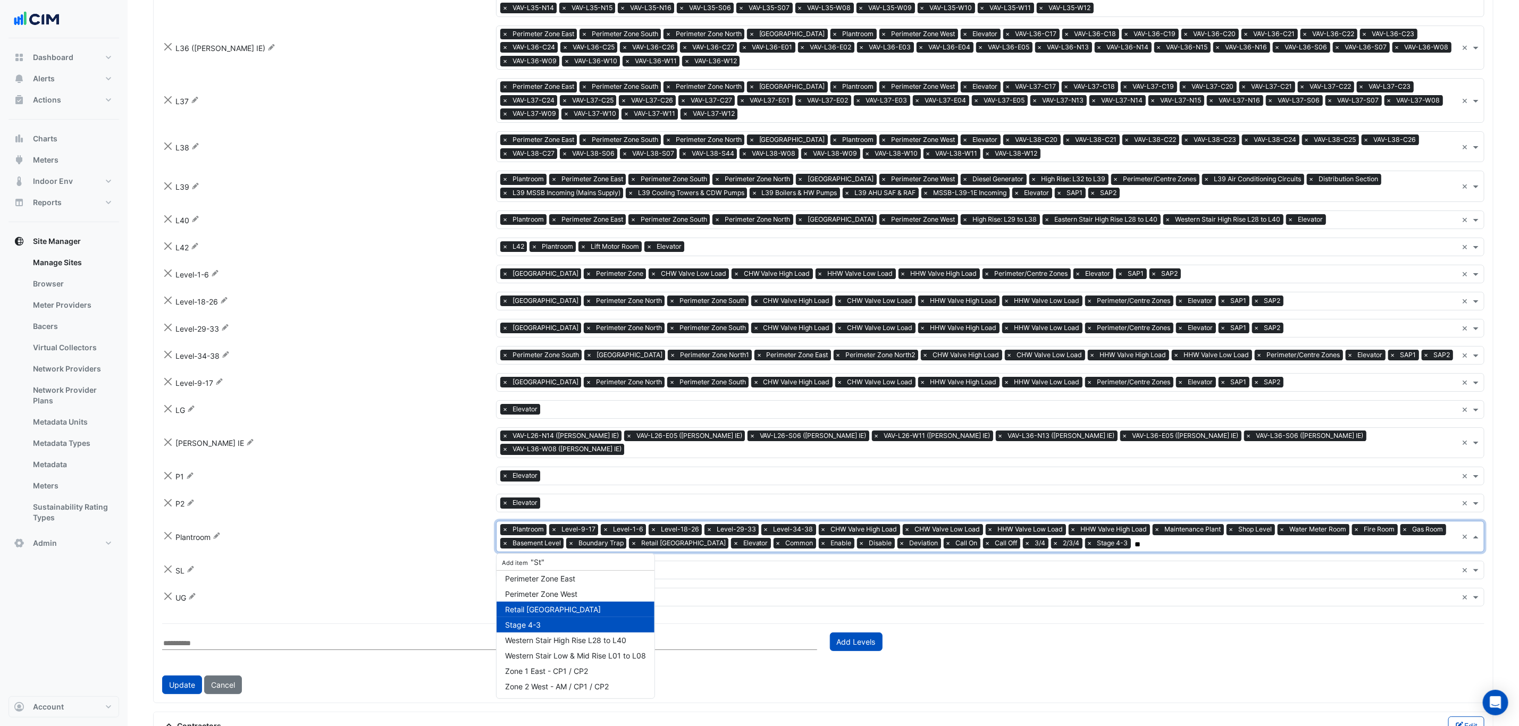
scroll to position [0, 0]
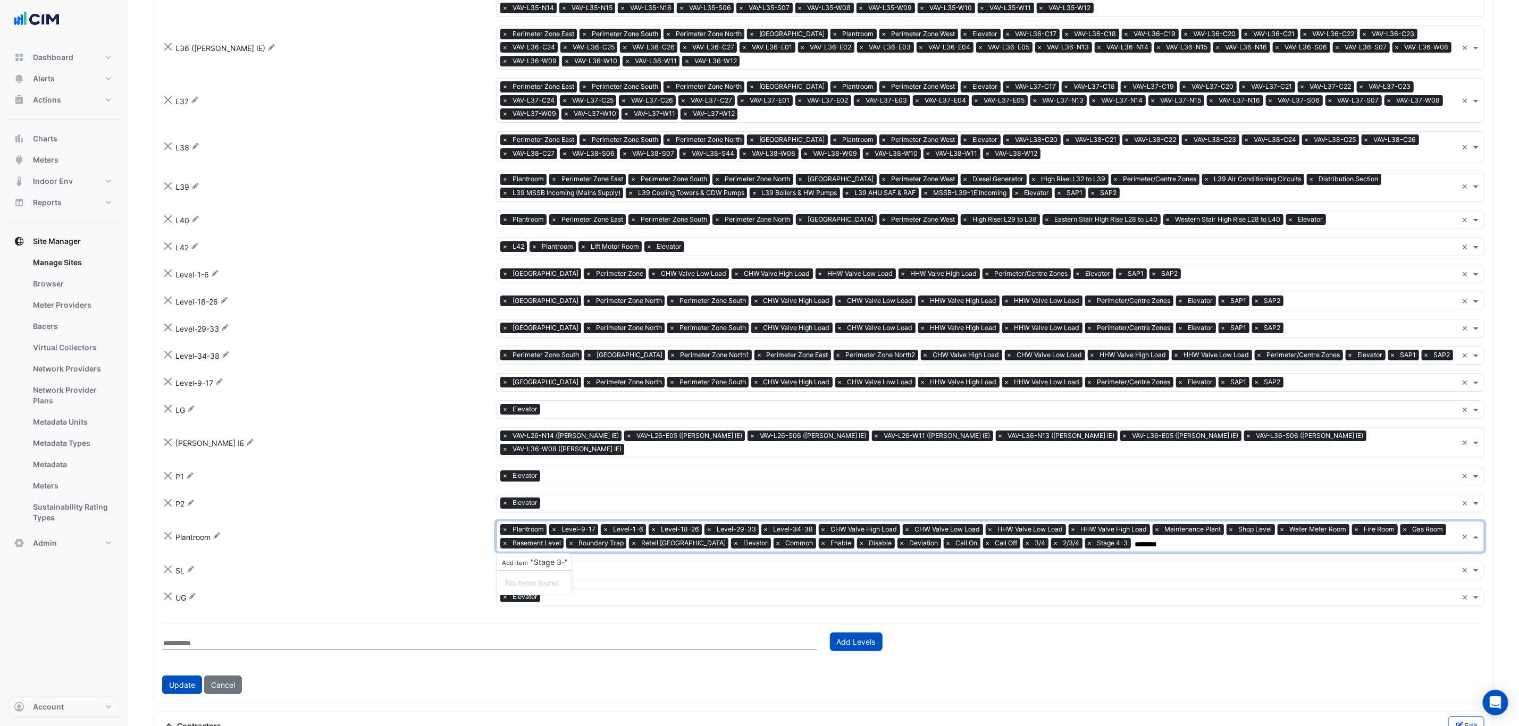
type input "*********"
click at [558, 564] on span "Add item "Stage 3-2"" at bounding box center [536, 562] width 72 height 9
type input "*********"
click at [544, 557] on div "Add item "Stage 2-1"" at bounding box center [536, 562] width 78 height 17
click at [520, 570] on div "Add item "Stage 2-1"" at bounding box center [536, 562] width 78 height 17
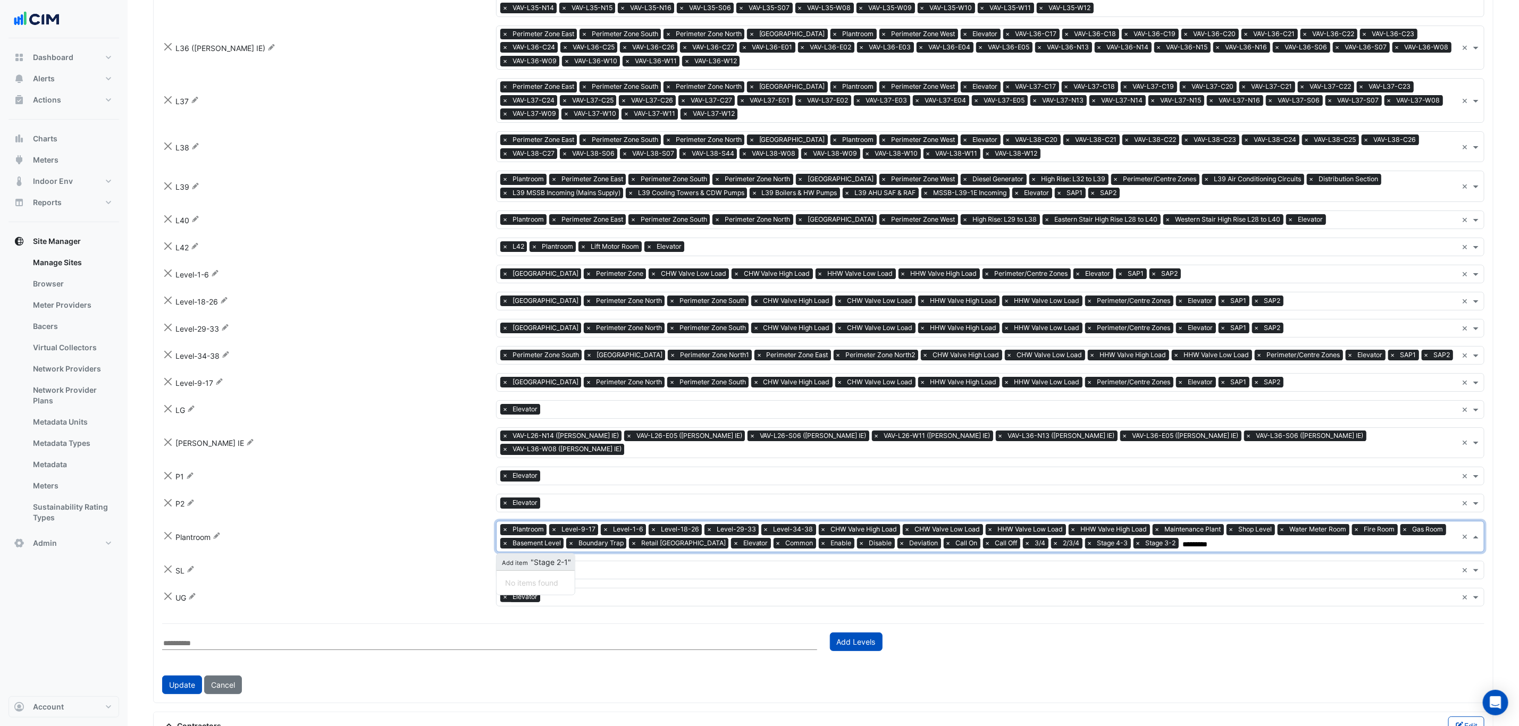
click at [519, 566] on span "Add item" at bounding box center [515, 562] width 30 height 7
click at [188, 692] on button "Update" at bounding box center [182, 685] width 40 height 19
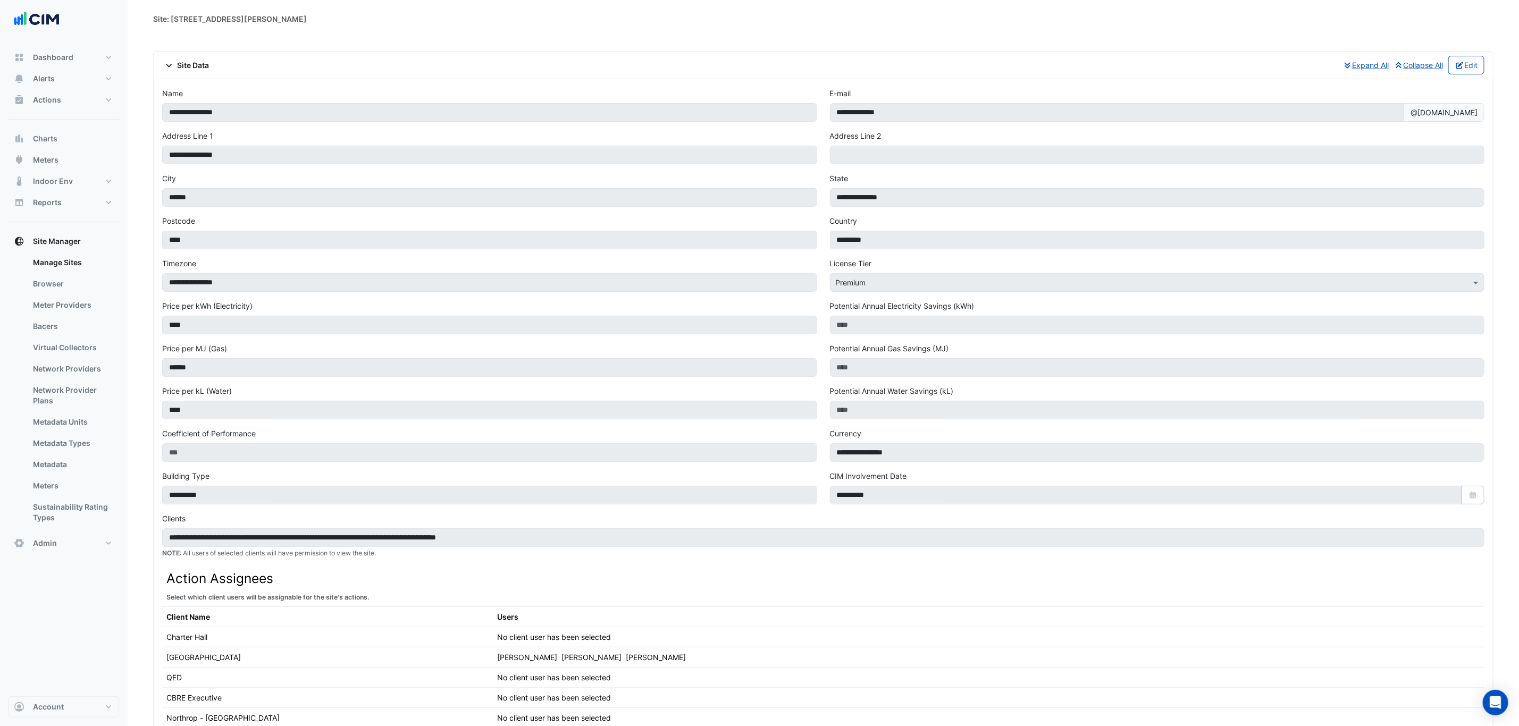
scroll to position [478, 0]
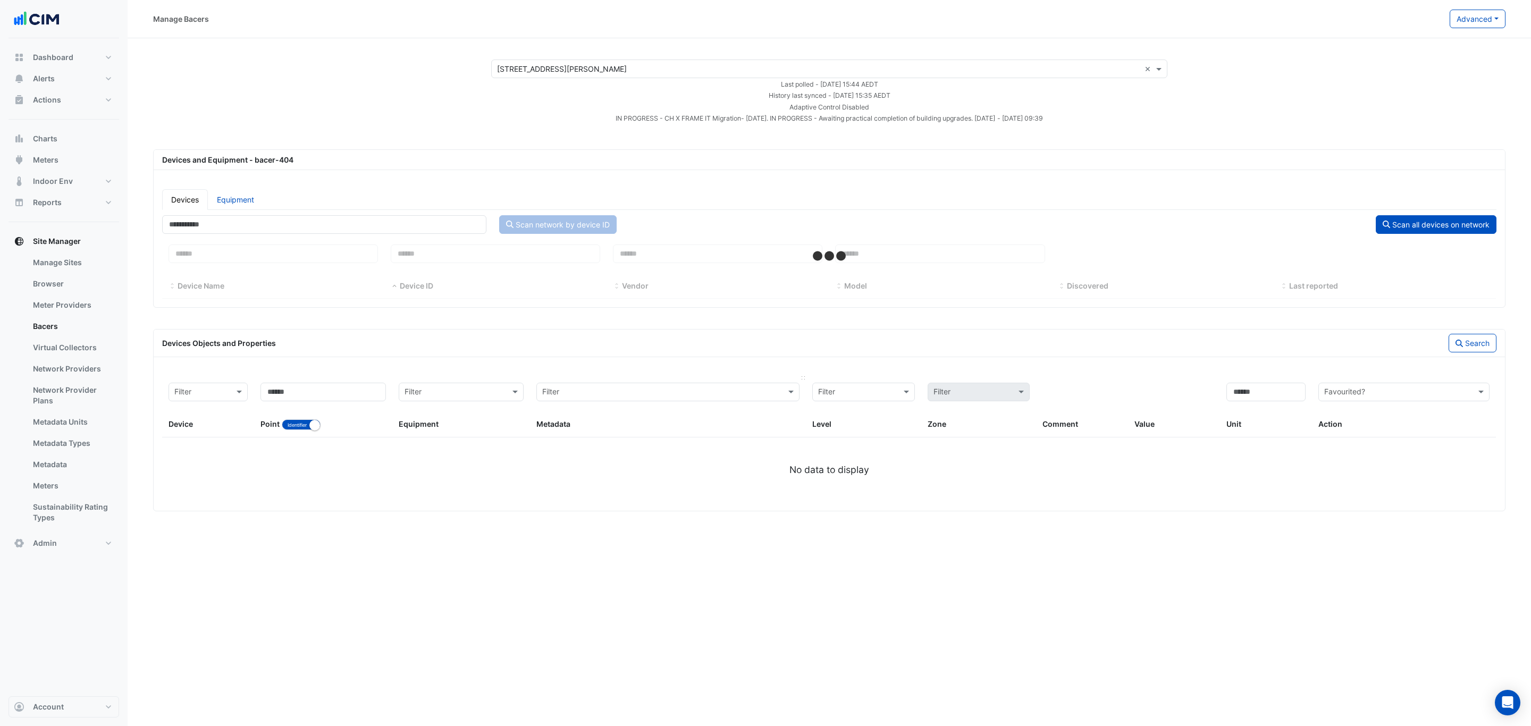
select select "***"
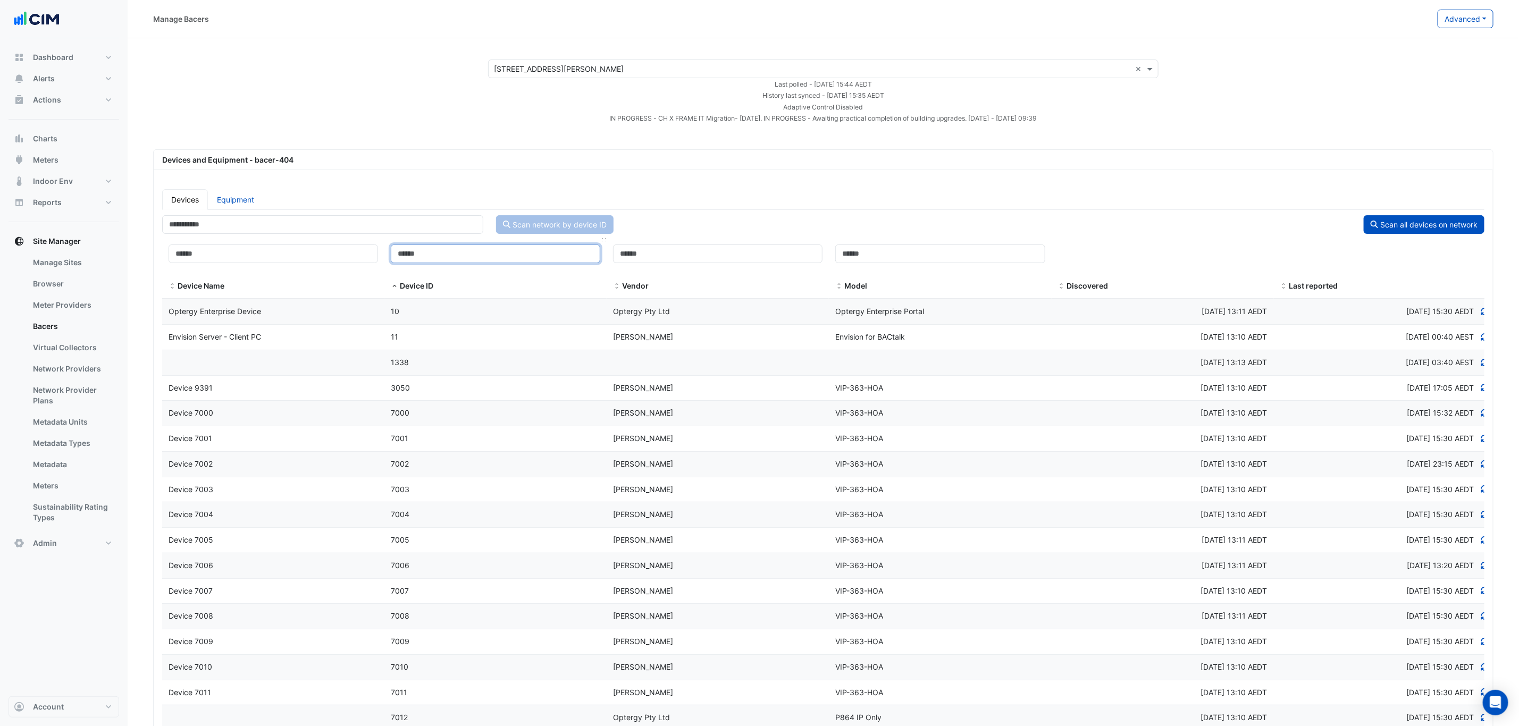
click at [485, 257] on input at bounding box center [495, 254] width 209 height 19
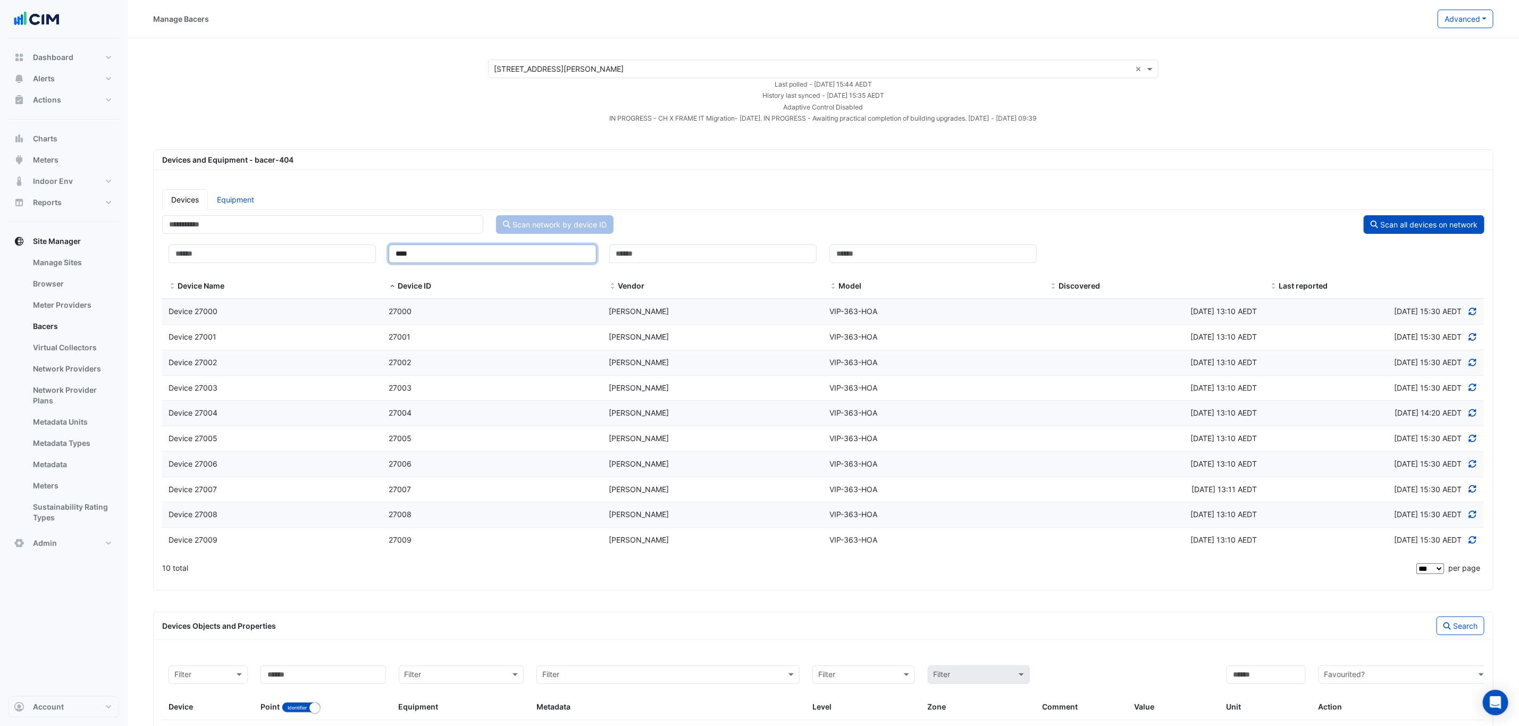
type input "****"
click at [503, 308] on div "27000" at bounding box center [492, 312] width 220 height 12
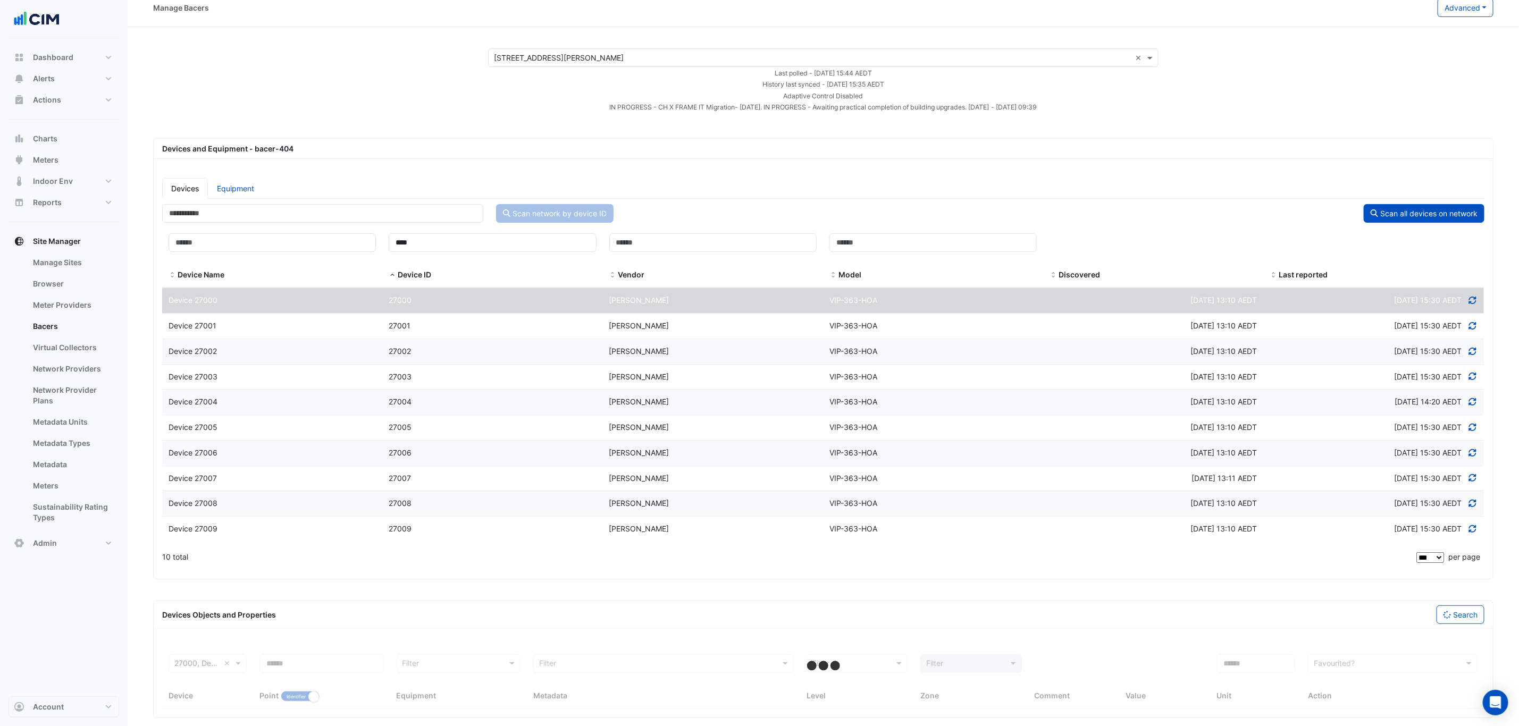
scroll to position [31, 0]
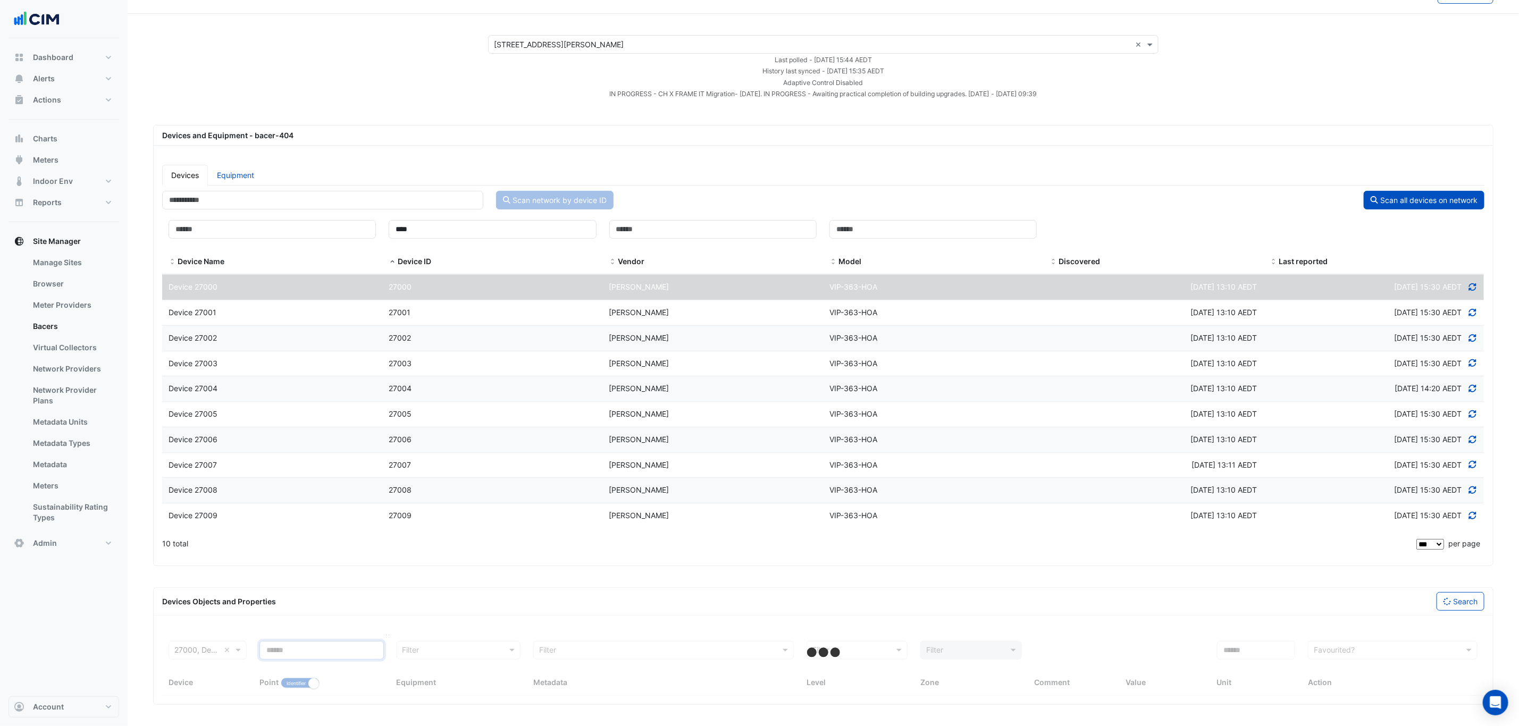
click at [312, 650] on input at bounding box center [321, 650] width 124 height 19
select select "***"
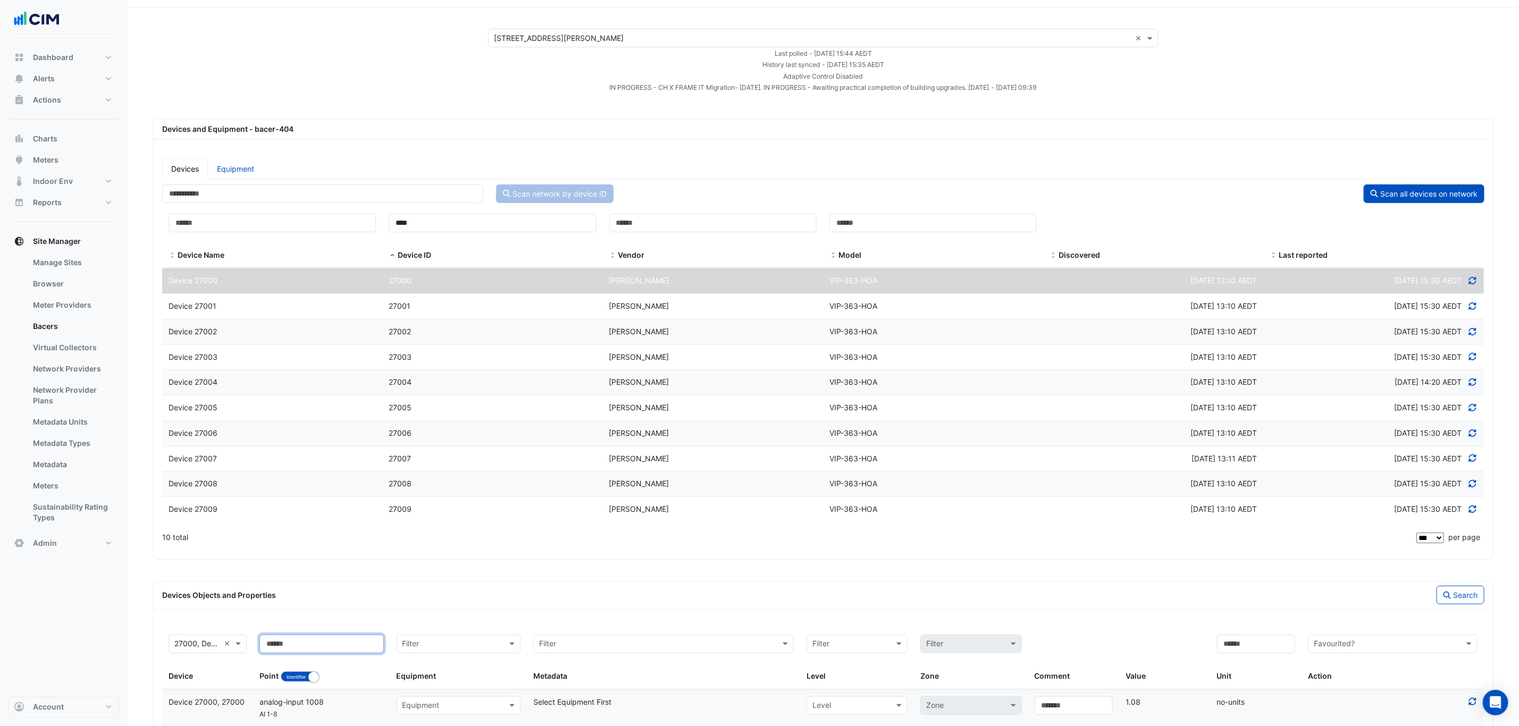
paste input "**********"
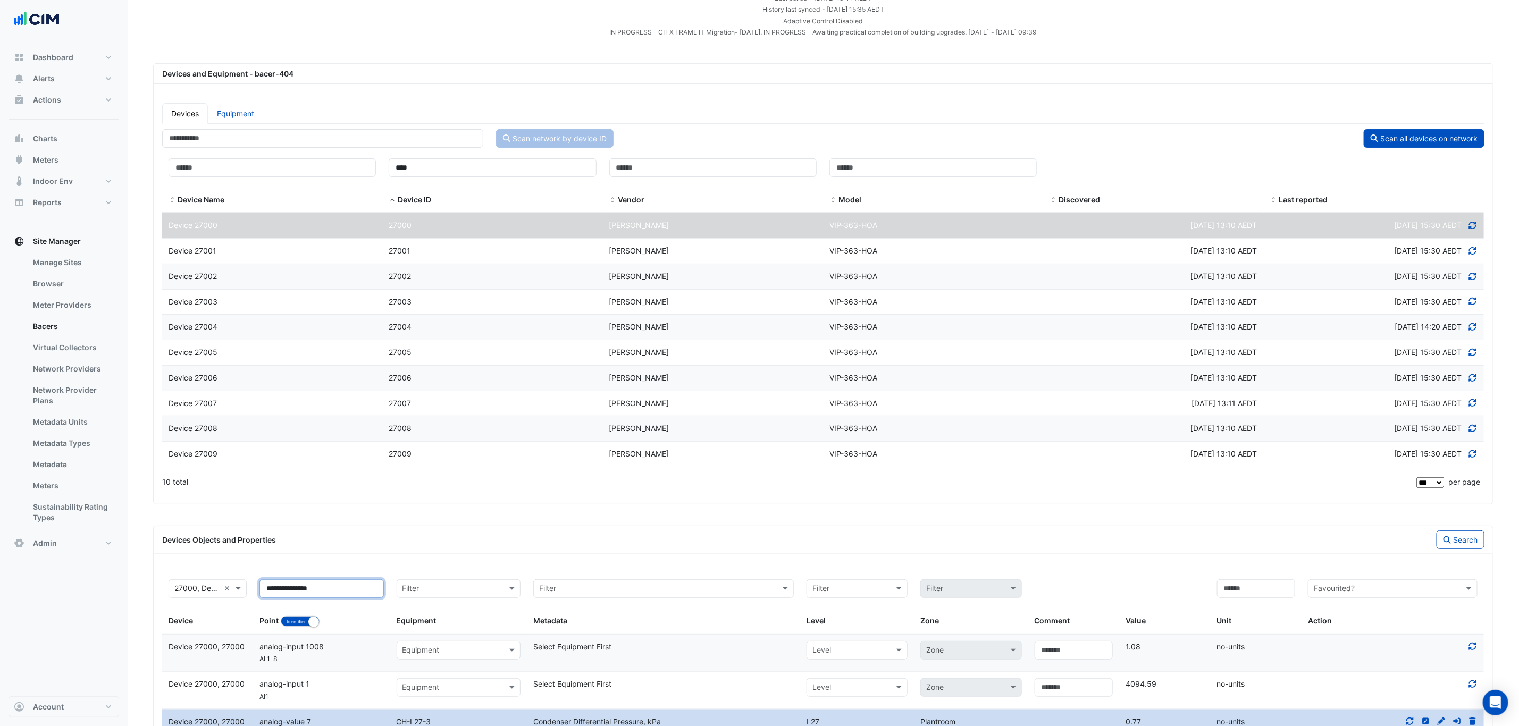
scroll to position [111, 0]
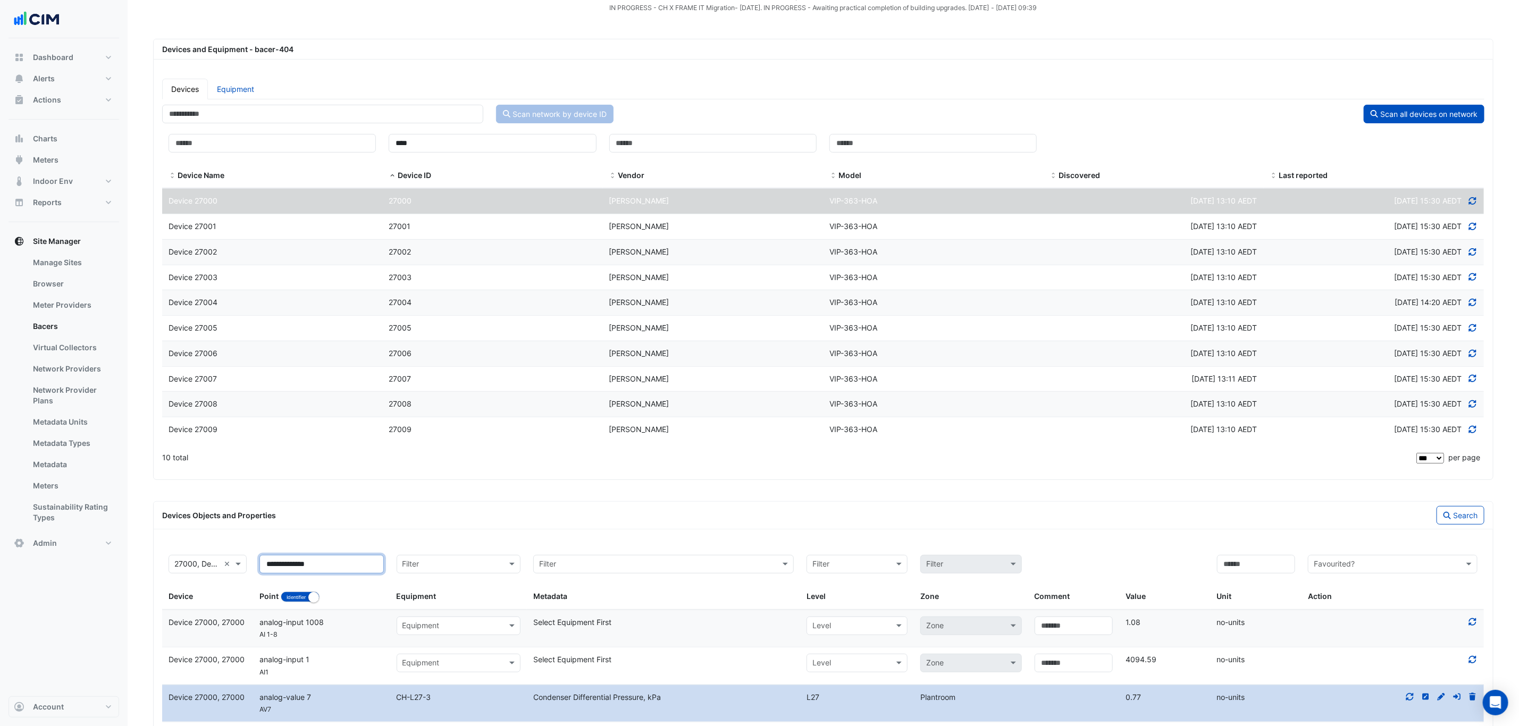
type input "**********"
click at [1459, 530] on div "Devices Objects and Properties Search" at bounding box center [823, 516] width 1339 height 28
click at [1458, 525] on button "Search" at bounding box center [1461, 515] width 48 height 19
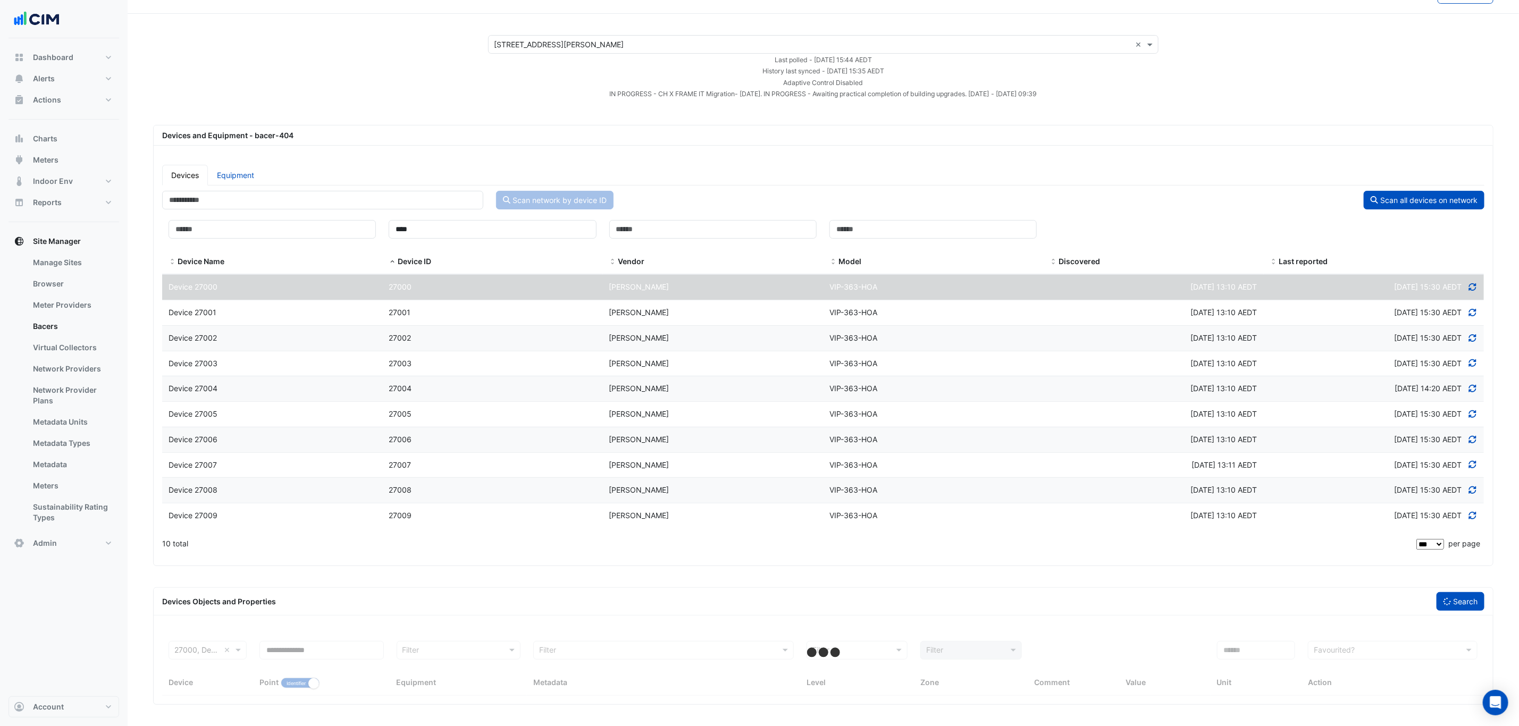
scroll to position [31, 0]
select select "***"
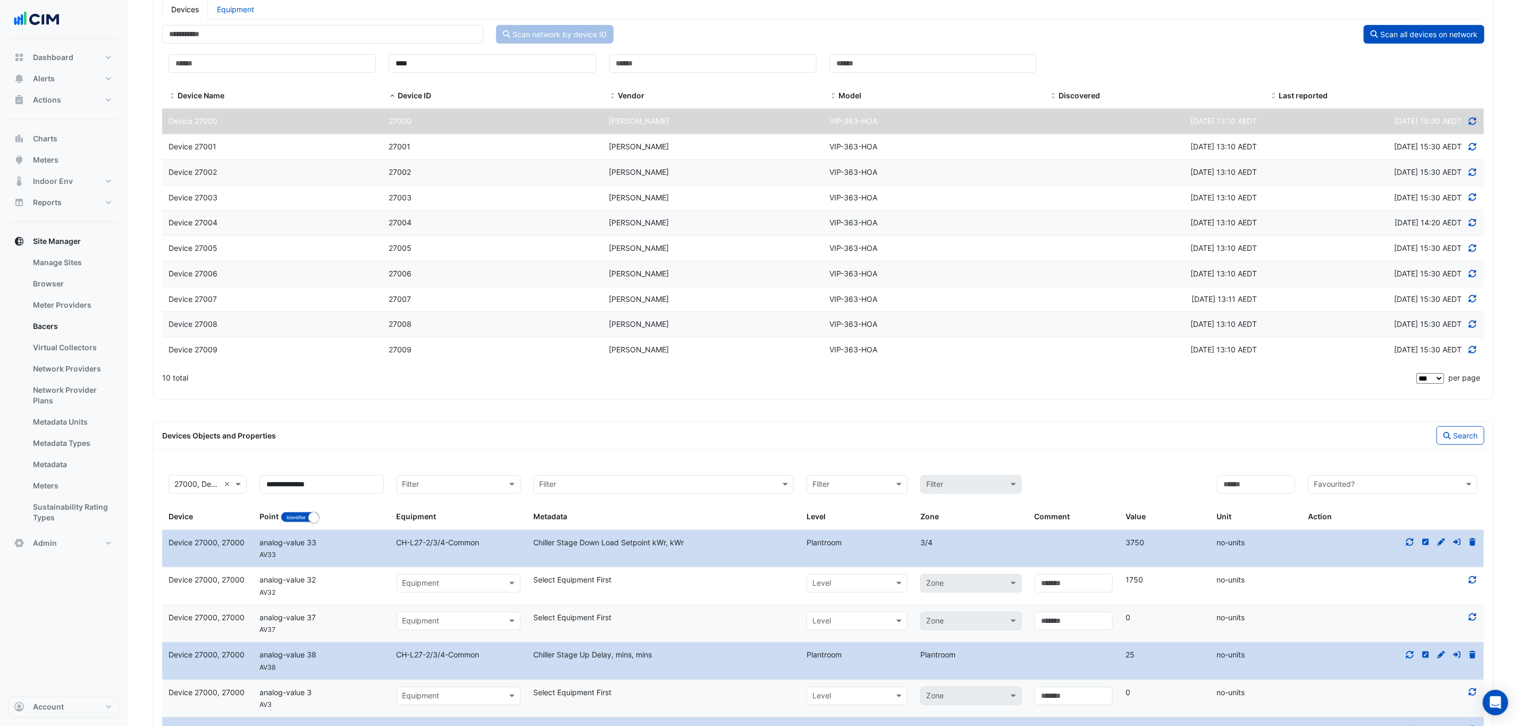
scroll to position [270, 0]
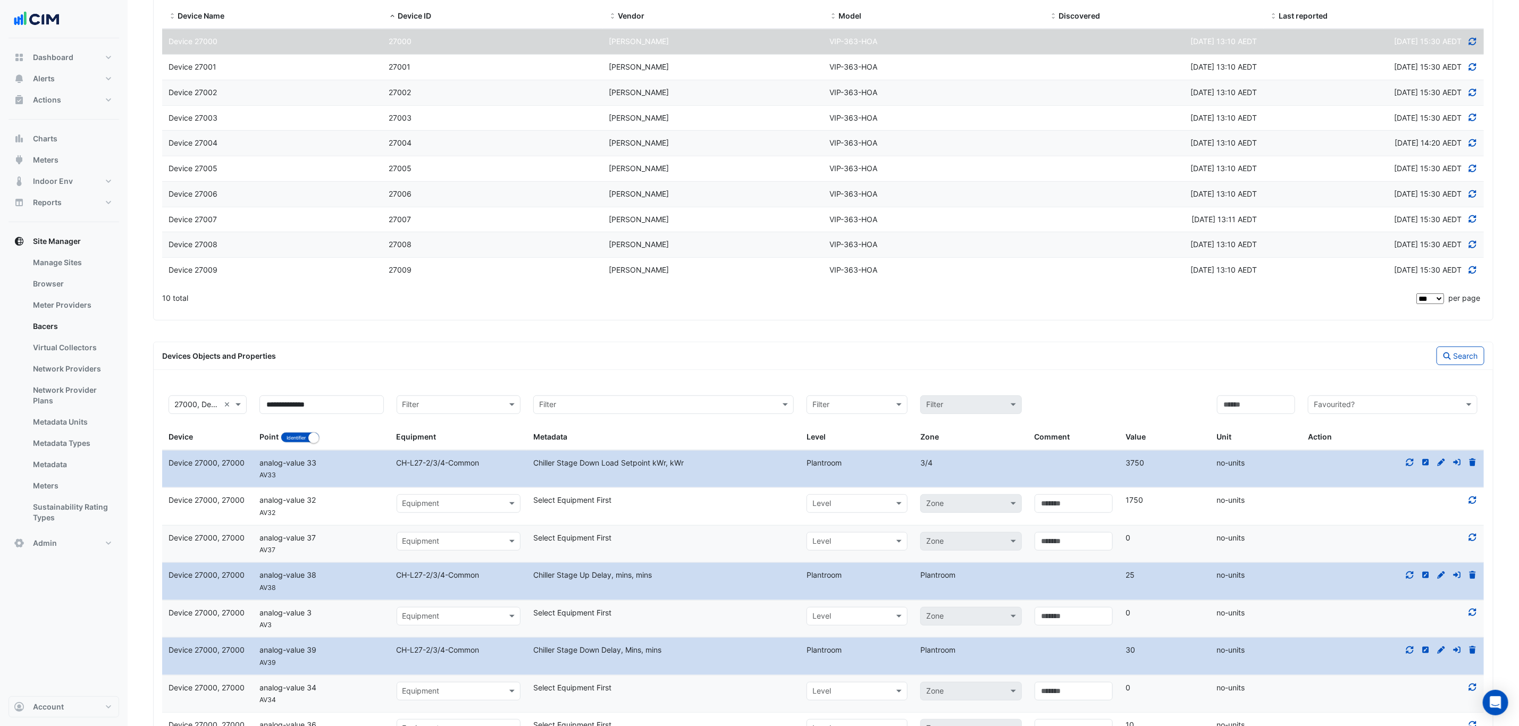
click at [1425, 466] on icon at bounding box center [1426, 462] width 10 height 7
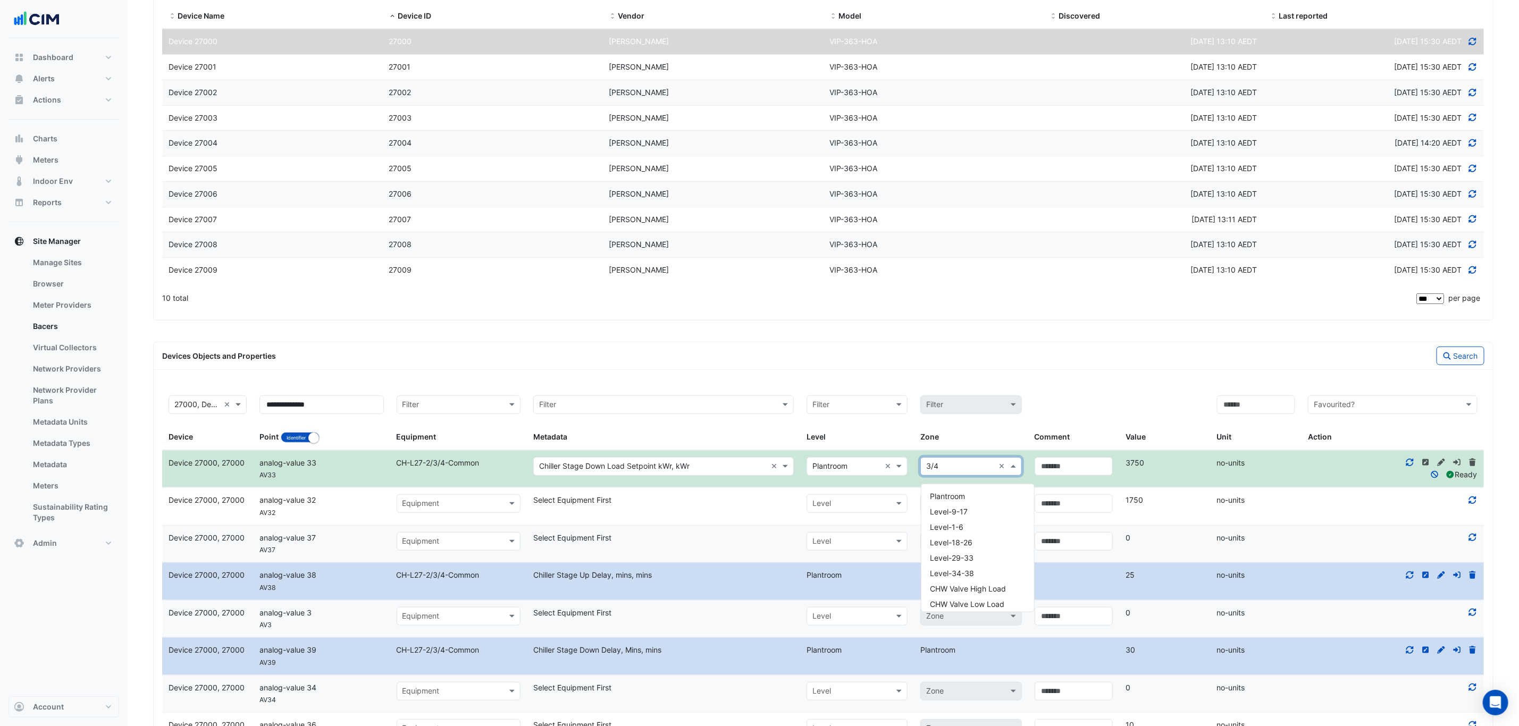
click at [957, 473] on input "text" at bounding box center [960, 467] width 68 height 12
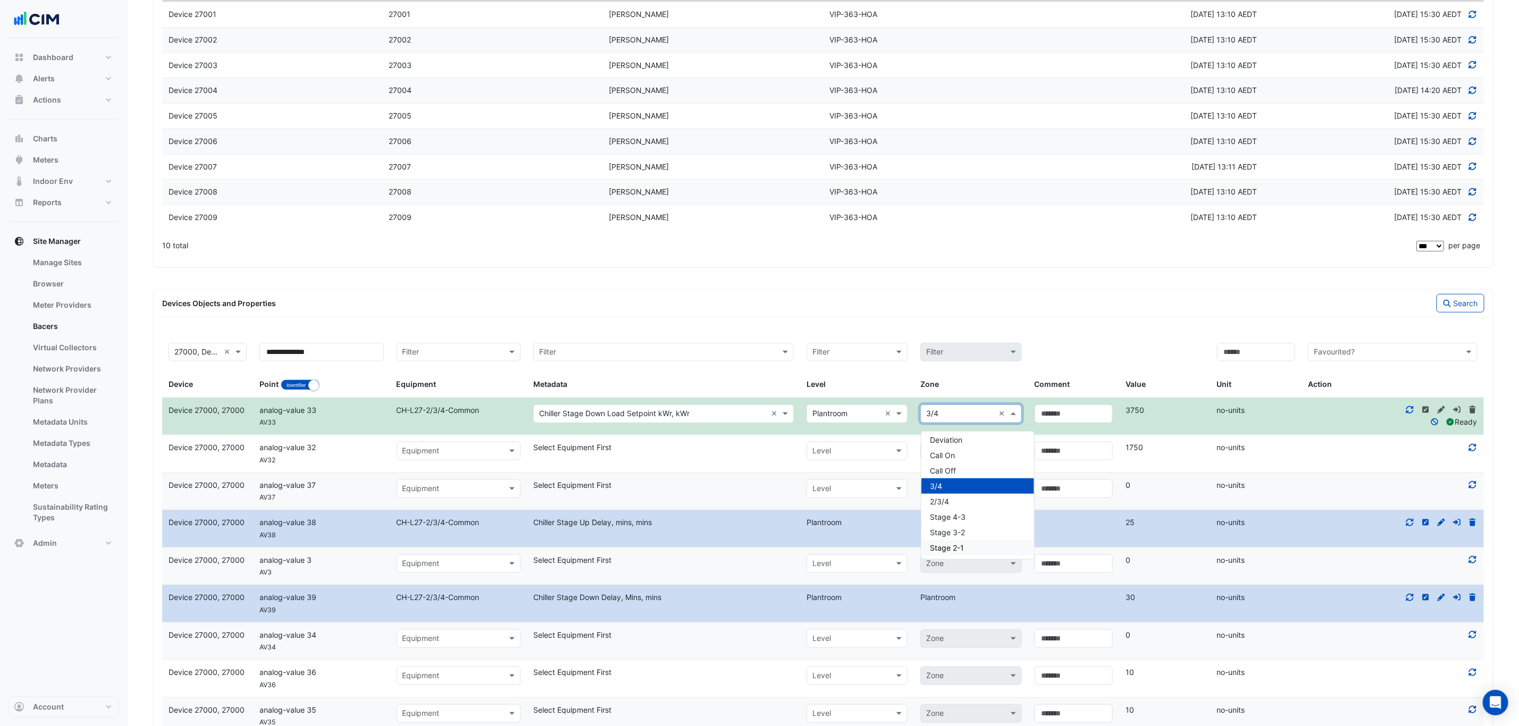
scroll to position [350, 0]
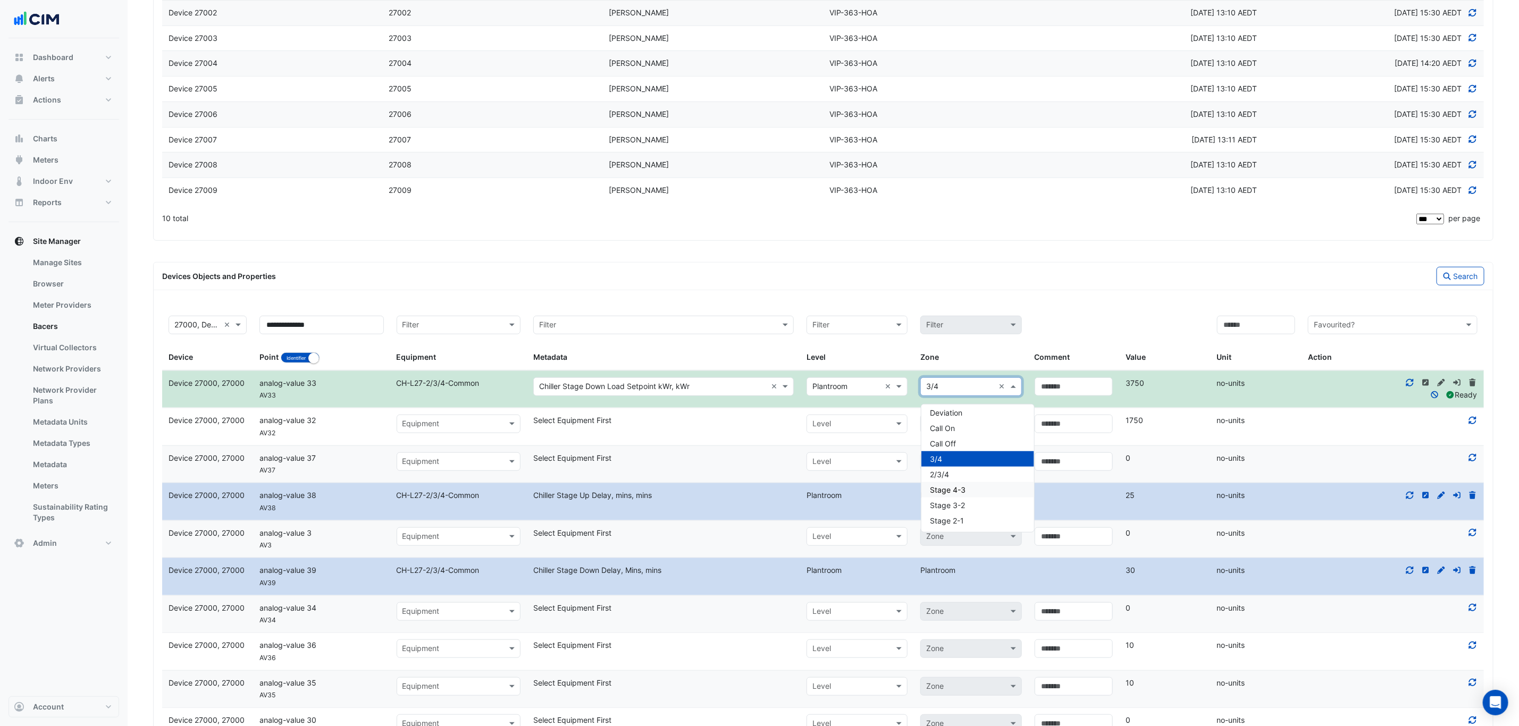
click at [963, 491] on span "Stage 4-3" at bounding box center [948, 489] width 36 height 9
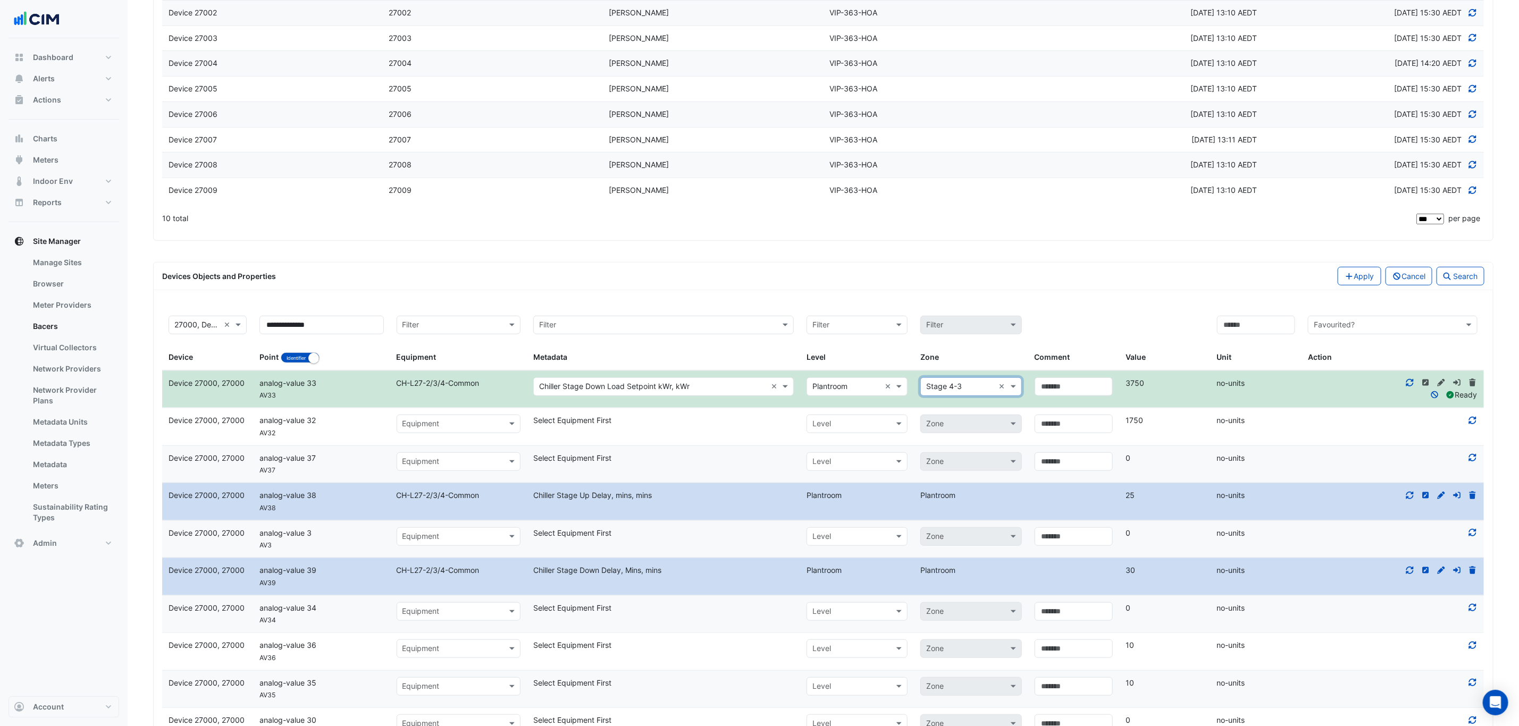
click at [402, 430] on div at bounding box center [458, 424] width 123 height 13
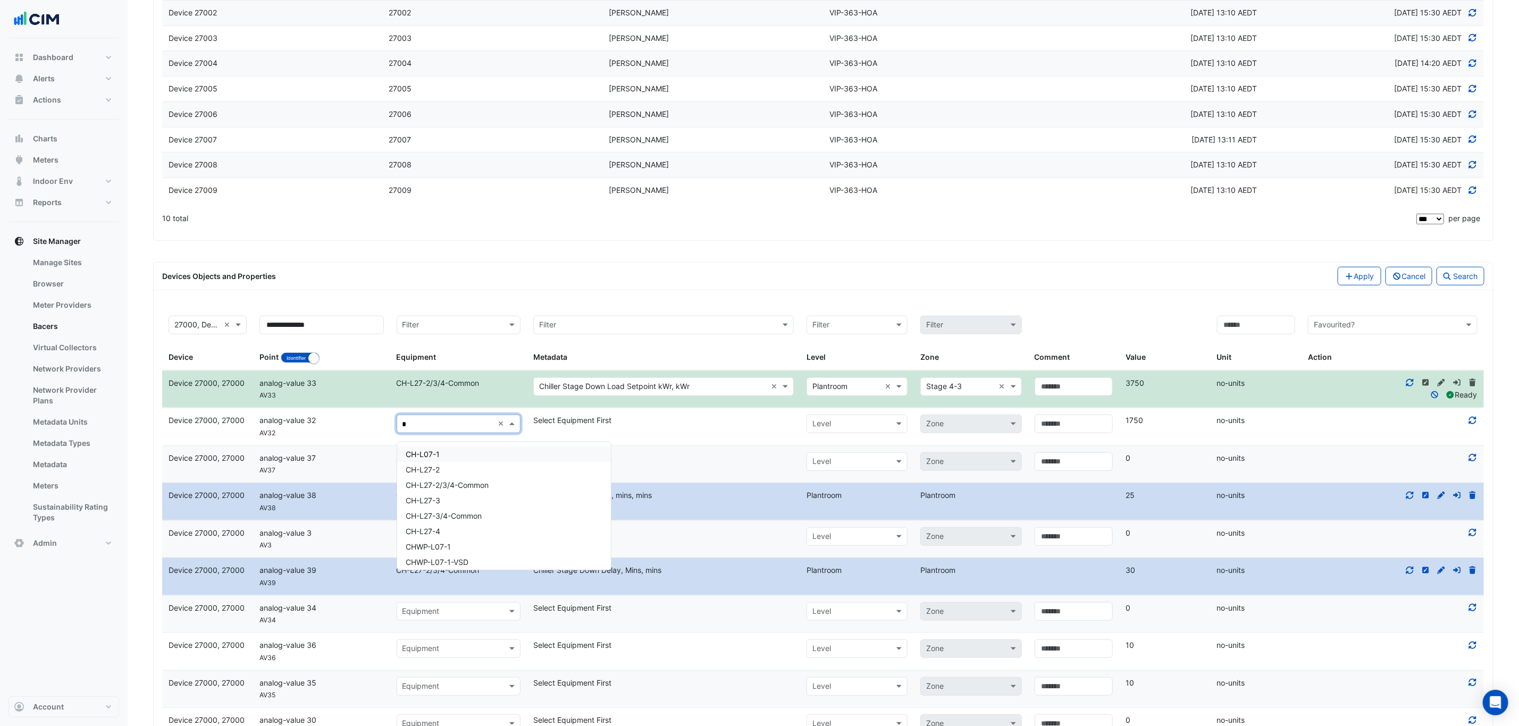
type input "**"
click at [493, 481] on div "CH-L27-2/3/4-Common" at bounding box center [501, 484] width 208 height 15
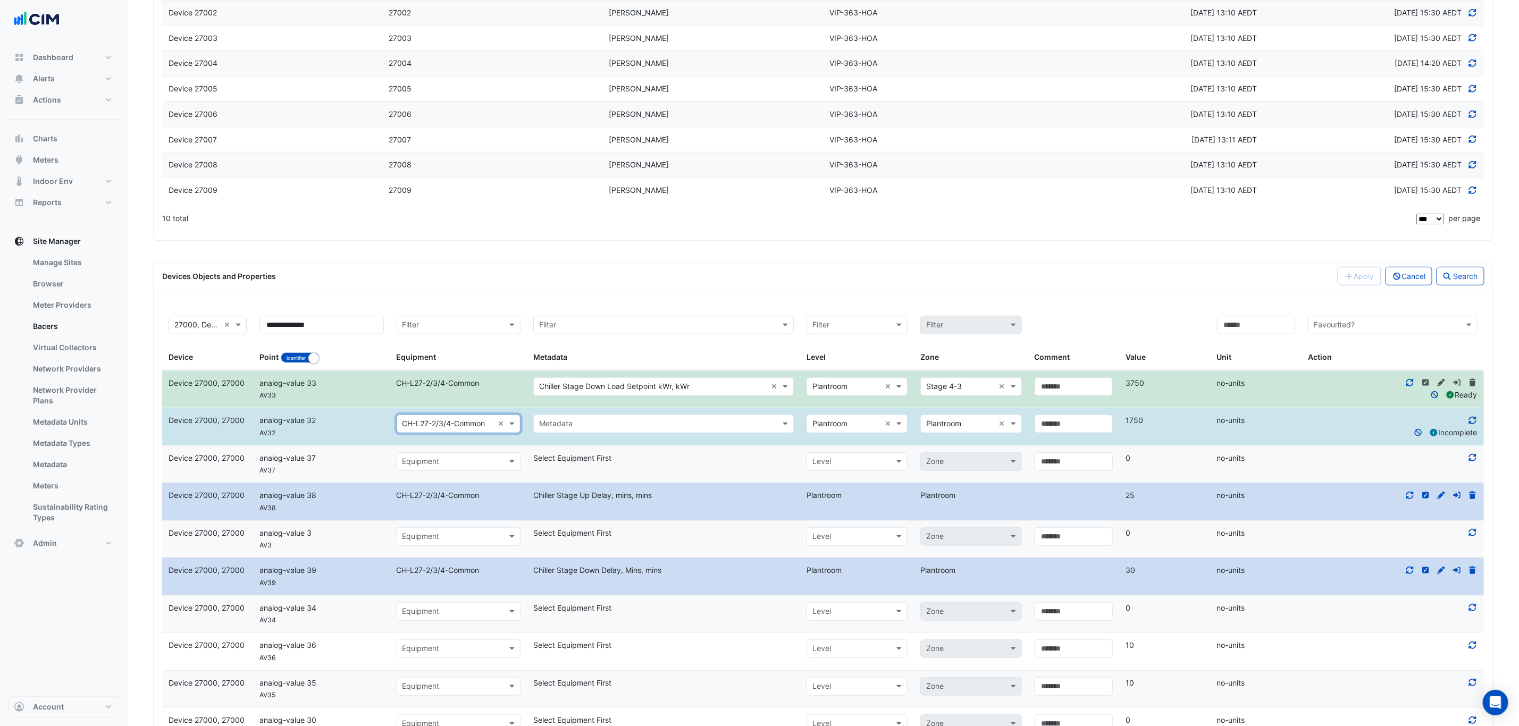
click at [592, 430] on input "text" at bounding box center [653, 424] width 228 height 12
type input "**********"
click at [659, 471] on span "Chiller Stage Down Load Setpoint kWr, kWr" at bounding box center [617, 469] width 150 height 9
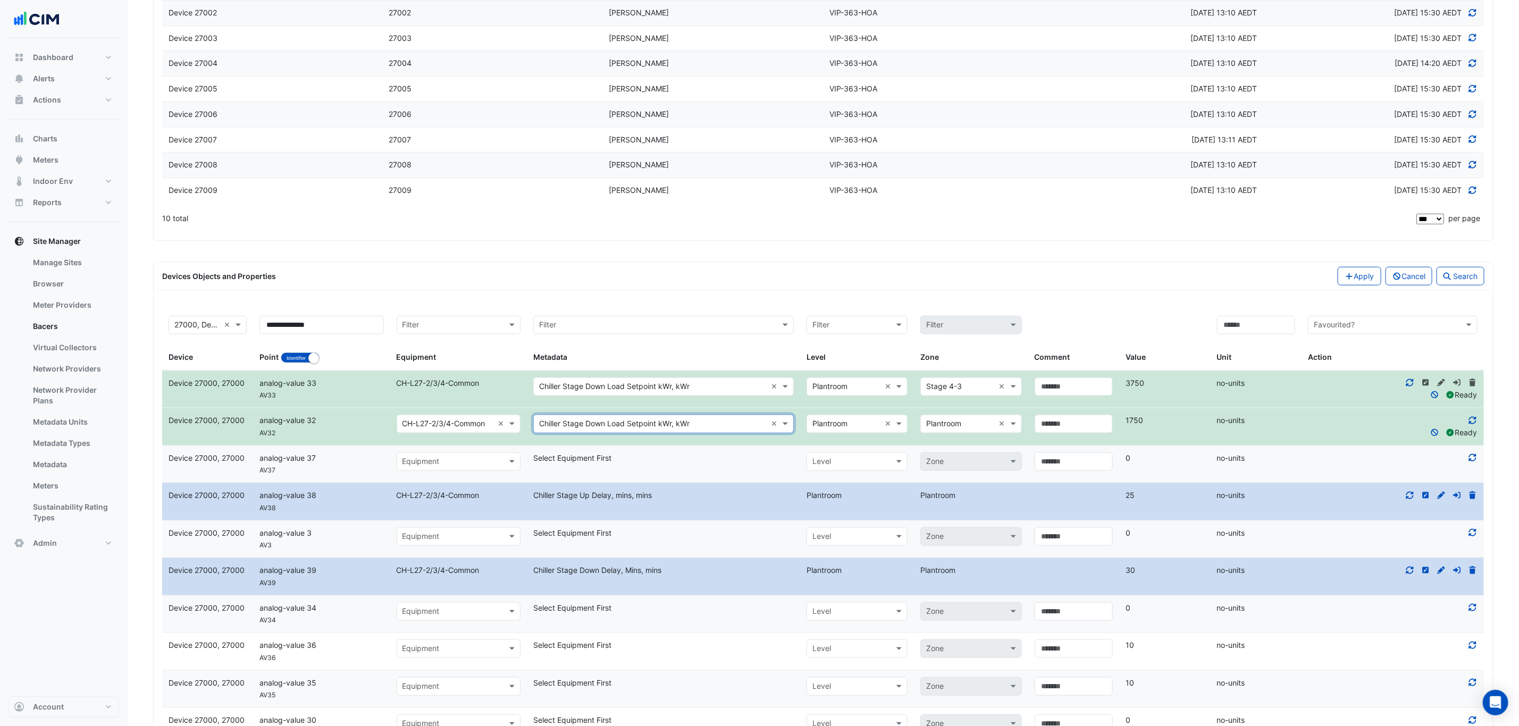
click at [480, 483] on datatable-body-cell "Select equipment Equipment" at bounding box center [458, 464] width 137 height 37
click at [466, 468] on input "text" at bounding box center [447, 462] width 91 height 12
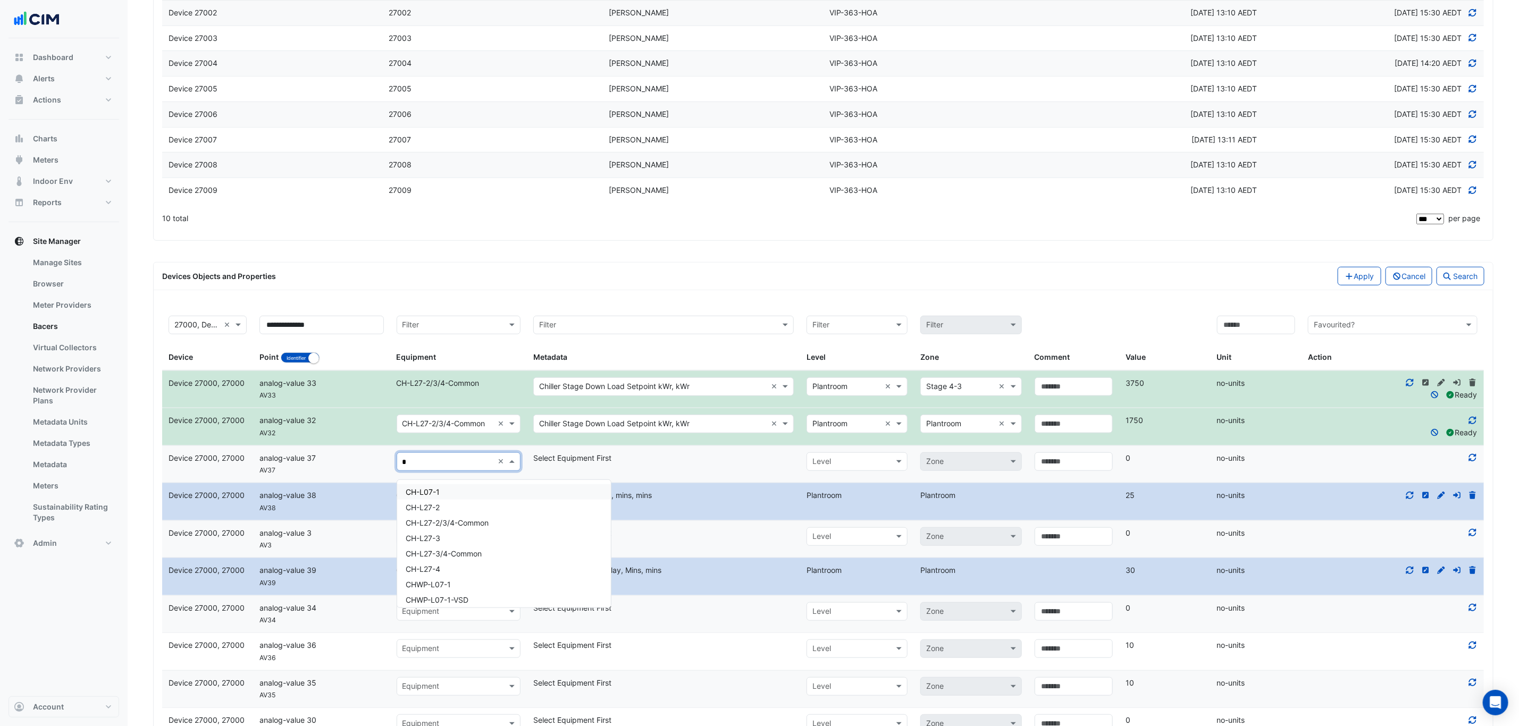
type input "**"
click at [469, 519] on span "CH-L27-2/3/4-Common" at bounding box center [447, 522] width 83 height 9
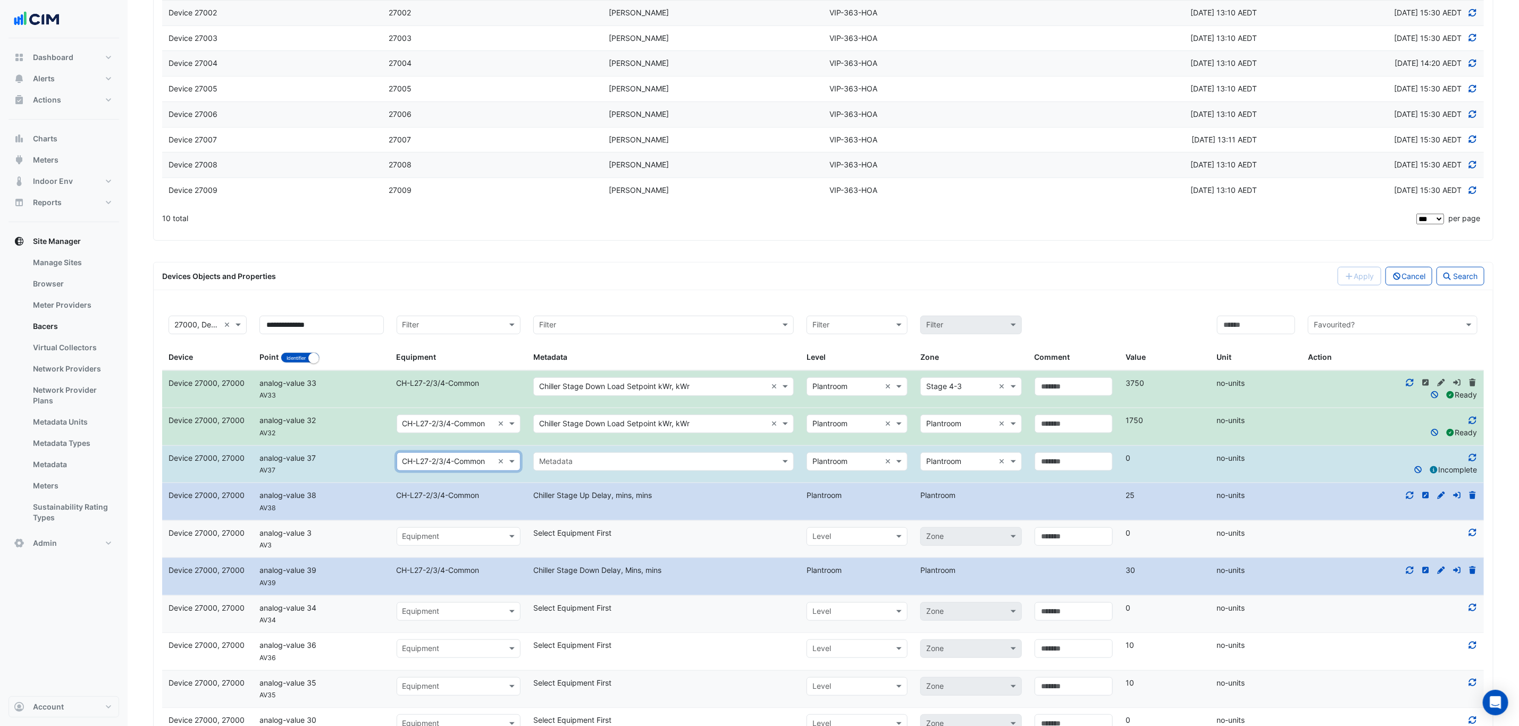
click at [555, 463] on input "text" at bounding box center [653, 462] width 228 height 12
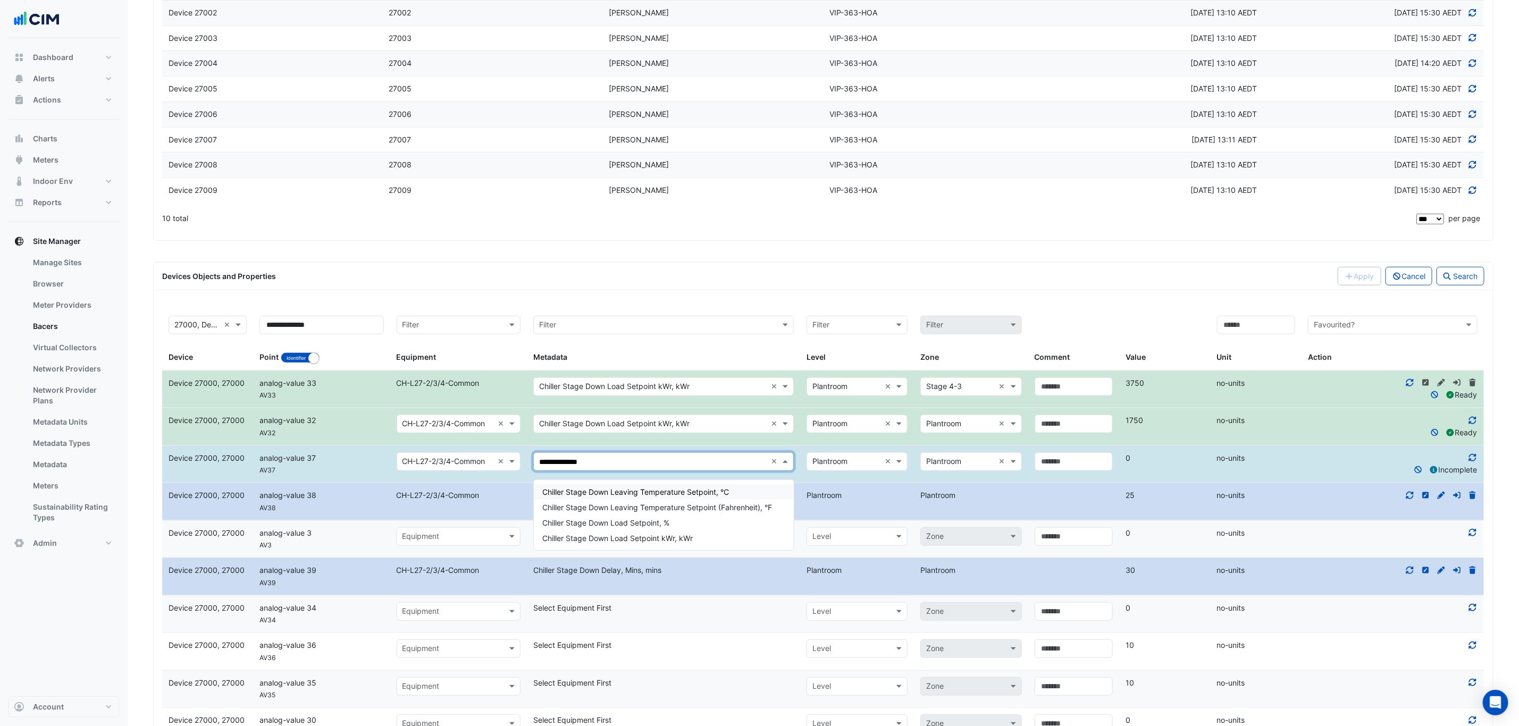
type input "**********"
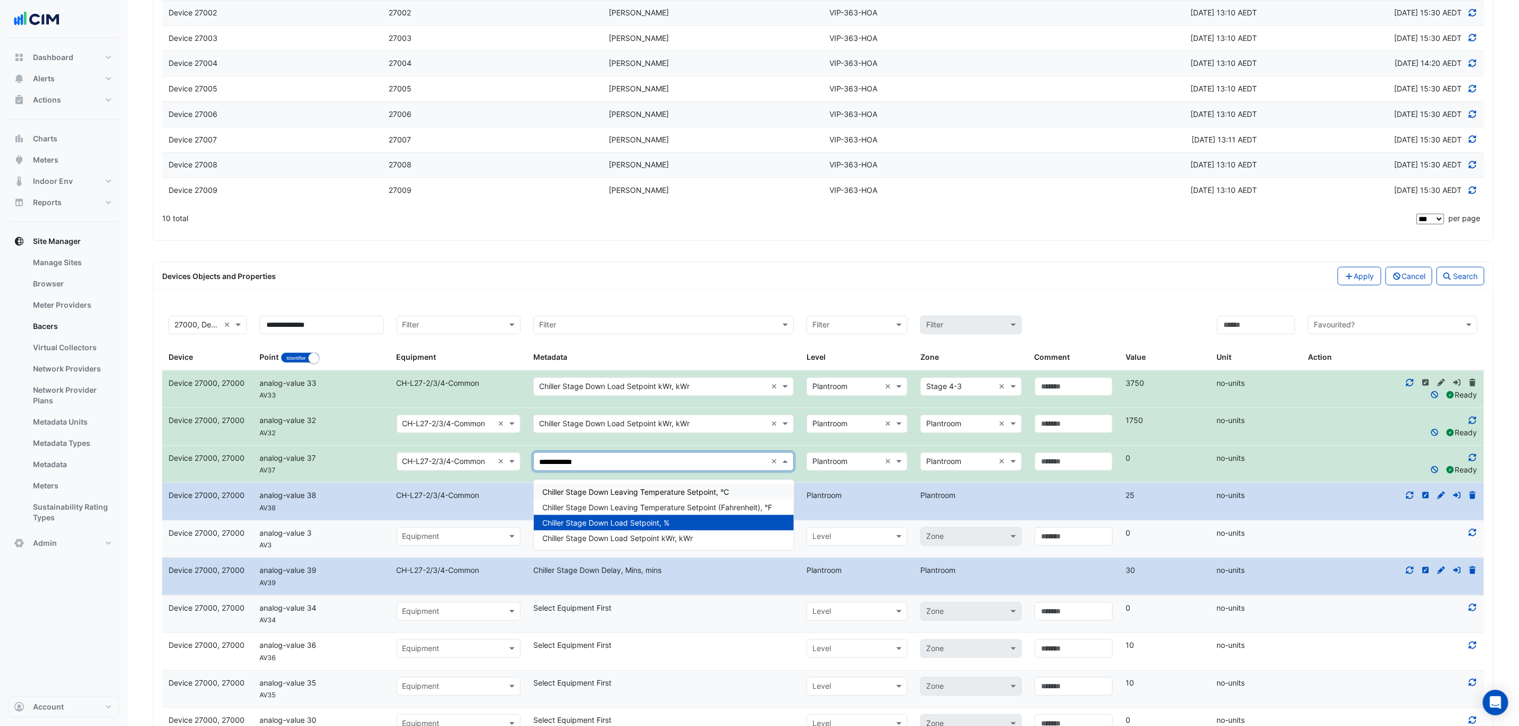
scroll to position [0, 0]
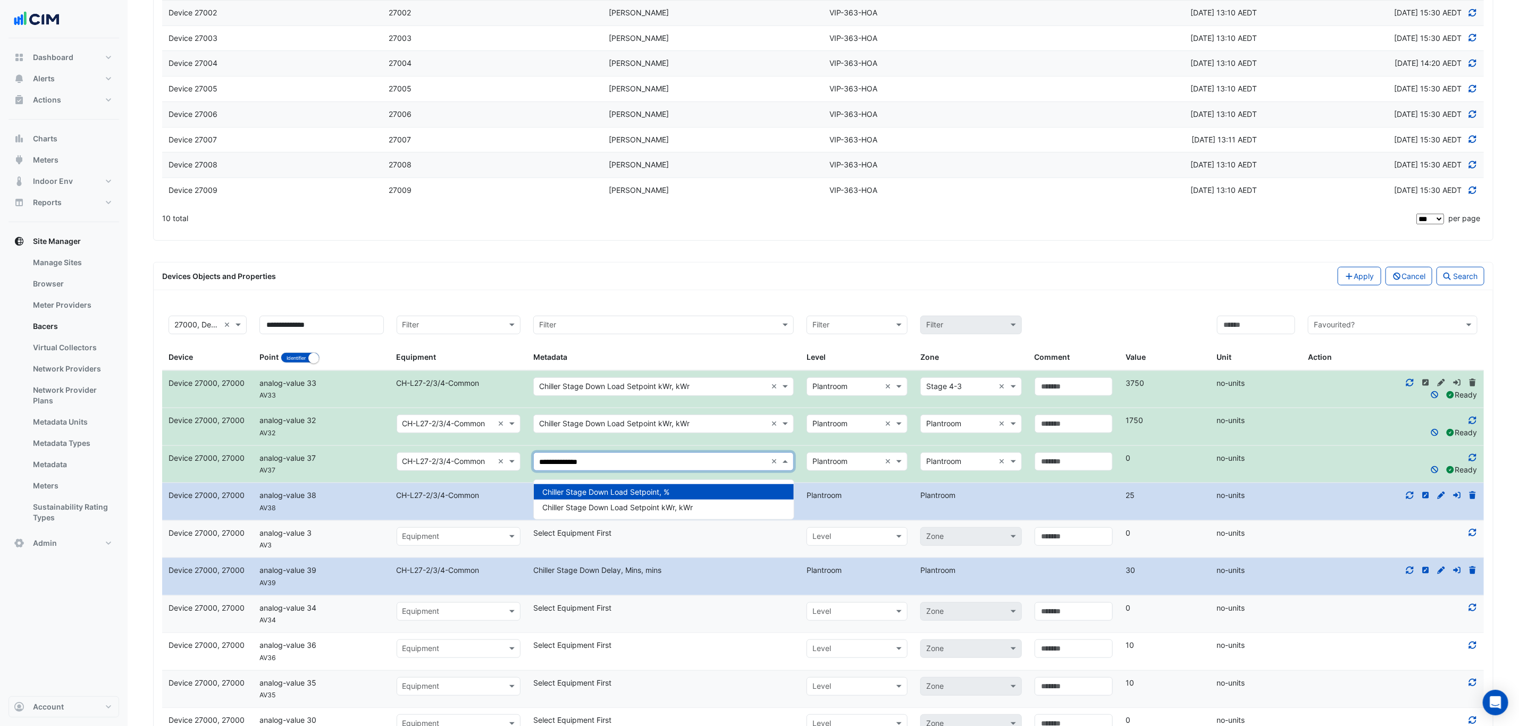
type input "**********"
click at [710, 506] on div "Chiller Stage Down Load Setpoint kWr, kWr" at bounding box center [663, 507] width 259 height 15
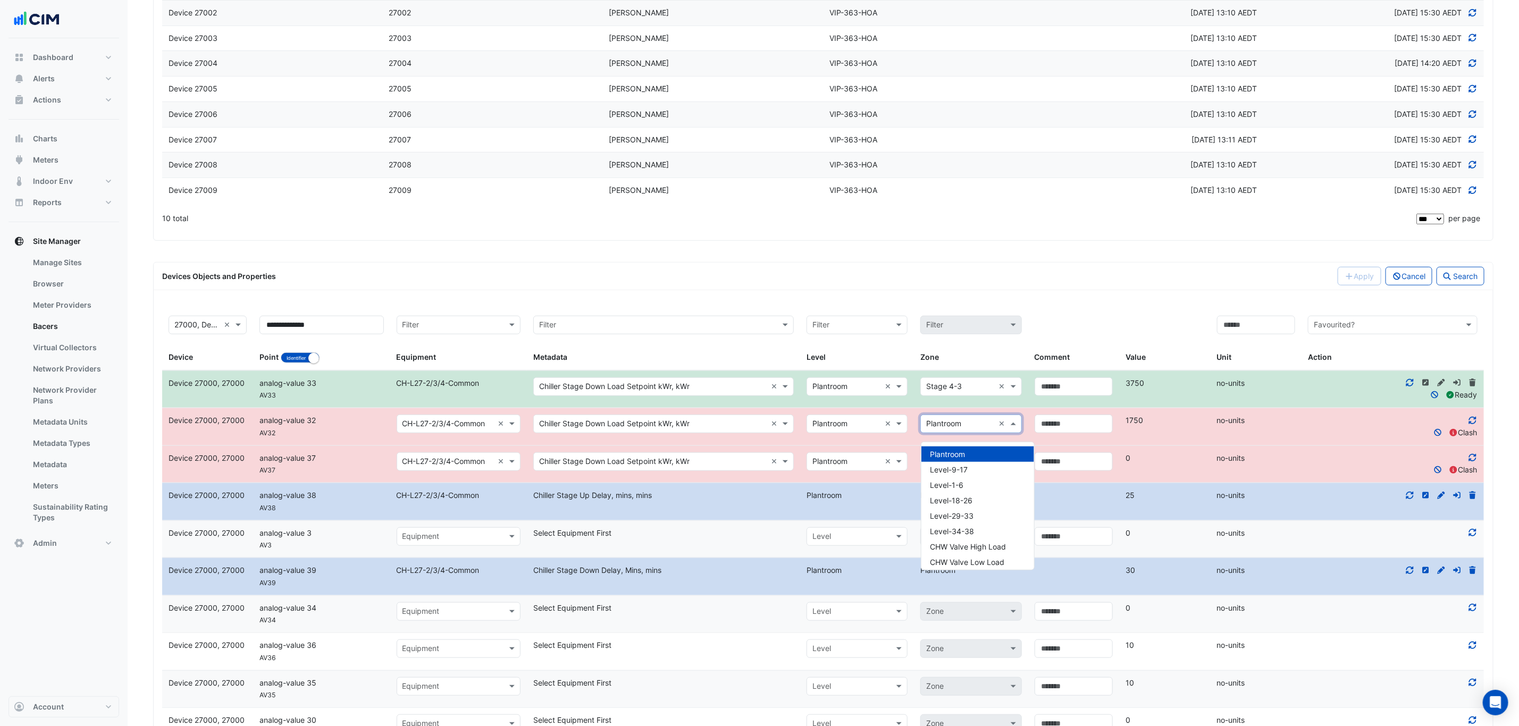
click at [981, 431] on input "text" at bounding box center [960, 424] width 68 height 12
click at [968, 542] on div "Stage 3-2" at bounding box center [977, 543] width 113 height 15
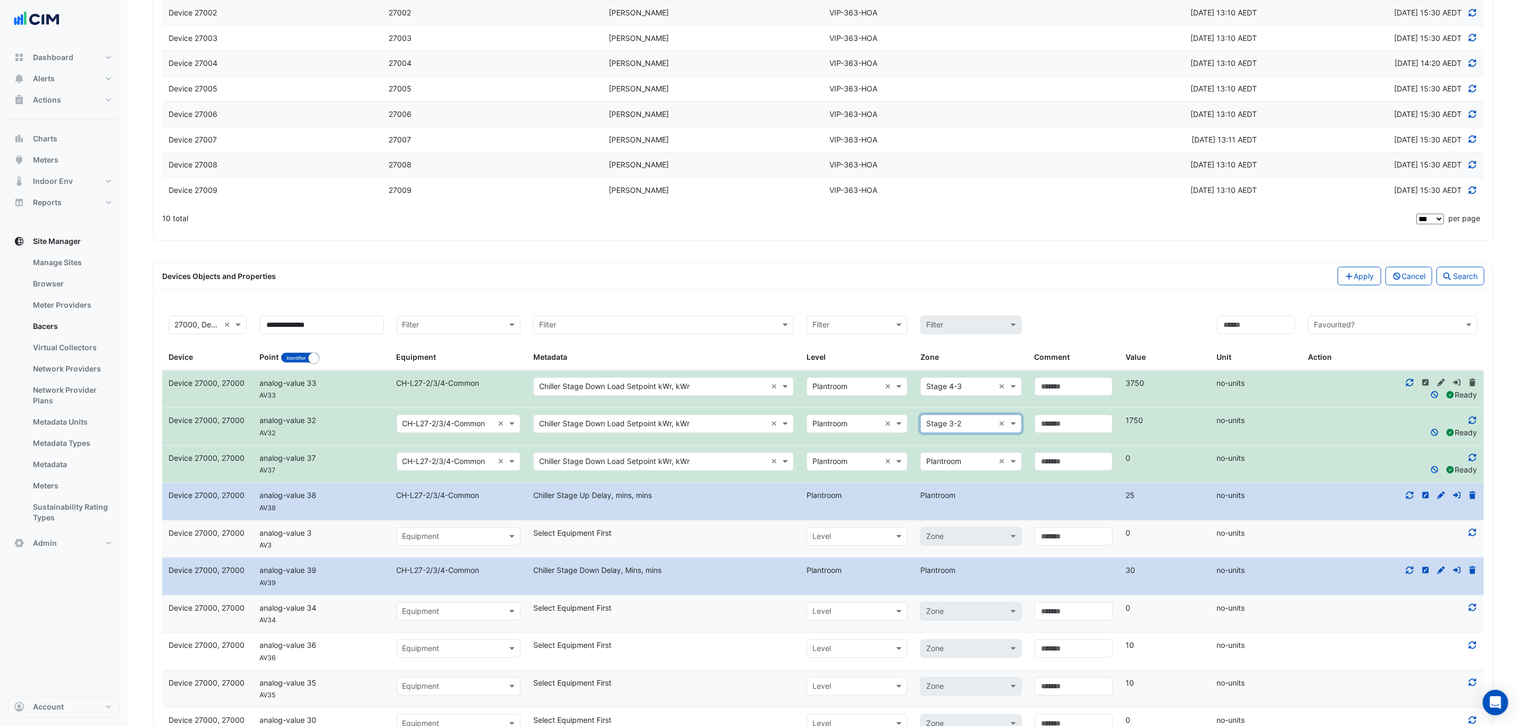
click at [967, 467] on input "text" at bounding box center [960, 462] width 68 height 12
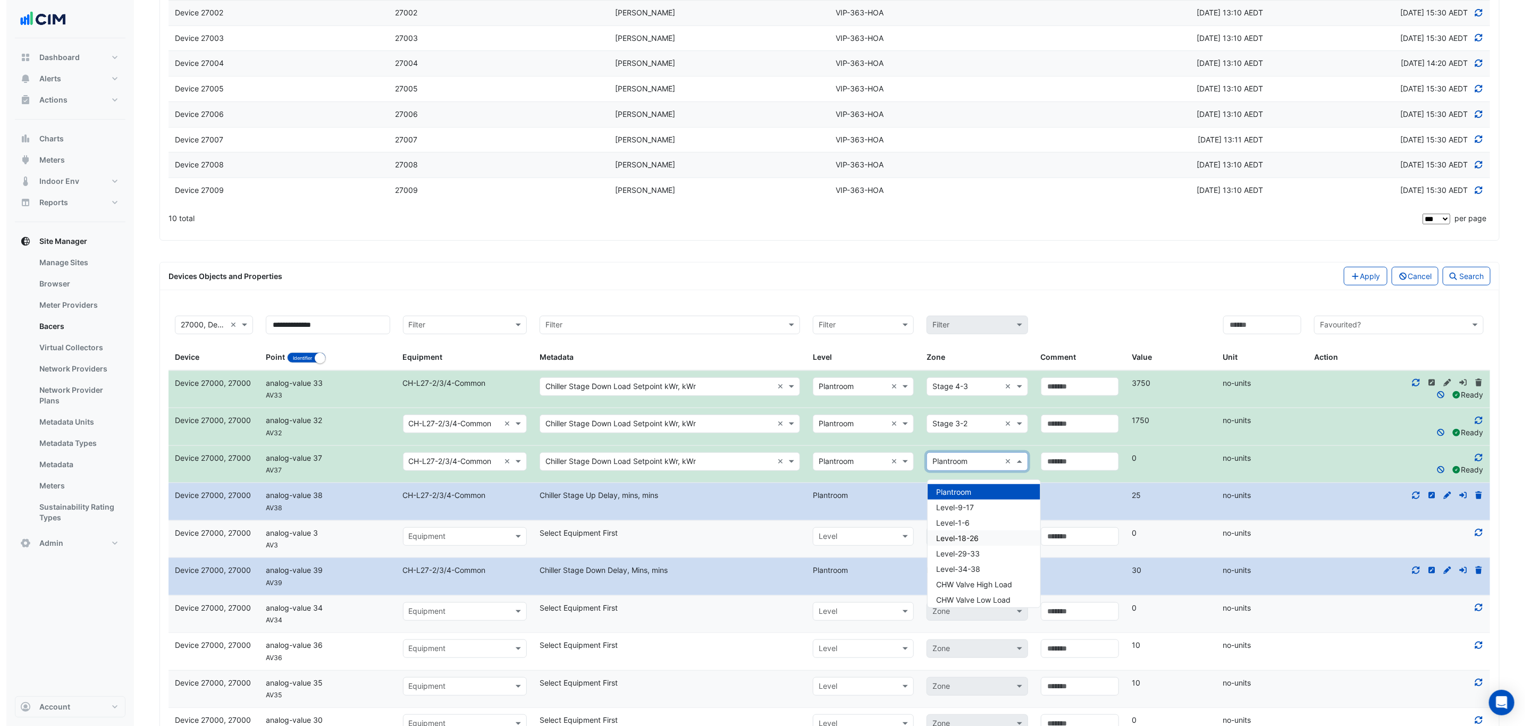
scroll to position [343, 0]
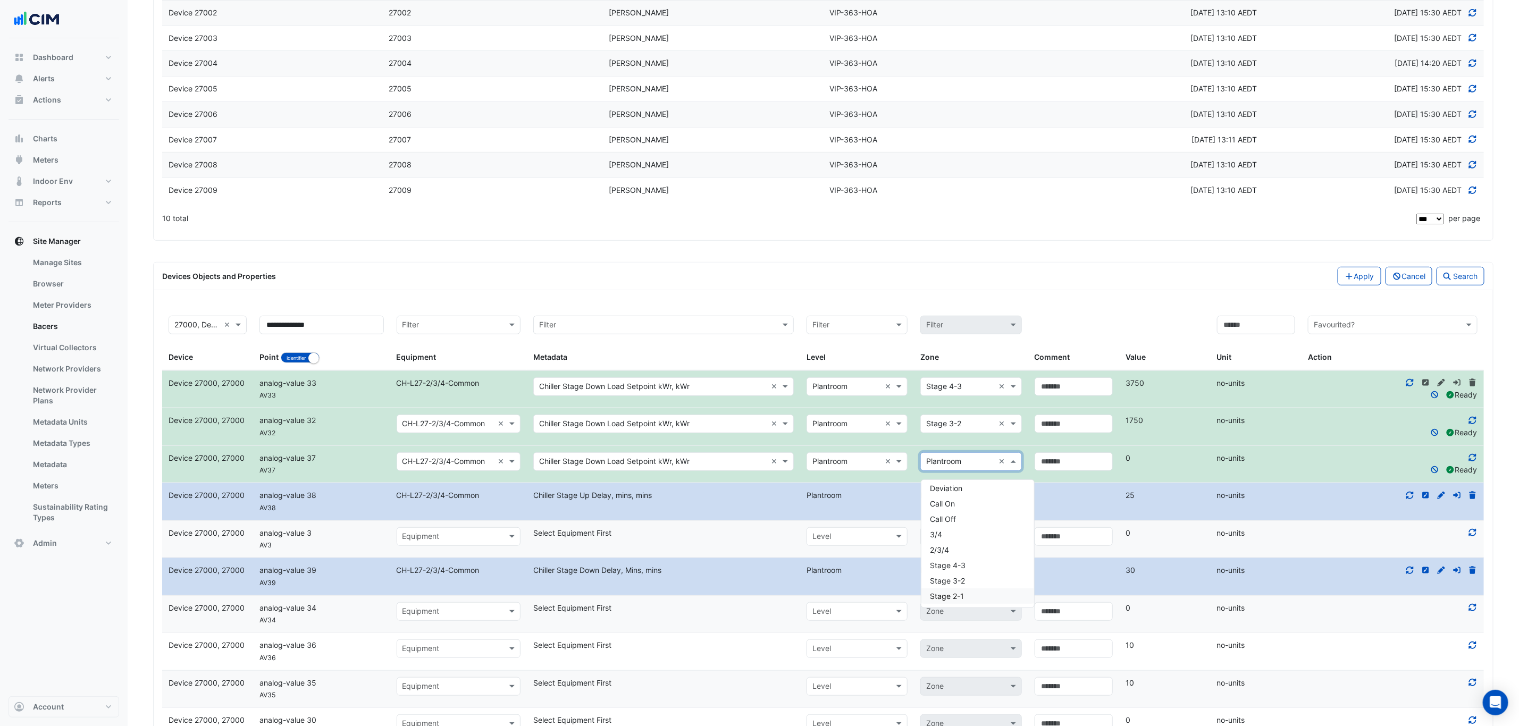
click at [973, 589] on div "Stage 2-1" at bounding box center [977, 596] width 113 height 15
click at [1433, 474] on icon at bounding box center [1435, 469] width 10 height 7
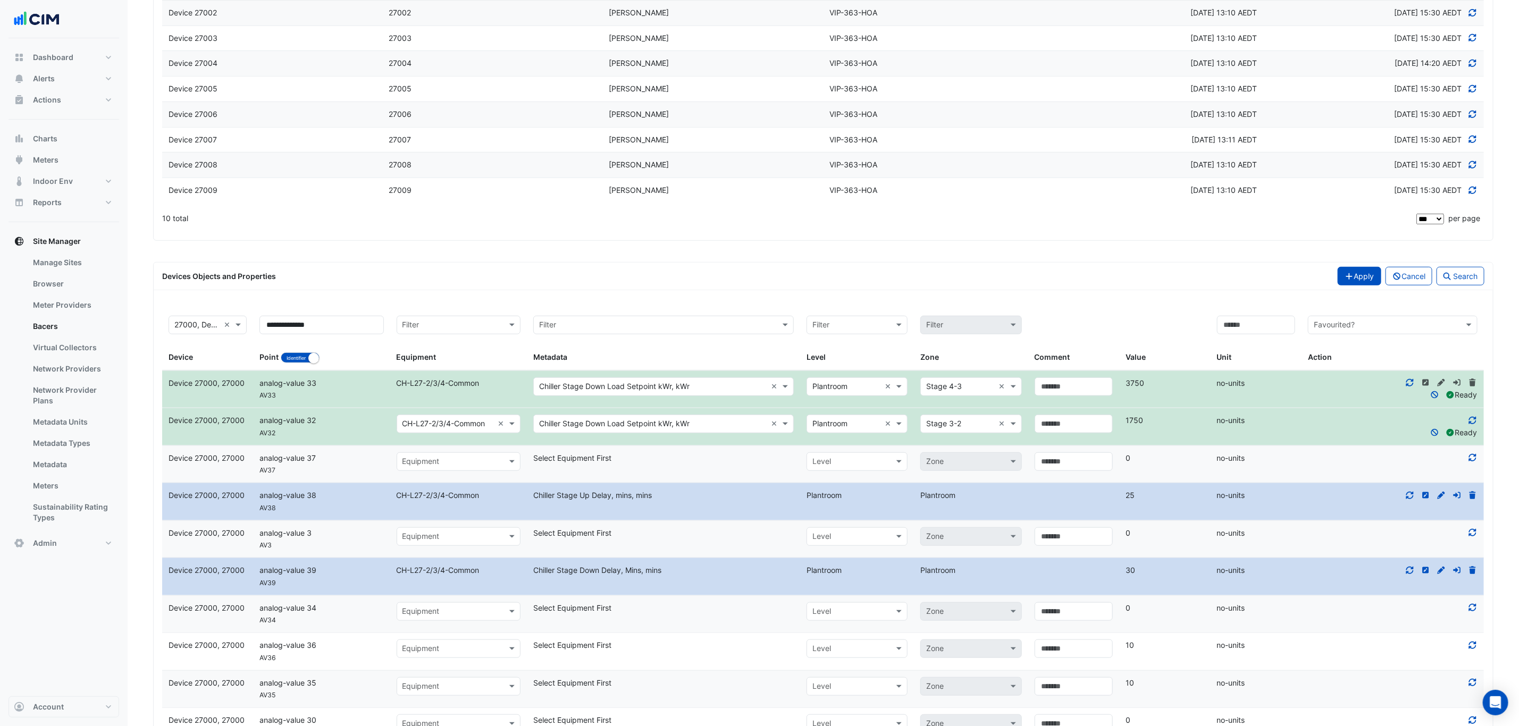
click at [1357, 280] on button "Apply" at bounding box center [1360, 276] width 44 height 19
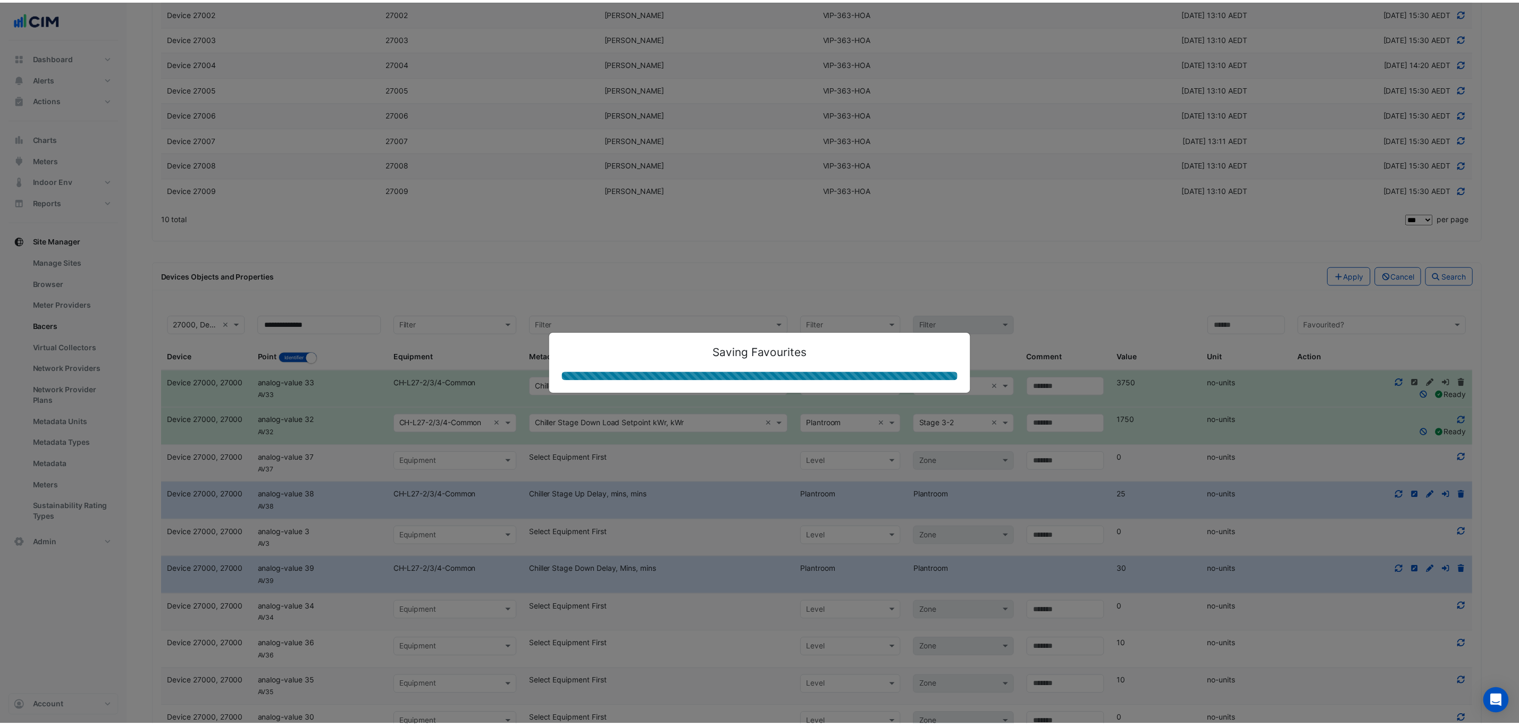
scroll to position [31, 0]
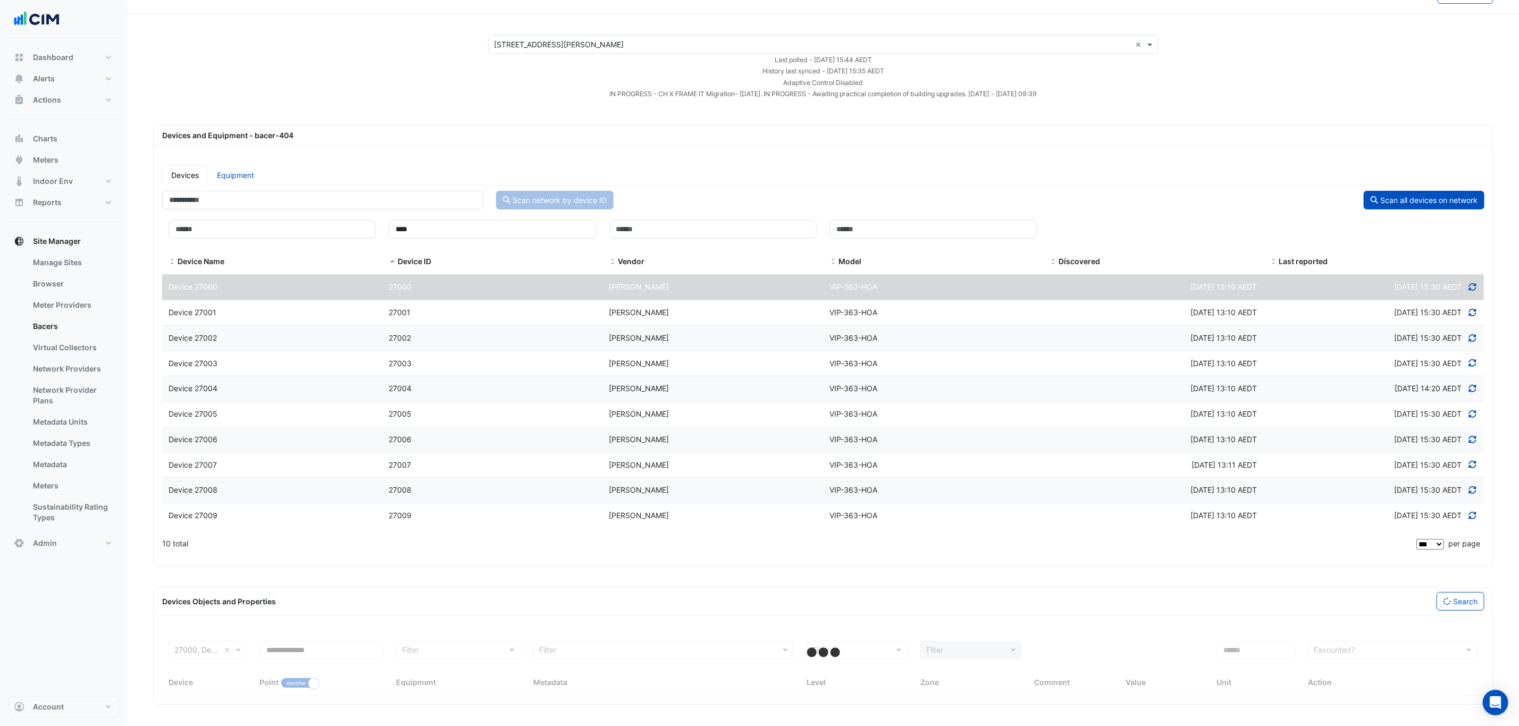
select select "***"
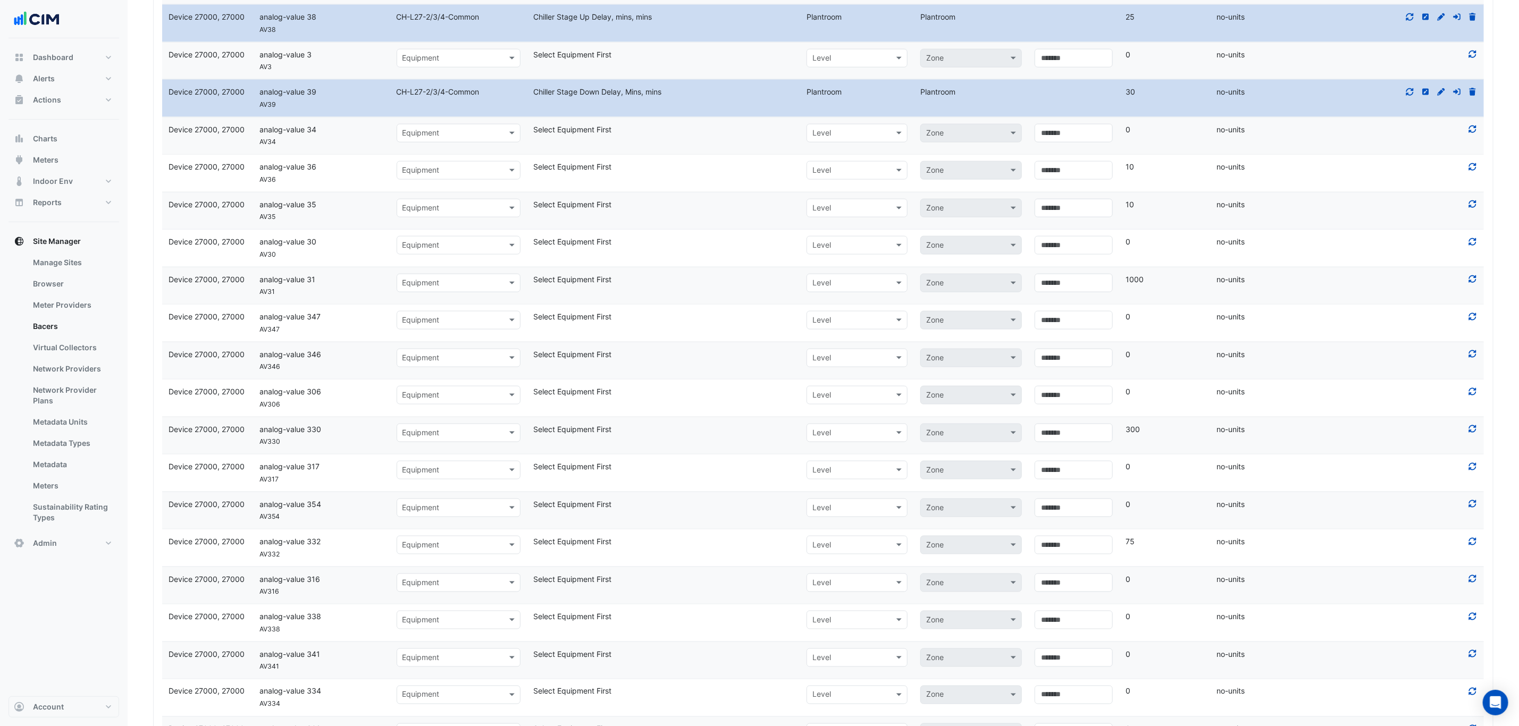
scroll to position [749, 0]
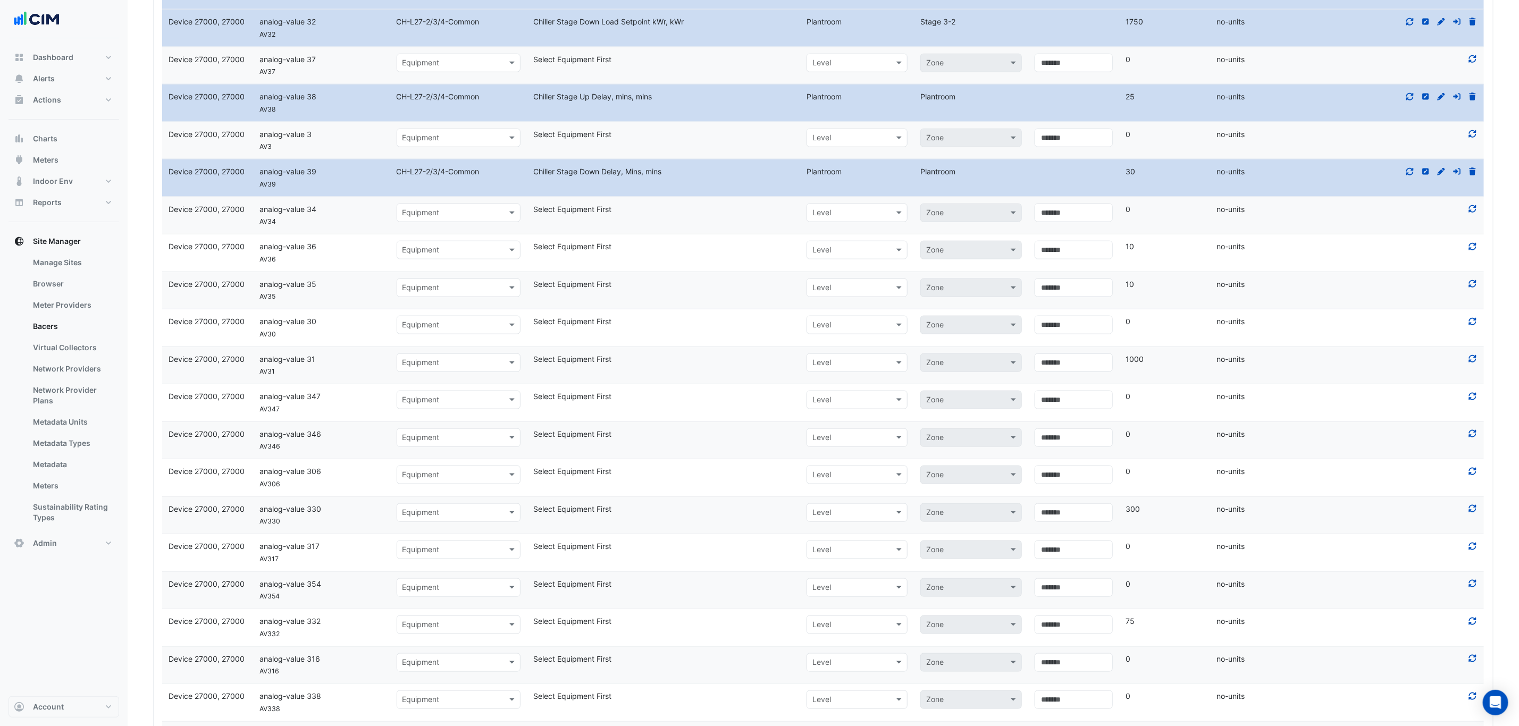
click at [417, 407] on input "text" at bounding box center [447, 400] width 91 height 12
click at [426, 370] on input "text" at bounding box center [447, 363] width 91 height 12
type input "**"
click at [464, 422] on span "CH-L27-2/3/4-Common" at bounding box center [447, 426] width 83 height 9
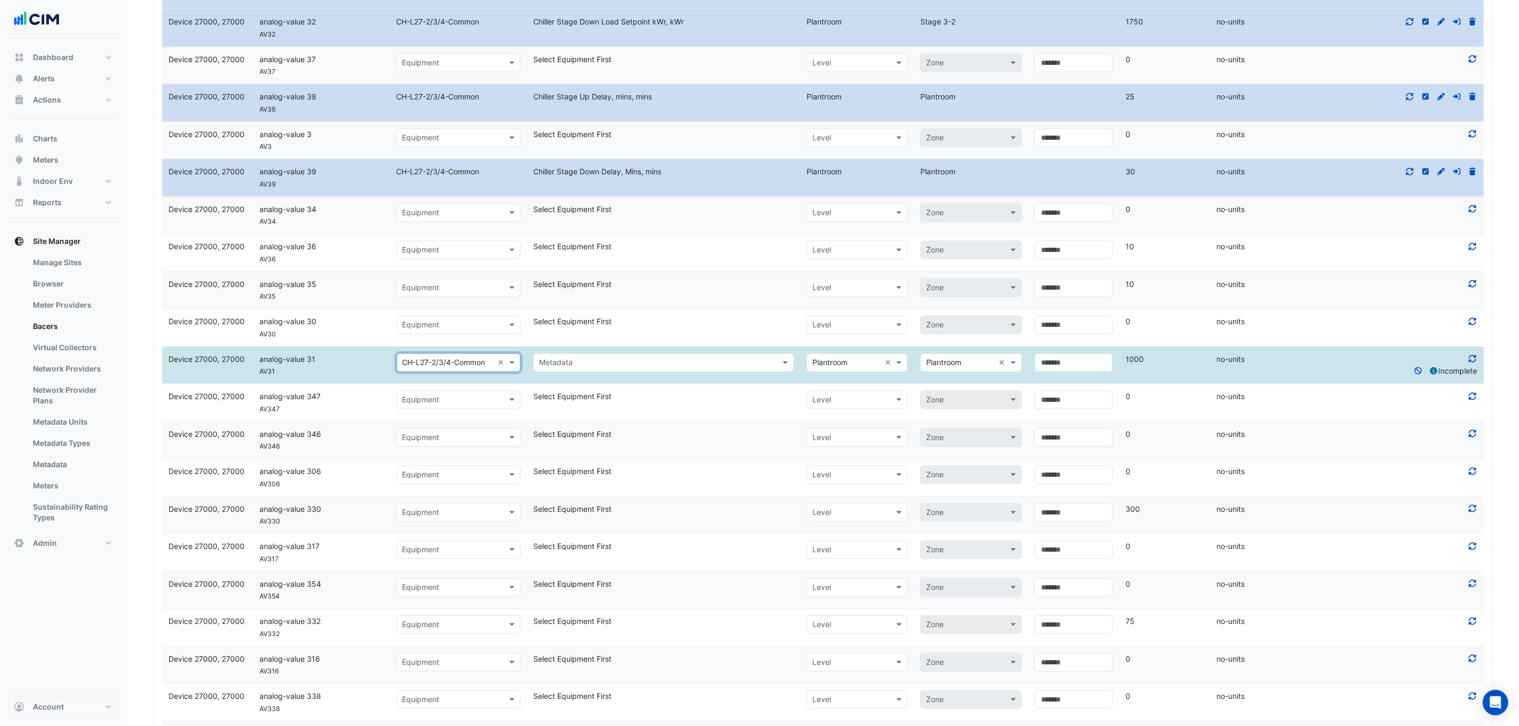
click at [587, 370] on input "text" at bounding box center [653, 363] width 228 height 12
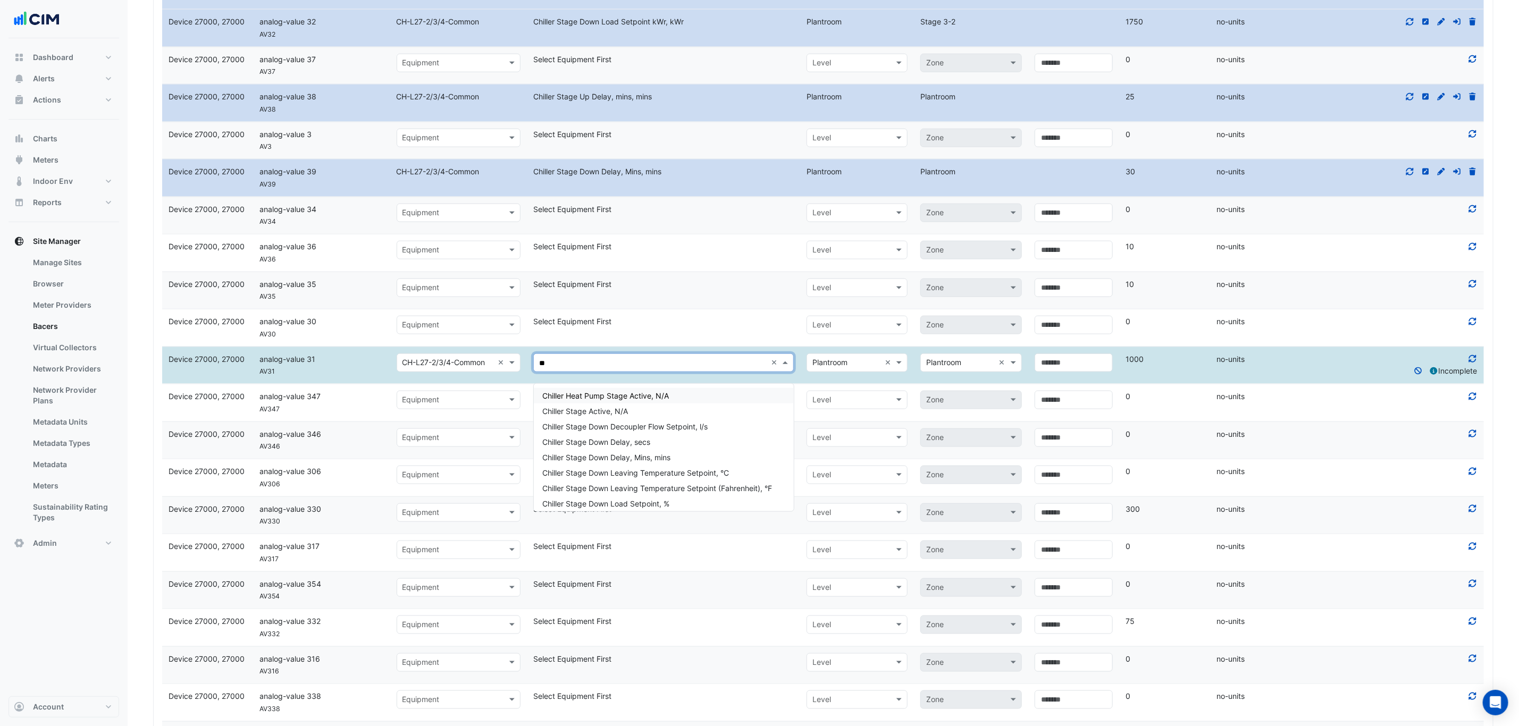
type input "*"
type input "**********"
click at [649, 416] on div "Chiller Stage Down Load Setpoint kWr, kWr" at bounding box center [663, 411] width 259 height 15
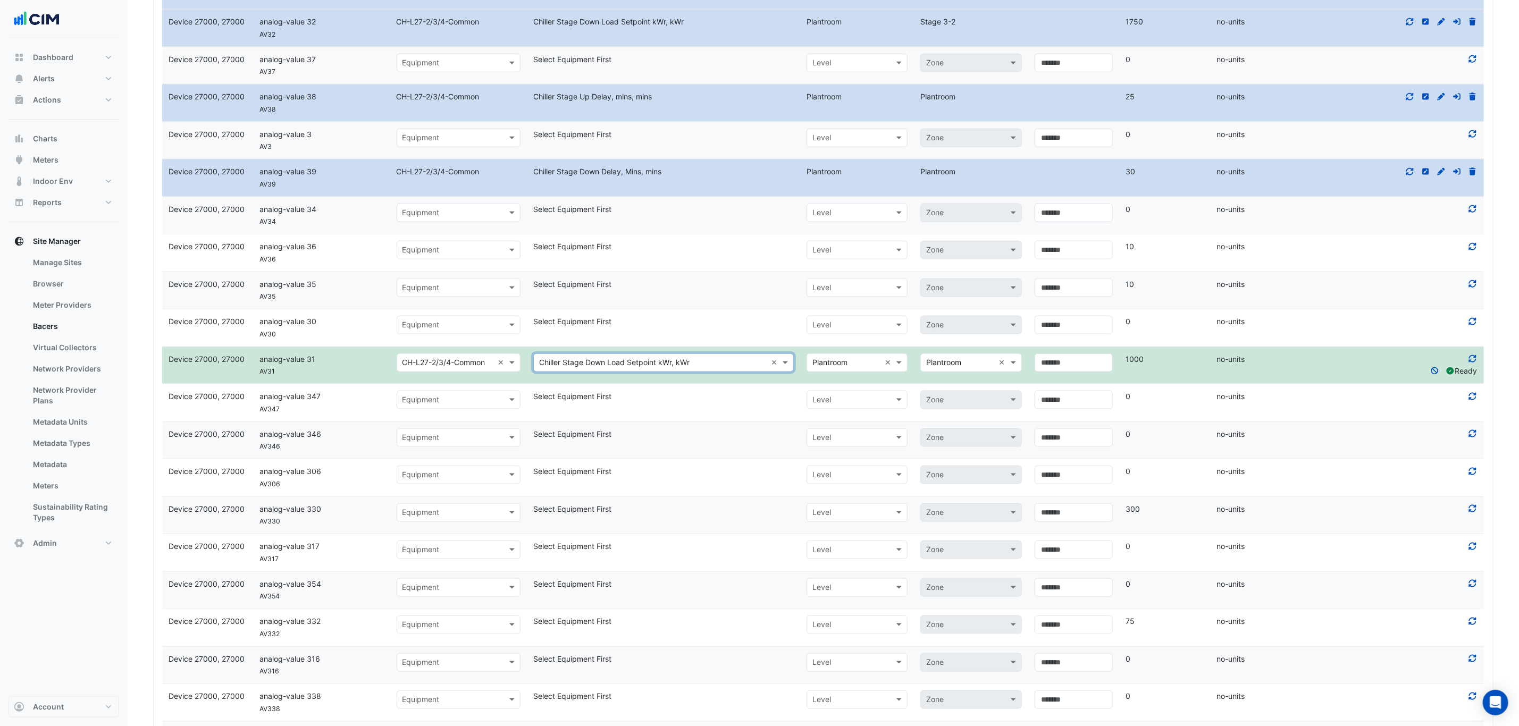
click at [957, 367] on input "text" at bounding box center [960, 363] width 68 height 12
click at [978, 496] on div "Stage 2-1" at bounding box center [977, 500] width 113 height 15
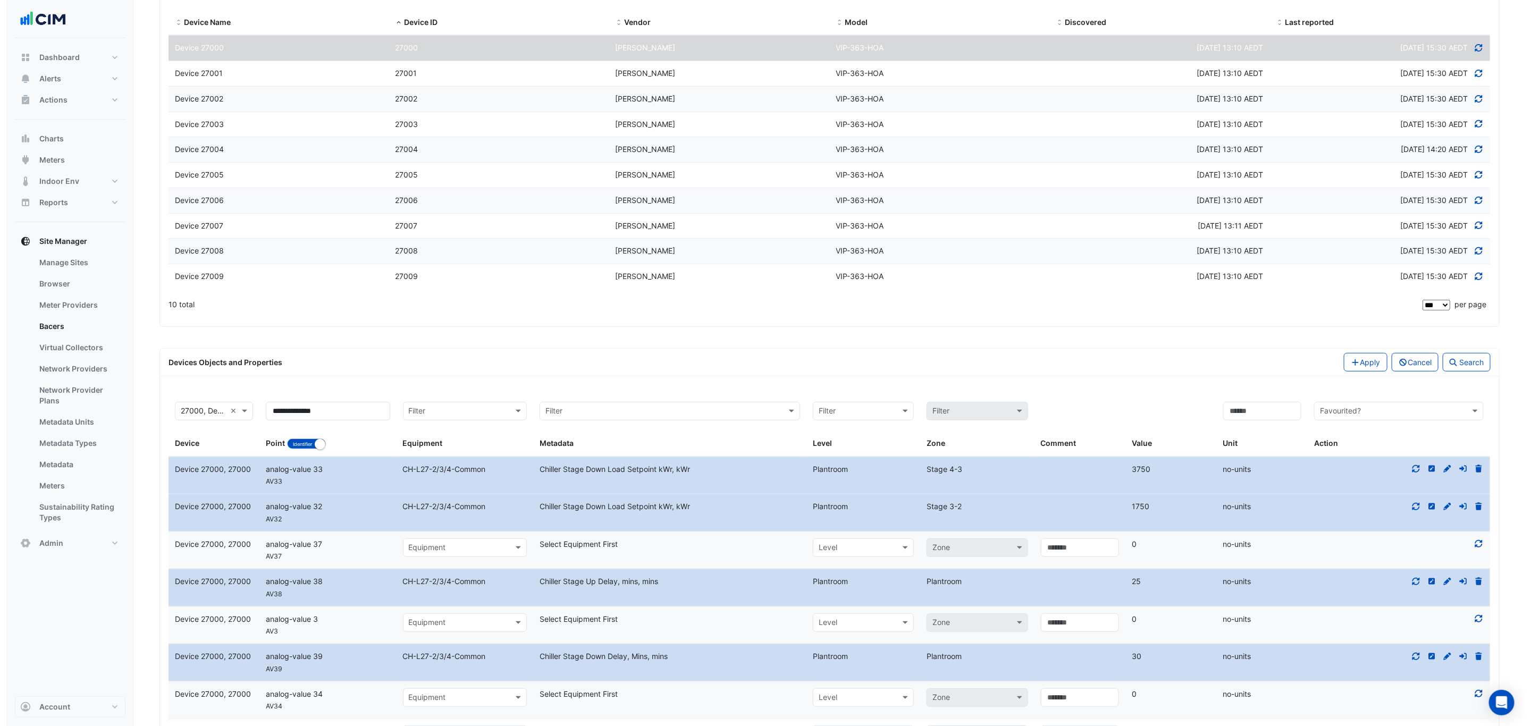
scroll to position [270, 0]
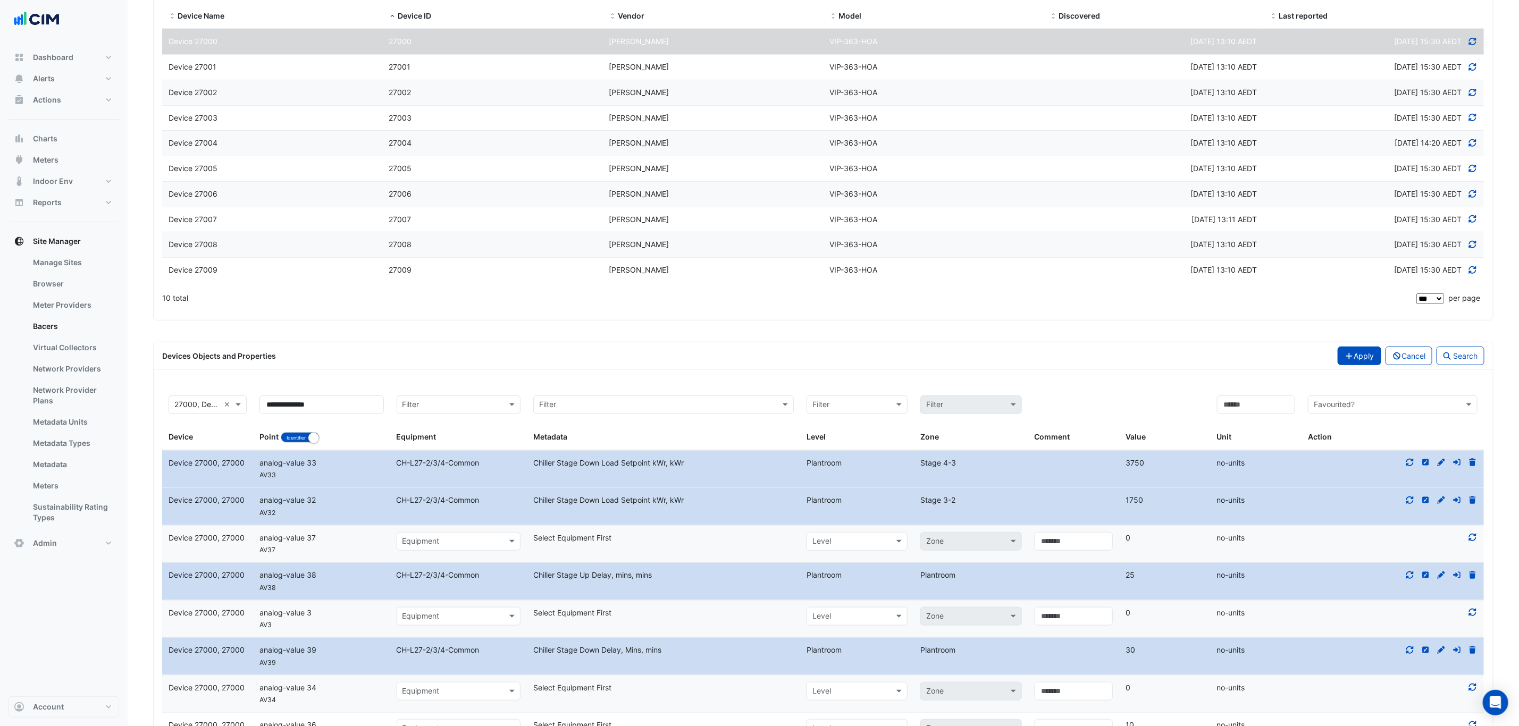
click at [1345, 360] on icon "button" at bounding box center [1350, 355] width 10 height 7
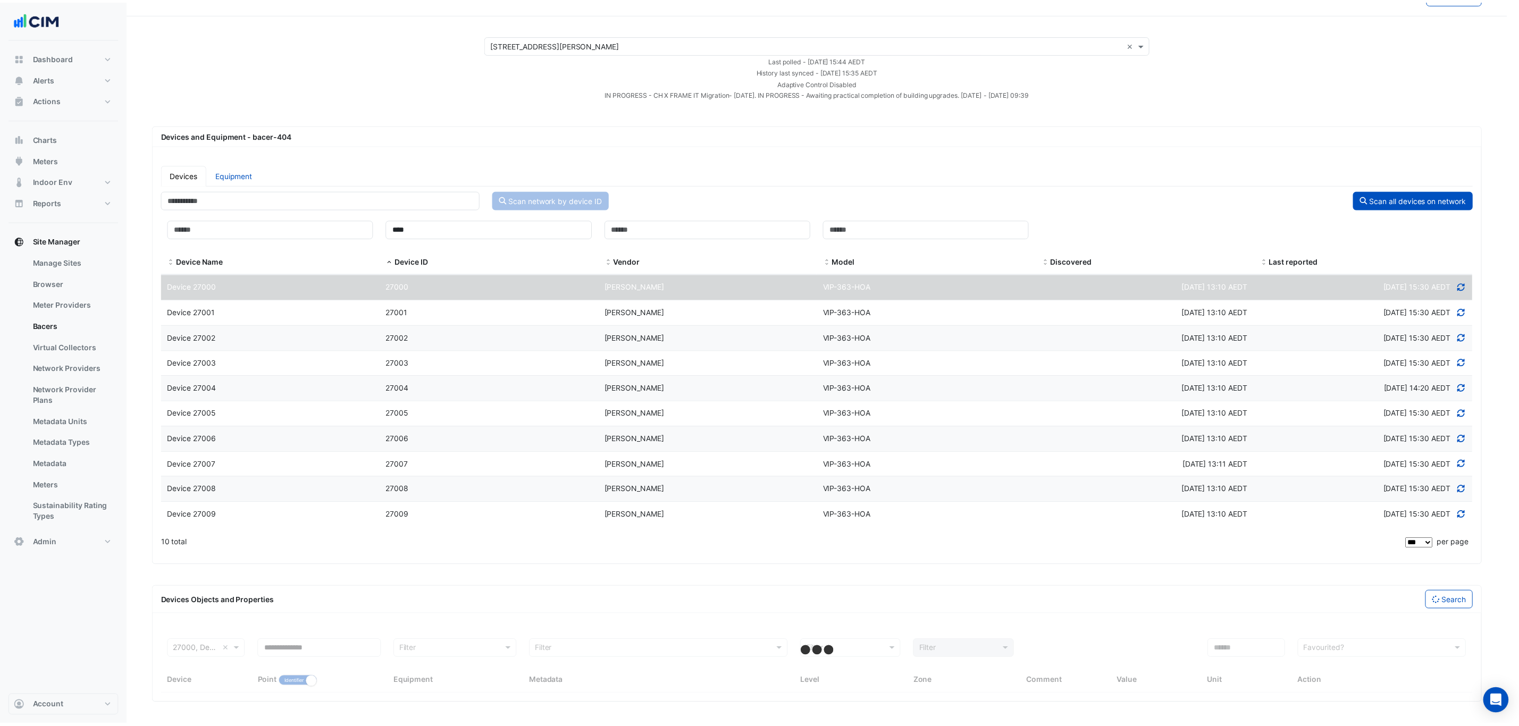
scroll to position [31, 0]
select select "***"
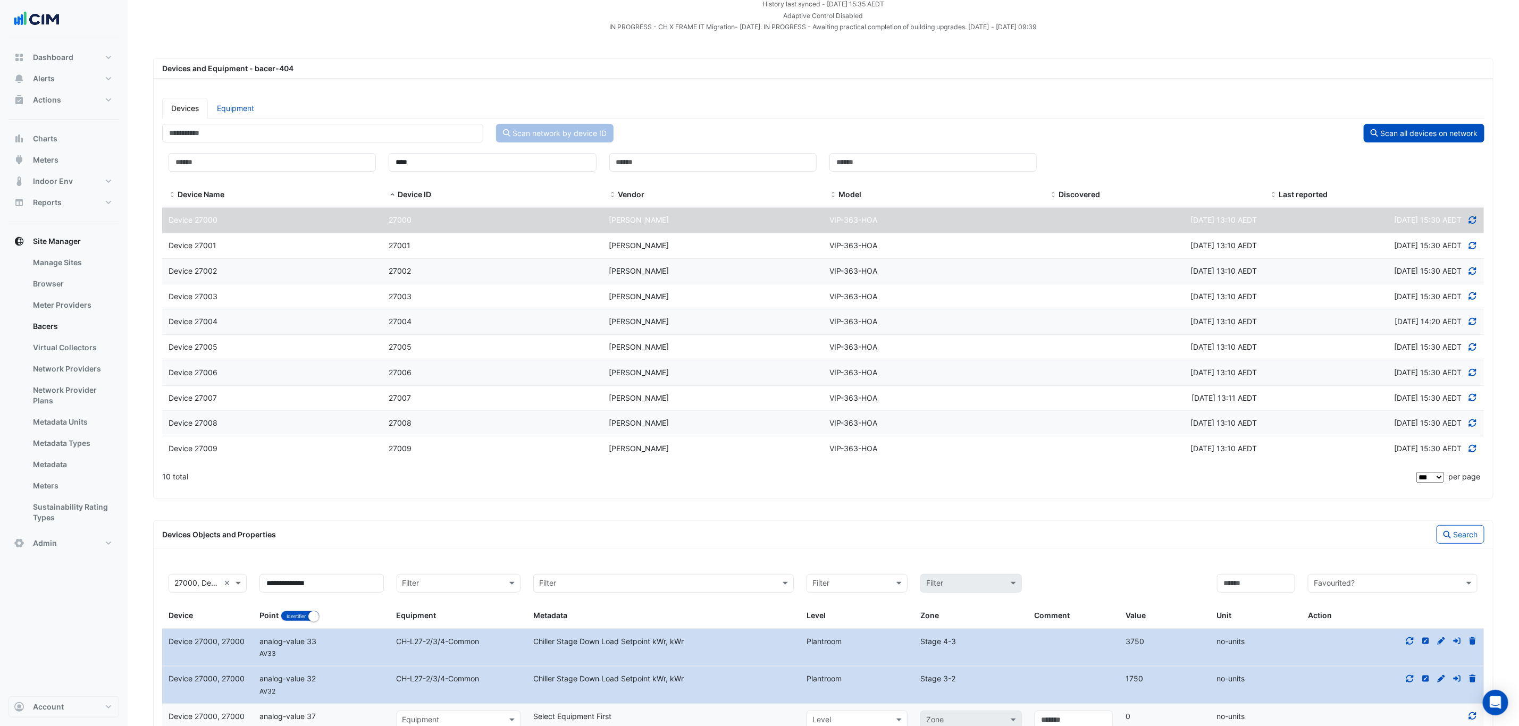
scroll to position [270, 0]
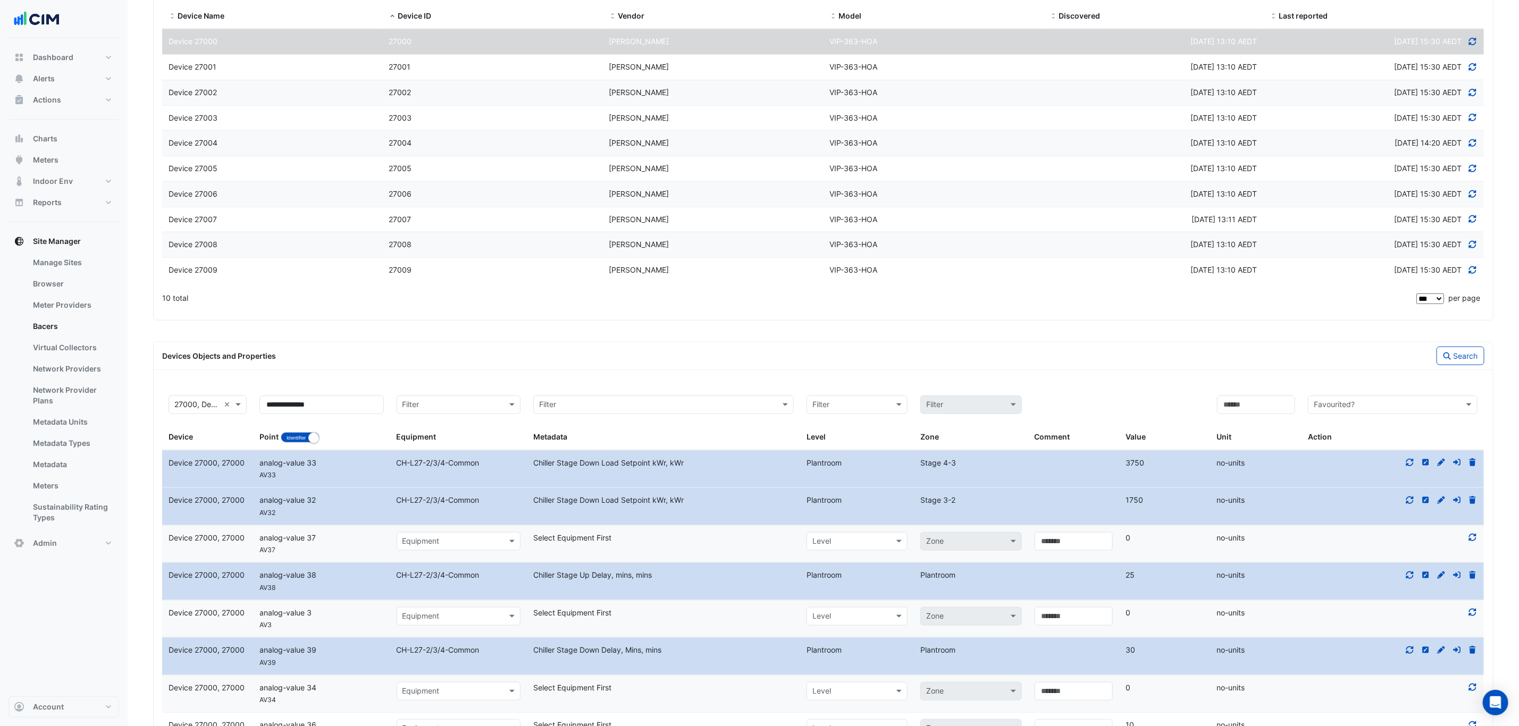
click at [1414, 502] on div at bounding box center [1392, 500] width 182 height 12
click at [1410, 502] on div at bounding box center [1392, 500] width 182 height 12
click at [1410, 503] on fa-icon at bounding box center [1410, 500] width 10 height 9
click at [1305, 507] on div at bounding box center [1392, 500] width 182 height 12
click at [570, 352] on div "Devices Objects and Properties Search" at bounding box center [823, 356] width 1335 height 19
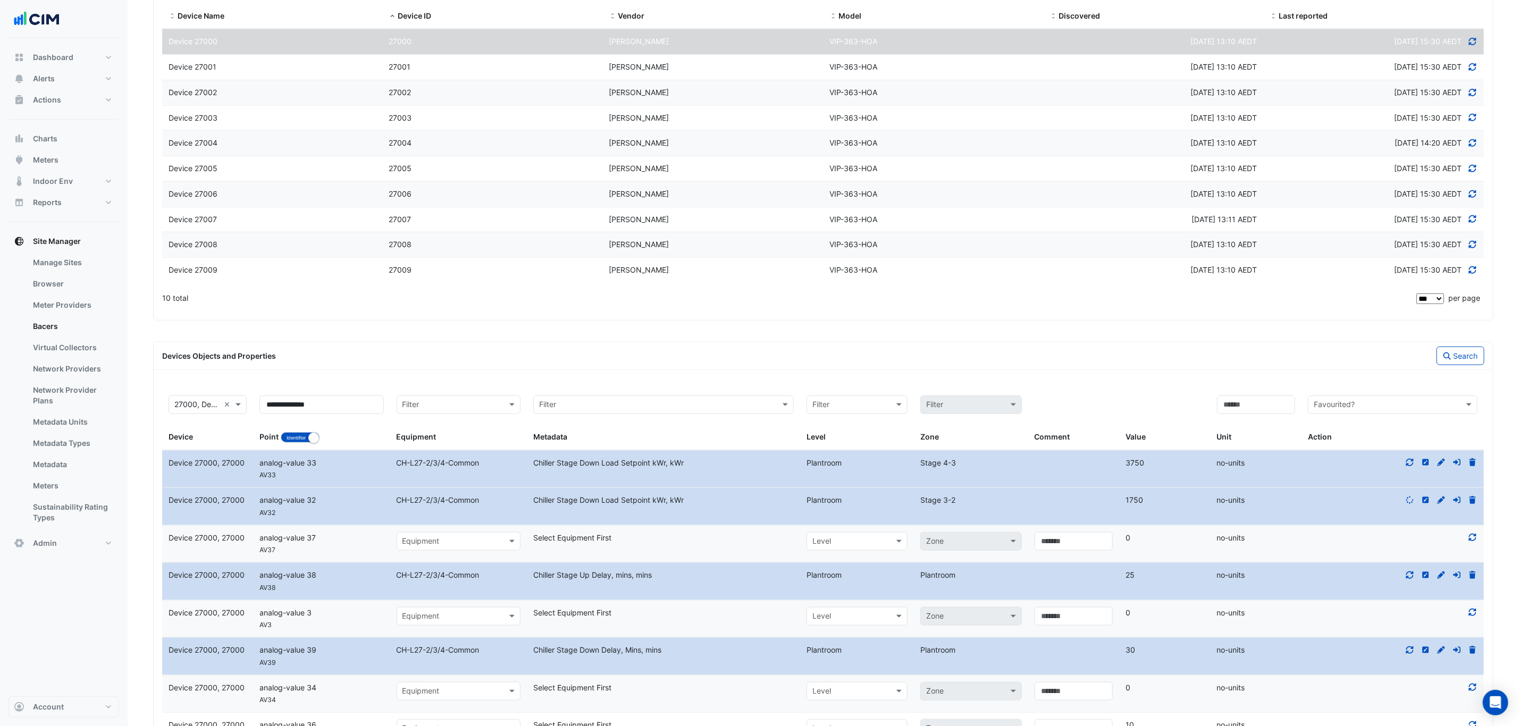
click at [589, 350] on div "Devices Objects and Properties Search" at bounding box center [823, 356] width 1339 height 28
click at [1032, 502] on datatable-body-cell "Comment" at bounding box center [1073, 506] width 91 height 37
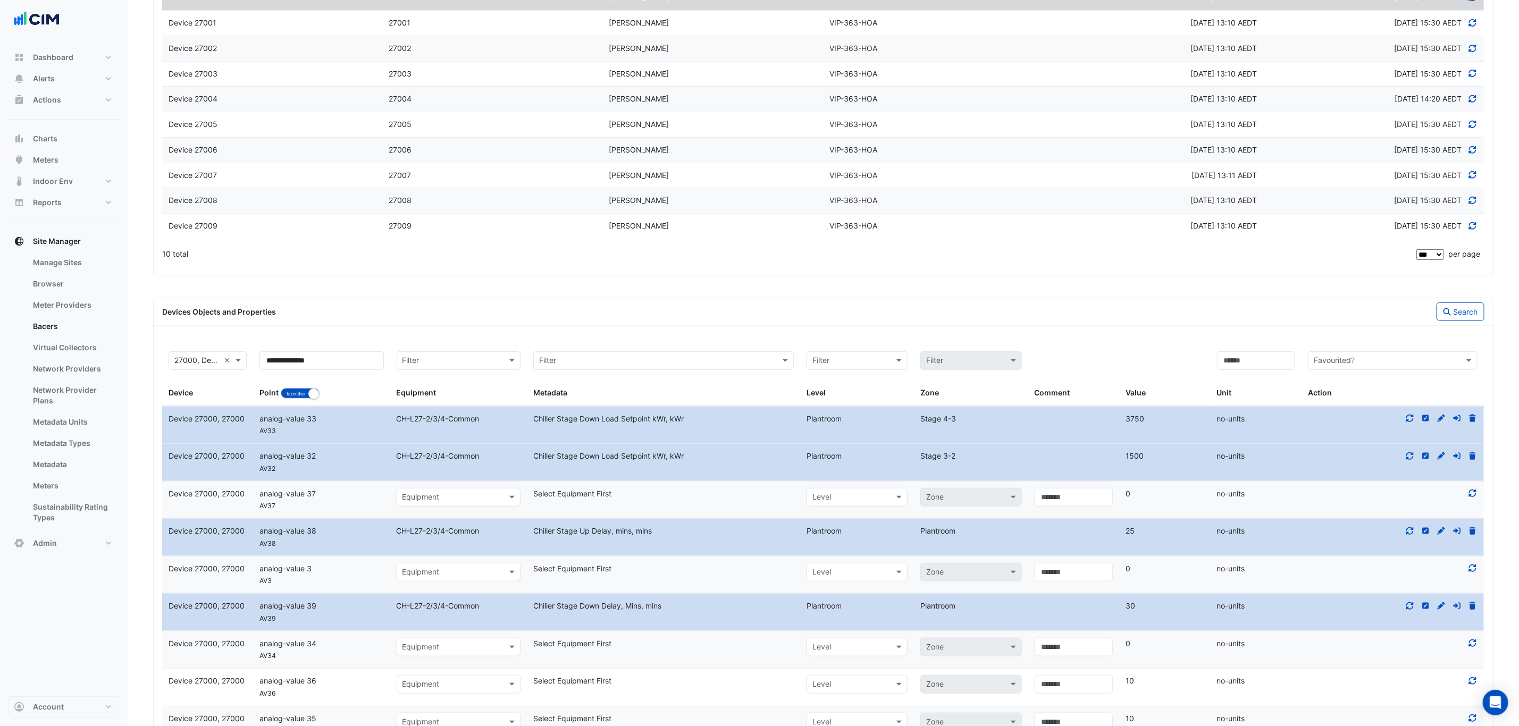
scroll to position [350, 0]
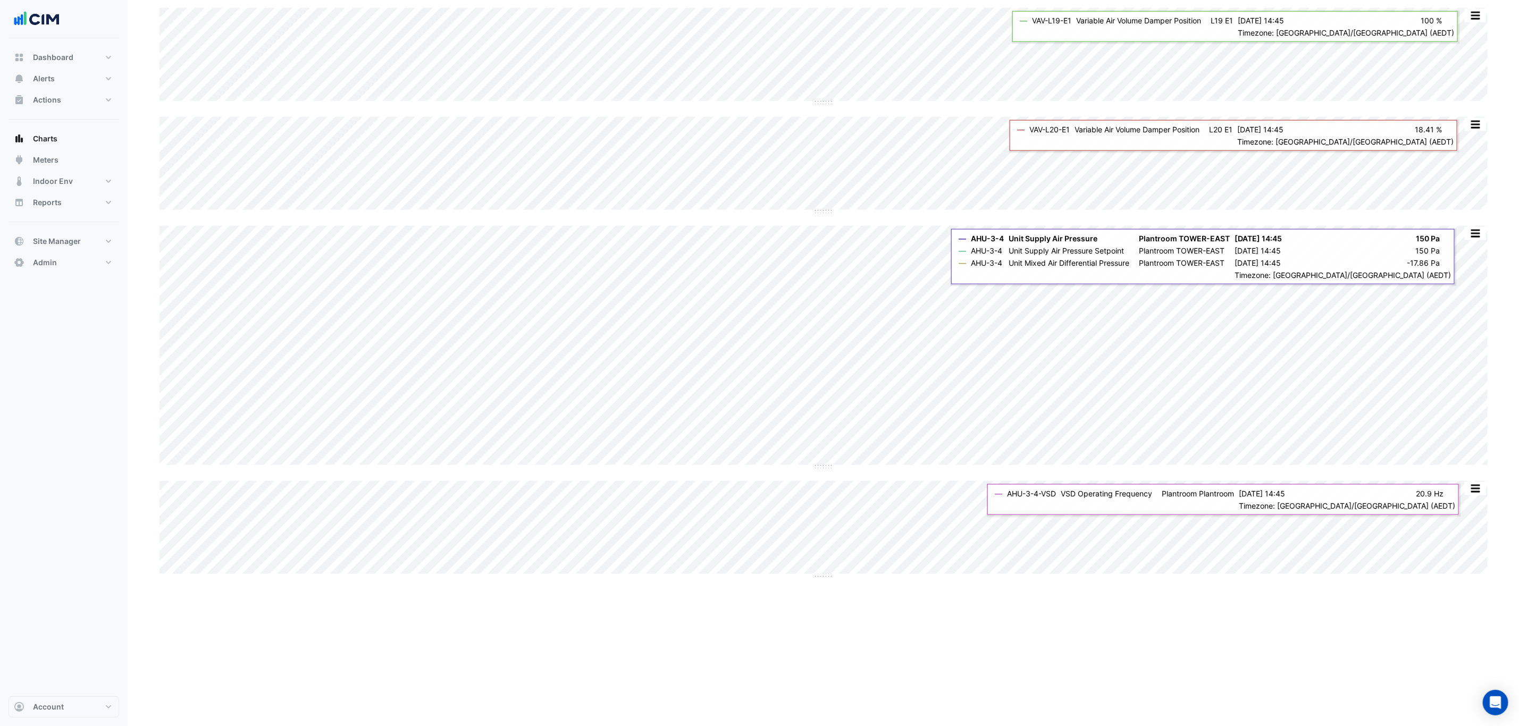
scroll to position [961, 0]
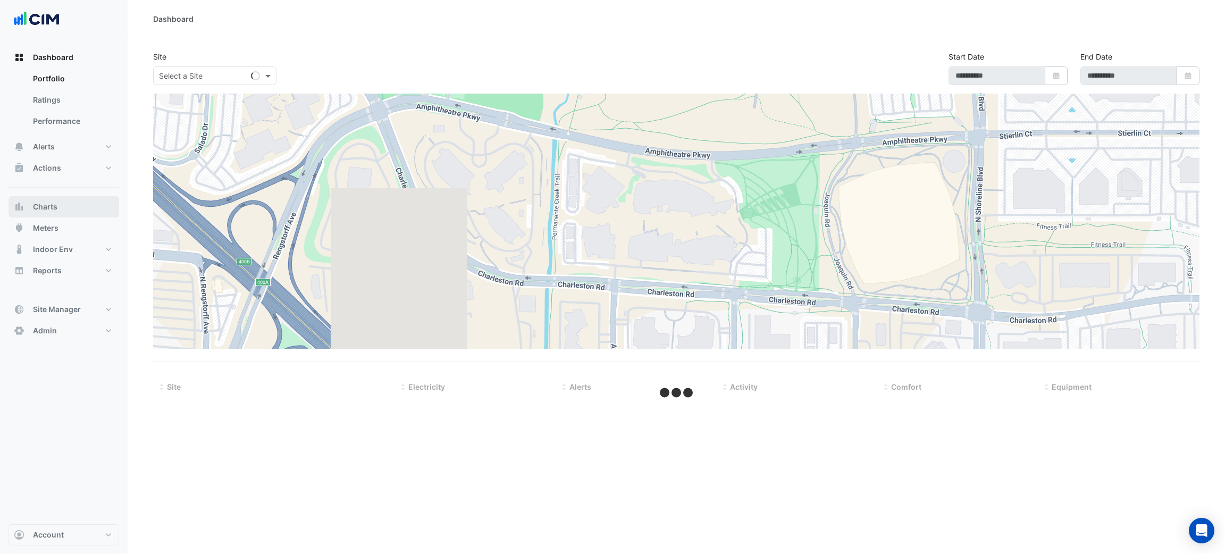
click at [68, 213] on button "Charts" at bounding box center [64, 206] width 111 height 21
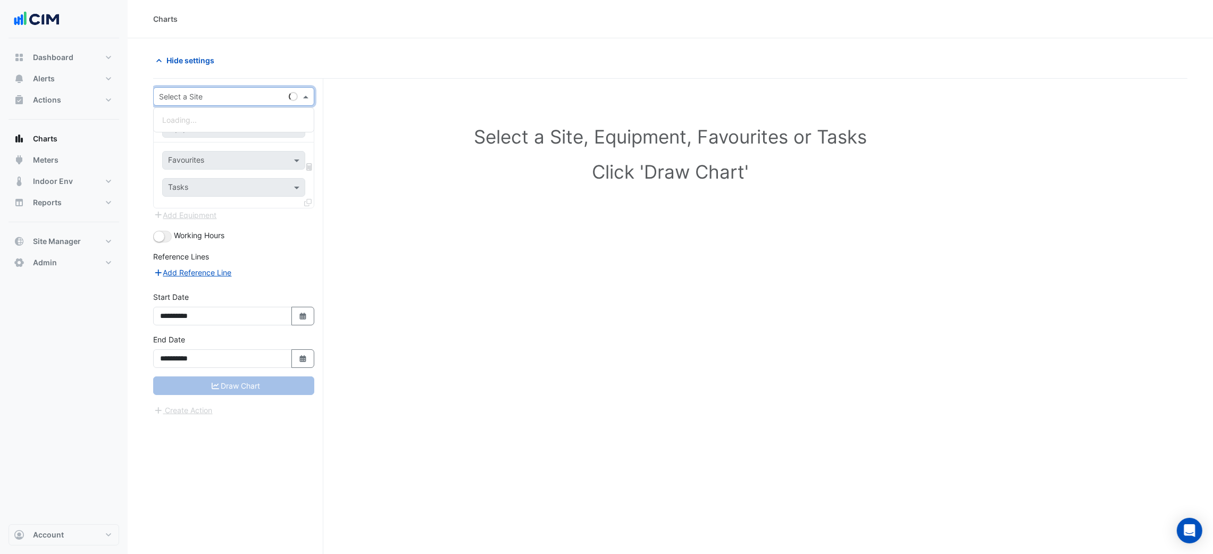
click at [186, 95] on input "text" at bounding box center [223, 96] width 128 height 11
type input "****"
paste input "*******"
type input "*******"
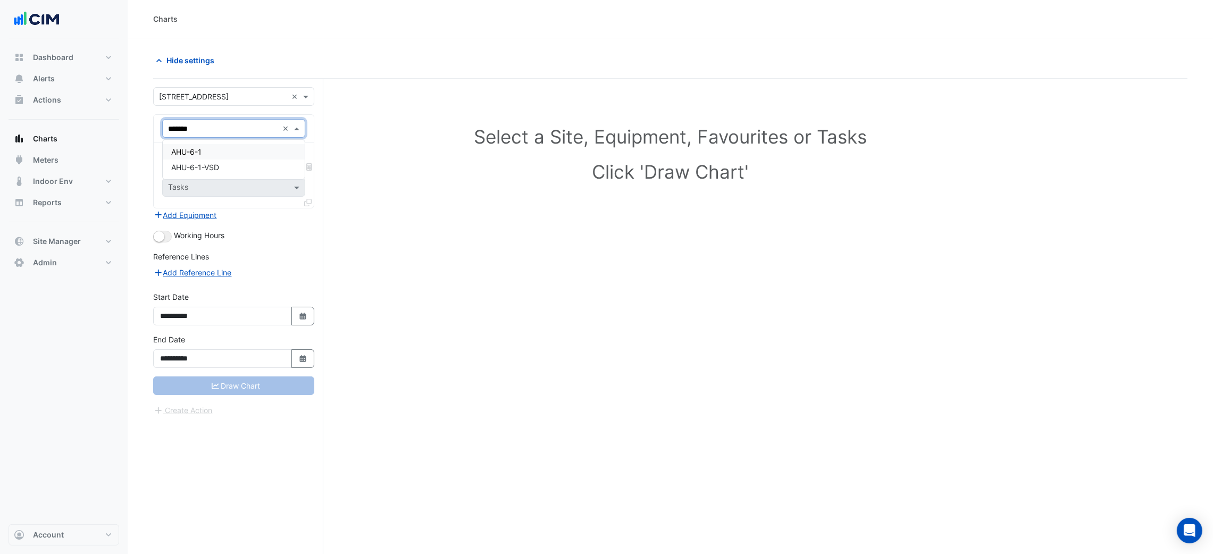
click at [219, 148] on div "AHU-6-1" at bounding box center [233, 151] width 141 height 15
click at [215, 133] on input "text" at bounding box center [223, 128] width 110 height 11
paste input "*******"
type input "*******"
click at [235, 166] on div "AHU-6-1-VSD" at bounding box center [233, 166] width 141 height 15
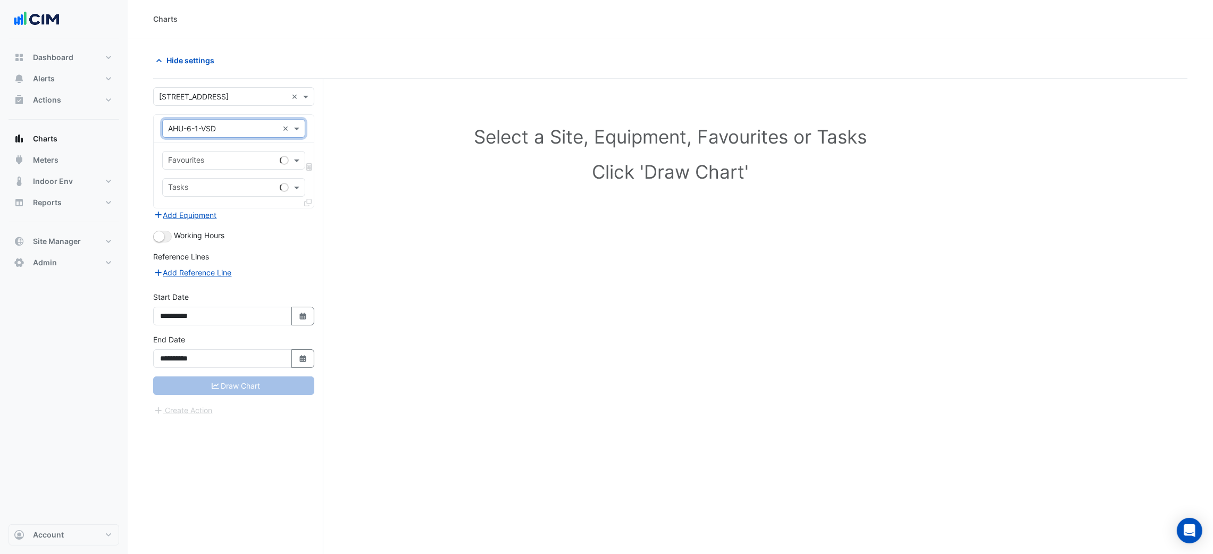
click at [225, 159] on input "text" at bounding box center [221, 161] width 107 height 11
type input "*"
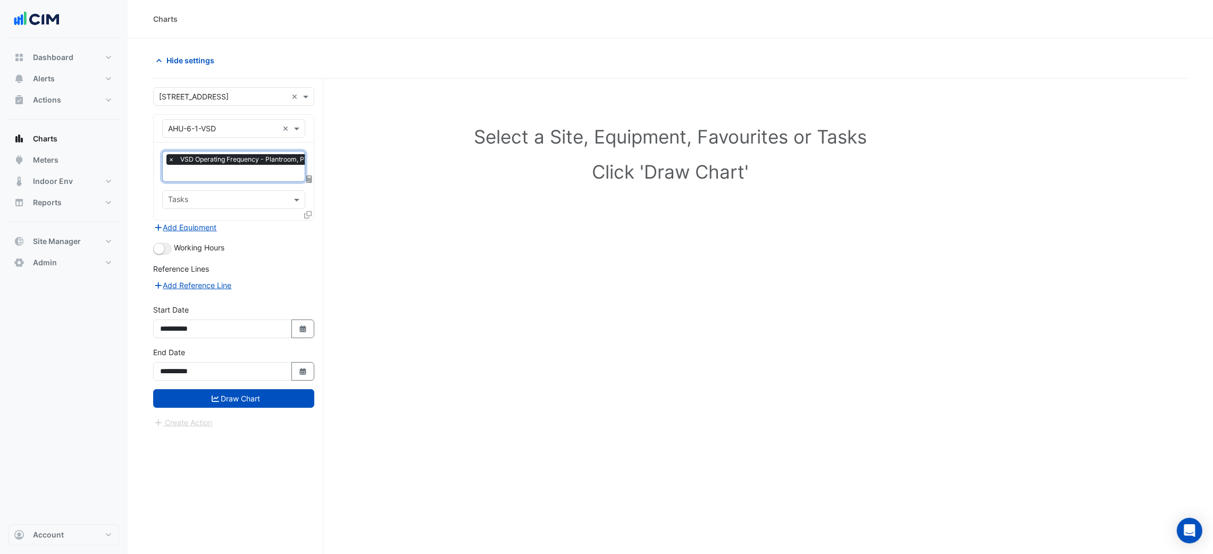
click at [150, 247] on section "Hide settings Select a Site, Equipment, Favourites or Tasks Click 'Draw Chart' …" at bounding box center [670, 316] width 1085 height 556
click at [158, 253] on small "button" at bounding box center [159, 248] width 11 height 11
click at [240, 400] on button "Draw Chart" at bounding box center [233, 398] width 161 height 19
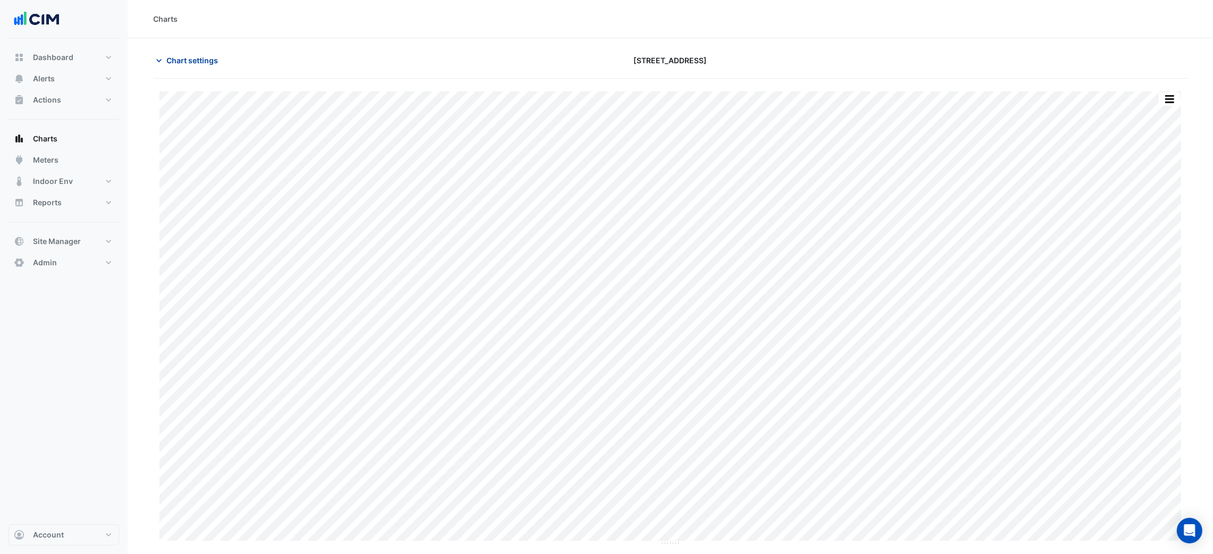
click at [213, 56] on span "Chart settings" at bounding box center [192, 60] width 52 height 11
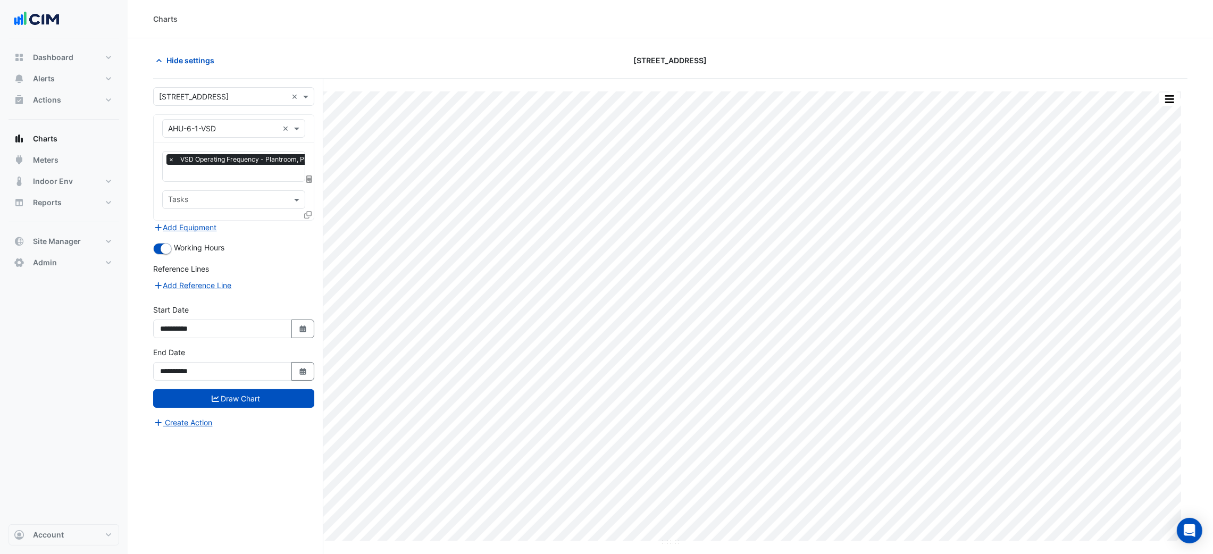
click at [310, 207] on div "× VSD Operating Frequency - Plantroom, Plantroom × Tasks" at bounding box center [234, 181] width 160 height 78
click at [310, 209] on div at bounding box center [309, 216] width 10 height 15
click at [308, 212] on icon at bounding box center [307, 214] width 7 height 7
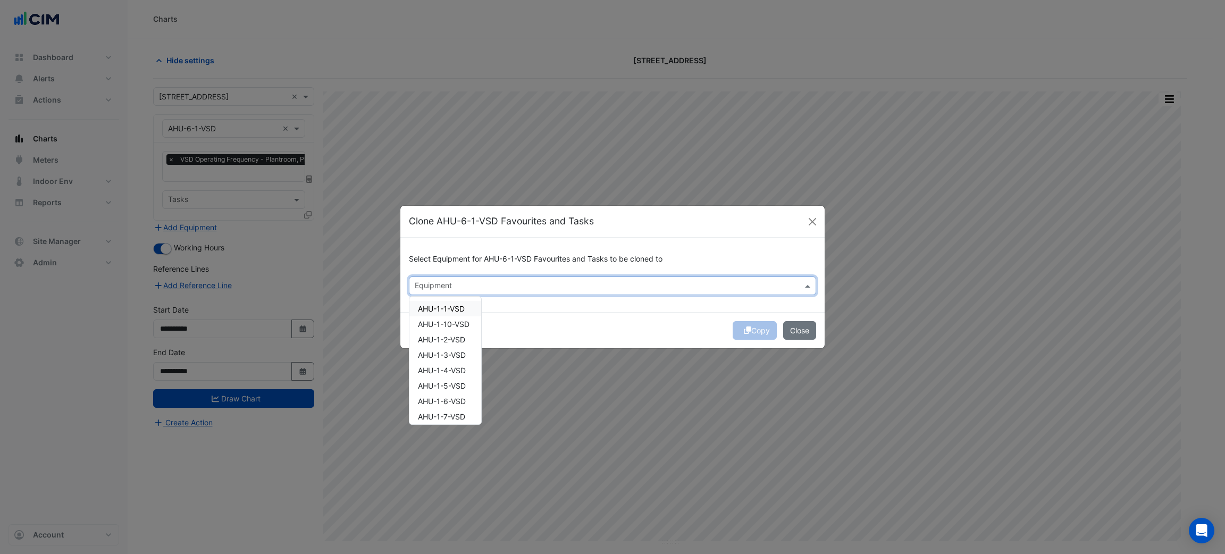
click at [502, 276] on div "Equipment" at bounding box center [612, 285] width 407 height 19
type input "***"
click at [597, 304] on div "Select Equipment for AHU-6-1-VSD Favourites and Tasks to be cloned to × AHU-2-2…" at bounding box center [612, 275] width 424 height 74
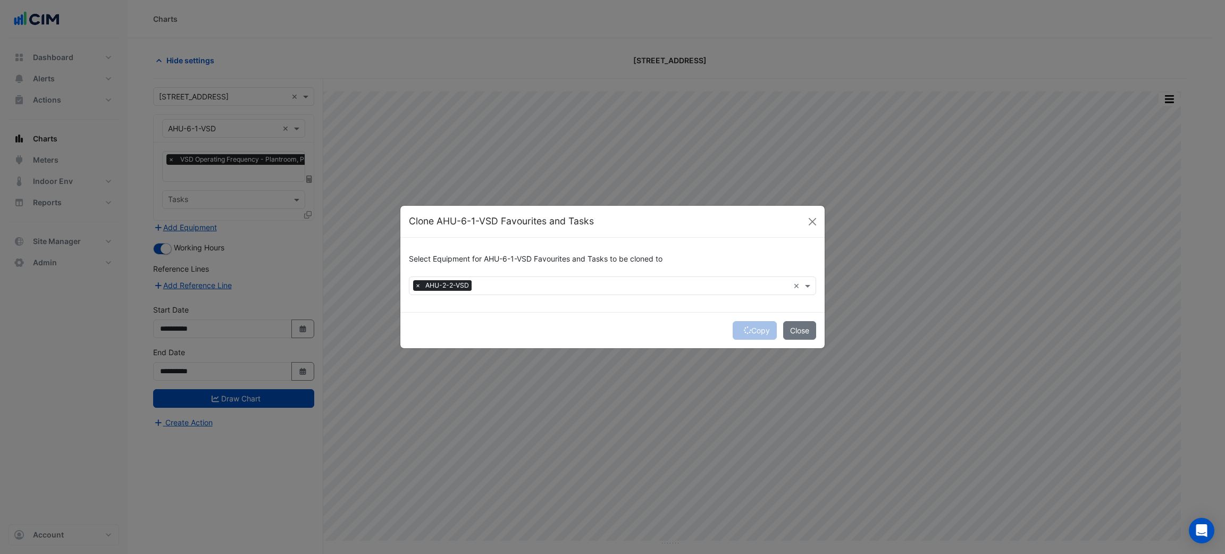
click at [754, 335] on div "Copy Close" at bounding box center [612, 330] width 424 height 36
click at [757, 334] on button "Copy" at bounding box center [755, 330] width 44 height 19
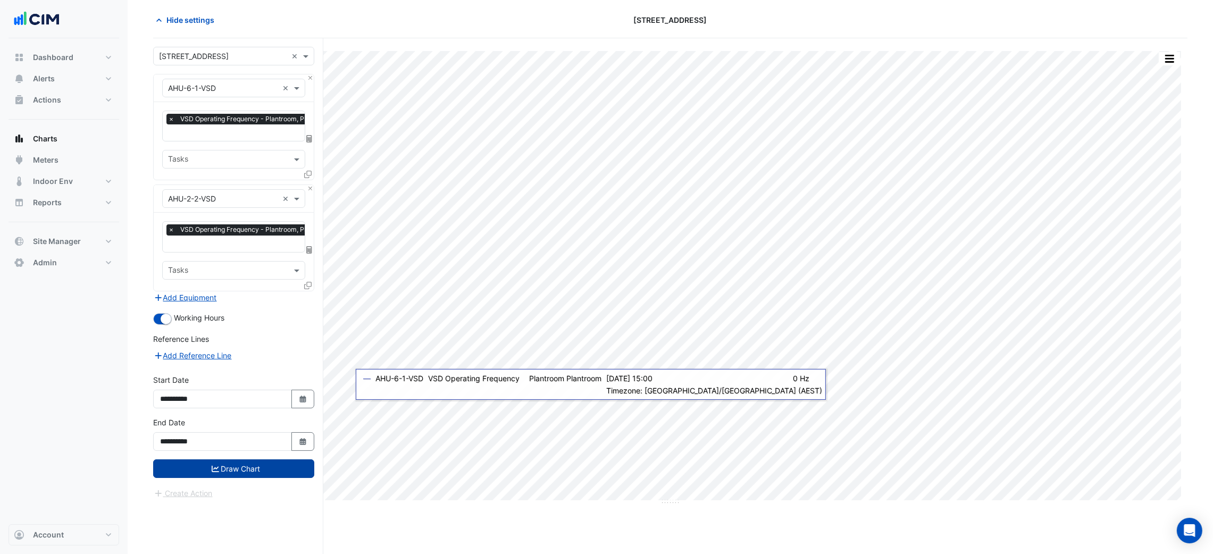
click at [231, 468] on button "Draw Chart" at bounding box center [233, 468] width 161 height 19
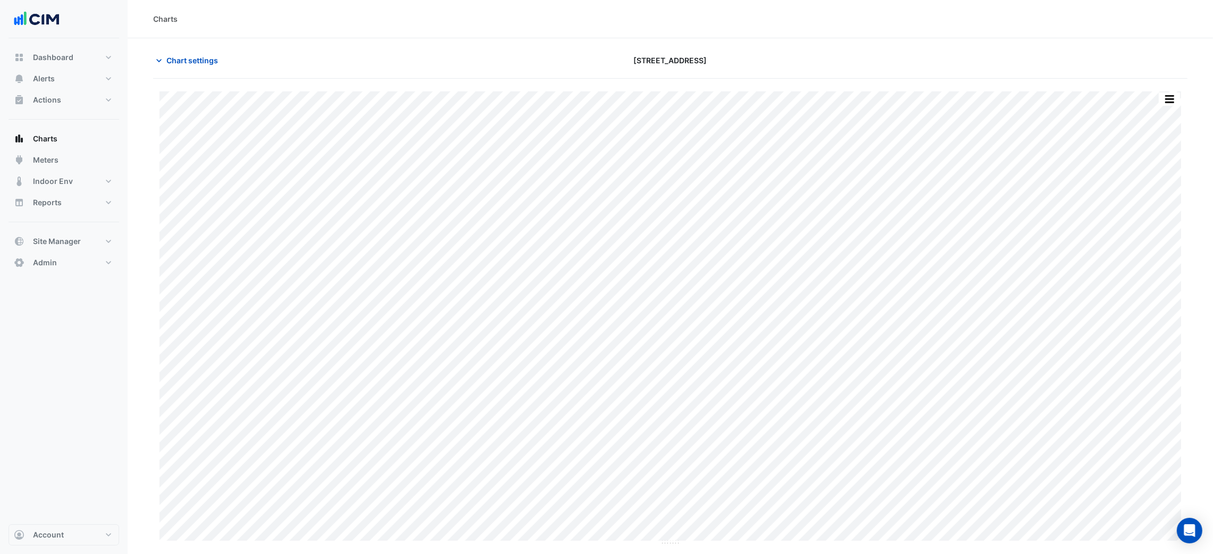
click at [237, 62] on div "Chart settings" at bounding box center [321, 60] width 349 height 19
click at [213, 63] on span "Chart settings" at bounding box center [192, 60] width 52 height 11
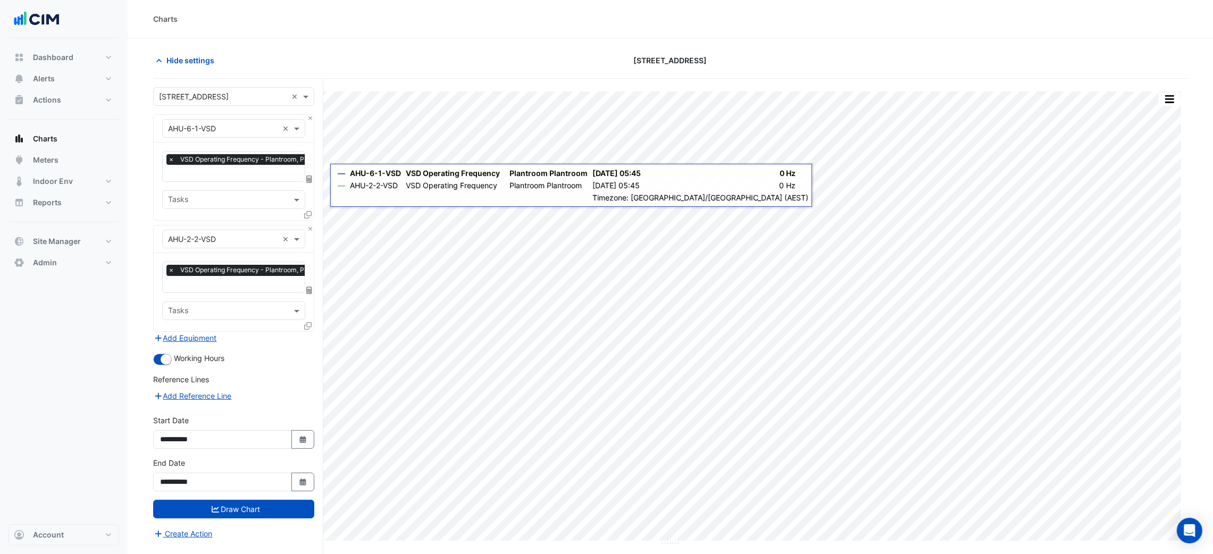
click at [310, 287] on icon at bounding box center [309, 290] width 6 height 7
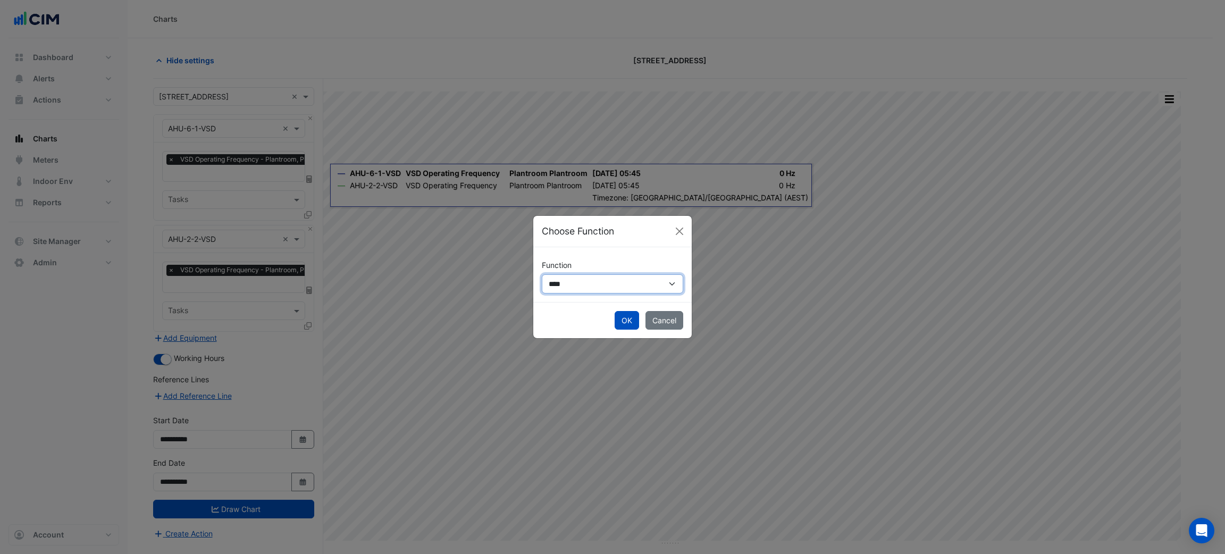
drag, startPoint x: 572, startPoint y: 290, endPoint x: 599, endPoint y: 287, distance: 27.3
click at [573, 290] on select "**********" at bounding box center [612, 283] width 141 height 19
drag, startPoint x: 300, startPoint y: 276, endPoint x: 473, endPoint y: 298, distance: 174.2
click at [301, 277] on ngb-modal-window "**********" at bounding box center [612, 277] width 1225 height 554
drag, startPoint x: 682, startPoint y: 314, endPoint x: 579, endPoint y: 312, distance: 102.6
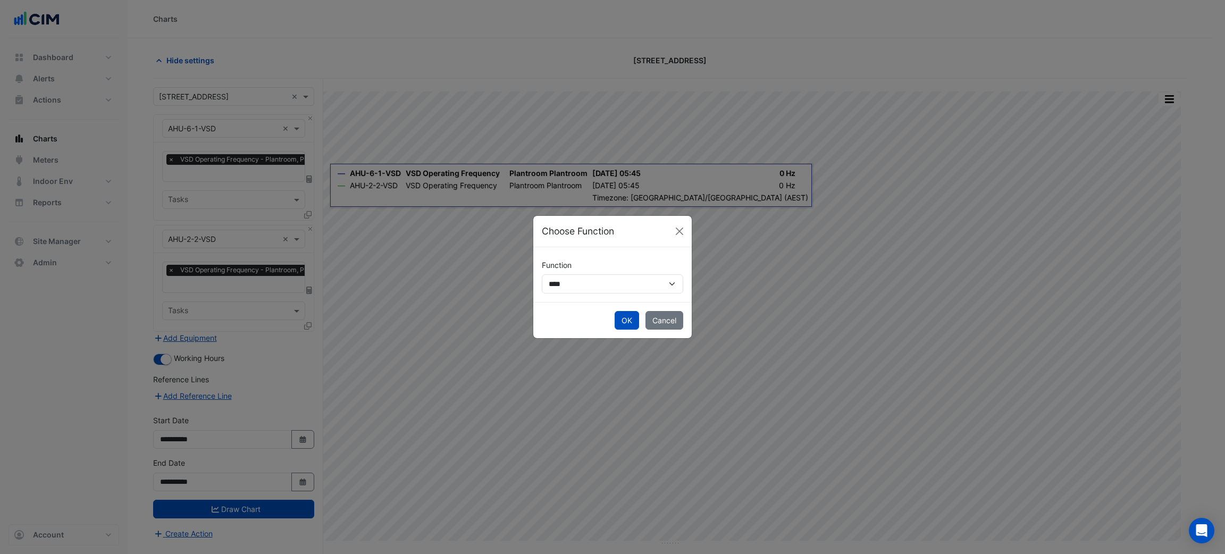
click at [679, 317] on button "Cancel" at bounding box center [664, 320] width 38 height 19
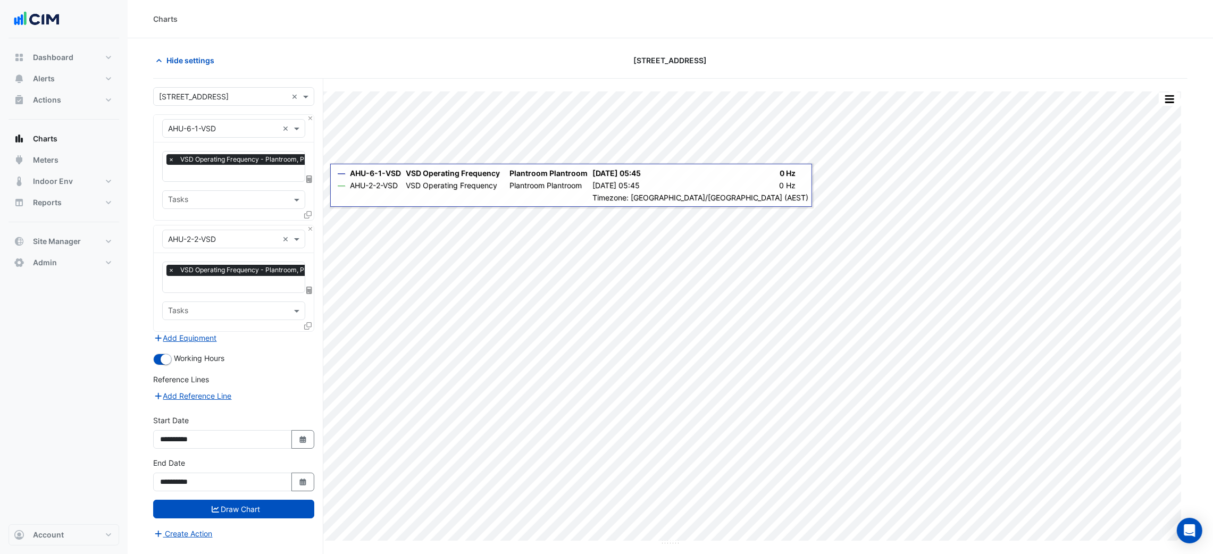
click at [304, 324] on icon at bounding box center [307, 325] width 7 height 7
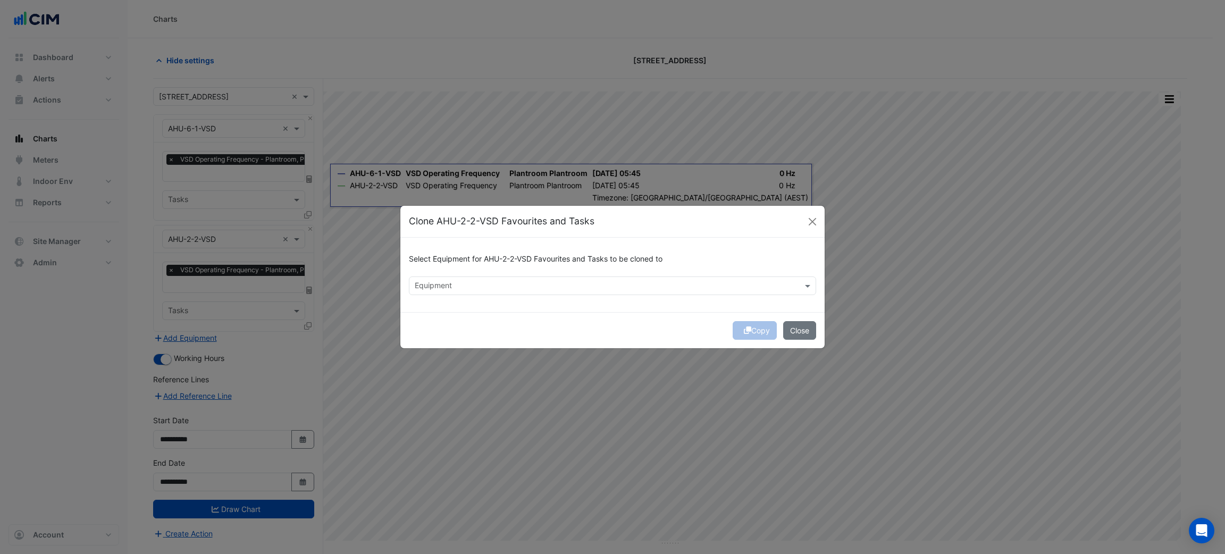
click at [599, 285] on input "text" at bounding box center [606, 286] width 383 height 11
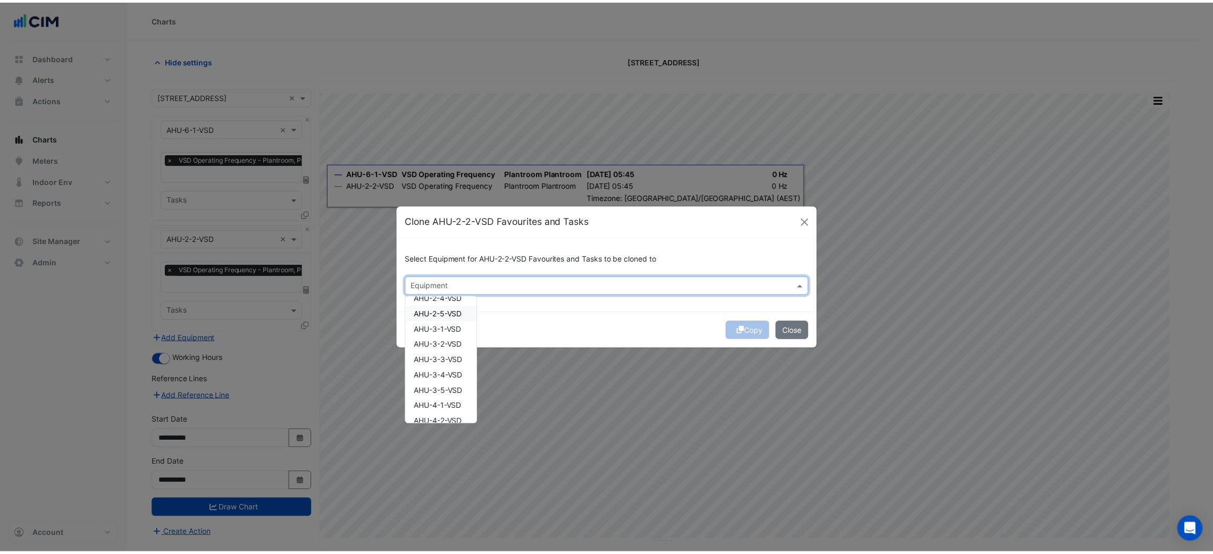
scroll to position [159, 0]
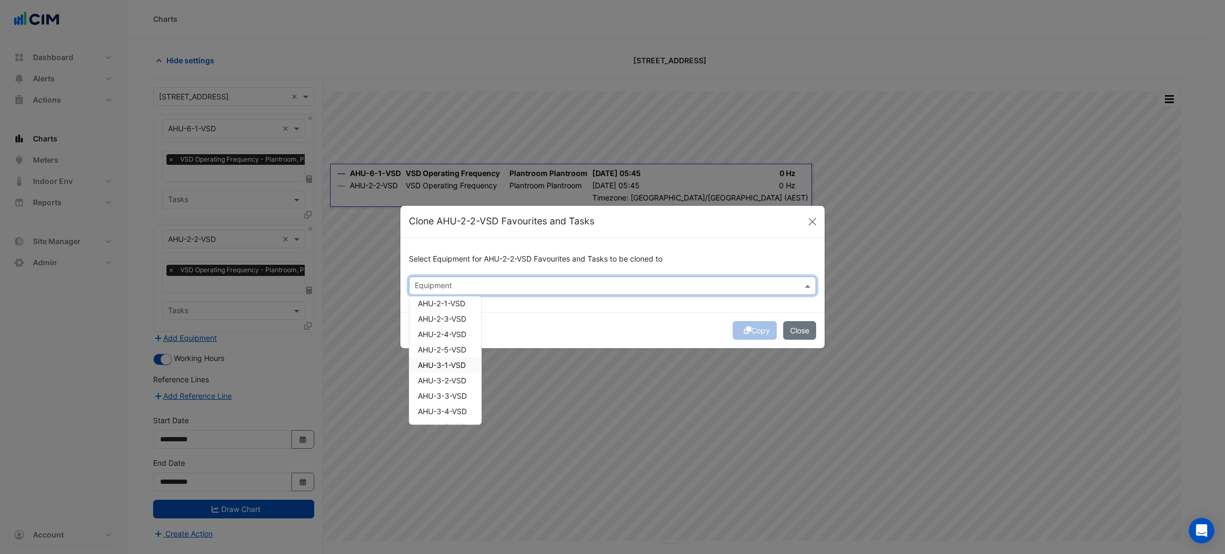
click at [461, 360] on span "AHU-3-1-VSD" at bounding box center [442, 364] width 48 height 9
click at [714, 319] on div "Copy Close" at bounding box center [612, 330] width 424 height 36
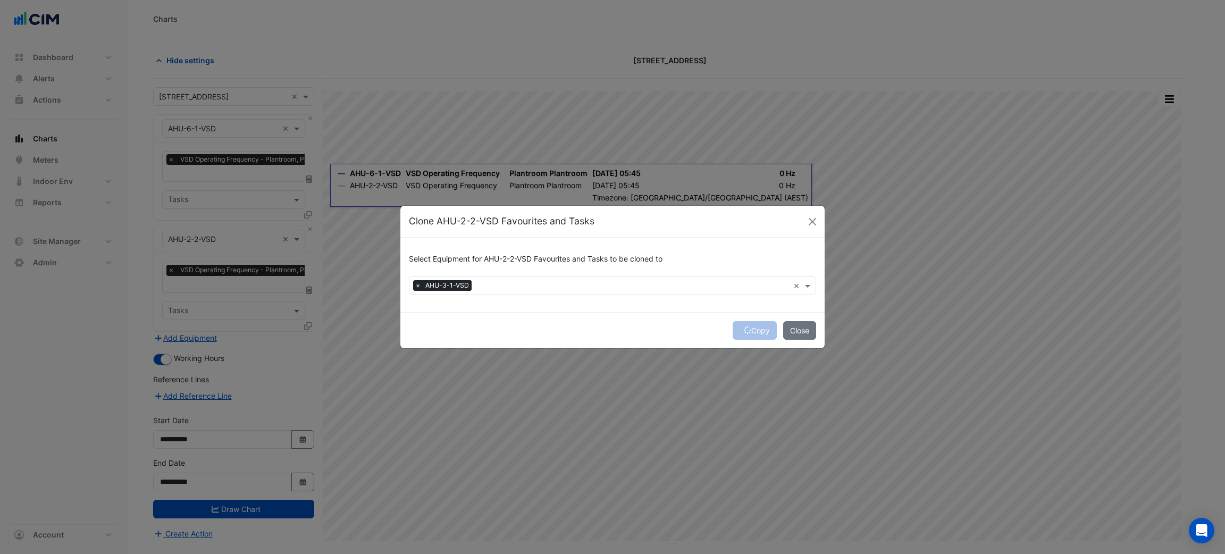
click at [757, 331] on div "Copy Close" at bounding box center [612, 330] width 424 height 36
click at [757, 331] on button "Copy" at bounding box center [755, 330] width 44 height 19
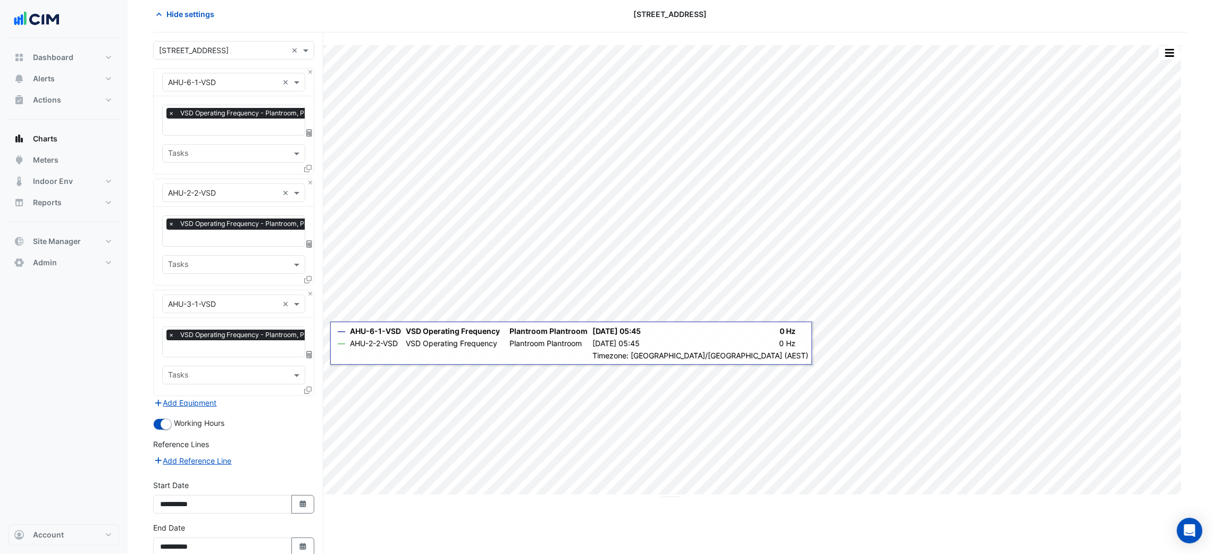
scroll to position [103, 0]
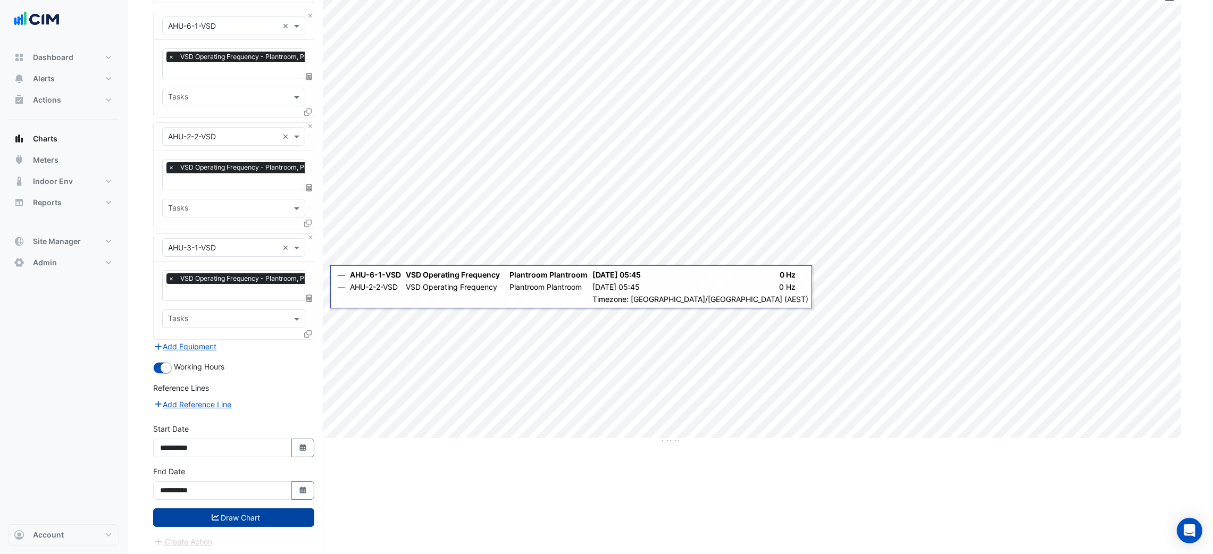
click at [238, 509] on button "Draw Chart" at bounding box center [233, 517] width 161 height 19
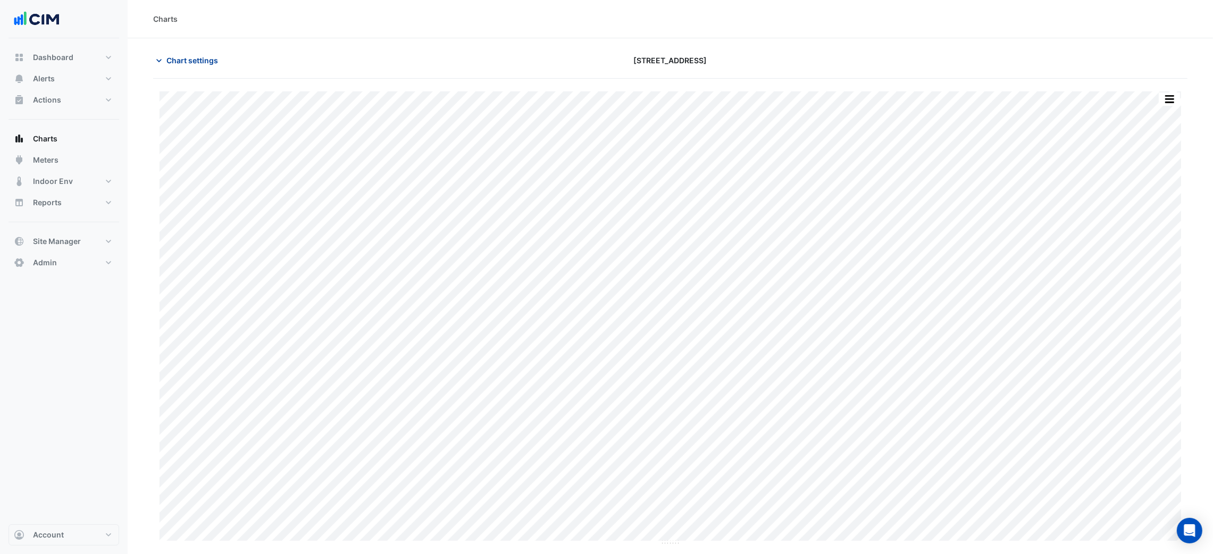
click at [189, 59] on span "Chart settings" at bounding box center [192, 60] width 52 height 11
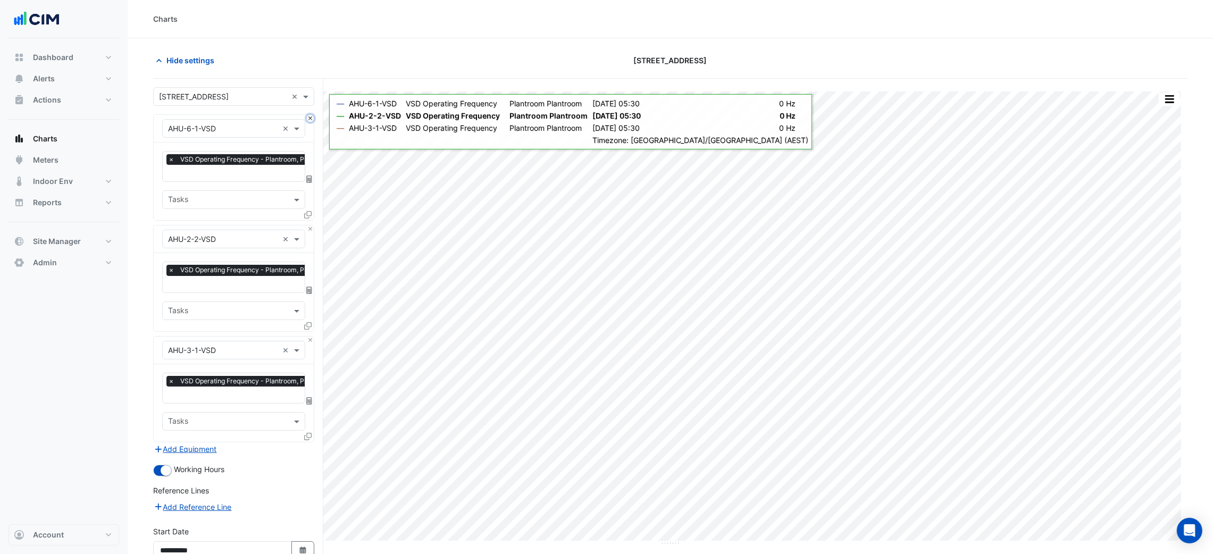
click at [312, 119] on button "Close" at bounding box center [310, 118] width 7 height 7
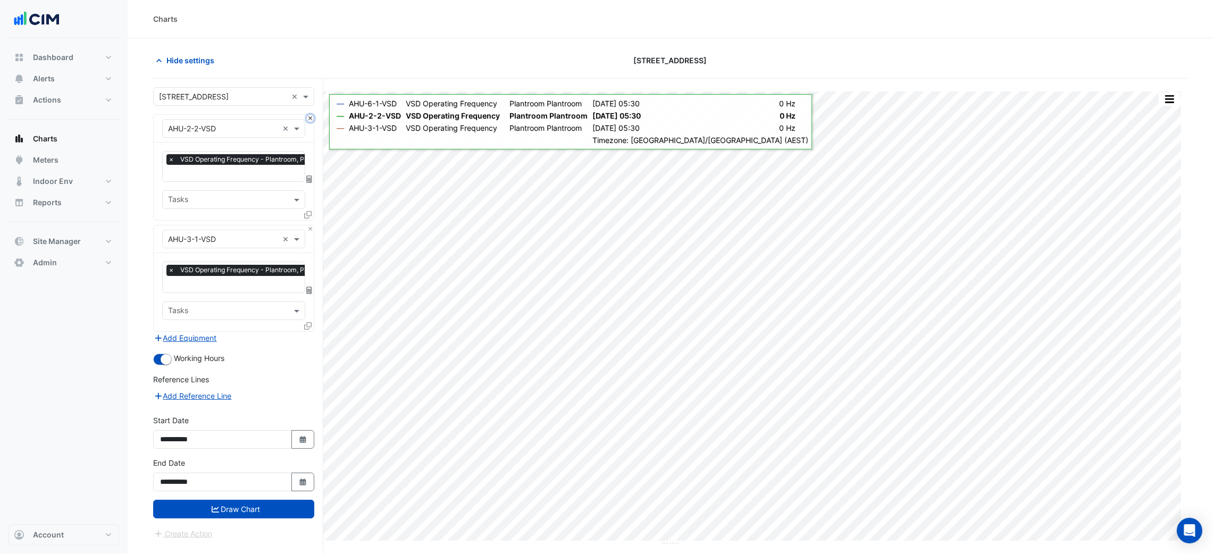
click at [312, 119] on button "Close" at bounding box center [310, 118] width 7 height 7
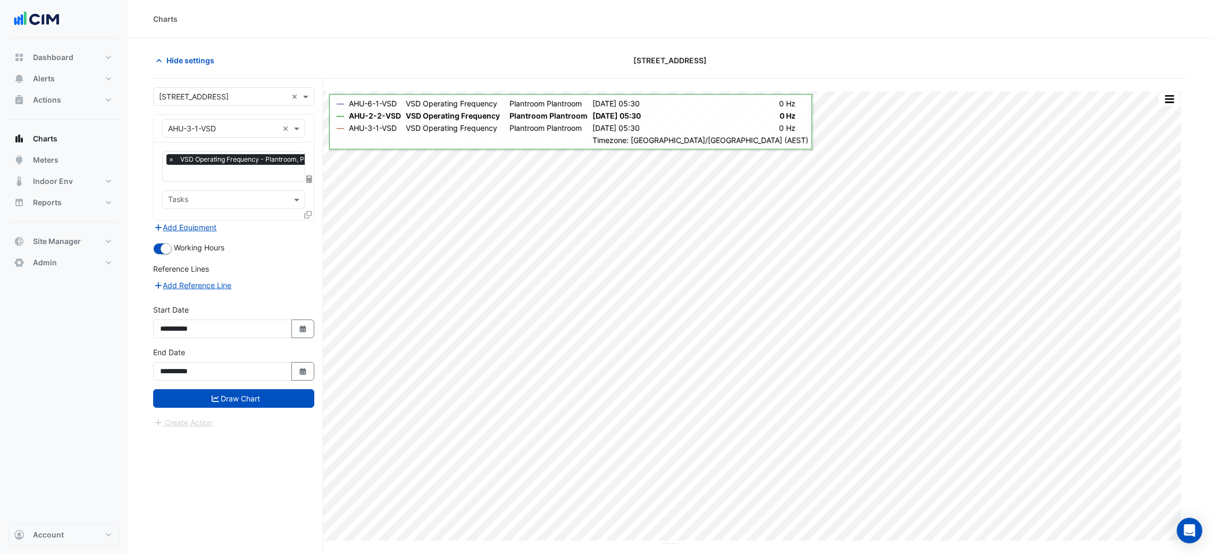
click at [310, 210] on fa-icon at bounding box center [307, 214] width 7 height 9
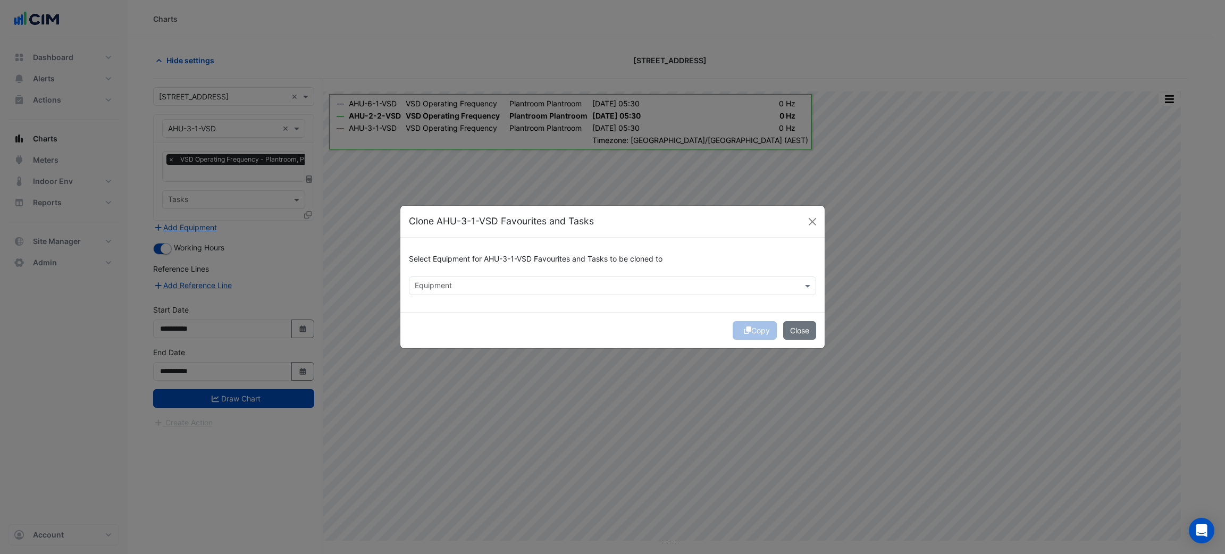
click at [473, 282] on input "text" at bounding box center [606, 286] width 383 height 11
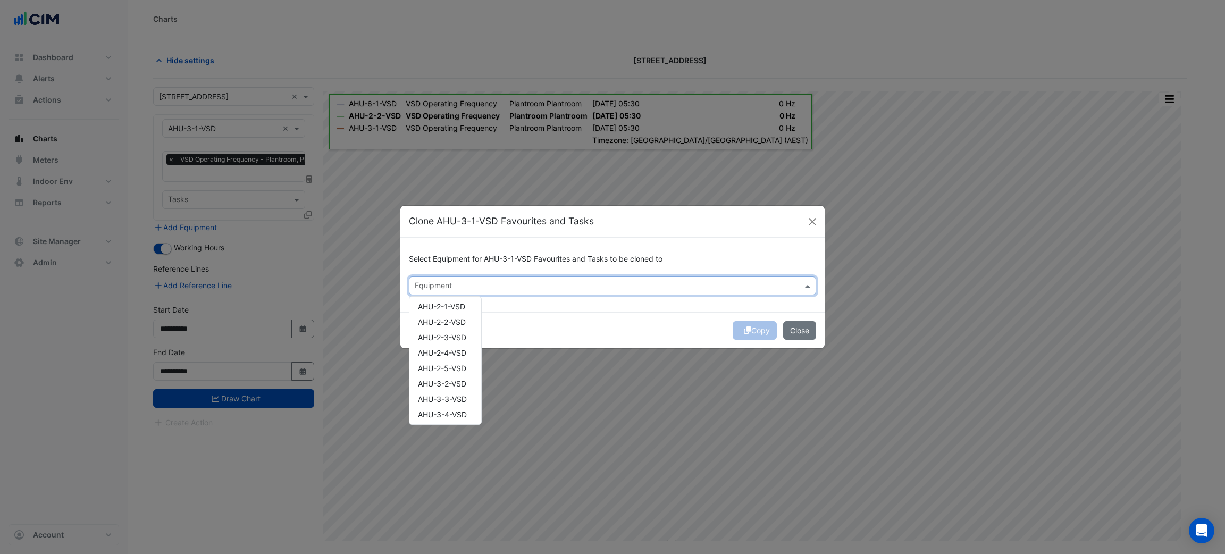
scroll to position [159, 0]
drag, startPoint x: 454, startPoint y: 315, endPoint x: 449, endPoint y: 319, distance: 6.4
click at [449, 319] on span "AHU-2-2-VSD" at bounding box center [442, 318] width 48 height 9
click at [677, 317] on div "Copy Close" at bounding box center [612, 330] width 424 height 36
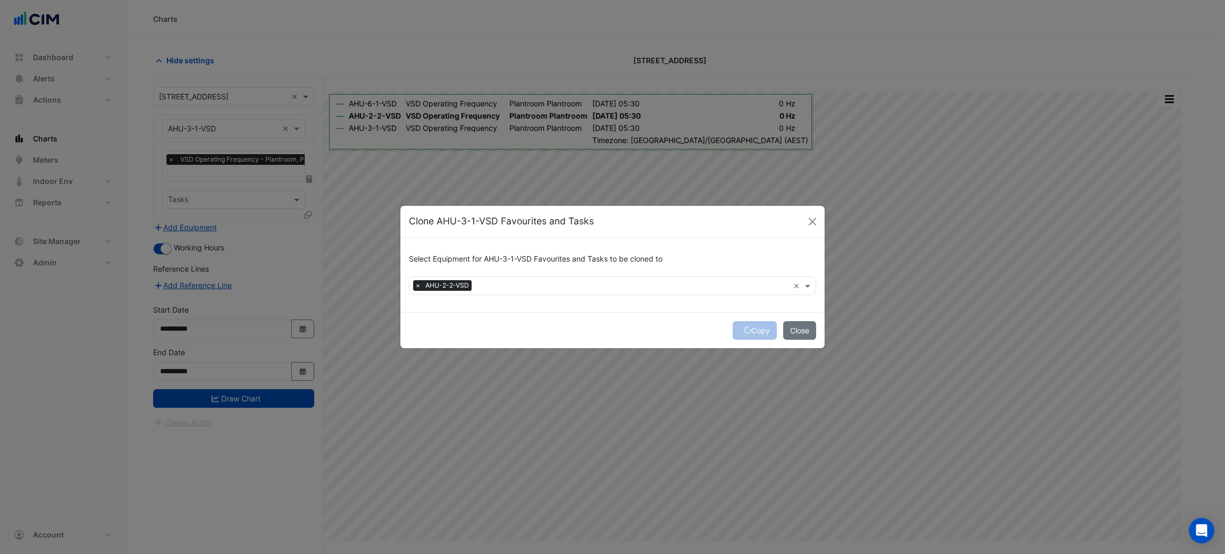
click at [745, 328] on div "Copy Close" at bounding box center [612, 330] width 424 height 36
click at [745, 328] on icon "submit" at bounding box center [747, 329] width 7 height 7
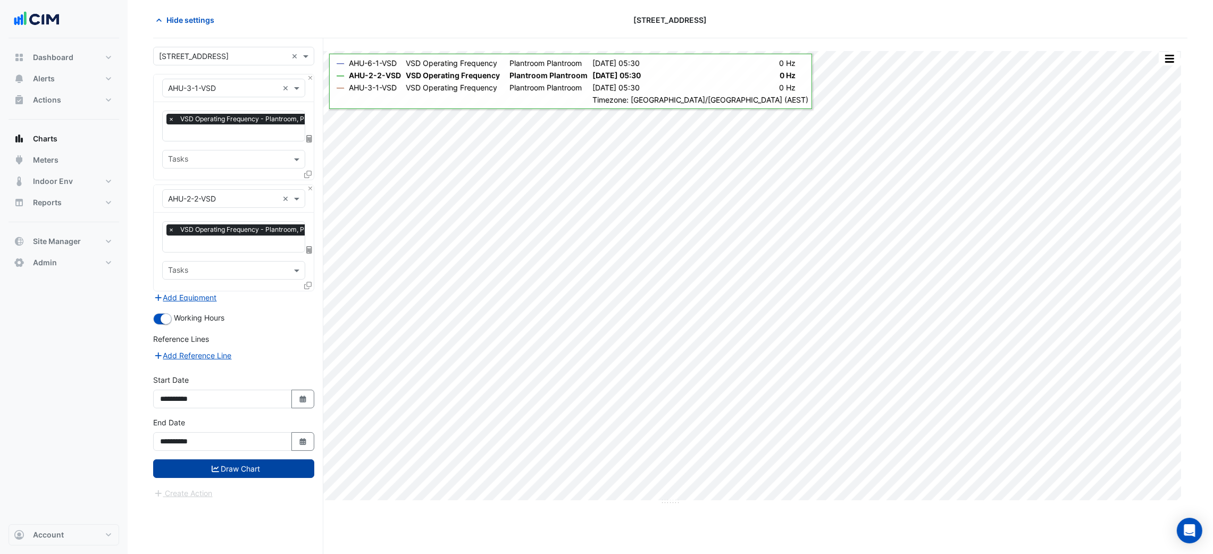
click at [232, 466] on button "Draw Chart" at bounding box center [233, 468] width 161 height 19
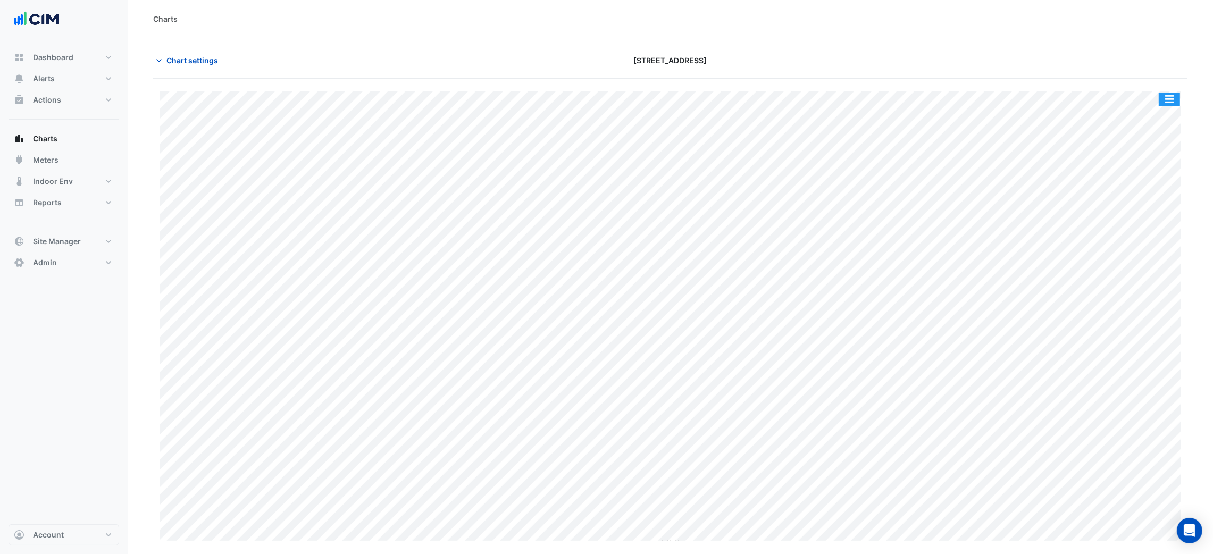
click at [1163, 97] on button "button" at bounding box center [1168, 99] width 21 height 13
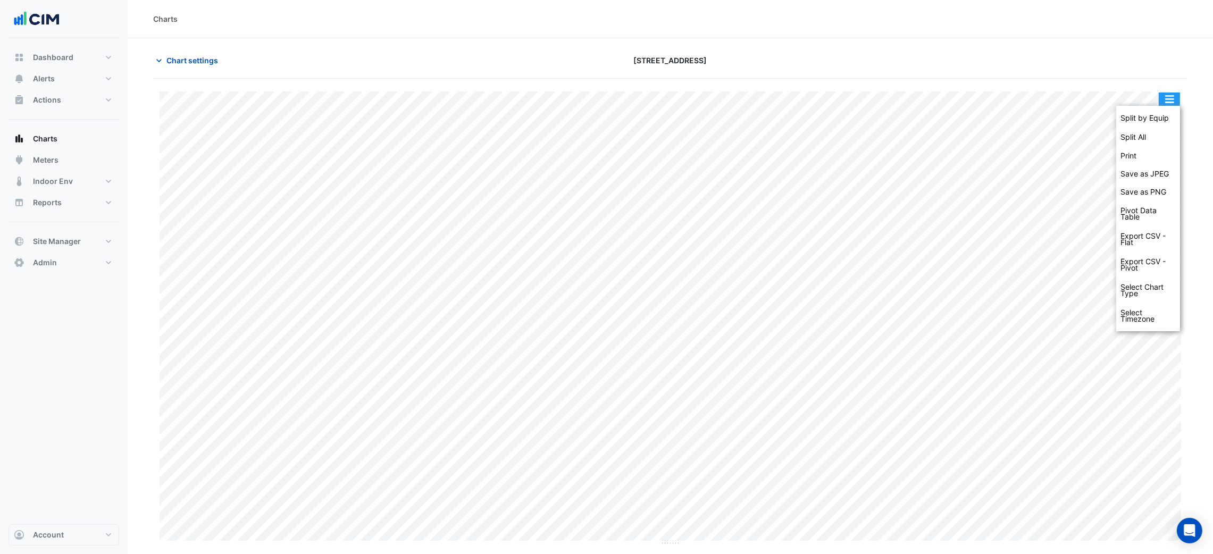
click at [1160, 114] on div "Split by Equip" at bounding box center [1148, 117] width 64 height 19
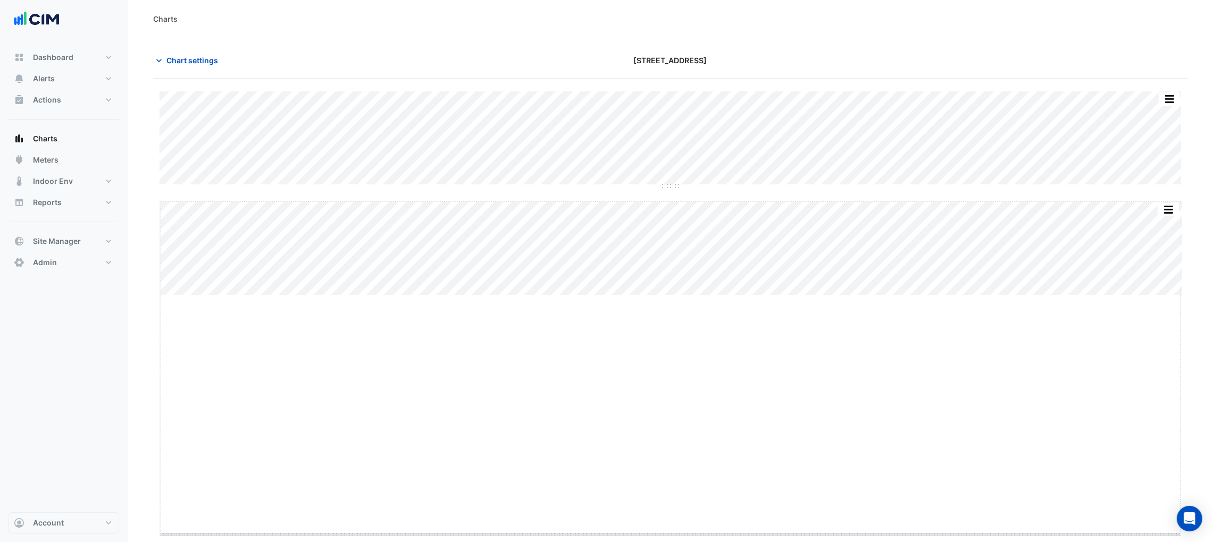
drag, startPoint x: 662, startPoint y: 293, endPoint x: 716, endPoint y: 535, distance: 247.3
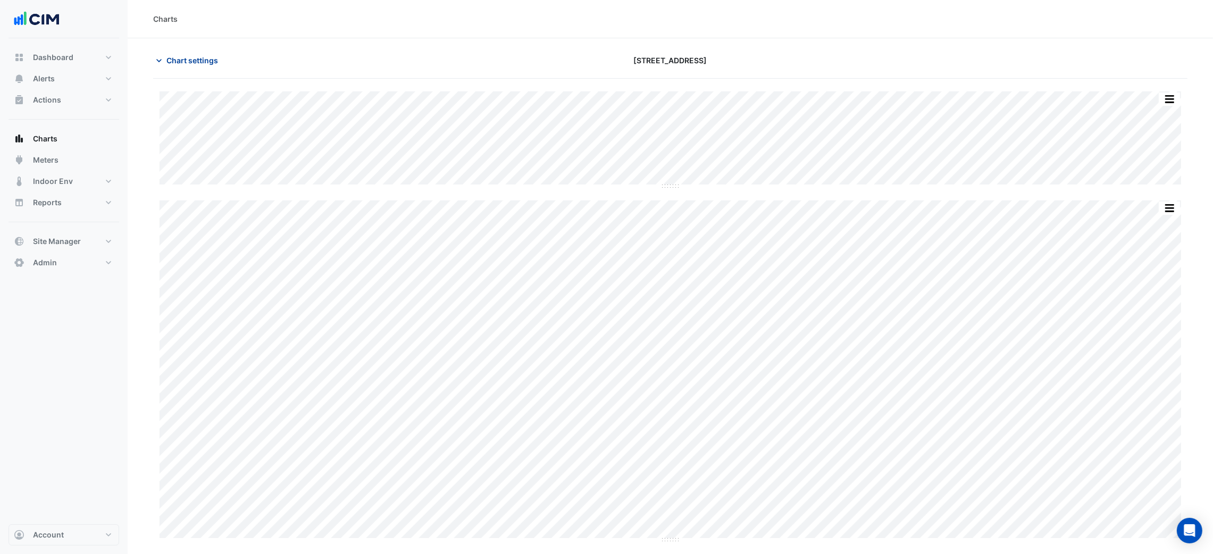
click at [199, 61] on span "Chart settings" at bounding box center [192, 60] width 52 height 11
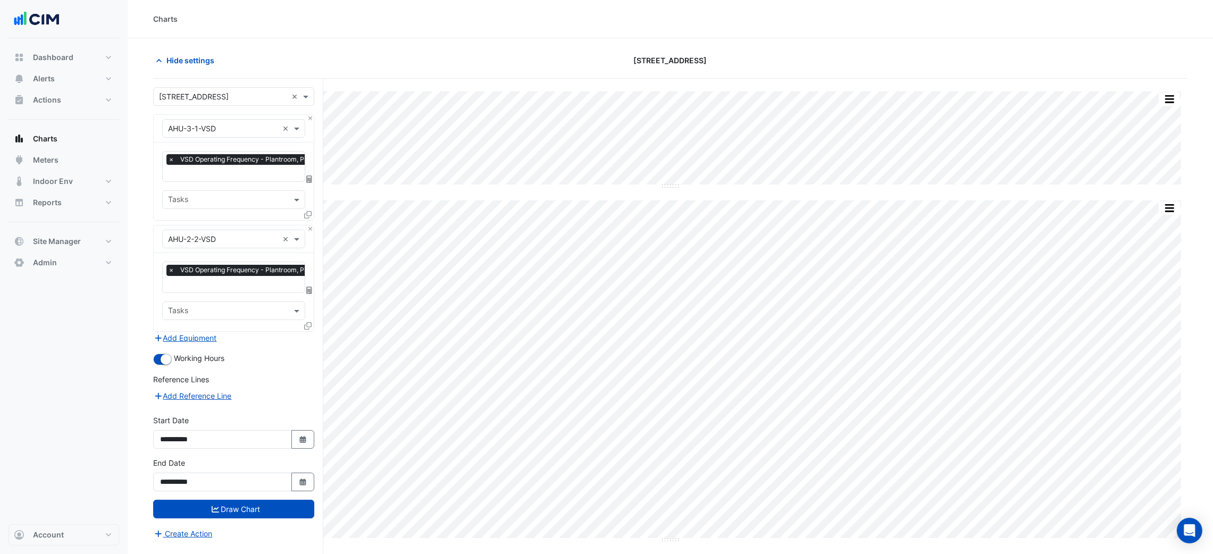
click at [309, 184] on div at bounding box center [310, 178] width 10 height 11
click at [309, 177] on icon at bounding box center [309, 178] width 6 height 7
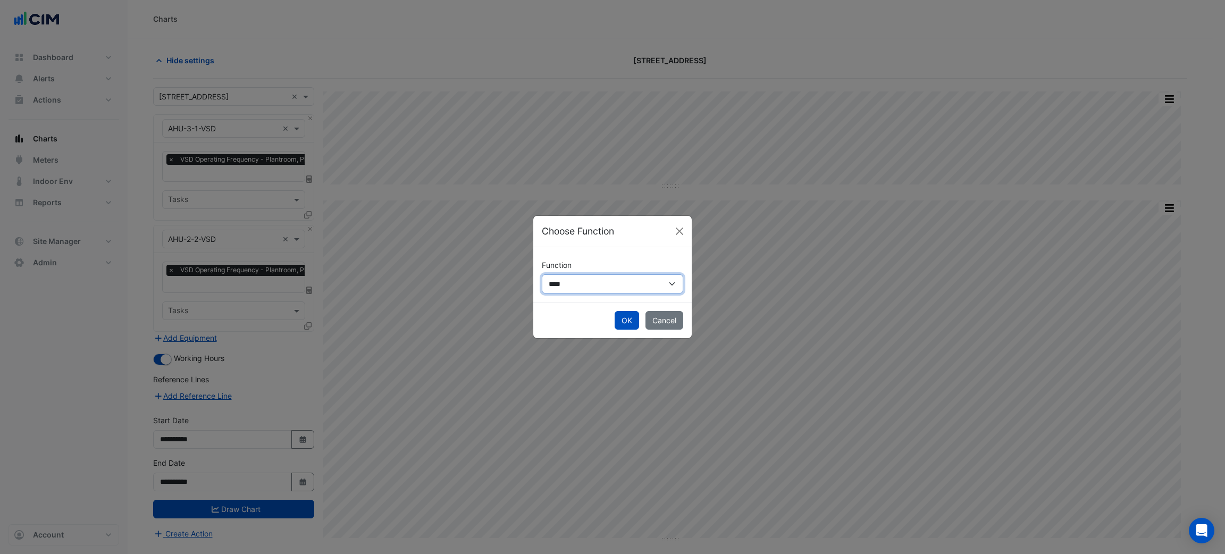
click at [592, 285] on select "**********" at bounding box center [612, 283] width 141 height 19
drag, startPoint x: 549, startPoint y: 228, endPoint x: 608, endPoint y: 229, distance: 58.5
click at [551, 228] on h5 "Choose Function" at bounding box center [578, 231] width 72 height 14
click at [672, 229] on button "Close" at bounding box center [679, 231] width 16 height 16
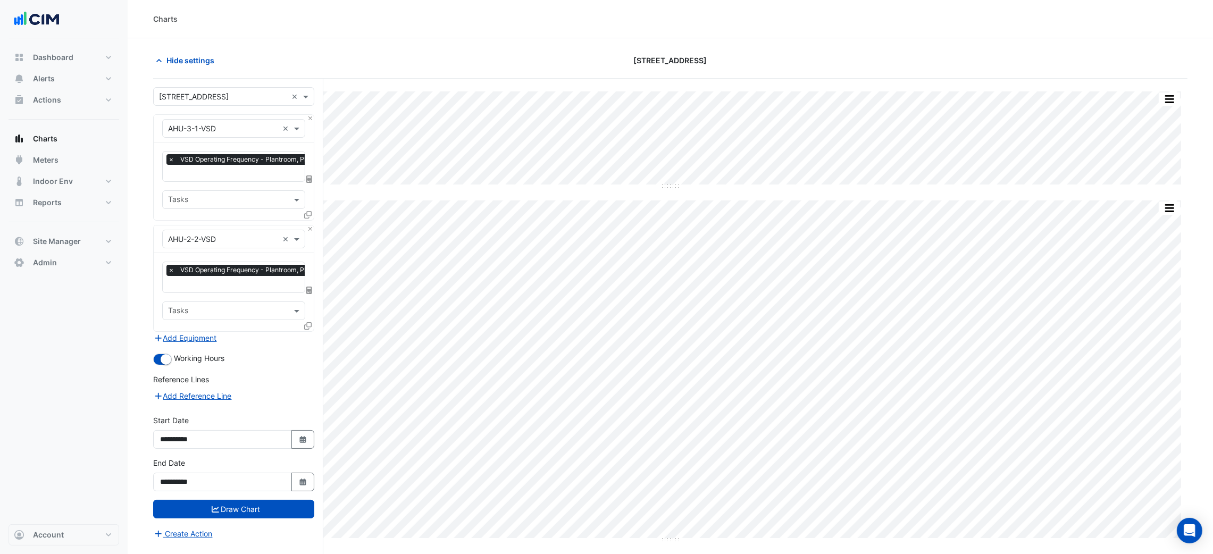
click at [305, 215] on icon at bounding box center [307, 214] width 7 height 7
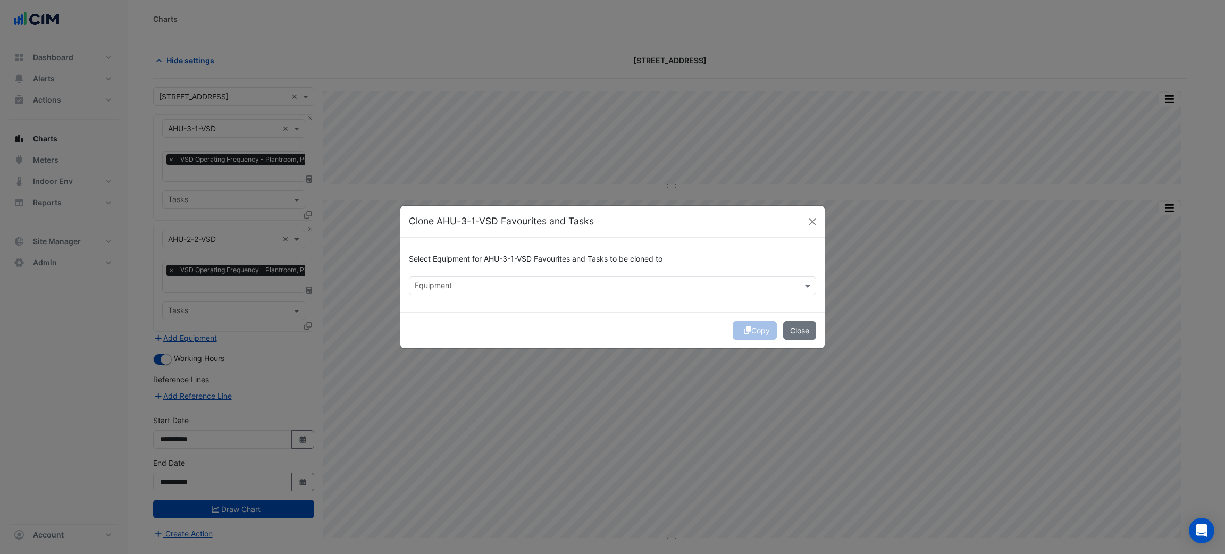
click at [653, 290] on input "text" at bounding box center [606, 286] width 383 height 11
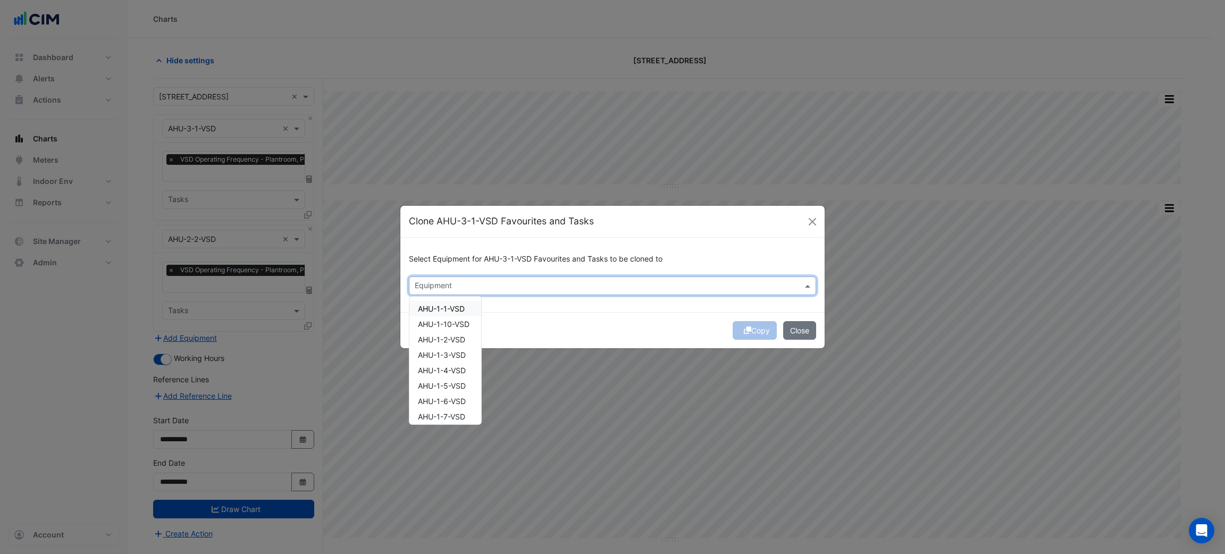
paste input "*******"
click at [458, 306] on span "AHU-1-6-VSD" at bounding box center [442, 308] width 48 height 9
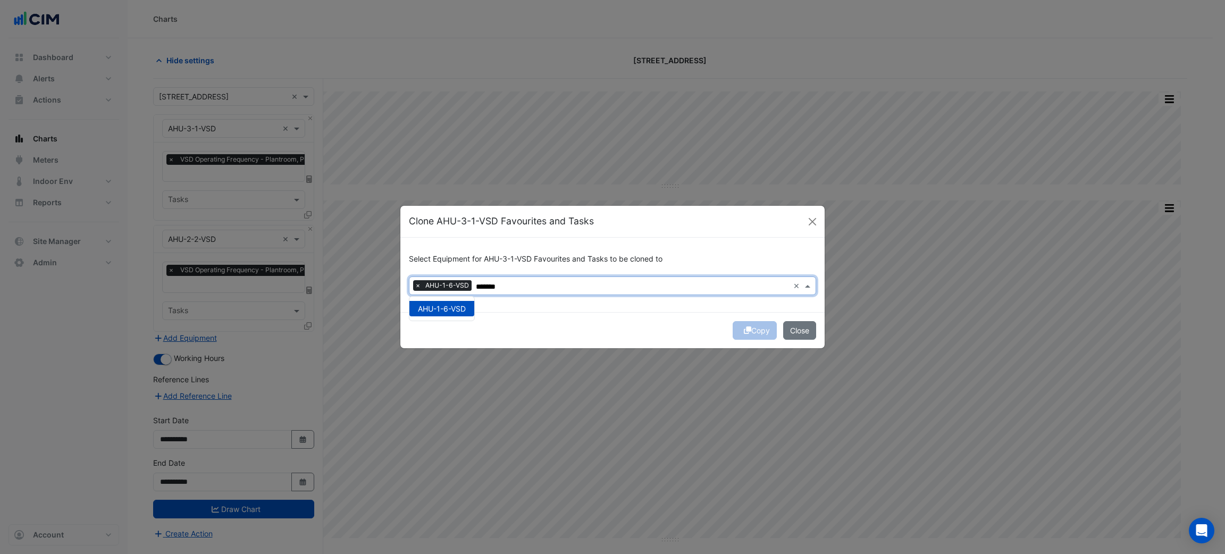
type input "*******"
click at [708, 327] on div "Copy Close" at bounding box center [612, 330] width 424 height 36
click at [753, 330] on div "Copy Close" at bounding box center [612, 330] width 424 height 36
click at [752, 329] on div "Copy Close" at bounding box center [612, 330] width 424 height 36
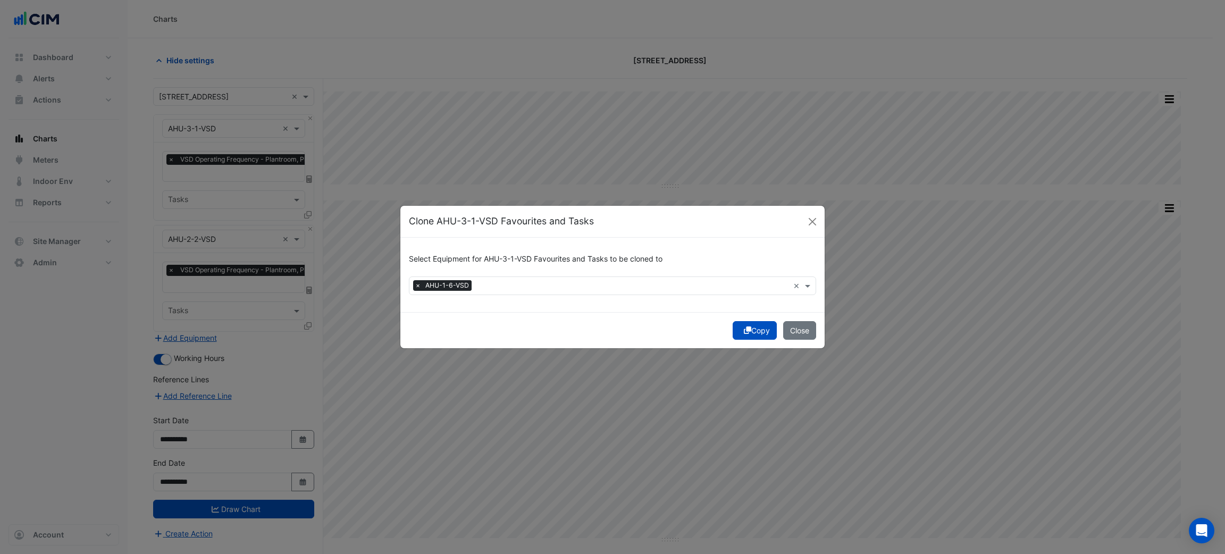
click at [752, 329] on button "Copy" at bounding box center [755, 330] width 44 height 19
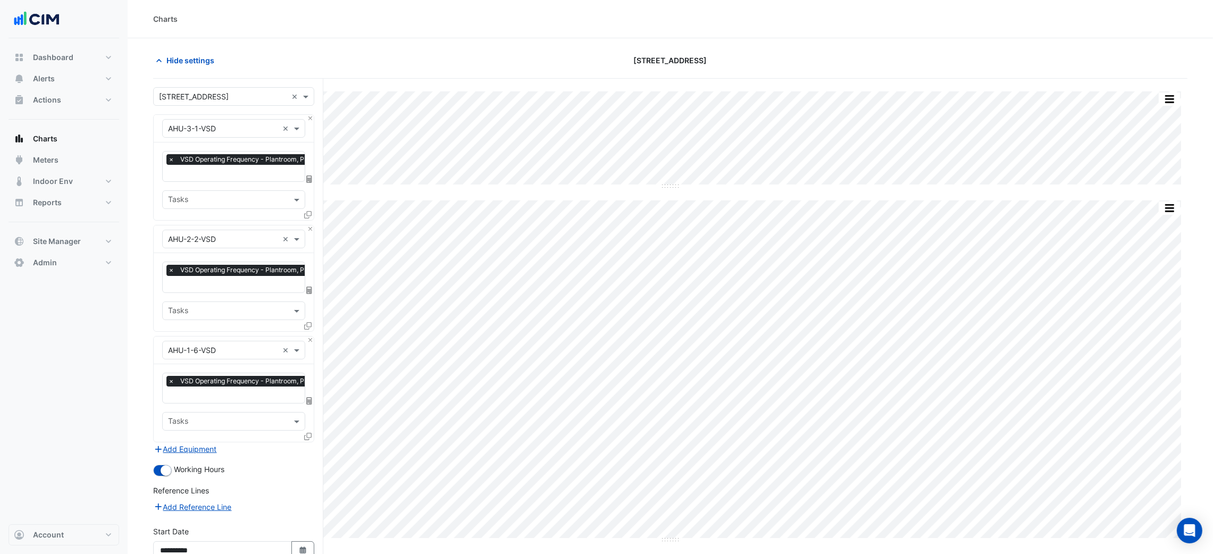
click at [306, 226] on div "× AHU-2-2-VSD ×" at bounding box center [234, 239] width 160 height 28
click at [308, 226] on button "Close" at bounding box center [310, 228] width 7 height 7
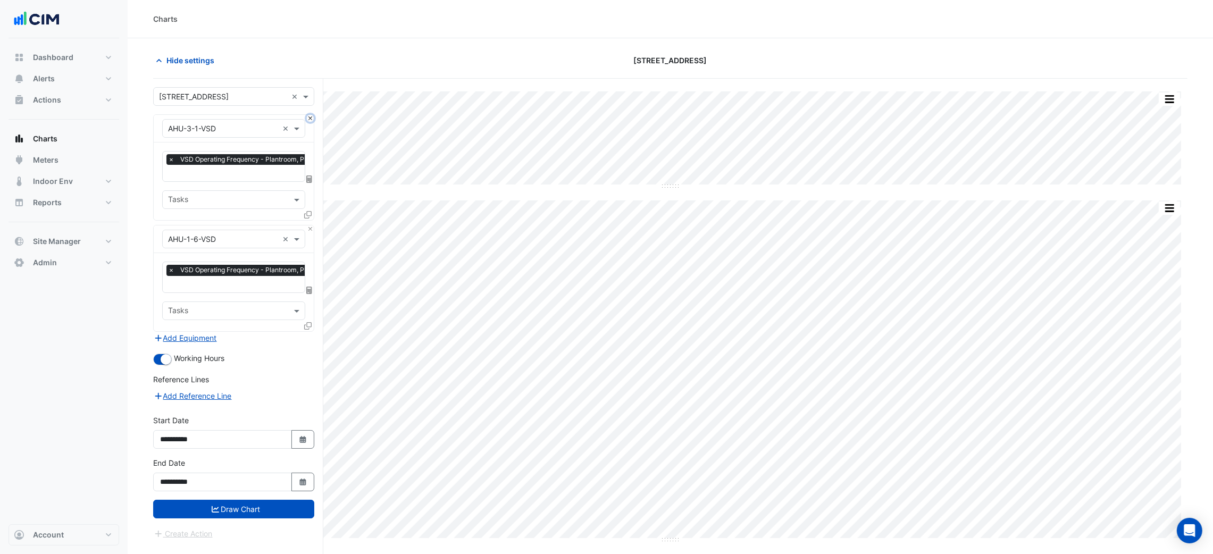
click at [308, 116] on button "Close" at bounding box center [310, 118] width 7 height 7
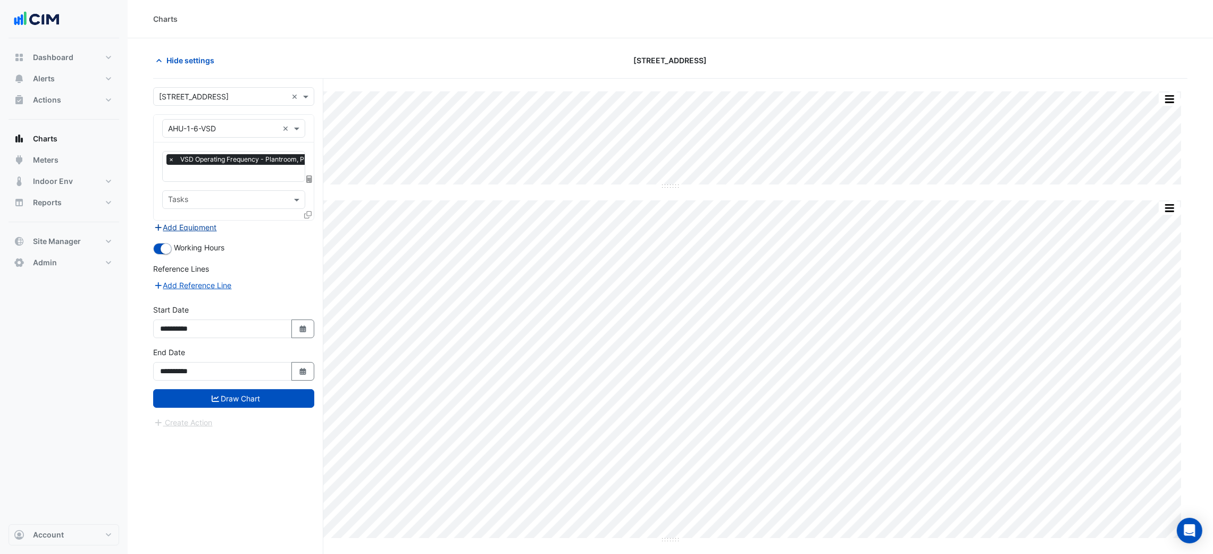
click at [189, 223] on button "Add Equipment" at bounding box center [185, 227] width 64 height 12
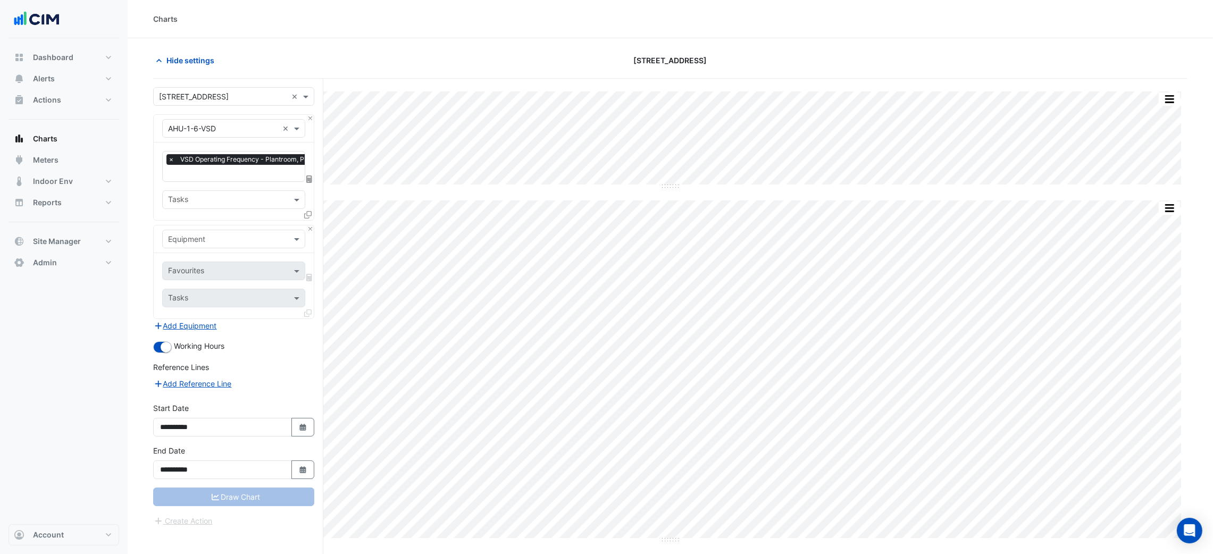
click at [200, 239] on input "text" at bounding box center [223, 239] width 110 height 11
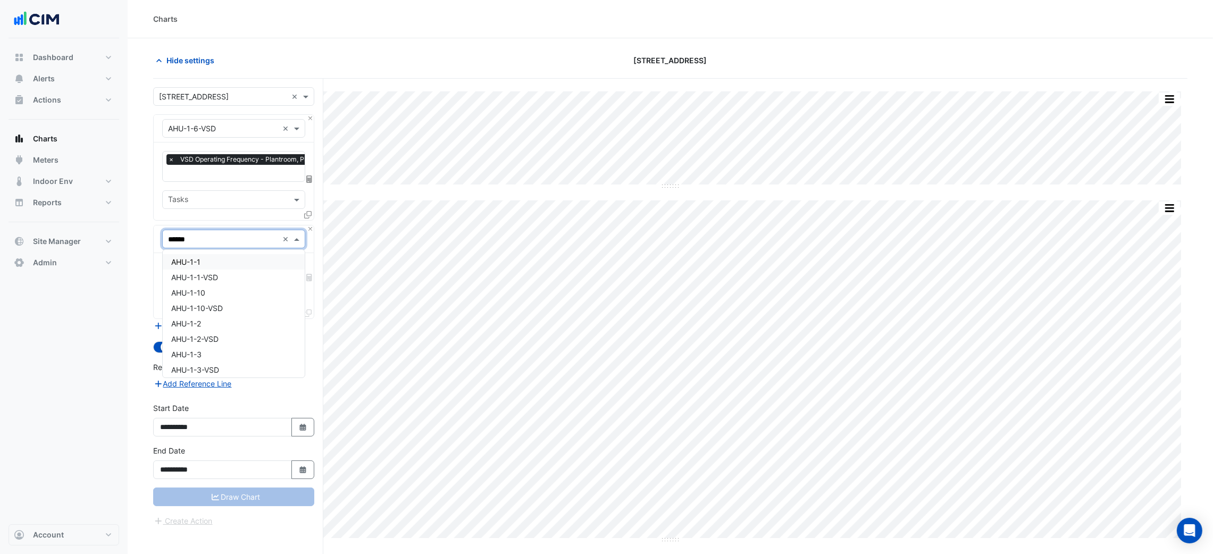
type input "*******"
drag, startPoint x: 234, startPoint y: 261, endPoint x: 233, endPoint y: 266, distance: 5.9
click at [234, 264] on div "Favourites" at bounding box center [233, 271] width 143 height 19
type input "*"
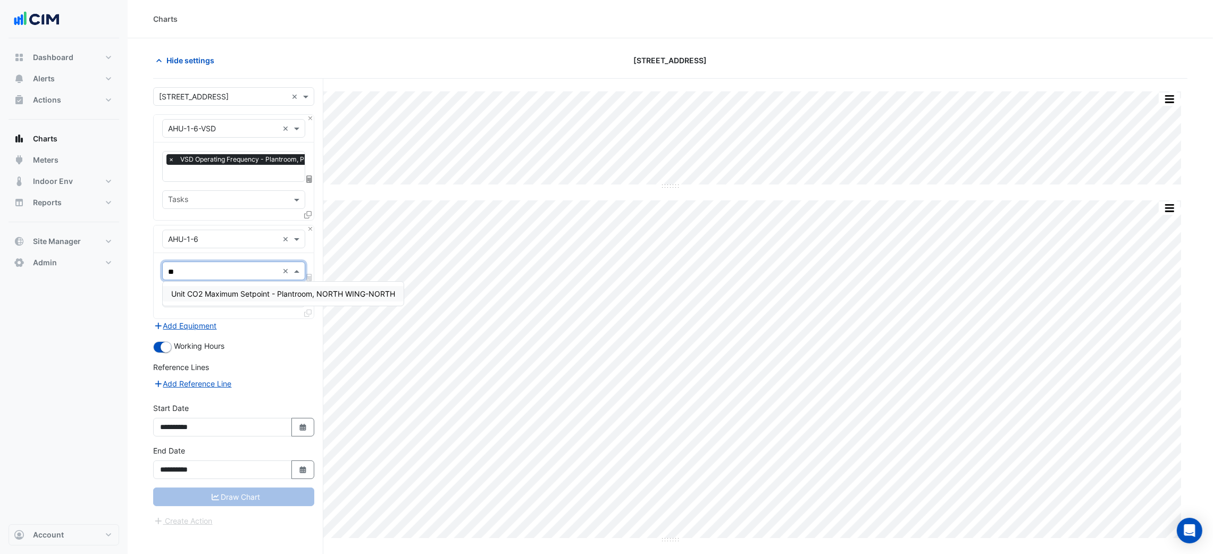
type input "*"
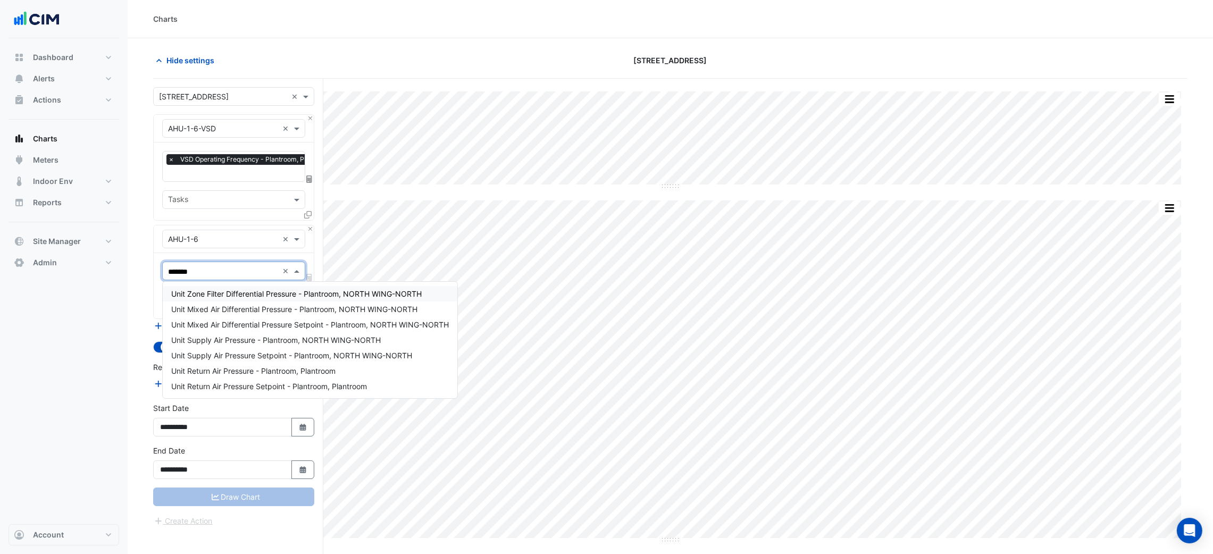
type input "********"
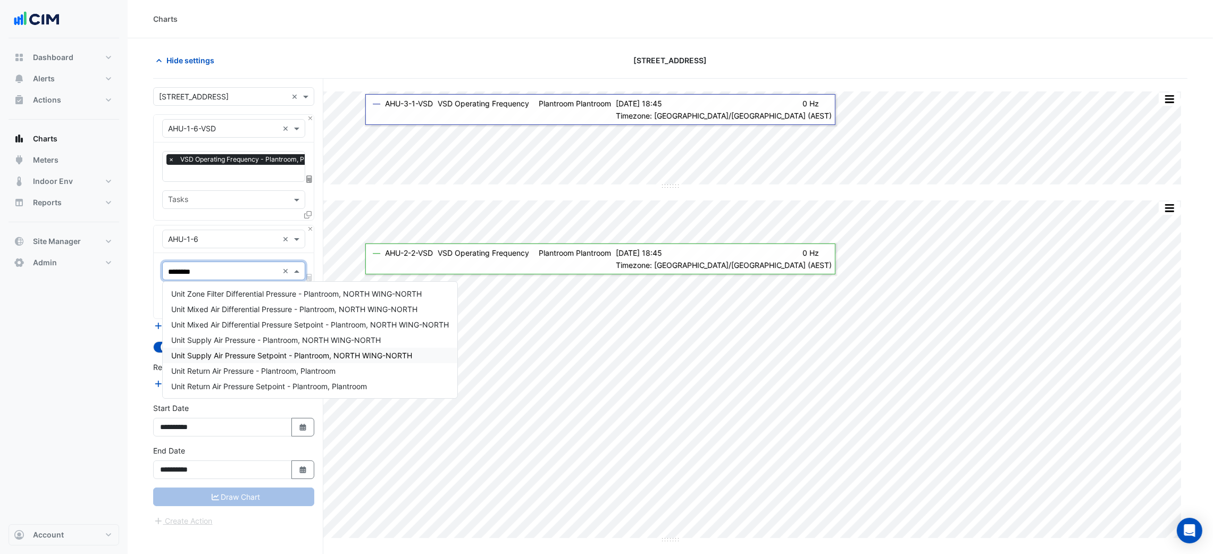
click at [366, 352] on span "Unit Supply Air Pressure Setpoint - Plantroom, NORTH WING-NORTH" at bounding box center [291, 355] width 241 height 9
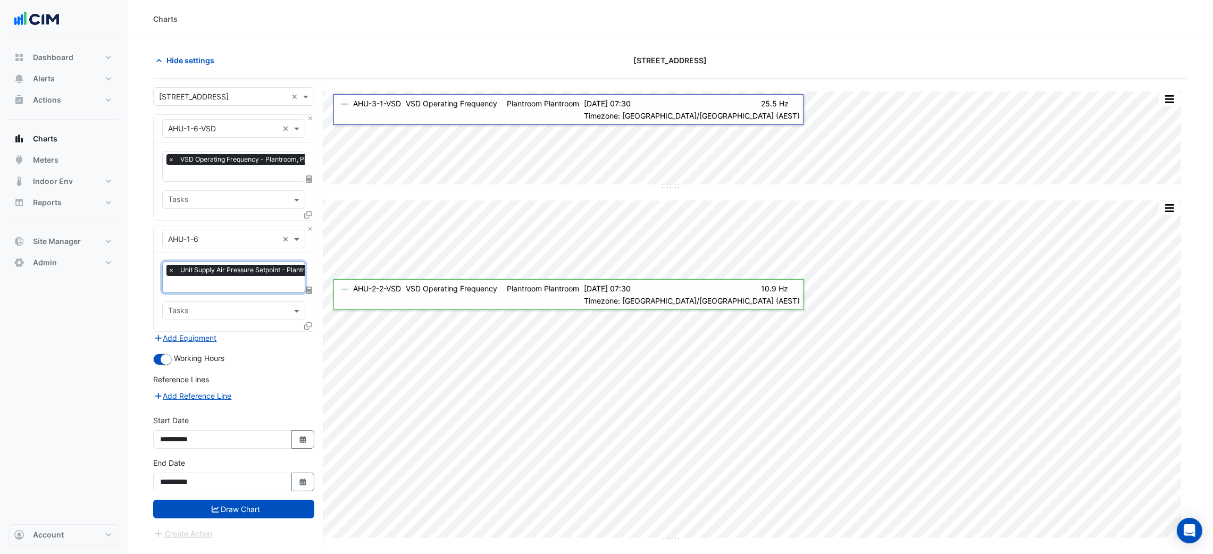
click at [273, 283] on input "text" at bounding box center [281, 285] width 226 height 11
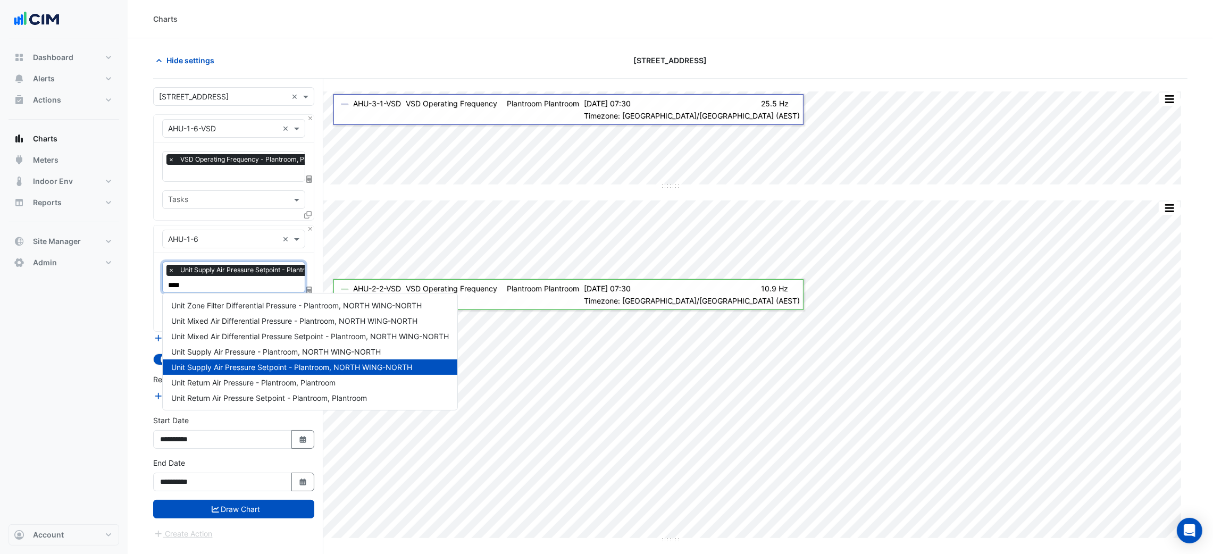
type input "*****"
click at [296, 353] on span "Unit Supply Air Pressure - Plantroom, NORTH WING-NORTH" at bounding box center [275, 351] width 209 height 9
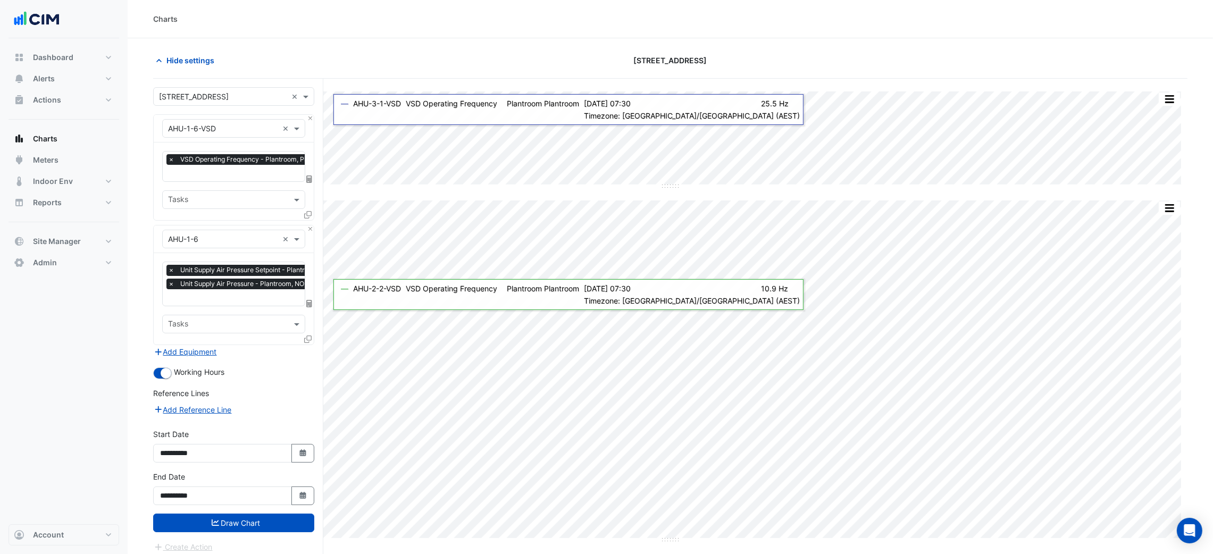
click at [279, 535] on form "× 2-12 Macquarie St × × AHU-1-6-VSD × × VSD Operating Frequency - Plantroom, Pl…" at bounding box center [233, 320] width 161 height 466
click at [280, 522] on button "Draw Chart" at bounding box center [233, 523] width 161 height 19
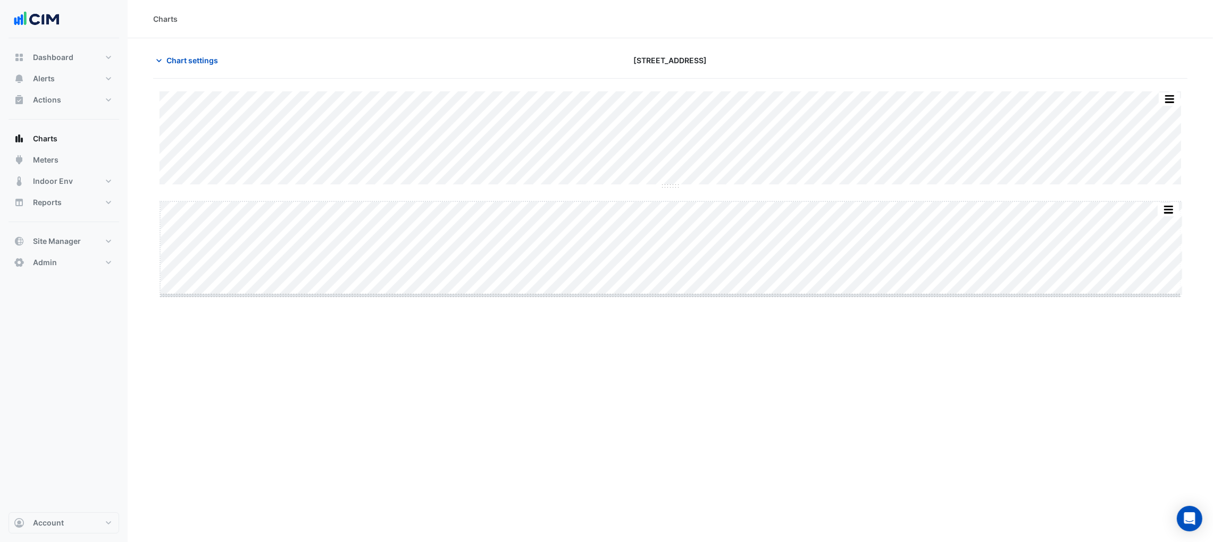
drag, startPoint x: 671, startPoint y: 296, endPoint x: 699, endPoint y: 543, distance: 248.8
click at [699, 543] on html "Charts Chart settings 2-12 Macquarie St Split by Unit Split All Split None Prin…" at bounding box center [606, 291] width 1213 height 583
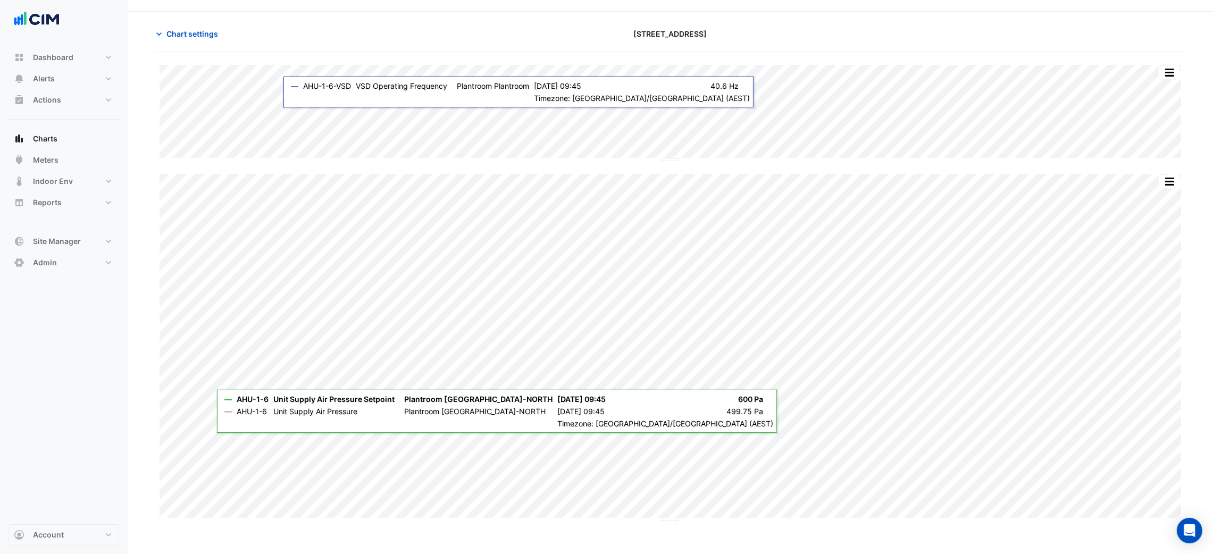
scroll to position [40, 0]
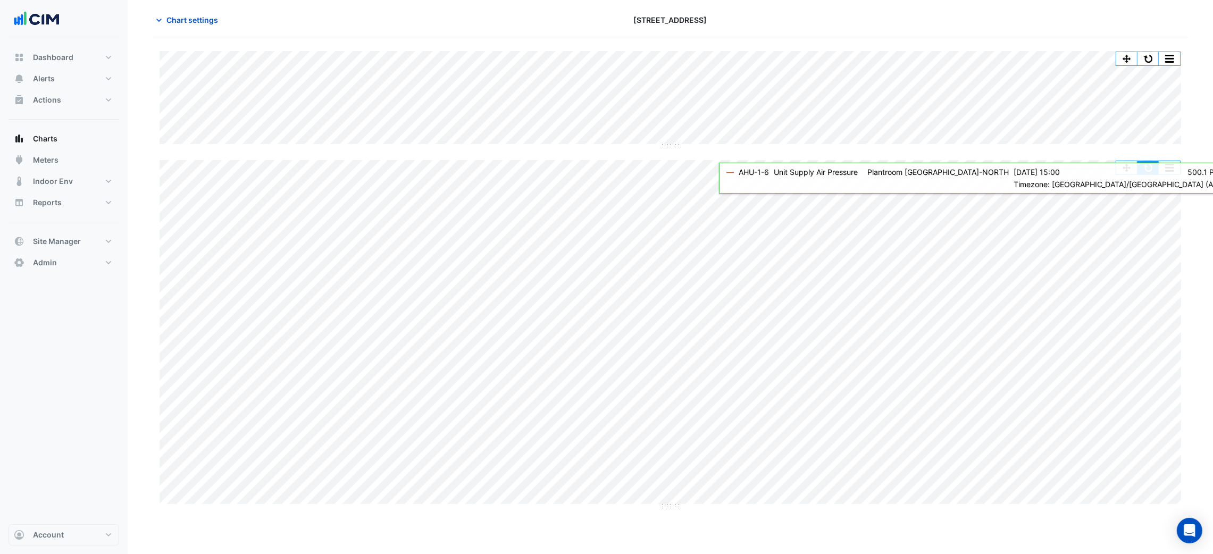
click at [1149, 165] on button "button" at bounding box center [1147, 167] width 21 height 13
click at [1146, 171] on button "button" at bounding box center [1147, 167] width 21 height 13
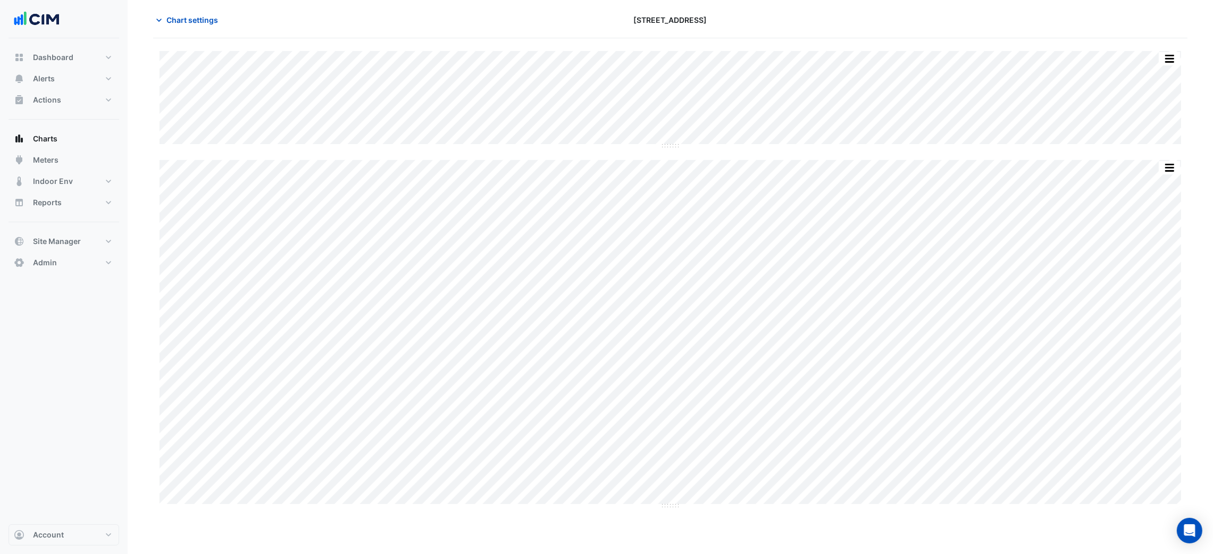
click at [206, 8] on section "Chart settings 2-12 Macquarie St Split by Unit Split All Split None Print Save …" at bounding box center [670, 276] width 1085 height 556
click at [201, 18] on span "Chart settings" at bounding box center [192, 19] width 52 height 11
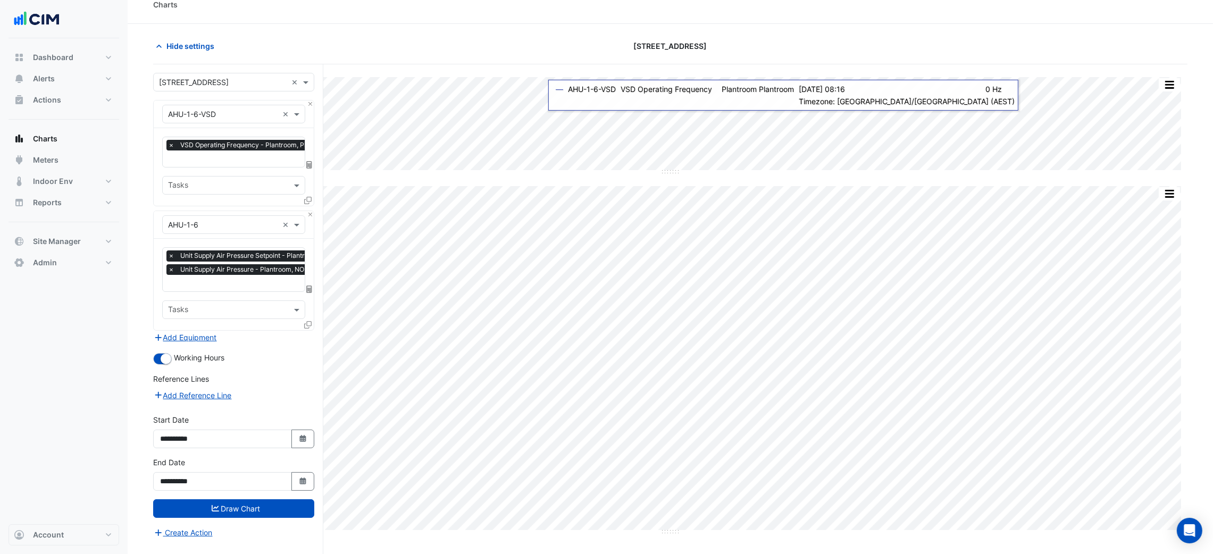
scroll to position [0, 0]
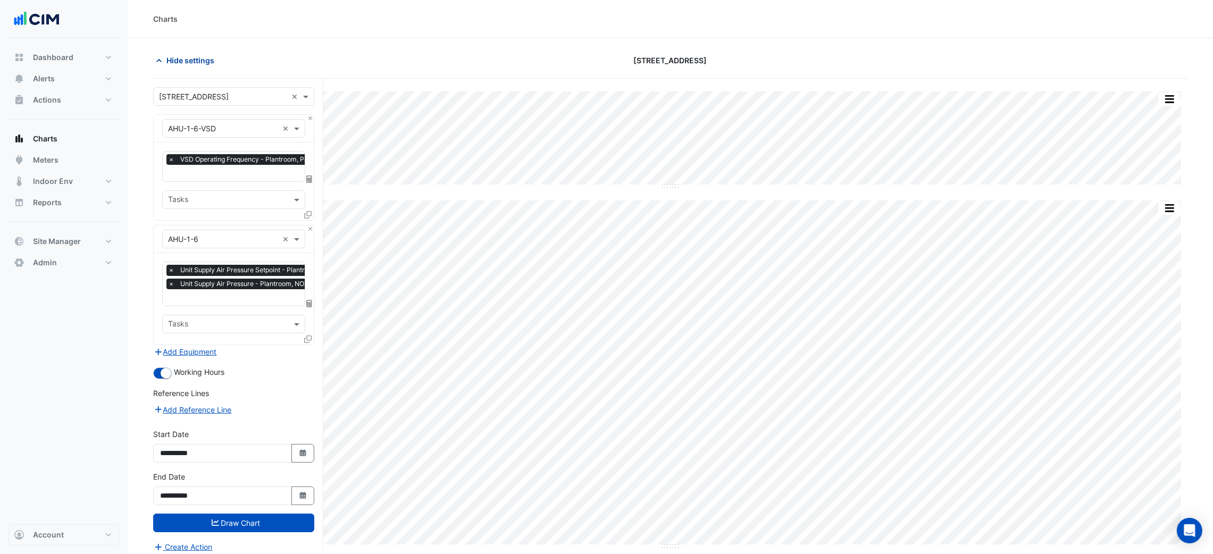
click at [187, 62] on span "Hide settings" at bounding box center [190, 60] width 48 height 11
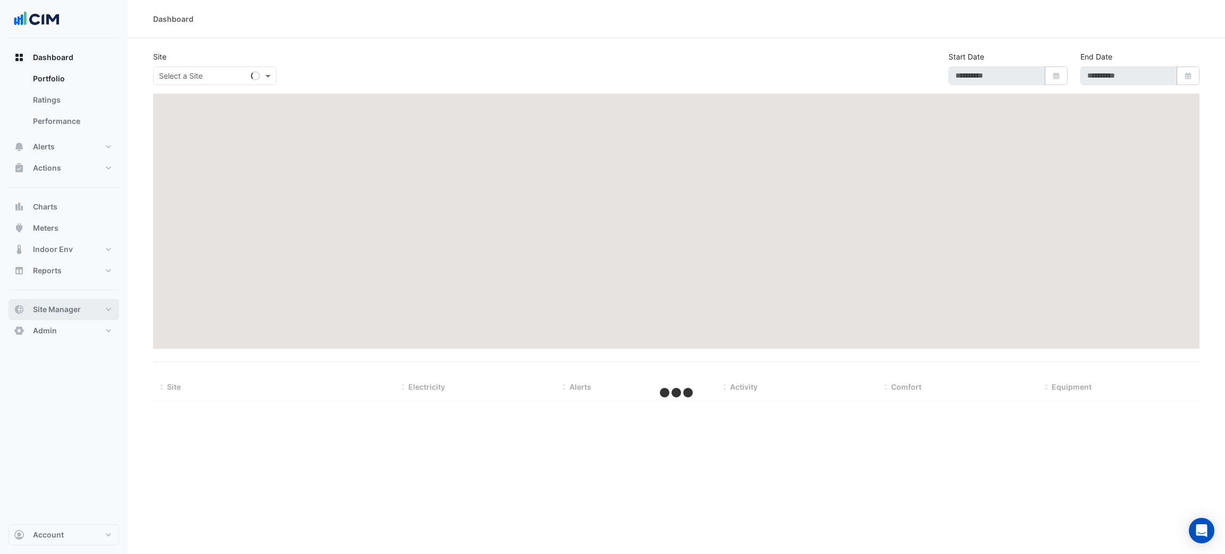
click at [69, 305] on span "Site Manager" at bounding box center [57, 309] width 48 height 11
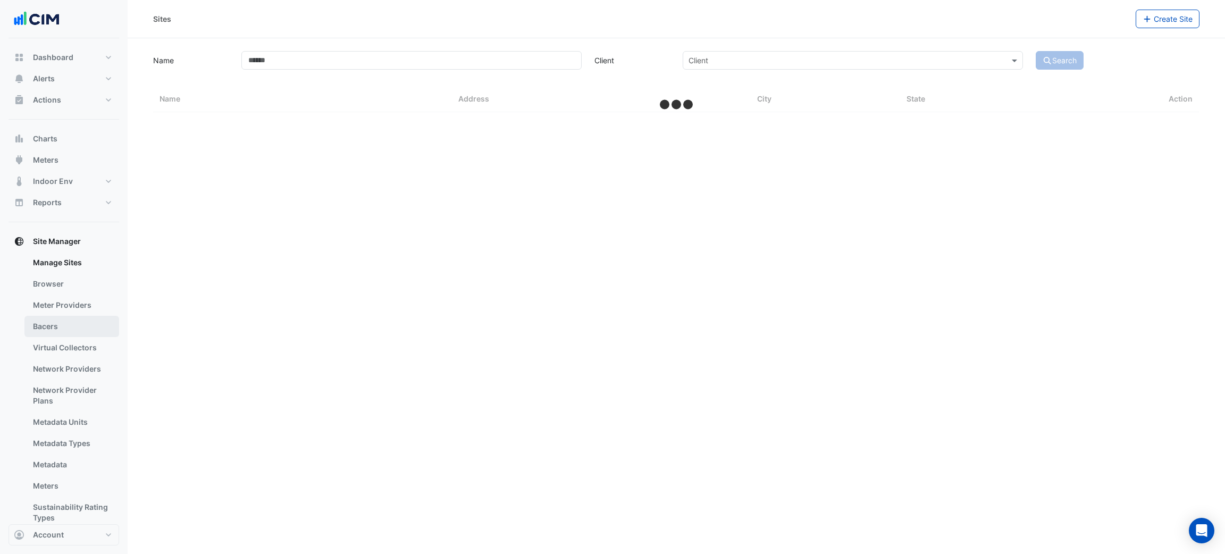
click at [69, 331] on link "Bacers" at bounding box center [71, 326] width 95 height 21
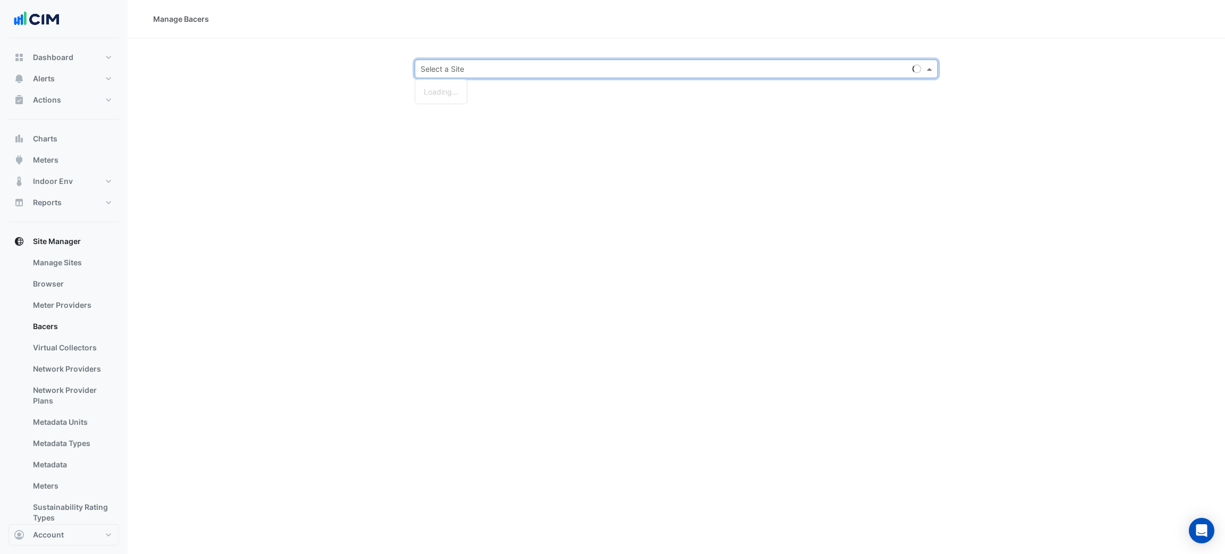
click at [493, 64] on input "text" at bounding box center [666, 69] width 490 height 11
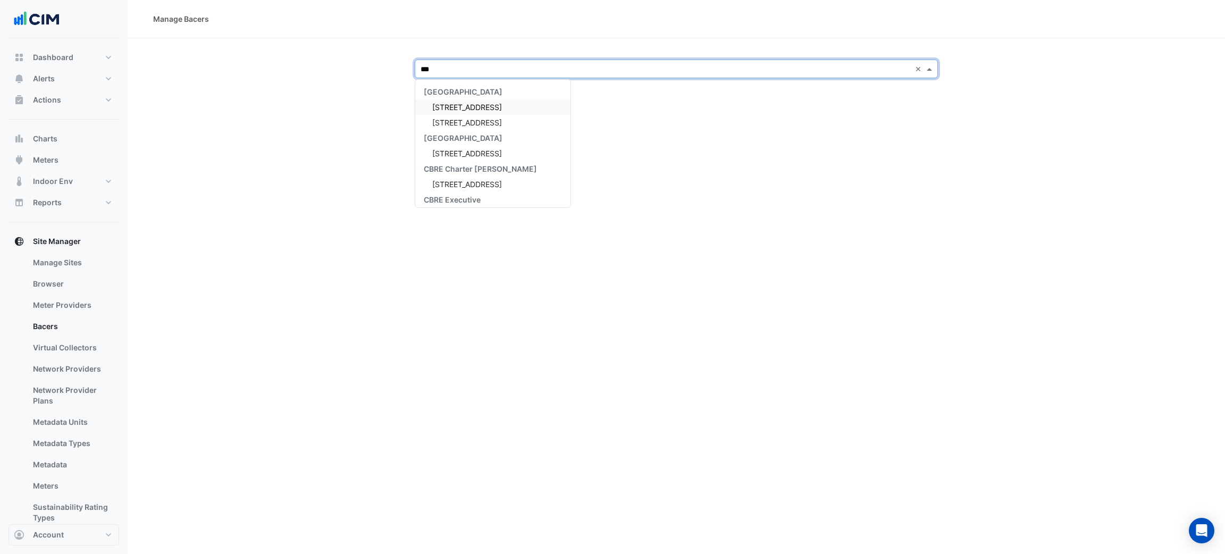
type input "****"
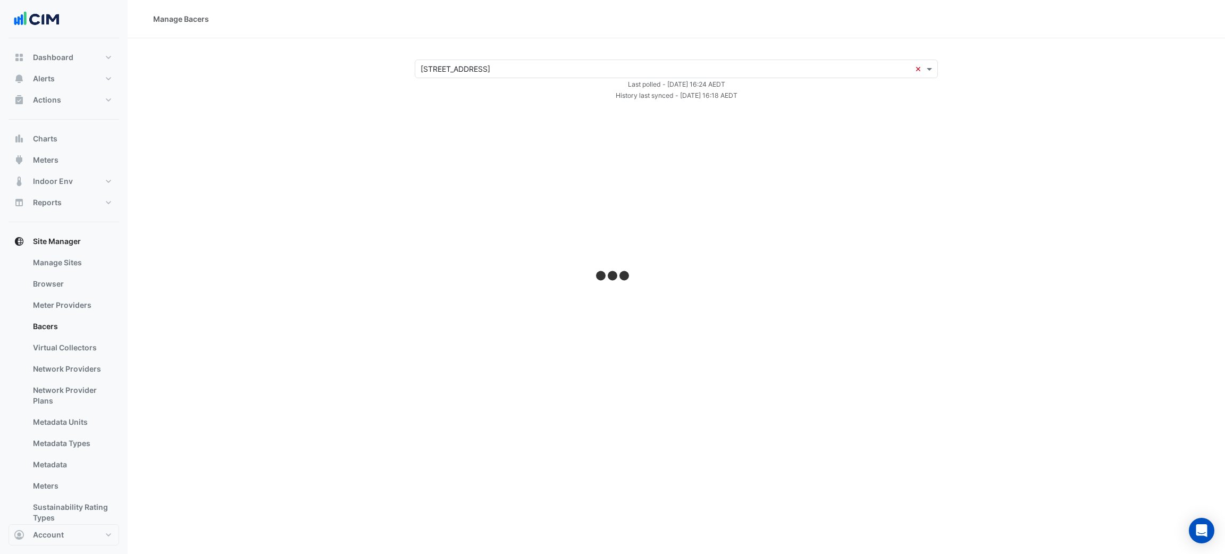
select select "***"
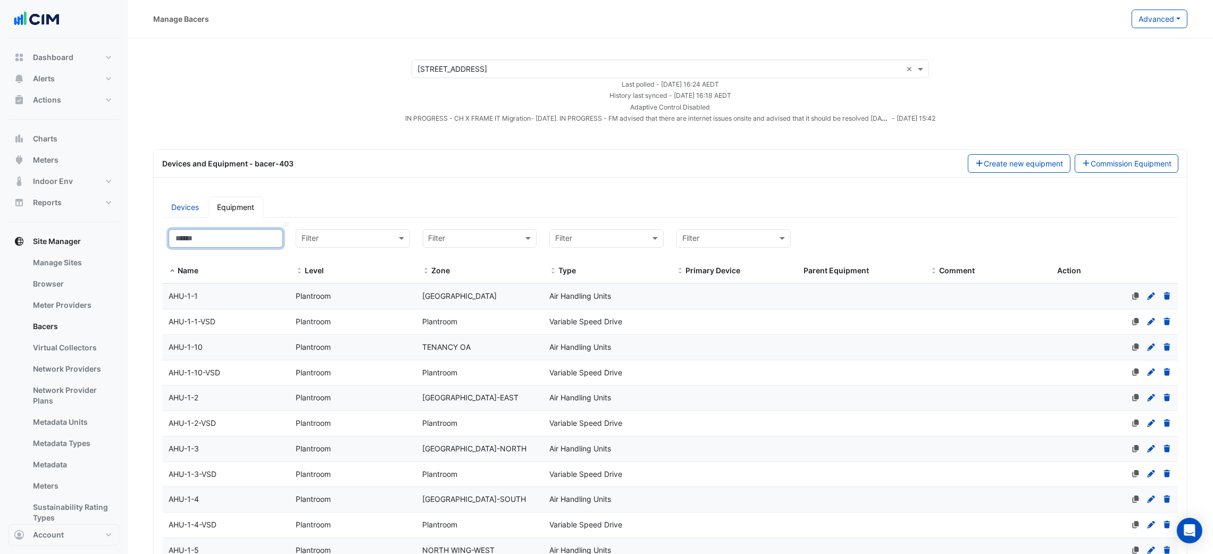
click at [225, 229] on input at bounding box center [226, 238] width 114 height 19
click at [265, 285] on datatable-body-cell "Name AHU-1-1" at bounding box center [225, 296] width 127 height 25
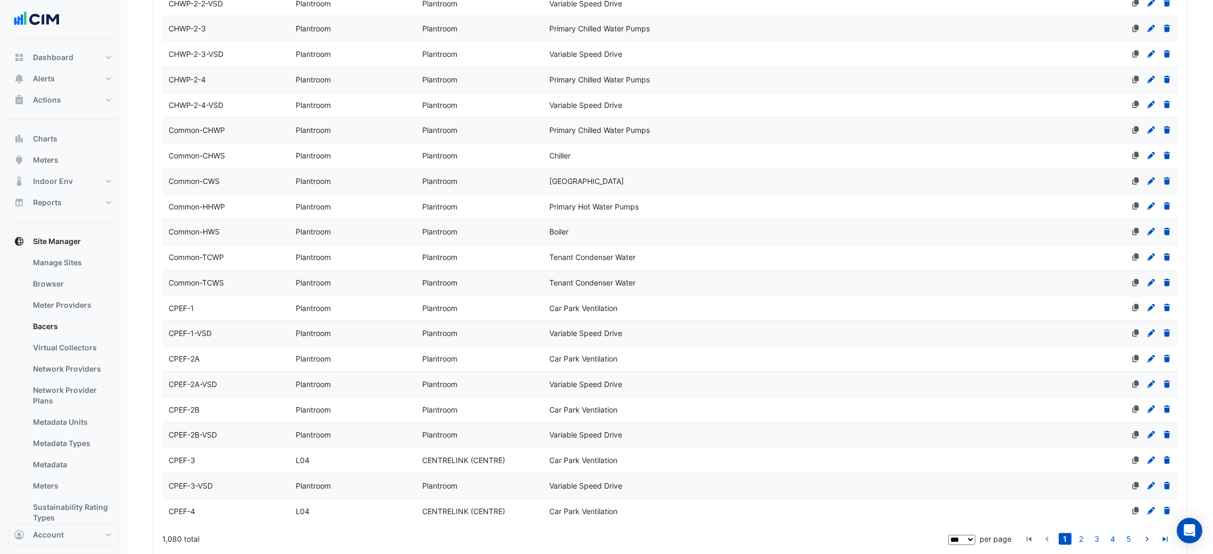
scroll to position [2428, 0]
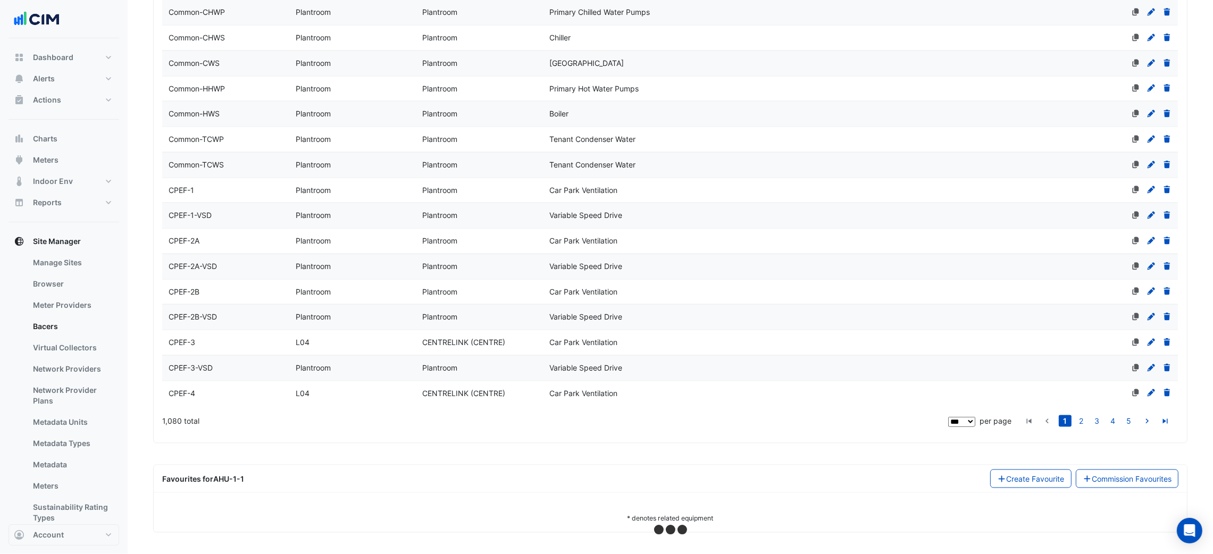
select select "***"
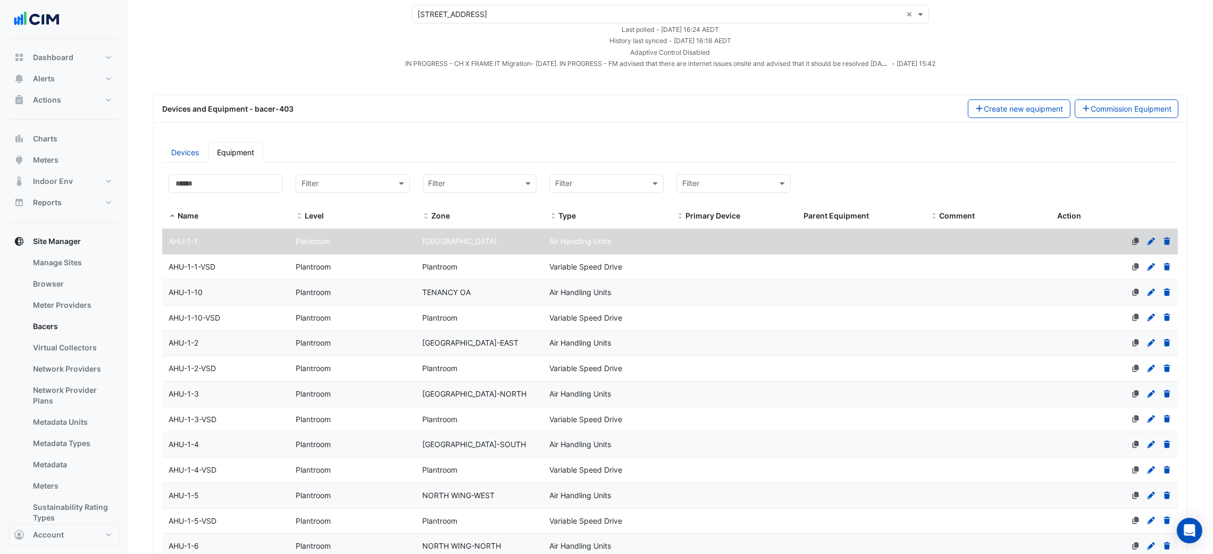
scroll to position [0, 0]
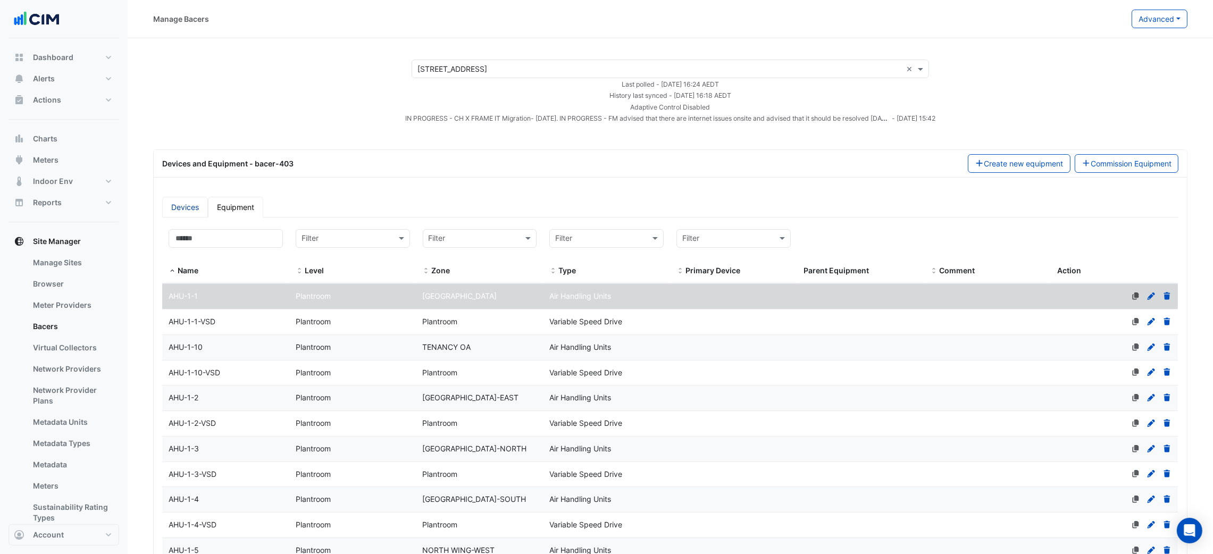
click at [164, 197] on link "Devices" at bounding box center [185, 207] width 46 height 21
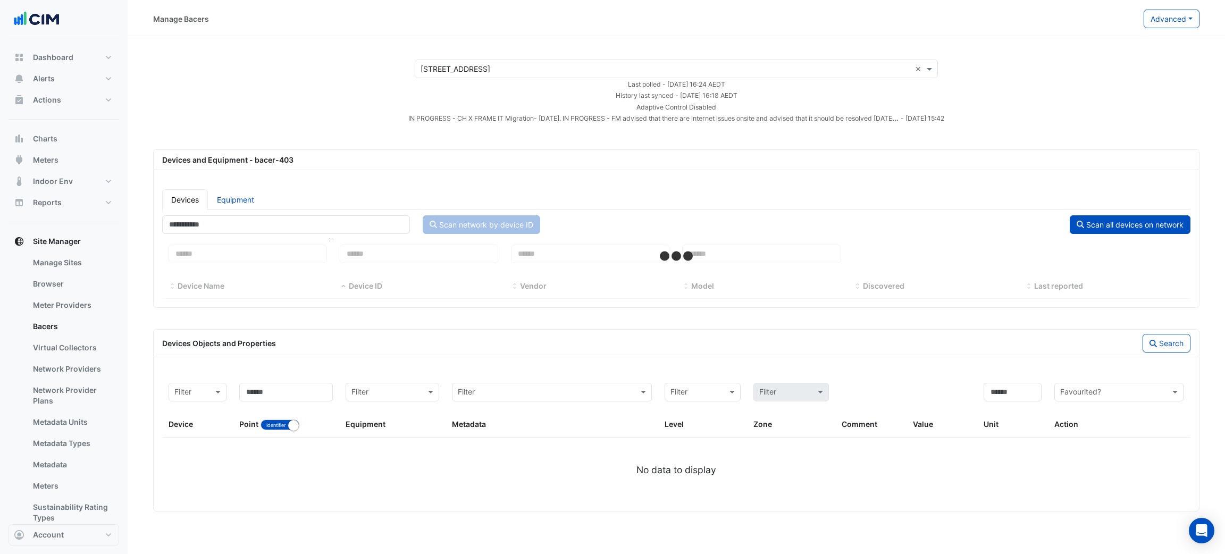
select select "***"
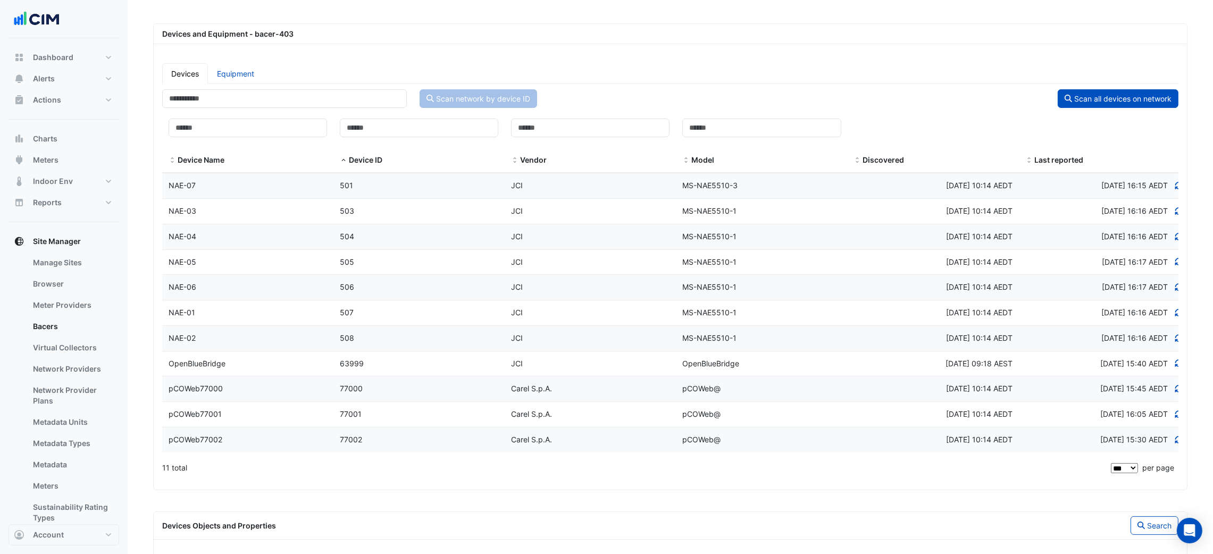
scroll to position [289, 0]
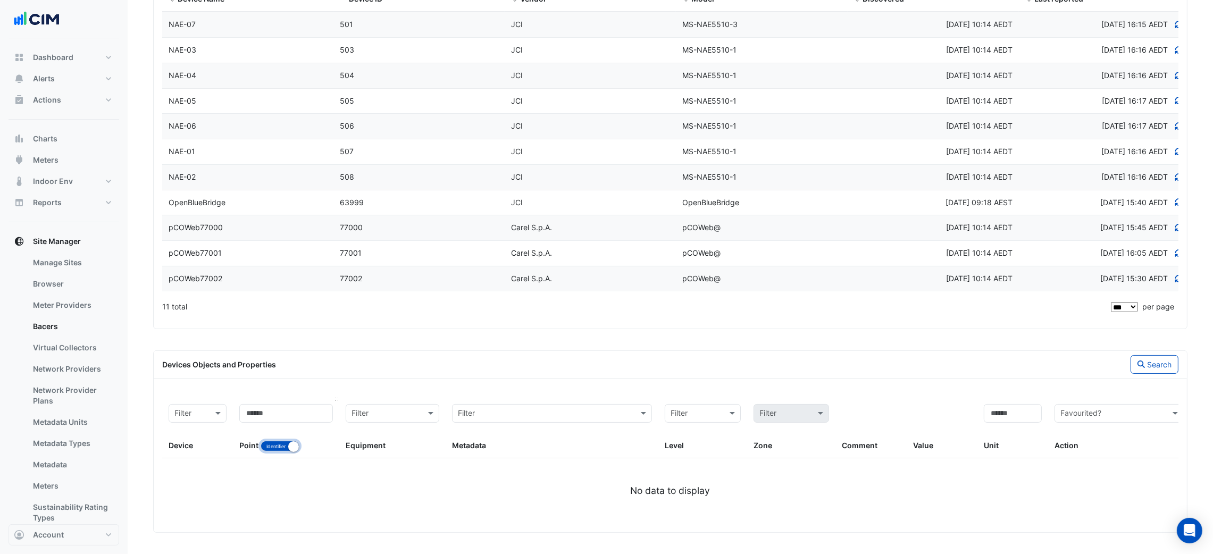
drag, startPoint x: 284, startPoint y: 441, endPoint x: 289, endPoint y: 421, distance: 21.2
click at [284, 442] on button "Identifier Name" at bounding box center [280, 446] width 39 height 11
click at [290, 416] on input at bounding box center [286, 413] width 94 height 19
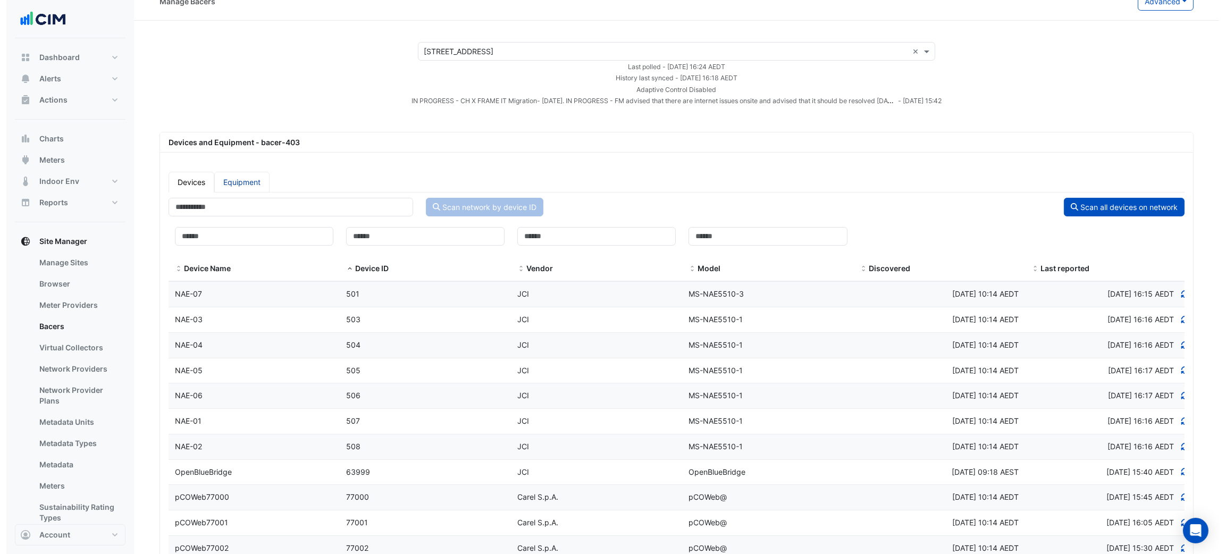
scroll to position [0, 0]
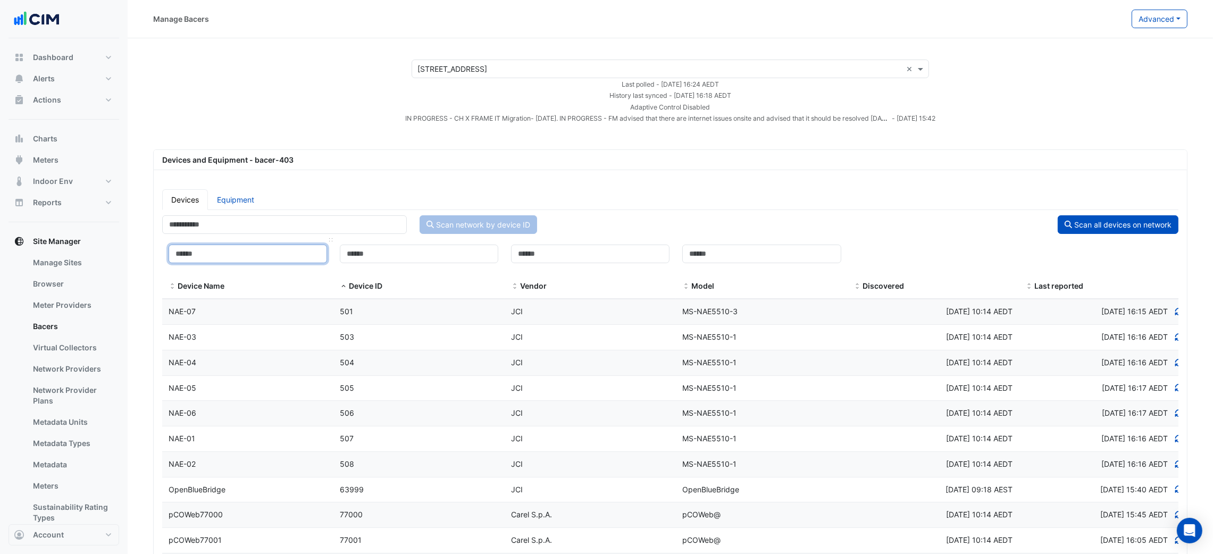
click at [268, 261] on input at bounding box center [248, 254] width 158 height 19
click at [245, 199] on link "Equipment" at bounding box center [235, 199] width 55 height 21
select select "***"
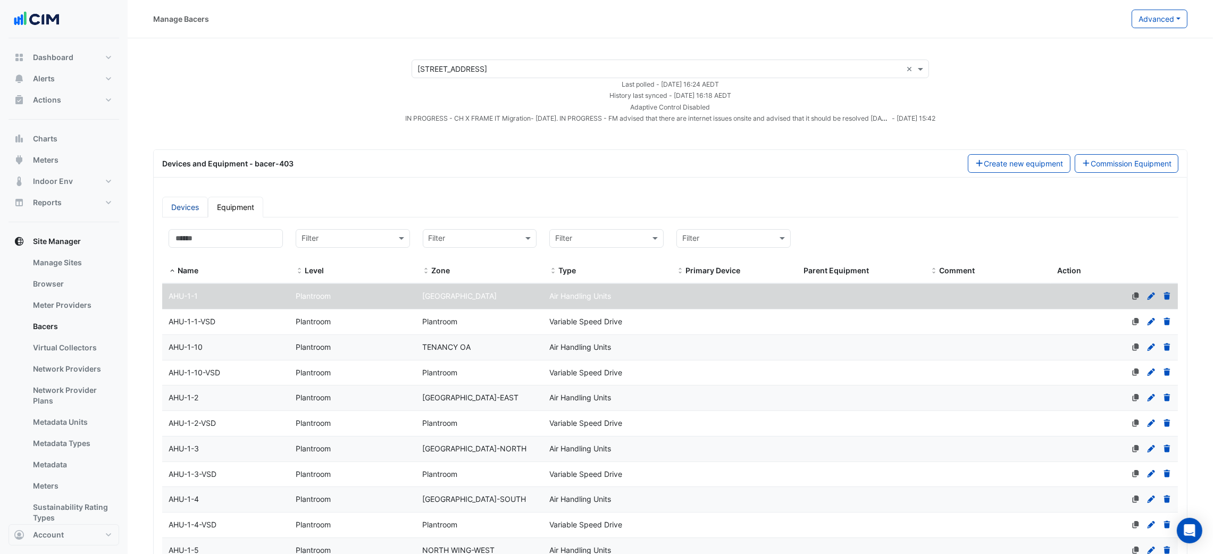
click at [186, 203] on link "Devices" at bounding box center [185, 207] width 46 height 21
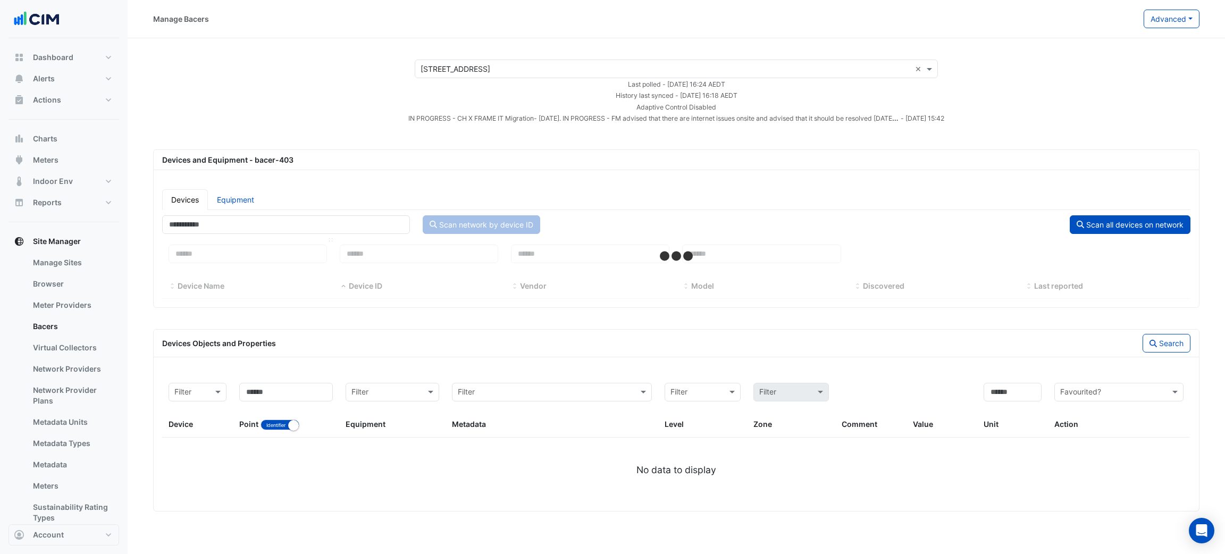
select select "***"
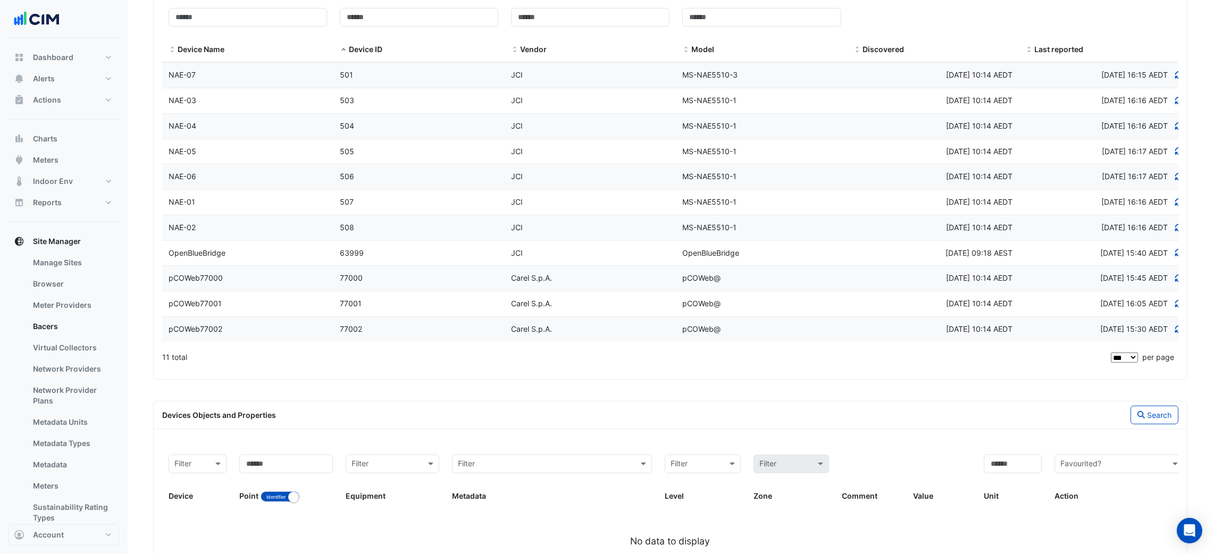
scroll to position [289, 0]
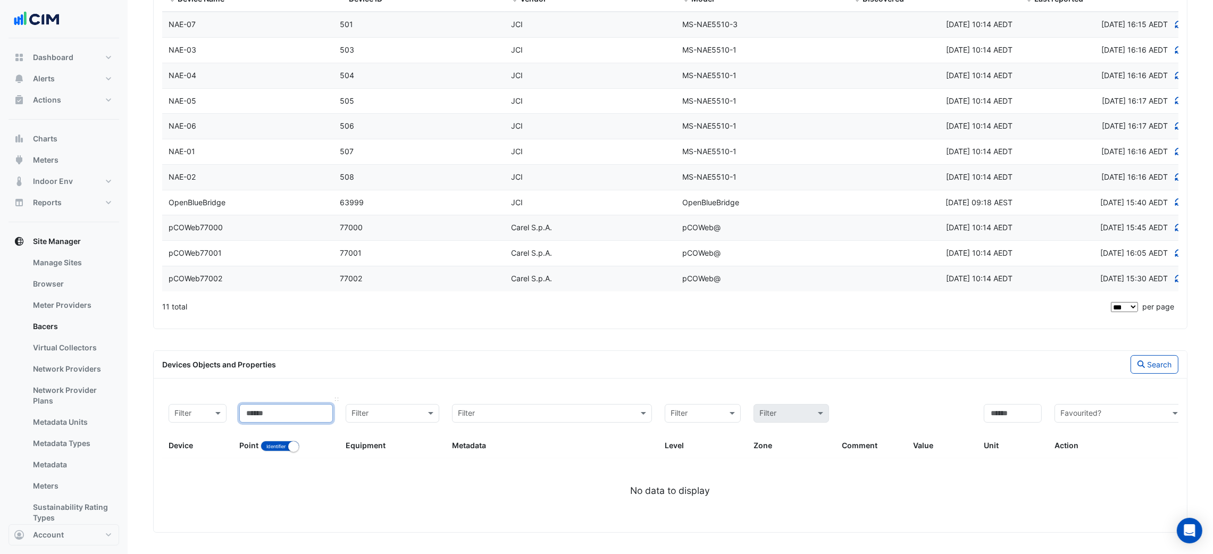
click at [292, 416] on input at bounding box center [286, 413] width 94 height 19
paste input "*********"
type input "*********"
click at [279, 449] on button "Identifier Name" at bounding box center [280, 446] width 39 height 11
click at [1155, 348] on app-bacers "× 2-12 Macquarie St × Last polled - Tue 07-Oct-2025 16:24 AEDT History last syn…" at bounding box center [670, 152] width 1034 height 760
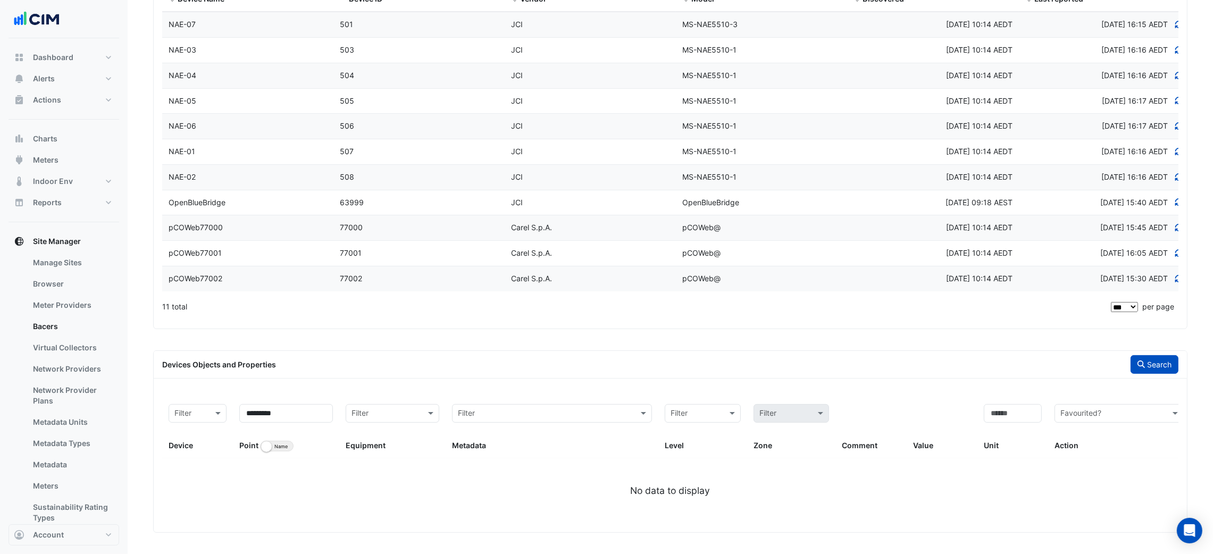
click at [1154, 355] on button "Search" at bounding box center [1154, 364] width 48 height 19
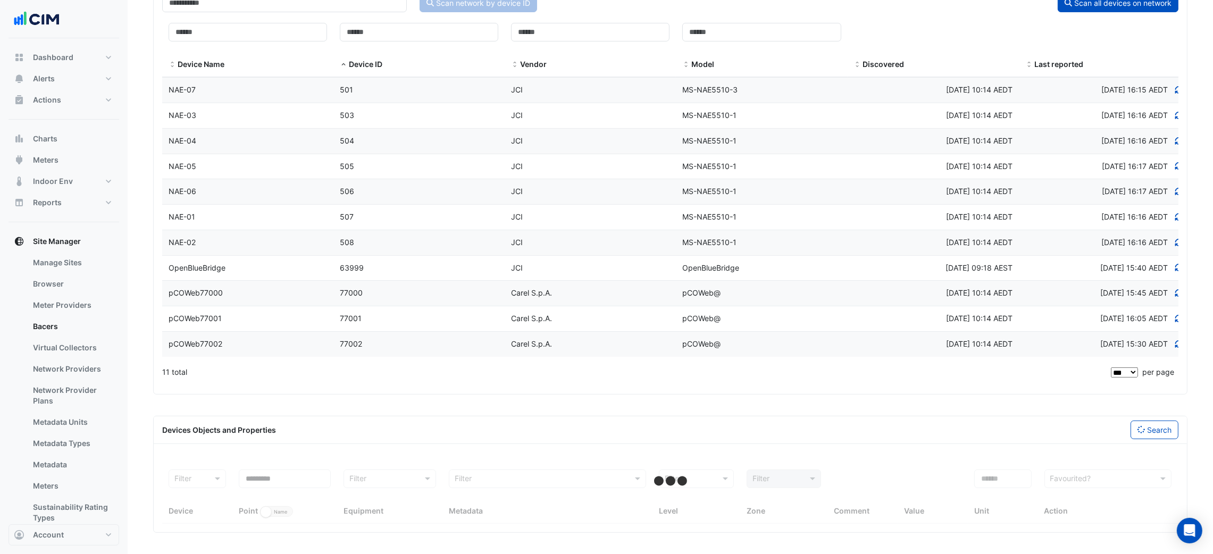
select select "***"
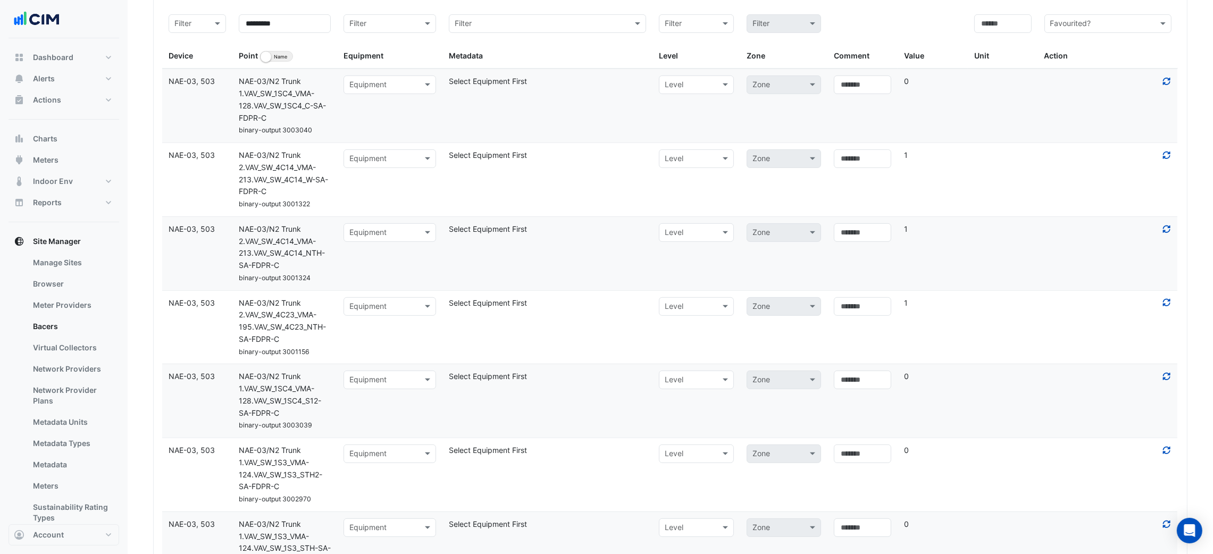
scroll to position [608, 0]
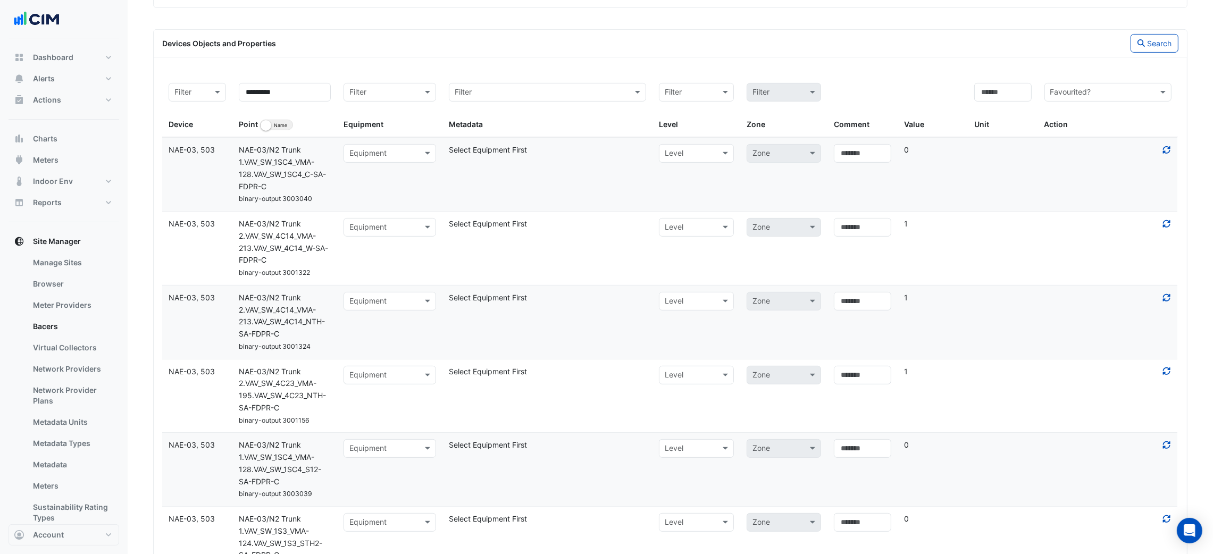
click at [403, 157] on input "text" at bounding box center [379, 154] width 60 height 12
click at [494, 154] on div "Select Equipment First" at bounding box center [547, 150] width 210 height 12
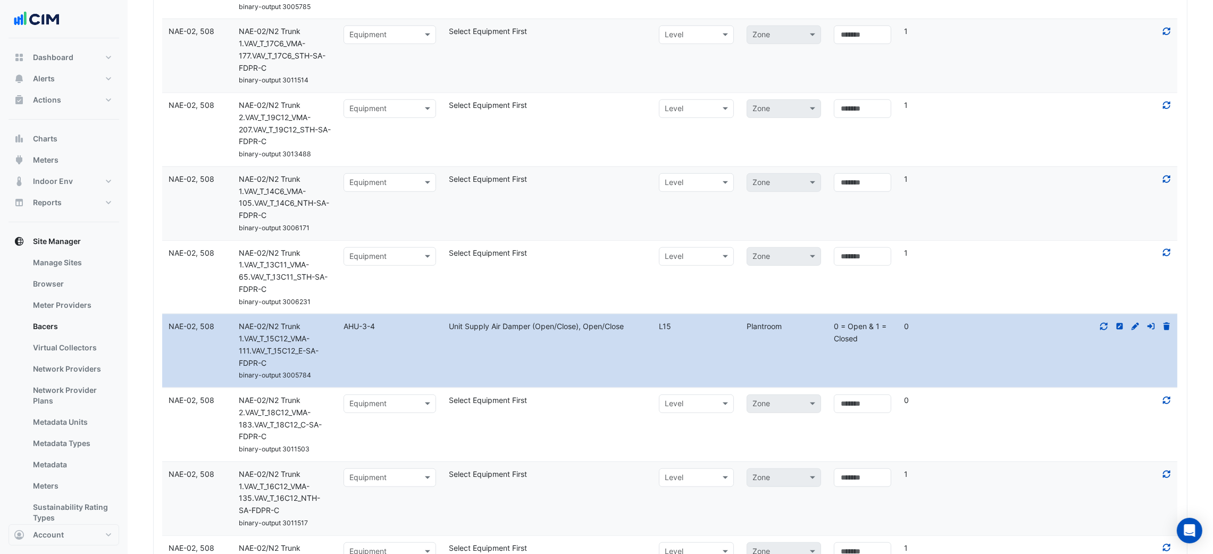
scroll to position [7639, 0]
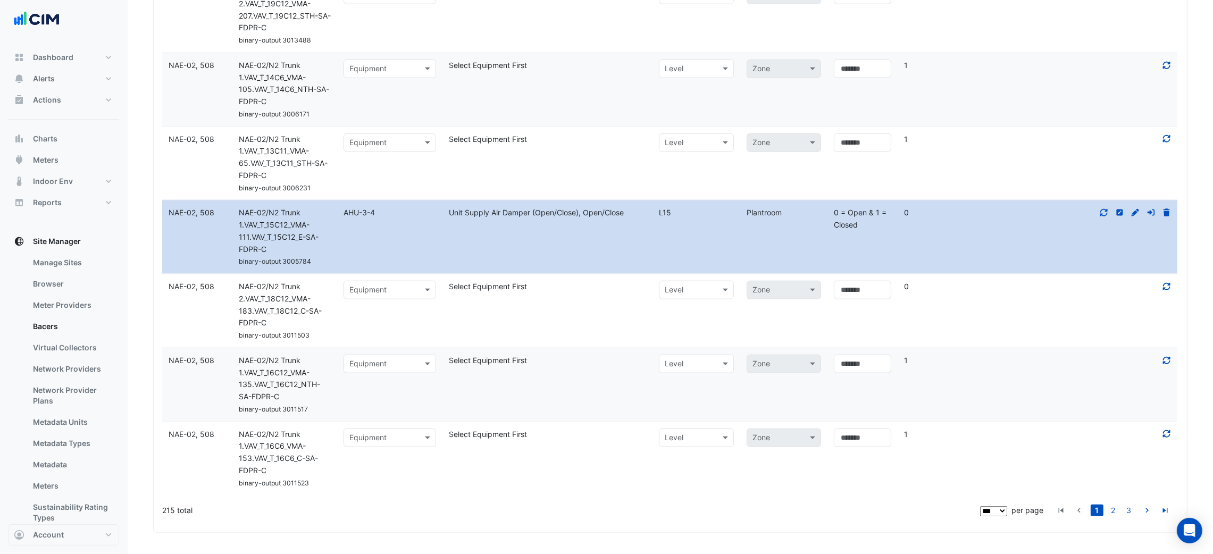
drag, startPoint x: 211, startPoint y: 509, endPoint x: 165, endPoint y: 508, distance: 46.3
click at [165, 508] on div "215 total" at bounding box center [570, 510] width 816 height 27
click at [251, 502] on div "215 total" at bounding box center [570, 510] width 816 height 27
click at [251, 503] on div "215 total" at bounding box center [570, 510] width 816 height 27
click at [246, 508] on div "215 total" at bounding box center [570, 510] width 816 height 27
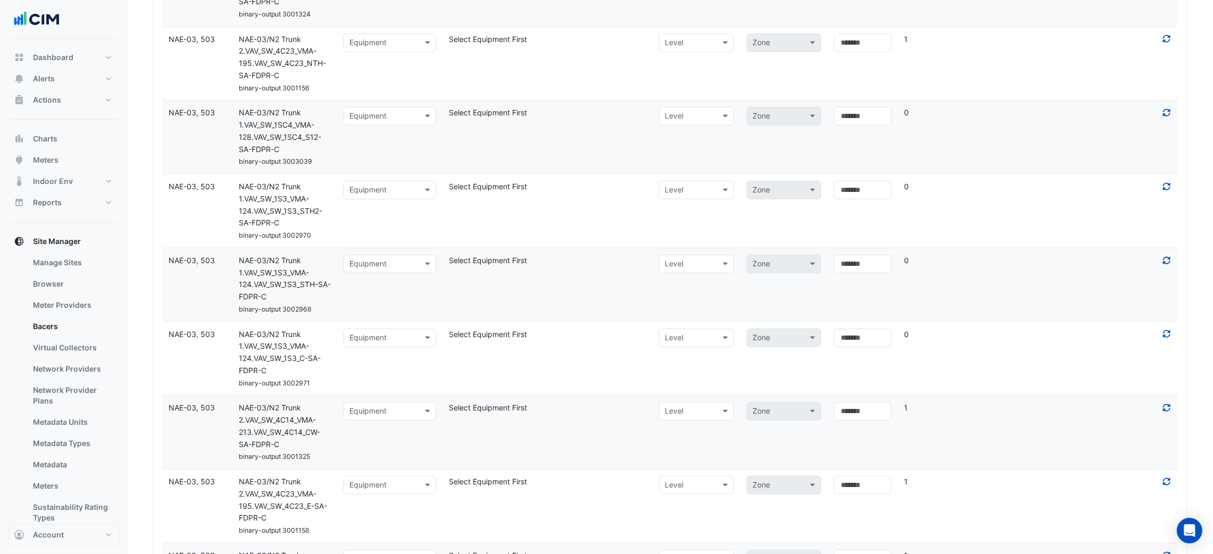
scroll to position [462, 0]
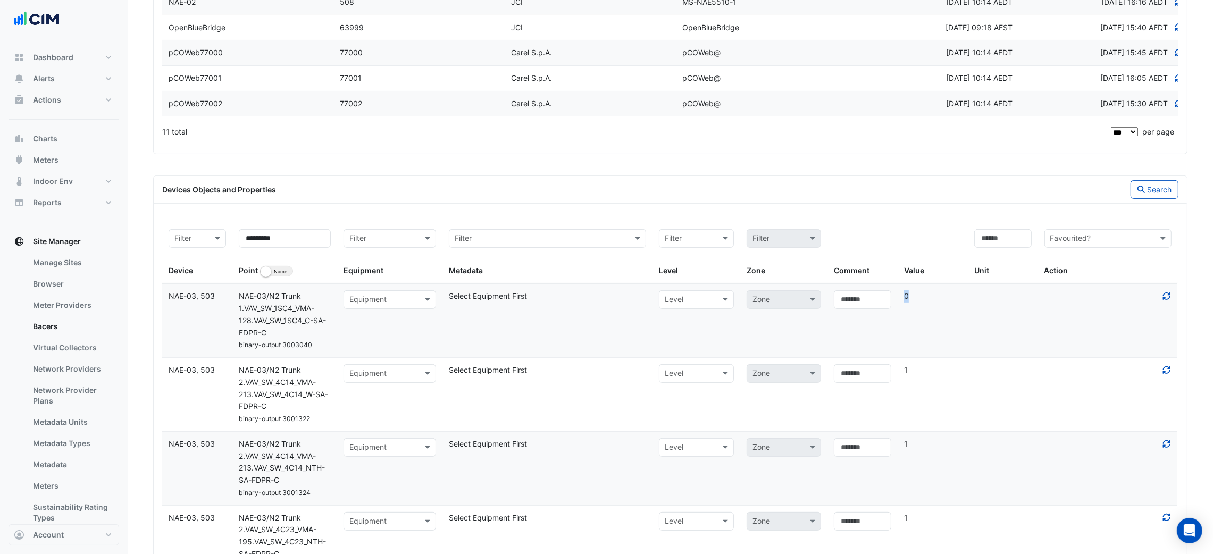
drag, startPoint x: 904, startPoint y: 301, endPoint x: 923, endPoint y: 305, distance: 19.5
click at [911, 303] on div "0" at bounding box center [932, 296] width 70 height 12
click at [930, 306] on datatable-body-cell "Present Value 0" at bounding box center [932, 320] width 70 height 73
drag, startPoint x: 921, startPoint y: 306, endPoint x: 902, endPoint y: 304, distance: 18.7
click at [902, 304] on datatable-body-cell "Present Value 0" at bounding box center [932, 320] width 70 height 73
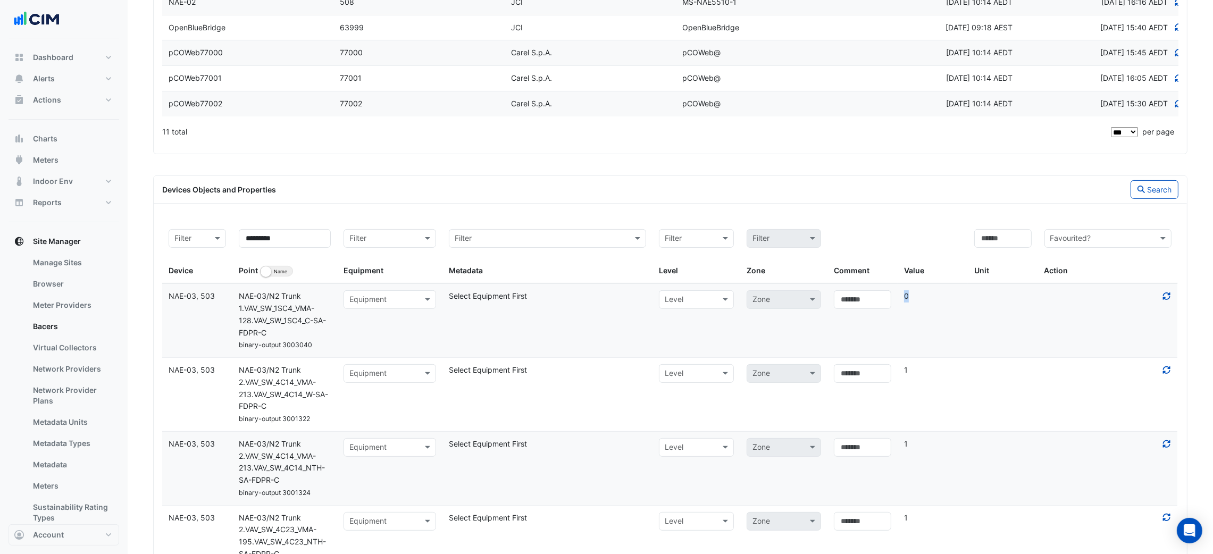
click at [920, 314] on datatable-body-cell "Present Value 0" at bounding box center [932, 320] width 70 height 73
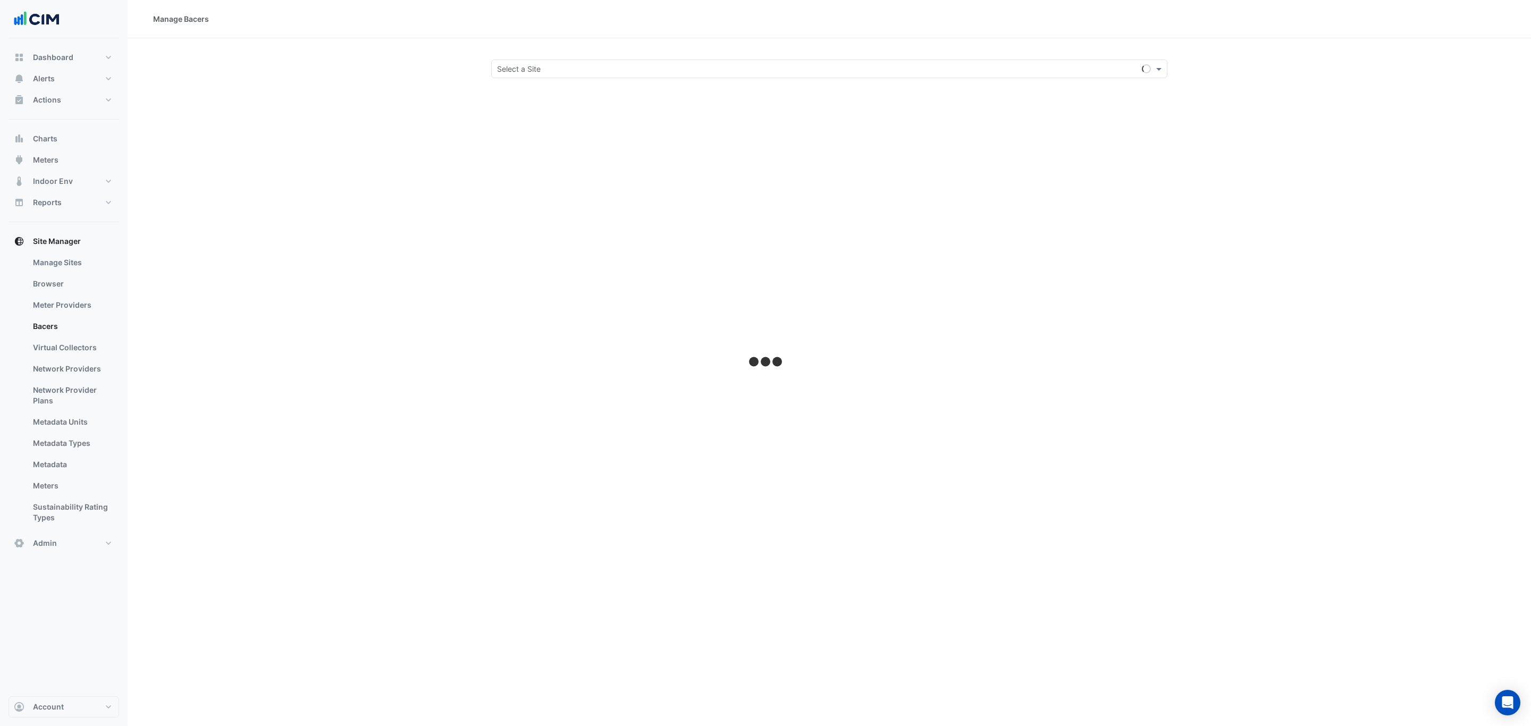
click at [536, 64] on input "text" at bounding box center [818, 69] width 643 height 11
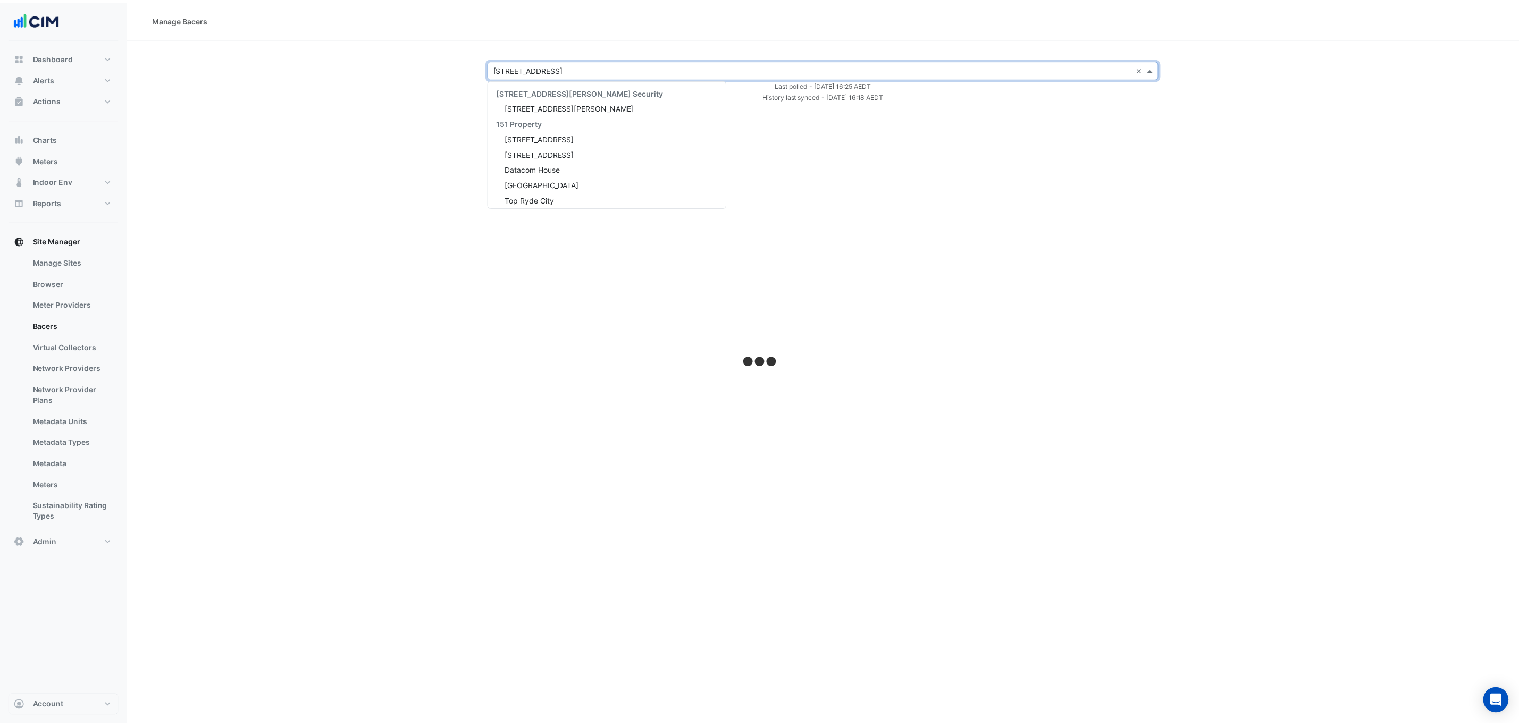
scroll to position [2344, 0]
select select "***"
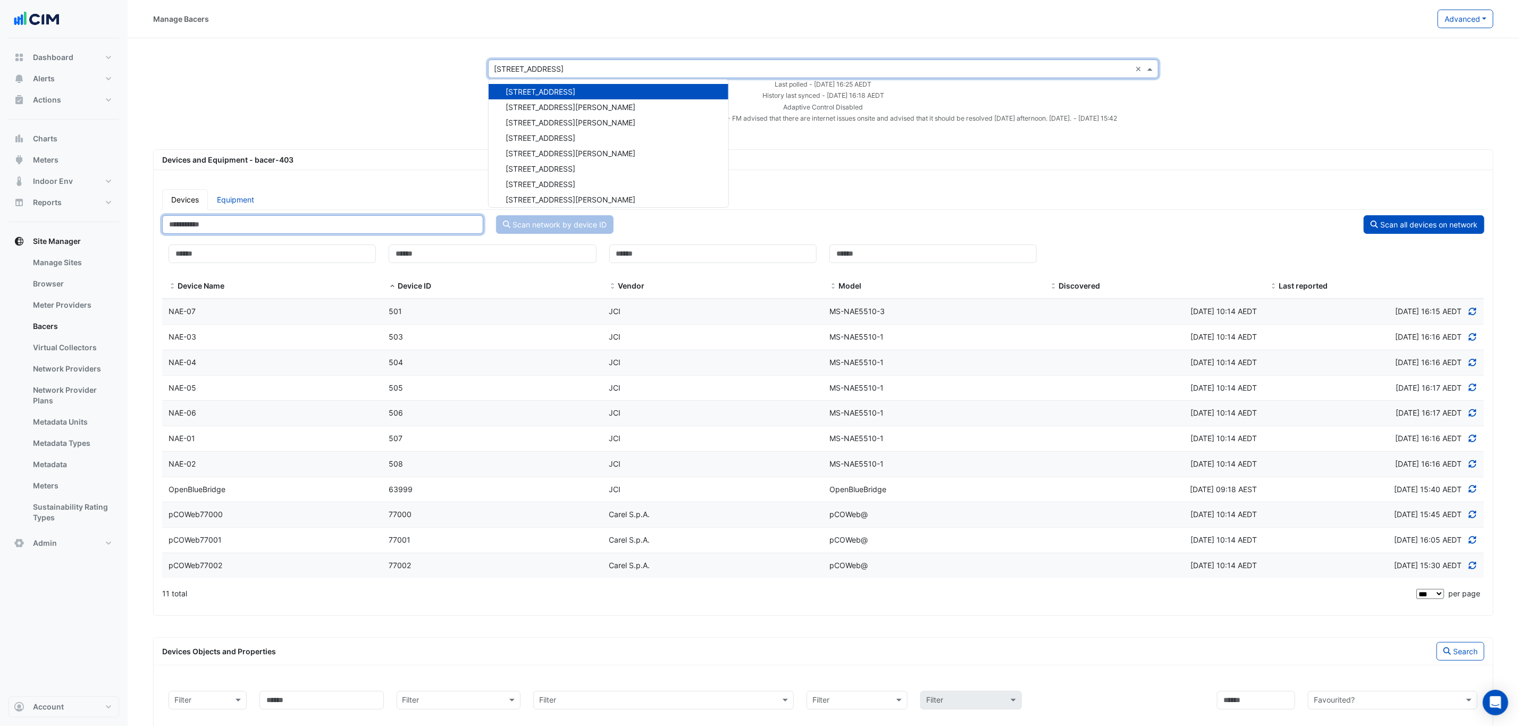
click at [289, 222] on input "number" at bounding box center [322, 224] width 321 height 19
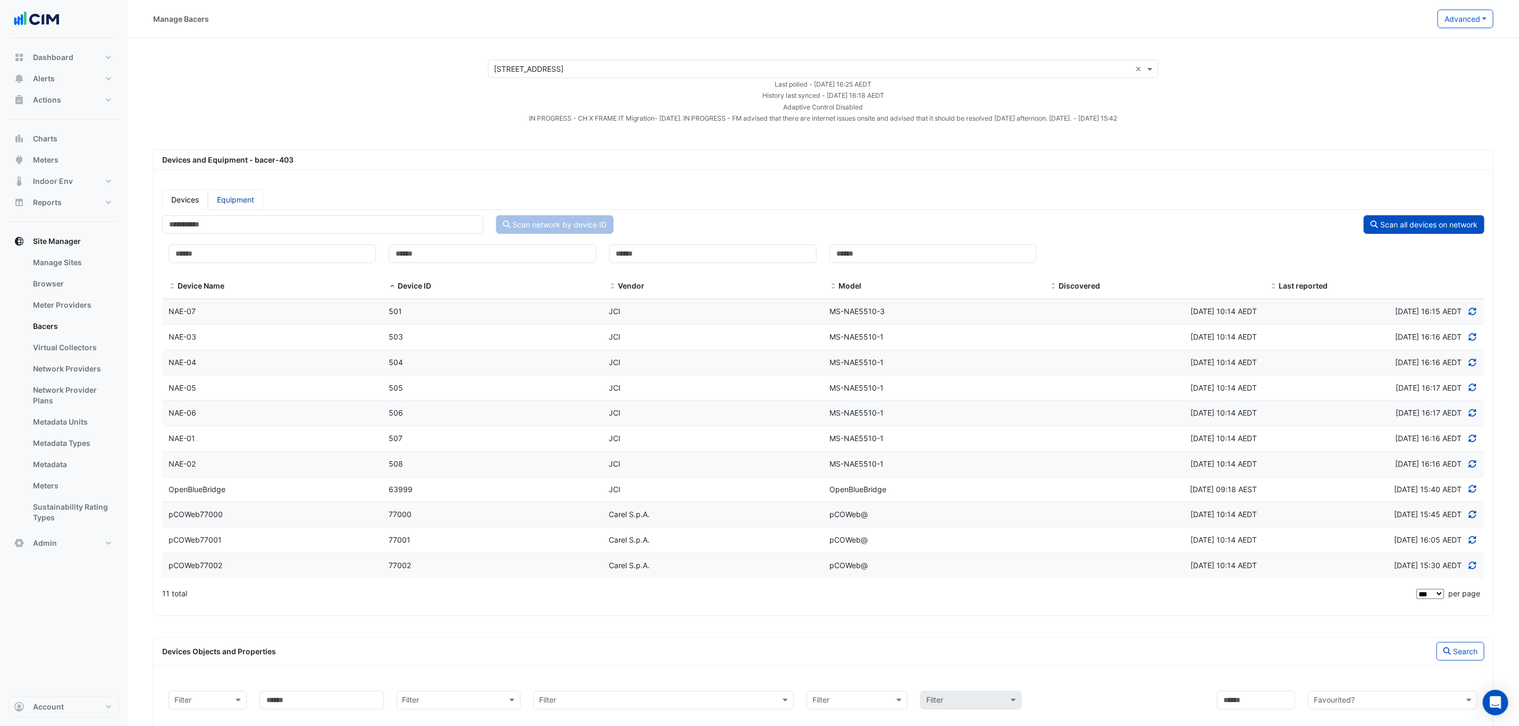
click at [236, 204] on link "Equipment" at bounding box center [235, 199] width 55 height 21
select select "***"
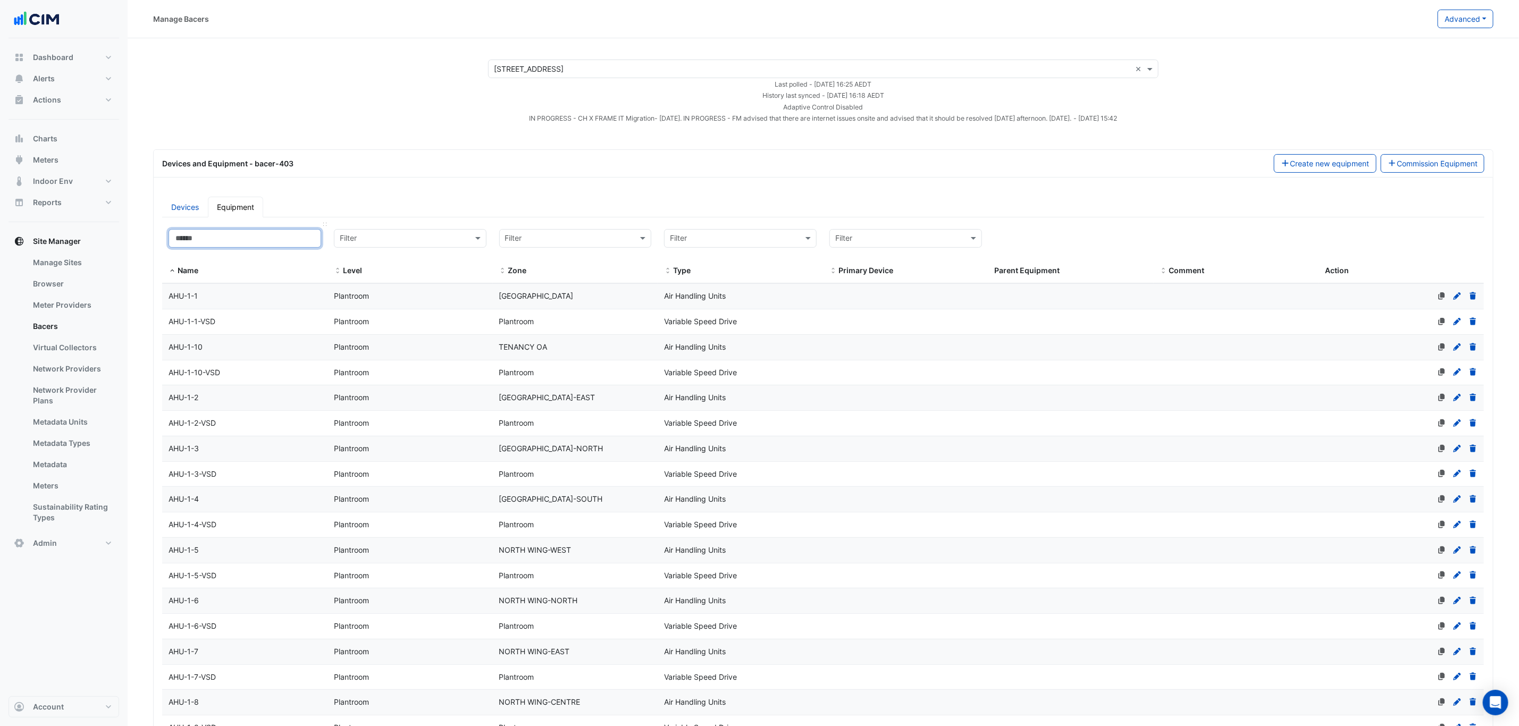
click at [249, 237] on input at bounding box center [245, 238] width 153 height 19
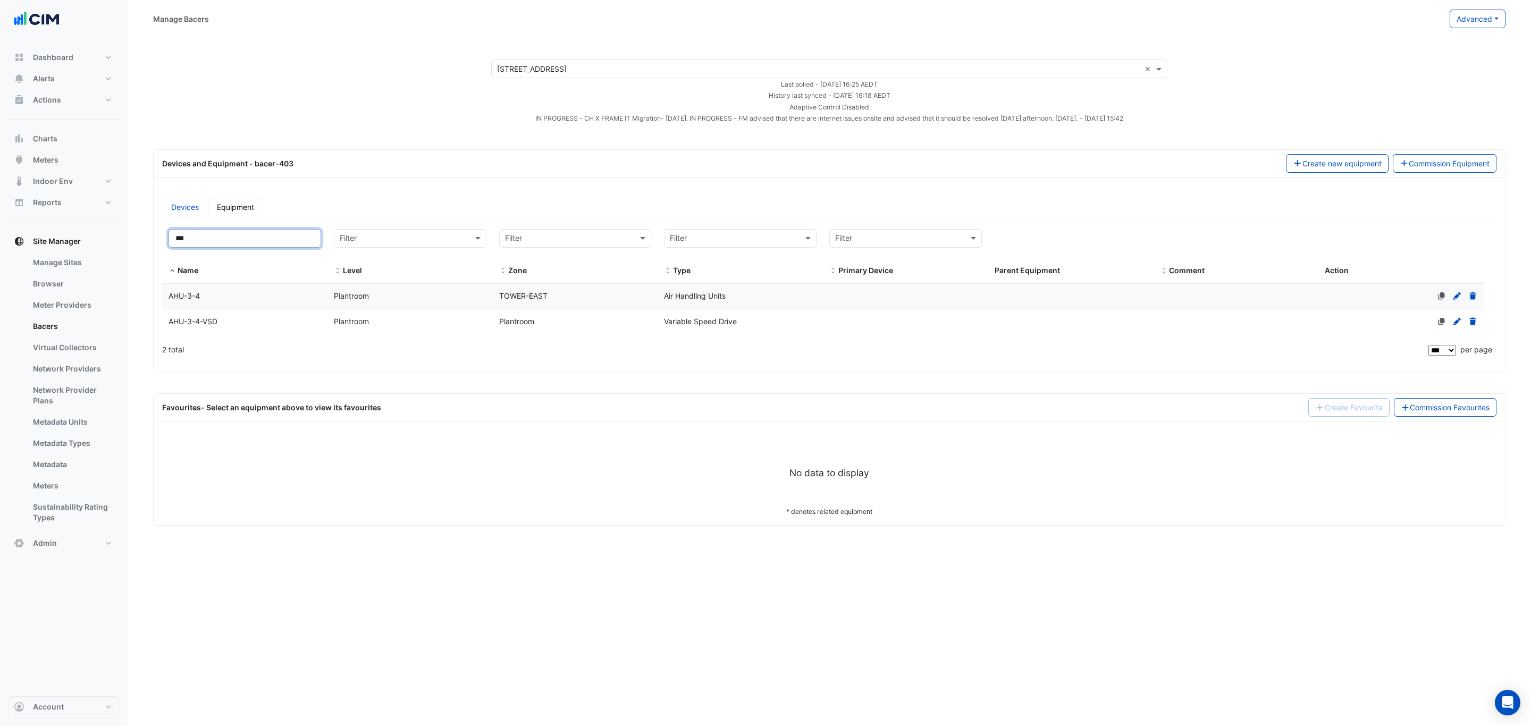
type input "***"
click at [426, 313] on datatable-body-cell "Level Plantroom" at bounding box center [410, 321] width 165 height 25
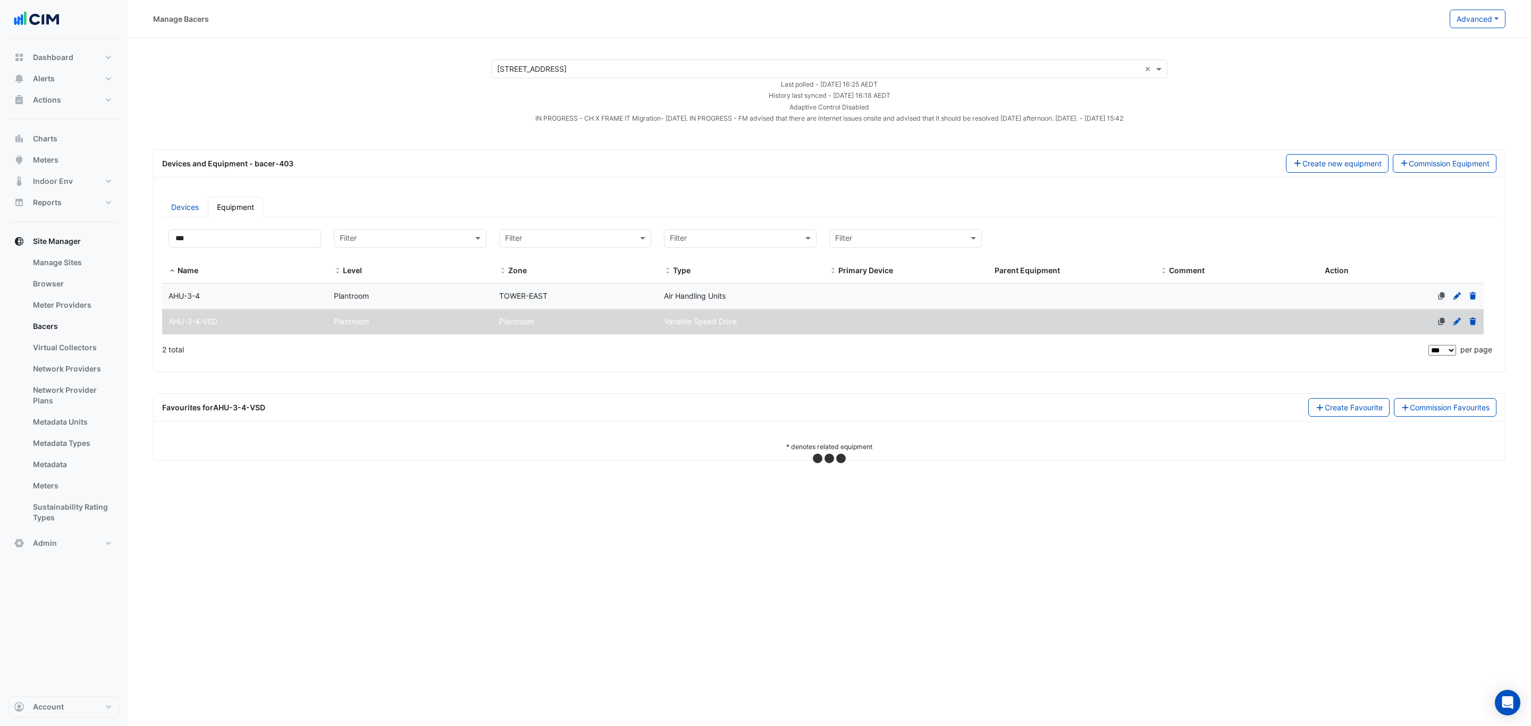
click at [424, 303] on div "Plantroom" at bounding box center [410, 296] width 165 height 12
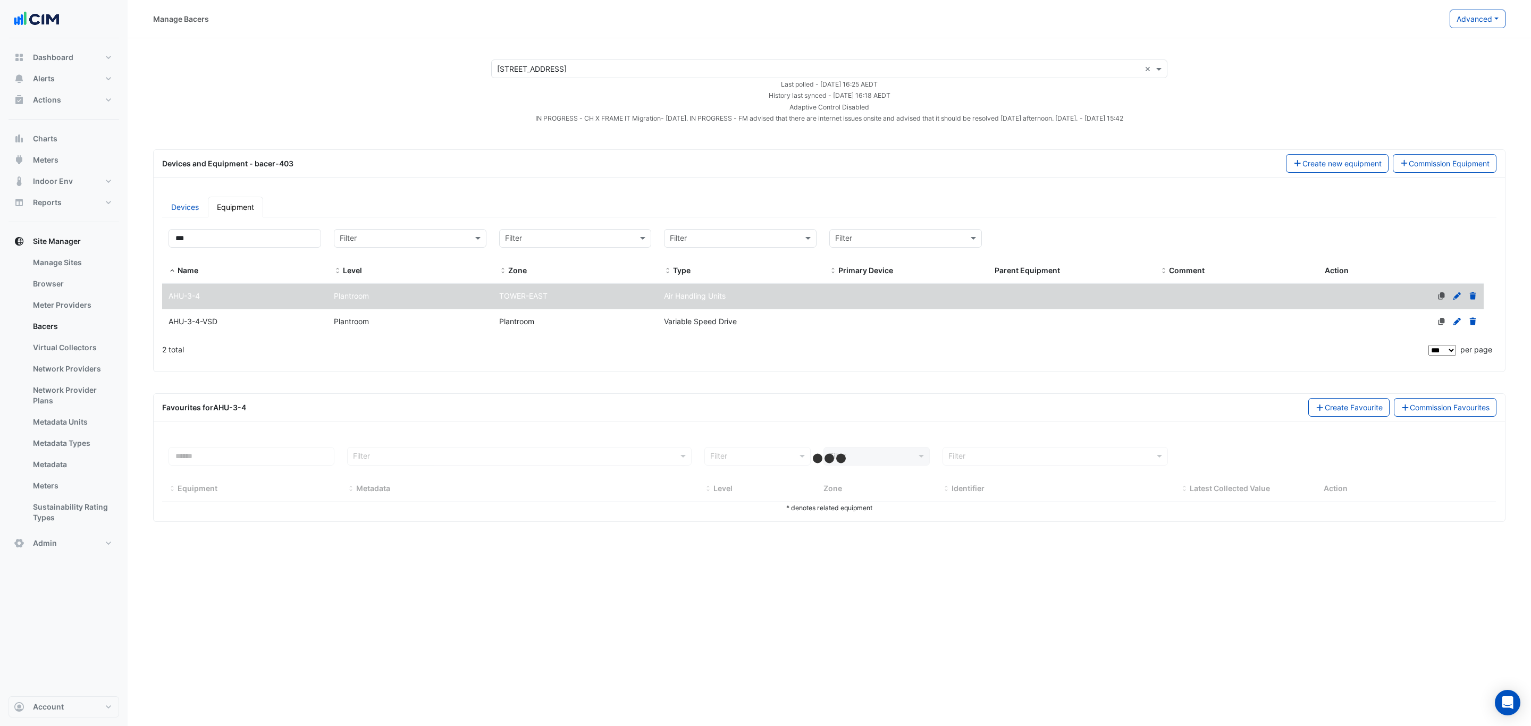
select select "***"
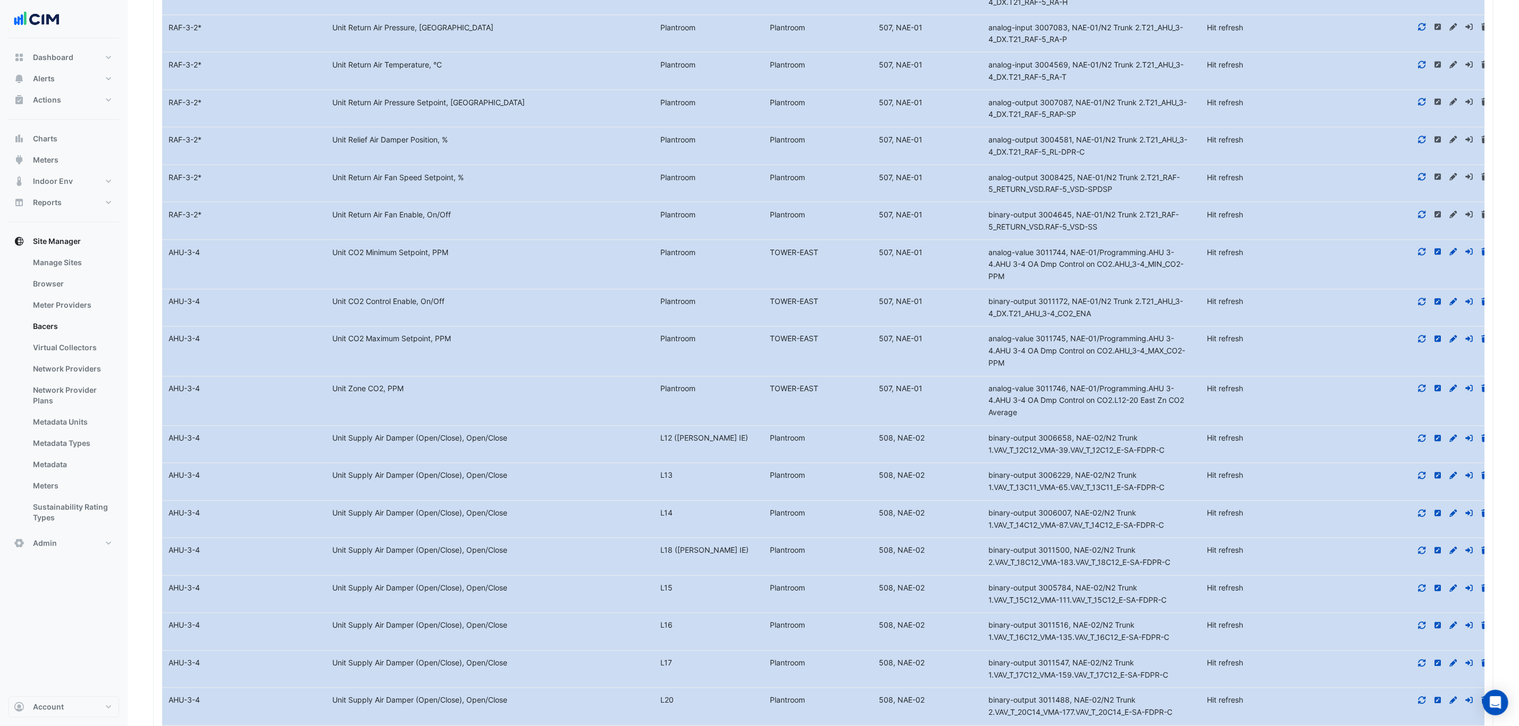
scroll to position [1359, 0]
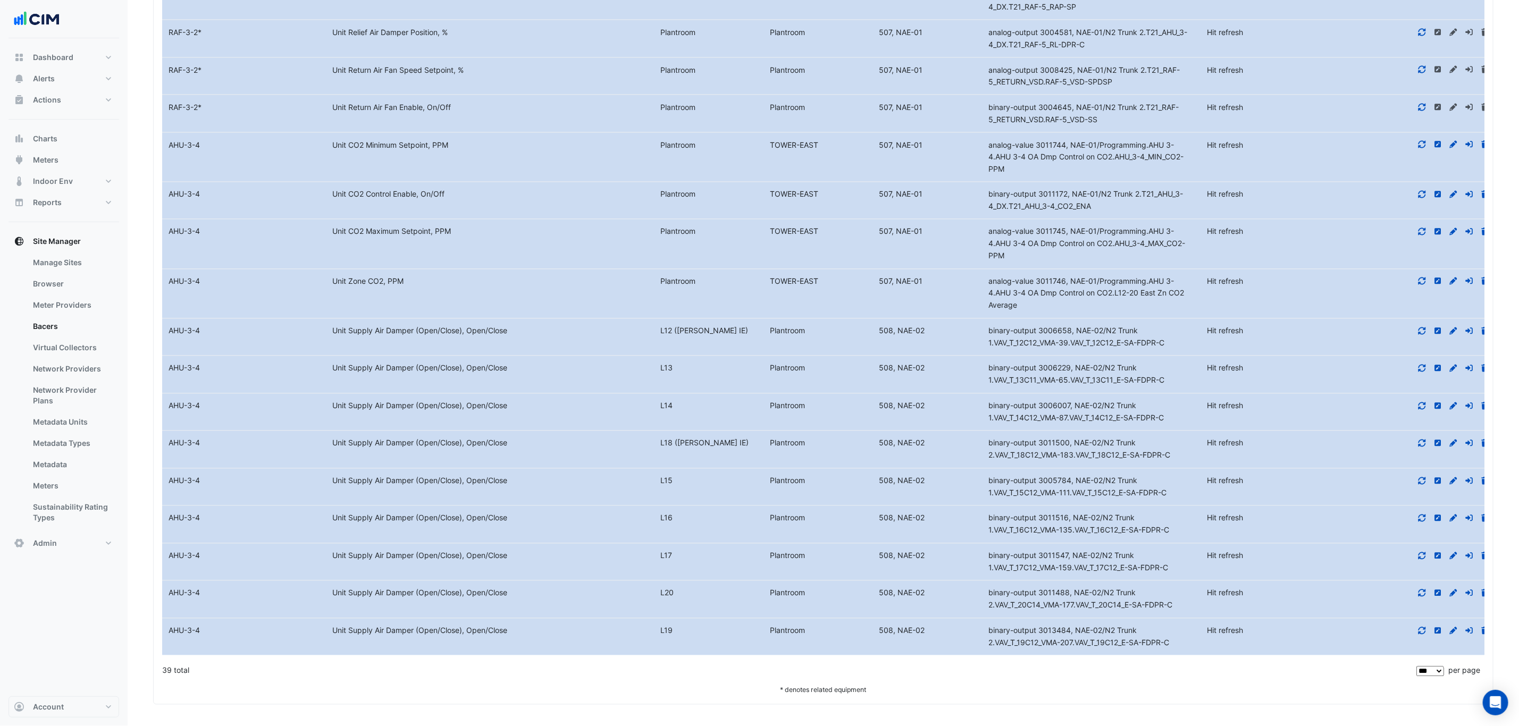
drag, startPoint x: 1128, startPoint y: 418, endPoint x: 1183, endPoint y: 416, distance: 55.3
click at [1183, 416] on div "binary-output 3006007, NAE-02/N2 Trunk 1.VAV_T_14C12_VMA-87.VAV_T_14C12_E-SA-FD…" at bounding box center [1091, 412] width 219 height 24
copy span "SA-FDPR-C"
click at [1149, 415] on span "binary-output 3006007, NAE-02/N2 Trunk 1.VAV_T_14C12_VMA-87.VAV_T_14C12_E-SA-FD…" at bounding box center [1075, 411] width 175 height 21
drag, startPoint x: 1181, startPoint y: 415, endPoint x: 1174, endPoint y: 415, distance: 6.4
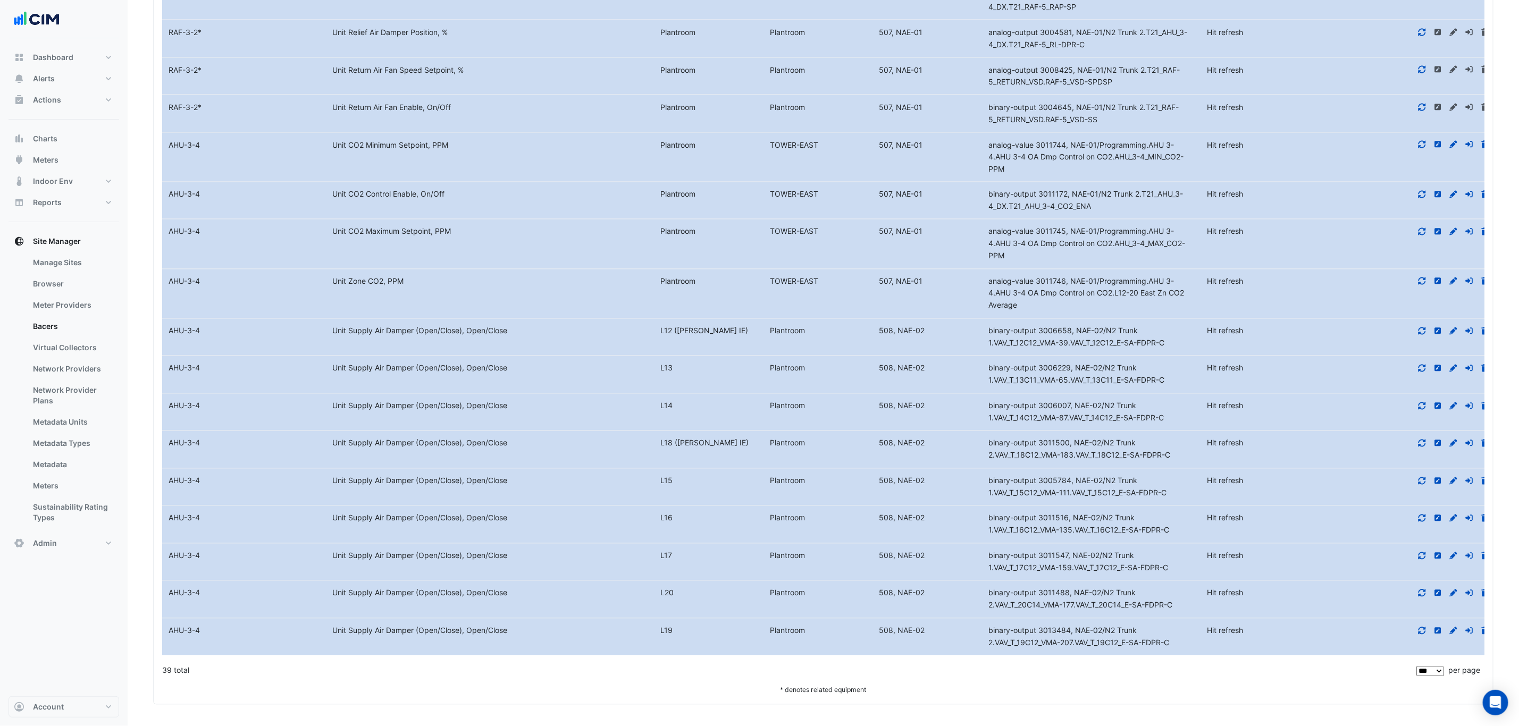
click at [1174, 415] on div "binary-output 3006007, NAE-02/N2 Trunk 1.VAV_T_14C12_VMA-87.VAV_T_14C12_E-SA-FD…" at bounding box center [1091, 412] width 219 height 24
drag, startPoint x: 1128, startPoint y: 418, endPoint x: 1069, endPoint y: 418, distance: 58.5
click at [1069, 418] on span "binary-output 3006007, NAE-02/N2 Trunk 1.VAV_T_14C12_VMA-87.VAV_T_14C12_E-SA-FD…" at bounding box center [1075, 411] width 175 height 21
drag, startPoint x: 860, startPoint y: 405, endPoint x: 927, endPoint y: 407, distance: 66.5
click at [927, 407] on div "Equipment Name AHU-3-4 Metadata Unit Supply Air Damper (Open/Close), Open/Close…" at bounding box center [829, 412] width 1334 height 37
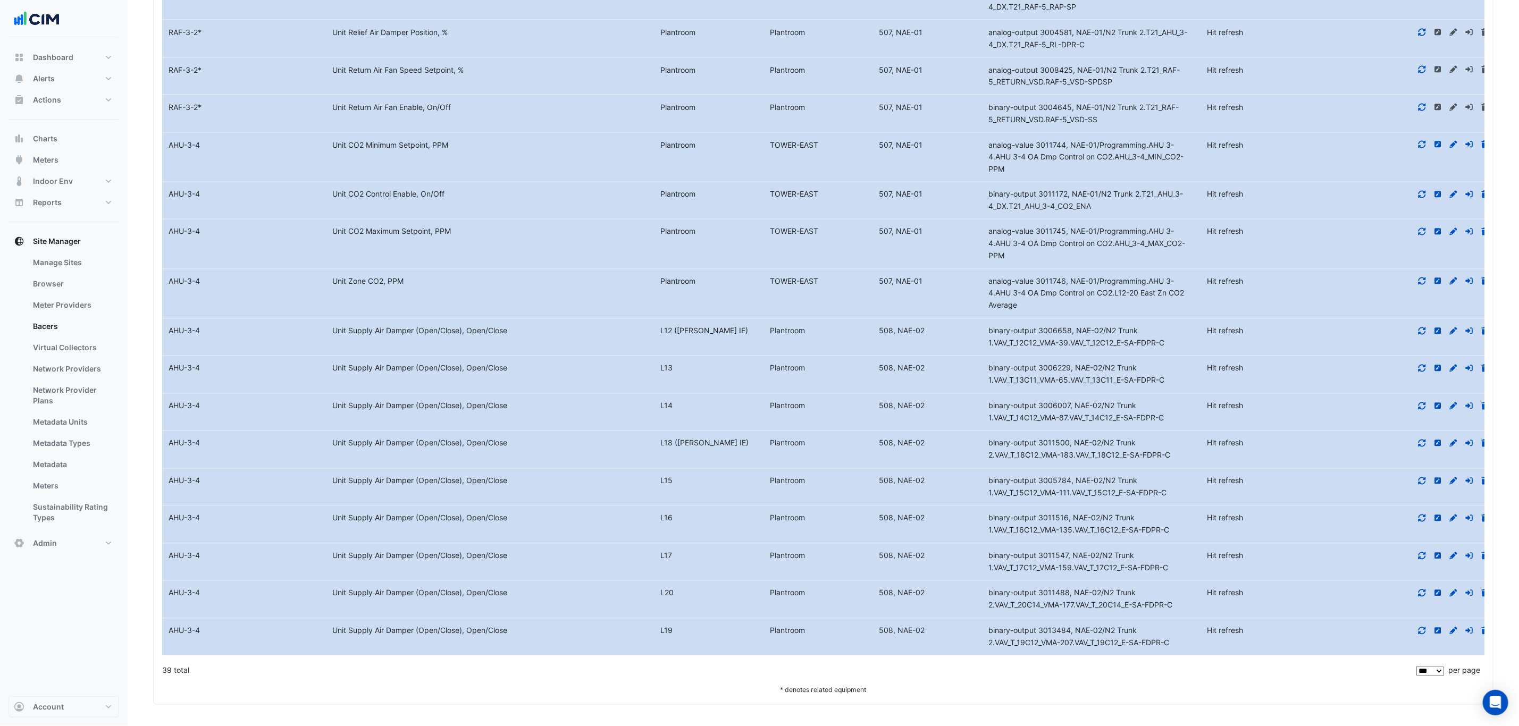
click at [1128, 423] on datatable-body-cell "Identifier binary-output 3006007, NAE-02/N2 Trunk 1.VAV_T_14C12_VMA-87.VAV_T_14…" at bounding box center [1091, 412] width 219 height 37
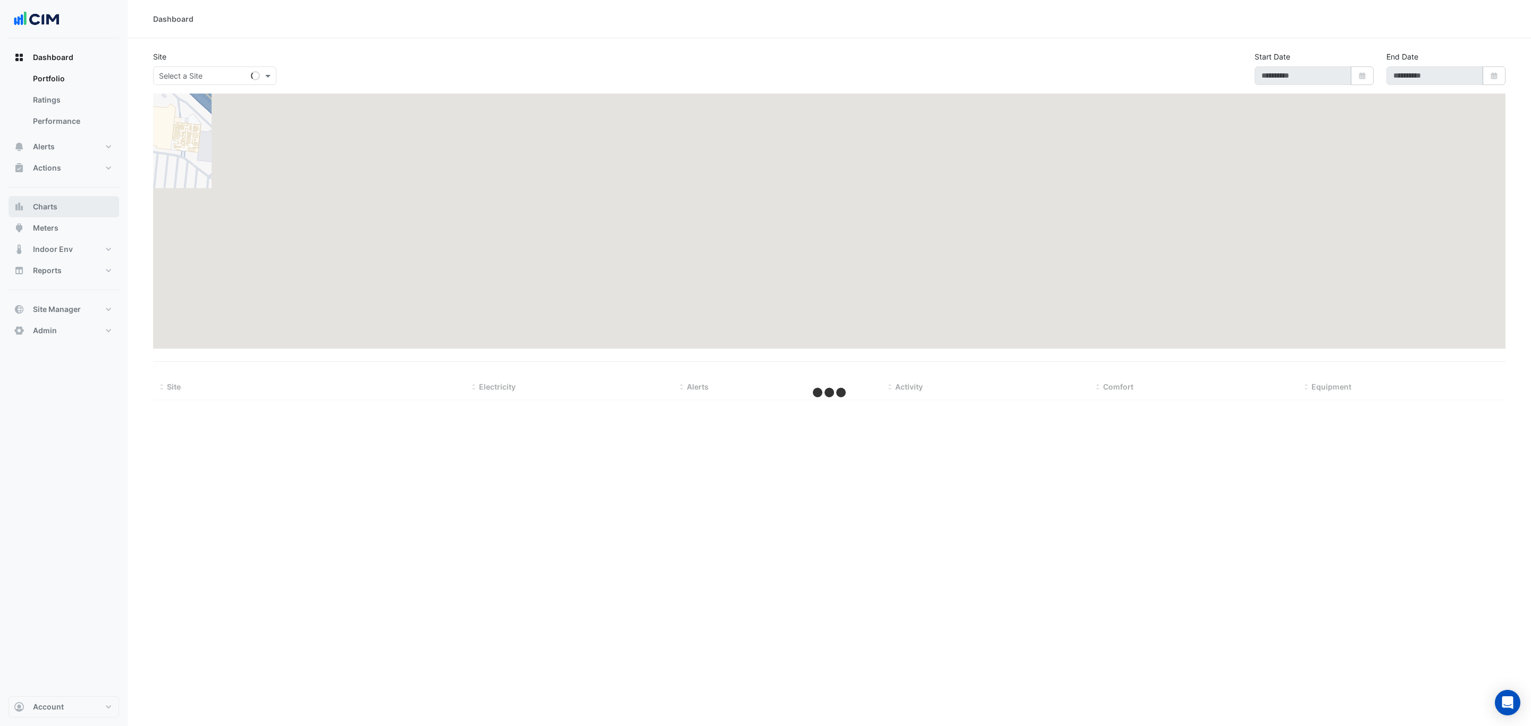
click at [49, 203] on span "Charts" at bounding box center [45, 206] width 24 height 11
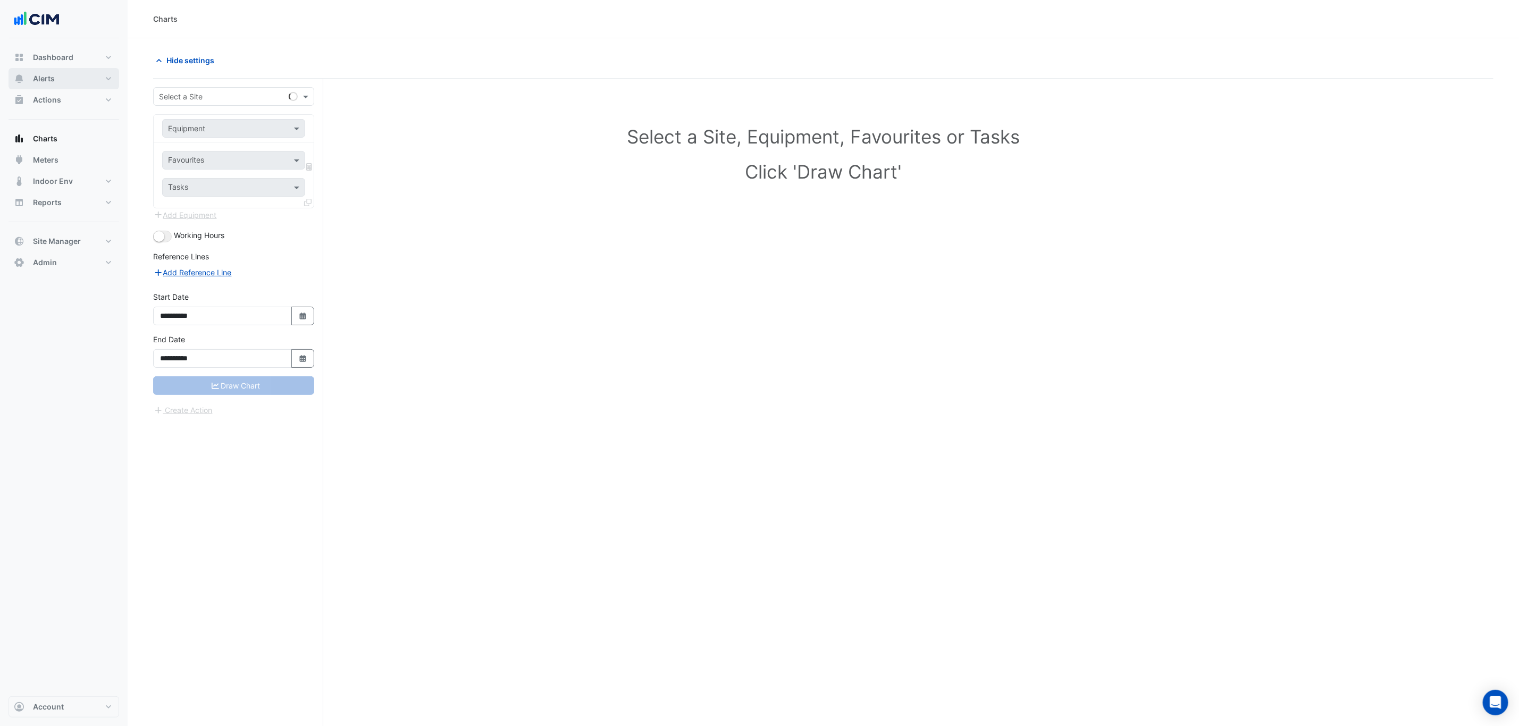
click at [48, 82] on span "Alerts" at bounding box center [44, 78] width 22 height 11
click at [169, 99] on input "text" at bounding box center [223, 96] width 128 height 11
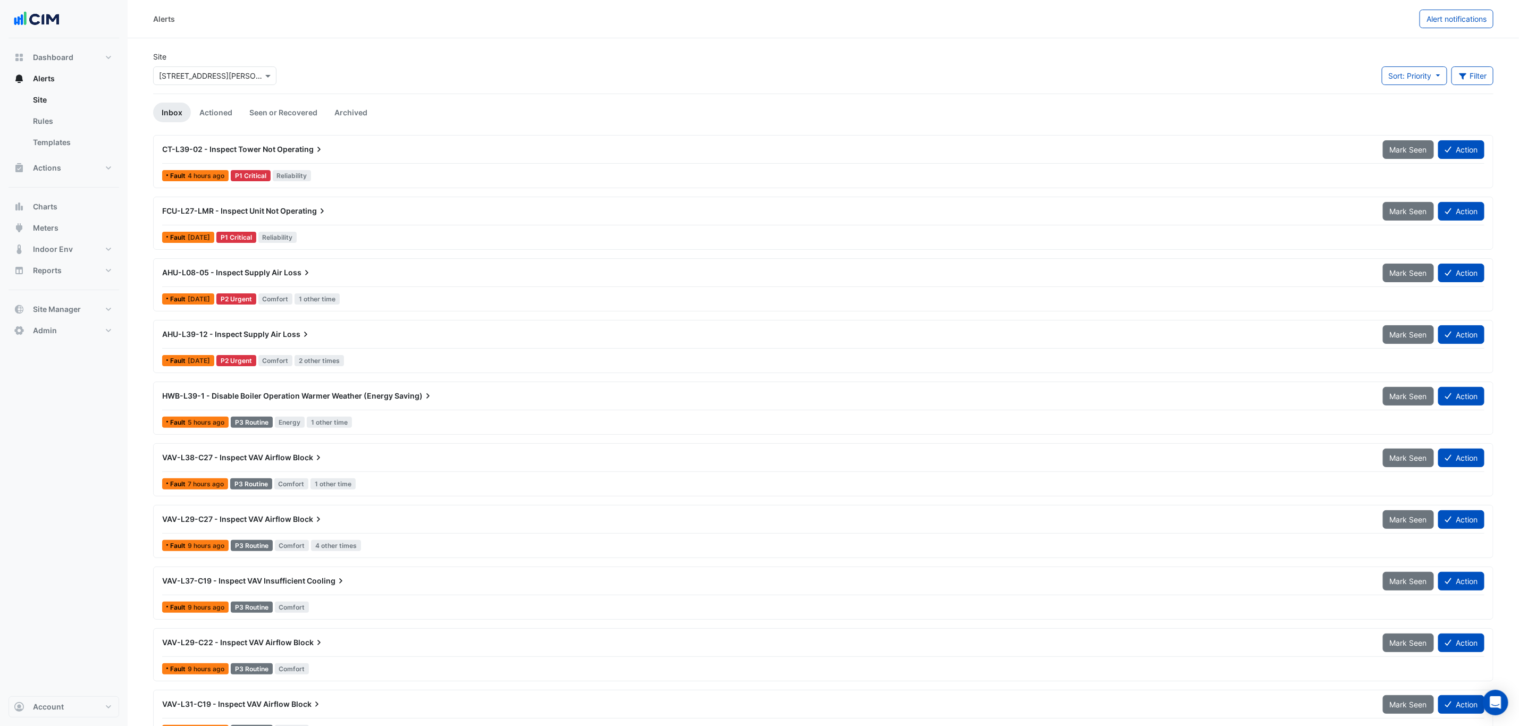
click at [209, 75] on input "text" at bounding box center [204, 76] width 90 height 11
type input "*********"
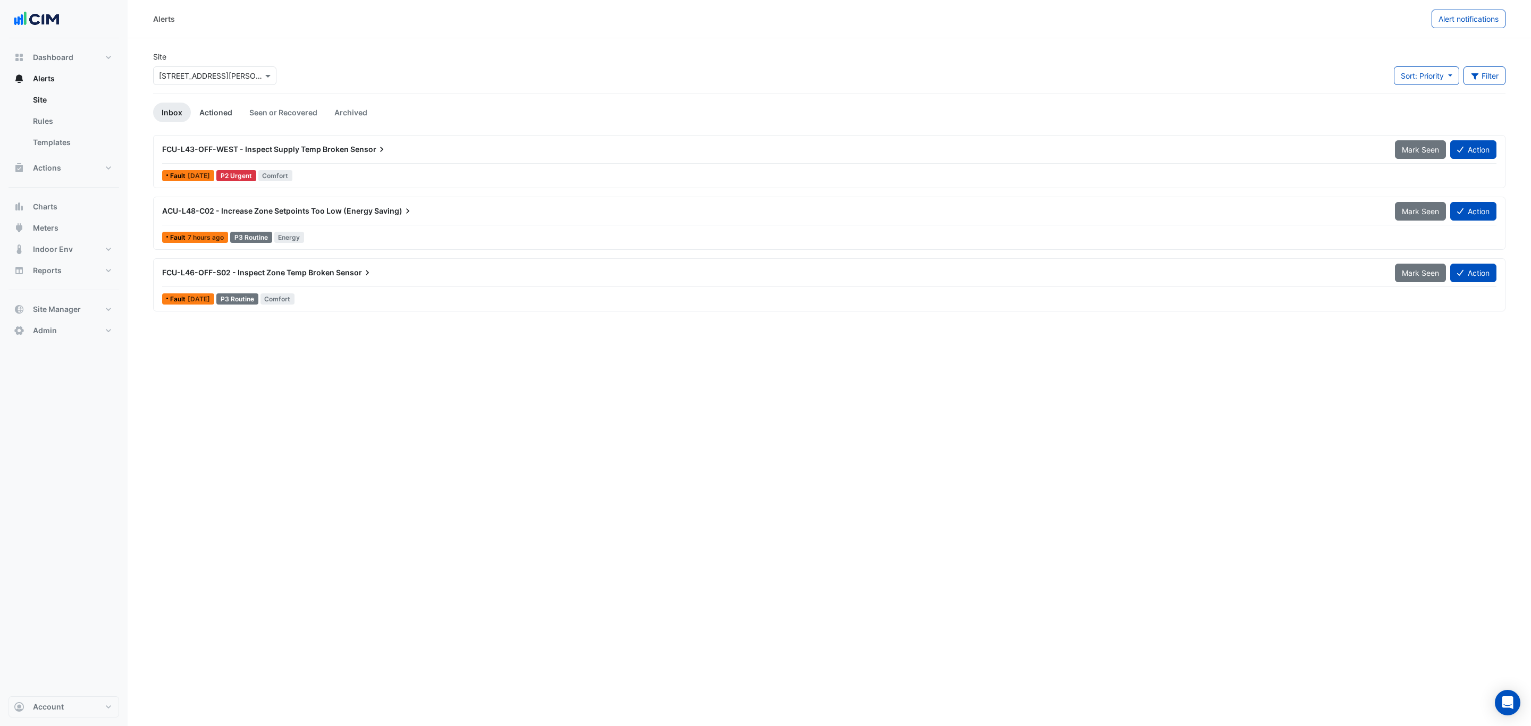
click at [211, 111] on link "Actioned" at bounding box center [216, 113] width 50 height 20
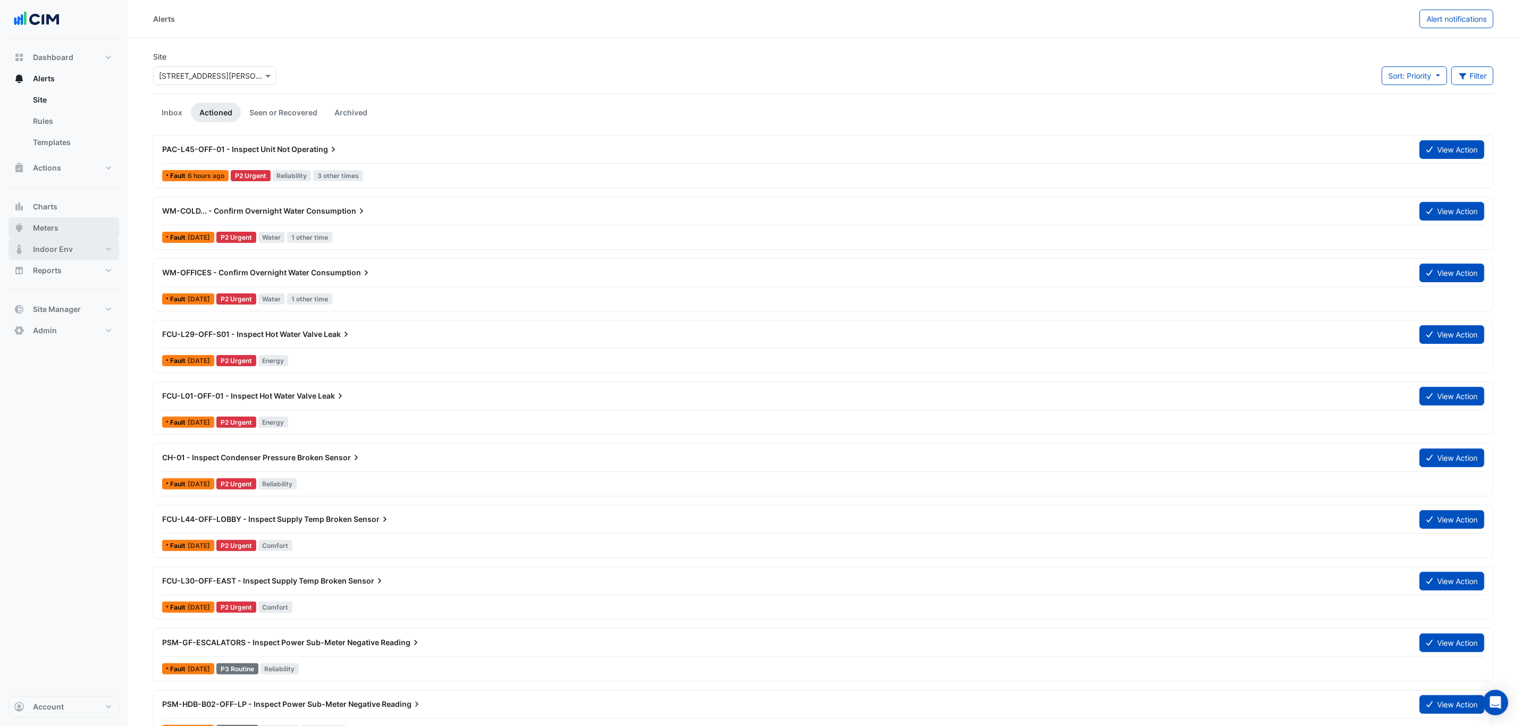
drag, startPoint x: 69, startPoint y: 242, endPoint x: 100, endPoint y: 222, distance: 37.8
click at [69, 242] on button "Indoor Env" at bounding box center [64, 249] width 111 height 21
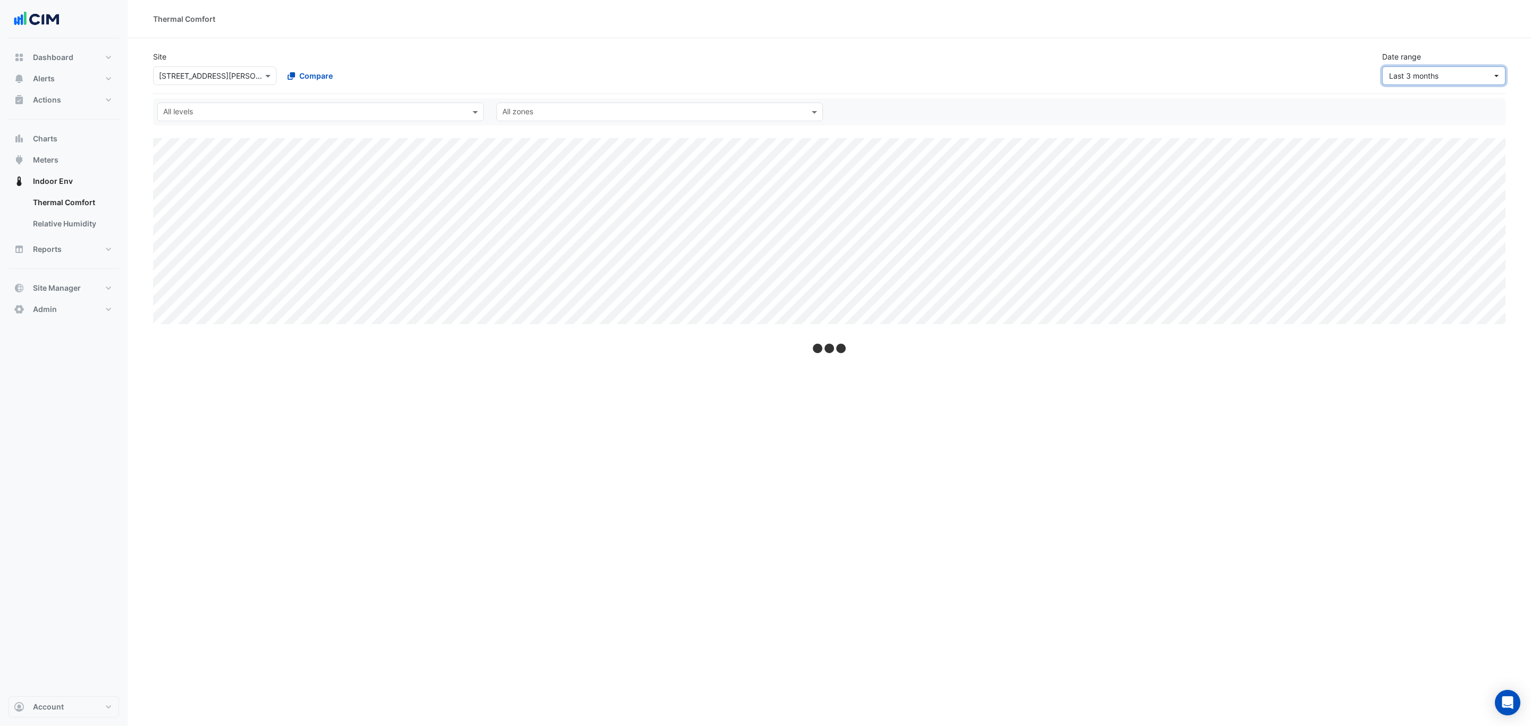
click at [1420, 70] on span "Last 3 months" at bounding box center [1440, 75] width 103 height 11
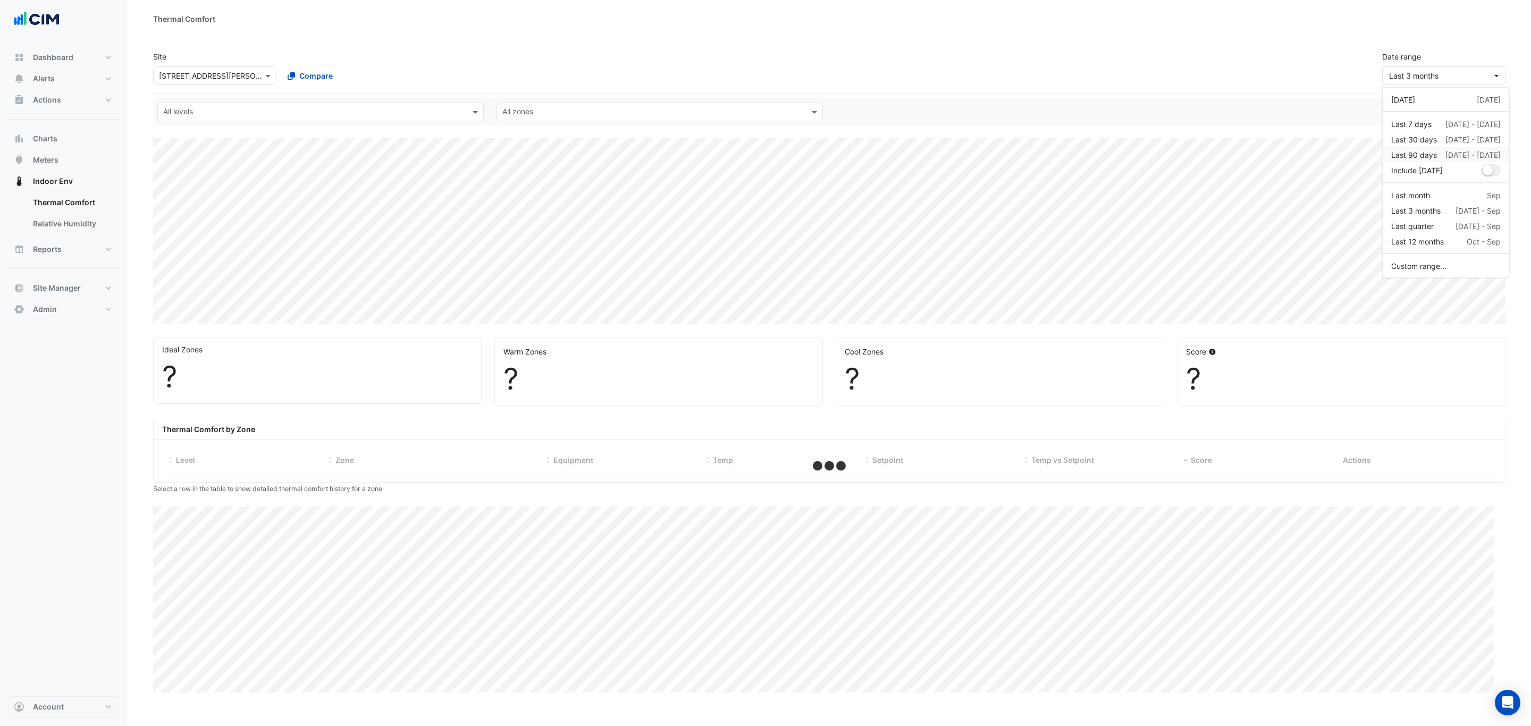
click at [1408, 153] on div "Last 90 days" at bounding box center [1414, 154] width 46 height 11
select select "***"
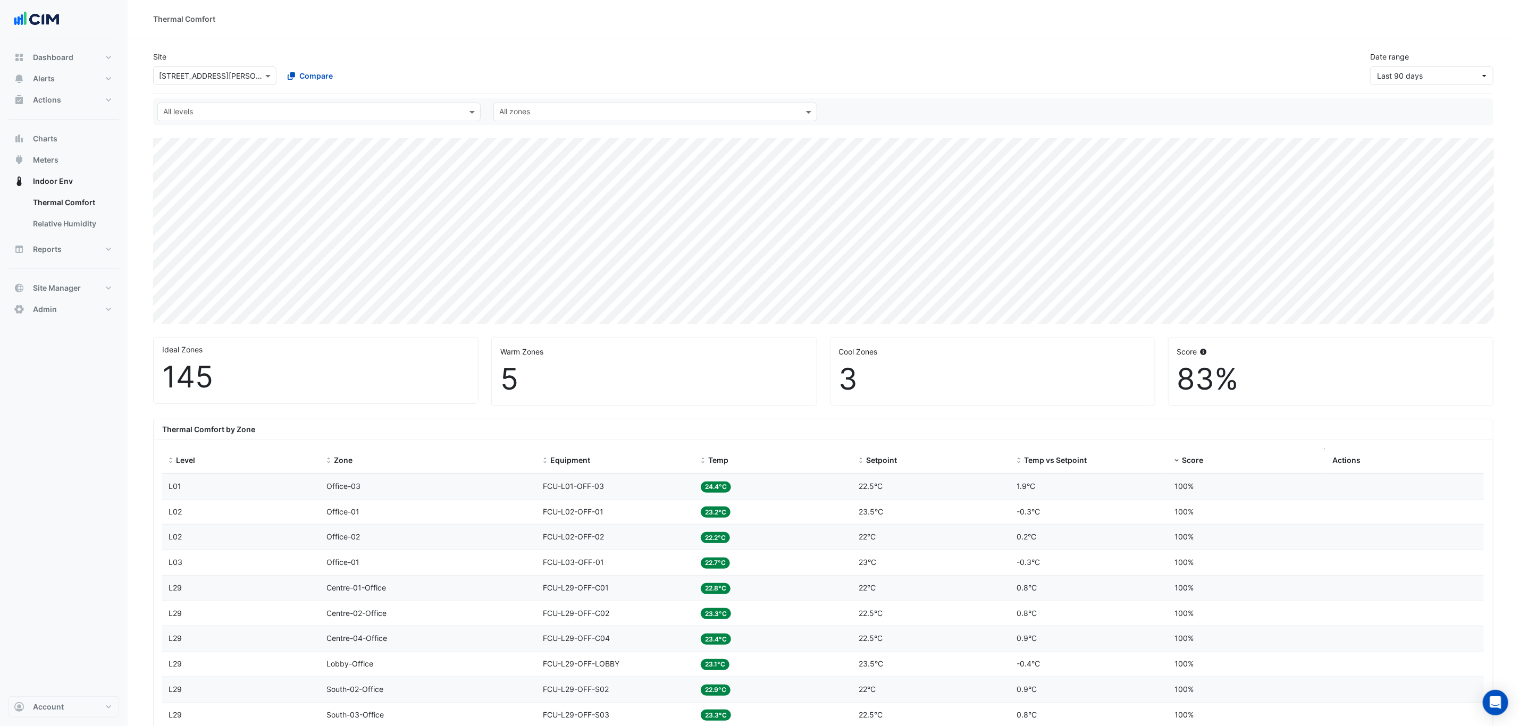
click at [1178, 469] on datatable-header-cell "Score" at bounding box center [1247, 461] width 158 height 26
click at [1183, 459] on span "Score" at bounding box center [1192, 460] width 21 height 9
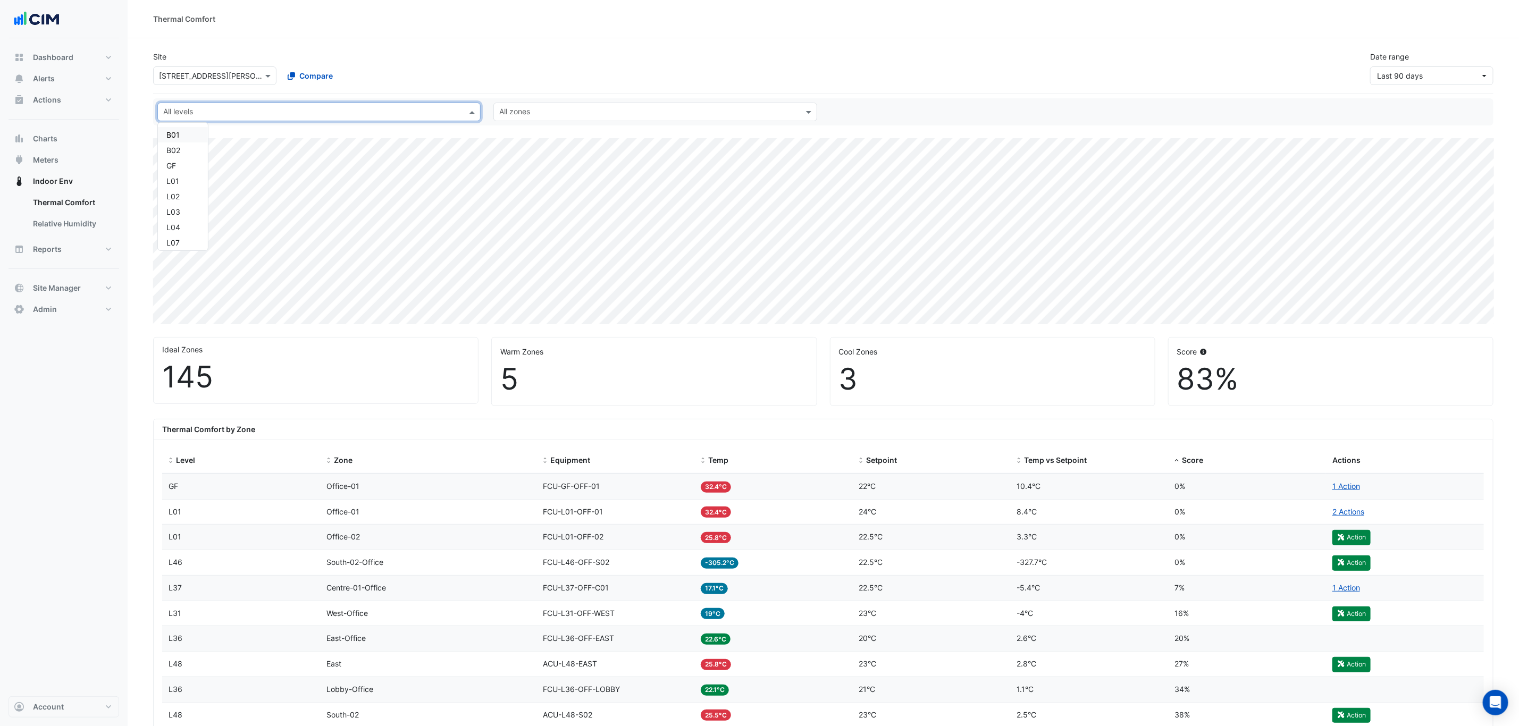
click at [266, 104] on div "All levels" at bounding box center [318, 112] width 323 height 19
click at [187, 150] on div "L33" at bounding box center [182, 152] width 33 height 11
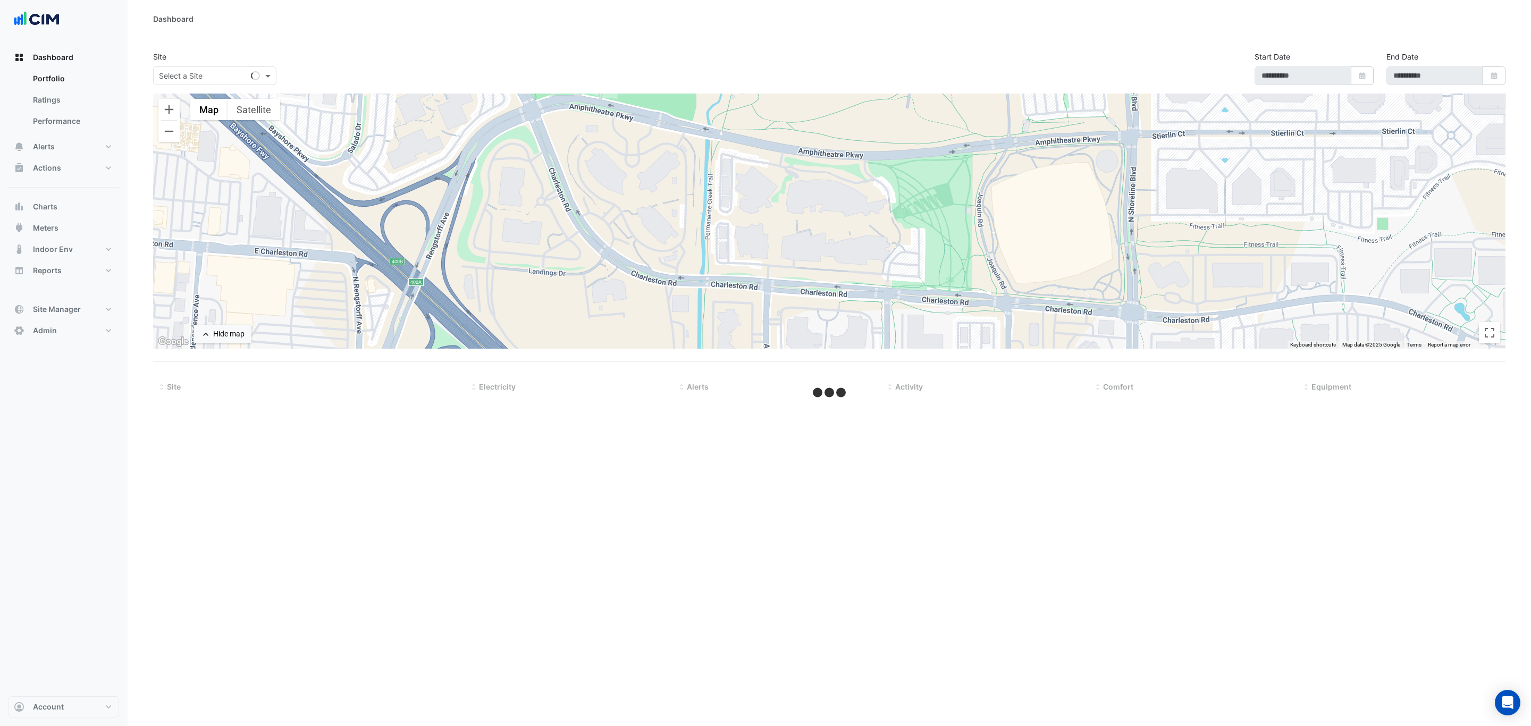
select select "***"
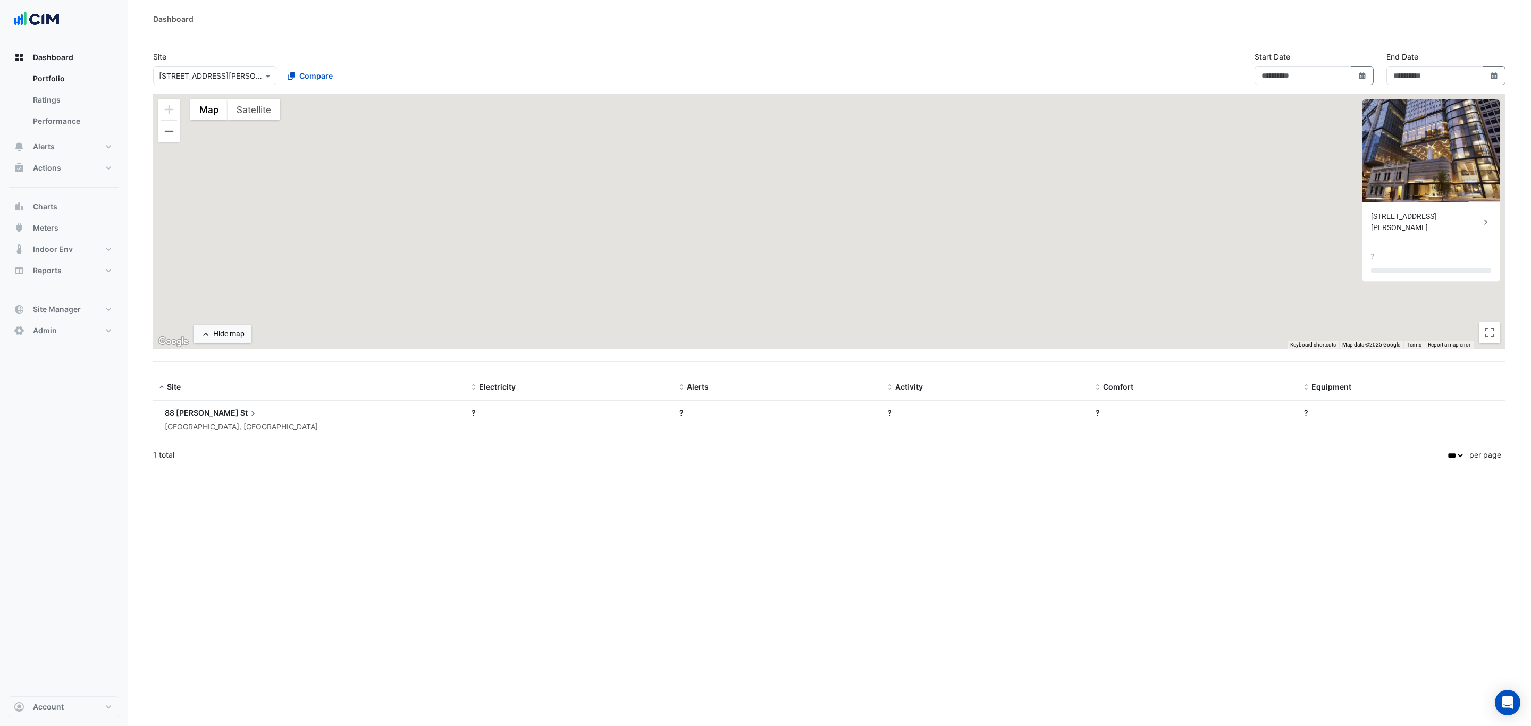
type input "**********"
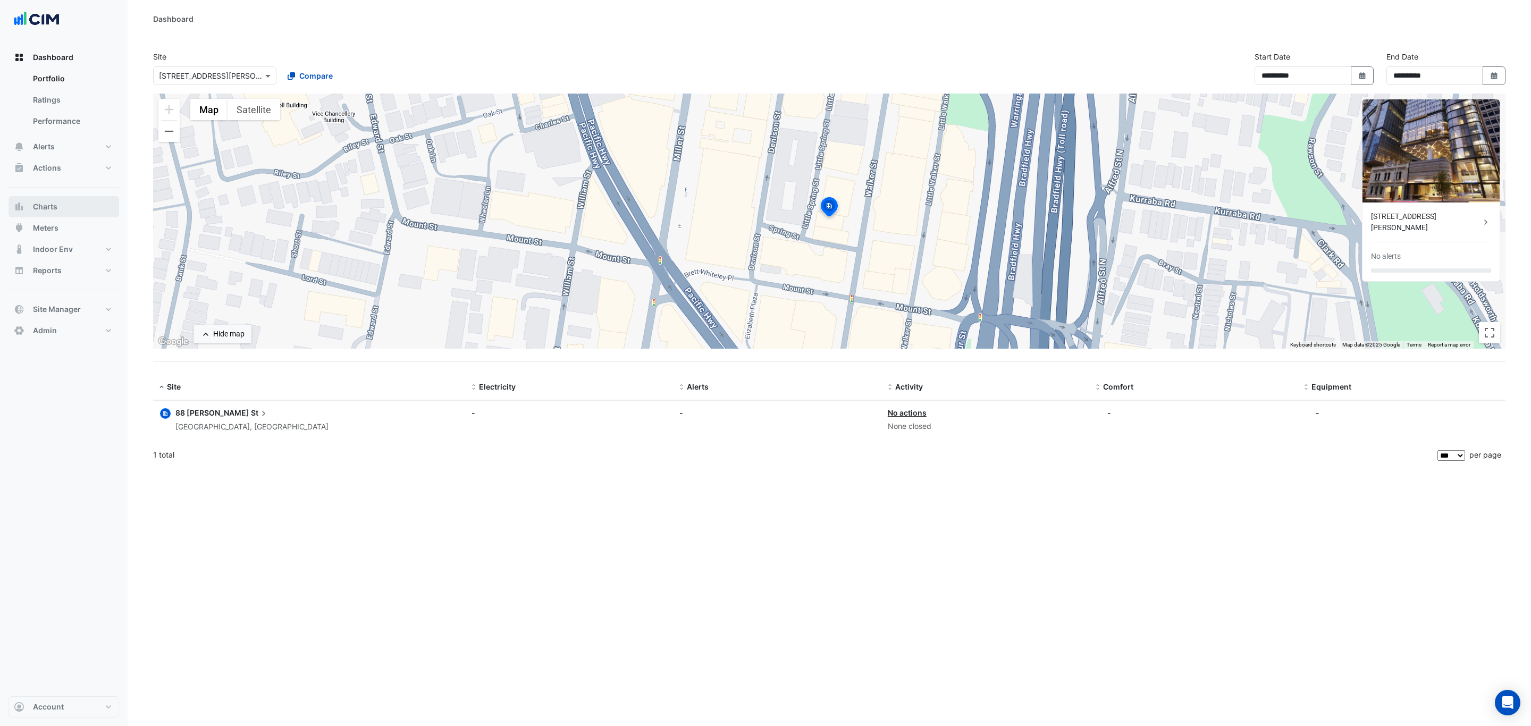
click at [40, 212] on button "Charts" at bounding box center [64, 206] width 111 height 21
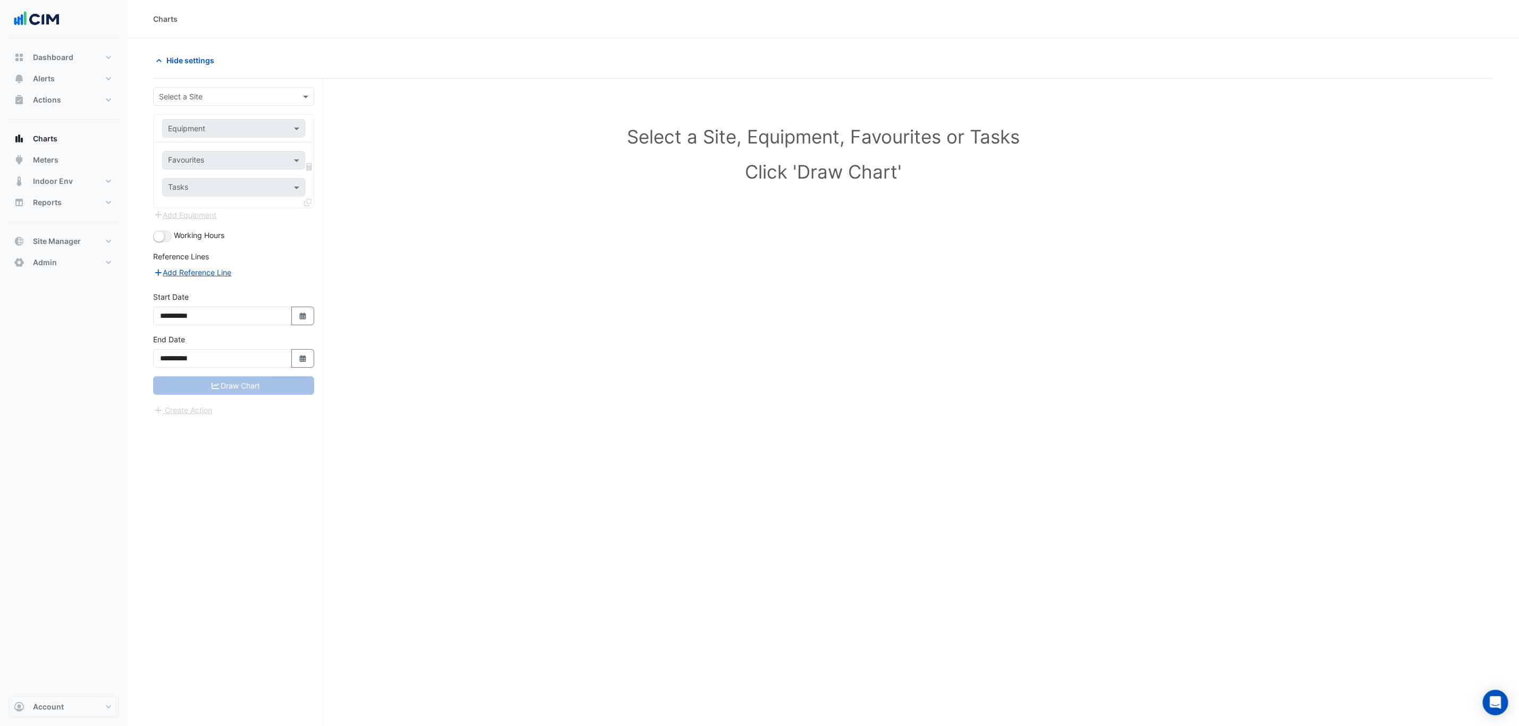
click at [227, 91] on input "text" at bounding box center [223, 96] width 128 height 11
paste input "**********"
click at [214, 91] on input "**********" at bounding box center [223, 96] width 128 height 11
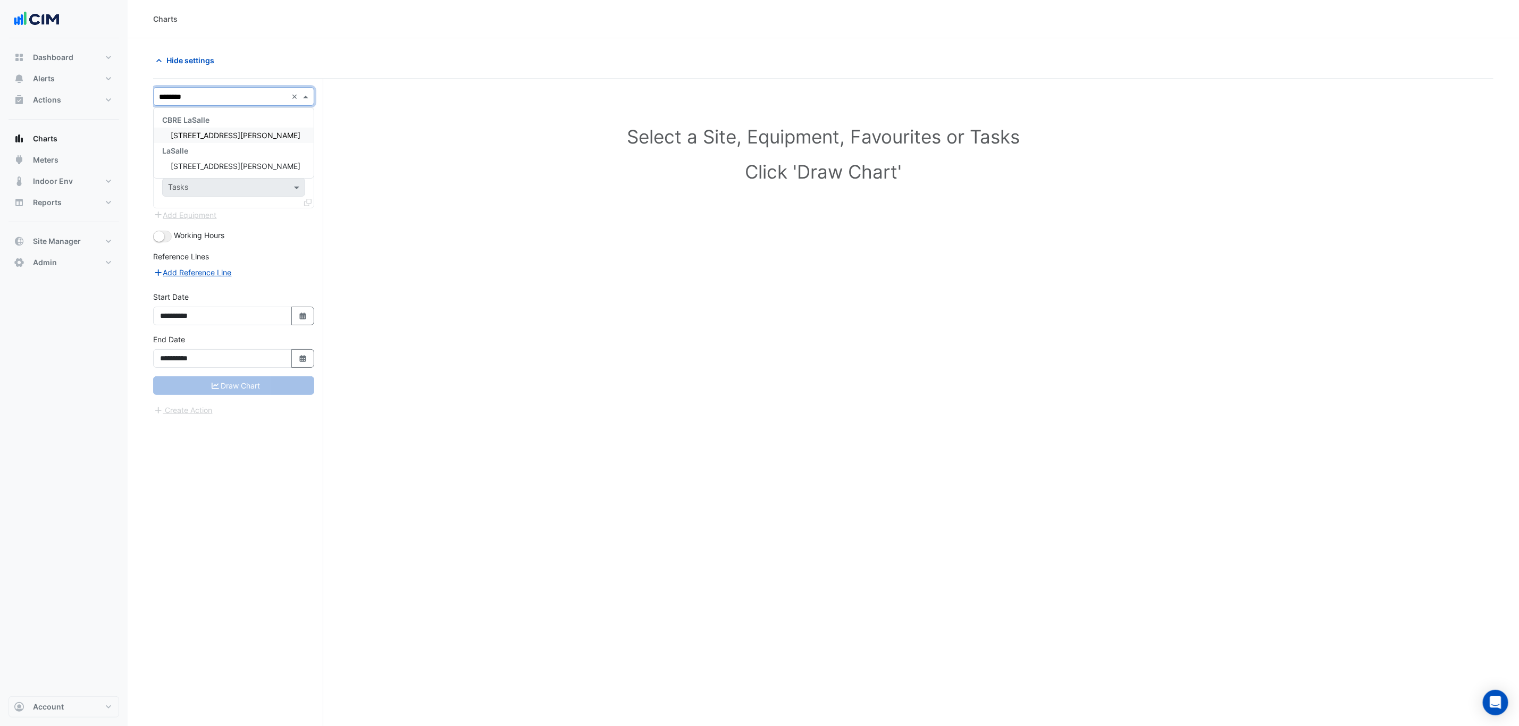
type input "*********"
paste input "**********"
type input "**********"
click at [212, 161] on input "text" at bounding box center [221, 161] width 107 height 11
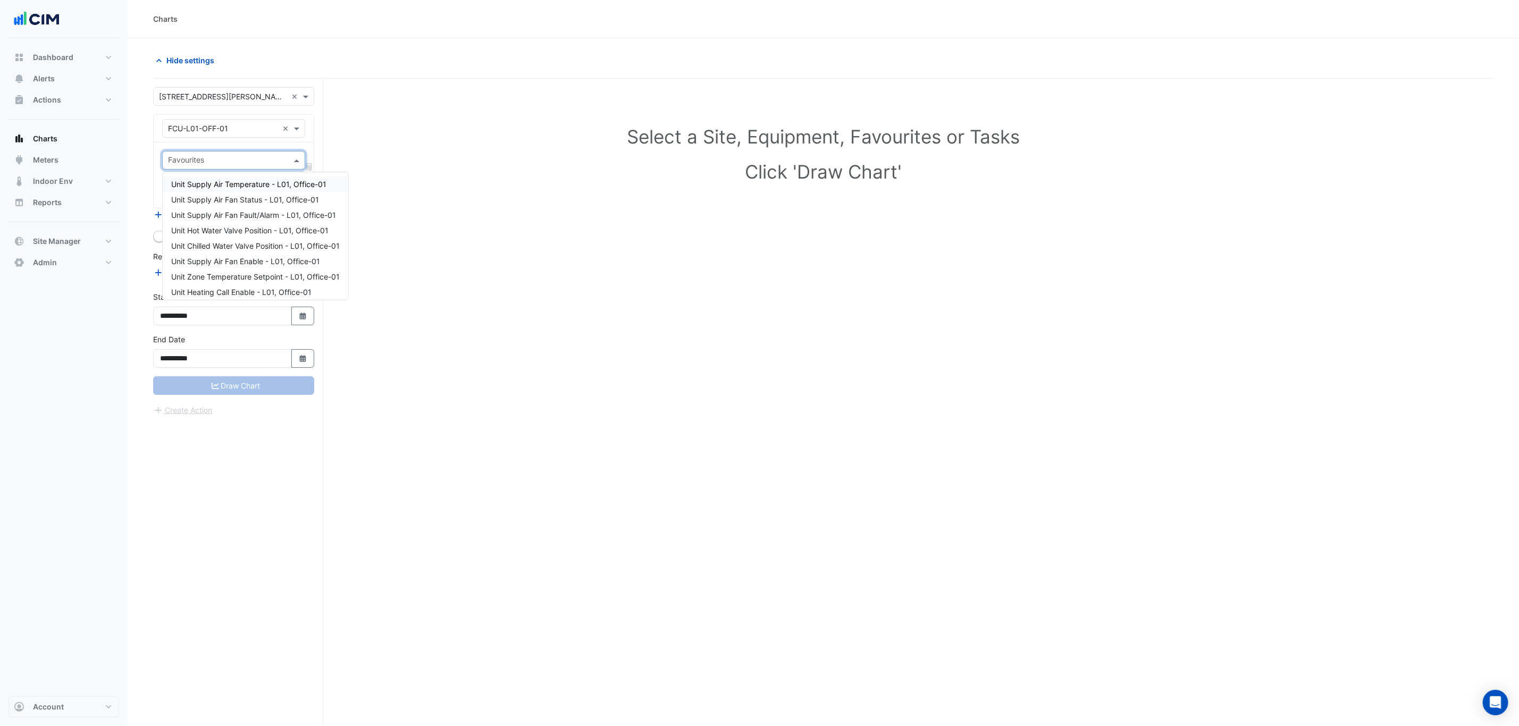
click at [232, 162] on input "text" at bounding box center [227, 161] width 119 height 11
type input "**"
click at [247, 182] on span "Unit Hot Water Valve Position - L01, Office-01" at bounding box center [249, 184] width 157 height 9
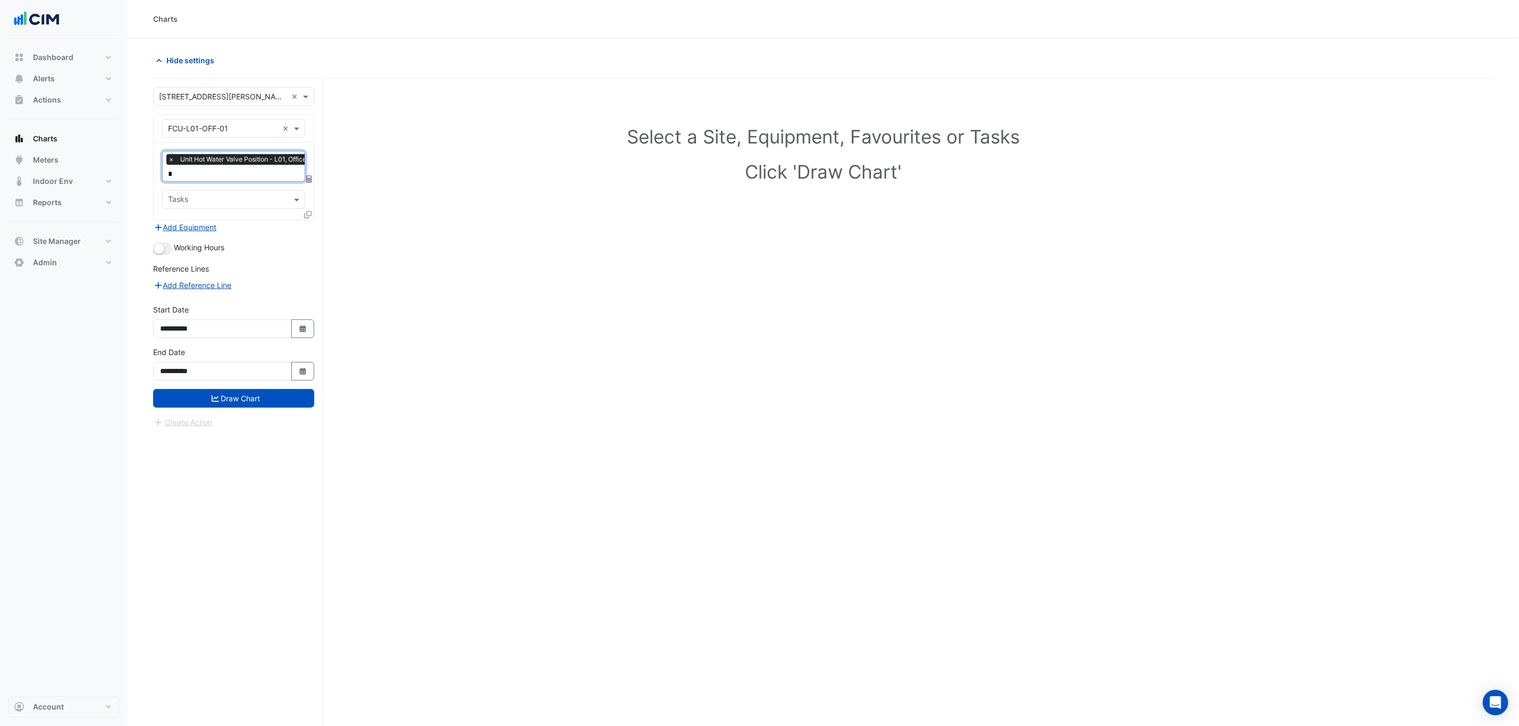
type input "**"
click at [251, 215] on span "Unit Chilled Water Valve Position - L01, Office-01" at bounding box center [255, 211] width 169 height 9
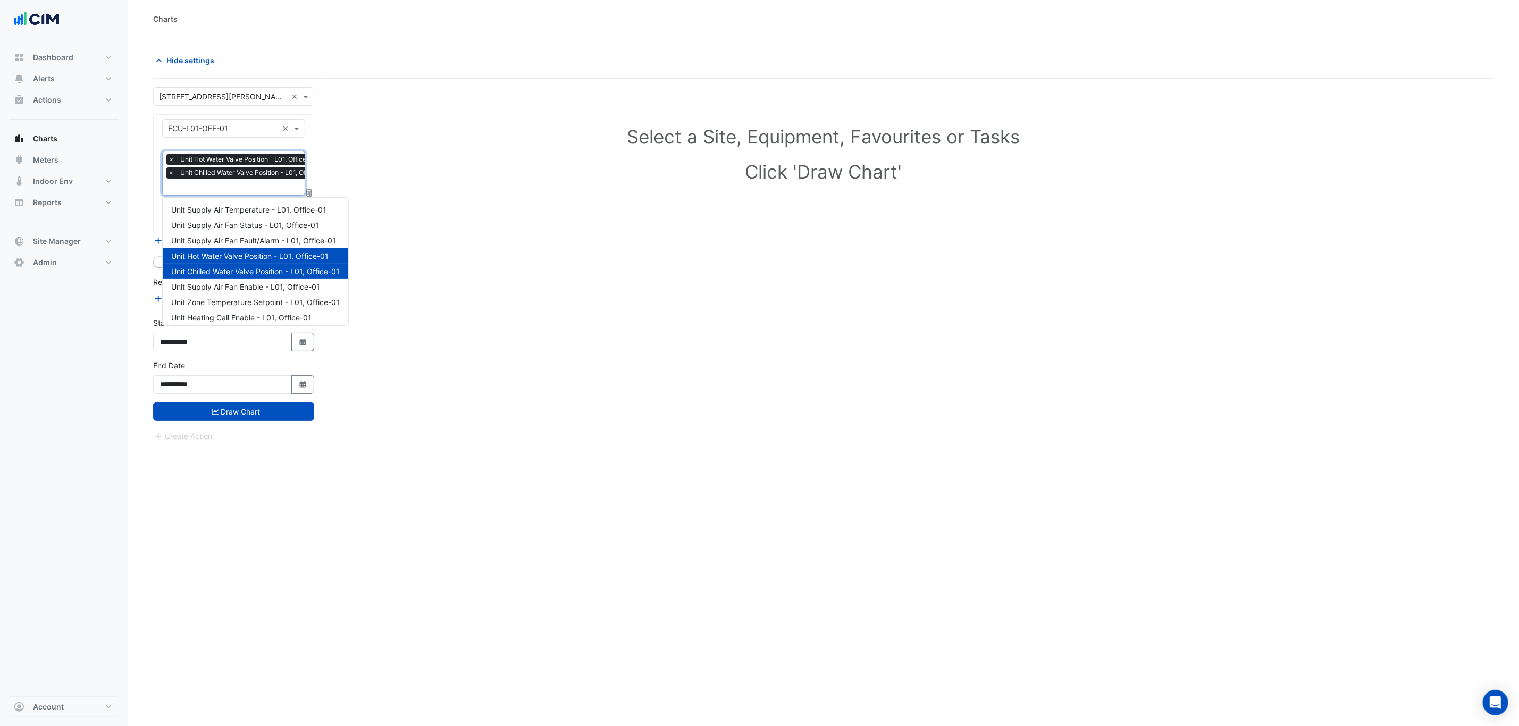
click at [256, 189] on input "text" at bounding box center [250, 187] width 165 height 11
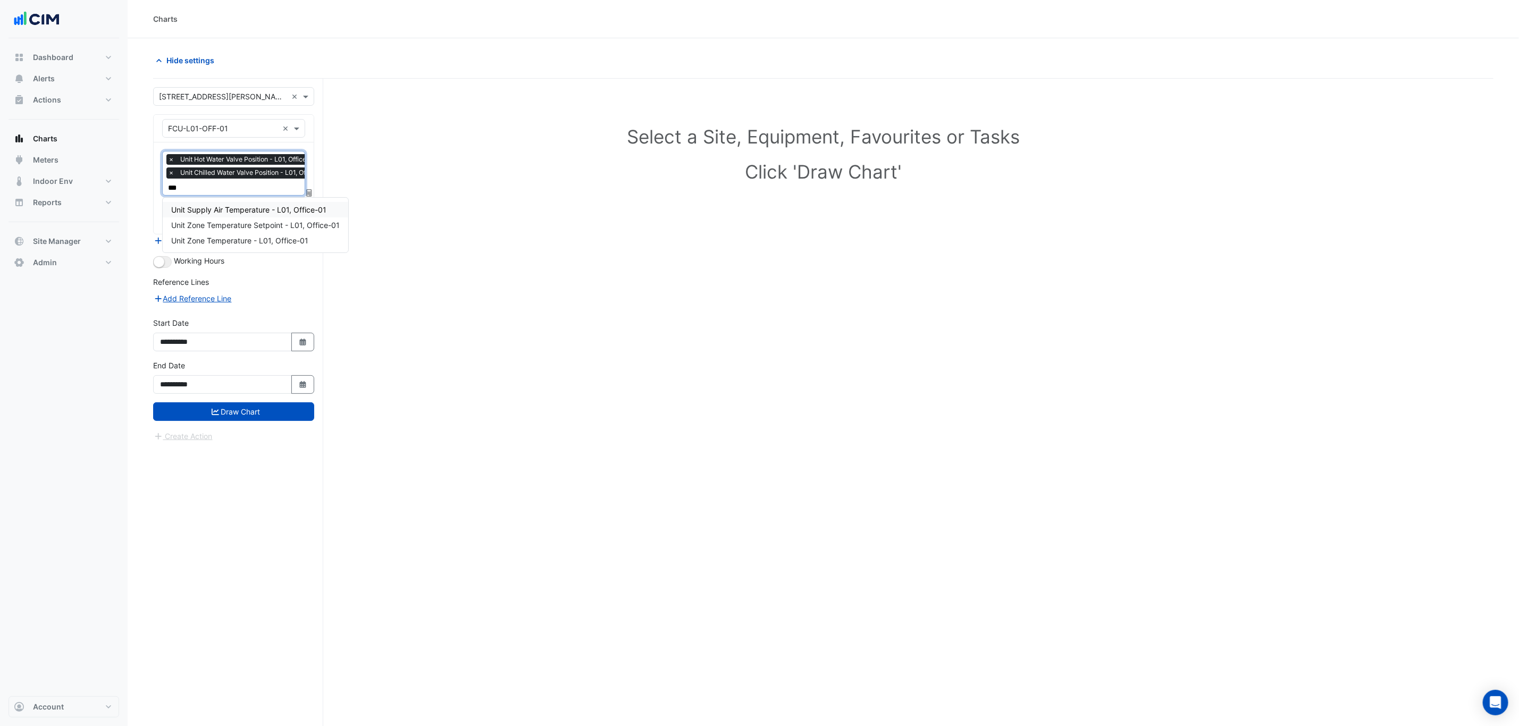
type input "****"
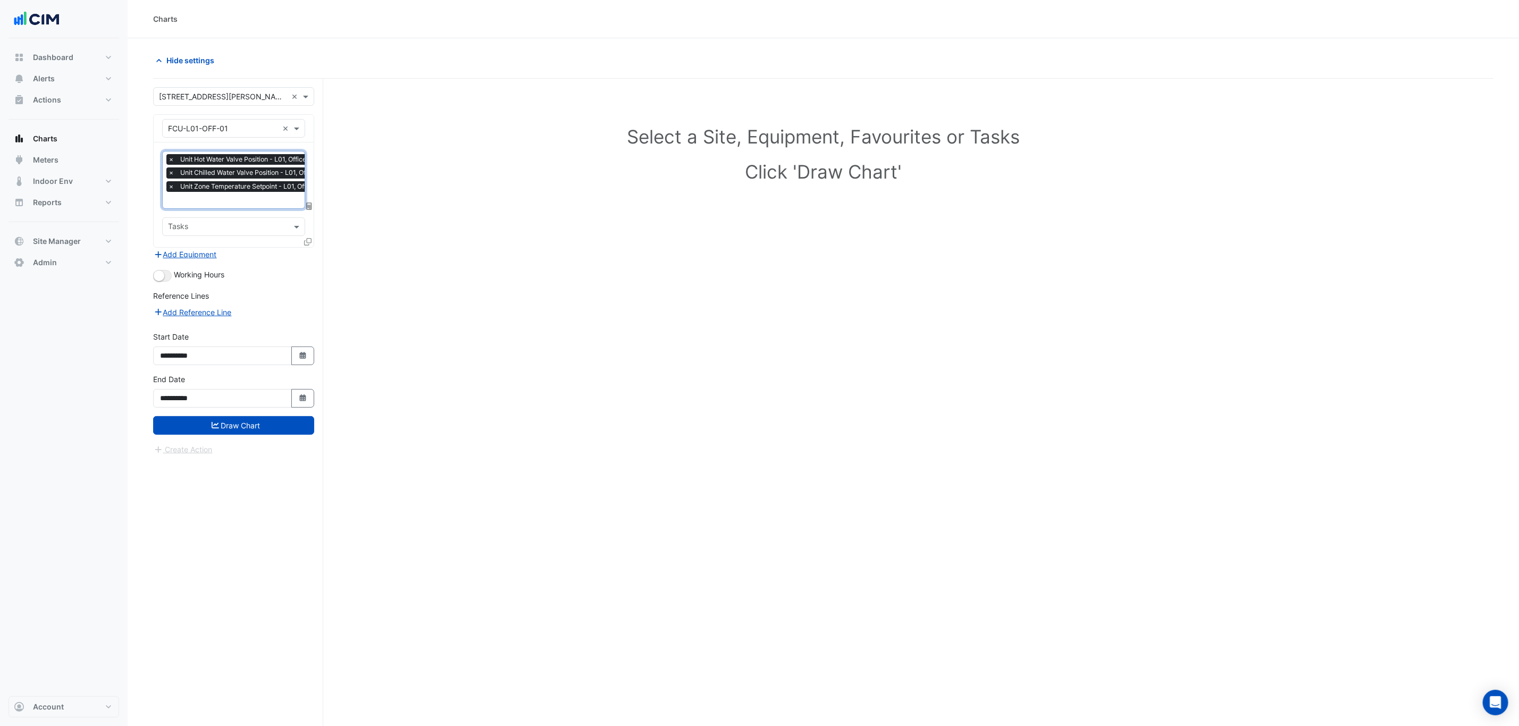
type input "*"
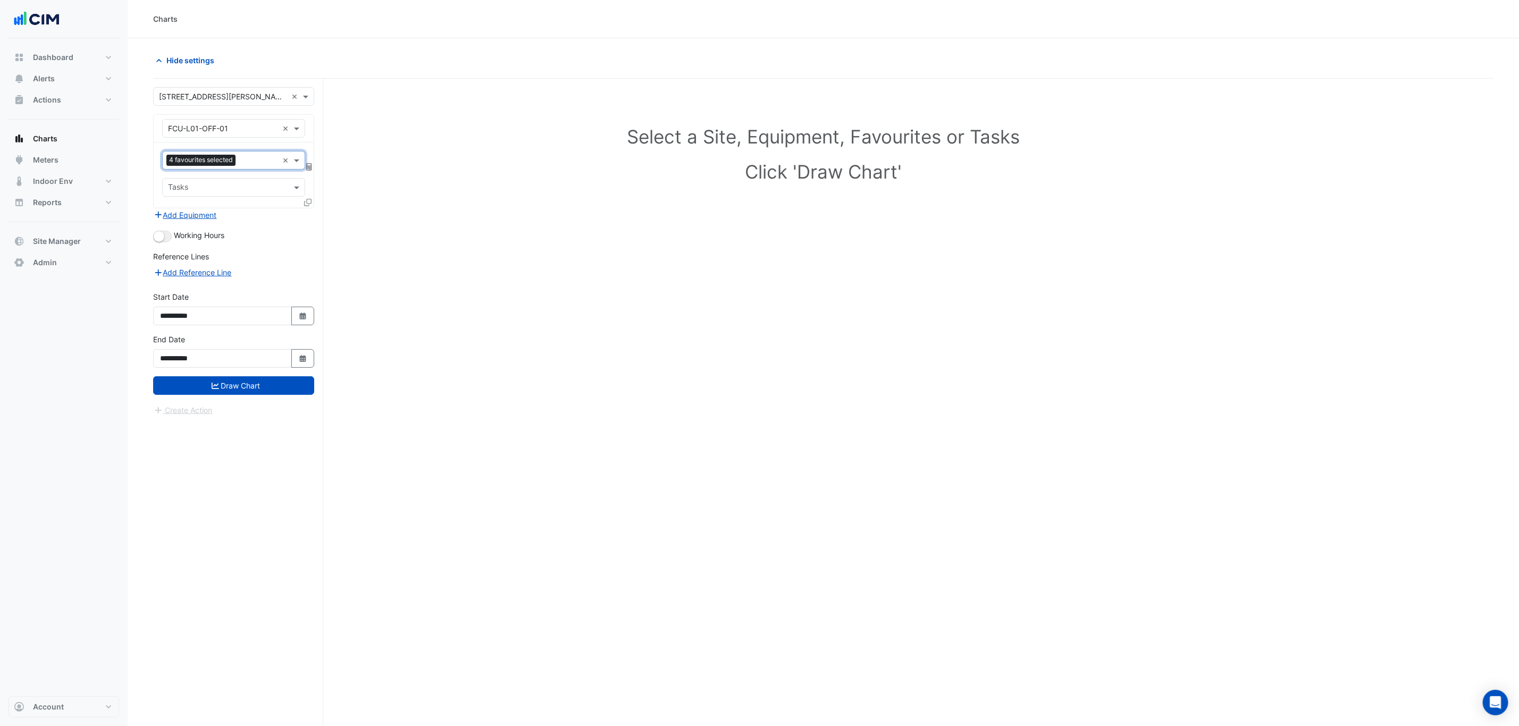
click at [174, 233] on span "Working Hours" at bounding box center [199, 235] width 51 height 9
click at [169, 234] on button "button" at bounding box center [162, 237] width 19 height 12
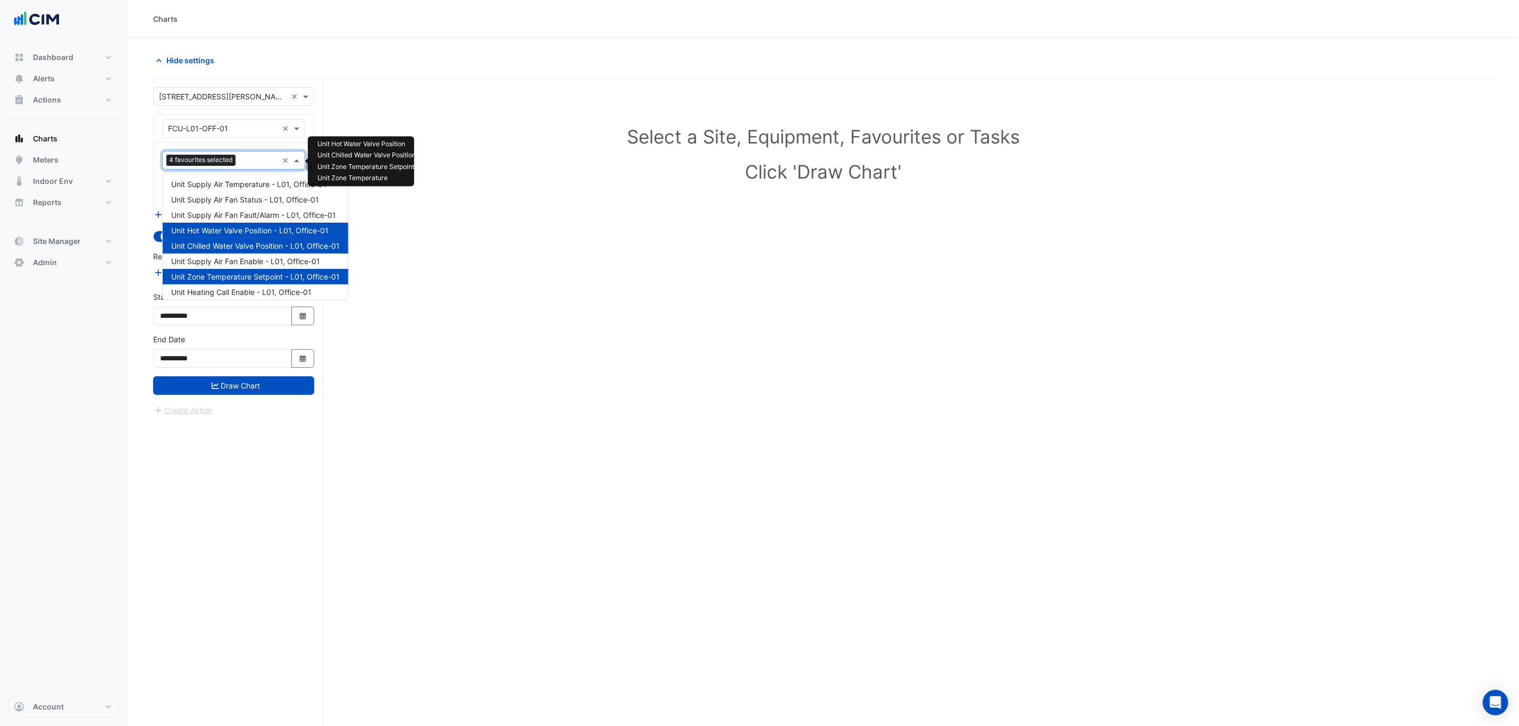
click at [241, 159] on input "text" at bounding box center [259, 161] width 38 height 11
type input "*"
click at [268, 187] on span "Unit Supply Air Temperature - L01, Office-01" at bounding box center [248, 184] width 155 height 9
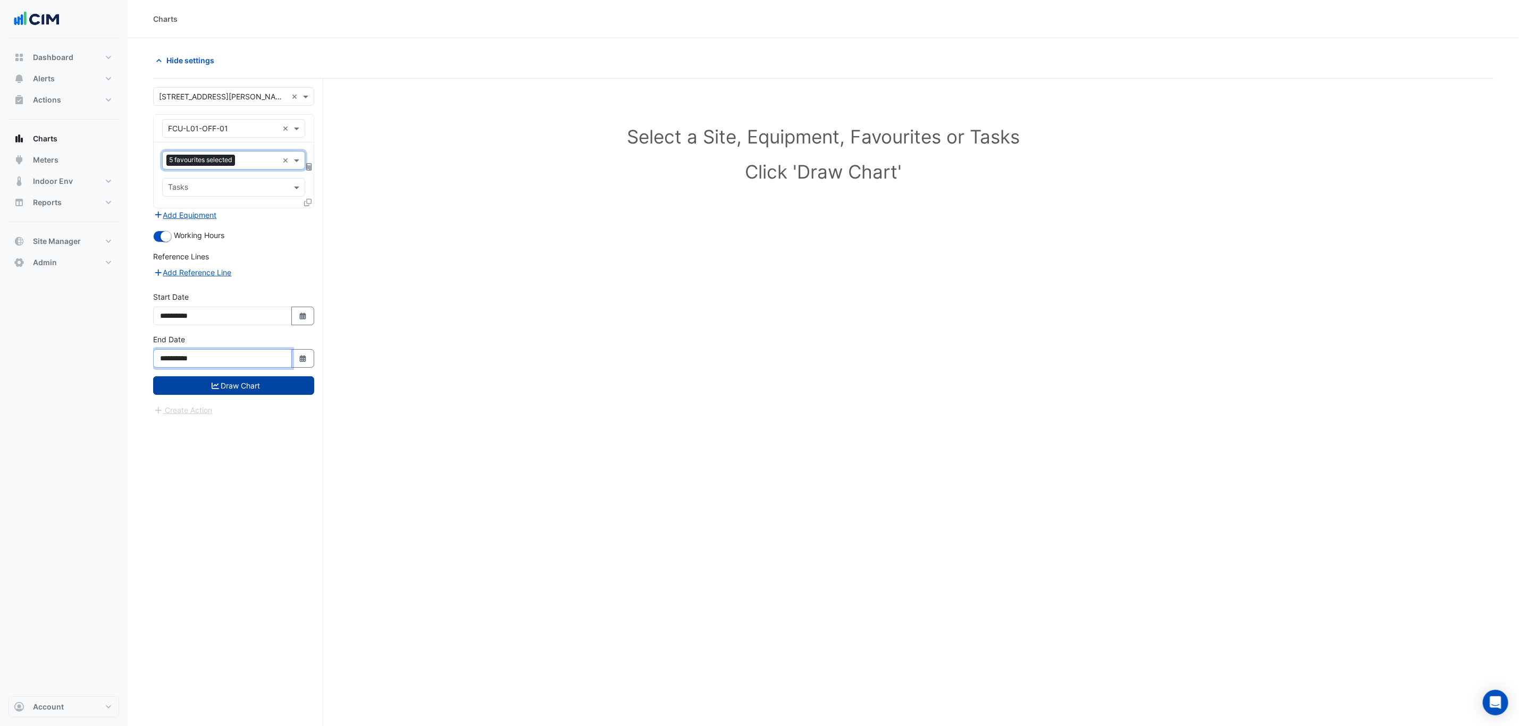
drag, startPoint x: 268, startPoint y: 371, endPoint x: 262, endPoint y: 398, distance: 27.7
click at [267, 376] on div "**********" at bounding box center [234, 355] width 174 height 43
click at [262, 395] on button "Draw Chart" at bounding box center [233, 385] width 161 height 19
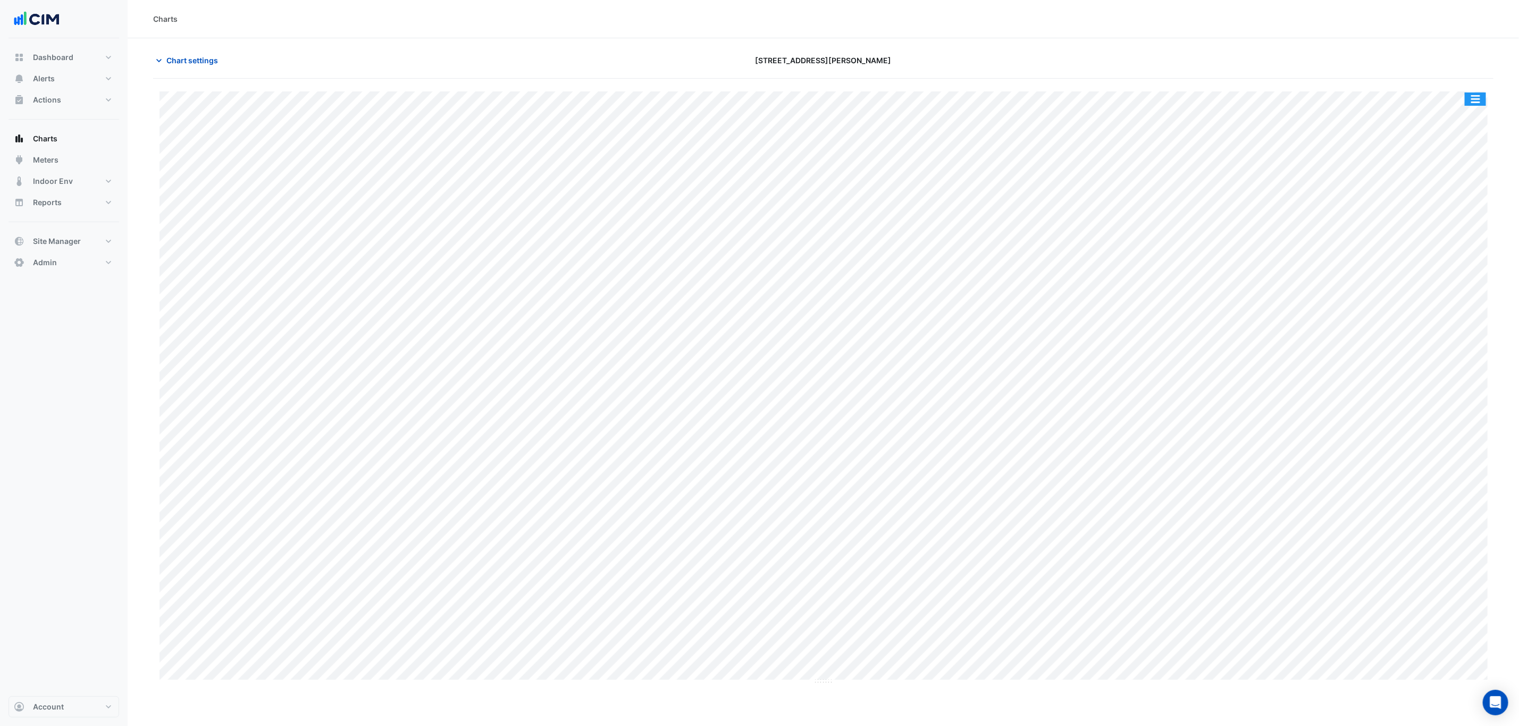
click at [1479, 99] on button "button" at bounding box center [1475, 99] width 21 height 13
click at [1467, 115] on div "Split by Unit" at bounding box center [1454, 117] width 64 height 19
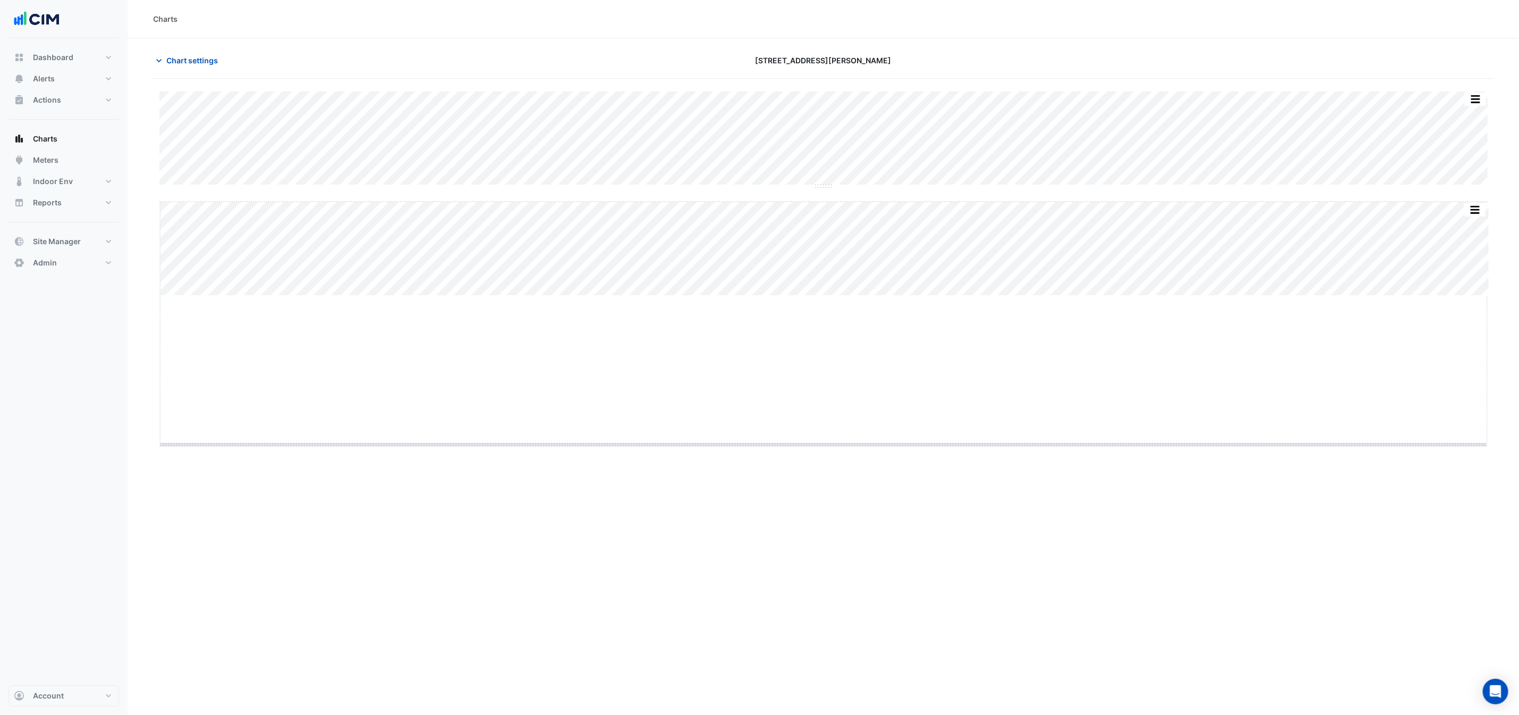
drag, startPoint x: 820, startPoint y: 297, endPoint x: 841, endPoint y: 560, distance: 264.0
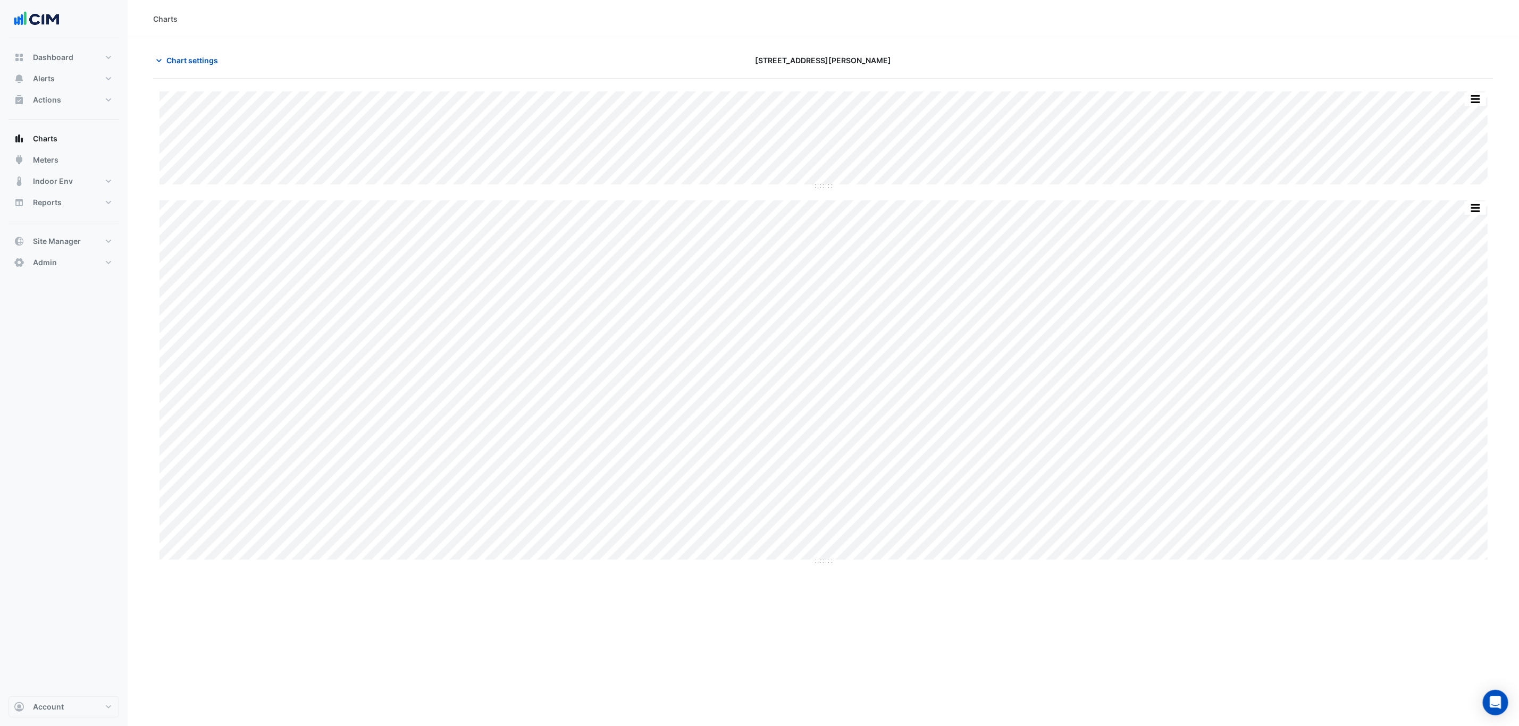
click at [812, 607] on div "Split All Split None Print Save as JPEG Save as PNG Pivot Data Table Export CSV…" at bounding box center [823, 423] width 1340 height 688
click at [81, 361] on div "Dashboard Portfolio Ratings Performance Alerts Site Rules Templates Actions Sit…" at bounding box center [64, 367] width 111 height 658
